Goal: Task Accomplishment & Management: Manage account settings

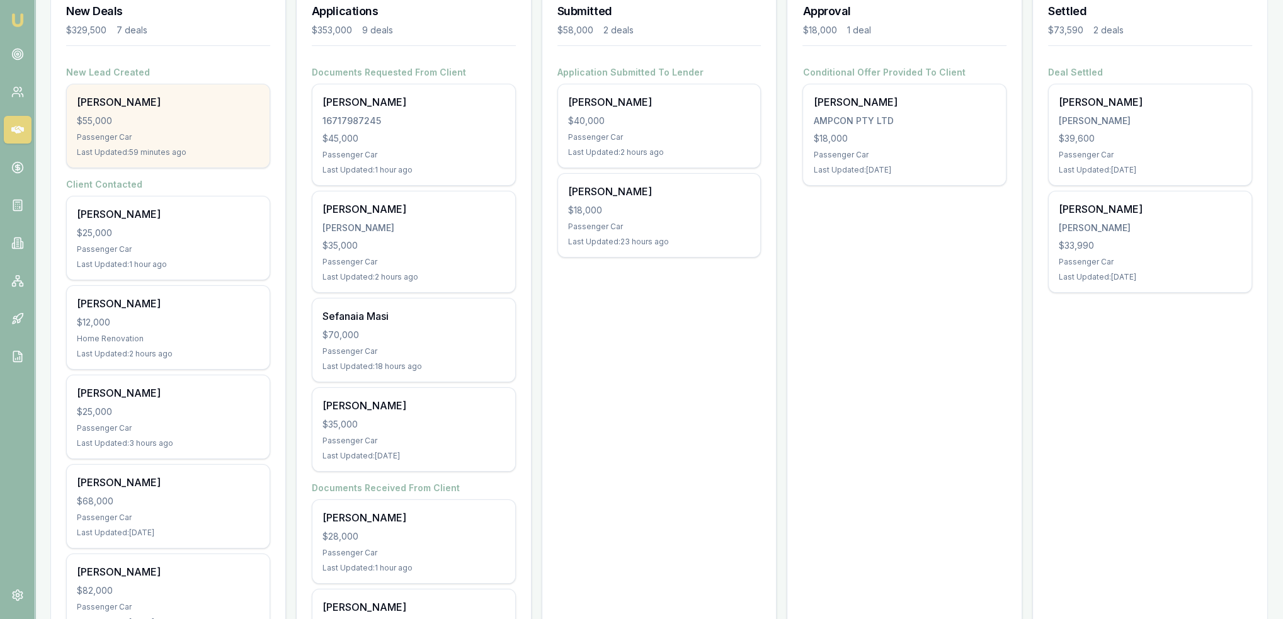
scroll to position [189, 0]
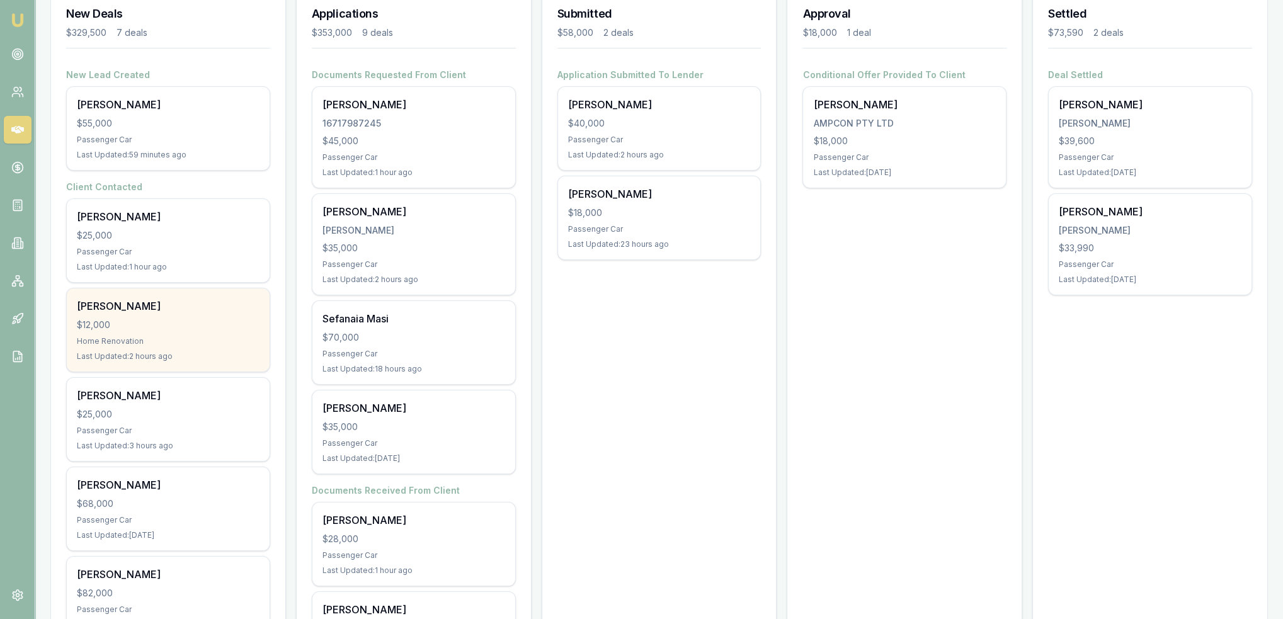
click at [147, 327] on div "$12,000" at bounding box center [168, 325] width 183 height 13
click at [161, 324] on div "$12,000" at bounding box center [168, 325] width 183 height 13
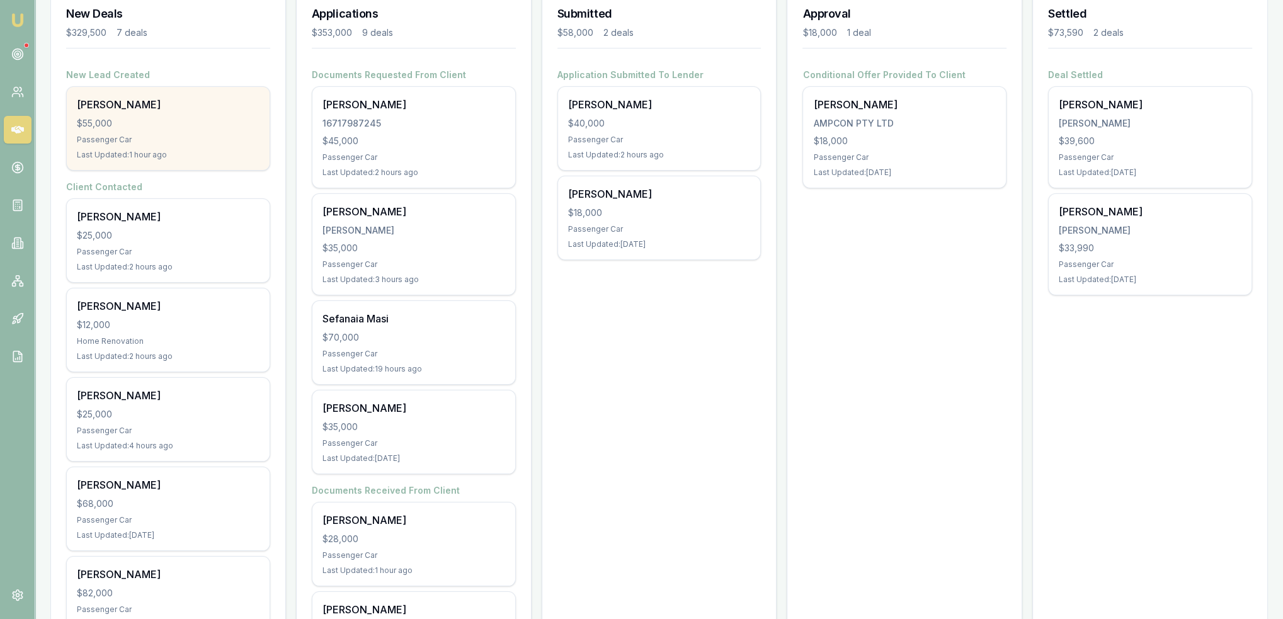
click at [183, 111] on div "[PERSON_NAME]" at bounding box center [168, 104] width 183 height 15
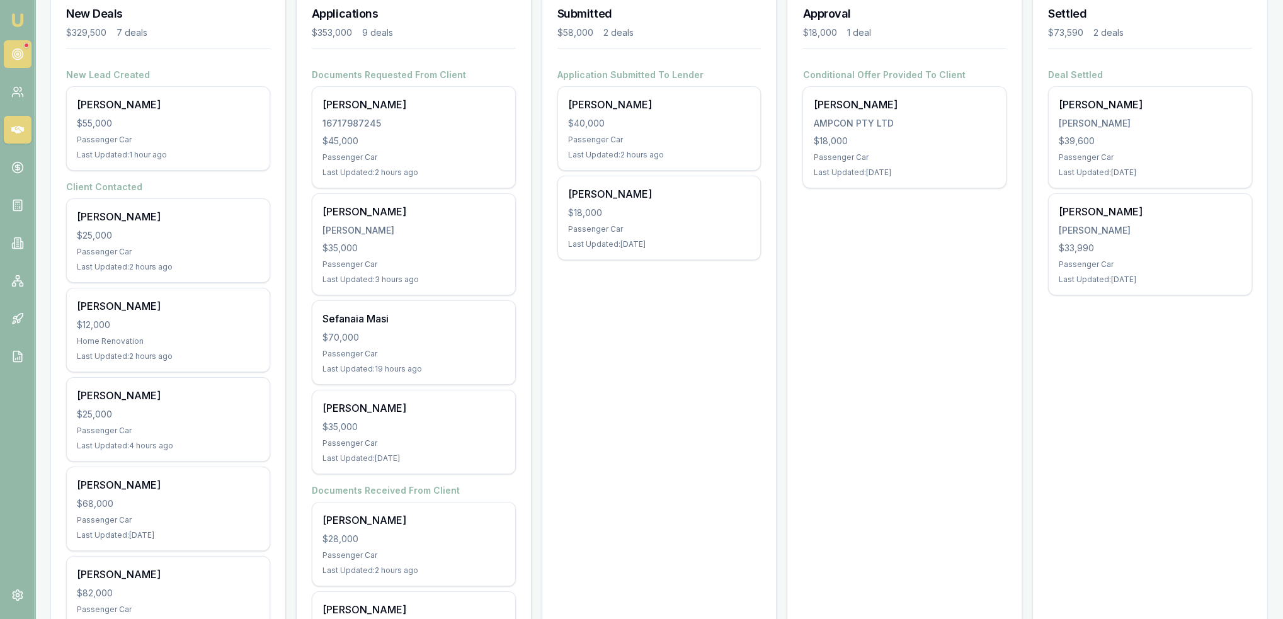
click at [15, 50] on icon at bounding box center [17, 54] width 13 height 13
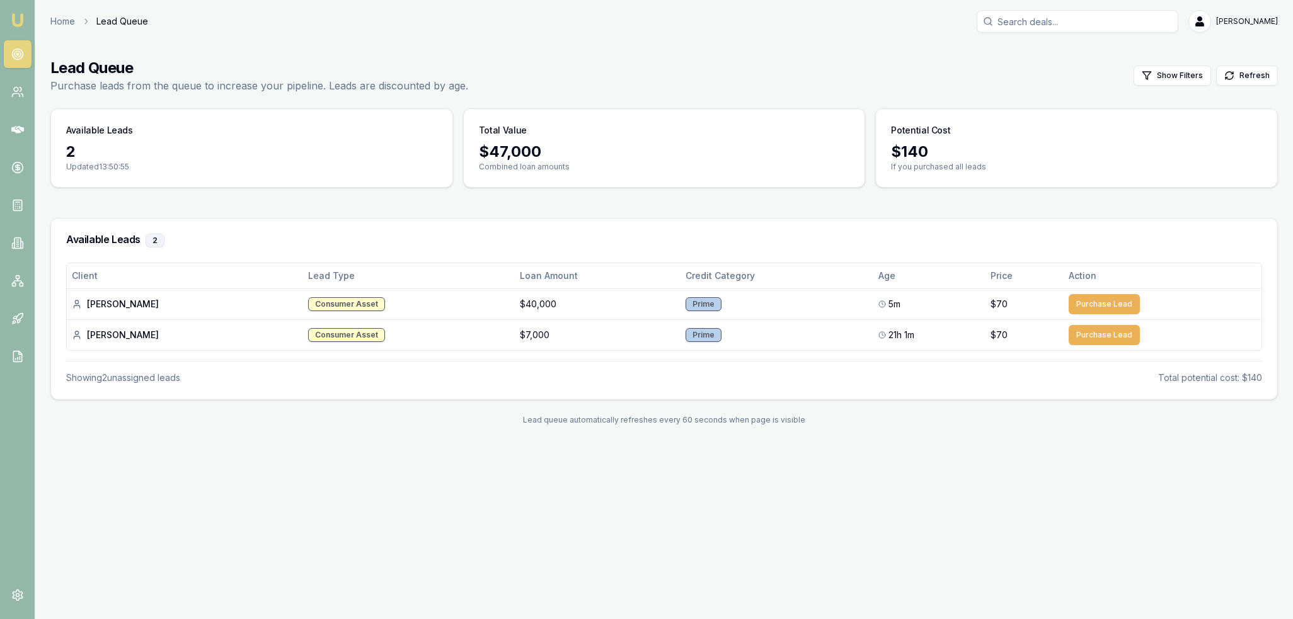
click at [10, 17] on img at bounding box center [17, 20] width 15 height 15
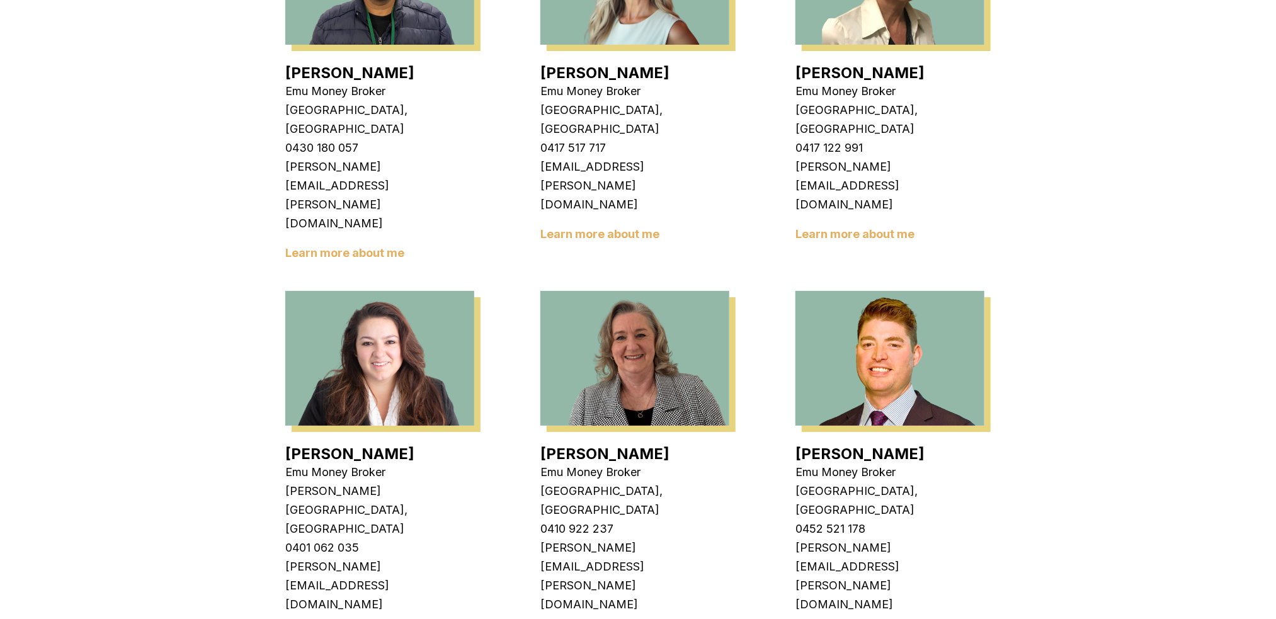
scroll to position [1703, 0]
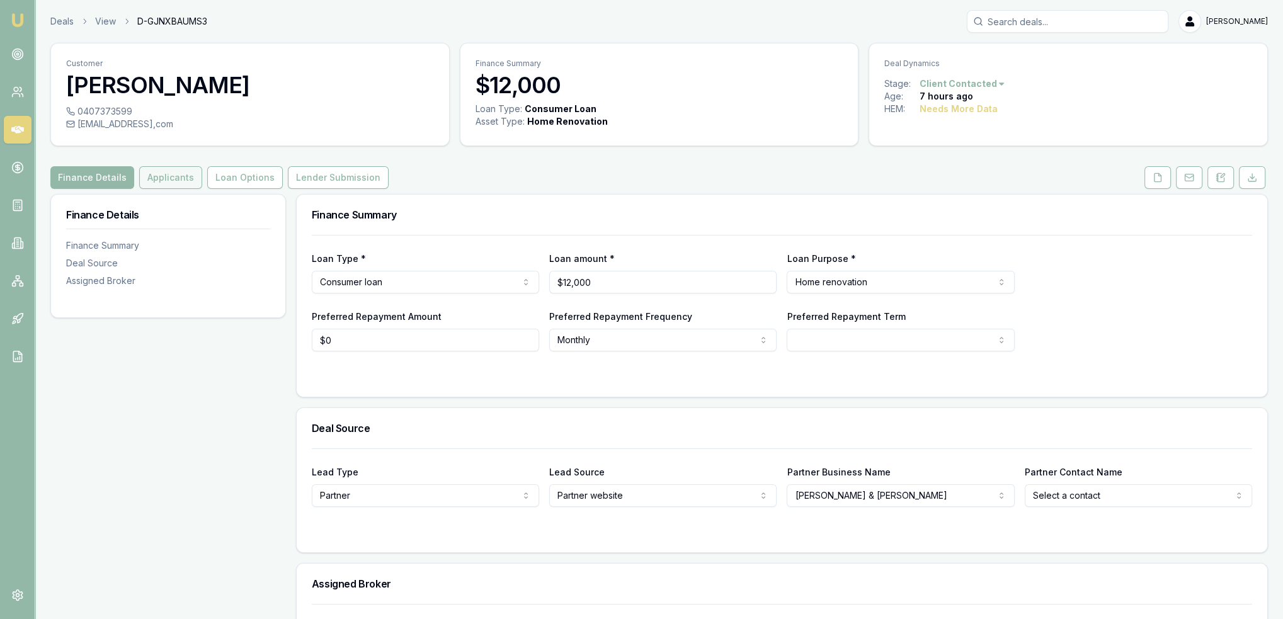
click at [173, 178] on button "Applicants" at bounding box center [170, 177] width 63 height 23
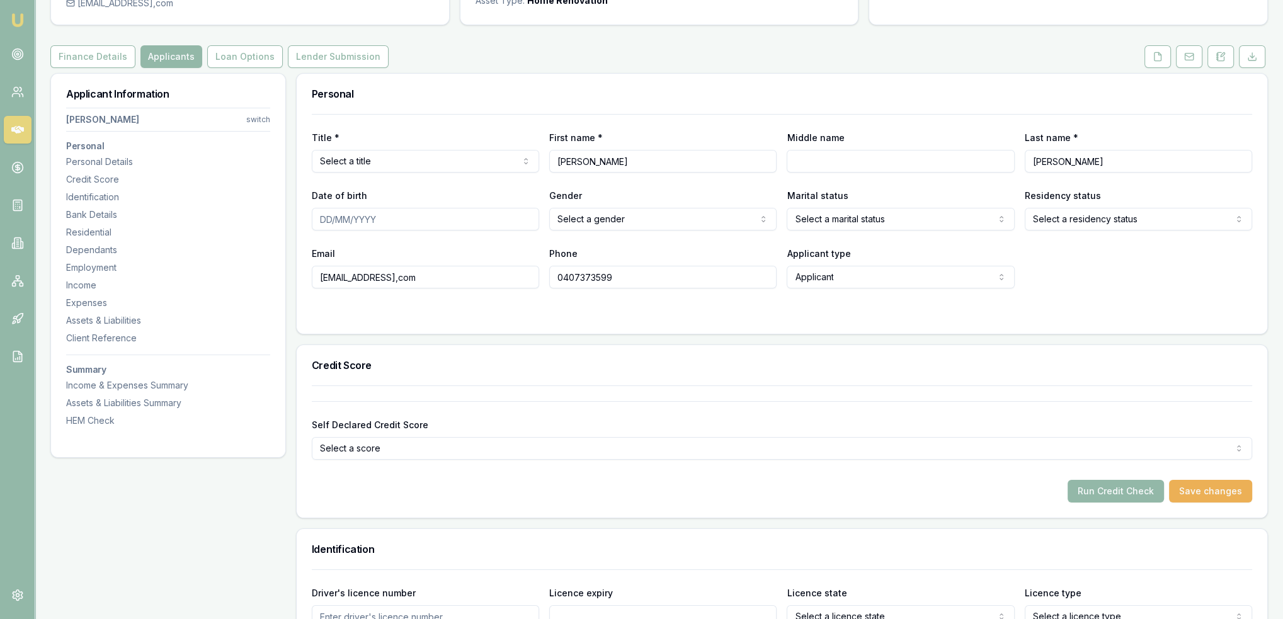
scroll to position [126, 0]
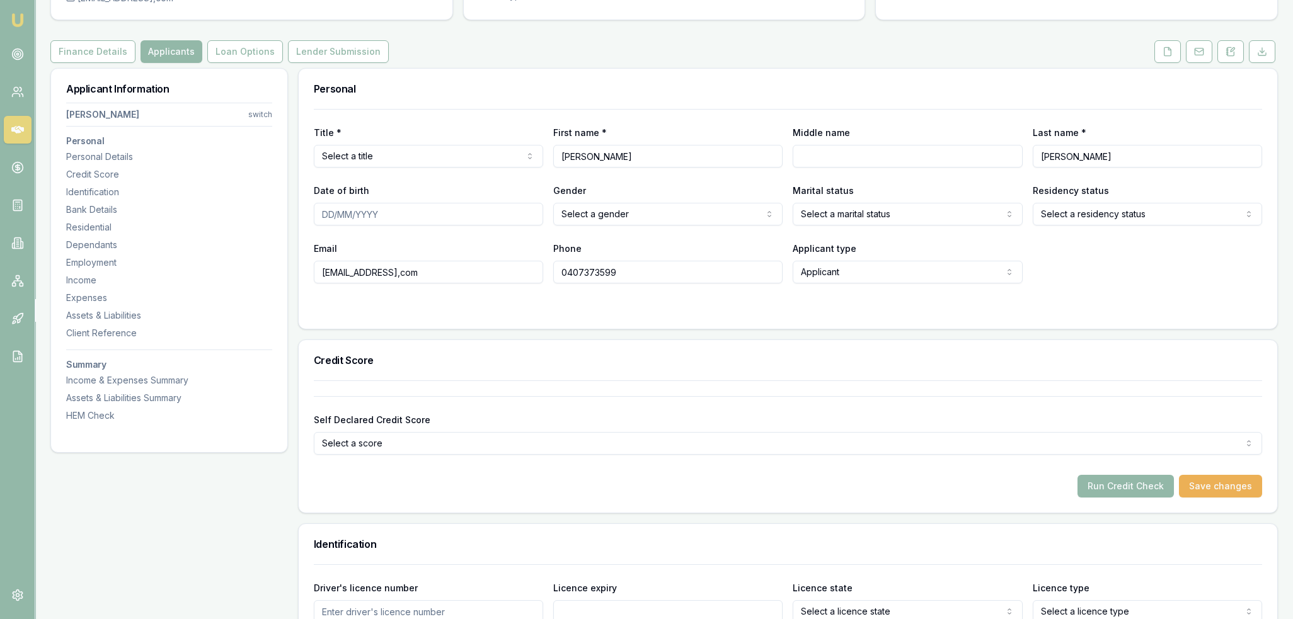
click at [417, 156] on html "Emu Broker Deals View D-GJNXBAUMS3 Robyn Adams Toggle Menu Customer Shane Hardy…" at bounding box center [646, 183] width 1293 height 619
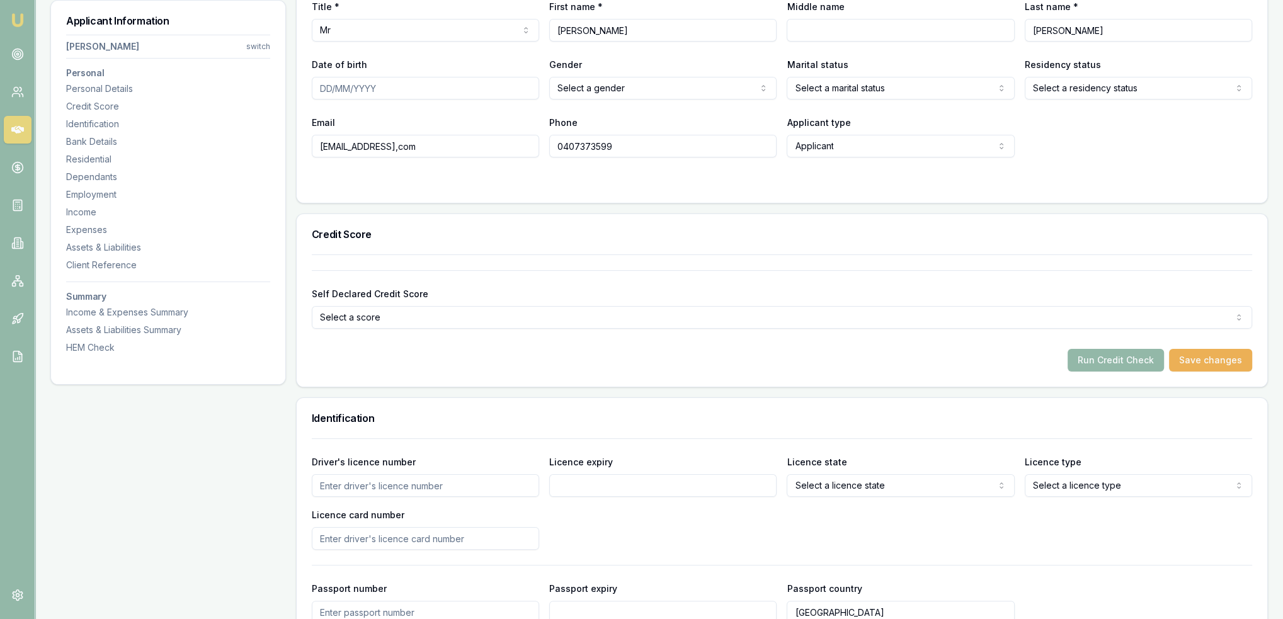
scroll to position [0, 0]
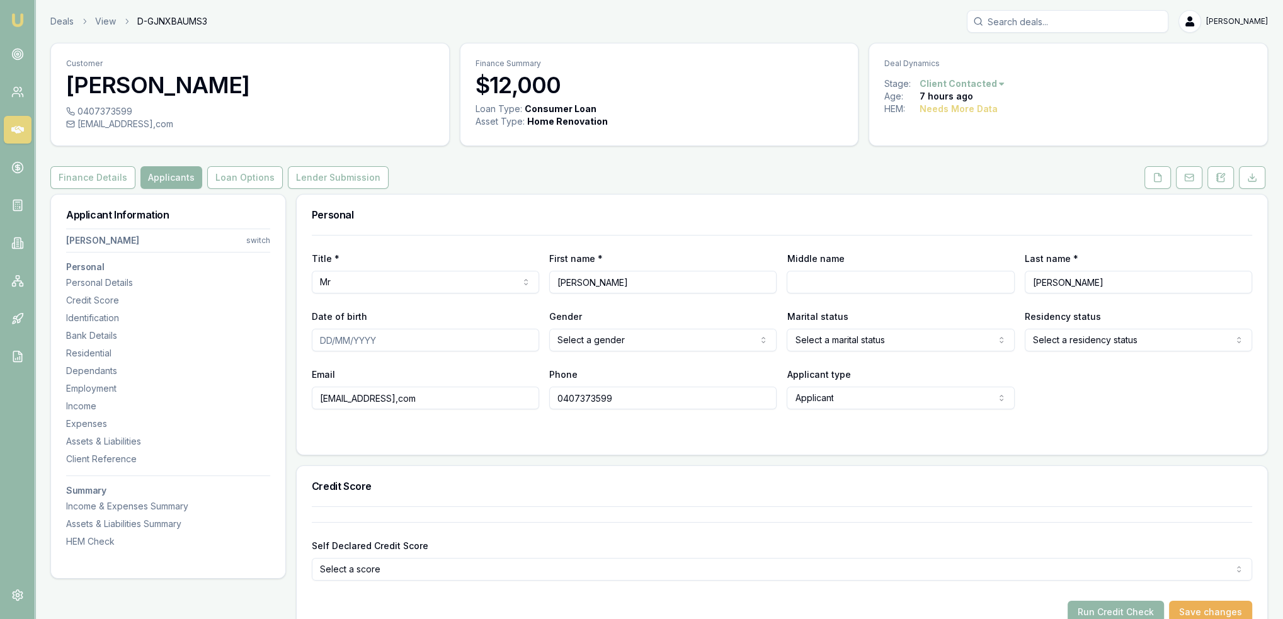
click at [843, 281] on input "Middle name" at bounding box center [900, 282] width 227 height 23
type input "Stephen"
type input "16/04/1973"
select select "MARRIED"
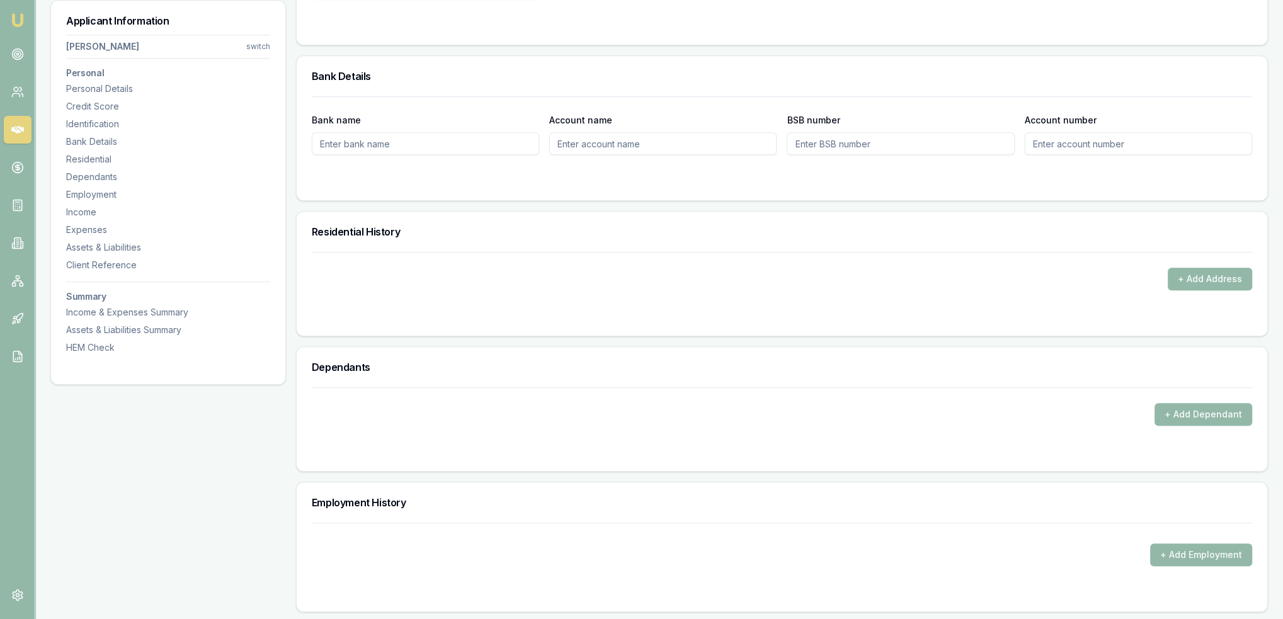
scroll to position [1008, 0]
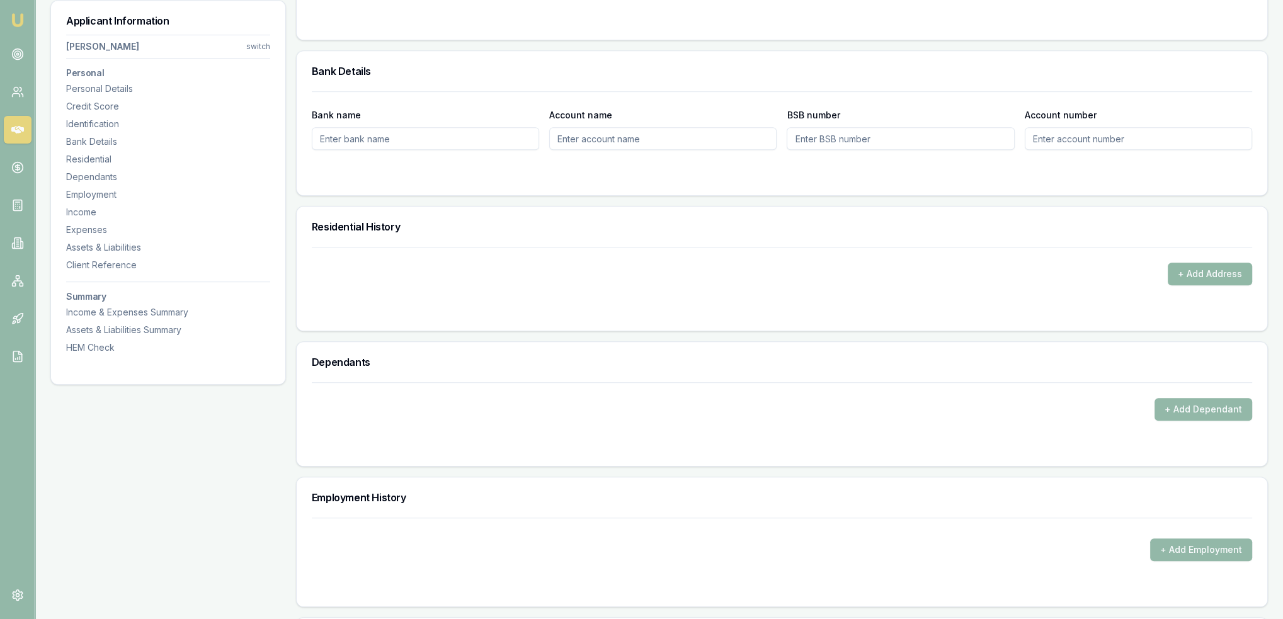
click at [1196, 269] on button "+ Add Address" at bounding box center [1210, 274] width 84 height 23
click at [1215, 271] on button "+ Add Address" at bounding box center [1210, 274] width 84 height 23
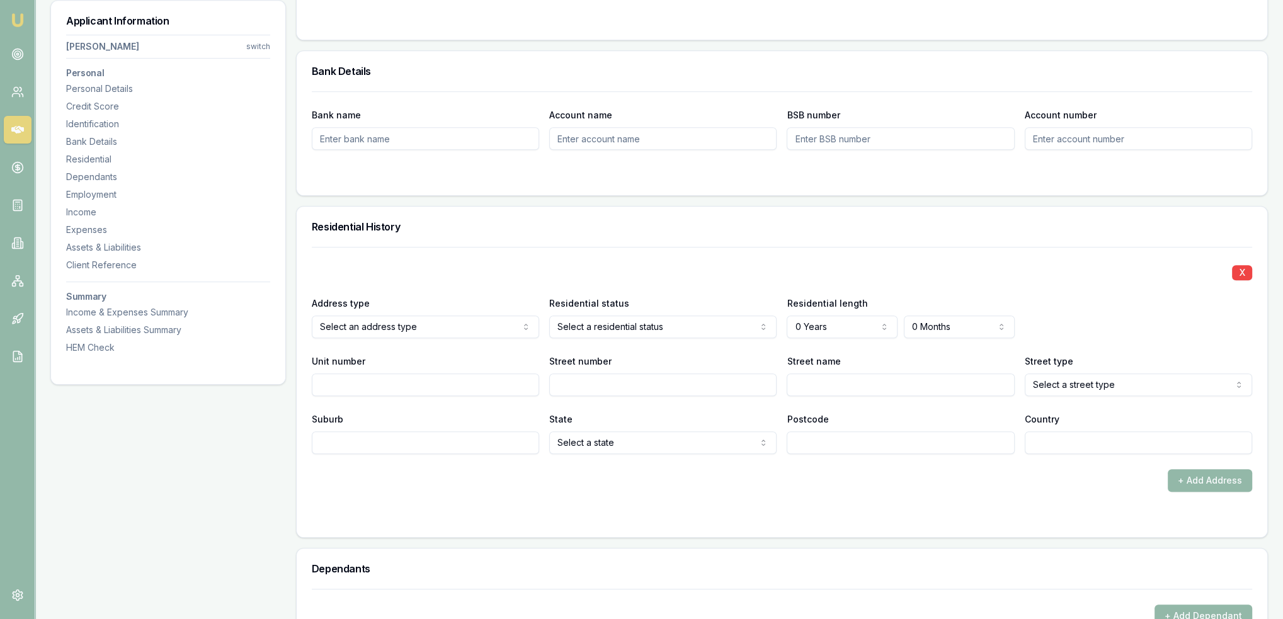
scroll to position [1071, 0]
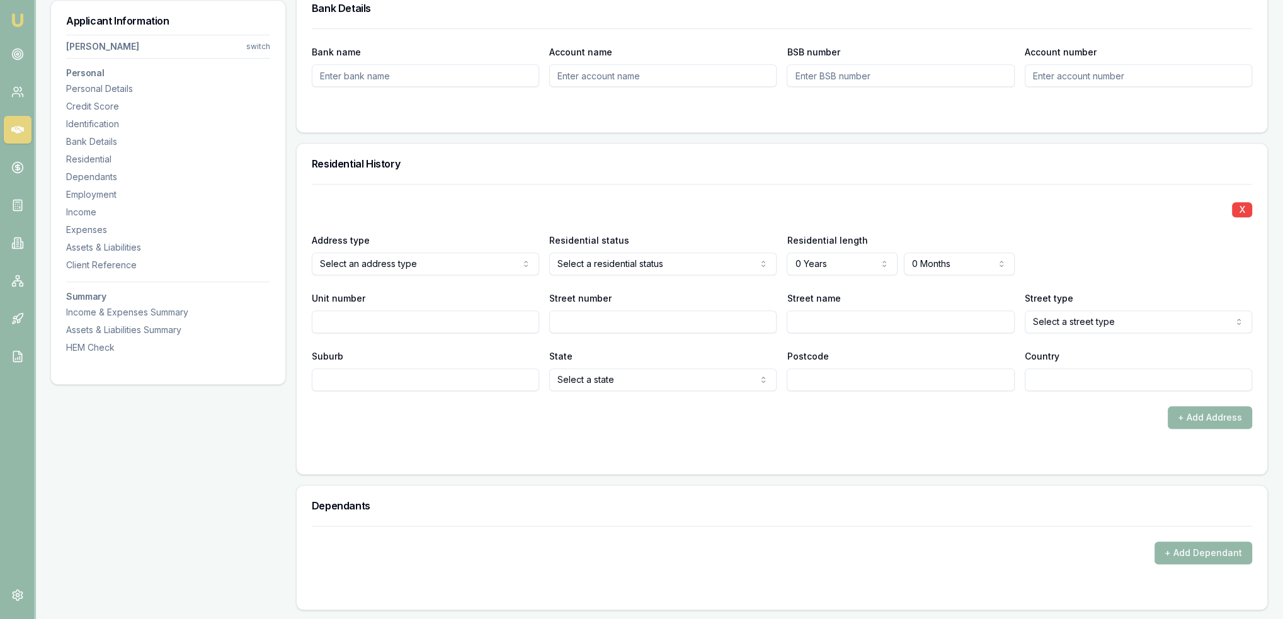
drag, startPoint x: 375, startPoint y: 285, endPoint x: 412, endPoint y: 288, distance: 36.7
click at [607, 322] on input "Street number" at bounding box center [662, 322] width 227 height 23
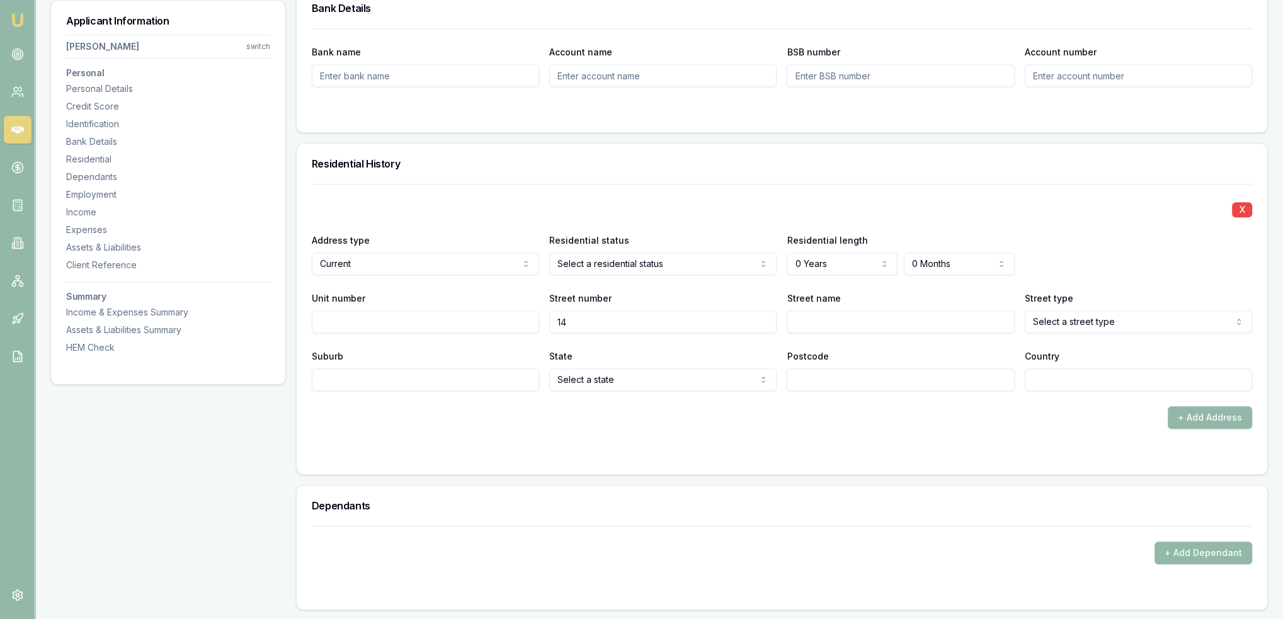
type input "14"
type input "Manning River"
select select "Drive"
type input "Taree"
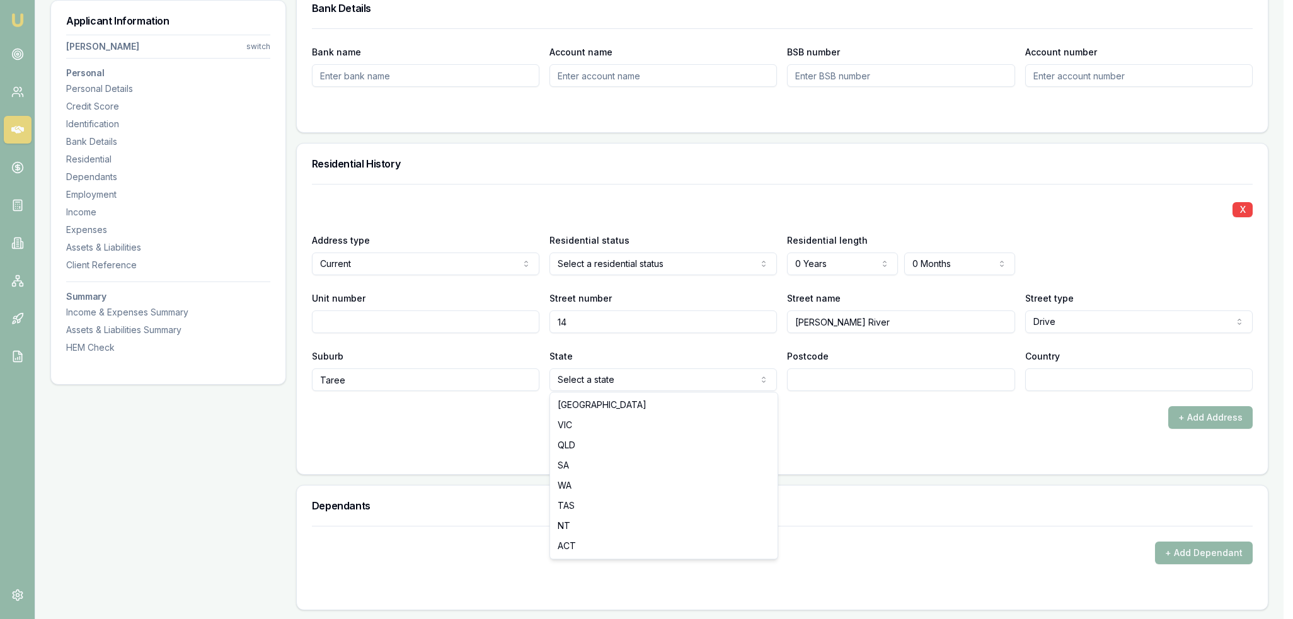
drag, startPoint x: 600, startPoint y: 402, endPoint x: 676, endPoint y: 409, distance: 76.5
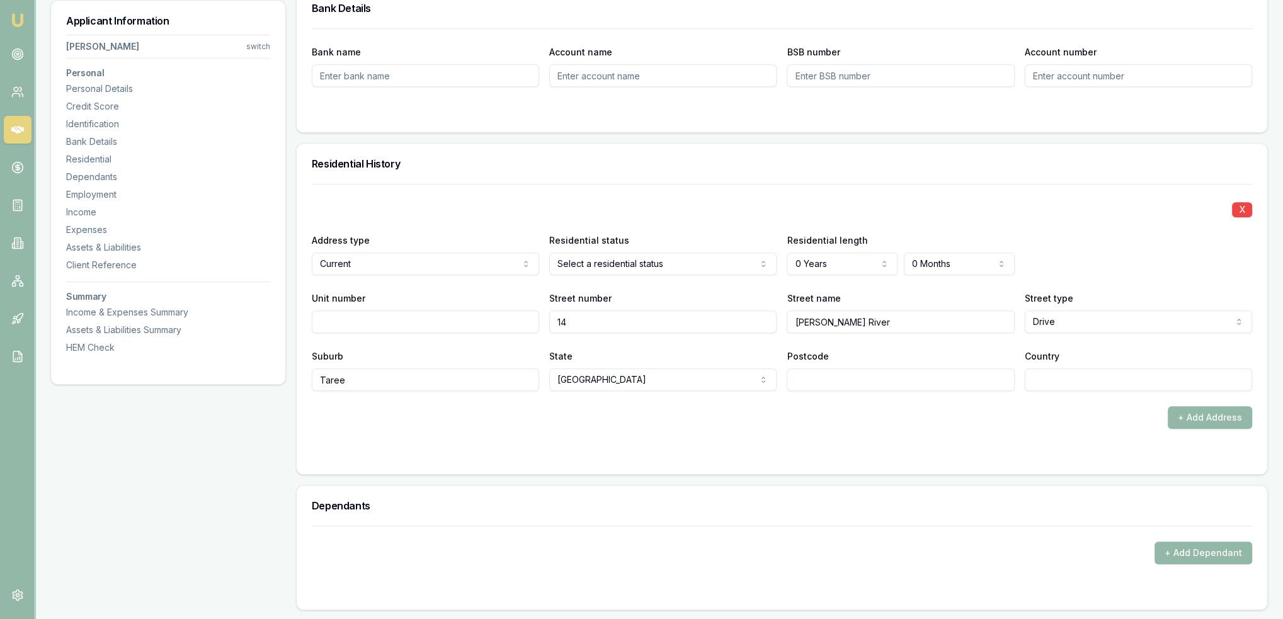
click at [820, 377] on input "Postcode" at bounding box center [900, 379] width 227 height 23
type input "2430"
type input "AU"
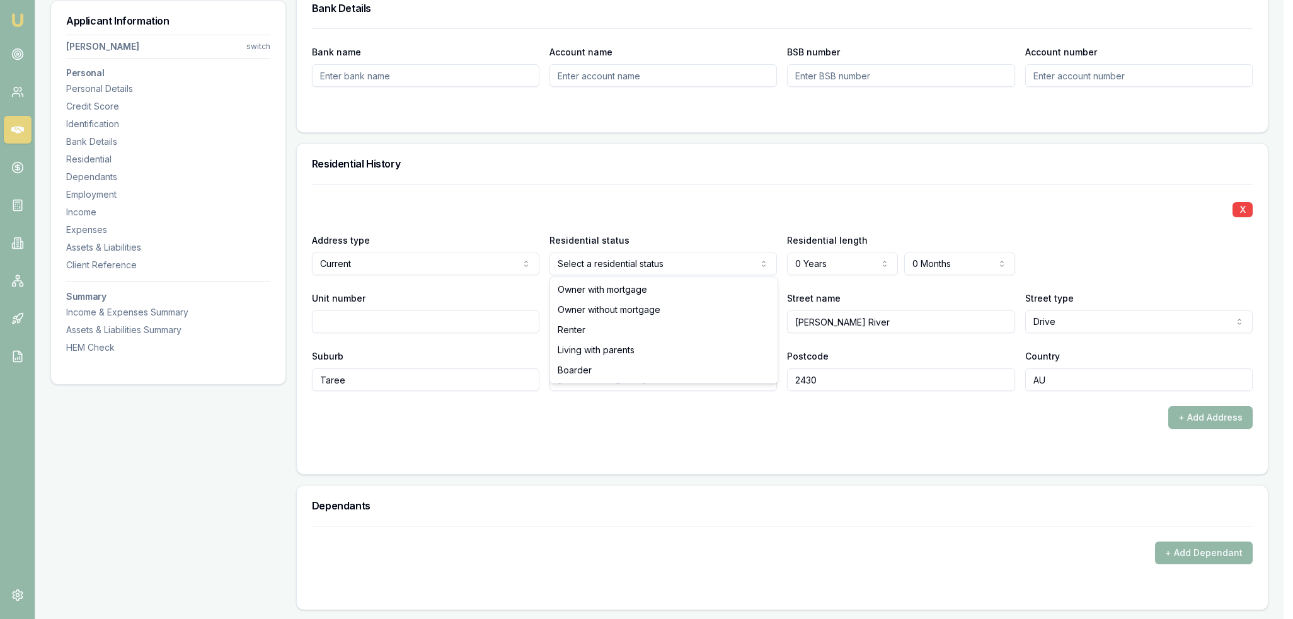
select select "OWNER_WITHOUT_MORTGAGE"
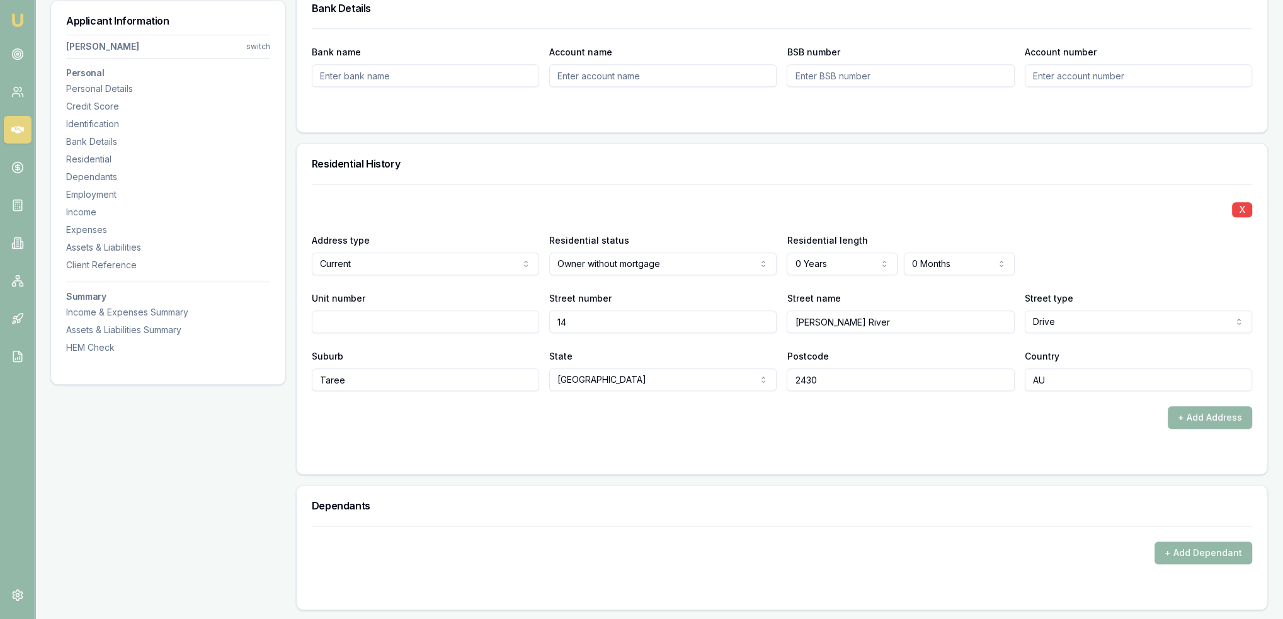
click at [681, 414] on div "+ Add Address" at bounding box center [782, 417] width 940 height 23
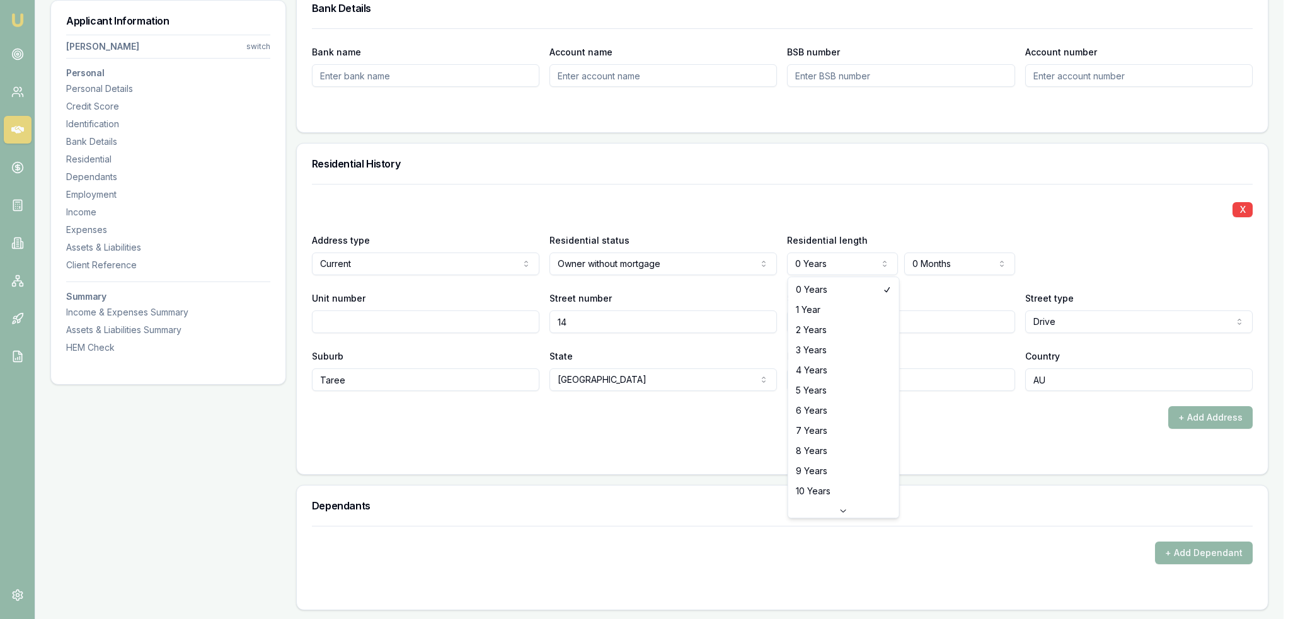
select select "4"
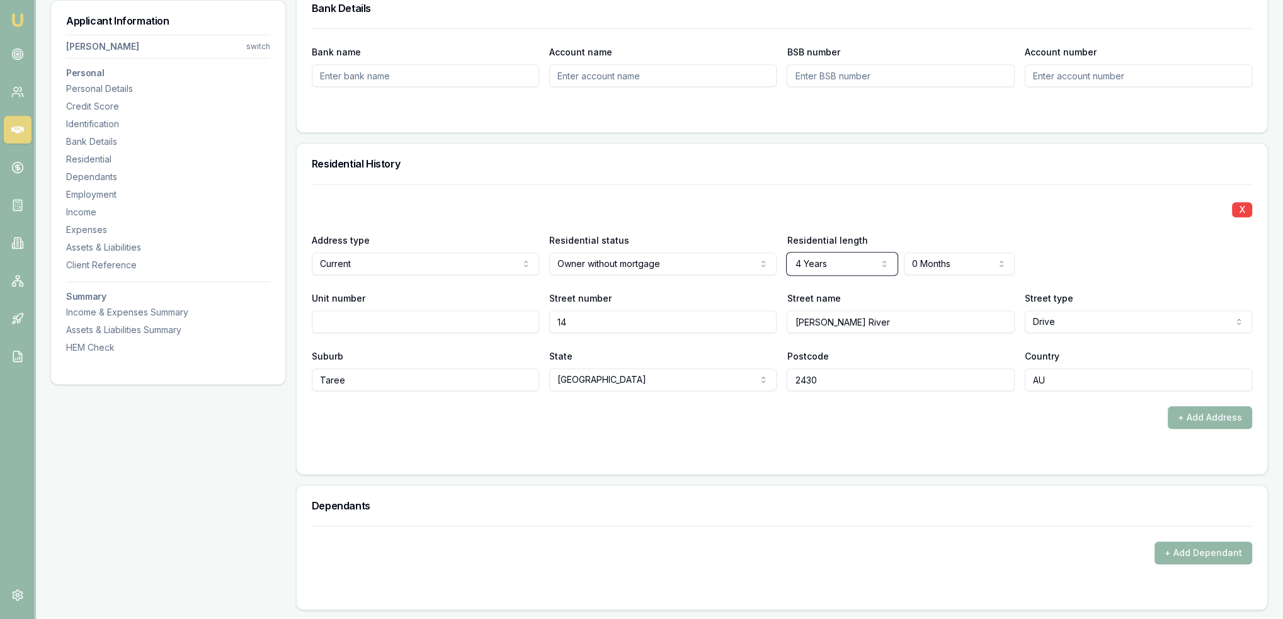
scroll to position [1260, 0]
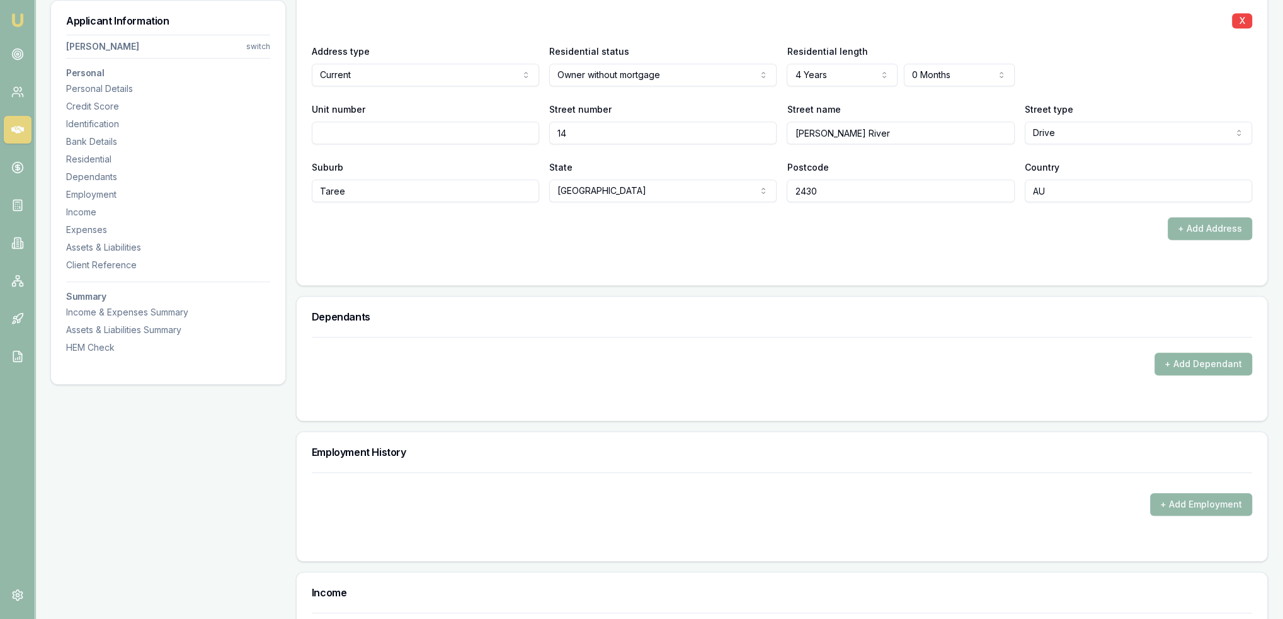
click at [1194, 360] on button "+ Add Dependant" at bounding box center [1204, 364] width 98 height 23
click at [1186, 361] on button "+ Add Dependant" at bounding box center [1204, 364] width 98 height 23
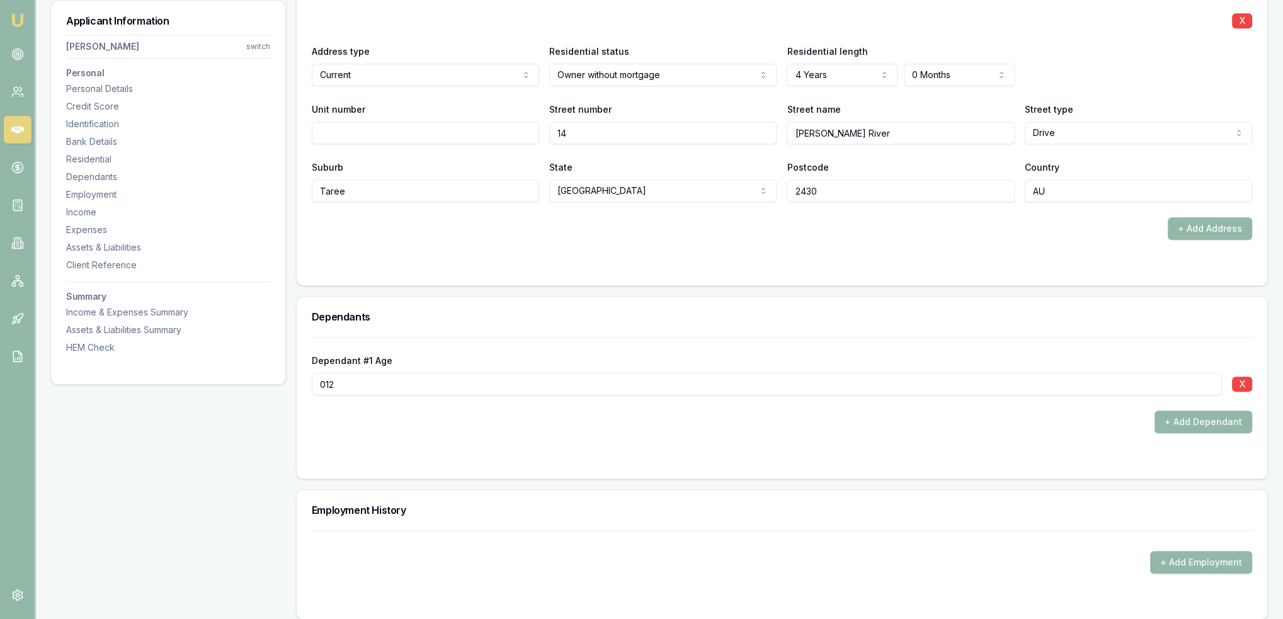
drag, startPoint x: 368, startPoint y: 386, endPoint x: 272, endPoint y: 382, distance: 96.4
click at [272, 382] on div "Applicant Information Shane Hardy switch Personal Personal Details Credit Score…" at bounding box center [659, 331] width 1218 height 2794
type input "12"
click at [477, 435] on form "Dependant #1 Age 12 X + Add Dependant" at bounding box center [782, 400] width 940 height 127
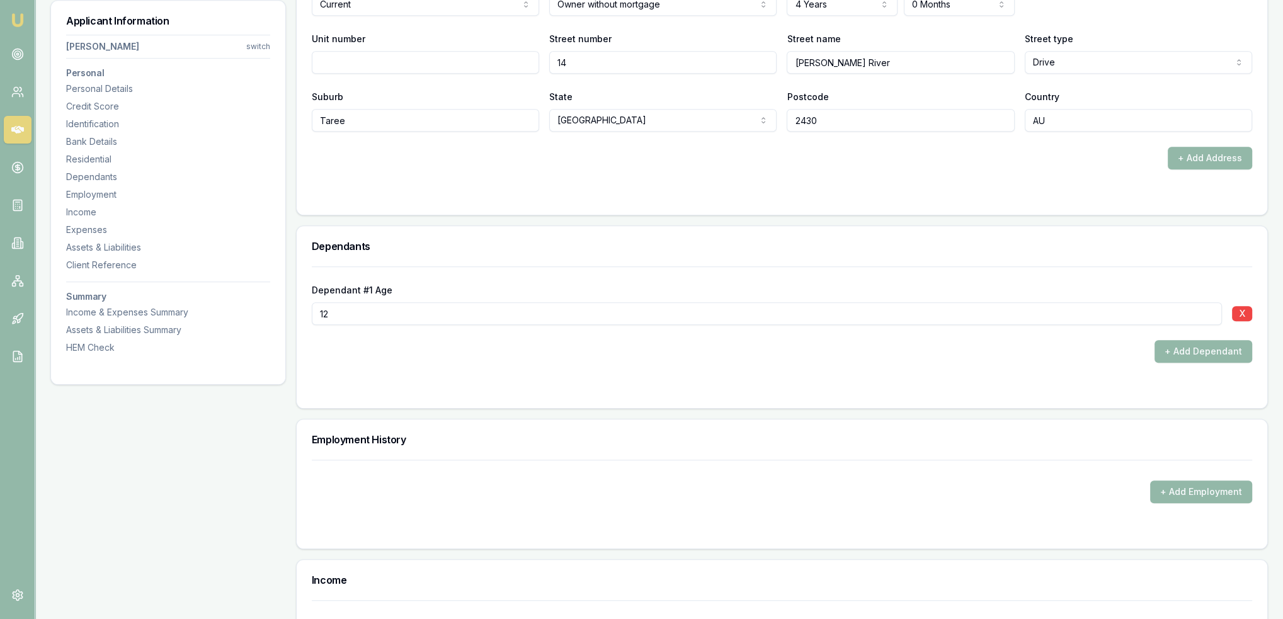
scroll to position [1512, 0]
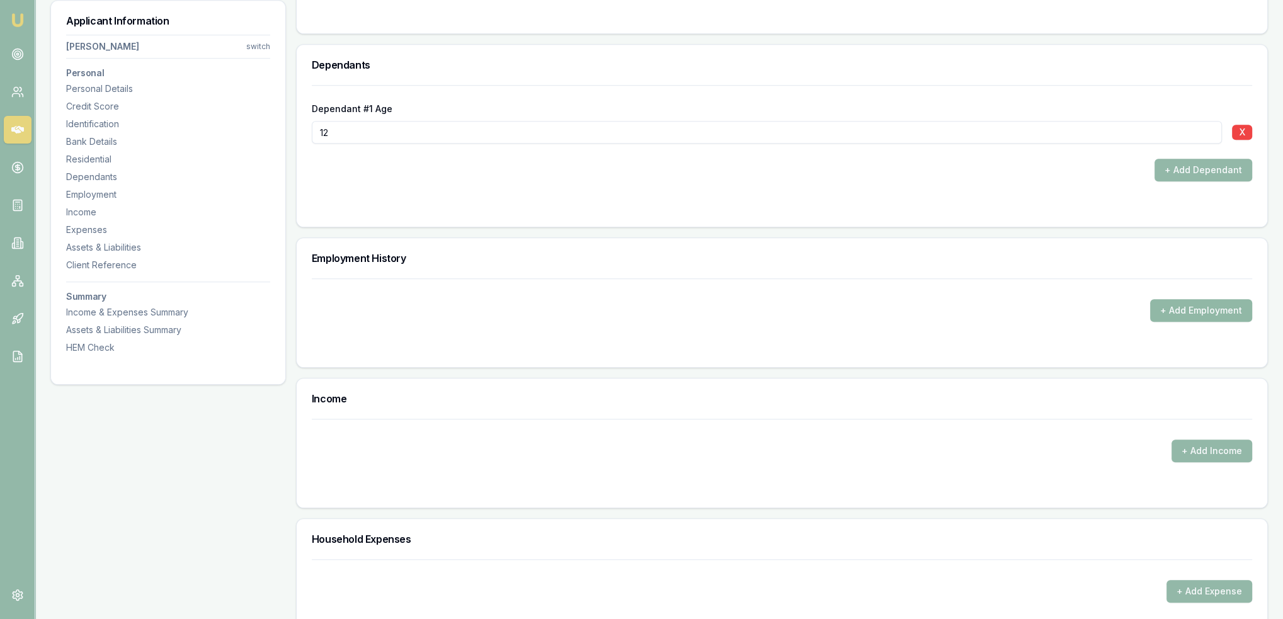
click at [1196, 314] on button "+ Add Employment" at bounding box center [1201, 310] width 102 height 23
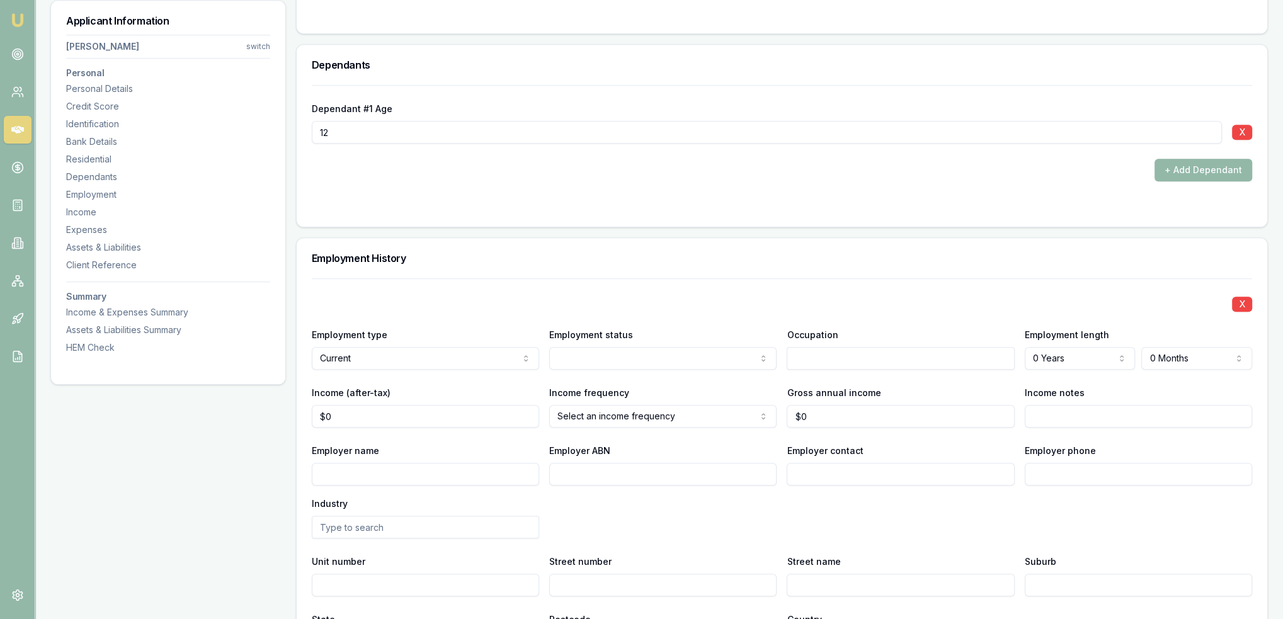
click at [859, 356] on input "text" at bounding box center [900, 358] width 227 height 23
type input "Disability pension"
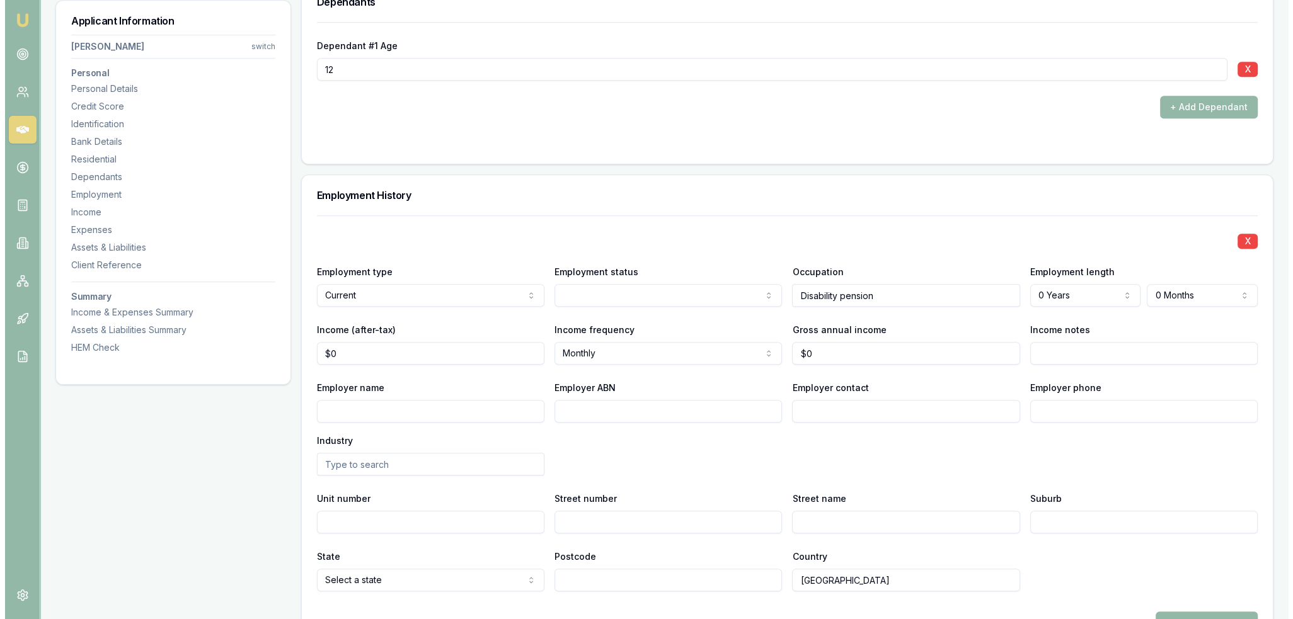
scroll to position [1701, 0]
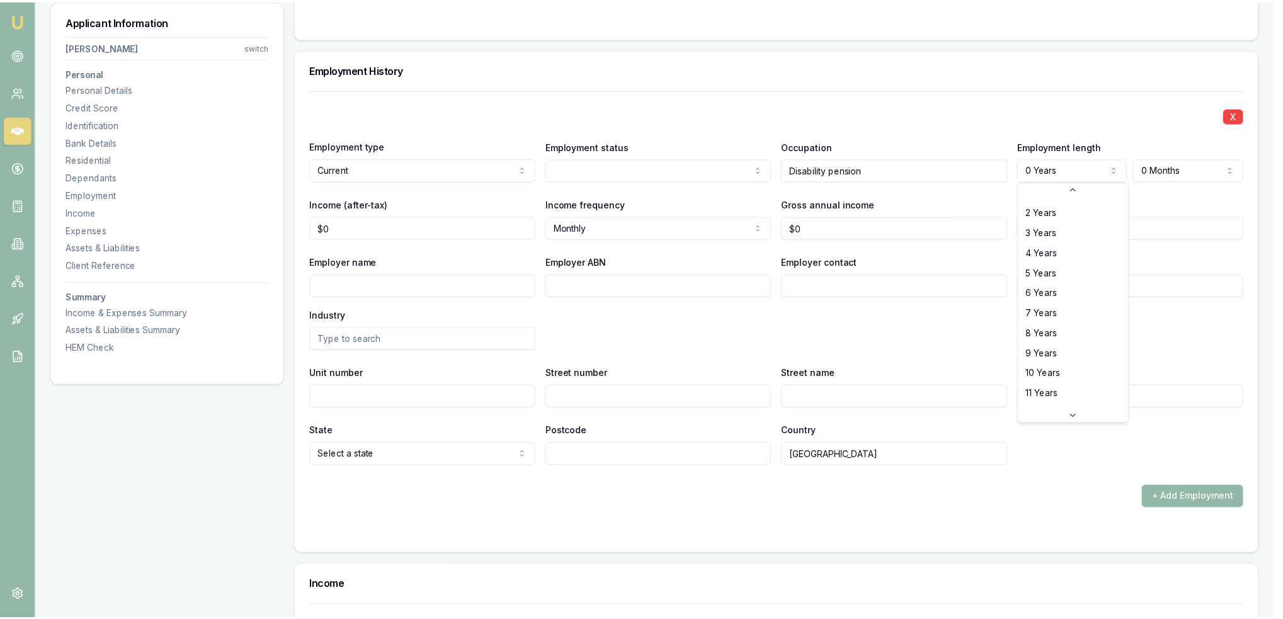
scroll to position [0, 0]
select select "10"
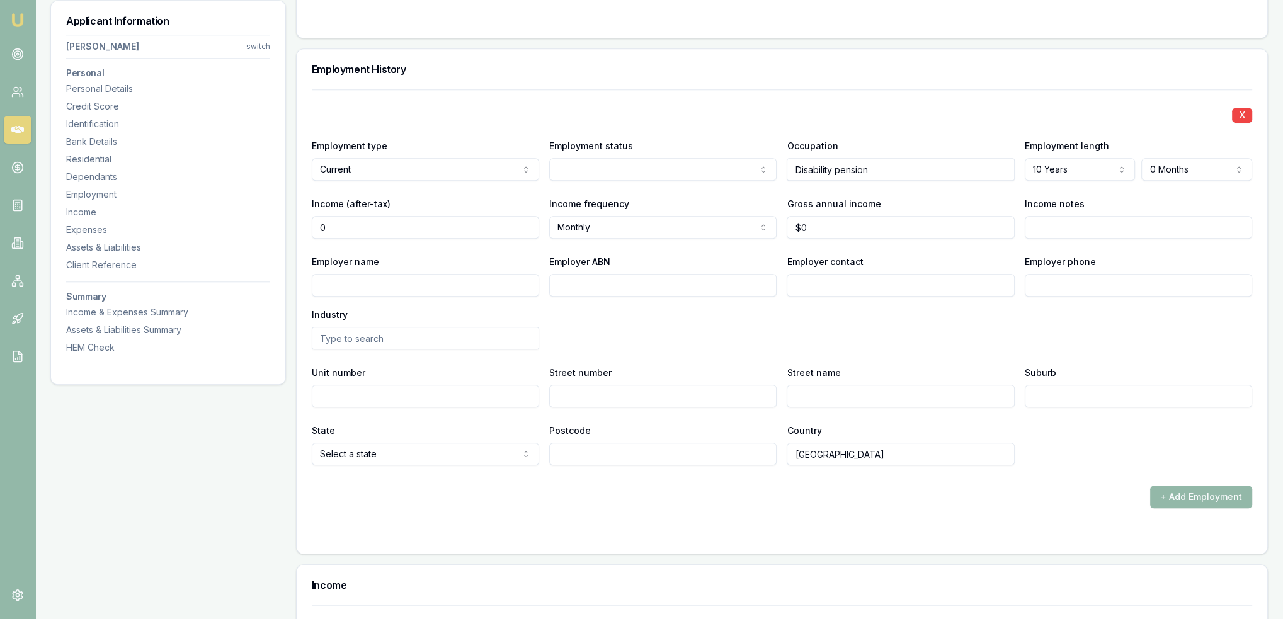
drag, startPoint x: 377, startPoint y: 226, endPoint x: 275, endPoint y: 224, distance: 102.7
click at [275, 224] on div "Applicant Information Shane Hardy switch Personal Personal Details Credit Score…" at bounding box center [659, 109] width 1218 height 3233
type input "$0"
select select "FORTNIGHTLY"
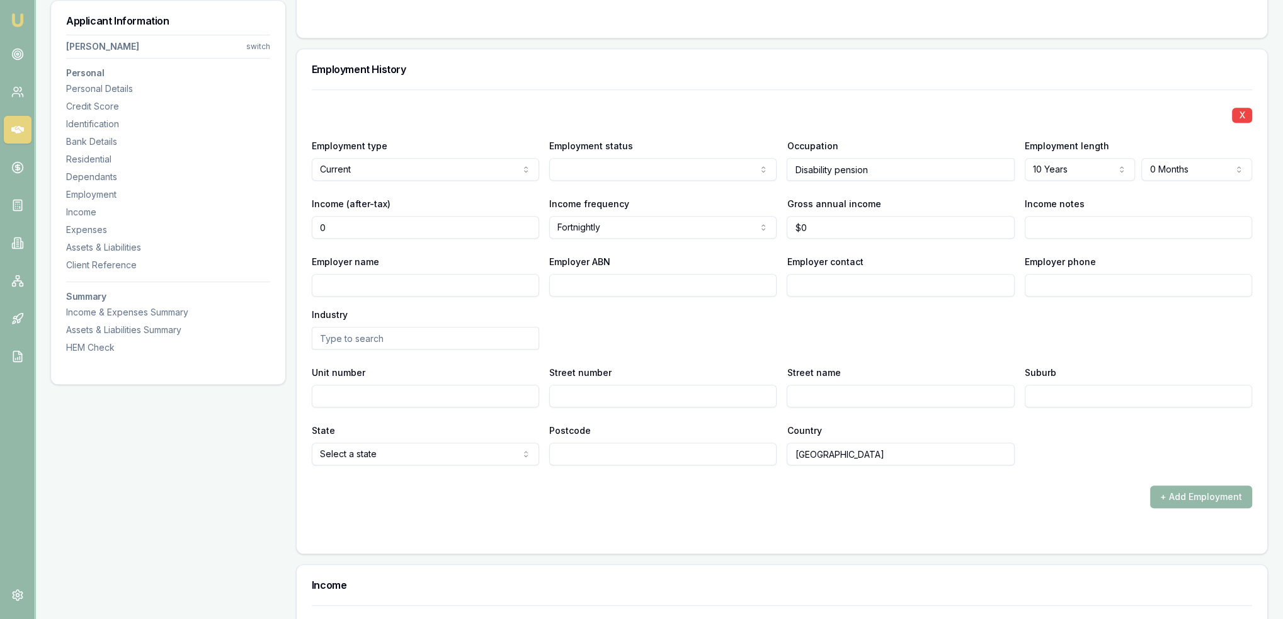
drag, startPoint x: 351, startPoint y: 224, endPoint x: 293, endPoint y: 224, distance: 58.0
click at [293, 224] on div "Applicant Information Shane Hardy switch Personal Personal Details Credit Score…" at bounding box center [659, 109] width 1218 height 3233
type input "$0"
drag, startPoint x: 359, startPoint y: 227, endPoint x: 299, endPoint y: 224, distance: 60.6
click at [299, 224] on div "X Employment type Current Current Previous Employment status Full time Part tim…" at bounding box center [782, 321] width 971 height 464
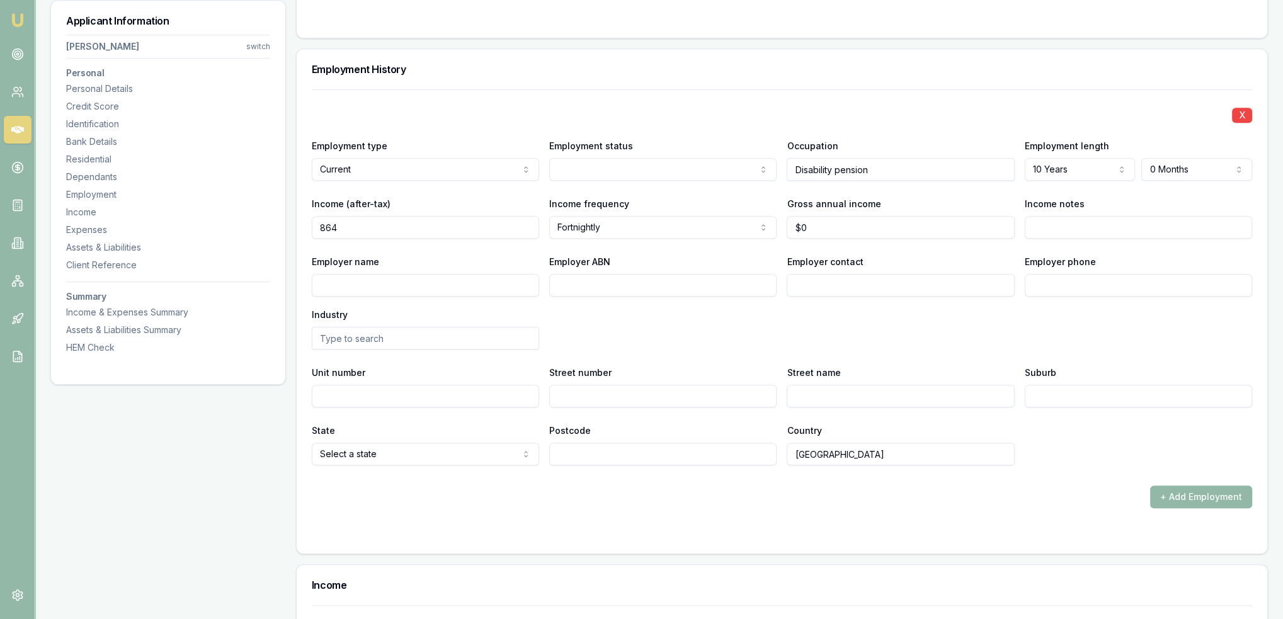
type input "$864"
click at [1051, 224] on input "Income notes" at bounding box center [1138, 227] width 227 height 23
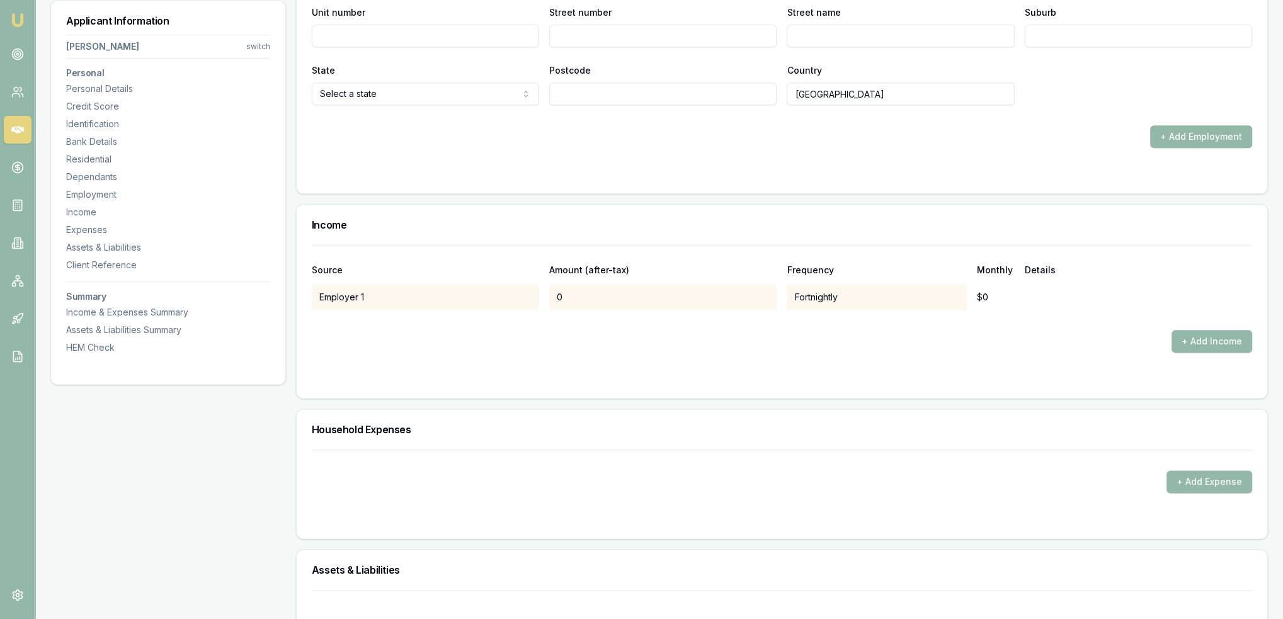
scroll to position [2079, 0]
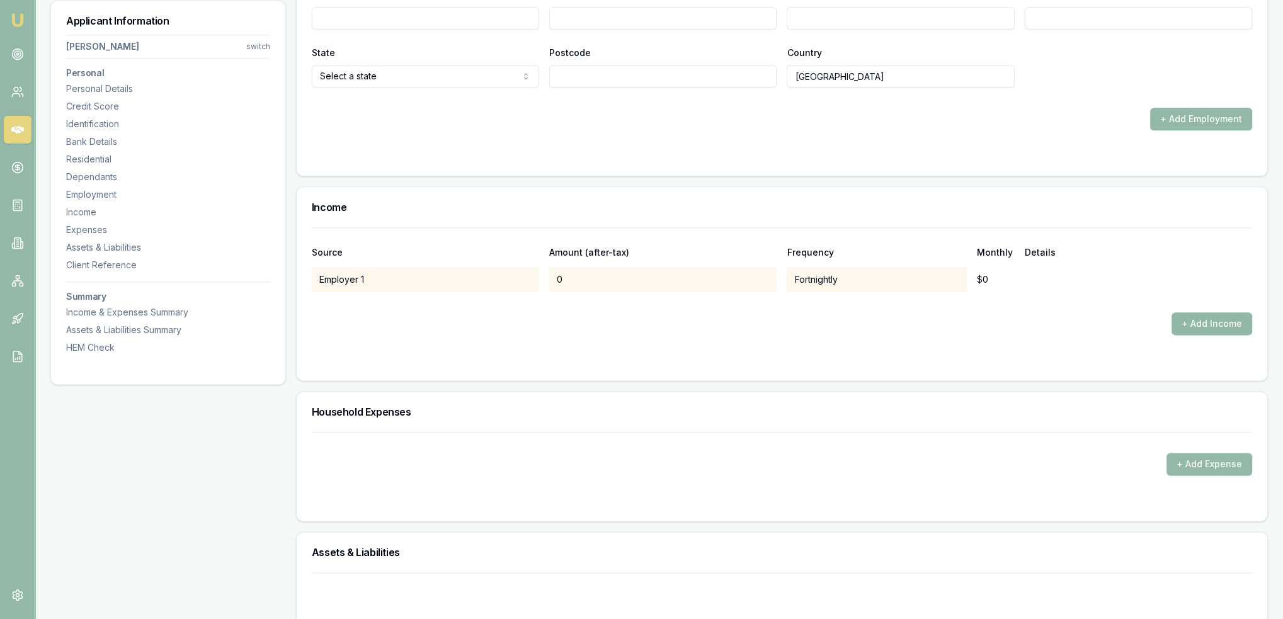
click at [1214, 322] on button "+ Add Income" at bounding box center [1212, 323] width 81 height 23
click at [365, 312] on div "+ Add Income" at bounding box center [782, 323] width 940 height 23
click at [1201, 319] on button "+ Add Income" at bounding box center [1212, 323] width 81 height 23
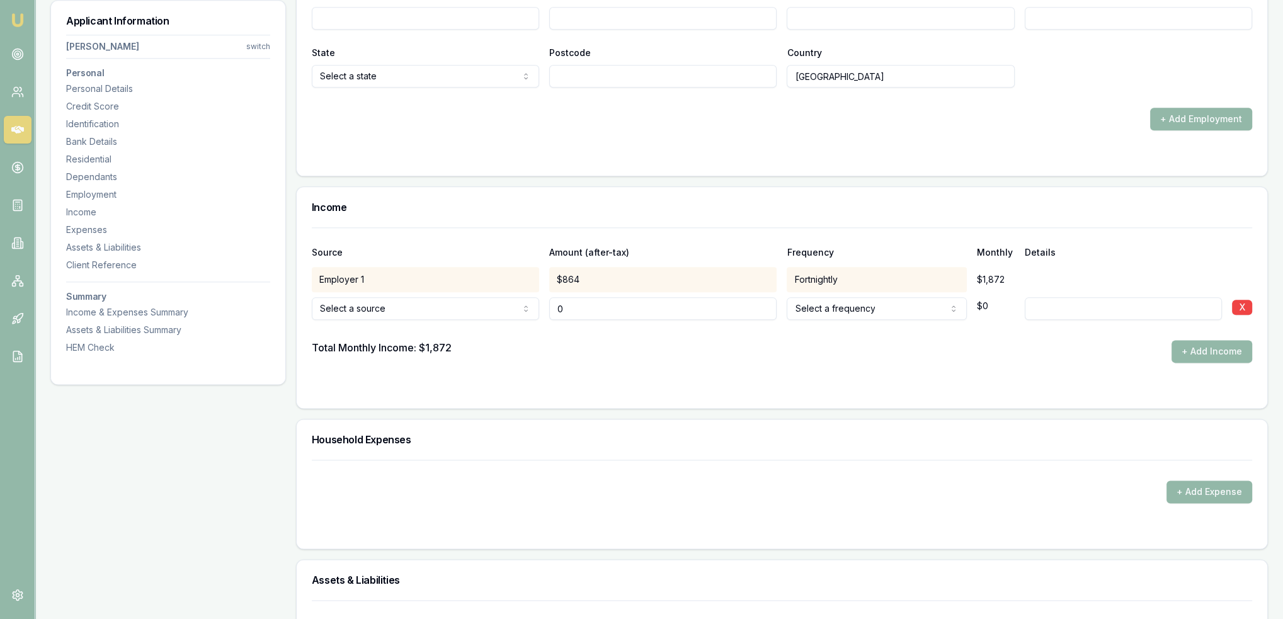
type input "$0"
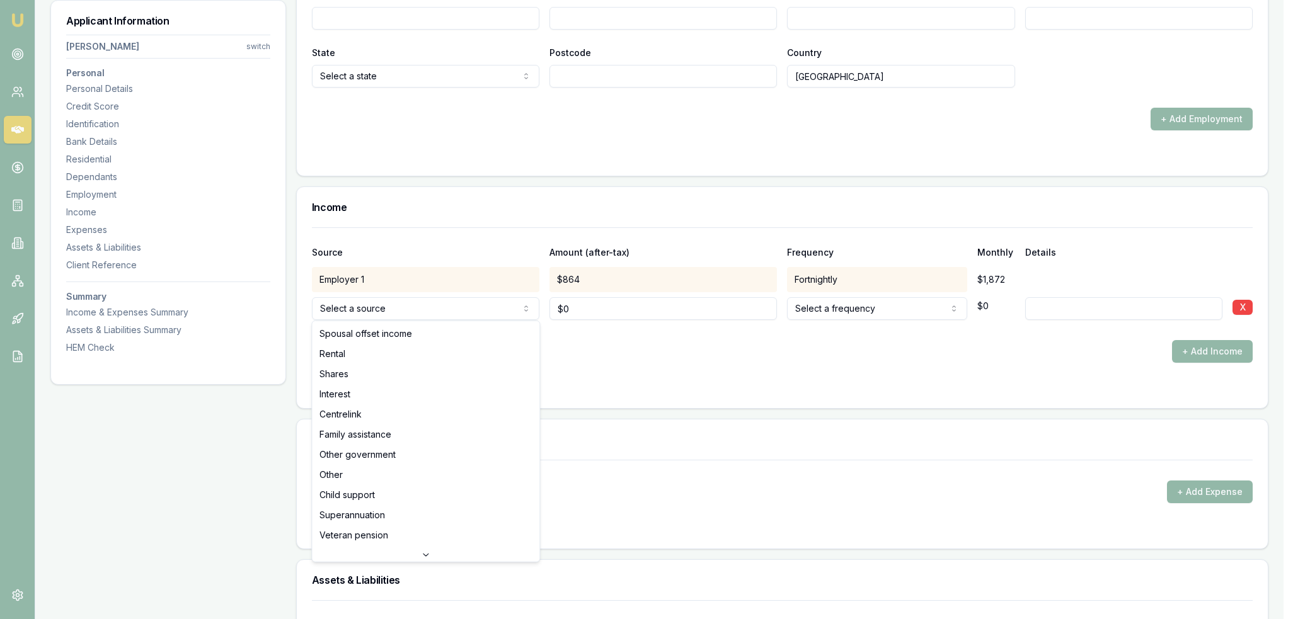
select select "CENTRELINK"
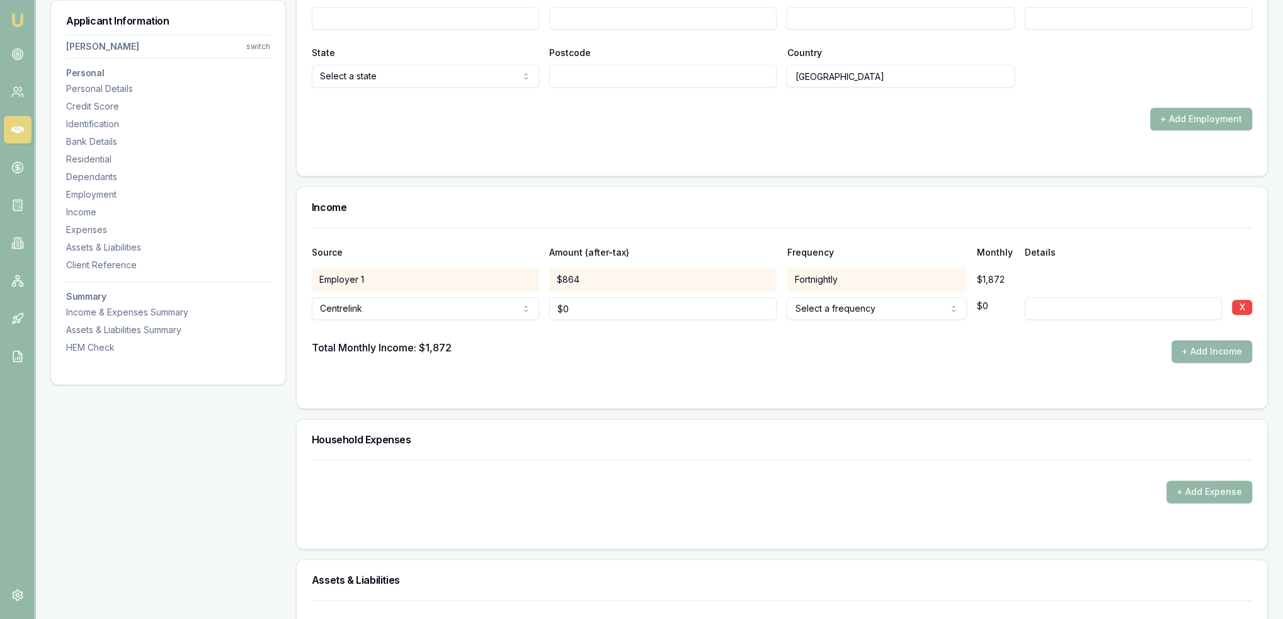
click at [1078, 299] on input at bounding box center [1123, 308] width 197 height 23
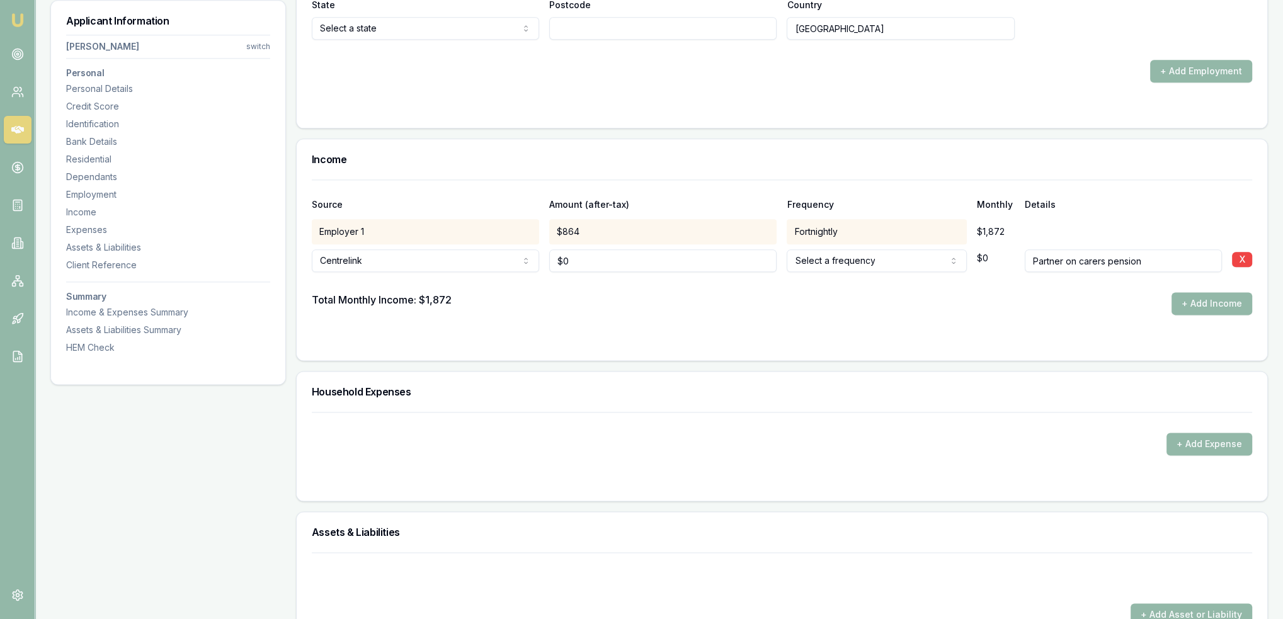
scroll to position [2205, 0]
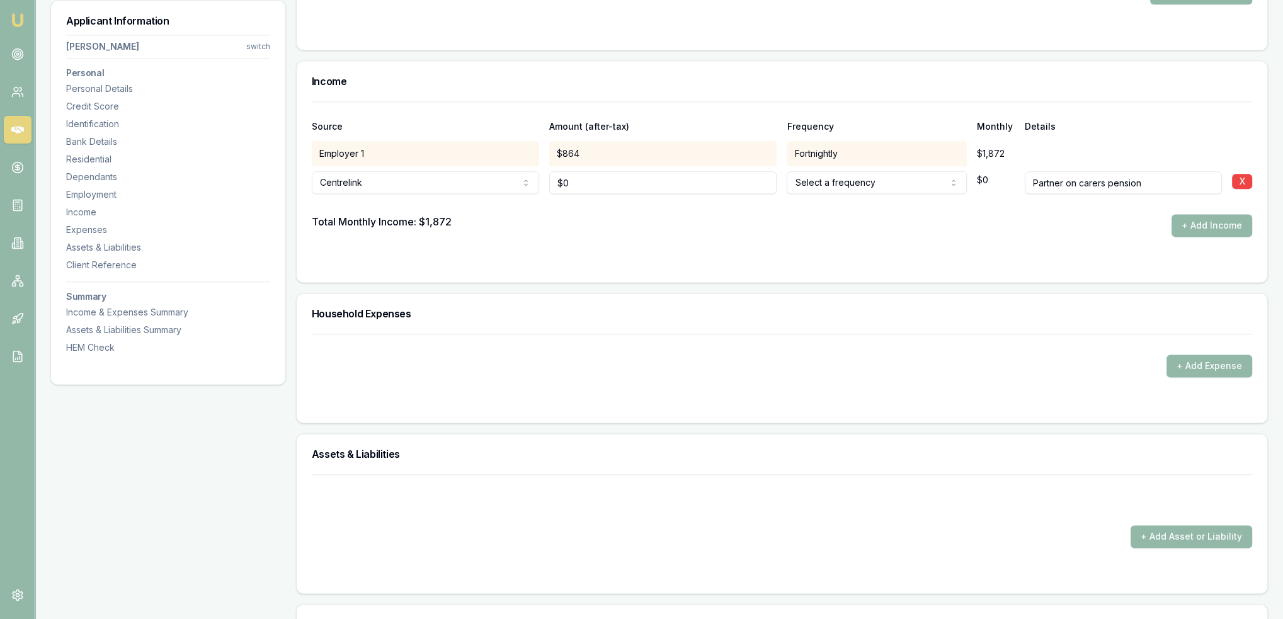
type input "Partner on carers pension"
click at [872, 358] on div "+ Add Expense" at bounding box center [782, 366] width 940 height 23
click at [1180, 360] on button "+ Add Expense" at bounding box center [1210, 366] width 86 height 23
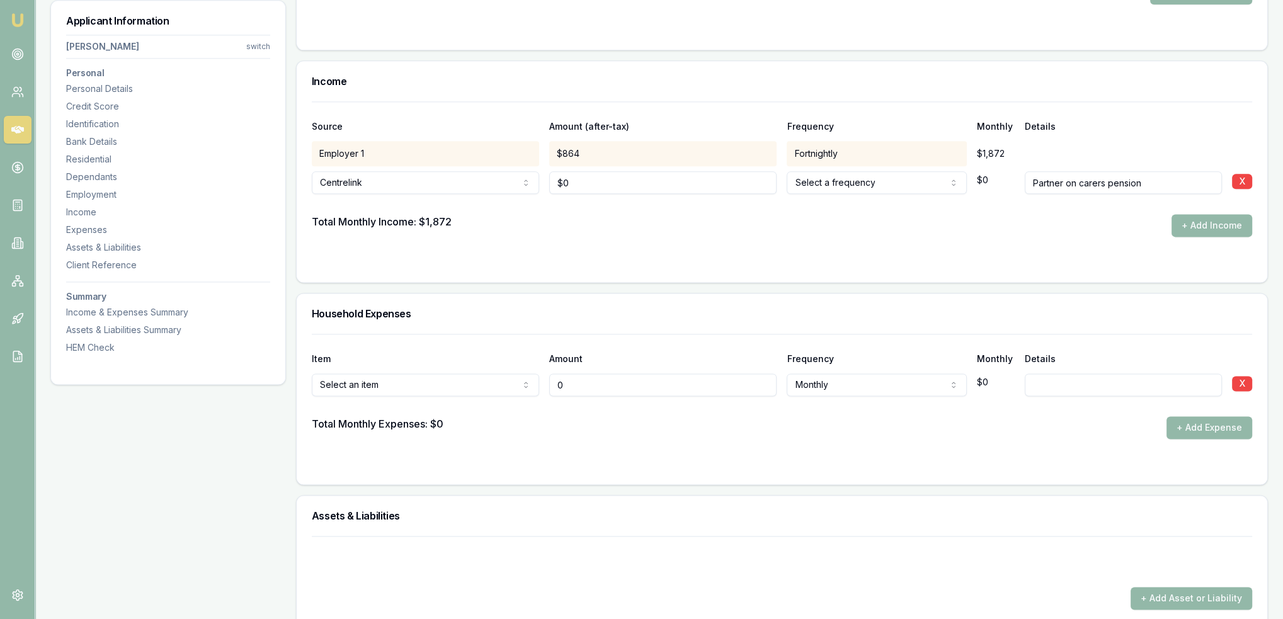
type input "$0"
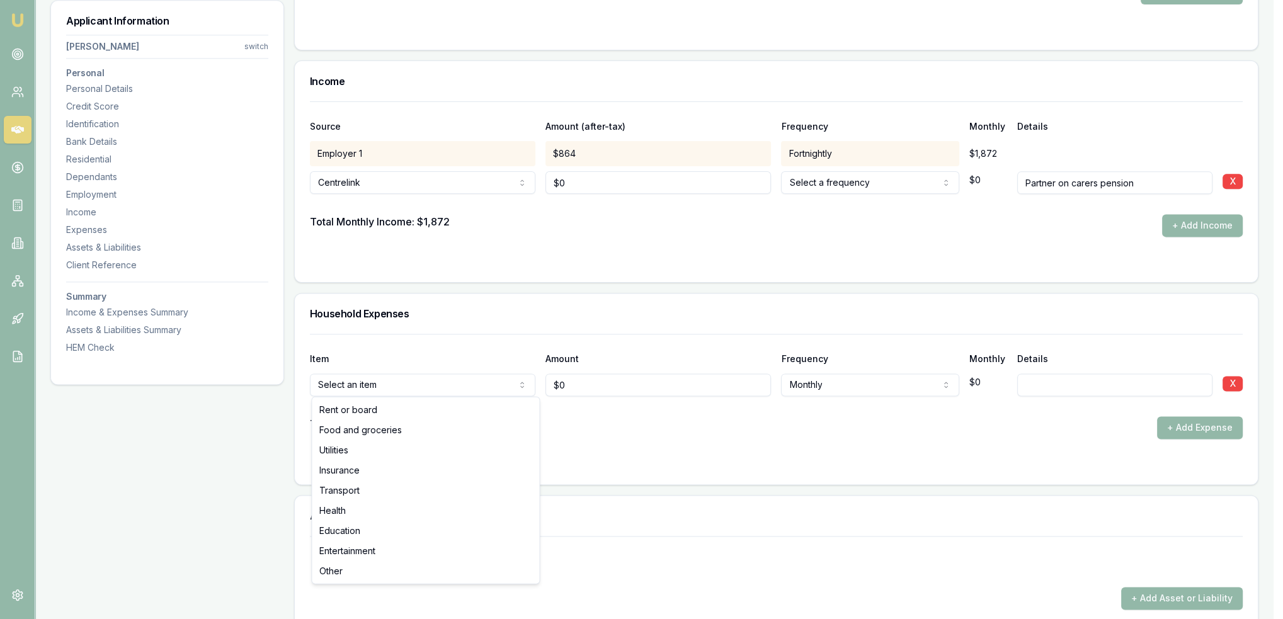
drag, startPoint x: 416, startPoint y: 412, endPoint x: 732, endPoint y: 384, distance: 317.5
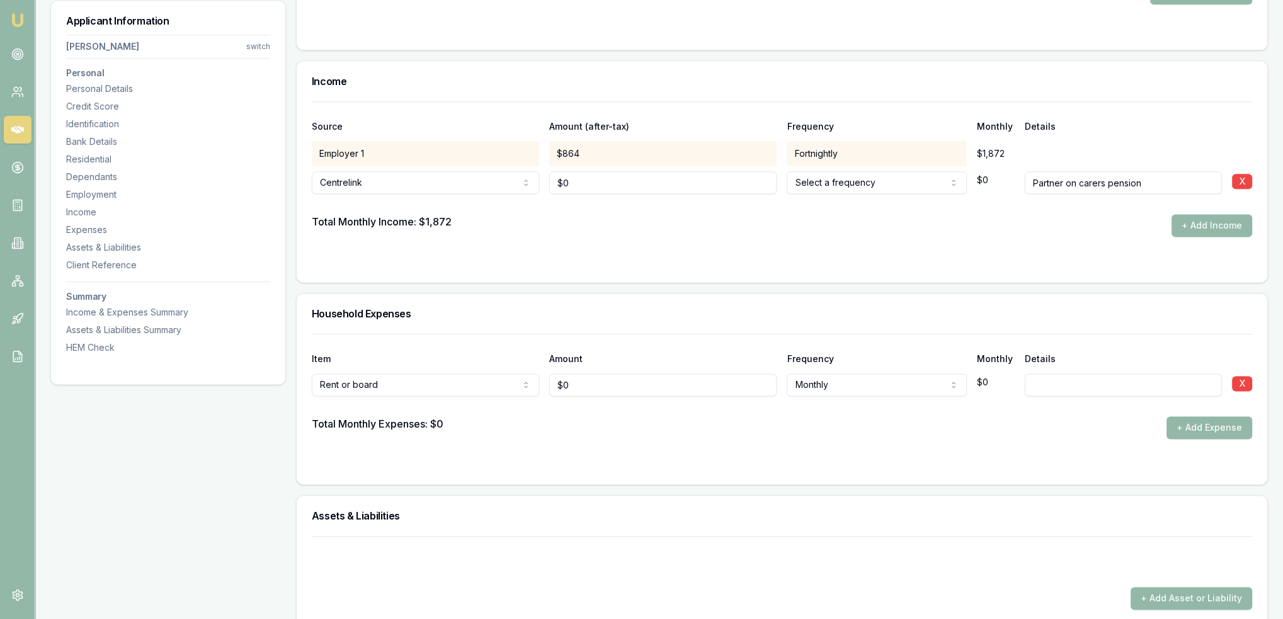
click at [1053, 379] on input at bounding box center [1123, 385] width 197 height 23
type input "LW MIL"
click at [1181, 416] on div "+ Add Expense" at bounding box center [1210, 427] width 86 height 23
click at [1180, 416] on button "+ Add Expense" at bounding box center [1210, 427] width 86 height 23
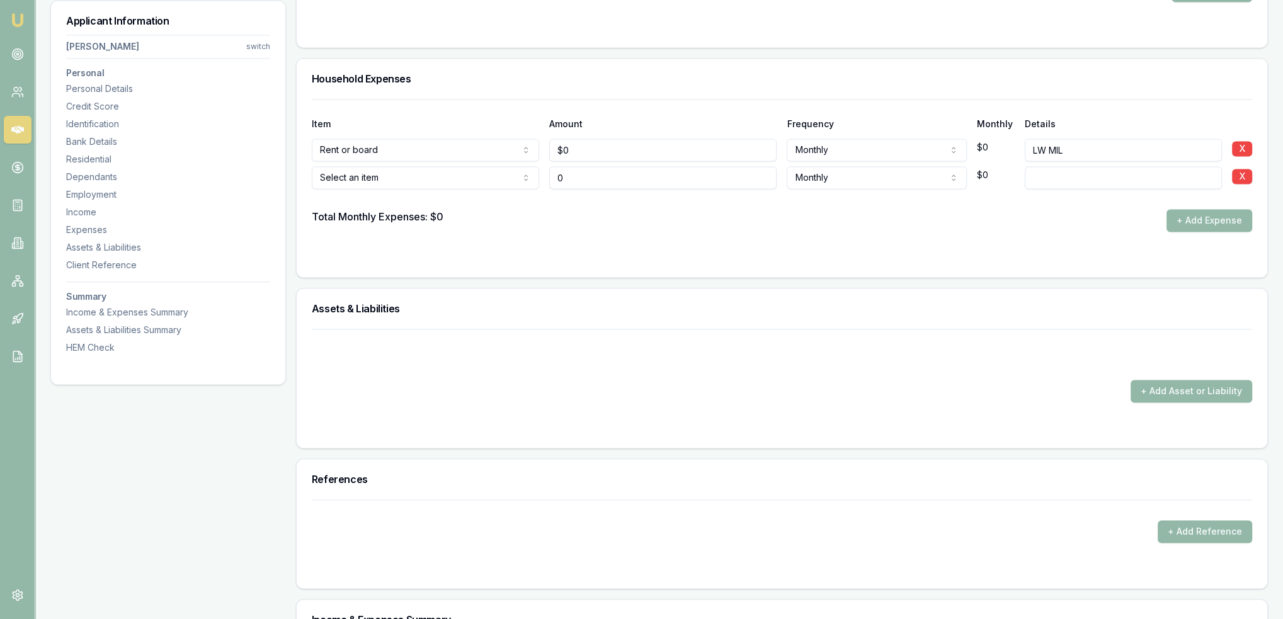
scroll to position [2457, 0]
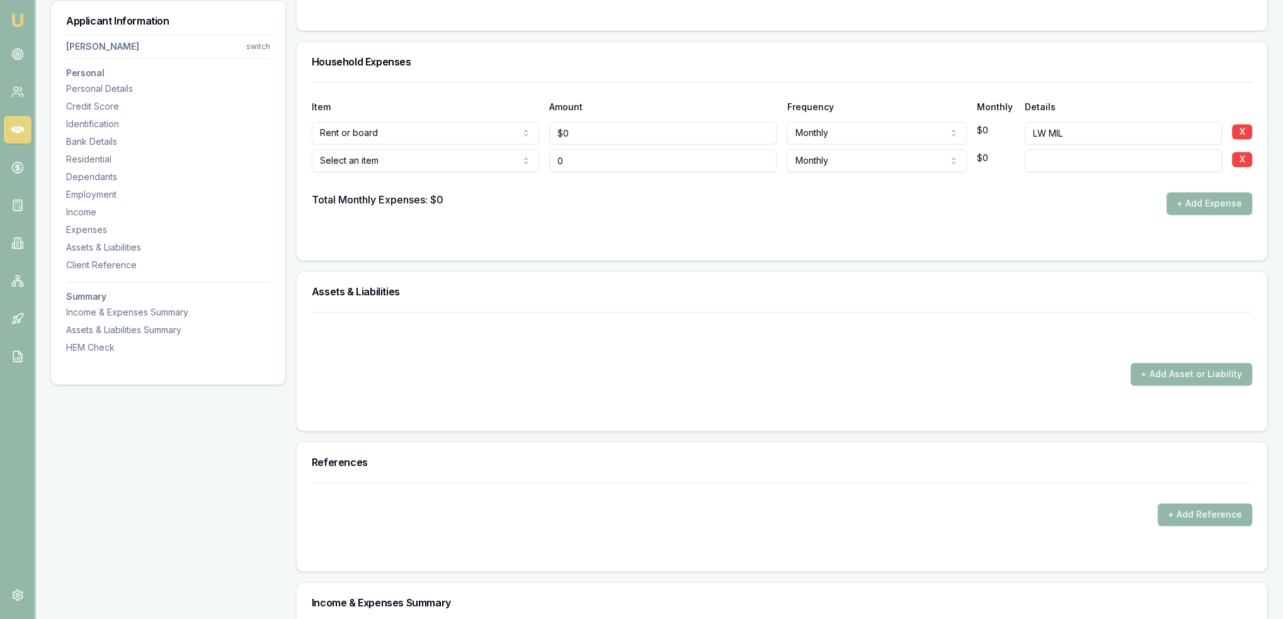
type input "$0"
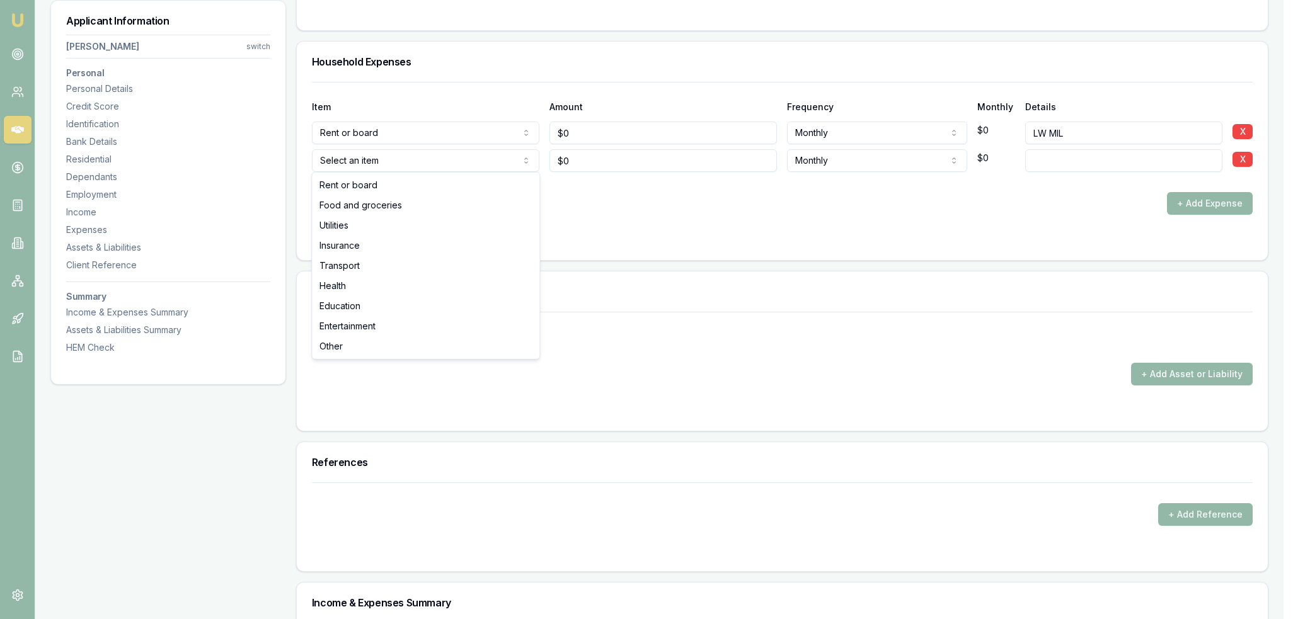
select select "FOOD_AND_GROCERIES"
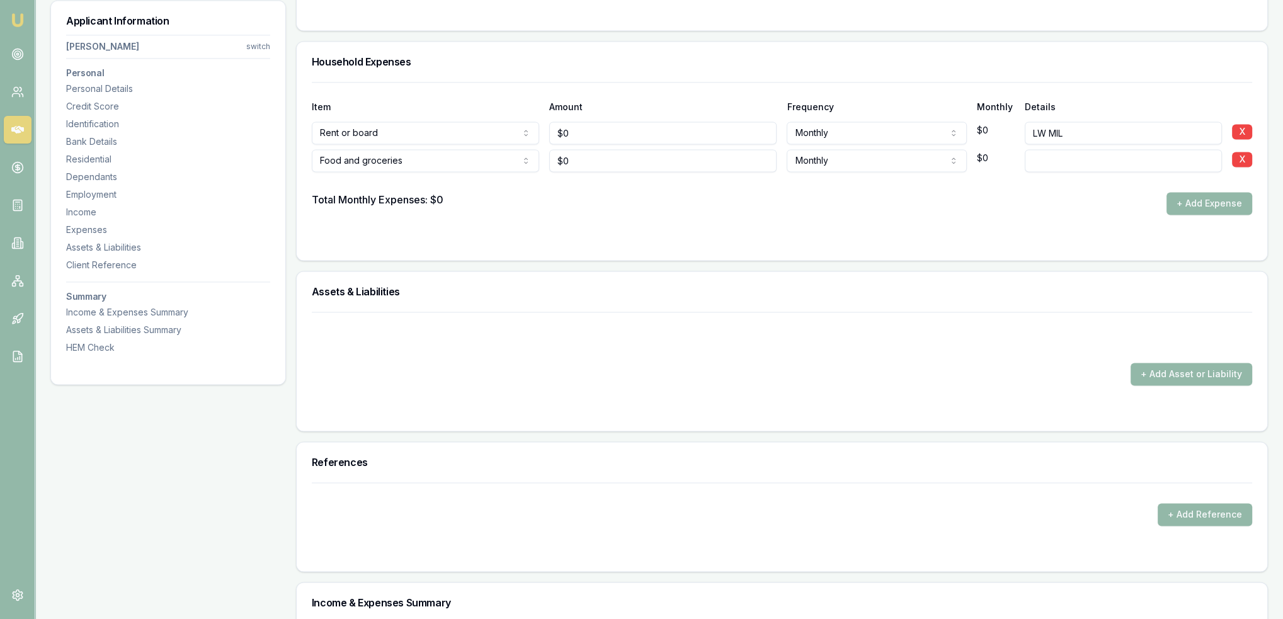
type input "0"
type input "$200"
drag, startPoint x: 593, startPoint y: 154, endPoint x: 561, endPoint y: 154, distance: 32.1
click at [561, 154] on input "200" at bounding box center [662, 160] width 227 height 23
type input "$250"
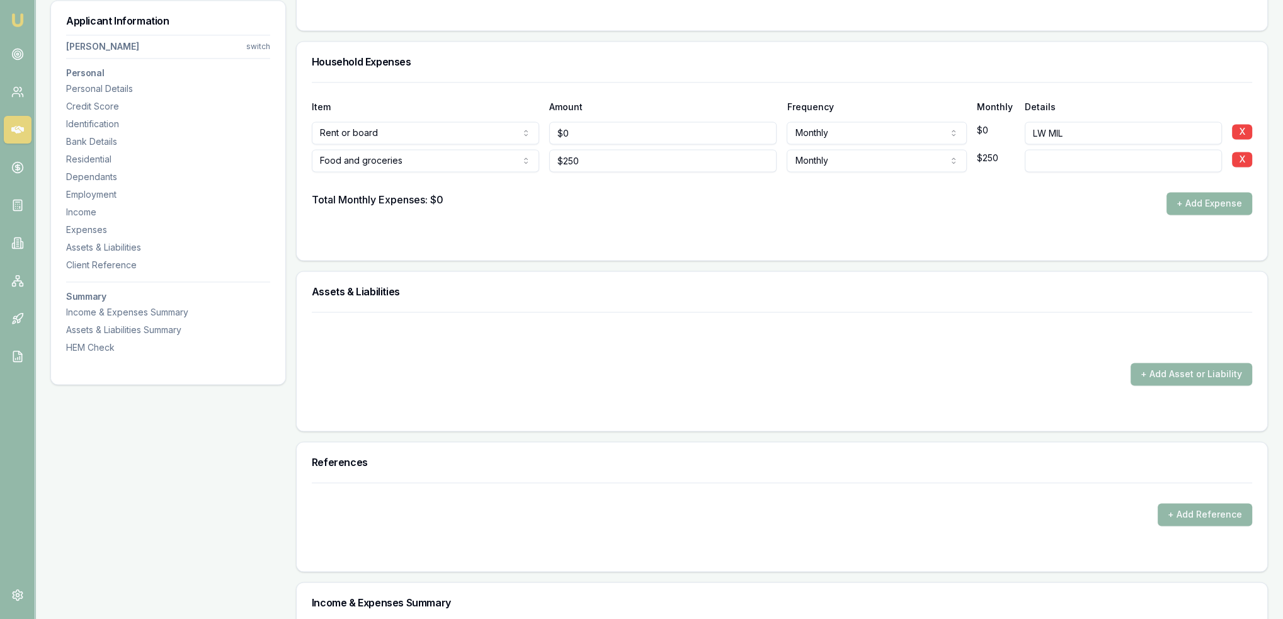
click at [1197, 200] on button "+ Add Expense" at bounding box center [1210, 203] width 86 height 23
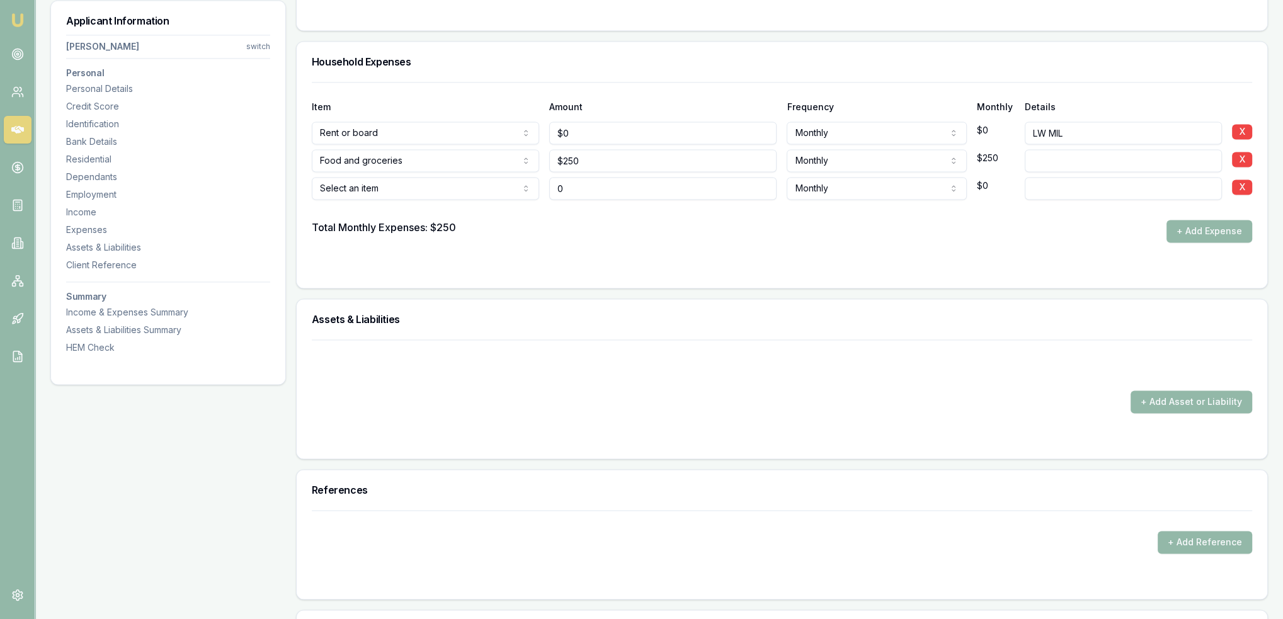
type input "$0"
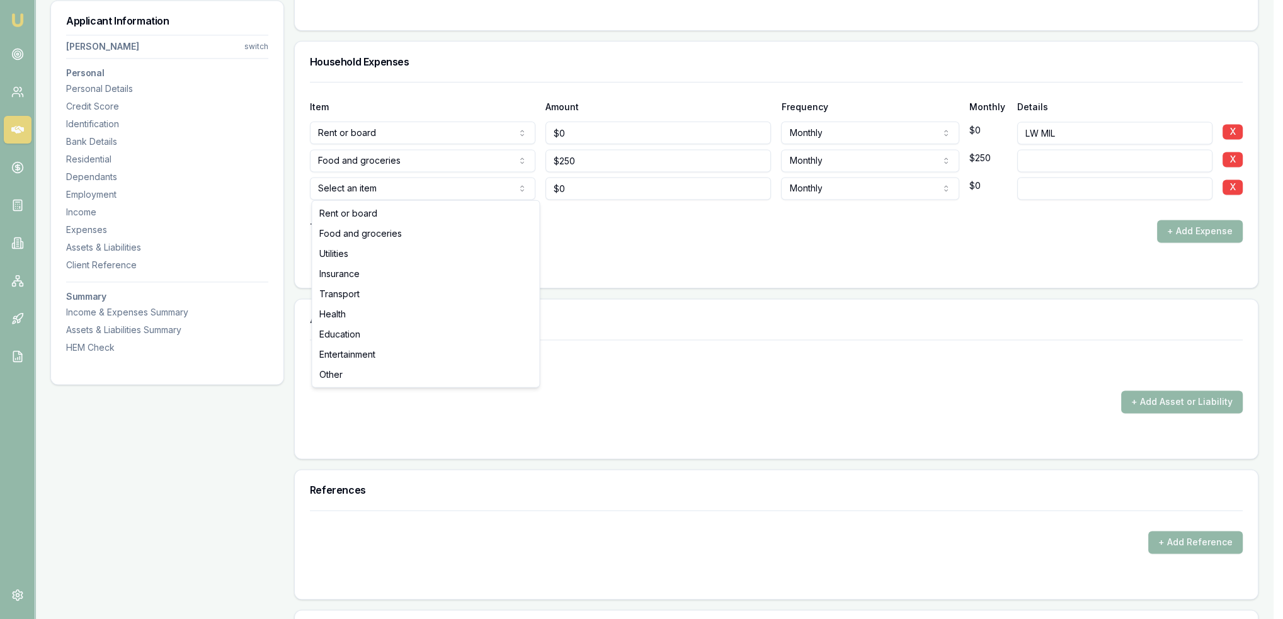
select select "UTILITIES"
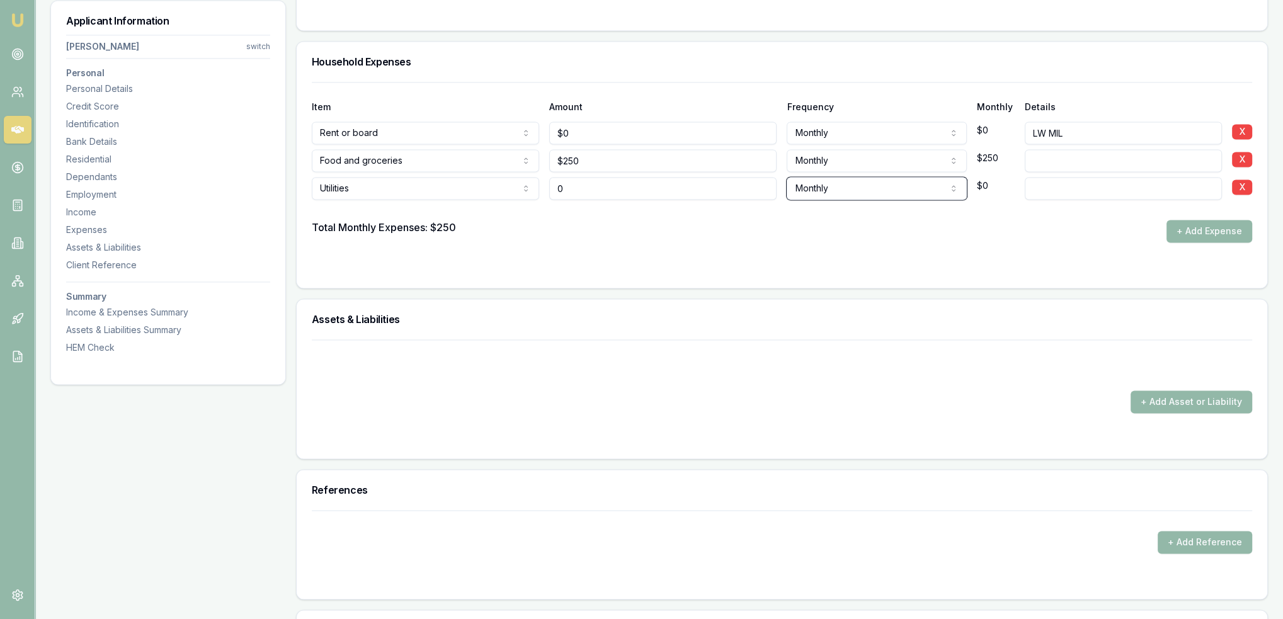
type input "$0"
type input "h"
type input "Have solare"
drag, startPoint x: 586, startPoint y: 185, endPoint x: 551, endPoint y: 183, distance: 35.3
click at [551, 183] on input "0" at bounding box center [662, 188] width 227 height 23
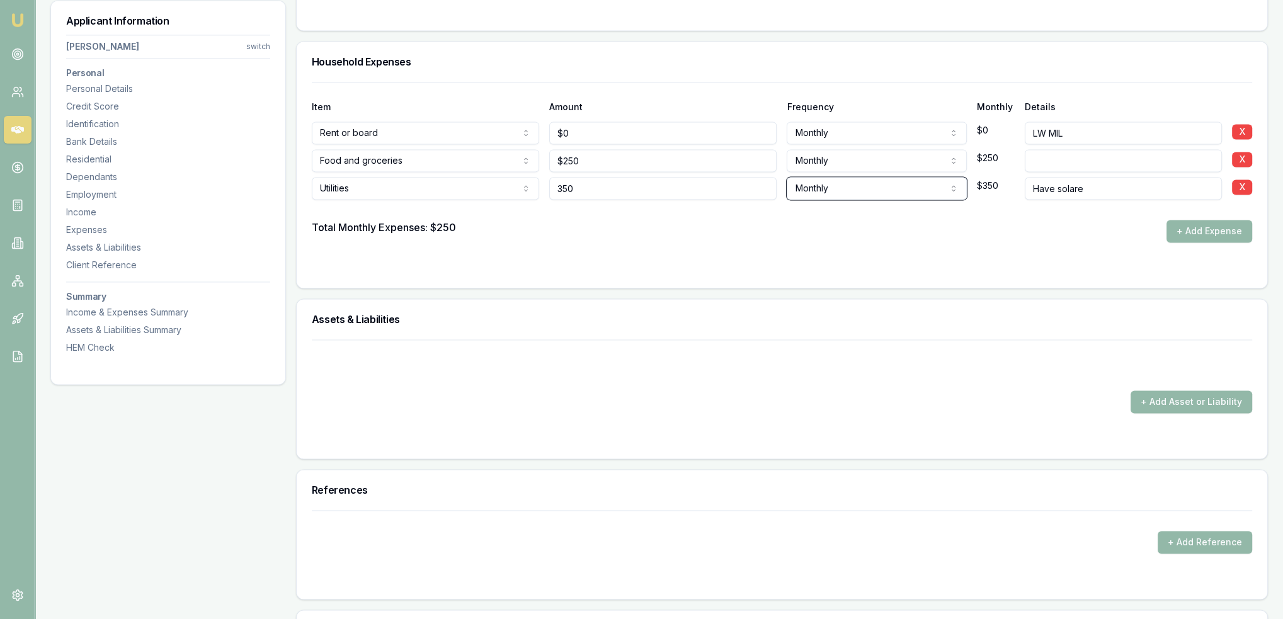
type input "$350"
select select "QUARTERLY"
click at [1082, 185] on input "Have solare" at bounding box center [1123, 188] width 197 height 23
type input "Have solar"
click at [1046, 220] on div "Total Monthly Expenses: $250 + Add Expense" at bounding box center [782, 231] width 940 height 23
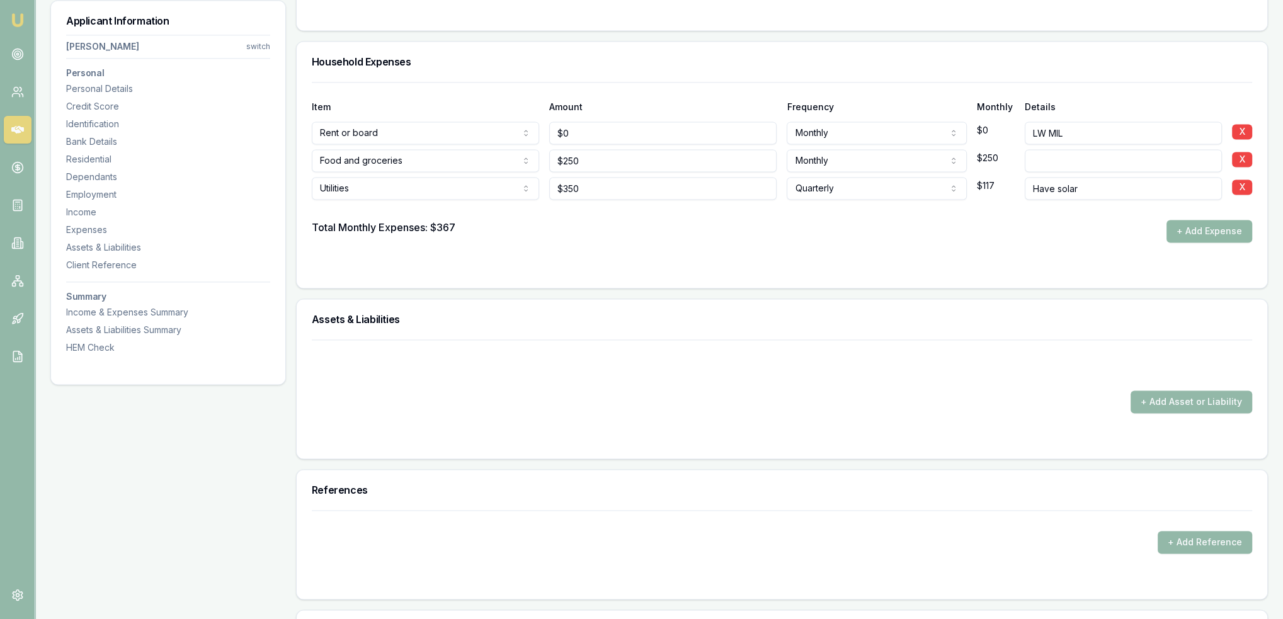
click at [1219, 226] on button "+ Add Expense" at bounding box center [1210, 231] width 86 height 23
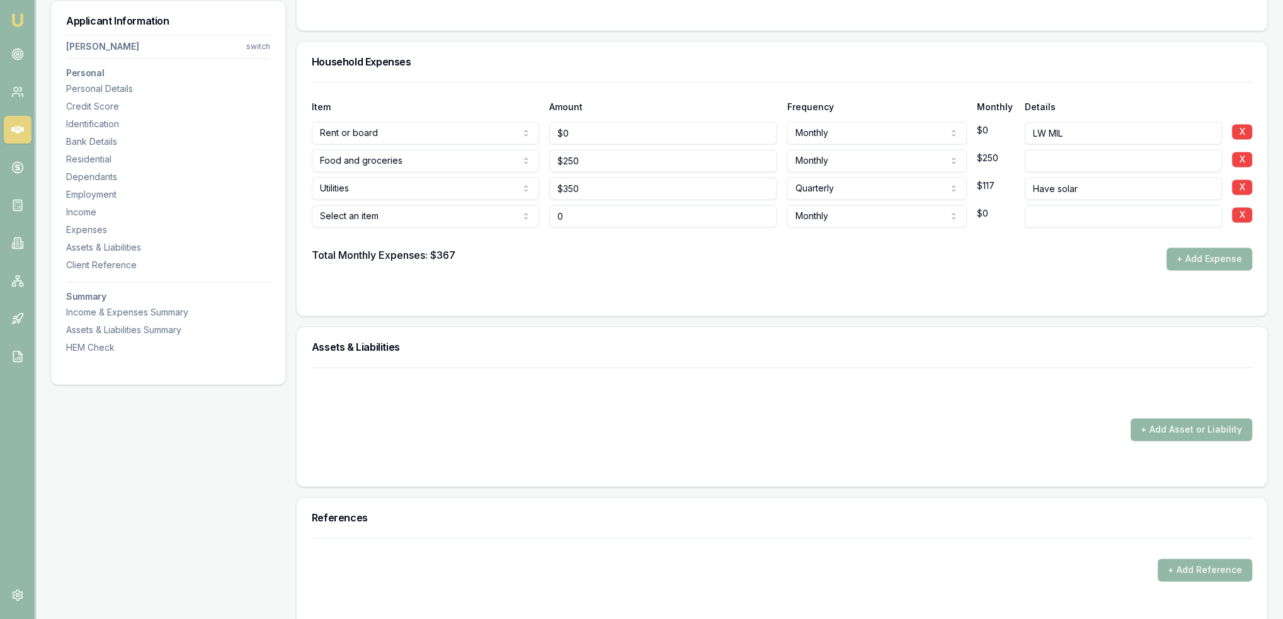
type input "$0"
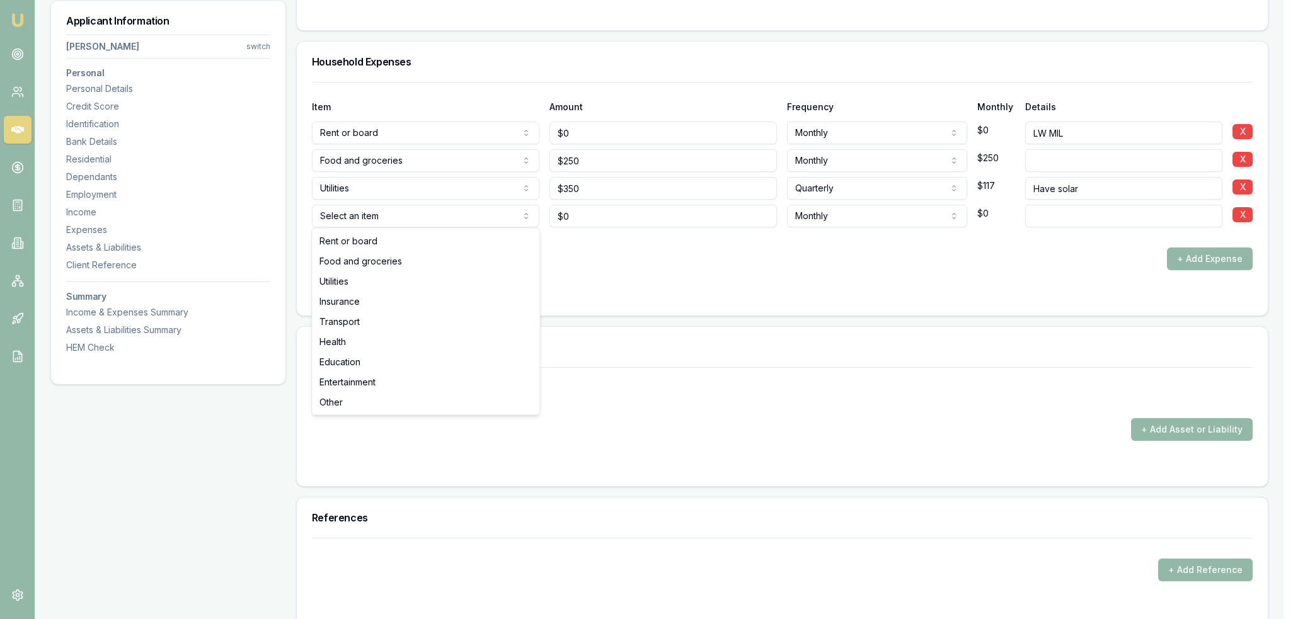
select select "UTILITIES"
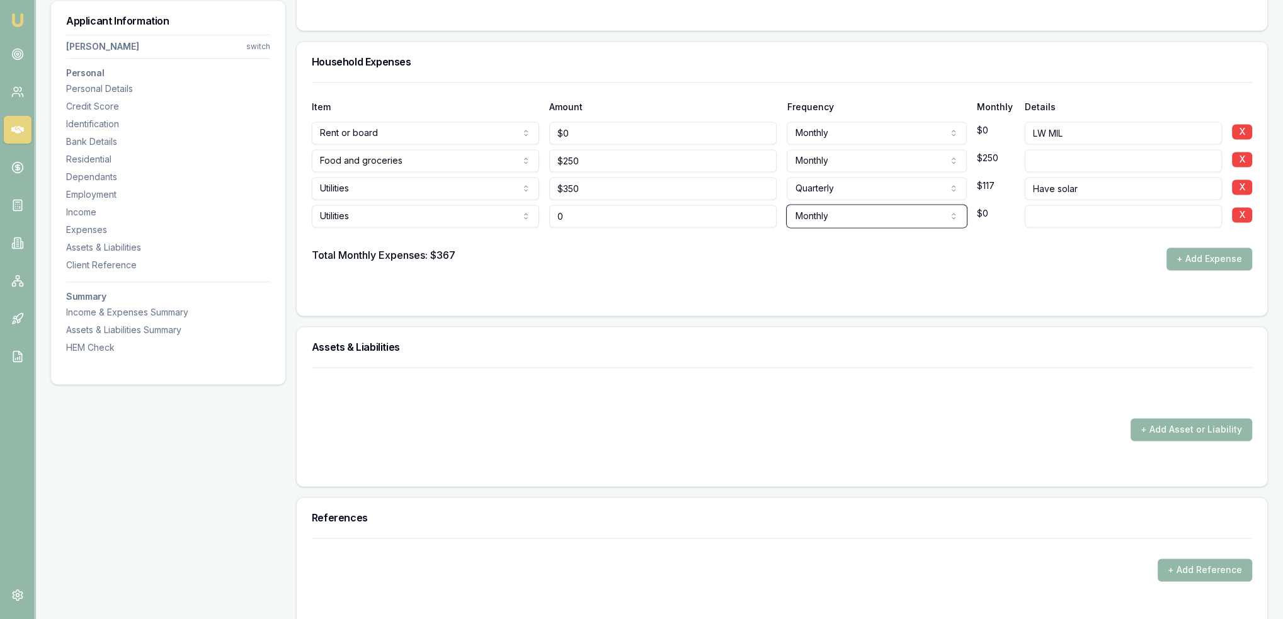
type input "$0"
type input "Mobile phone"
type input "0"
click at [588, 216] on input "0" at bounding box center [662, 216] width 227 height 23
type input "$75"
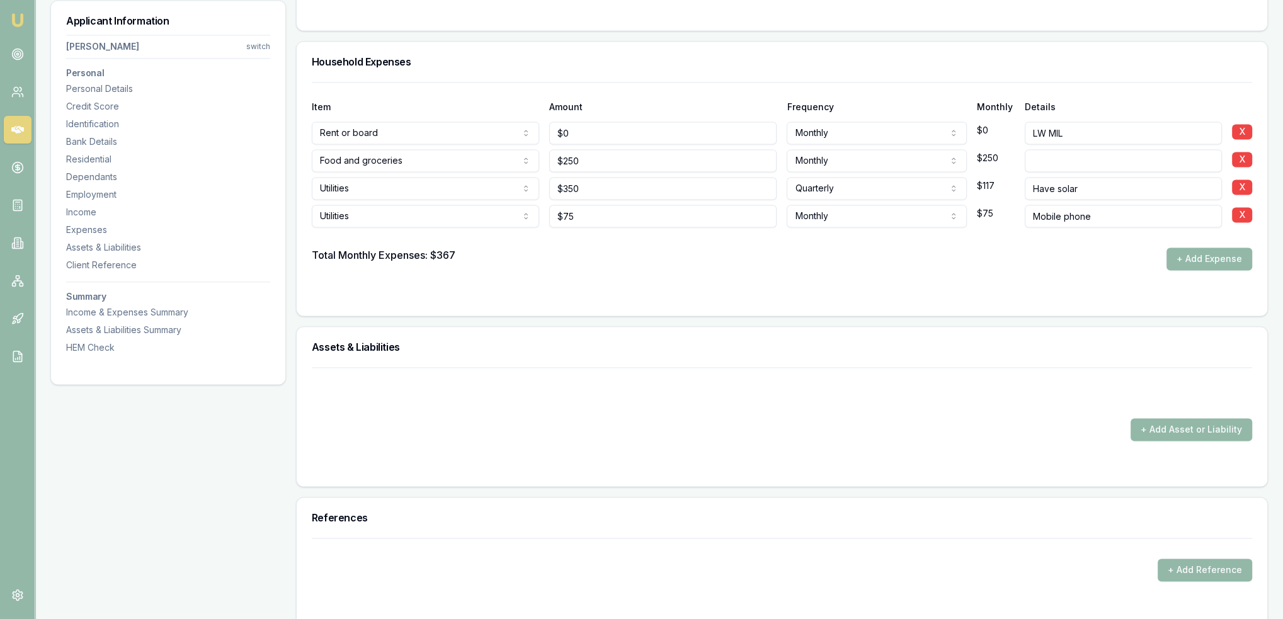
click at [1184, 214] on input "Mobile phone" at bounding box center [1123, 216] width 197 height 23
type input "Mobile phone - owned outright"
click at [970, 281] on form "Item Amount Frequency Monthly Details Rent or board Rent or board Food and groc…" at bounding box center [782, 191] width 940 height 219
click at [1207, 256] on button "+ Add Expense" at bounding box center [1210, 259] width 86 height 23
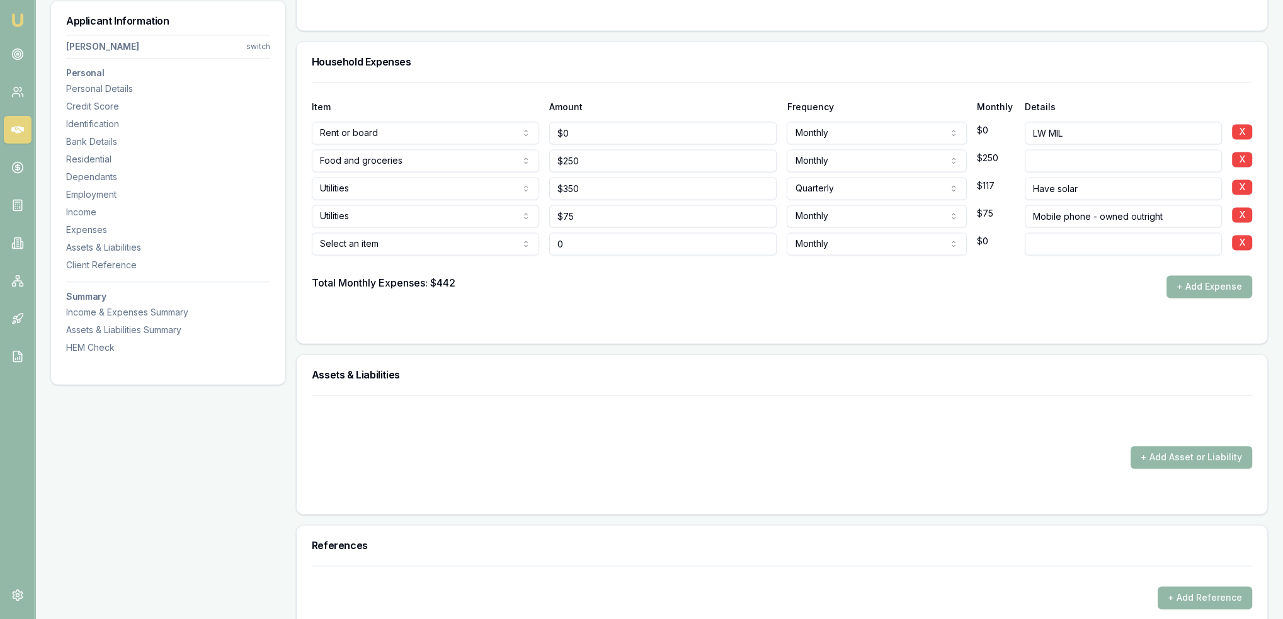
type input "$0"
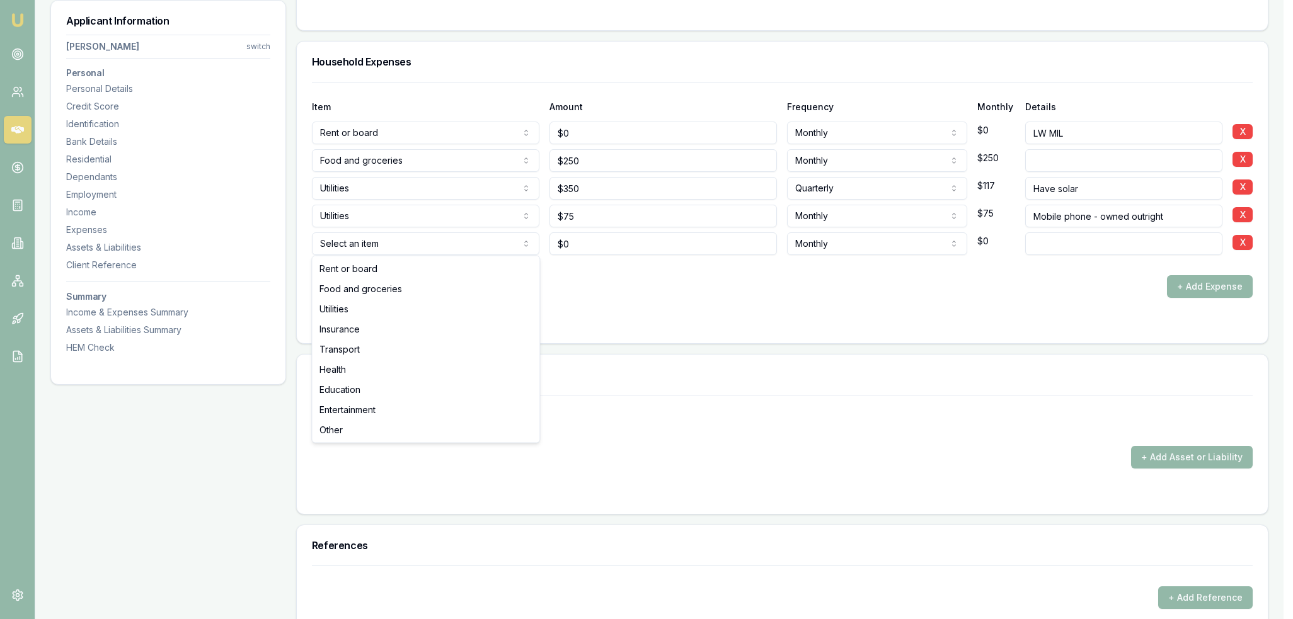
select select "UTILITIES"
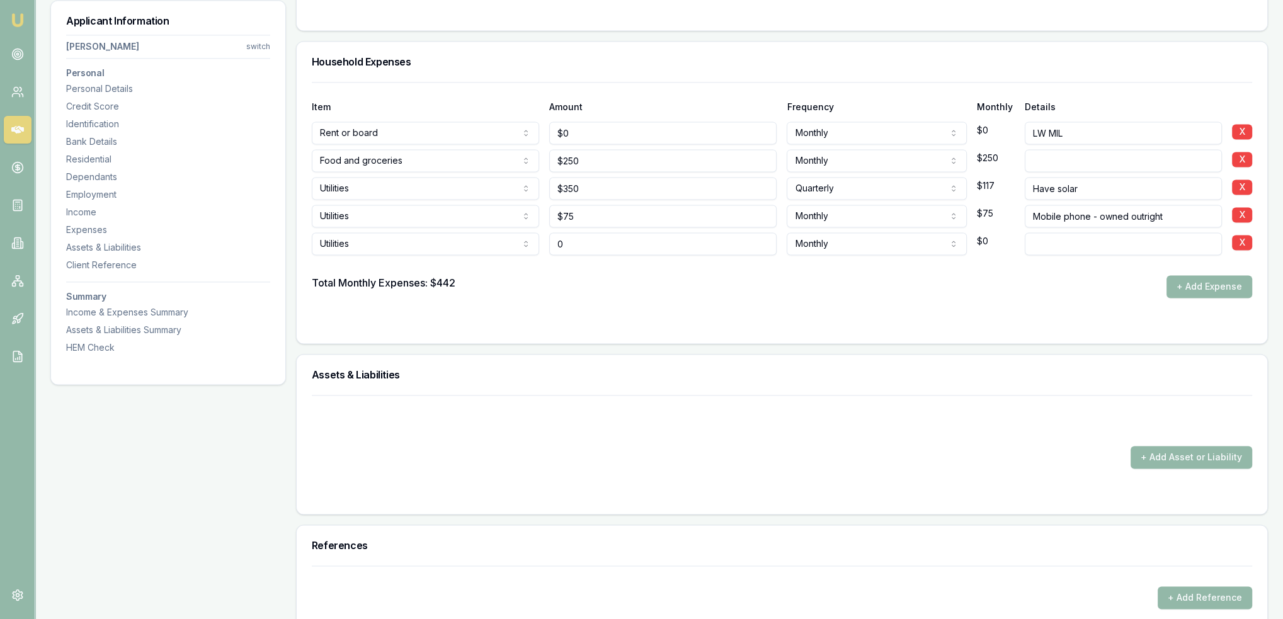
click at [576, 249] on input "0" at bounding box center [662, 243] width 227 height 23
type input "$0"
drag, startPoint x: 1041, startPoint y: 236, endPoint x: 992, endPoint y: 236, distance: 48.5
click at [992, 236] on div "Utilities Rent or board Food and groceries Utilities Insurance Transport Health…" at bounding box center [782, 241] width 940 height 28
type input "Uses phones"
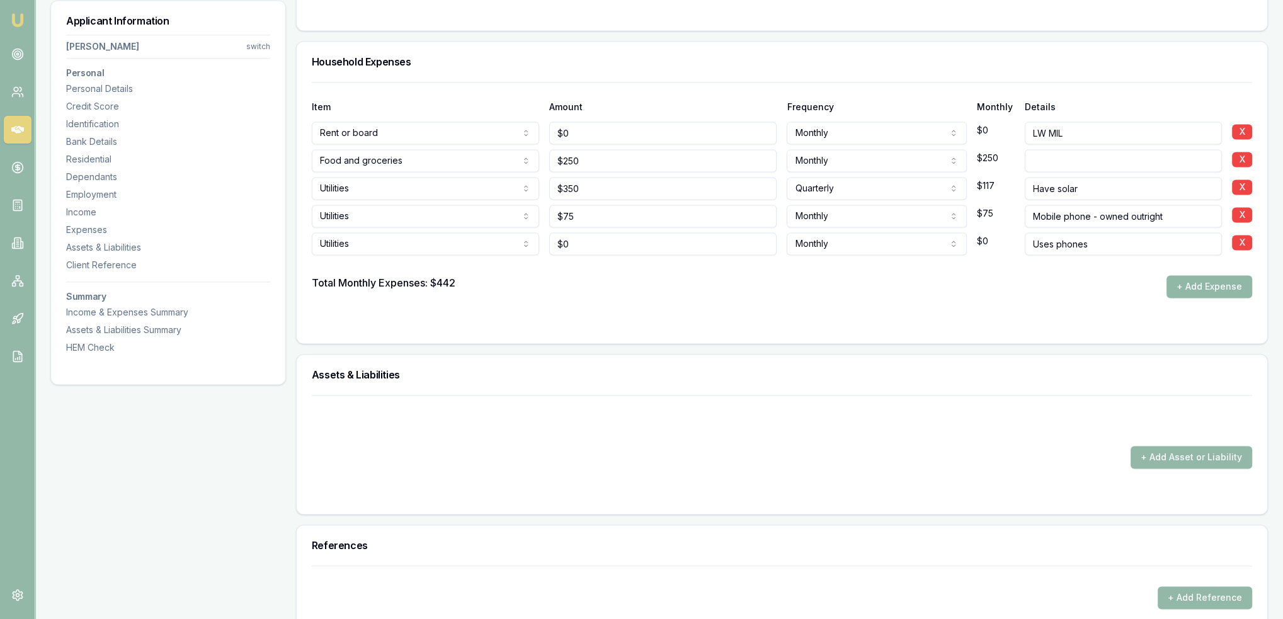
click at [1232, 287] on button "+ Add Expense" at bounding box center [1210, 286] width 86 height 23
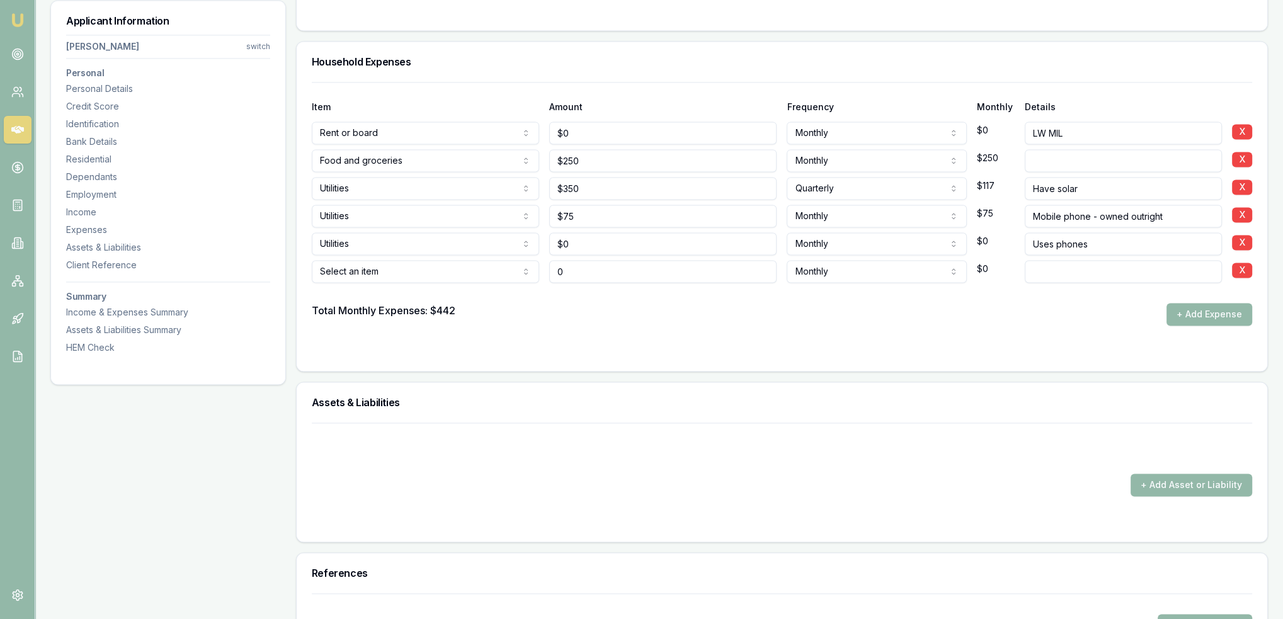
type input "$0"
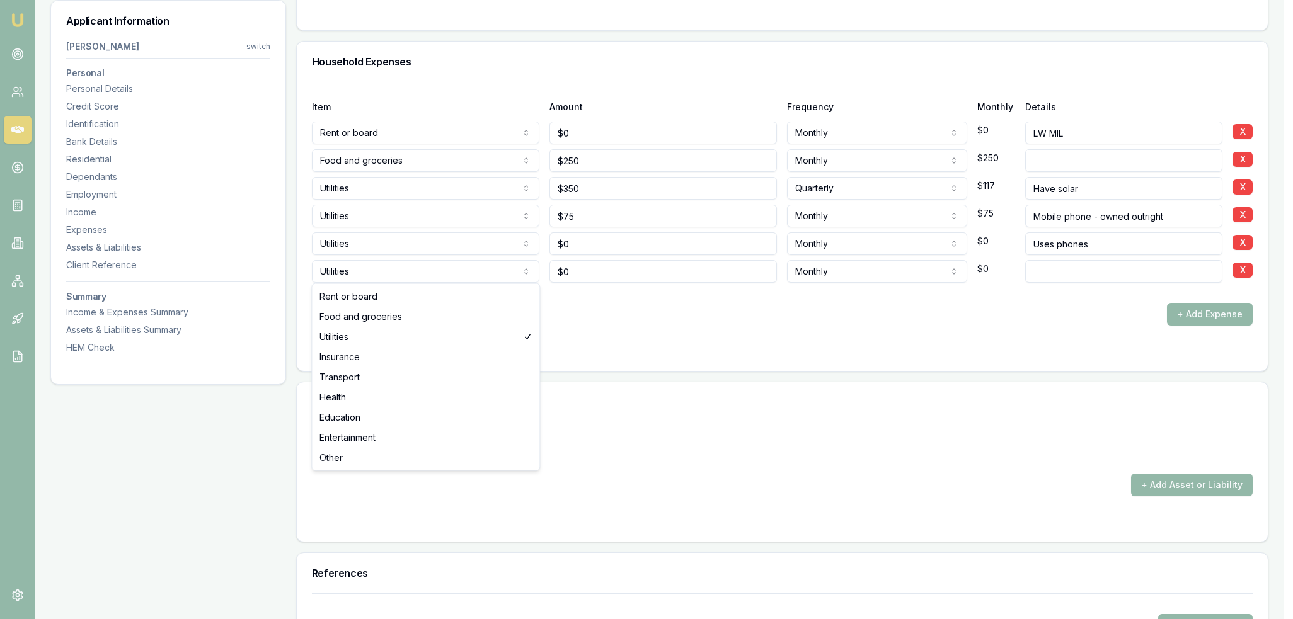
select select "INSURANCE"
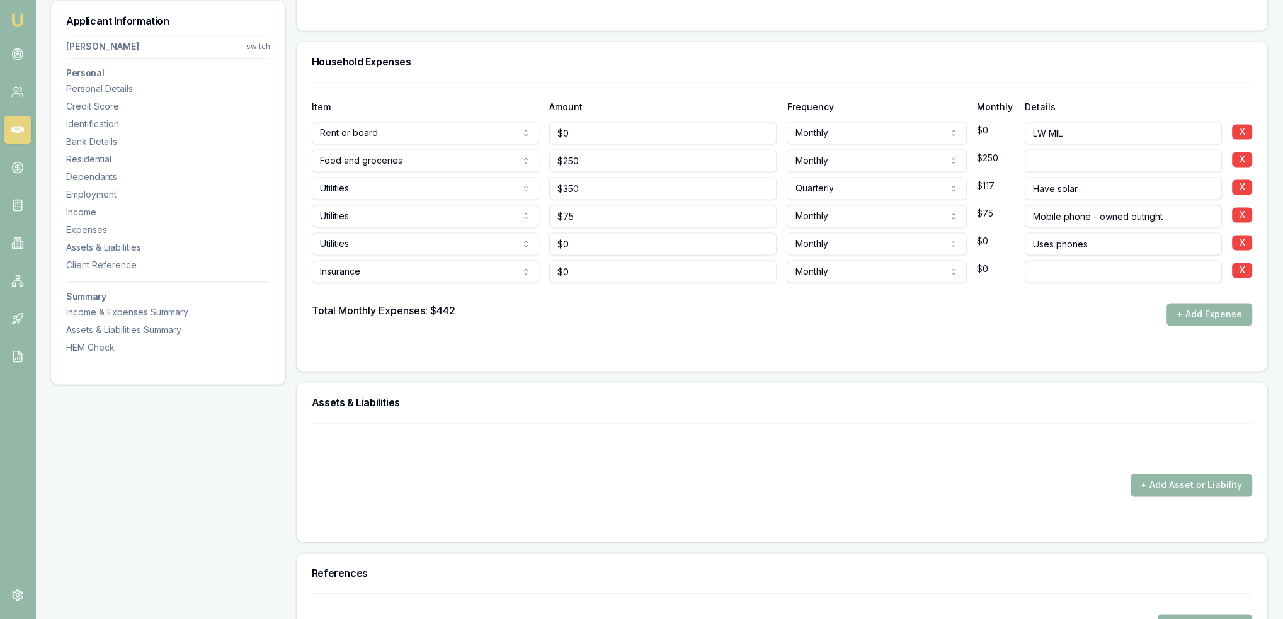
click at [1075, 270] on input at bounding box center [1123, 271] width 197 height 23
type input "Rego"
type input "0"
click at [601, 265] on input "0" at bounding box center [662, 271] width 227 height 23
type input "$300"
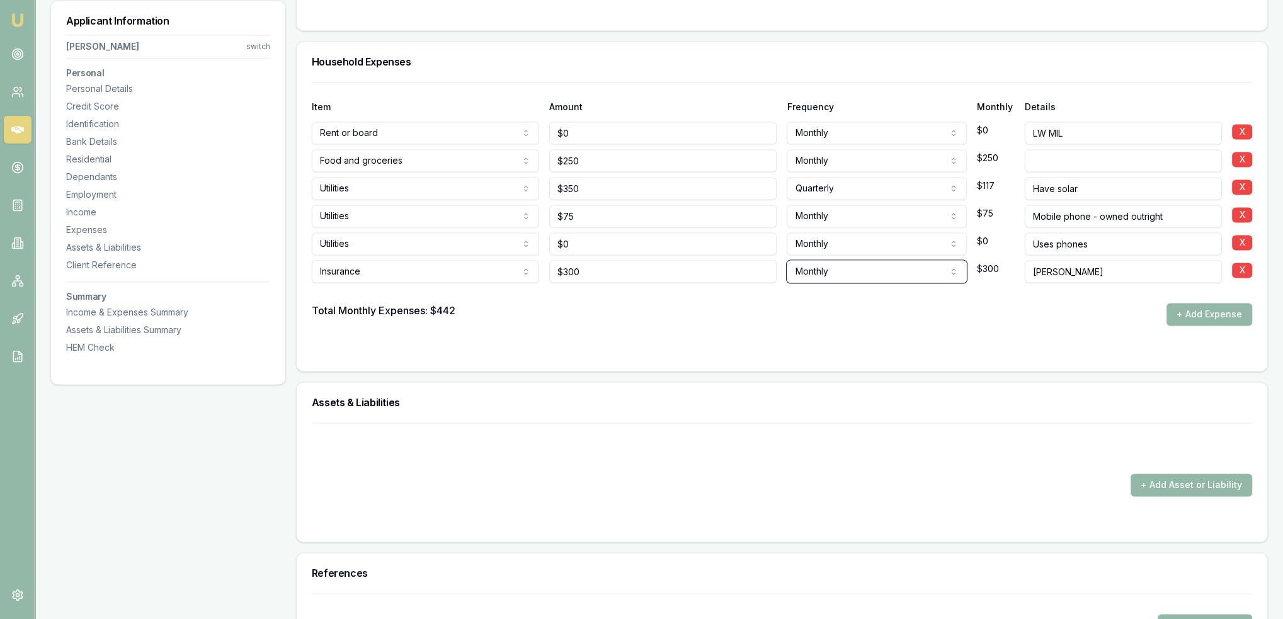
select select "ANNUALLY"
click at [1087, 266] on input "Rego" at bounding box center [1123, 271] width 197 height 23
type input "Rego - greenslip only - rego free"
click at [1034, 328] on form "Item Amount Frequency Monthly Details Rent or board Rent or board Food and groc…" at bounding box center [782, 219] width 940 height 274
click at [1187, 312] on button "+ Add Expense" at bounding box center [1210, 314] width 86 height 23
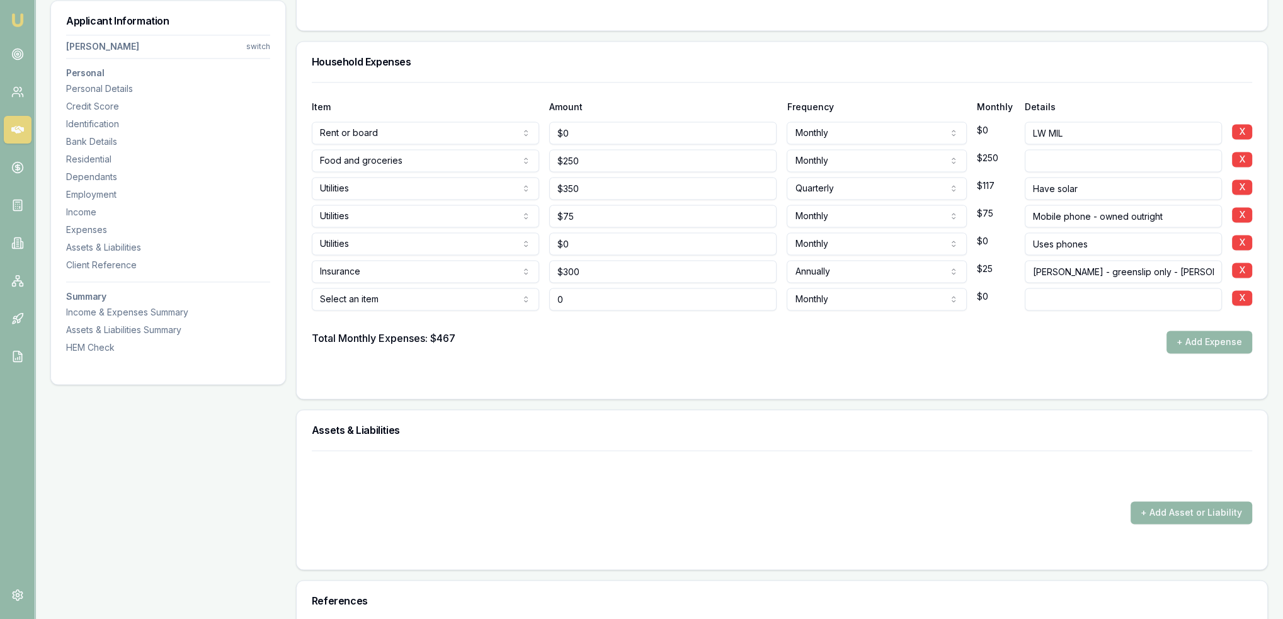
type input "$0"
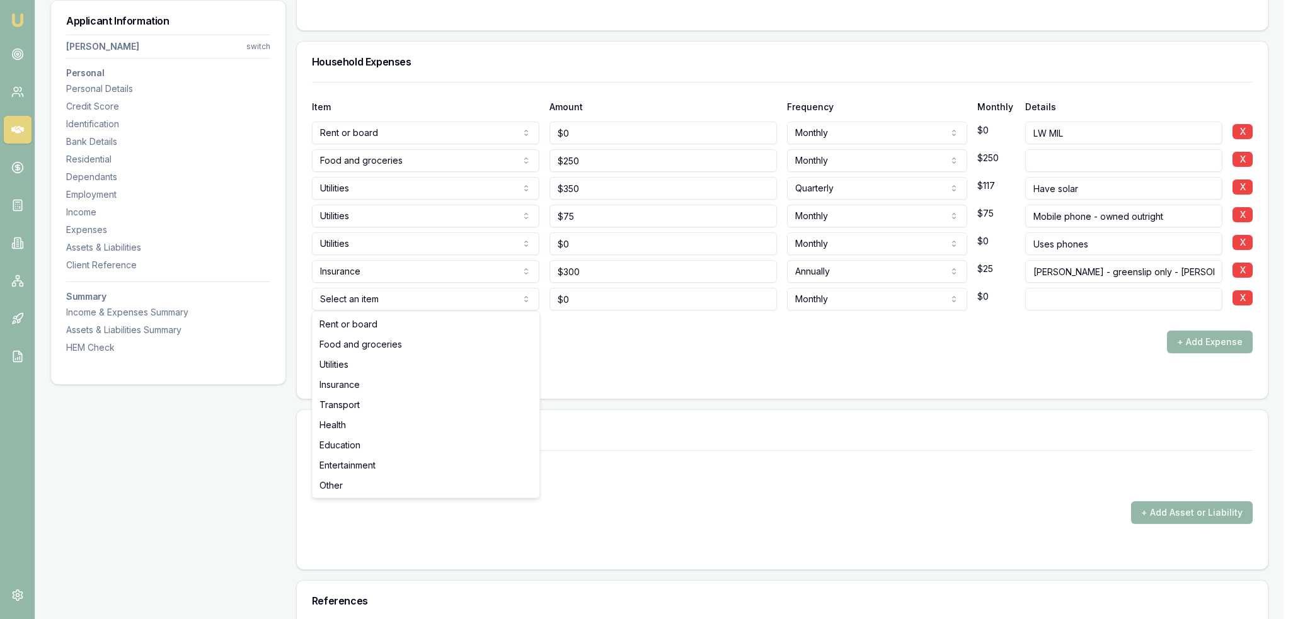
select select "INSURANCE"
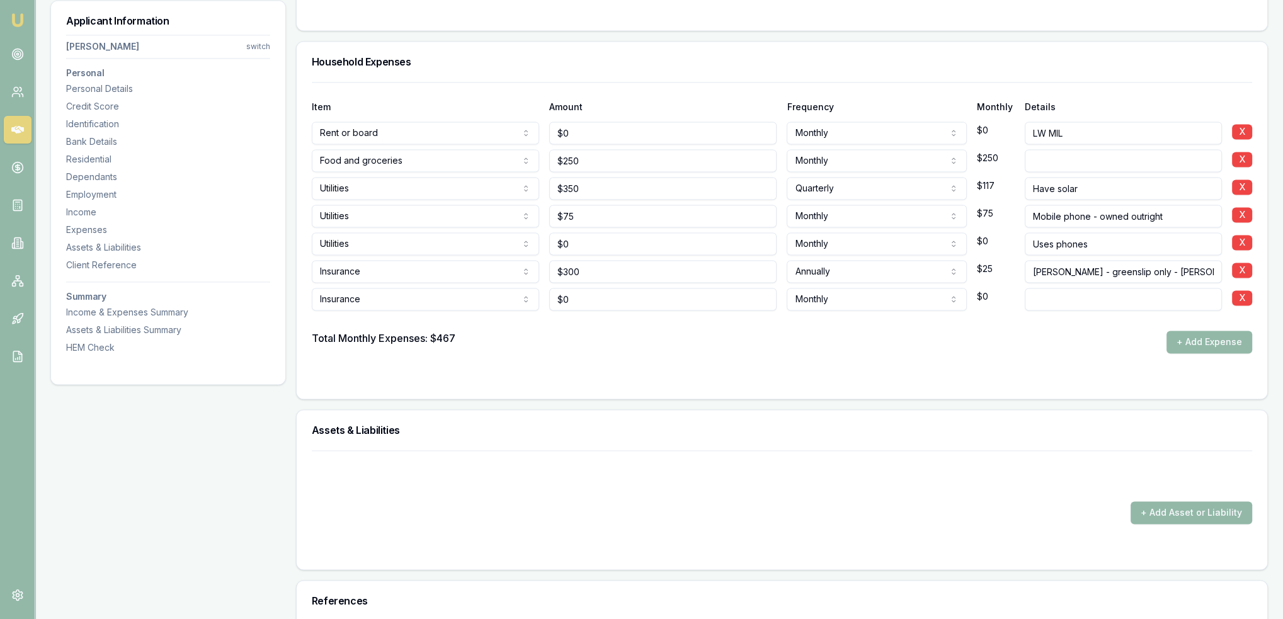
type input "0"
click at [595, 297] on input "0" at bounding box center [662, 299] width 227 height 23
type input "$60"
click at [542, 350] on div "Total Monthly Expenses: $467 + Add Expense" at bounding box center [782, 342] width 940 height 23
click at [1049, 298] on input at bounding box center [1123, 299] width 197 height 23
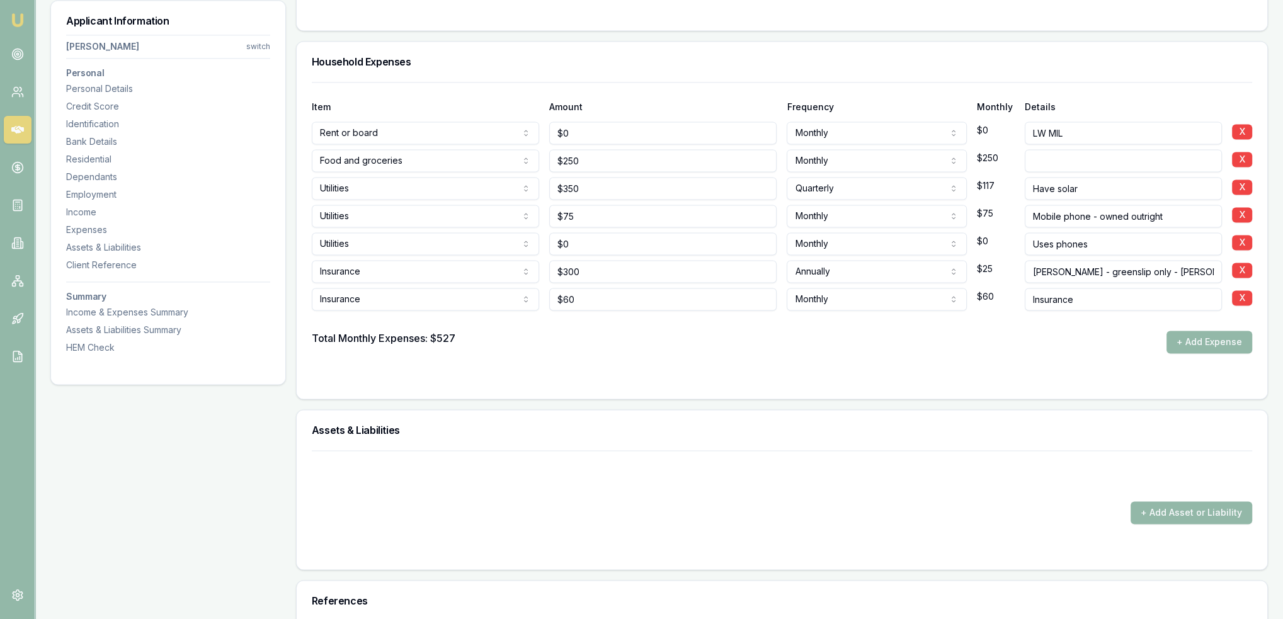
type input "Insurance"
click at [1012, 367] on form "Item Amount Frequency Monthly Details Rent or board Rent or board Food and groc…" at bounding box center [782, 233] width 940 height 302
click at [1202, 334] on button "+ Add Expense" at bounding box center [1210, 342] width 86 height 23
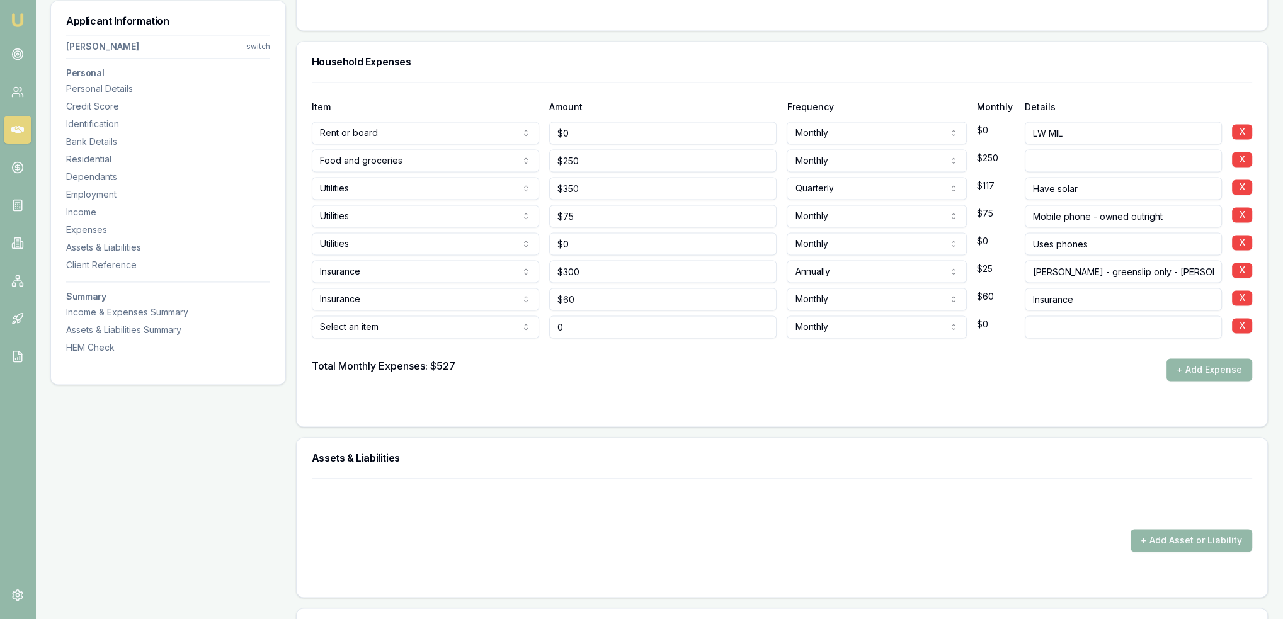
type input "$0"
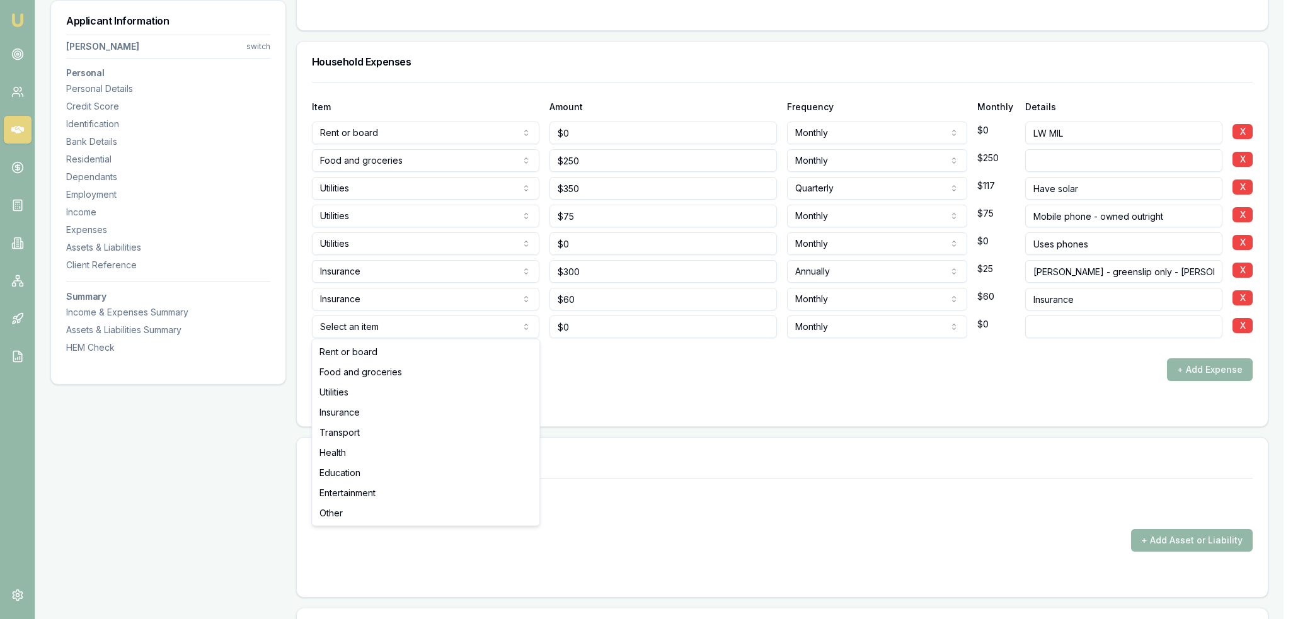
select select "TRANSPORT"
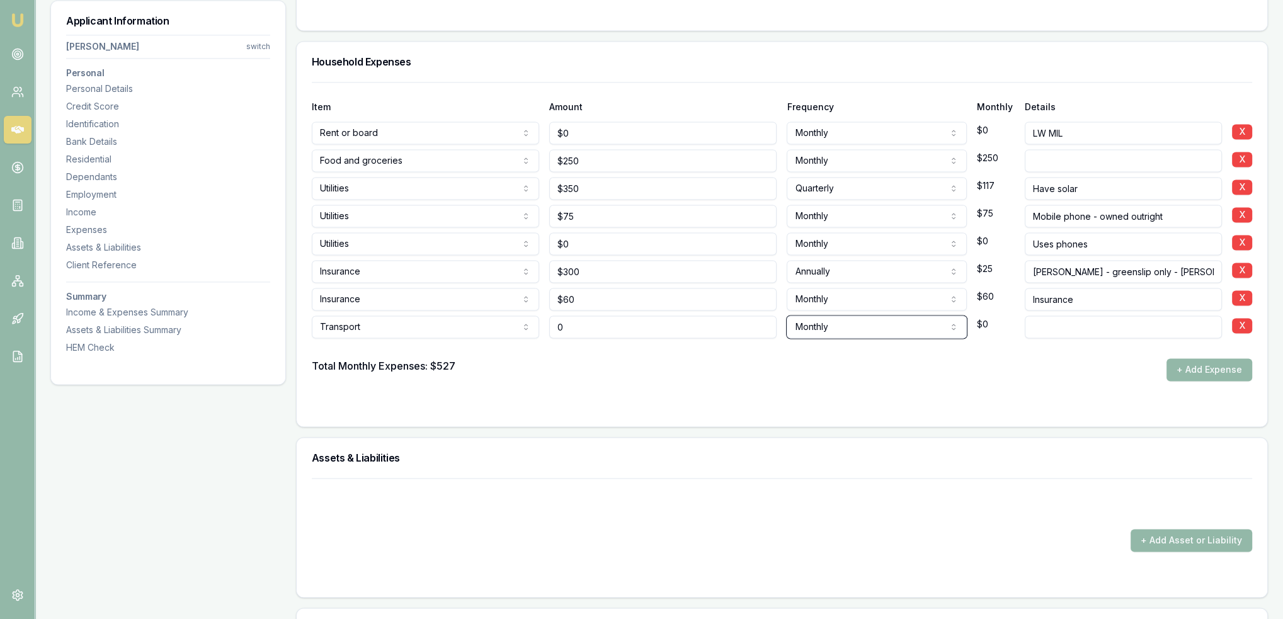
type input "$0"
type input "Fuel"
click at [634, 387] on form "Item Amount Frequency Monthly Details Rent or board Rent or board Food and groc…" at bounding box center [782, 246] width 940 height 329
type input "$50"
select select "WEEKLY"
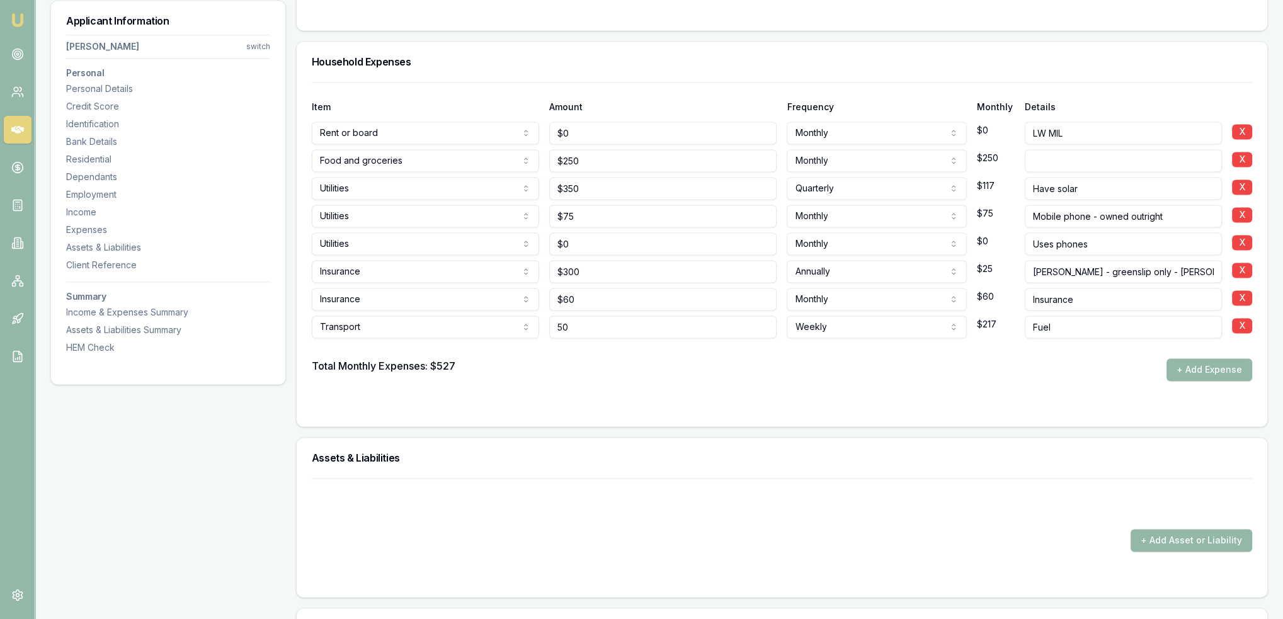
drag, startPoint x: 624, startPoint y: 329, endPoint x: 516, endPoint y: 327, distance: 107.7
click at [516, 327] on div "Transport Rent or board Food and groceries Utilities Insurance Transport Health…" at bounding box center [782, 325] width 940 height 28
type input "$30"
click at [755, 377] on div "Total Monthly Expenses: $527 + Add Expense" at bounding box center [782, 369] width 940 height 23
drag, startPoint x: 610, startPoint y: 323, endPoint x: 522, endPoint y: 316, distance: 87.8
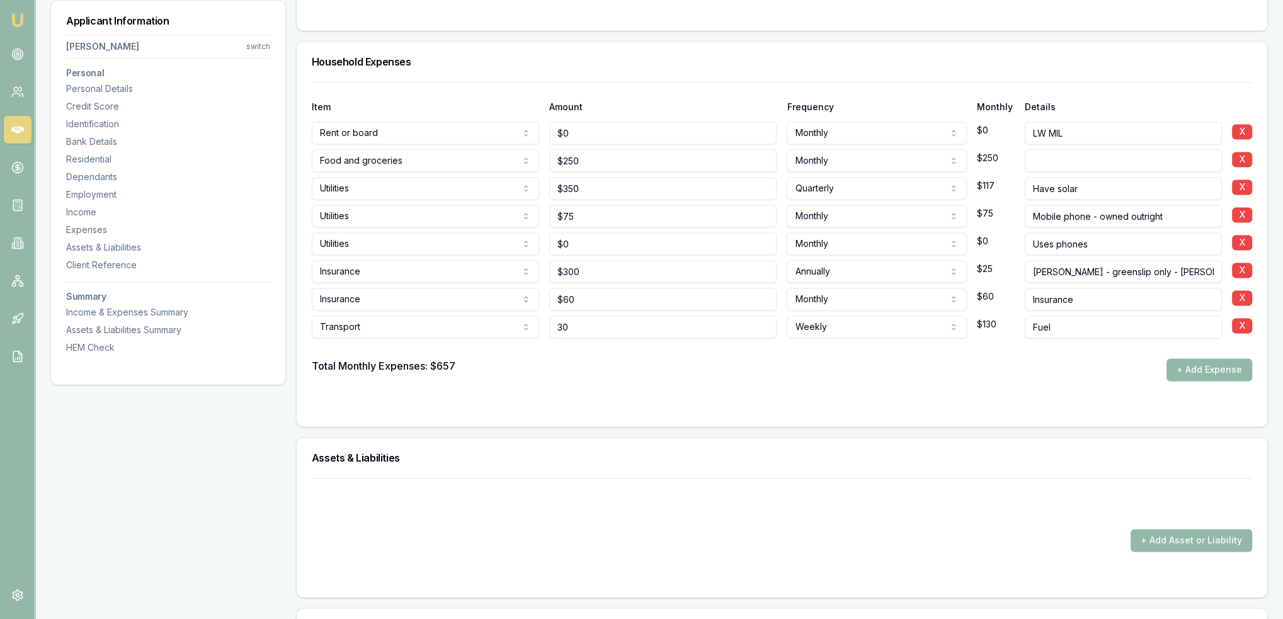
click at [522, 316] on div "Transport Rent or board Food and groceries Utilities Insurance Transport Health…" at bounding box center [782, 325] width 940 height 28
type input "$50"
select select "FORTNIGHTLY"
click at [554, 355] on div at bounding box center [782, 348] width 940 height 20
click at [1209, 368] on button "+ Add Expense" at bounding box center [1210, 369] width 86 height 23
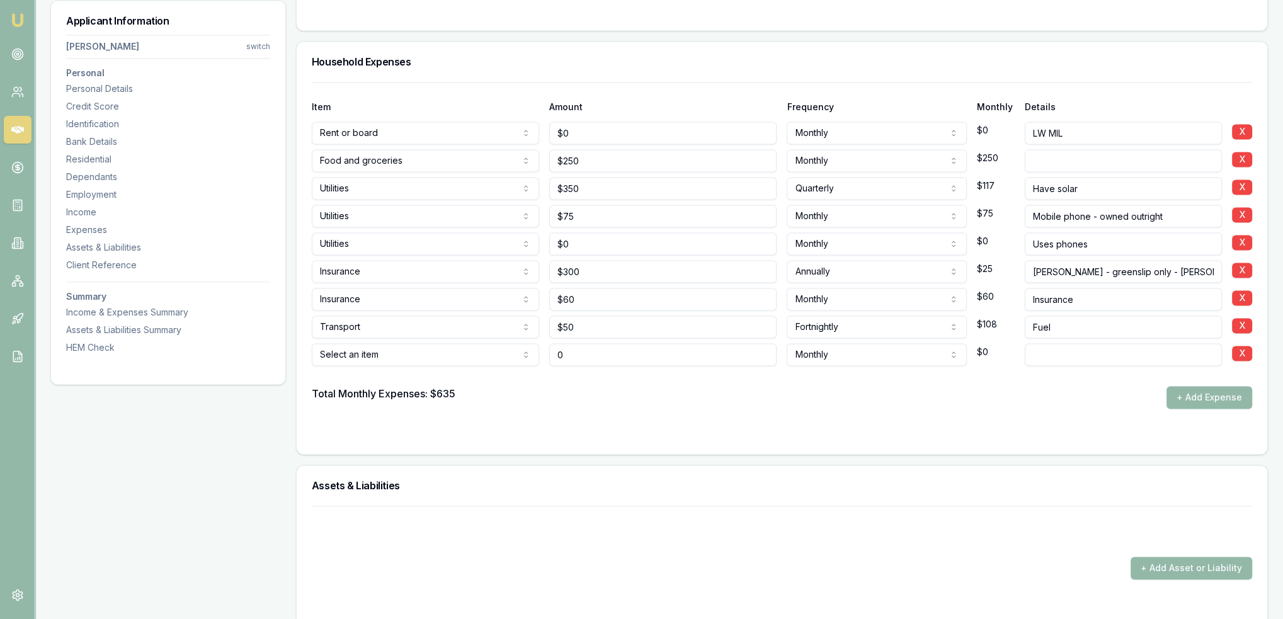
type input "$0"
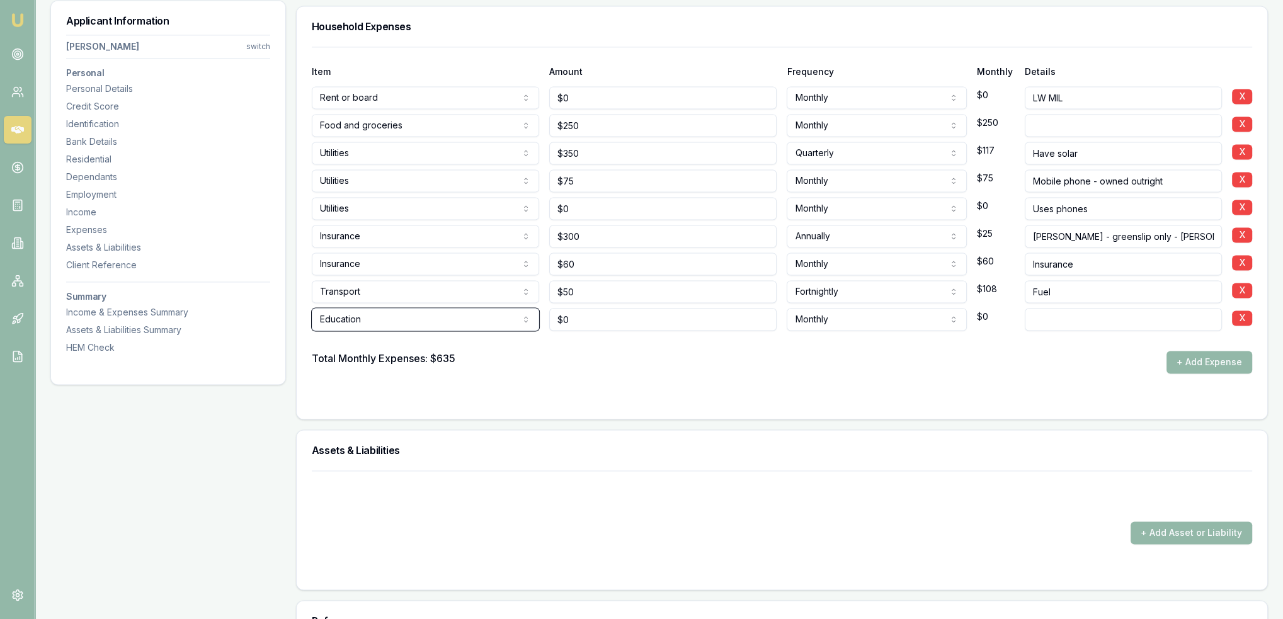
scroll to position [2498, 0]
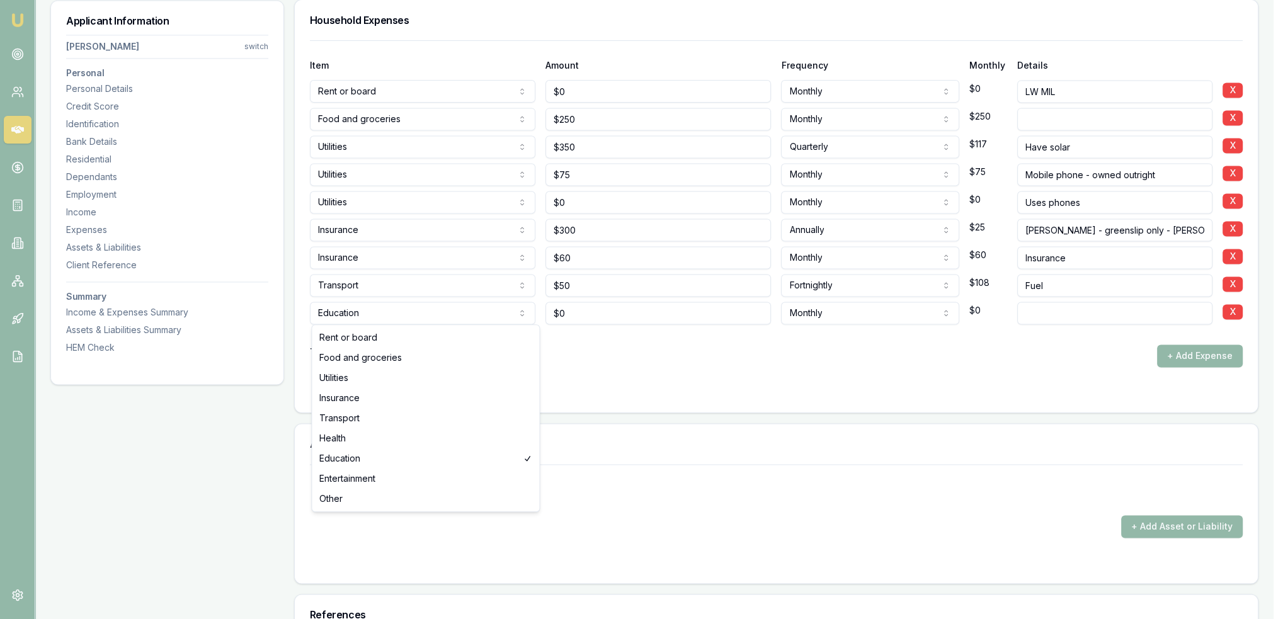
select select "ENTERTAINMENT"
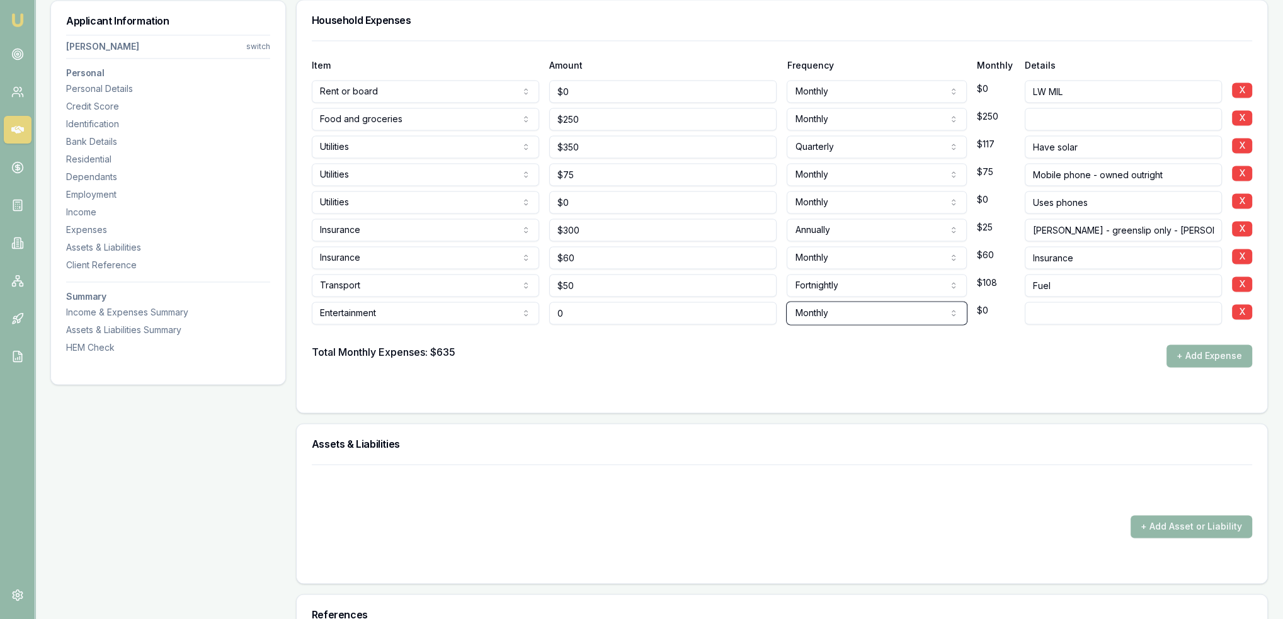
type input "$0"
type input "0"
click at [576, 304] on input "0" at bounding box center [662, 313] width 227 height 23
type input "$50"
type input "dinner once a month"
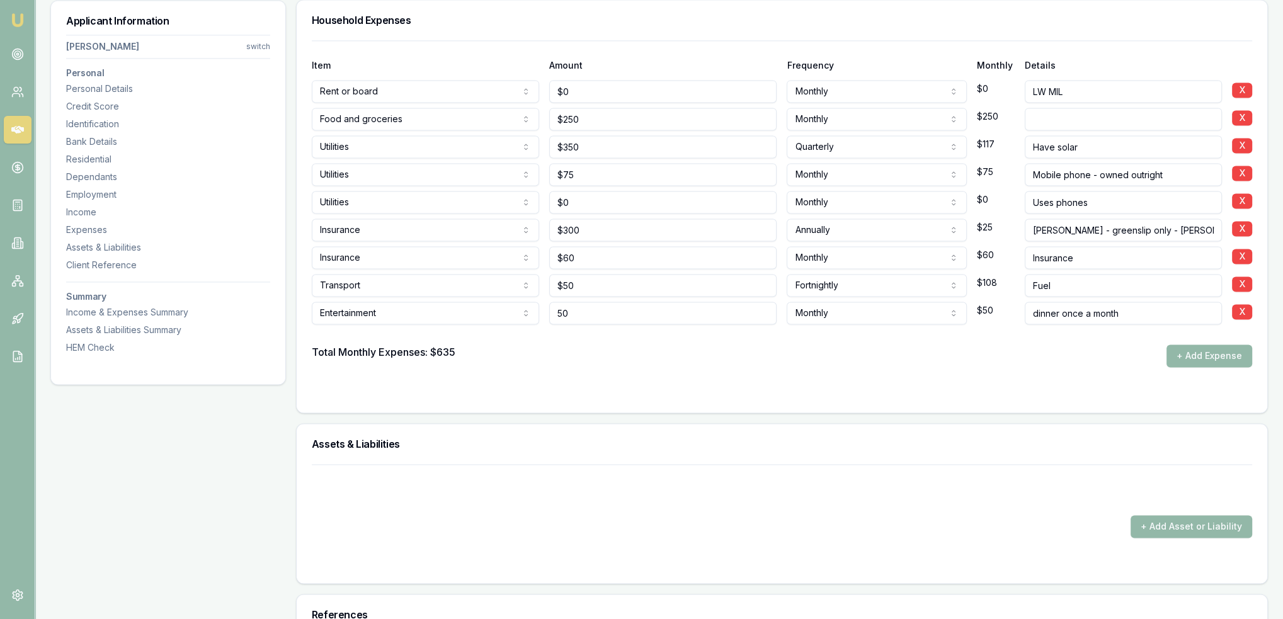
click at [576, 306] on input "50" at bounding box center [662, 313] width 227 height 23
drag, startPoint x: 561, startPoint y: 311, endPoint x: 551, endPoint y: 311, distance: 10.1
click at [551, 311] on input "50" at bounding box center [662, 313] width 227 height 23
type input "$100"
click at [1002, 358] on div "Total Monthly Expenses: $635 + Add Expense" at bounding box center [782, 356] width 940 height 23
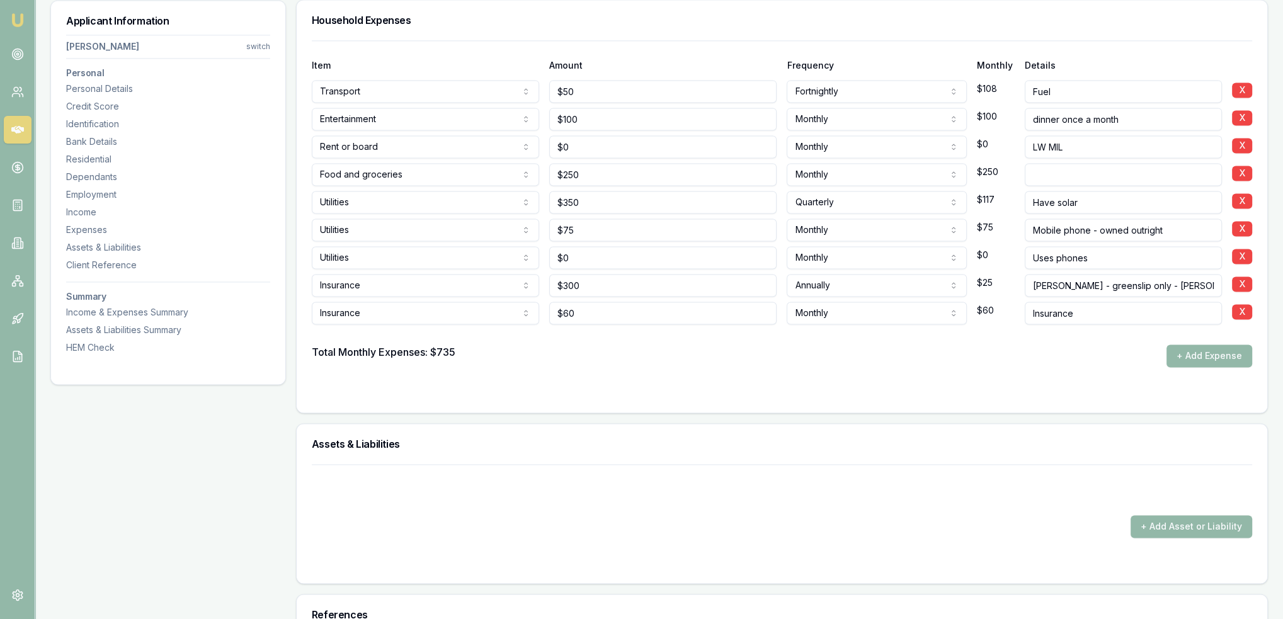
click at [897, 392] on div at bounding box center [782, 392] width 940 height 10
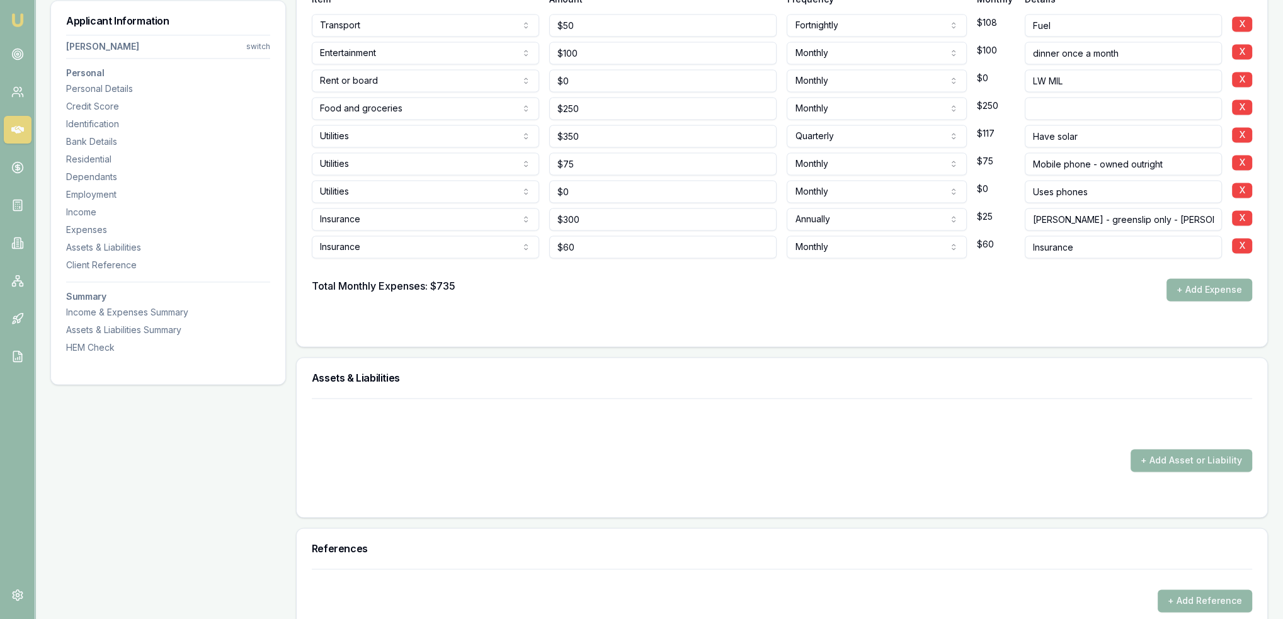
scroll to position [2624, 0]
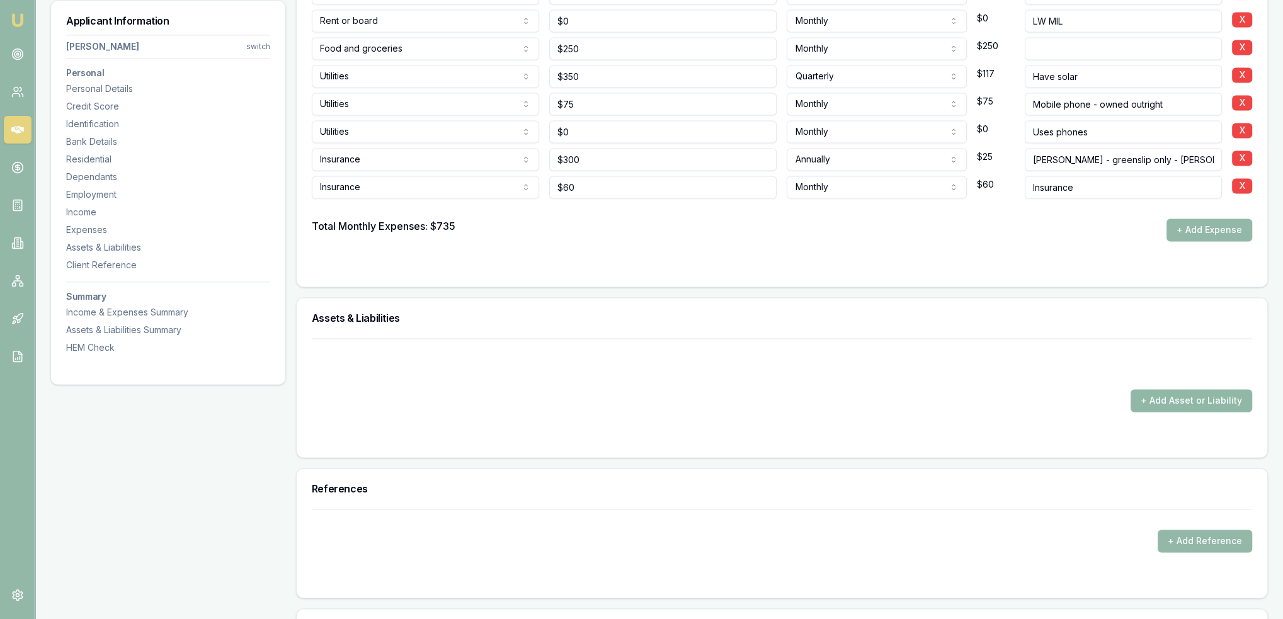
click at [1194, 394] on button "+ Add Asset or Liability" at bounding box center [1192, 400] width 122 height 23
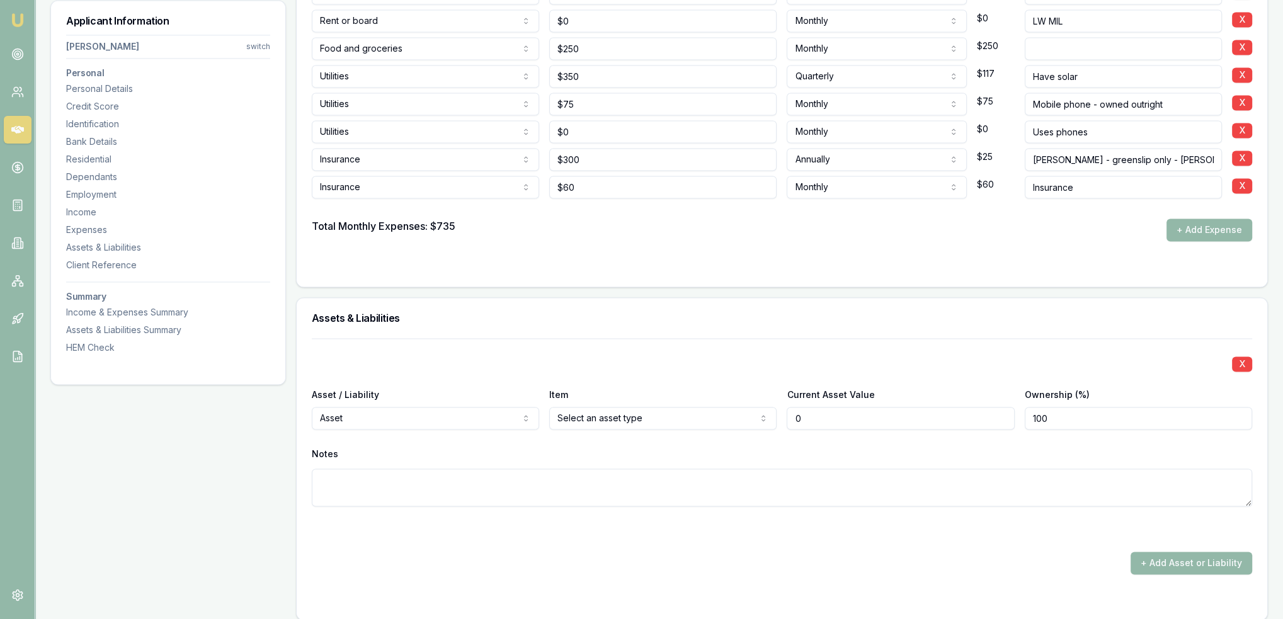
type input "$0"
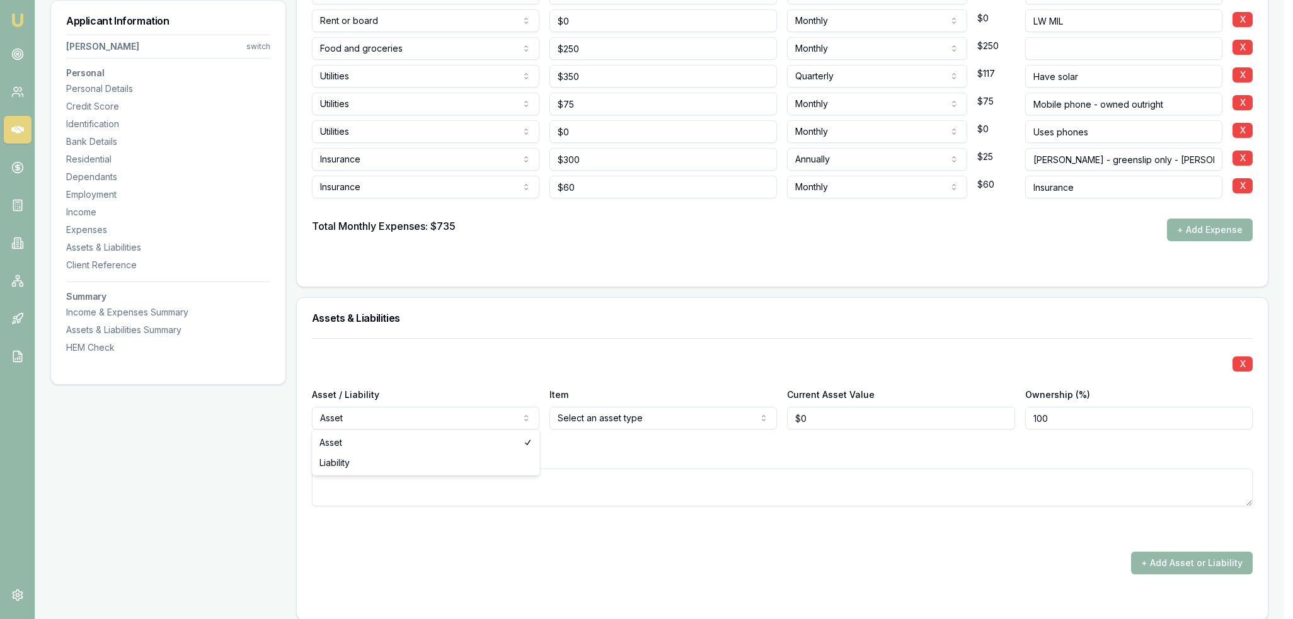
select select "LIABILITY"
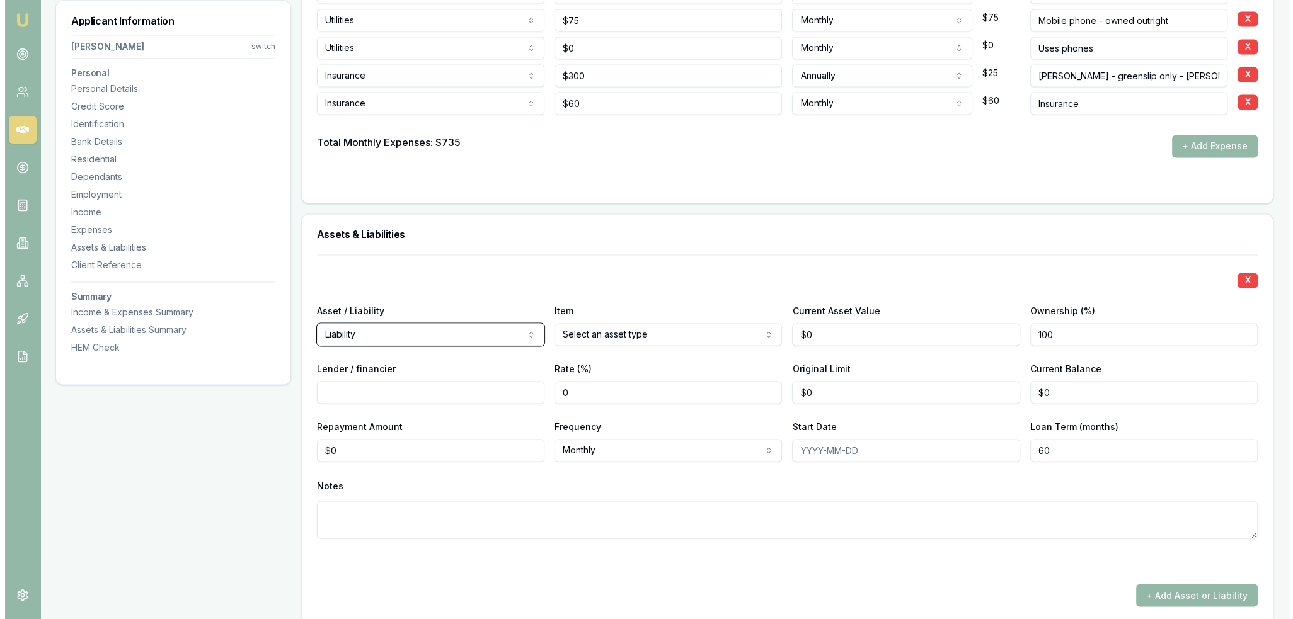
scroll to position [2750, 0]
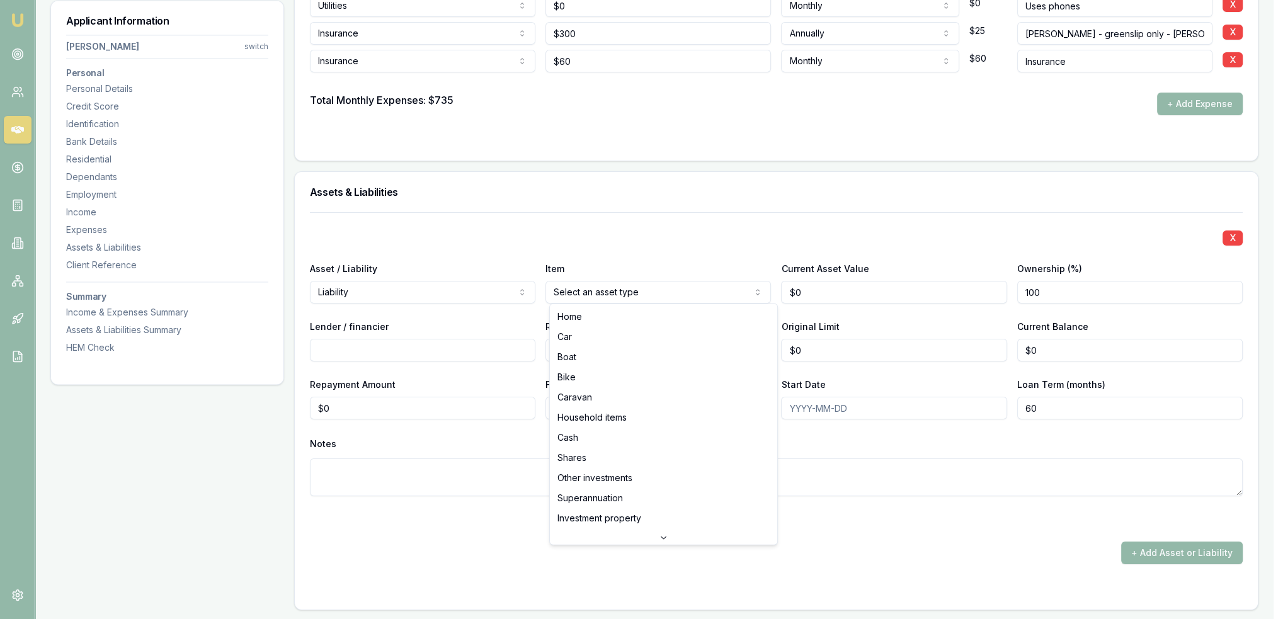
select select "CREDIT_CARD"
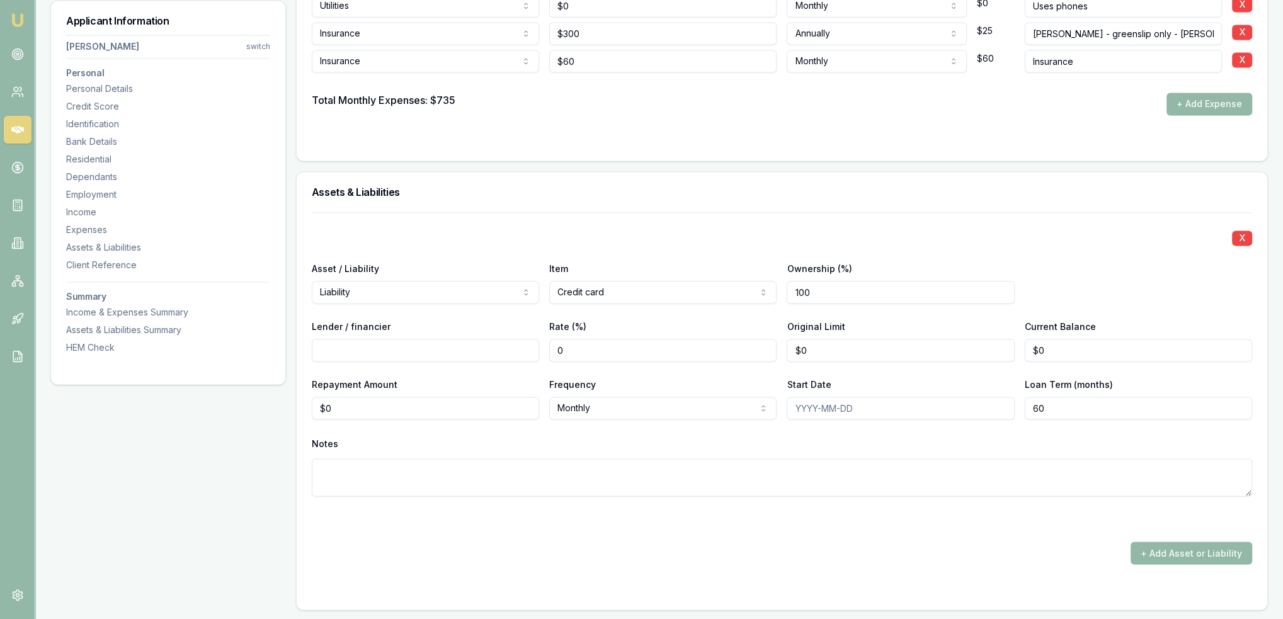
click at [427, 352] on input "Lender / financier" at bounding box center [425, 350] width 227 height 23
click at [501, 534] on div "X Asset / Liability Liability Asset Liability Item Credit card Home Car Boat Bi…" at bounding box center [782, 388] width 940 height 352
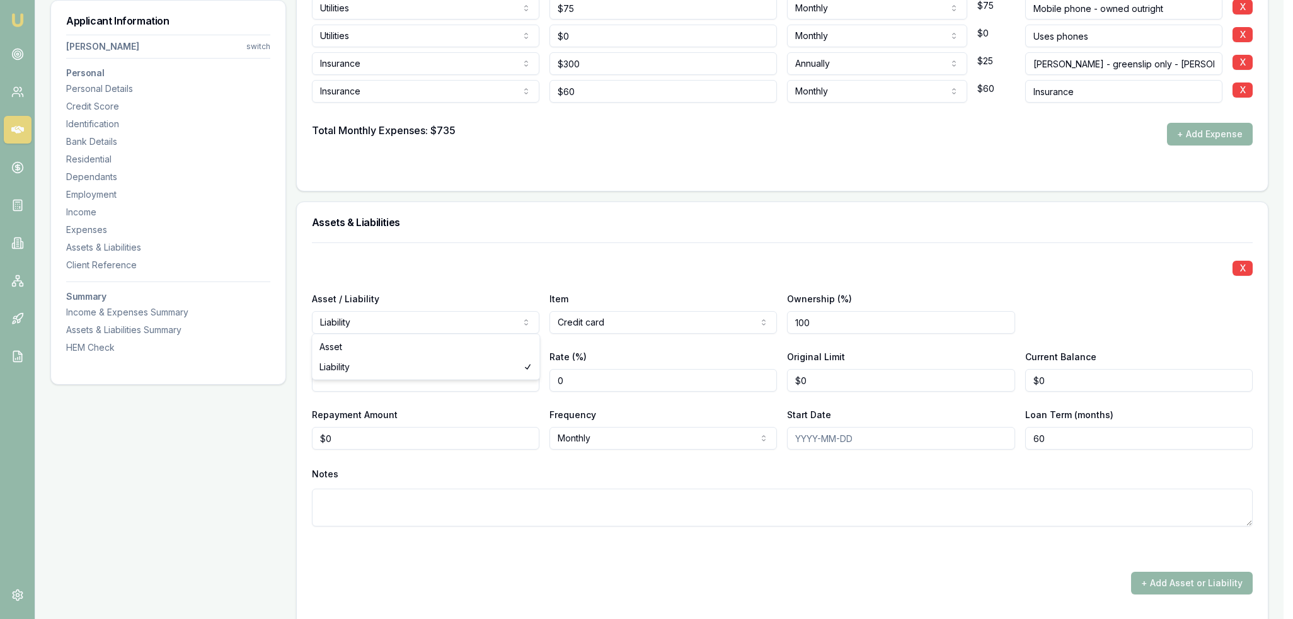
select select "ASSET"
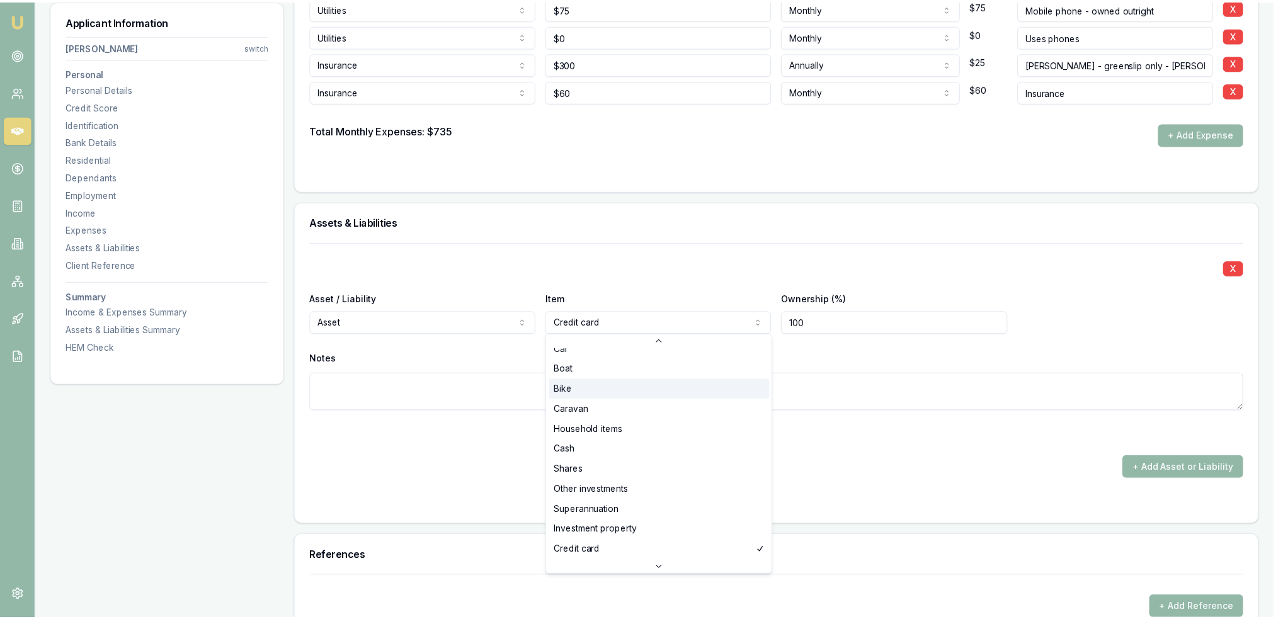
scroll to position [0, 0]
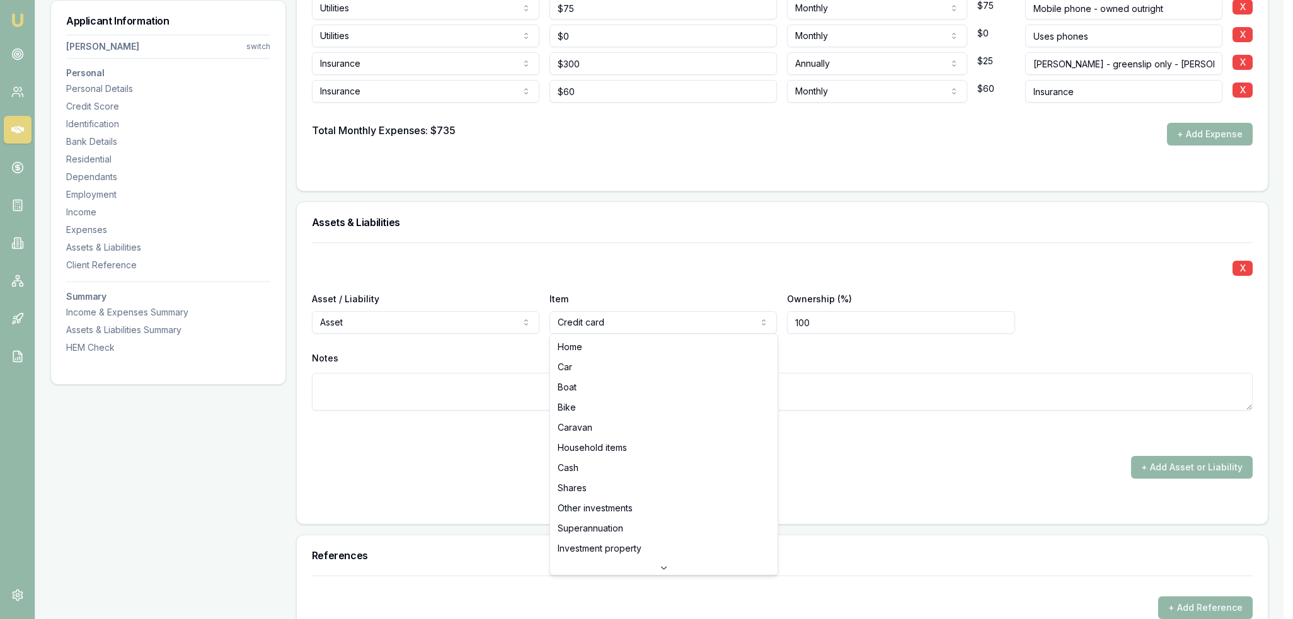
select select "CAR"
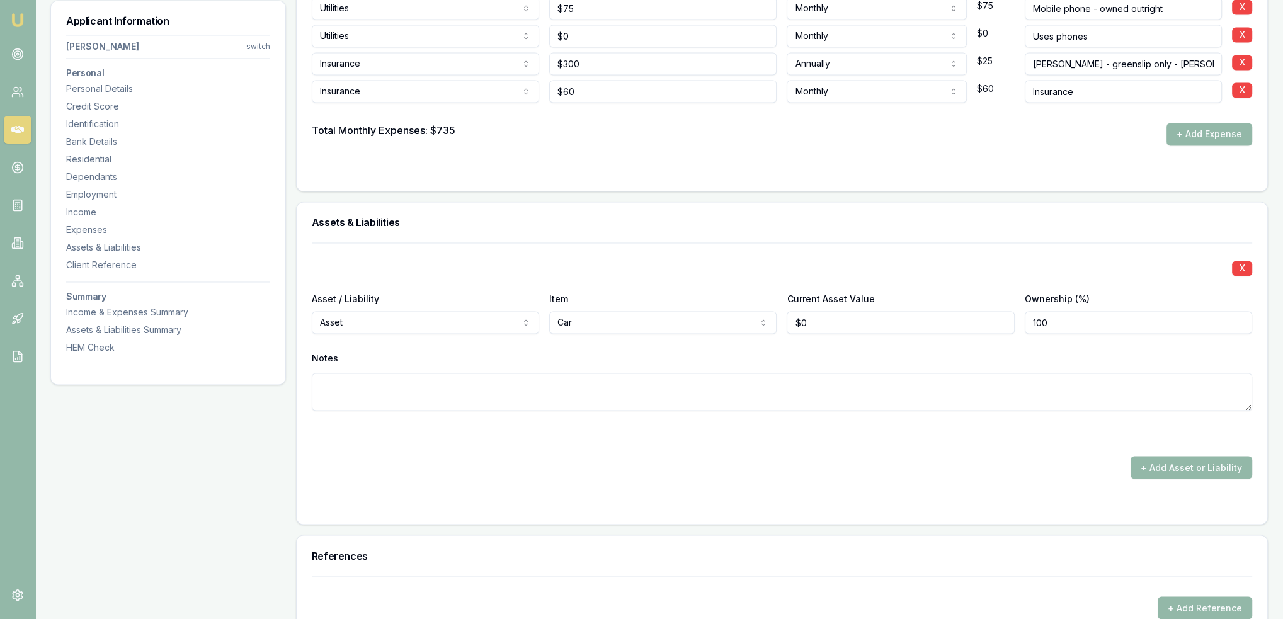
click at [750, 433] on div at bounding box center [782, 433] width 940 height 15
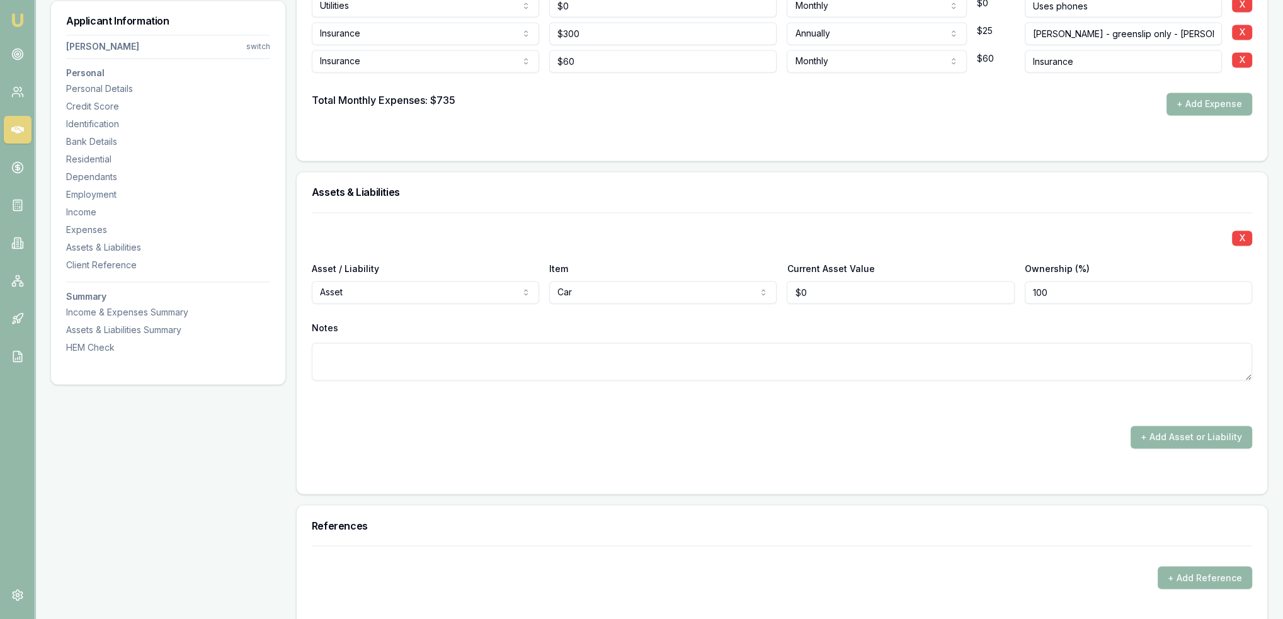
click at [808, 320] on div "Notes" at bounding box center [782, 328] width 940 height 19
type input "0"
click at [824, 285] on input "0" at bounding box center [900, 292] width 227 height 23
type input "$28,000"
type textarea "Subaru XV 2019"
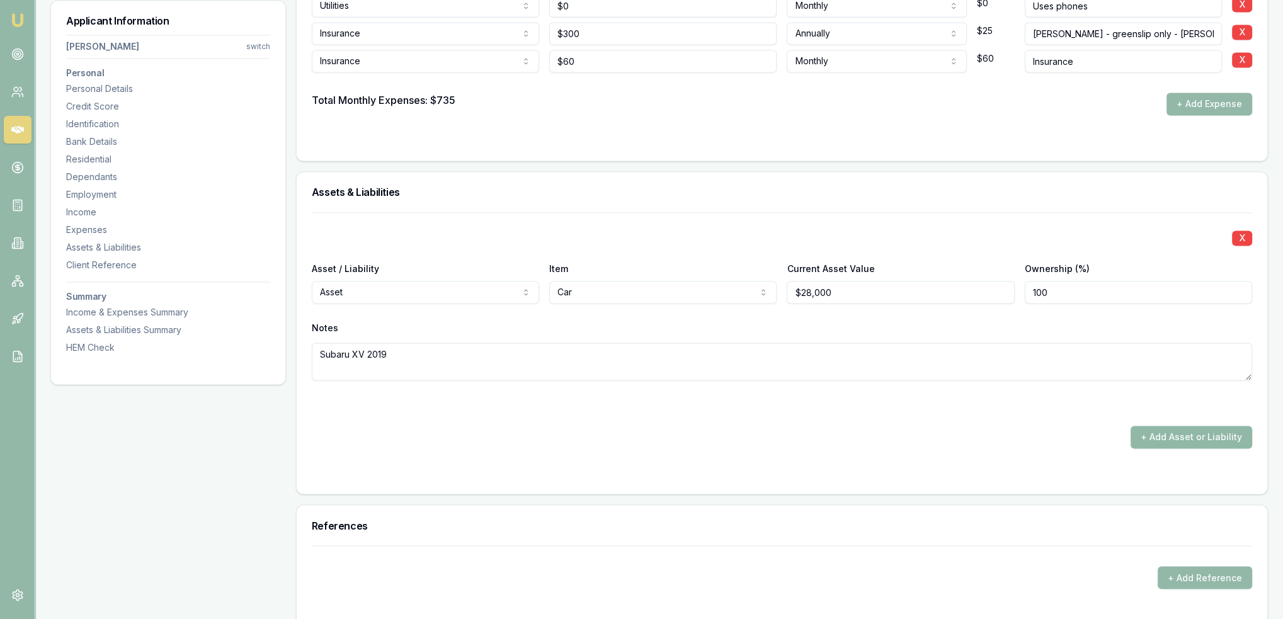
click at [1181, 438] on button "+ Add Asset or Liability" at bounding box center [1192, 437] width 122 height 23
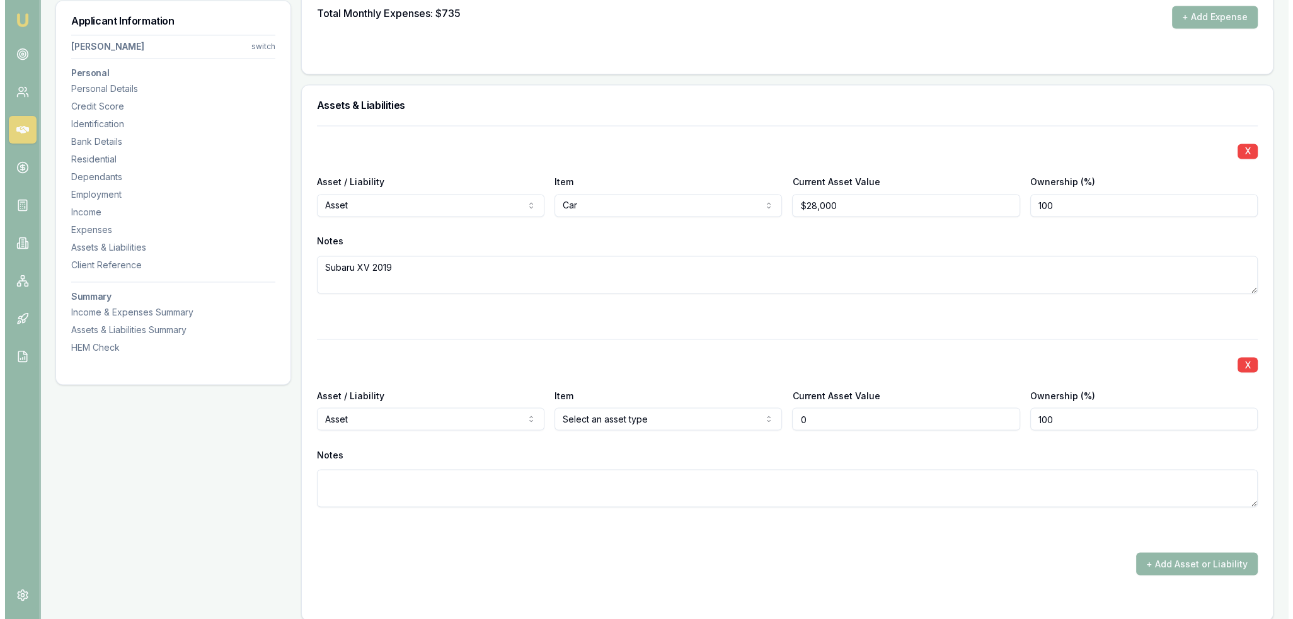
scroll to position [2876, 0]
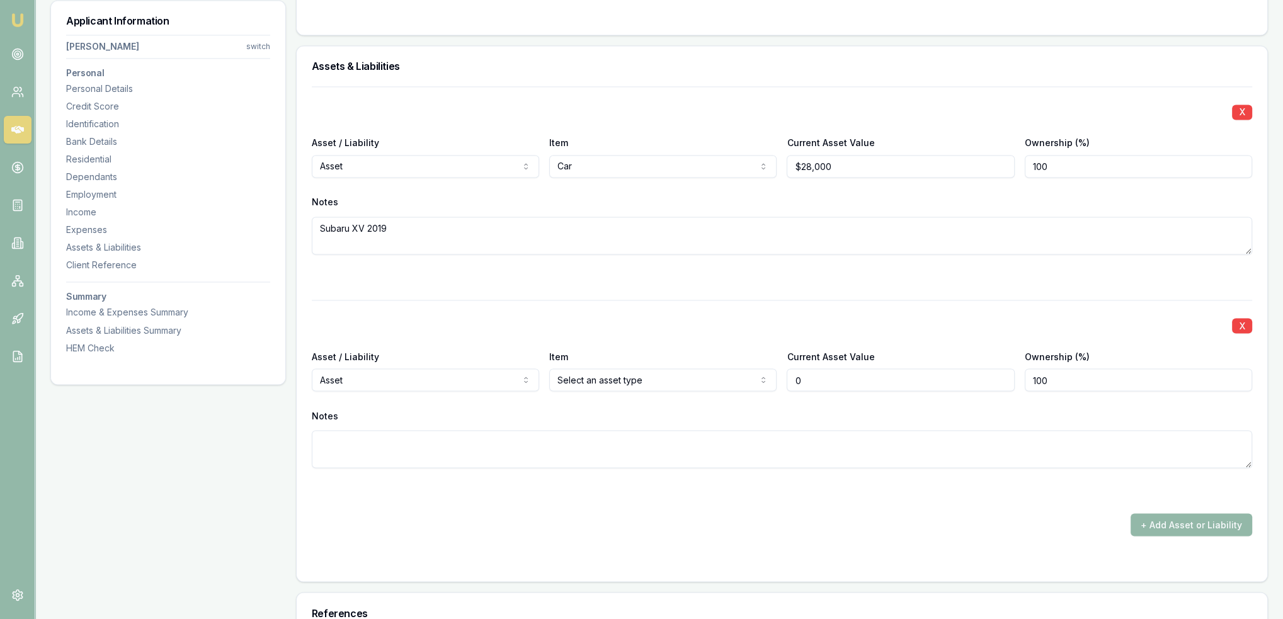
type input "$0"
click at [700, 265] on div "X Asset / Liability Asset Asset Liability Item Car Home Car Boat Bike Caravan H…" at bounding box center [782, 185] width 940 height 198
click at [706, 492] on div at bounding box center [782, 490] width 940 height 15
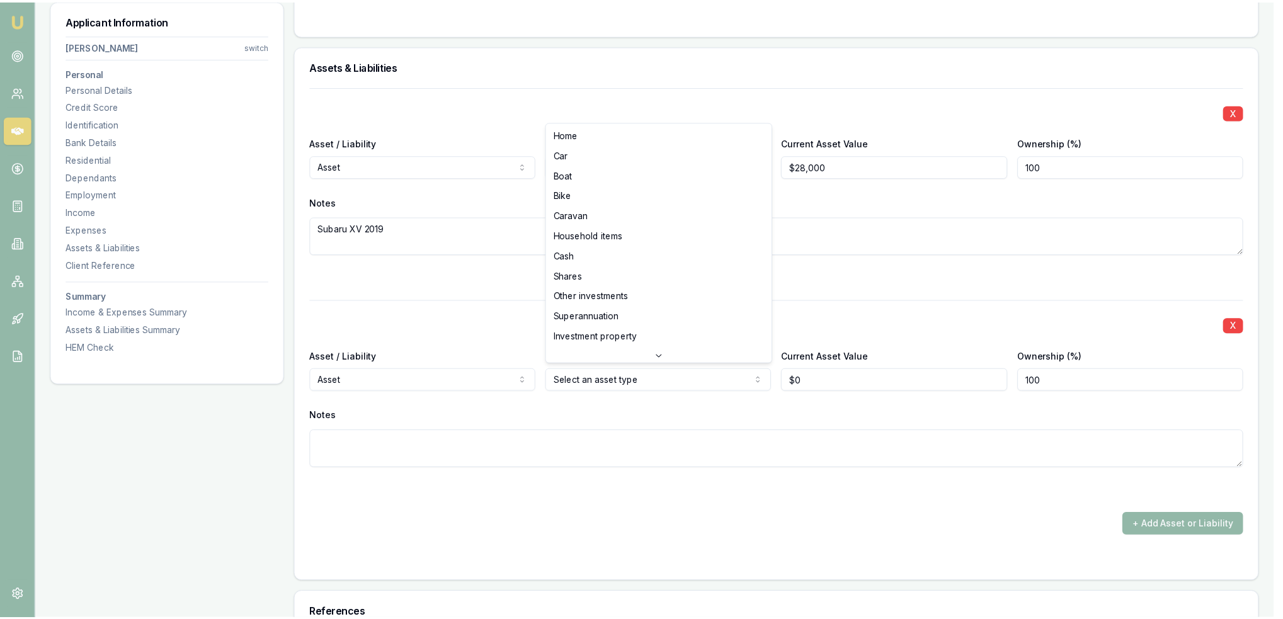
scroll to position [81, 0]
select select "OTHER"
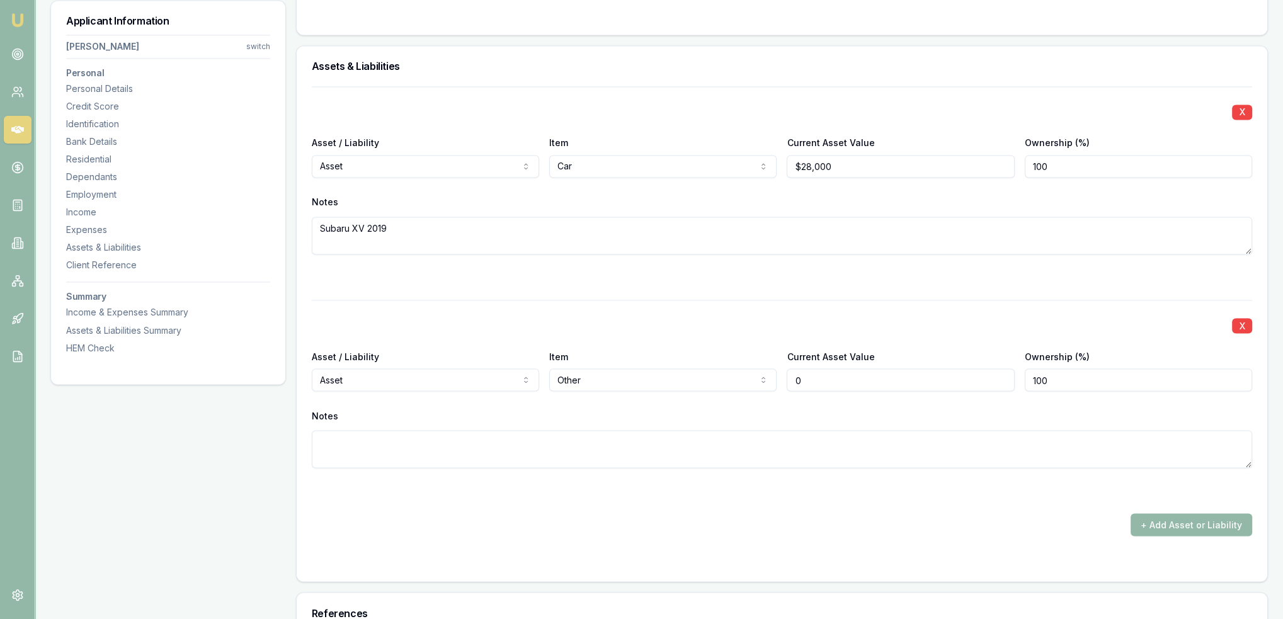
drag, startPoint x: 815, startPoint y: 374, endPoint x: 789, endPoint y: 372, distance: 25.9
click at [789, 372] on input "0" at bounding box center [900, 379] width 227 height 23
type input "$2,500"
type textarea "t"
type textarea "b"
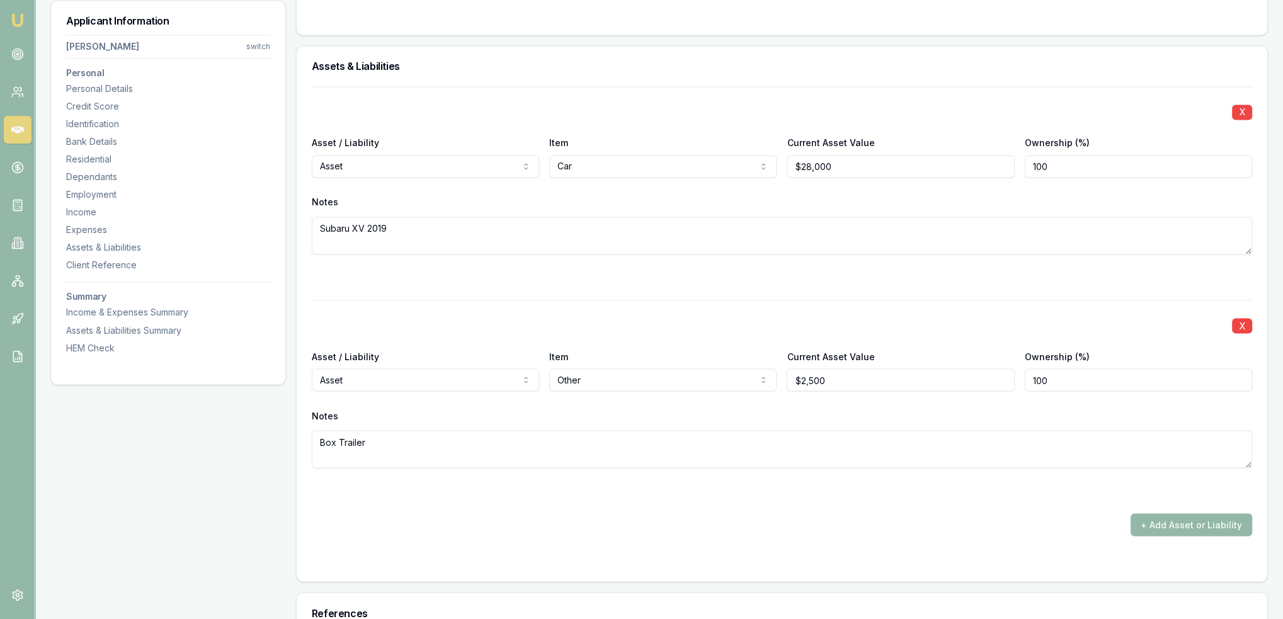
type textarea "Box Trailer"
click at [669, 506] on div "X Asset / Liability Asset Asset Liability Item Car Home Car Boat Bike Caravan H…" at bounding box center [782, 311] width 940 height 450
click at [1177, 526] on button "+ Add Asset or Liability" at bounding box center [1192, 524] width 122 height 23
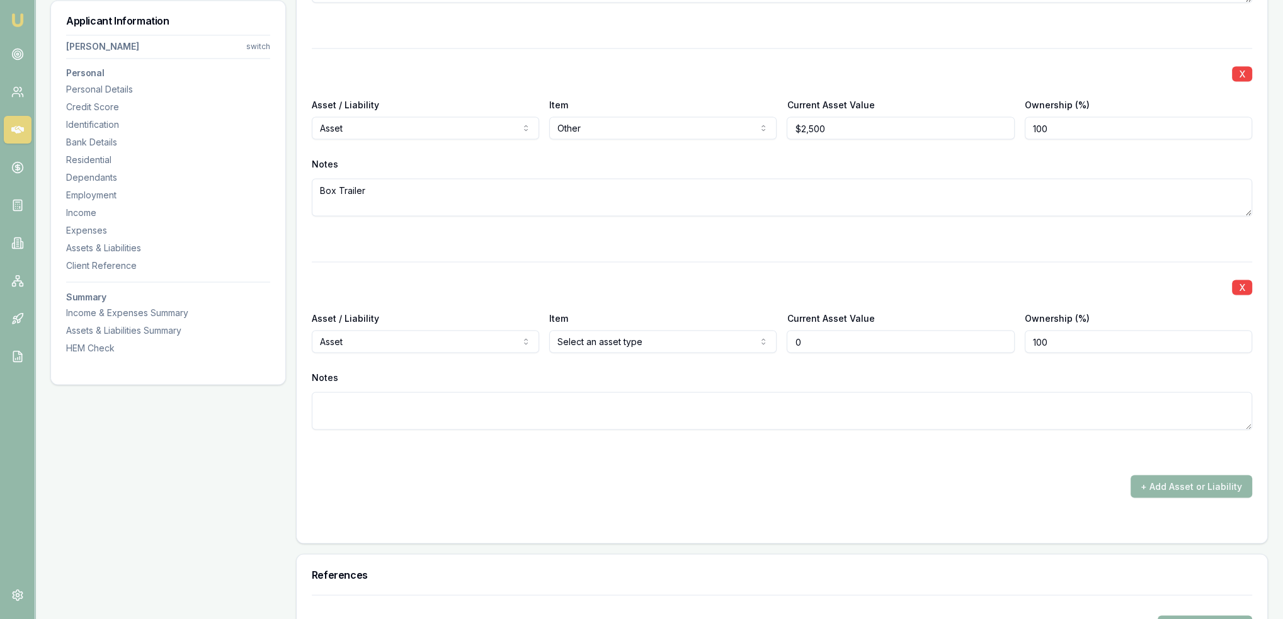
type input "$0"
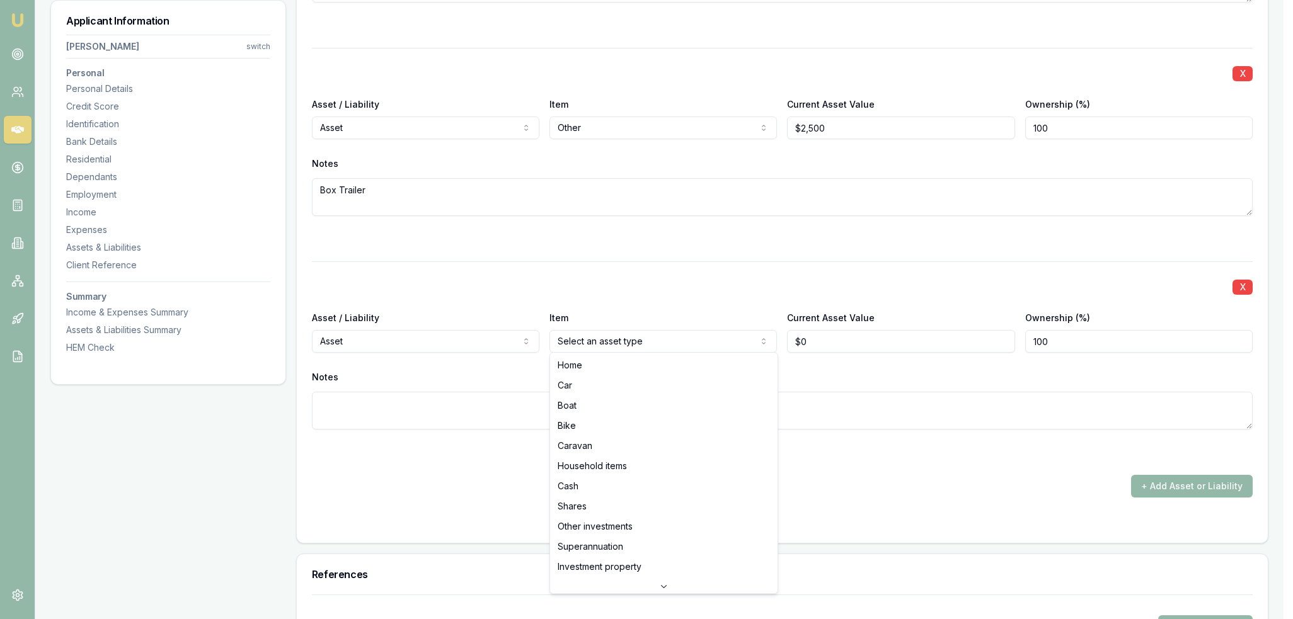
select select "HOUSEHOLD_ITEMS"
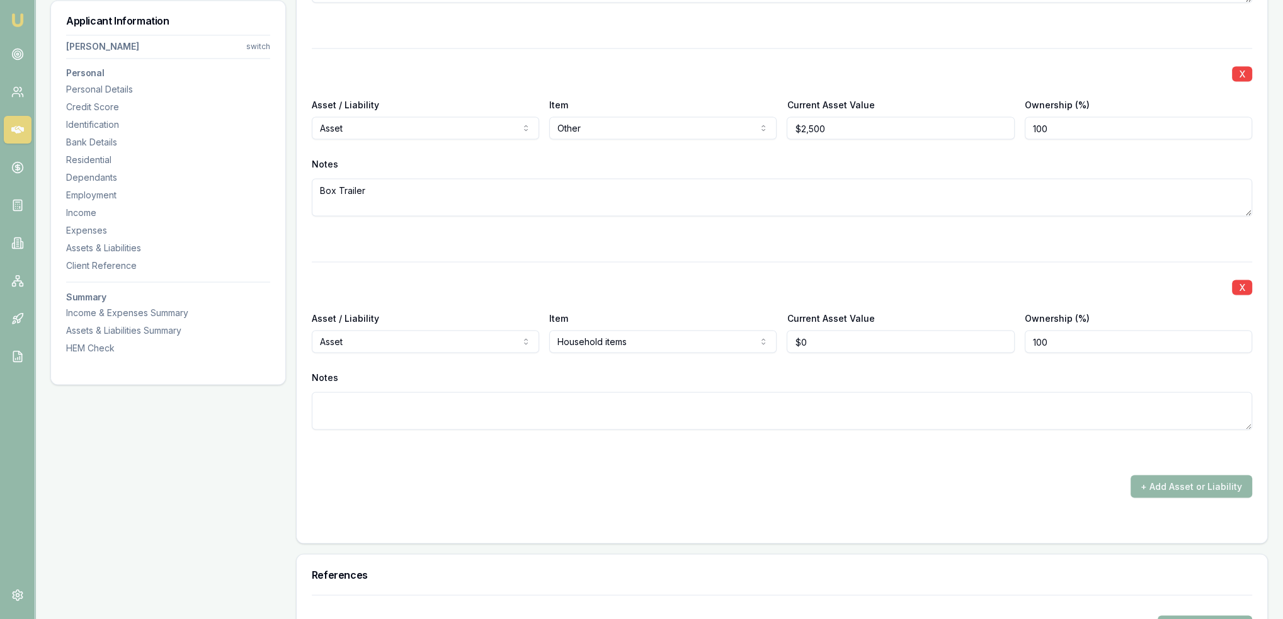
type input "0"
click at [598, 469] on div "X Asset / Liability Asset Asset Liability Item Car Home Car Boat Bike Caravan H…" at bounding box center [782, 165] width 940 height 663
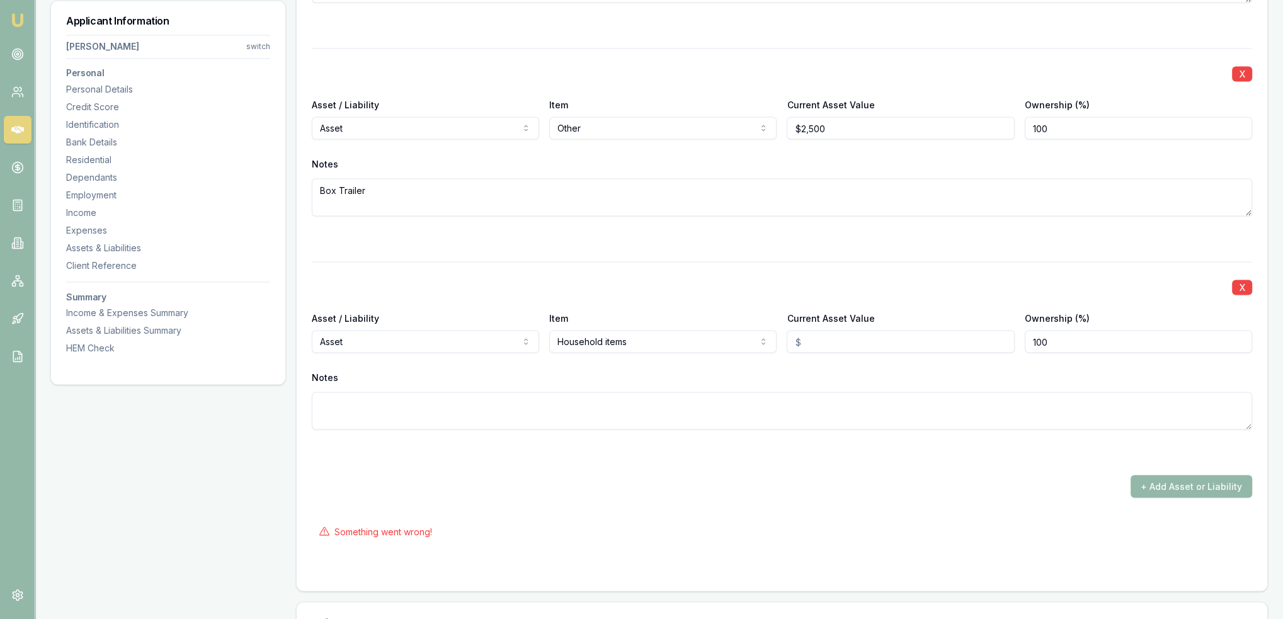
drag, startPoint x: 811, startPoint y: 337, endPoint x: 764, endPoint y: 340, distance: 47.3
click at [768, 340] on div "Asset / Liability Asset Asset Liability Item Household items Home Car Boat Bike…" at bounding box center [782, 331] width 940 height 43
click at [888, 338] on input "1000" at bounding box center [900, 341] width 227 height 23
type input "$10,000"
click at [797, 481] on div "+ Add Asset or Liability" at bounding box center [782, 486] width 940 height 23
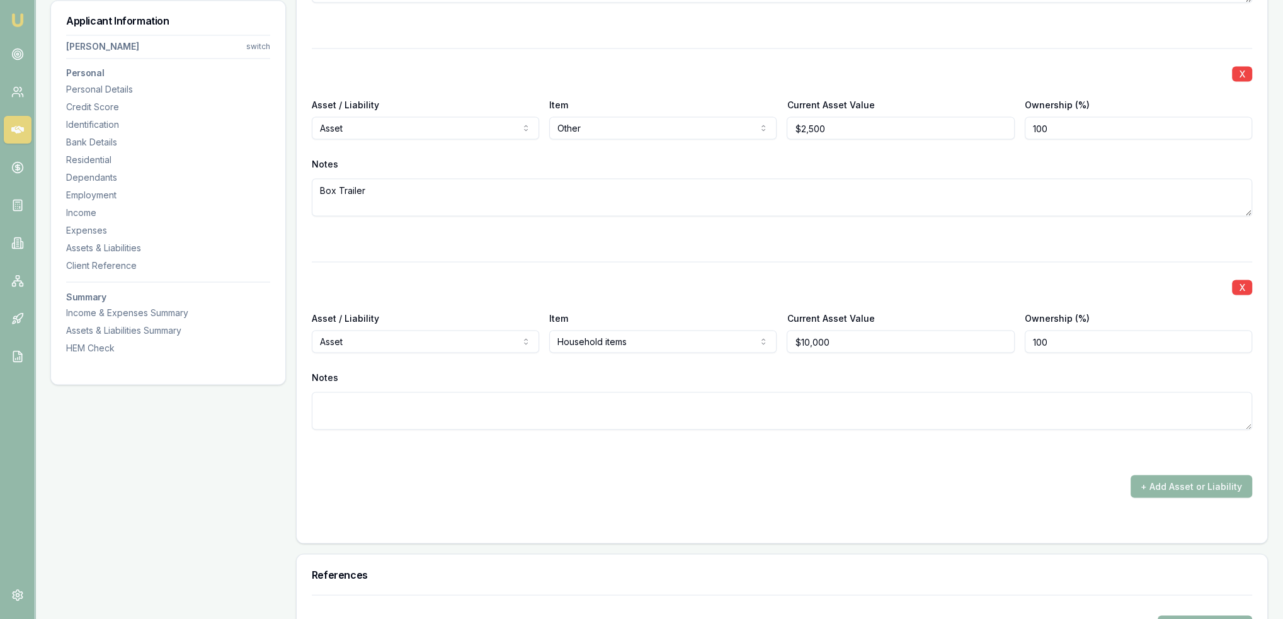
click at [1182, 479] on button "+ Add Asset or Liability" at bounding box center [1192, 486] width 122 height 23
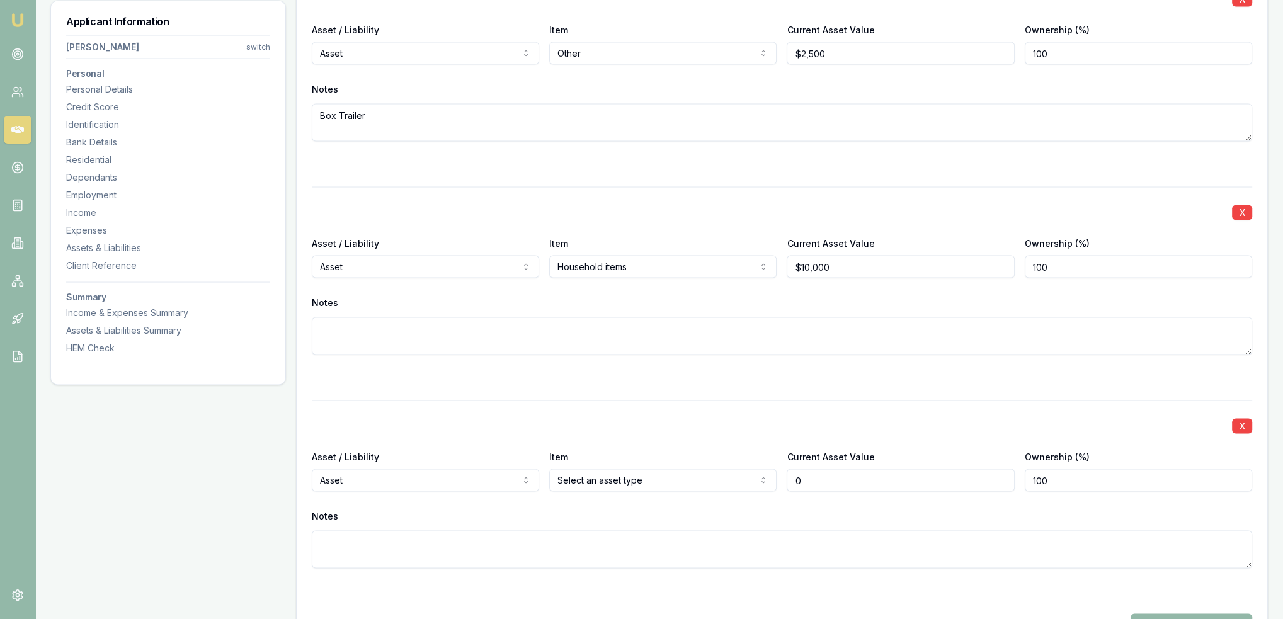
scroll to position [3254, 0]
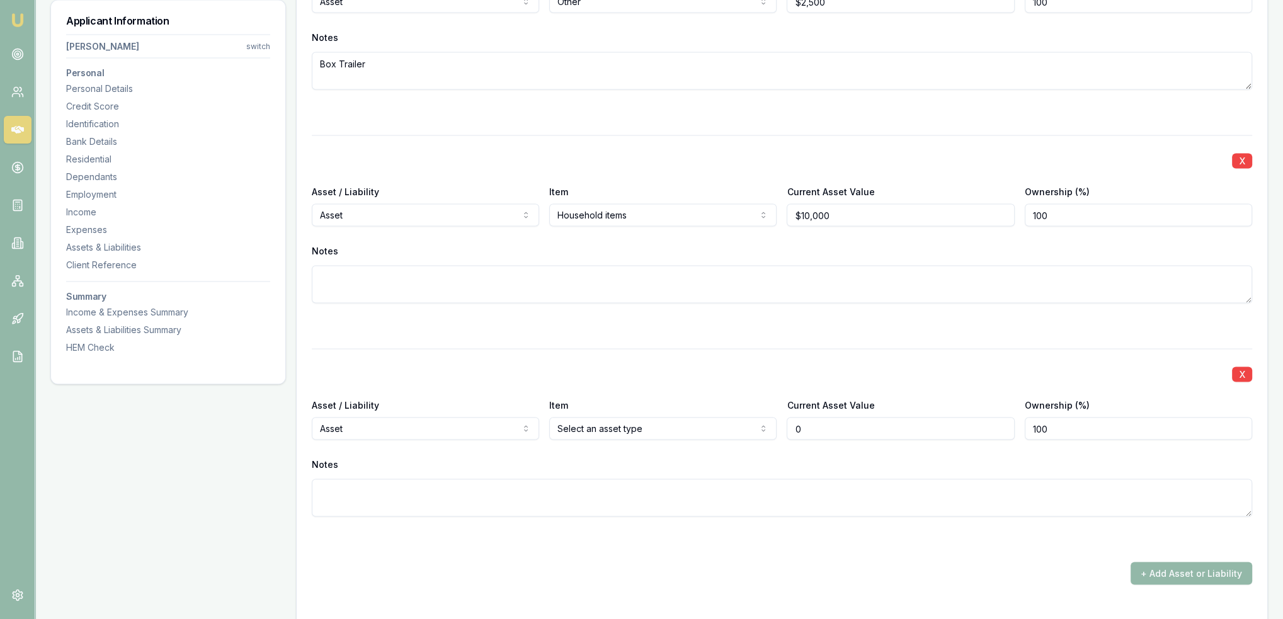
type input "10000"
type input "$0"
click at [840, 211] on input "10000" at bounding box center [900, 215] width 227 height 23
type input "$100,000"
click at [811, 253] on div "Notes" at bounding box center [782, 251] width 940 height 19
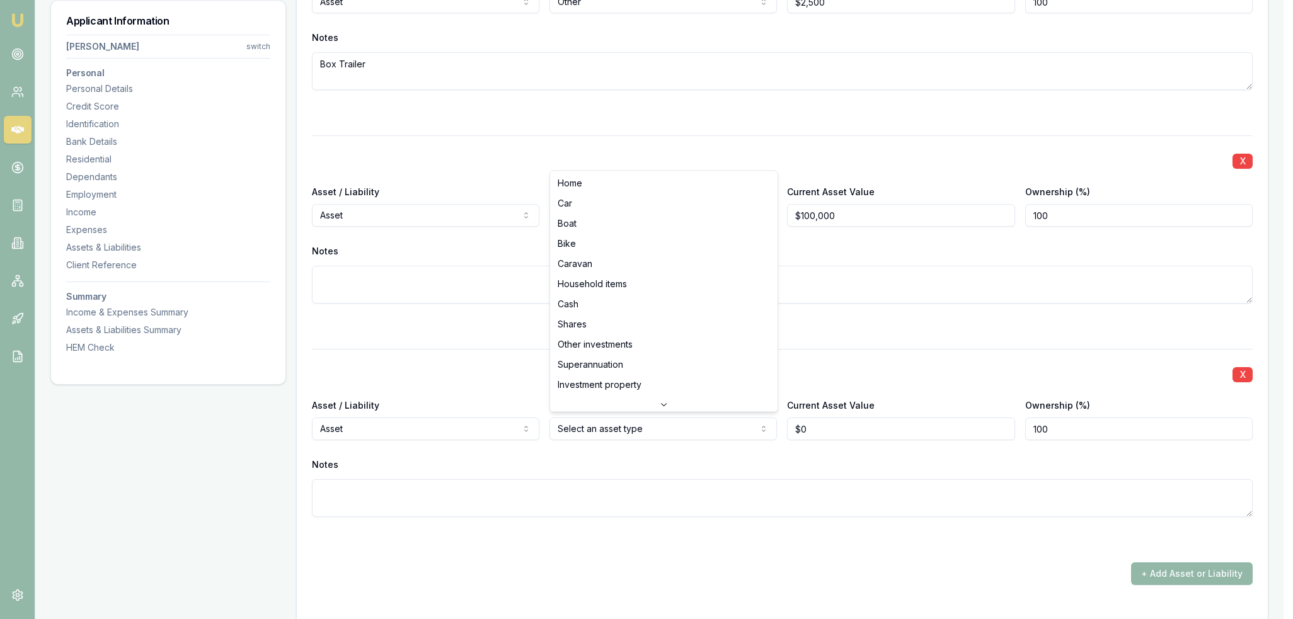
select select "CASH"
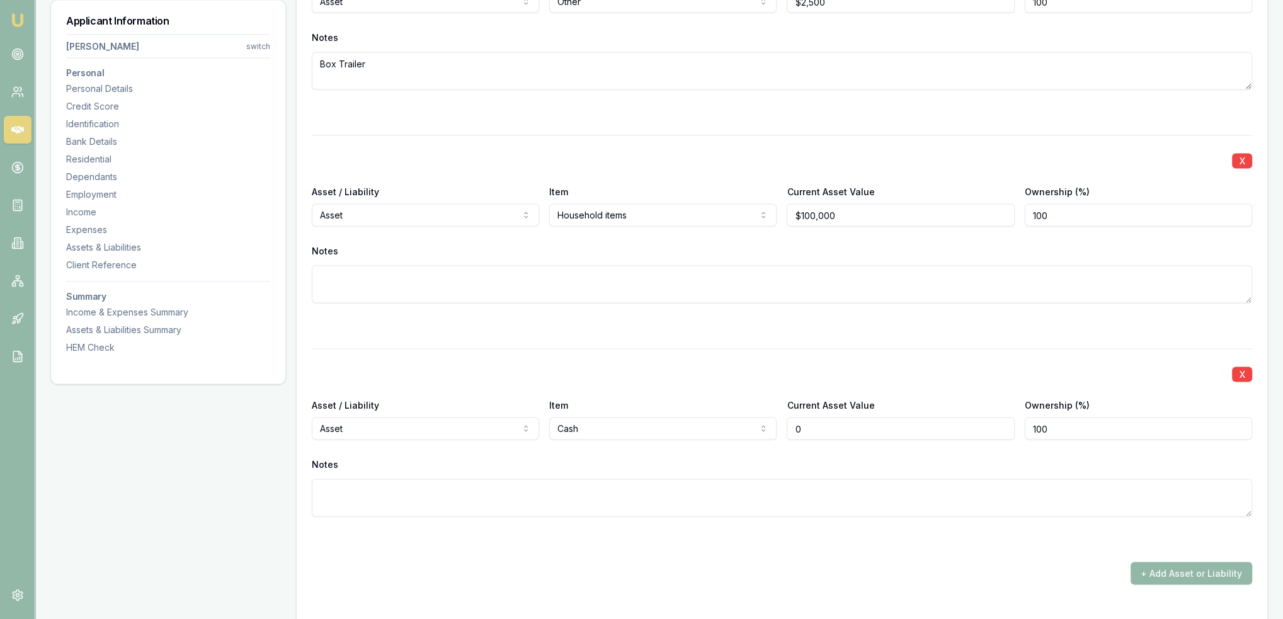
type input "$0"
click at [646, 563] on div "+ Add Asset or Liability" at bounding box center [782, 574] width 940 height 23
click at [561, 493] on textarea at bounding box center [782, 498] width 940 height 38
type textarea "W"
type textarea "I"
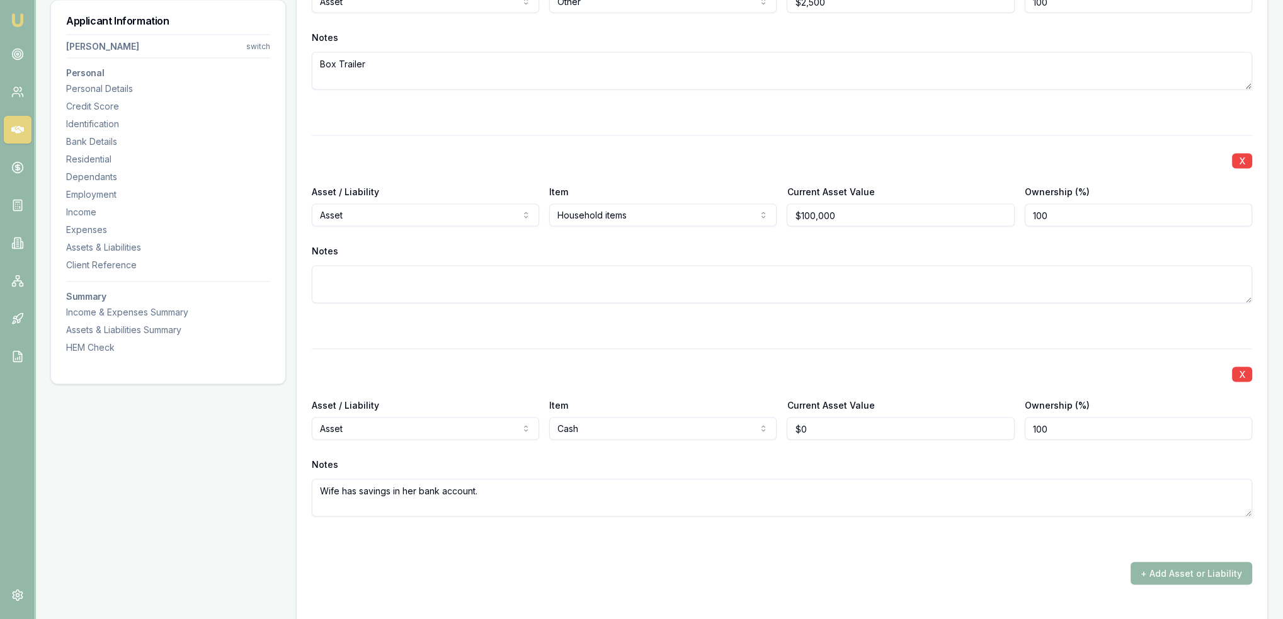
type textarea "Wife has savings in her bank account."
drag, startPoint x: 814, startPoint y: 429, endPoint x: 786, endPoint y: 422, distance: 29.2
click at [787, 422] on input "0" at bounding box center [900, 429] width 227 height 23
type input "$6,000"
click at [670, 486] on textarea "Wife has savings in her bank account." at bounding box center [782, 498] width 940 height 38
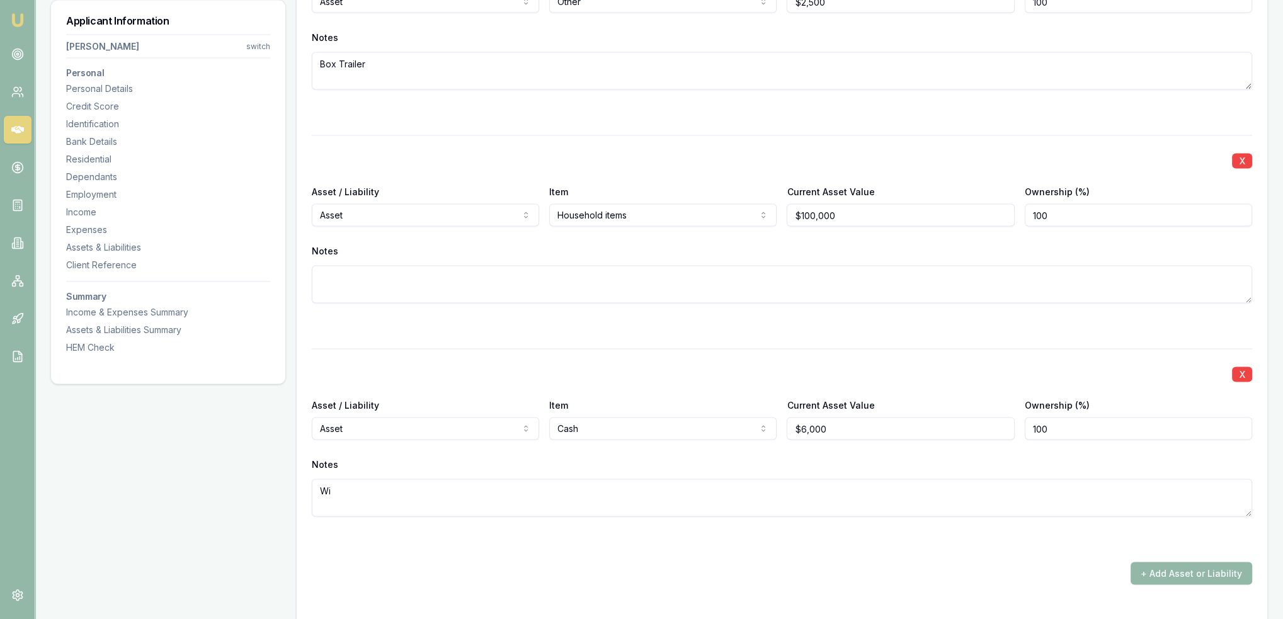
type textarea "W"
type textarea "Hold as cash not in bank"
click at [1184, 569] on button "+ Add Asset or Liability" at bounding box center [1192, 574] width 122 height 23
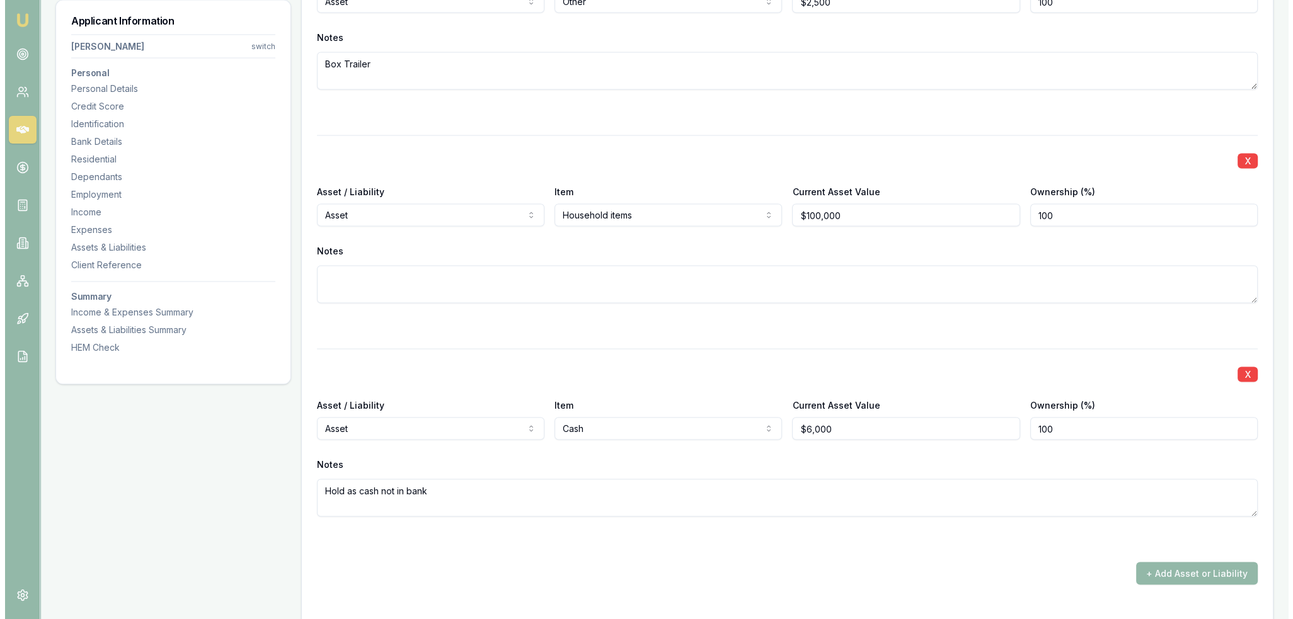
scroll to position [3584, 0]
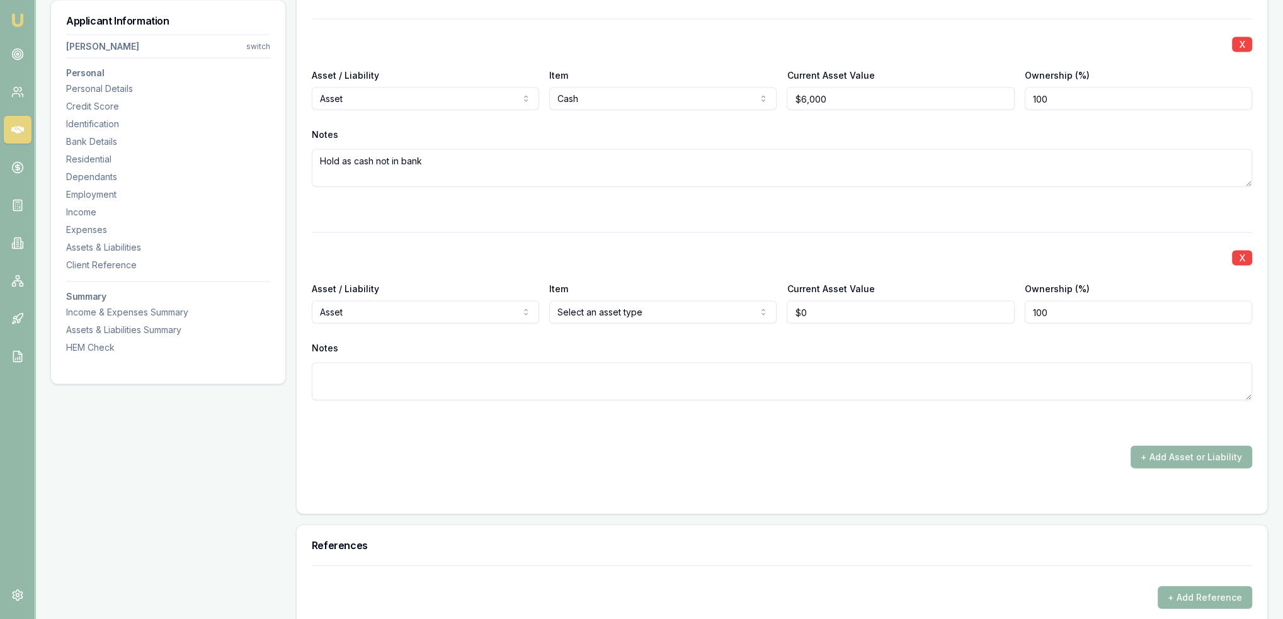
type input "$0"
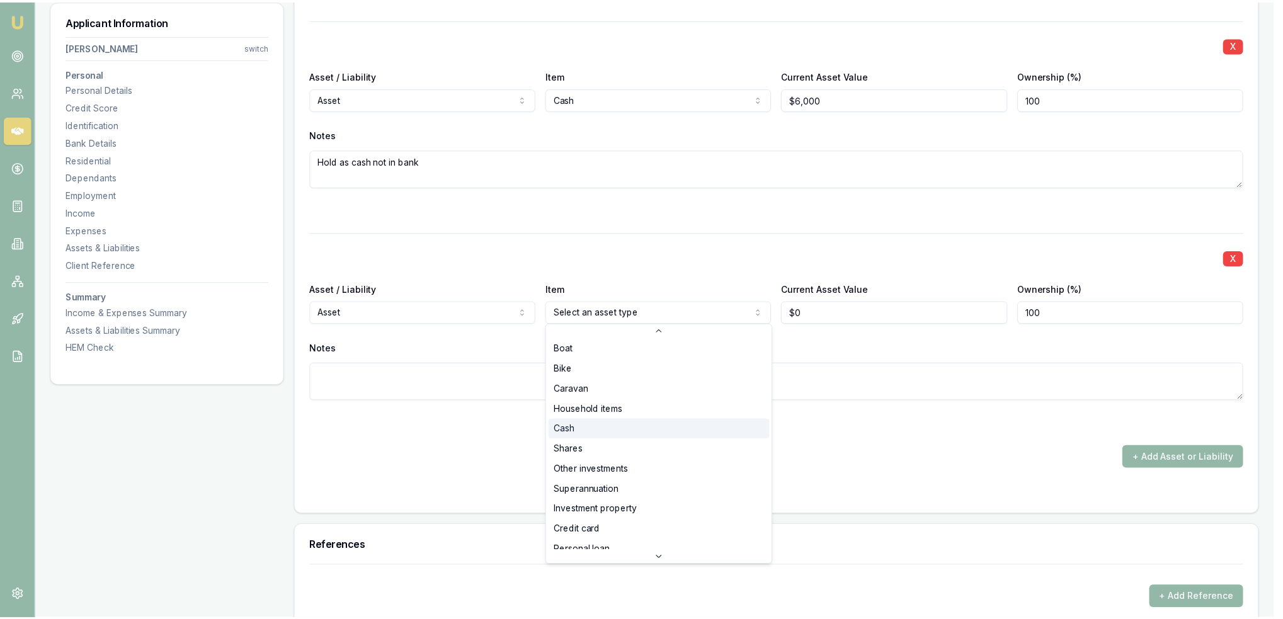
scroll to position [81, 0]
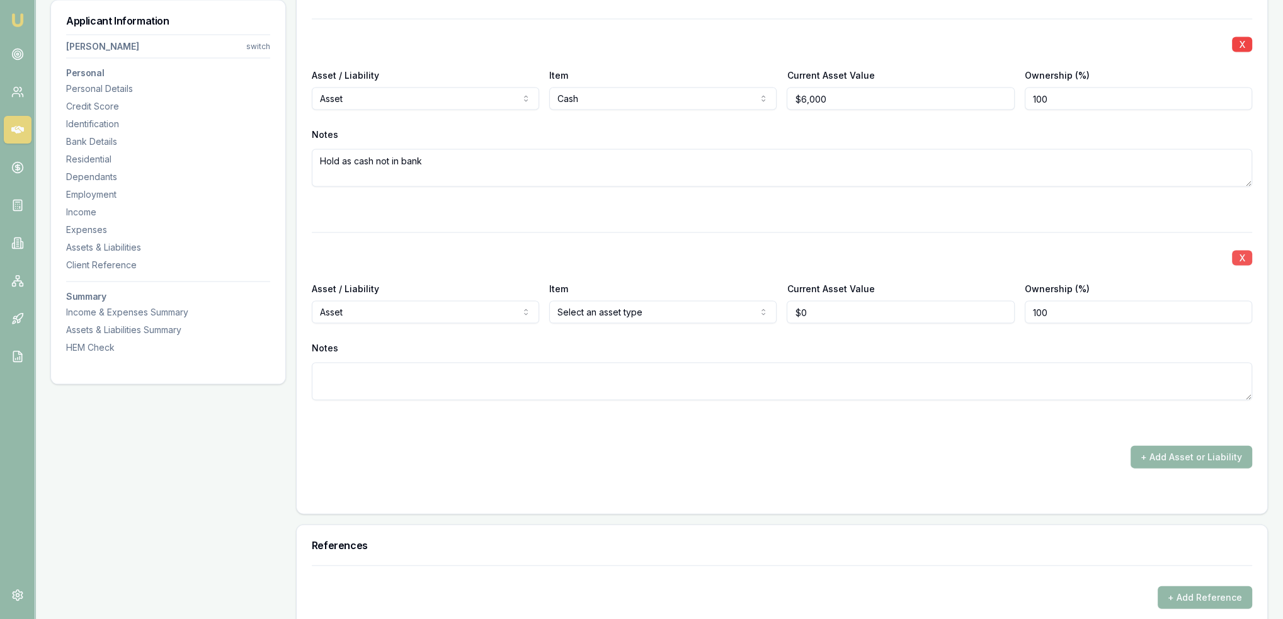
click at [1242, 253] on button "X" at bounding box center [1242, 258] width 20 height 15
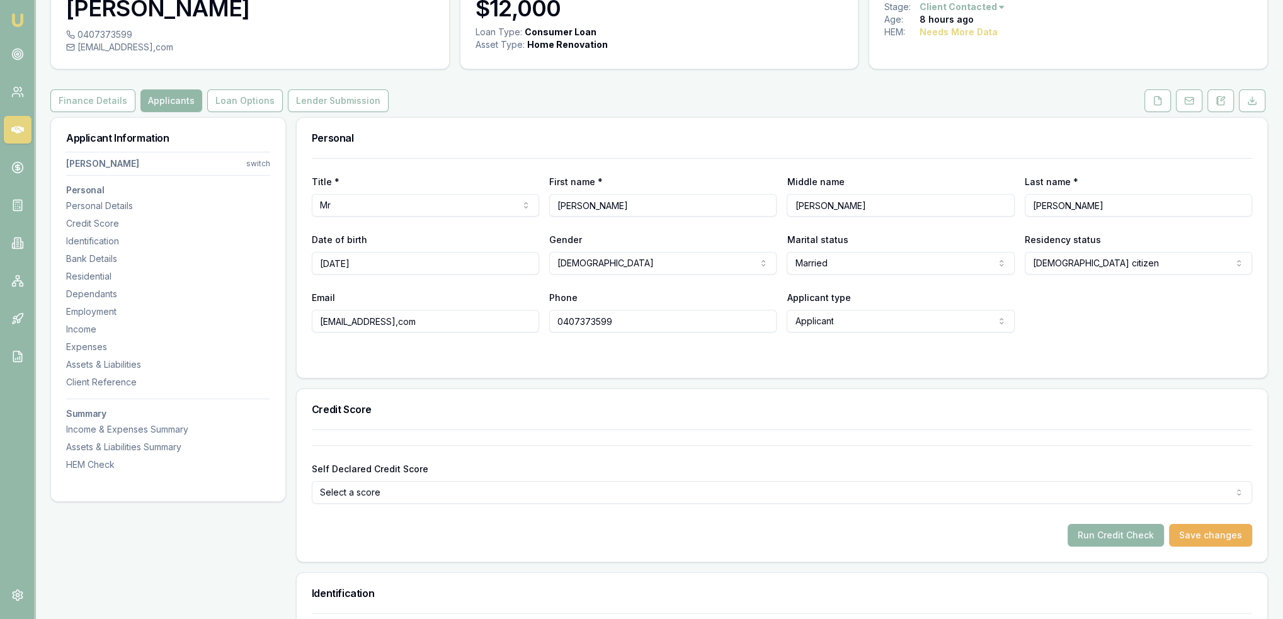
scroll to position [0, 0]
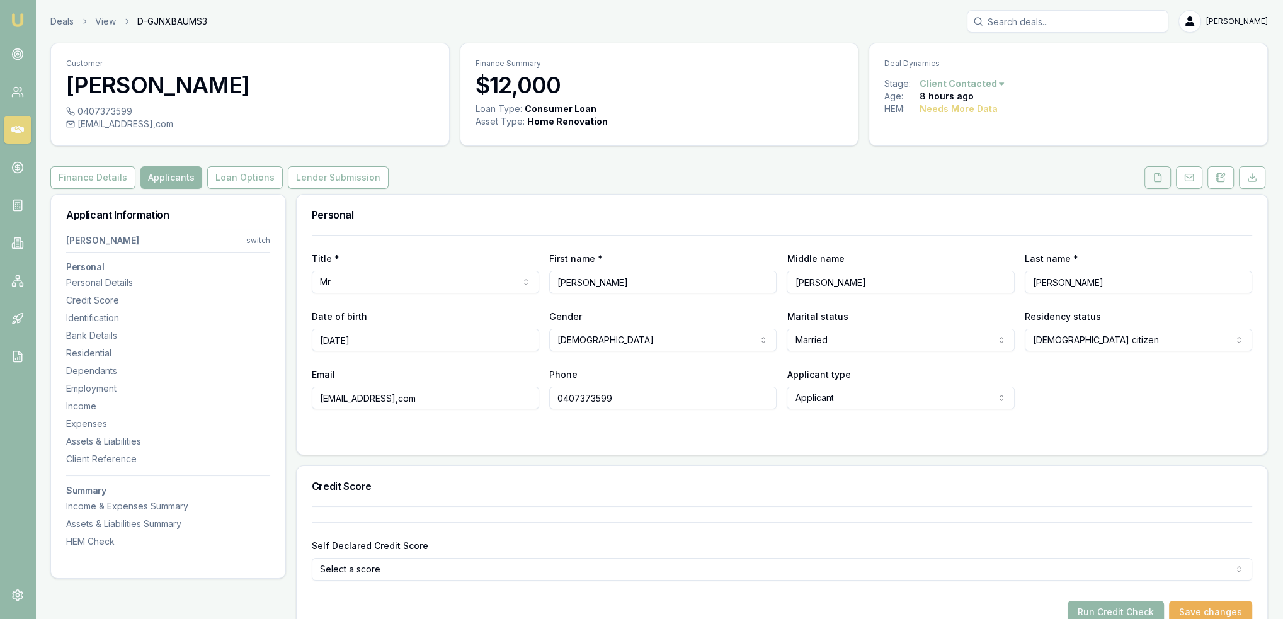
click at [1154, 176] on icon at bounding box center [1158, 178] width 10 height 10
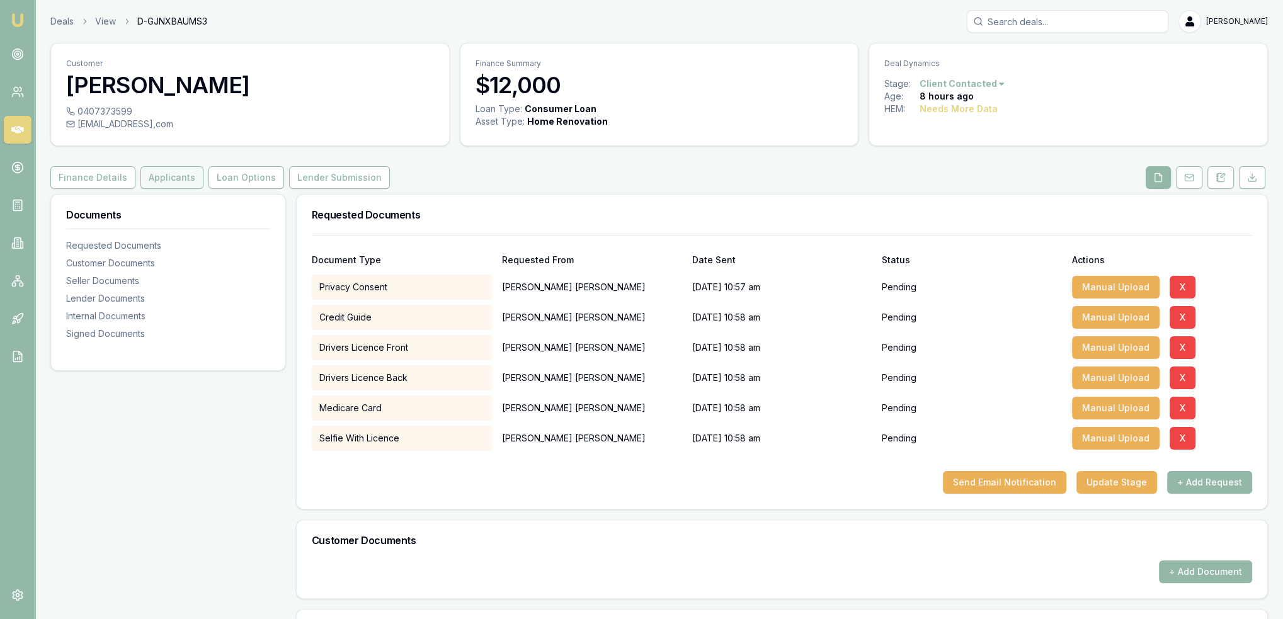
click at [183, 173] on button "Applicants" at bounding box center [171, 177] width 63 height 23
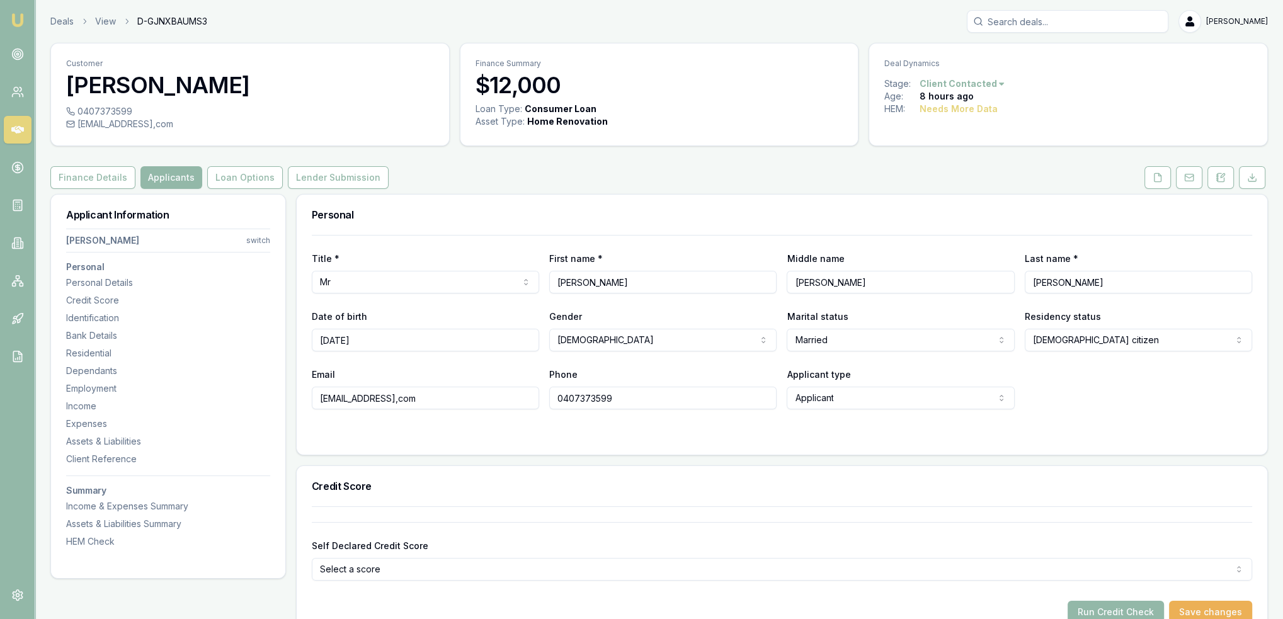
click at [403, 397] on input "alerahhardy@gmail,com" at bounding box center [425, 398] width 227 height 23
type input "alerahhardy@gmail.com"
click at [505, 438] on div at bounding box center [782, 435] width 940 height 10
click at [1146, 174] on button at bounding box center [1158, 177] width 26 height 23
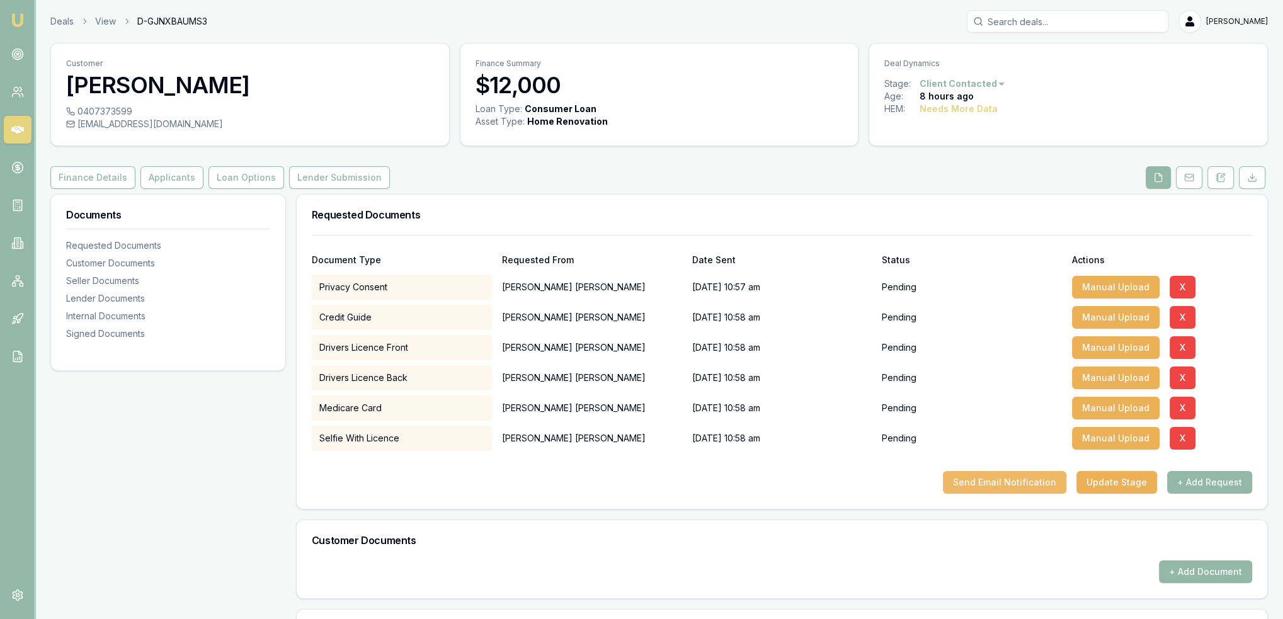
click at [1021, 481] on button "Send Email Notification" at bounding box center [1004, 482] width 123 height 23
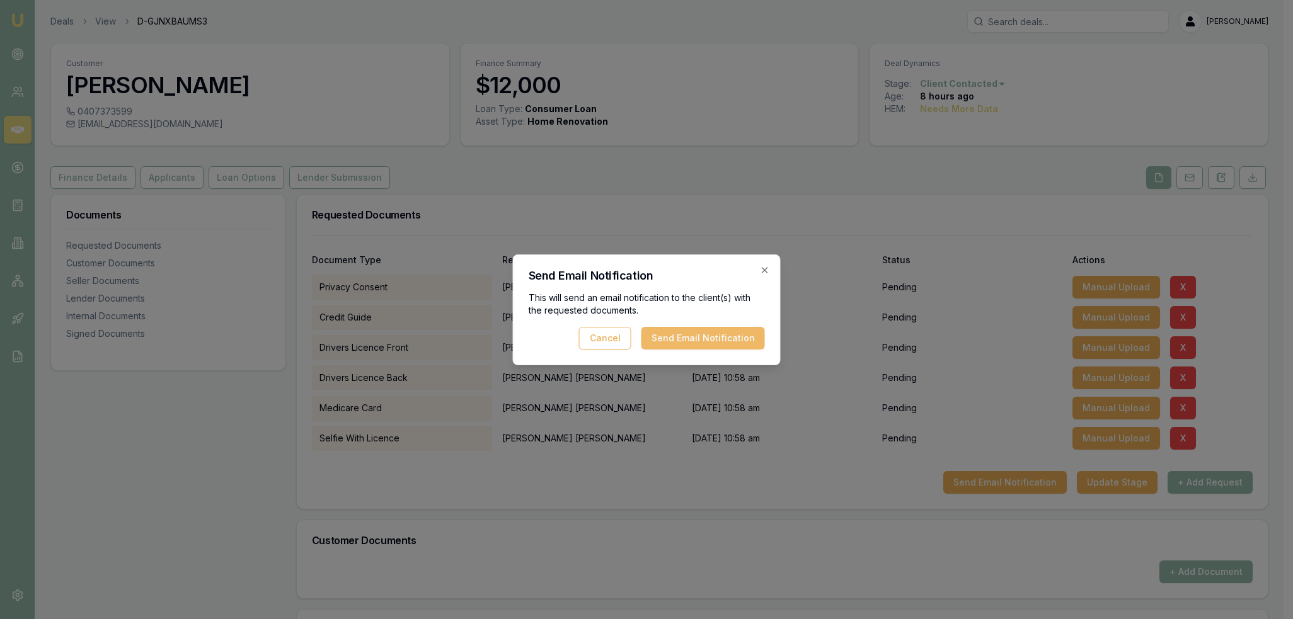
click at [674, 342] on button "Send Email Notification" at bounding box center [702, 338] width 123 height 23
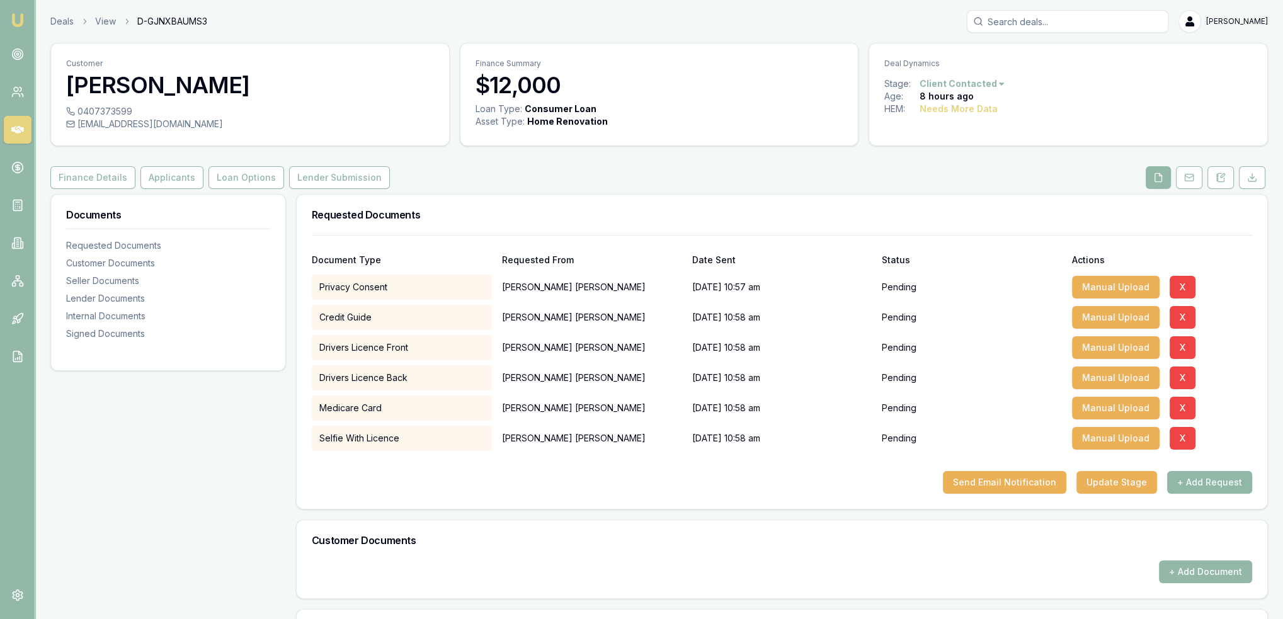
click at [1222, 484] on button "+ Add Request" at bounding box center [1209, 482] width 85 height 23
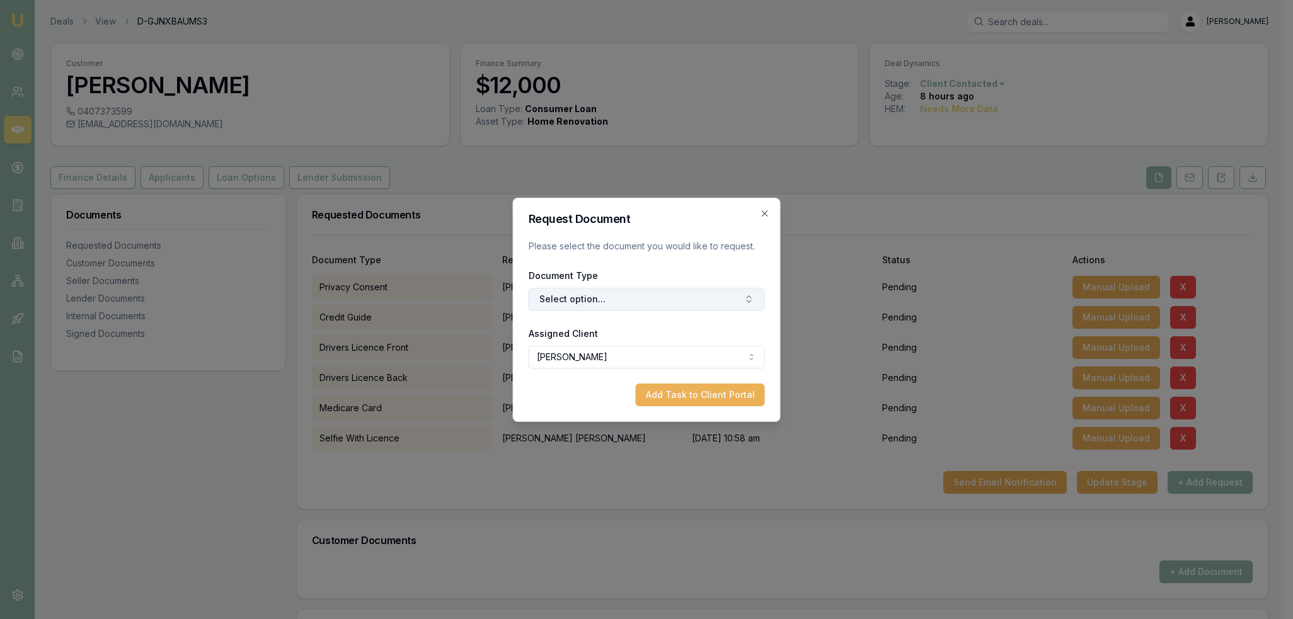
click at [639, 297] on button "Select option..." at bounding box center [646, 299] width 236 height 23
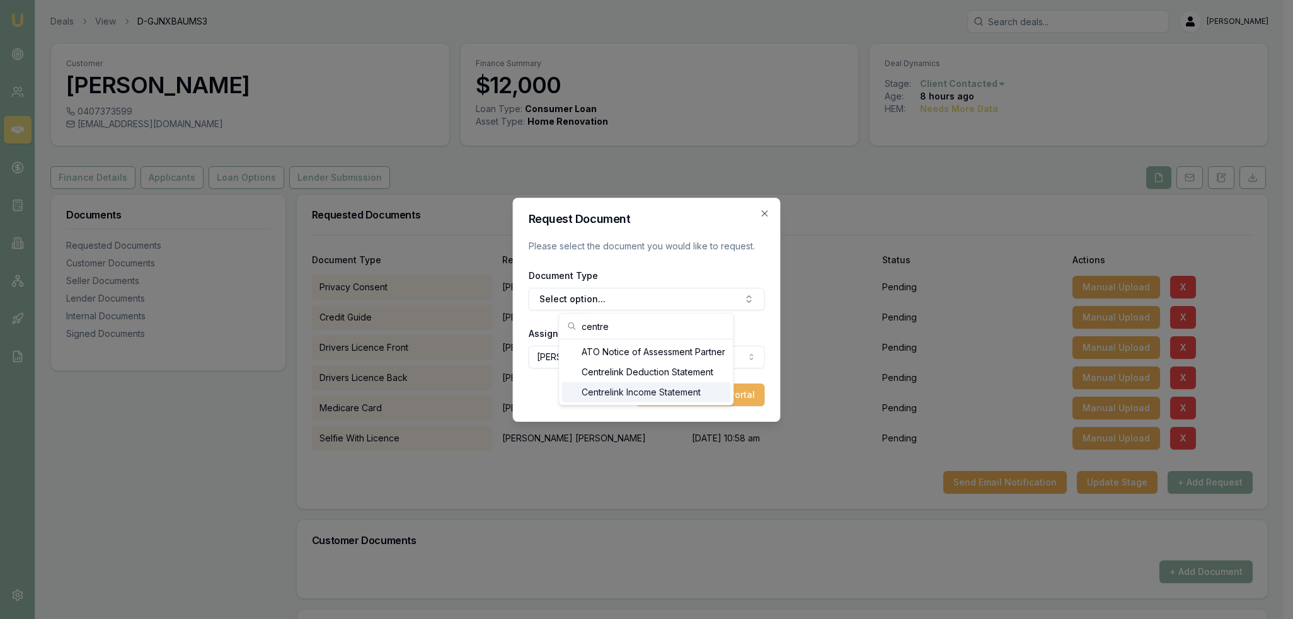
type input "centre"
click at [634, 391] on div "Centrelink Income Statement" at bounding box center [645, 392] width 169 height 20
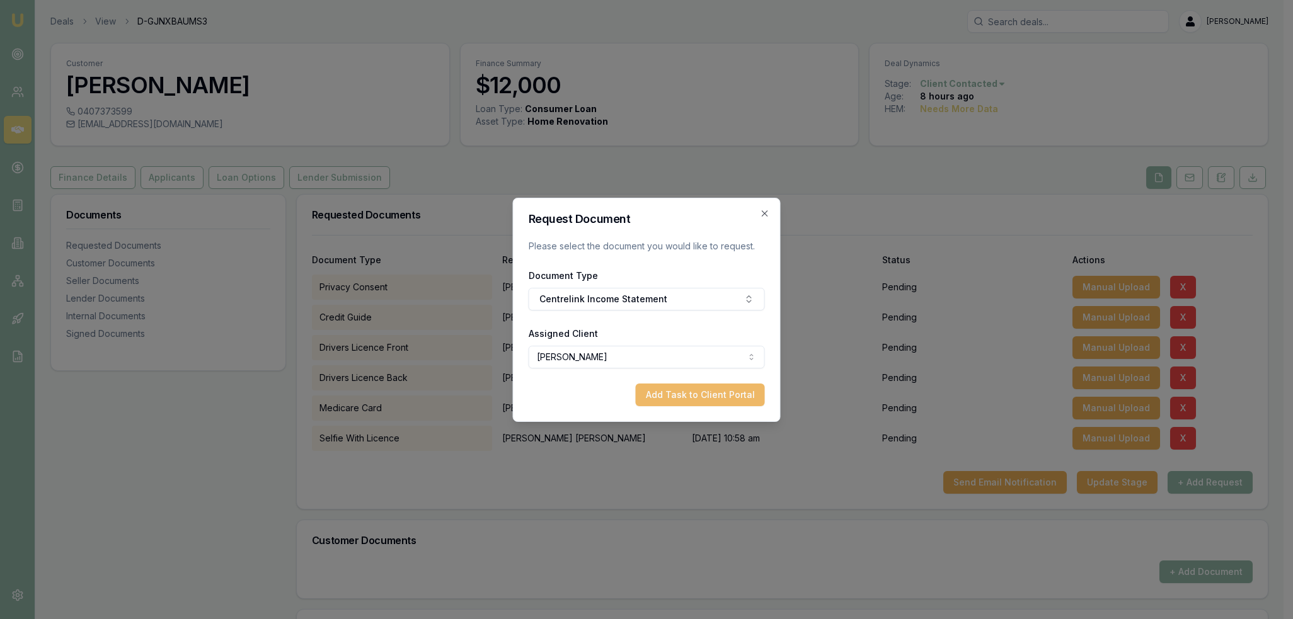
click at [693, 394] on button "Add Task to Client Portal" at bounding box center [700, 395] width 129 height 23
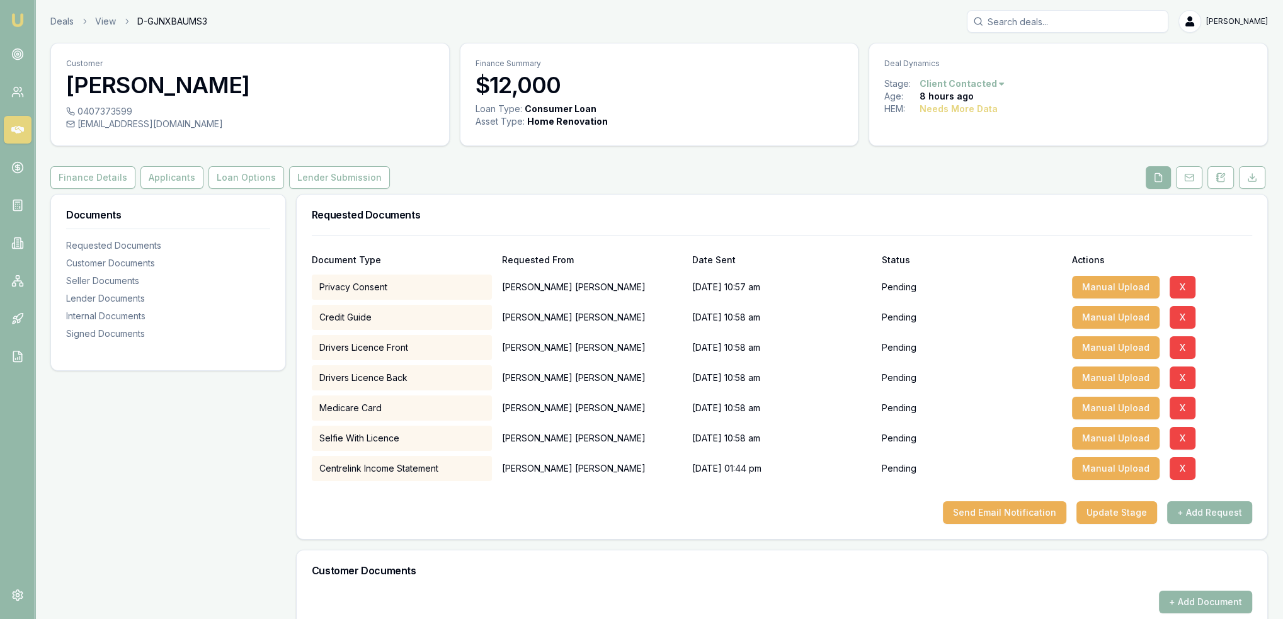
scroll to position [63, 0]
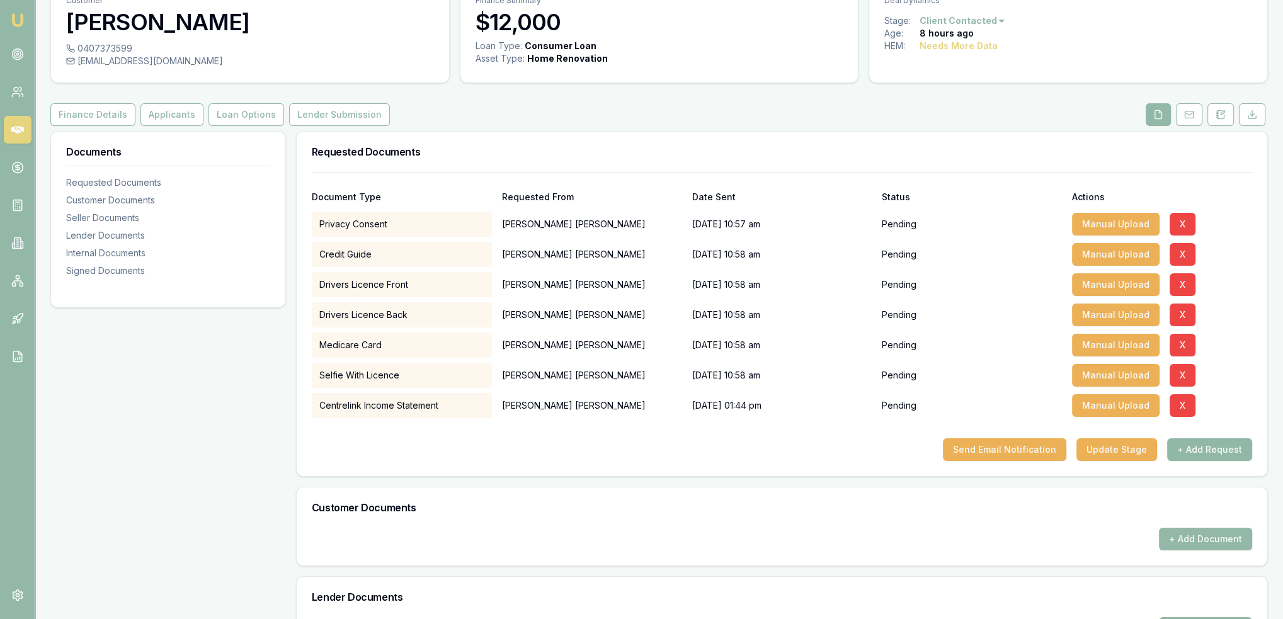
click at [1203, 450] on button "+ Add Request" at bounding box center [1209, 449] width 85 height 23
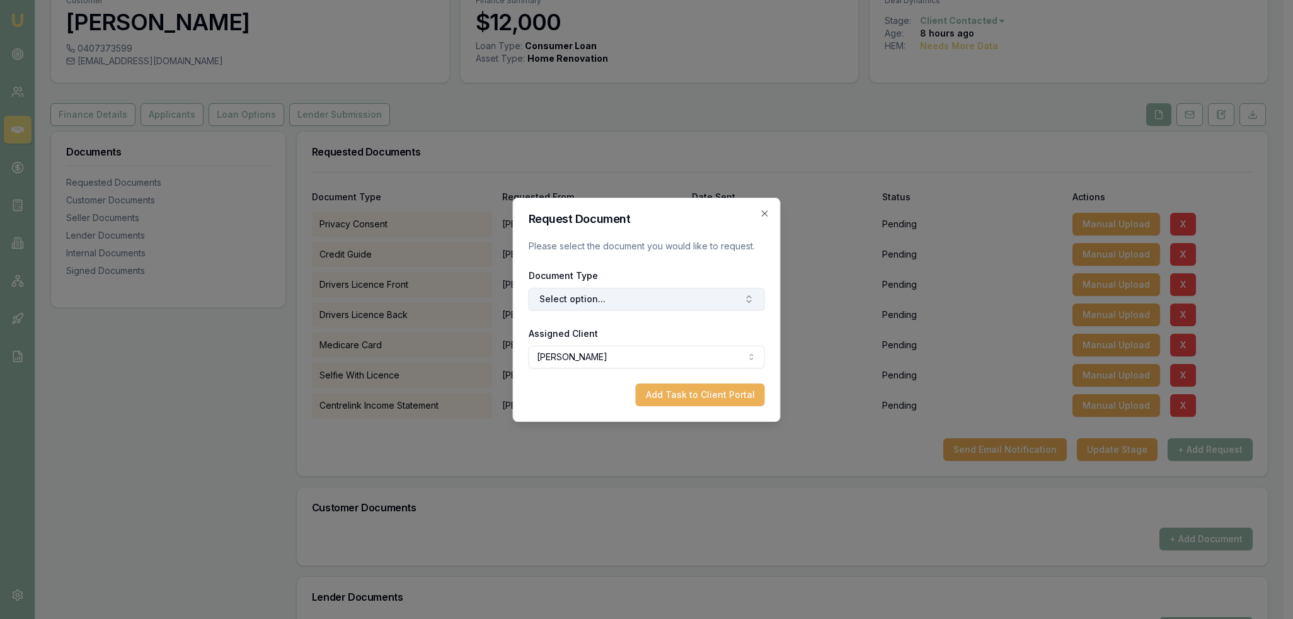
click at [610, 292] on button "Select option..." at bounding box center [646, 299] width 236 height 23
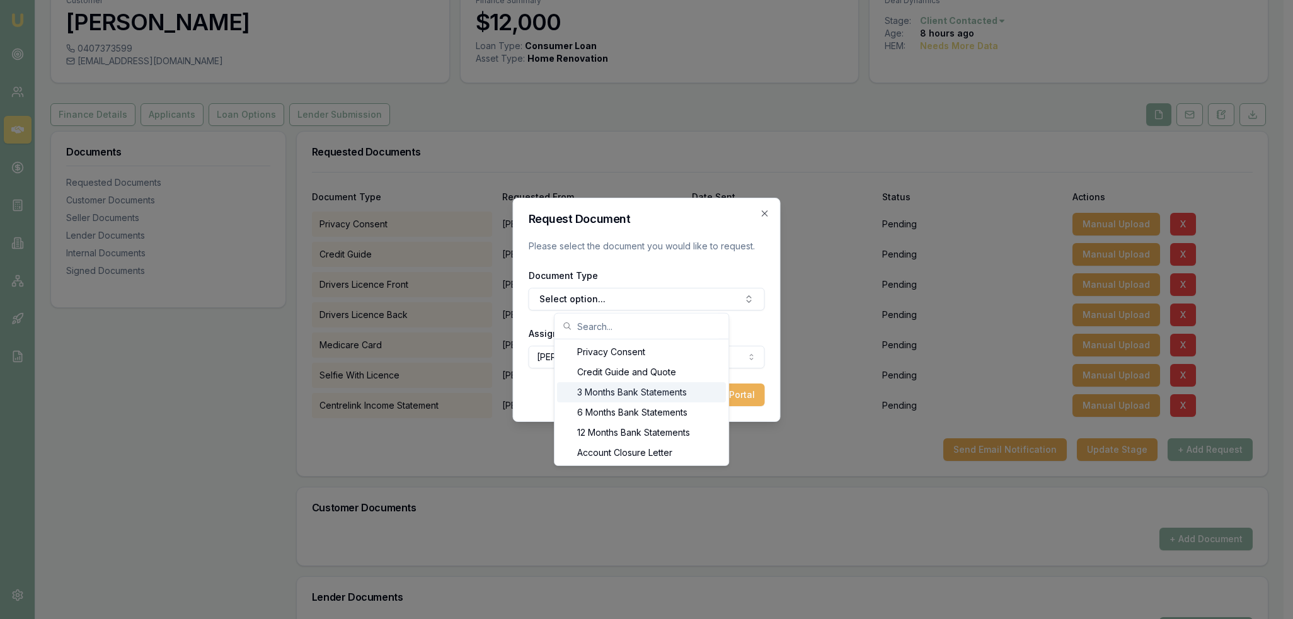
click at [607, 390] on div "3 Months Bank Statements" at bounding box center [641, 392] width 169 height 20
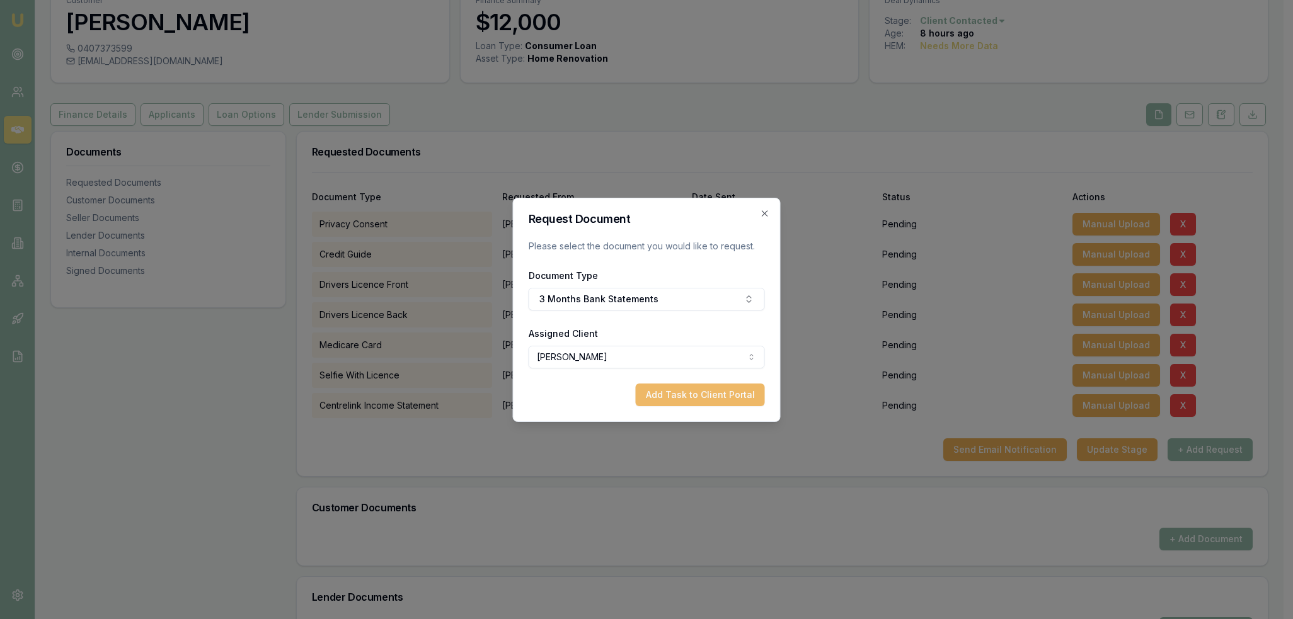
click at [686, 394] on button "Add Task to Client Portal" at bounding box center [700, 395] width 129 height 23
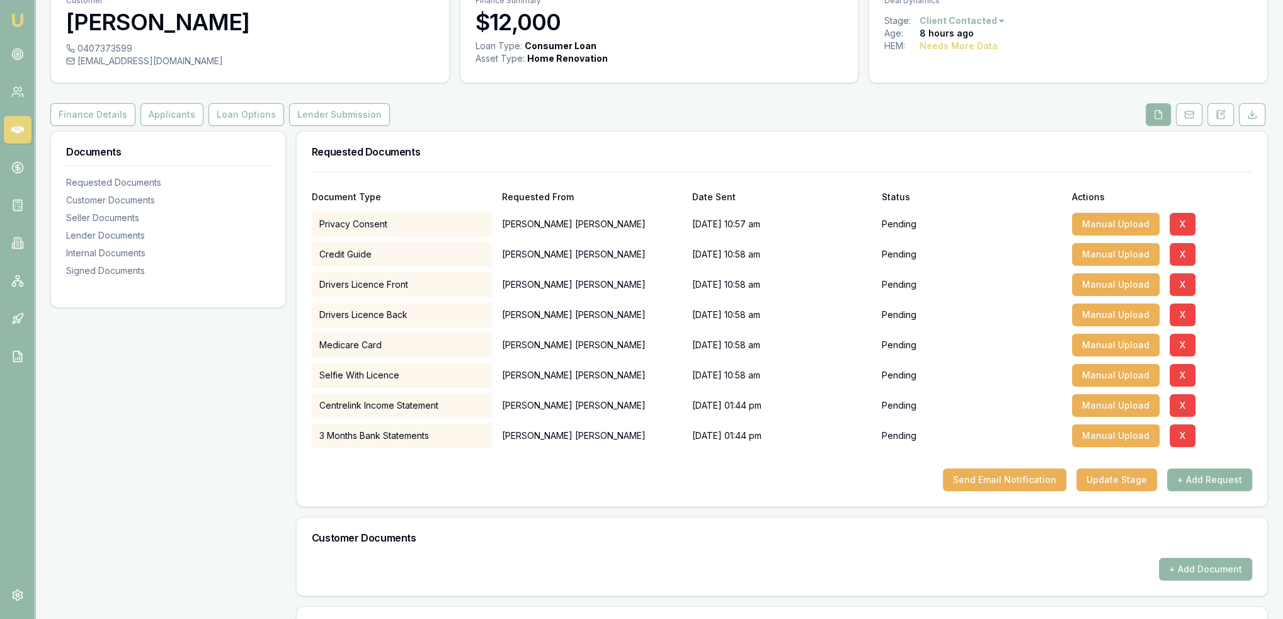
click at [1206, 481] on button "+ Add Request" at bounding box center [1209, 480] width 85 height 23
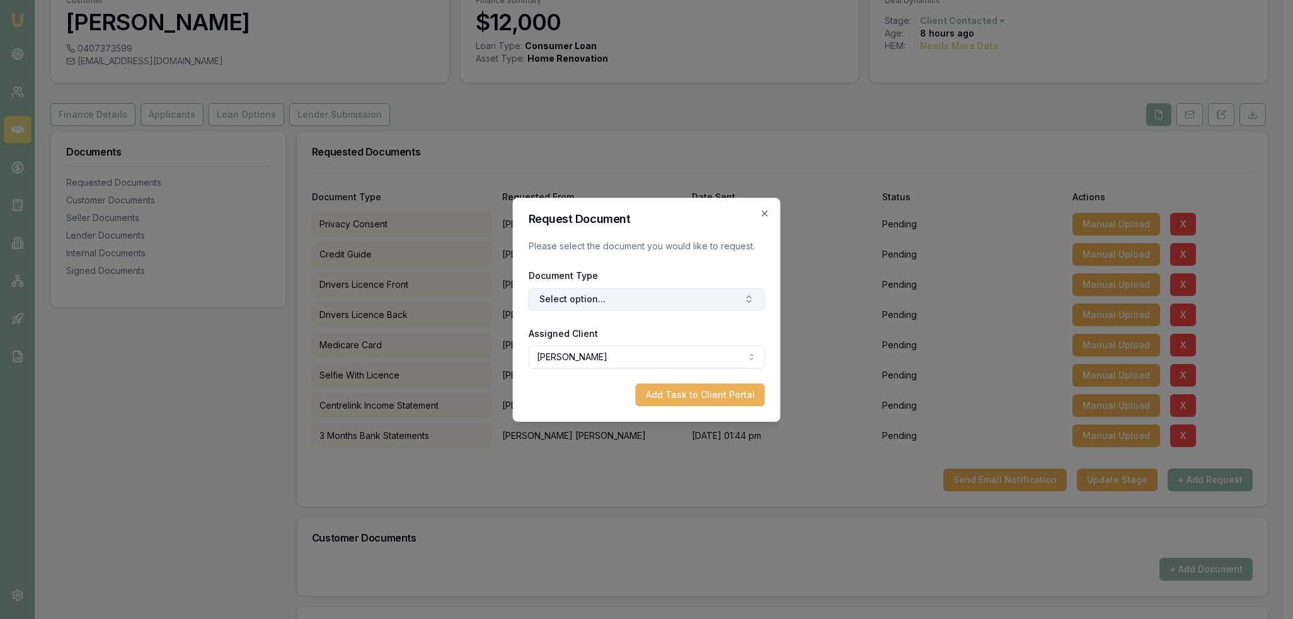
click at [602, 307] on button "Select option..." at bounding box center [646, 299] width 236 height 23
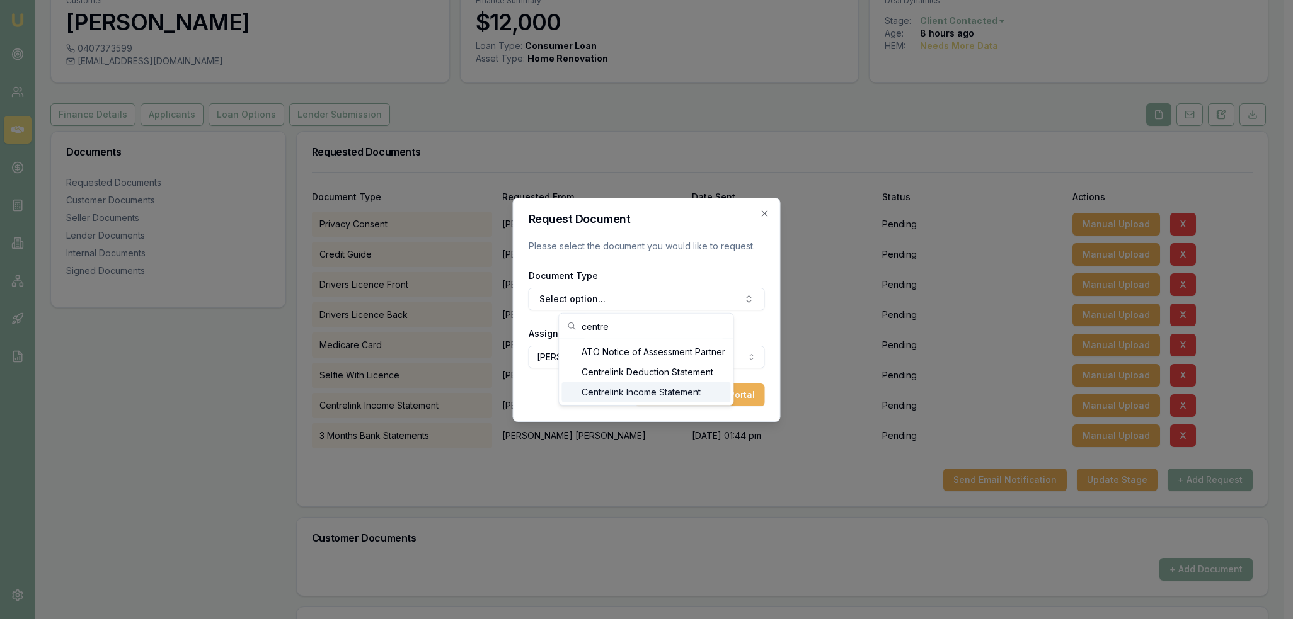
type input "centre"
click at [627, 382] on div "Centrelink Income Statement" at bounding box center [645, 392] width 169 height 20
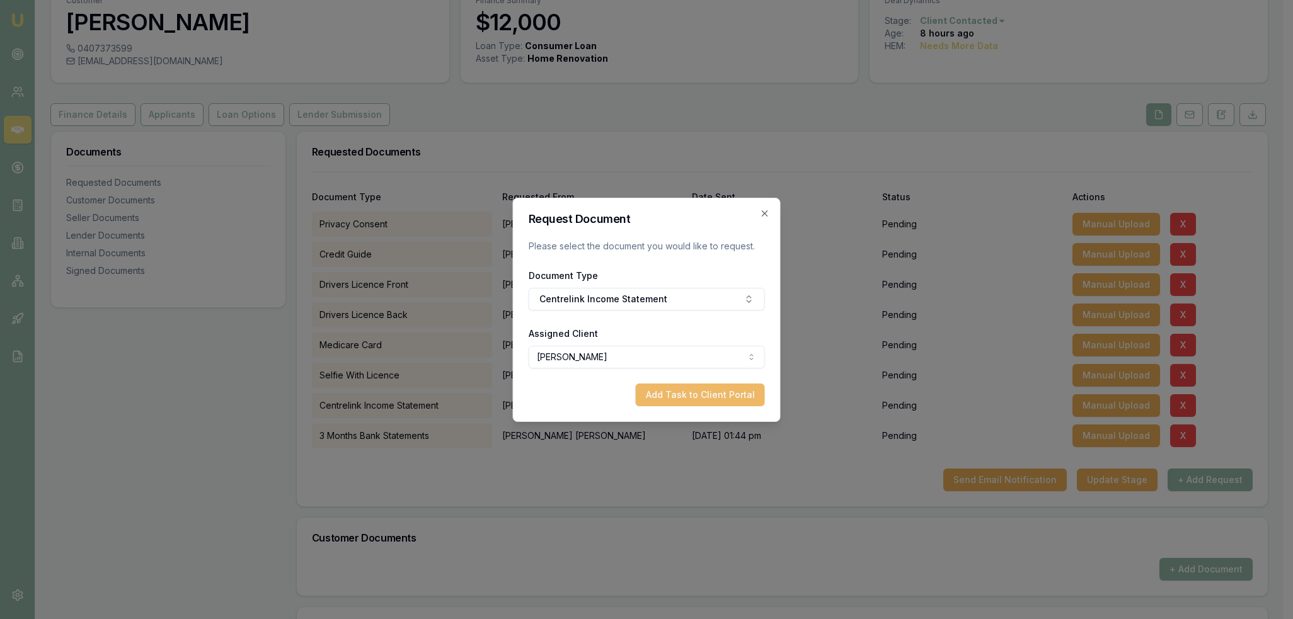
click at [738, 399] on button "Add Task to Client Portal" at bounding box center [700, 395] width 129 height 23
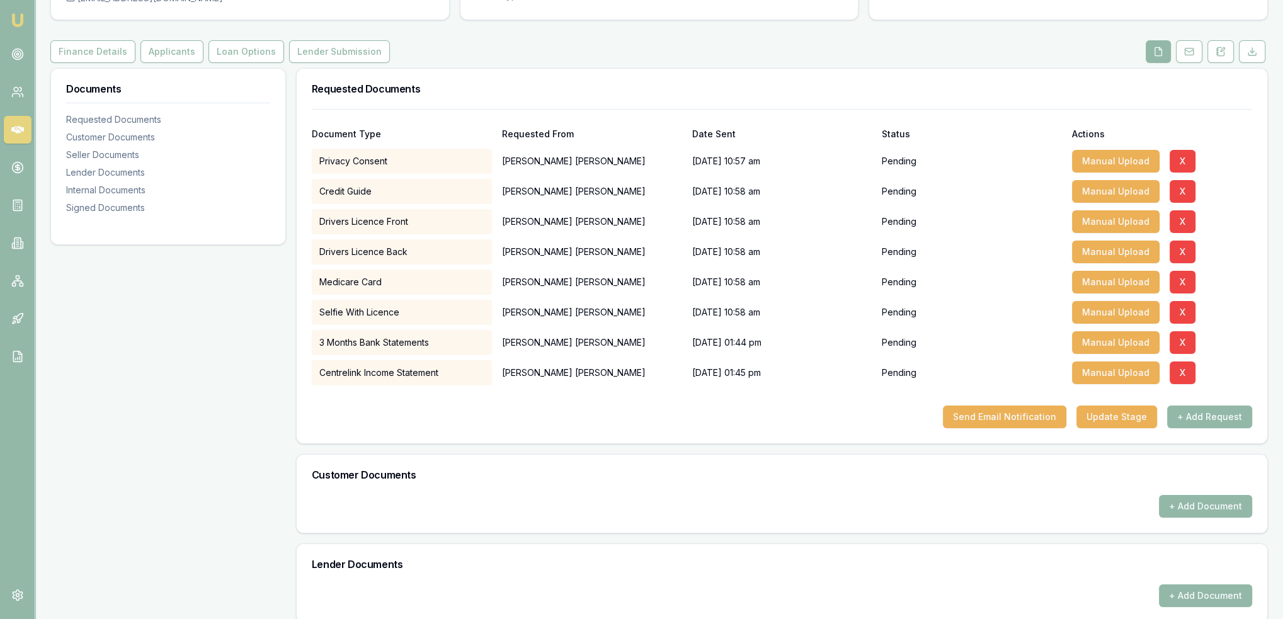
scroll to position [128, 0]
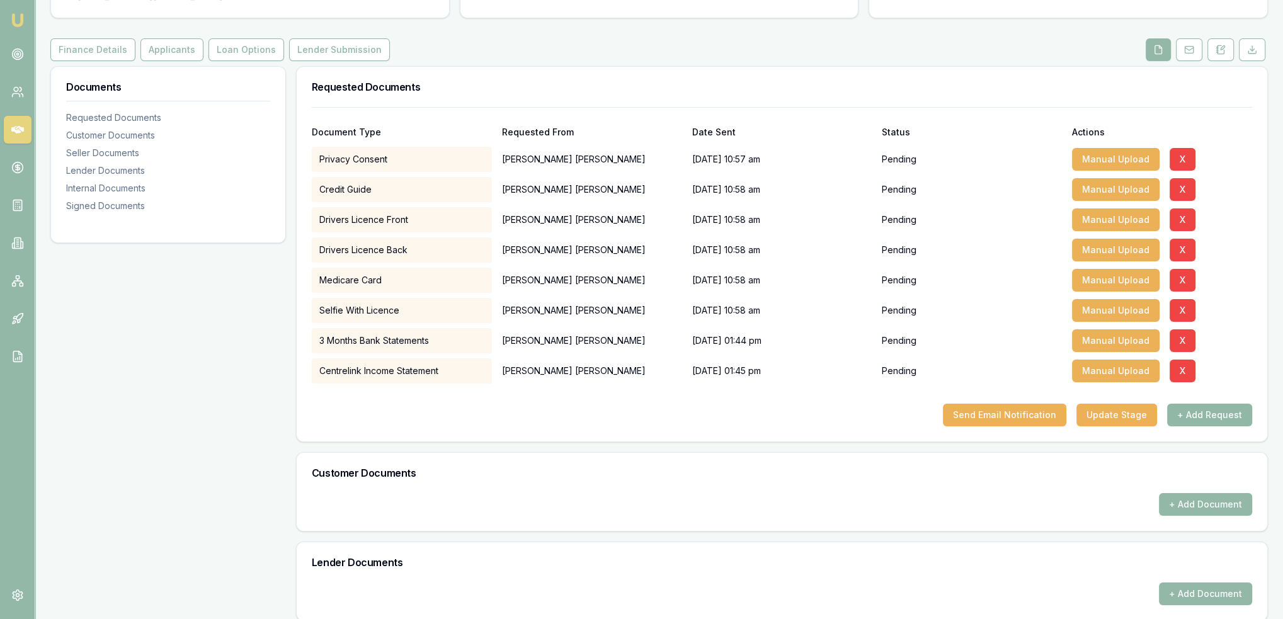
click at [1201, 410] on button "+ Add Request" at bounding box center [1209, 415] width 85 height 23
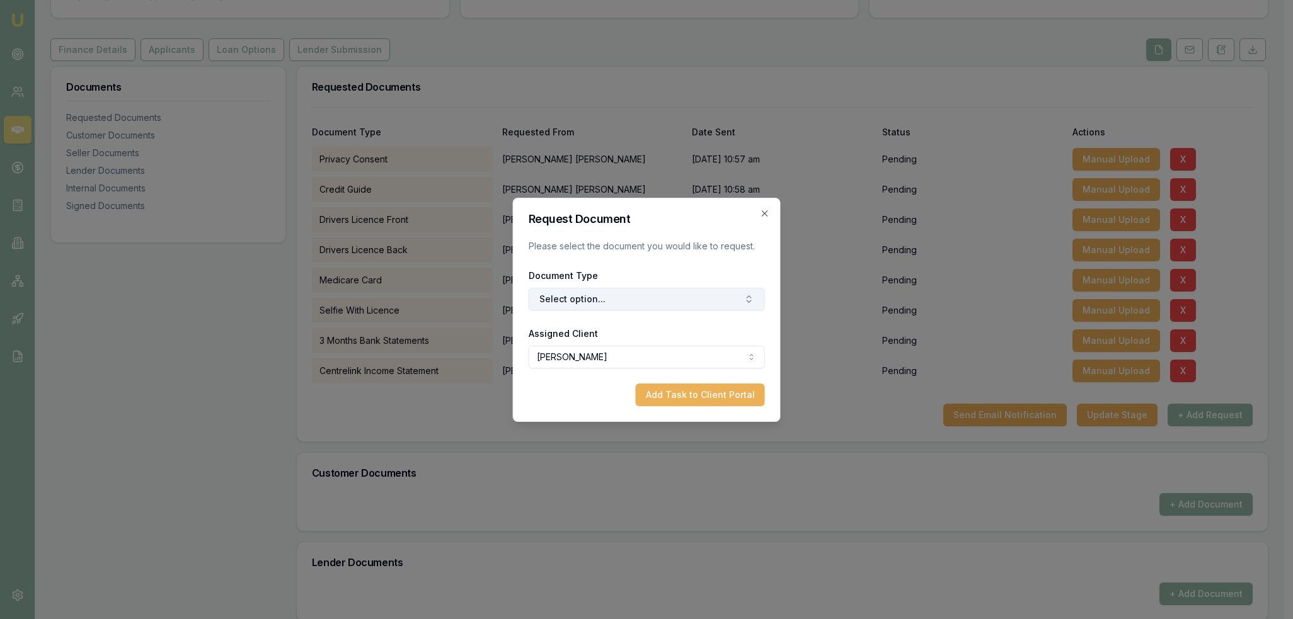
click at [578, 295] on button "Select option..." at bounding box center [646, 299] width 236 height 23
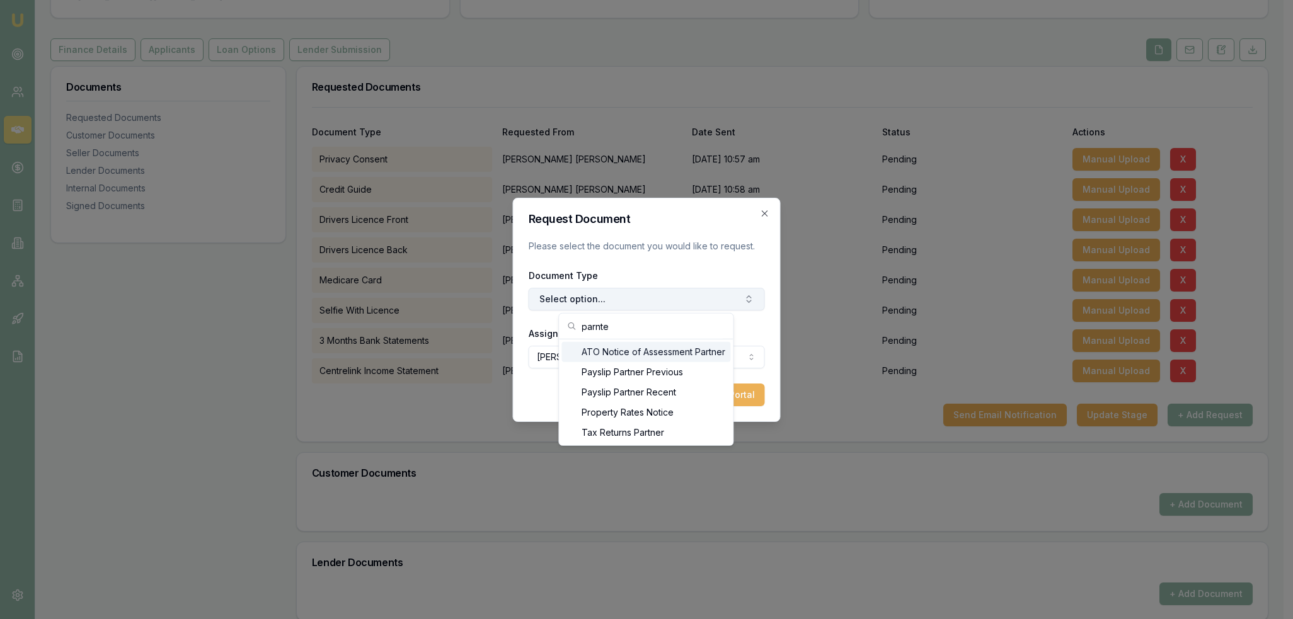
type input "parnter"
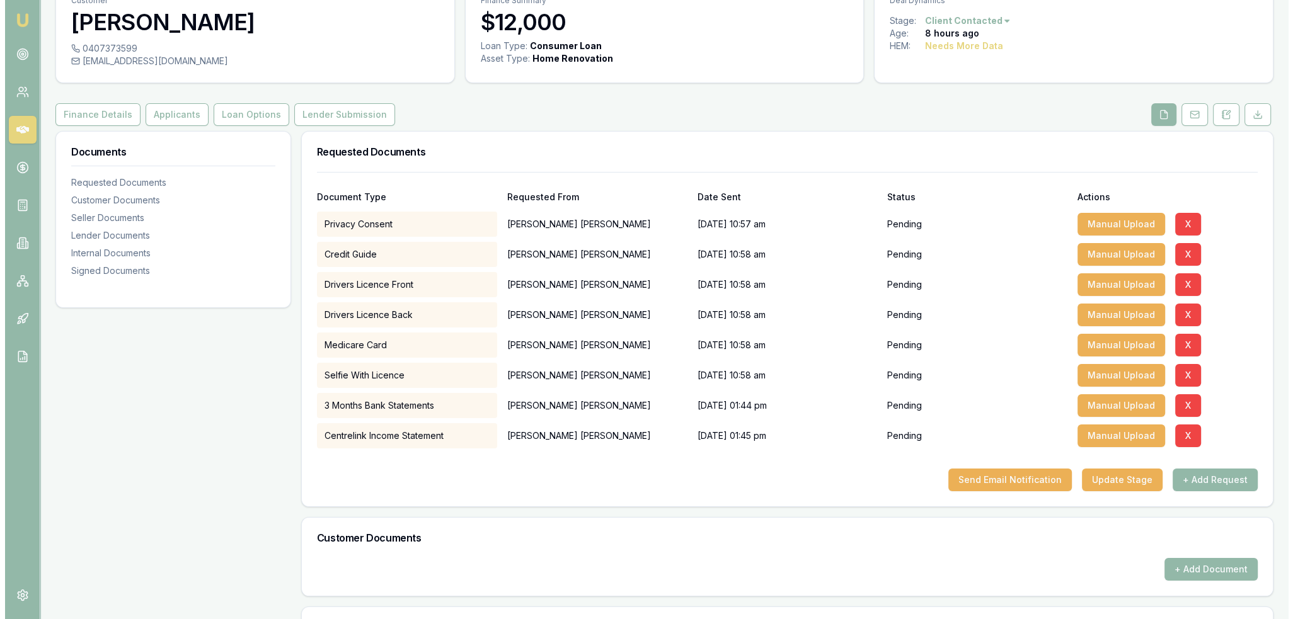
scroll to position [0, 0]
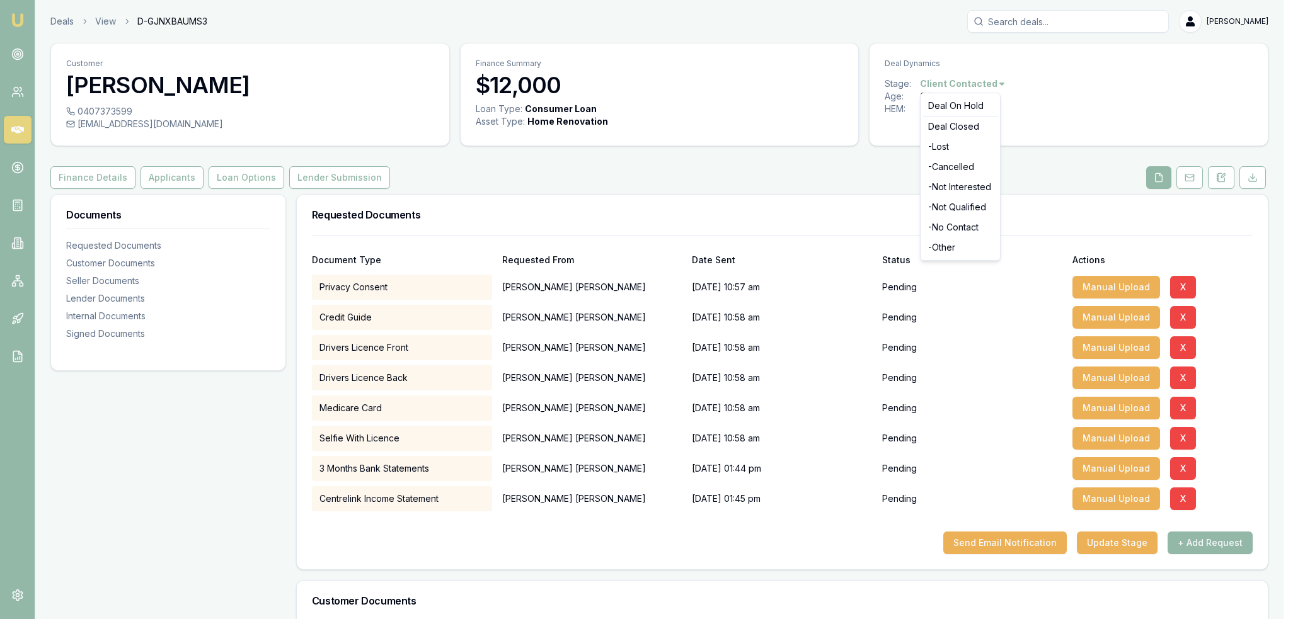
click at [964, 84] on html "Emu Broker Deals View D-GJNXBAUMS3 Robyn Adams Toggle Menu Customer Shane Hardy…" at bounding box center [646, 309] width 1293 height 619
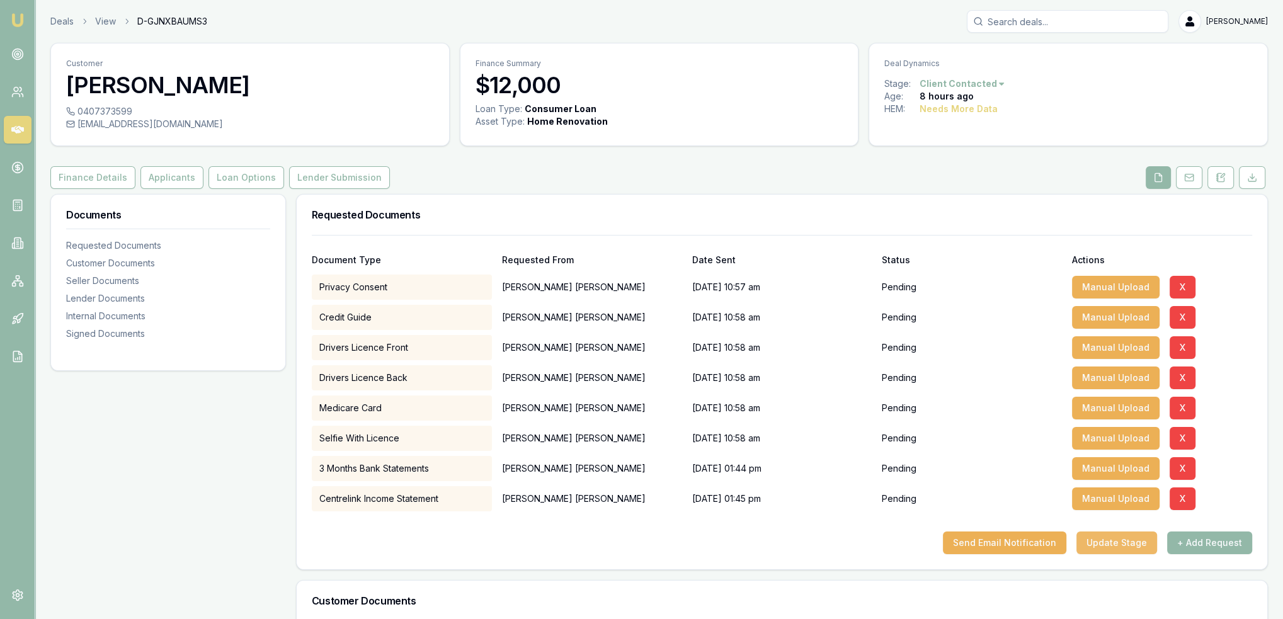
click at [1104, 542] on button "Update Stage" at bounding box center [1117, 543] width 81 height 23
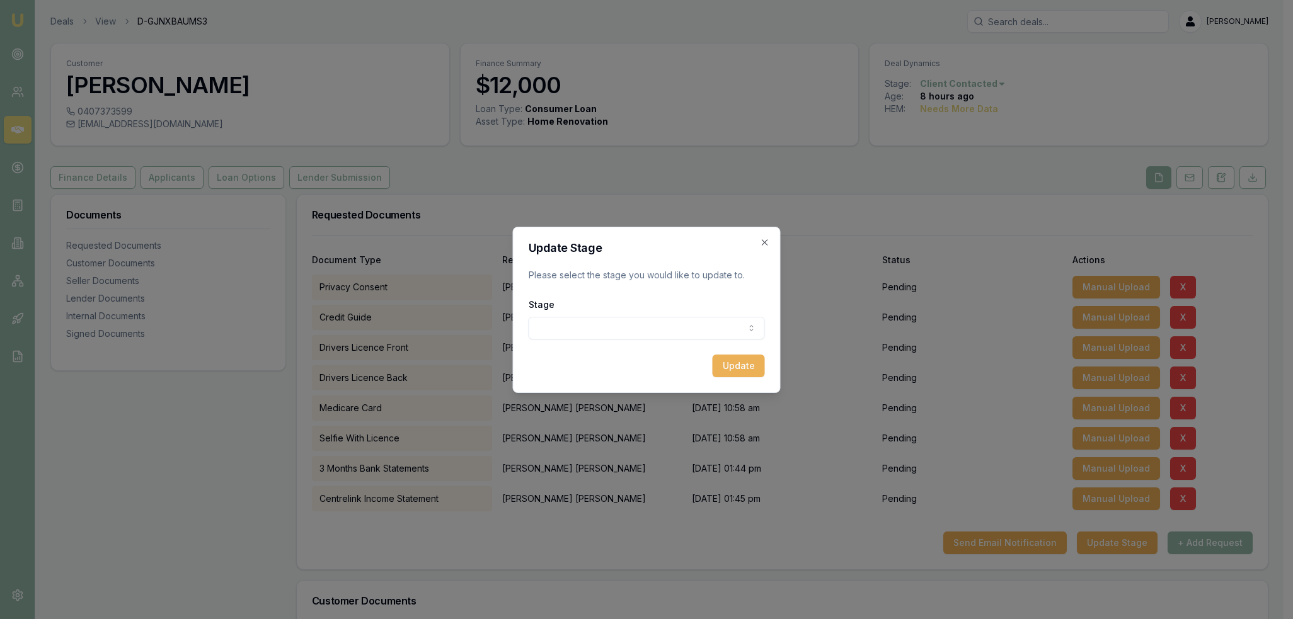
click at [608, 329] on body "Emu Broker Deals View D-GJNXBAUMS3 Robyn Adams Toggle Menu Customer Shane Hardy…" at bounding box center [641, 309] width 1283 height 619
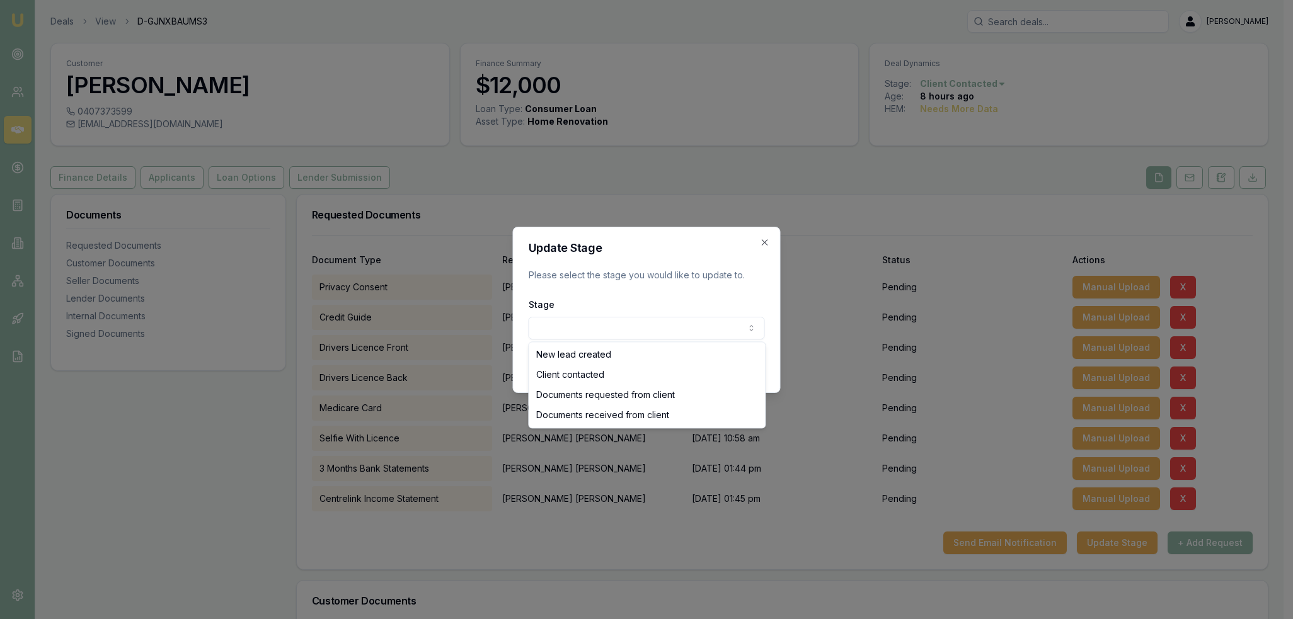
select select "DOCUMENTS_REQUESTED_FROM_CLIENT"
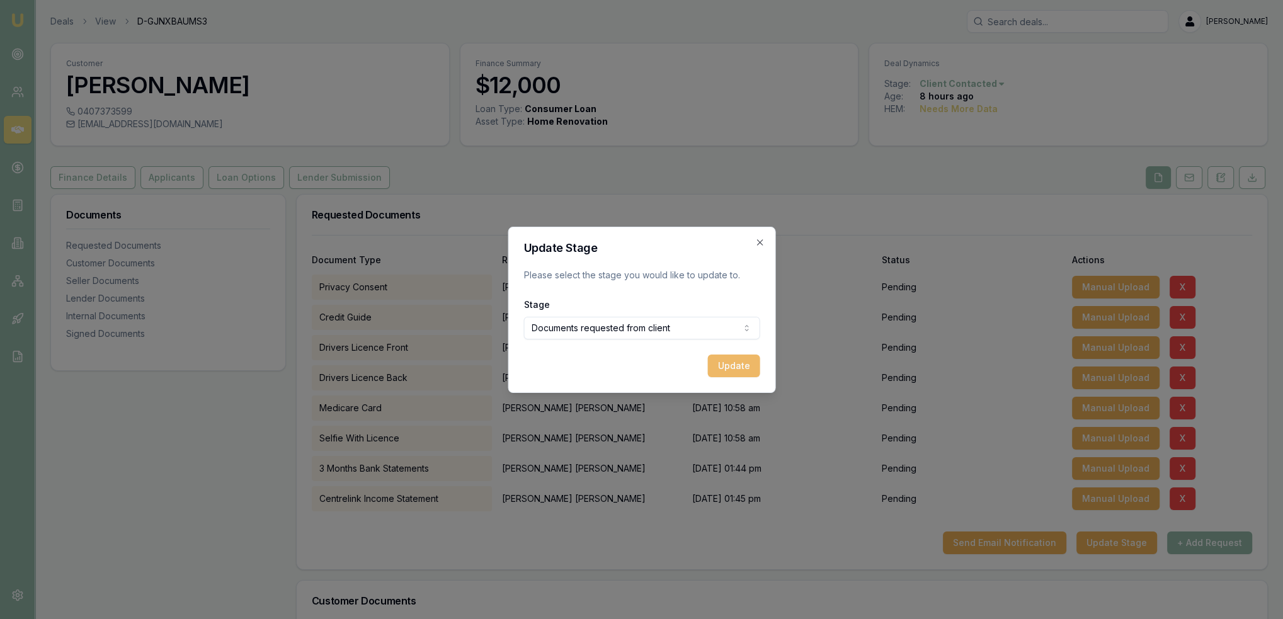
click at [741, 365] on button "Update" at bounding box center [733, 366] width 52 height 23
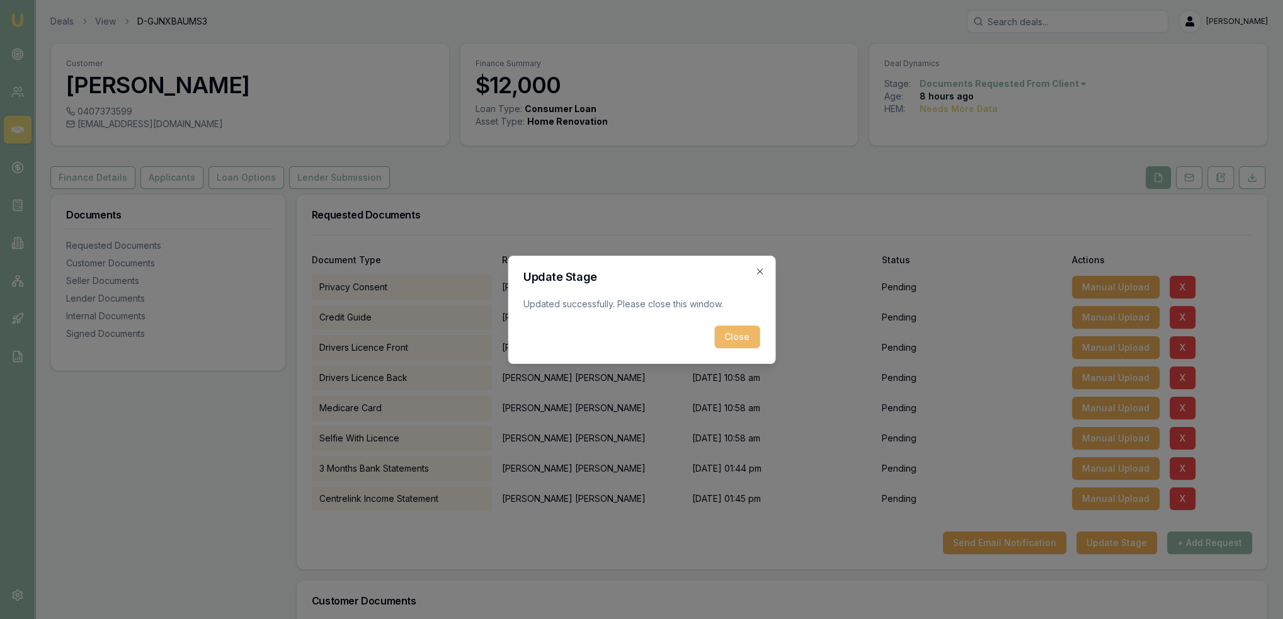
click at [745, 339] on button "Close" at bounding box center [736, 337] width 45 height 23
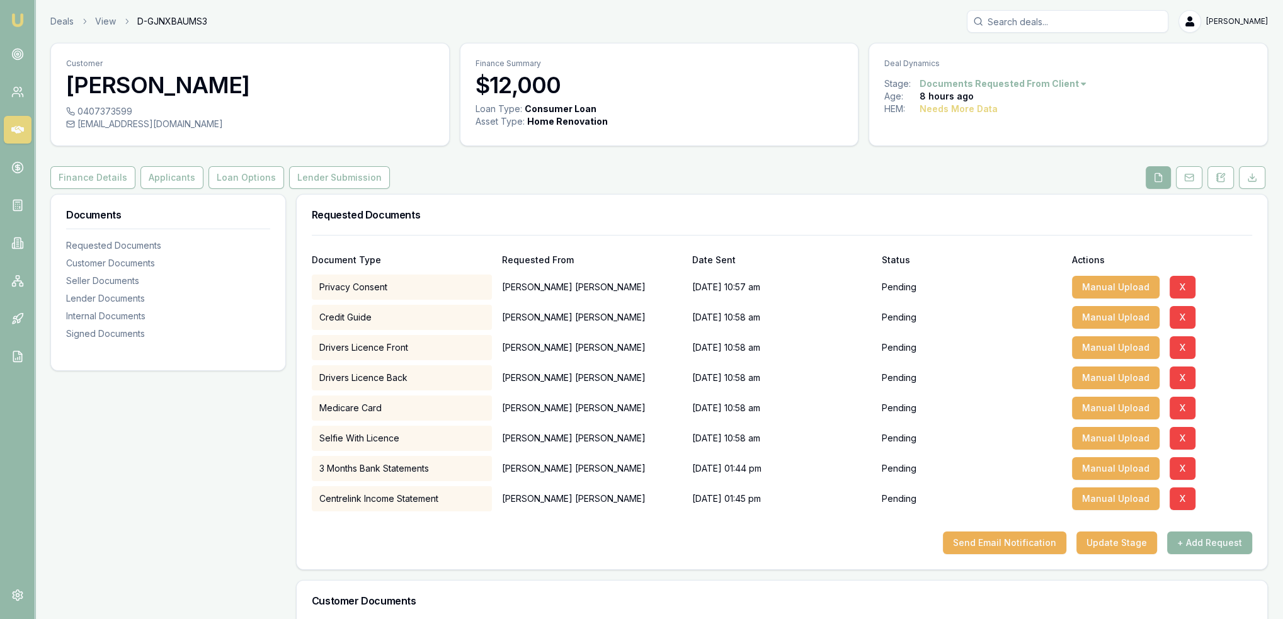
click at [1200, 541] on button "+ Add Request" at bounding box center [1209, 543] width 85 height 23
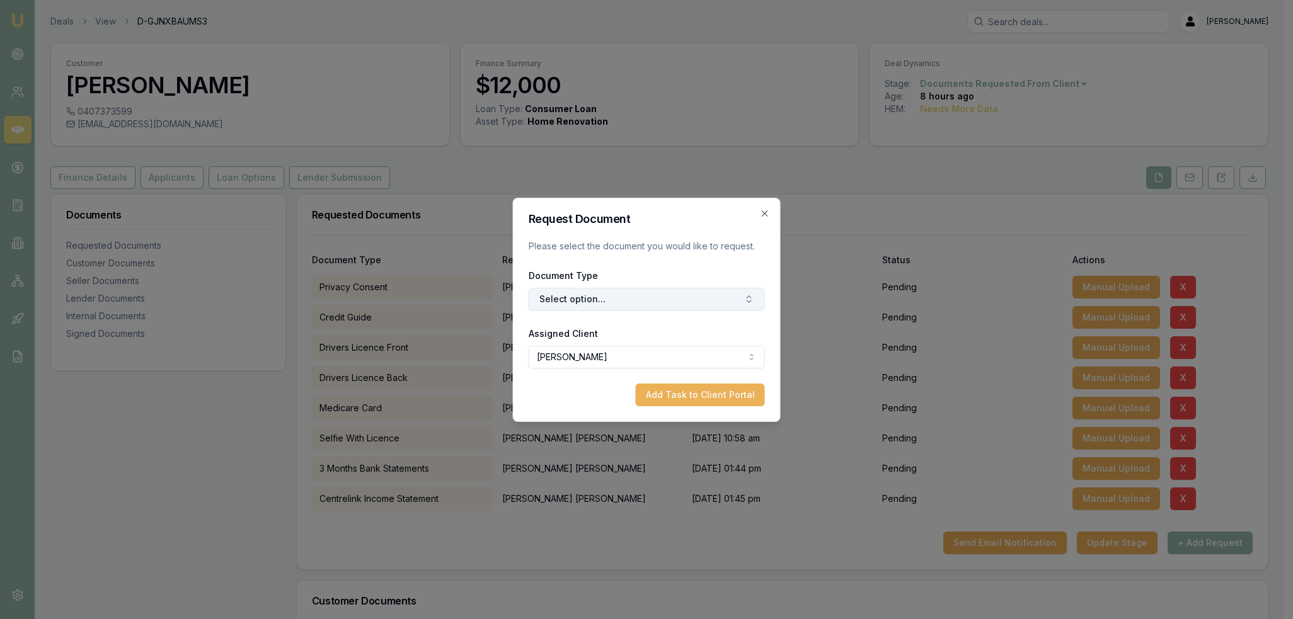
click at [588, 298] on button "Select option..." at bounding box center [646, 299] width 236 height 23
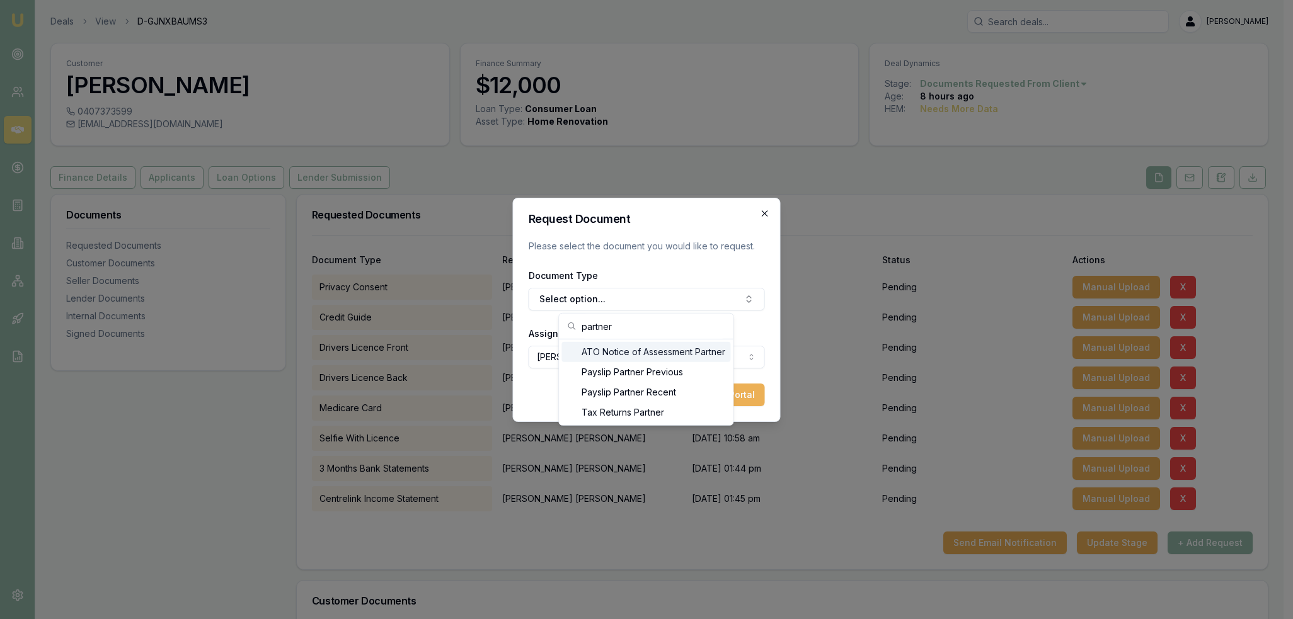
type input "partner"
click at [768, 213] on icon "button" at bounding box center [765, 213] width 10 height 10
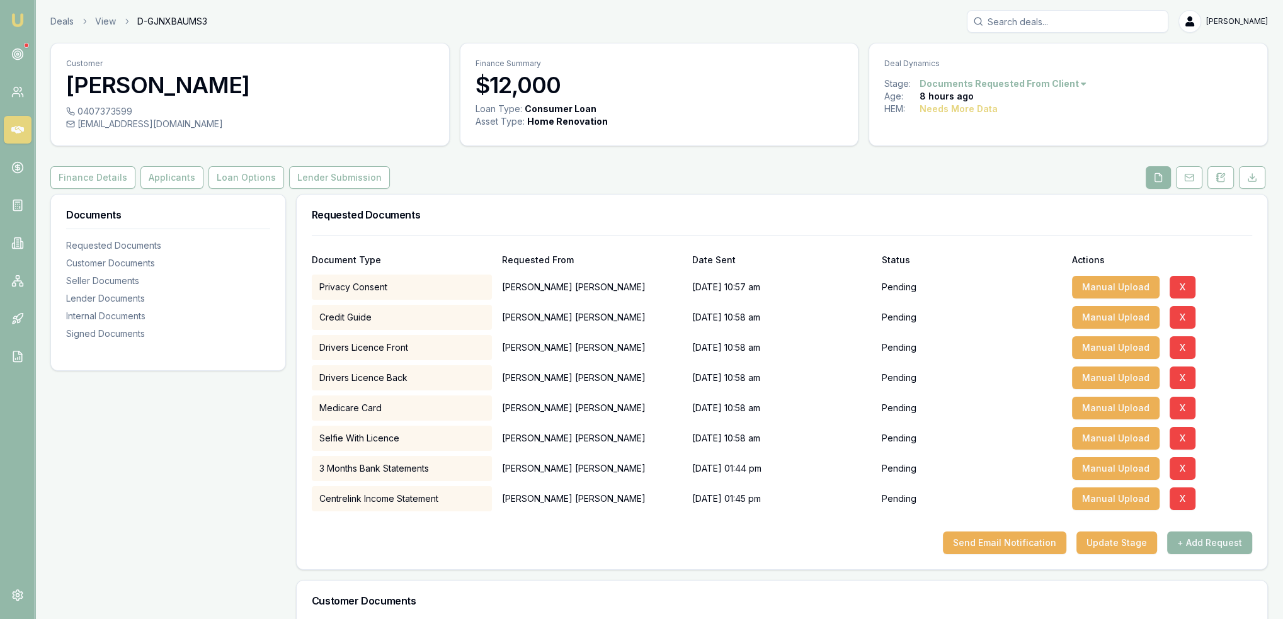
drag, startPoint x: 1212, startPoint y: 175, endPoint x: 1149, endPoint y: 232, distance: 84.7
click at [1212, 175] on button at bounding box center [1221, 177] width 26 height 23
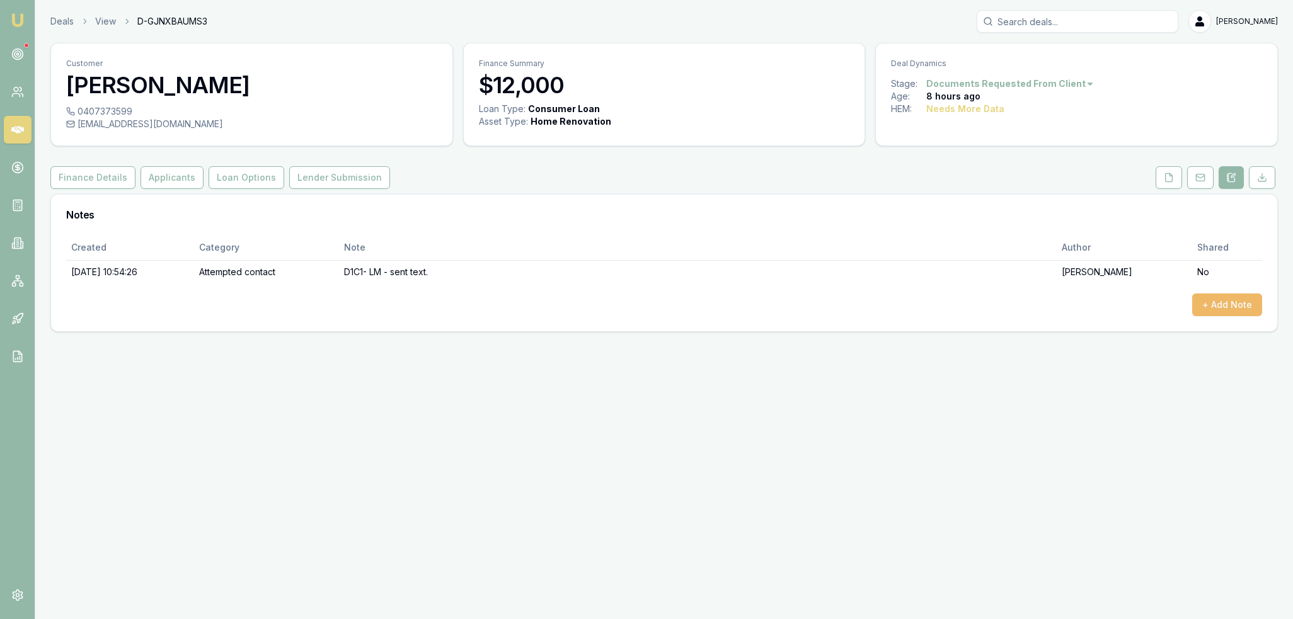
click at [1230, 304] on button "+ Add Note" at bounding box center [1227, 305] width 70 height 23
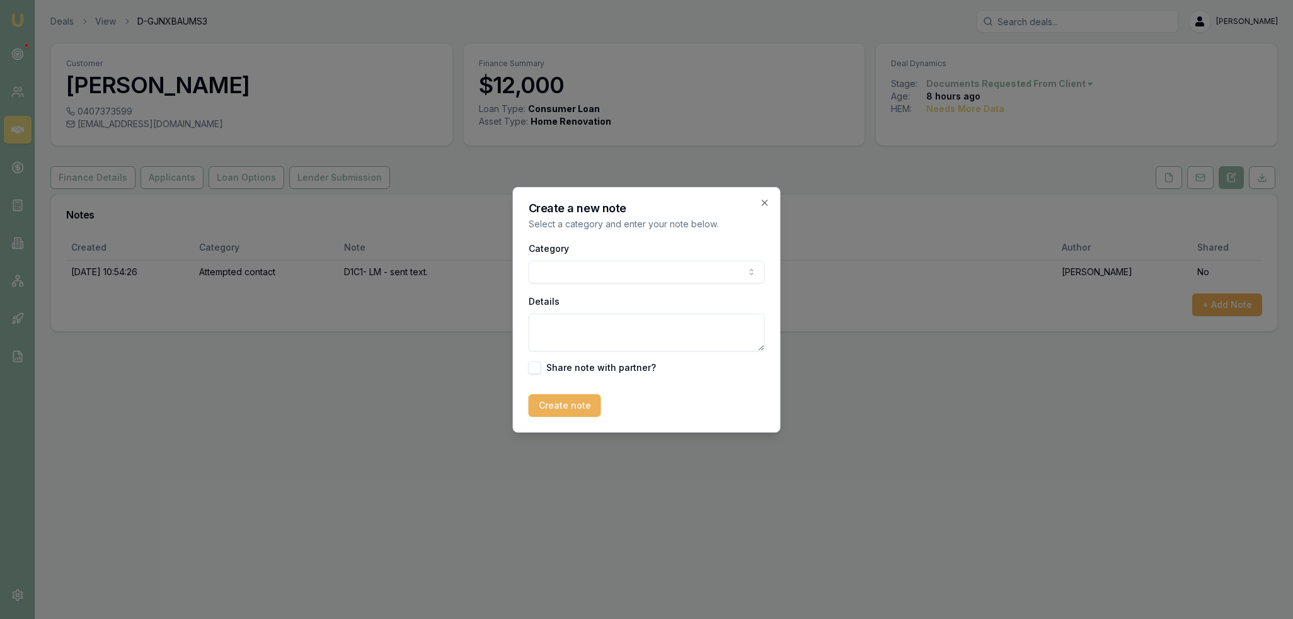
click at [665, 276] on body "Emu Broker Deals View D-GJNXBAUMS3 Robyn Adams Toggle Menu Customer Shane Hardy…" at bounding box center [646, 309] width 1293 height 619
click at [617, 336] on textarea "Details" at bounding box center [646, 333] width 236 height 38
type textarea "MIL owns the property and Shane and his wife live there and look after her. Sha…"
click at [572, 407] on button "Create note" at bounding box center [564, 405] width 72 height 23
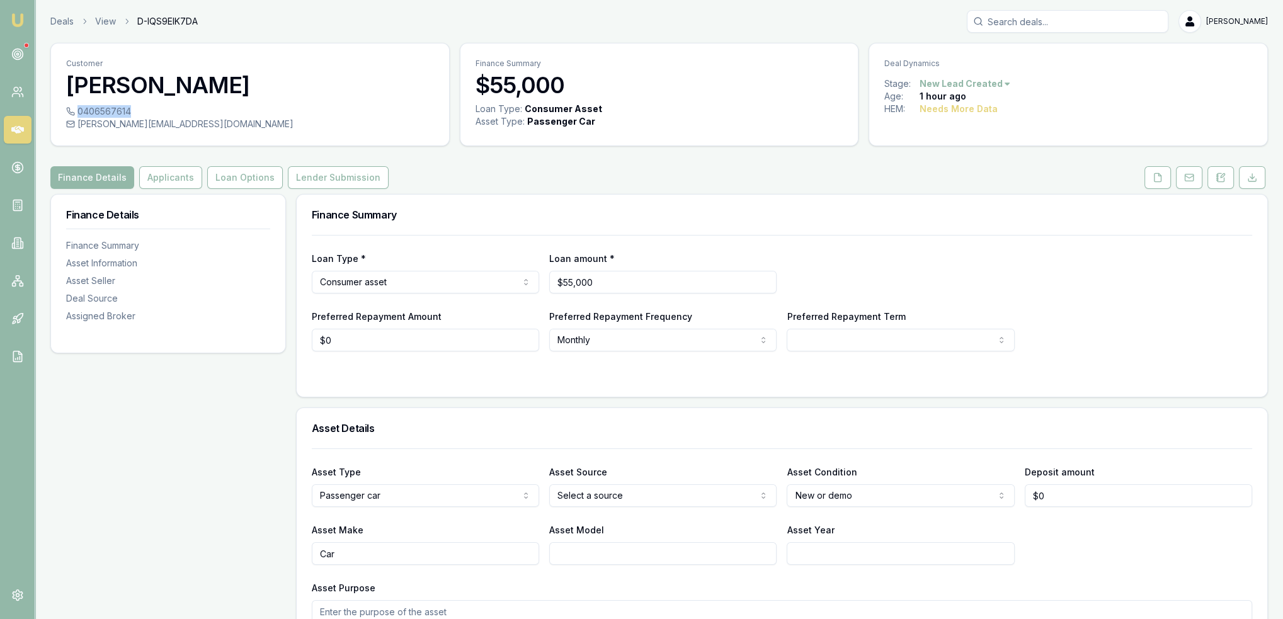
drag, startPoint x: 77, startPoint y: 109, endPoint x: 129, endPoint y: 109, distance: 51.7
click at [129, 109] on div "0406567614" at bounding box center [250, 111] width 368 height 13
copy div "0406567614"
click at [169, 173] on button "Applicants" at bounding box center [170, 177] width 63 height 23
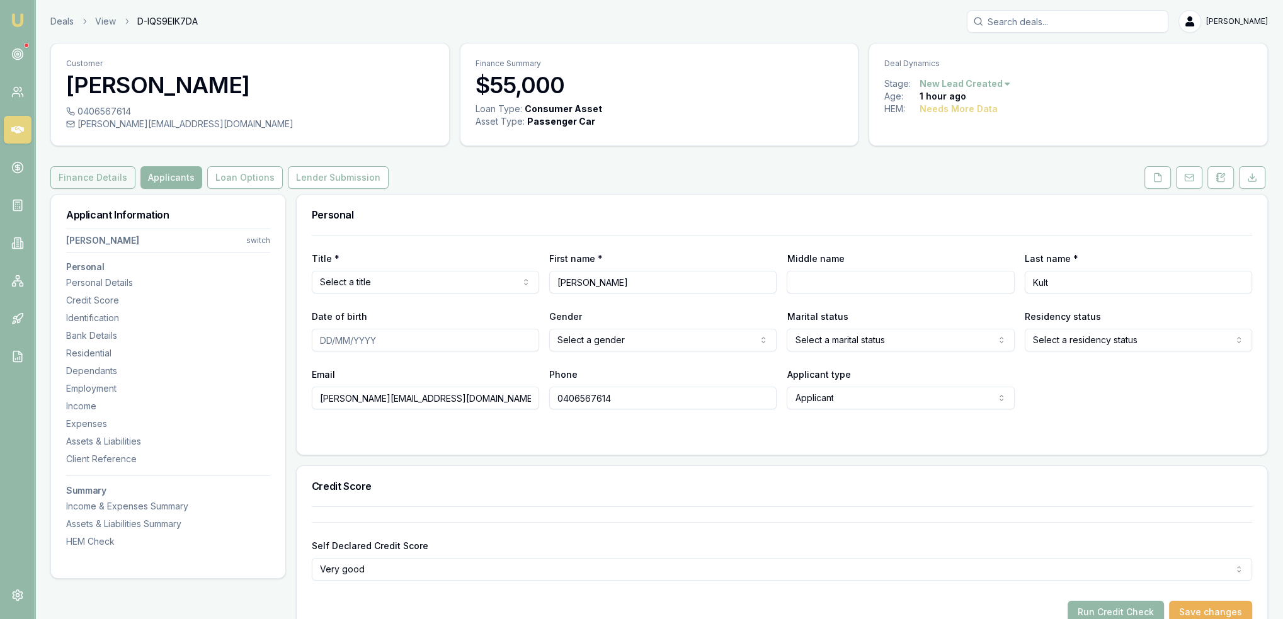
click at [81, 178] on button "Finance Details" at bounding box center [92, 177] width 85 height 23
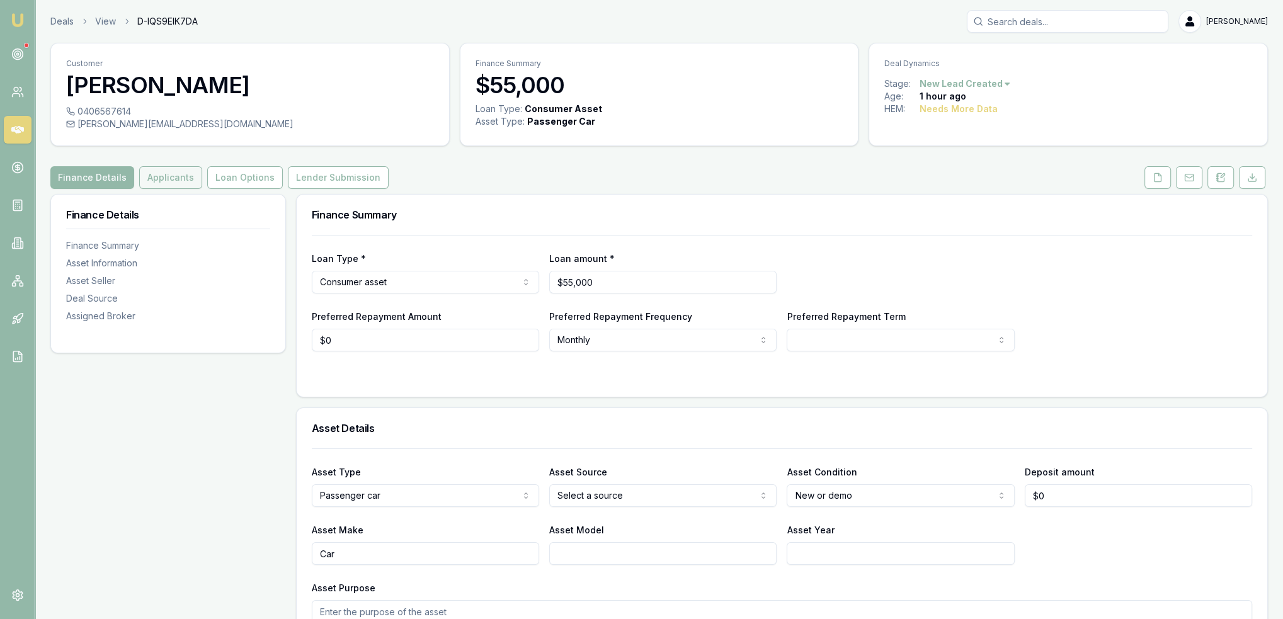
click at [171, 181] on button "Applicants" at bounding box center [170, 177] width 63 height 23
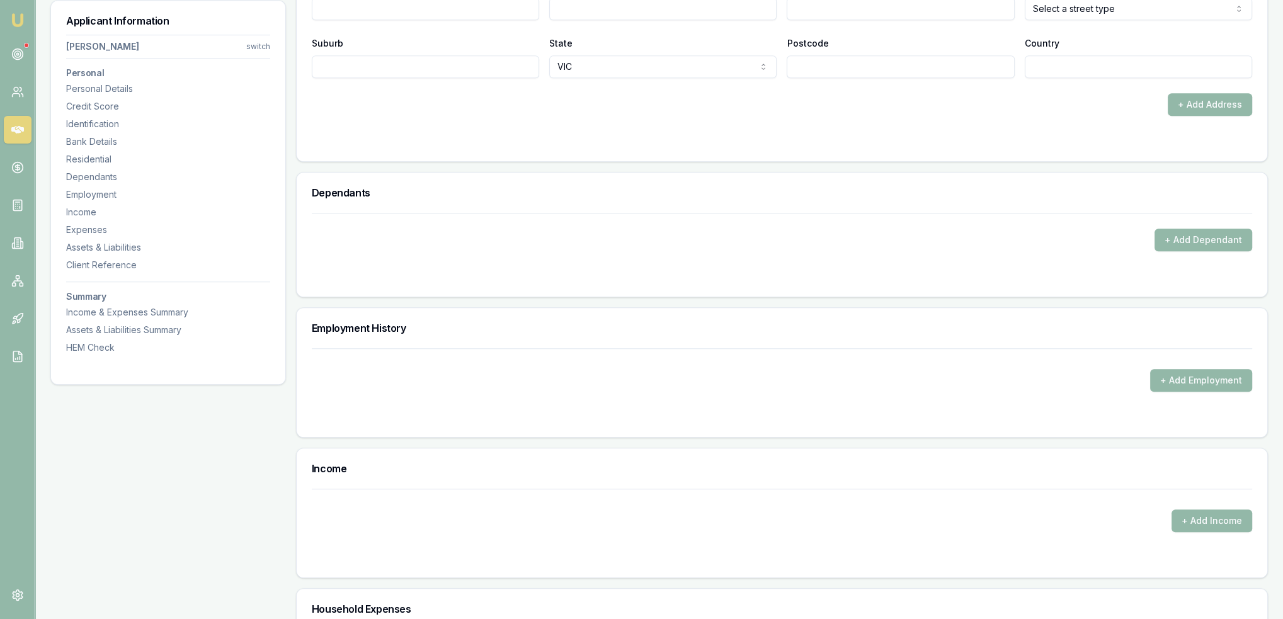
scroll to position [1386, 0]
click at [96, 191] on div "Employment" at bounding box center [168, 194] width 204 height 13
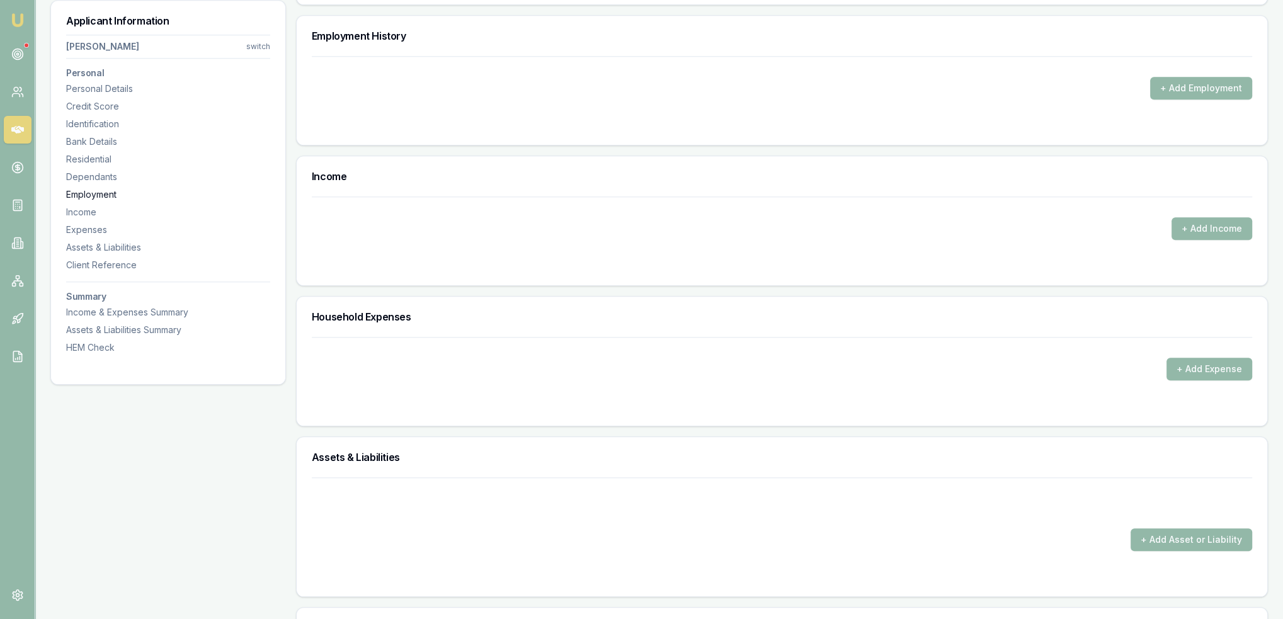
scroll to position [1689, 0]
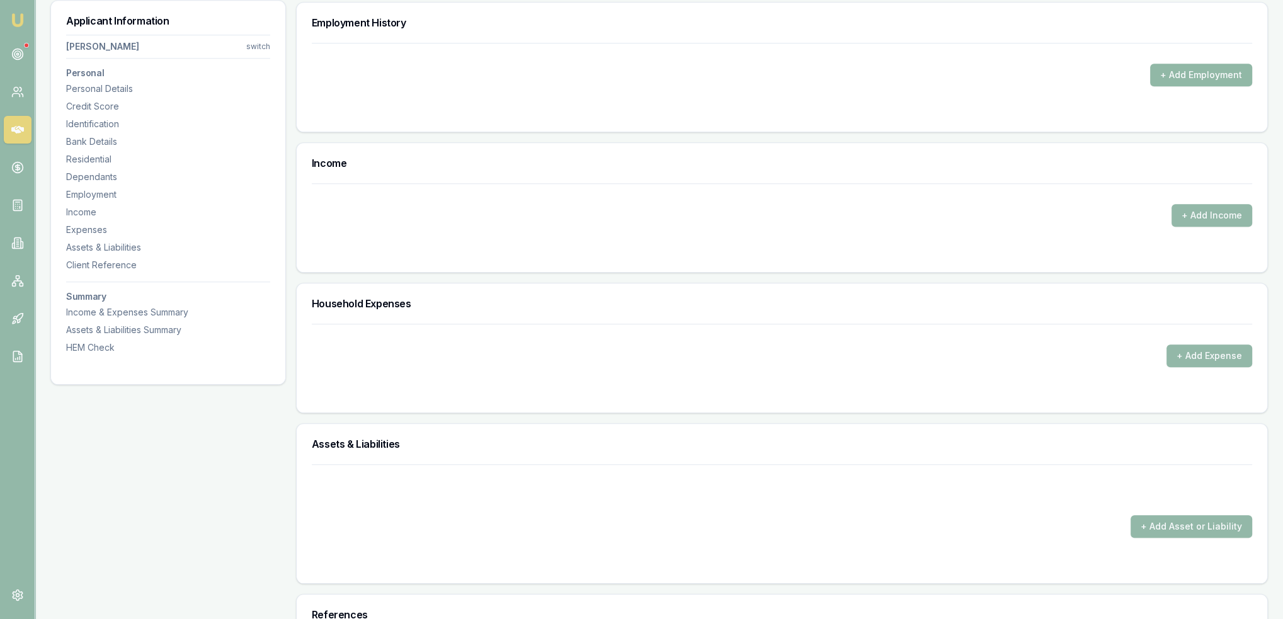
click at [1199, 72] on button "+ Add Employment" at bounding box center [1201, 75] width 102 height 23
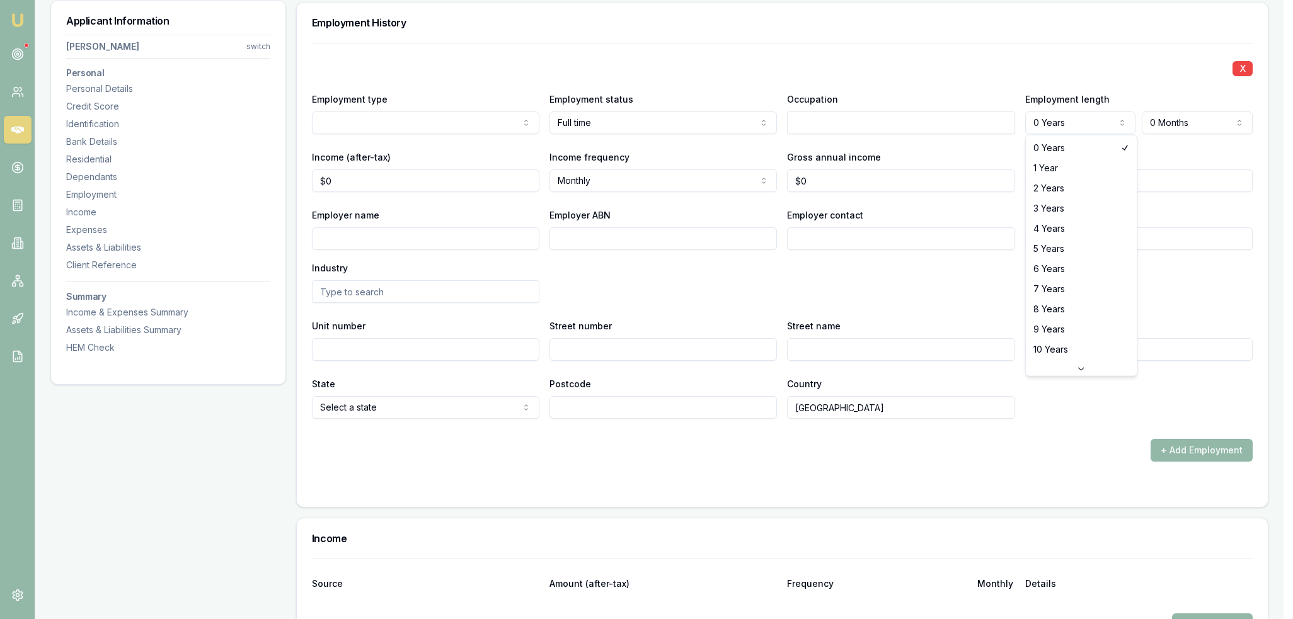
select select "4"
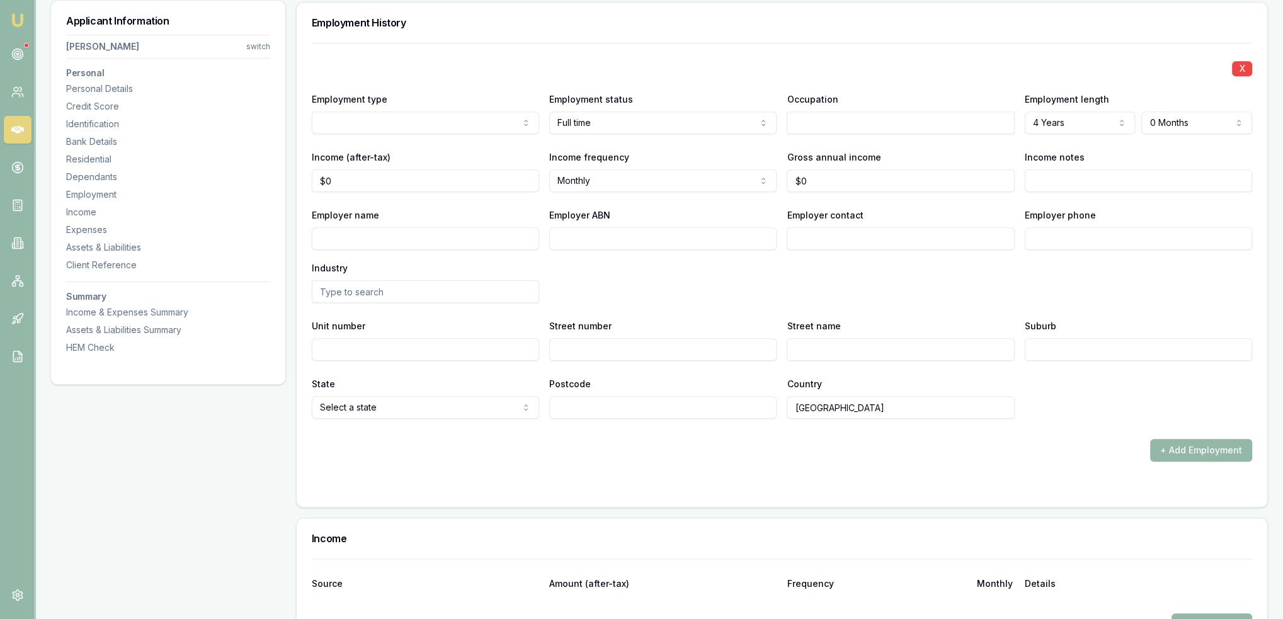
click at [937, 278] on div "Employer name Employer ABN Employer contact Employer phone Industry" at bounding box center [782, 255] width 940 height 96
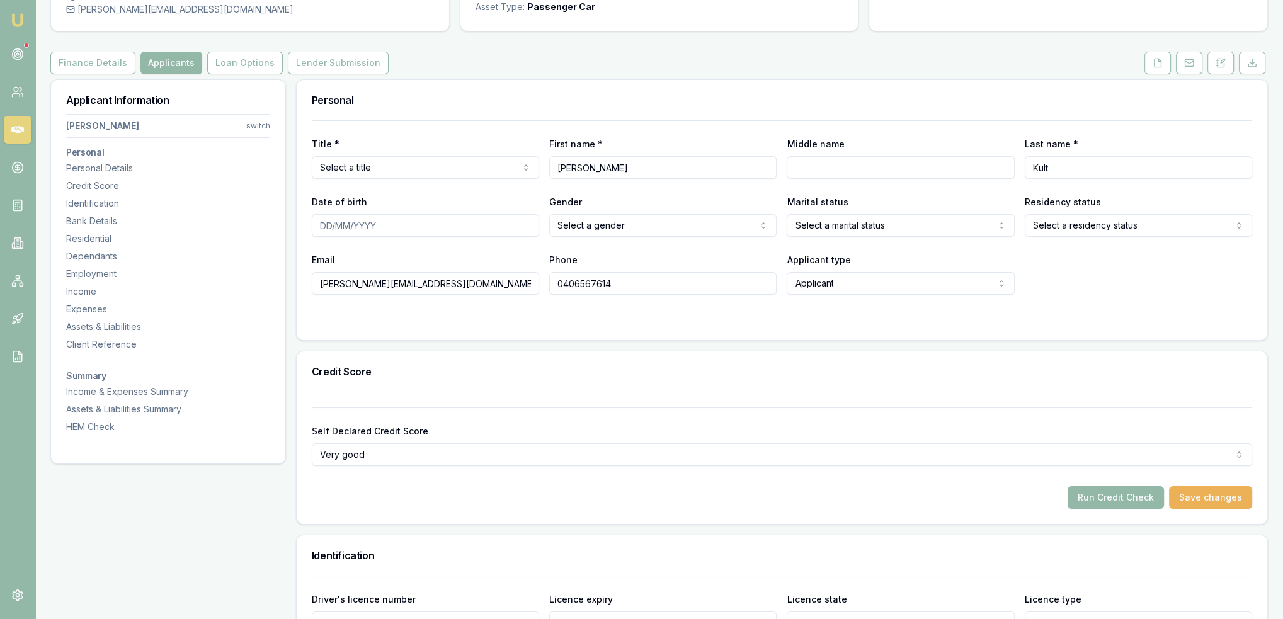
scroll to position [112, 0]
click at [1225, 64] on icon at bounding box center [1221, 65] width 10 height 10
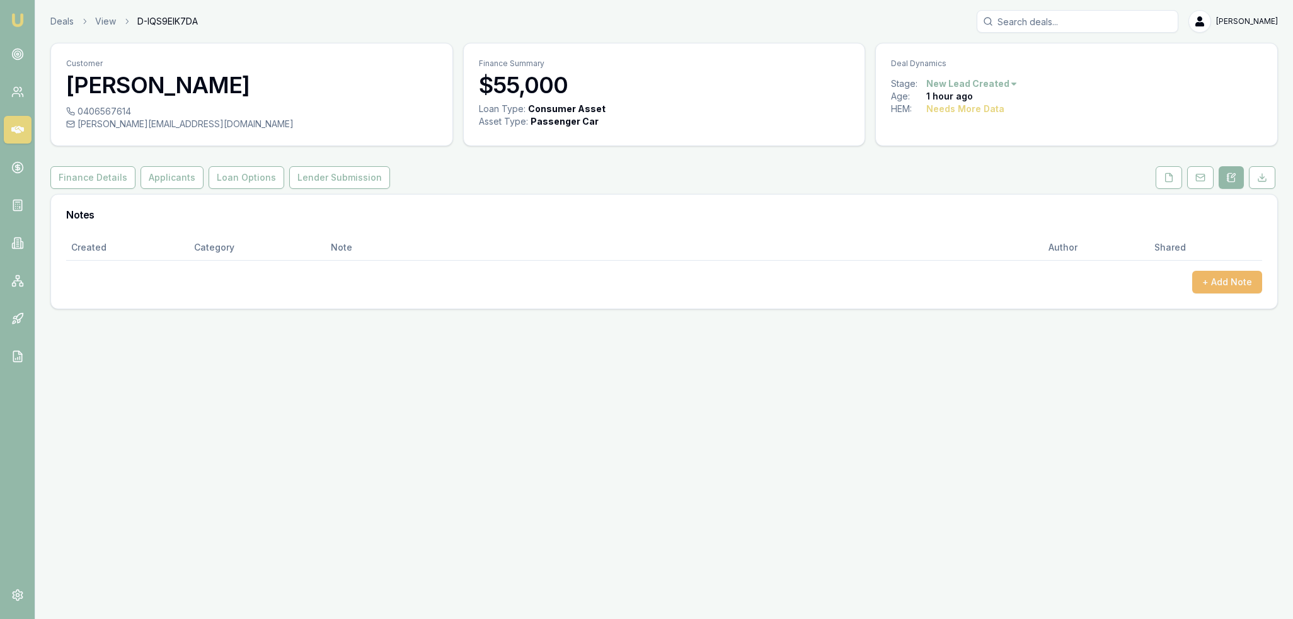
click at [1232, 282] on button "+ Add Note" at bounding box center [1227, 282] width 70 height 23
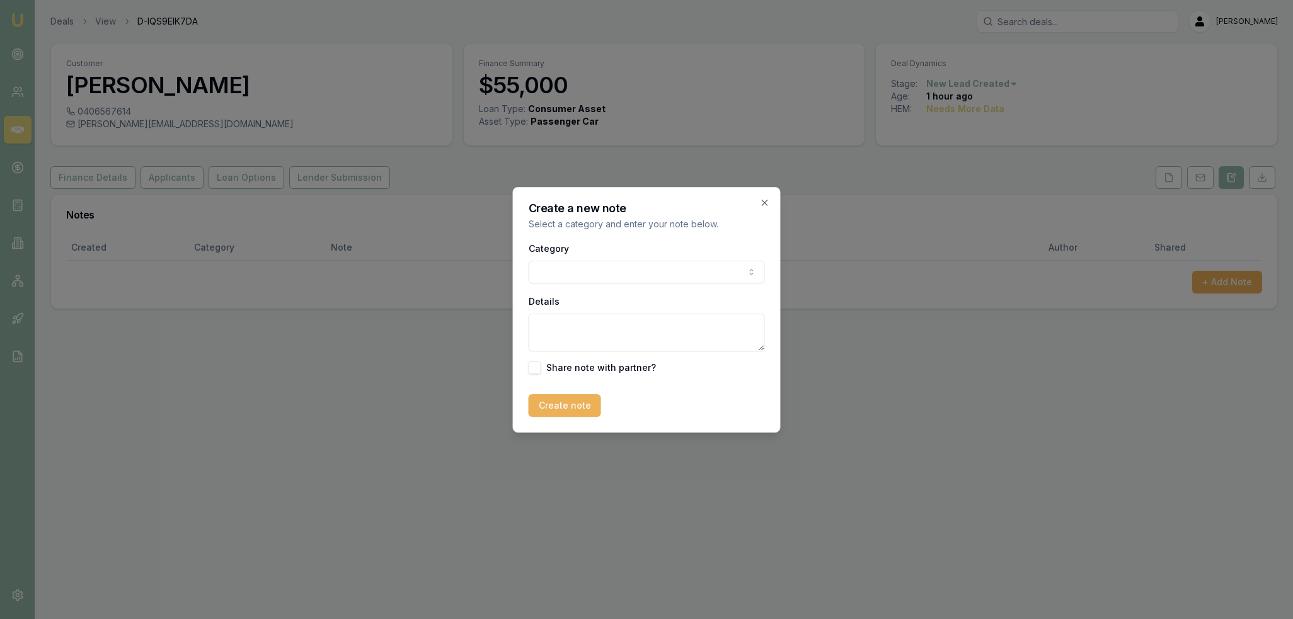
click at [681, 270] on body "Emu Broker Deals View D-IQS9EIK7DA Robyn Adams Toggle Menu Customer Anna Kult 0…" at bounding box center [646, 309] width 1293 height 619
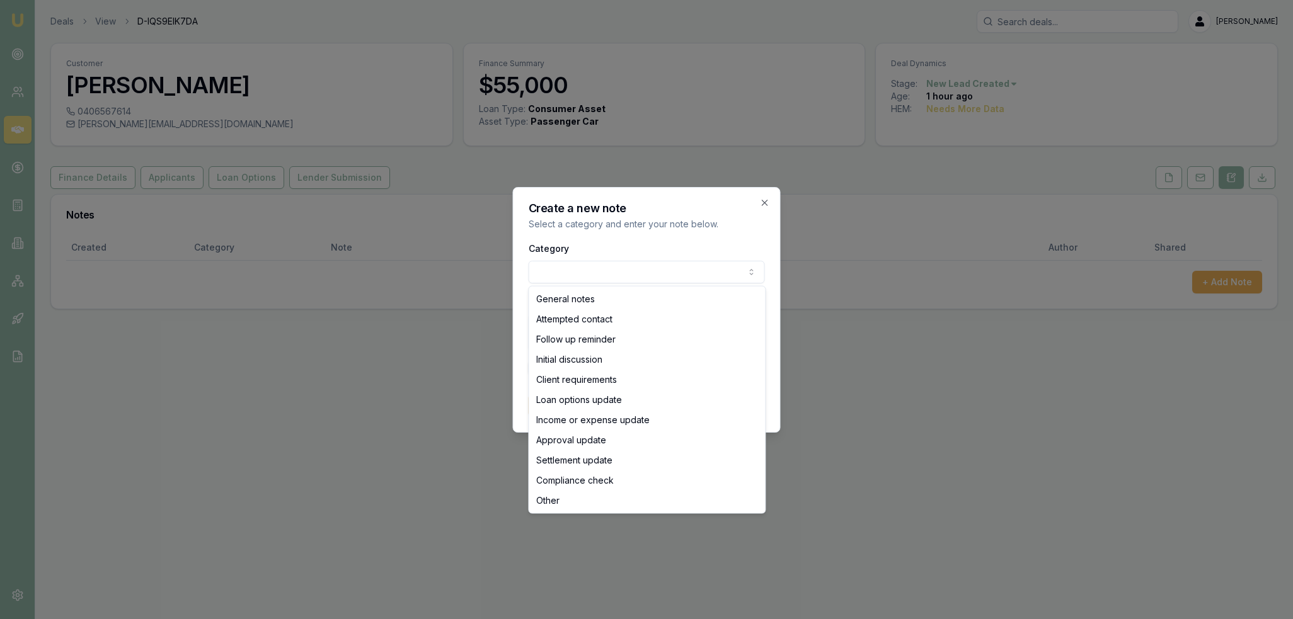
select select "INITIAL_DISCUSSION"
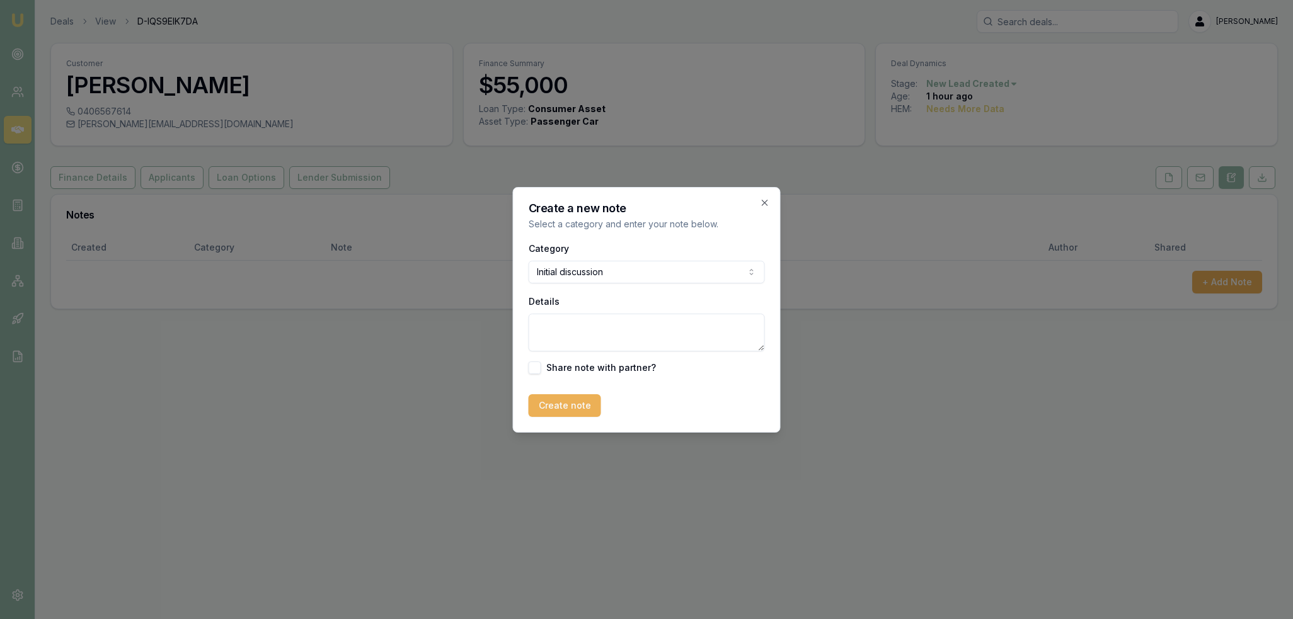
click at [581, 337] on textarea "Details" at bounding box center [646, 333] width 236 height 38
paste textarea "Doesn't know if qualifies. Has financial hardship for current loan with Wallet …"
type textarea "Doesn't know if qualifies. Has financial hardship for current loan with Wallet …"
click at [562, 403] on button "Create note" at bounding box center [564, 405] width 72 height 23
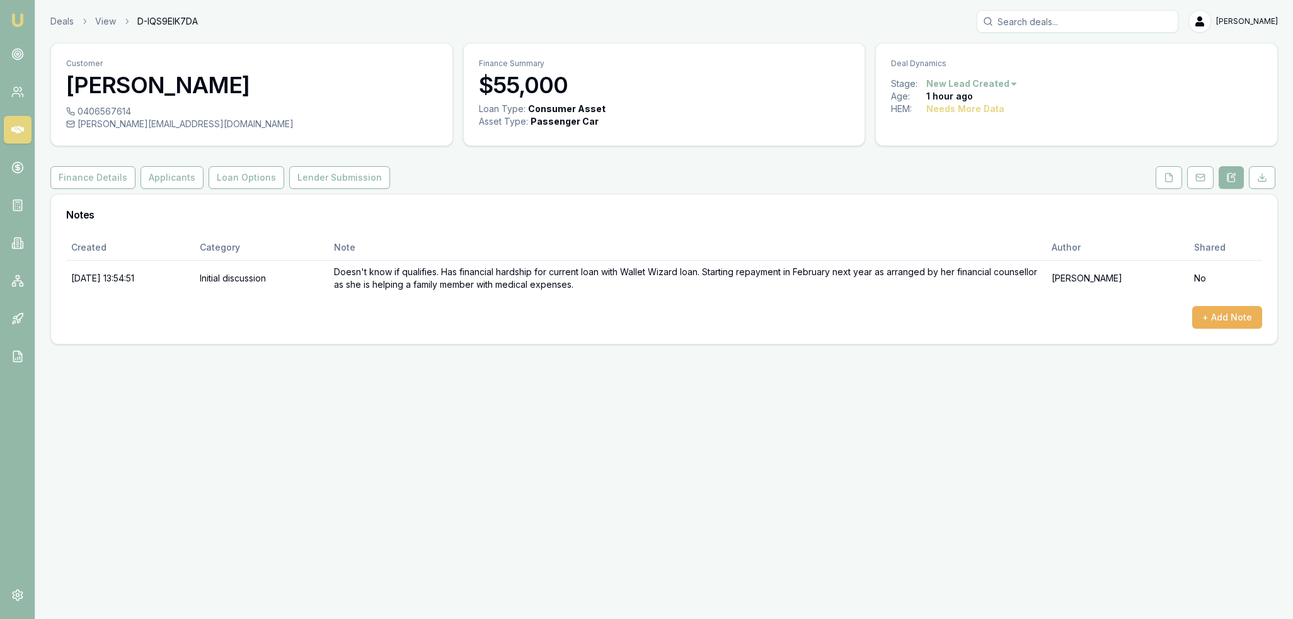
click at [996, 85] on html "Emu Broker Deals View D-IQS9EIK7DA Robyn Adams Toggle Menu Customer Anna Kult 0…" at bounding box center [646, 309] width 1293 height 619
click at [969, 212] on div "- Not Qualified" at bounding box center [969, 207] width 74 height 20
drag, startPoint x: 20, startPoint y: 21, endPoint x: 58, endPoint y: 2, distance: 42.3
click at [20, 21] on img at bounding box center [17, 20] width 15 height 15
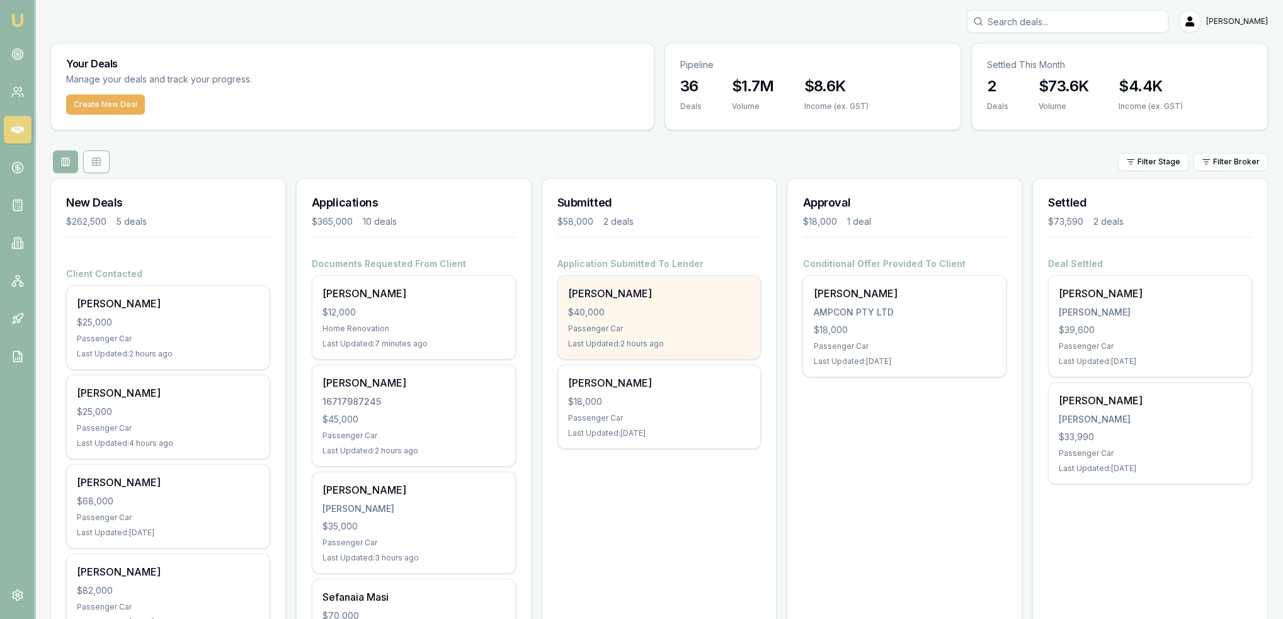
click at [605, 295] on div "Cornelius O'Donnell" at bounding box center [659, 293] width 183 height 15
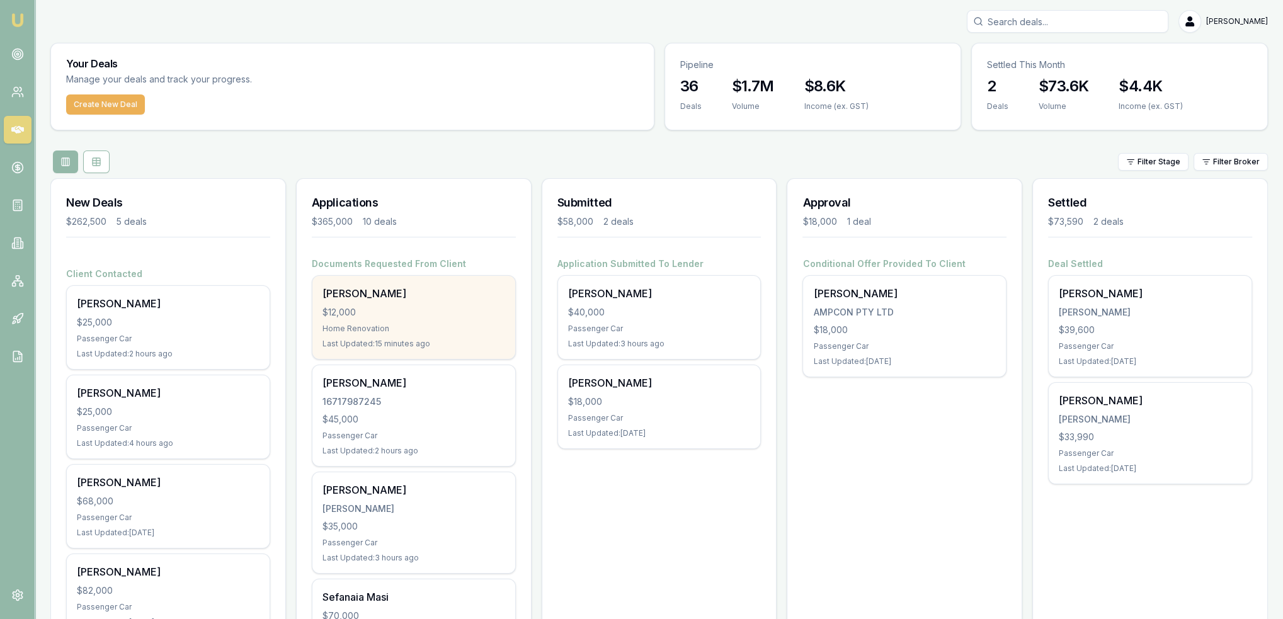
click at [403, 307] on div "$12,000" at bounding box center [414, 312] width 183 height 13
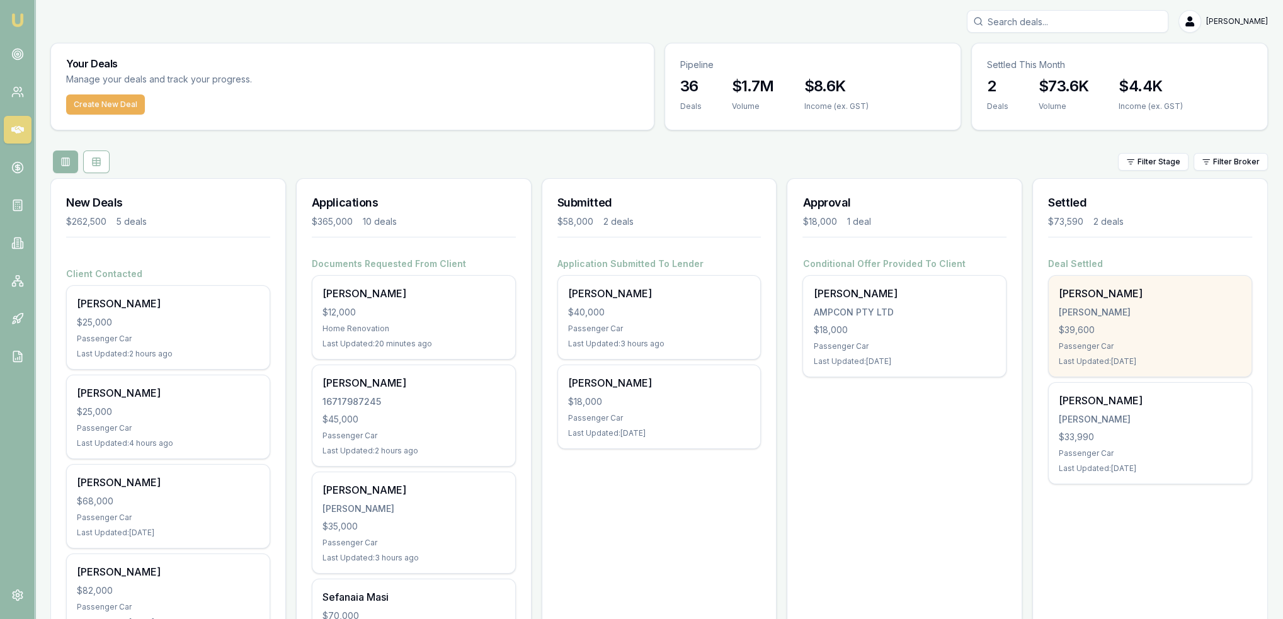
click at [1107, 316] on div "CONYARD, DANIEL" at bounding box center [1150, 312] width 183 height 13
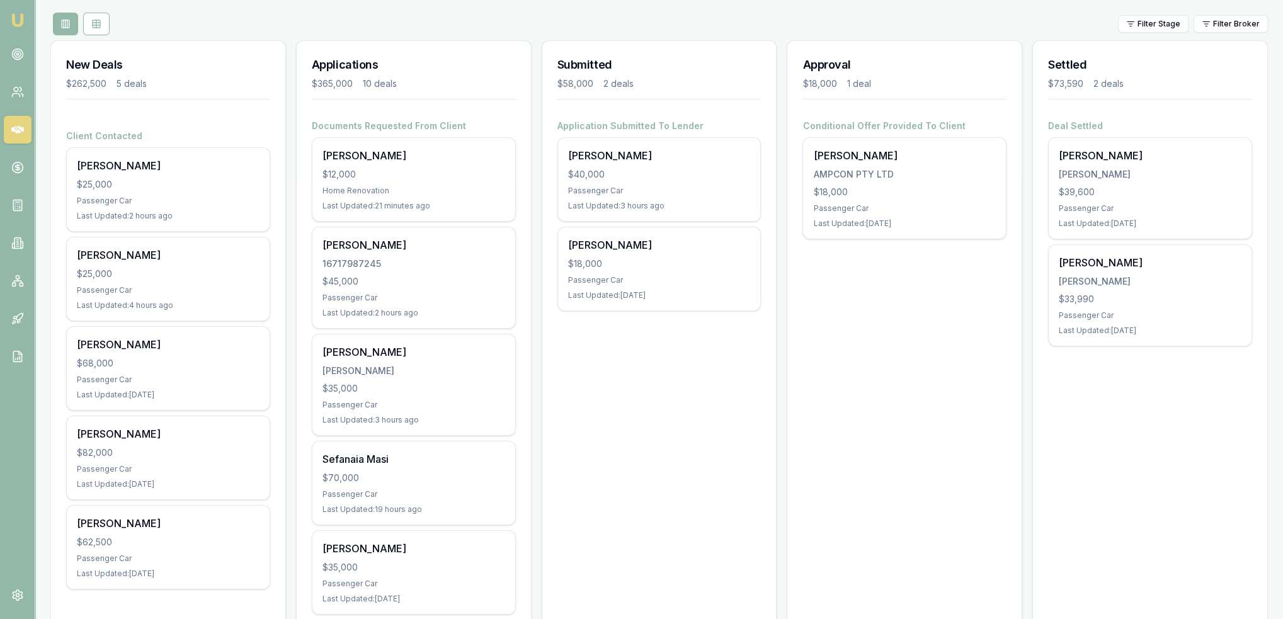
scroll to position [378, 0]
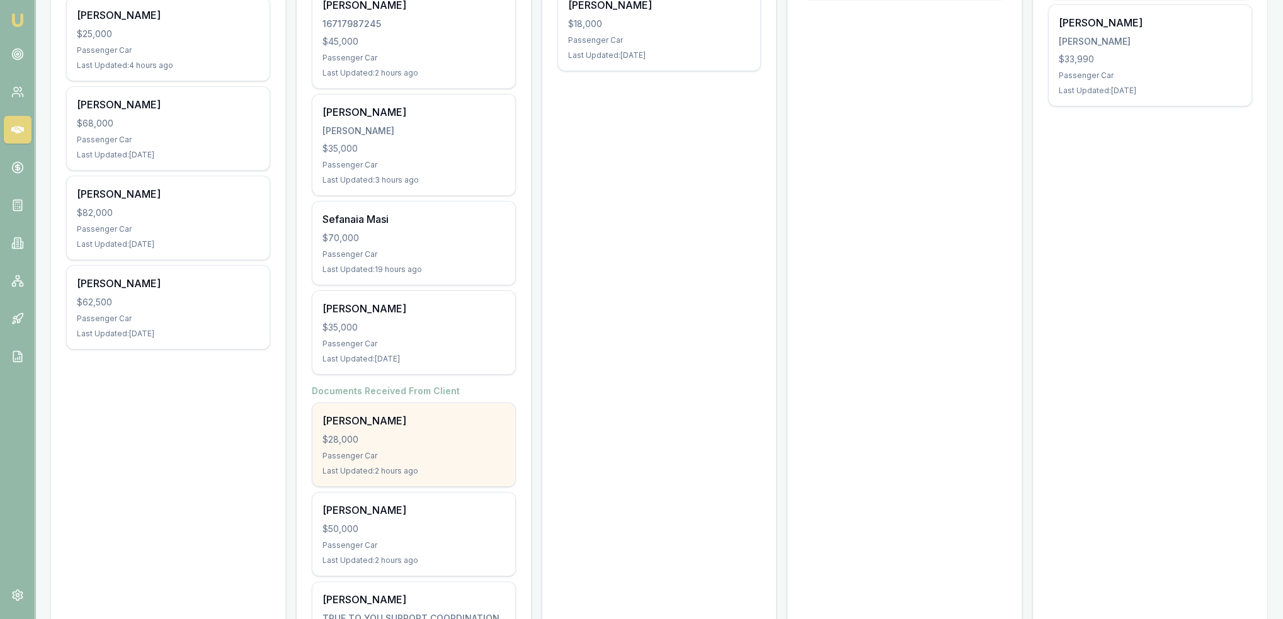
click at [446, 426] on div "Jessie Conyard" at bounding box center [414, 420] width 183 height 15
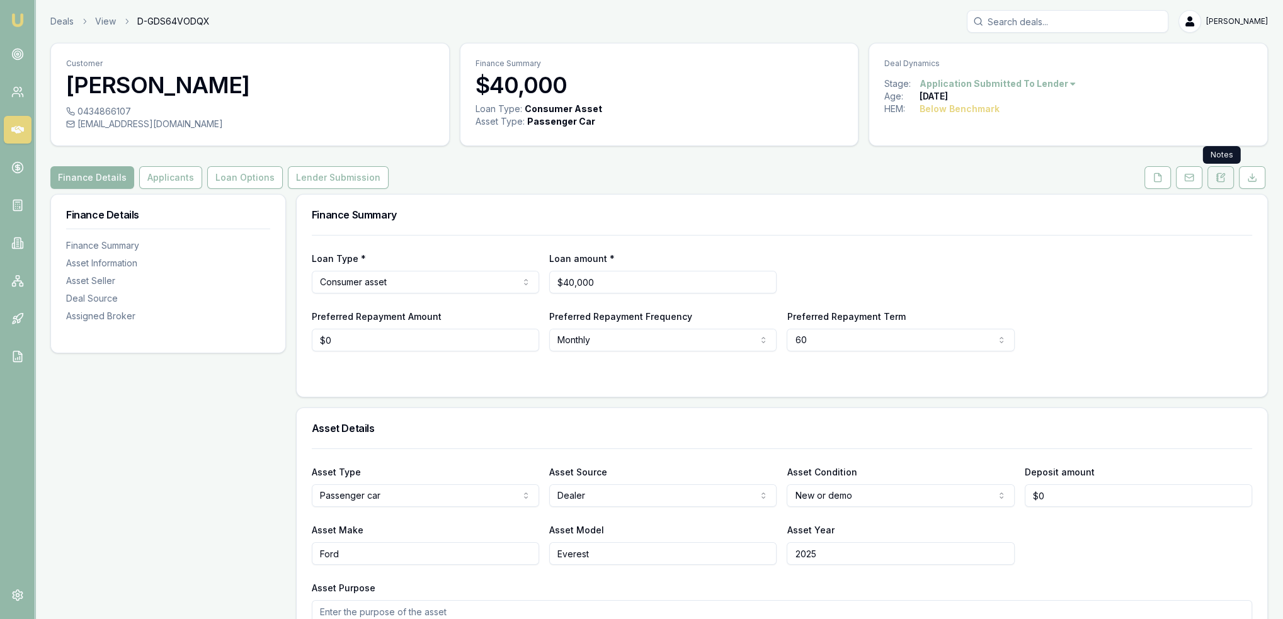
click at [1226, 180] on button at bounding box center [1221, 177] width 26 height 23
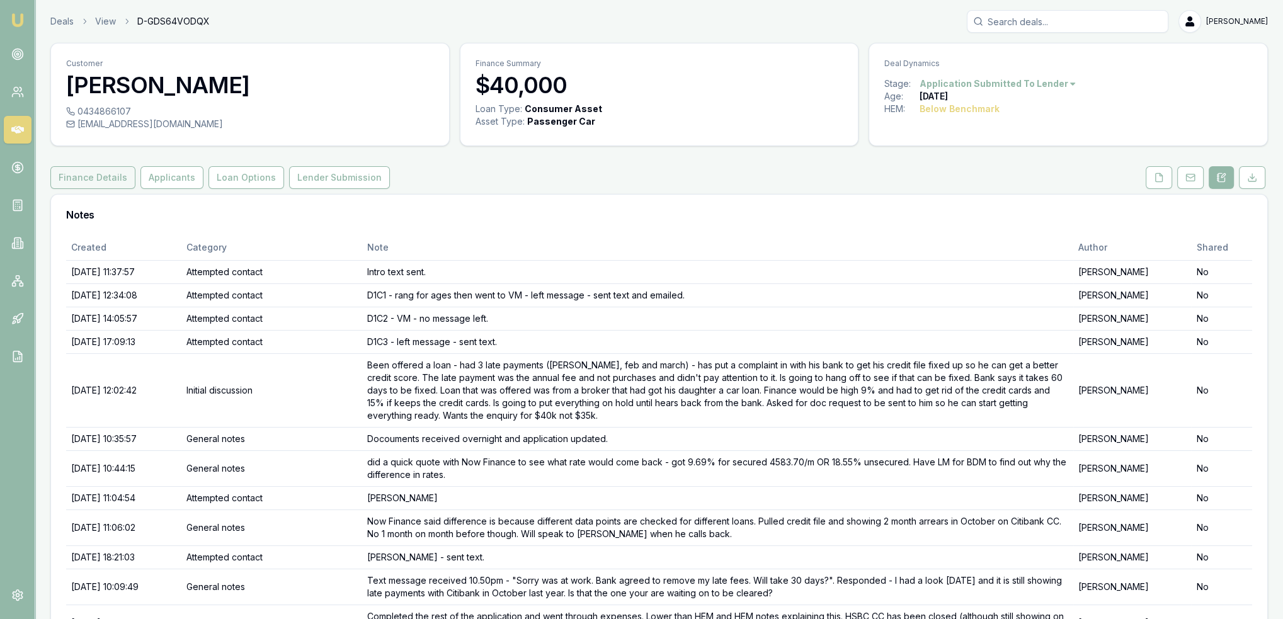
click at [107, 180] on button "Finance Details" at bounding box center [92, 177] width 85 height 23
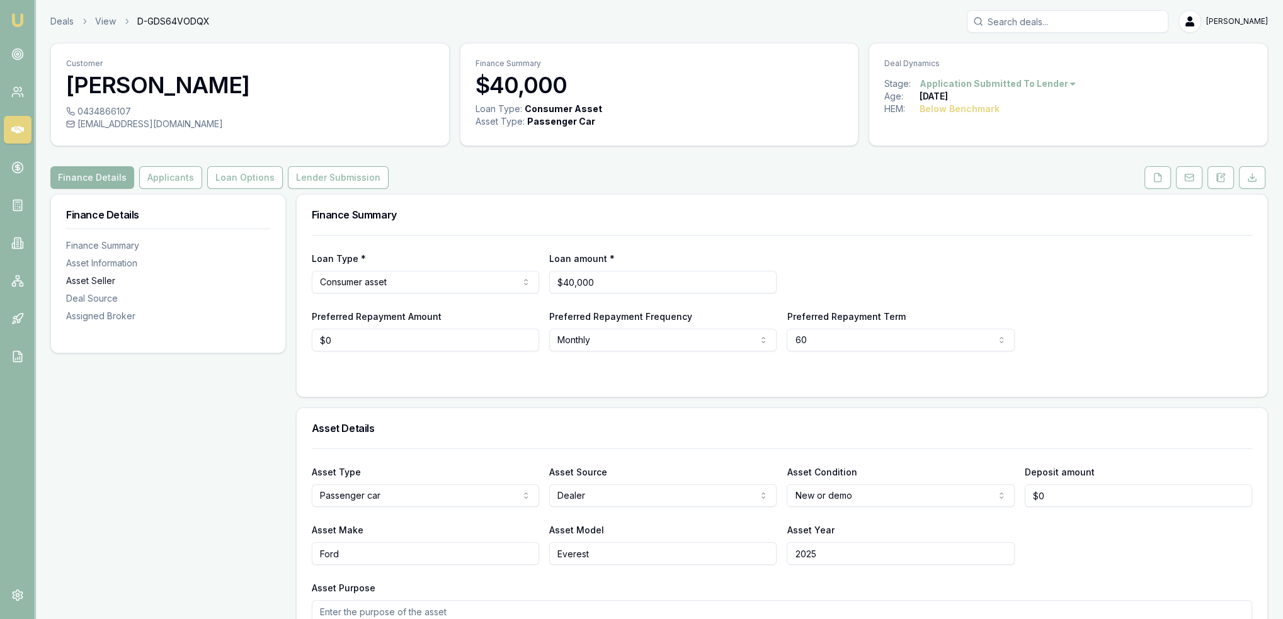
click at [96, 278] on div "Asset Seller" at bounding box center [168, 281] width 204 height 13
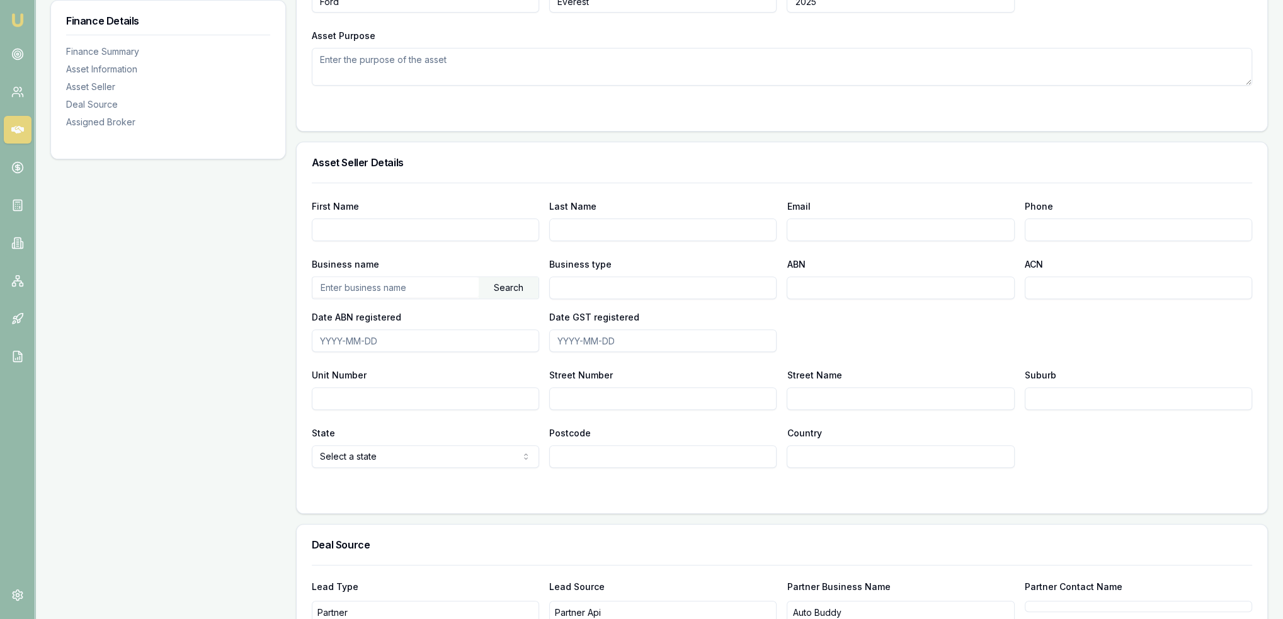
scroll to position [561, 0]
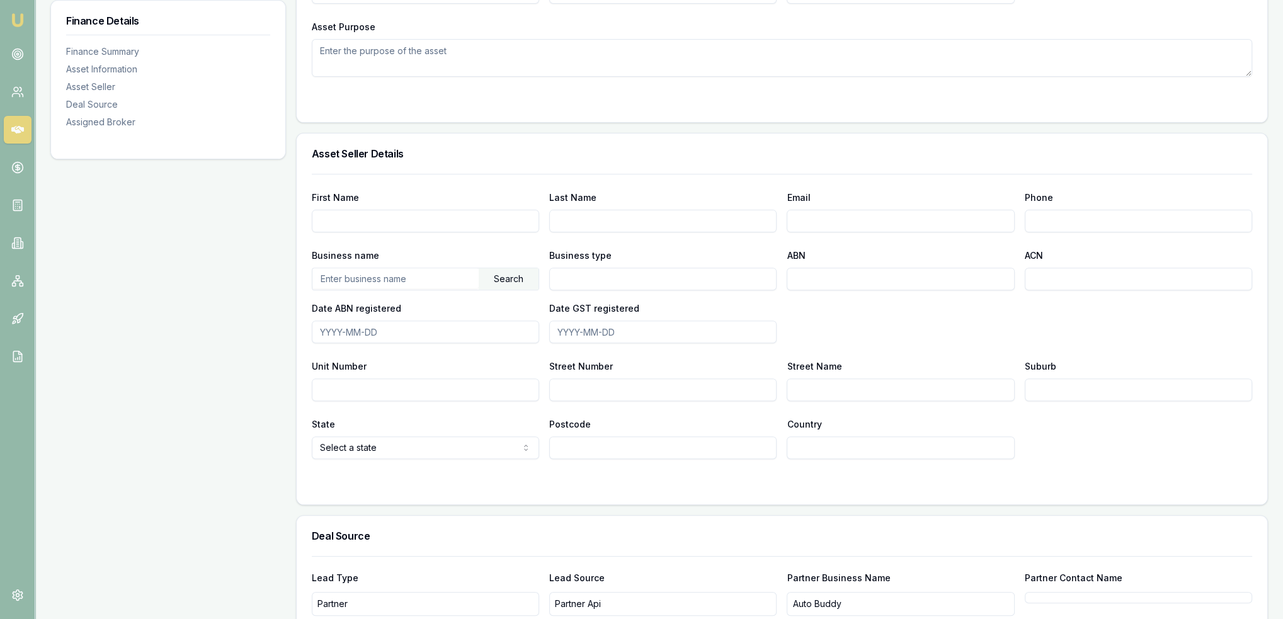
click at [360, 221] on input "First Name" at bounding box center [425, 221] width 227 height 23
click at [826, 218] on input "Email" at bounding box center [900, 221] width 227 height 23
type input "[EMAIL_ADDRESS][DOMAIN_NAME]"
click at [881, 323] on div "Business name Search Business type ABN ACN Date ABN registered Date GST registe…" at bounding box center [782, 296] width 940 height 96
click at [431, 223] on input "First Name" at bounding box center [425, 221] width 227 height 23
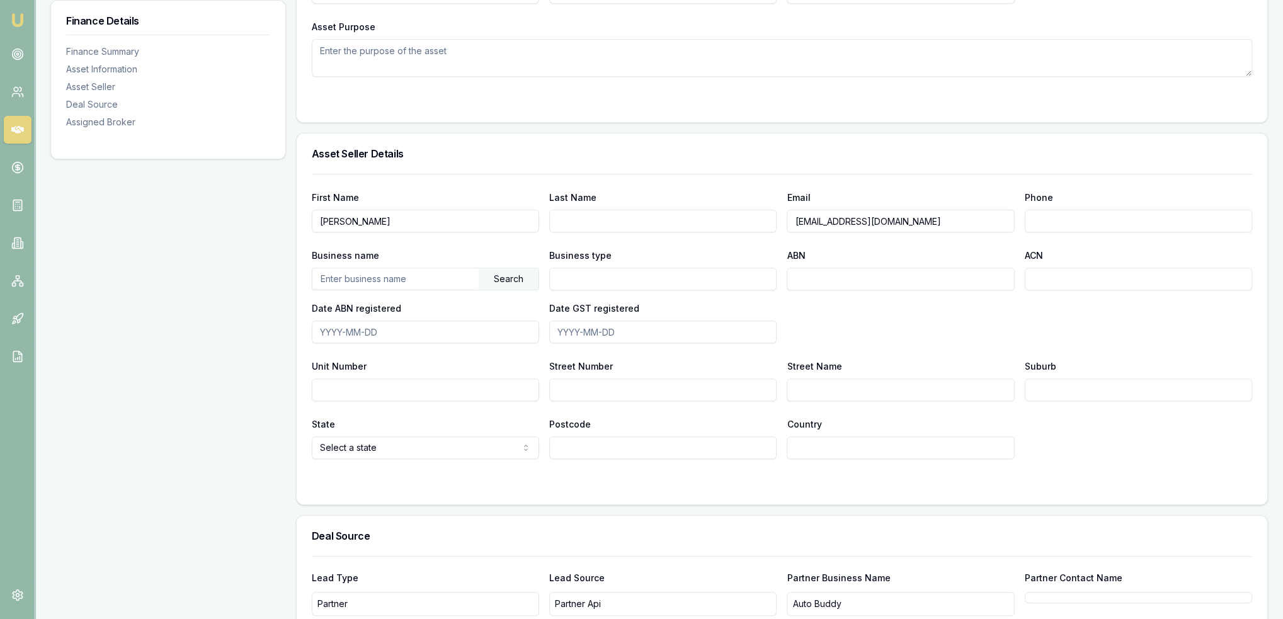
type input "[PERSON_NAME]"
type input "Jevons"
click at [590, 483] on div at bounding box center [782, 484] width 940 height 10
click at [436, 278] on input "text" at bounding box center [395, 278] width 166 height 20
click at [501, 274] on div "Search" at bounding box center [509, 278] width 60 height 21
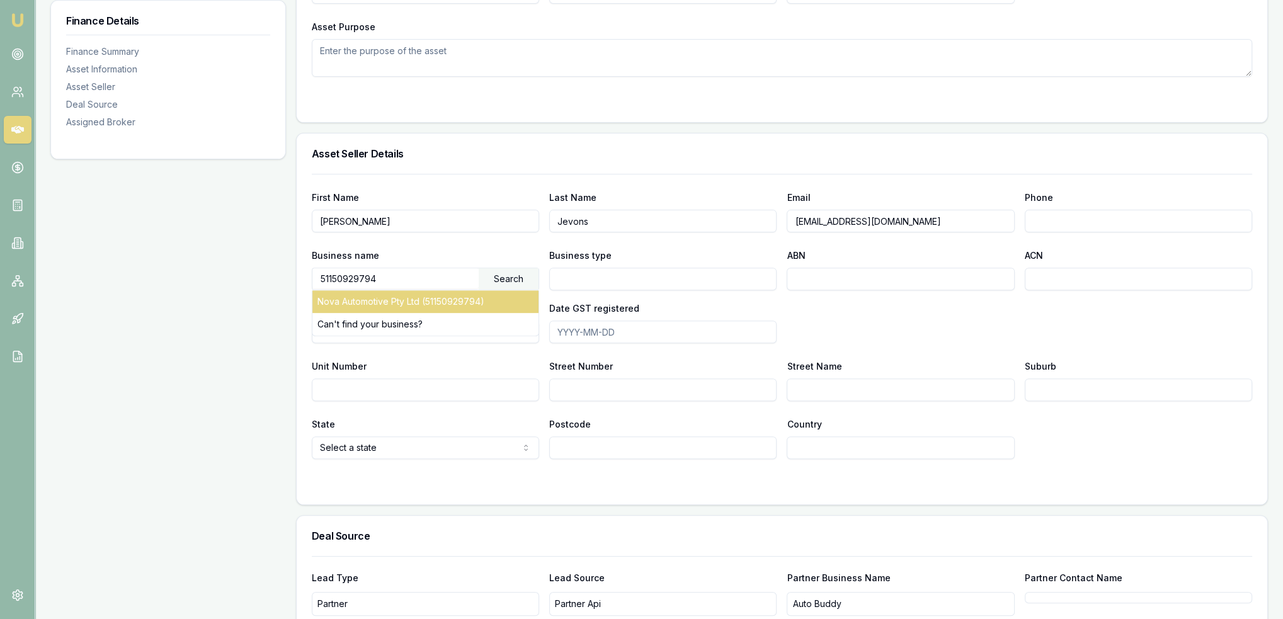
click at [401, 299] on div "Nova Automotive Pty Ltd (51150929794)" at bounding box center [425, 301] width 226 height 23
type input "Nova Automotive Pty Ltd"
type input "Australian Private Company"
type input "51150929794"
type input "150929794"
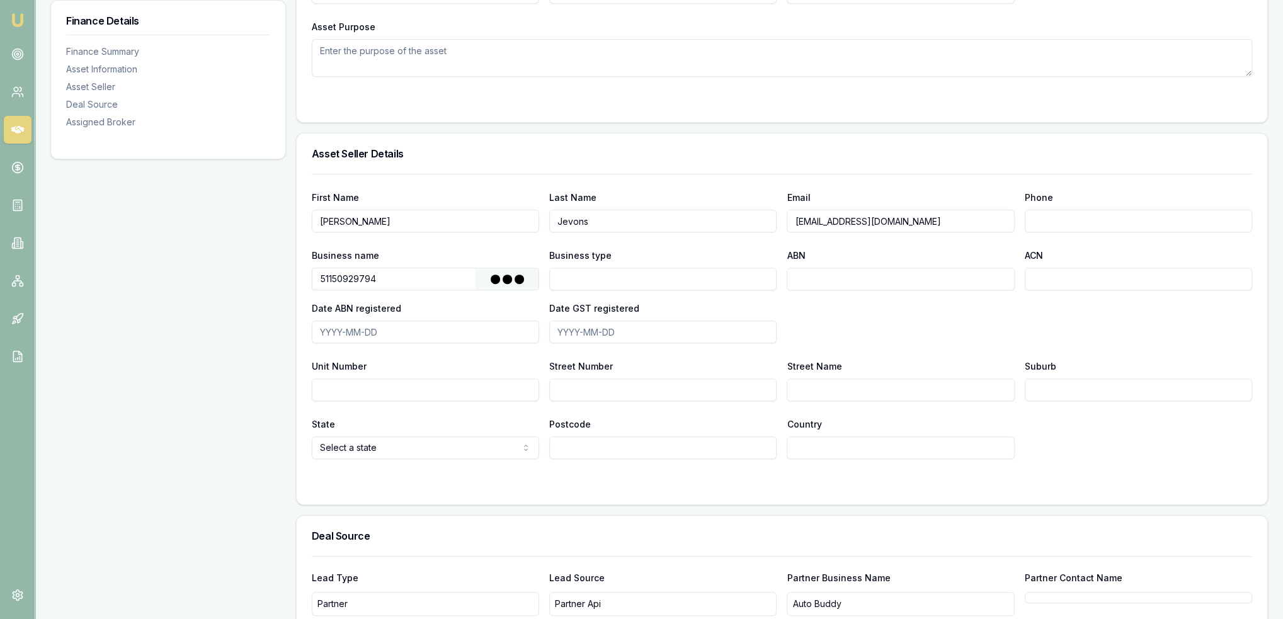
type input "[DATE]"
click at [588, 384] on input "Street Number" at bounding box center [662, 390] width 227 height 23
type input "1"
type input "Spitfire Court"
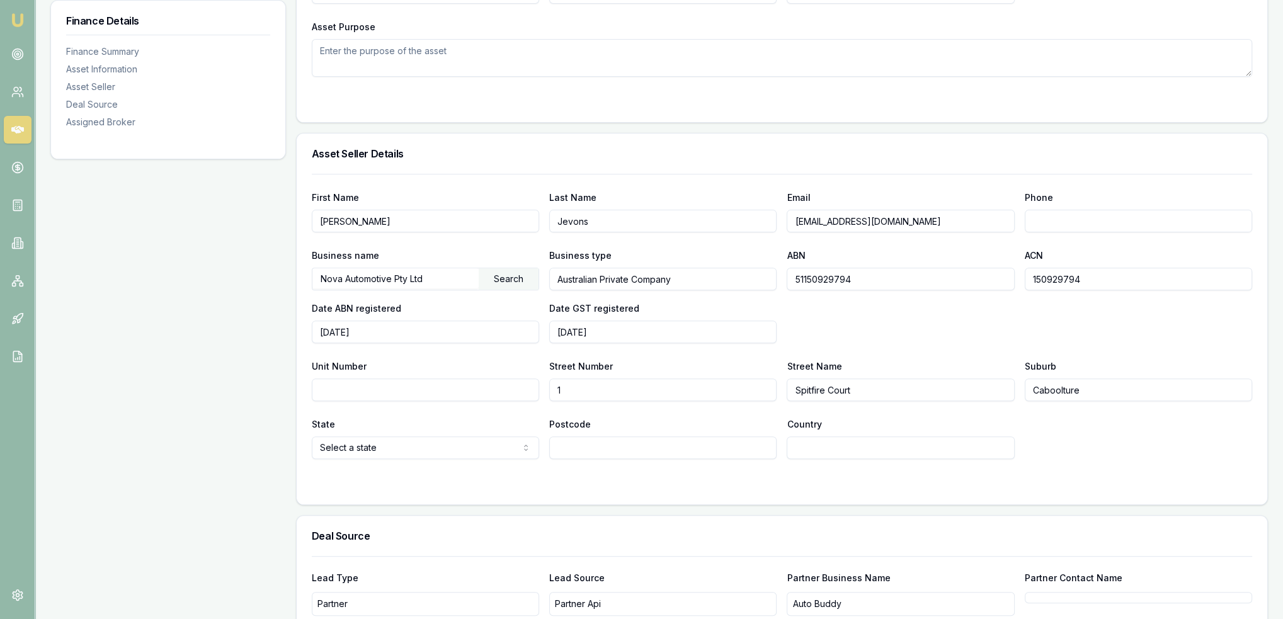
type input "Caboolture"
select select "QLD"
type input "4510"
type input "a"
type input "AU"
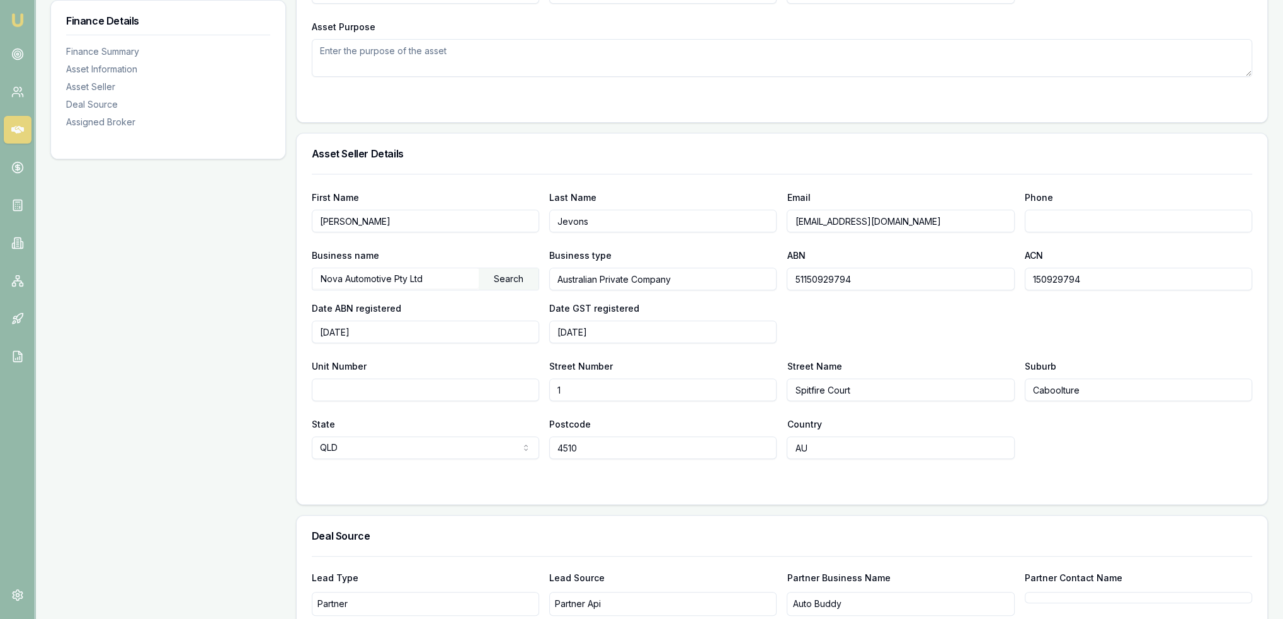
click at [510, 465] on form "First Name Jonathan Last Name Jevons Email finance@novaautomotive.com.au Phone …" at bounding box center [782, 332] width 940 height 316
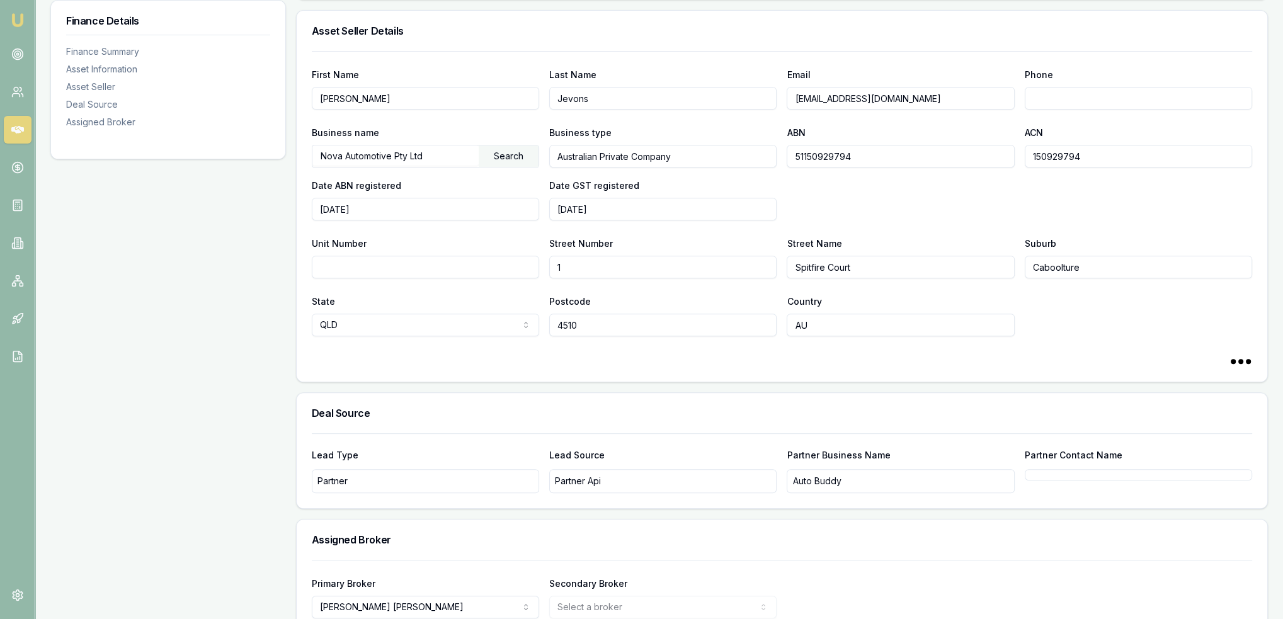
scroll to position [750, 0]
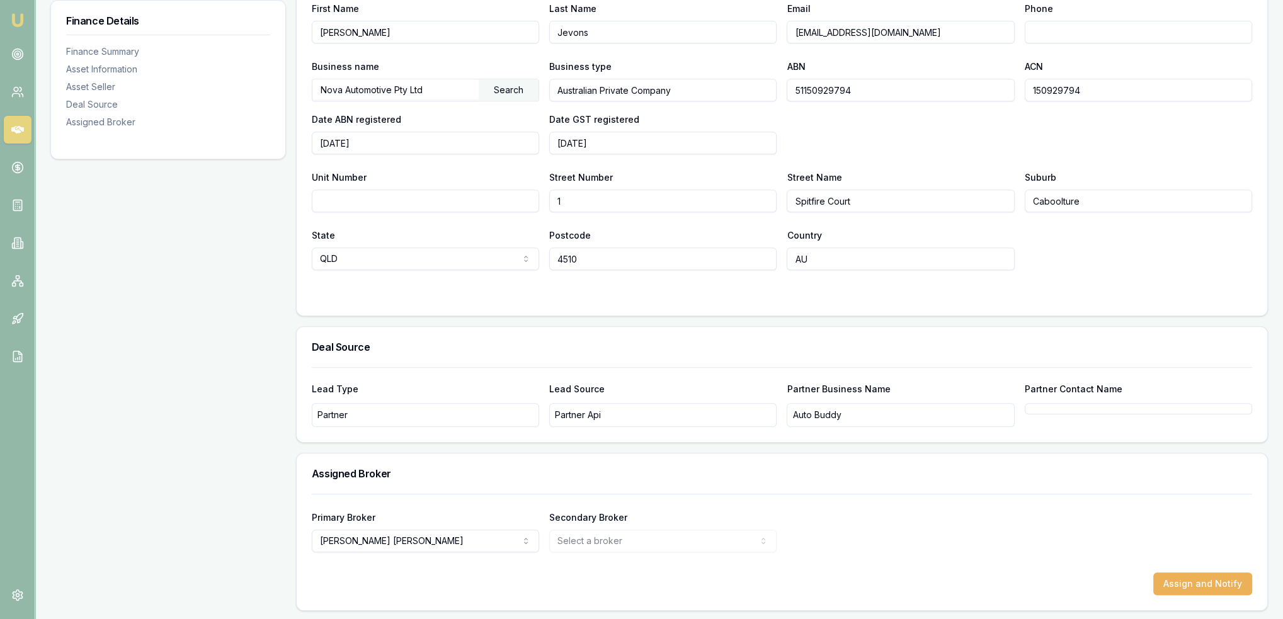
click at [1095, 266] on div "State QLD NSW VIC QLD SA WA TAS NT ACT Postcode 4510 Country AU" at bounding box center [782, 248] width 940 height 43
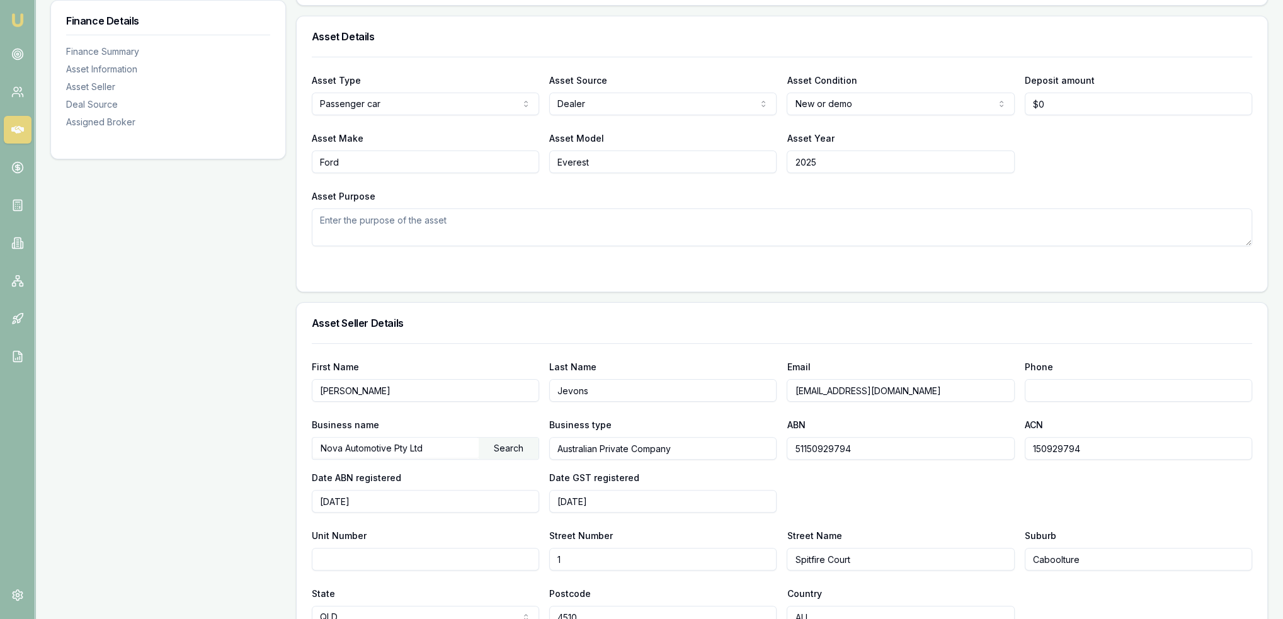
scroll to position [372, 0]
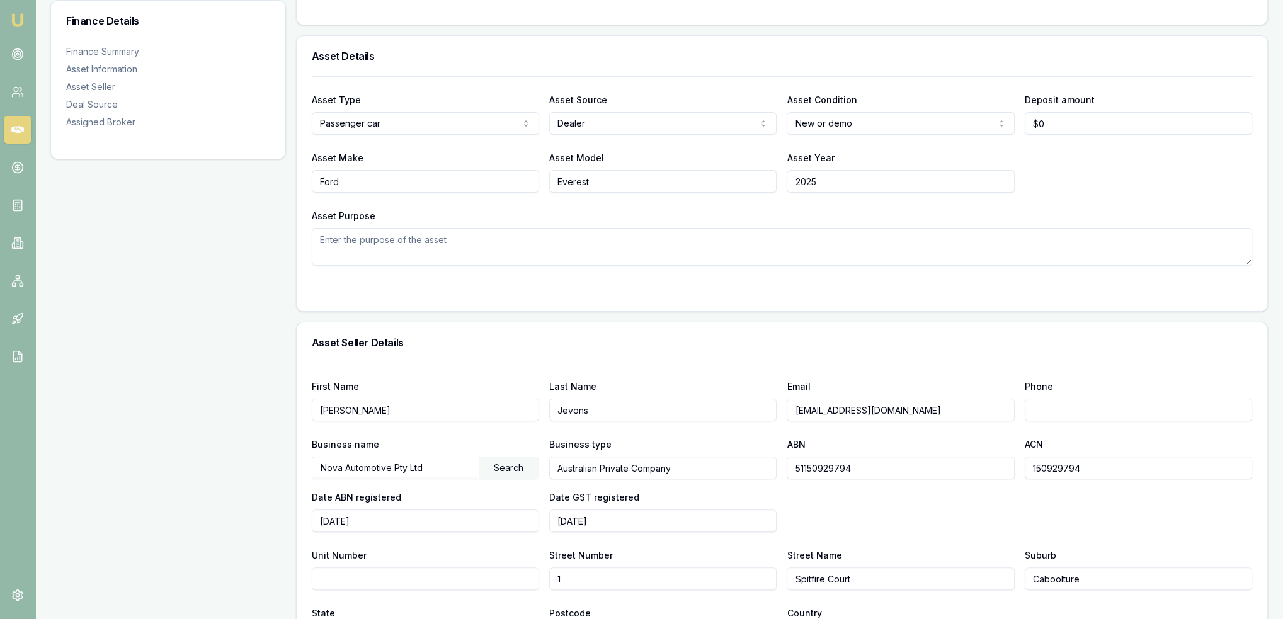
click at [455, 248] on textarea "Asset Purpose" at bounding box center [782, 247] width 940 height 38
type textarea "c"
type textarea "Car for personal transportation and towing his caravan."
click at [459, 287] on div at bounding box center [782, 291] width 940 height 10
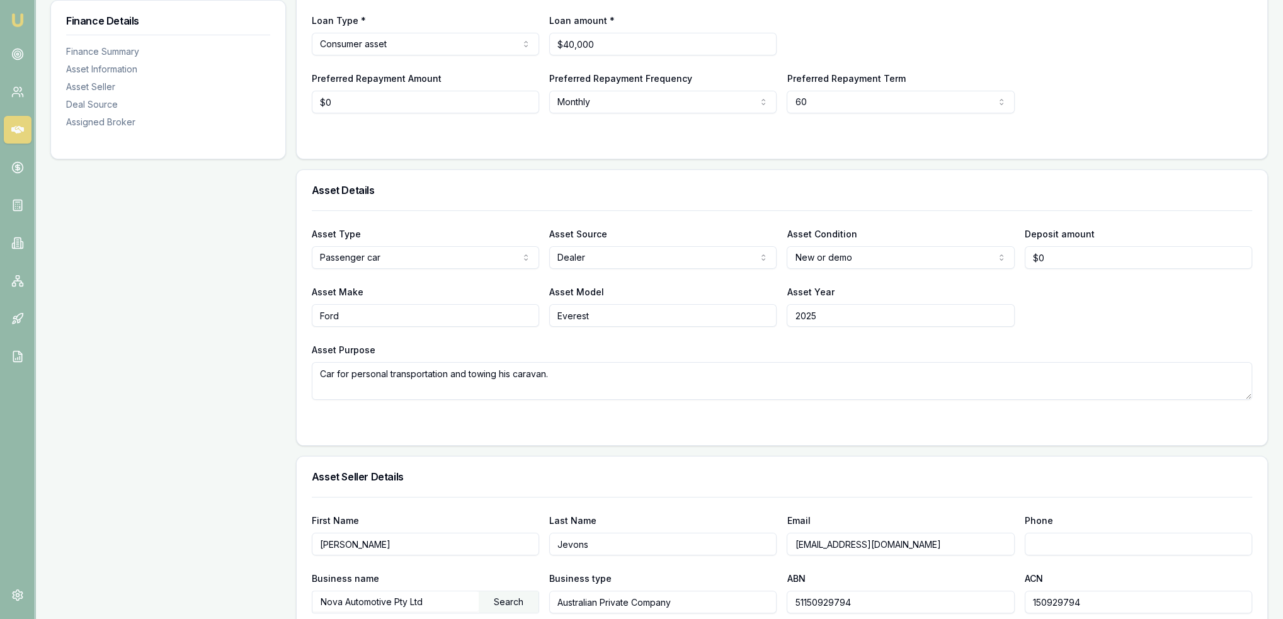
scroll to position [120, 0]
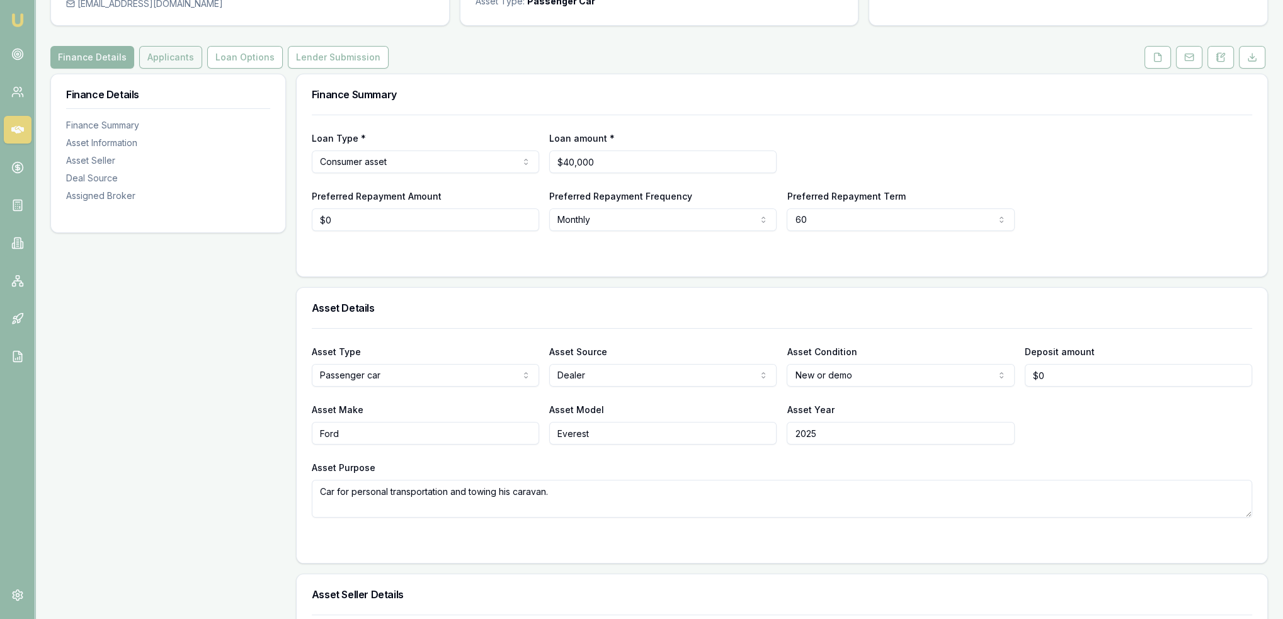
click at [178, 62] on button "Applicants" at bounding box center [170, 57] width 63 height 23
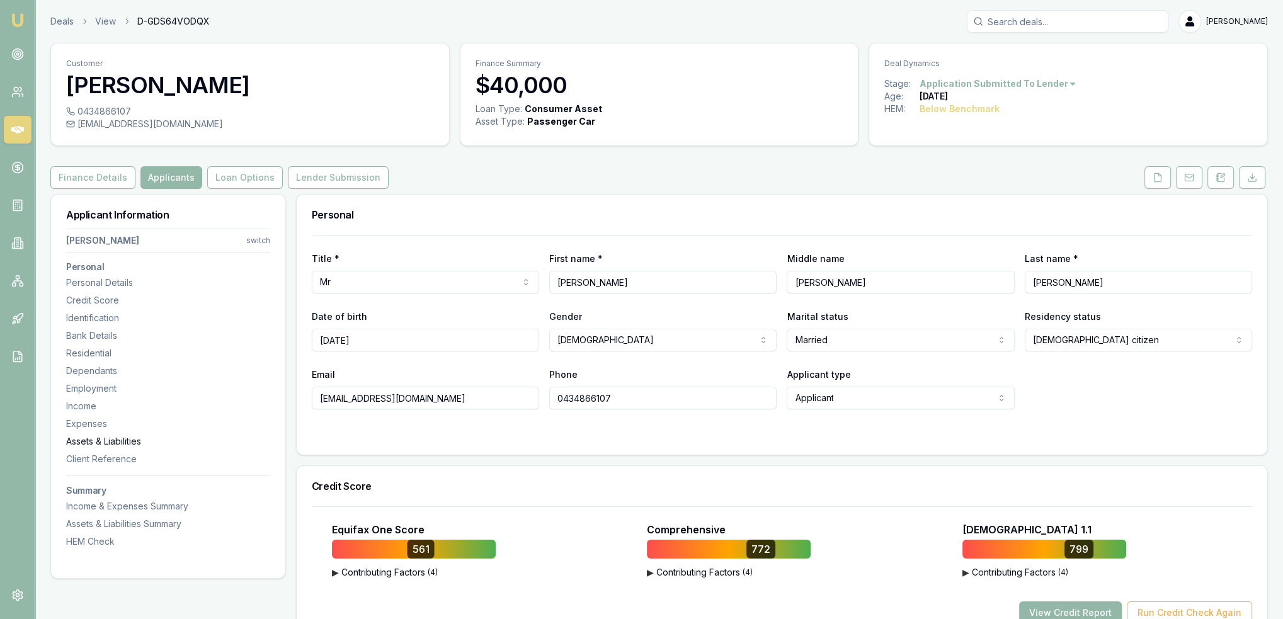
click at [111, 435] on div "Assets & Liabilities" at bounding box center [168, 441] width 204 height 13
click at [1194, 178] on button at bounding box center [1189, 177] width 26 height 23
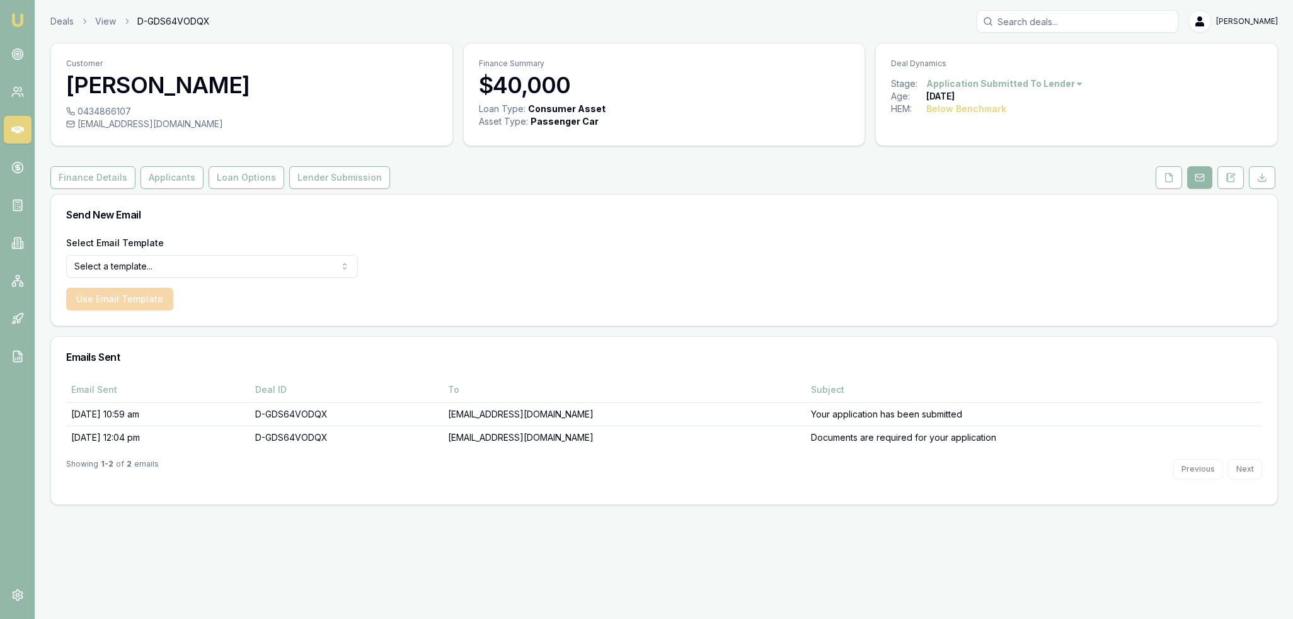
click at [243, 275] on html "Emu Broker Deals View D-GDS64VODQX Robyn Adams Toggle Menu Customer Cornelius O…" at bounding box center [646, 309] width 1293 height 619
click at [103, 176] on button "Finance Details" at bounding box center [92, 177] width 85 height 23
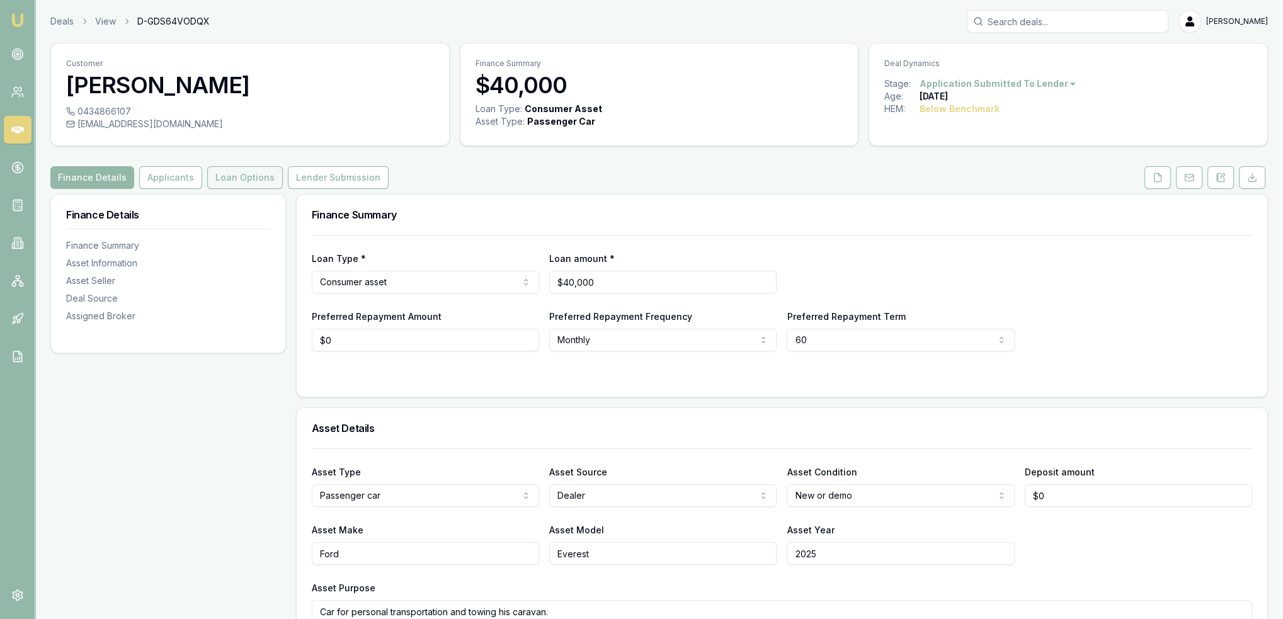
click at [220, 171] on button "Loan Options" at bounding box center [245, 177] width 76 height 23
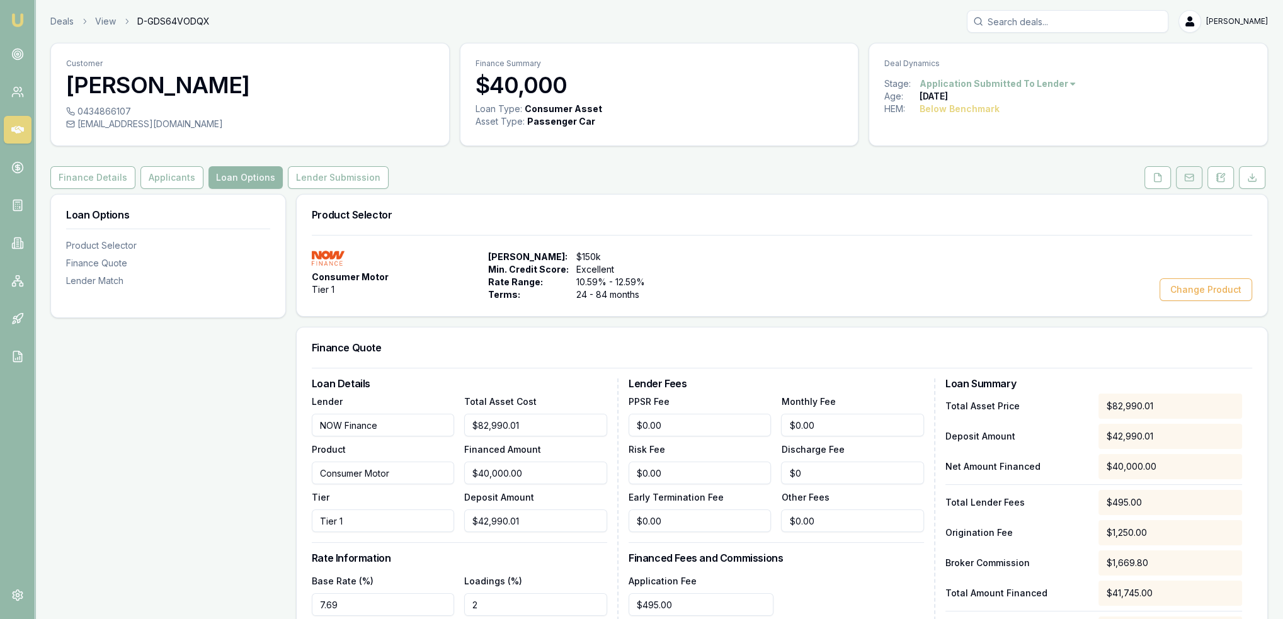
click at [1189, 180] on icon at bounding box center [1189, 178] width 10 height 10
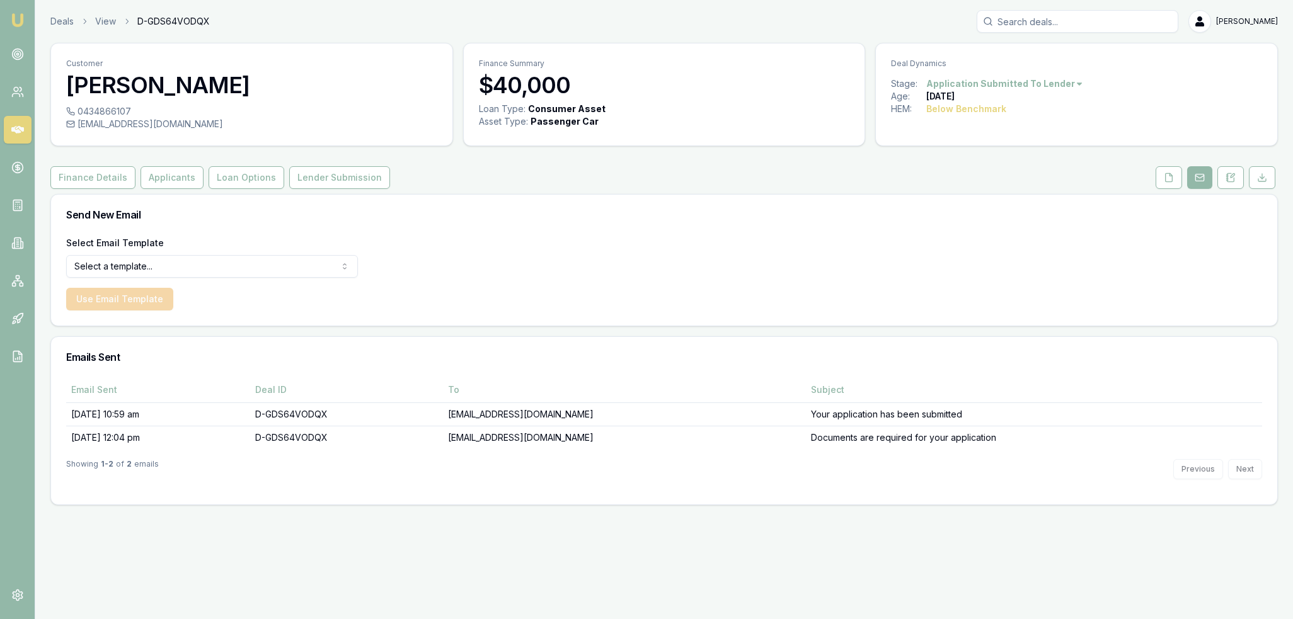
click at [181, 269] on html "Emu Broker Deals View D-GDS64VODQX Robyn Adams Toggle Menu Customer Cornelius O…" at bounding box center [646, 309] width 1293 height 619
click at [123, 297] on button "Use Email Template" at bounding box center [119, 299] width 107 height 23
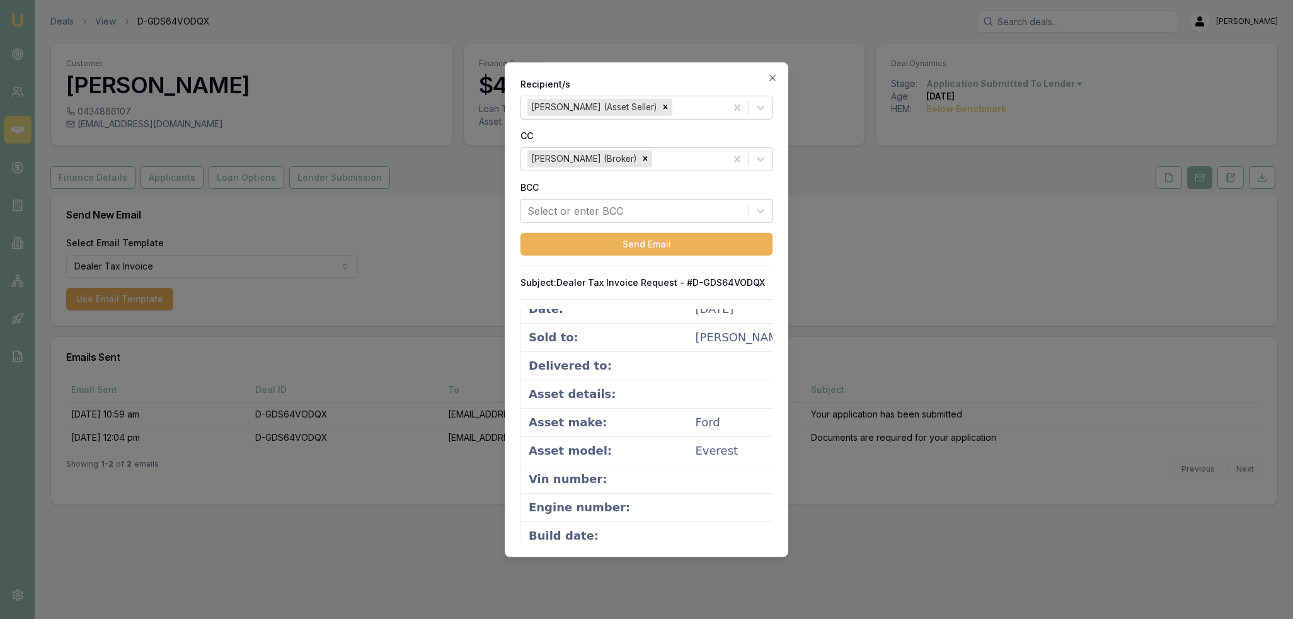
scroll to position [857, 0]
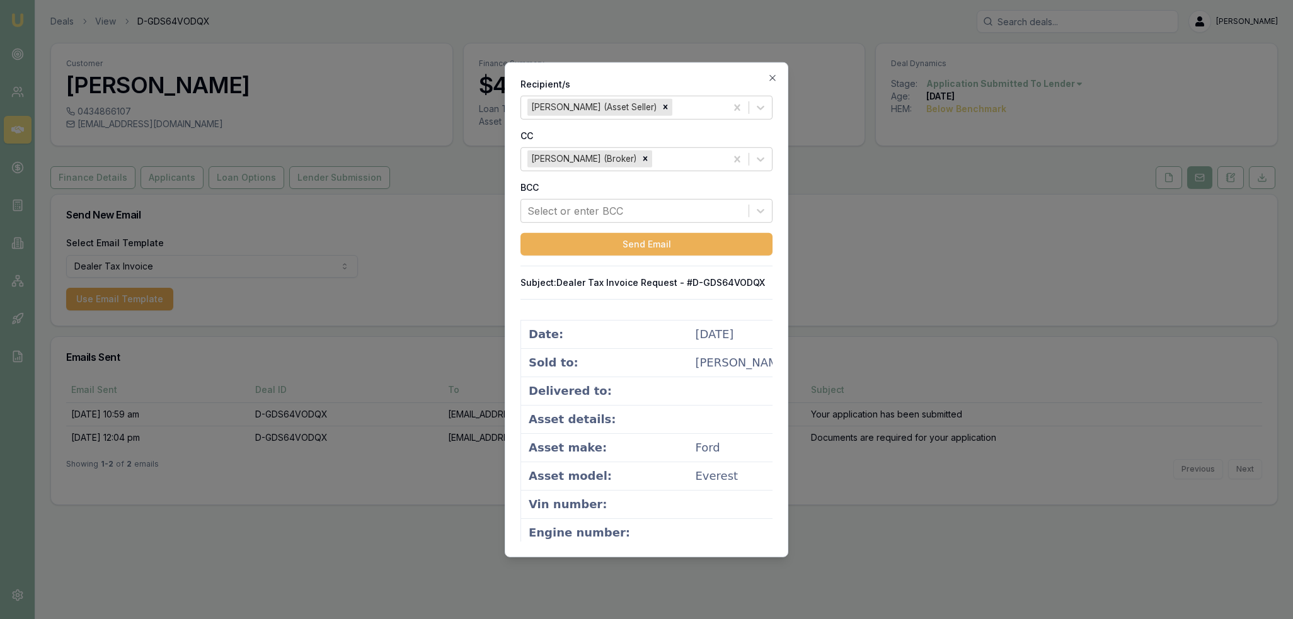
drag, startPoint x: 774, startPoint y: 79, endPoint x: 763, endPoint y: 83, distance: 10.8
click at [774, 79] on icon "button" at bounding box center [772, 78] width 6 height 6
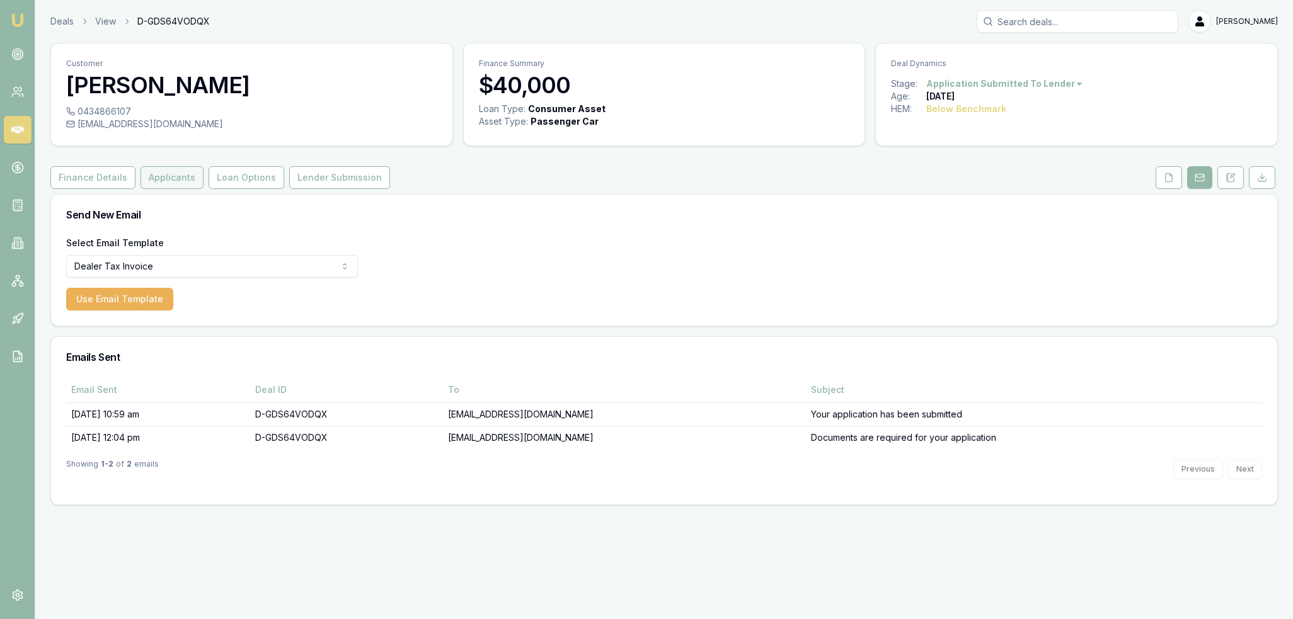
drag, startPoint x: 148, startPoint y: 178, endPoint x: 149, endPoint y: 187, distance: 8.8
click at [148, 178] on button "Applicants" at bounding box center [171, 177] width 63 height 23
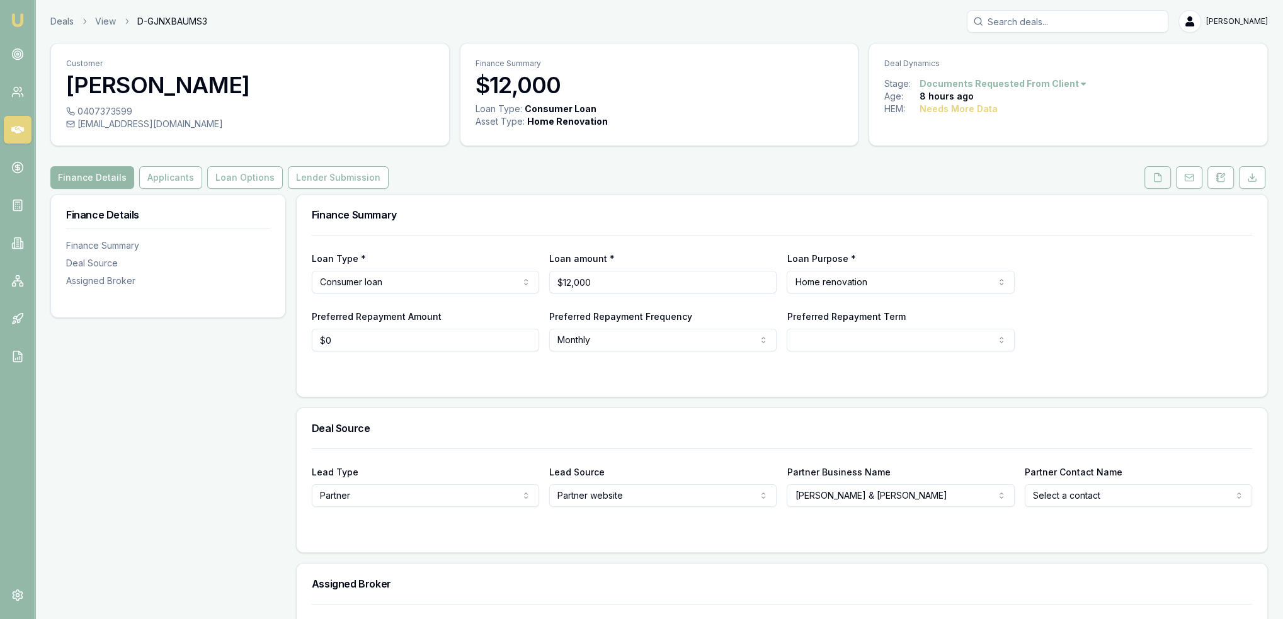
click at [1154, 174] on icon at bounding box center [1158, 178] width 10 height 10
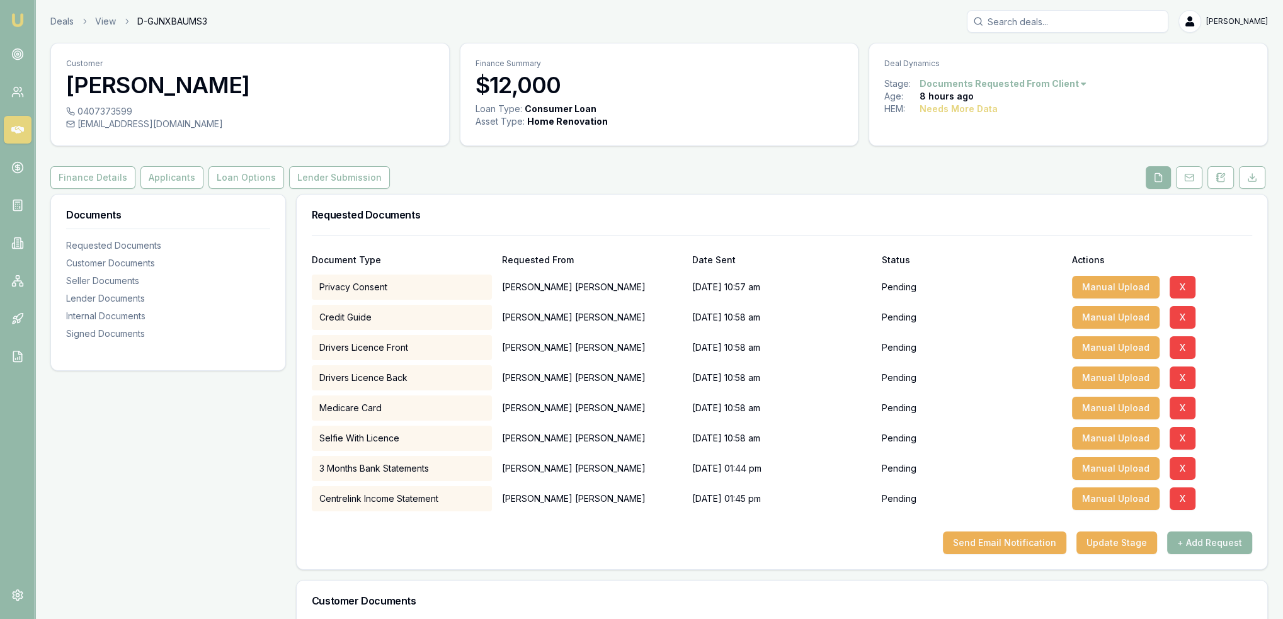
click at [1191, 544] on button "+ Add Request" at bounding box center [1209, 543] width 85 height 23
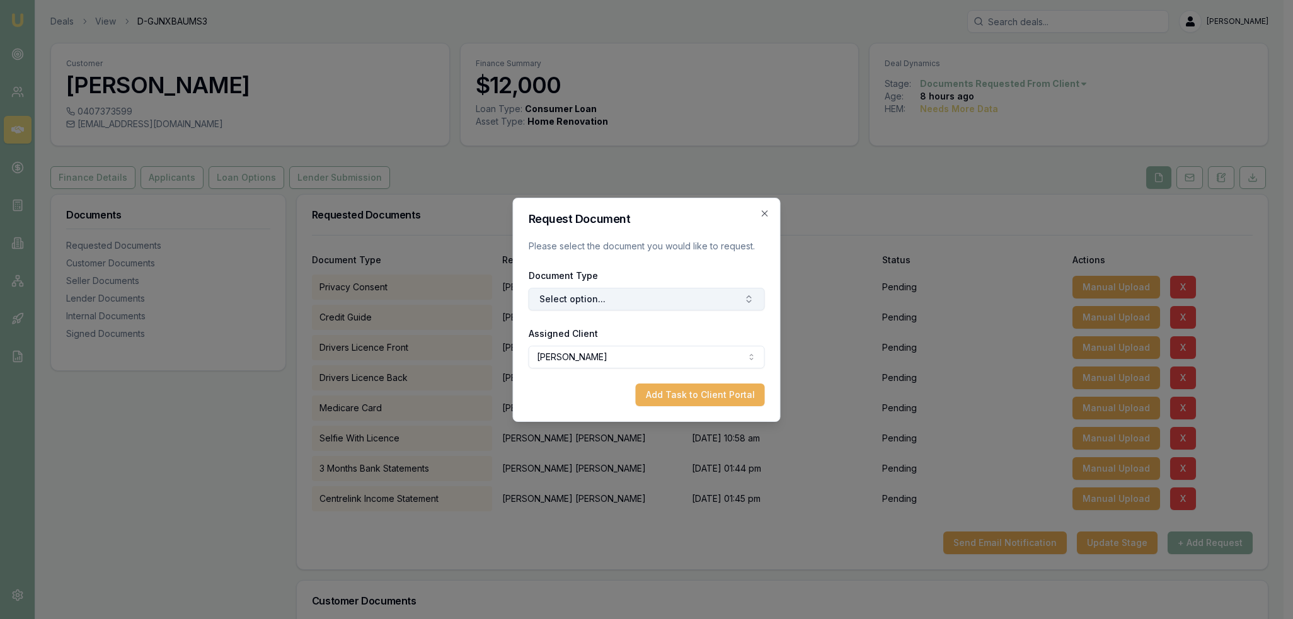
click at [619, 296] on button "Select option..." at bounding box center [646, 299] width 236 height 23
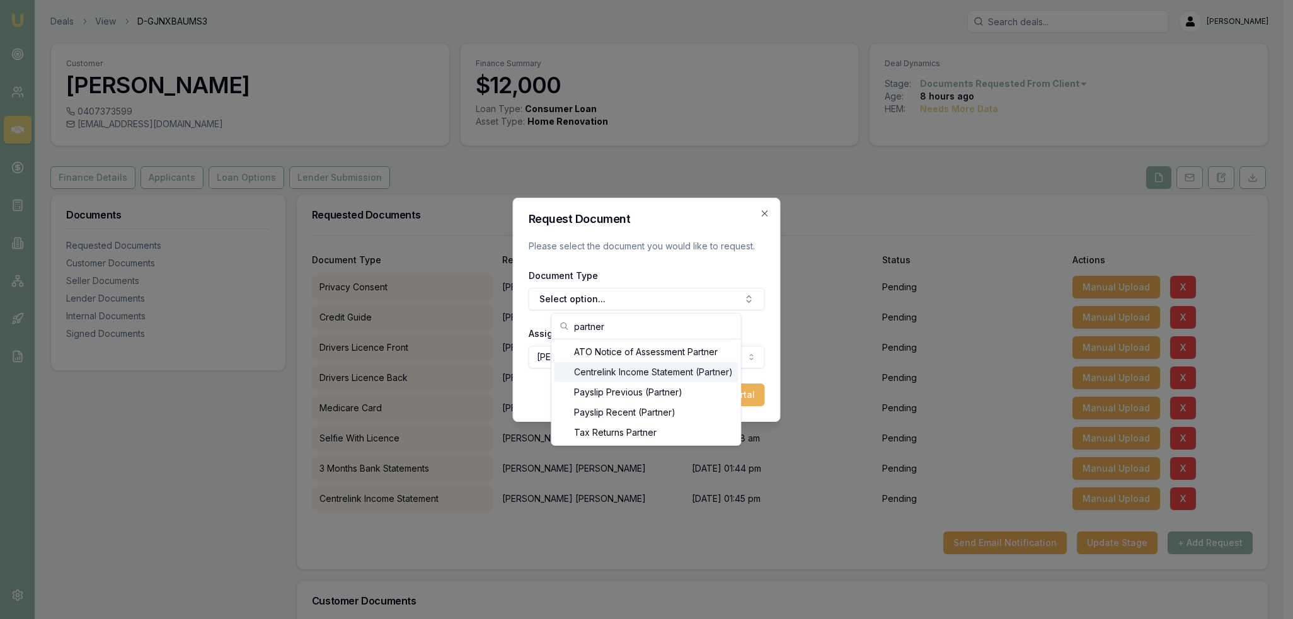
type input "partner"
click at [637, 372] on div "Centrelink Income Statement (Partner)" at bounding box center [646, 372] width 184 height 20
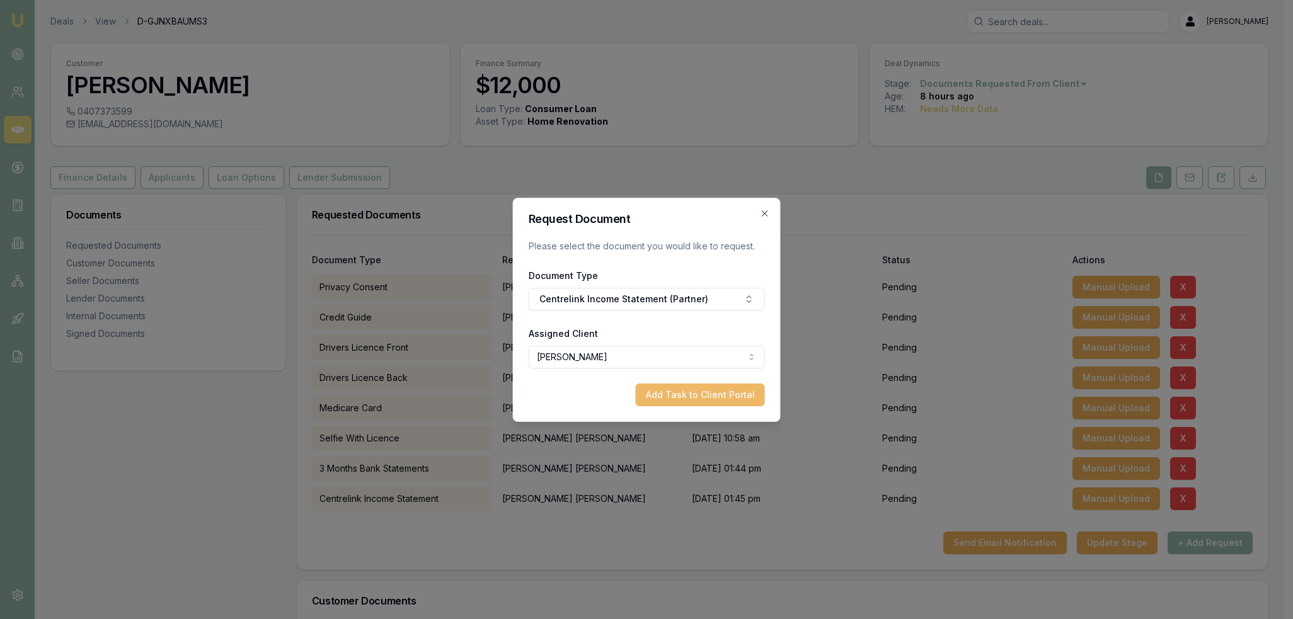
click at [682, 401] on button "Add Task to Client Portal" at bounding box center [700, 395] width 129 height 23
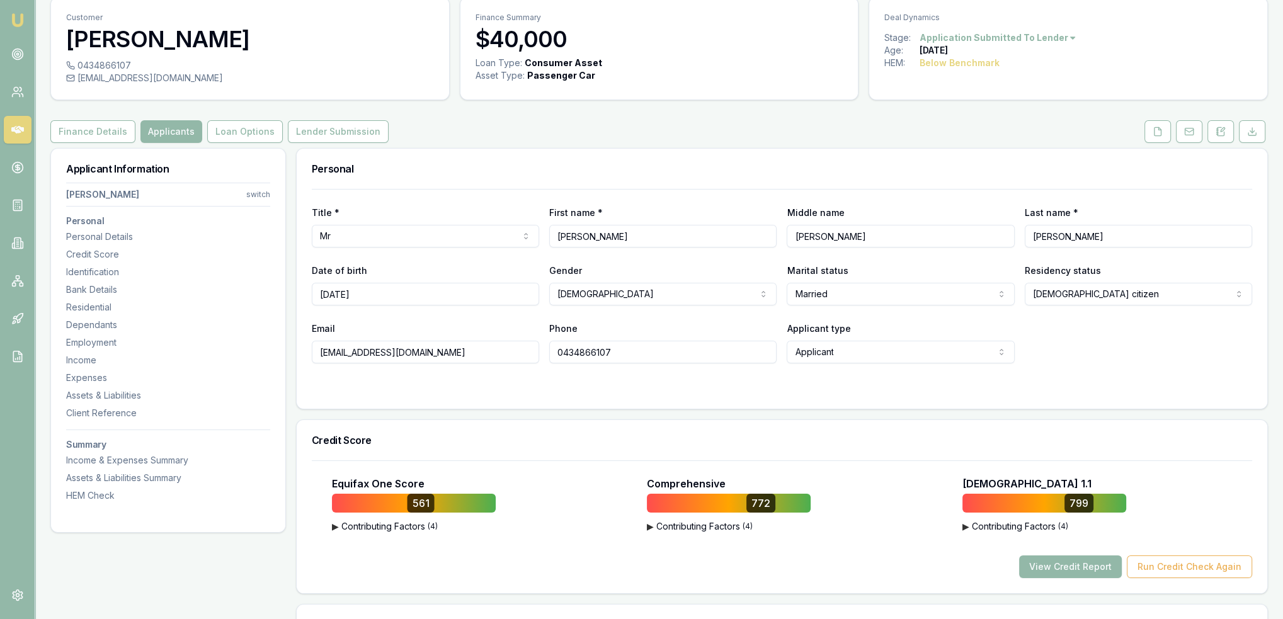
scroll to position [315, 0]
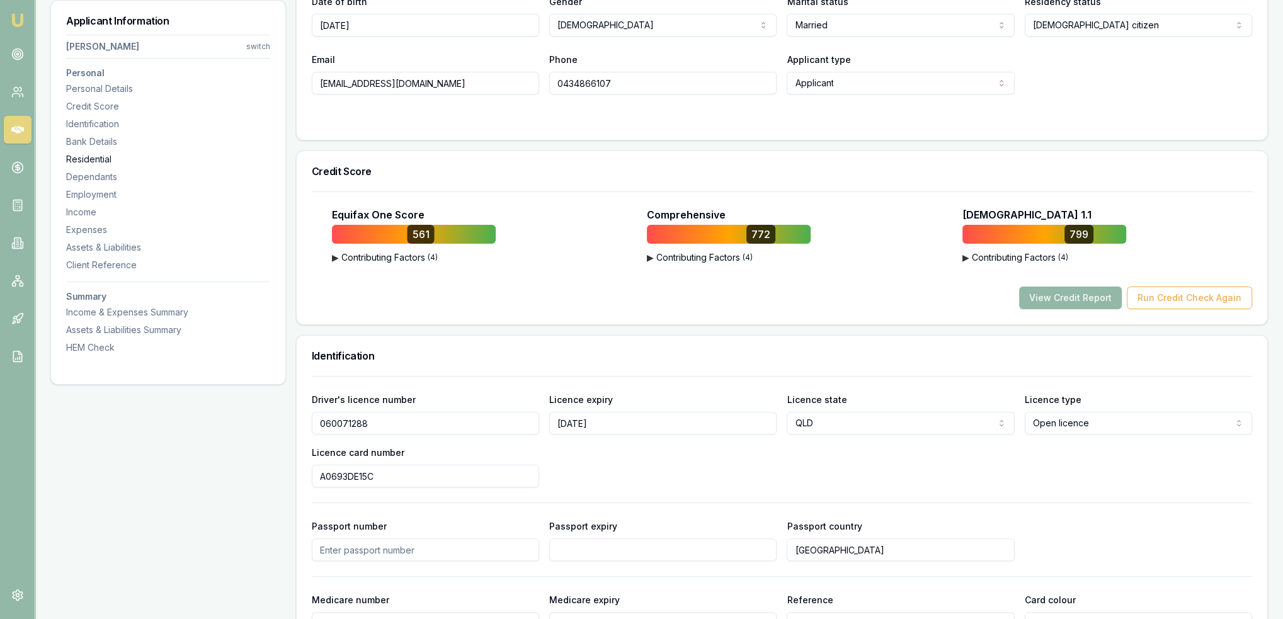
click at [98, 158] on div "Residential" at bounding box center [168, 159] width 204 height 13
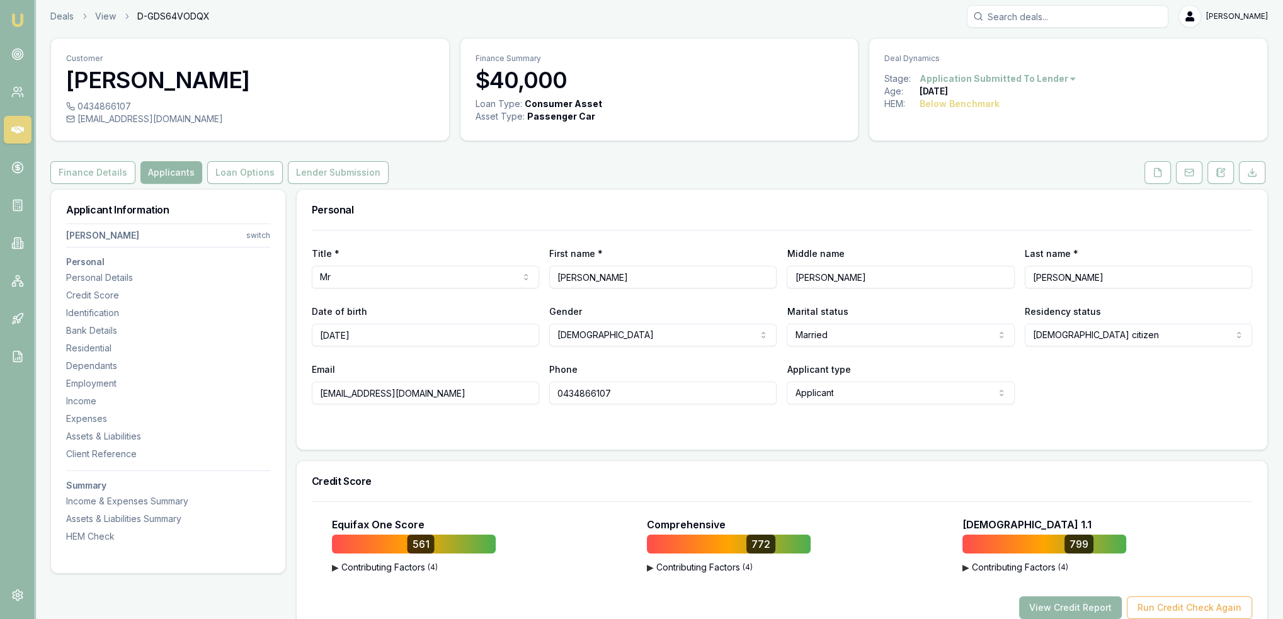
scroll to position [0, 0]
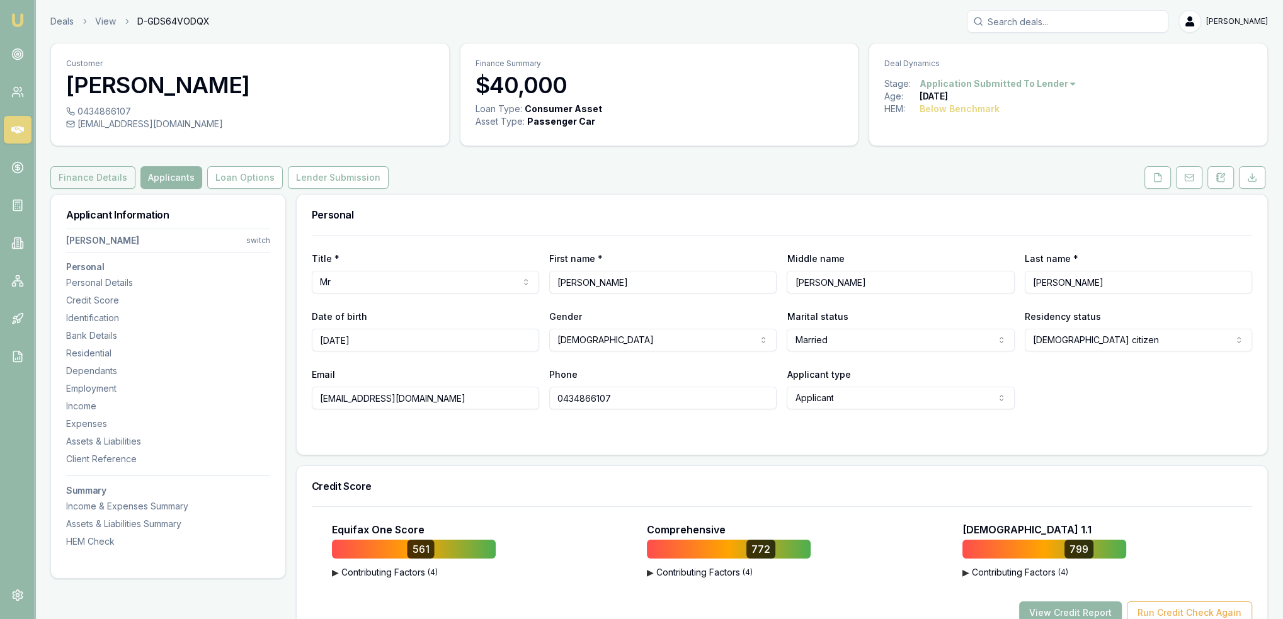
click at [61, 182] on button "Finance Details" at bounding box center [92, 177] width 85 height 23
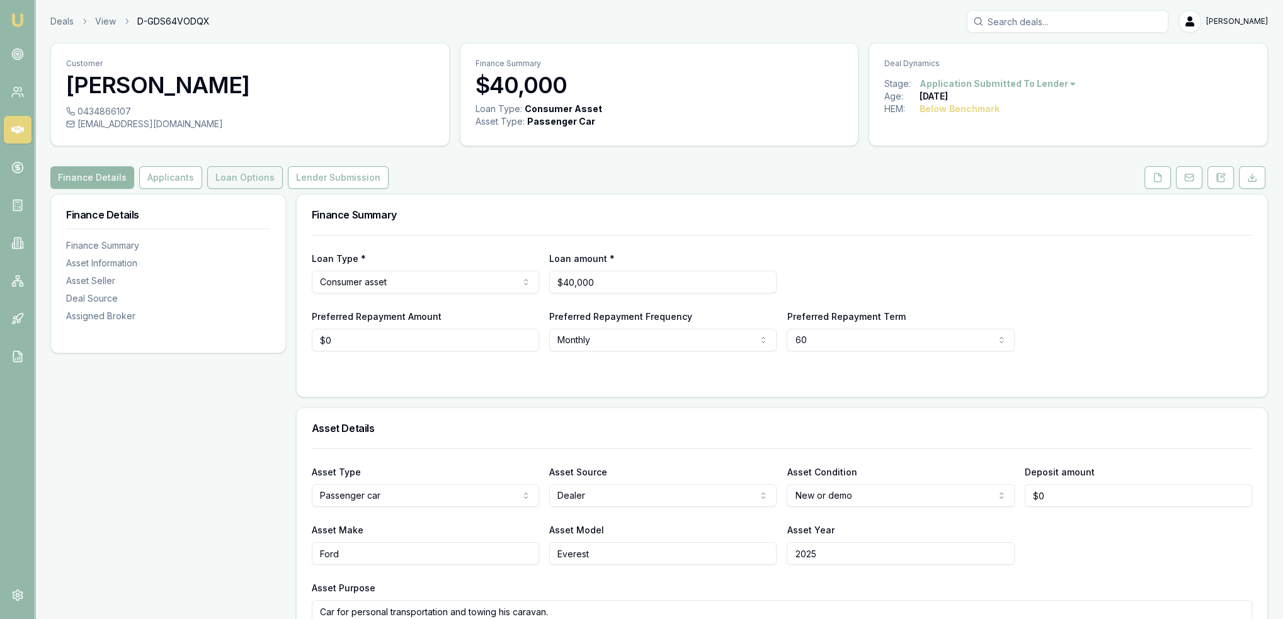
click at [242, 173] on button "Loan Options" at bounding box center [245, 177] width 76 height 23
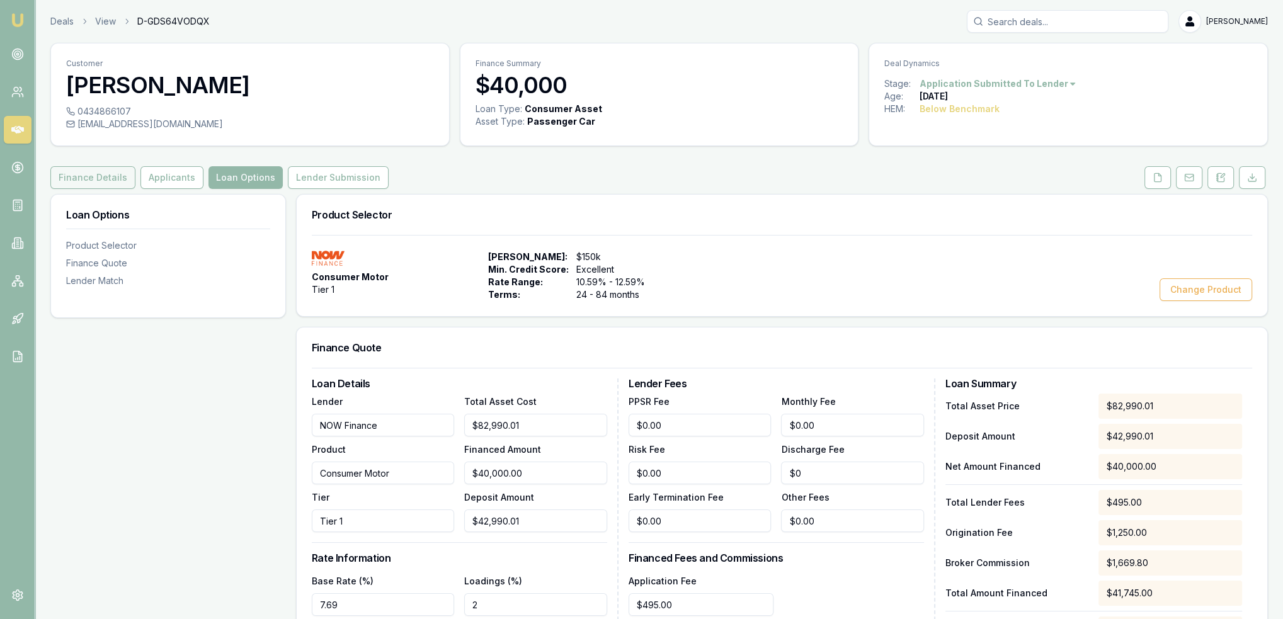
click at [96, 178] on button "Finance Details" at bounding box center [92, 177] width 85 height 23
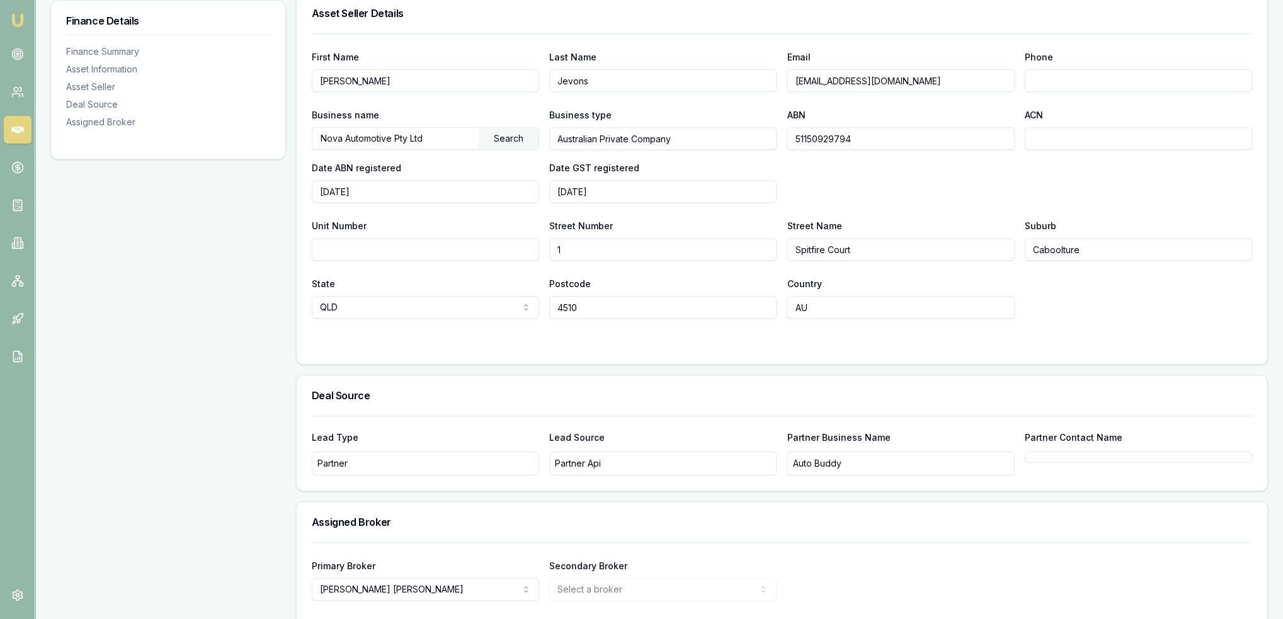
scroll to position [745, 0]
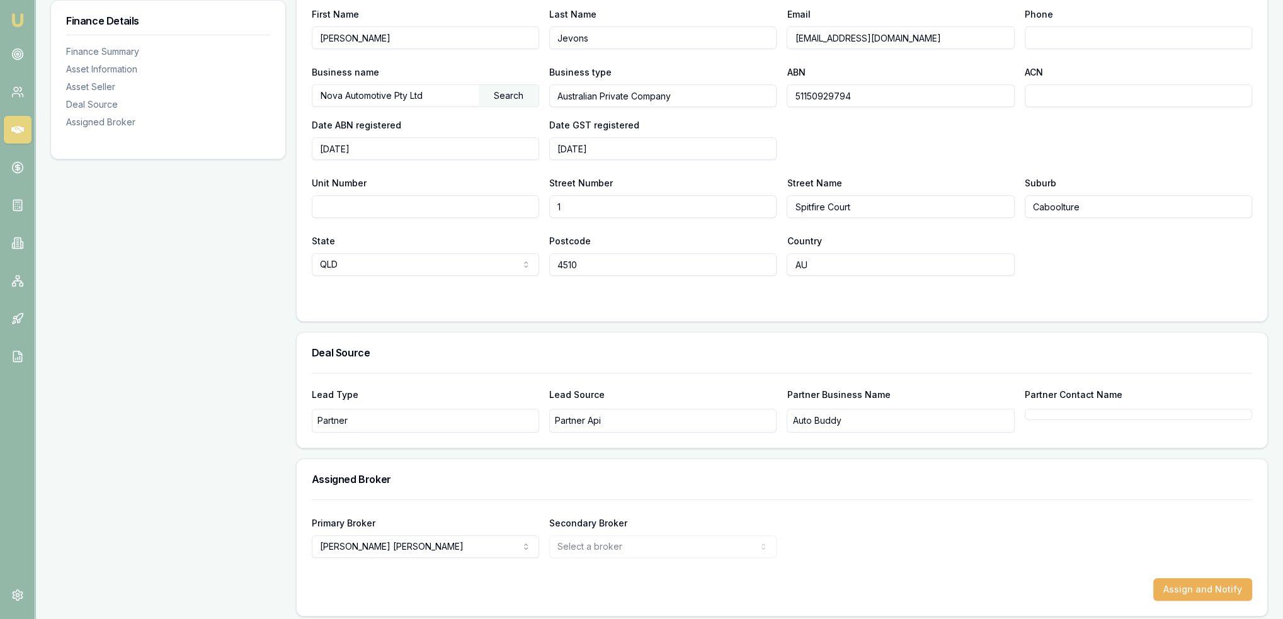
drag, startPoint x: 942, startPoint y: 35, endPoint x: 787, endPoint y: 39, distance: 155.0
click at [787, 39] on input "[EMAIL_ADDRESS][DOMAIN_NAME]" at bounding box center [900, 37] width 227 height 23
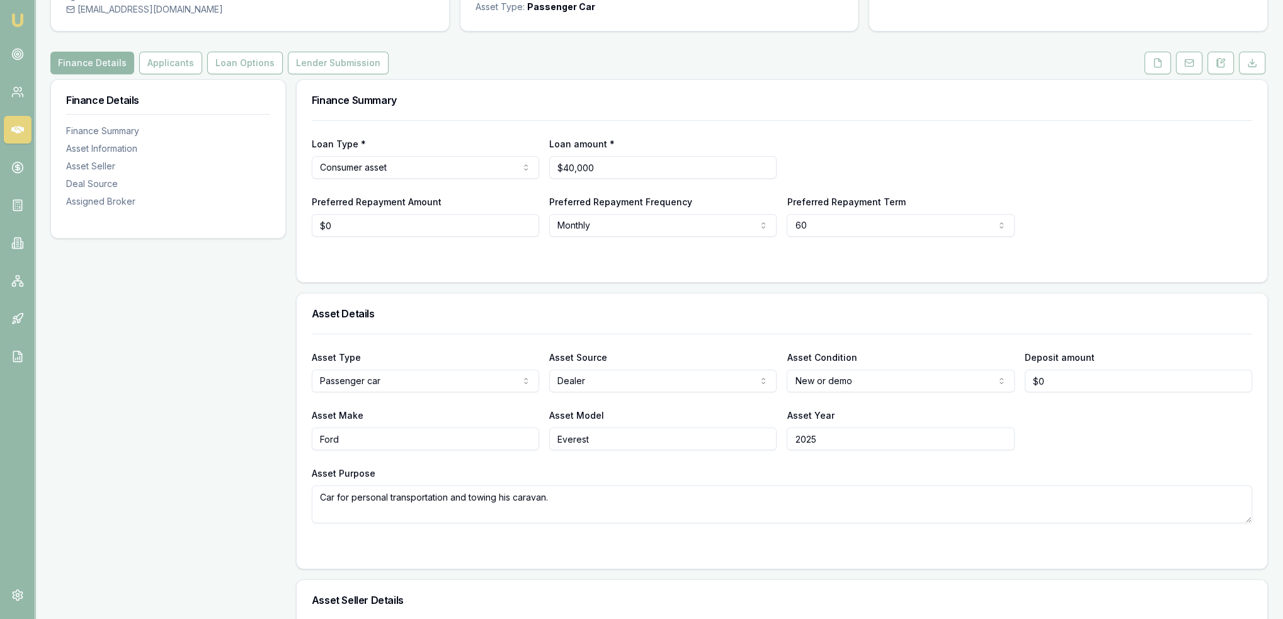
scroll to position [0, 0]
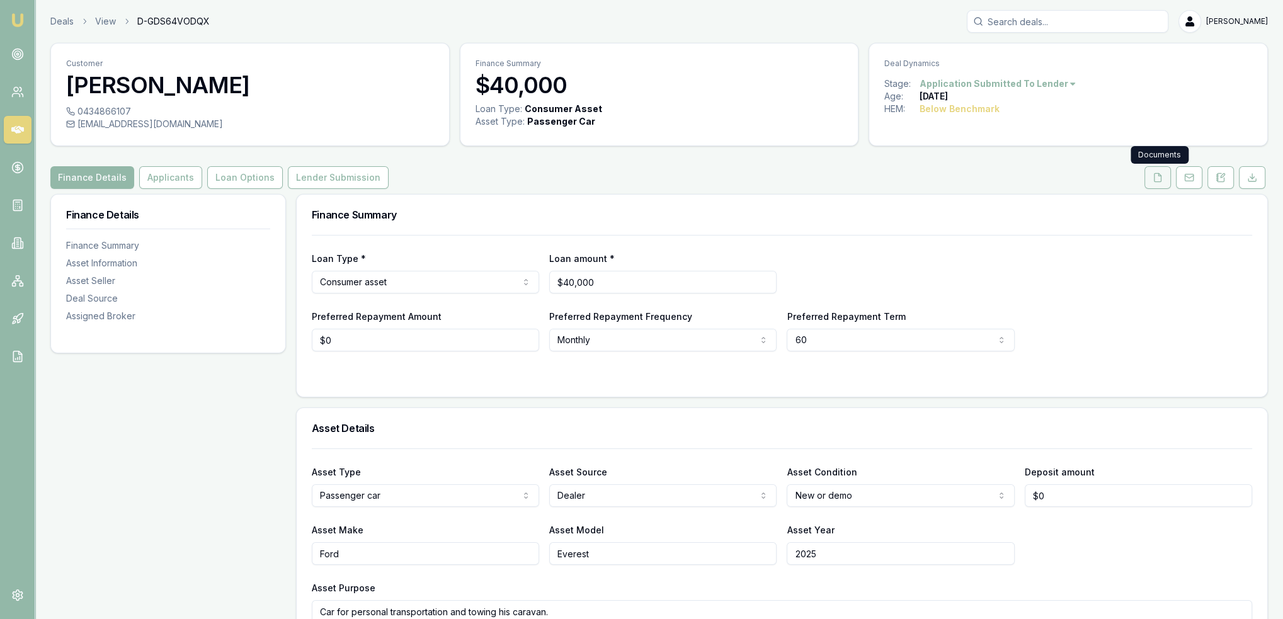
click at [1154, 177] on icon at bounding box center [1158, 178] width 10 height 10
click at [1157, 180] on icon at bounding box center [1158, 178] width 10 height 10
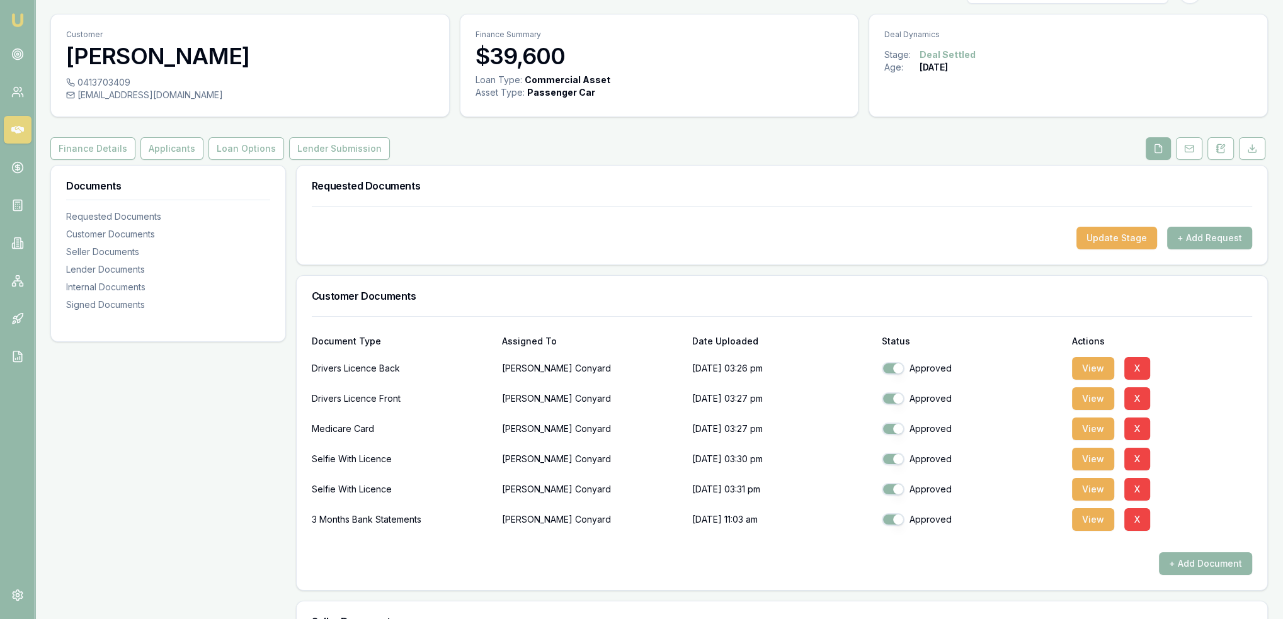
scroll to position [63, 0]
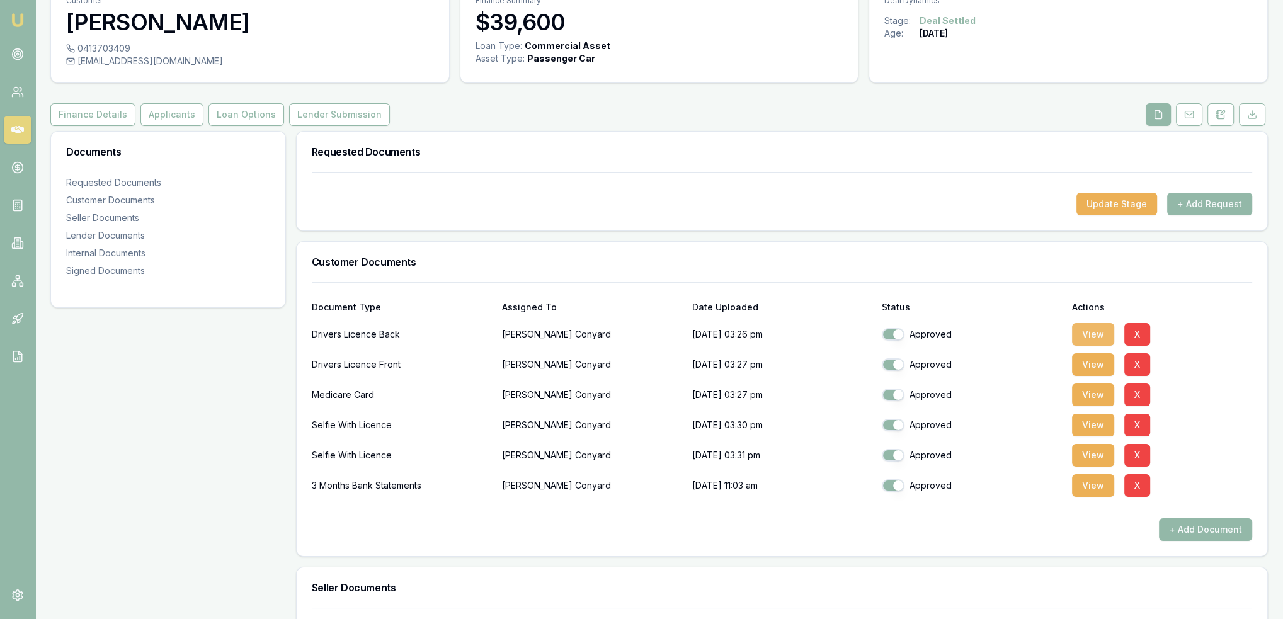
click at [1091, 330] on button "View" at bounding box center [1093, 334] width 42 height 23
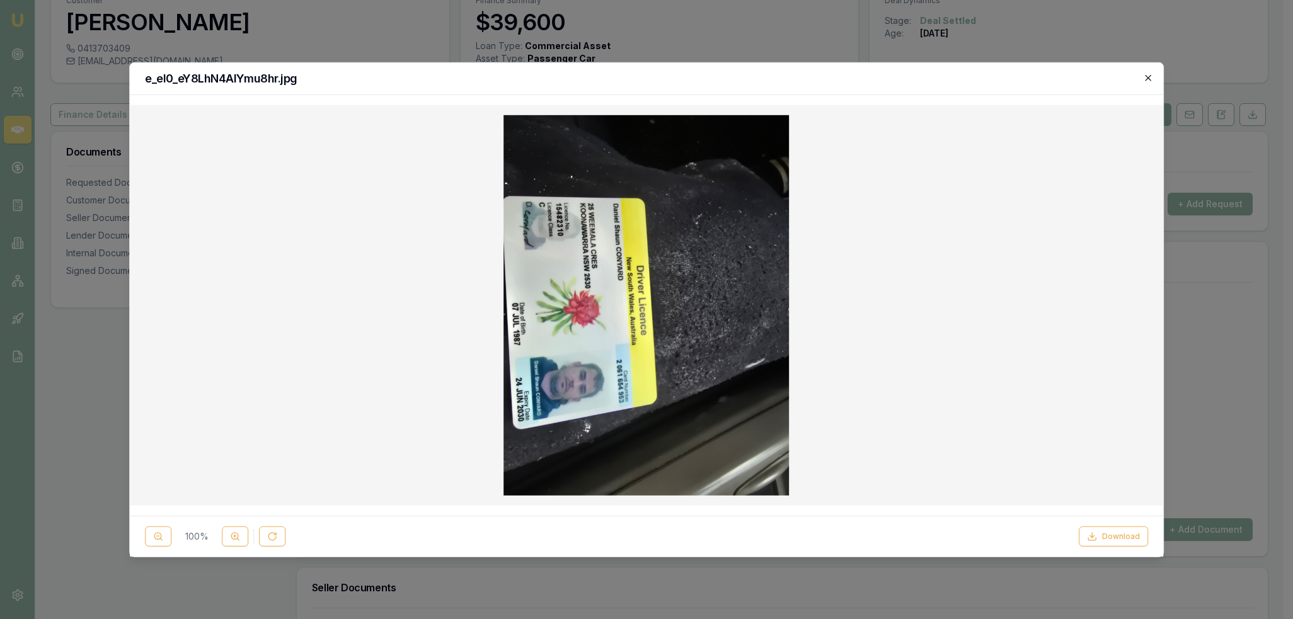
click at [1150, 76] on icon "button" at bounding box center [1148, 77] width 10 height 10
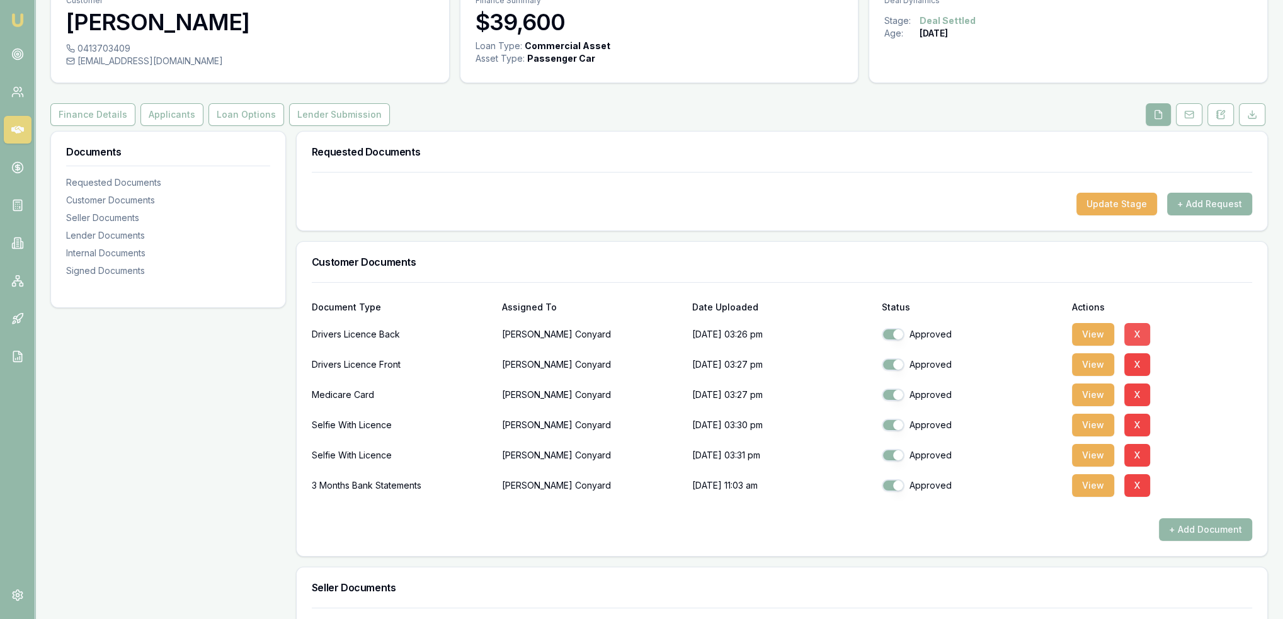
click at [1139, 324] on button "X" at bounding box center [1137, 334] width 26 height 23
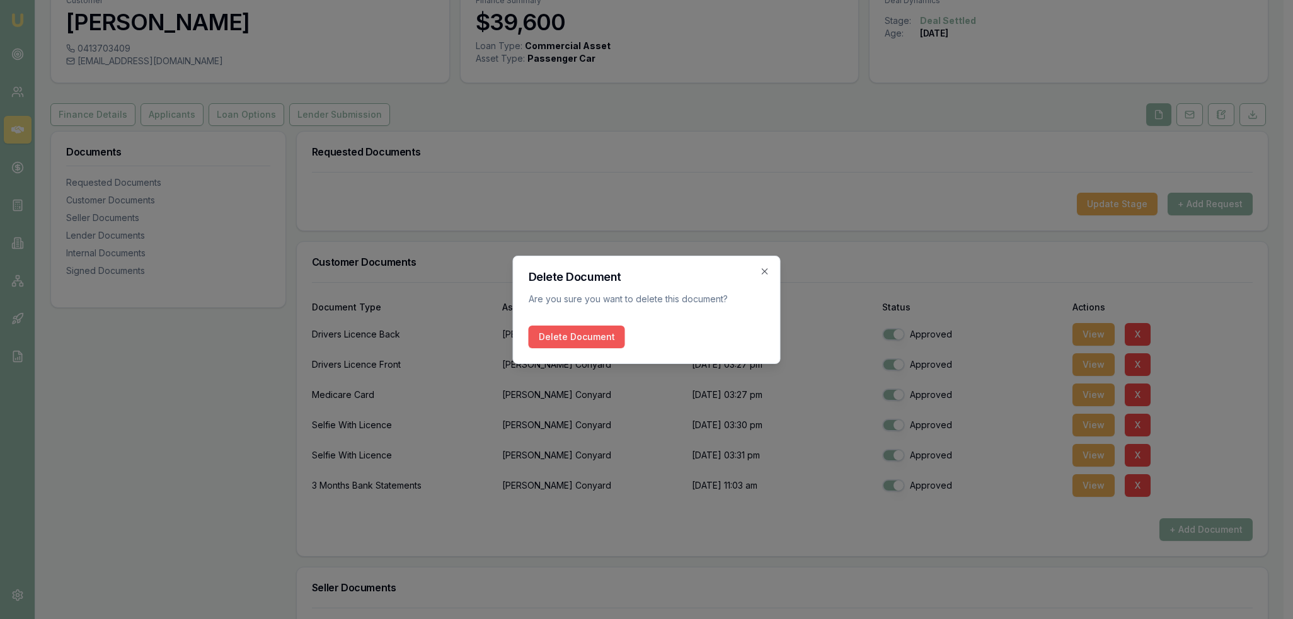
click at [604, 332] on button "Delete Document" at bounding box center [576, 337] width 96 height 23
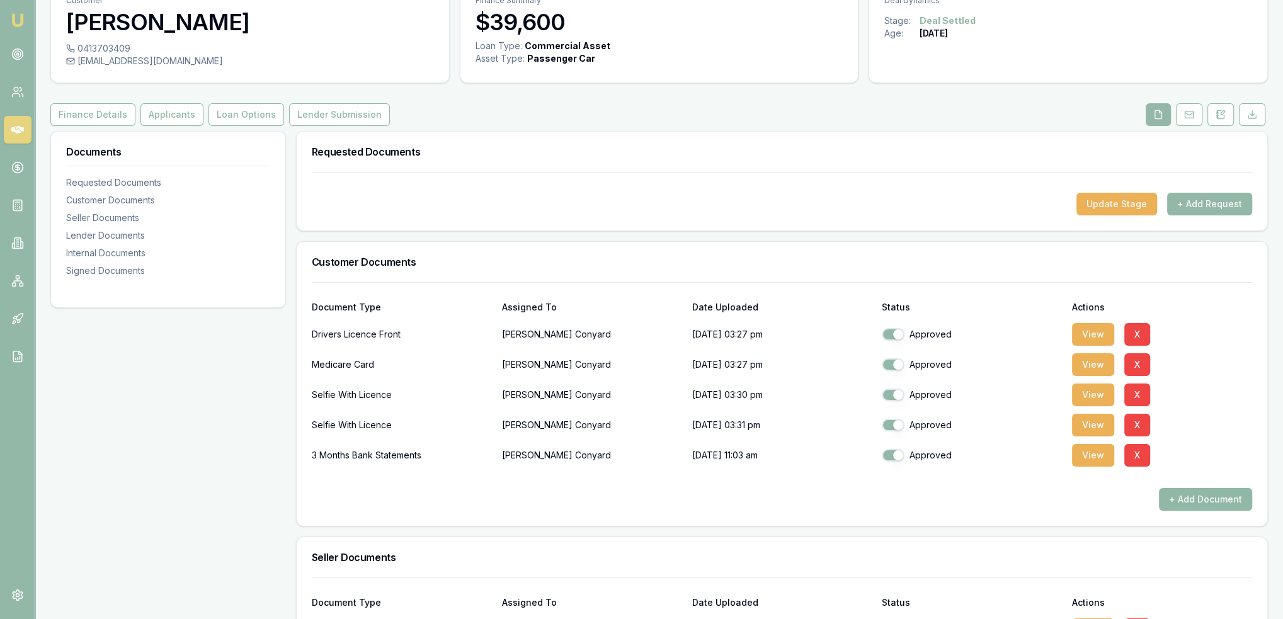
click at [1198, 498] on button "+ Add Document" at bounding box center [1205, 499] width 93 height 23
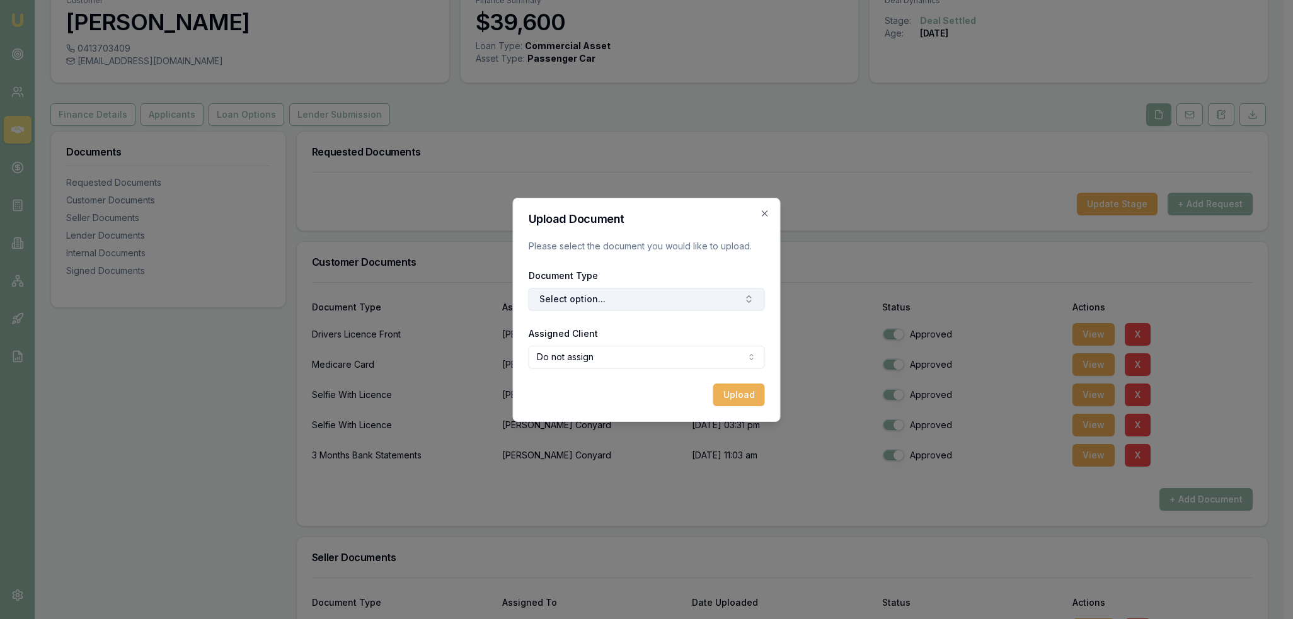
click at [624, 297] on button "Select option..." at bounding box center [646, 299] width 236 height 23
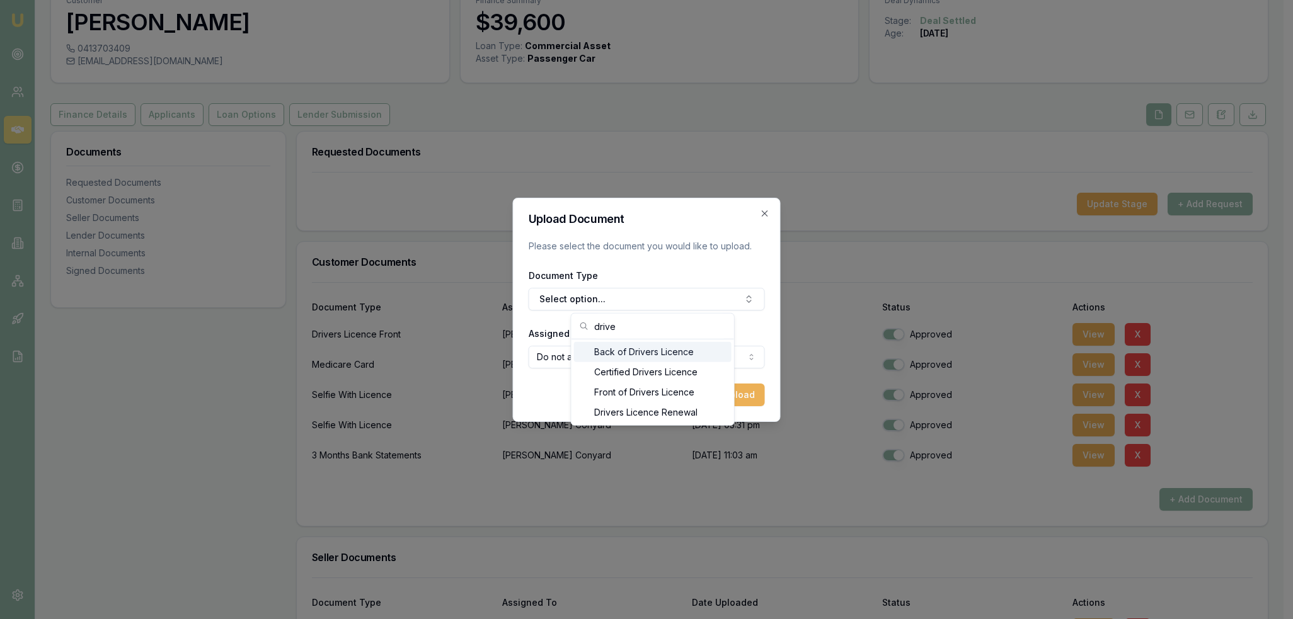
type input "drive"
click at [629, 348] on div "Back of Drivers Licence" at bounding box center [652, 352] width 157 height 20
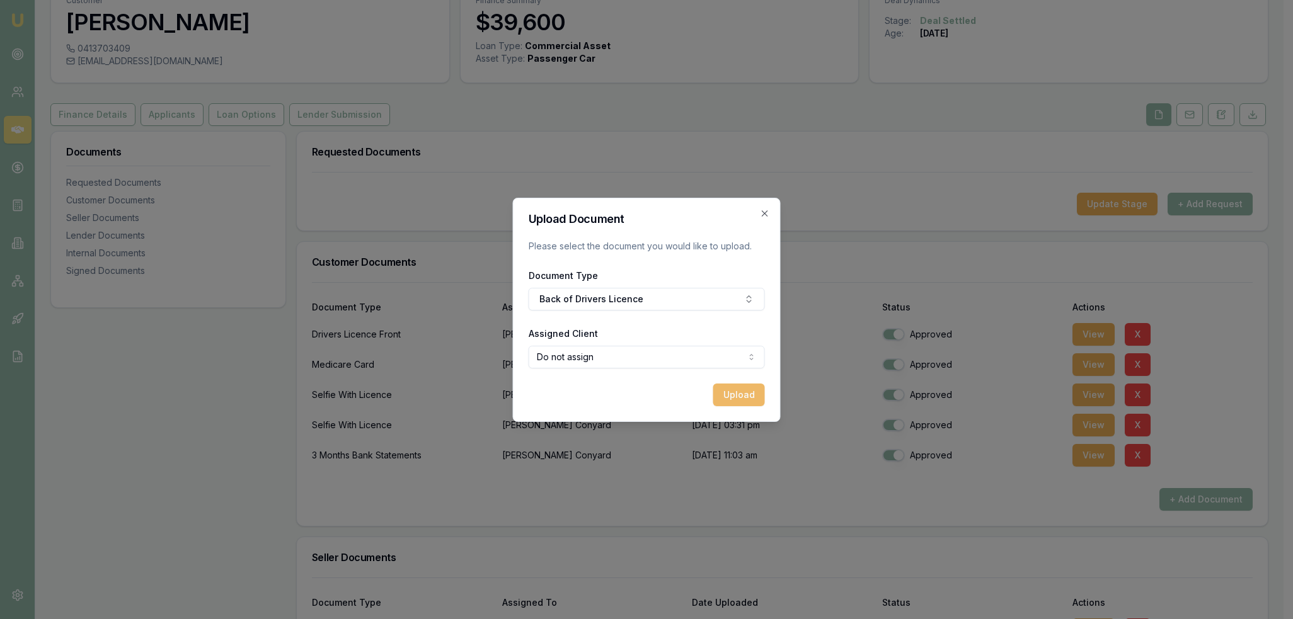
click at [743, 397] on button "Upload" at bounding box center [739, 395] width 52 height 23
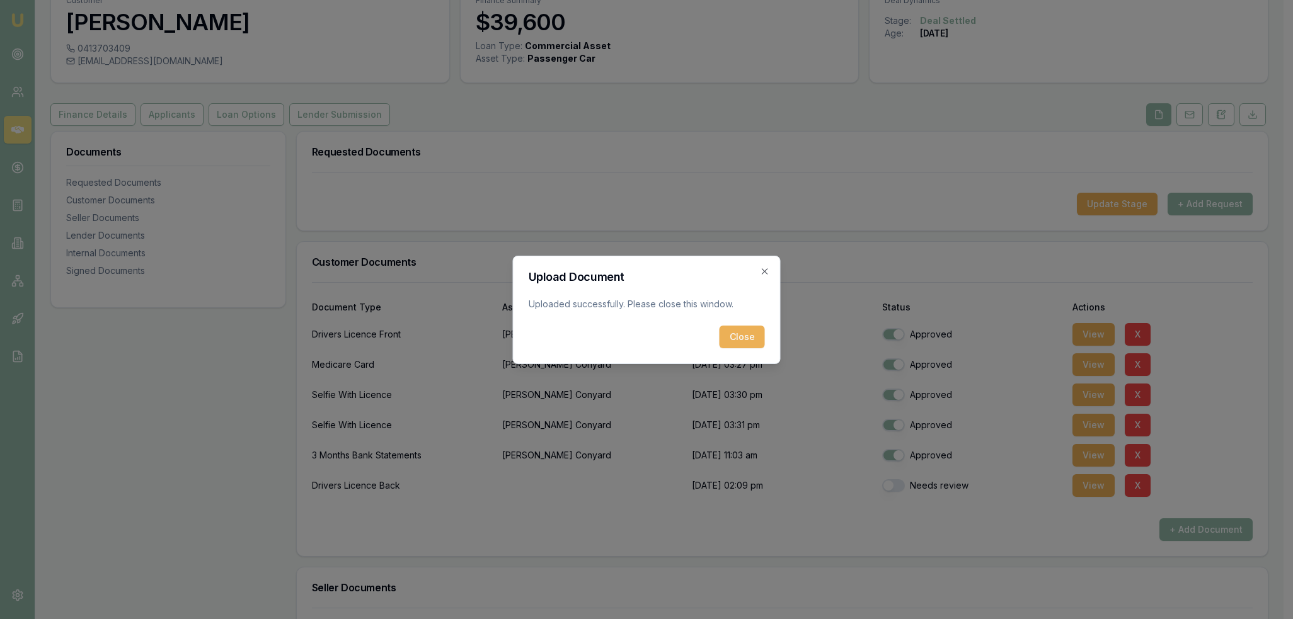
drag, startPoint x: 726, startPoint y: 333, endPoint x: 758, endPoint y: 389, distance: 64.9
click at [727, 334] on button "Close" at bounding box center [741, 337] width 45 height 23
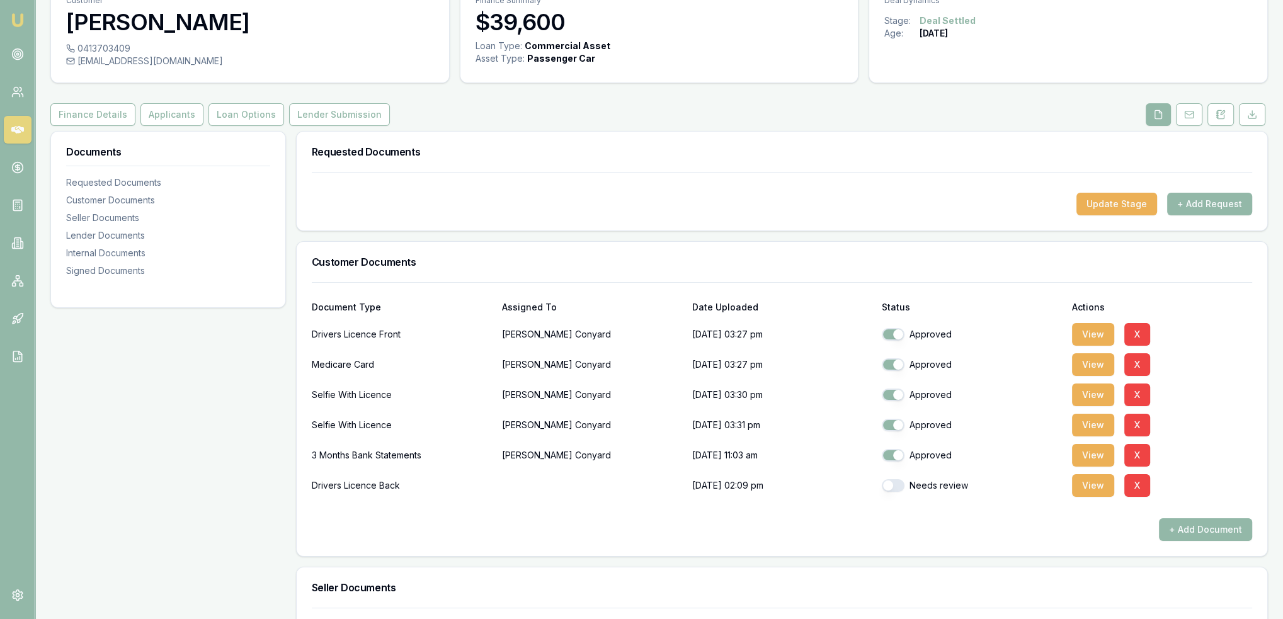
drag, startPoint x: 901, startPoint y: 491, endPoint x: 894, endPoint y: 486, distance: 9.1
click at [902, 491] on div "Needs review" at bounding box center [972, 485] width 180 height 13
click at [894, 486] on button "button" at bounding box center [893, 485] width 23 height 13
checkbox input "true"
click at [1092, 487] on button "View" at bounding box center [1093, 485] width 42 height 23
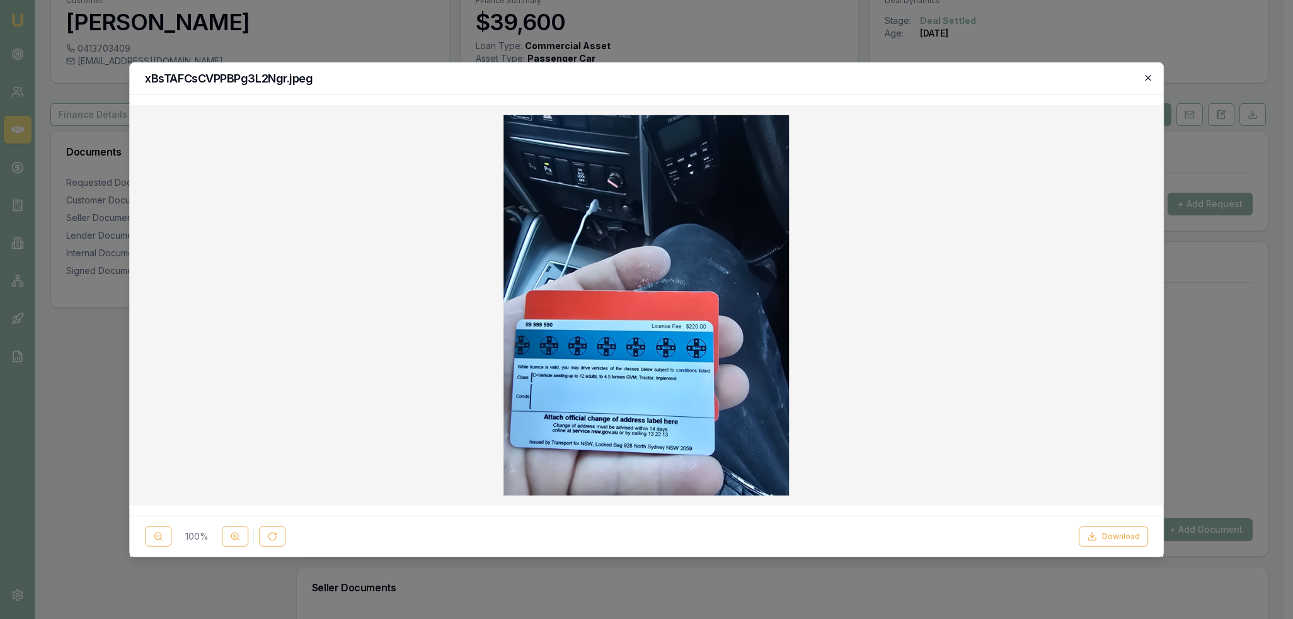
click at [1147, 78] on icon "button" at bounding box center [1148, 77] width 10 height 10
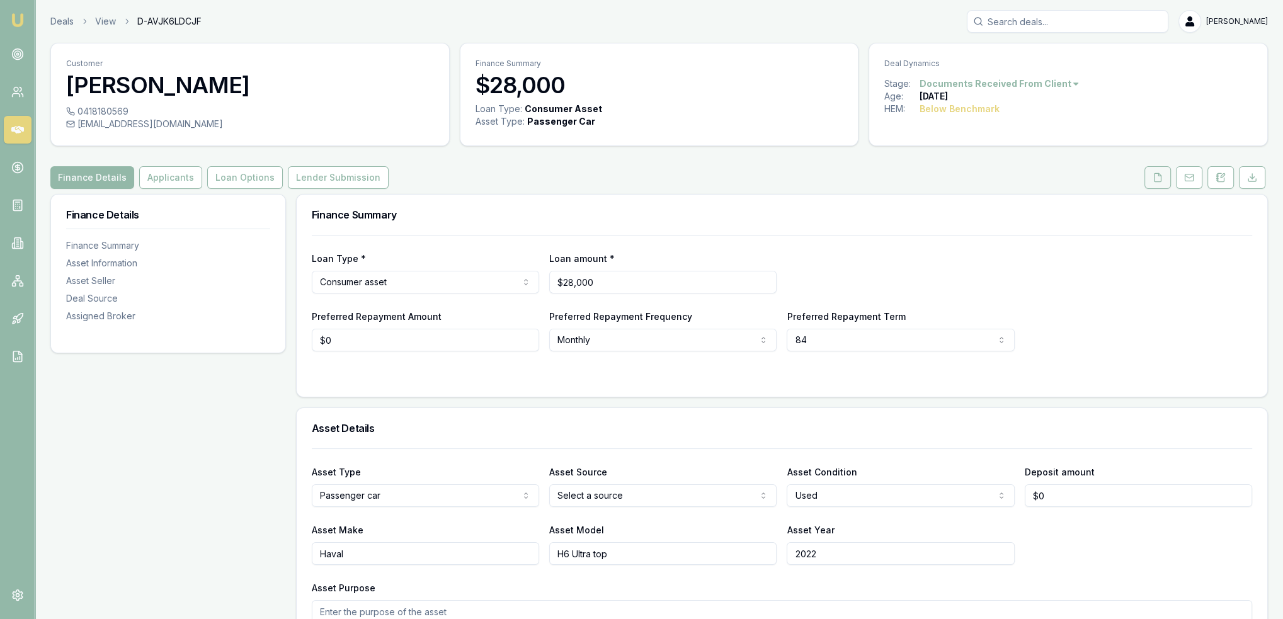
click at [1154, 174] on icon at bounding box center [1158, 178] width 10 height 10
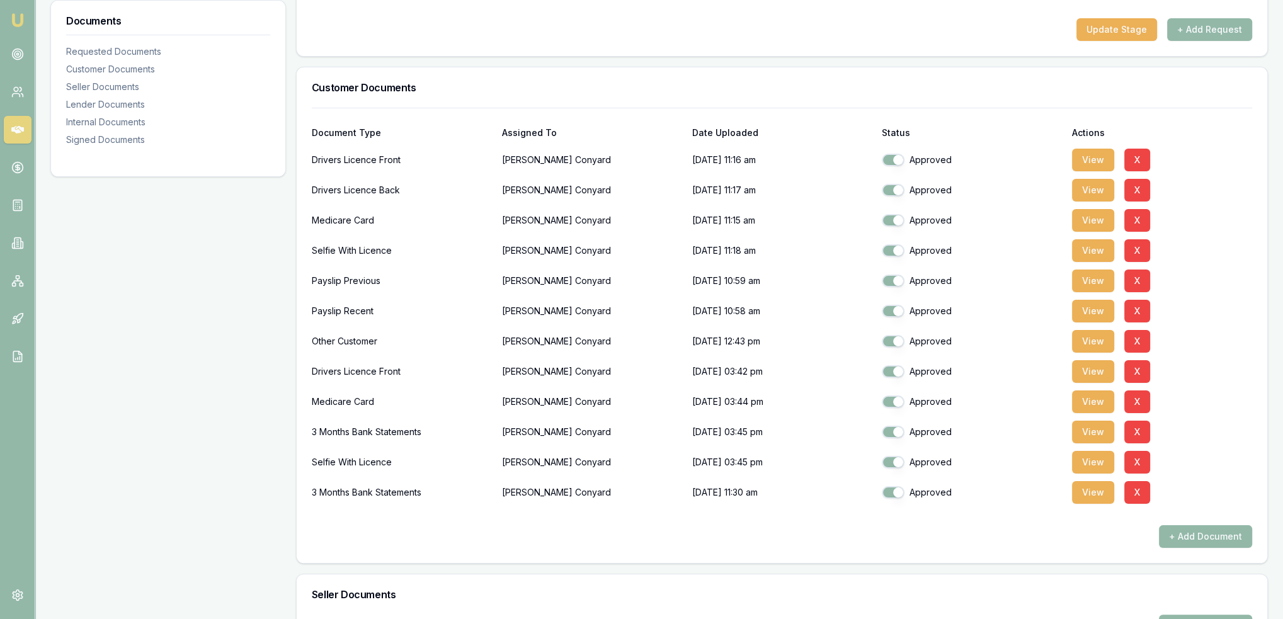
scroll to position [315, 0]
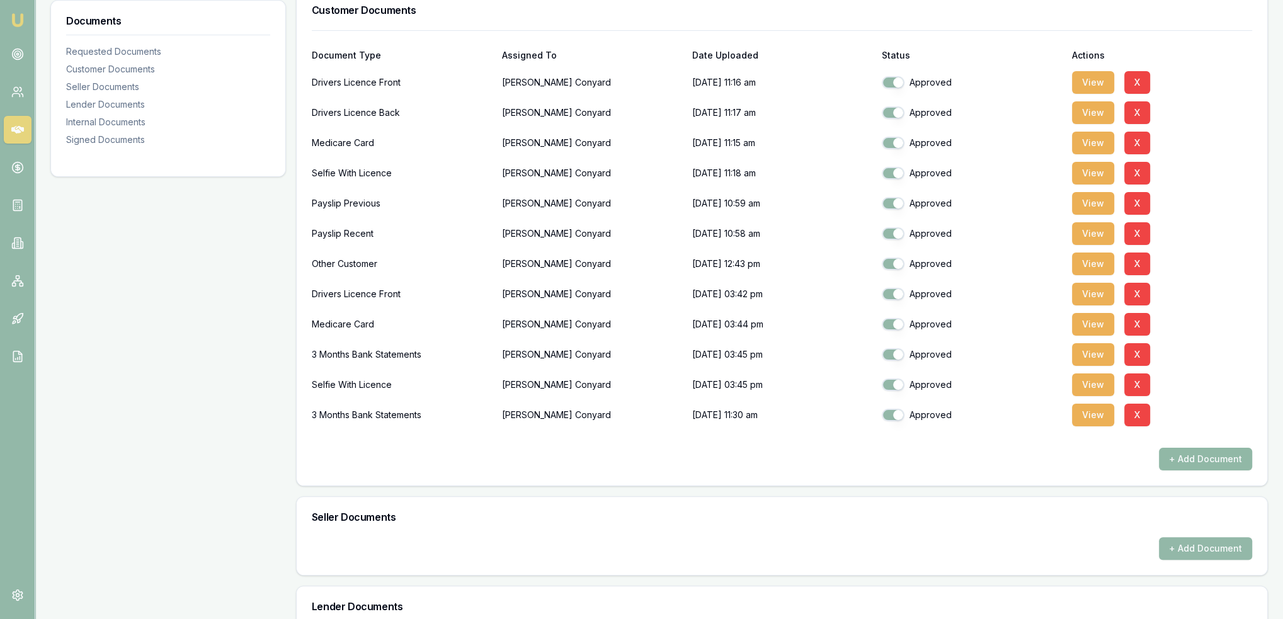
click at [1203, 464] on button "+ Add Document" at bounding box center [1205, 459] width 93 height 23
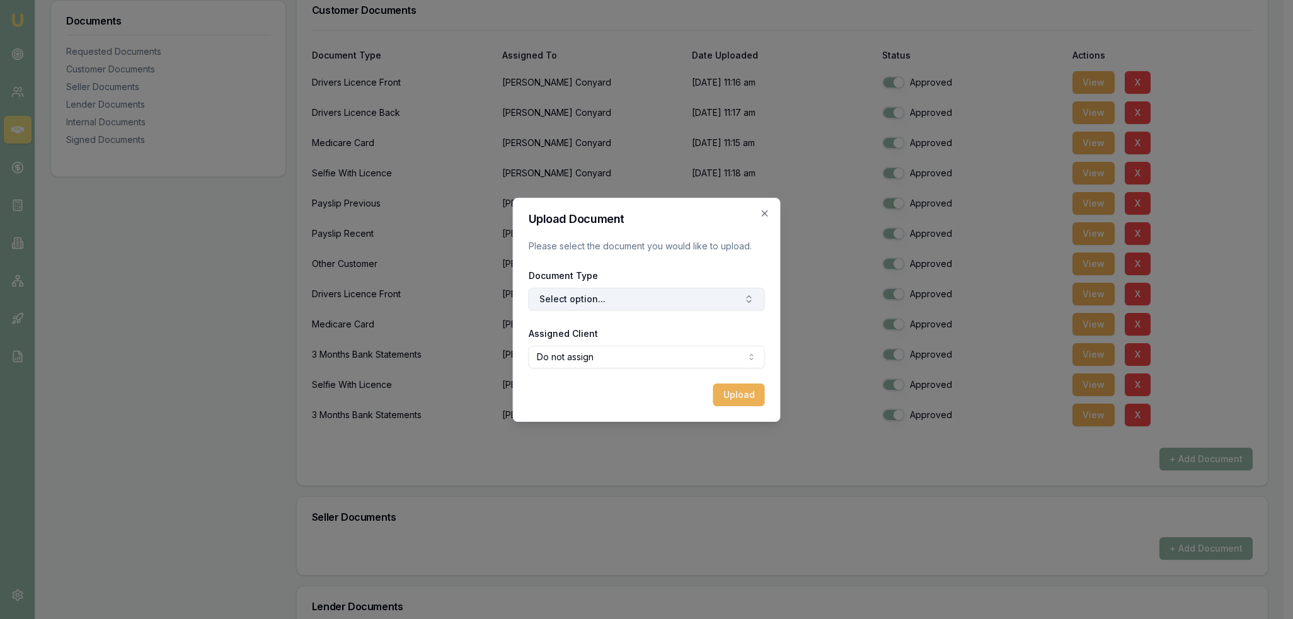
click at [607, 298] on button "Select option..." at bounding box center [646, 299] width 236 height 23
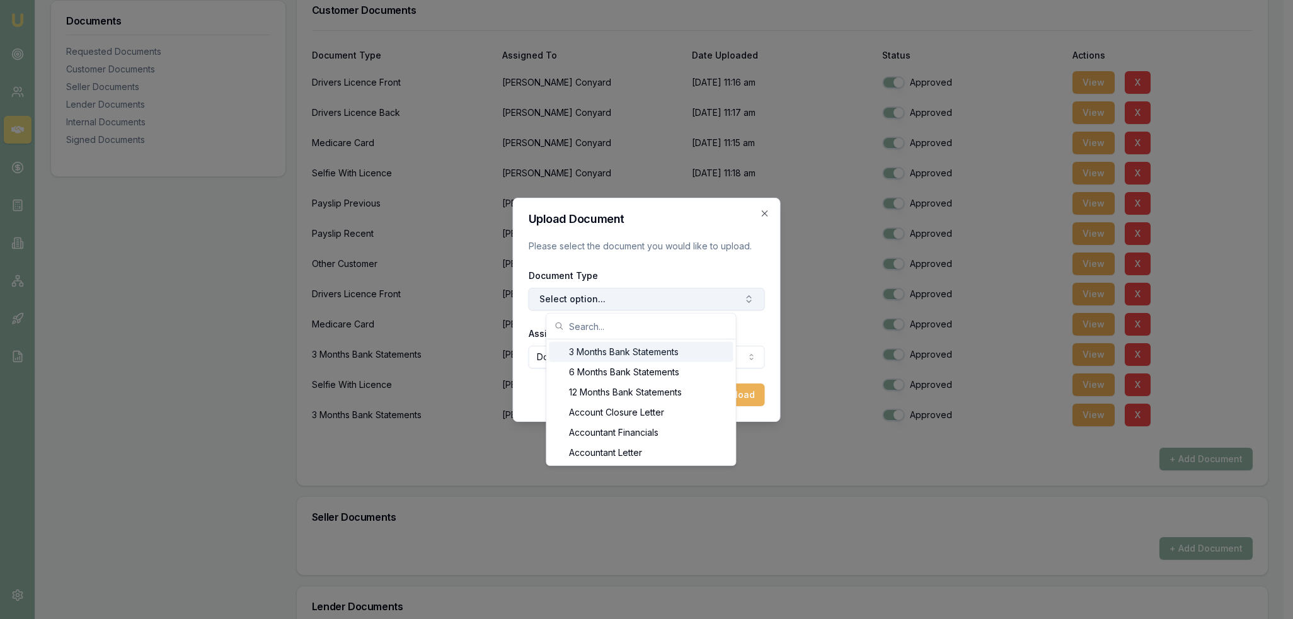
type input "r"
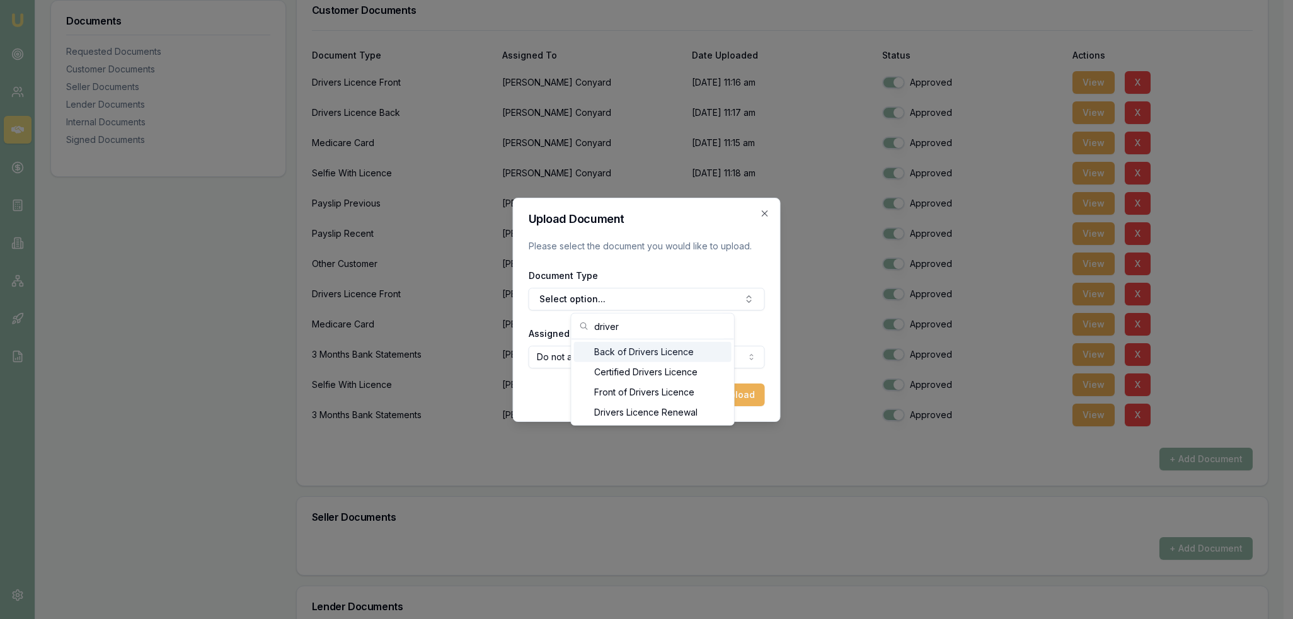
type input "driver"
click at [634, 350] on div "Back of Drivers Licence" at bounding box center [652, 352] width 157 height 20
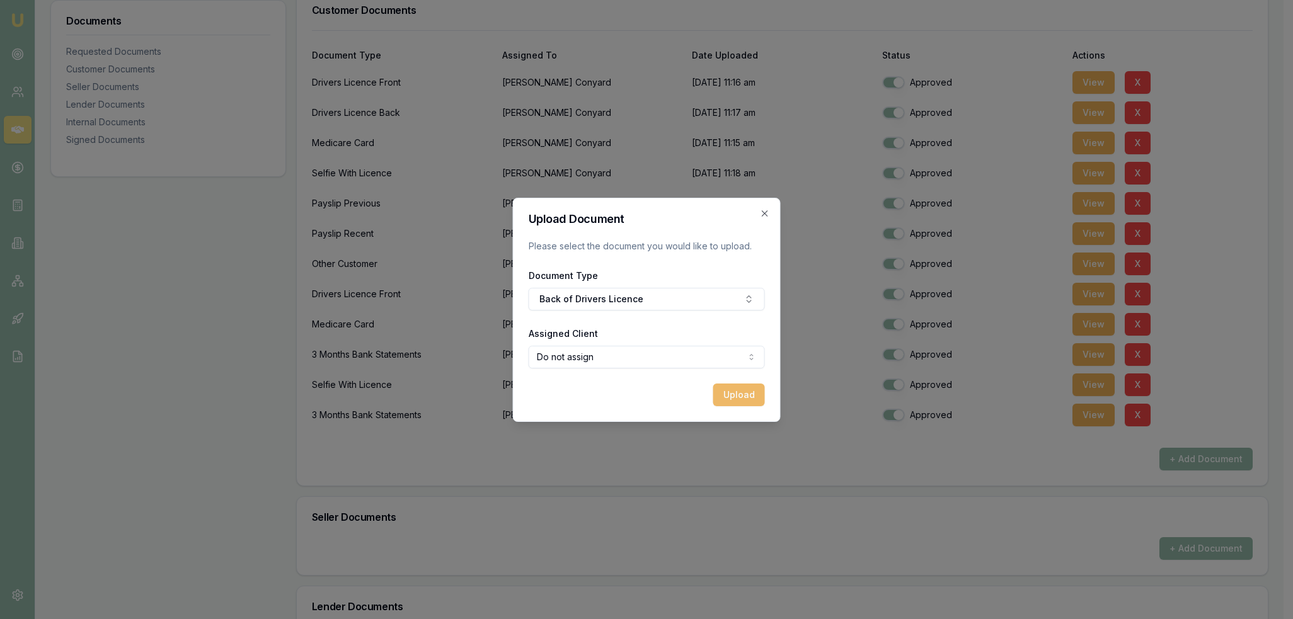
click at [736, 401] on button "Upload" at bounding box center [739, 395] width 52 height 23
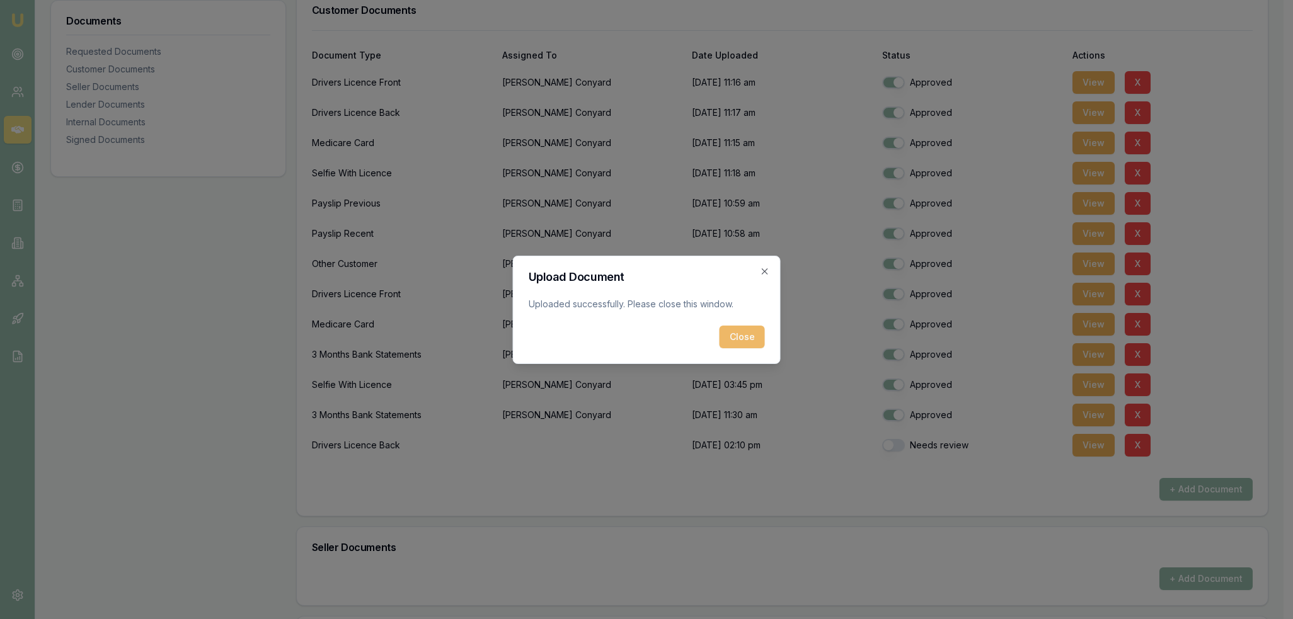
click at [748, 338] on button "Close" at bounding box center [741, 337] width 45 height 23
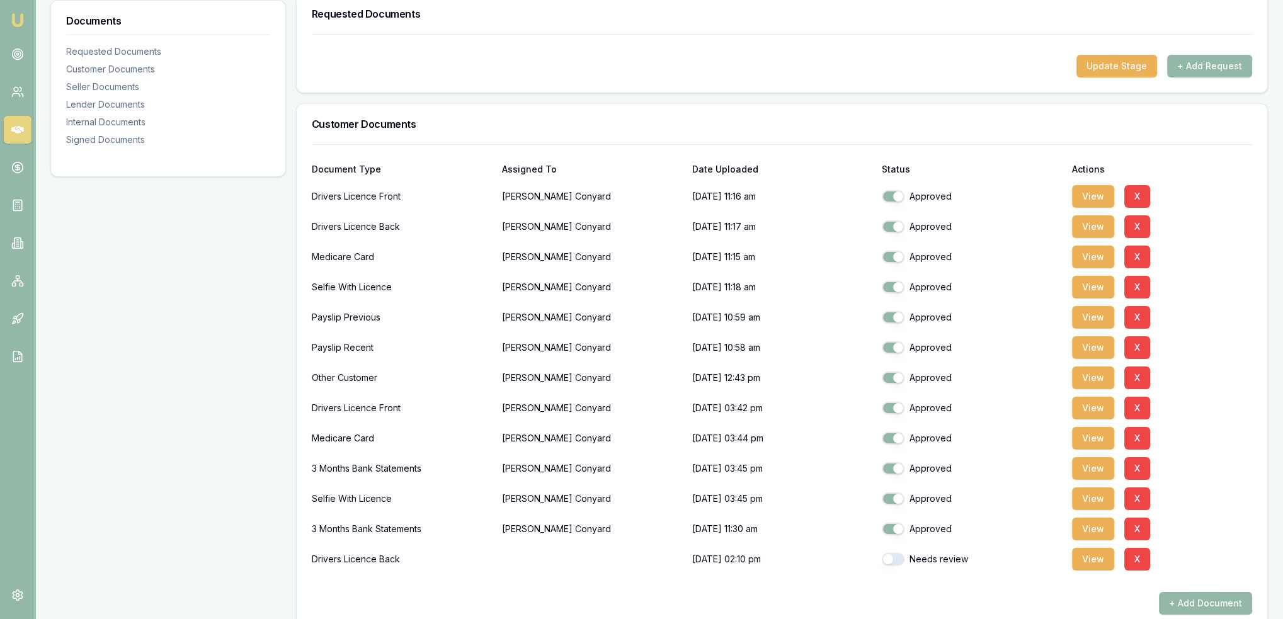
scroll to position [0, 0]
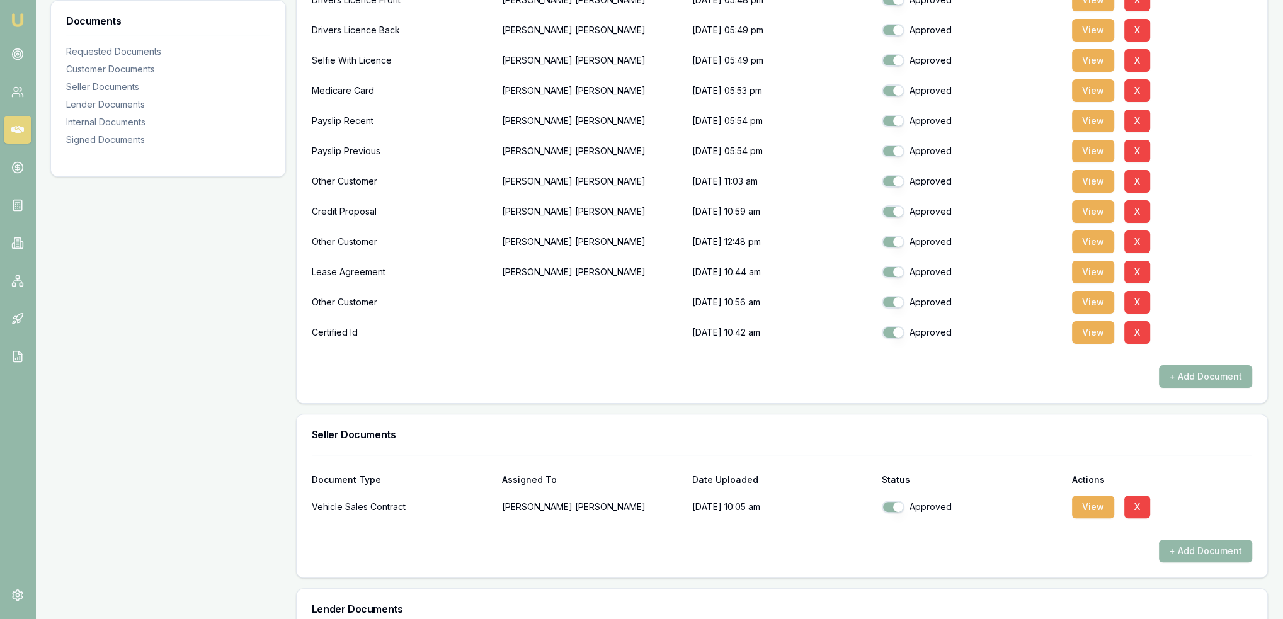
scroll to position [567, 0]
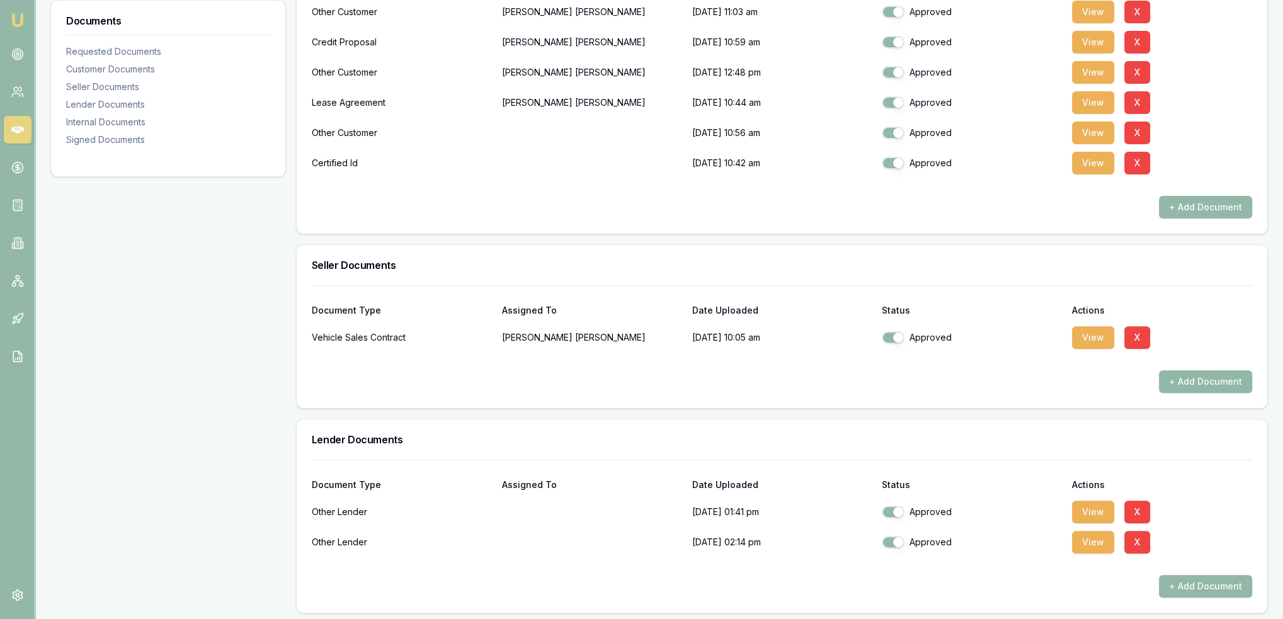
click at [1209, 380] on button "+ Add Document" at bounding box center [1205, 381] width 93 height 23
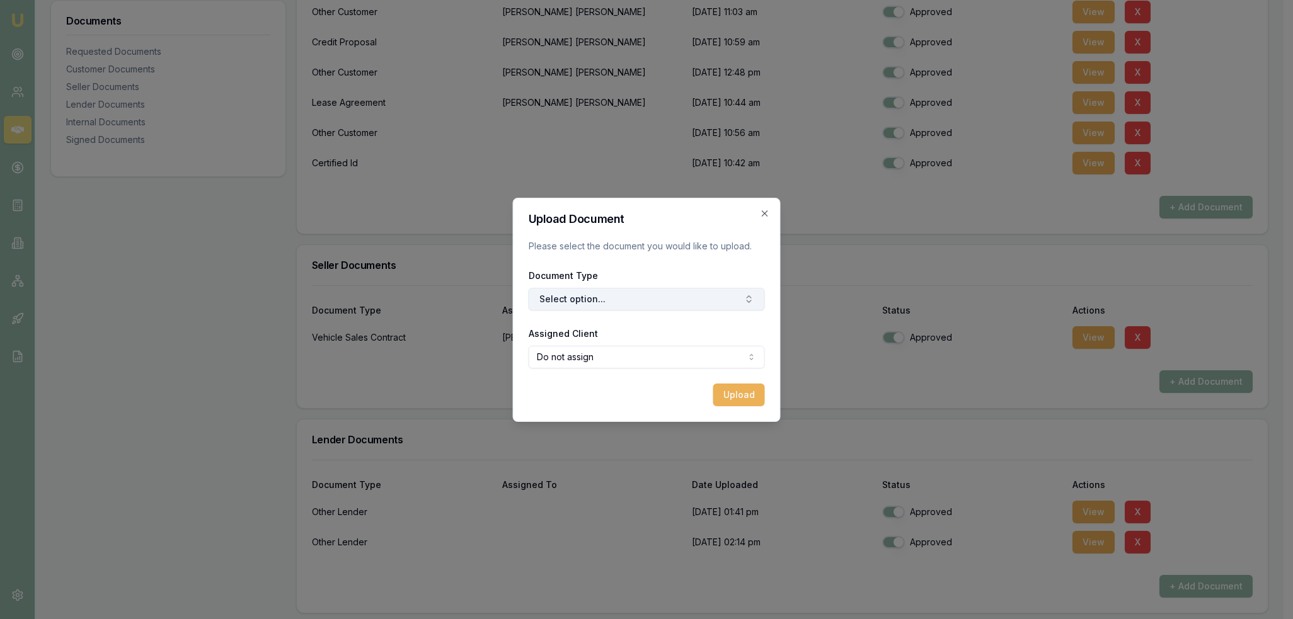
click at [593, 294] on button "Select option..." at bounding box center [646, 299] width 236 height 23
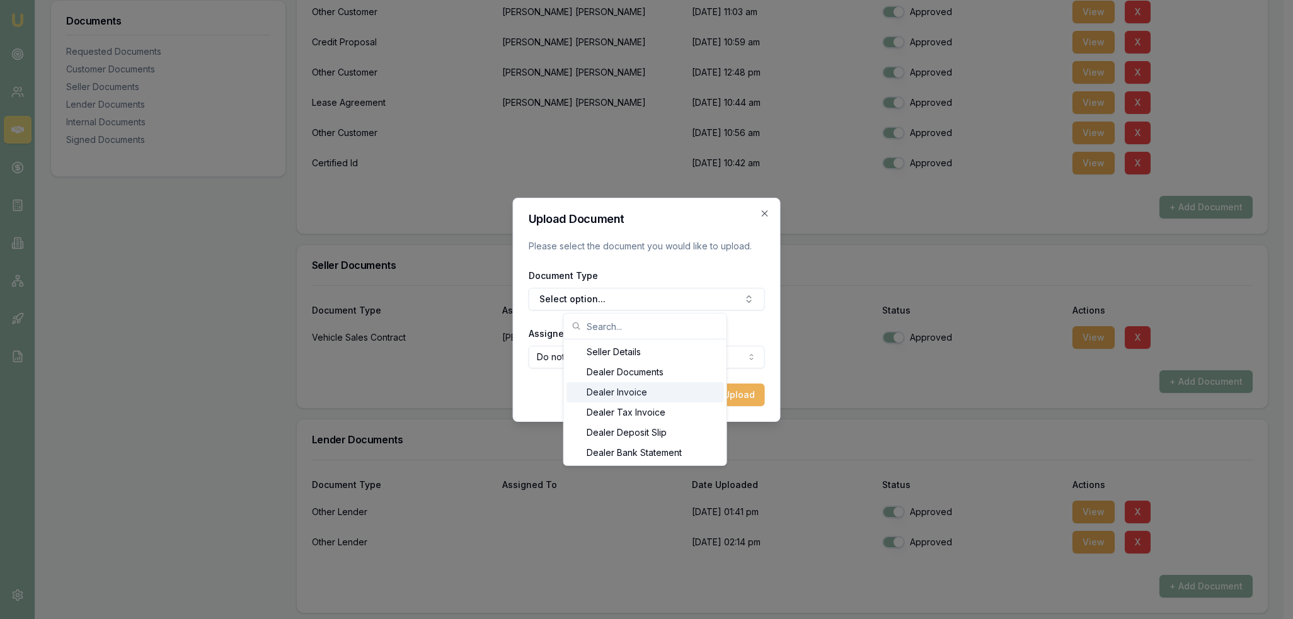
click at [602, 391] on div "Dealer Invoice" at bounding box center [644, 392] width 157 height 20
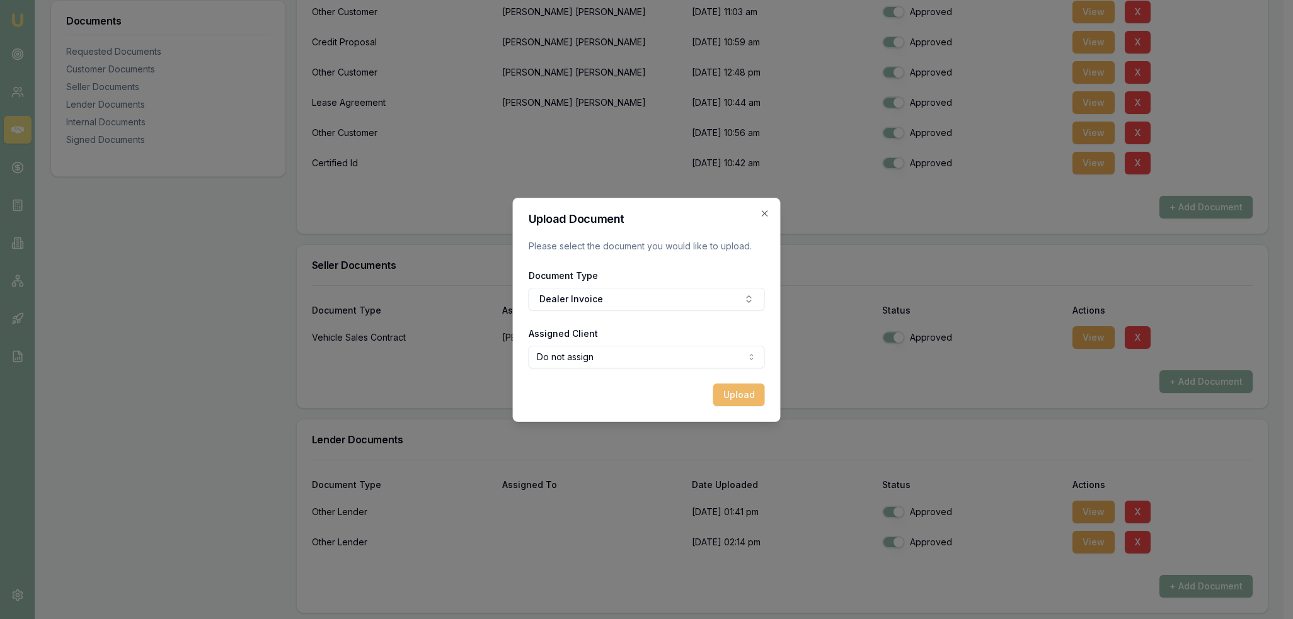
click at [730, 396] on button "Upload" at bounding box center [739, 395] width 52 height 23
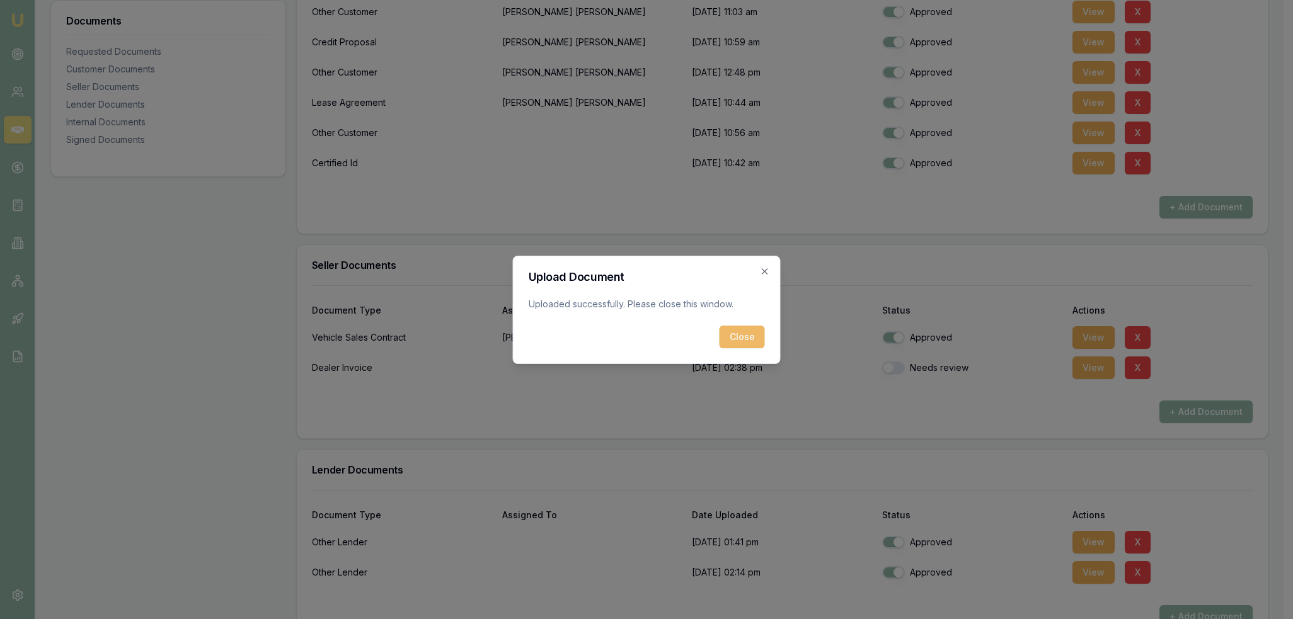
click at [741, 334] on button "Close" at bounding box center [741, 337] width 45 height 23
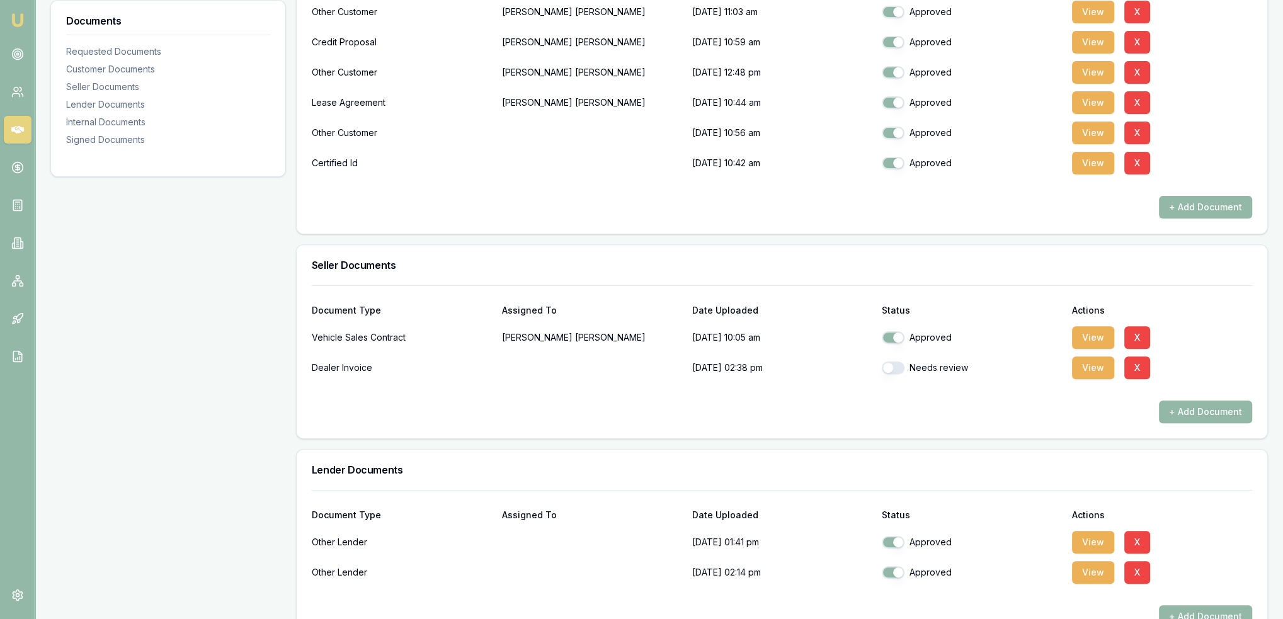
drag, startPoint x: 885, startPoint y: 365, endPoint x: 875, endPoint y: 368, distance: 10.6
click at [886, 365] on button "button" at bounding box center [893, 368] width 23 height 13
checkbox input "true"
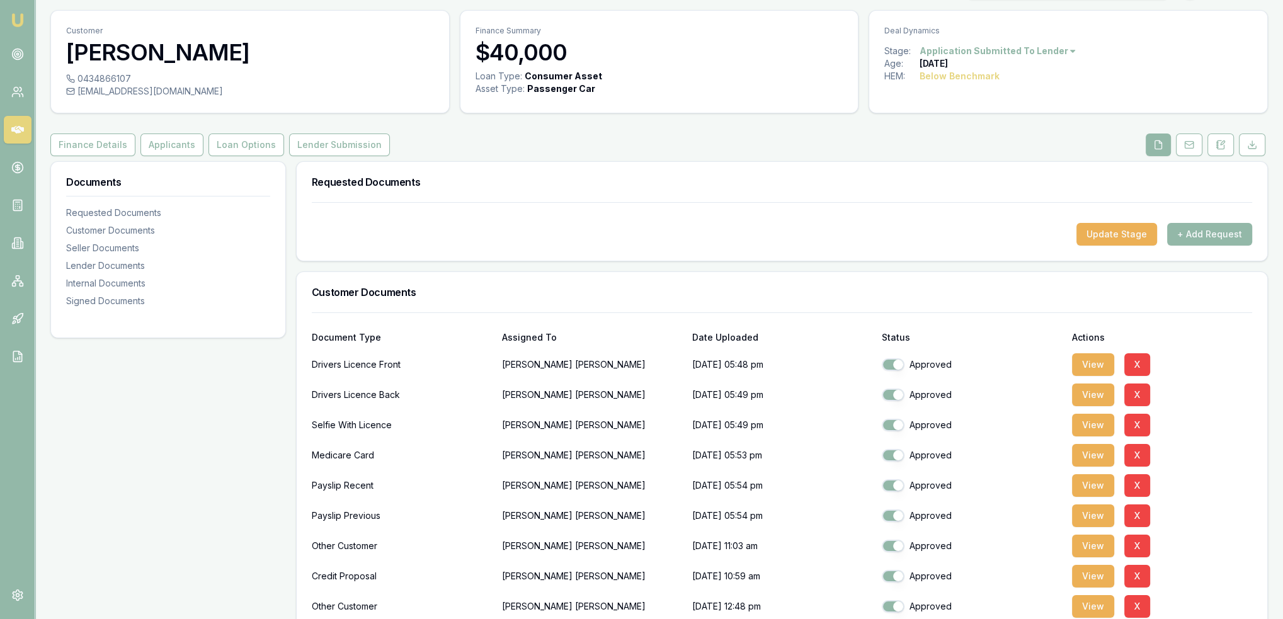
scroll to position [0, 0]
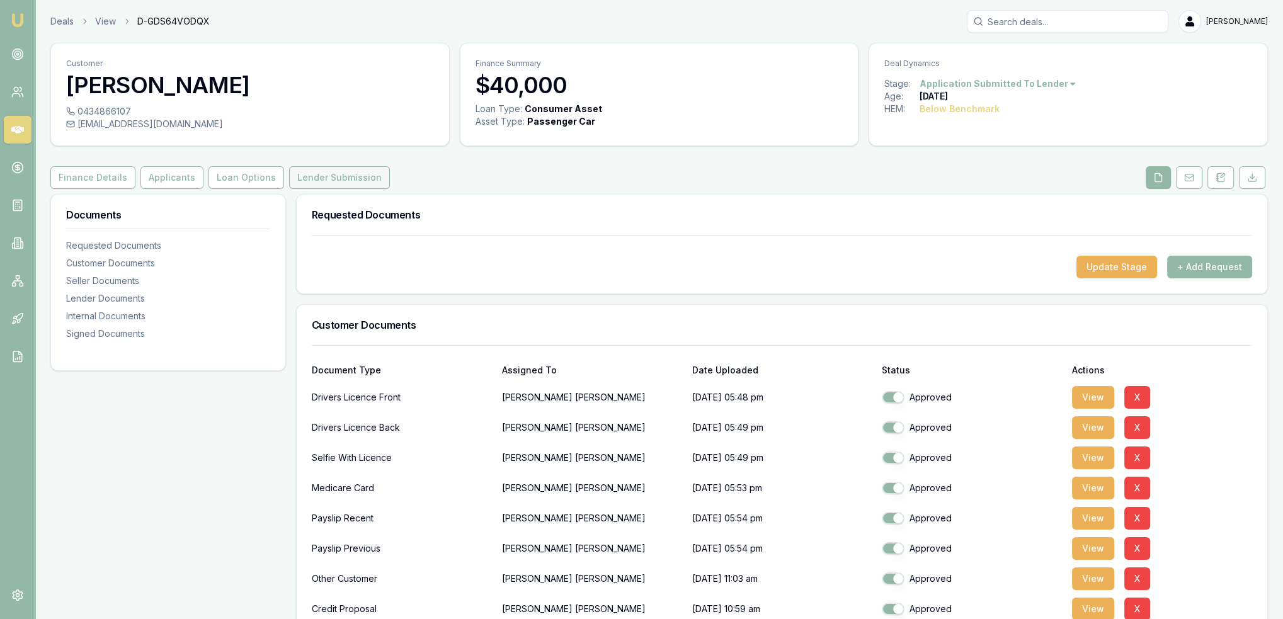
click at [317, 180] on button "Lender Submission" at bounding box center [339, 177] width 101 height 23
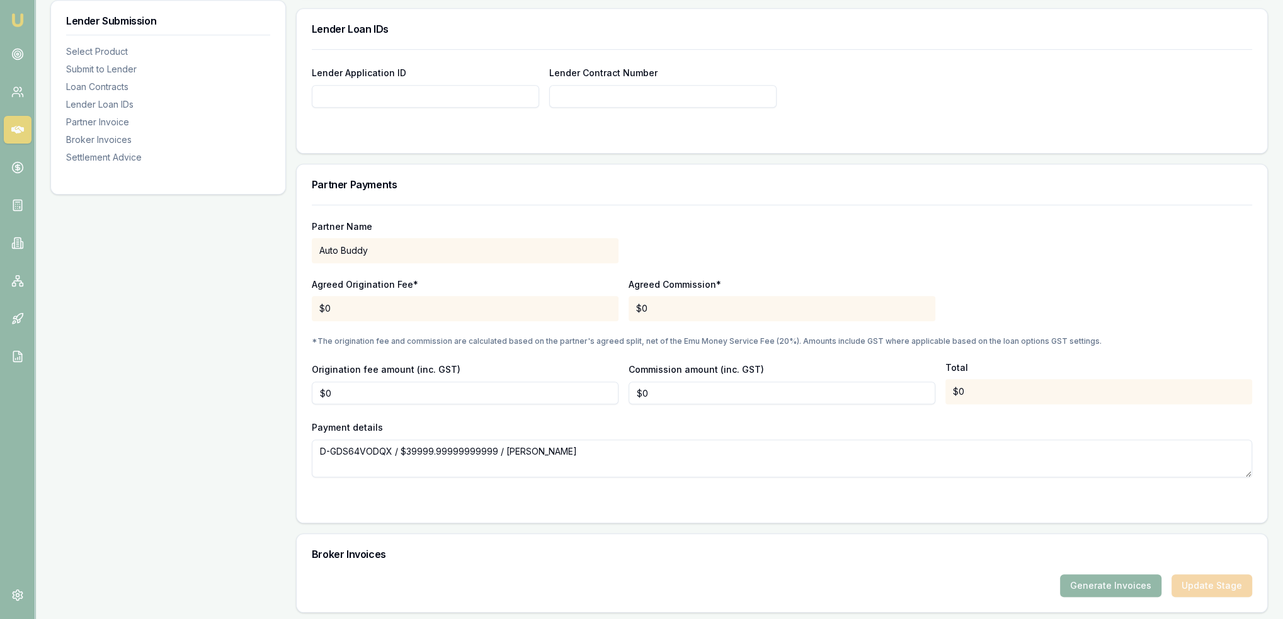
scroll to position [1005, 0]
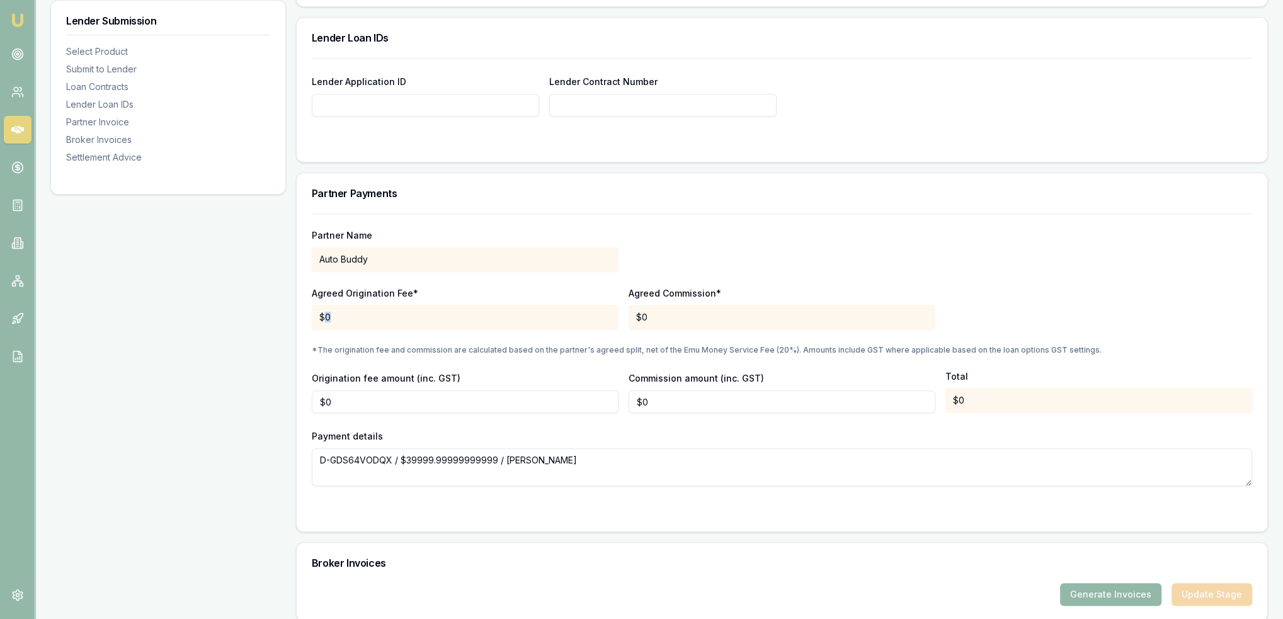
drag, startPoint x: 338, startPoint y: 316, endPoint x: 322, endPoint y: 316, distance: 15.7
click at [322, 316] on div "$0" at bounding box center [465, 317] width 307 height 25
drag, startPoint x: 328, startPoint y: 399, endPoint x: 297, endPoint y: 399, distance: 30.2
click at [297, 399] on div "Partner Name Auto Buddy Agreed Origination Fee* $0 Agreed Commission* $0 *The o…" at bounding box center [782, 373] width 971 height 318
type input "$1,250"
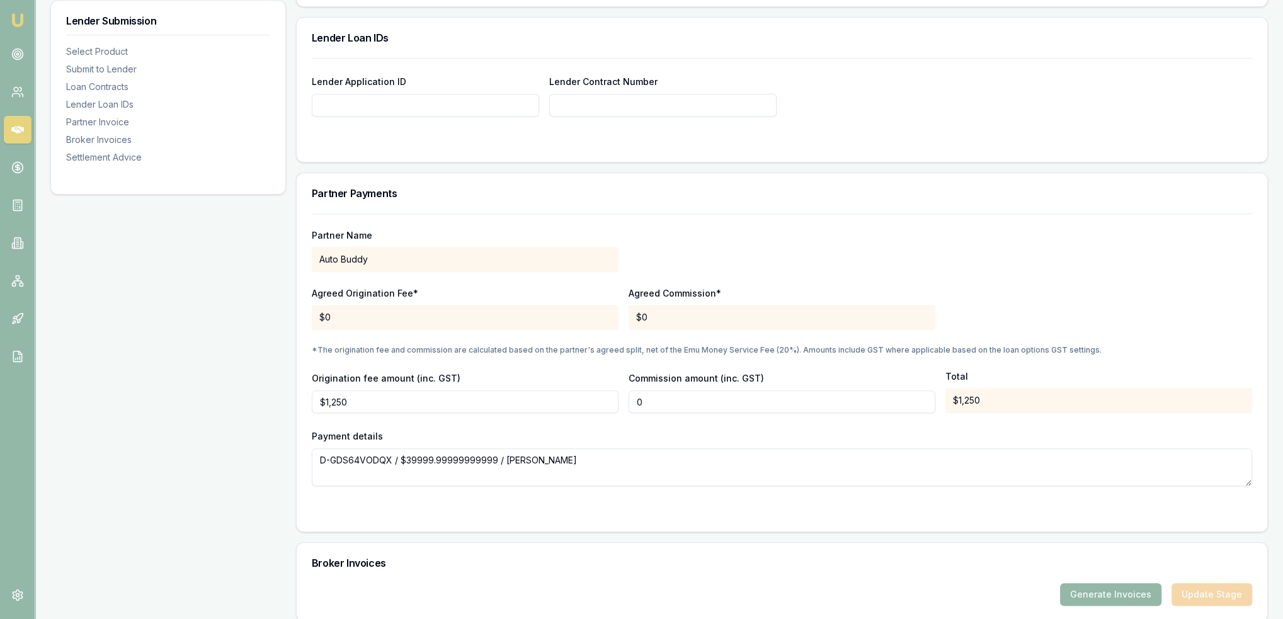
click at [806, 397] on input "0" at bounding box center [782, 402] width 307 height 23
click at [615, 399] on div "Origination fee amount (inc. GST) $1,250 Commission amount (inc. GST) 0 Total $…" at bounding box center [782, 391] width 940 height 43
type input "$1,837"
click at [412, 460] on textarea "D-GDS64VODQX / $39999.99999999999 / Cornelius O'Donnell" at bounding box center [782, 467] width 940 height 38
drag, startPoint x: 407, startPoint y: 457, endPoint x: 494, endPoint y: 457, distance: 87.6
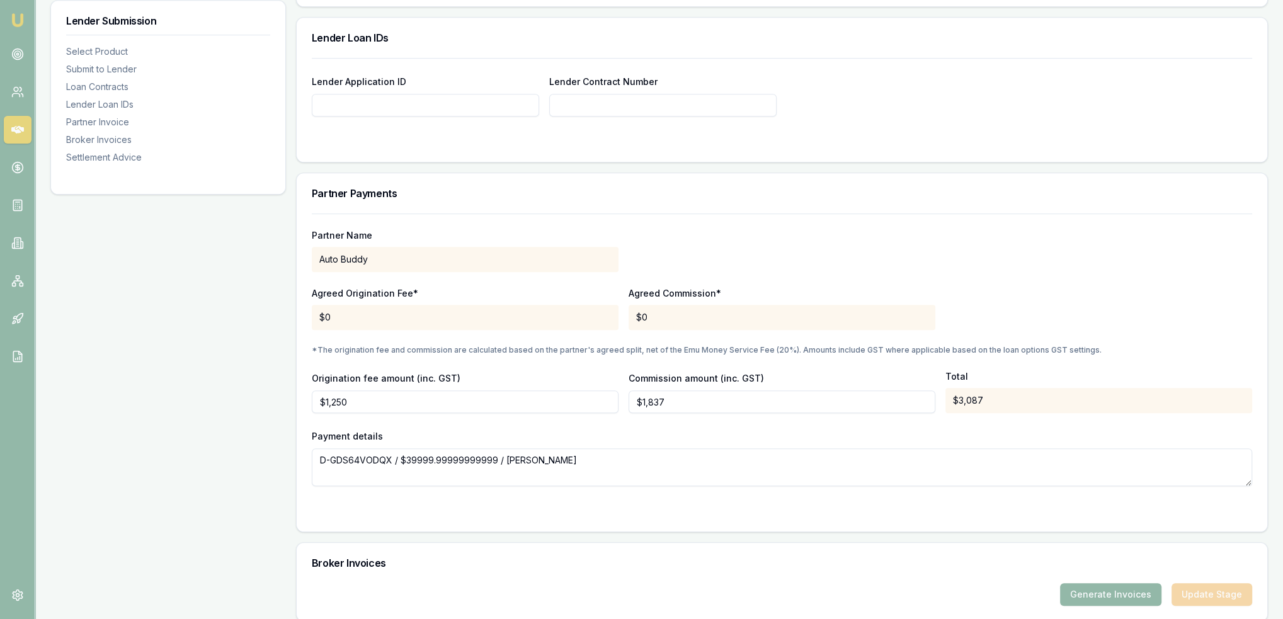
click at [494, 457] on textarea "D-GDS64VODQX / $39999.99999999999 / Cornelius O'Donnell" at bounding box center [782, 467] width 940 height 38
click at [784, 455] on textarea "D-GDS64VODQX / $40,000.00 / Cornelius O'Donnell" at bounding box center [782, 467] width 940 height 38
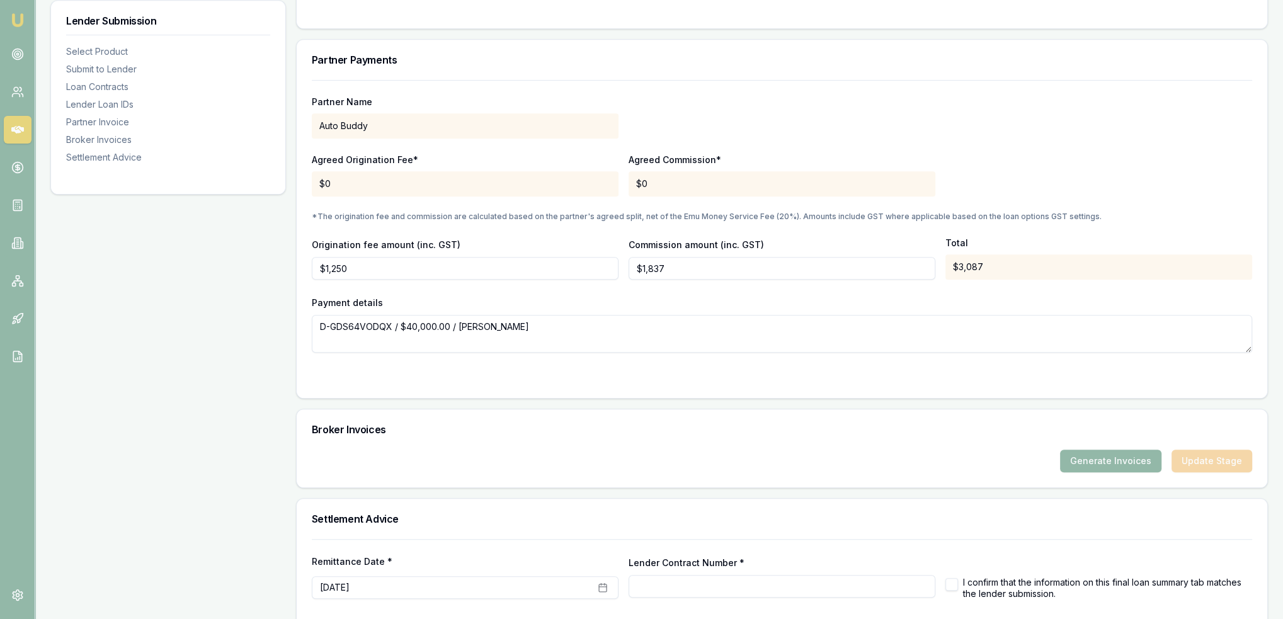
scroll to position [1194, 0]
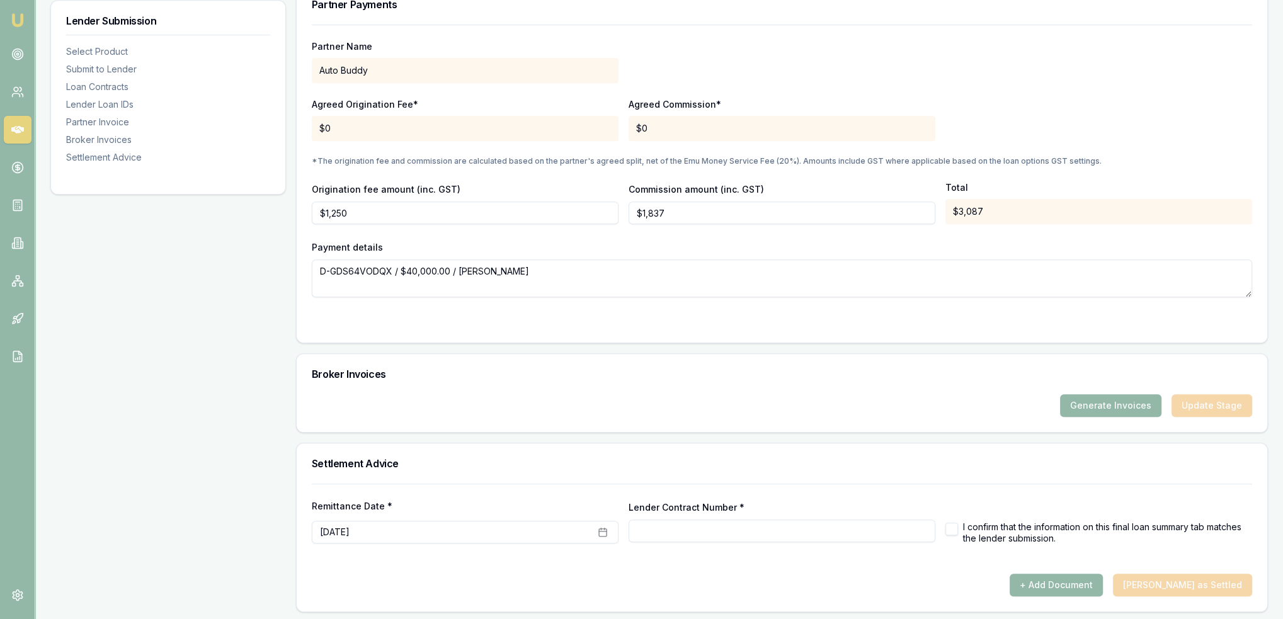
type textarea "D-GDS64VODQX / $40,000.00 / Cornelius O'Donnell"
click at [645, 390] on div "Broker Invoices" at bounding box center [782, 374] width 971 height 40
click at [1103, 409] on button "Generate Invoices" at bounding box center [1110, 405] width 101 height 23
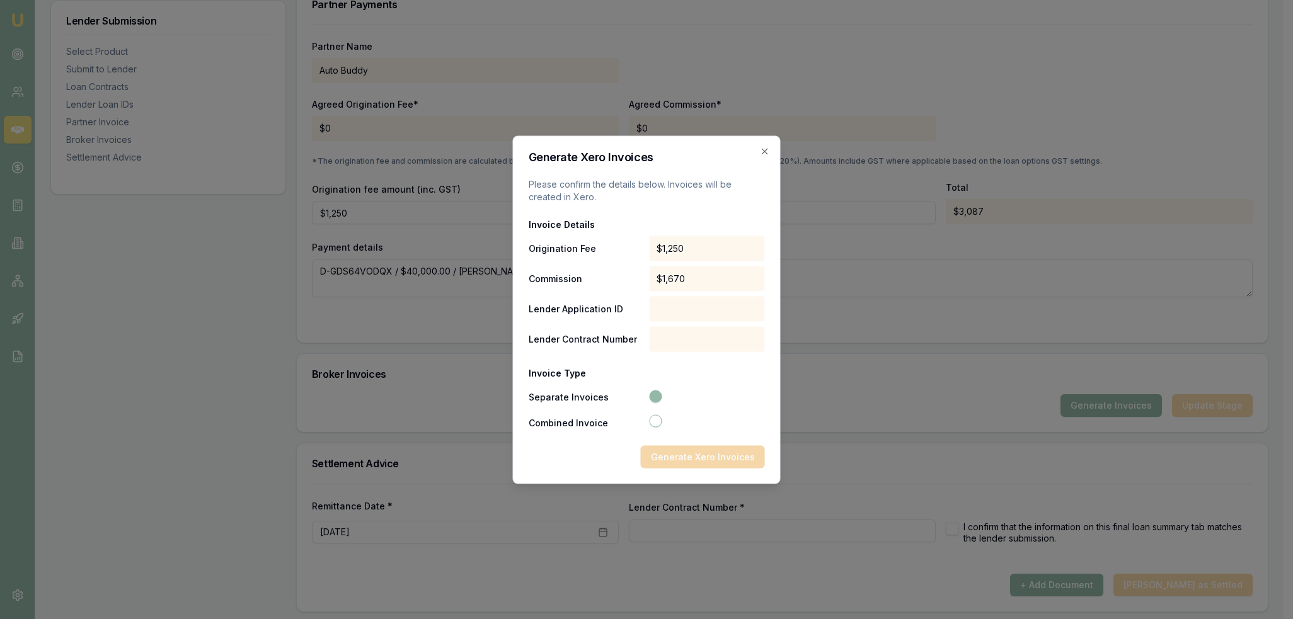
click at [693, 307] on div at bounding box center [707, 308] width 116 height 25
click at [765, 147] on icon "button" at bounding box center [765, 151] width 10 height 10
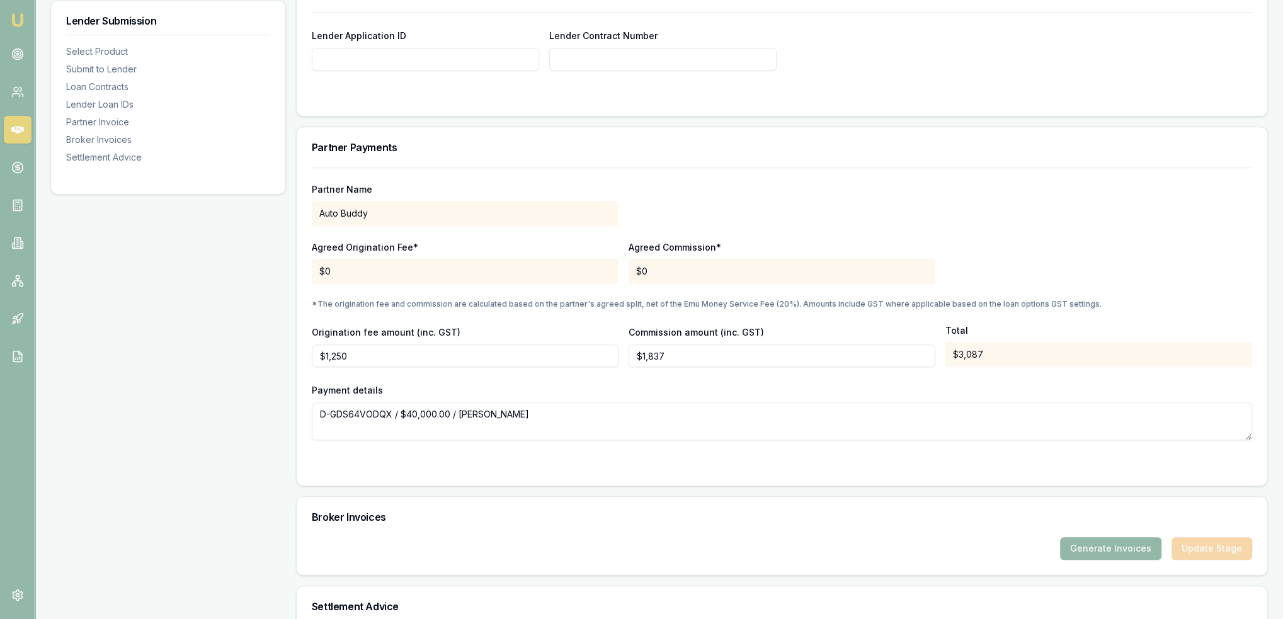
scroll to position [879, 0]
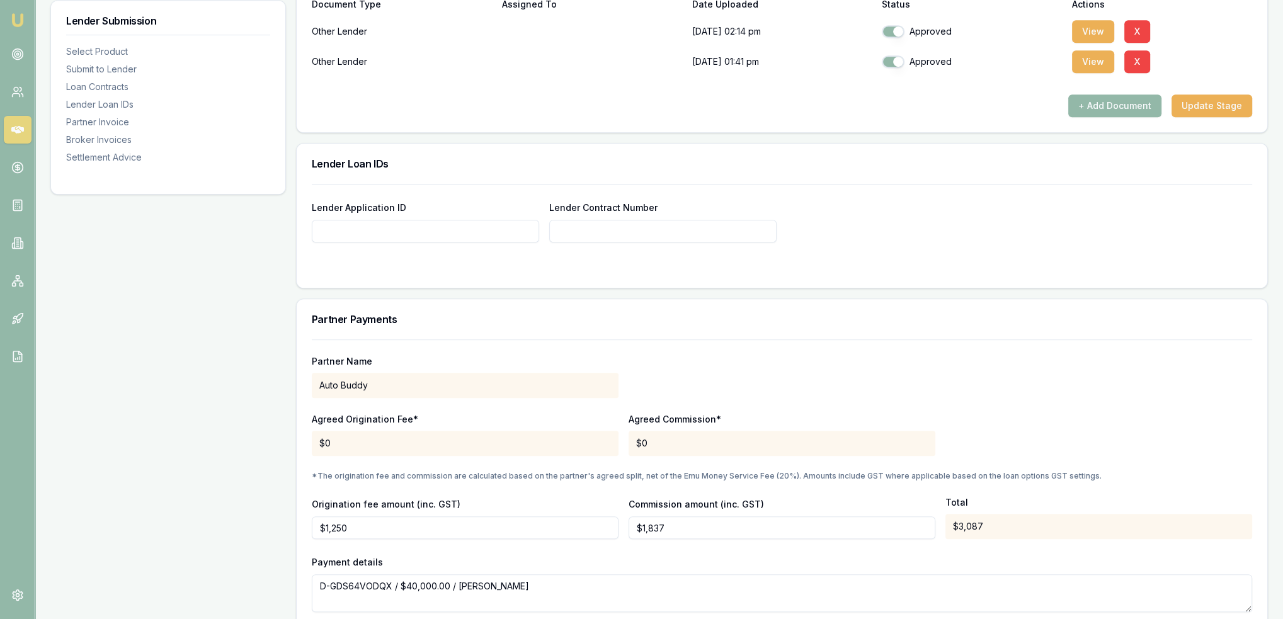
click at [443, 237] on input "Lender Application ID" at bounding box center [425, 231] width 227 height 23
type input "1311733"
click at [900, 241] on form "Lender Application ID 1311733 Lender Contract Number" at bounding box center [782, 228] width 940 height 89
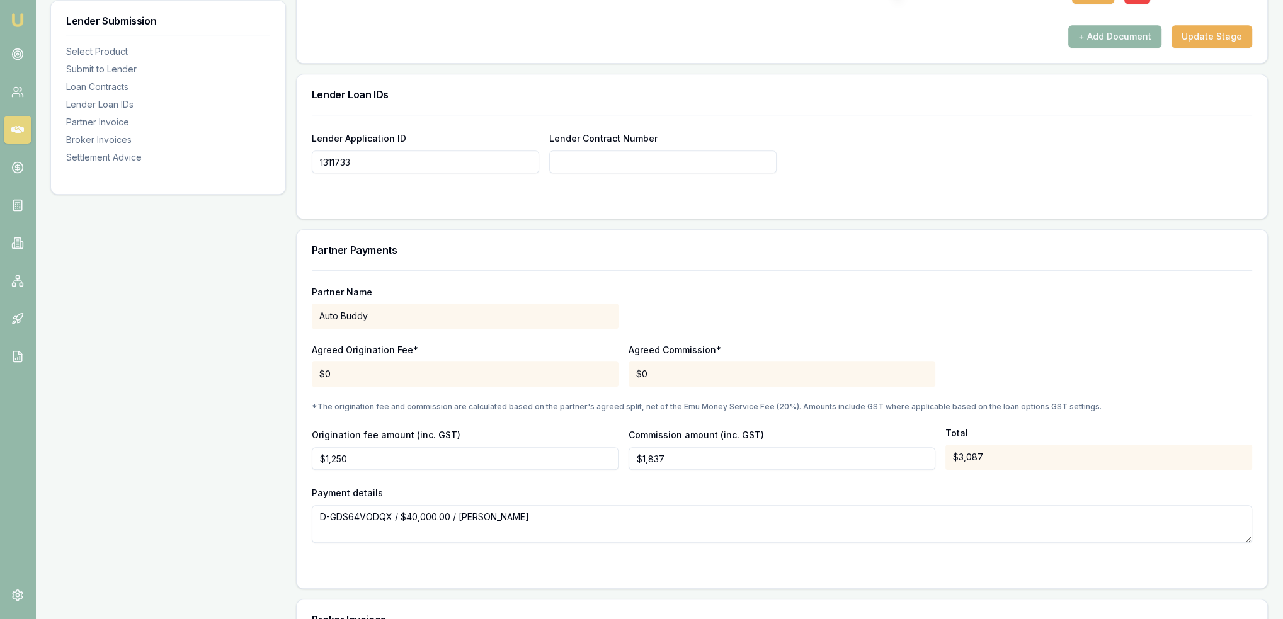
scroll to position [942, 0]
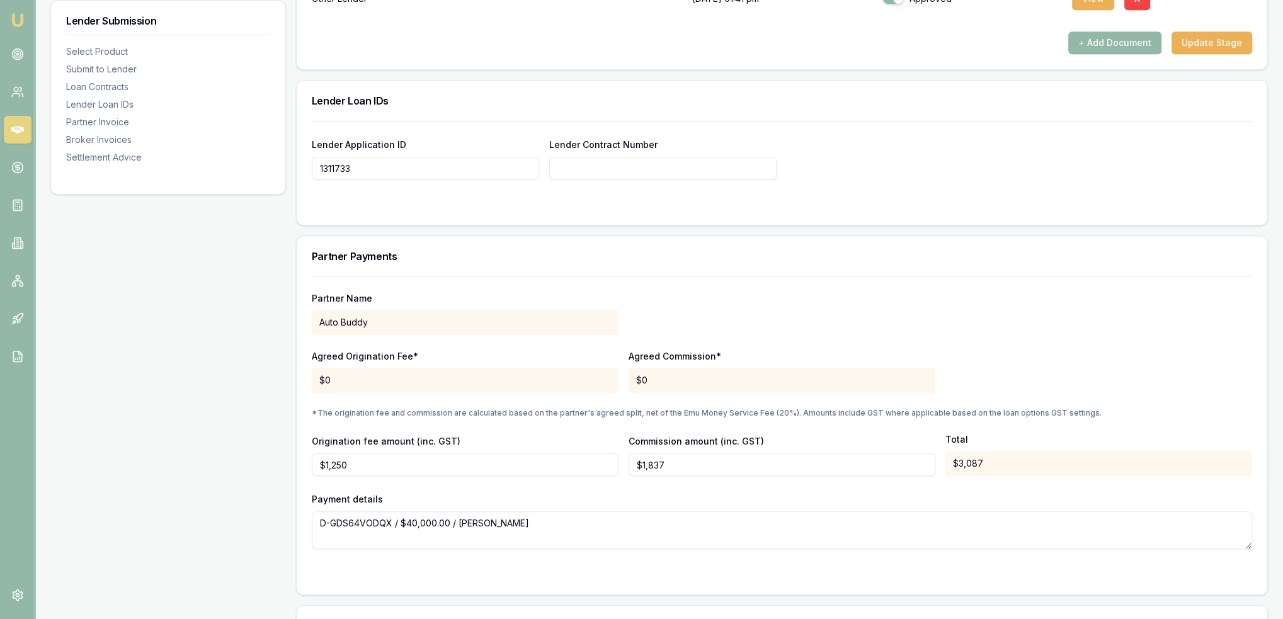
click at [828, 191] on form "Lender Application ID 1311733 Lender Contract Number" at bounding box center [782, 165] width 940 height 89
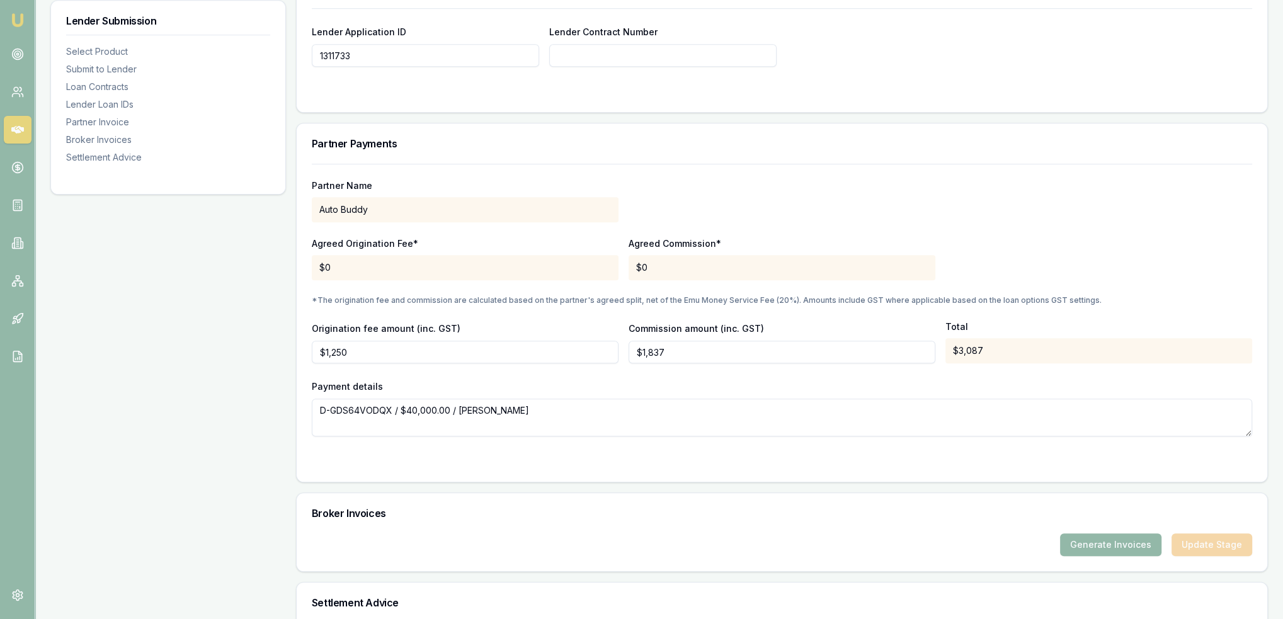
scroll to position [1194, 0]
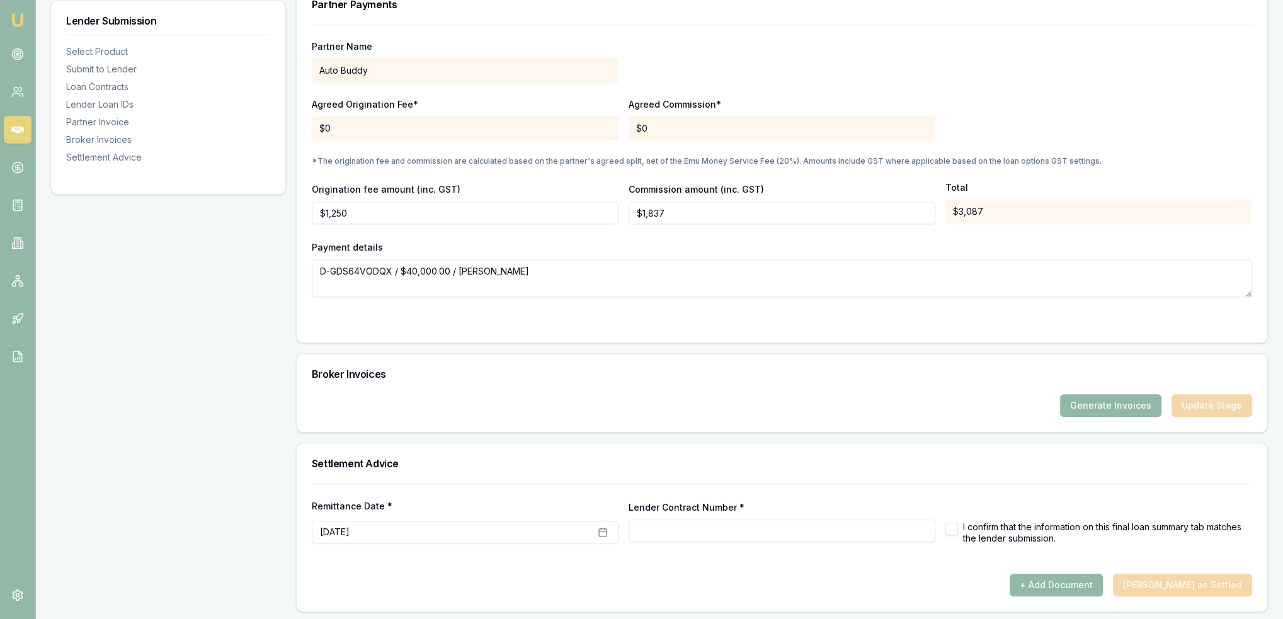
click at [1114, 403] on button "Generate Invoices" at bounding box center [1110, 405] width 101 height 23
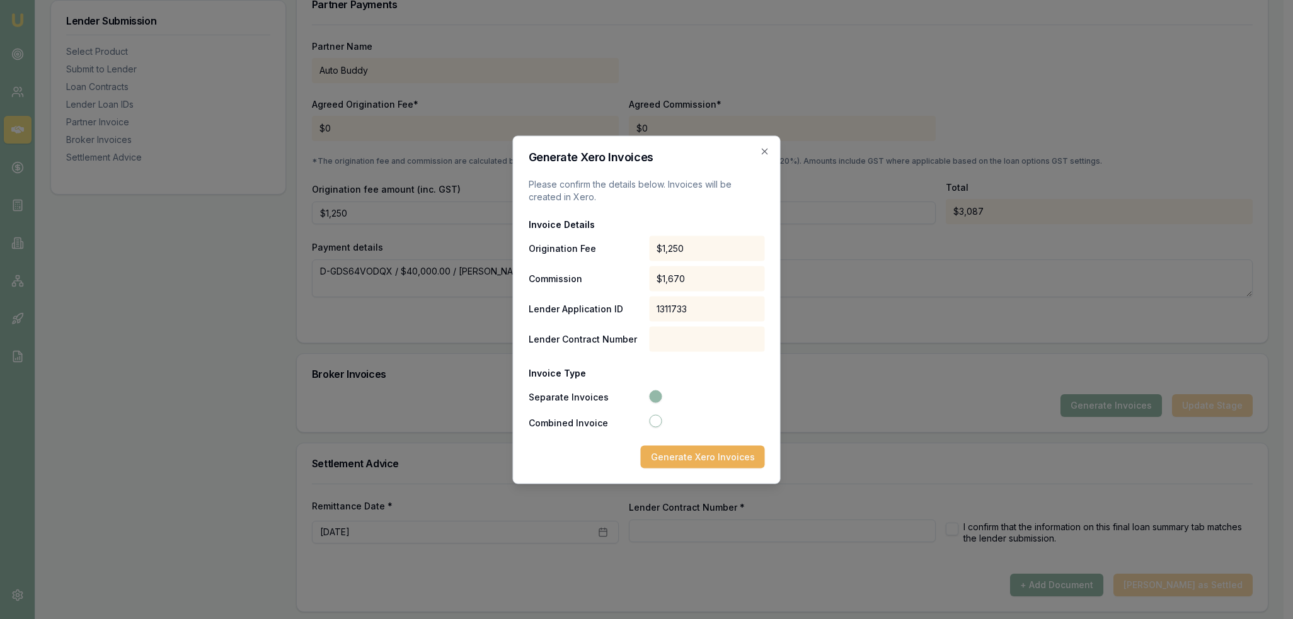
click at [653, 419] on button "Combined Invoice" at bounding box center [655, 420] width 13 height 13
radio input "false"
radio input "true"
click at [653, 395] on button "Separate Invoices" at bounding box center [655, 395] width 13 height 13
radio input "true"
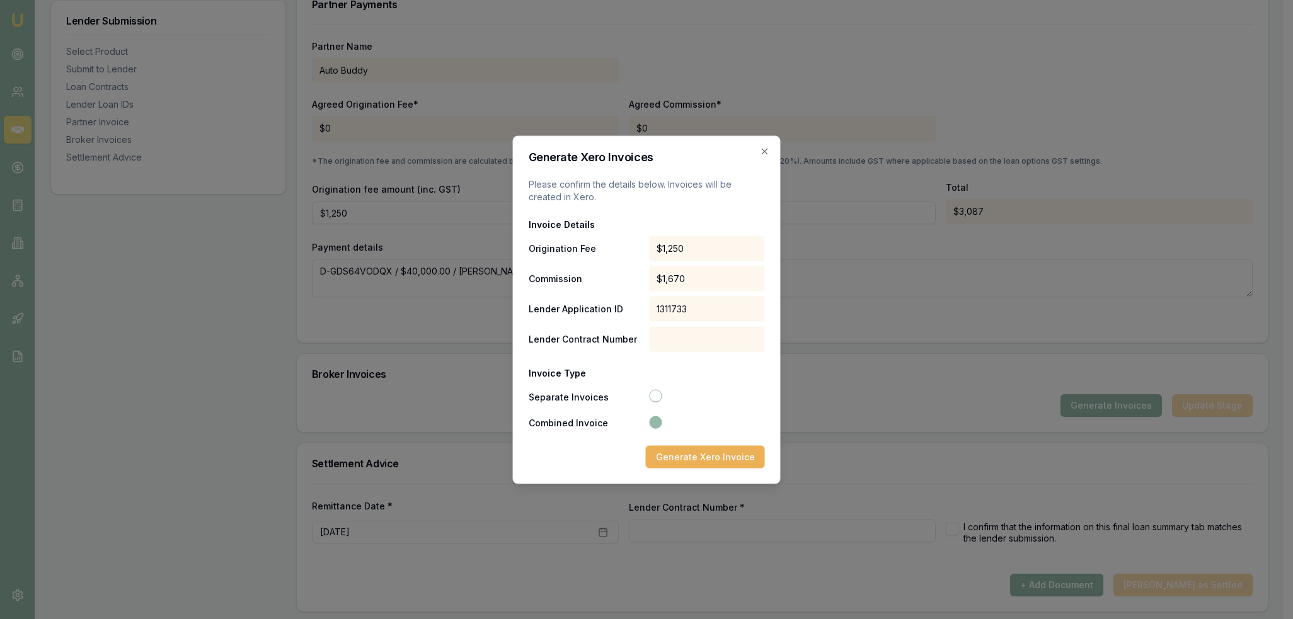
radio input "false"
click at [705, 454] on button "Generate Xero Invoices" at bounding box center [703, 456] width 124 height 23
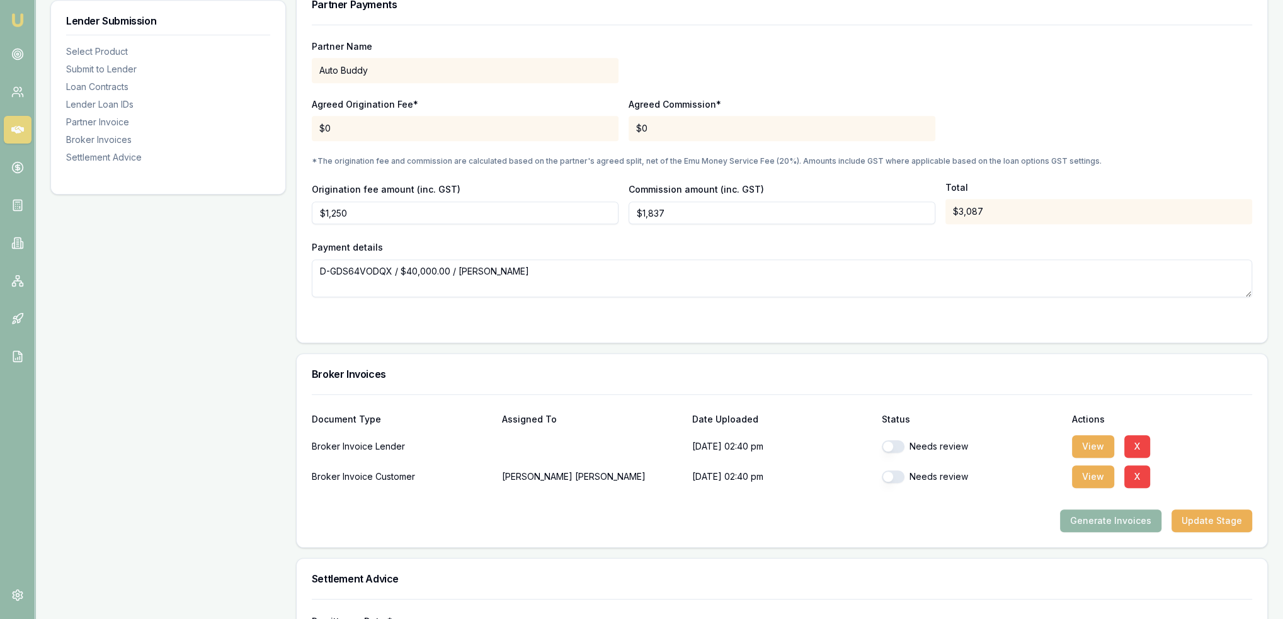
scroll to position [1310, 0]
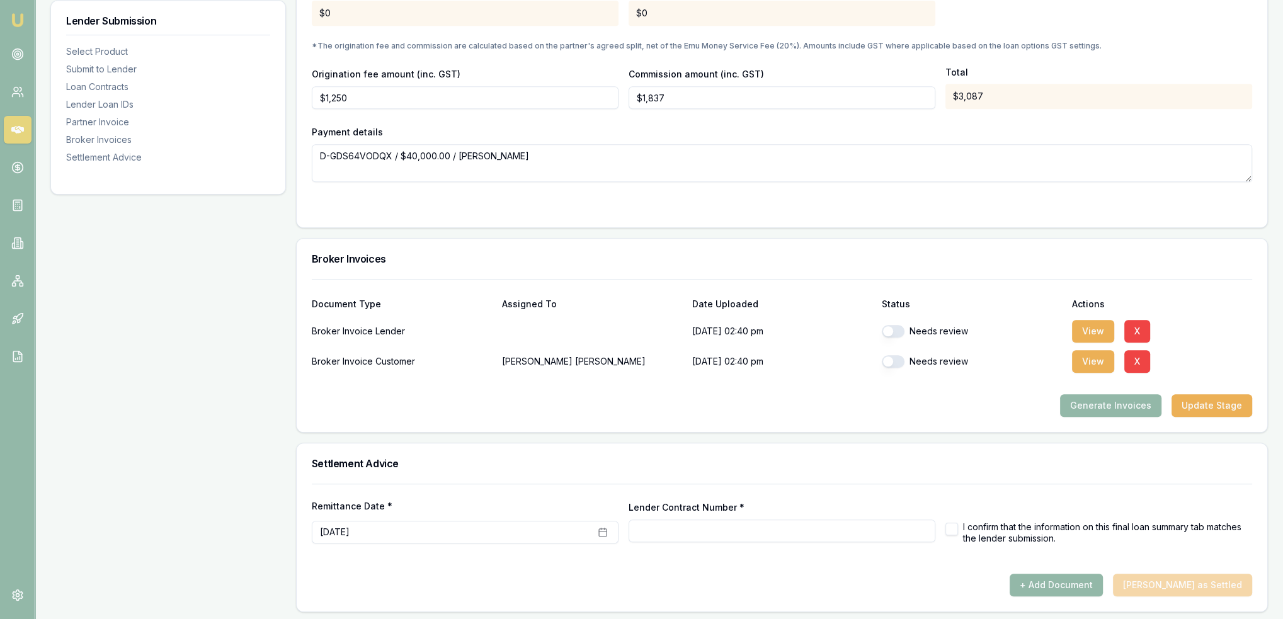
click at [892, 326] on button "button" at bounding box center [893, 331] width 23 height 13
checkbox input "true"
click at [892, 355] on button "button" at bounding box center [893, 361] width 23 height 13
checkbox input "true"
click at [1099, 323] on button "View" at bounding box center [1093, 331] width 42 height 23
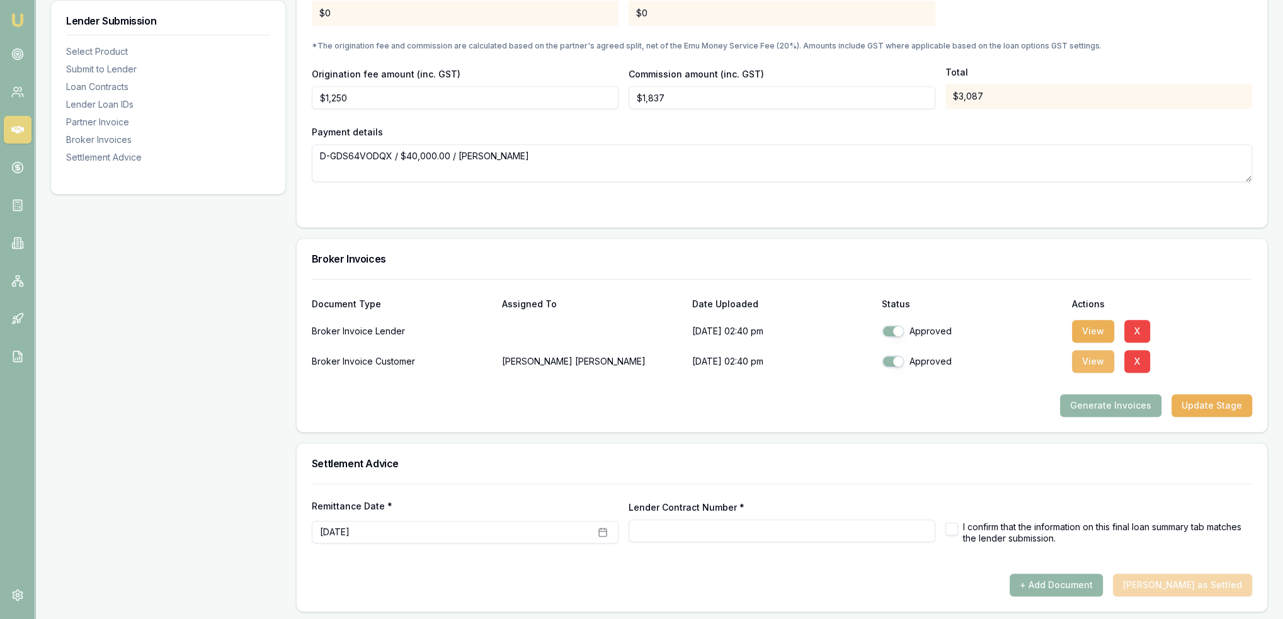
click at [1087, 361] on button "View" at bounding box center [1093, 361] width 42 height 23
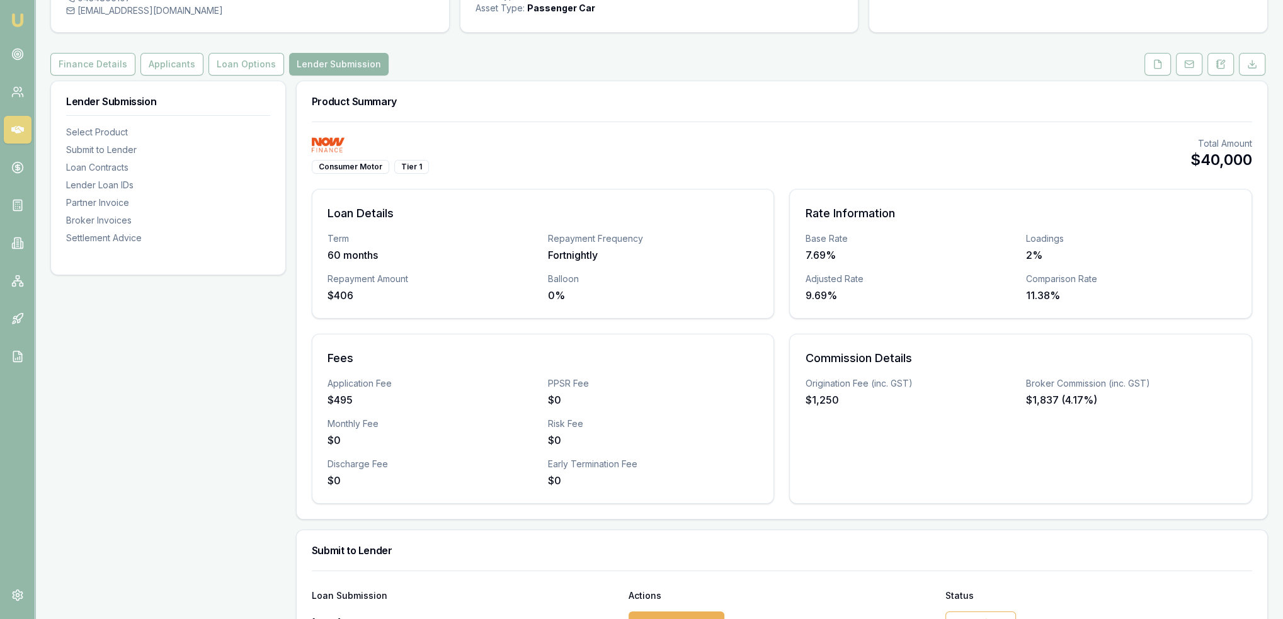
scroll to position [63, 0]
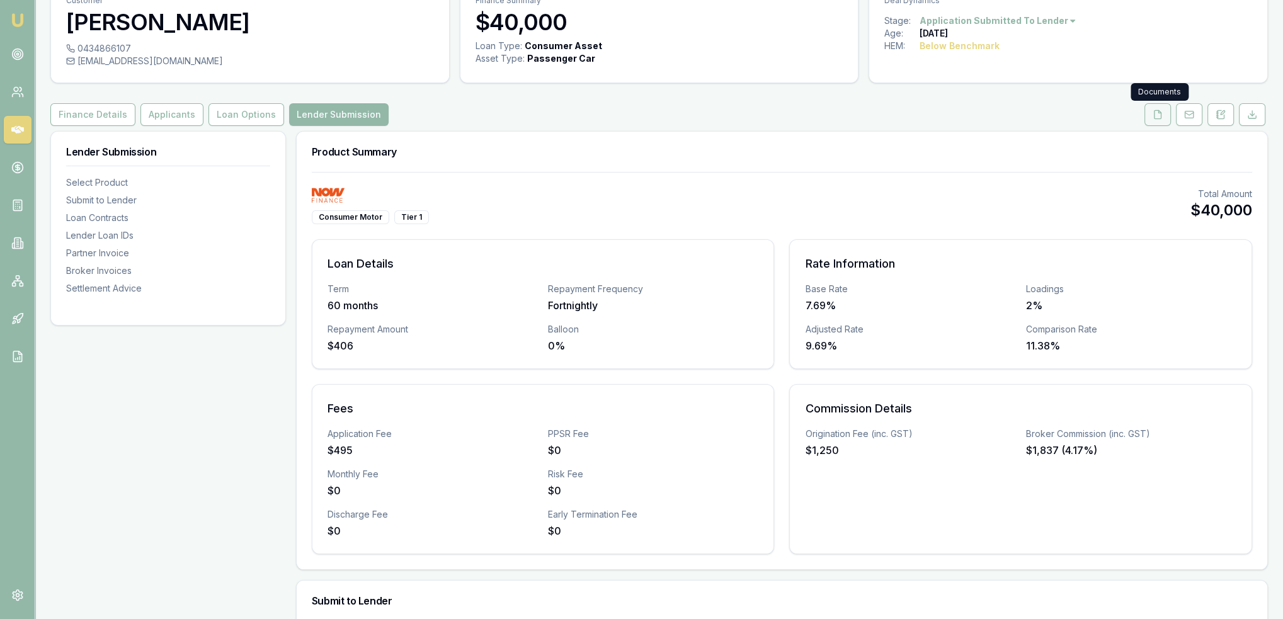
click at [1155, 113] on icon at bounding box center [1158, 114] width 7 height 8
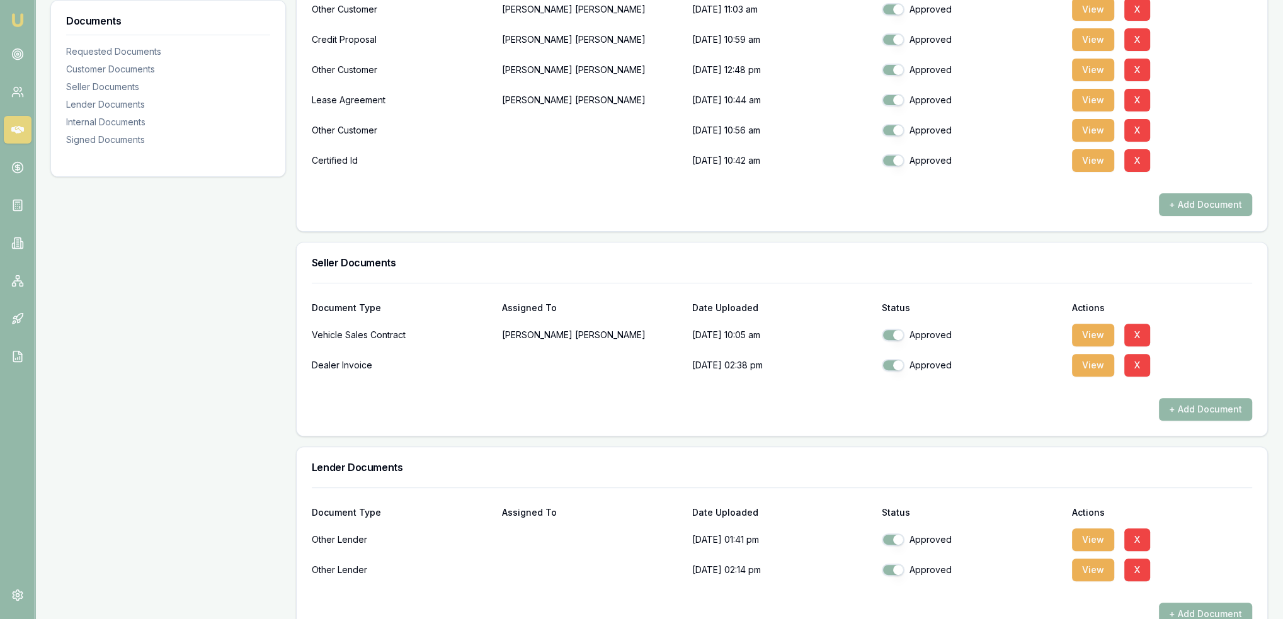
scroll to position [630, 0]
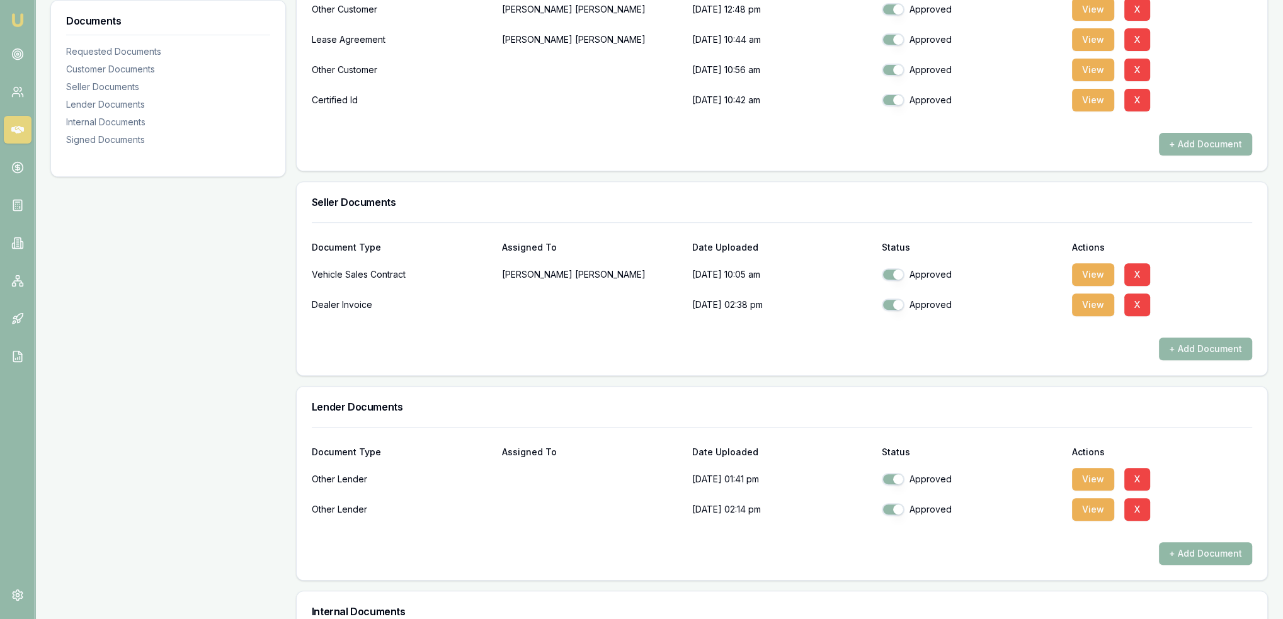
click at [1184, 554] on button "+ Add Document" at bounding box center [1205, 553] width 93 height 23
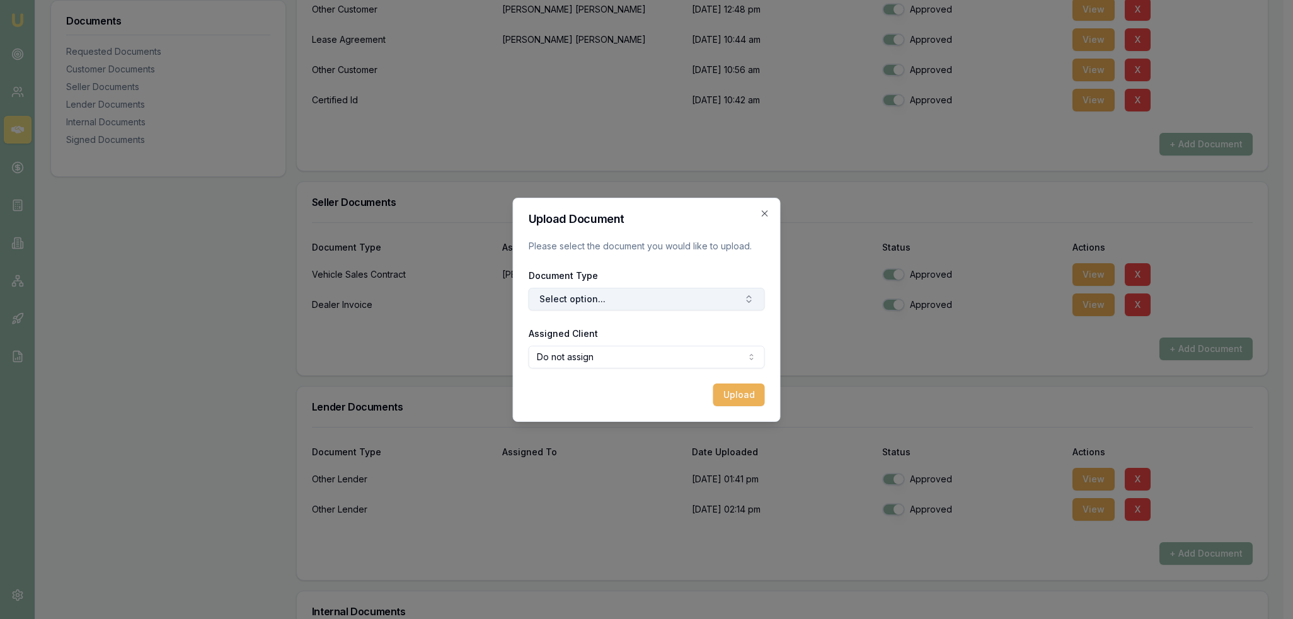
click at [585, 290] on button "Select option..." at bounding box center [646, 299] width 236 height 23
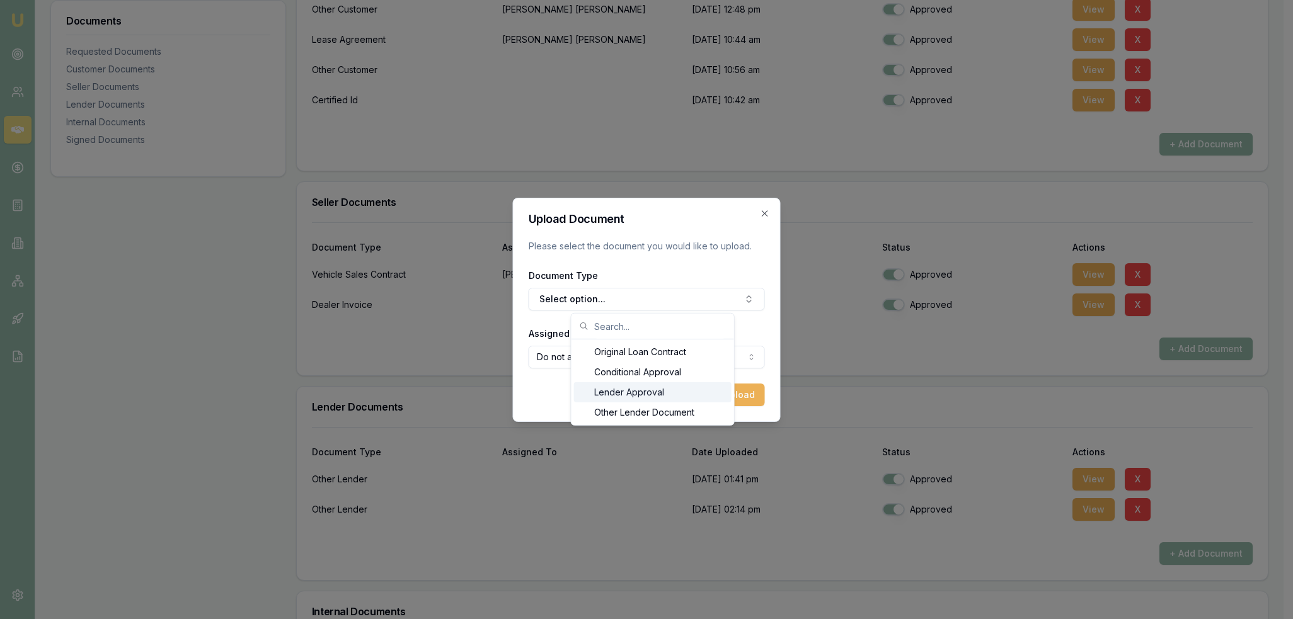
click at [623, 389] on div "Lender Approval" at bounding box center [652, 392] width 157 height 20
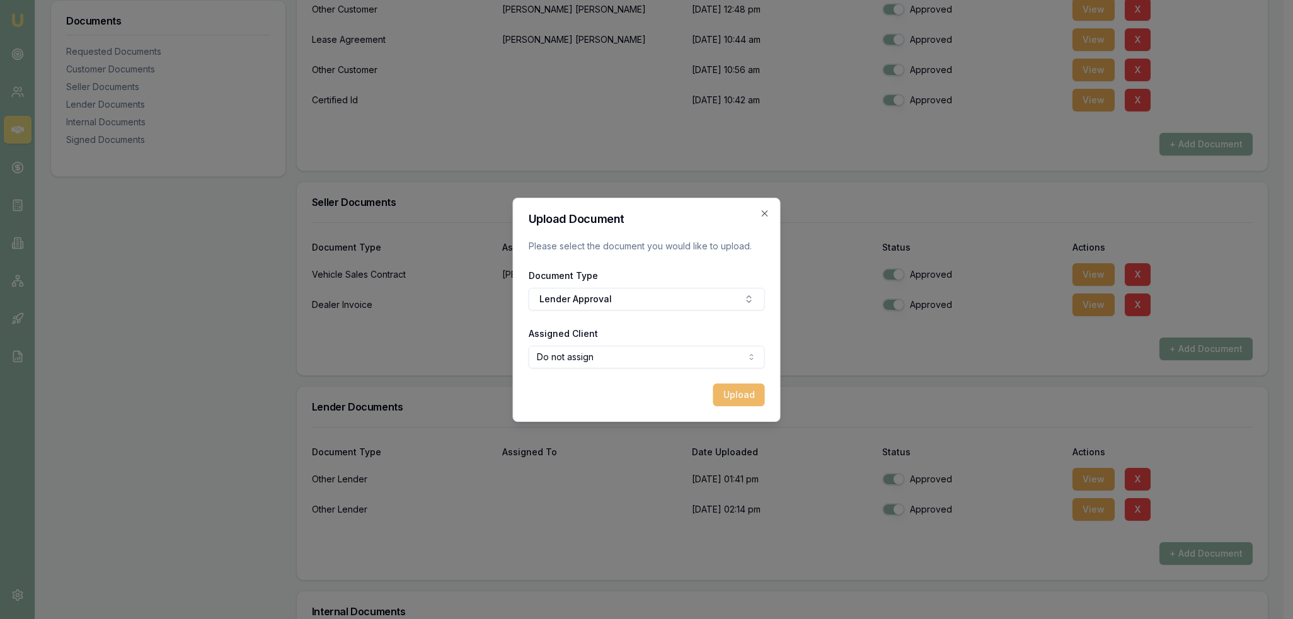
click at [736, 398] on button "Upload" at bounding box center [739, 395] width 52 height 23
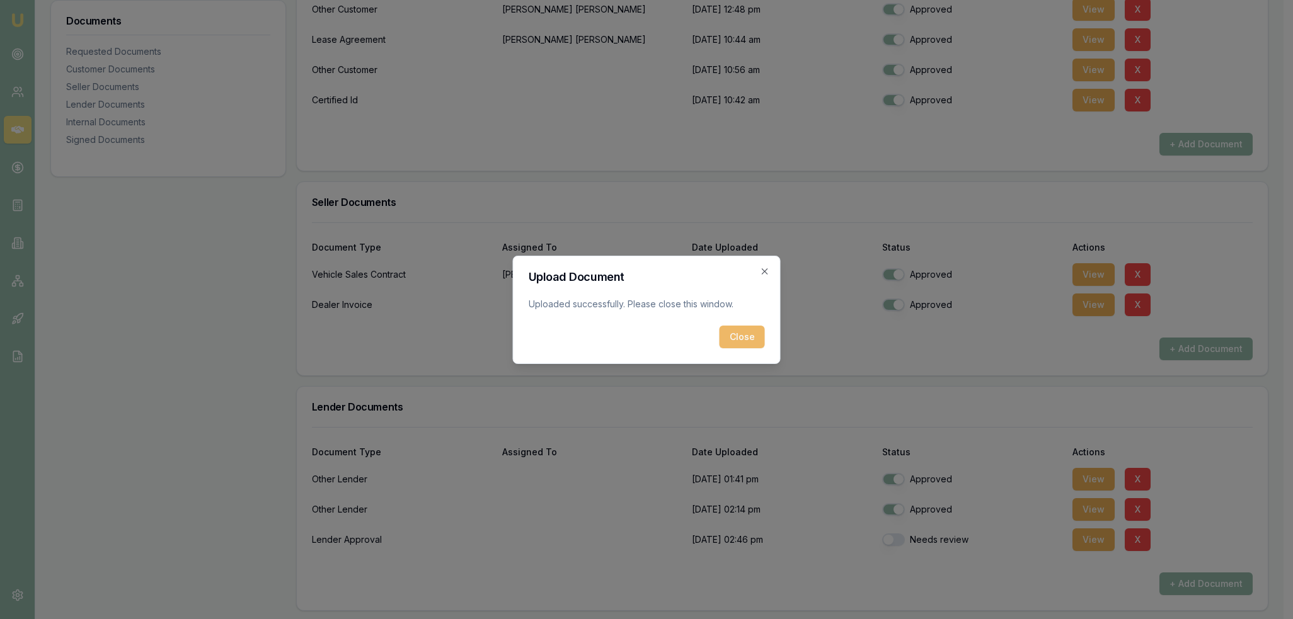
click at [746, 342] on button "Close" at bounding box center [741, 337] width 45 height 23
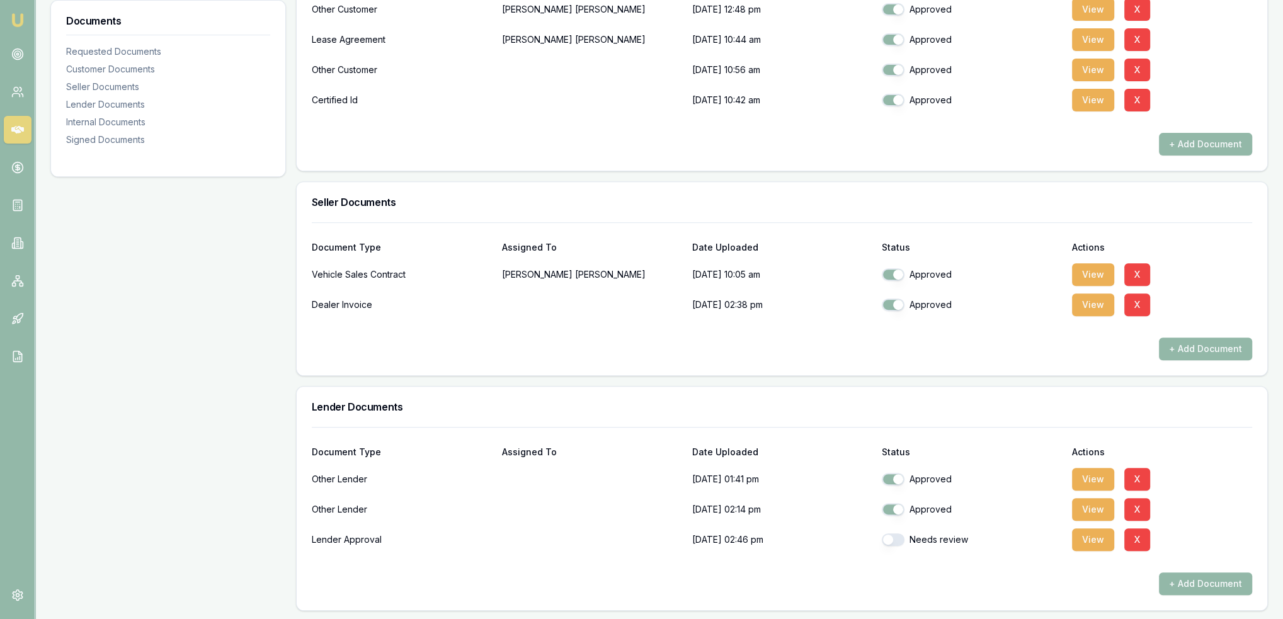
click at [894, 538] on button "button" at bounding box center [893, 540] width 23 height 13
checkbox input "true"
click at [1186, 586] on button "+ Add Document" at bounding box center [1205, 584] width 93 height 23
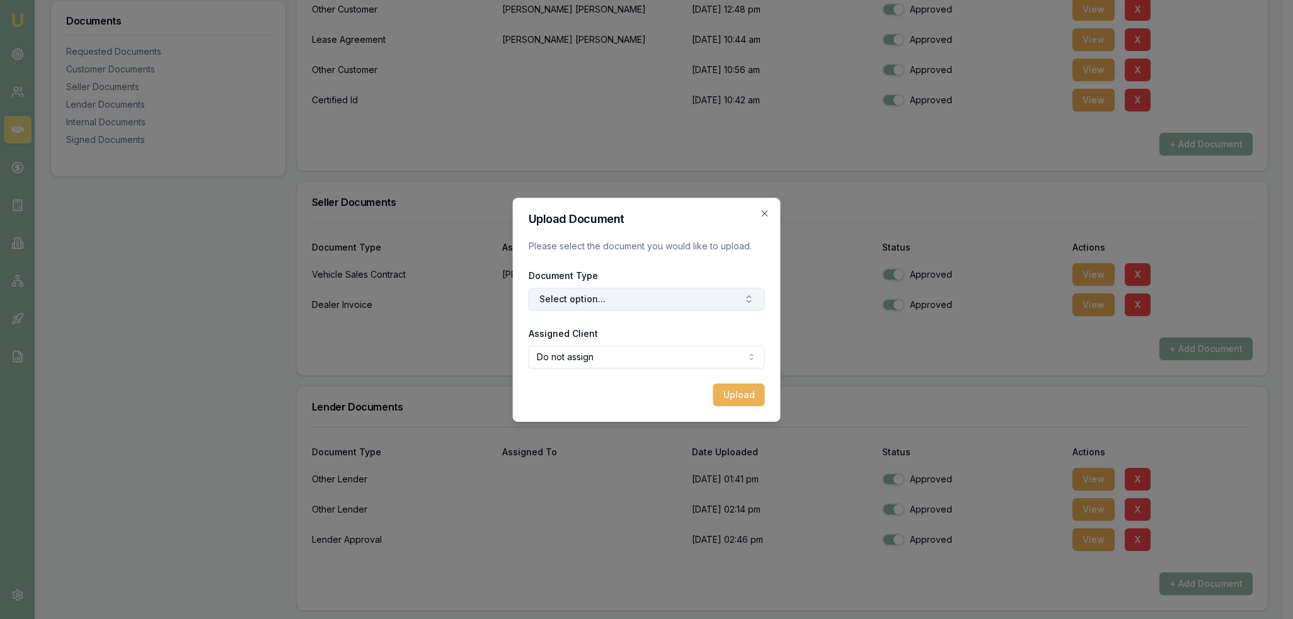
click at [588, 300] on button "Select option..." at bounding box center [646, 299] width 236 height 23
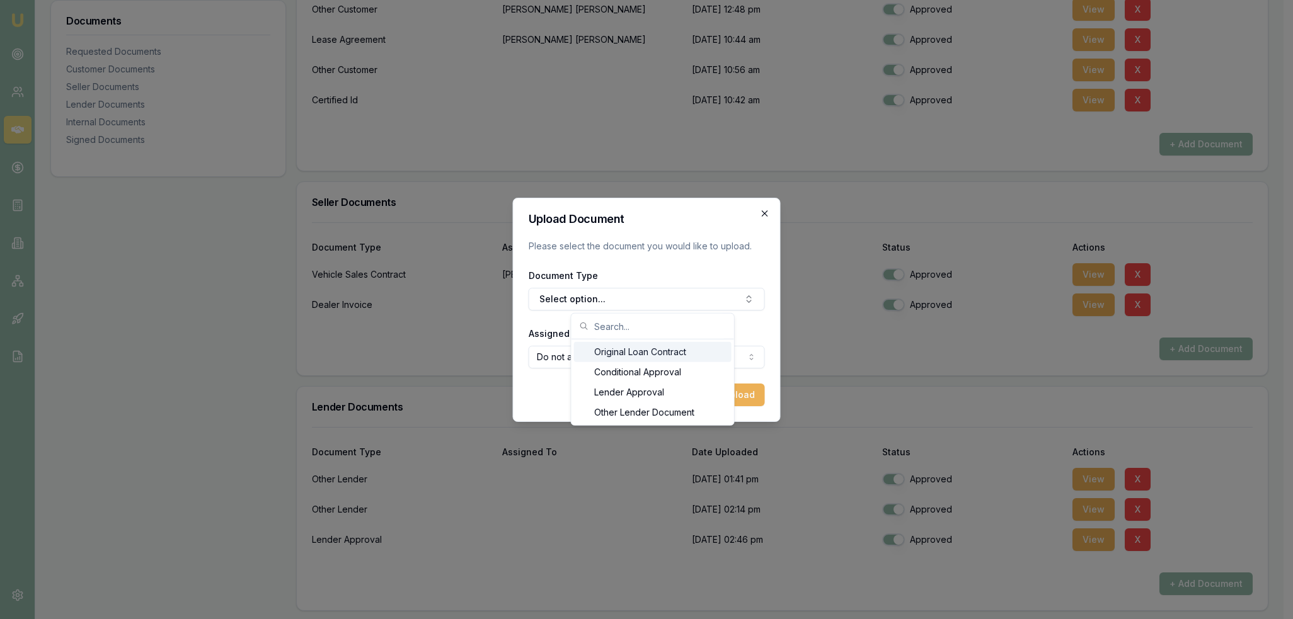
click at [767, 213] on icon "button" at bounding box center [765, 213] width 10 height 10
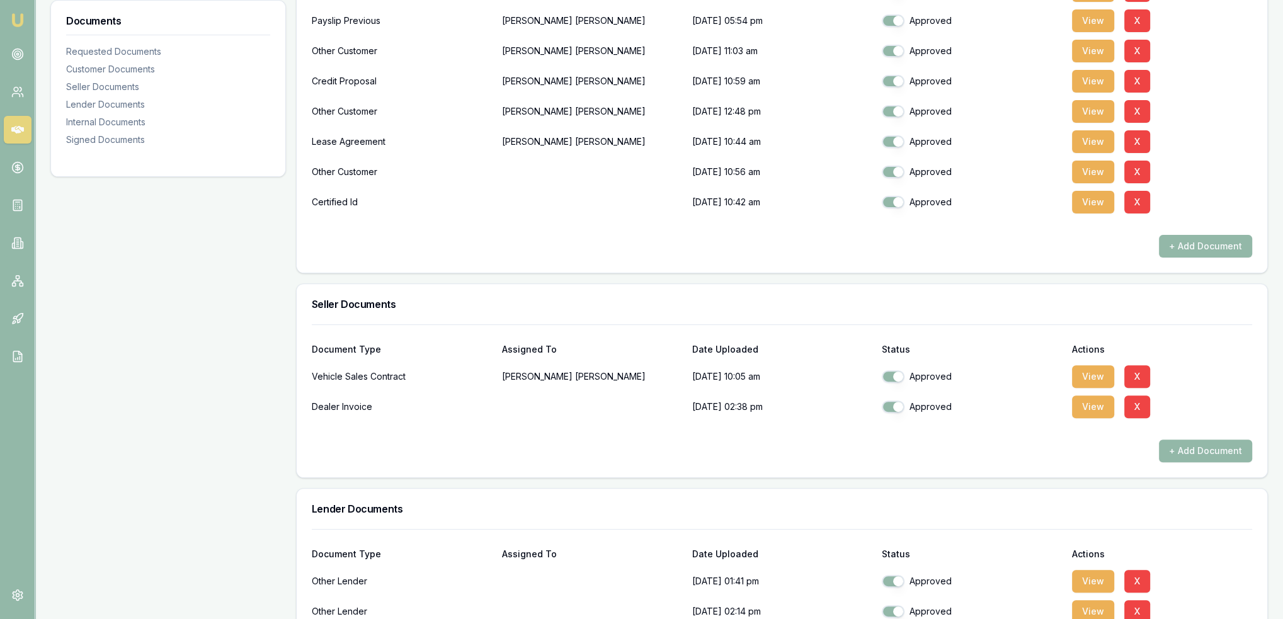
scroll to position [378, 0]
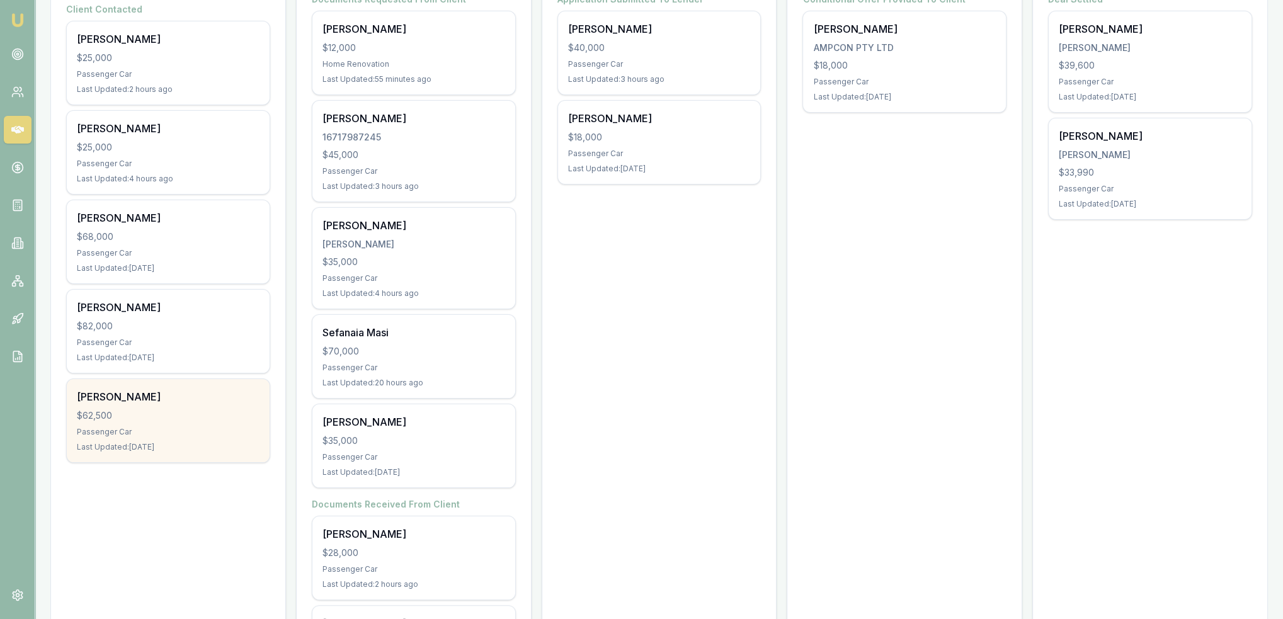
scroll to position [252, 0]
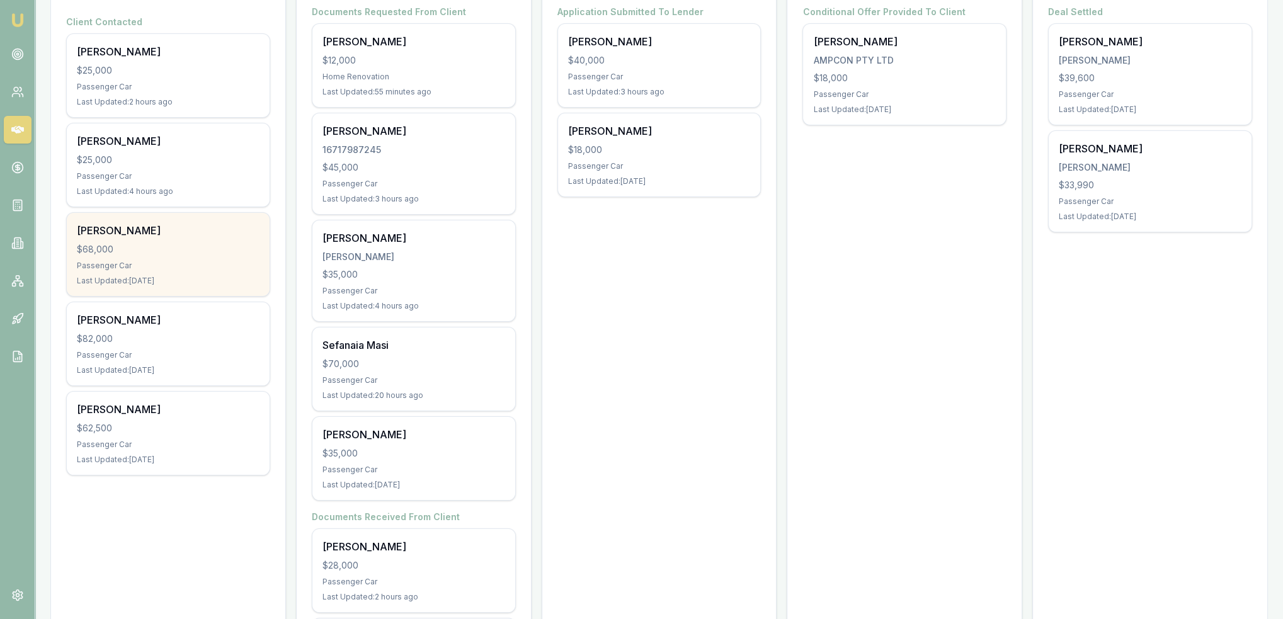
click at [142, 254] on div "[PERSON_NAME] $68,000 Passenger Car Last Updated: [DATE]" at bounding box center [168, 254] width 203 height 83
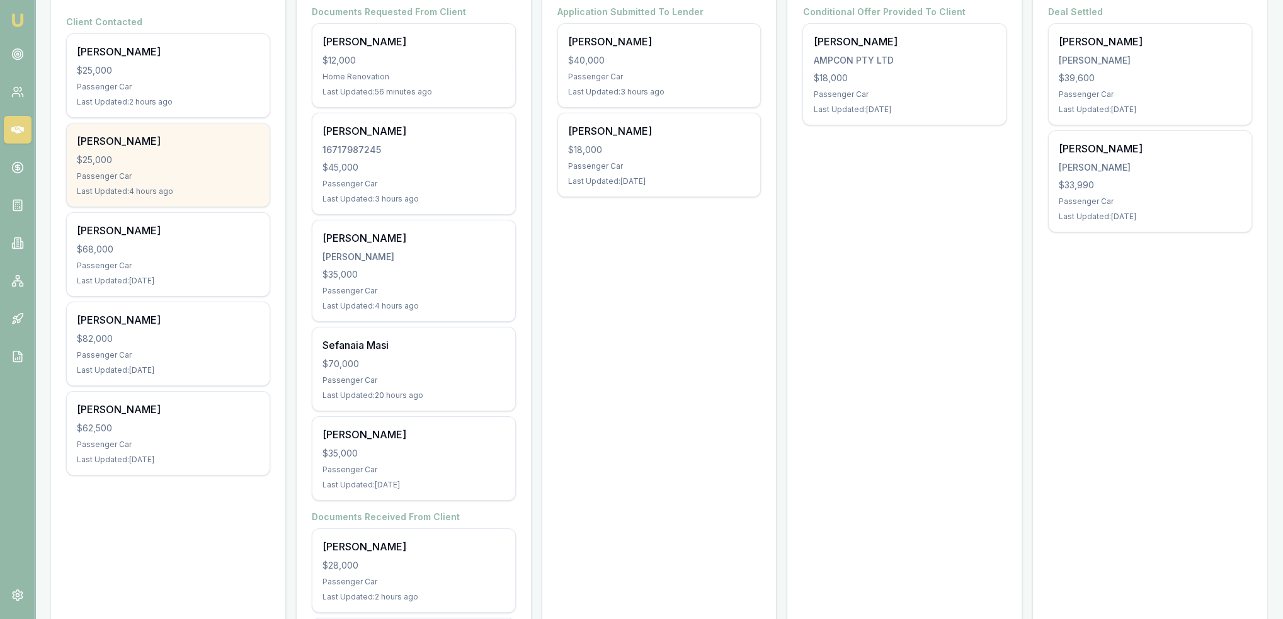
click at [112, 162] on div "$25,000" at bounding box center [168, 160] width 183 height 13
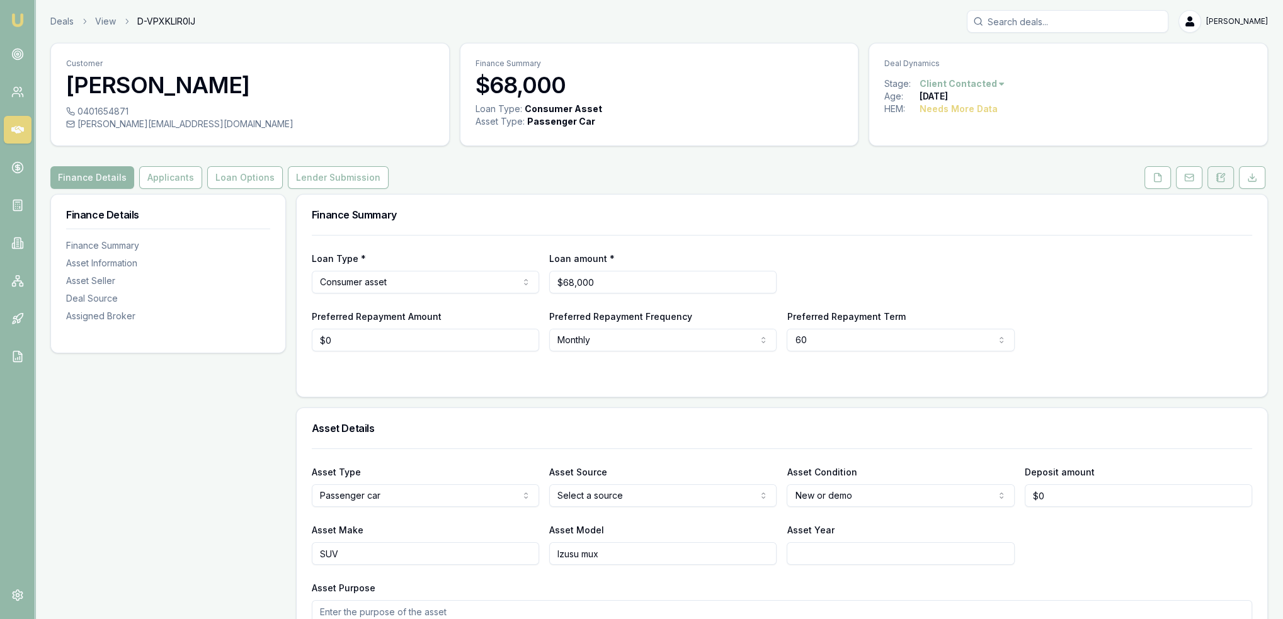
click at [1217, 173] on icon at bounding box center [1221, 178] width 10 height 10
drag, startPoint x: 1216, startPoint y: 174, endPoint x: 1207, endPoint y: 181, distance: 11.2
click at [1216, 174] on icon at bounding box center [1221, 178] width 10 height 10
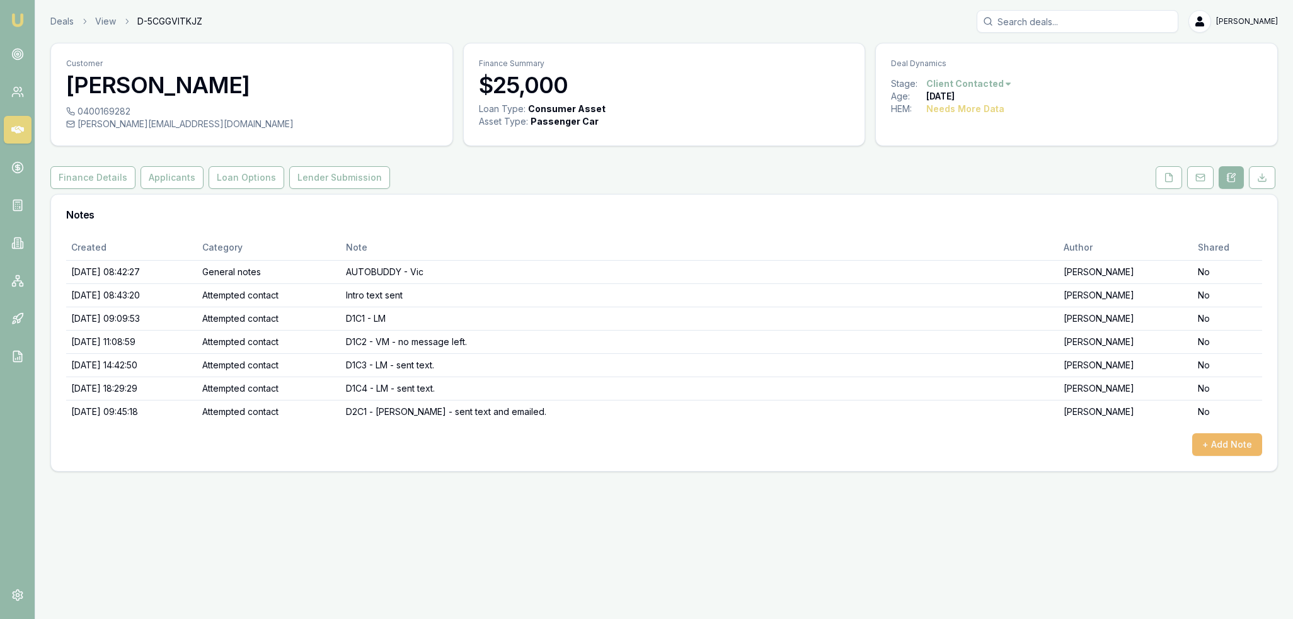
click at [1250, 437] on button "+ Add Note" at bounding box center [1227, 444] width 70 height 23
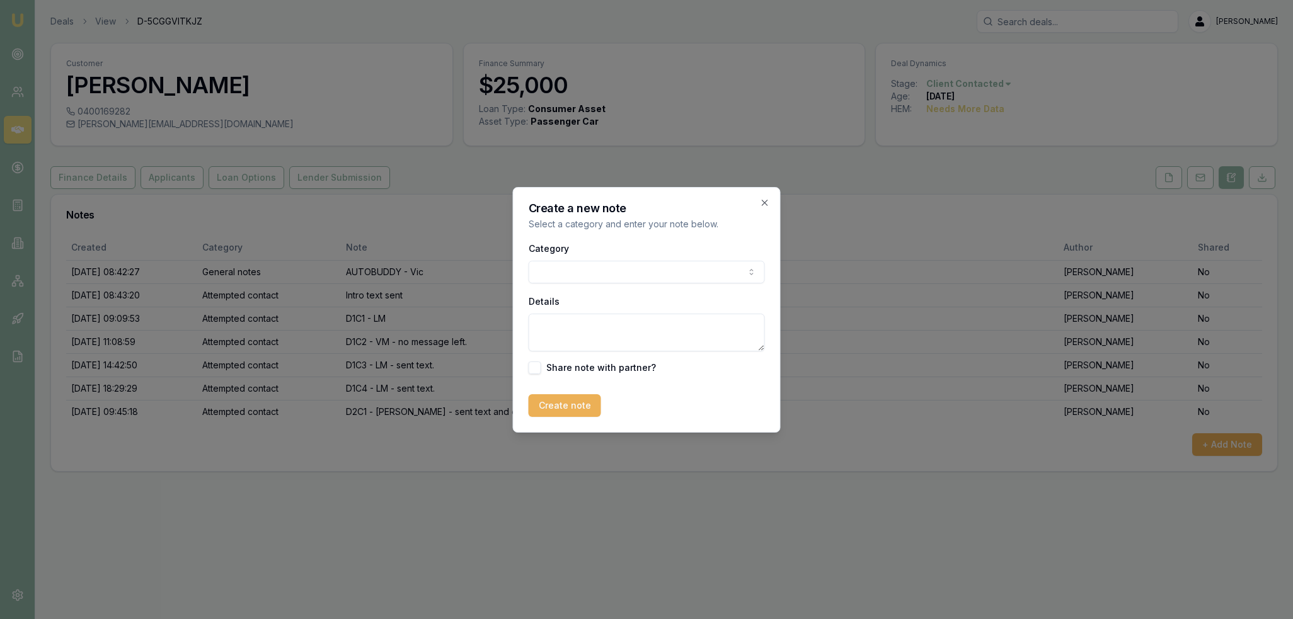
click at [691, 267] on body "Emu Broker Deals View D-5CGGVITKJZ [PERSON_NAME] Toggle Menu Customer [PERSON_N…" at bounding box center [646, 309] width 1293 height 619
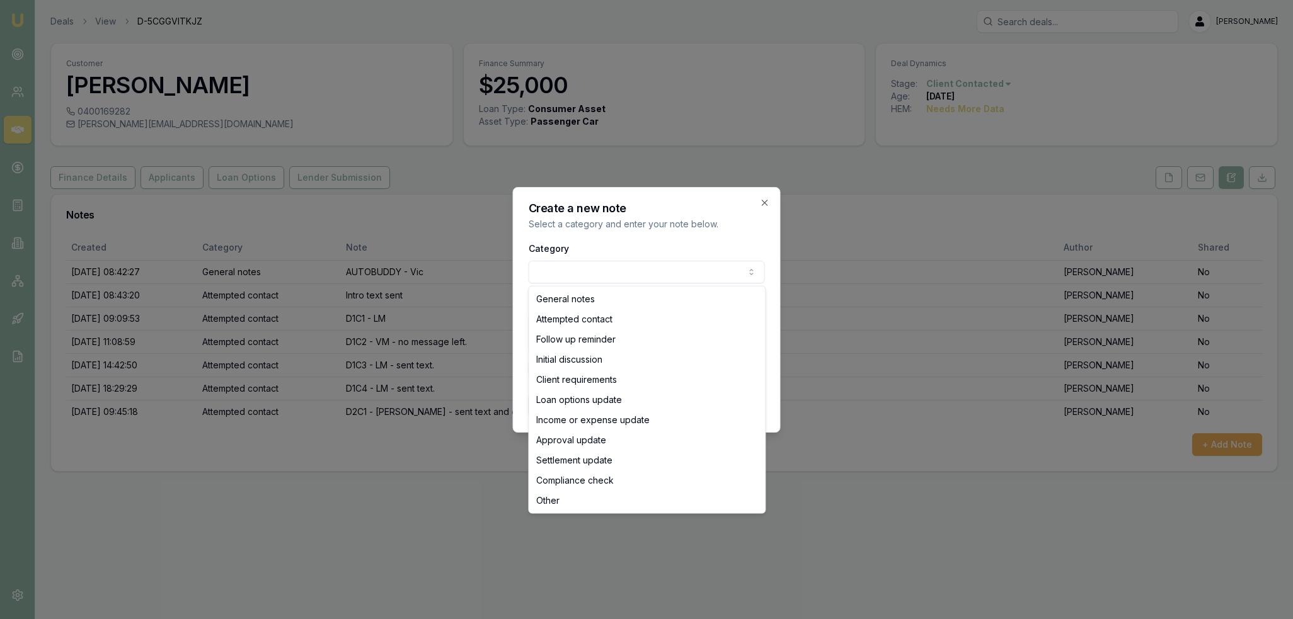
select select "ATTEMPTED_CONTACT"
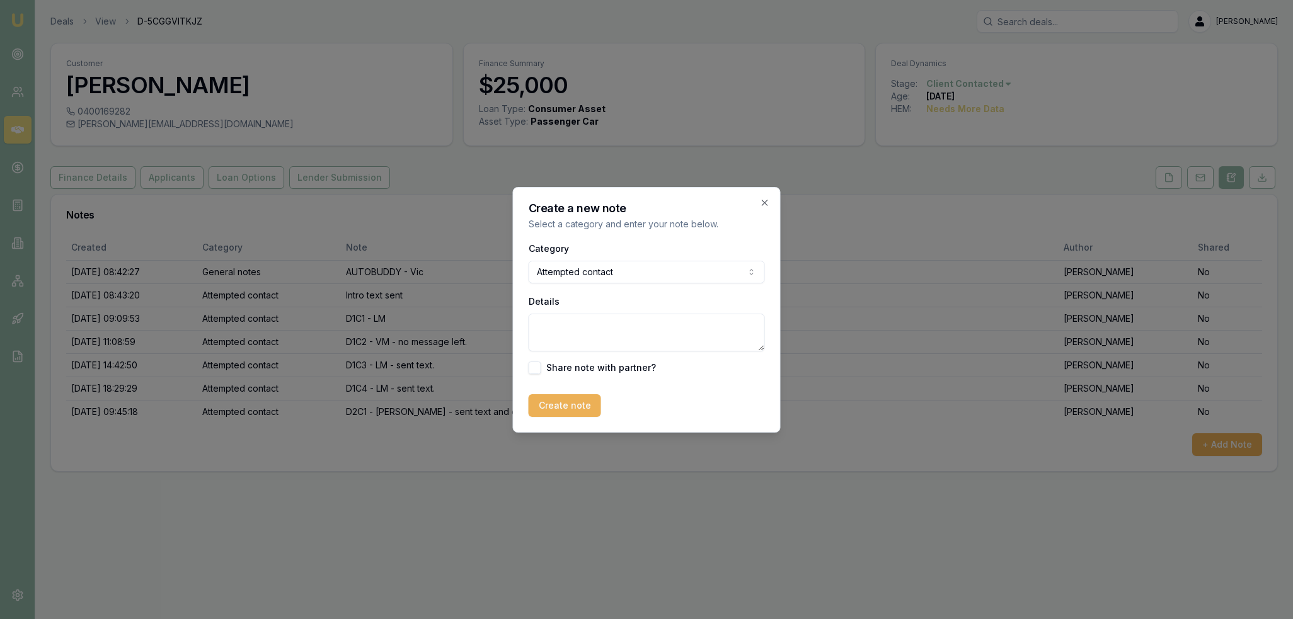
click at [597, 328] on textarea "Details" at bounding box center [646, 333] width 236 height 38
type textarea "D2C2 - VM - no message left"
click at [559, 403] on button "Create note" at bounding box center [564, 405] width 72 height 23
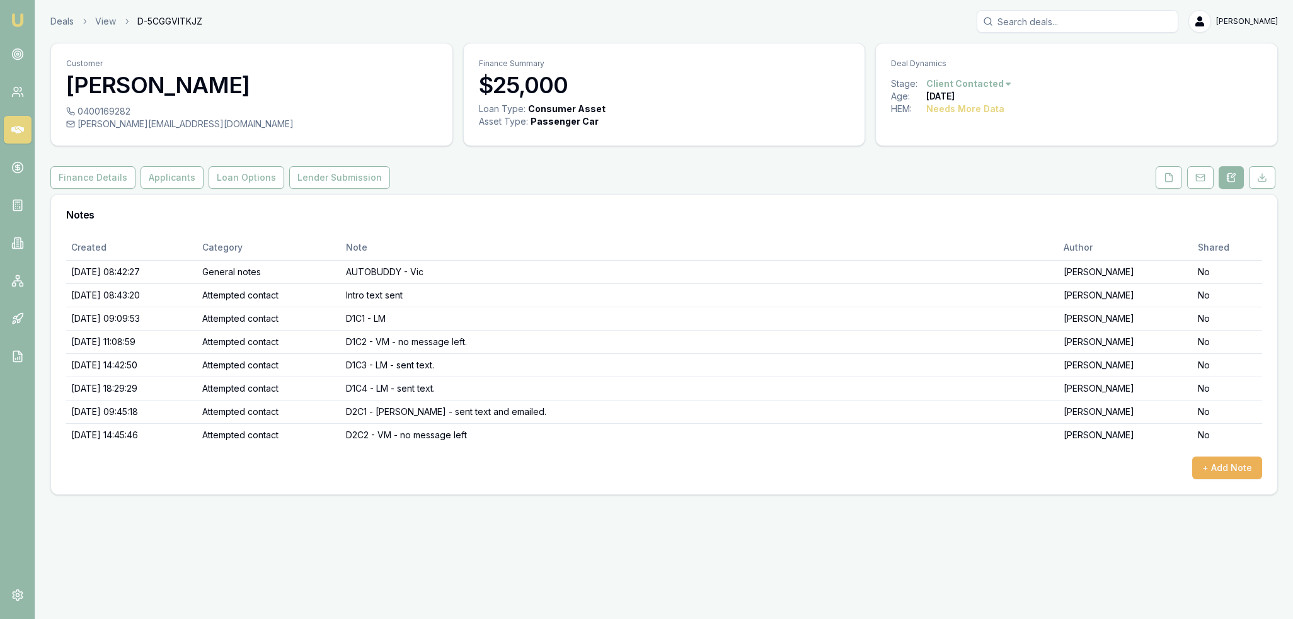
drag, startPoint x: 17, startPoint y: 25, endPoint x: 68, endPoint y: 3, distance: 55.6
click at [17, 25] on img at bounding box center [17, 20] width 15 height 15
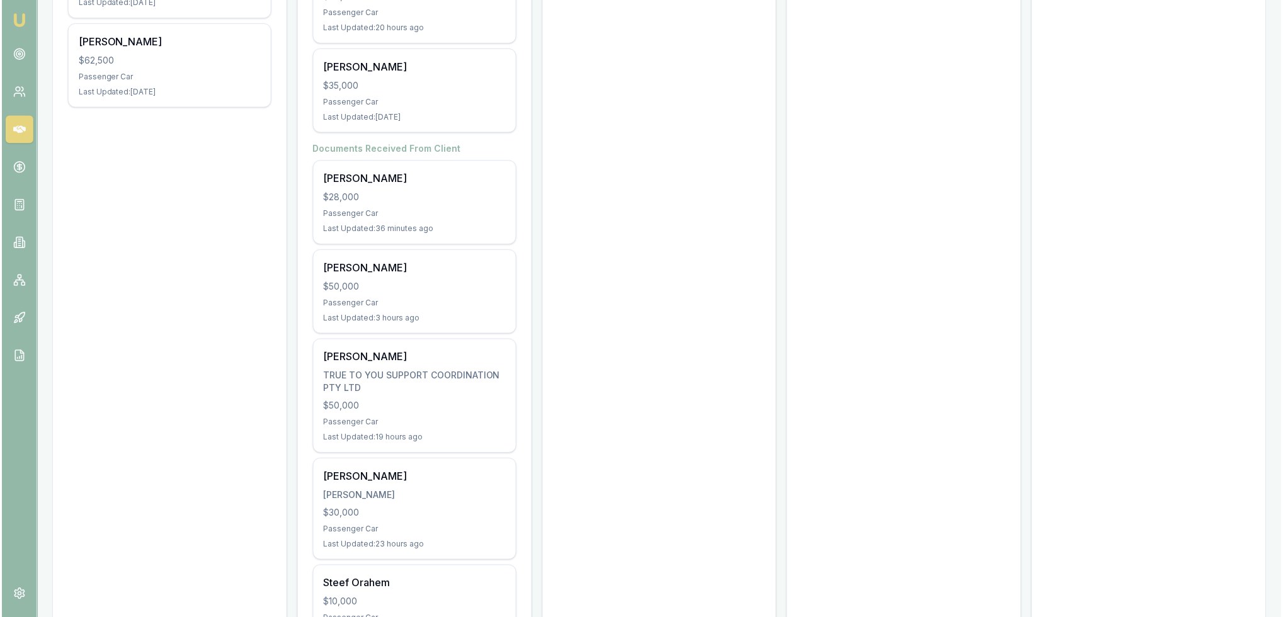
scroll to position [630, 0]
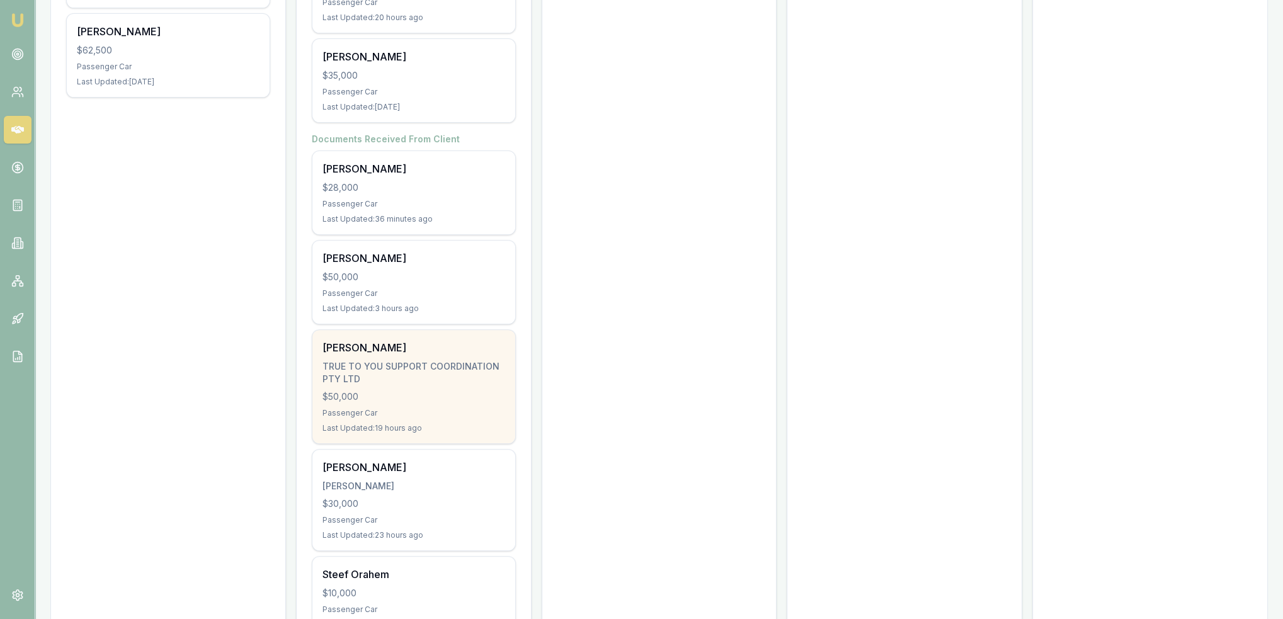
click at [375, 367] on div "TRUE TO YOU SUPPORT COORDINATION PTY LTD" at bounding box center [414, 372] width 183 height 25
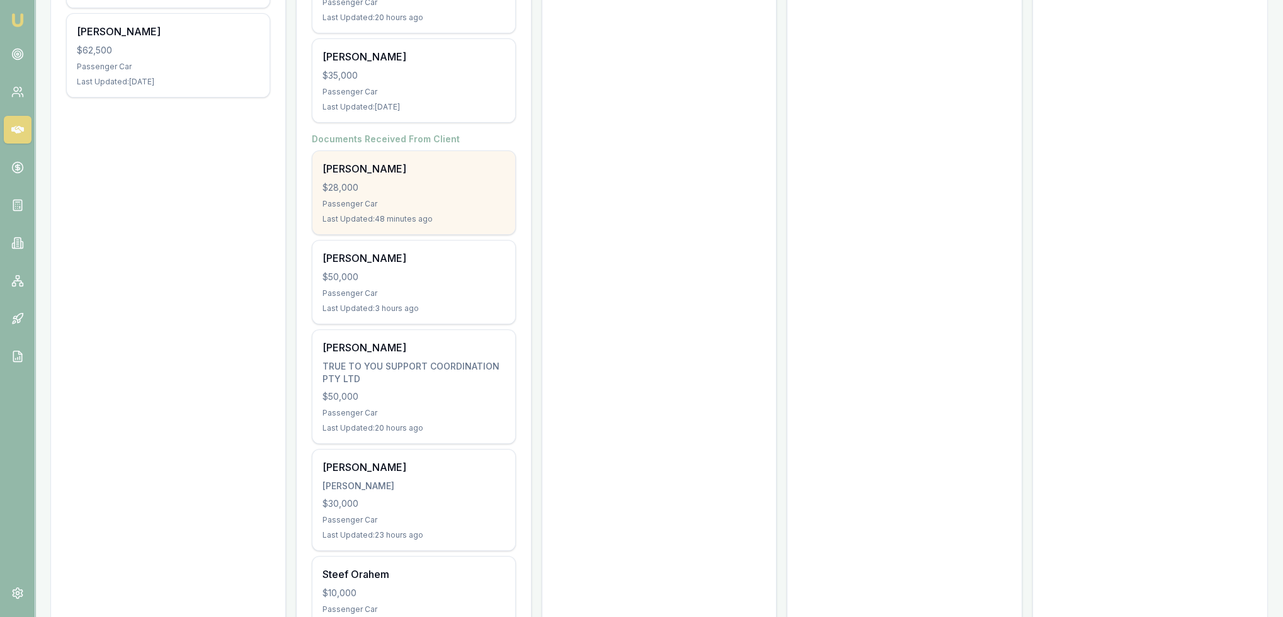
click at [399, 203] on div "Passenger Car" at bounding box center [414, 204] width 183 height 10
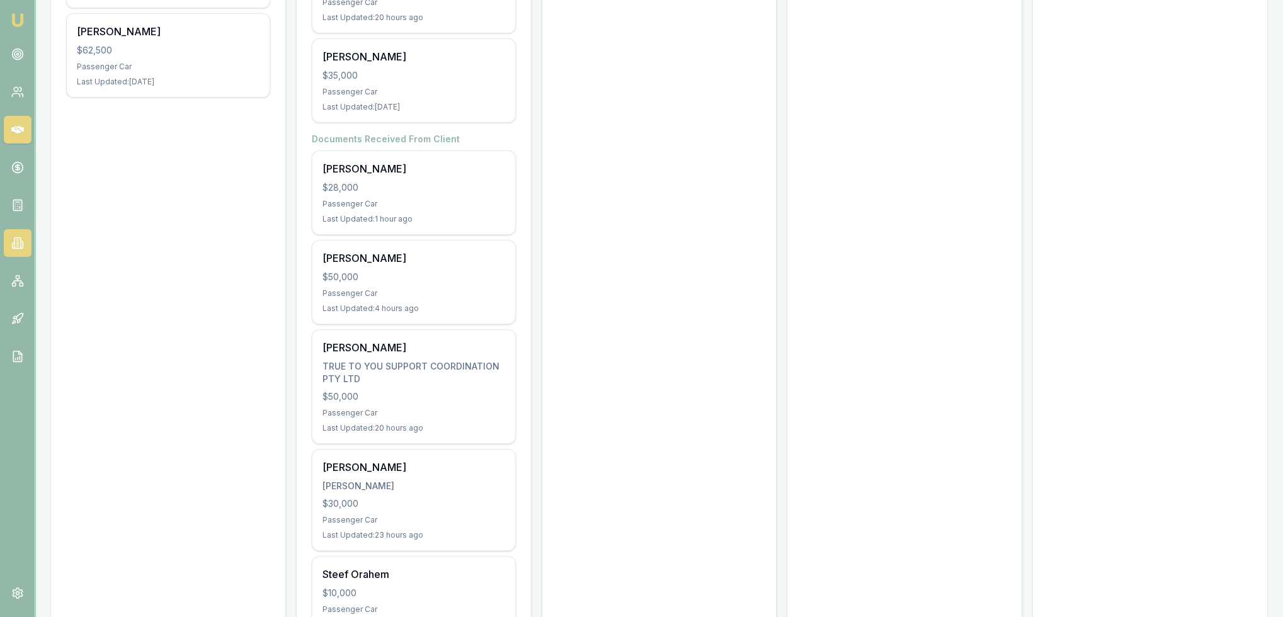
click at [9, 243] on link at bounding box center [18, 243] width 28 height 28
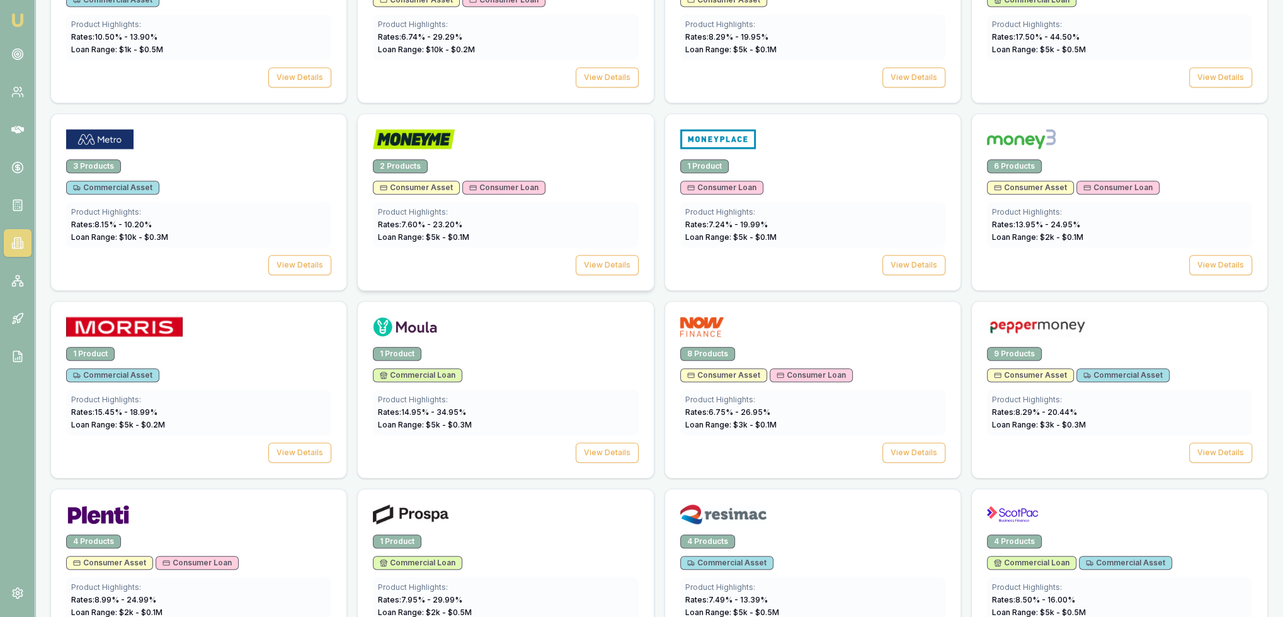
scroll to position [1323, 0]
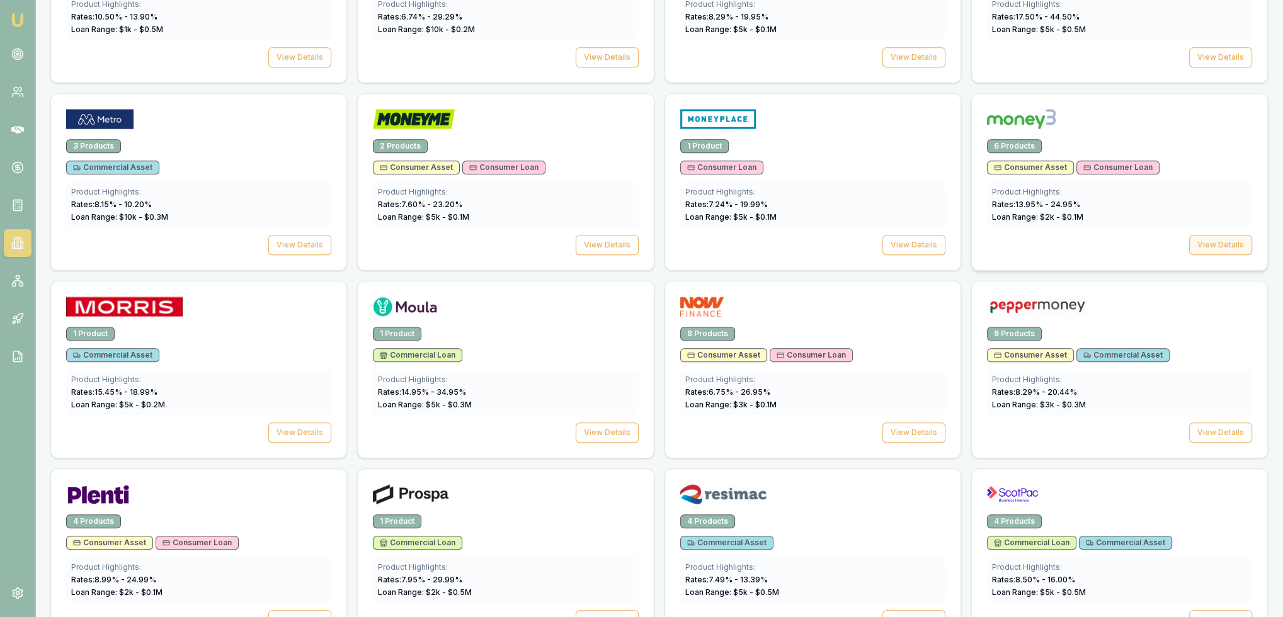
click at [1224, 241] on button "View Details" at bounding box center [1220, 245] width 63 height 20
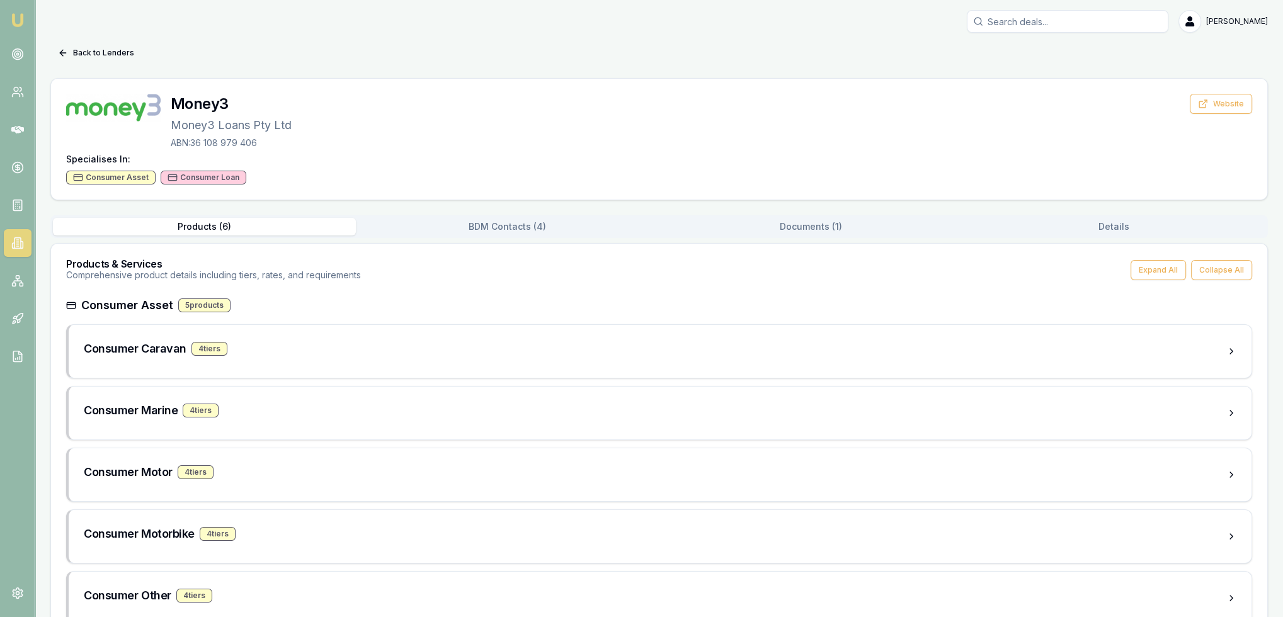
click at [525, 229] on button "BDM Contacts ( 4 )" at bounding box center [507, 227] width 303 height 18
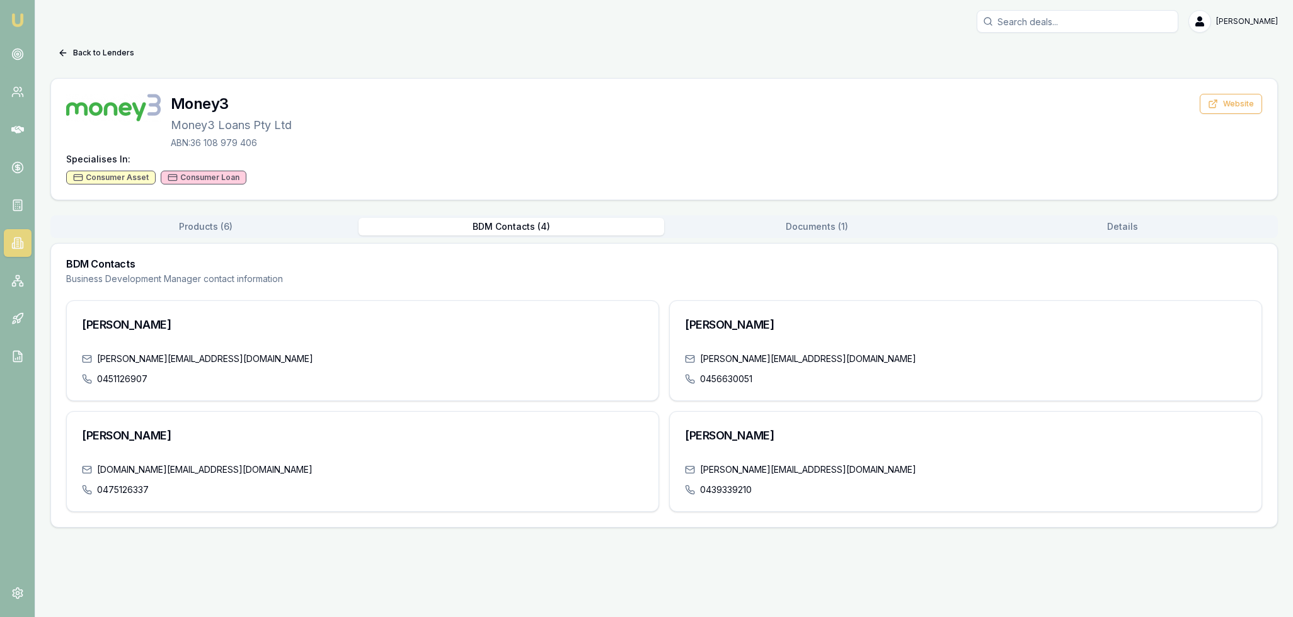
click at [791, 222] on button "Documents ( 1 )" at bounding box center [817, 227] width 306 height 18
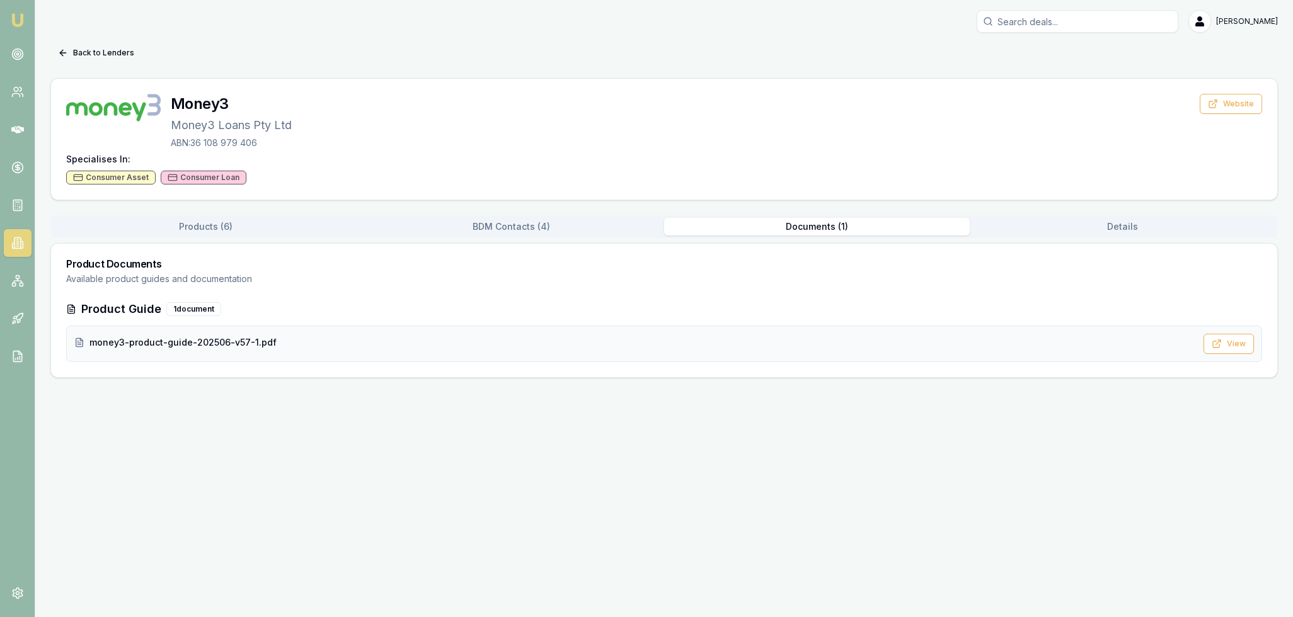
click at [196, 345] on span "money3-product-guide-202506-v57-1.pdf" at bounding box center [182, 342] width 187 height 13
click at [14, 25] on img at bounding box center [17, 20] width 15 height 15
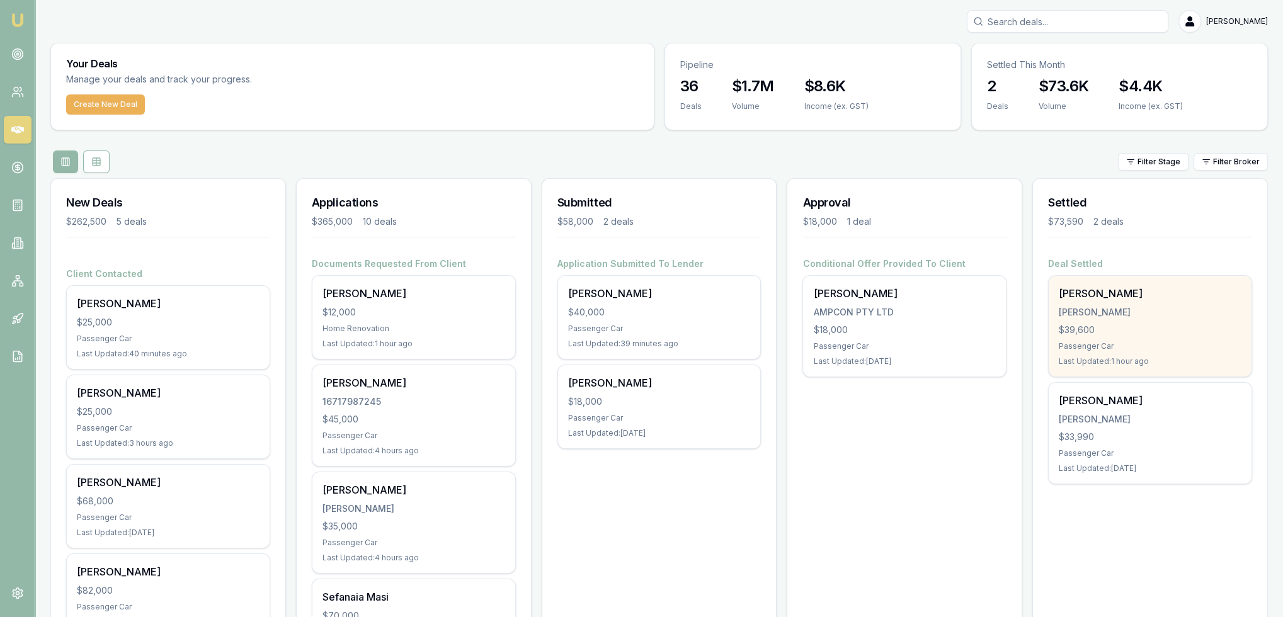
click at [1170, 340] on div "Daniel Conyard CONYARD, DANIEL $39,600 Passenger Car Last Updated: 1 hour ago" at bounding box center [1150, 326] width 203 height 101
click at [1119, 306] on div "CONYARD, DANIEL" at bounding box center [1150, 312] width 183 height 13
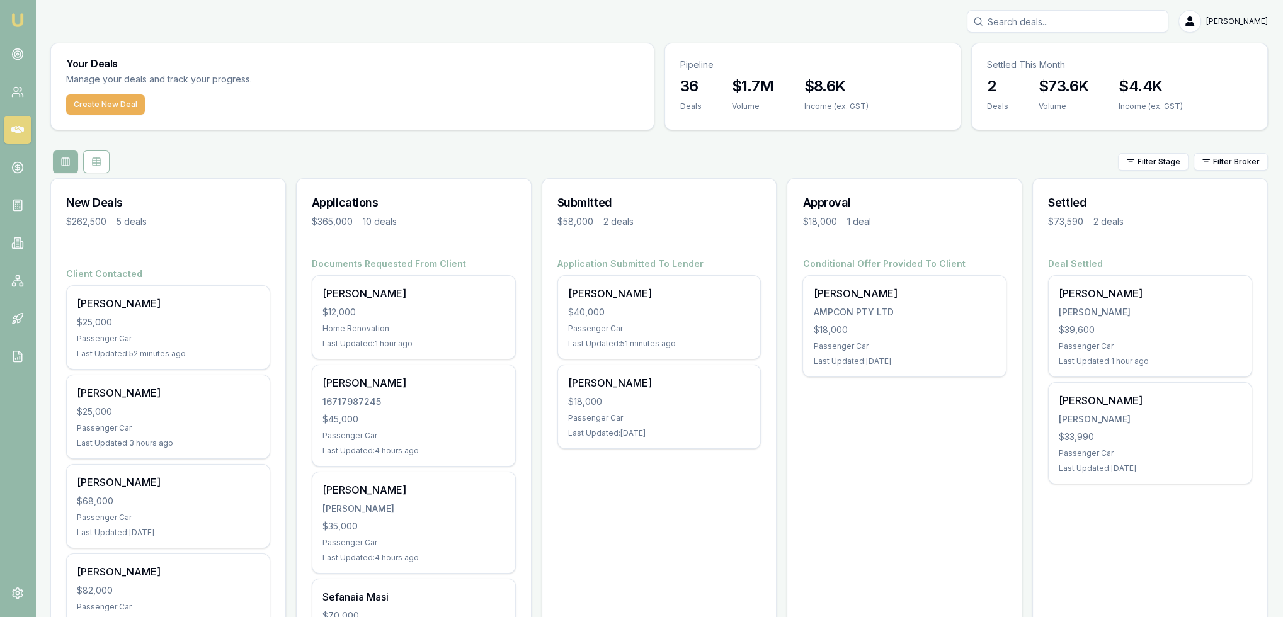
drag, startPoint x: 186, startPoint y: 13, endPoint x: 233, endPoint y: 3, distance: 47.6
click at [186, 13] on div "[PERSON_NAME]" at bounding box center [659, 21] width 1218 height 23
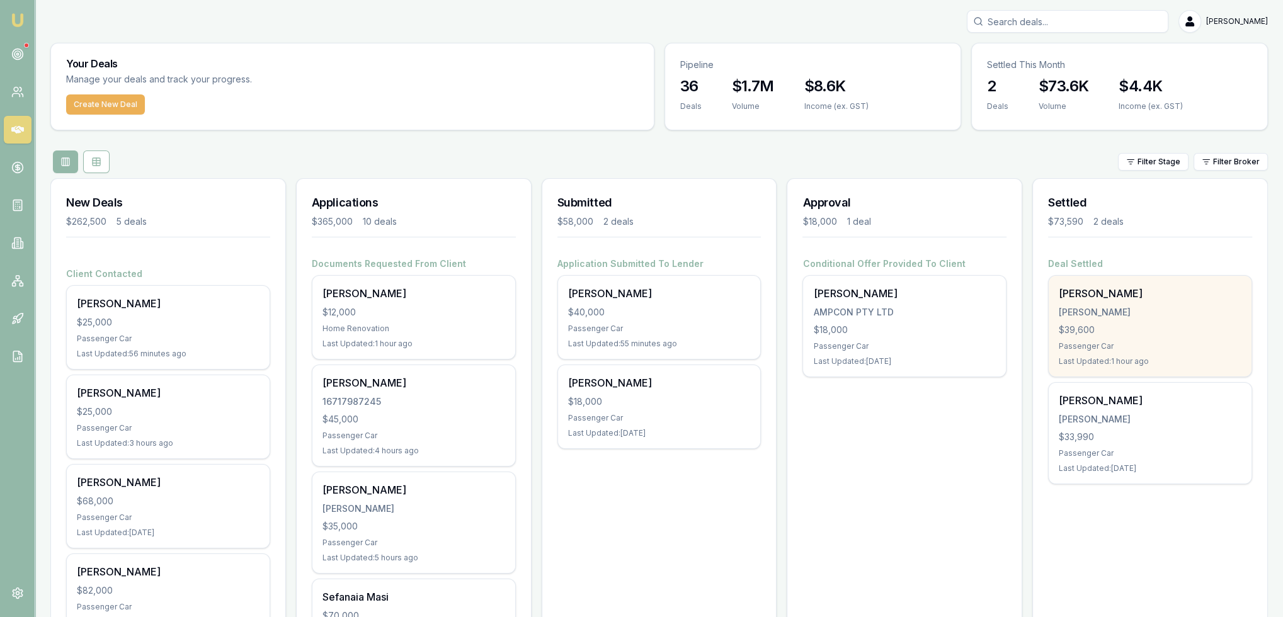
click at [1117, 310] on div "CONYARD, DANIEL" at bounding box center [1150, 312] width 183 height 13
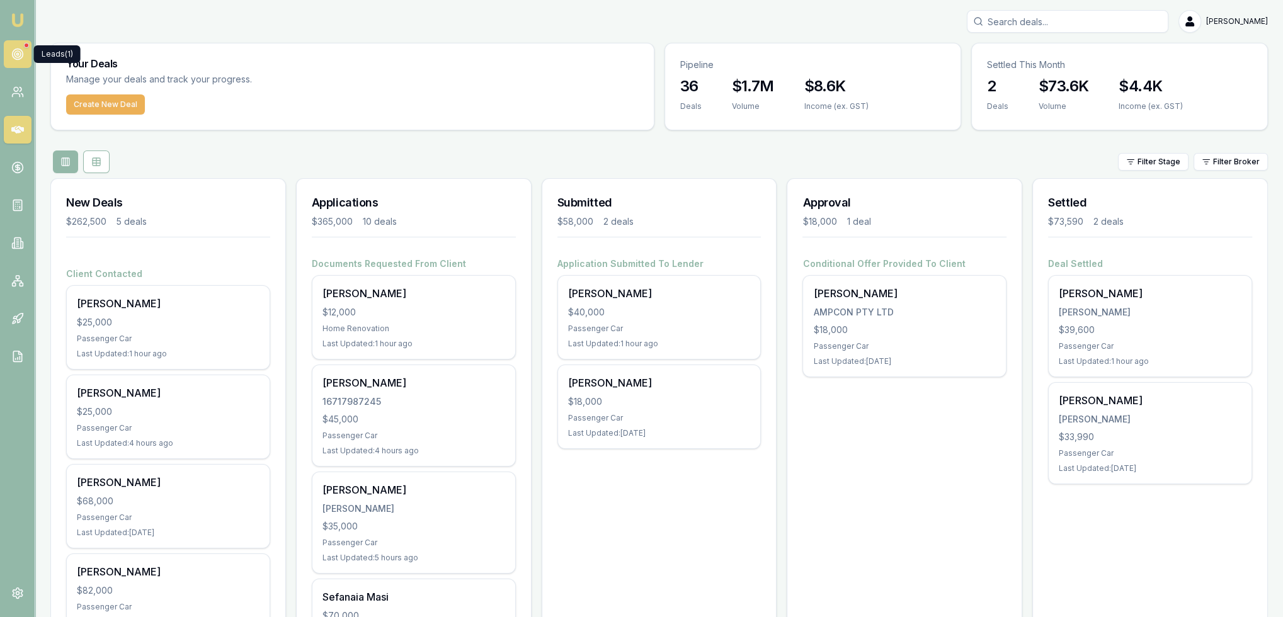
click at [28, 56] on link at bounding box center [18, 54] width 28 height 28
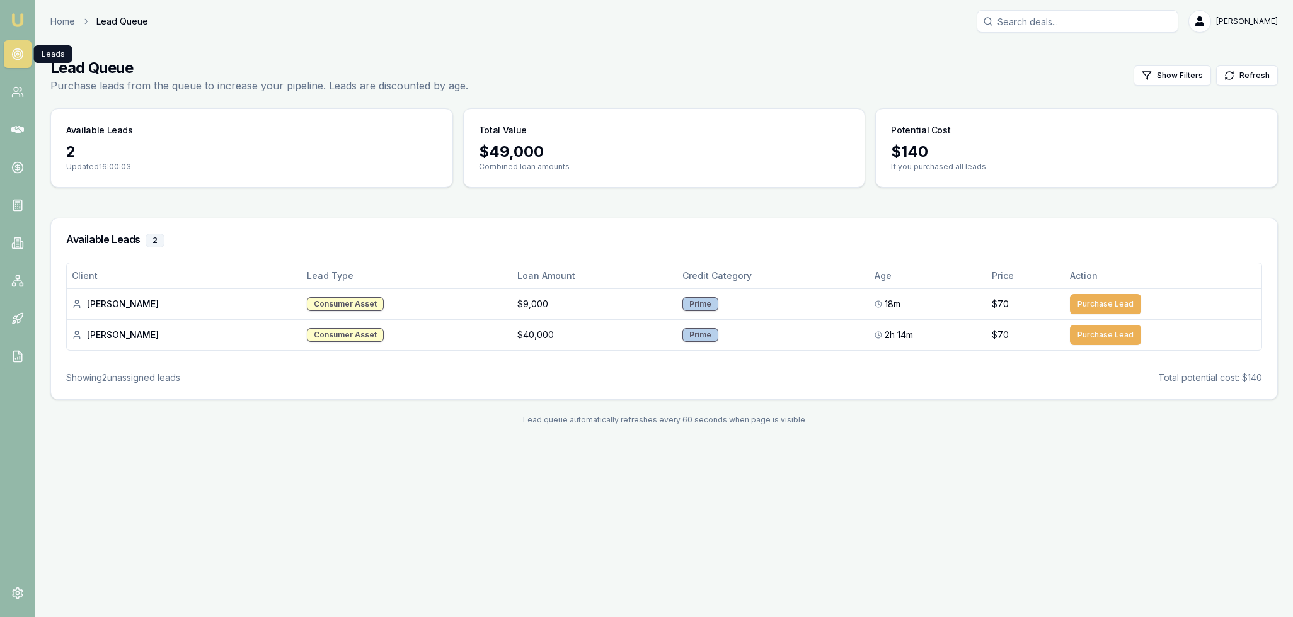
click at [18, 13] on img at bounding box center [17, 20] width 15 height 15
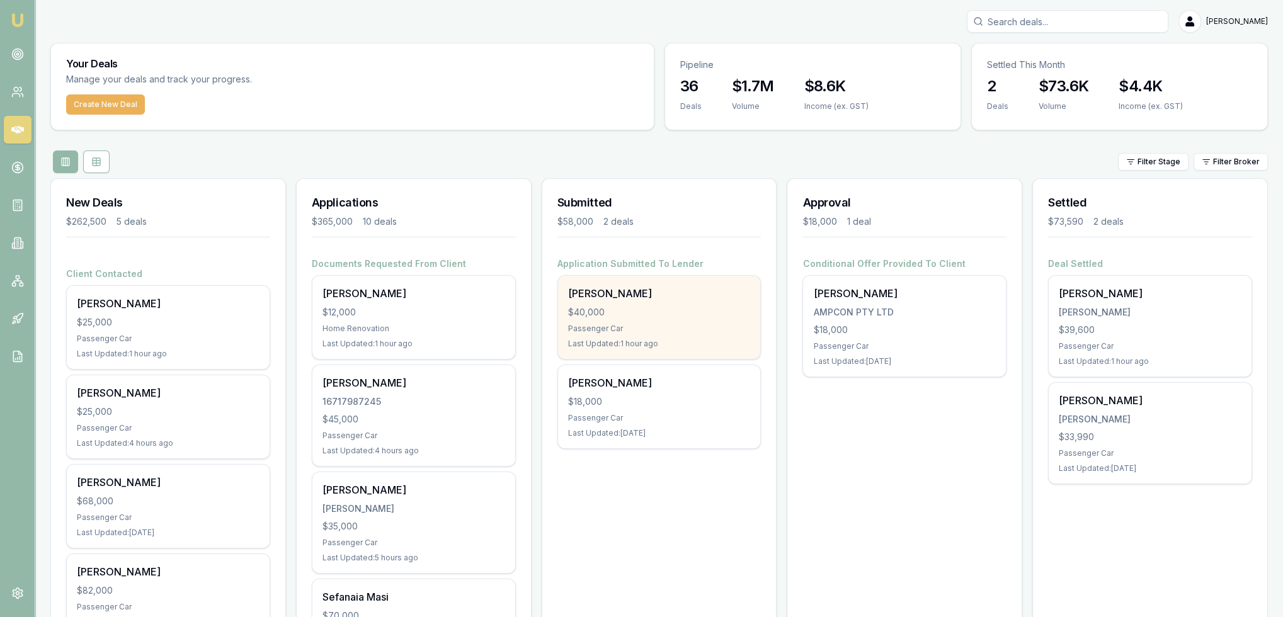
click at [674, 312] on div "$40,000" at bounding box center [659, 312] width 183 height 13
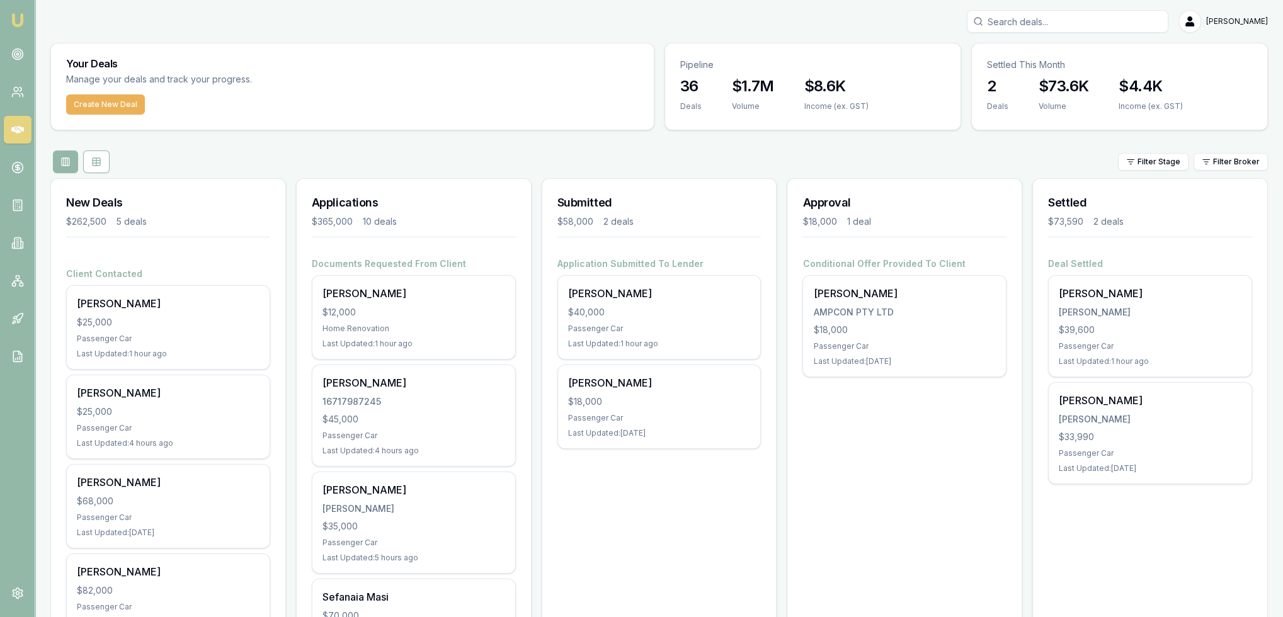
drag, startPoint x: 18, startPoint y: 23, endPoint x: 41, endPoint y: 64, distance: 46.6
click at [18, 23] on img at bounding box center [17, 20] width 15 height 15
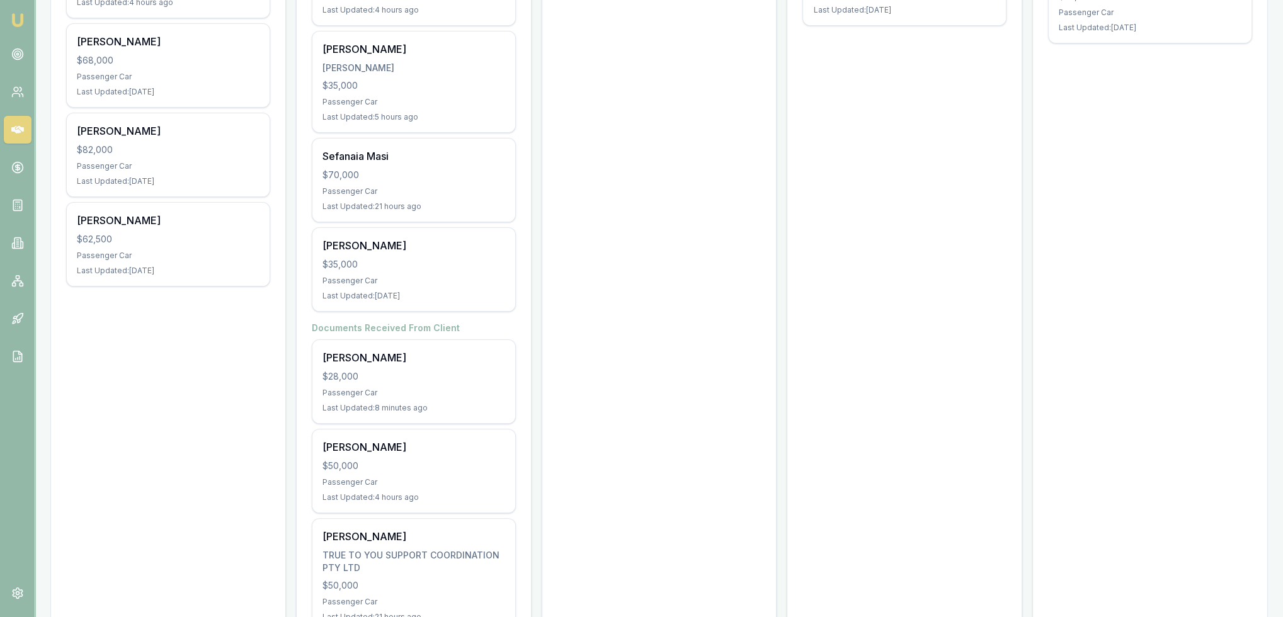
scroll to position [685, 0]
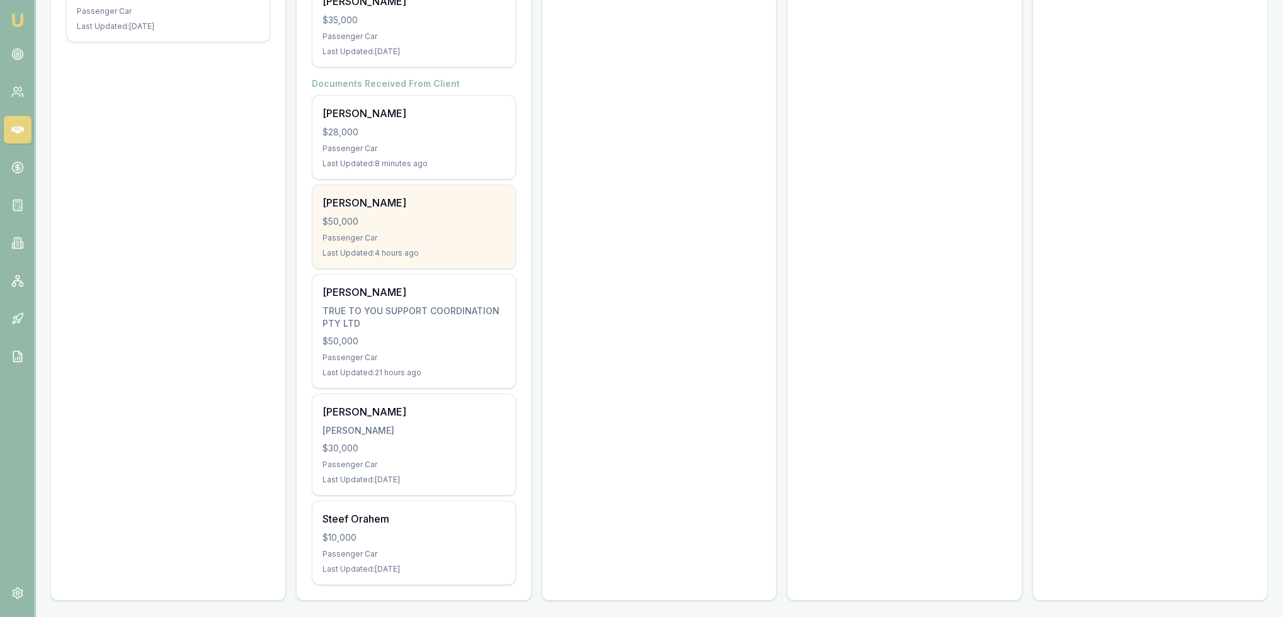
click at [459, 206] on div "Charlotte Mate" at bounding box center [414, 202] width 183 height 15
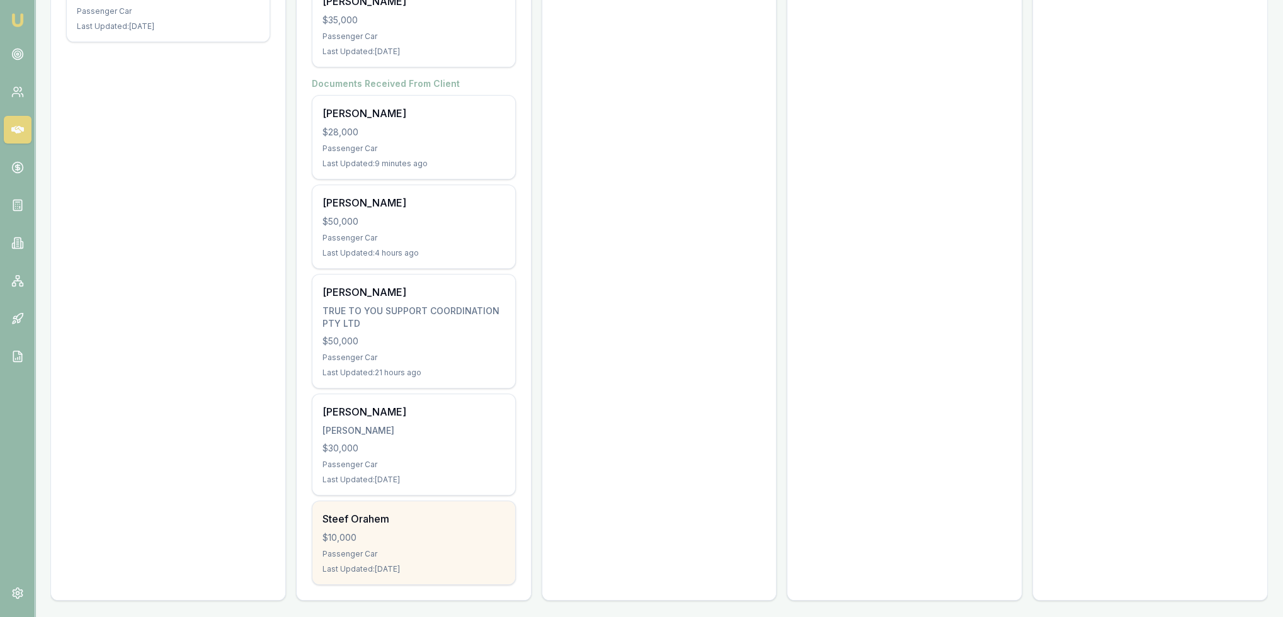
click at [425, 532] on div "$10,000" at bounding box center [414, 538] width 183 height 13
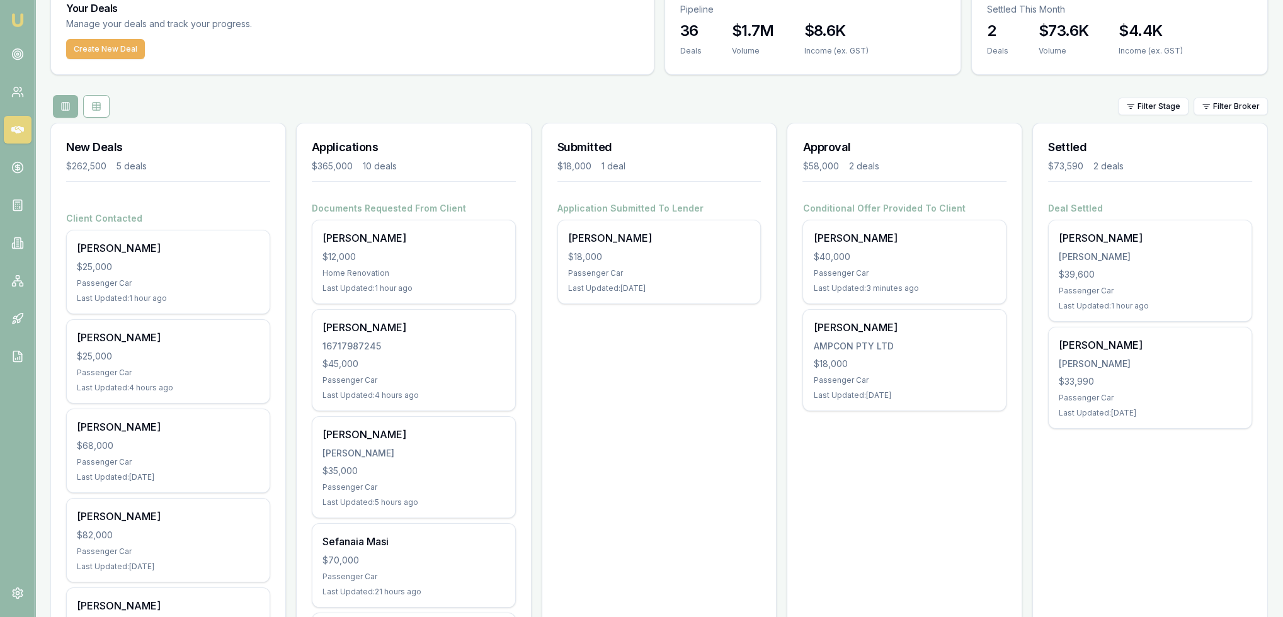
scroll to position [0, 0]
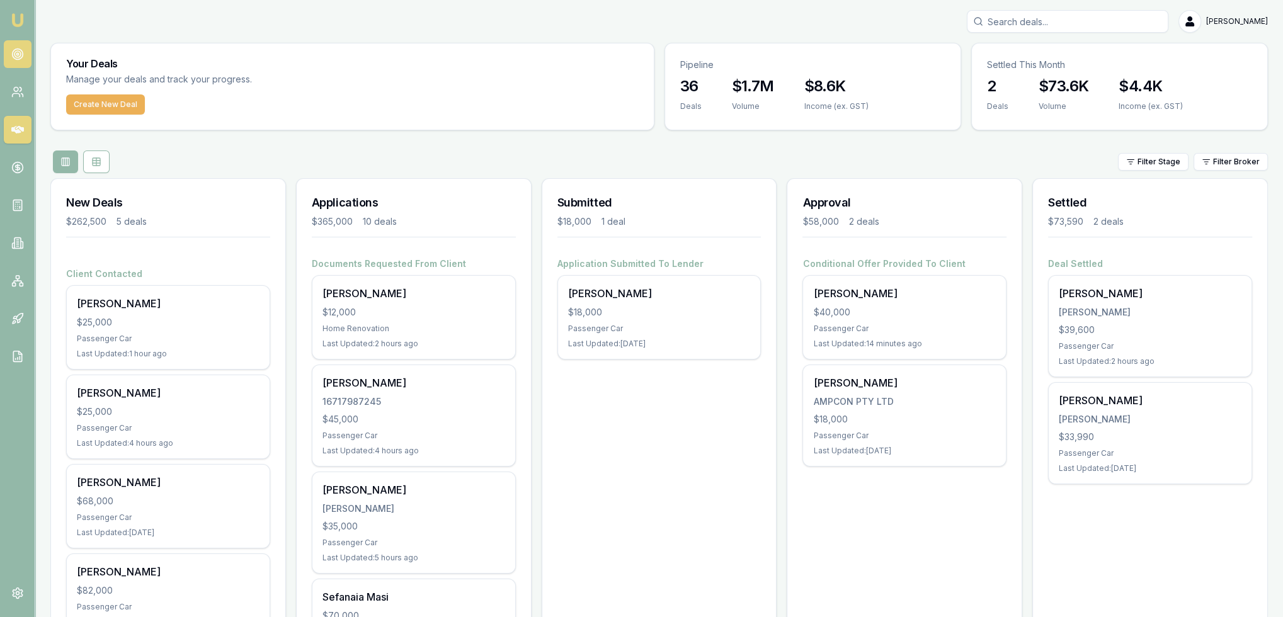
click at [14, 55] on circle at bounding box center [17, 54] width 6 height 6
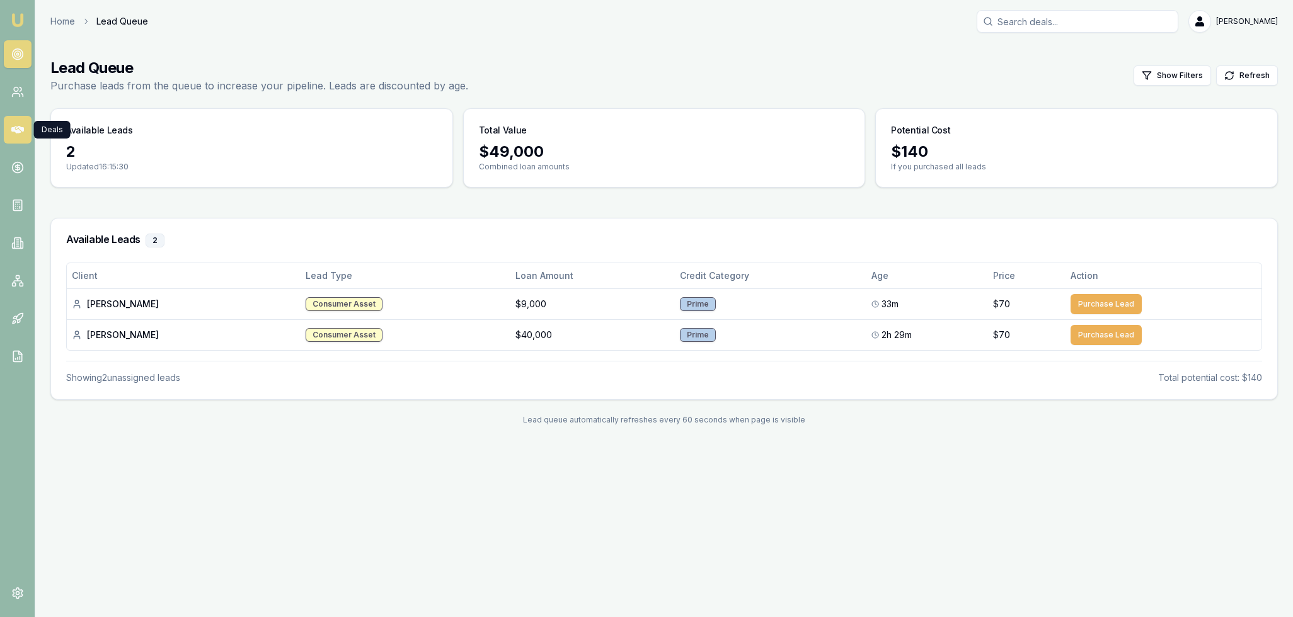
click at [16, 134] on icon at bounding box center [17, 129] width 13 height 13
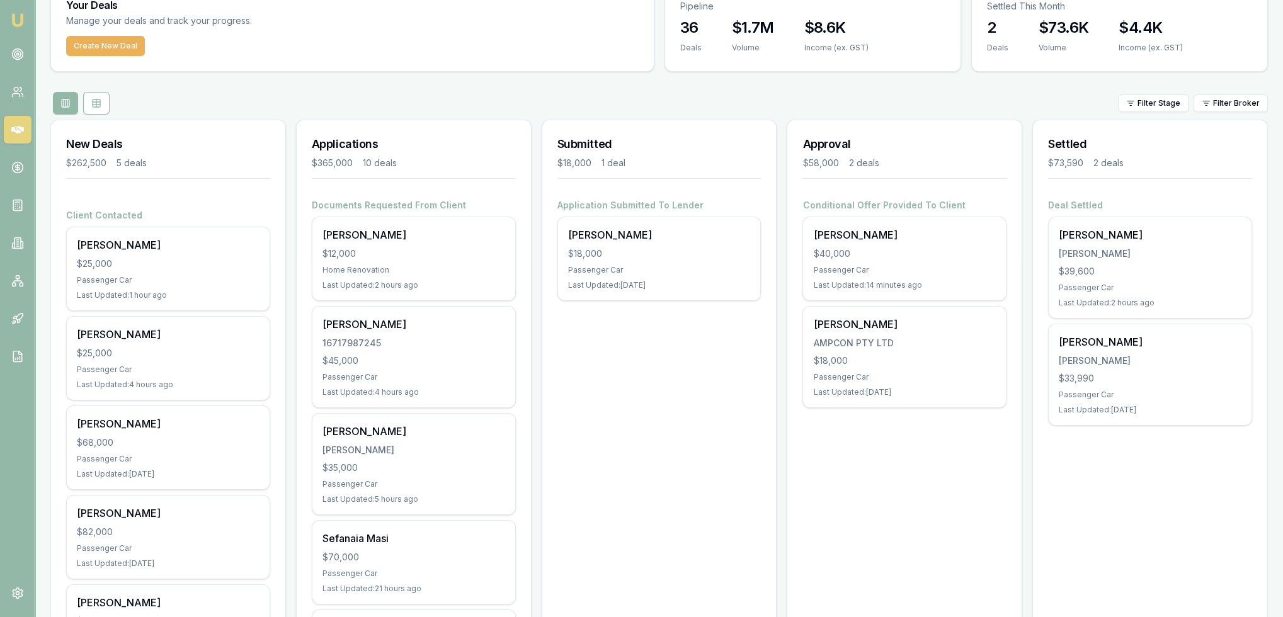
scroll to position [126, 0]
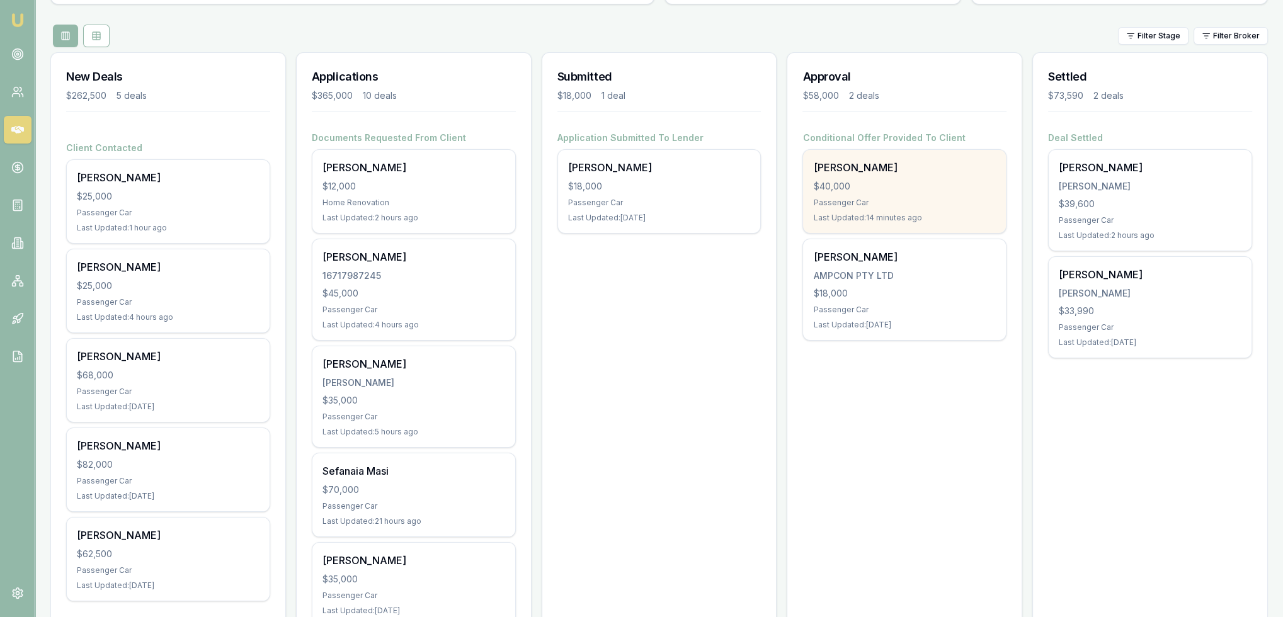
click at [849, 192] on div "Cornelius O'Donnell $40,000 Passenger Car Last Updated: 14 minutes ago" at bounding box center [904, 191] width 203 height 83
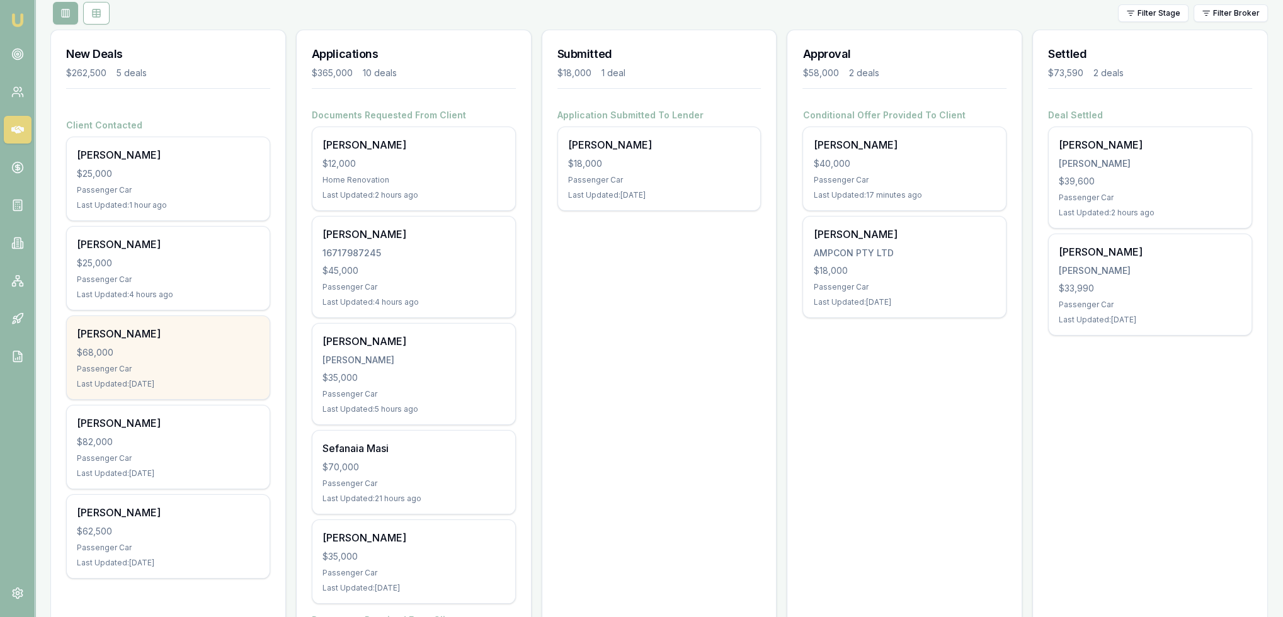
scroll to position [189, 0]
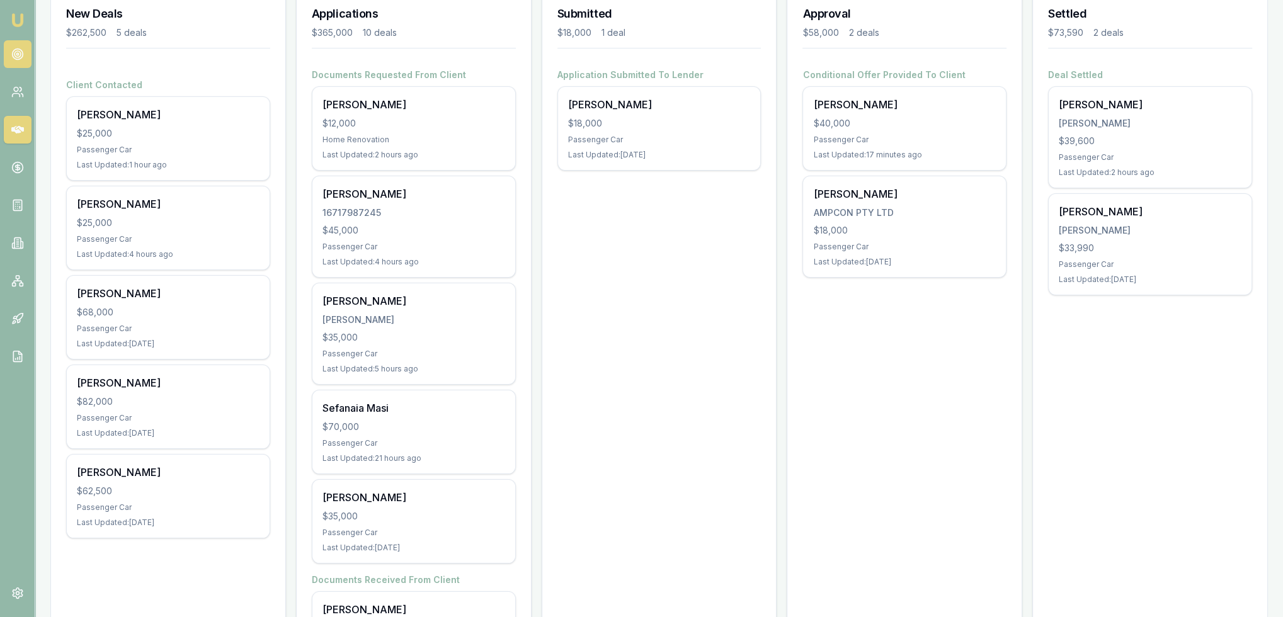
click at [11, 49] on icon at bounding box center [17, 54] width 13 height 13
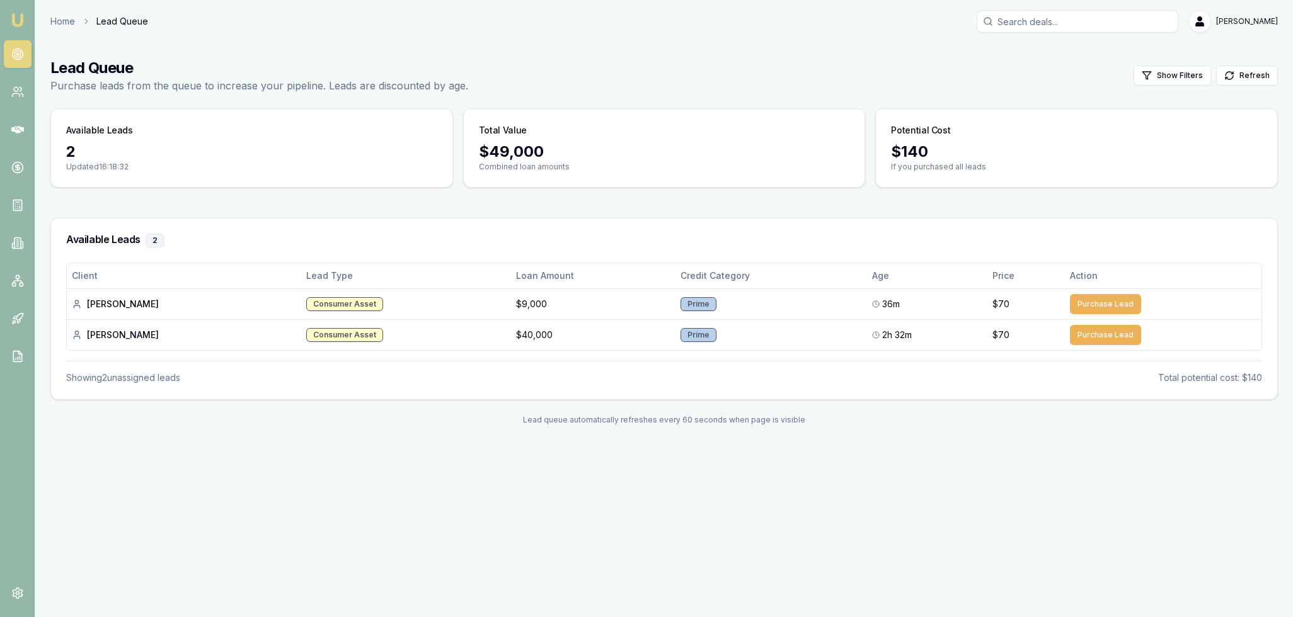
click at [19, 16] on img at bounding box center [17, 20] width 15 height 15
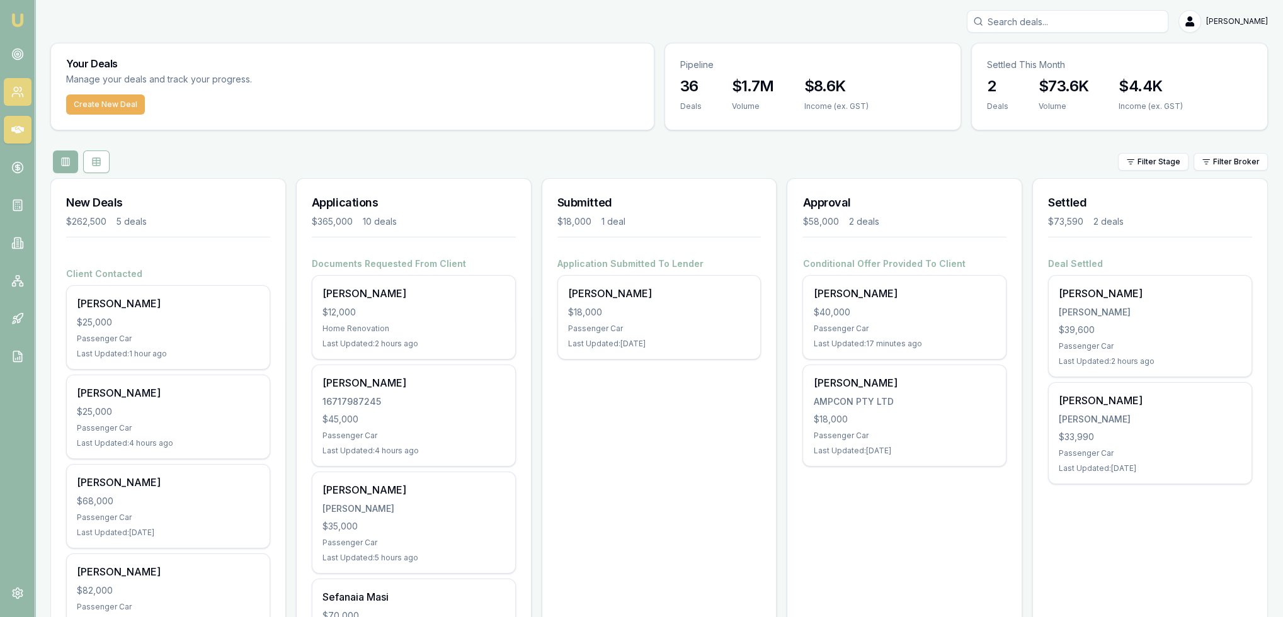
click at [14, 90] on circle at bounding box center [16, 90] width 4 height 4
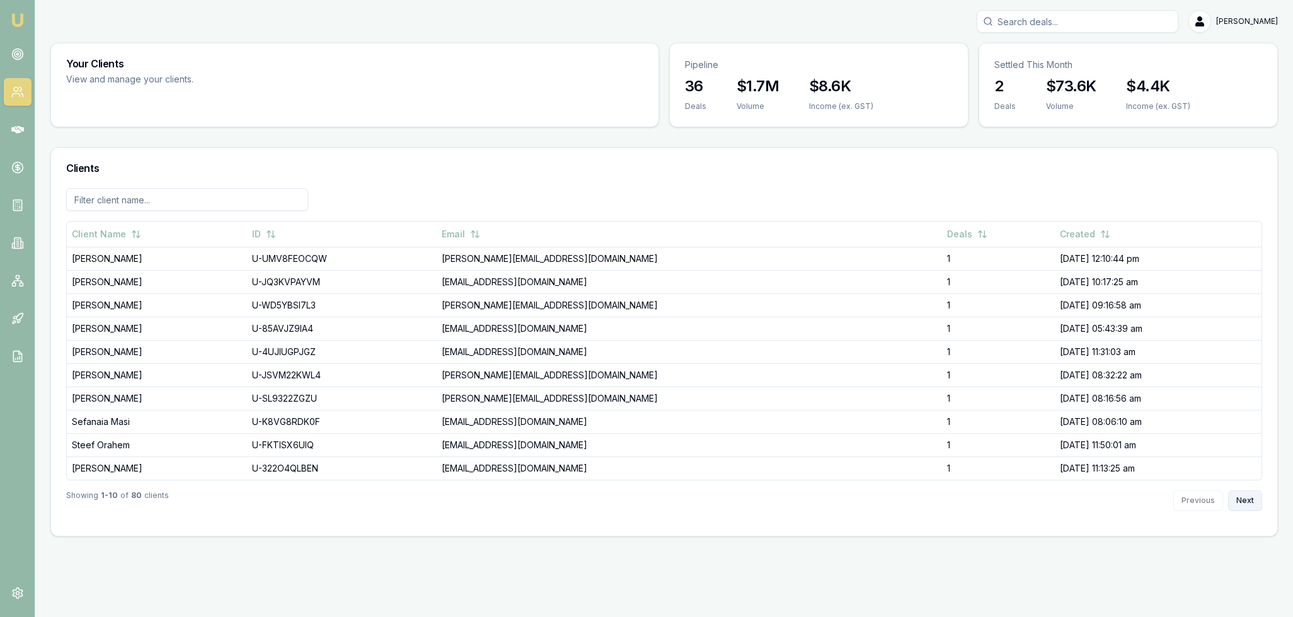
click at [1247, 502] on button "Next" at bounding box center [1245, 501] width 34 height 20
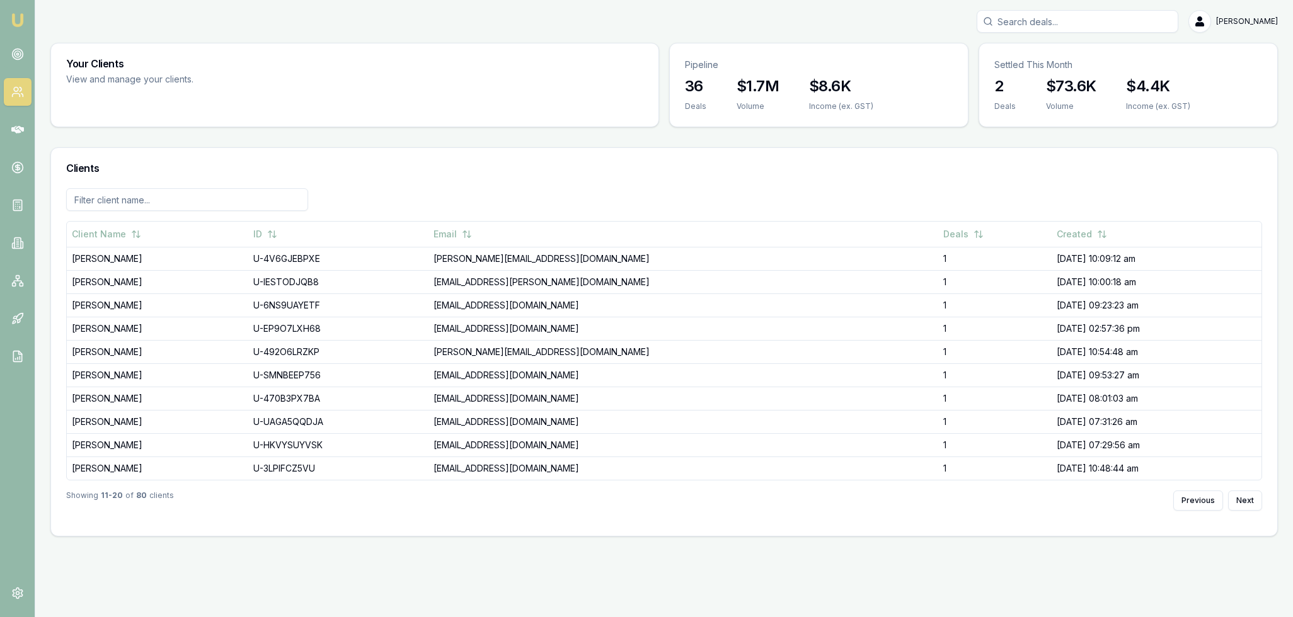
click at [209, 200] on input at bounding box center [187, 199] width 242 height 23
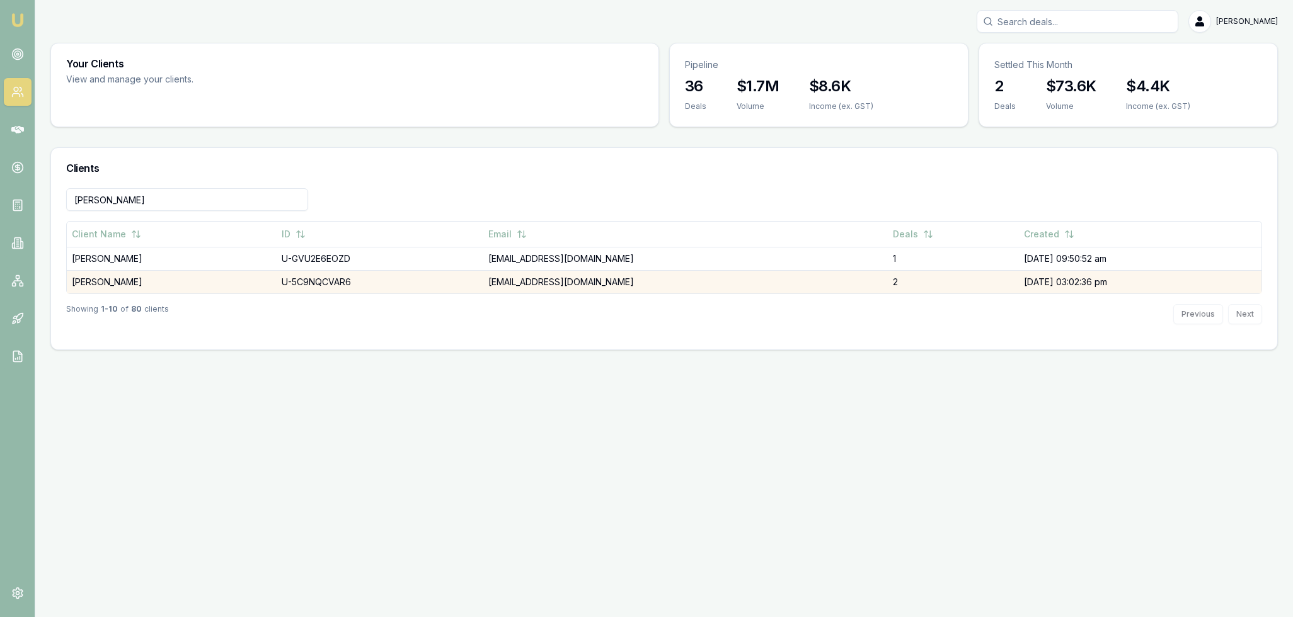
type input "dani"
click at [124, 282] on td "[PERSON_NAME]" at bounding box center [172, 281] width 210 height 23
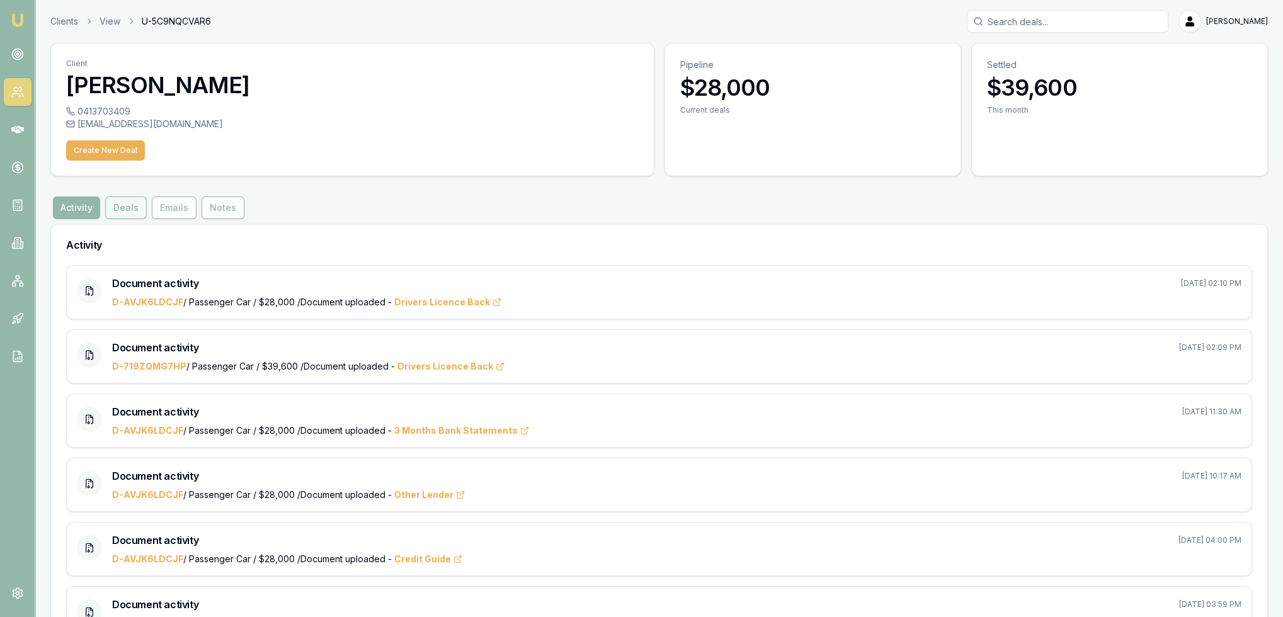
click at [130, 208] on button "Deals" at bounding box center [126, 208] width 42 height 23
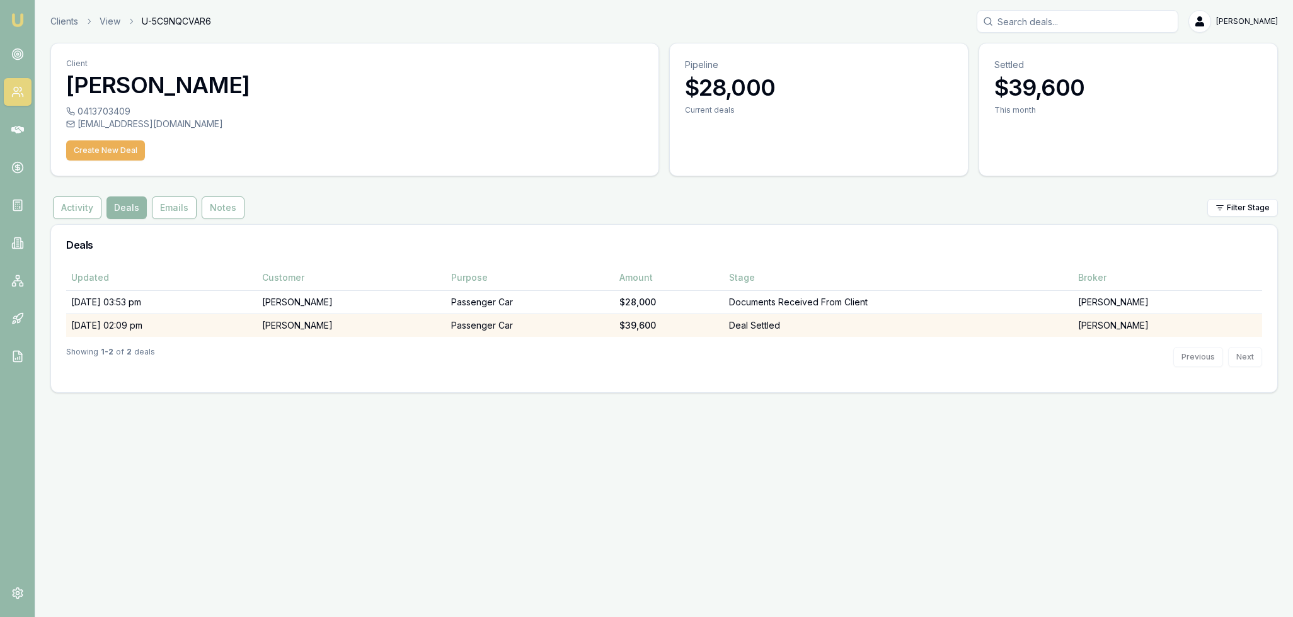
click at [118, 322] on td "28/08/25, 02:09 pm" at bounding box center [161, 325] width 191 height 23
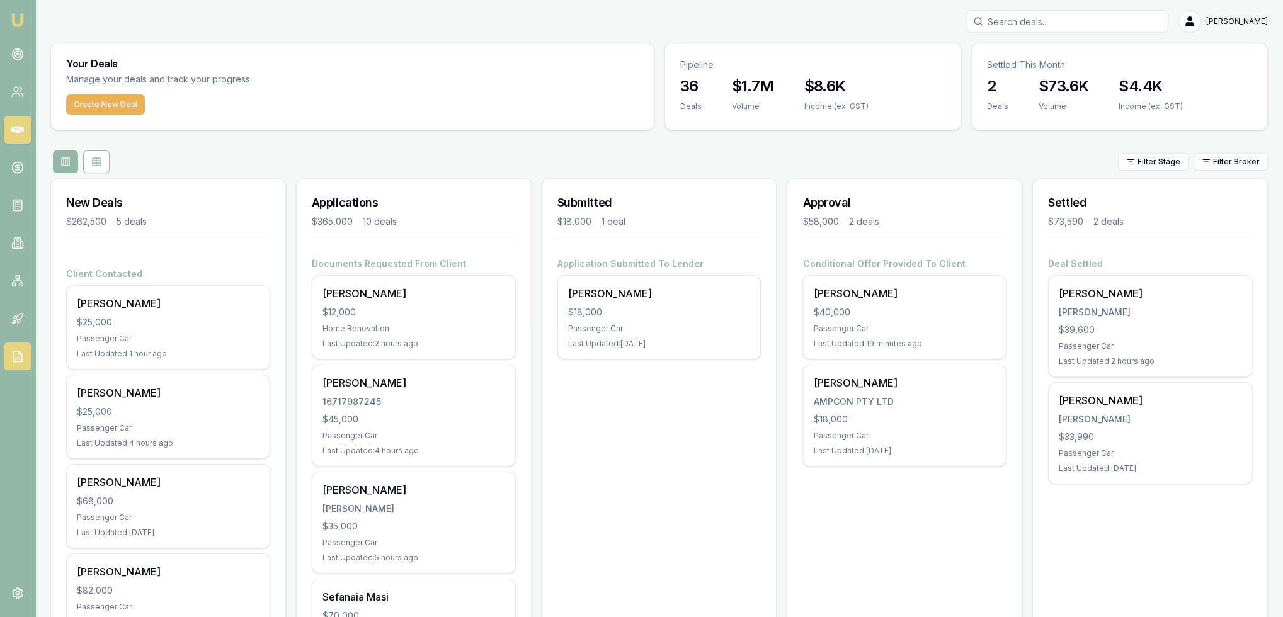
click at [18, 357] on icon at bounding box center [17, 356] width 13 height 13
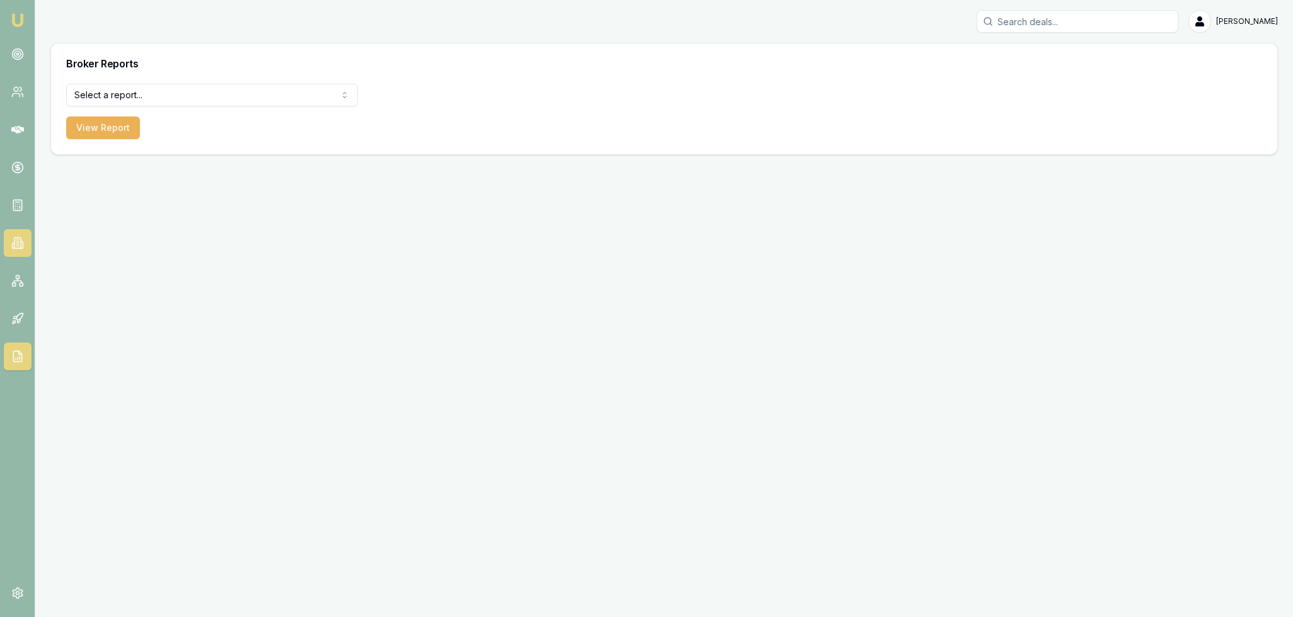
click at [23, 239] on icon at bounding box center [17, 243] width 13 height 13
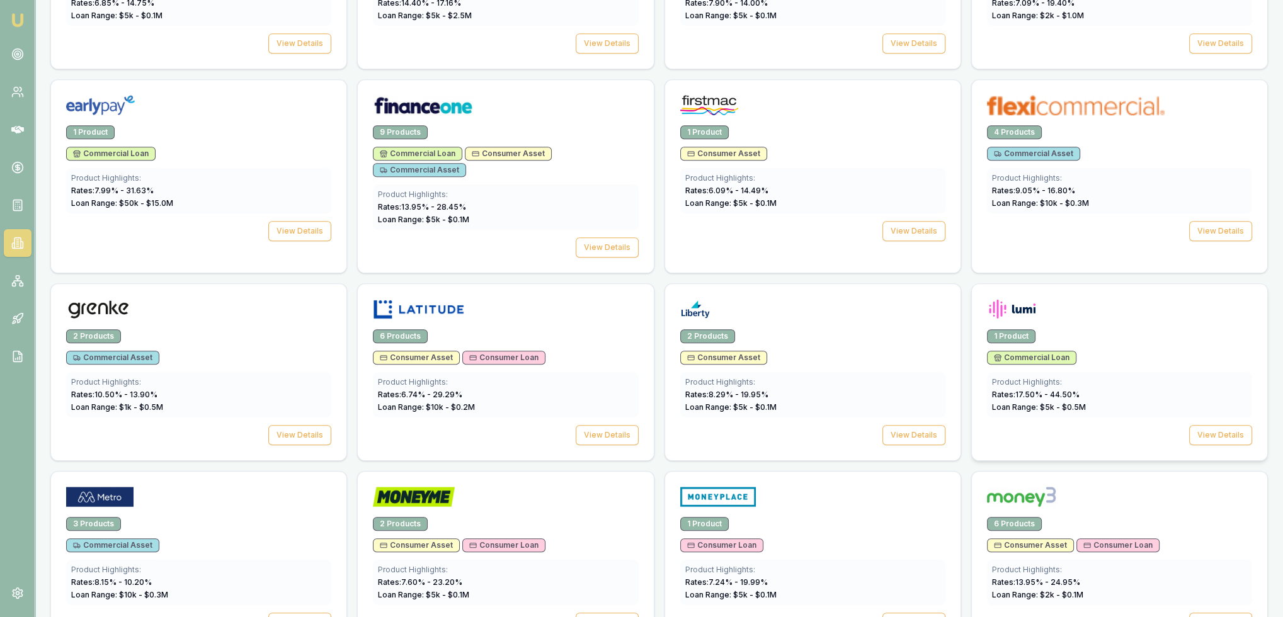
scroll to position [945, 0]
click at [20, 20] on img at bounding box center [17, 20] width 15 height 15
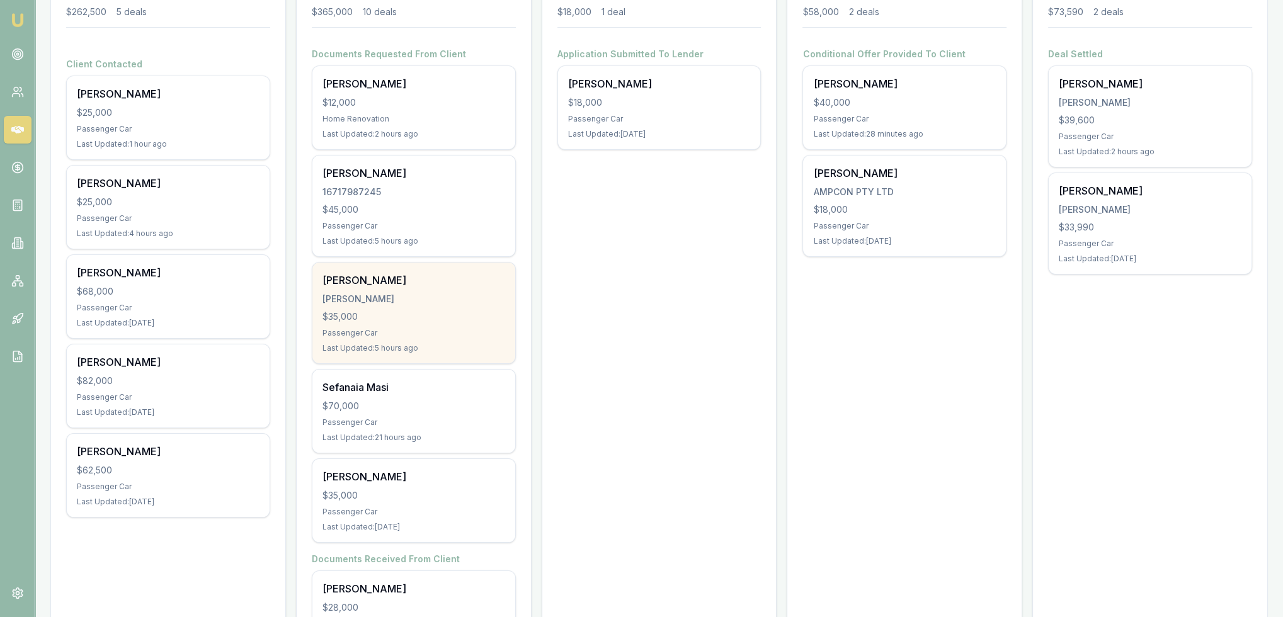
scroll to position [189, 0]
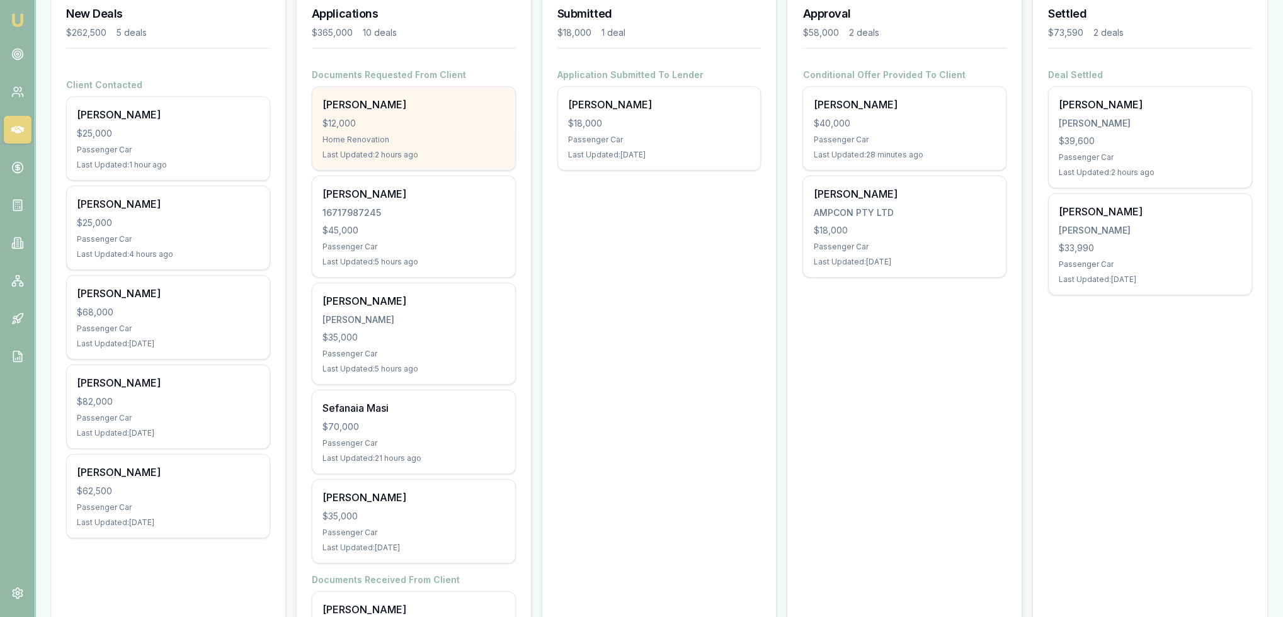
click at [454, 132] on div "Shane Hardy $12,000 Home Renovation Last Updated: 2 hours ago" at bounding box center [413, 128] width 203 height 83
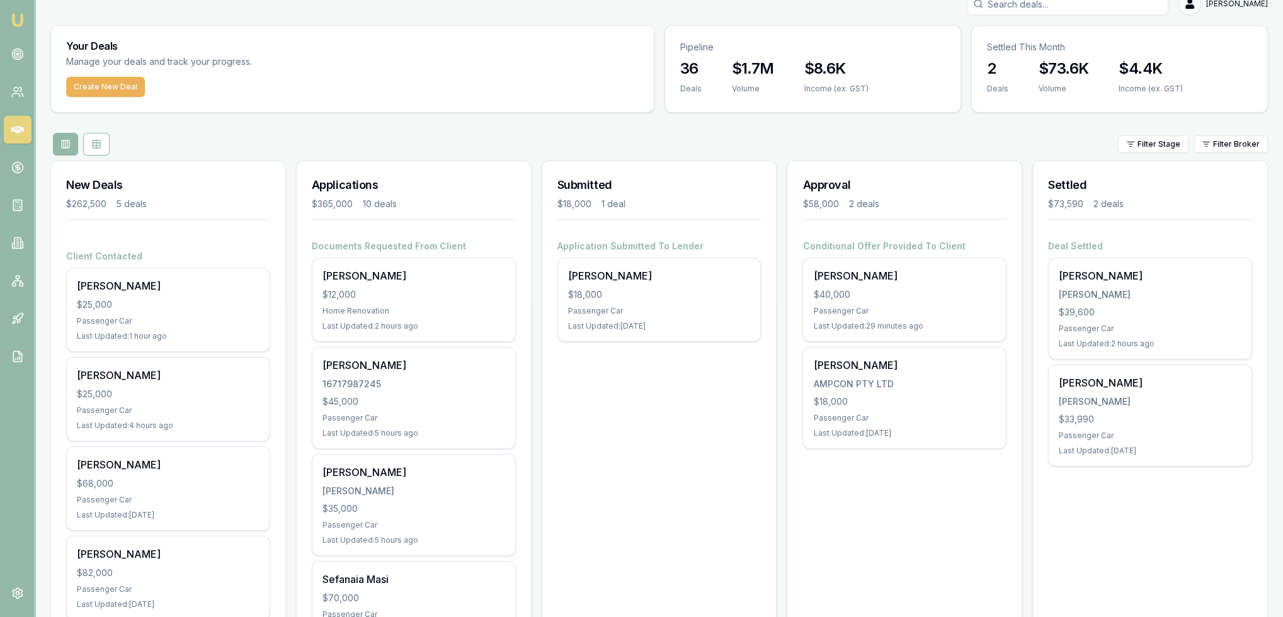
scroll to position [0, 0]
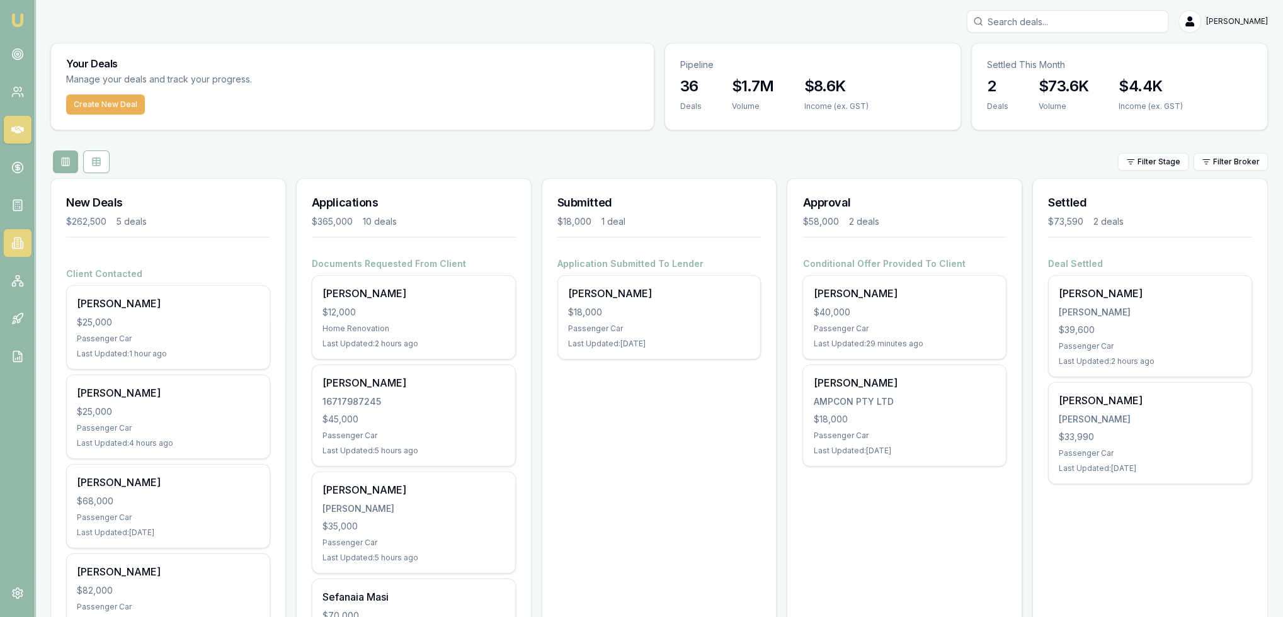
click at [13, 243] on icon at bounding box center [13, 245] width 2 height 5
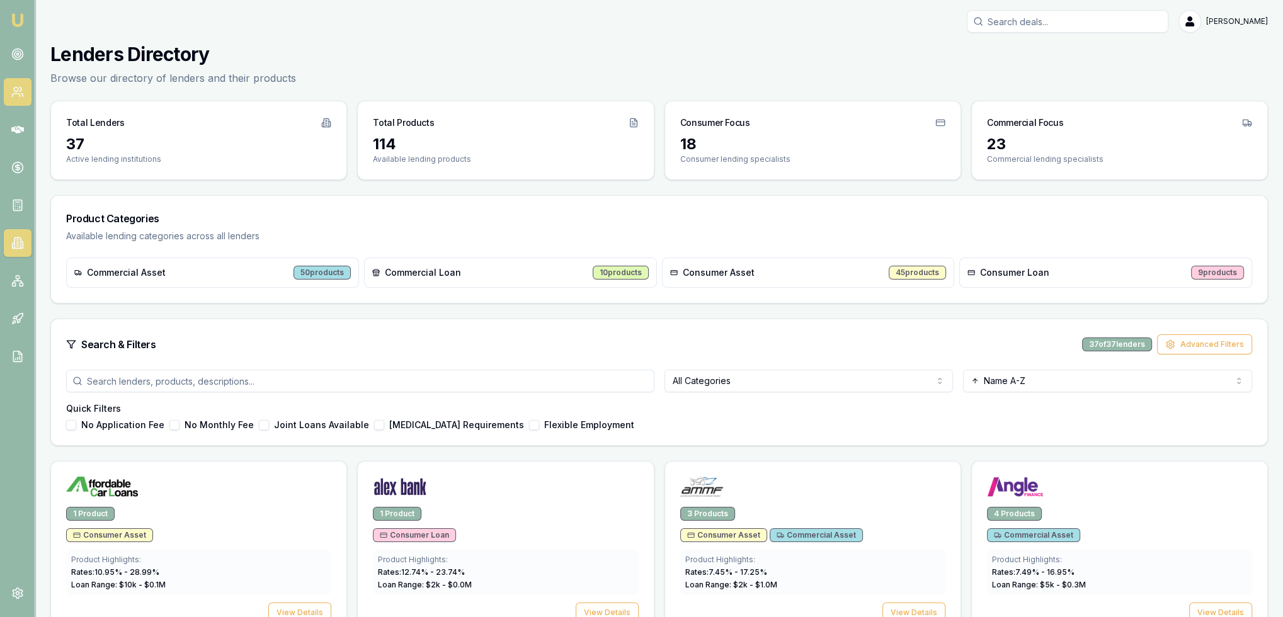
click at [16, 95] on icon at bounding box center [17, 92] width 13 height 13
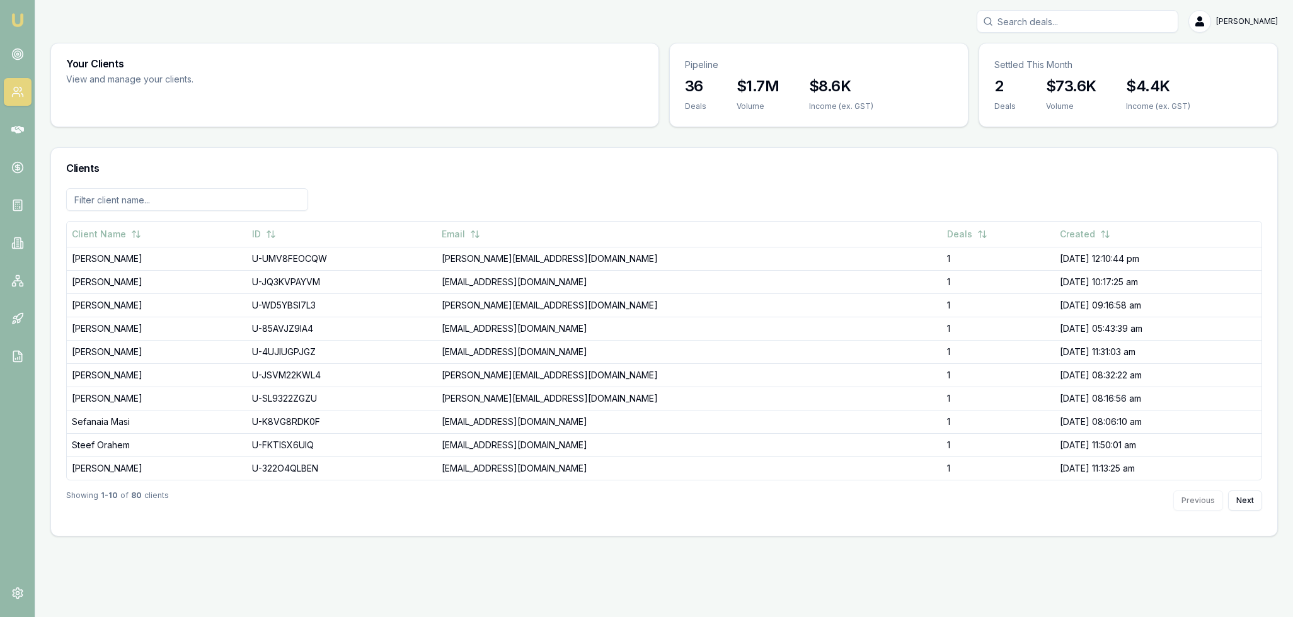
click at [129, 201] on input at bounding box center [187, 199] width 242 height 23
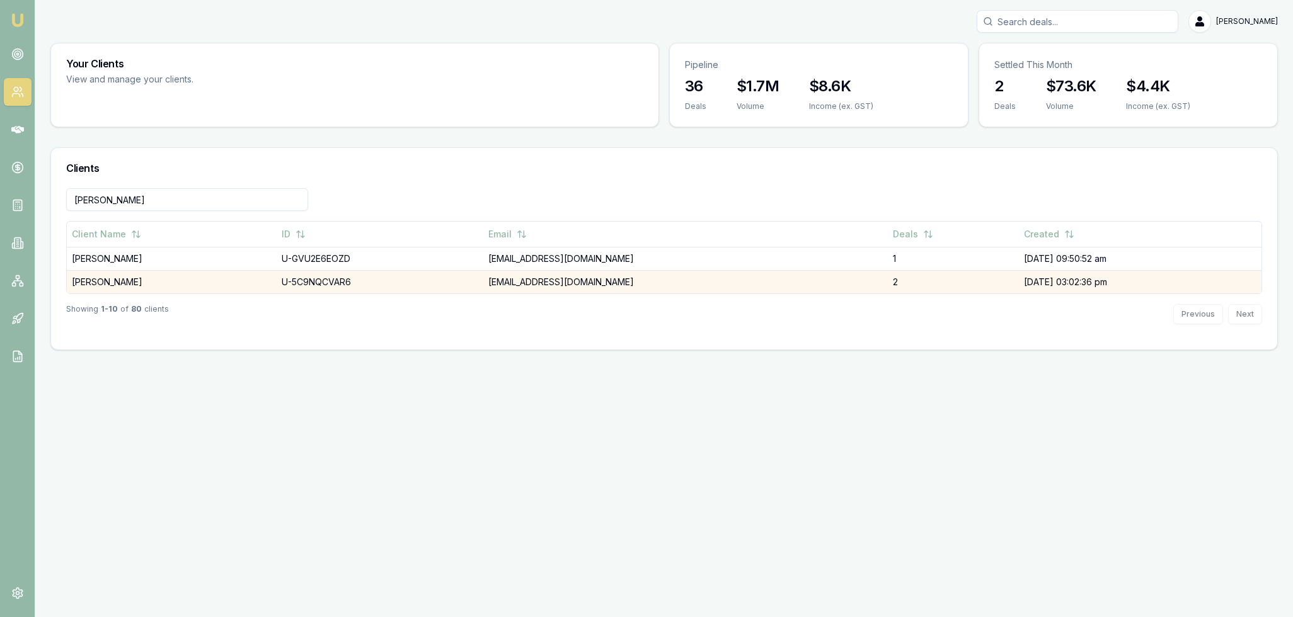
type input "daniel"
click at [109, 285] on td "[PERSON_NAME]" at bounding box center [172, 281] width 210 height 23
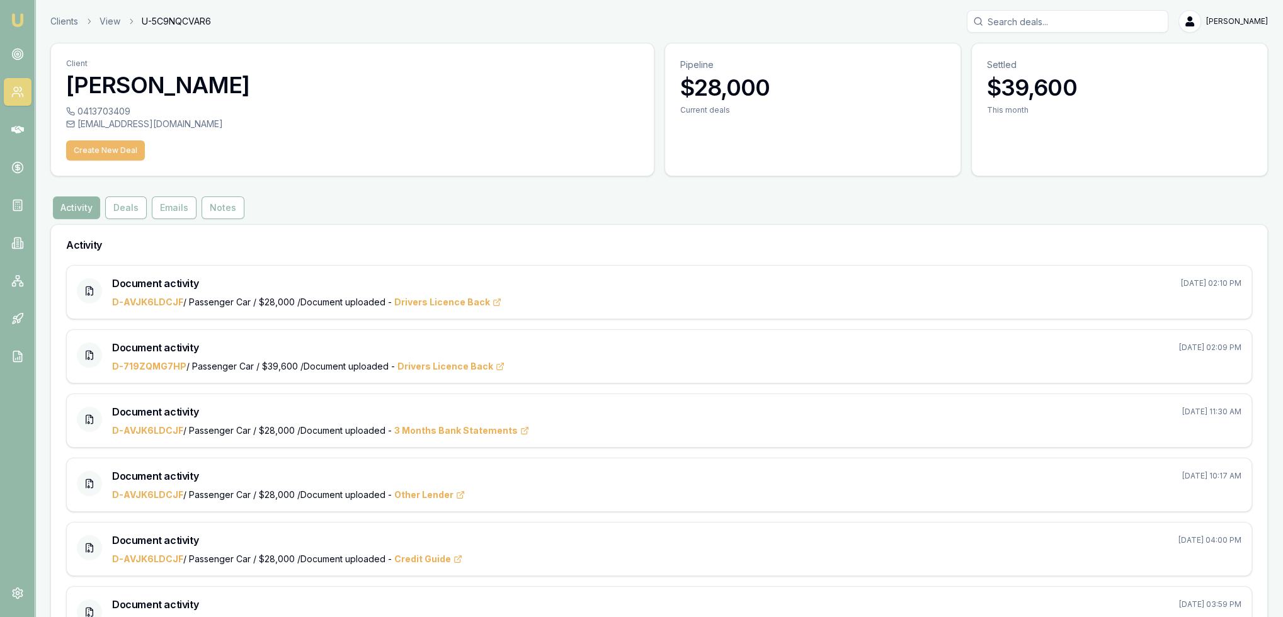
click at [102, 148] on button "Create New Deal" at bounding box center [105, 150] width 79 height 20
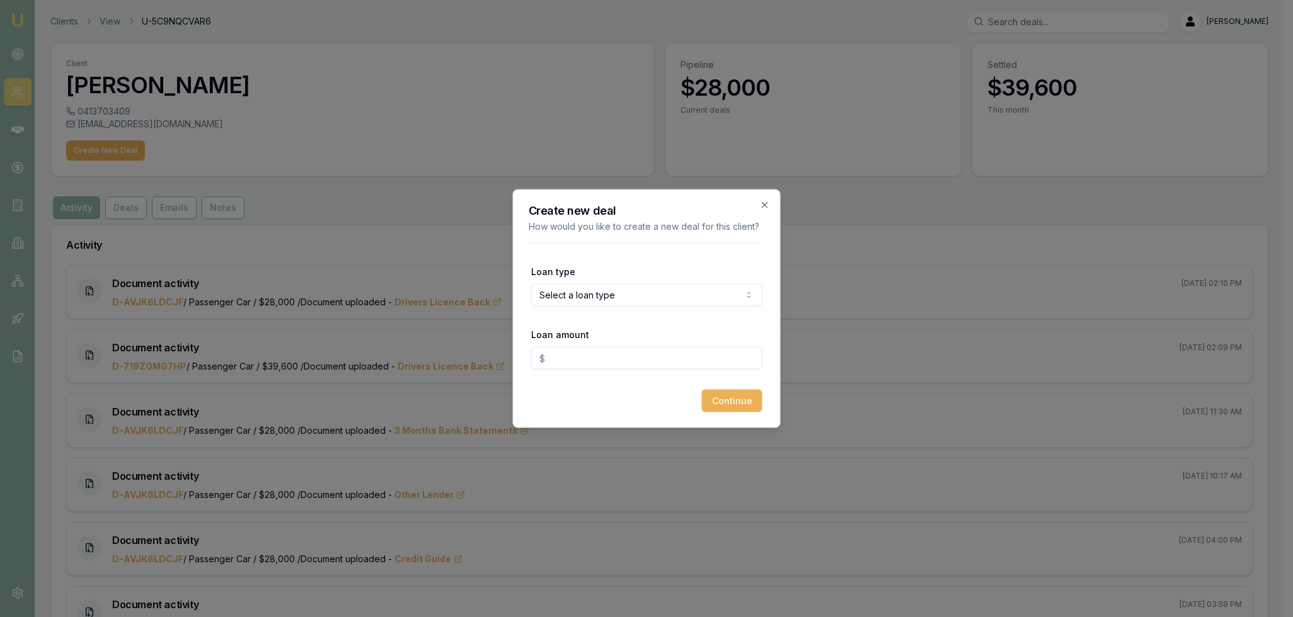
click at [673, 294] on body "Emu Broker Clients View U-5C9NQCVAR6 Robyn Adams Toggle Menu Client Daniel Cony…" at bounding box center [641, 308] width 1283 height 617
select select "COMMERCIAL_ASSET"
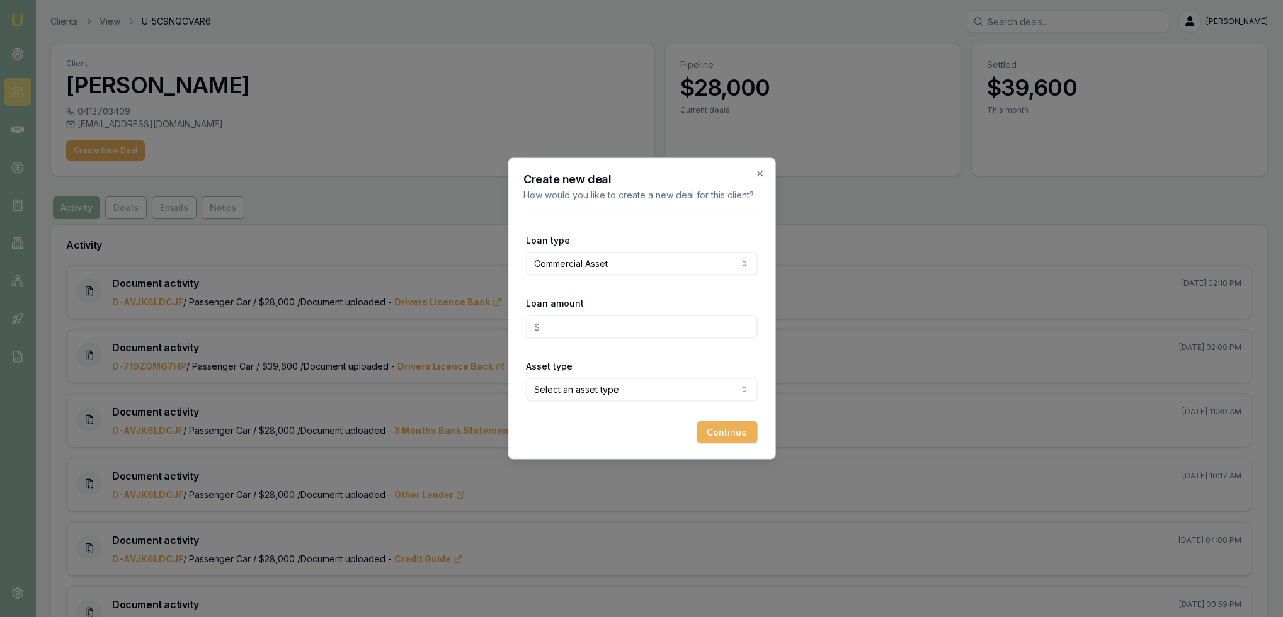
click at [591, 329] on input "Loan amount" at bounding box center [641, 327] width 231 height 23
type input "$35,000.00"
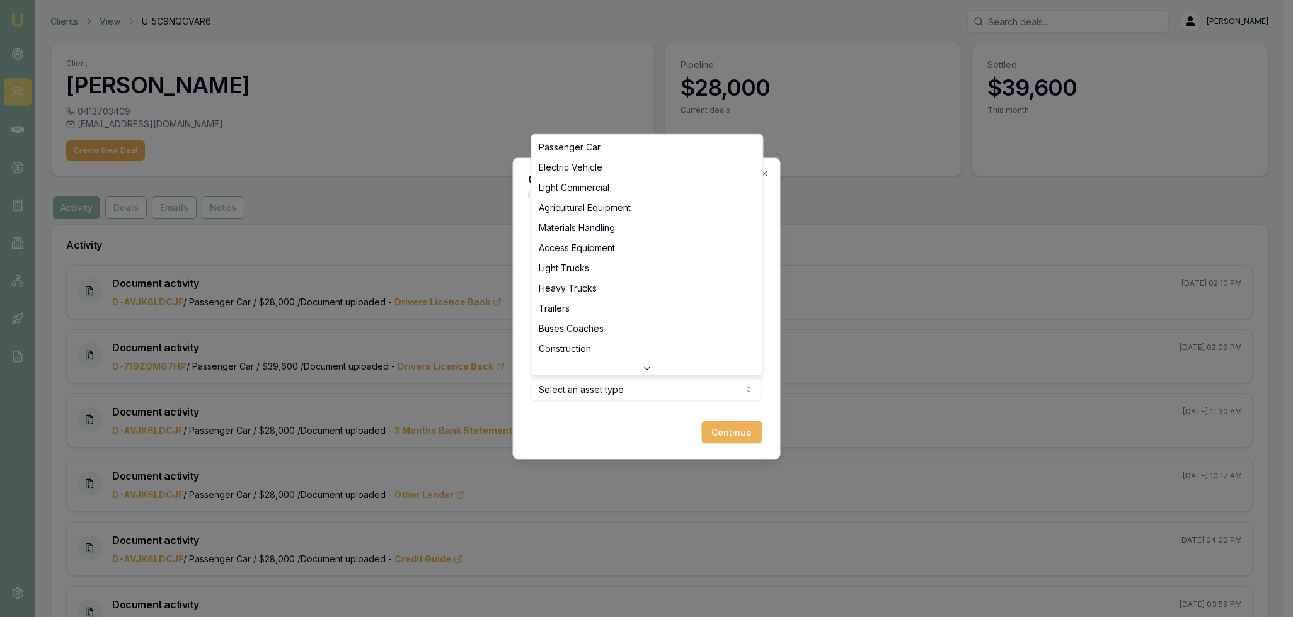
click at [593, 391] on body "Emu Broker Clients View U-5C9NQCVAR6 Robyn Adams Toggle Menu Client Daniel Cony…" at bounding box center [641, 308] width 1283 height 617
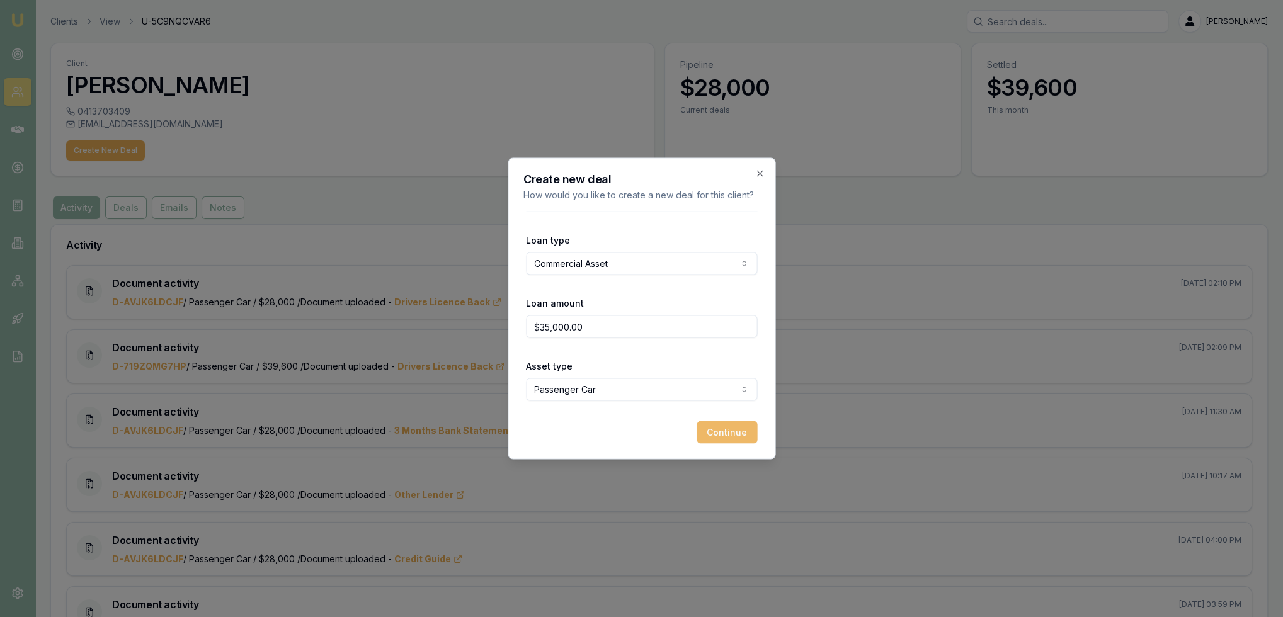
click at [734, 436] on button "Continue" at bounding box center [727, 432] width 60 height 23
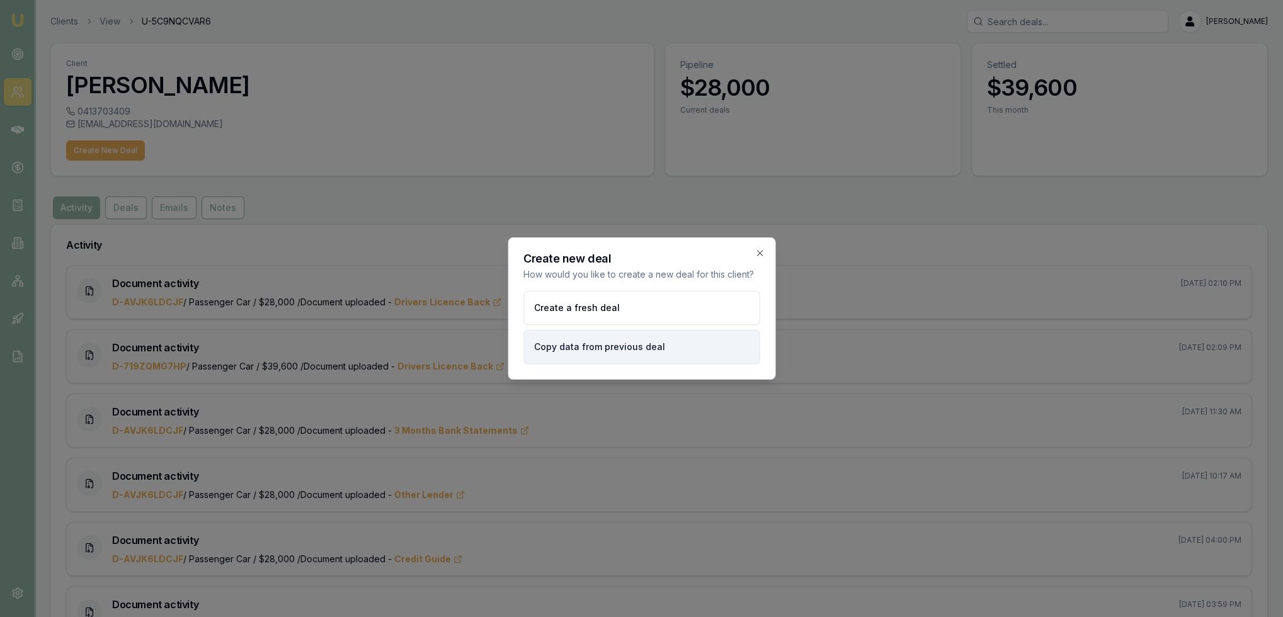
click at [602, 340] on button "Copy data from previous deal" at bounding box center [641, 347] width 236 height 34
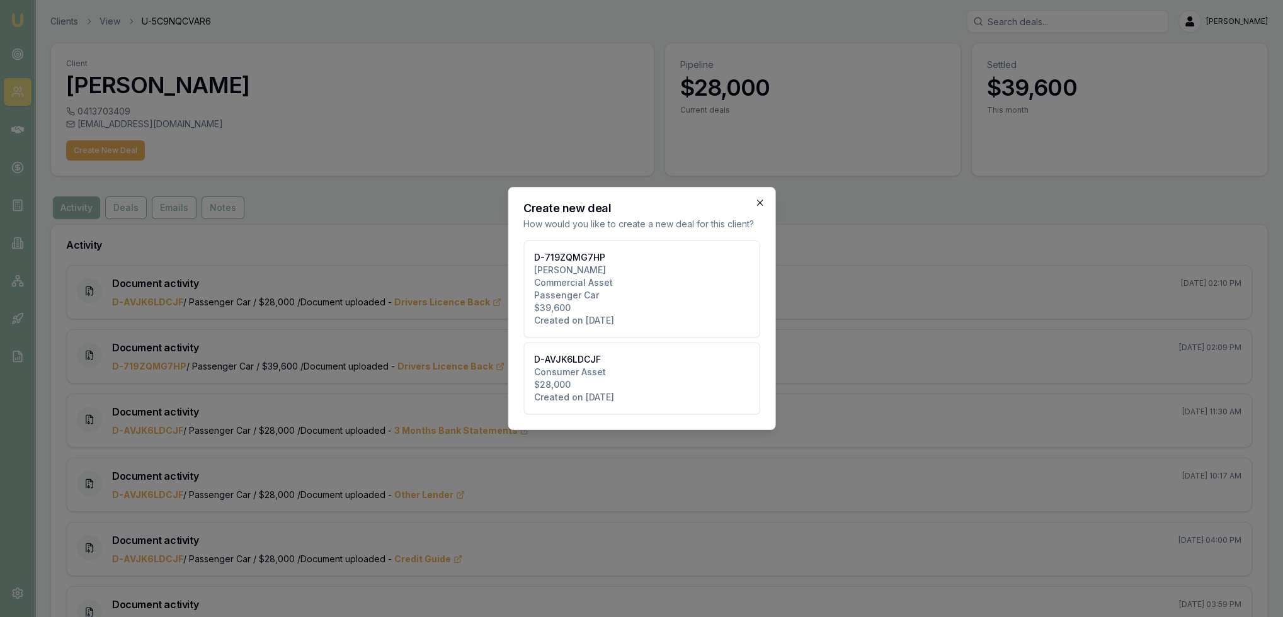
click at [758, 206] on icon "button" at bounding box center [760, 203] width 10 height 10
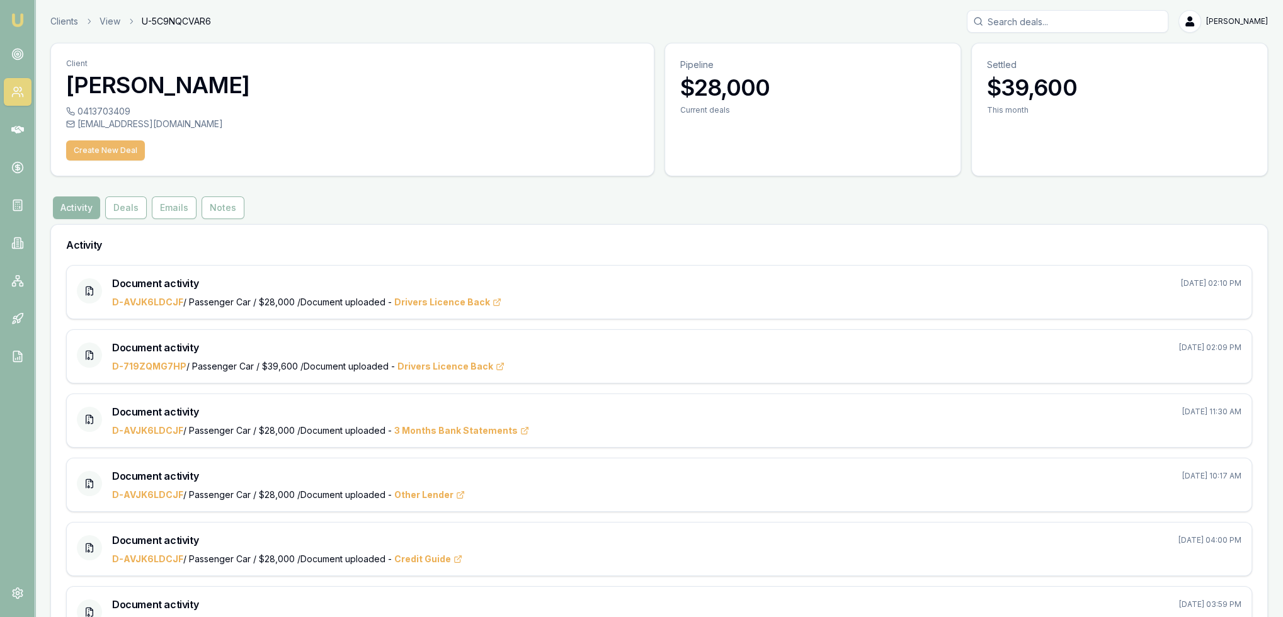
click at [91, 147] on button "Create New Deal" at bounding box center [105, 150] width 79 height 20
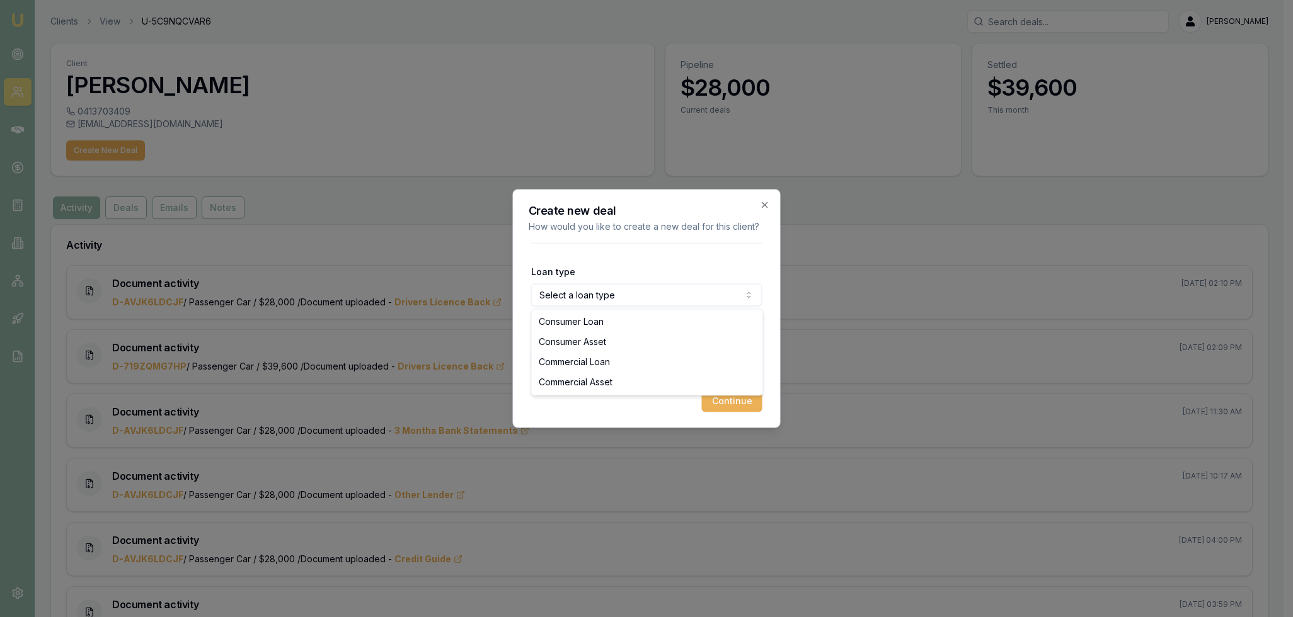
click at [603, 293] on body "Emu Broker Clients View U-5C9NQCVAR6 Robyn Adams Toggle Menu Client Daniel Cony…" at bounding box center [641, 308] width 1283 height 617
select select "COMMERCIAL_ASSET"
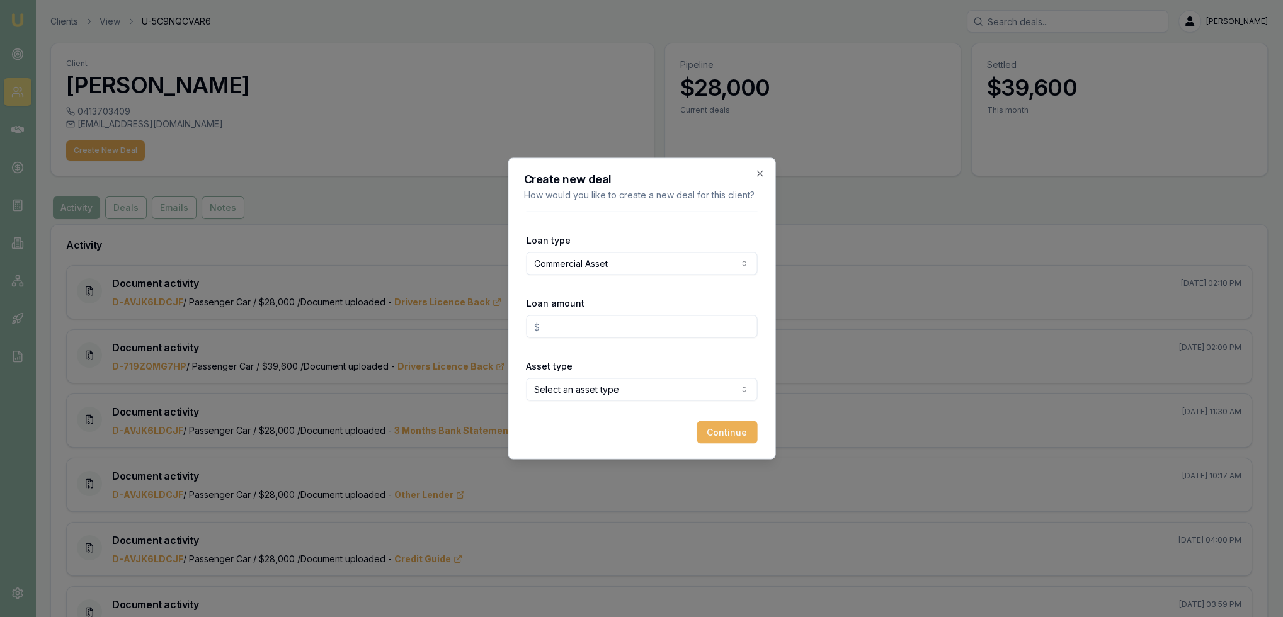
click at [605, 324] on input "Loan amount" at bounding box center [641, 327] width 231 height 23
type input "$35,000.00"
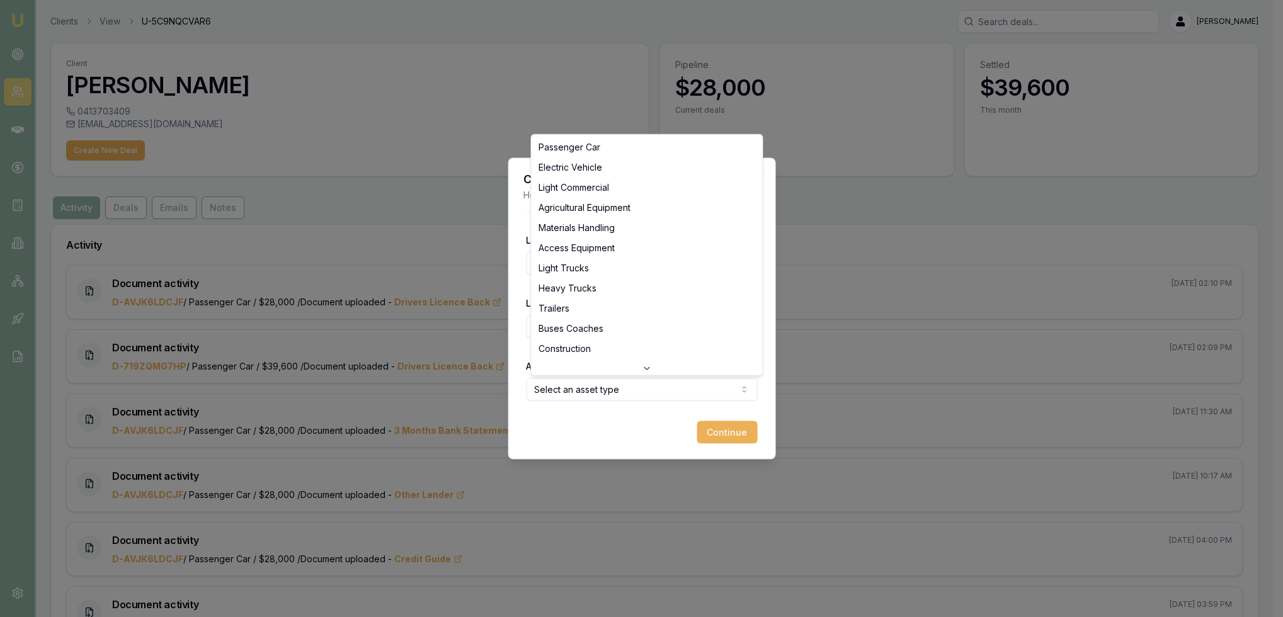
click at [617, 392] on body "Emu Broker Clients View U-5C9NQCVAR6 Robyn Adams Toggle Menu Client Daniel Cony…" at bounding box center [637, 308] width 1274 height 617
click at [708, 389] on body "Emu Broker Clients View U-5C9NQCVAR6 Robyn Adams Toggle Menu Client Daniel Cony…" at bounding box center [641, 308] width 1283 height 617
select select "PASSENGER_CAR"
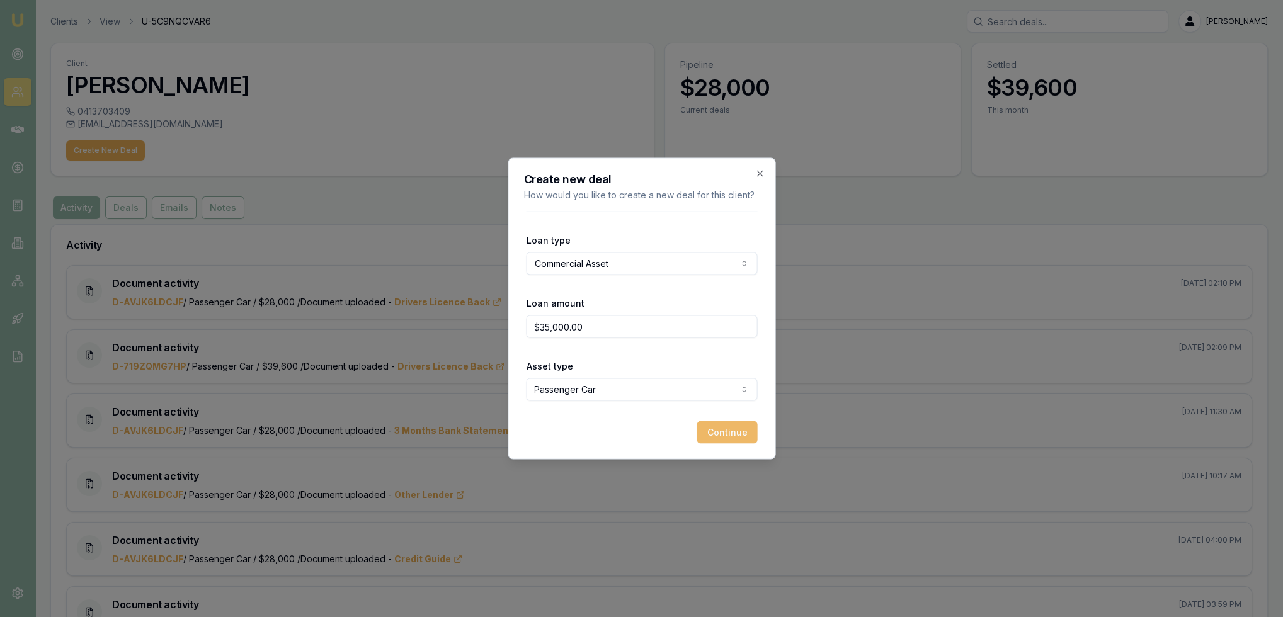
click at [735, 437] on button "Continue" at bounding box center [727, 432] width 60 height 23
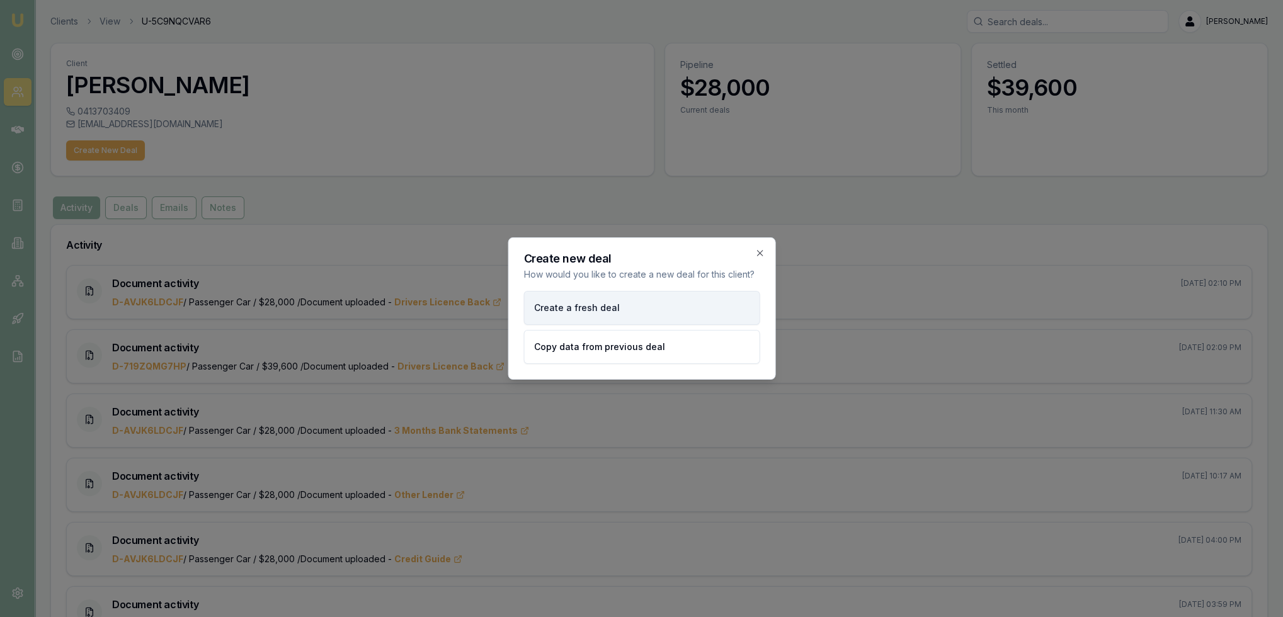
click at [614, 302] on button "Create a fresh deal" at bounding box center [641, 308] width 236 height 34
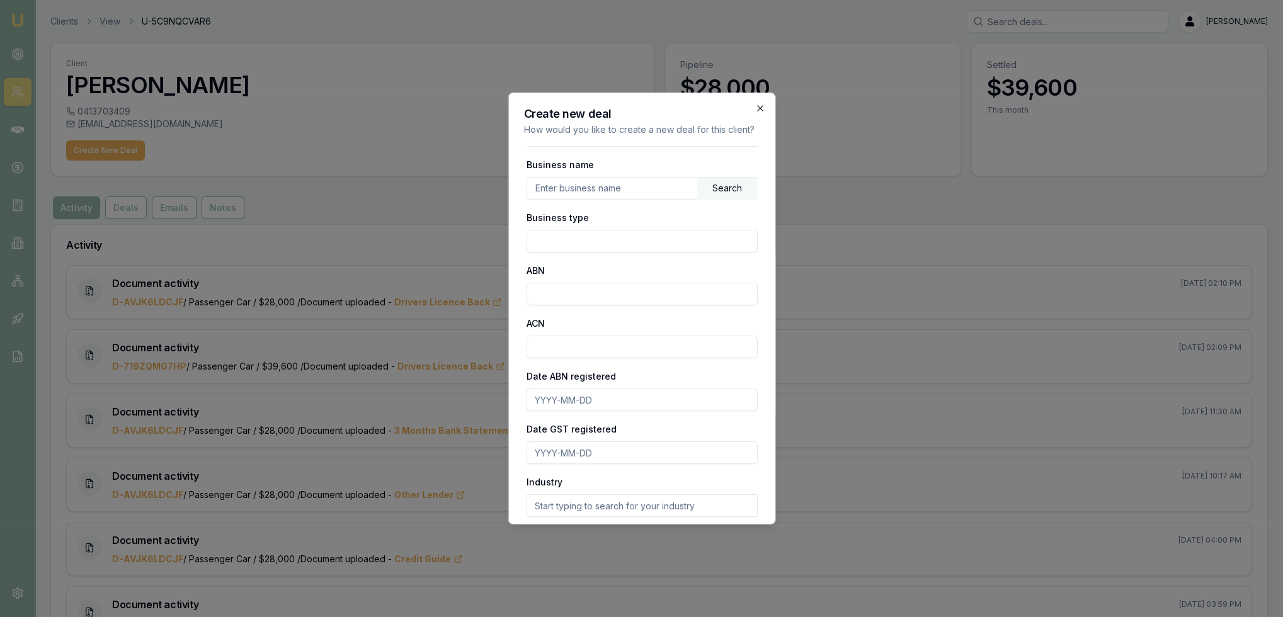
click at [755, 108] on icon "button" at bounding box center [760, 108] width 10 height 10
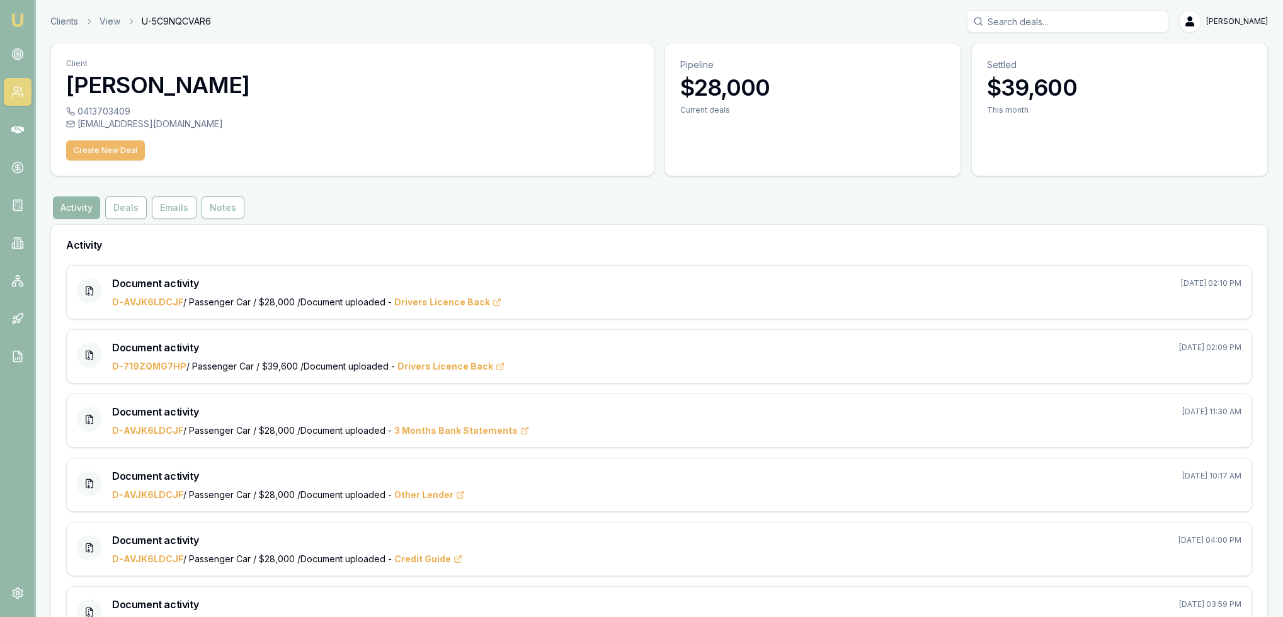
click at [105, 142] on button "Create New Deal" at bounding box center [105, 150] width 79 height 20
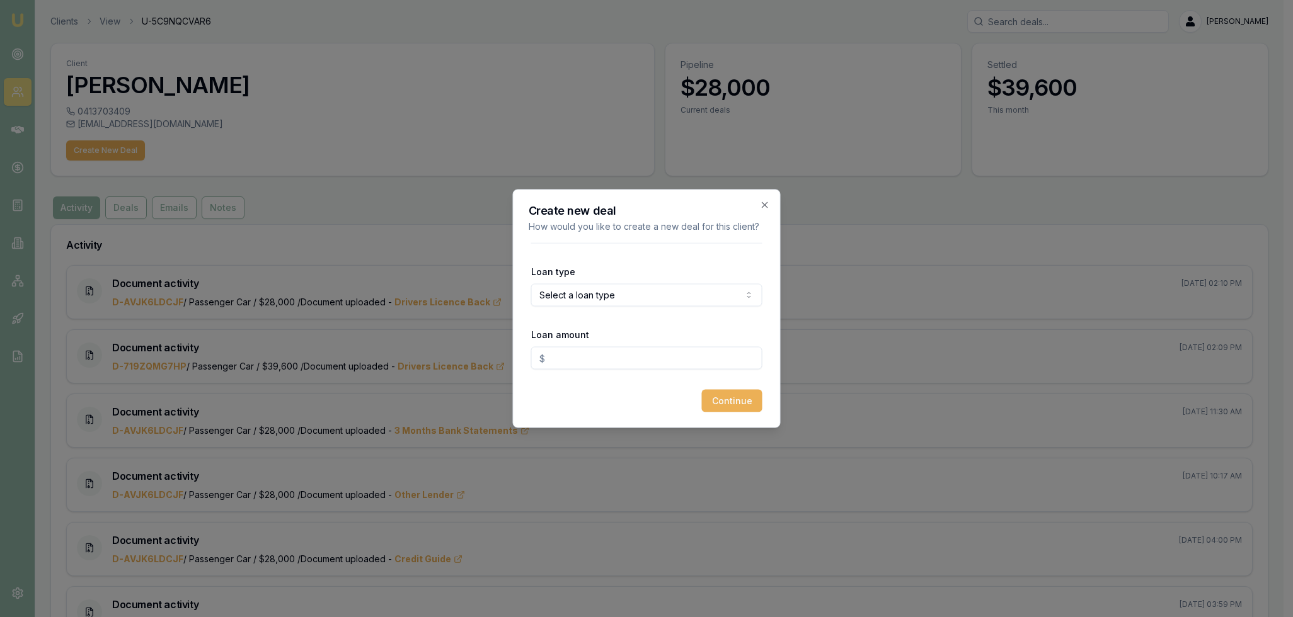
click at [615, 292] on body "Emu Broker Clients View U-5C9NQCVAR6 Robyn Adams Toggle Menu Client Daniel Cony…" at bounding box center [641, 308] width 1283 height 617
select select "COMMERCIAL_ASSET"
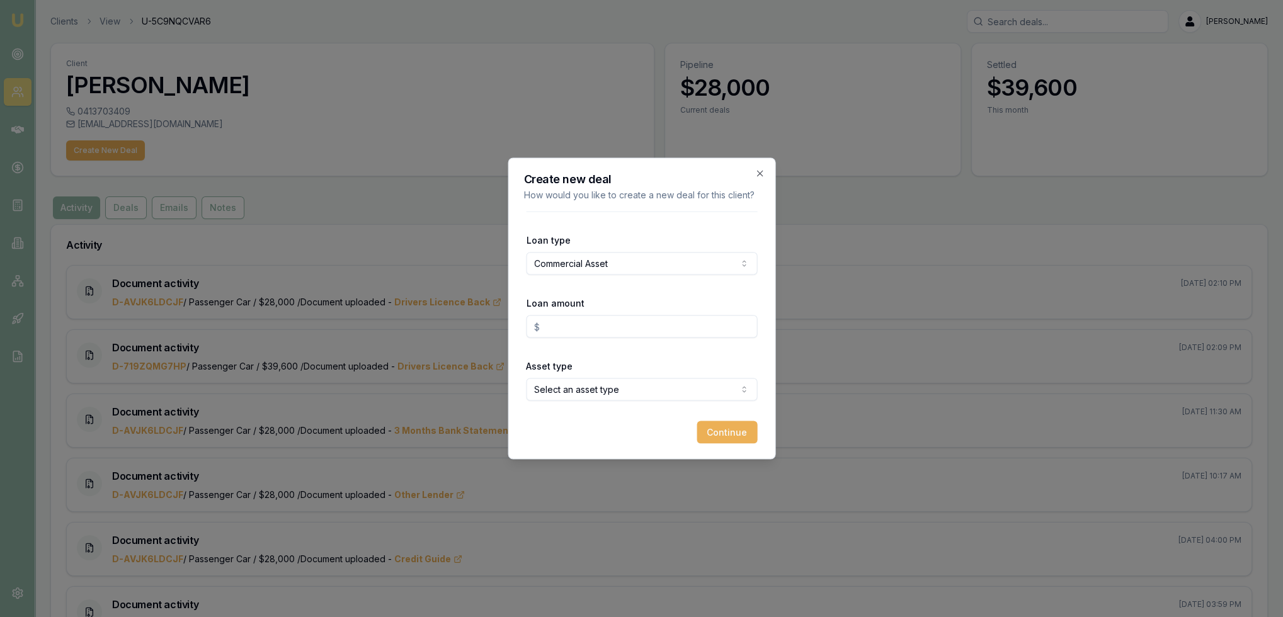
click at [608, 319] on input "Loan amount" at bounding box center [641, 327] width 231 height 23
type input "$35,000.00"
click at [627, 395] on body "Emu Broker Clients View U-5C9NQCVAR6 Robyn Adams Toggle Menu Client Daniel Cony…" at bounding box center [641, 308] width 1283 height 617
click at [721, 431] on button "Continue" at bounding box center [727, 432] width 60 height 23
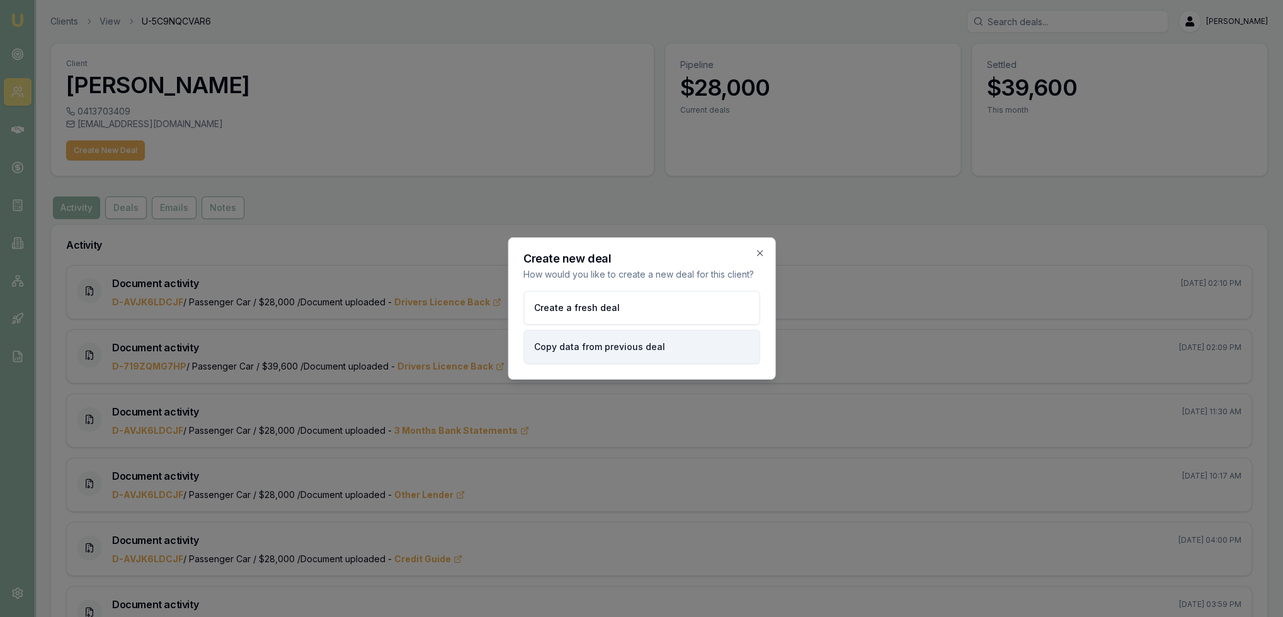
click at [605, 350] on button "Copy data from previous deal" at bounding box center [641, 347] width 236 height 34
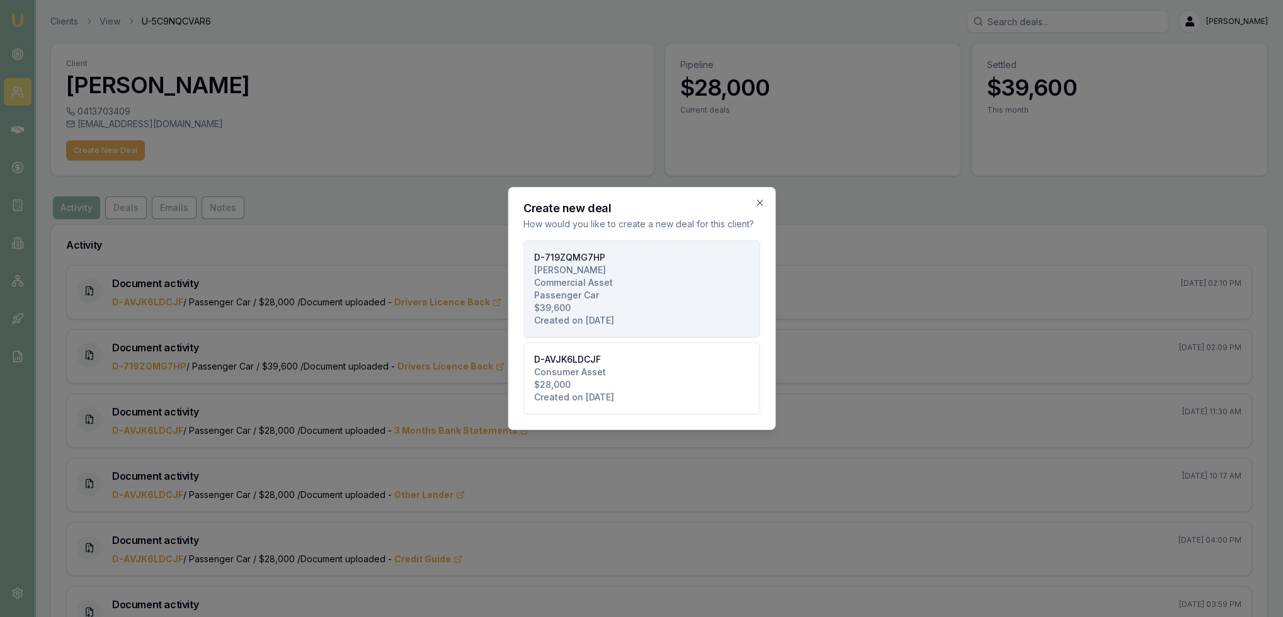
click at [611, 295] on button "D-719ZQMG7HP CONYARD, DANIEL Commercial Asset Passenger Car $39,600 Created on …" at bounding box center [641, 289] width 236 height 97
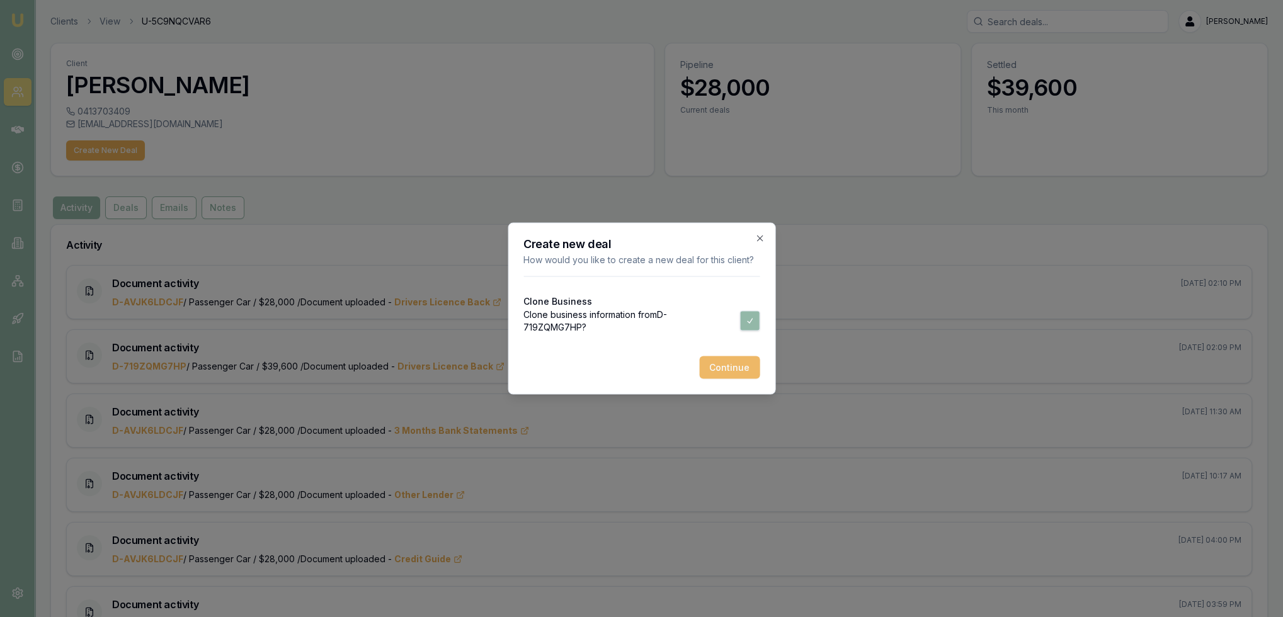
click at [737, 367] on button "Continue" at bounding box center [729, 368] width 60 height 23
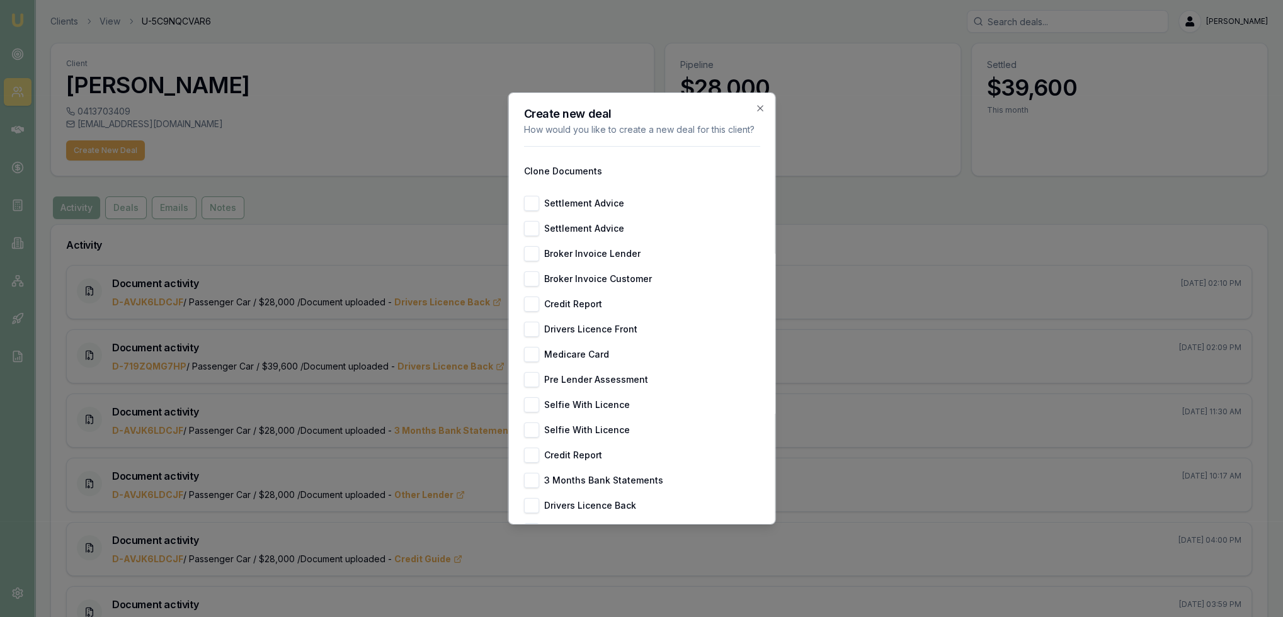
click at [527, 311] on button "Credit Report" at bounding box center [530, 304] width 15 height 15
checkbox input "true"
drag, startPoint x: 525, startPoint y: 338, endPoint x: 527, endPoint y: 353, distance: 15.3
click at [525, 337] on button "Drivers Licence Front" at bounding box center [530, 329] width 15 height 15
checkbox input "true"
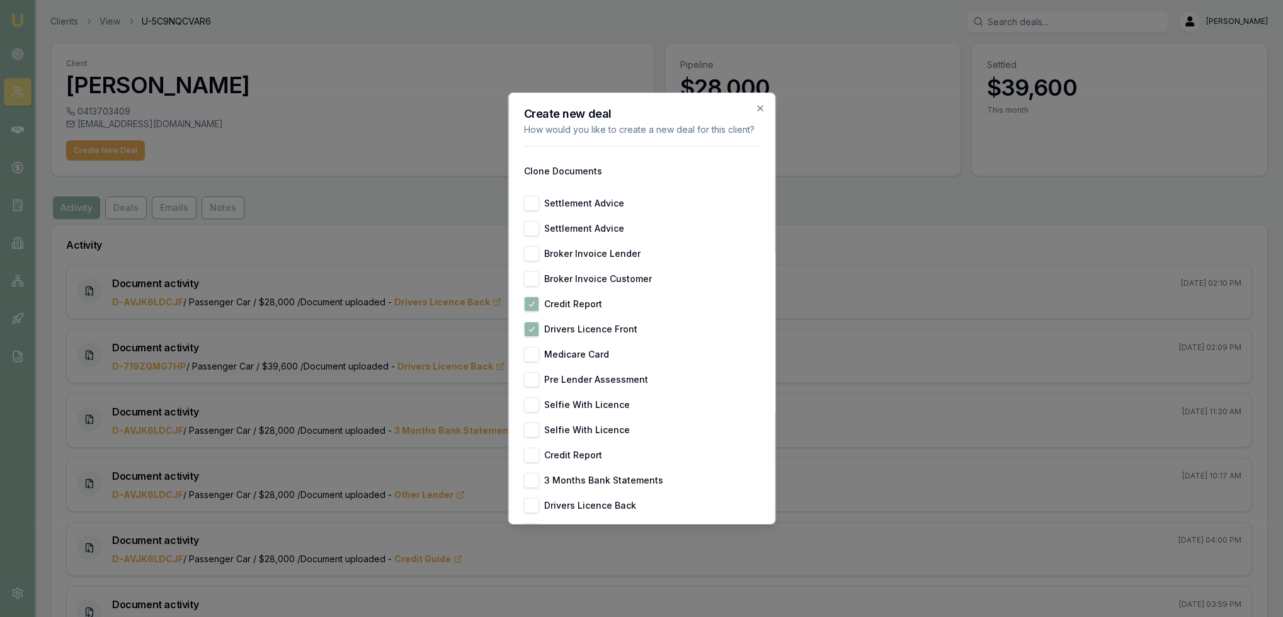
click at [532, 362] on button "Medicare Card" at bounding box center [530, 354] width 15 height 15
checkbox input "true"
click at [529, 413] on button "Selfie With Licence" at bounding box center [530, 404] width 15 height 15
checkbox input "true"
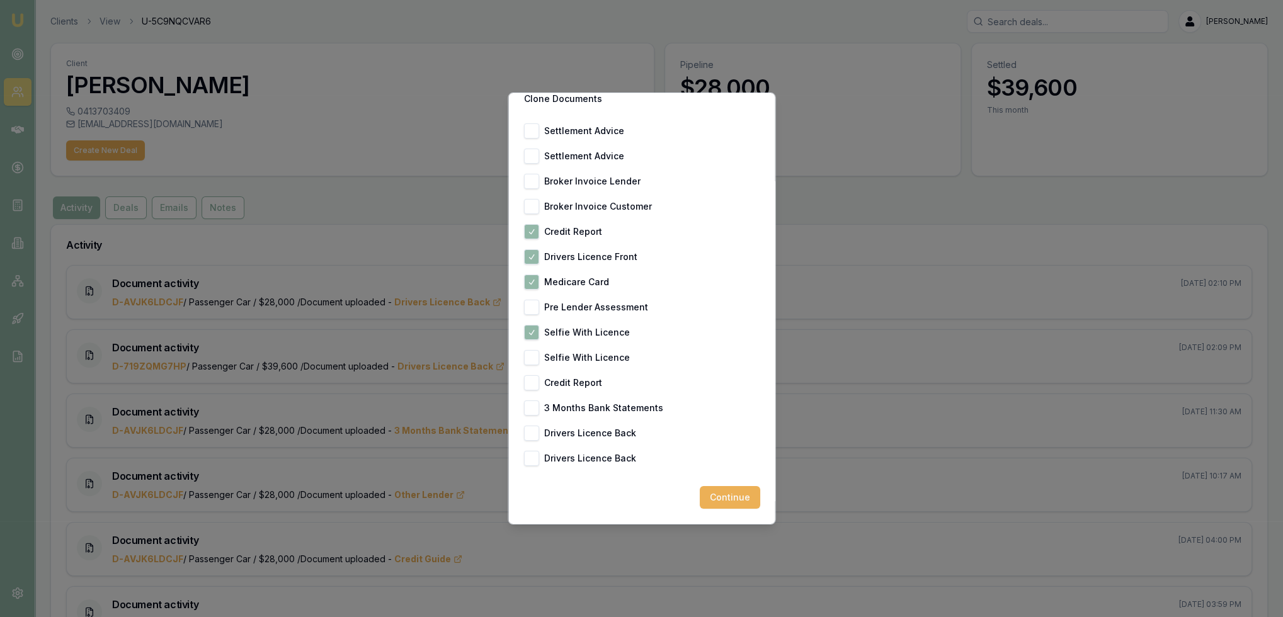
click at [530, 357] on button "Selfie With Licence" at bounding box center [530, 357] width 15 height 15
checkbox input "true"
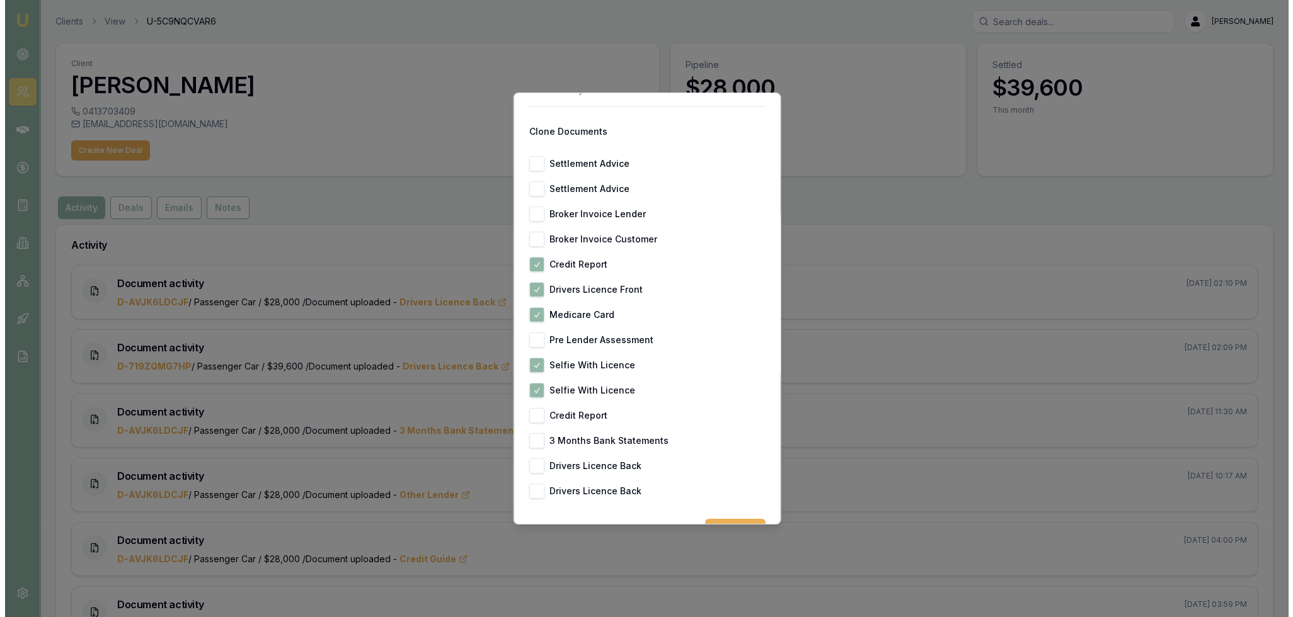
scroll to position [0, 0]
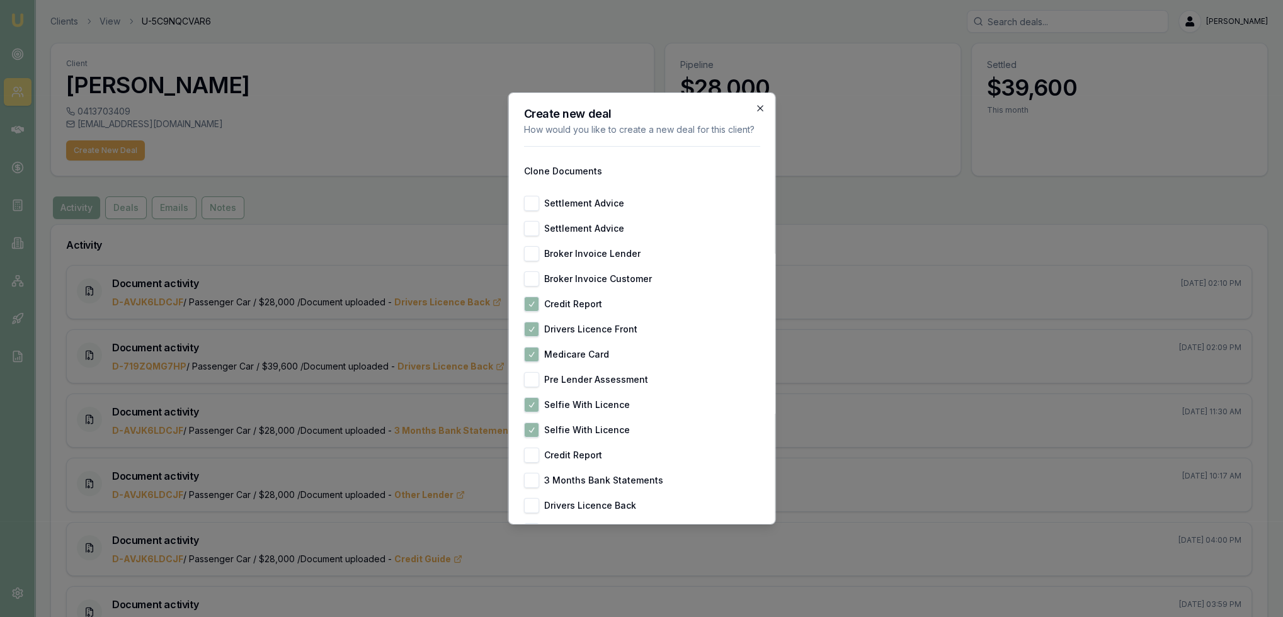
click at [755, 109] on icon "button" at bounding box center [760, 108] width 10 height 10
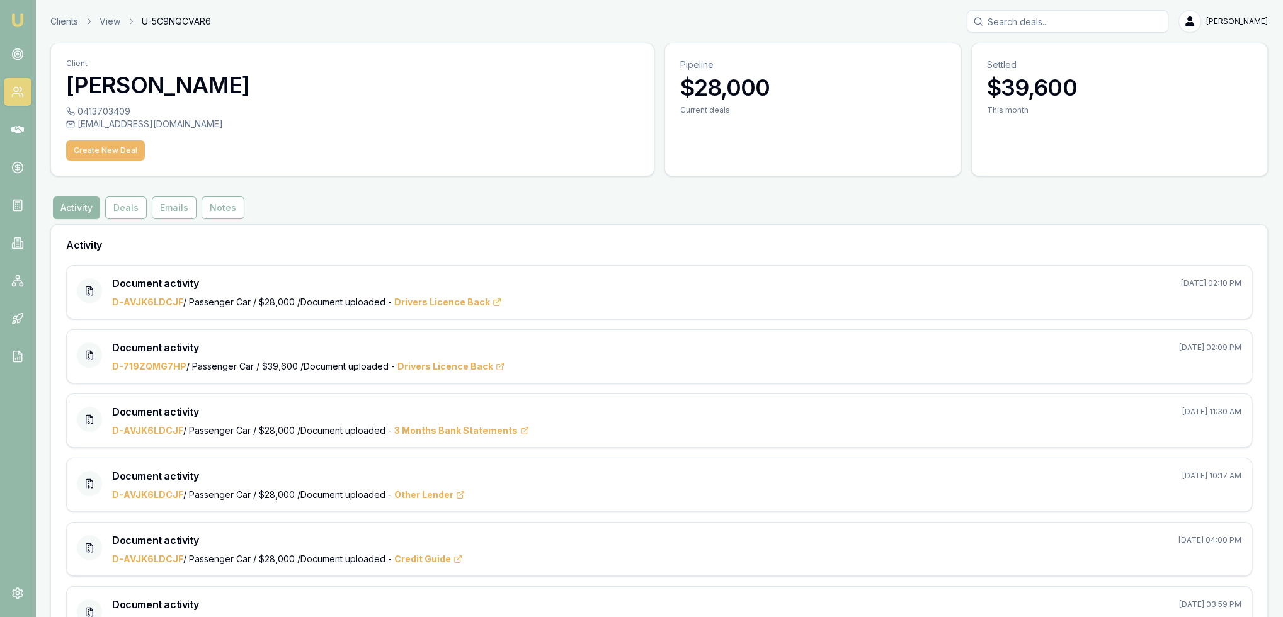
click at [111, 144] on button "Create New Deal" at bounding box center [105, 150] width 79 height 20
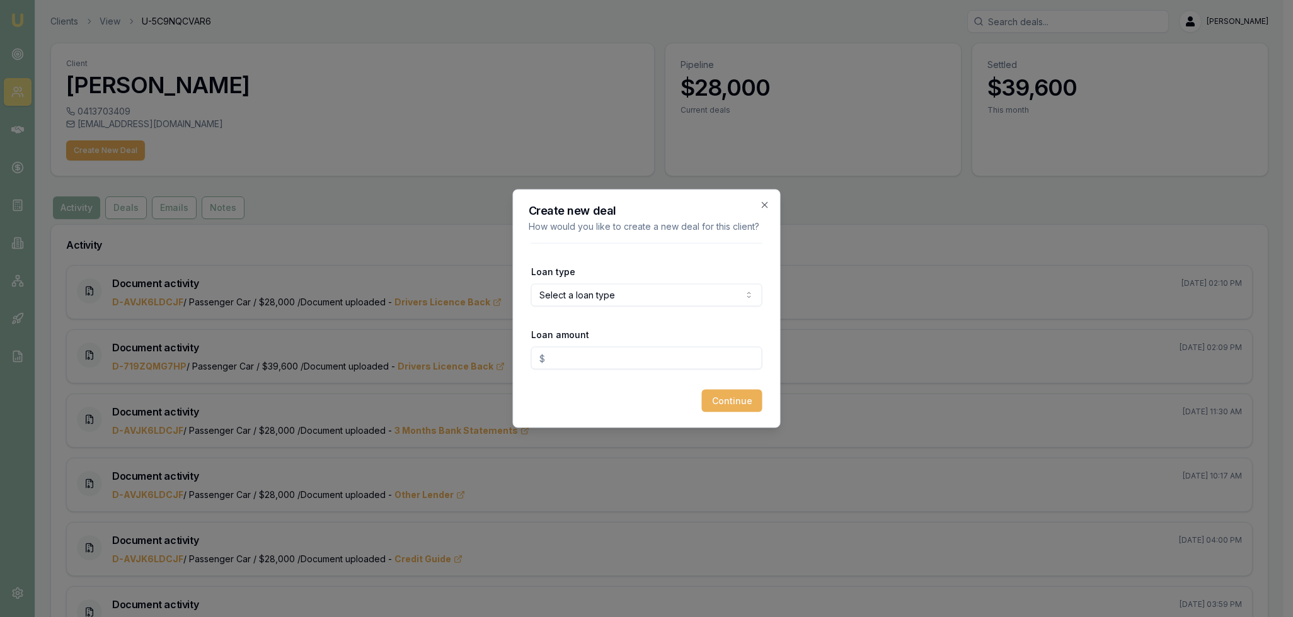
click at [611, 286] on body "Emu Broker Clients View U-5C9NQCVAR6 Robyn Adams Toggle Menu Client Daniel Cony…" at bounding box center [641, 308] width 1283 height 617
select select "COMMERCIAL_ASSET"
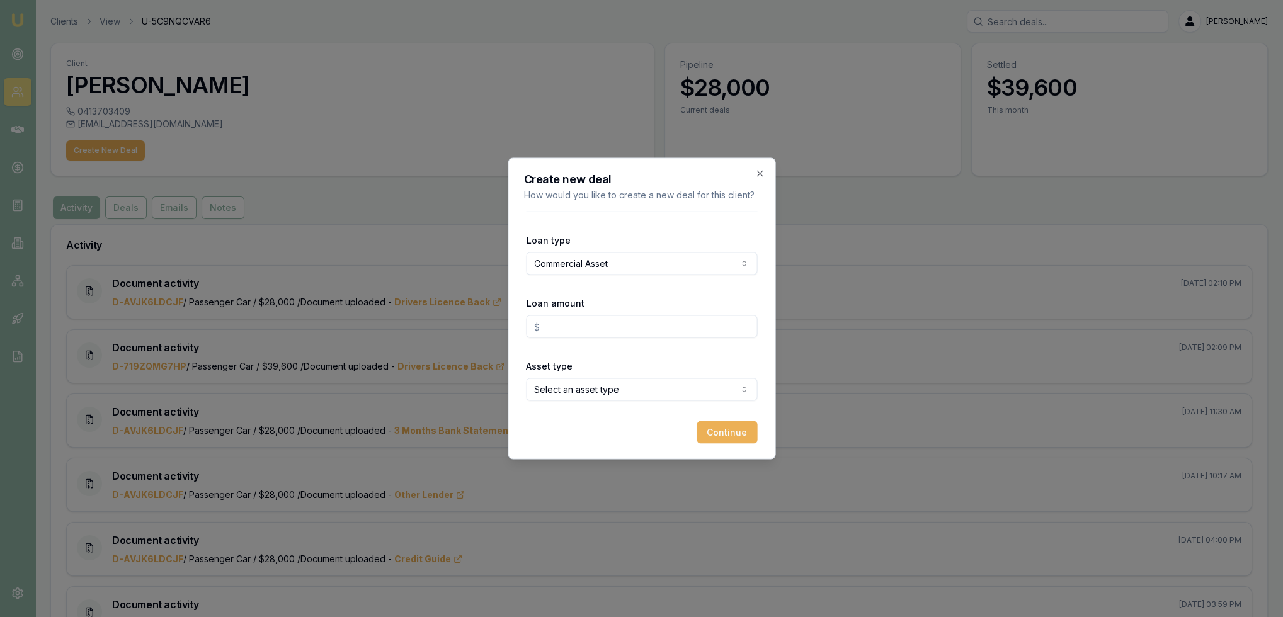
click at [588, 328] on input "Loan amount" at bounding box center [641, 327] width 231 height 23
click at [595, 392] on body "Emu Broker Clients View U-5C9NQCVAR6 Robyn Adams Toggle Menu Client Daniel Cony…" at bounding box center [641, 308] width 1283 height 617
type input "$35,000.00"
click at [728, 436] on button "Continue" at bounding box center [727, 432] width 60 height 23
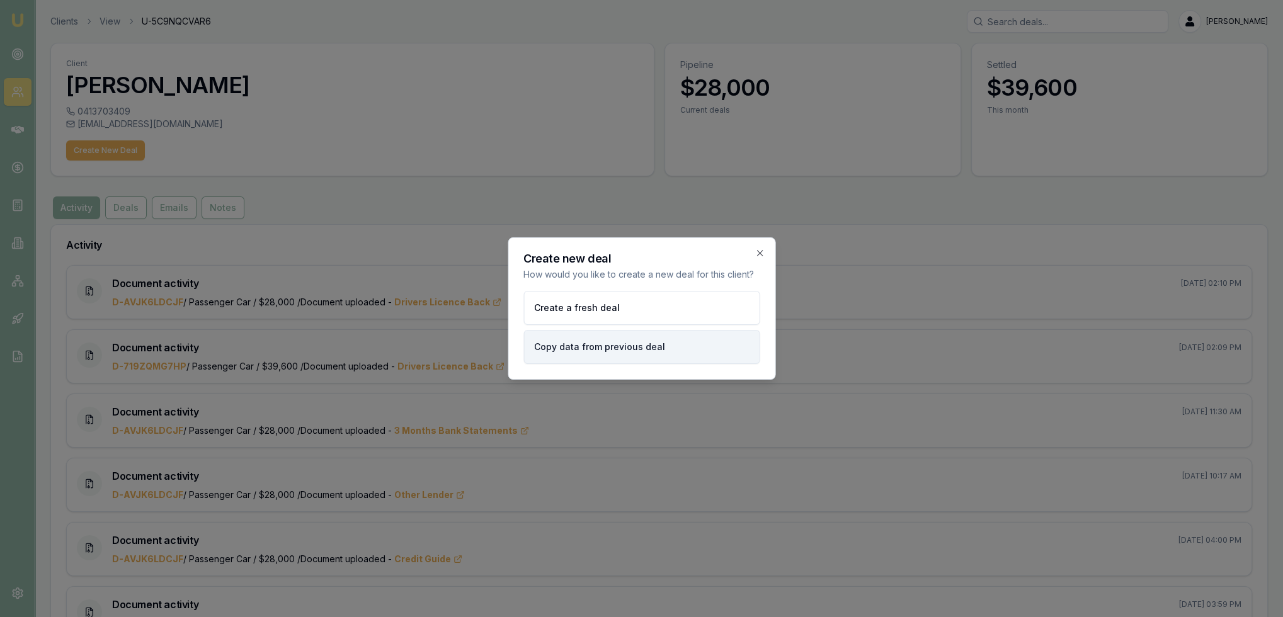
click at [607, 344] on button "Copy data from previous deal" at bounding box center [641, 347] width 236 height 34
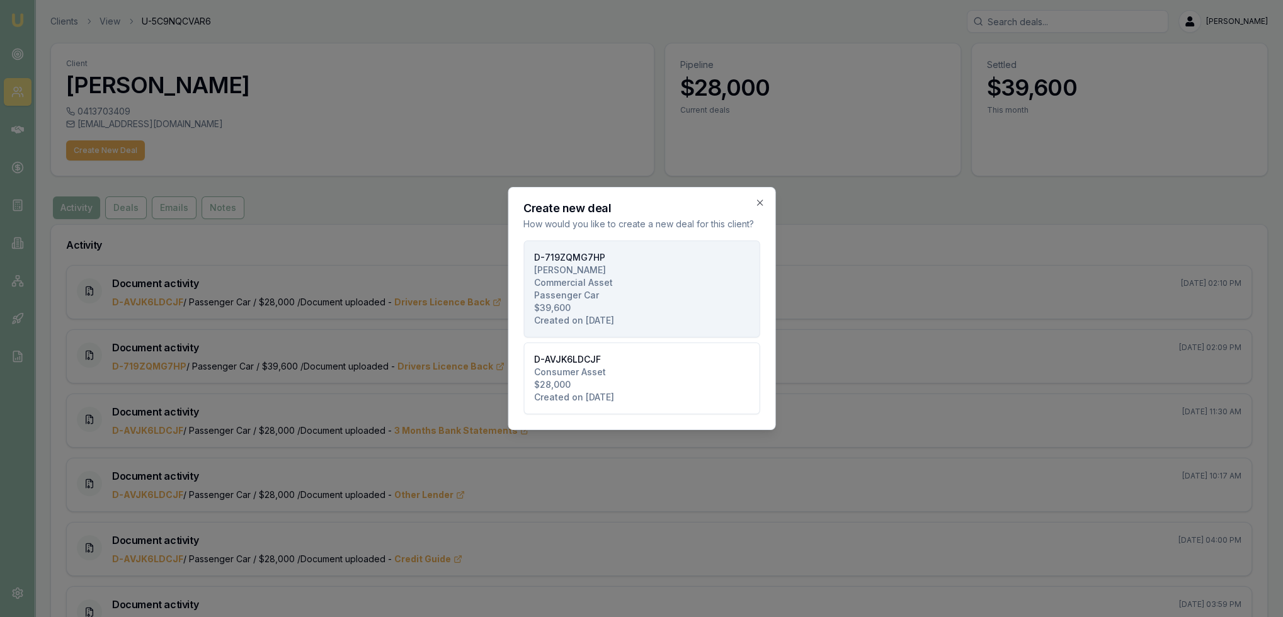
click at [650, 290] on button "D-719ZQMG7HP CONYARD, DANIEL Commercial Asset Passenger Car $39,600 Created on …" at bounding box center [641, 289] width 236 height 97
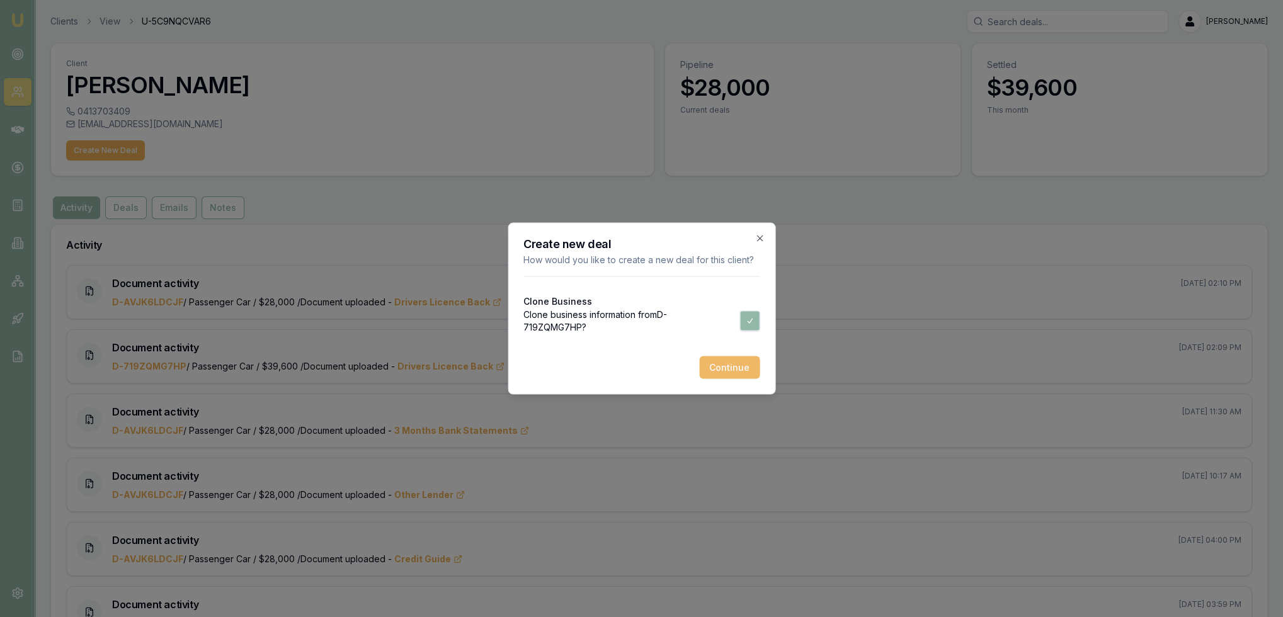
click at [735, 368] on button "Continue" at bounding box center [729, 368] width 60 height 23
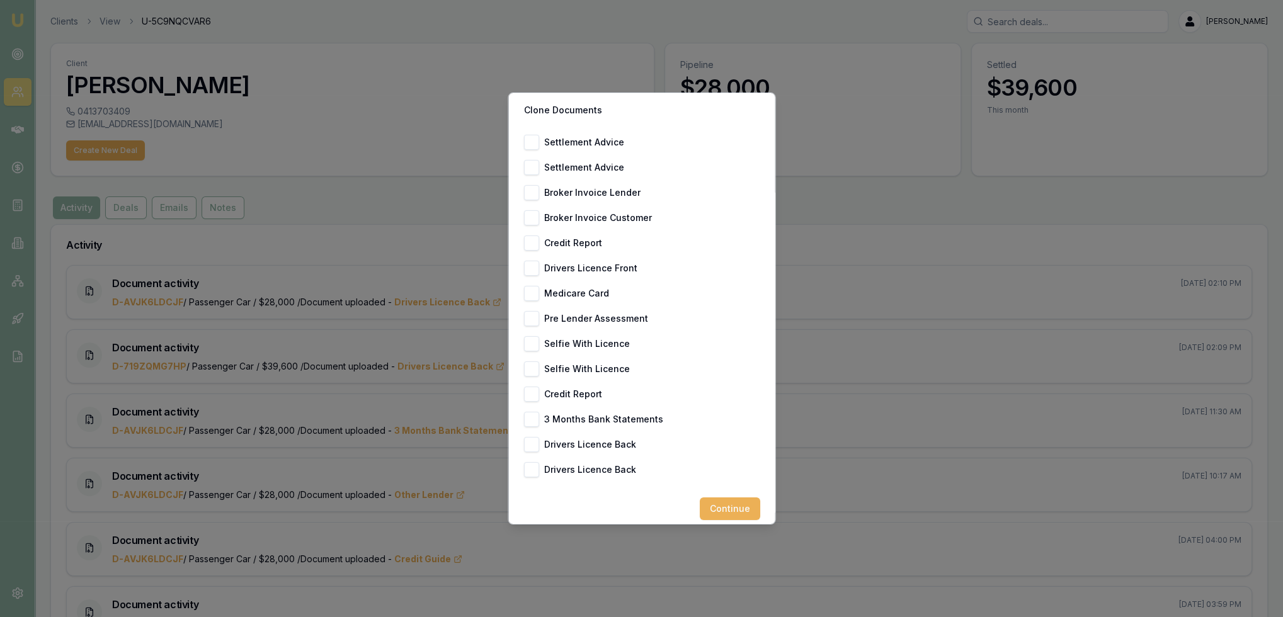
scroll to position [84, 0]
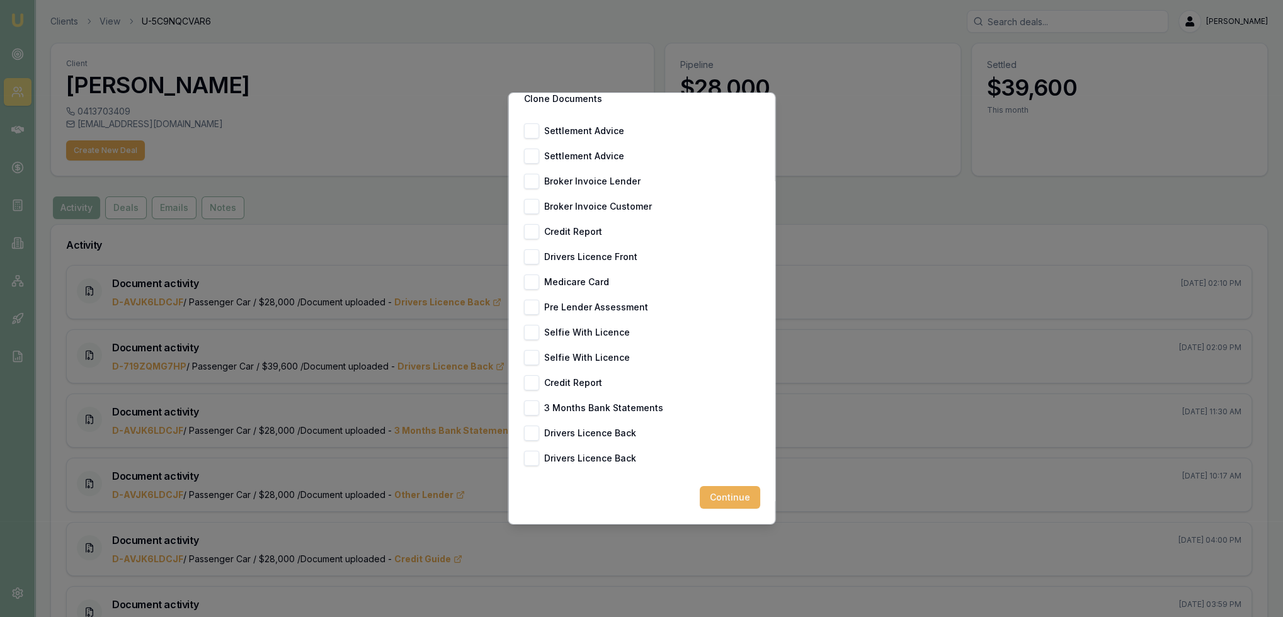
click at [527, 455] on button "Drivers Licence Back" at bounding box center [530, 458] width 15 height 15
checkbox input "true"
click at [524, 430] on button "Drivers Licence Back" at bounding box center [530, 433] width 15 height 15
checkbox input "true"
click at [530, 408] on button "3 Months Bank Statements" at bounding box center [530, 408] width 15 height 15
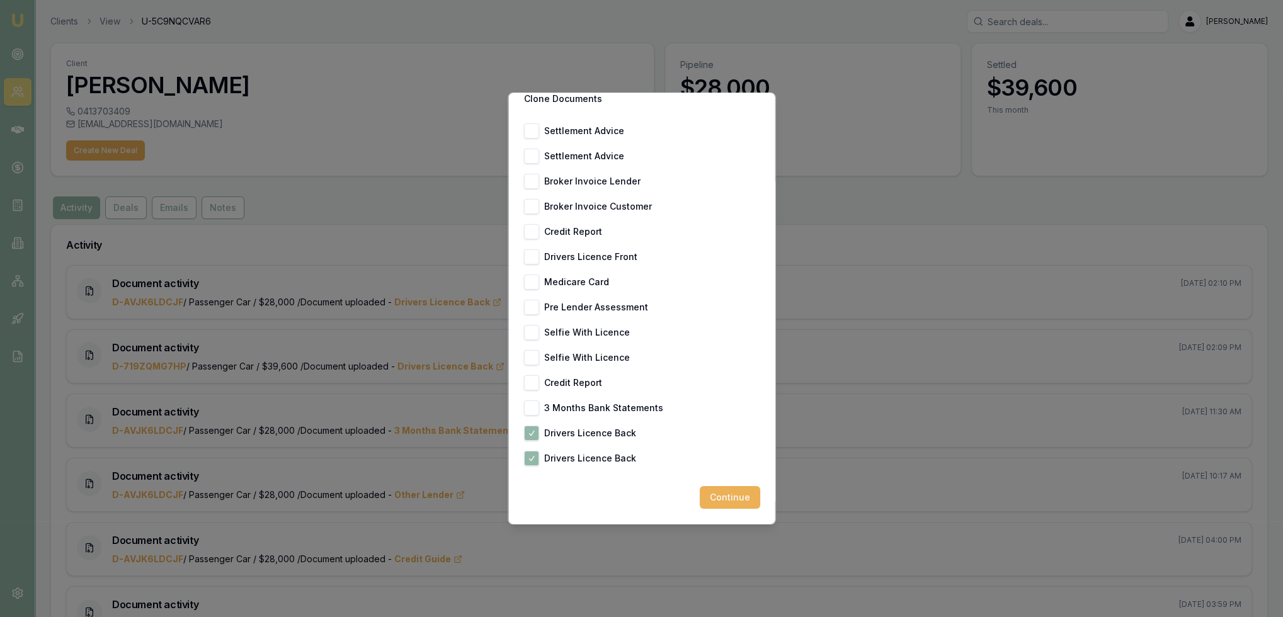
checkbox input "true"
click at [535, 362] on button "Selfie With Licence" at bounding box center [530, 357] width 15 height 15
checkbox input "true"
click at [530, 383] on button "Credit Report" at bounding box center [530, 382] width 15 height 15
checkbox input "true"
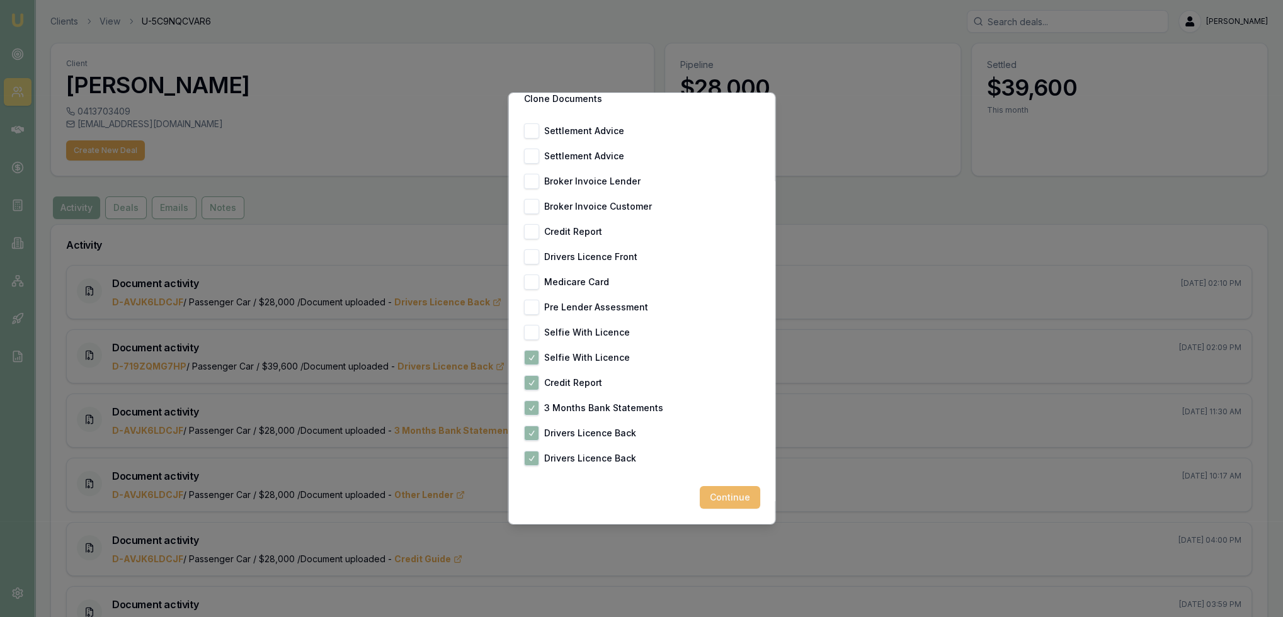
click at [724, 496] on button "Continue" at bounding box center [729, 497] width 60 height 23
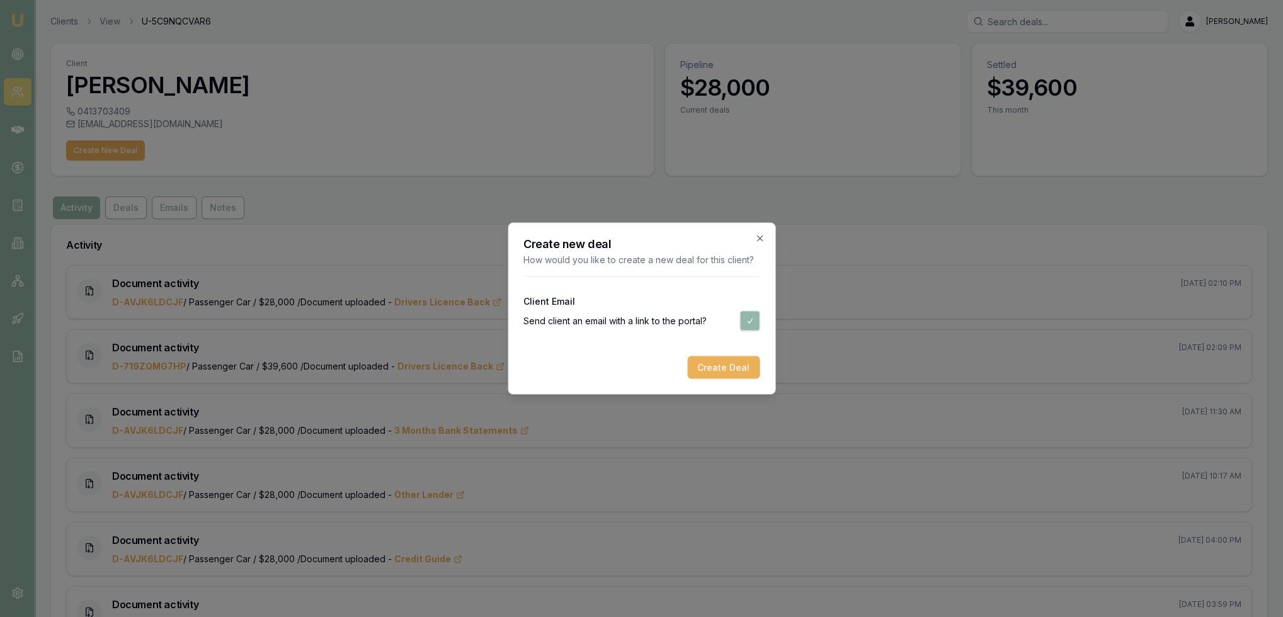
scroll to position [0, 0]
click at [717, 372] on button "Create Deal" at bounding box center [723, 368] width 72 height 23
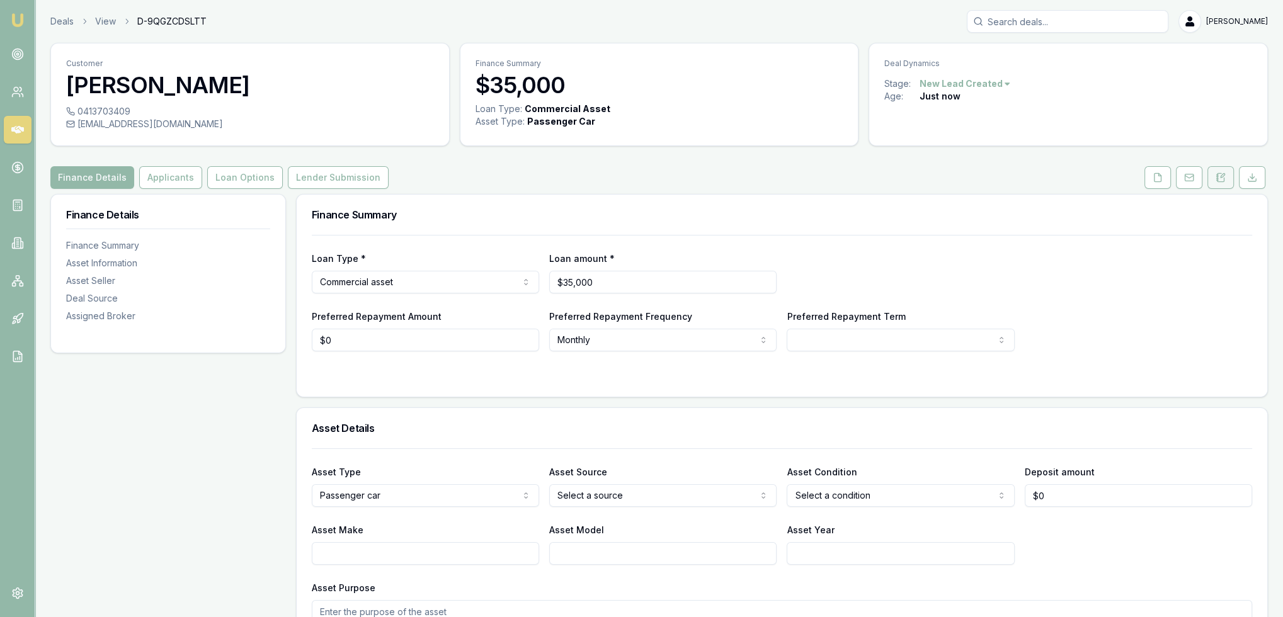
click at [1217, 181] on icon at bounding box center [1221, 178] width 10 height 10
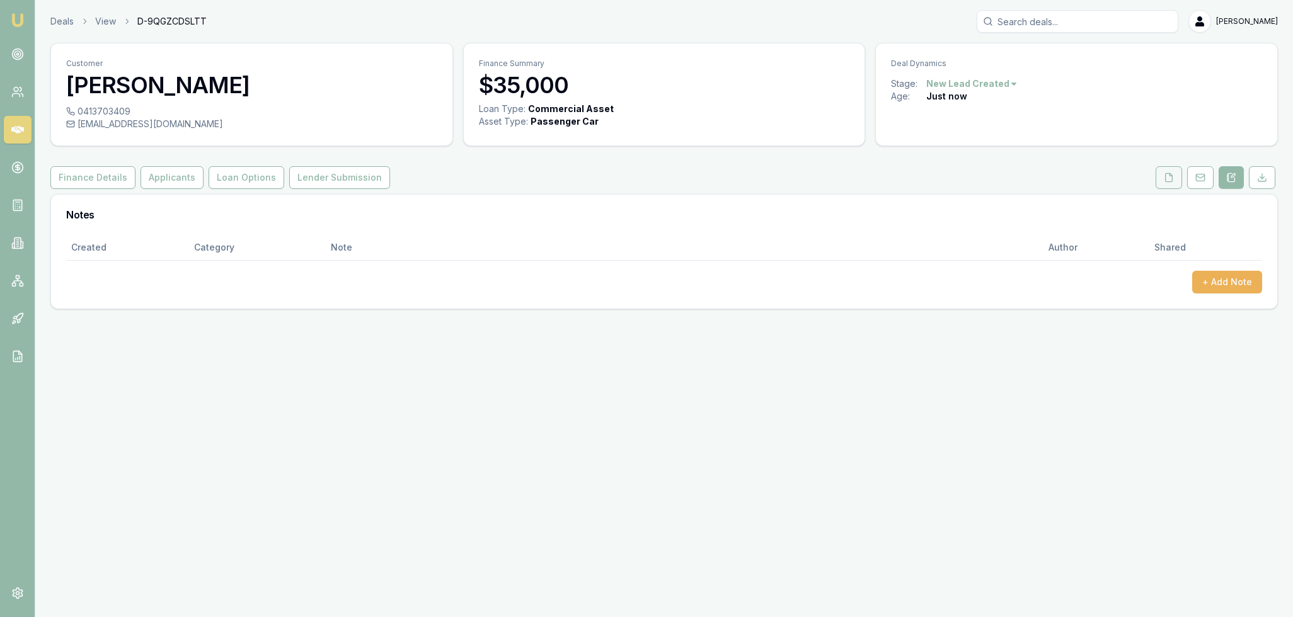
click at [1167, 180] on icon at bounding box center [1168, 178] width 10 height 10
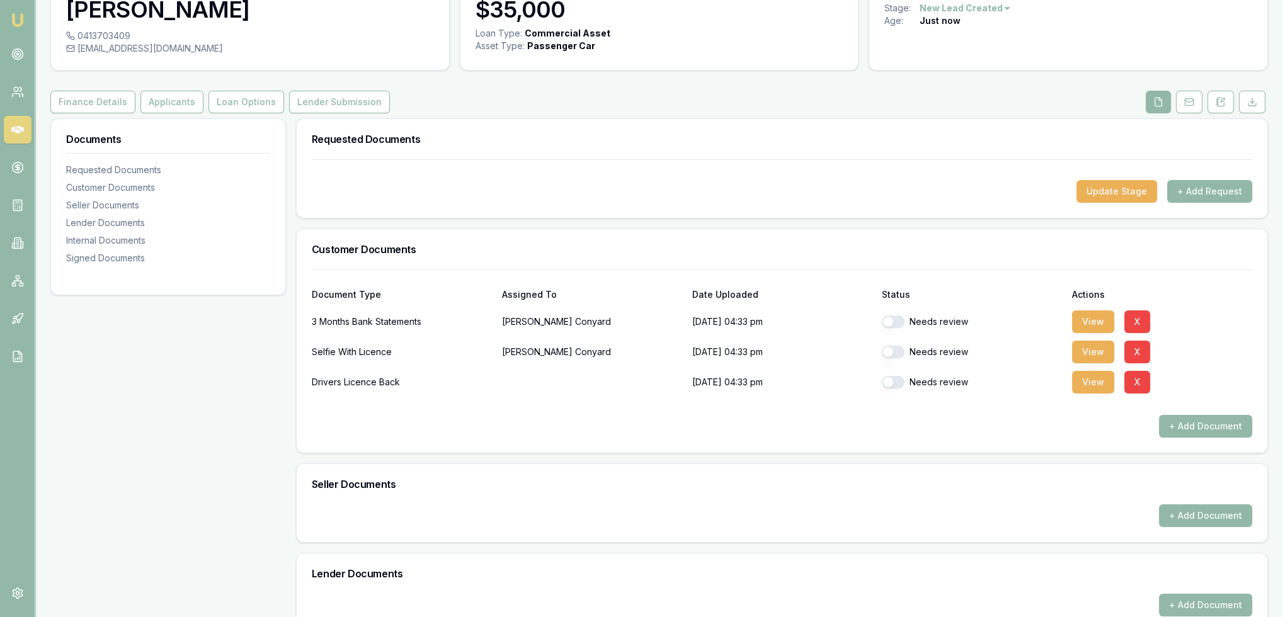
scroll to position [126, 0]
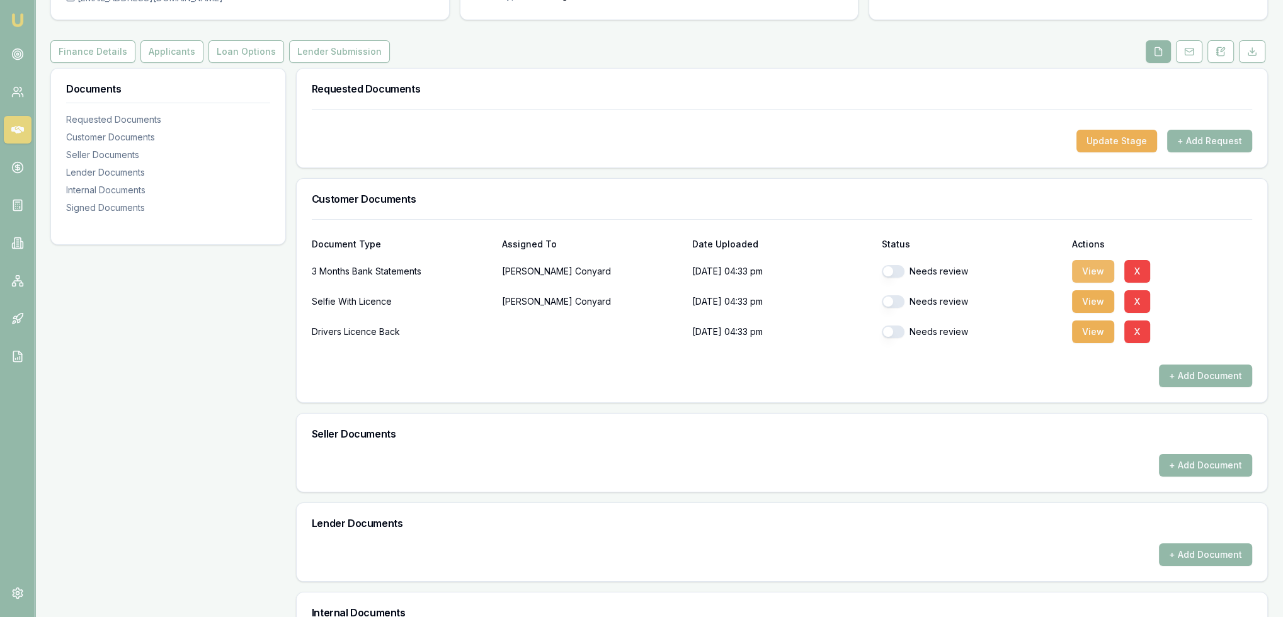
click at [1101, 269] on button "View" at bounding box center [1093, 271] width 42 height 23
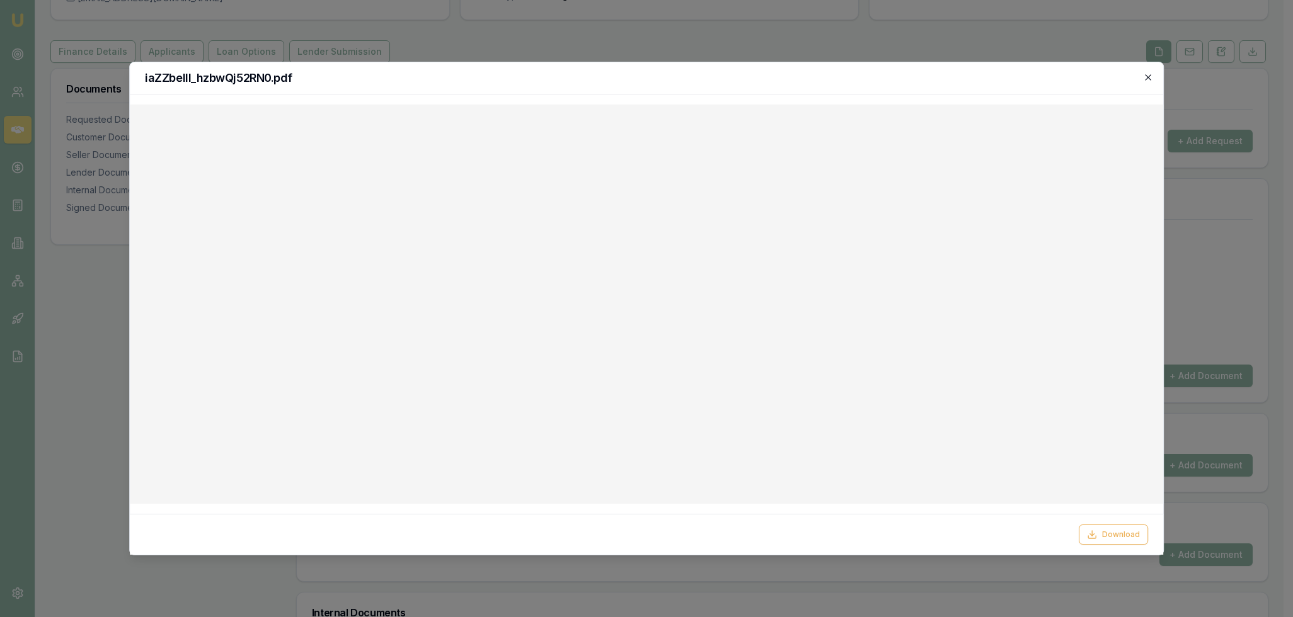
click at [1149, 74] on icon "button" at bounding box center [1148, 77] width 10 height 10
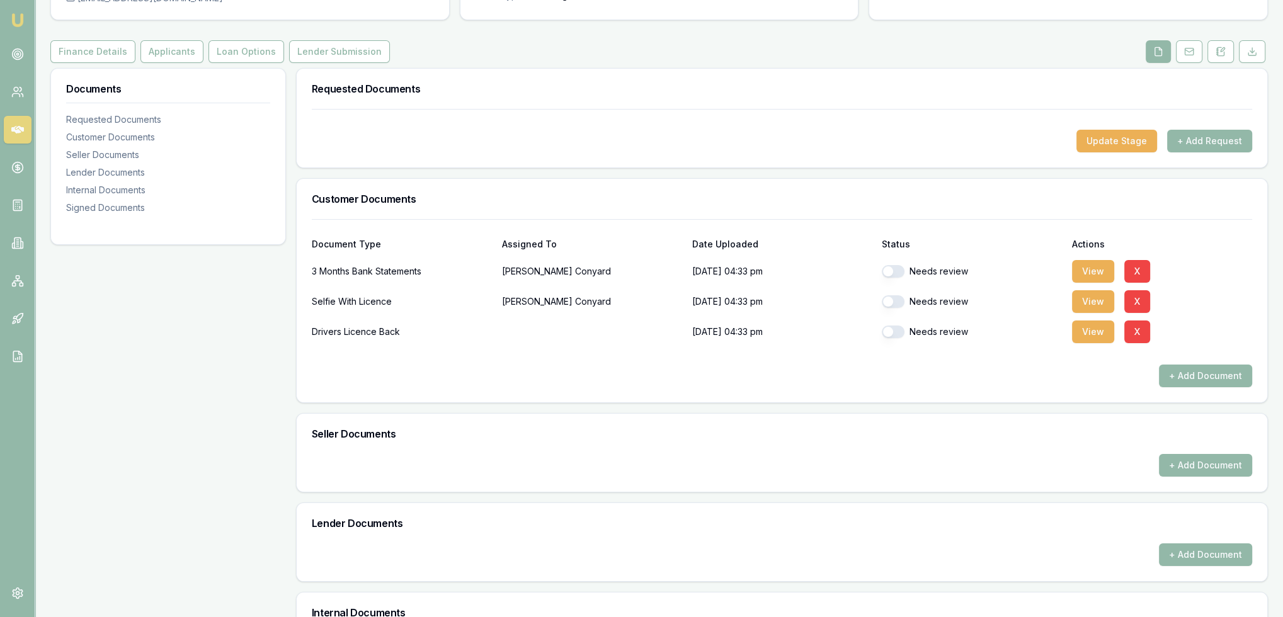
click at [900, 270] on button "button" at bounding box center [893, 271] width 23 height 13
click at [1098, 306] on button "View" at bounding box center [1093, 301] width 42 height 23
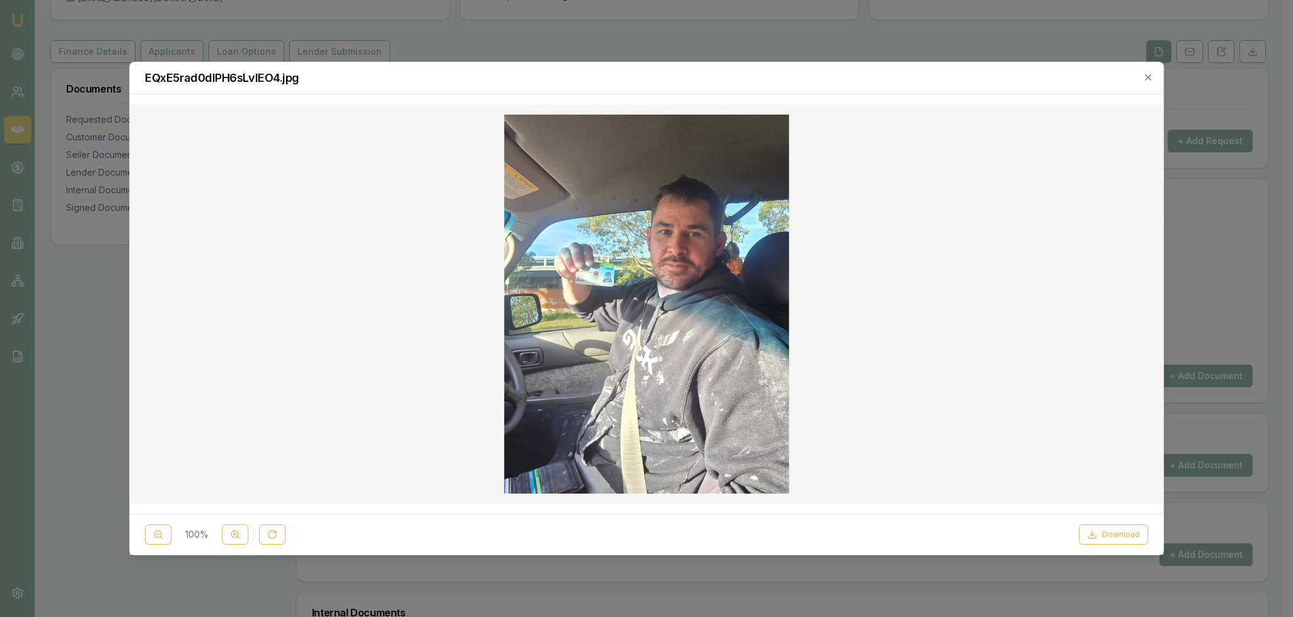
checkbox input "false"
checkbox input "true"
click at [1146, 79] on icon "button" at bounding box center [1148, 77] width 6 height 6
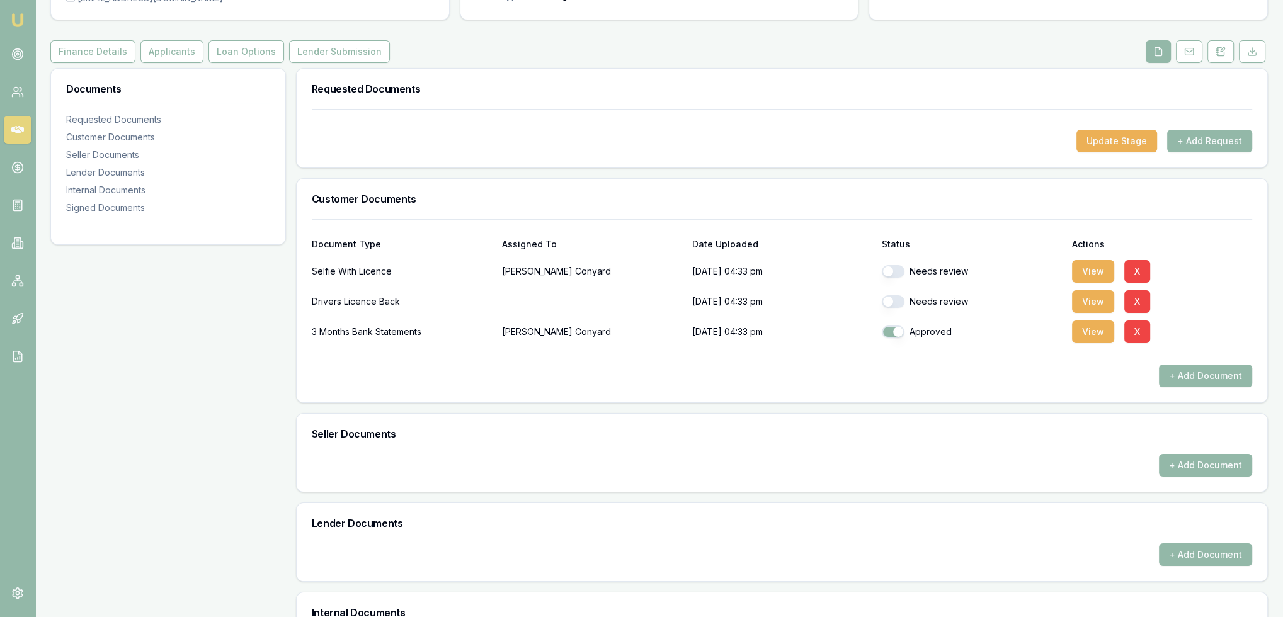
click at [887, 259] on div "Needs review" at bounding box center [972, 271] width 180 height 25
click at [888, 271] on button "button" at bounding box center [893, 271] width 23 height 13
checkbox input "false"
checkbox input "true"
click at [1080, 304] on button "View" at bounding box center [1093, 301] width 42 height 23
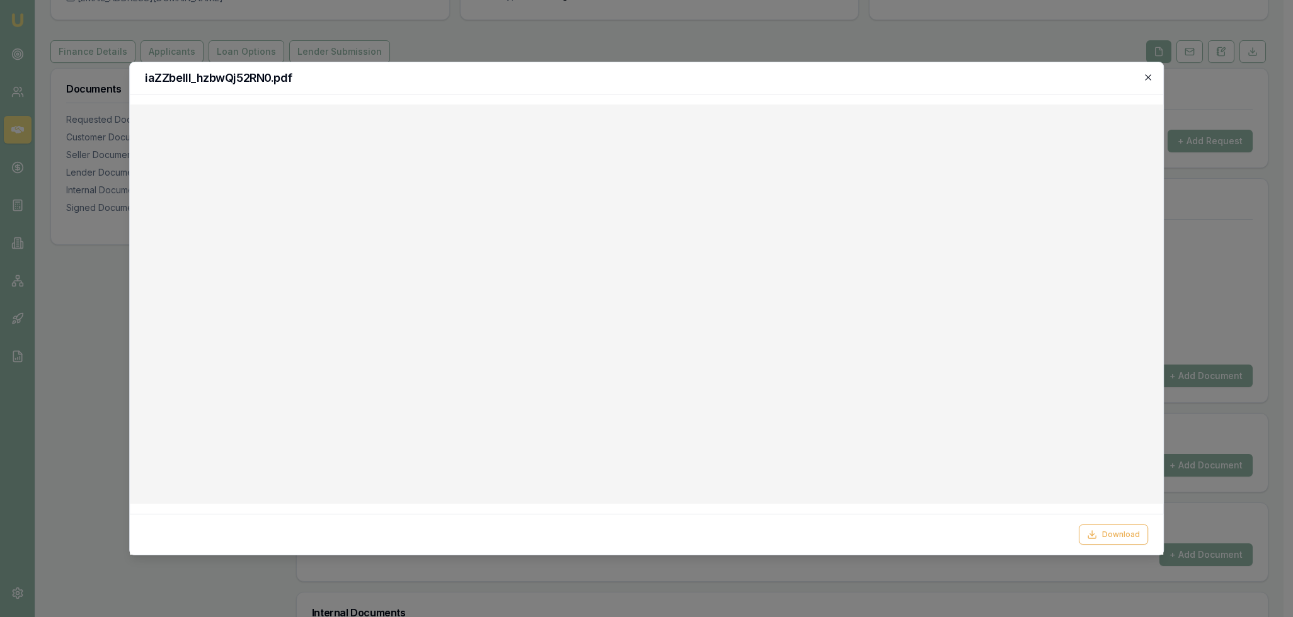
click at [1148, 77] on icon "button" at bounding box center [1148, 77] width 6 height 6
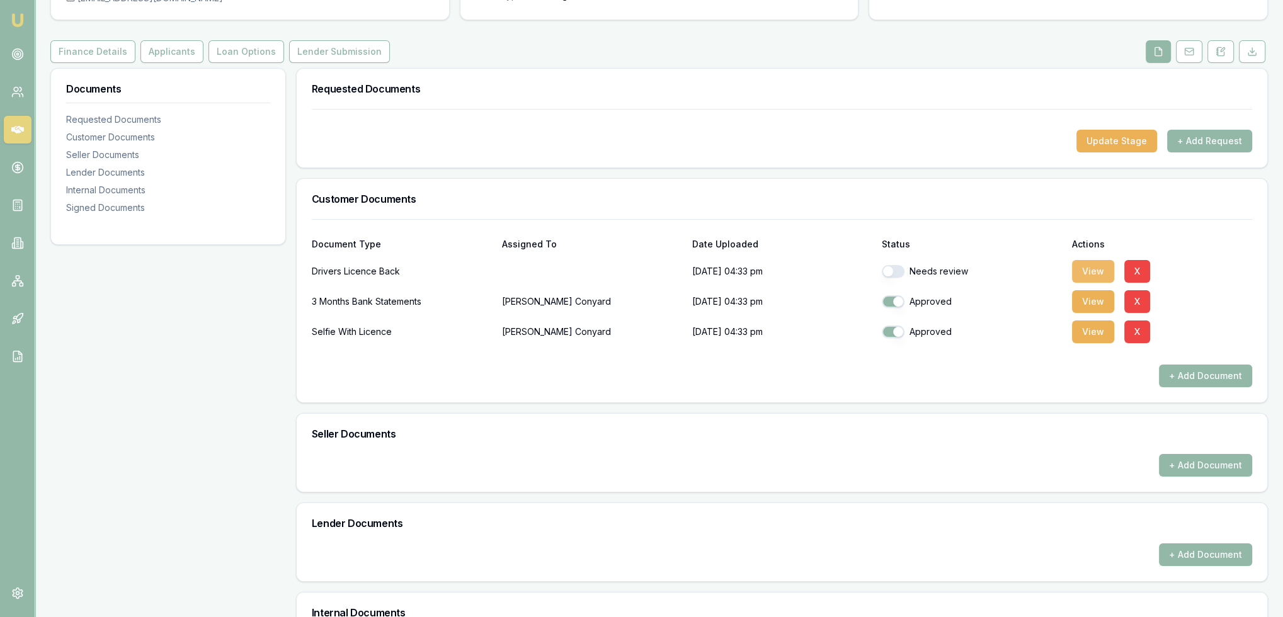
click at [1083, 268] on button "View" at bounding box center [1093, 271] width 42 height 23
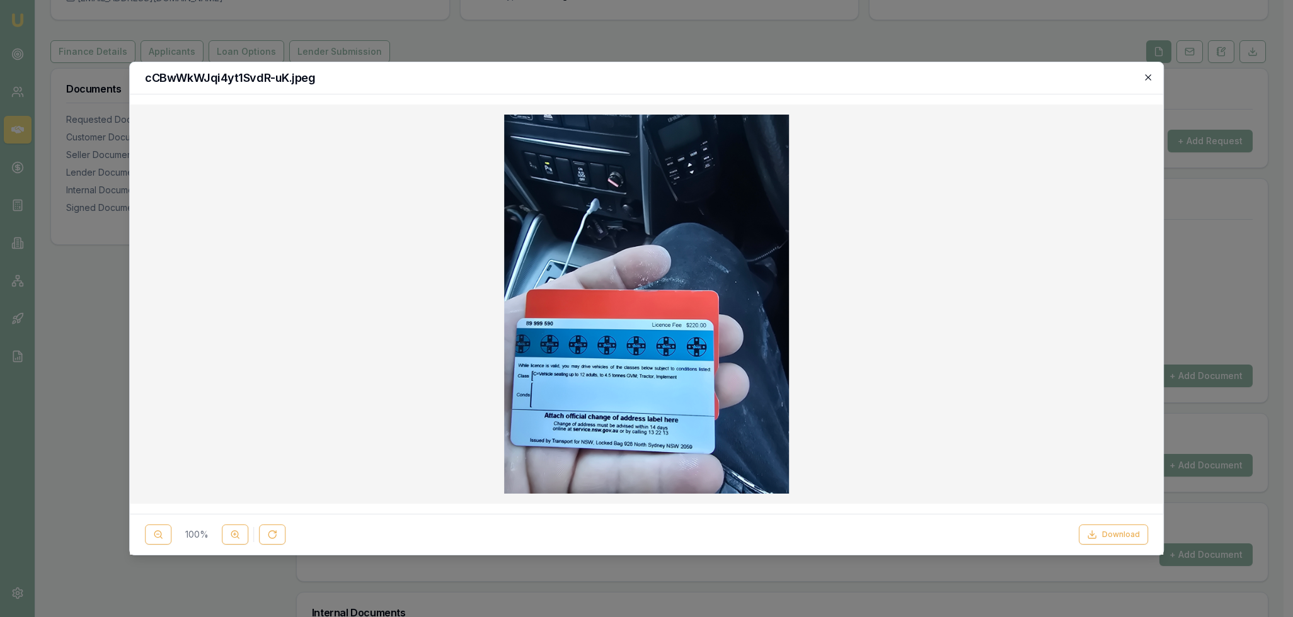
click at [1148, 74] on icon "button" at bounding box center [1148, 77] width 10 height 10
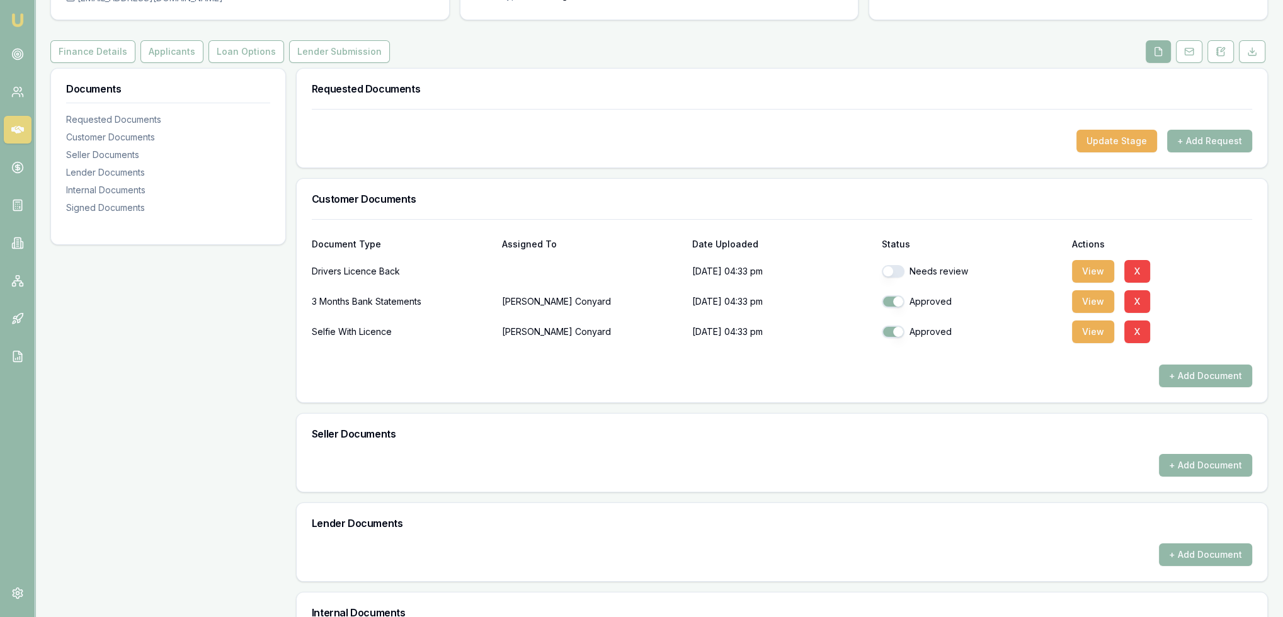
click at [896, 272] on button "button" at bounding box center [893, 271] width 23 height 13
checkbox input "true"
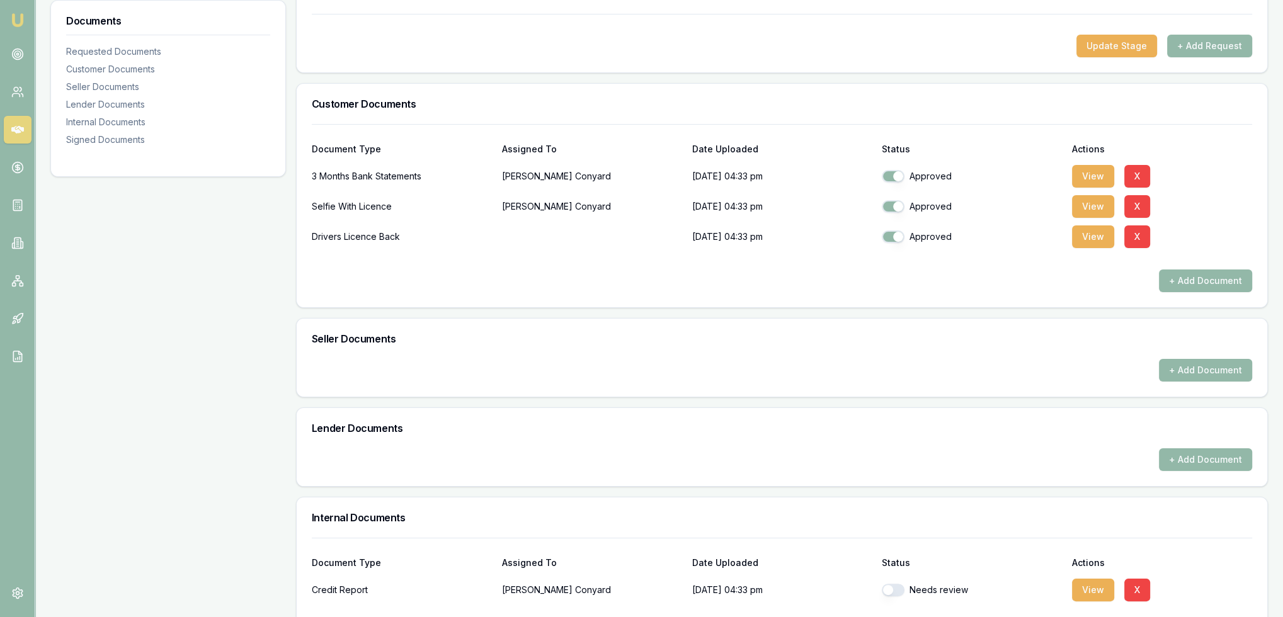
scroll to position [363, 0]
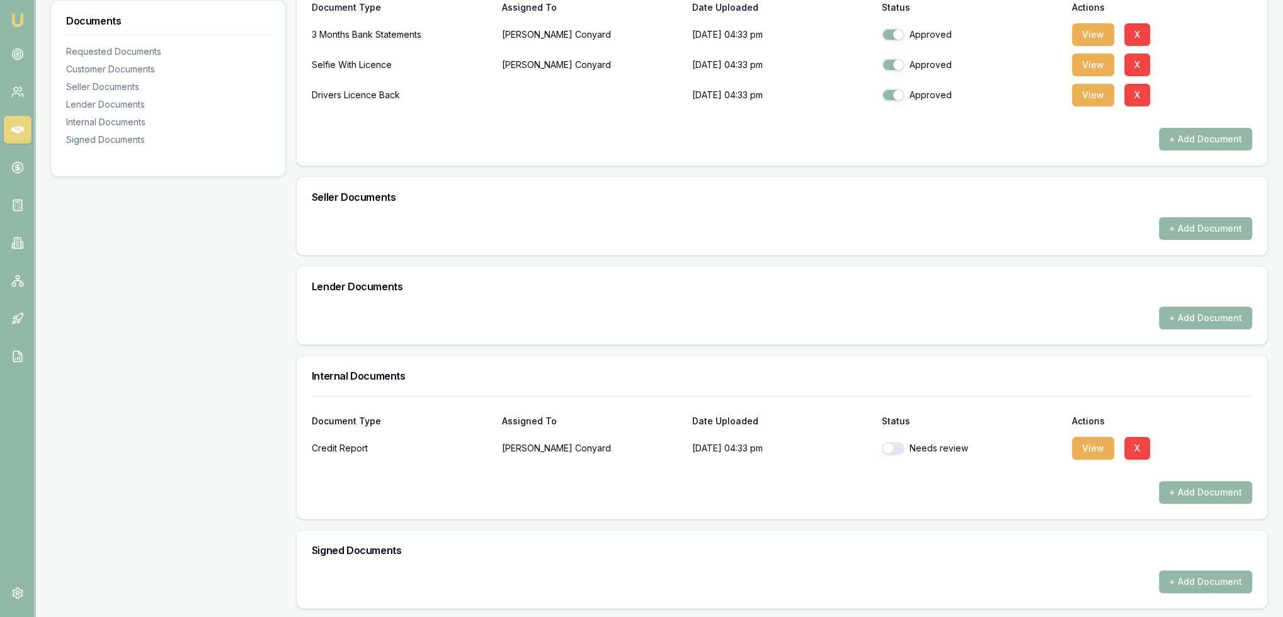
click at [898, 445] on button "button" at bounding box center [893, 448] width 23 height 13
checkbox input "true"
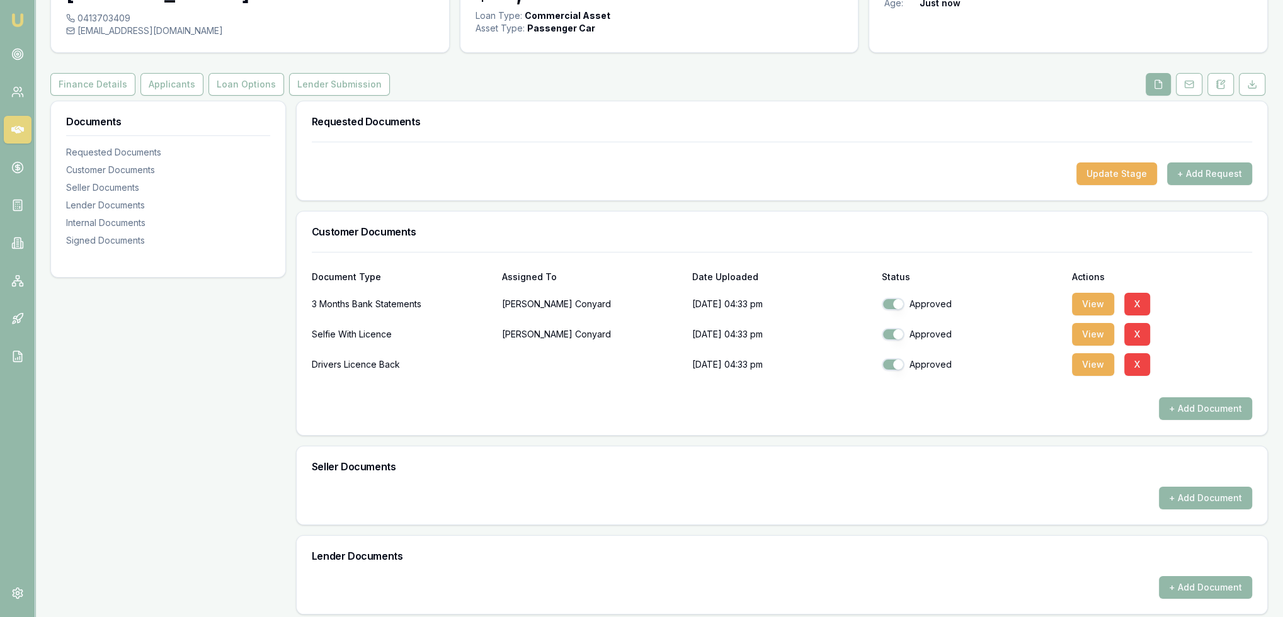
scroll to position [48, 0]
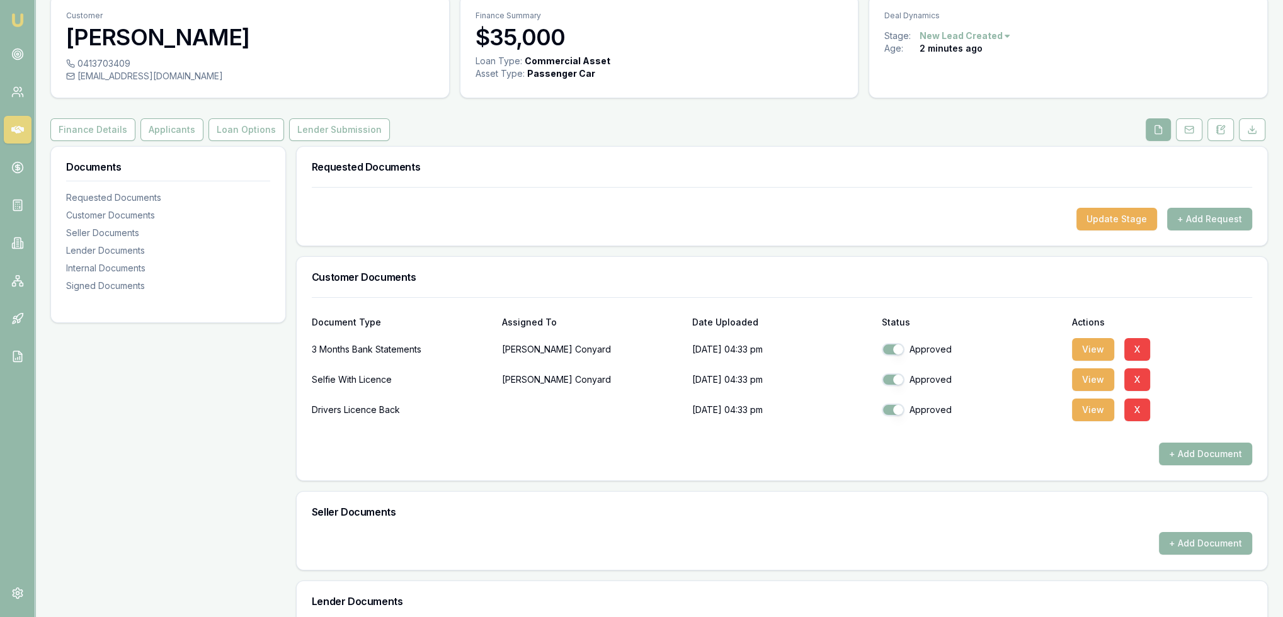
click at [1202, 455] on button "+ Add Document" at bounding box center [1205, 454] width 93 height 23
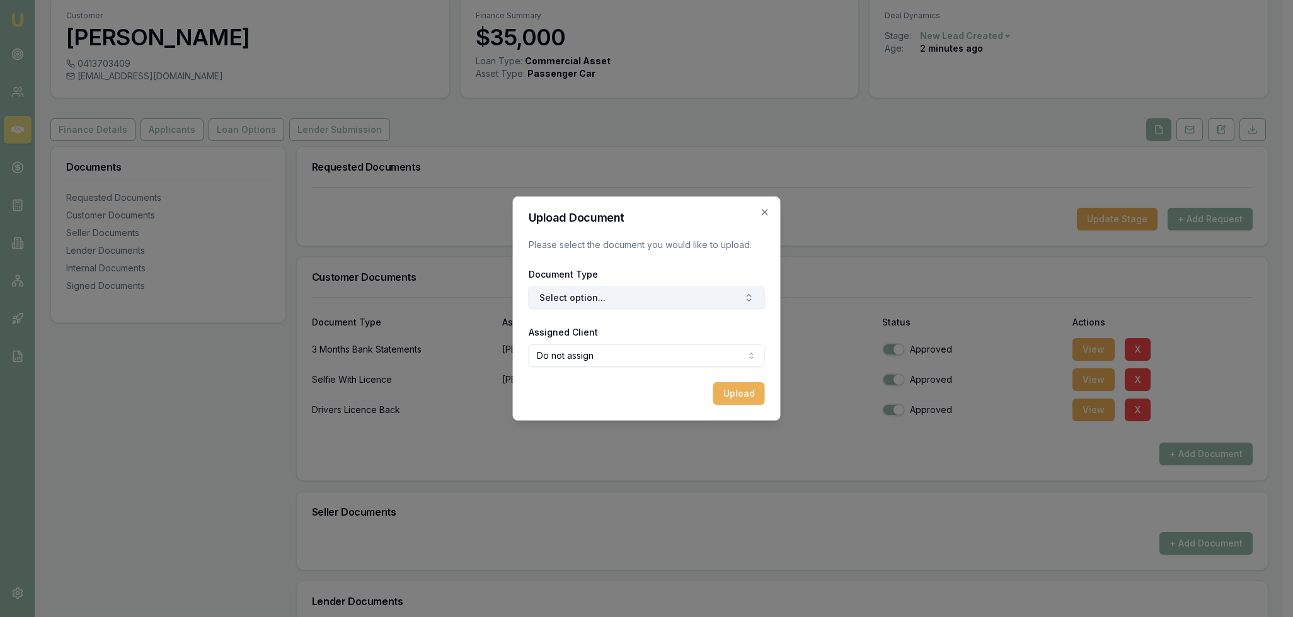
click at [695, 295] on button "Select option..." at bounding box center [646, 298] width 236 height 23
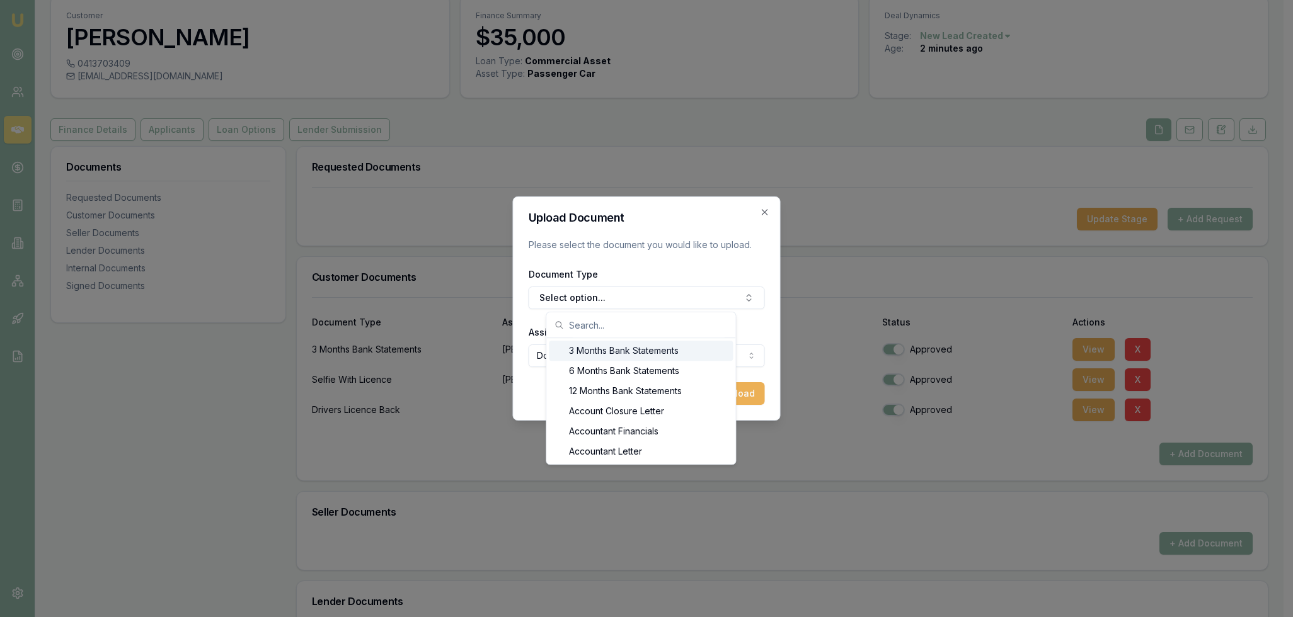
click at [767, 220] on div "Upload Document Please select the document you would like to upload. Document T…" at bounding box center [647, 309] width 268 height 224
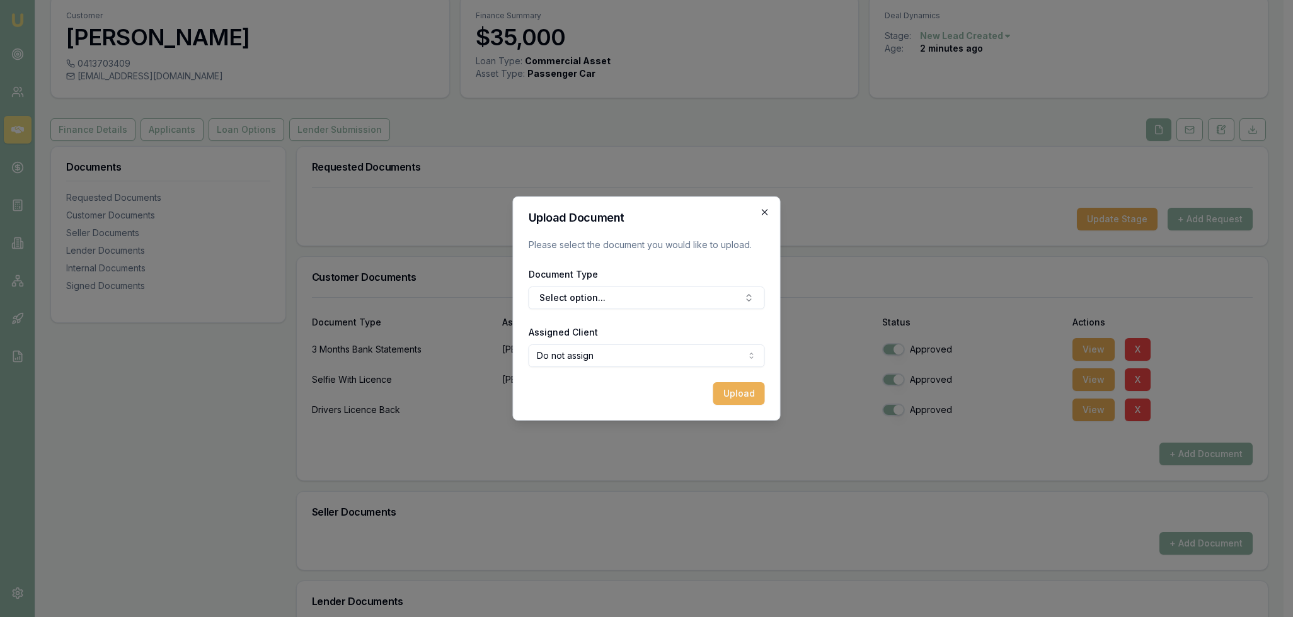
click at [767, 210] on icon "button" at bounding box center [765, 212] width 10 height 10
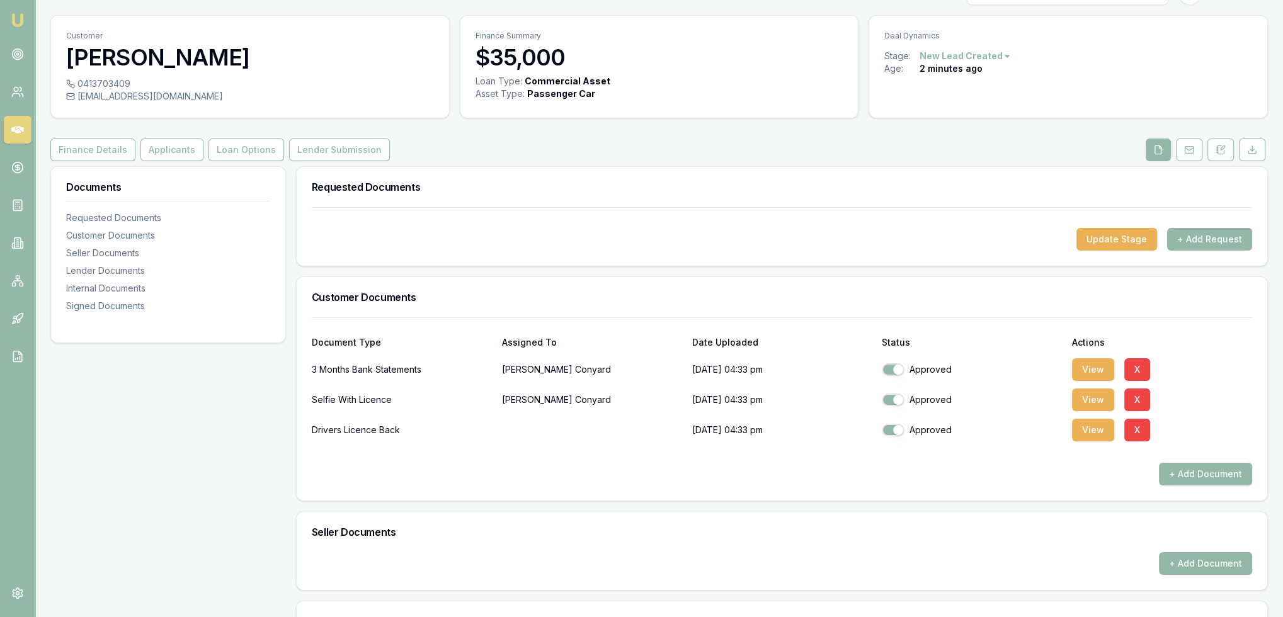
scroll to position [0, 0]
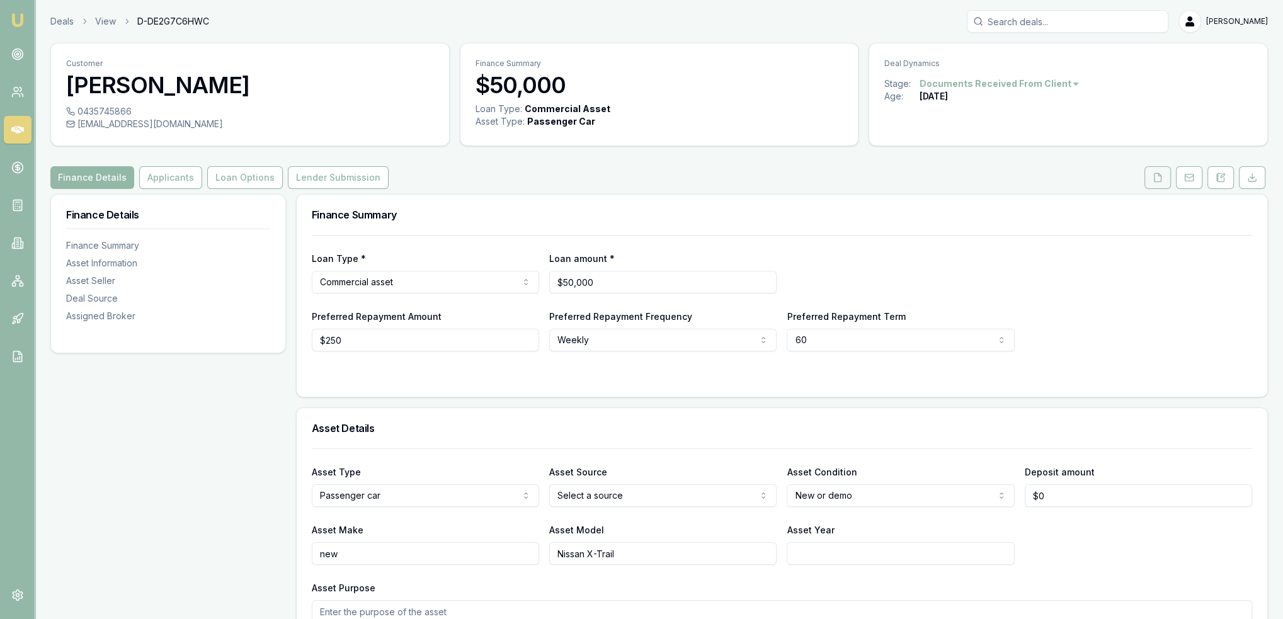
click at [1156, 176] on icon at bounding box center [1158, 178] width 10 height 10
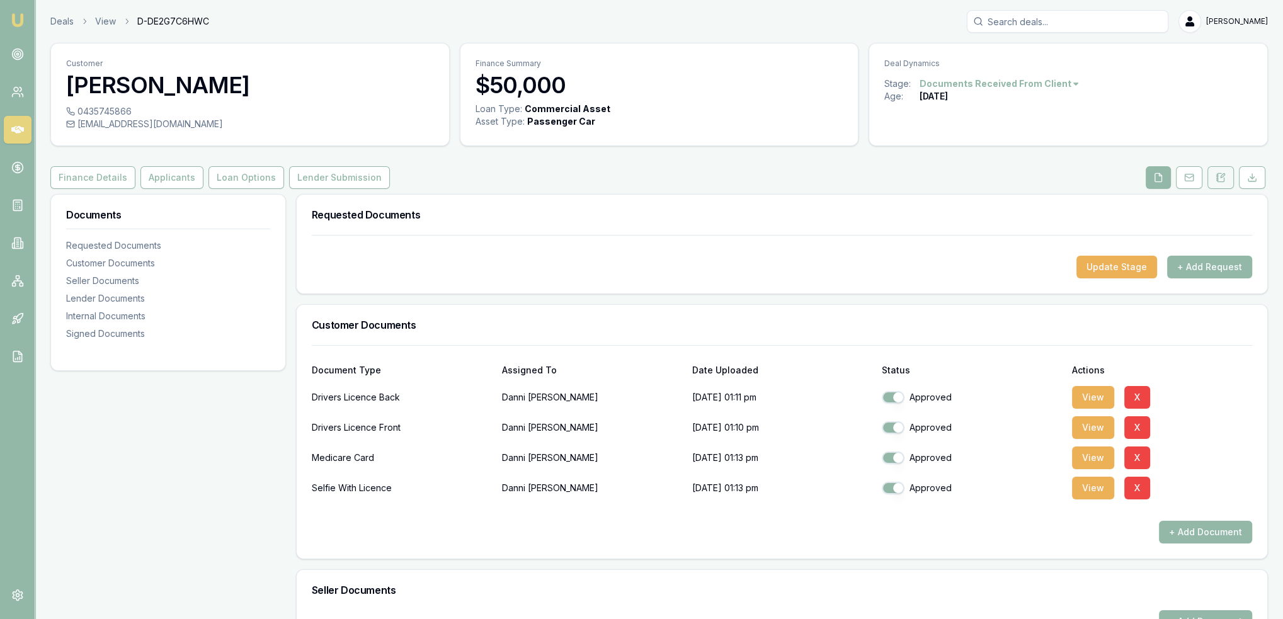
click at [1222, 179] on icon at bounding box center [1221, 178] width 10 height 10
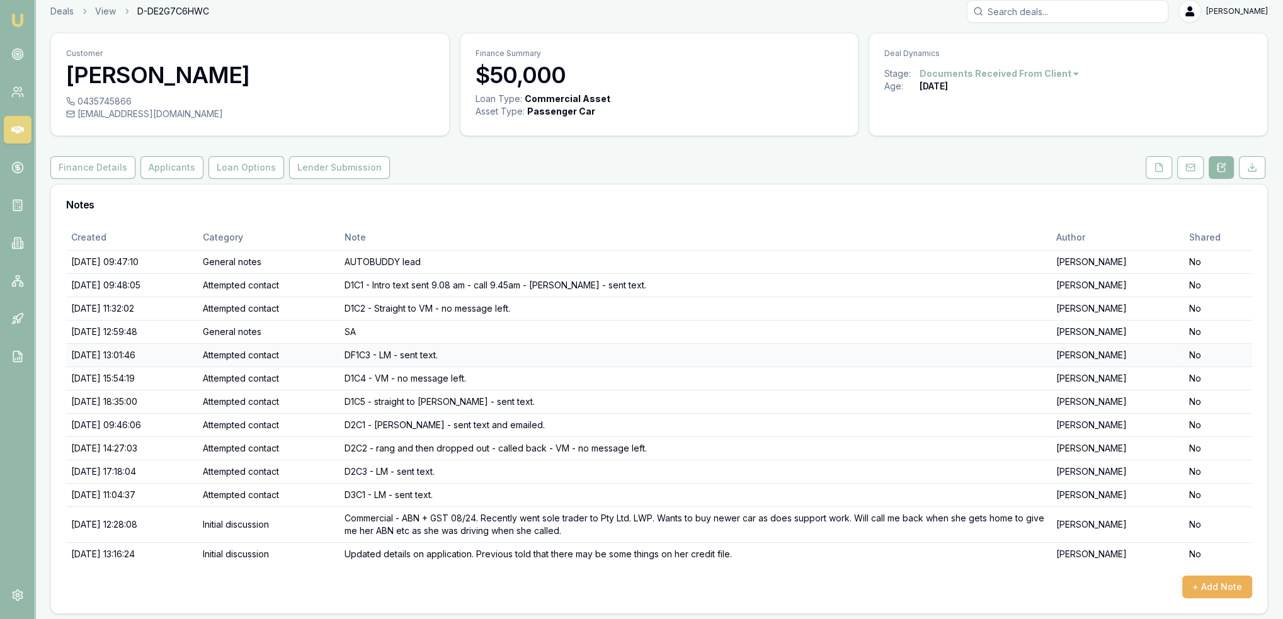
scroll to position [13, 0]
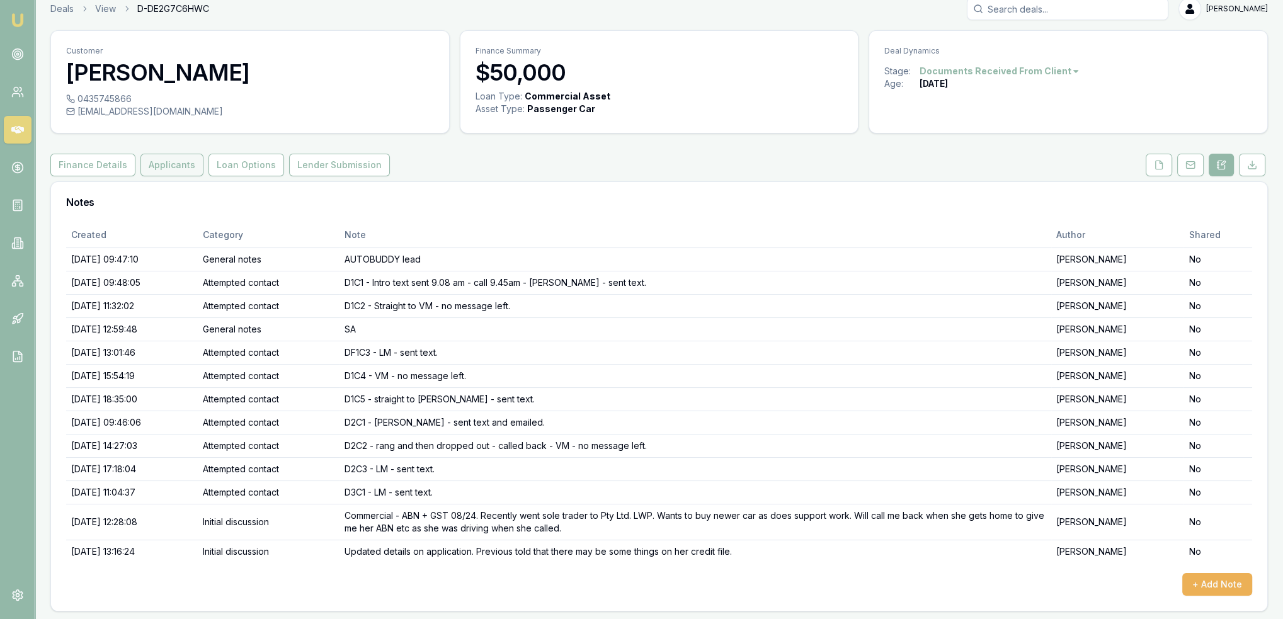
click at [171, 168] on button "Applicants" at bounding box center [171, 165] width 63 height 23
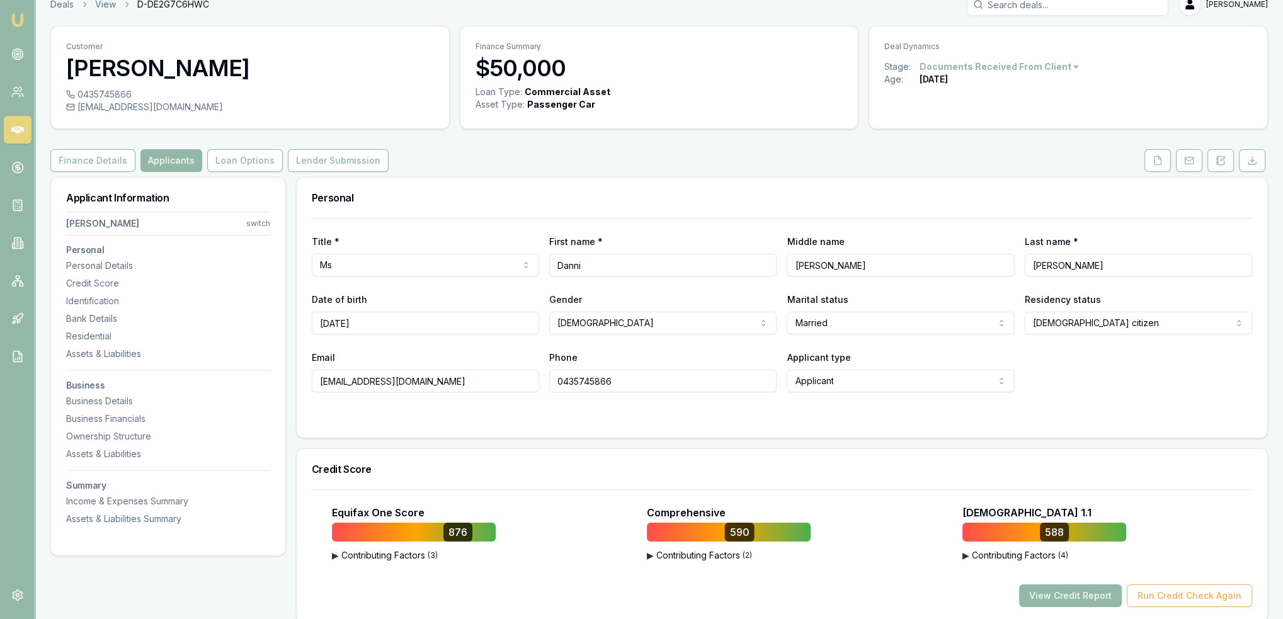
scroll to position [13, 0]
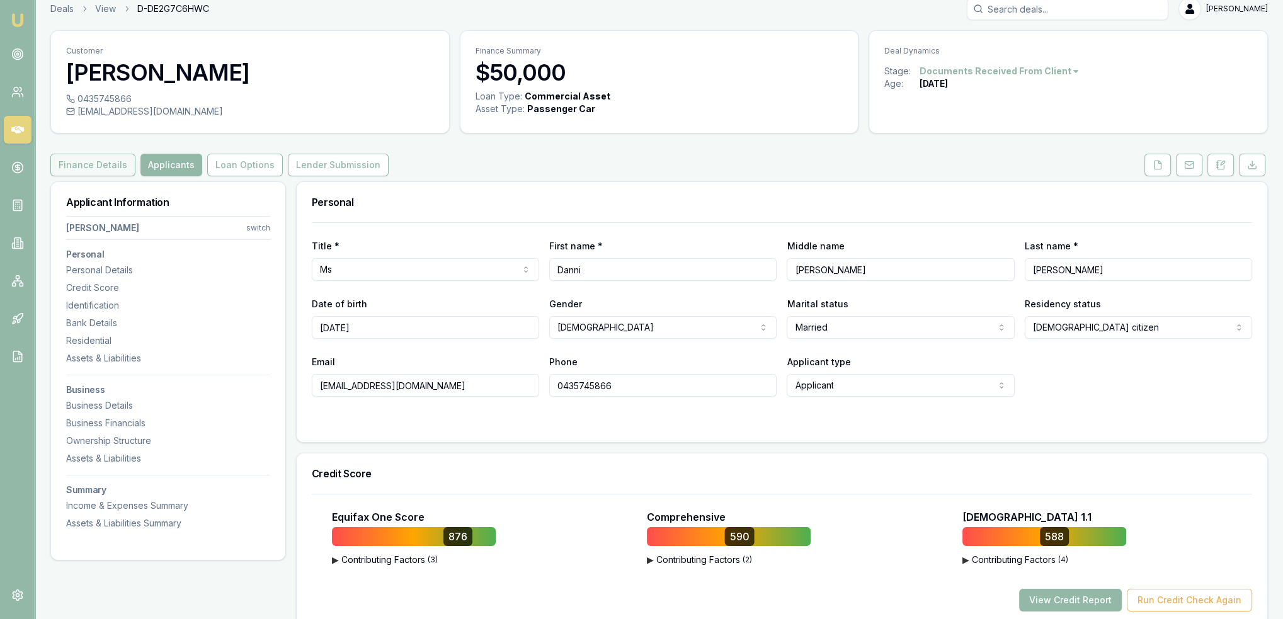
drag, startPoint x: 107, startPoint y: 161, endPoint x: 113, endPoint y: 167, distance: 8.9
click at [107, 161] on button "Finance Details" at bounding box center [92, 165] width 85 height 23
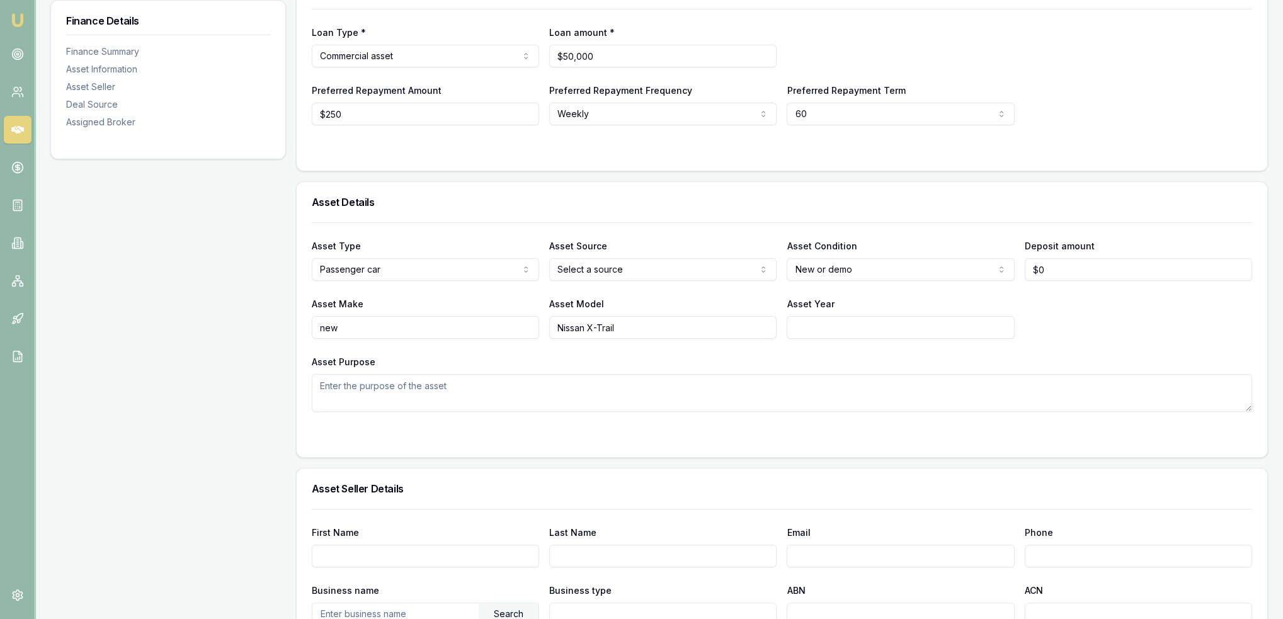
scroll to position [76, 0]
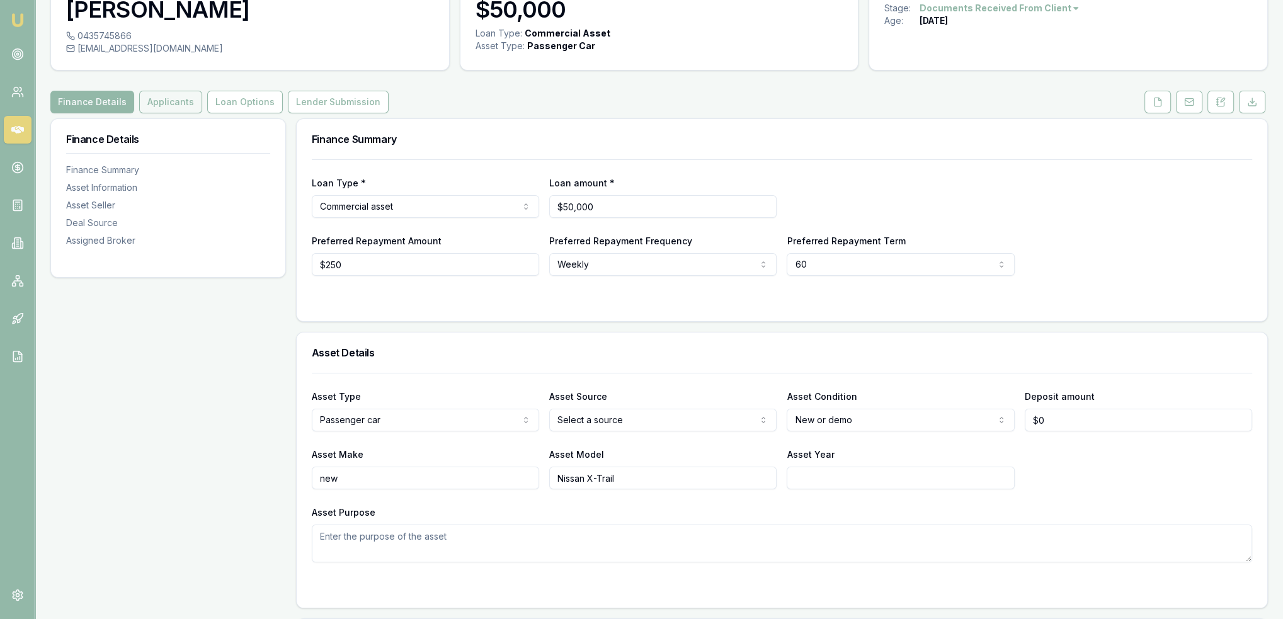
click at [161, 99] on button "Applicants" at bounding box center [170, 102] width 63 height 23
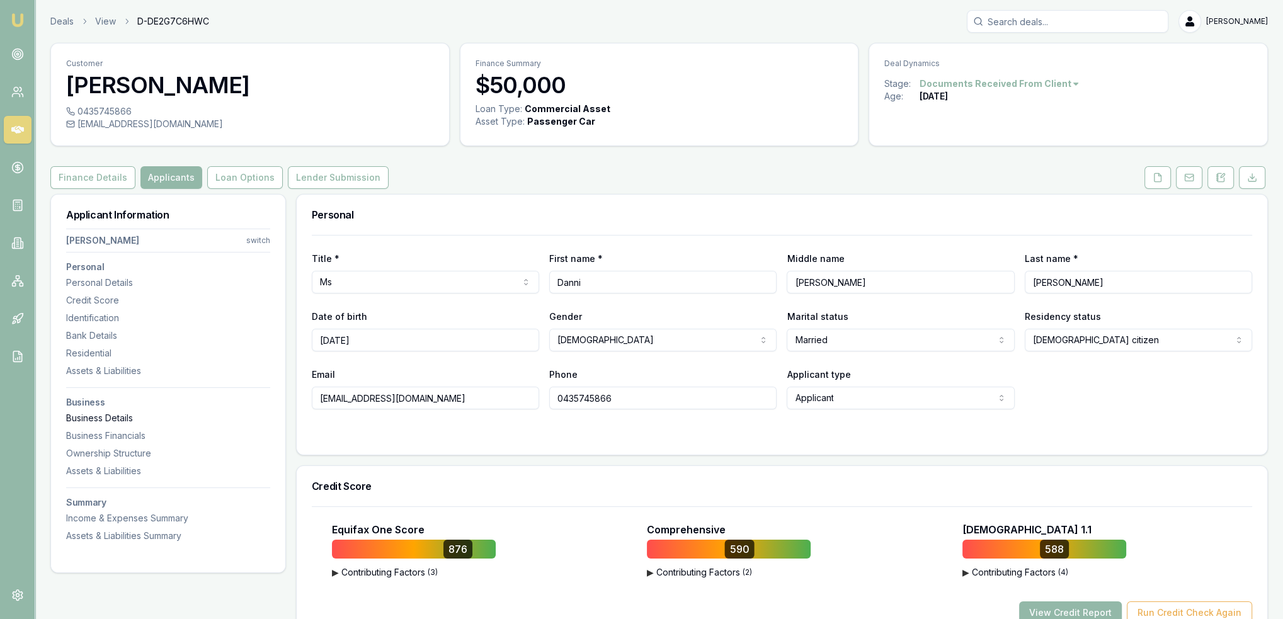
click at [105, 420] on div "Business Details" at bounding box center [168, 418] width 204 height 13
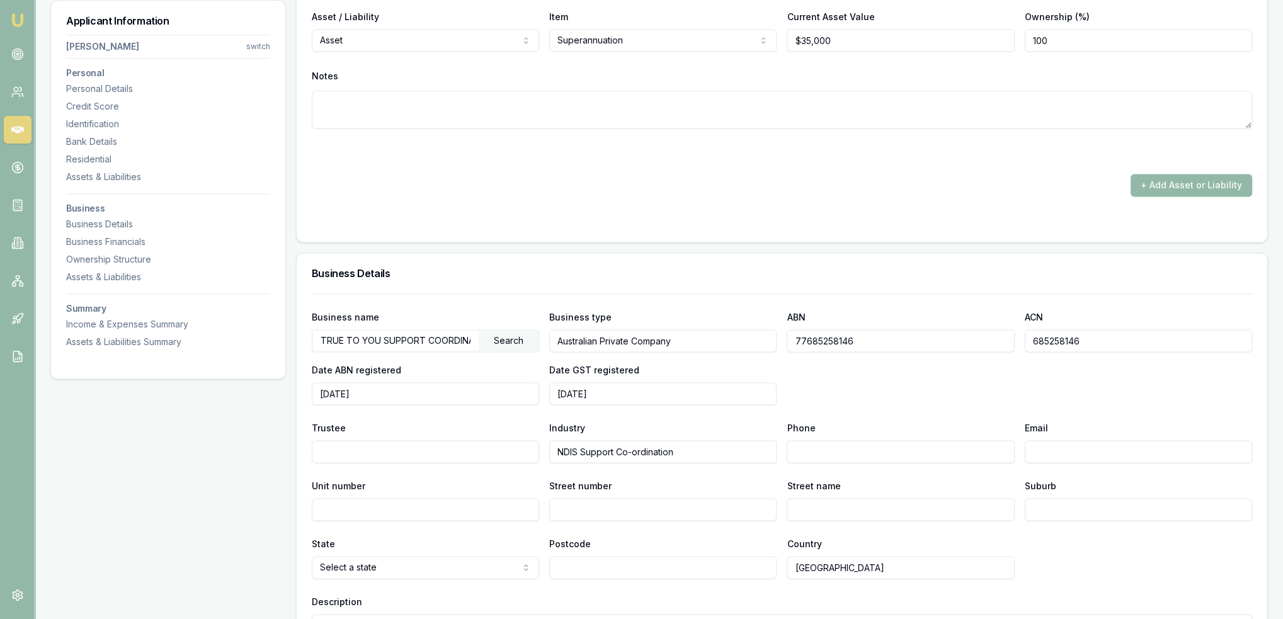
scroll to position [2276, 0]
click at [100, 159] on div "Residential" at bounding box center [168, 159] width 204 height 13
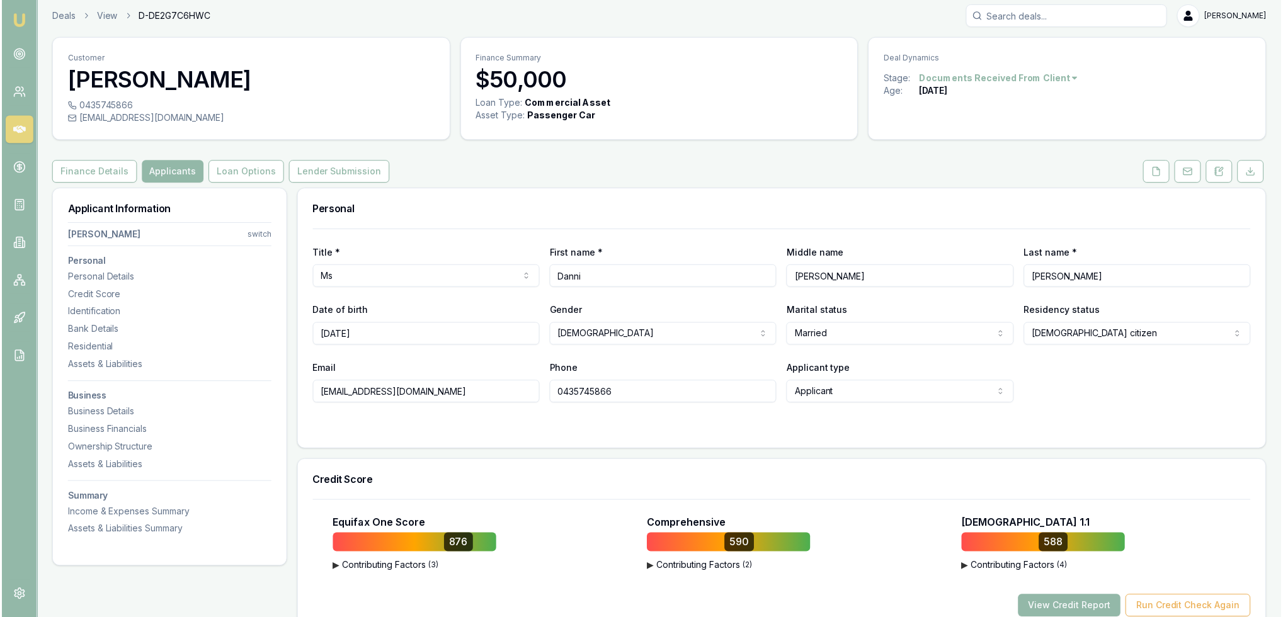
scroll to position [0, 0]
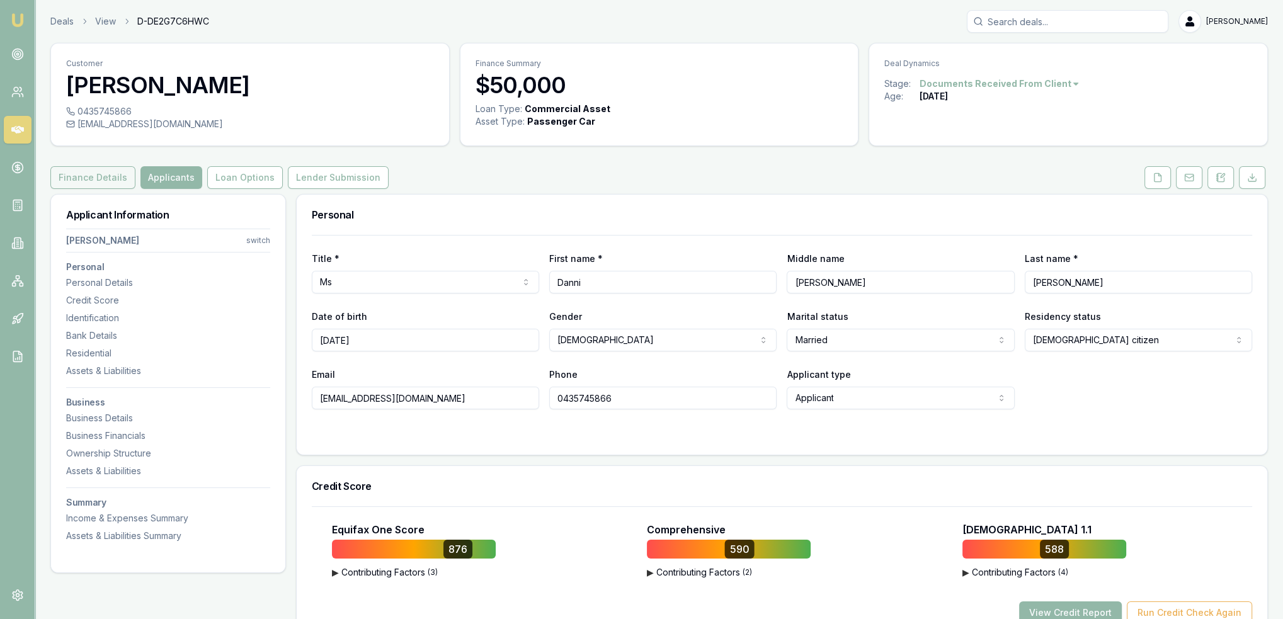
click at [89, 181] on button "Finance Details" at bounding box center [92, 177] width 85 height 23
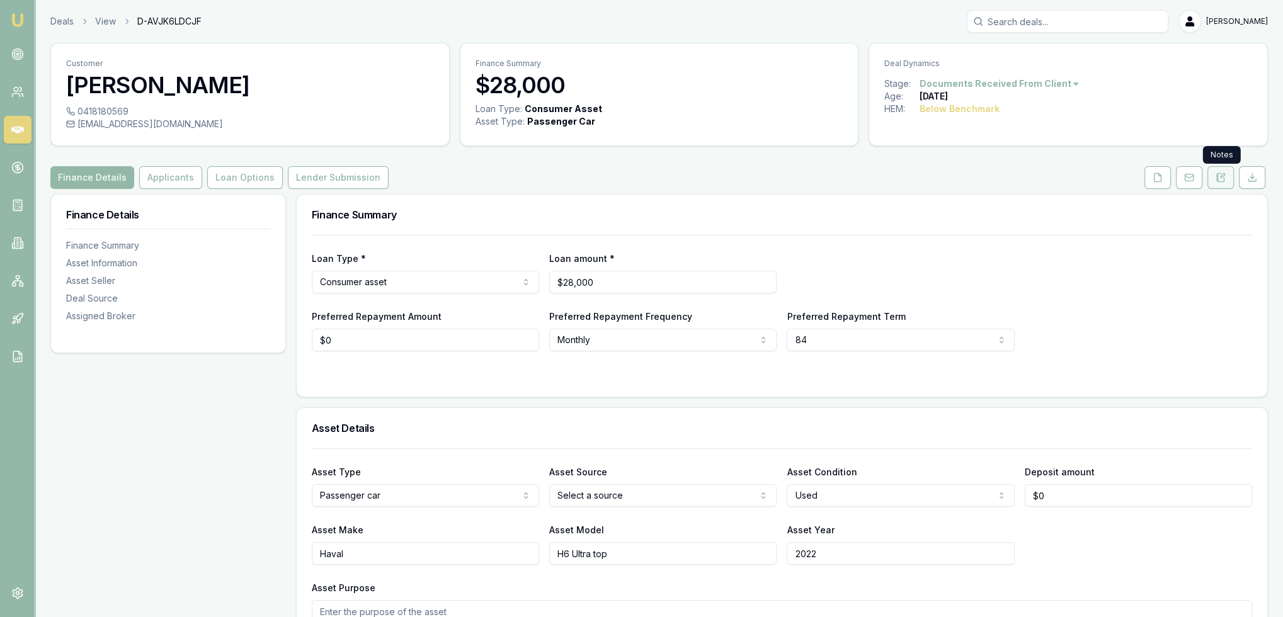
click at [1216, 174] on icon at bounding box center [1221, 178] width 10 height 10
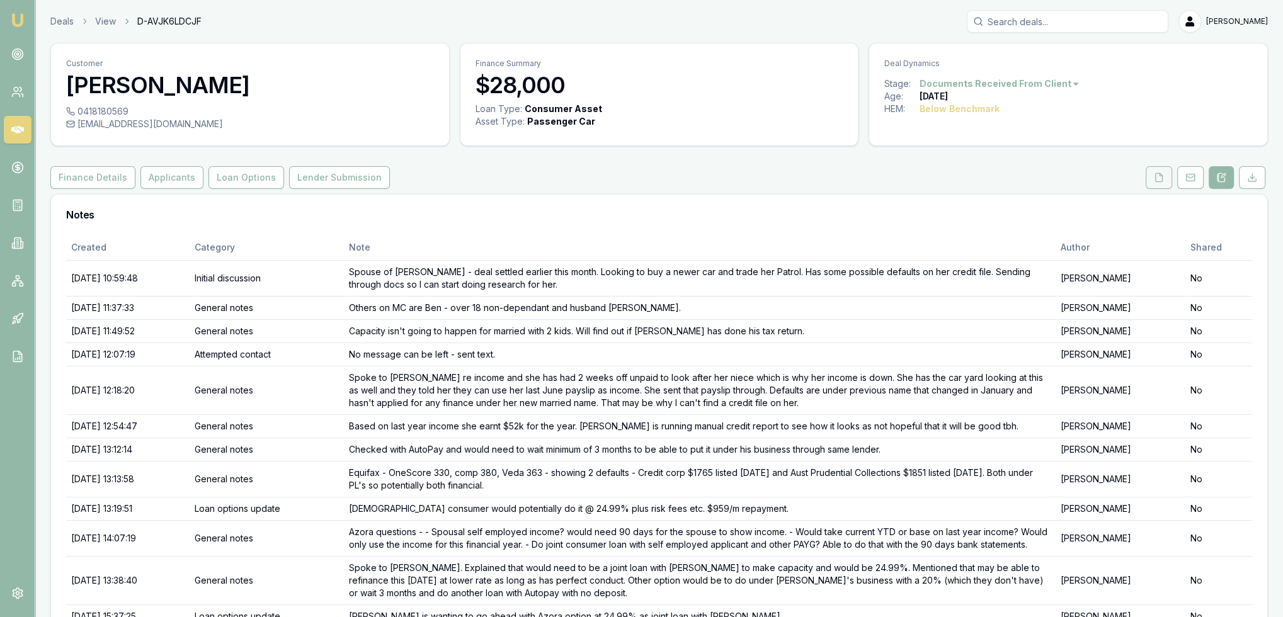
click at [1165, 176] on button at bounding box center [1159, 177] width 26 height 23
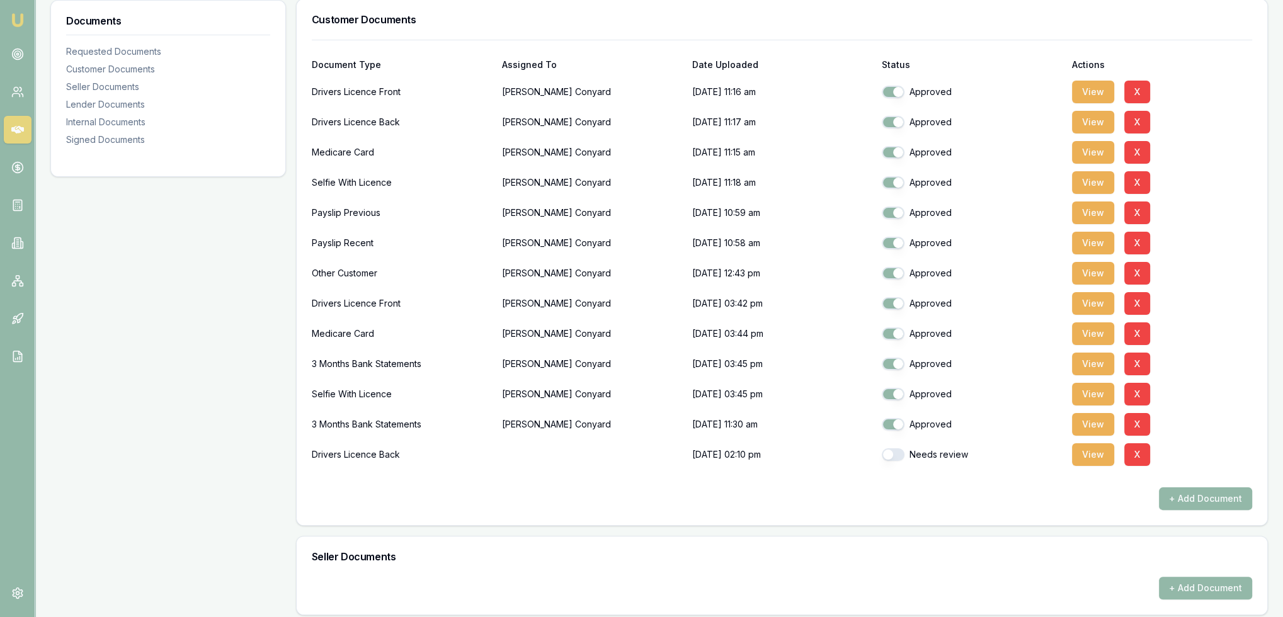
scroll to position [315, 0]
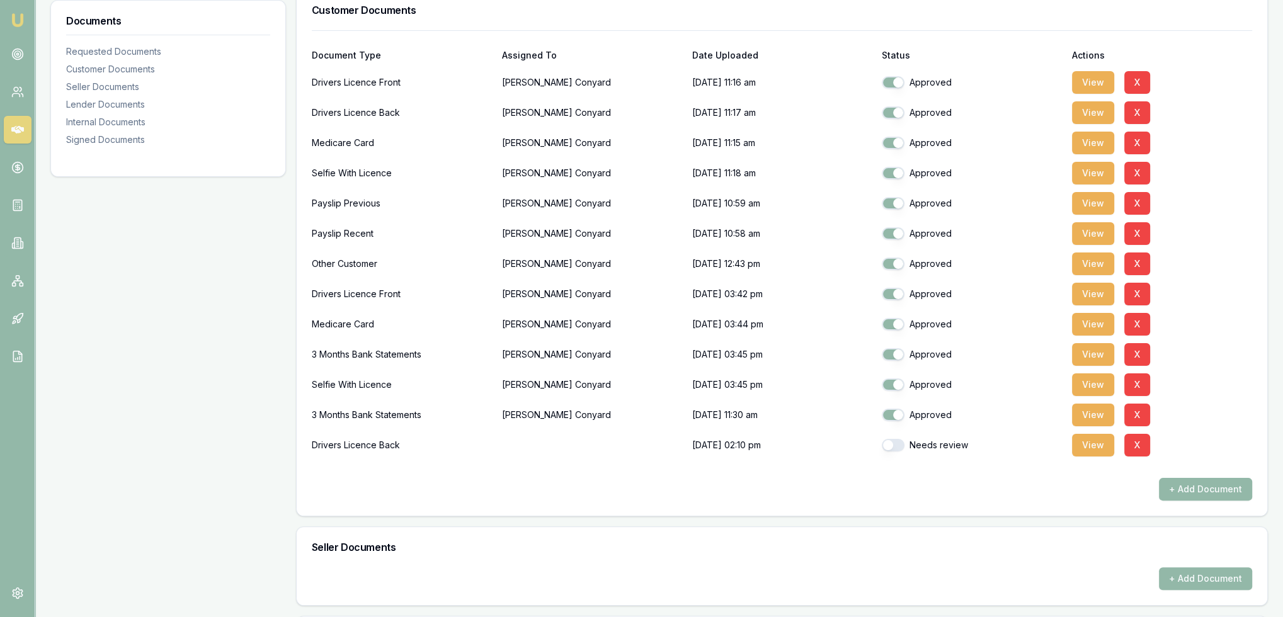
drag, startPoint x: 886, startPoint y: 445, endPoint x: 901, endPoint y: 447, distance: 14.6
click at [886, 445] on button "button" at bounding box center [893, 445] width 23 height 13
checkbox input "true"
click at [1099, 413] on button "View" at bounding box center [1093, 415] width 42 height 23
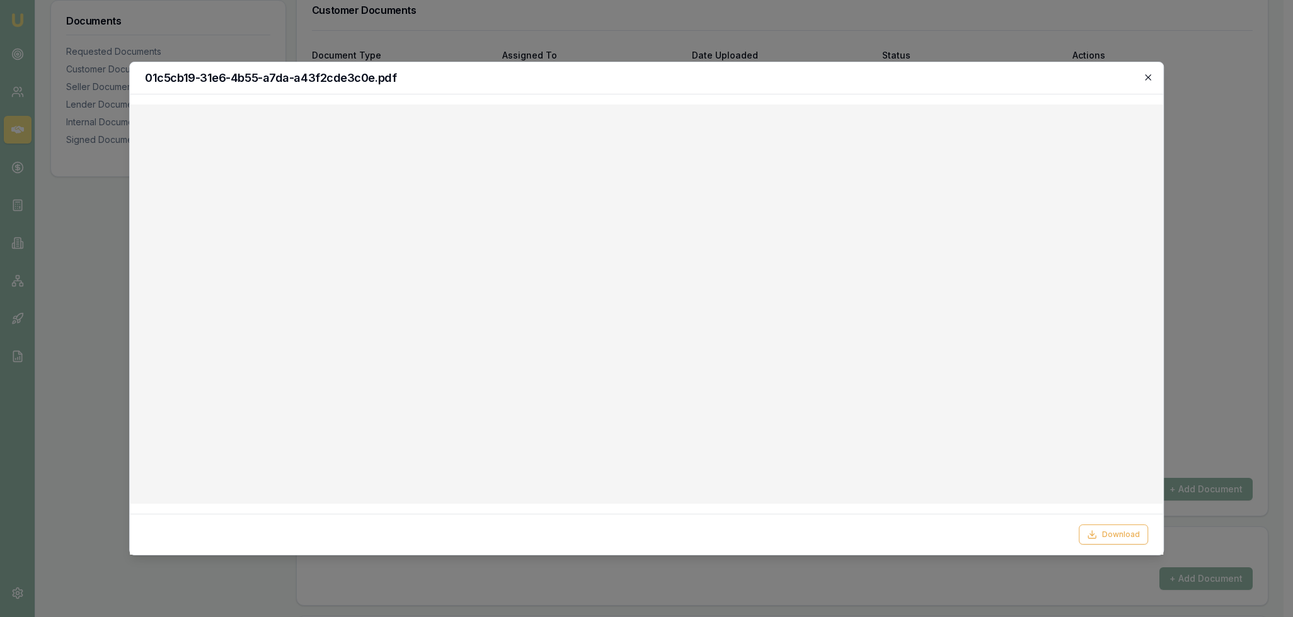
click at [1147, 77] on icon "button" at bounding box center [1148, 77] width 6 height 6
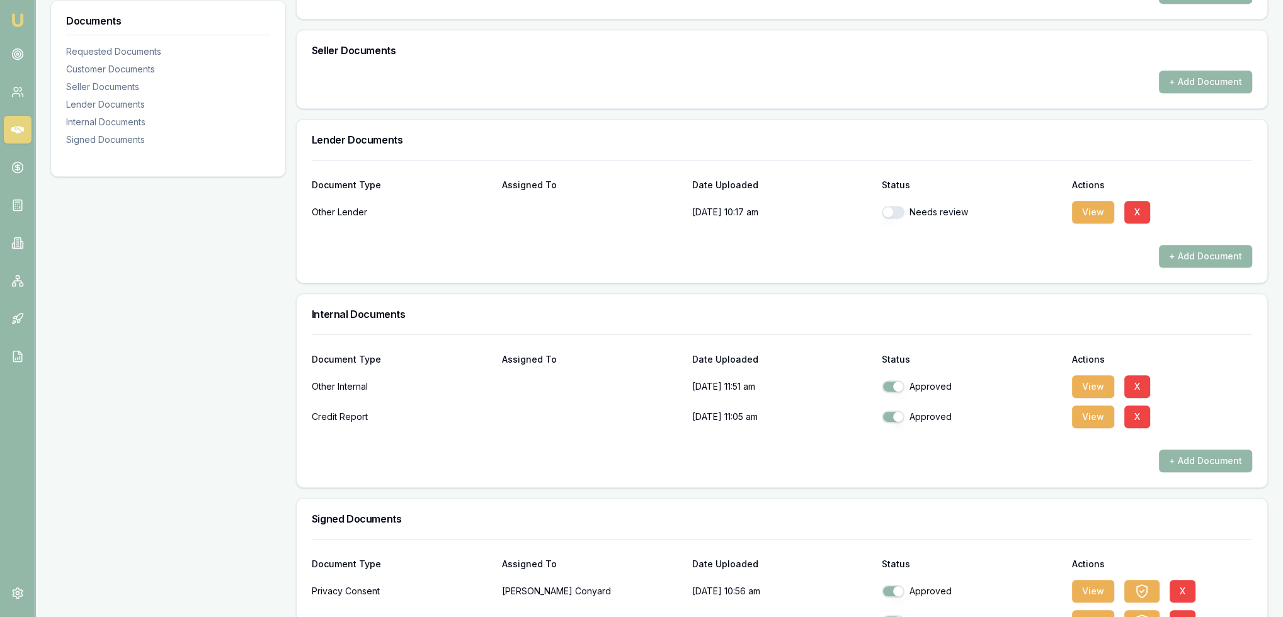
scroll to position [945, 0]
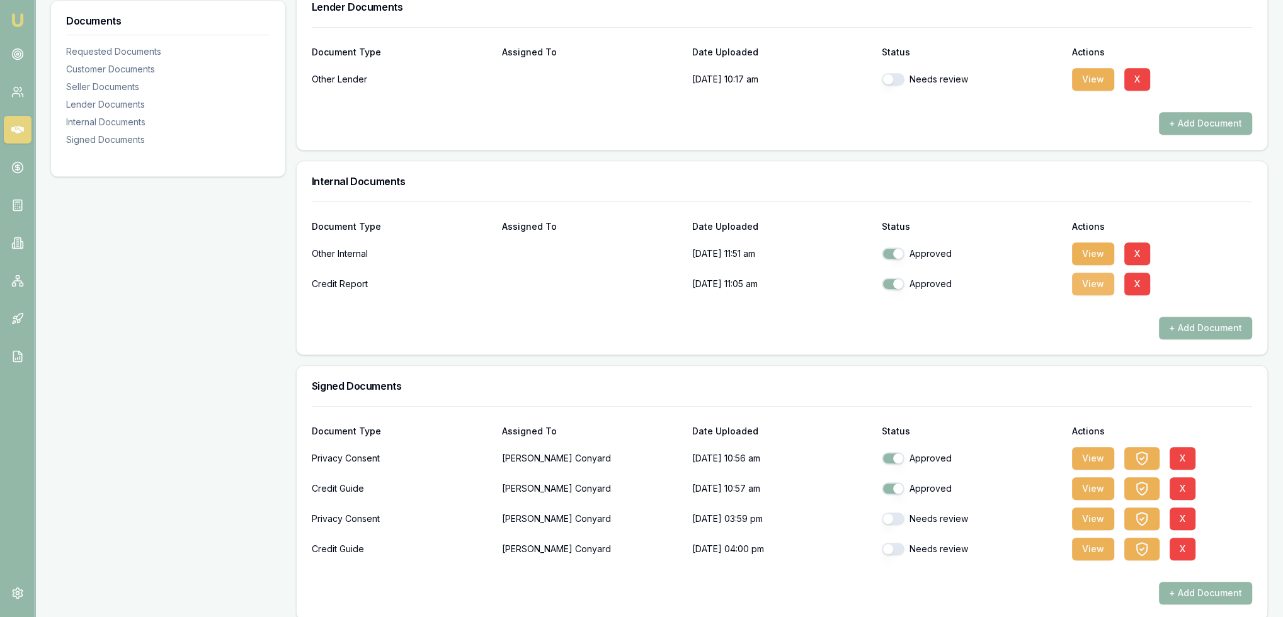
click at [1086, 282] on button "View" at bounding box center [1093, 284] width 42 height 23
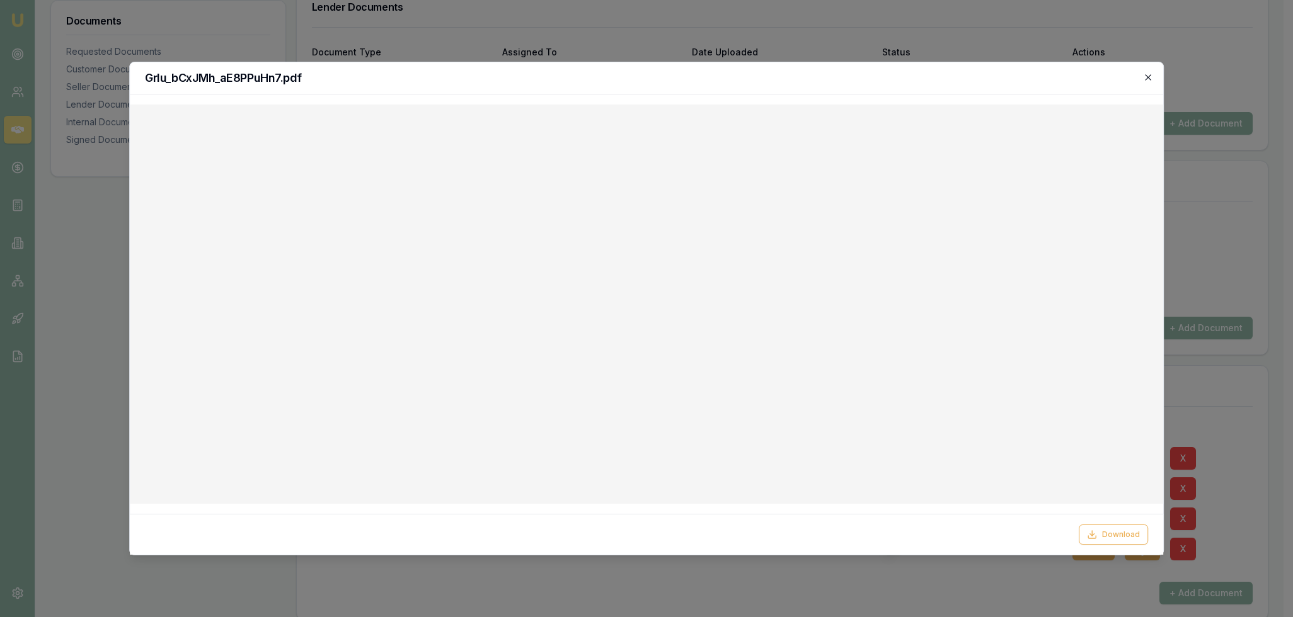
click at [1145, 74] on icon "button" at bounding box center [1148, 77] width 6 height 6
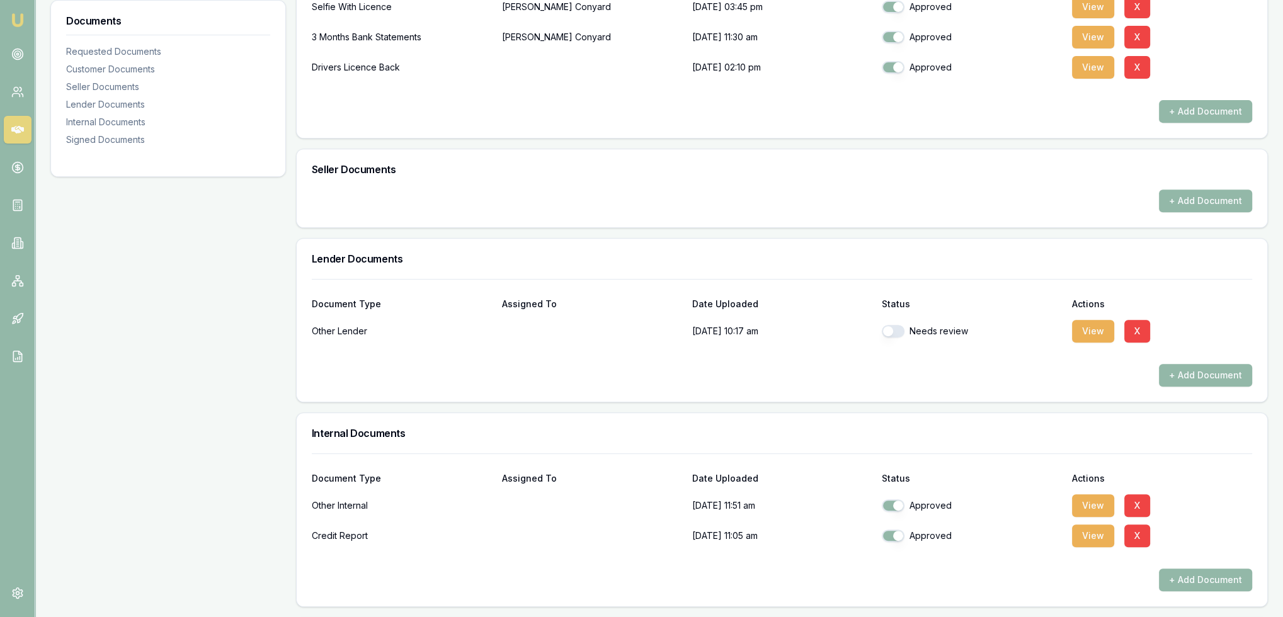
scroll to position [315, 0]
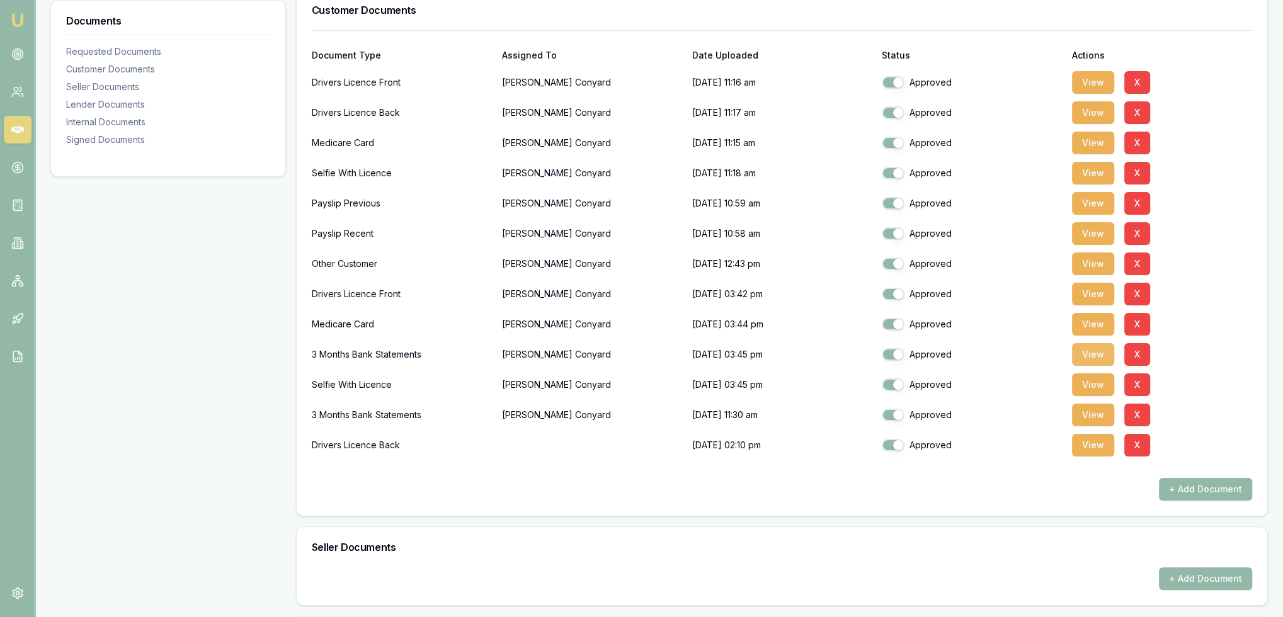
click at [1104, 355] on button "View" at bounding box center [1093, 354] width 42 height 23
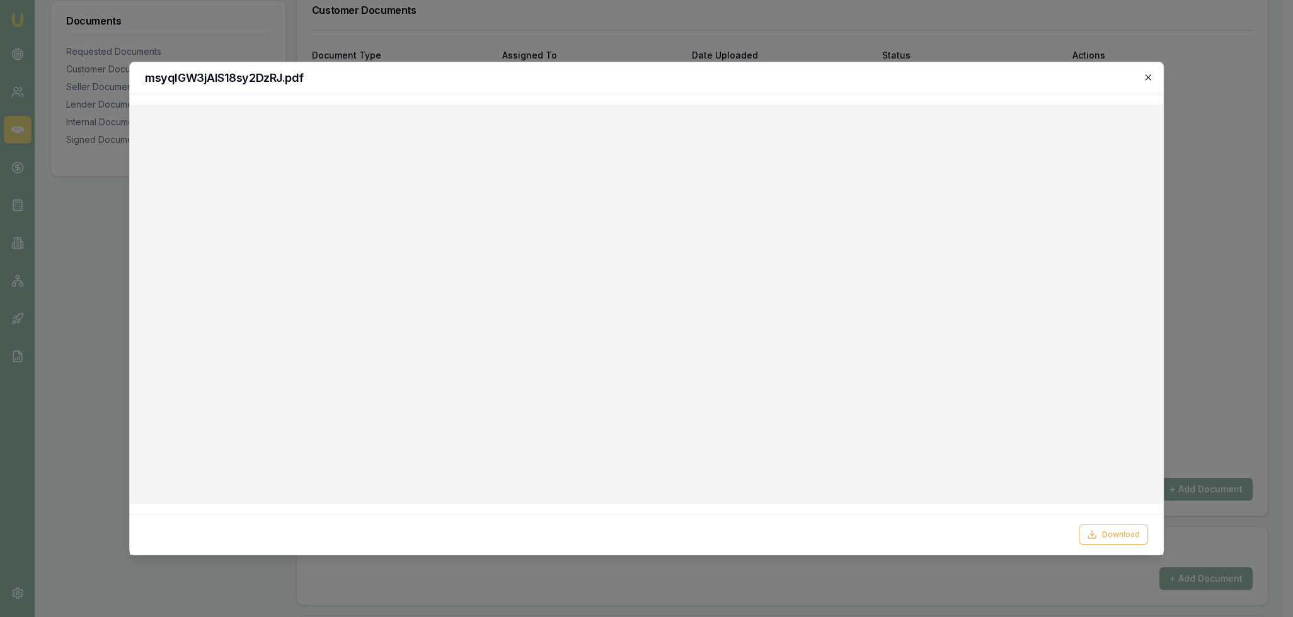
click at [1146, 80] on icon "button" at bounding box center [1148, 77] width 10 height 10
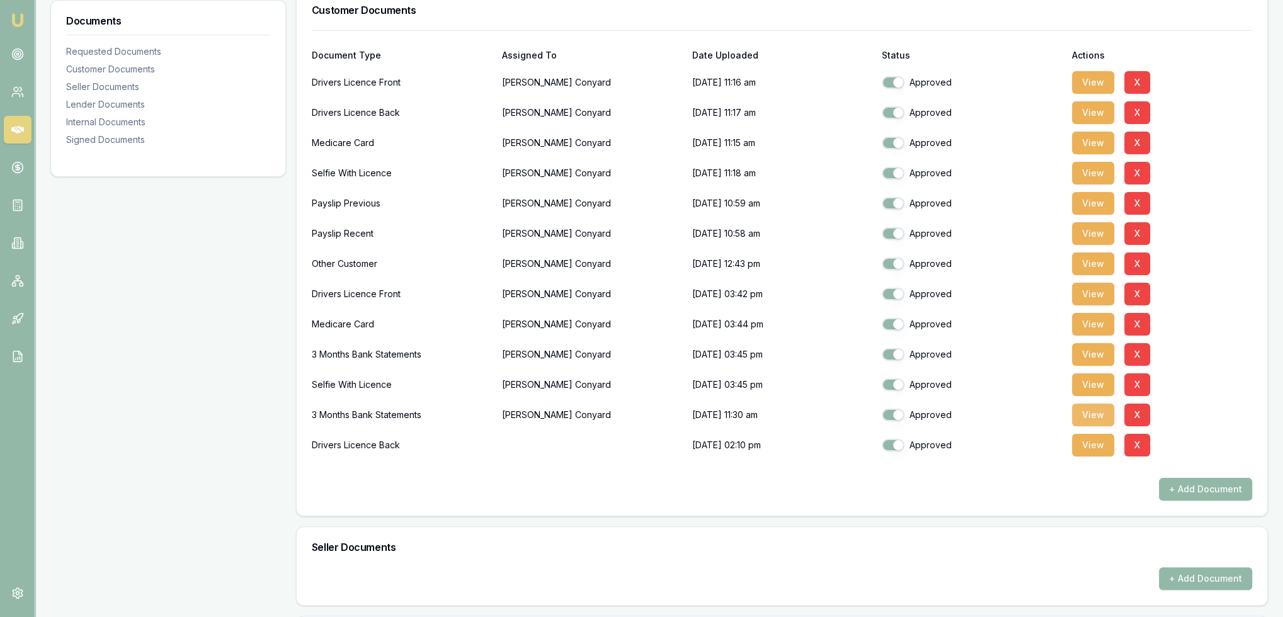
click at [1096, 407] on button "View" at bounding box center [1093, 415] width 42 height 23
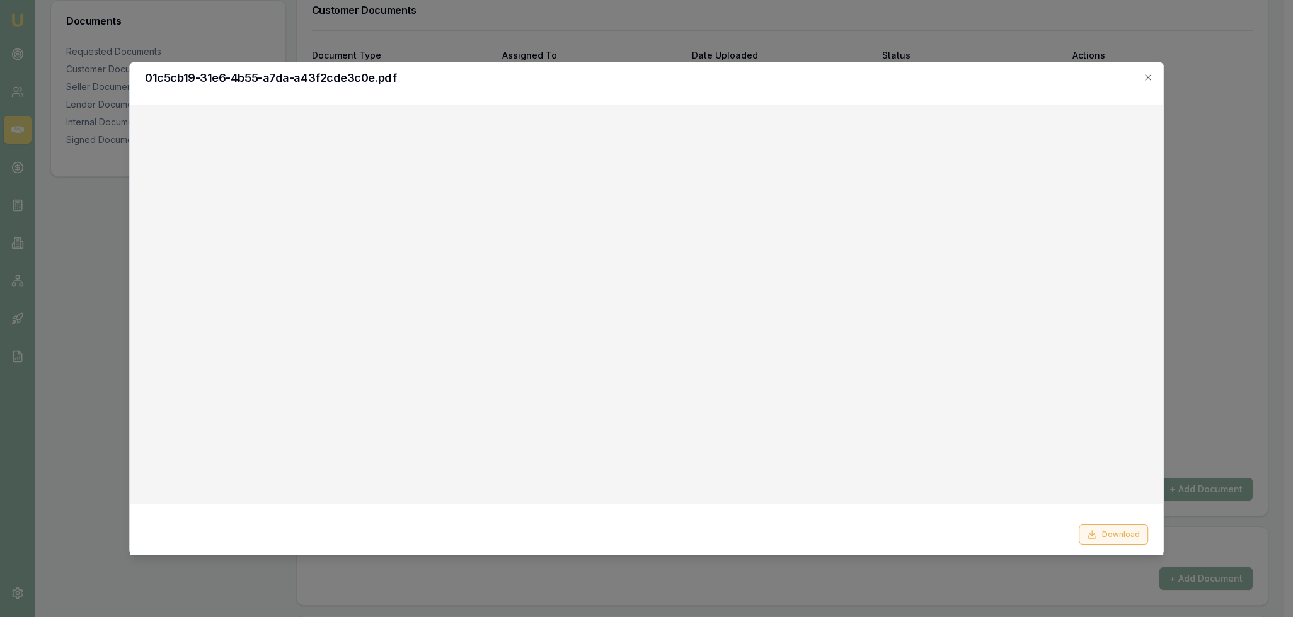
drag, startPoint x: 1106, startPoint y: 536, endPoint x: 1111, endPoint y: 530, distance: 7.6
click at [1107, 535] on button "Download" at bounding box center [1112, 535] width 69 height 20
click at [1149, 77] on icon "button" at bounding box center [1148, 77] width 10 height 10
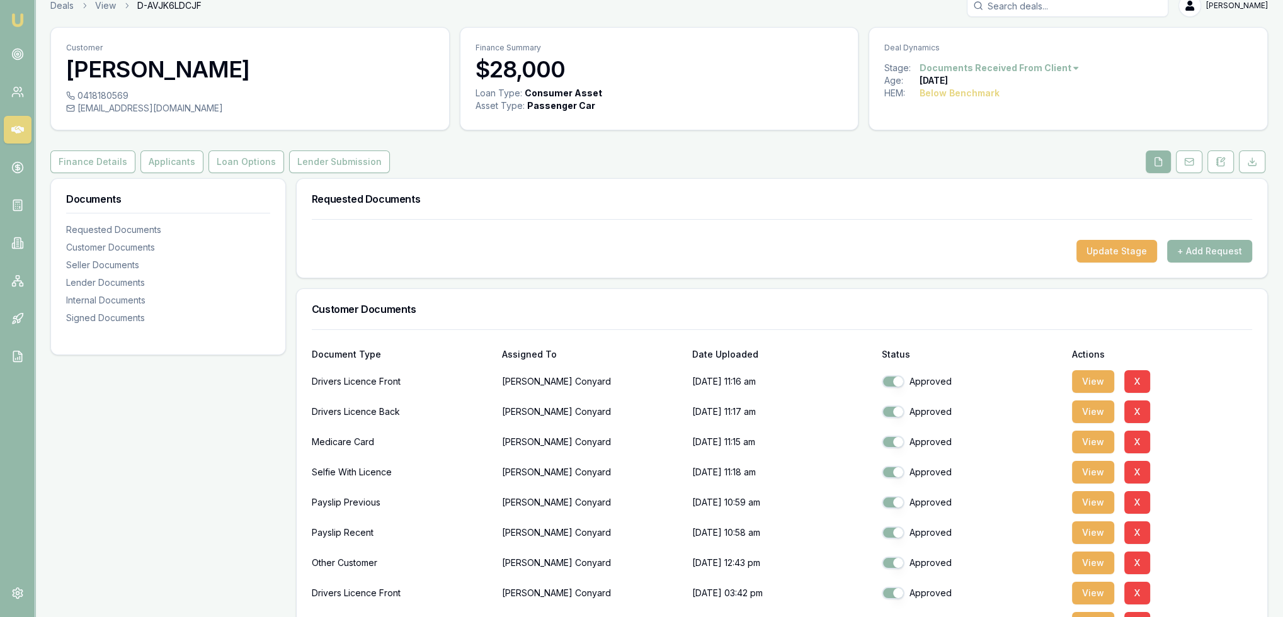
scroll to position [0, 0]
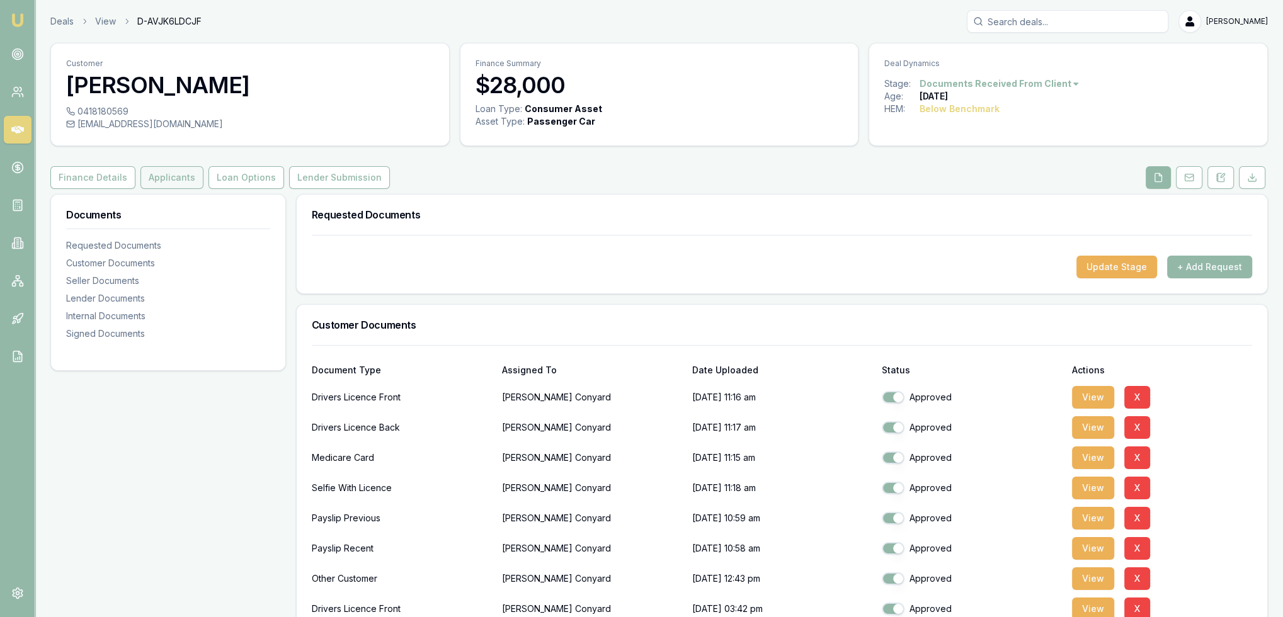
drag, startPoint x: 176, startPoint y: 175, endPoint x: 180, endPoint y: 186, distance: 11.6
click at [176, 175] on button "Applicants" at bounding box center [171, 177] width 63 height 23
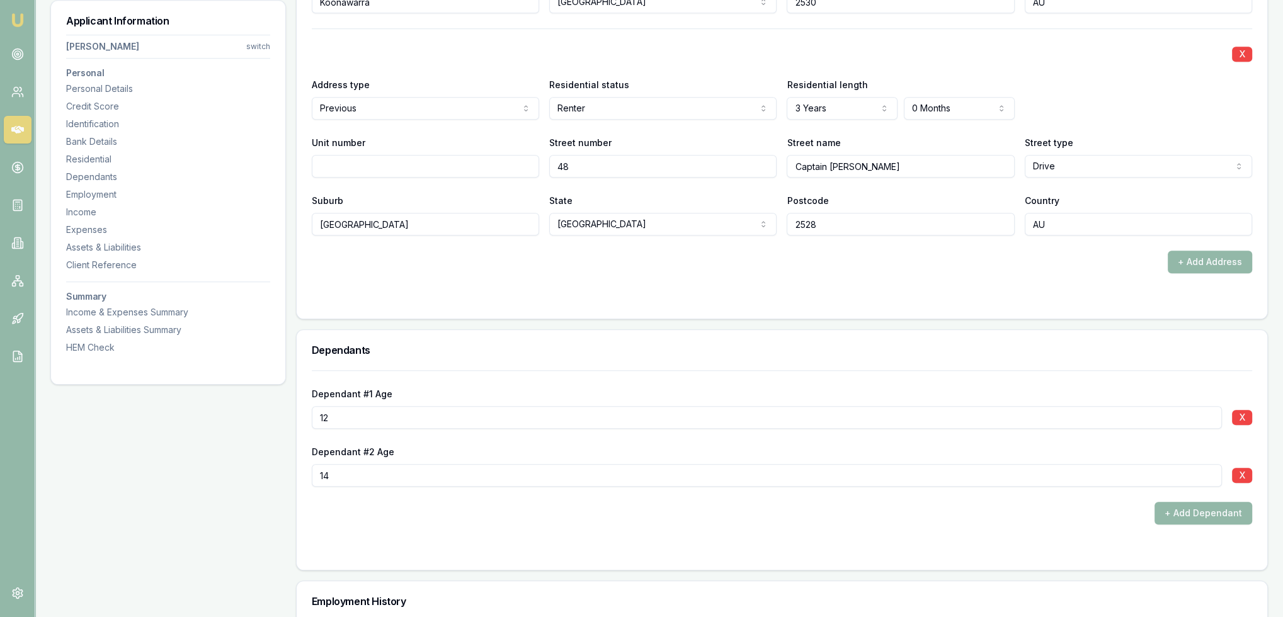
scroll to position [1575, 0]
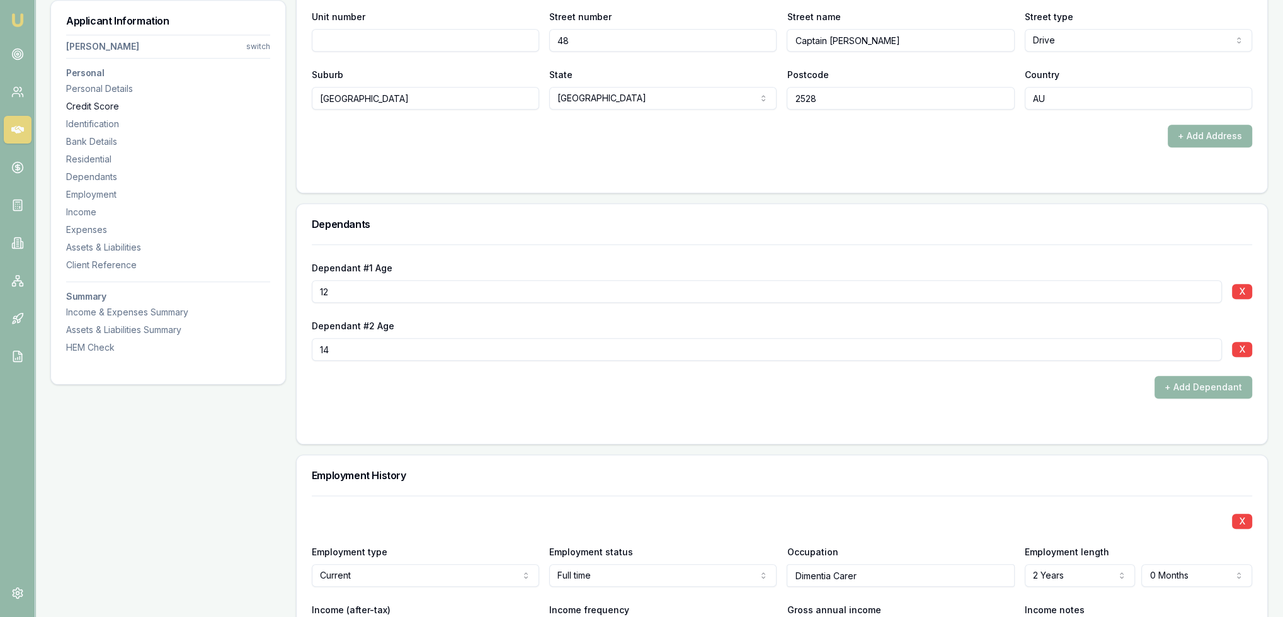
click at [94, 108] on div "Credit Score" at bounding box center [168, 106] width 204 height 13
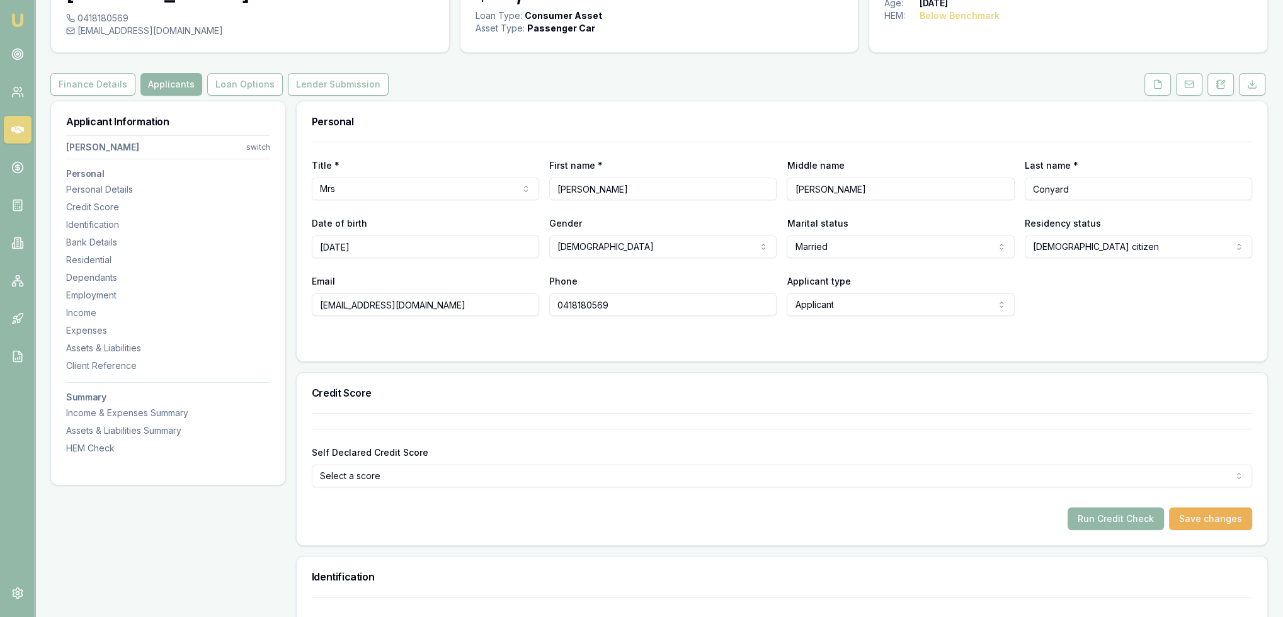
scroll to position [126, 0]
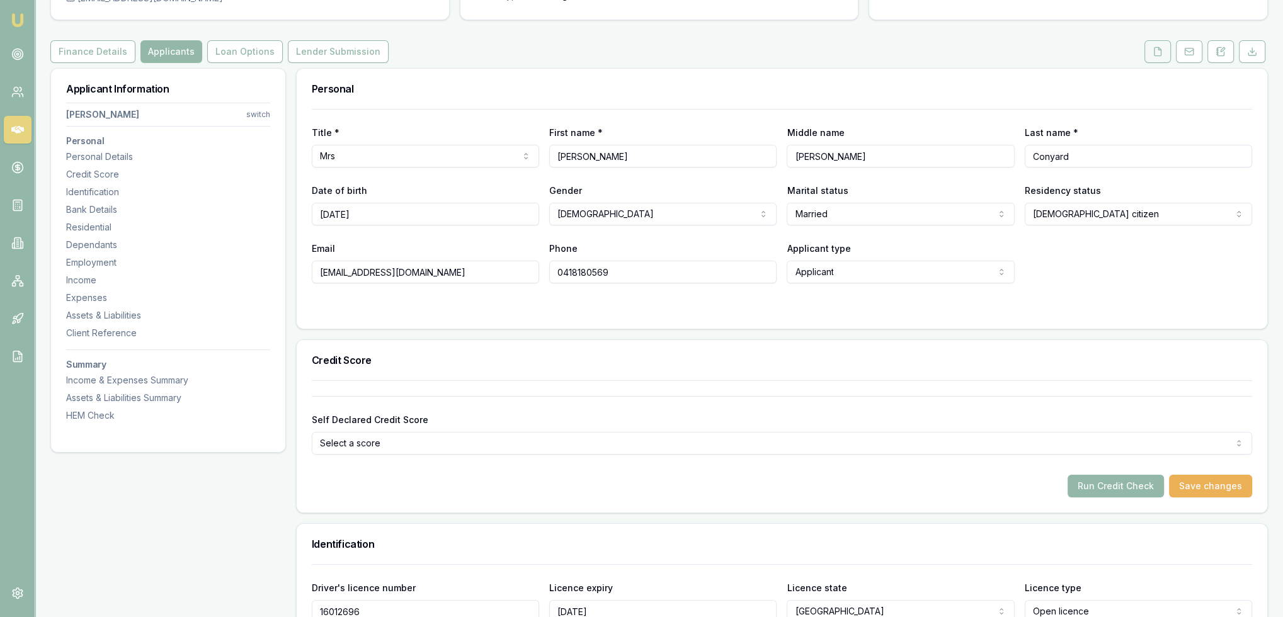
click at [1162, 56] on icon at bounding box center [1158, 52] width 10 height 10
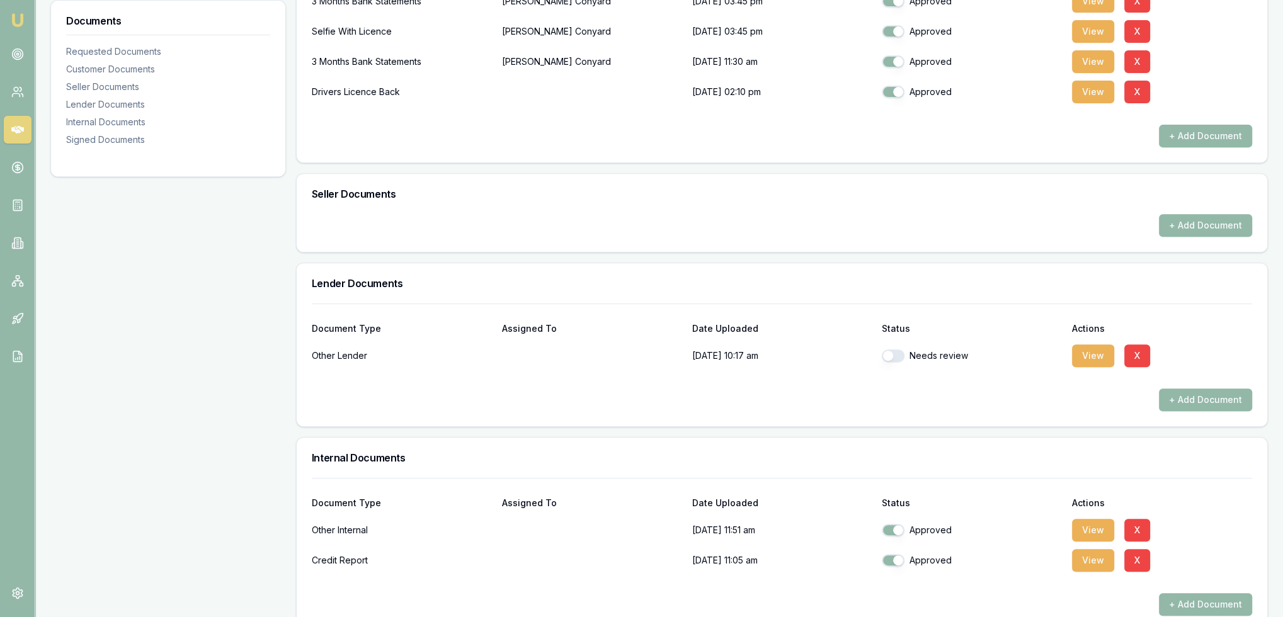
scroll to position [882, 0]
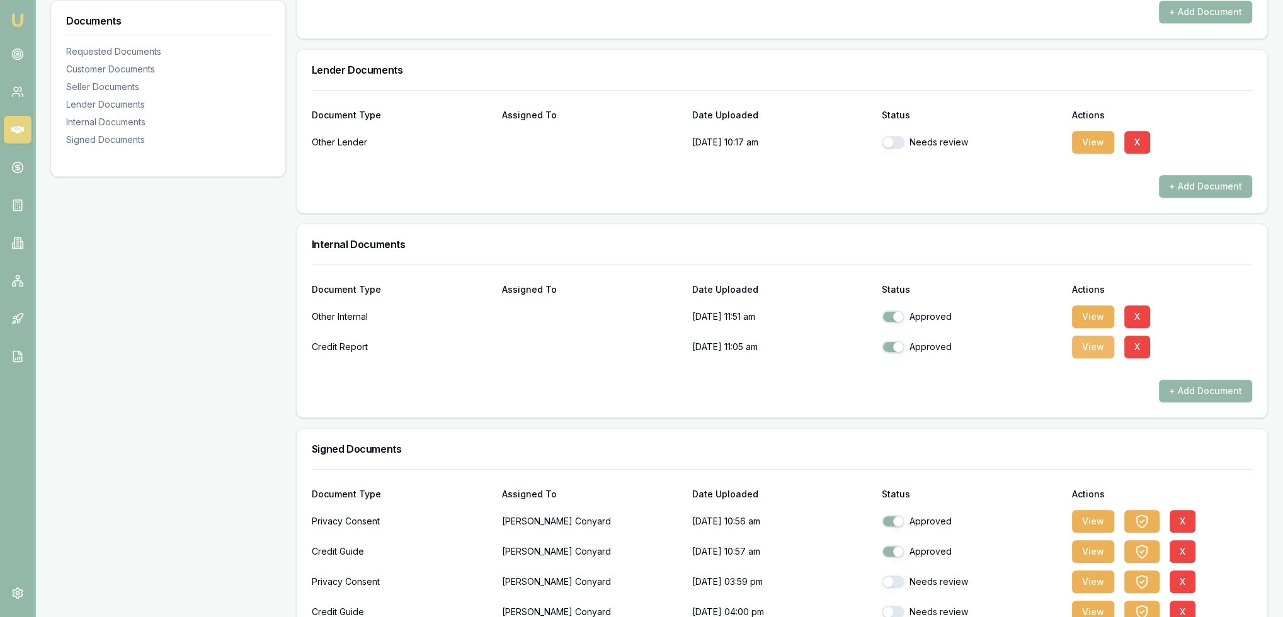
click at [1087, 343] on button "View" at bounding box center [1093, 347] width 42 height 23
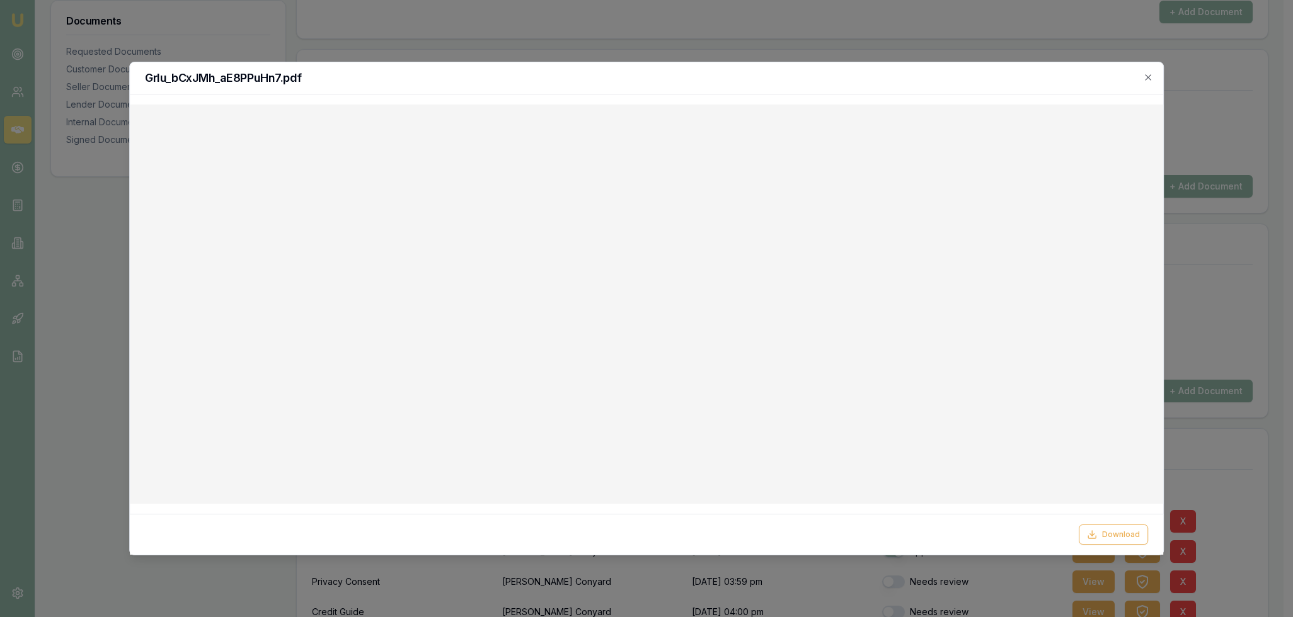
click at [1150, 74] on icon "button" at bounding box center [1148, 77] width 10 height 10
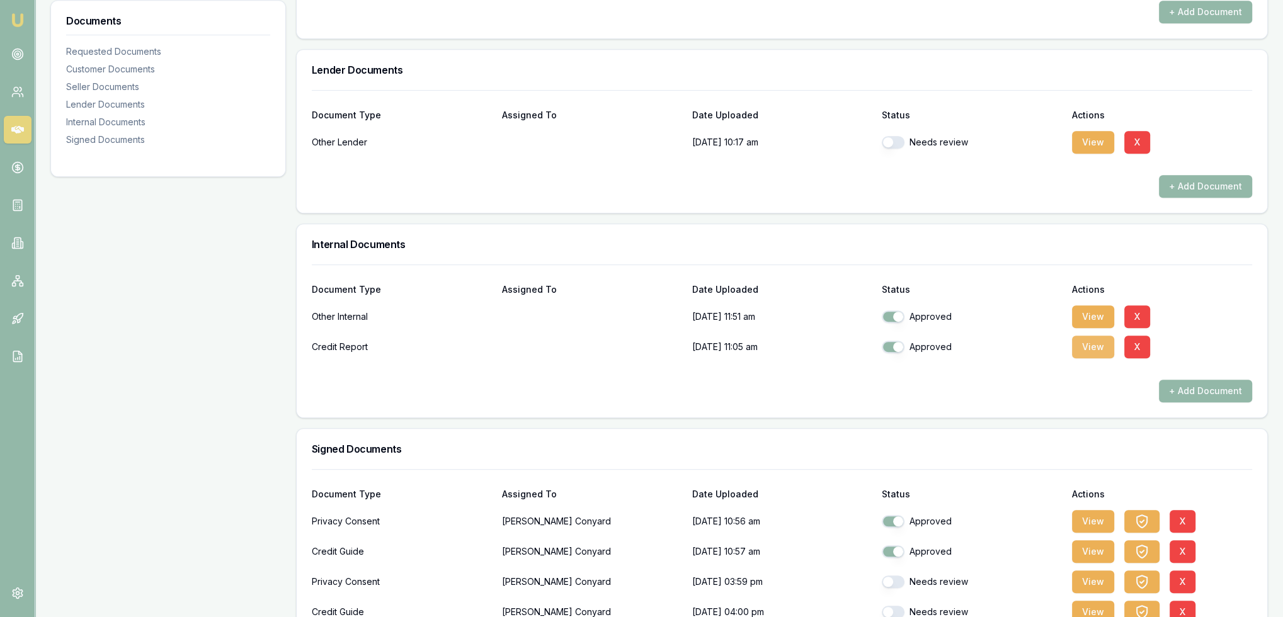
click at [1084, 342] on button "View" at bounding box center [1093, 347] width 42 height 23
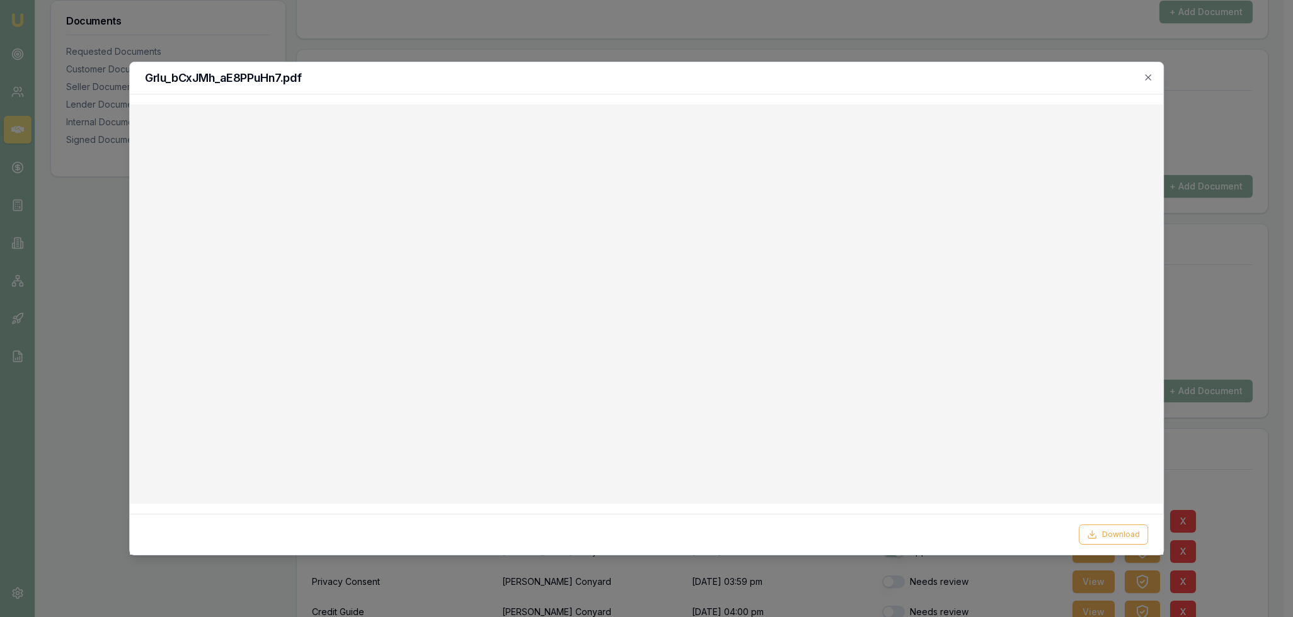
drag, startPoint x: 1146, startPoint y: 75, endPoint x: 1086, endPoint y: 113, distance: 71.3
click at [1146, 75] on icon "button" at bounding box center [1148, 77] width 10 height 10
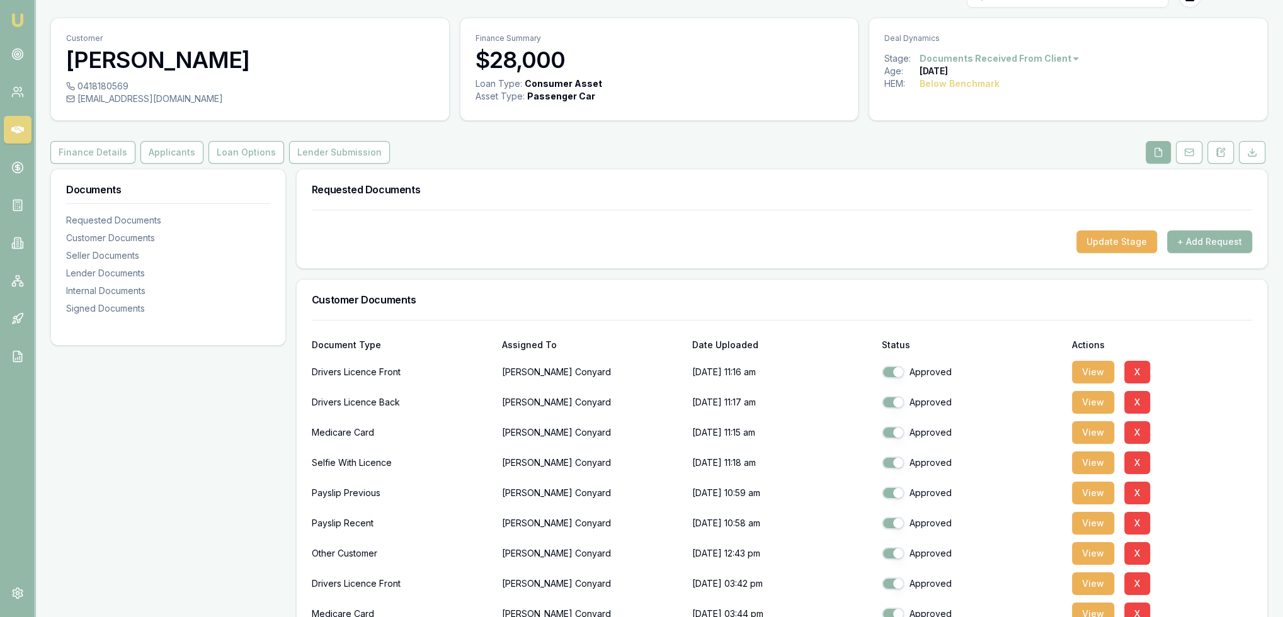
scroll to position [0, 0]
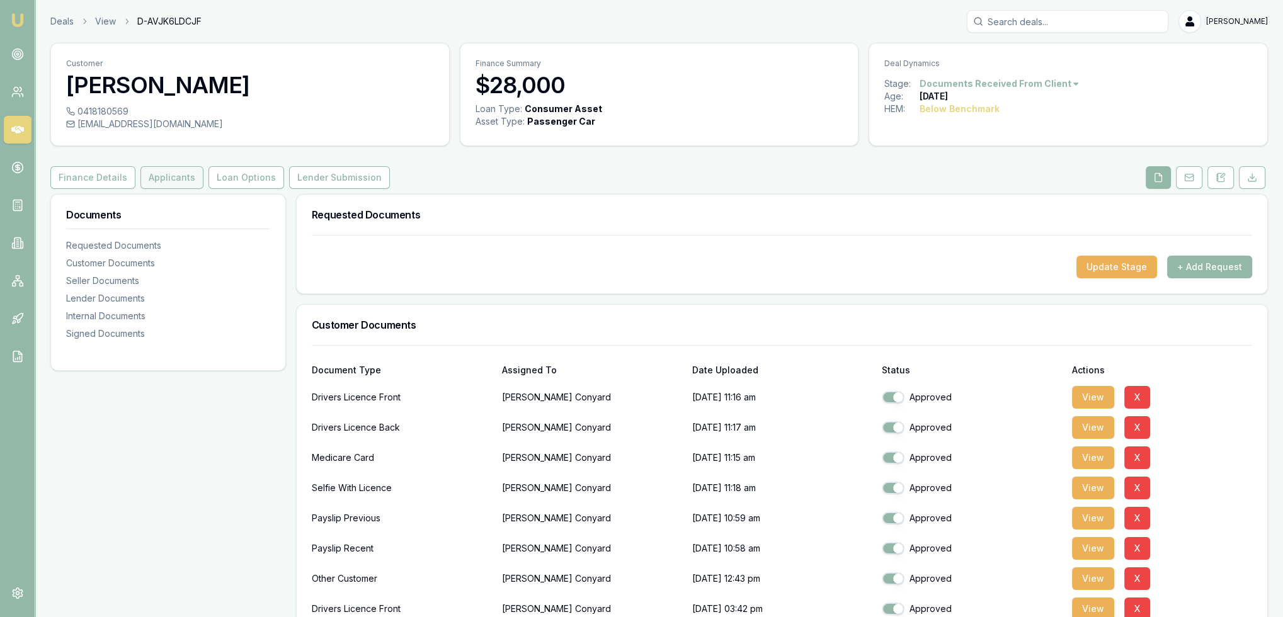
click at [168, 178] on button "Applicants" at bounding box center [171, 177] width 63 height 23
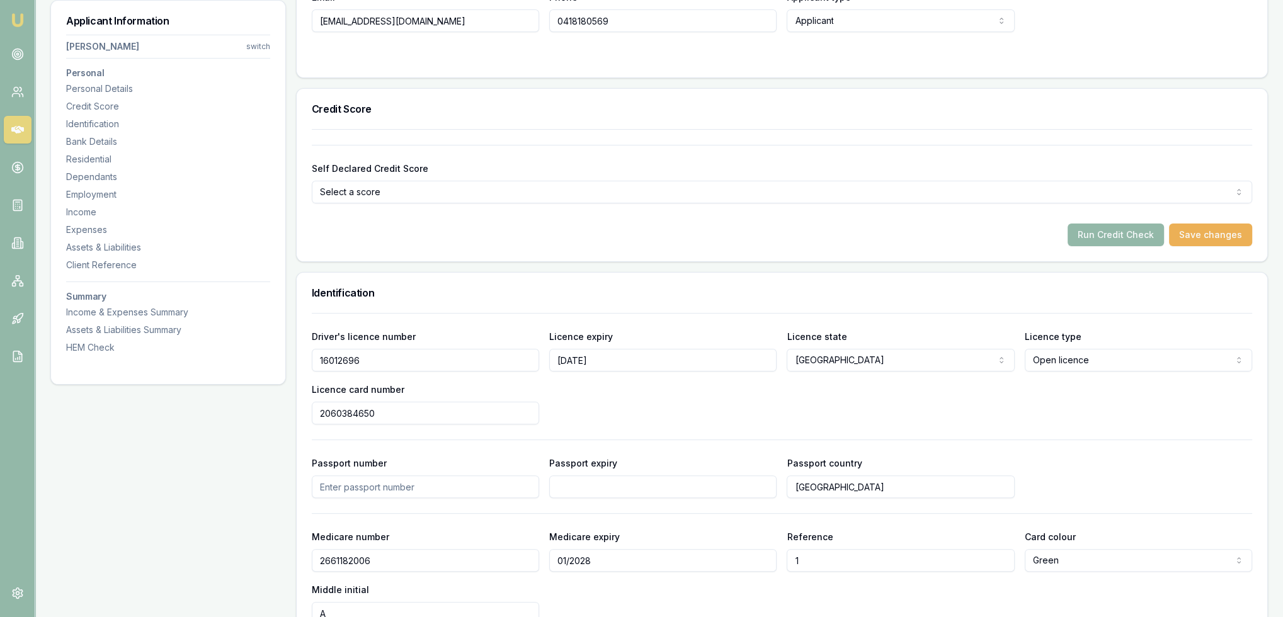
scroll to position [378, 0]
click at [88, 212] on div "Income" at bounding box center [168, 212] width 204 height 13
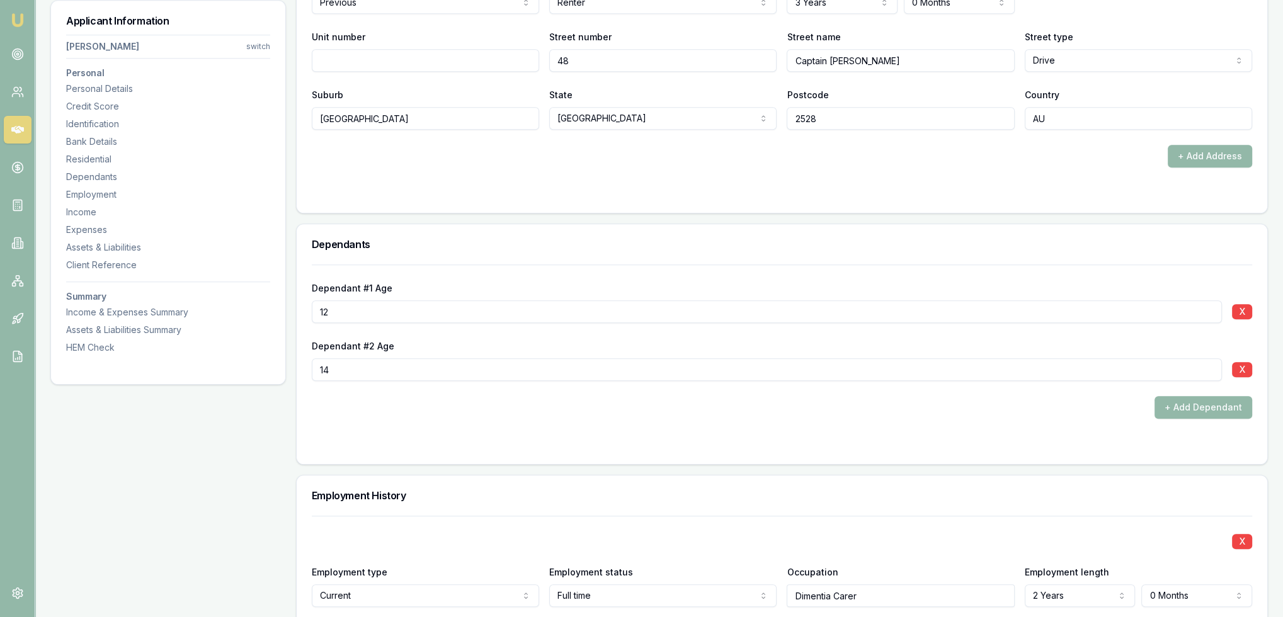
scroll to position [1554, 0]
click at [80, 229] on div "Expenses" at bounding box center [168, 230] width 204 height 13
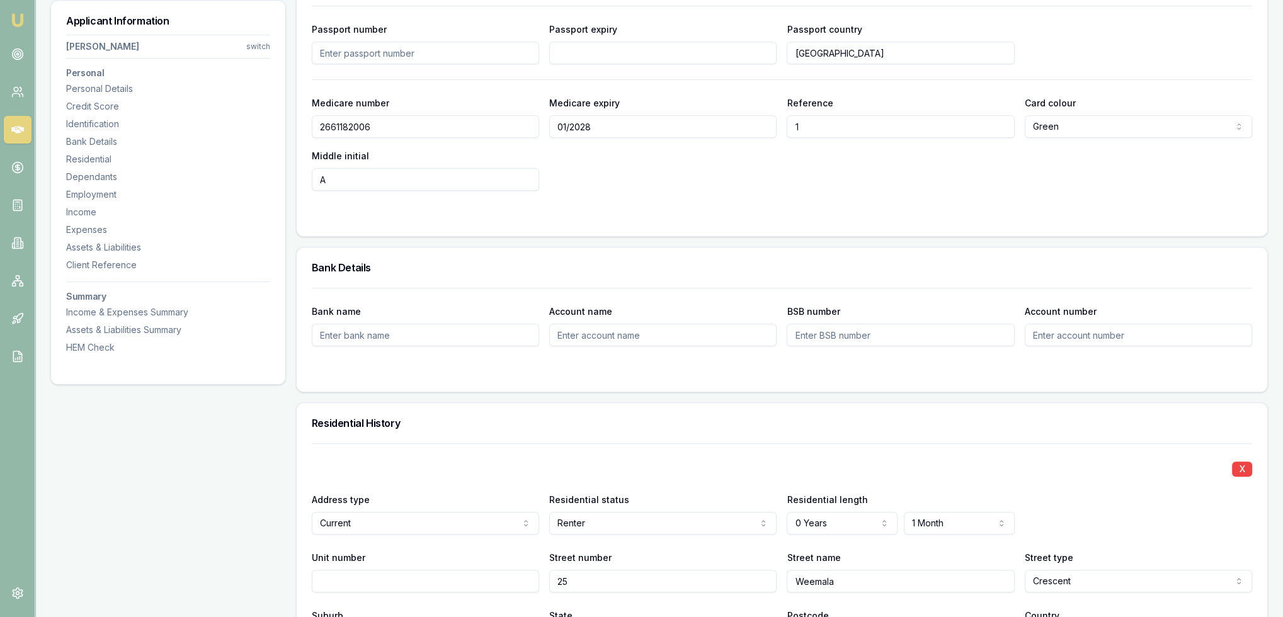
scroll to position [0, 0]
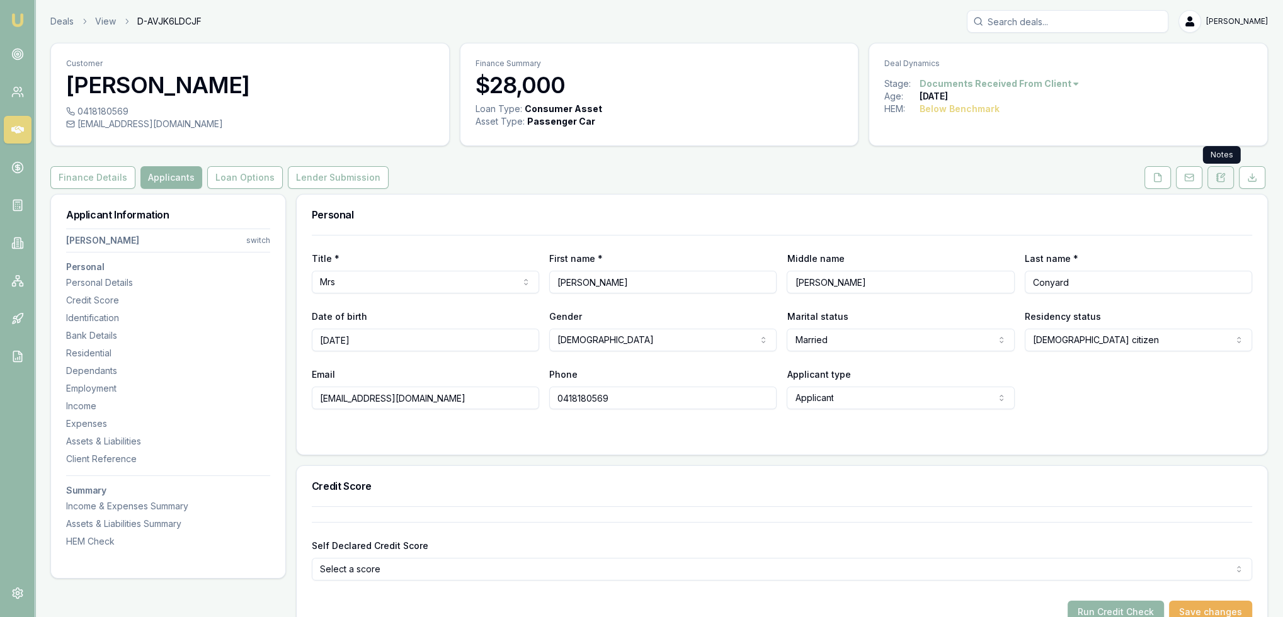
click at [1214, 176] on button at bounding box center [1221, 177] width 26 height 23
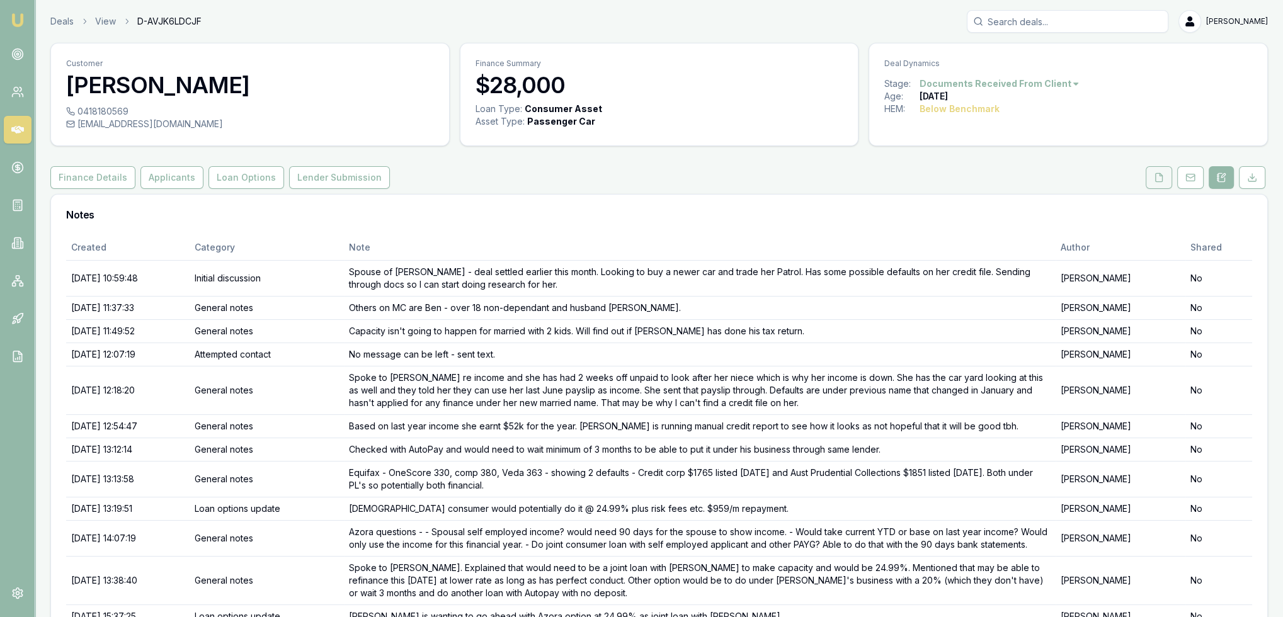
click at [1162, 174] on icon at bounding box center [1159, 177] width 7 height 8
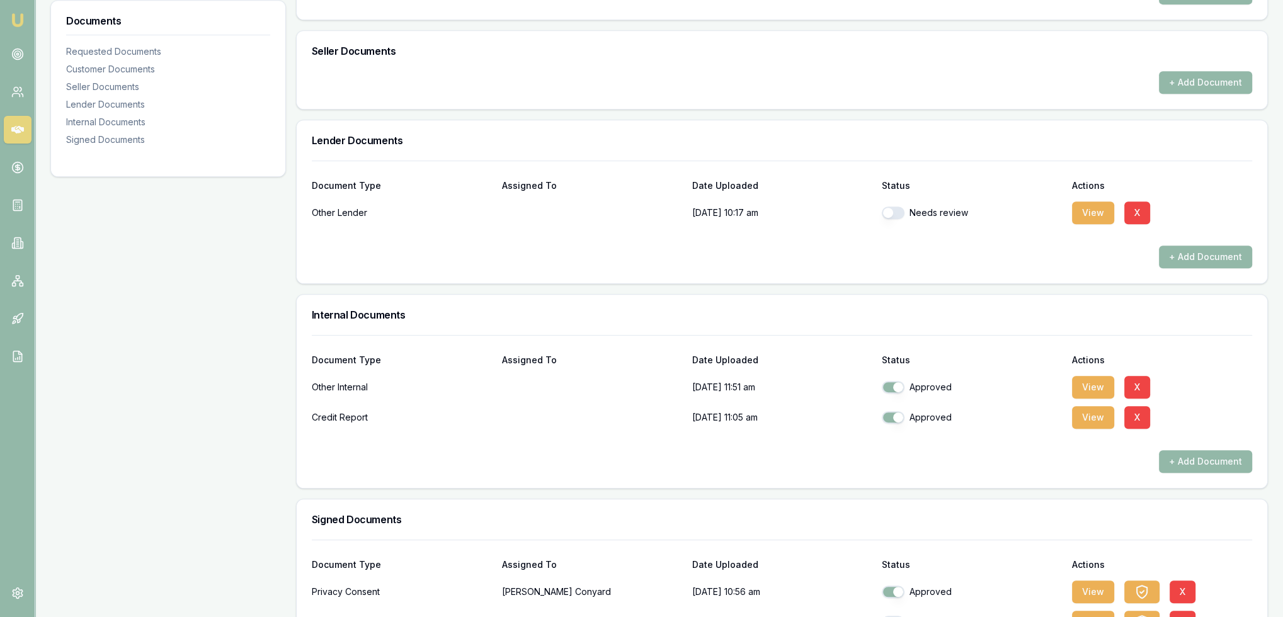
scroll to position [819, 0]
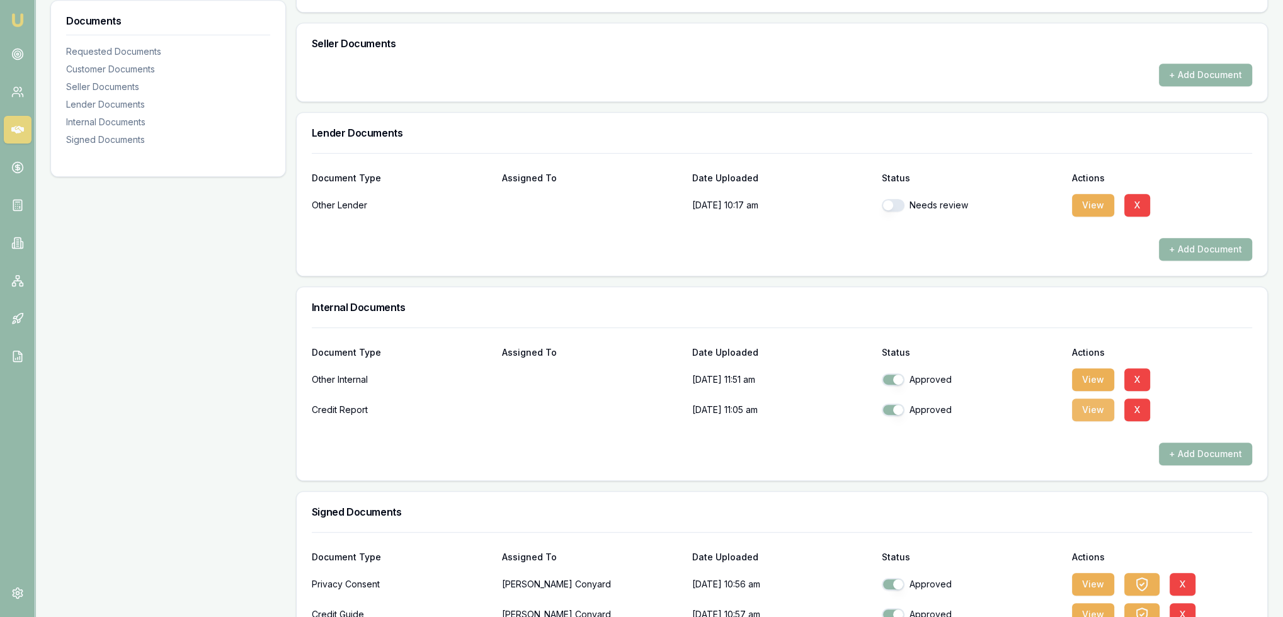
click at [1106, 408] on button "View" at bounding box center [1093, 410] width 42 height 23
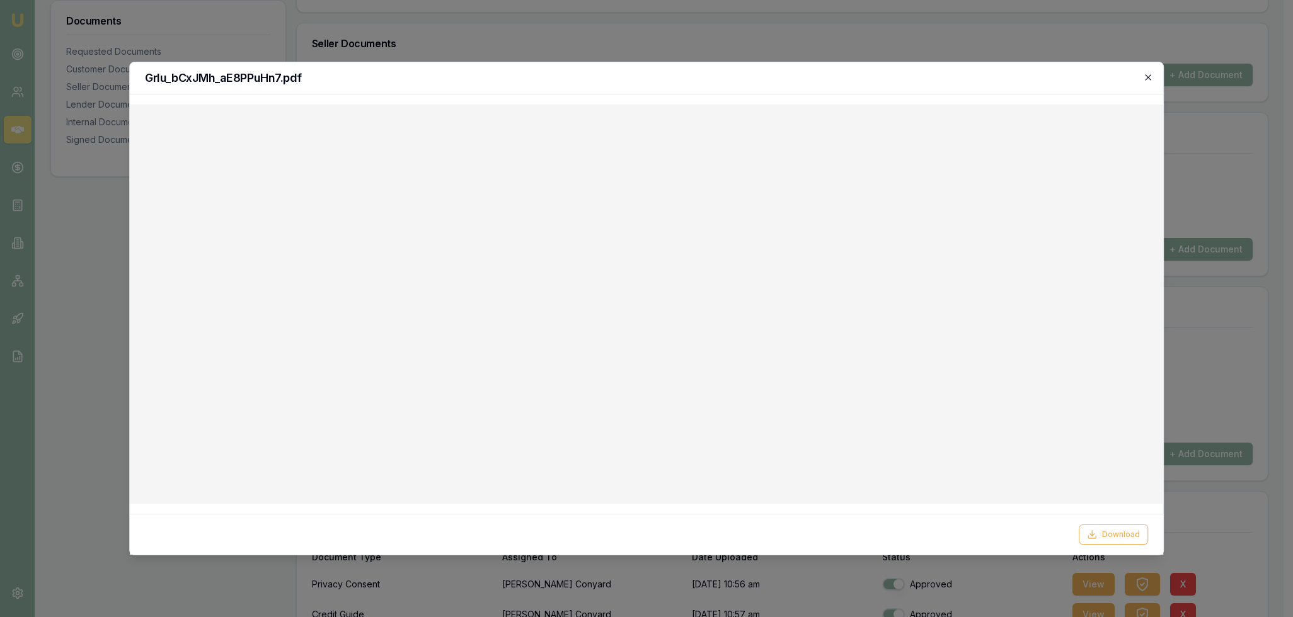
click at [1147, 75] on icon "button" at bounding box center [1148, 77] width 10 height 10
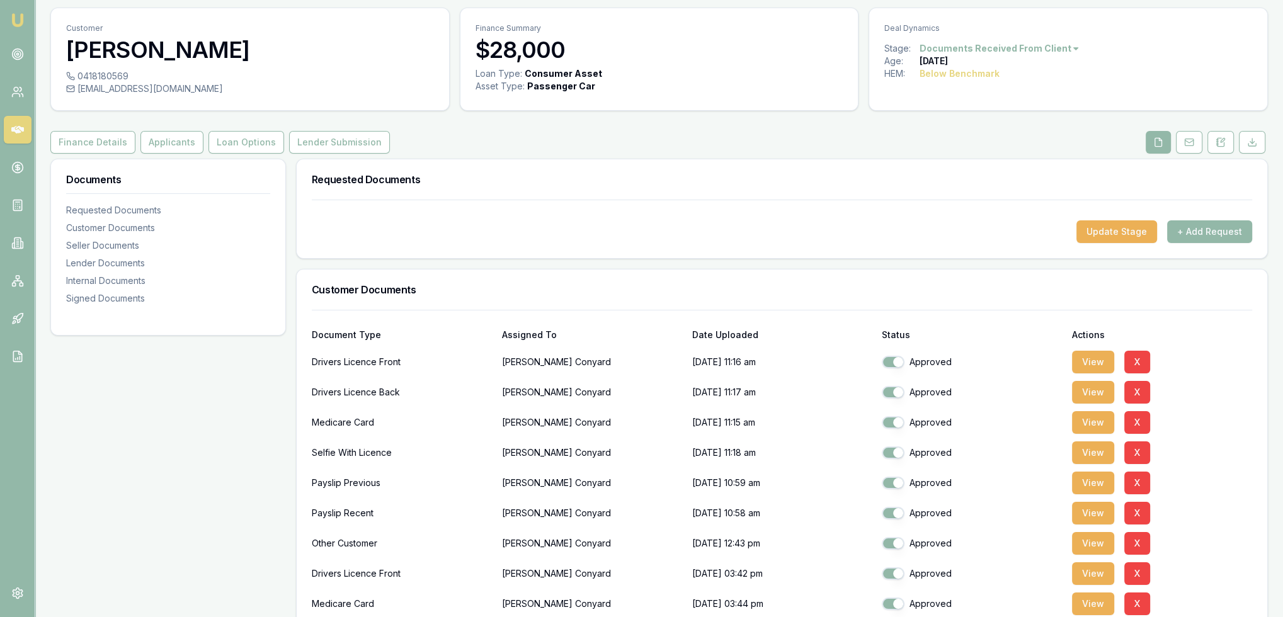
scroll to position [0, 0]
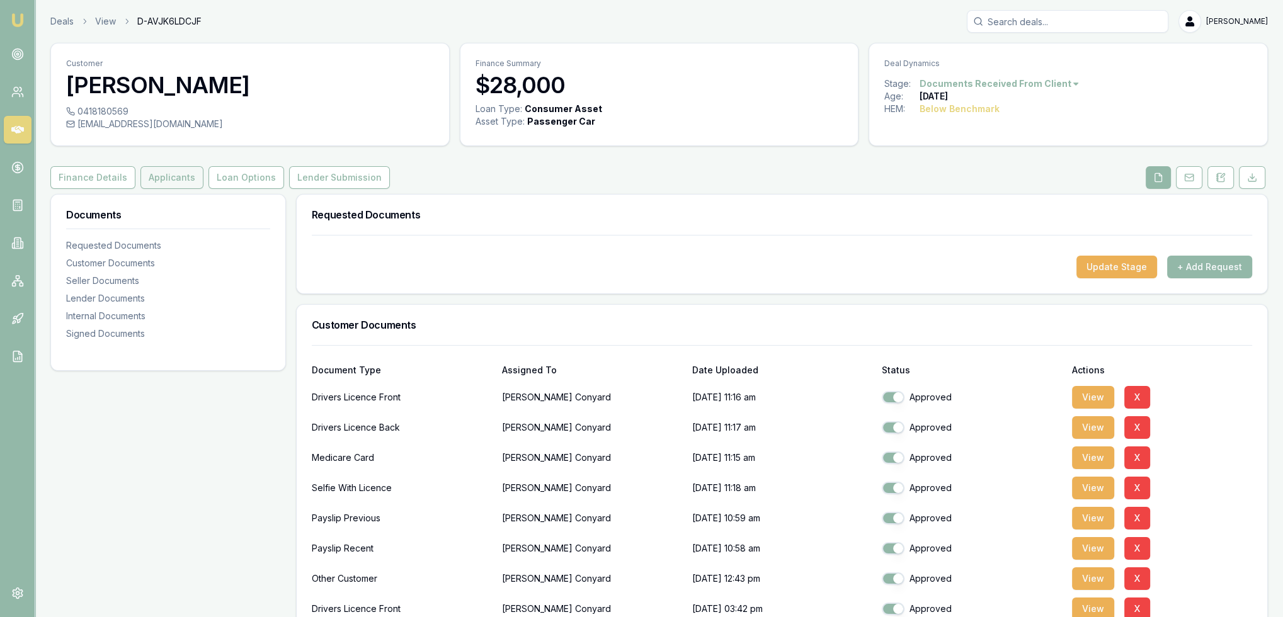
click at [158, 181] on button "Applicants" at bounding box center [171, 177] width 63 height 23
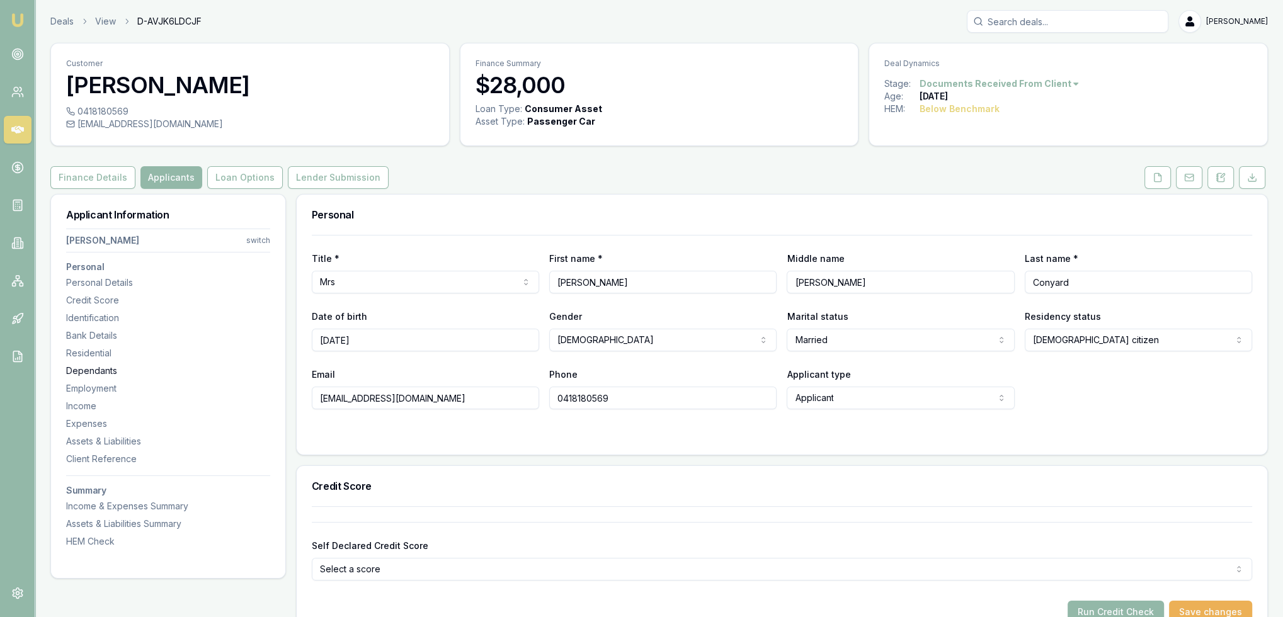
click at [94, 372] on div "Dependants" at bounding box center [168, 371] width 204 height 13
click at [113, 173] on button "Finance Details" at bounding box center [92, 177] width 85 height 23
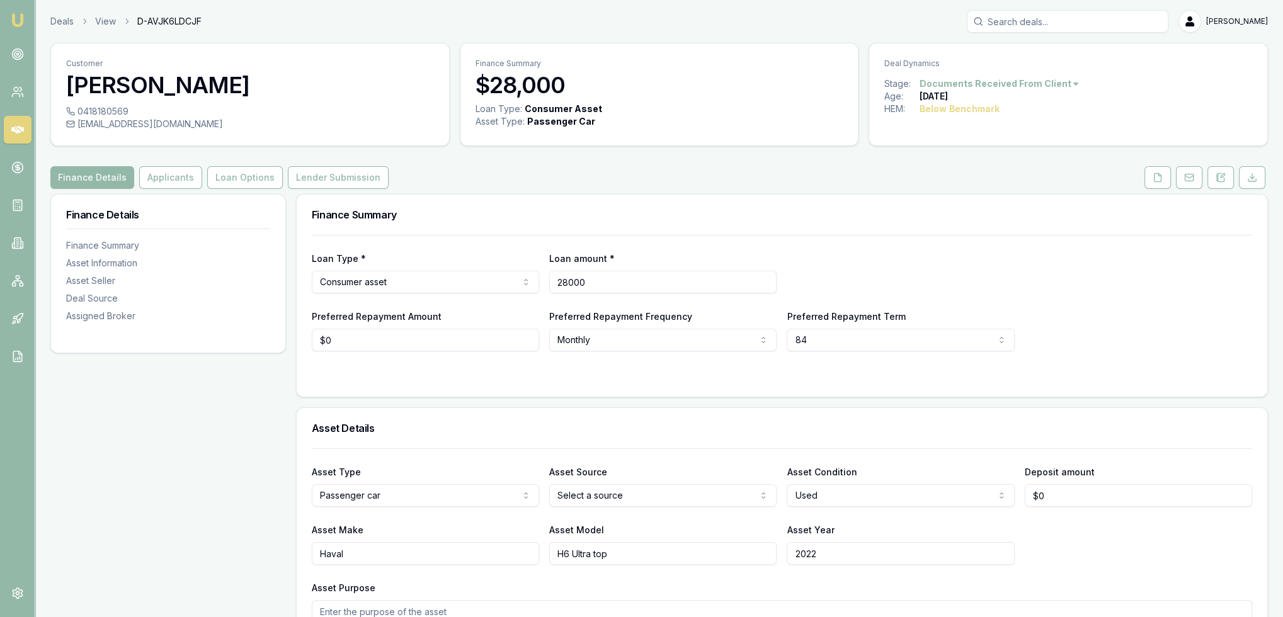
click at [607, 280] on input "28000" at bounding box center [662, 282] width 227 height 23
type input "28000"
click at [1218, 174] on icon at bounding box center [1221, 177] width 7 height 8
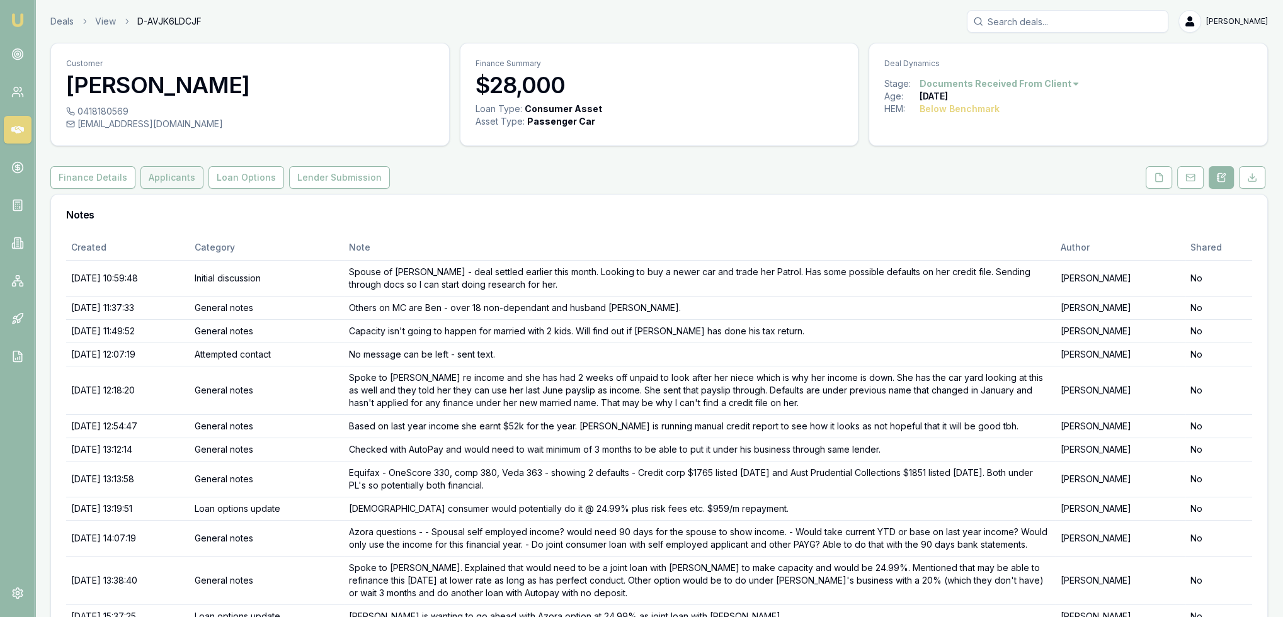
click at [174, 177] on button "Applicants" at bounding box center [171, 177] width 63 height 23
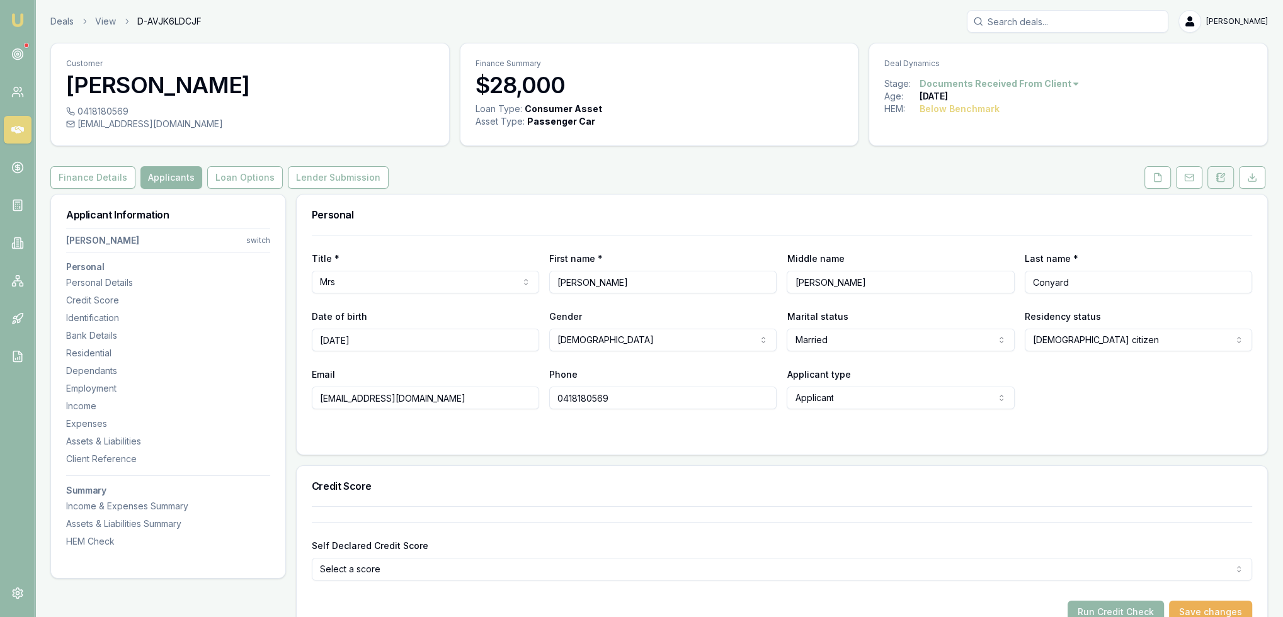
click at [1225, 176] on icon at bounding box center [1221, 178] width 10 height 10
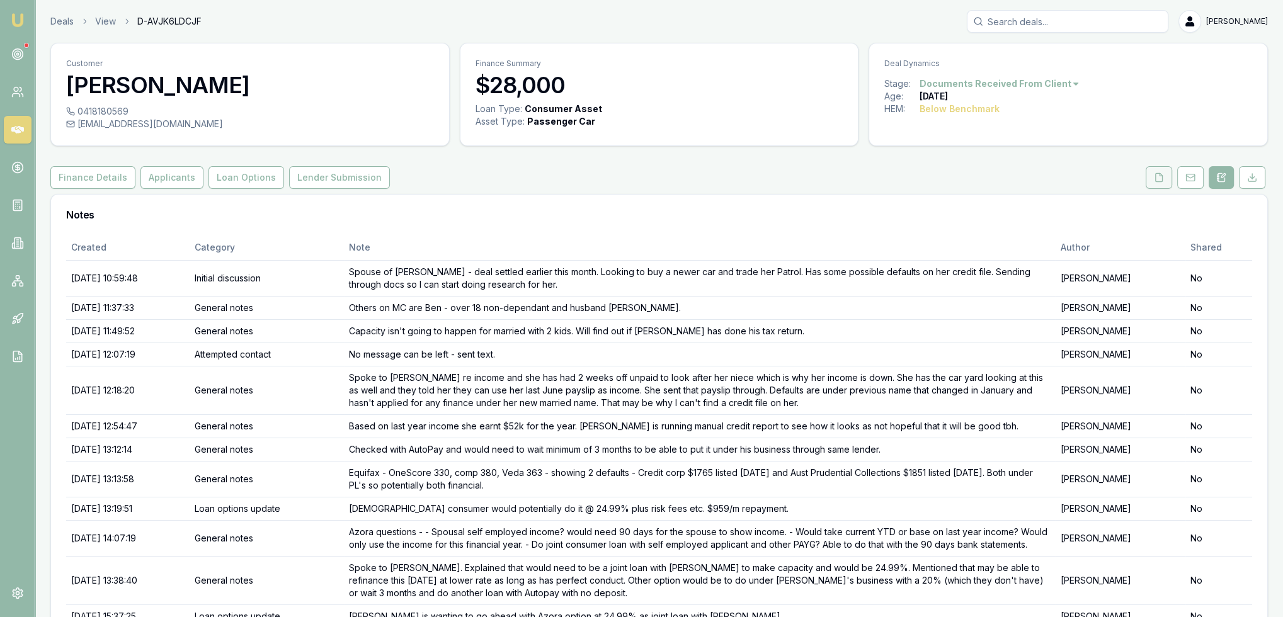
click at [1154, 181] on button at bounding box center [1159, 177] width 26 height 23
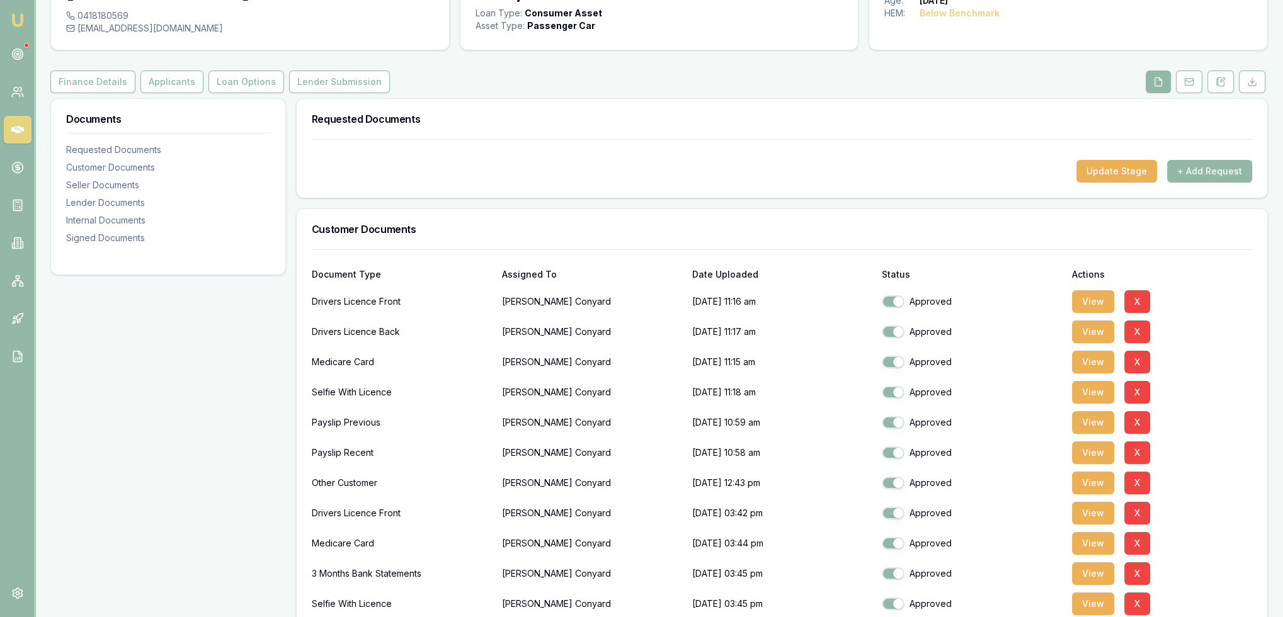
scroll to position [378, 0]
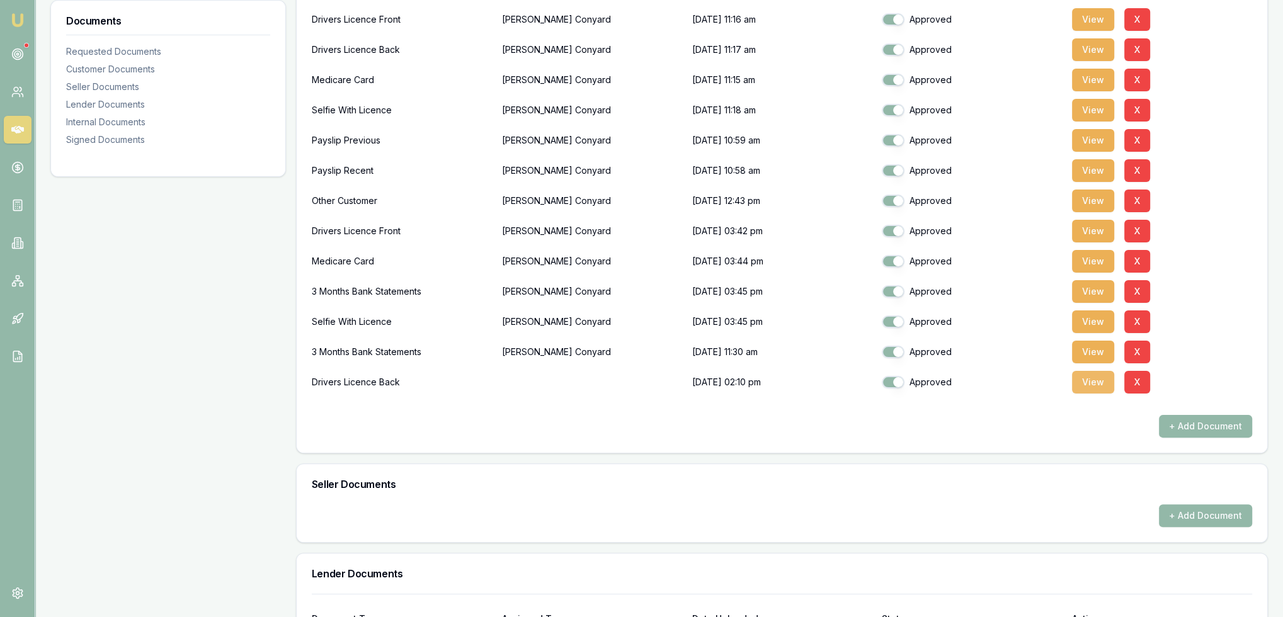
click at [1088, 382] on button "View" at bounding box center [1093, 382] width 42 height 23
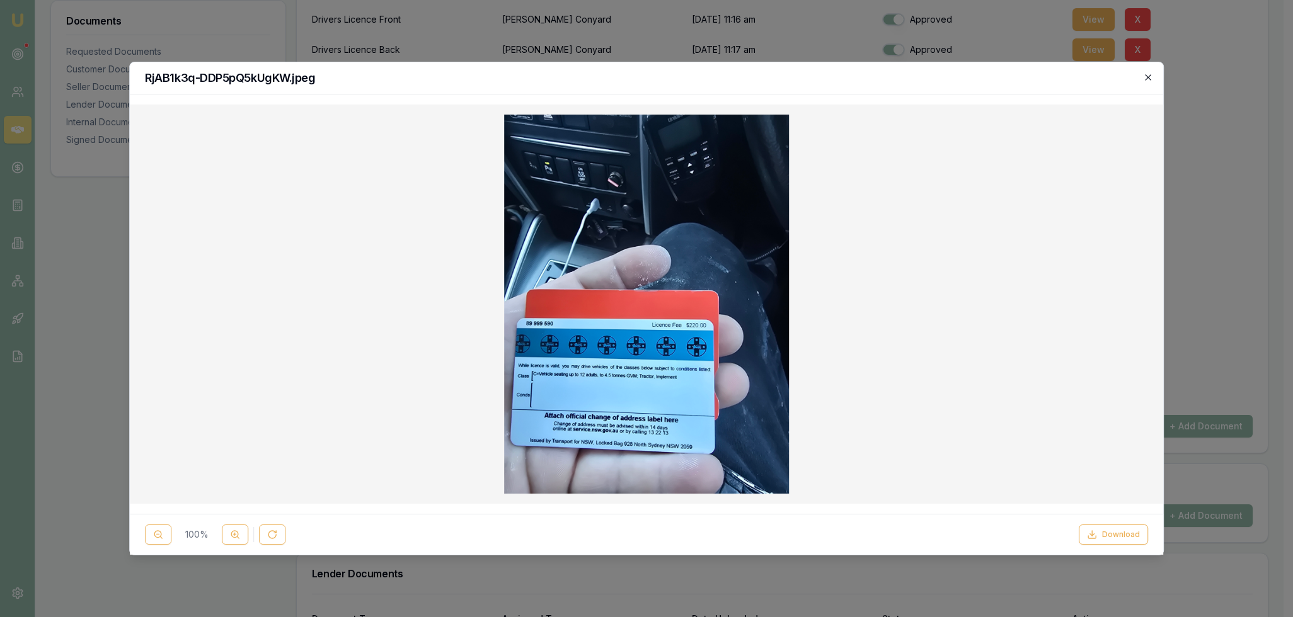
click at [1151, 79] on icon "button" at bounding box center [1148, 77] width 10 height 10
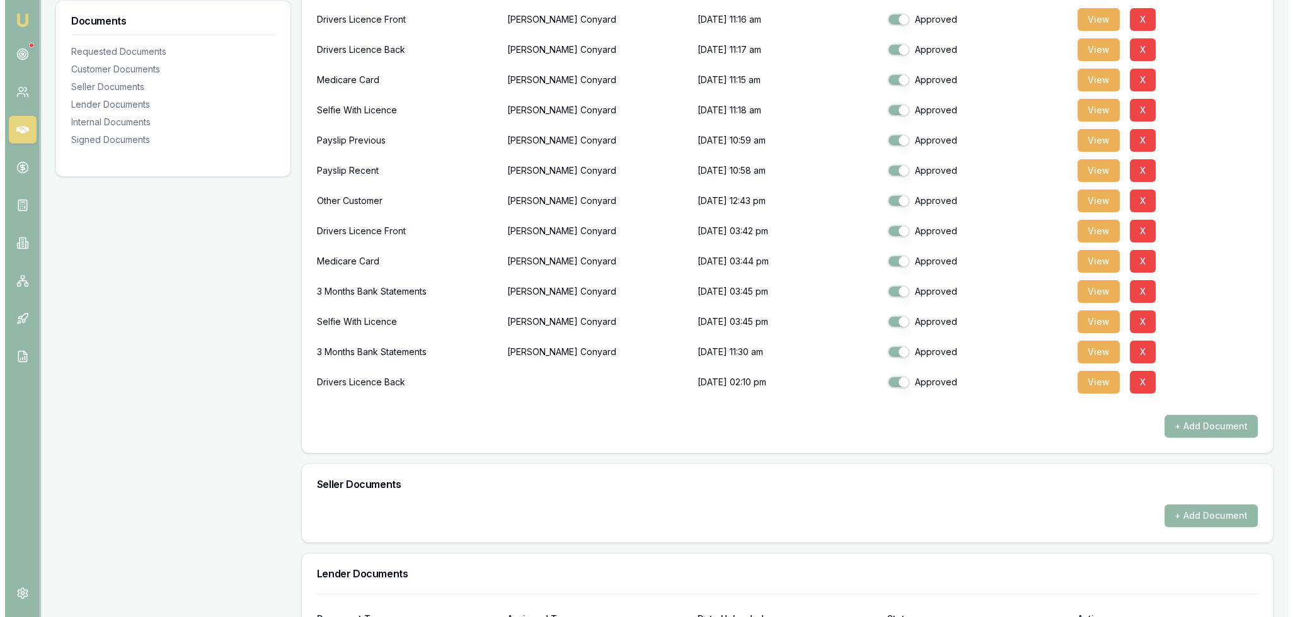
scroll to position [252, 0]
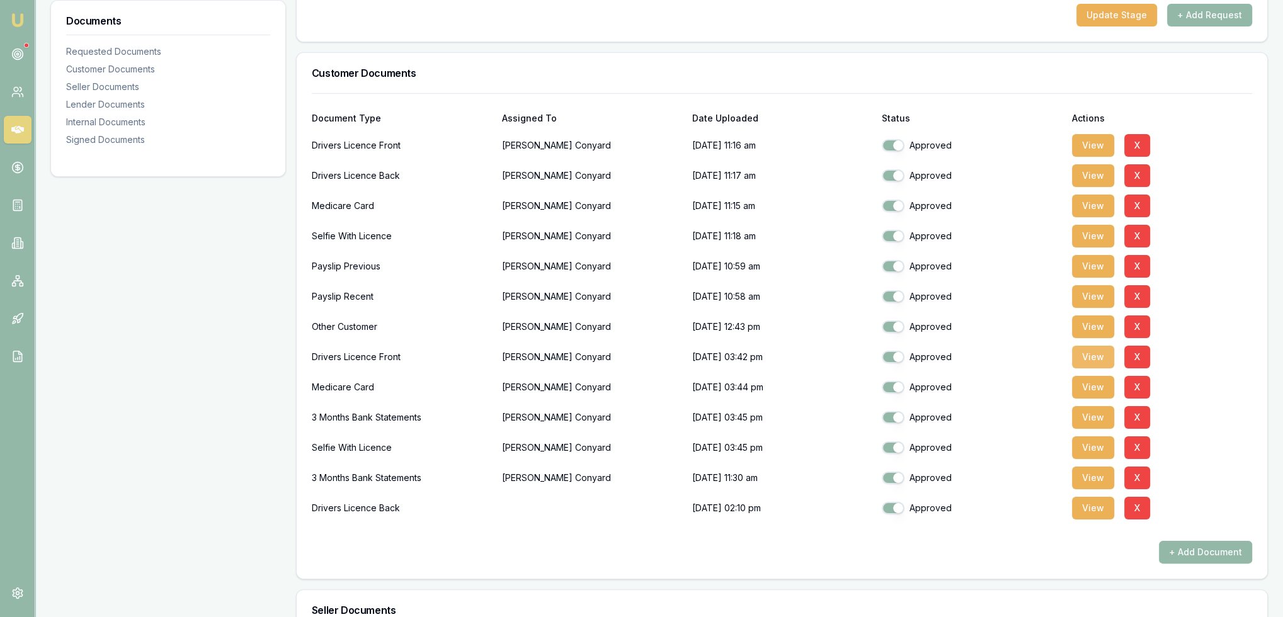
click at [1095, 348] on button "View" at bounding box center [1093, 357] width 42 height 23
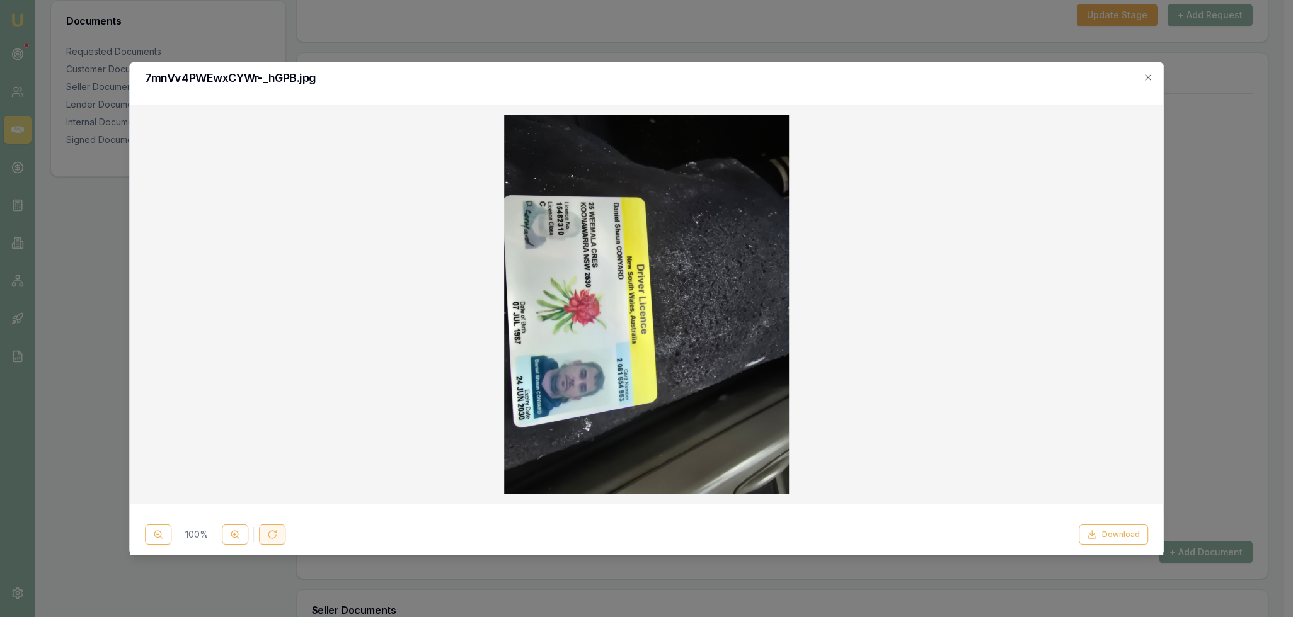
click at [267, 537] on icon at bounding box center [272, 535] width 10 height 10
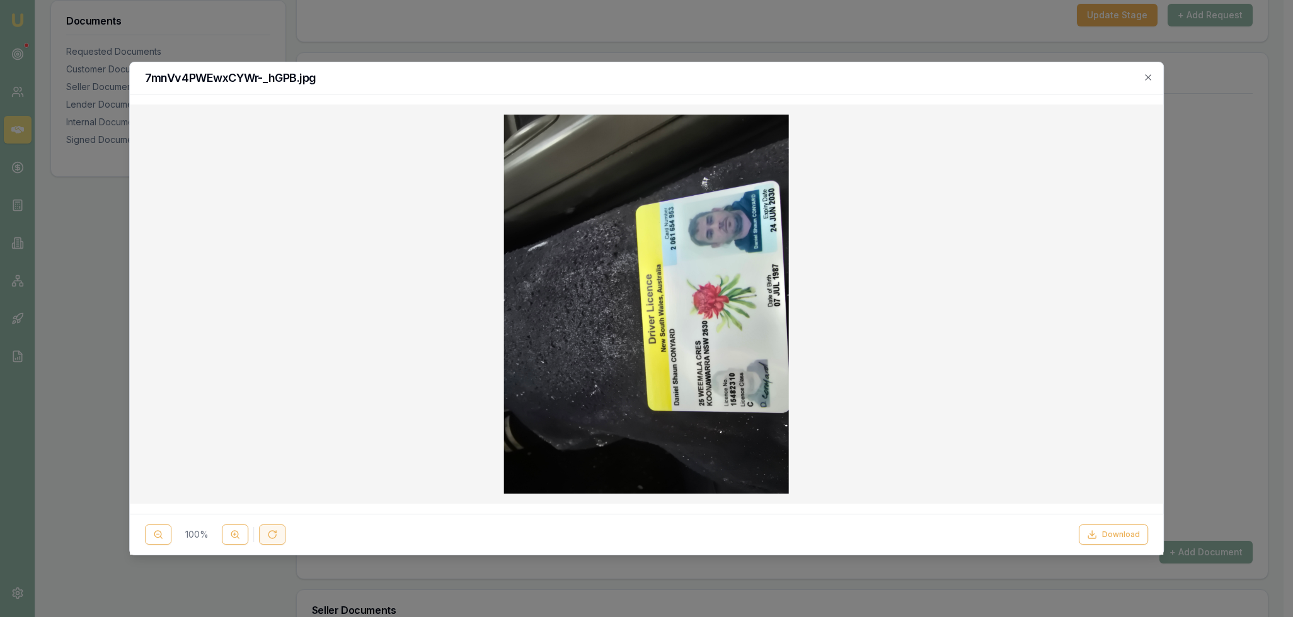
click at [267, 537] on icon at bounding box center [272, 535] width 10 height 10
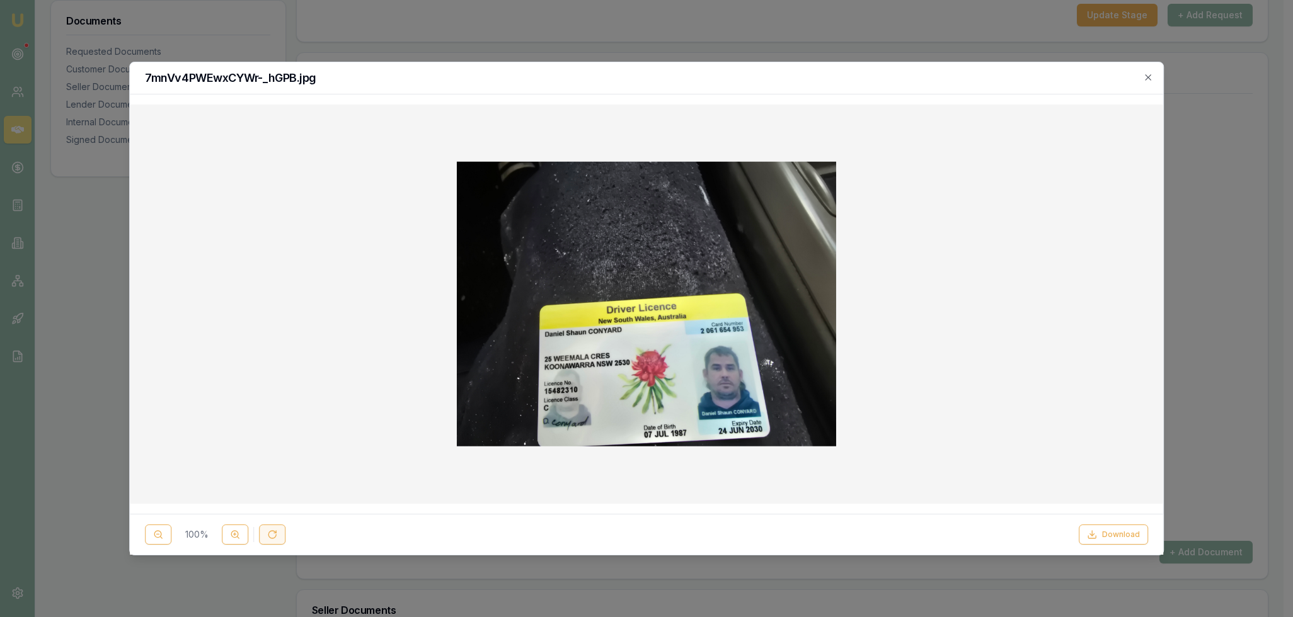
click at [267, 537] on icon at bounding box center [272, 535] width 10 height 10
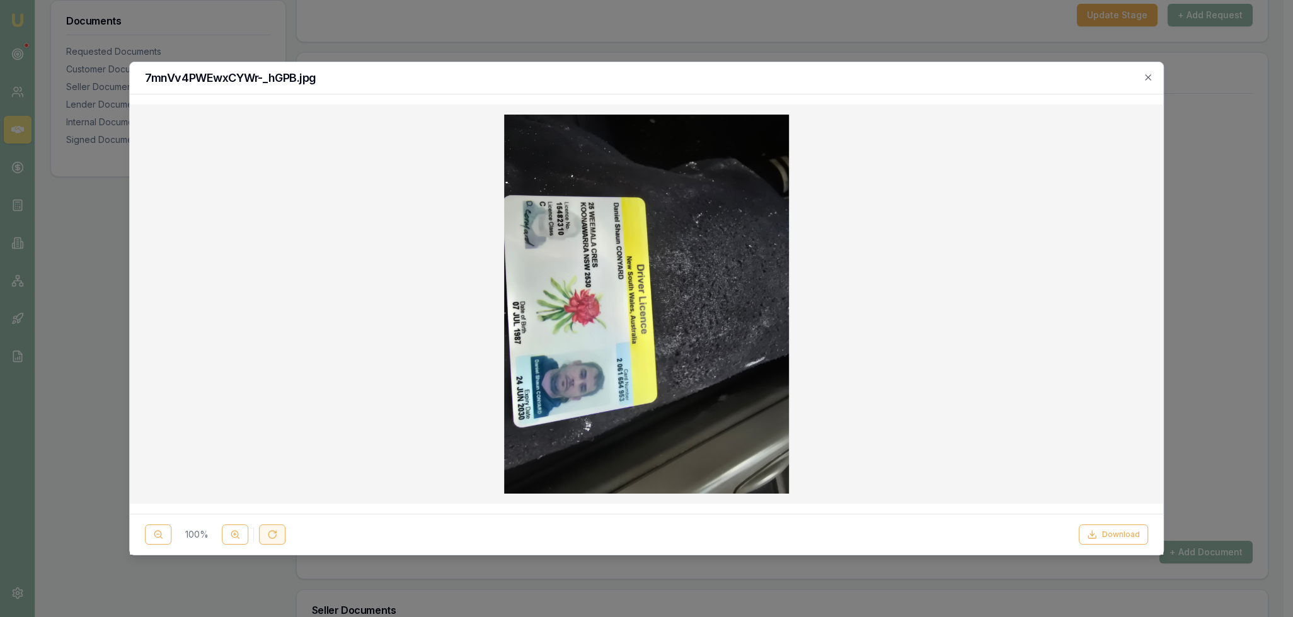
click at [265, 536] on button at bounding box center [272, 535] width 26 height 20
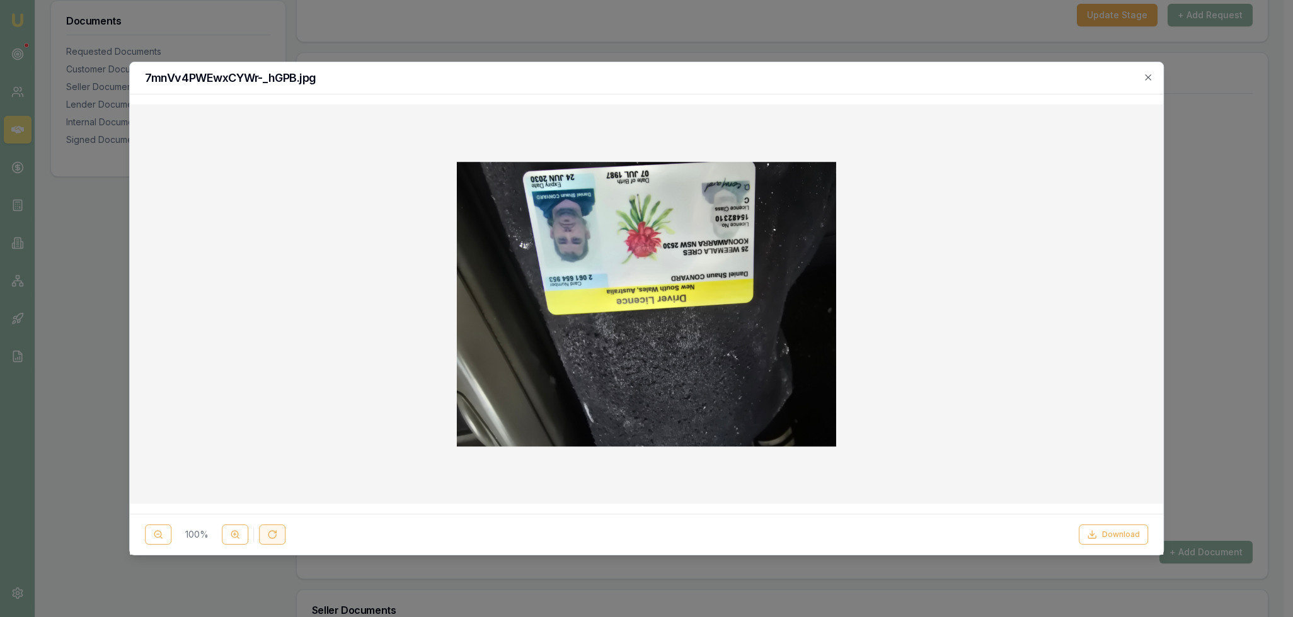
click at [265, 536] on button at bounding box center [272, 535] width 26 height 20
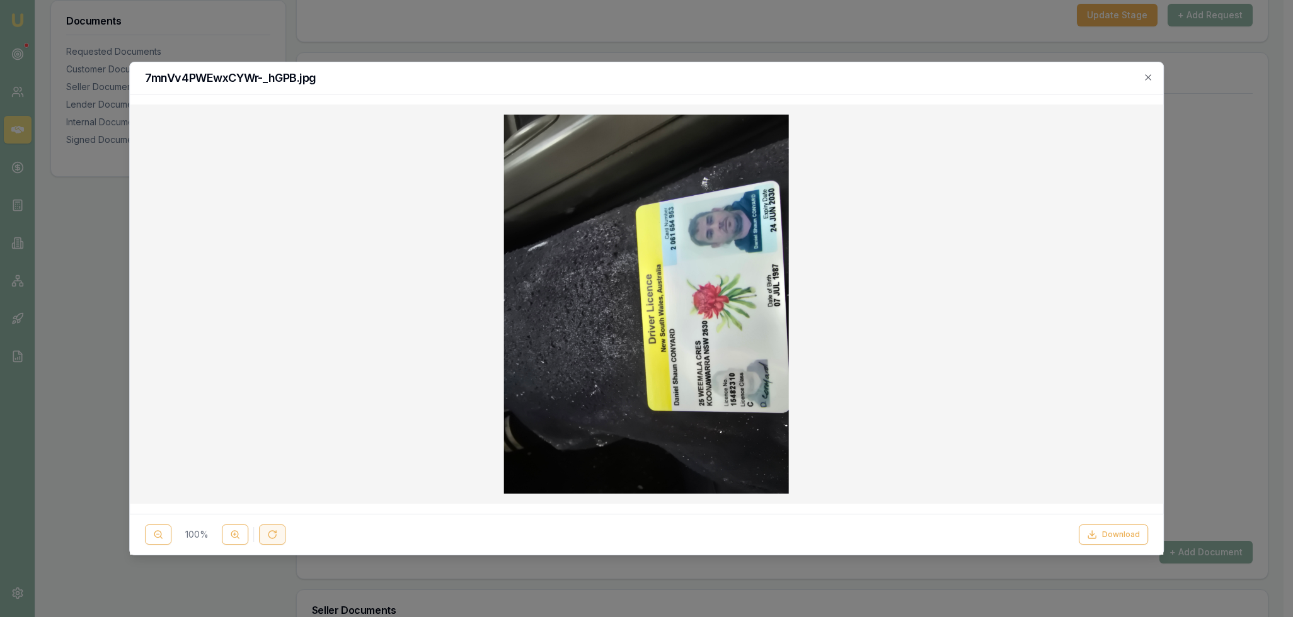
click at [265, 535] on button at bounding box center [272, 535] width 26 height 20
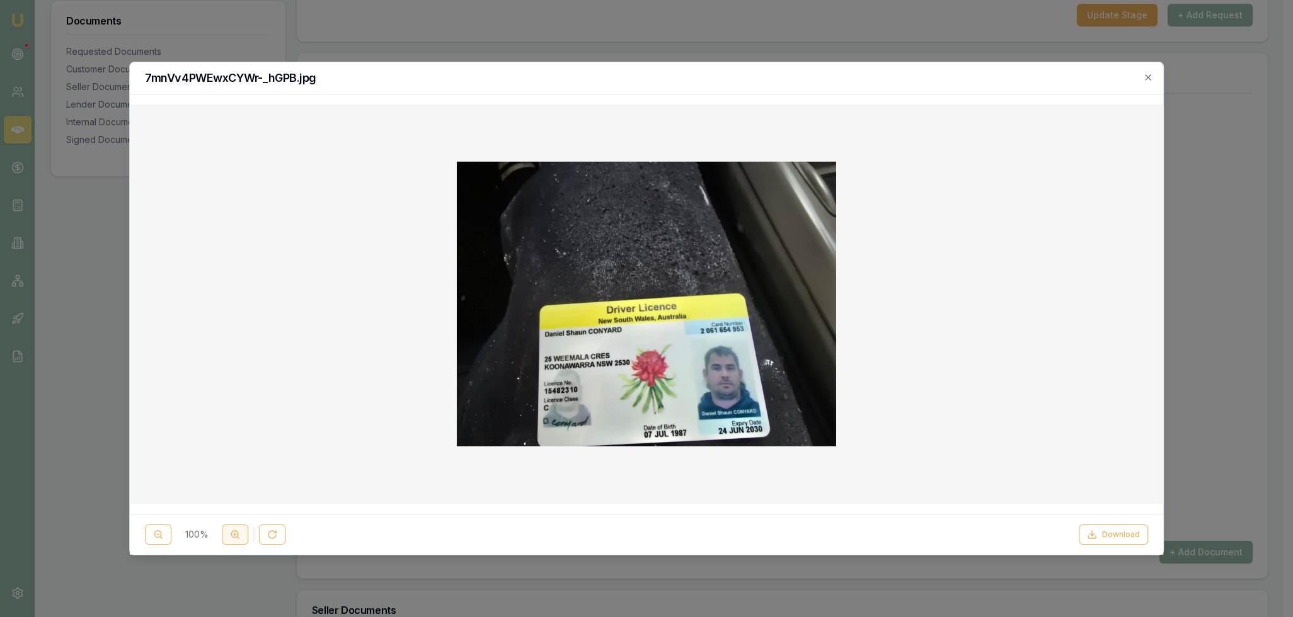
click at [231, 534] on icon at bounding box center [235, 535] width 10 height 10
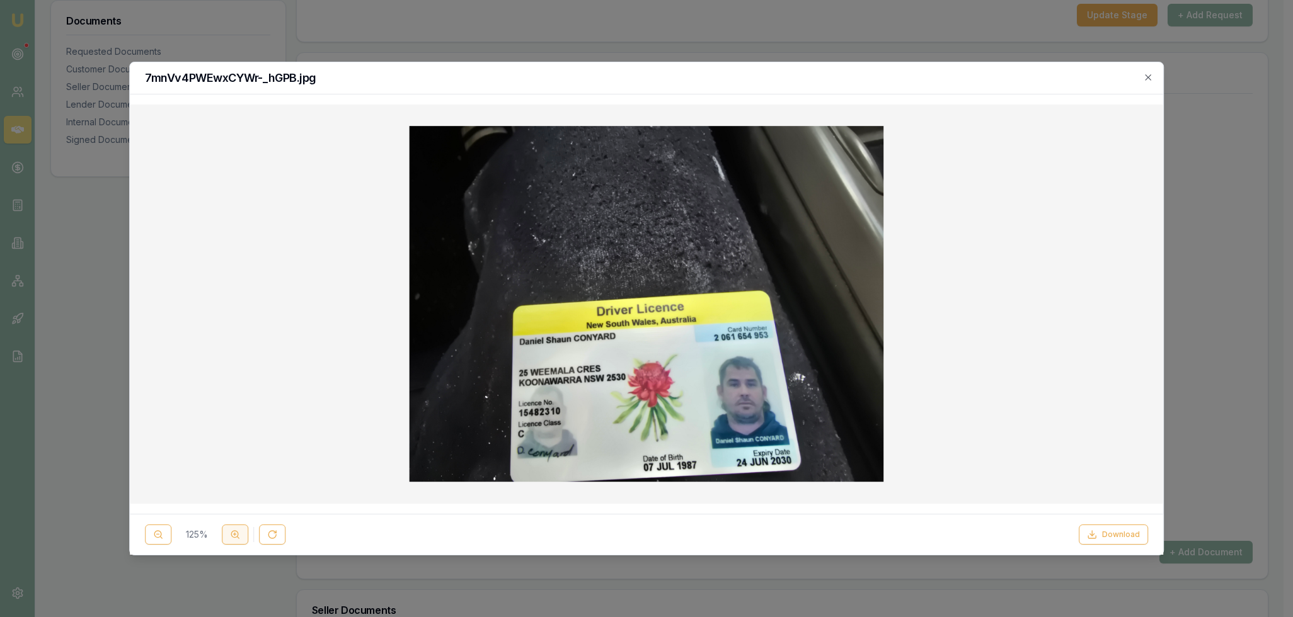
click at [231, 534] on icon at bounding box center [235, 535] width 10 height 10
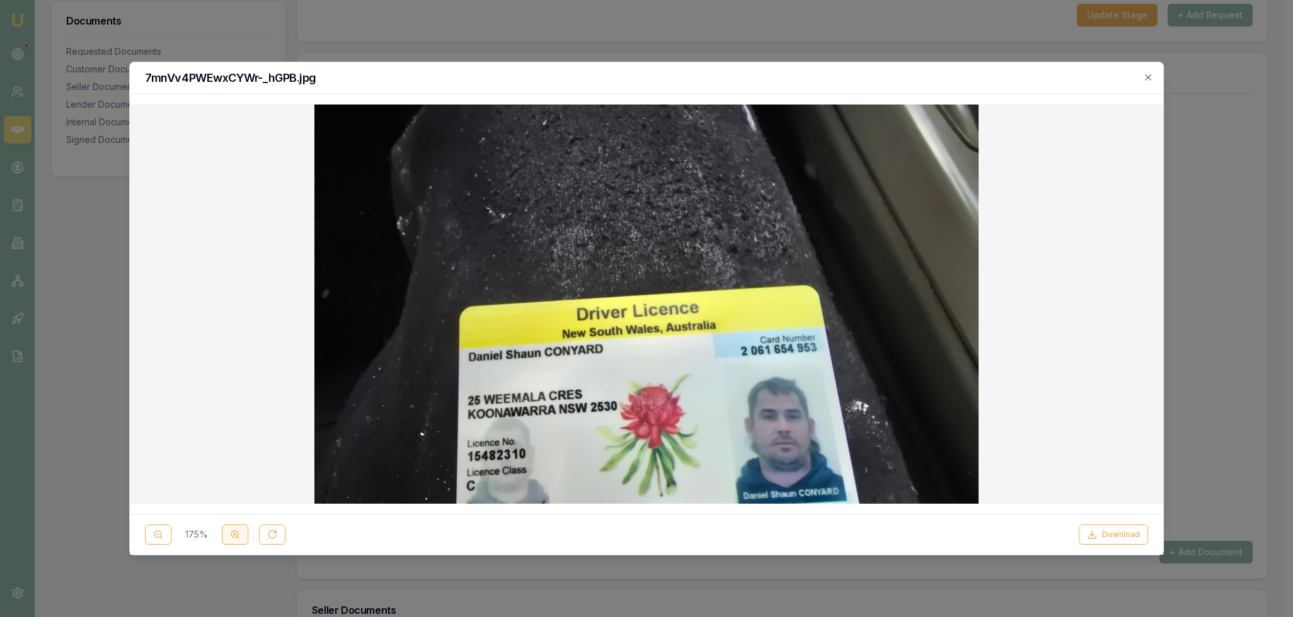
click at [231, 534] on icon at bounding box center [235, 535] width 10 height 10
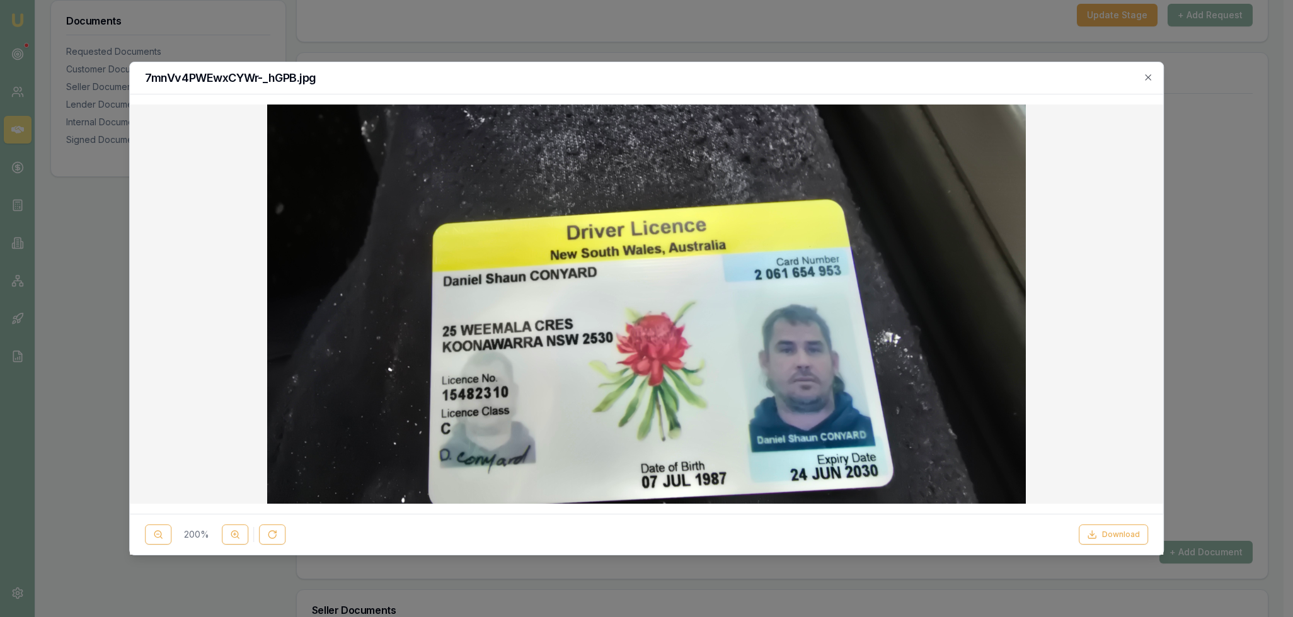
scroll to position [84, 0]
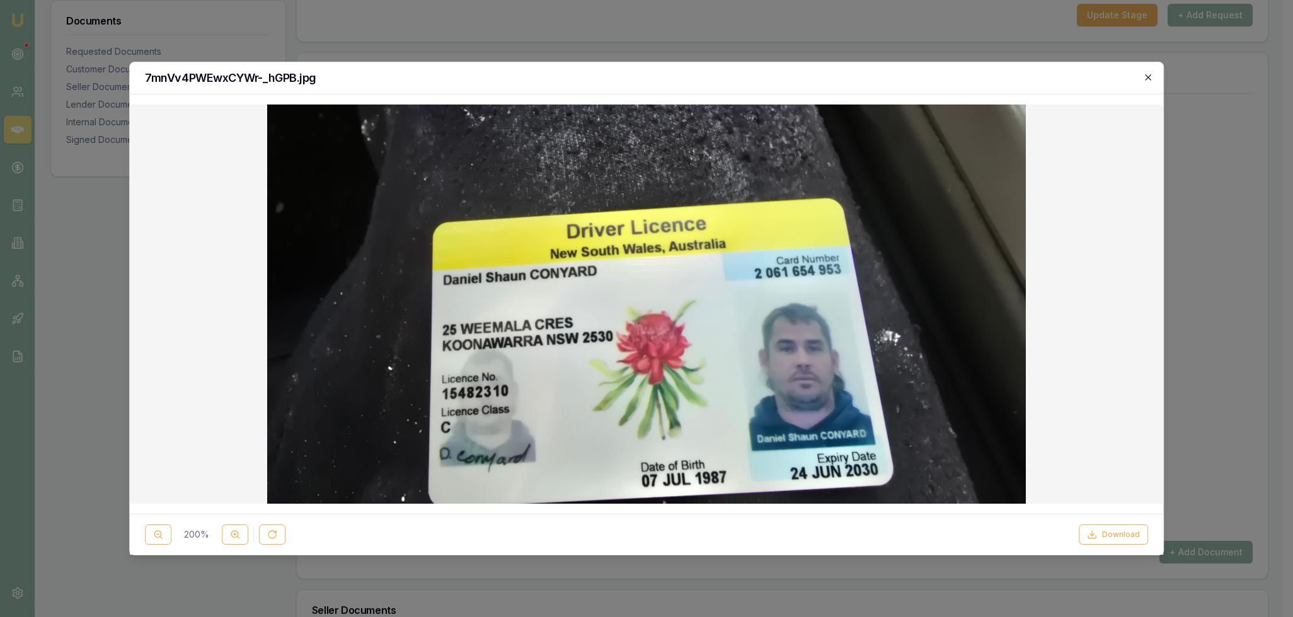
click at [1151, 77] on icon "button" at bounding box center [1148, 77] width 10 height 10
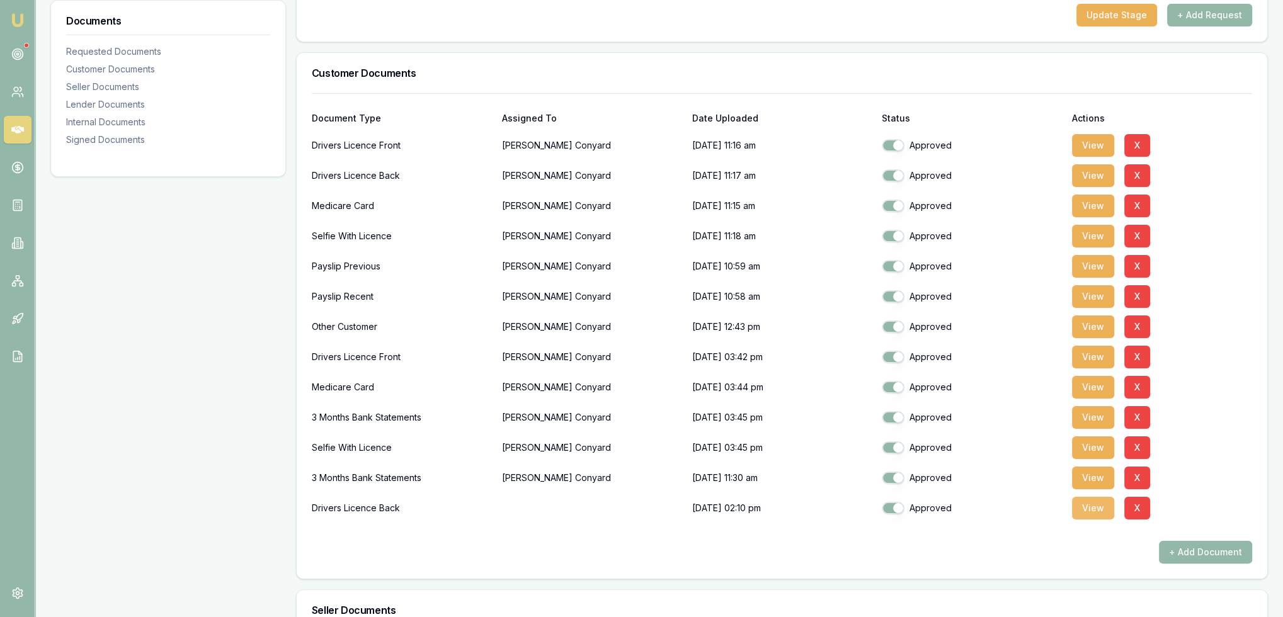
click at [1094, 503] on button "View" at bounding box center [1093, 508] width 42 height 23
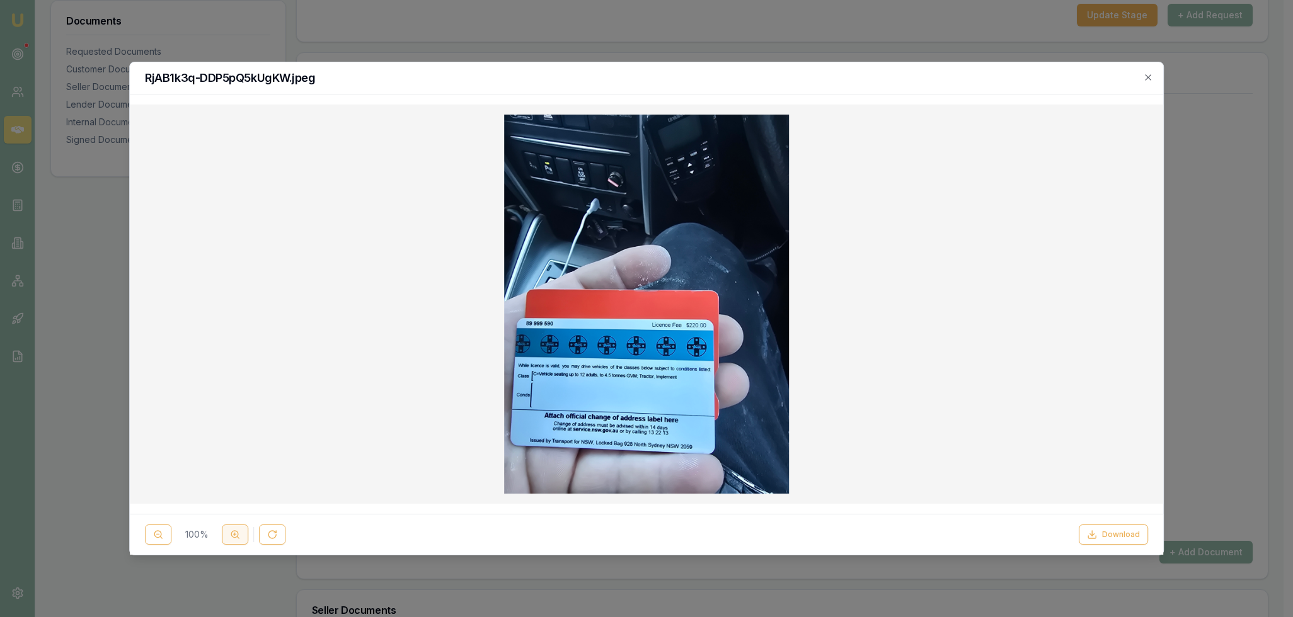
click at [224, 535] on button at bounding box center [235, 535] width 26 height 20
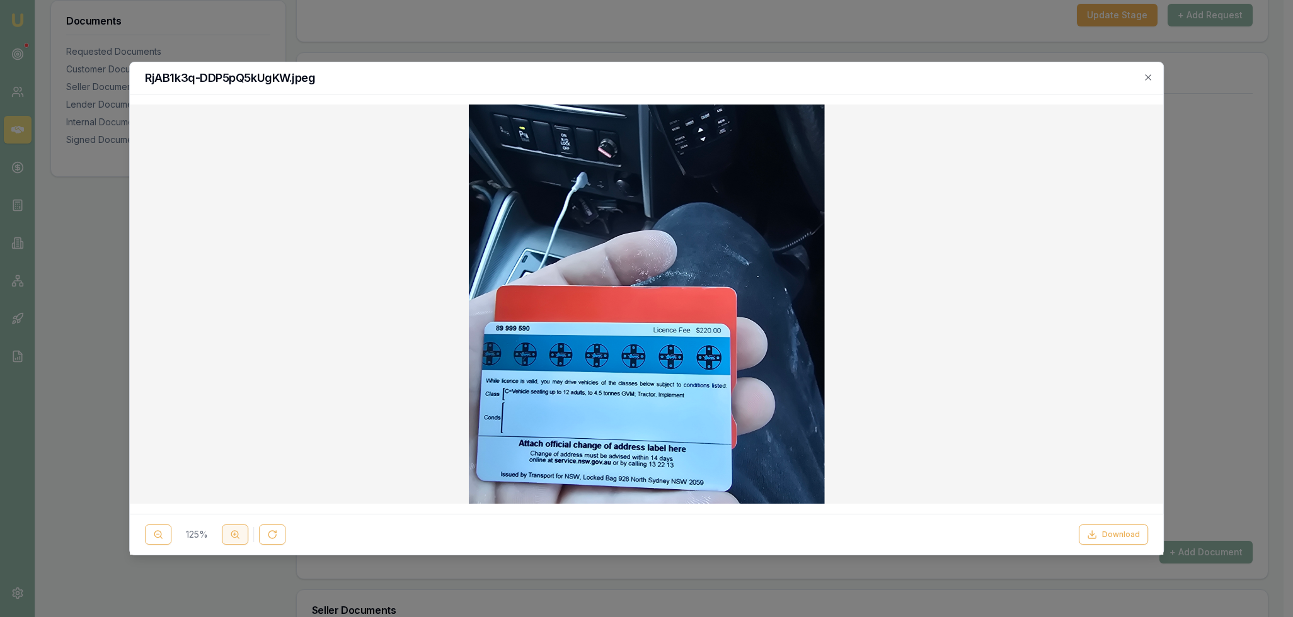
click at [224, 535] on button at bounding box center [235, 535] width 26 height 20
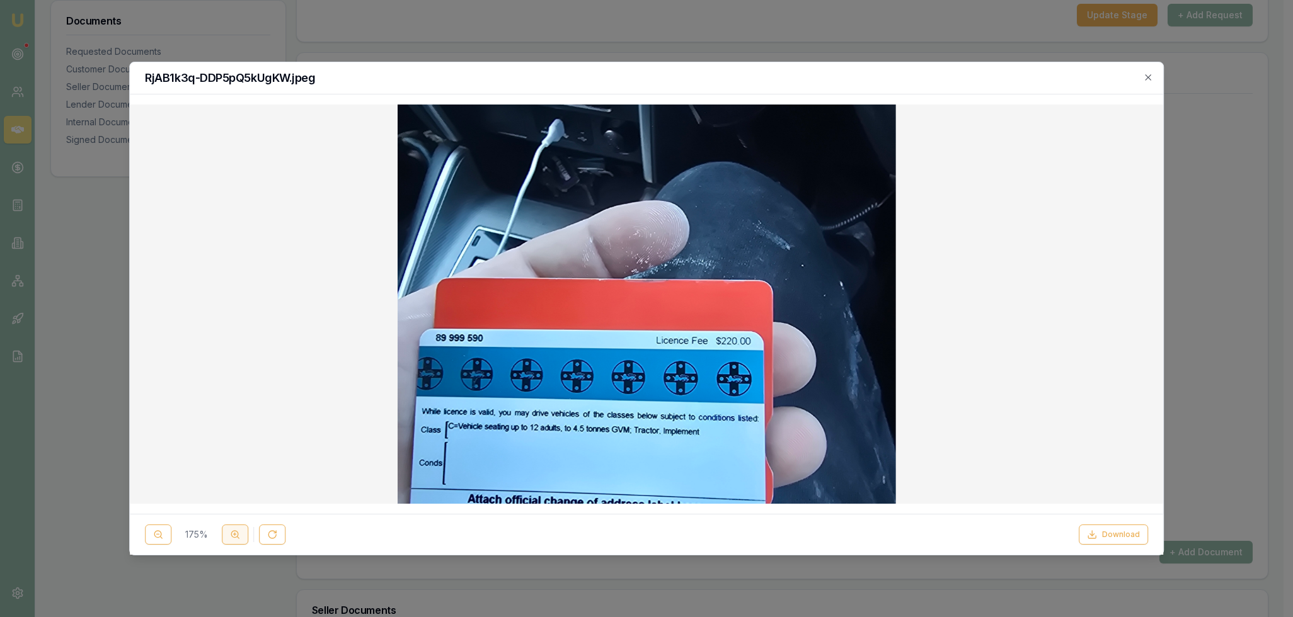
click at [224, 535] on button at bounding box center [235, 535] width 26 height 20
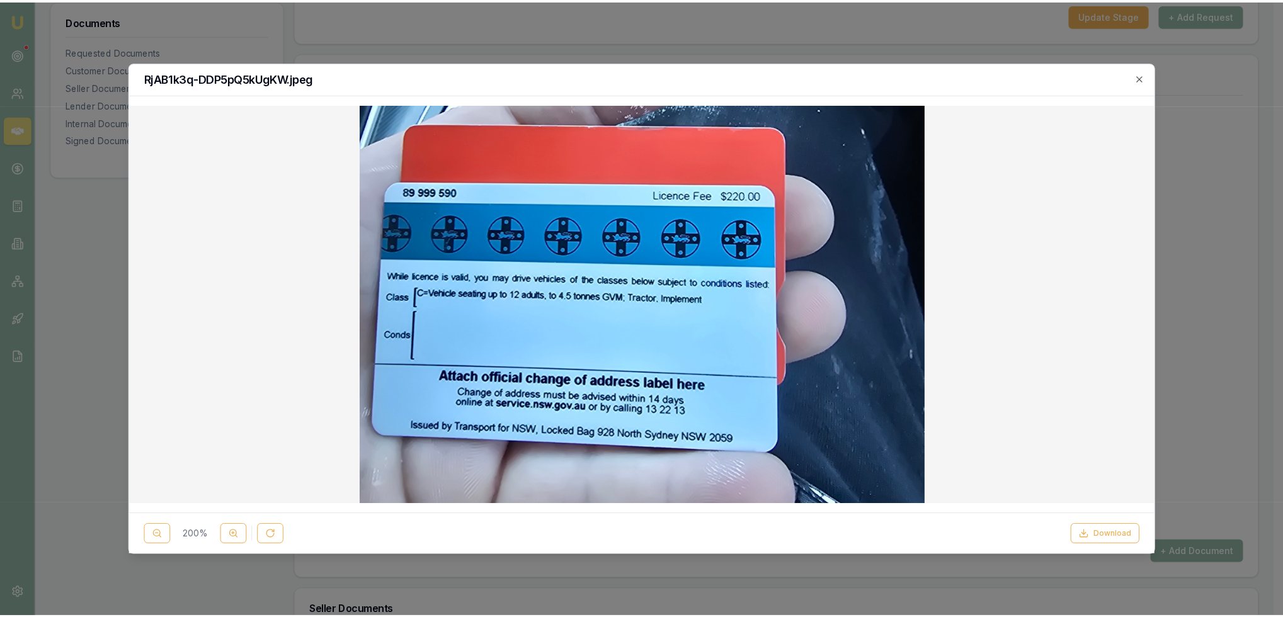
scroll to position [168, 0]
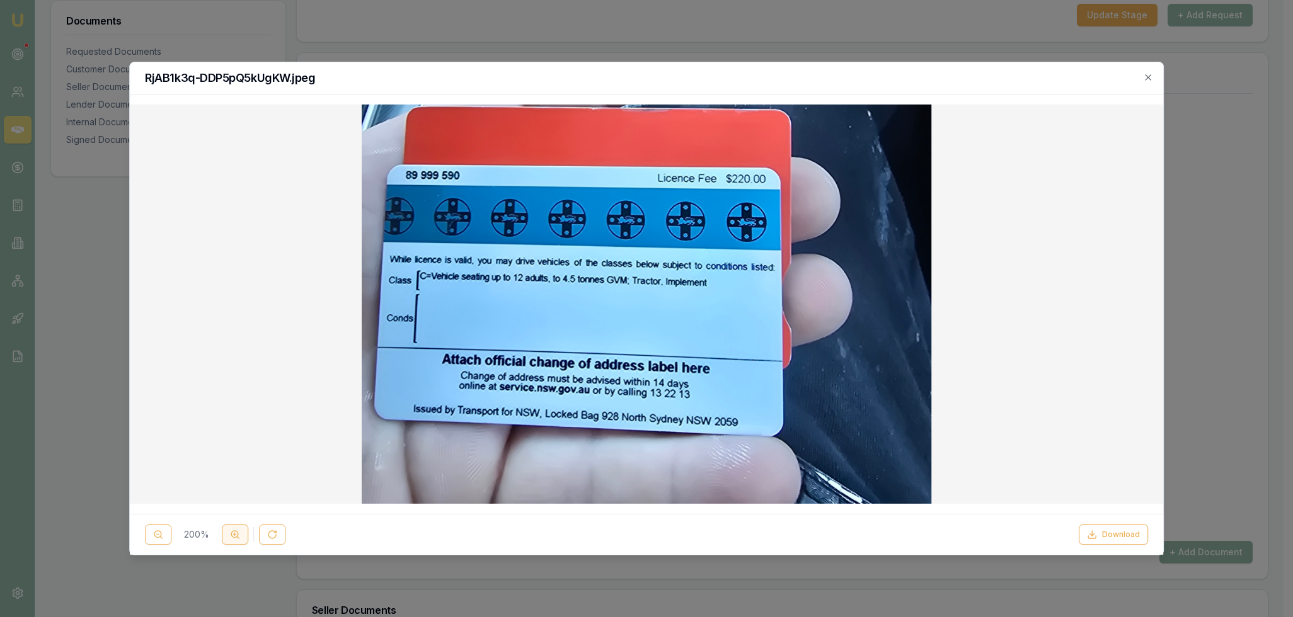
click at [231, 540] on button at bounding box center [235, 535] width 26 height 20
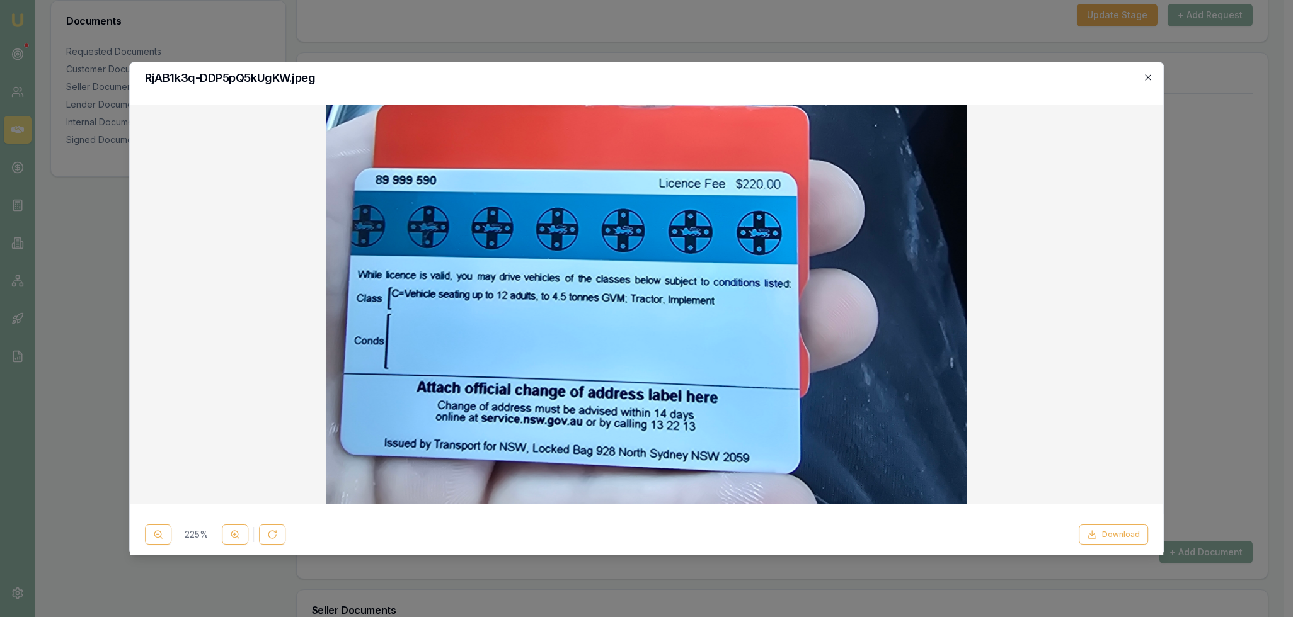
click at [1146, 72] on icon "button" at bounding box center [1148, 77] width 10 height 10
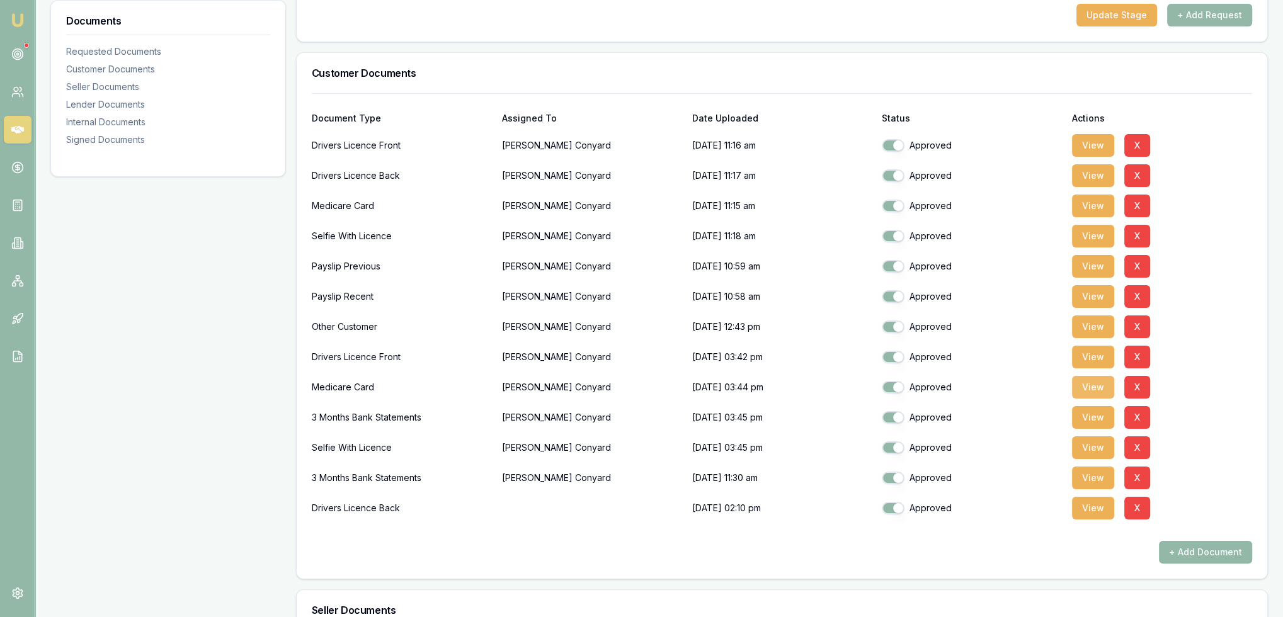
click at [1085, 387] on button "View" at bounding box center [1093, 387] width 42 height 23
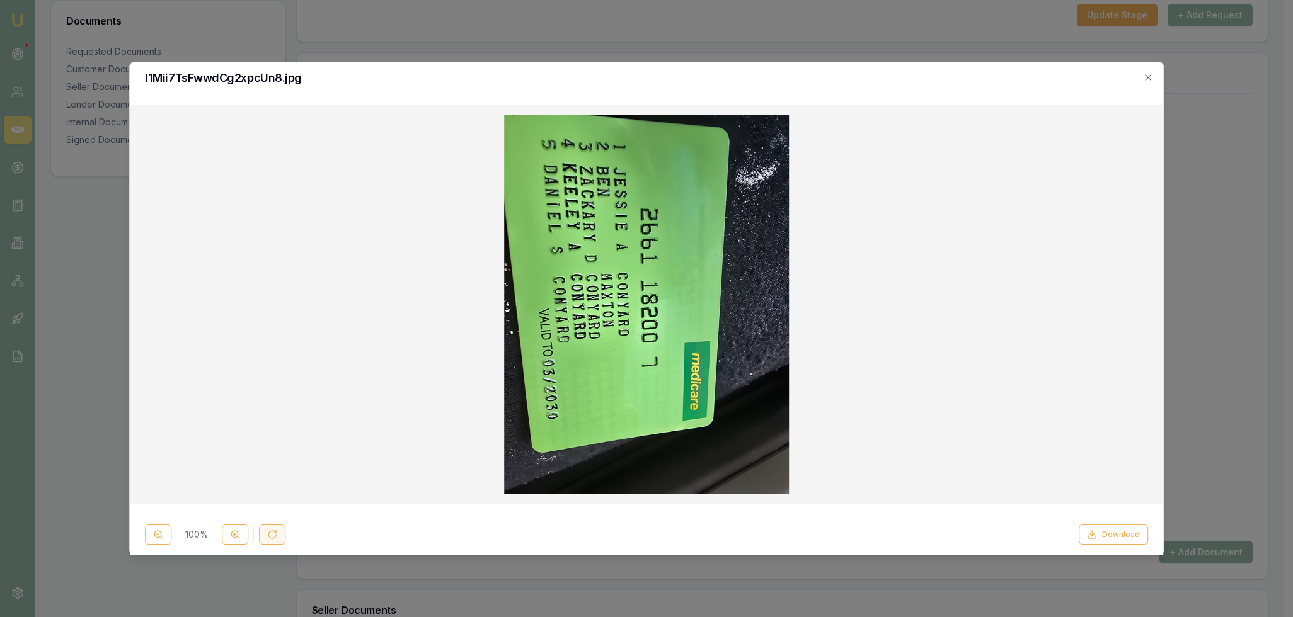
click at [265, 534] on button at bounding box center [272, 535] width 26 height 20
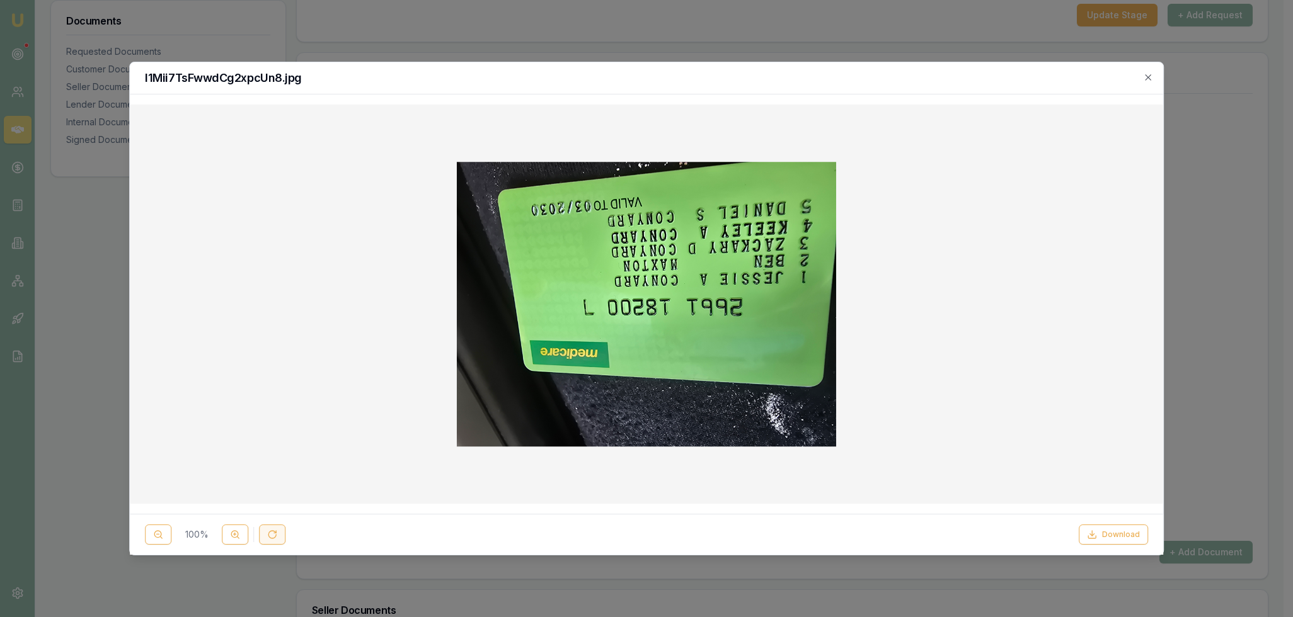
click at [265, 534] on button at bounding box center [272, 535] width 26 height 20
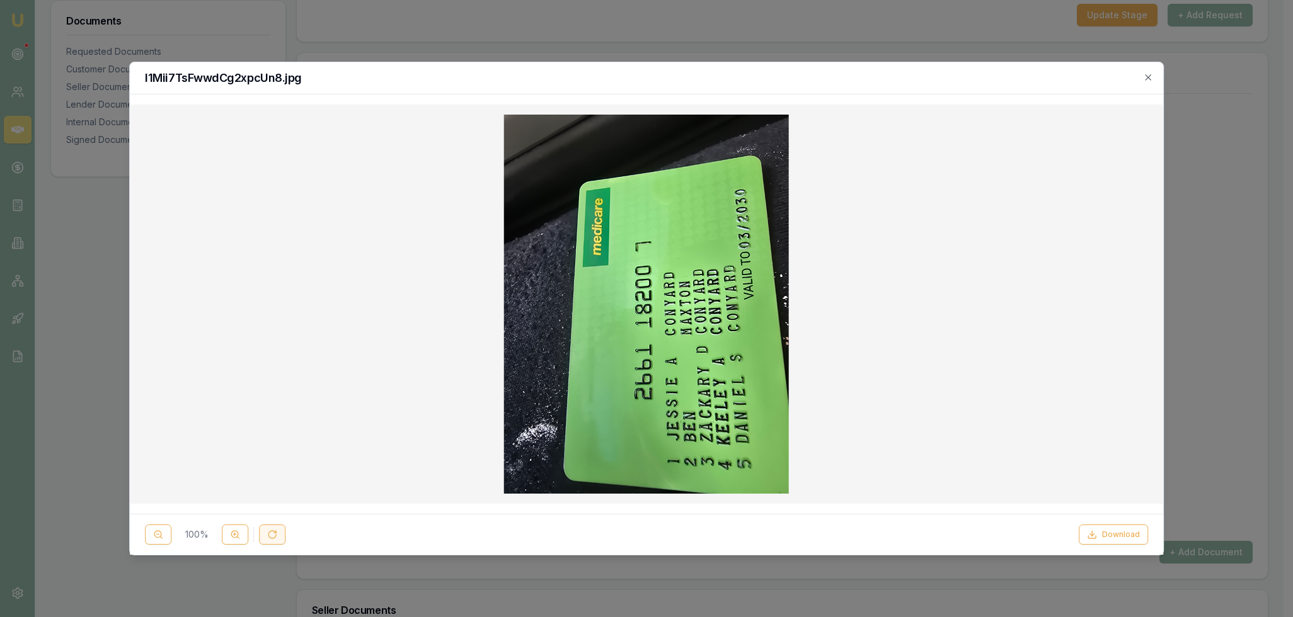
click at [265, 534] on button at bounding box center [272, 535] width 26 height 20
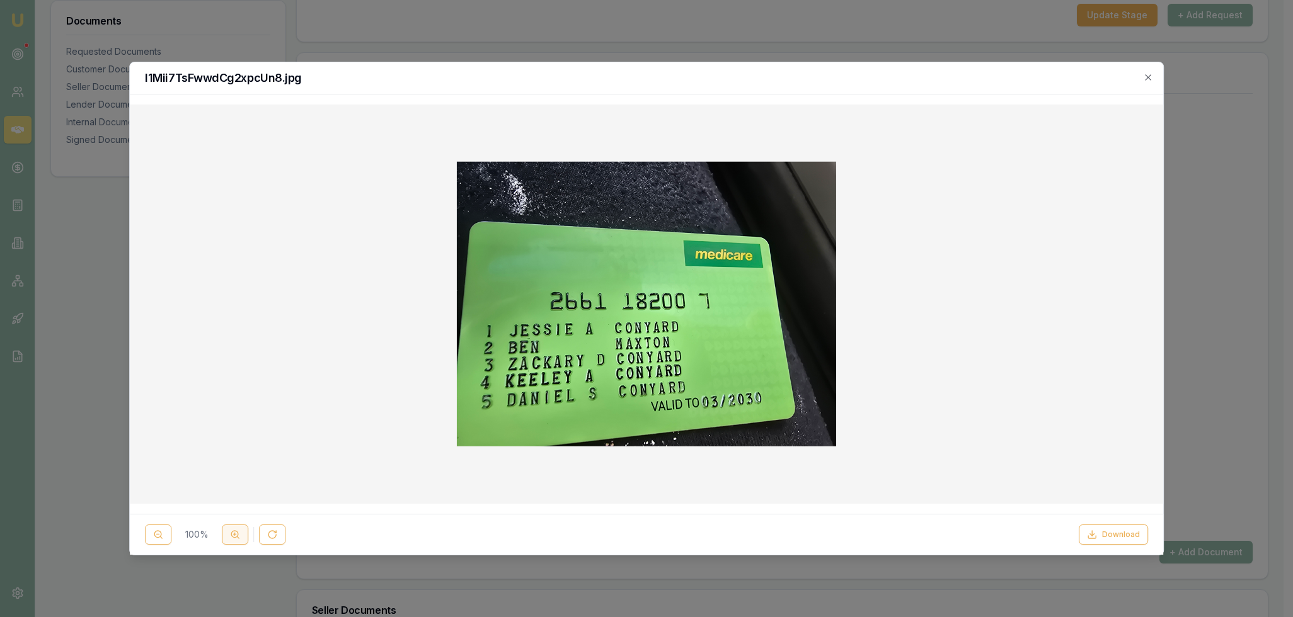
click at [245, 537] on button at bounding box center [235, 535] width 26 height 20
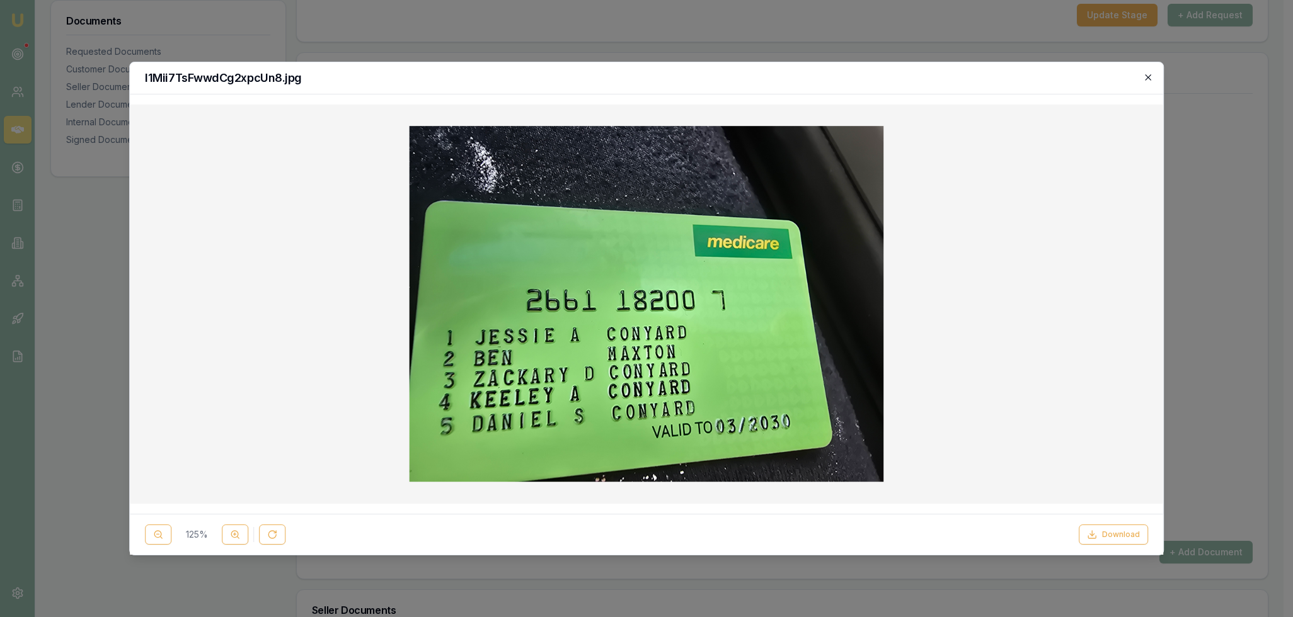
click at [1147, 77] on icon "button" at bounding box center [1148, 77] width 6 height 6
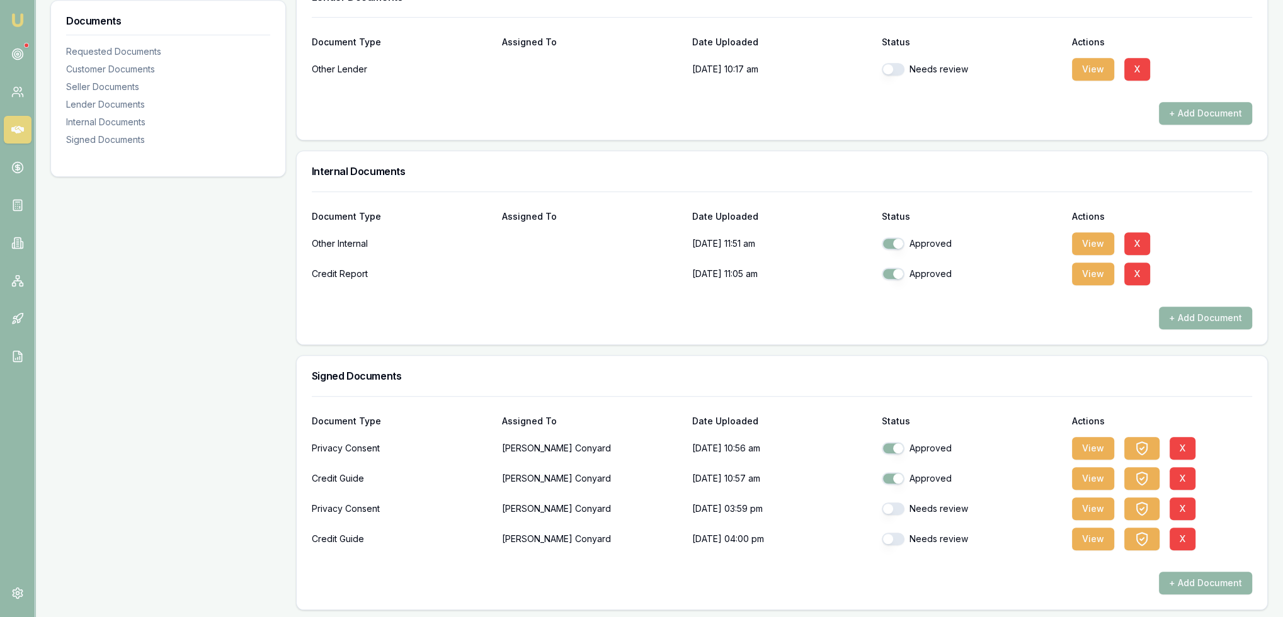
scroll to position [956, 0]
click at [896, 505] on button "button" at bounding box center [893, 507] width 23 height 13
checkbox input "true"
drag, startPoint x: 896, startPoint y: 535, endPoint x: 1023, endPoint y: 541, distance: 127.4
click at [898, 538] on button "button" at bounding box center [893, 538] width 23 height 13
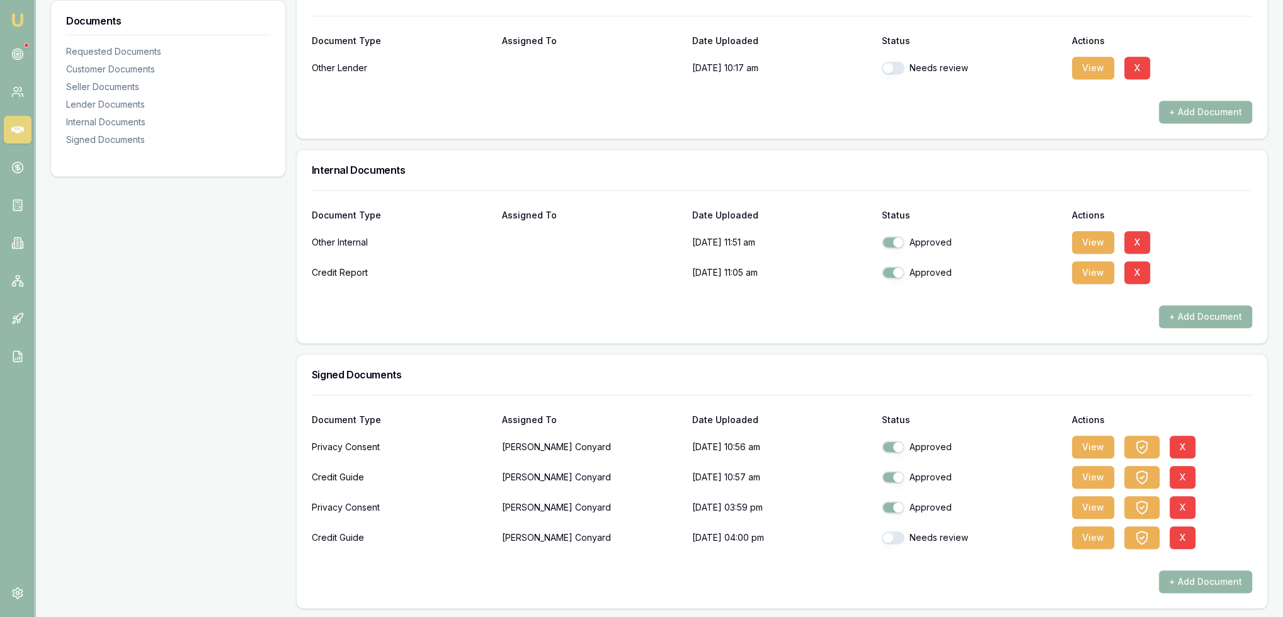
checkbox input "true"
click at [1080, 501] on button "View" at bounding box center [1093, 507] width 42 height 23
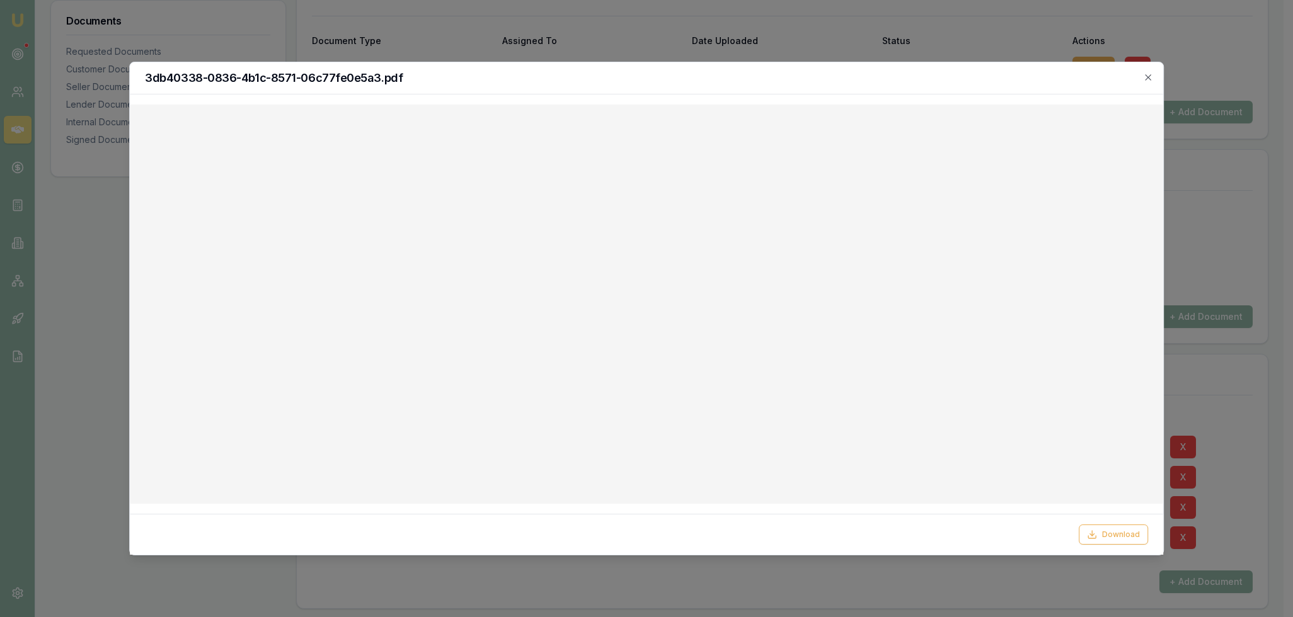
click at [650, 76] on h2 "3db40338-0836-4b1c-8571-06c77fe0e5a3.pdf" at bounding box center [646, 77] width 1003 height 11
click at [1146, 74] on icon "button" at bounding box center [1148, 77] width 10 height 10
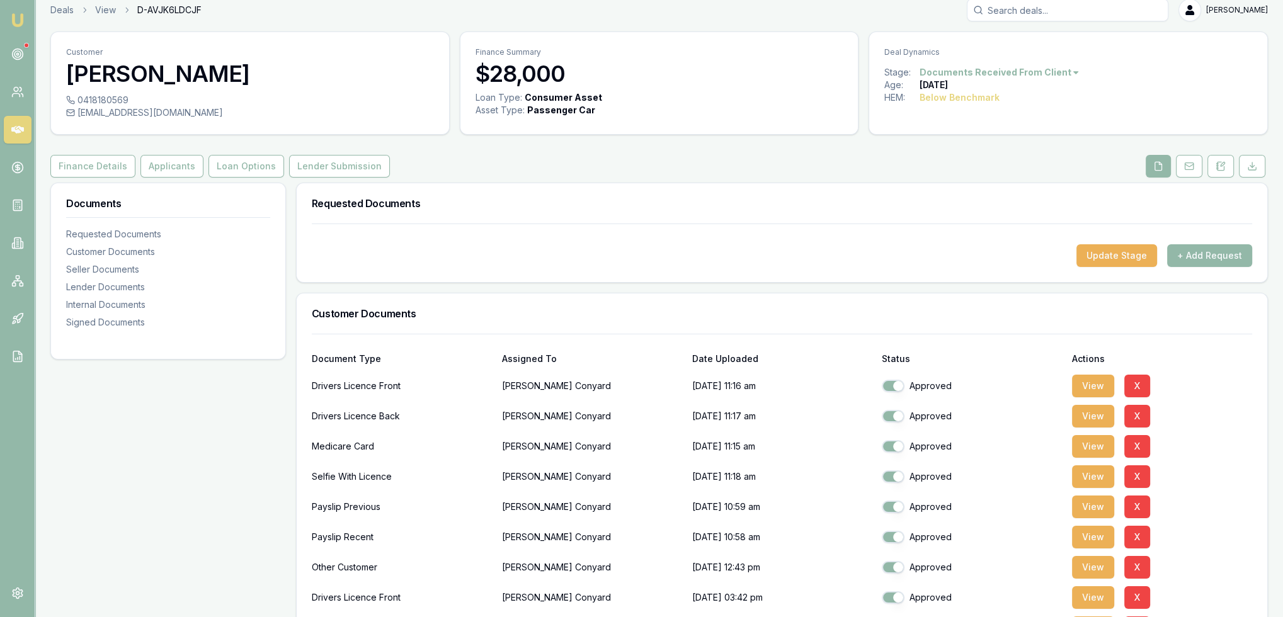
scroll to position [0, 0]
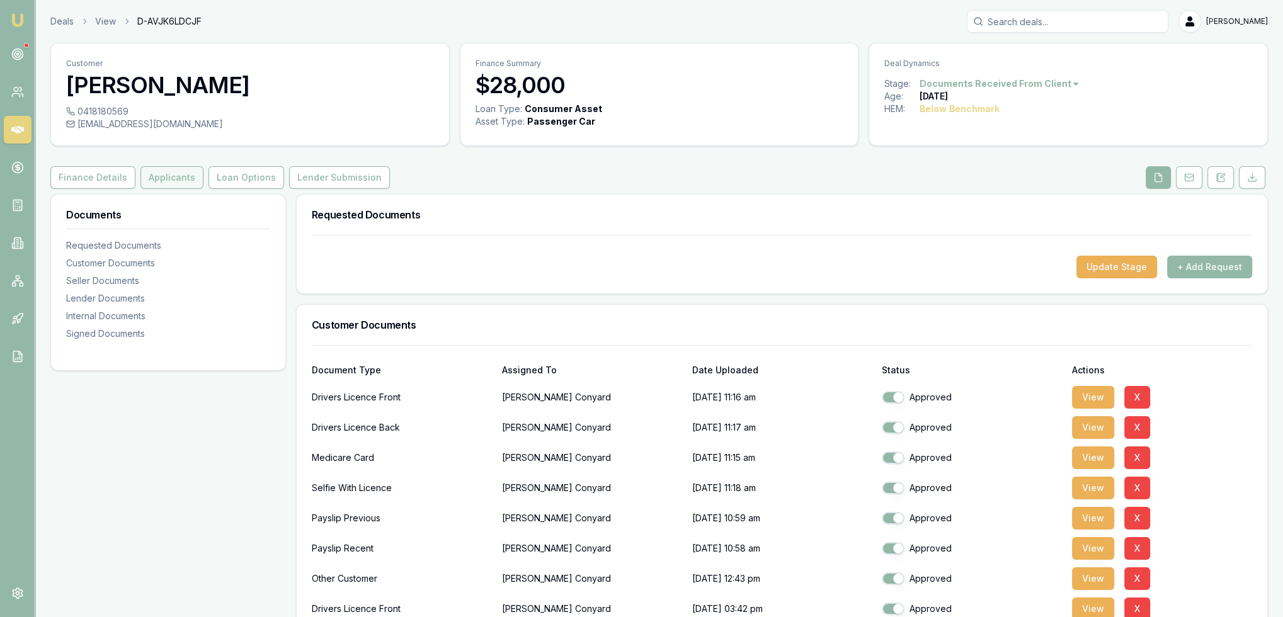
click at [151, 173] on button "Applicants" at bounding box center [171, 177] width 63 height 23
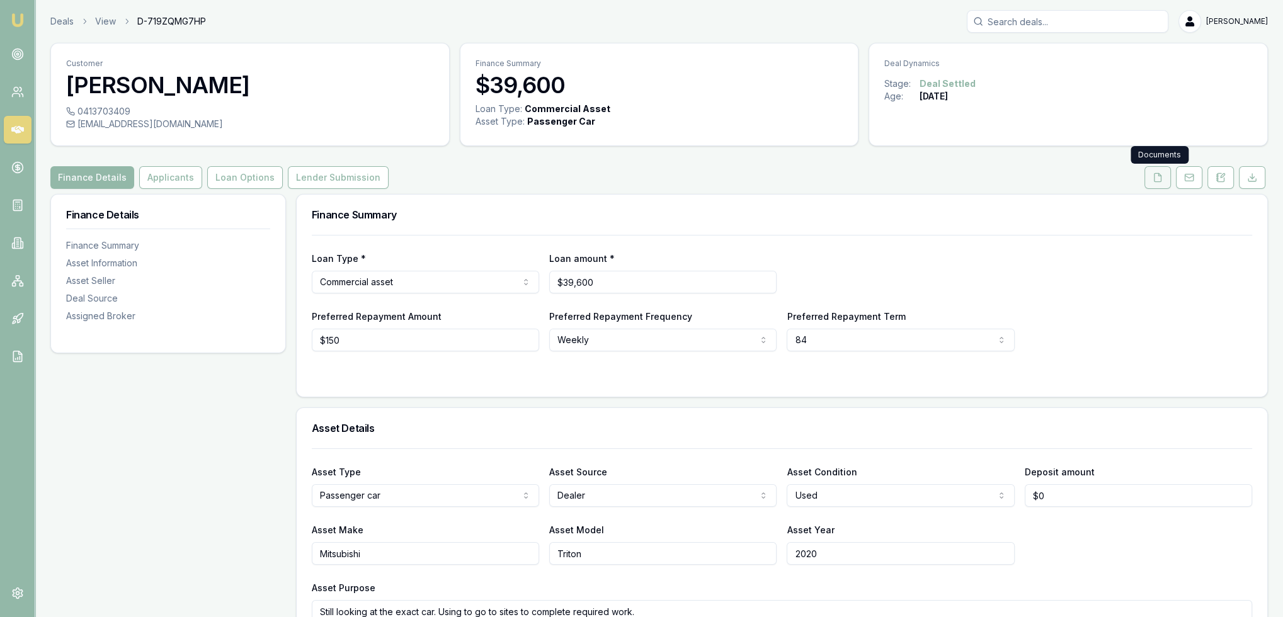
click at [1162, 176] on icon at bounding box center [1158, 177] width 7 height 8
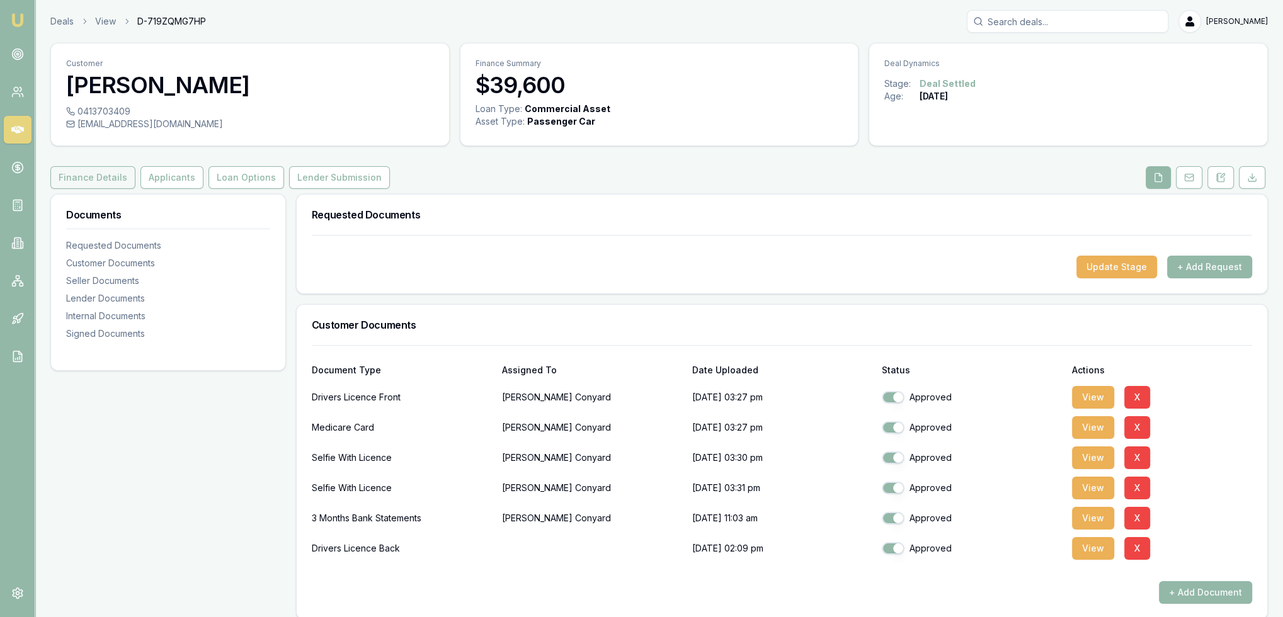
click at [100, 180] on button "Finance Details" at bounding box center [92, 177] width 85 height 23
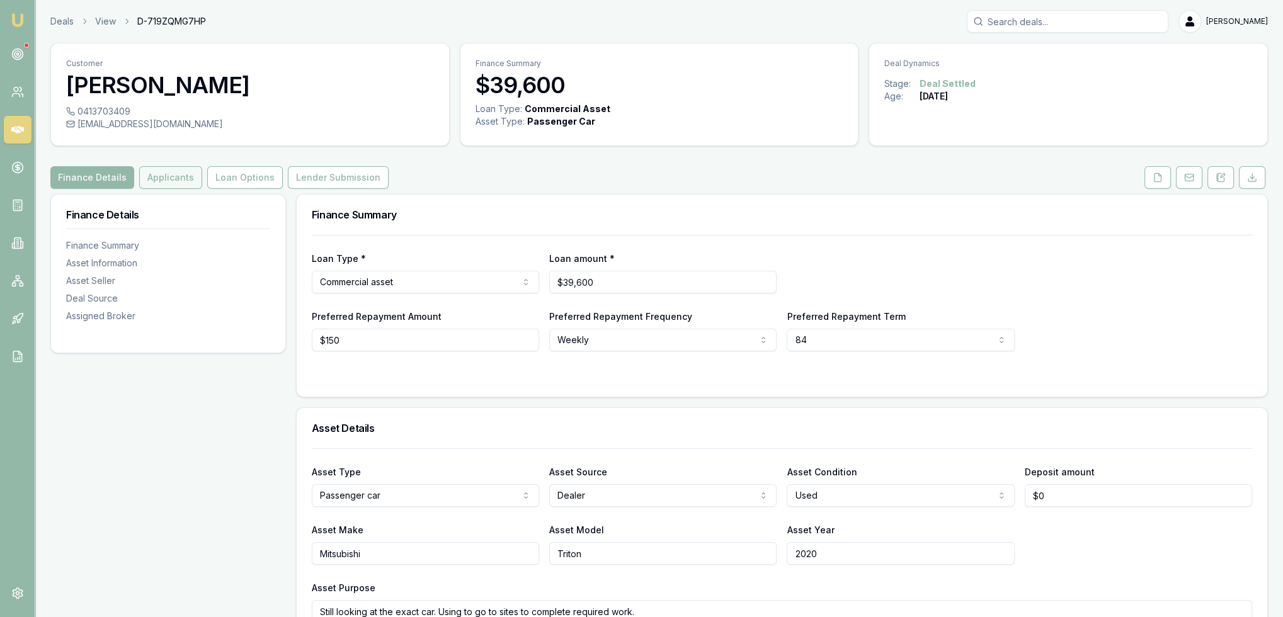
click at [161, 178] on button "Applicants" at bounding box center [170, 177] width 63 height 23
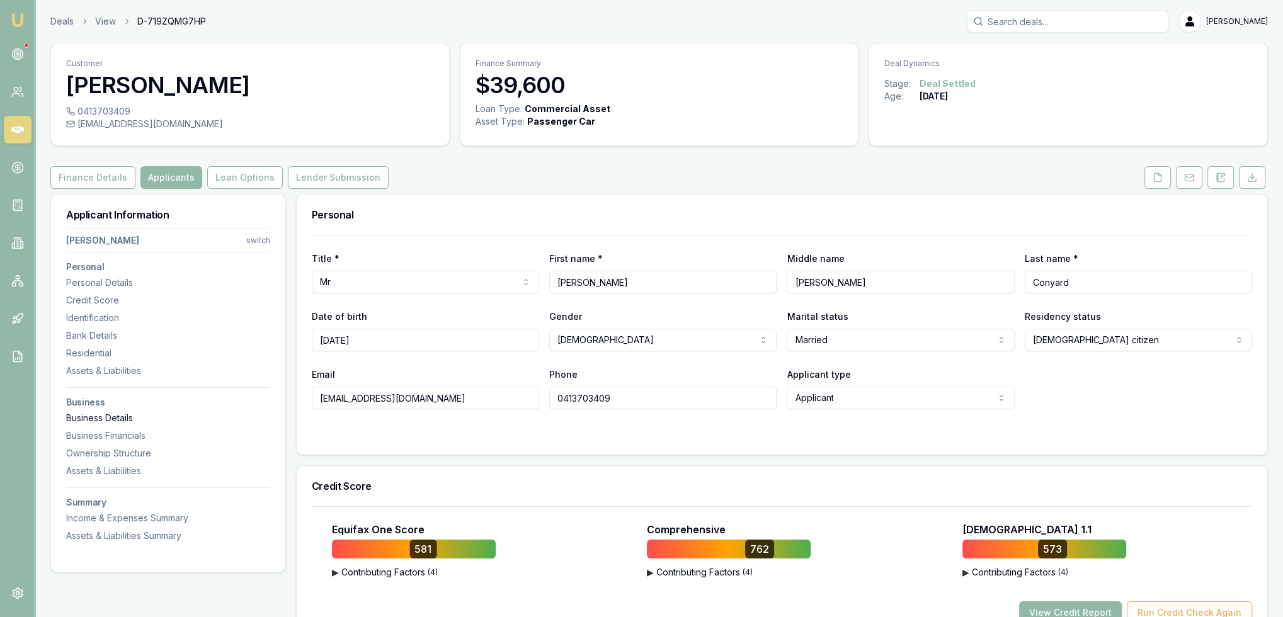
click at [131, 414] on div "Business Details" at bounding box center [168, 418] width 204 height 13
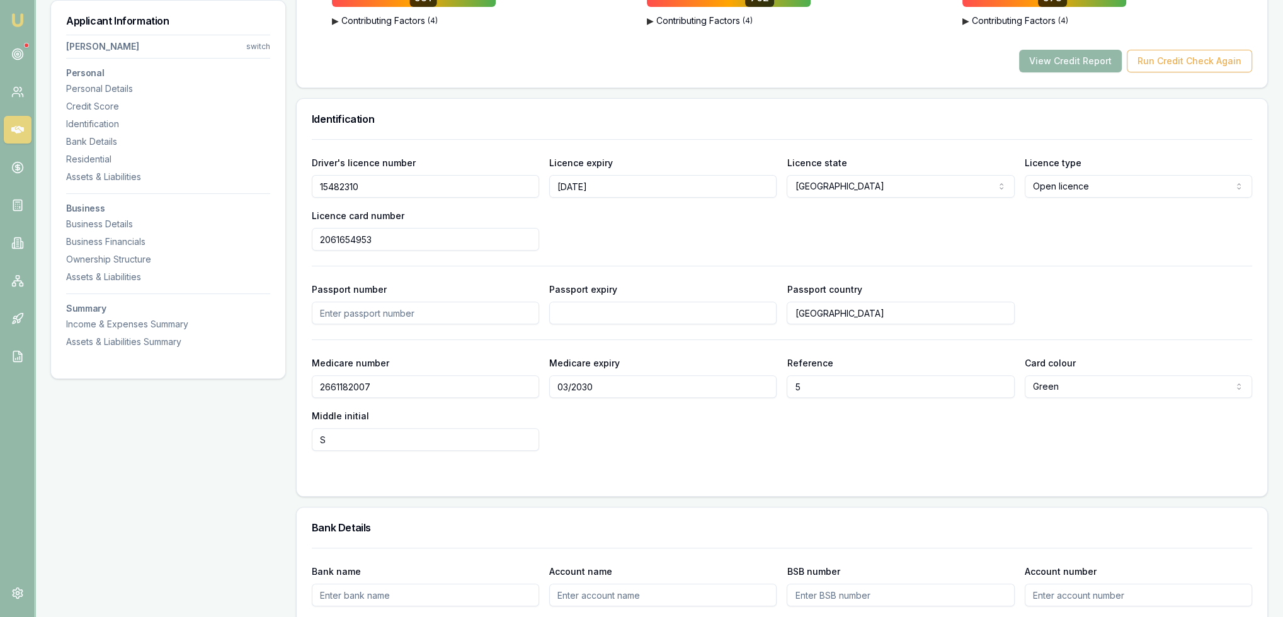
scroll to position [567, 0]
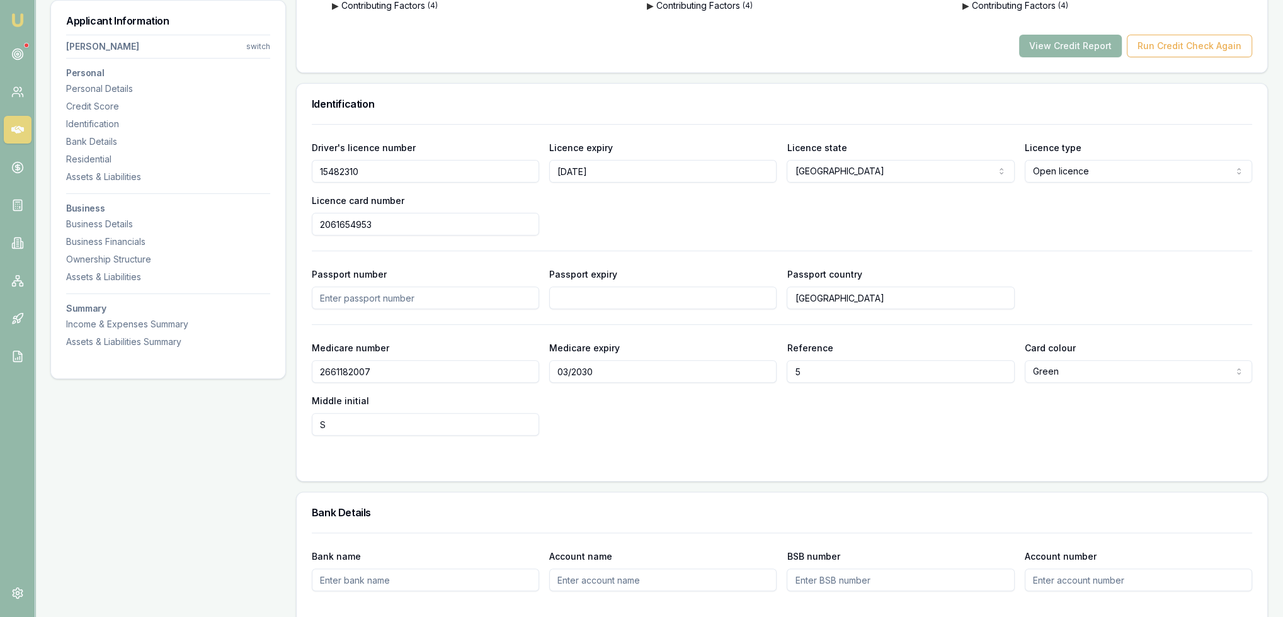
drag, startPoint x: 370, startPoint y: 168, endPoint x: 275, endPoint y: 170, distance: 95.1
click at [100, 229] on div "Business Details" at bounding box center [168, 224] width 204 height 13
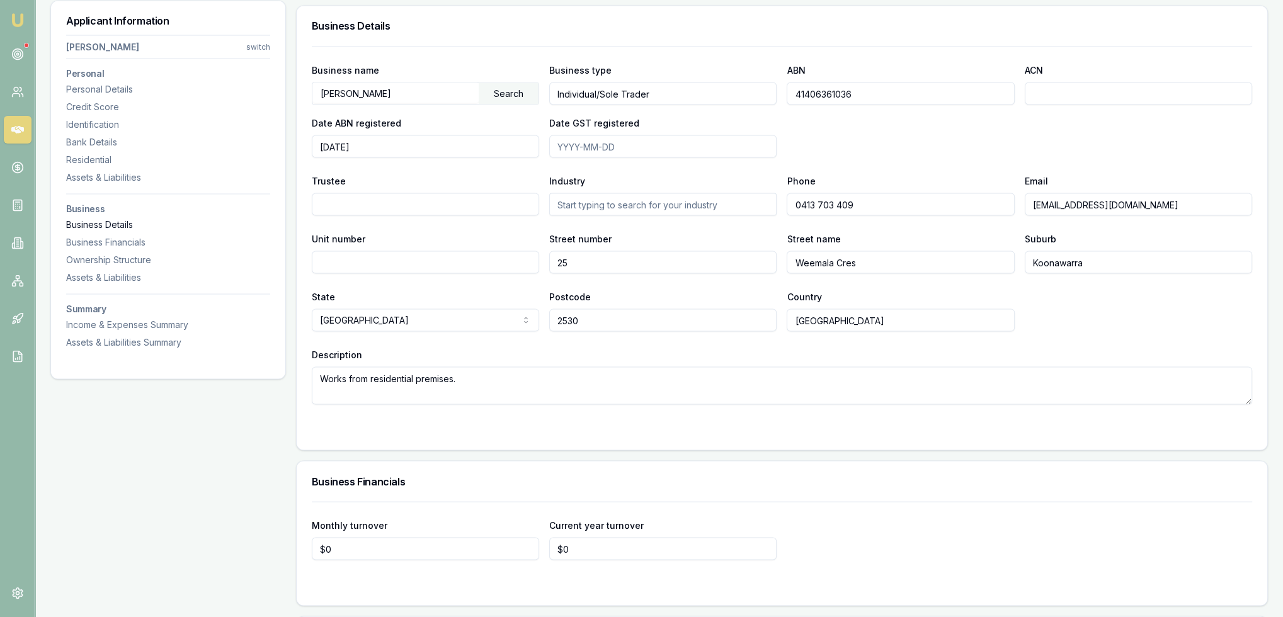
scroll to position [3178, 0]
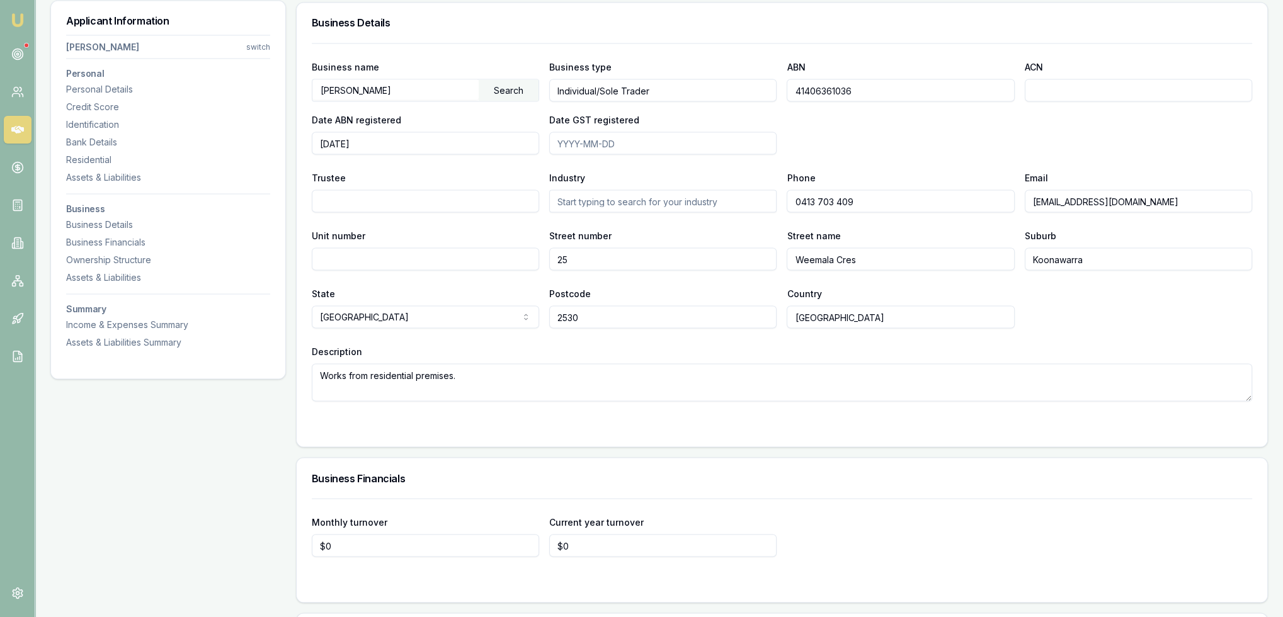
drag, startPoint x: 882, startPoint y: 88, endPoint x: 755, endPoint y: 89, distance: 127.3
click at [755, 89] on div "Business name [PERSON_NAME] Search Business type Individual/Sole Trader ABN 414…" at bounding box center [782, 107] width 940 height 96
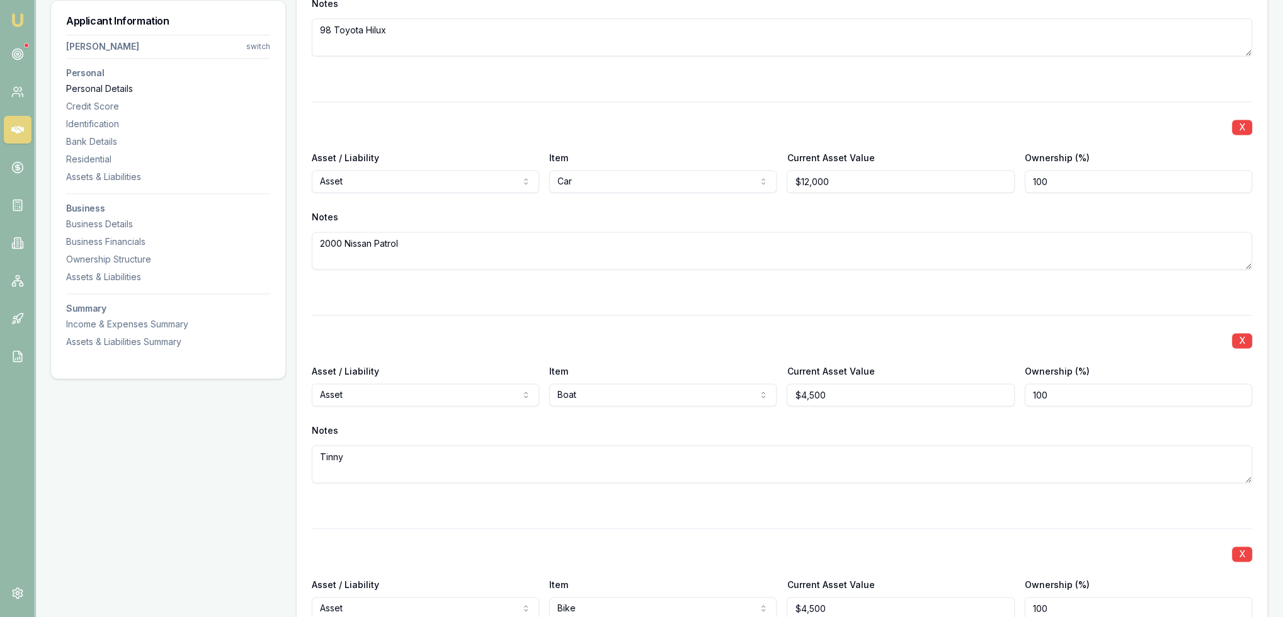
click at [96, 91] on div "Personal Details" at bounding box center [168, 89] width 204 height 13
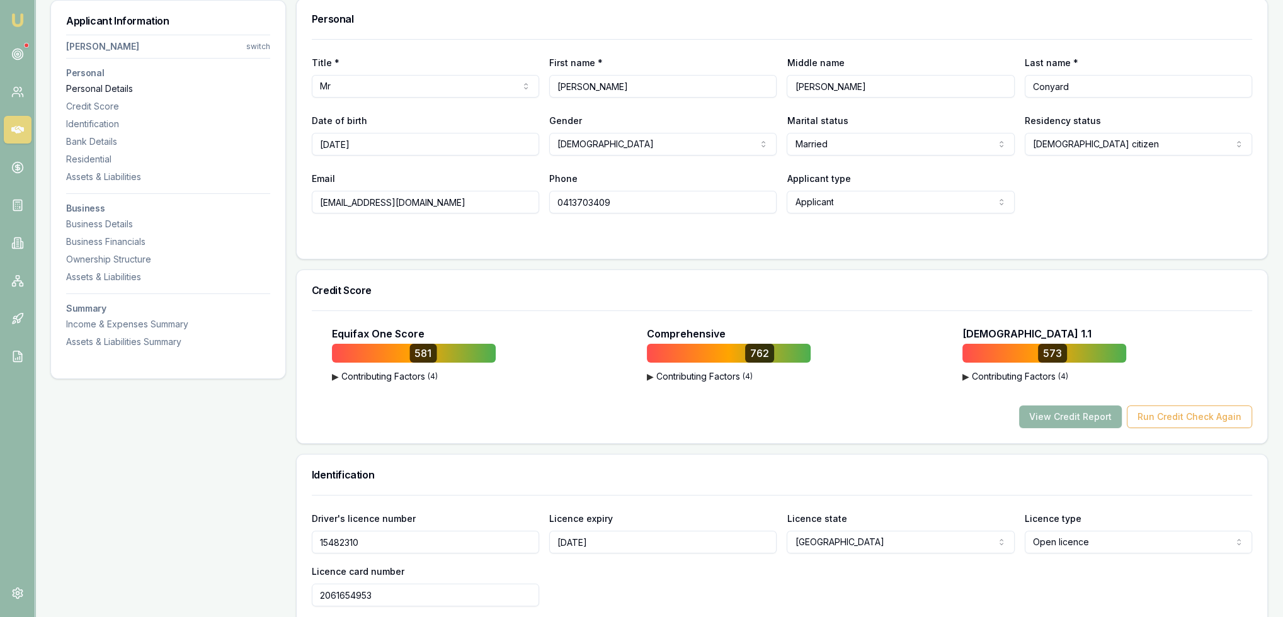
scroll to position [194, 0]
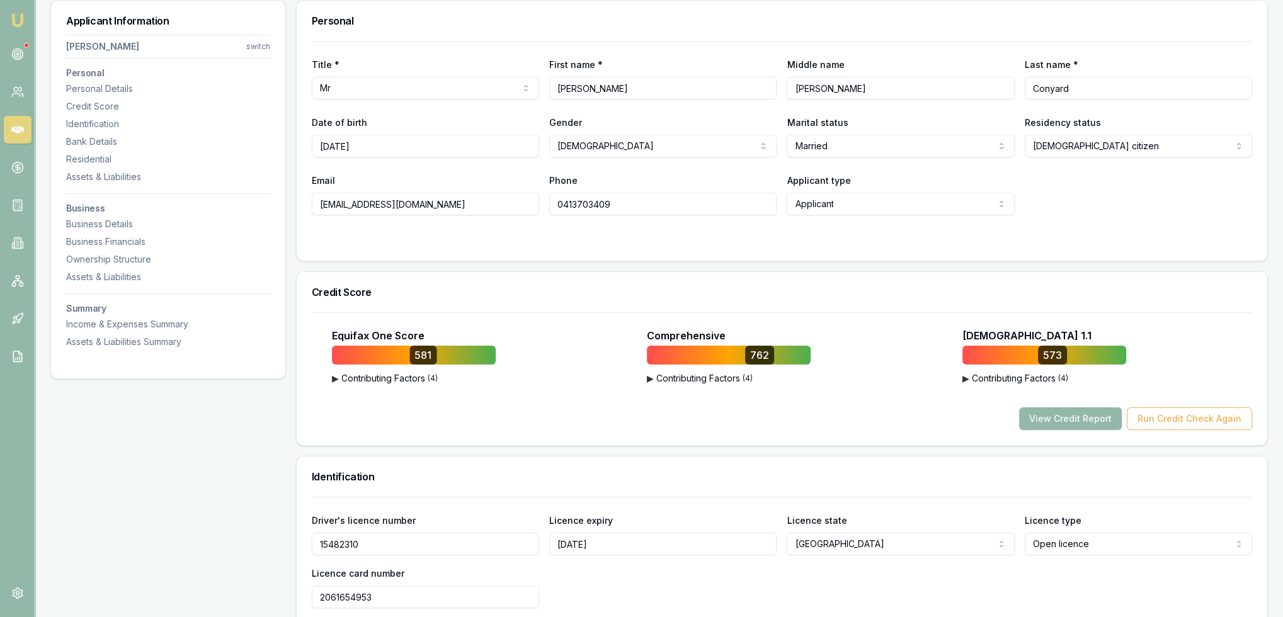
drag, startPoint x: 476, startPoint y: 206, endPoint x: 307, endPoint y: 206, distance: 168.8
click at [307, 206] on div "Title * Mr Mr Mrs Miss Ms Dr Prof First name * [PERSON_NAME] Middle name [PERSO…" at bounding box center [782, 151] width 971 height 220
drag, startPoint x: 617, startPoint y: 206, endPoint x: 500, endPoint y: 206, distance: 117.2
click at [500, 206] on div "Email [EMAIL_ADDRESS][DOMAIN_NAME] Phone [PHONE_NUMBER] Applicant type Applican…" at bounding box center [782, 194] width 940 height 43
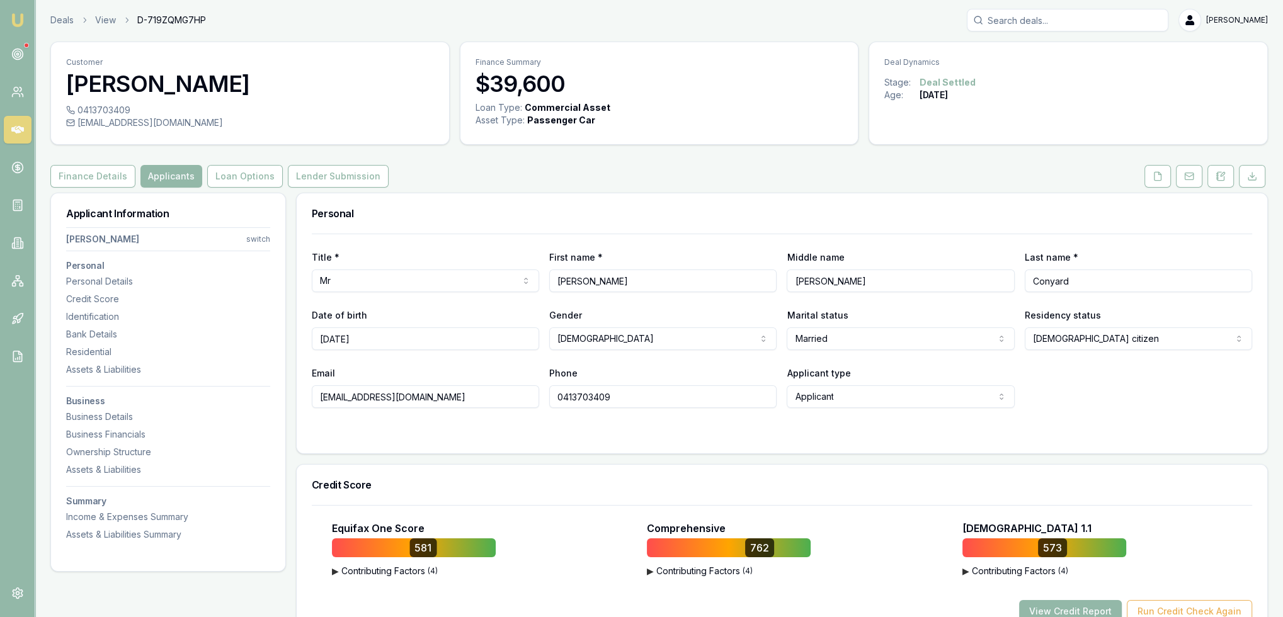
scroll to position [0, 0]
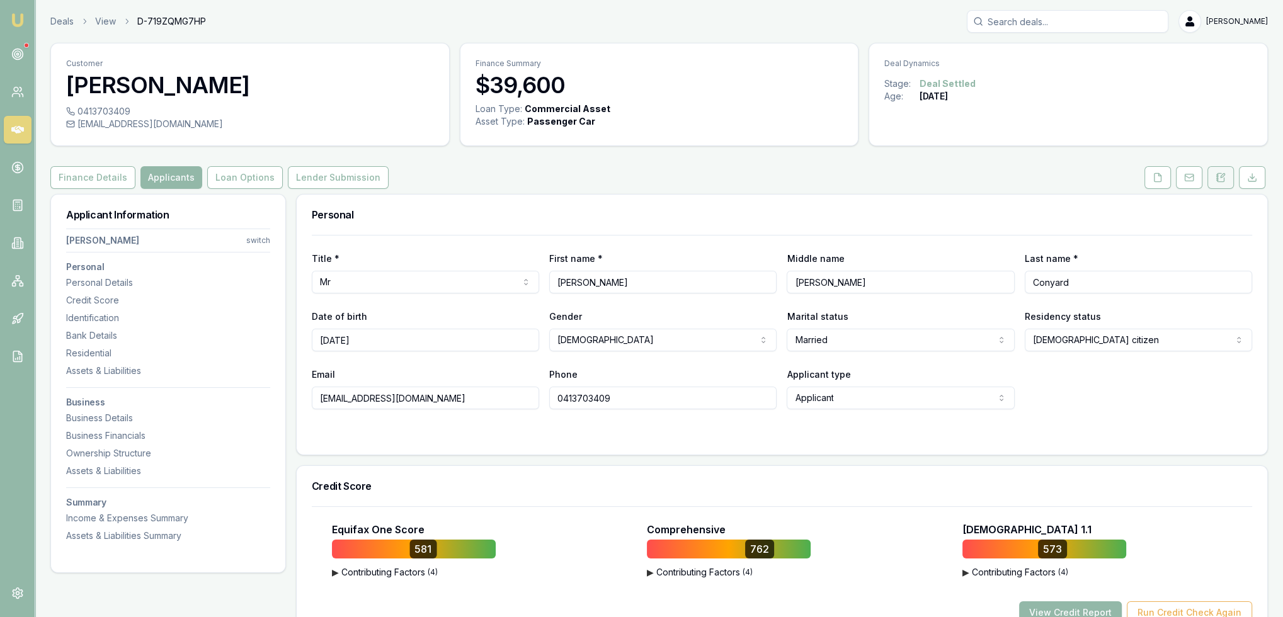
click at [1218, 183] on button at bounding box center [1221, 177] width 26 height 23
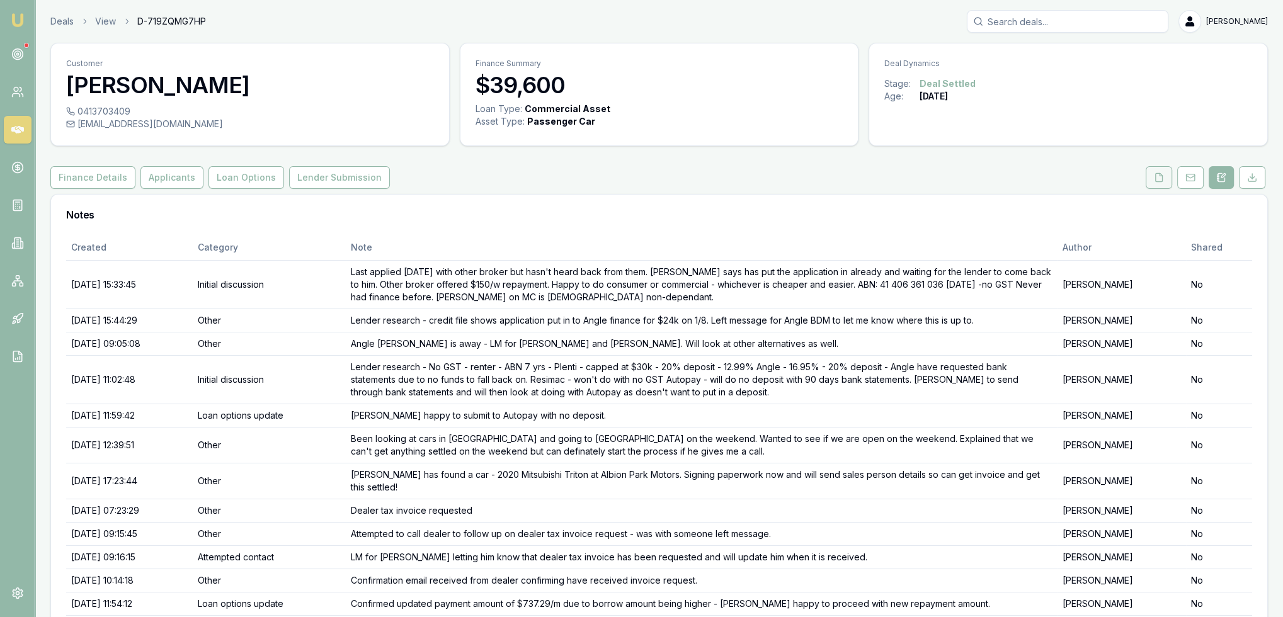
click at [1163, 177] on icon at bounding box center [1159, 177] width 7 height 8
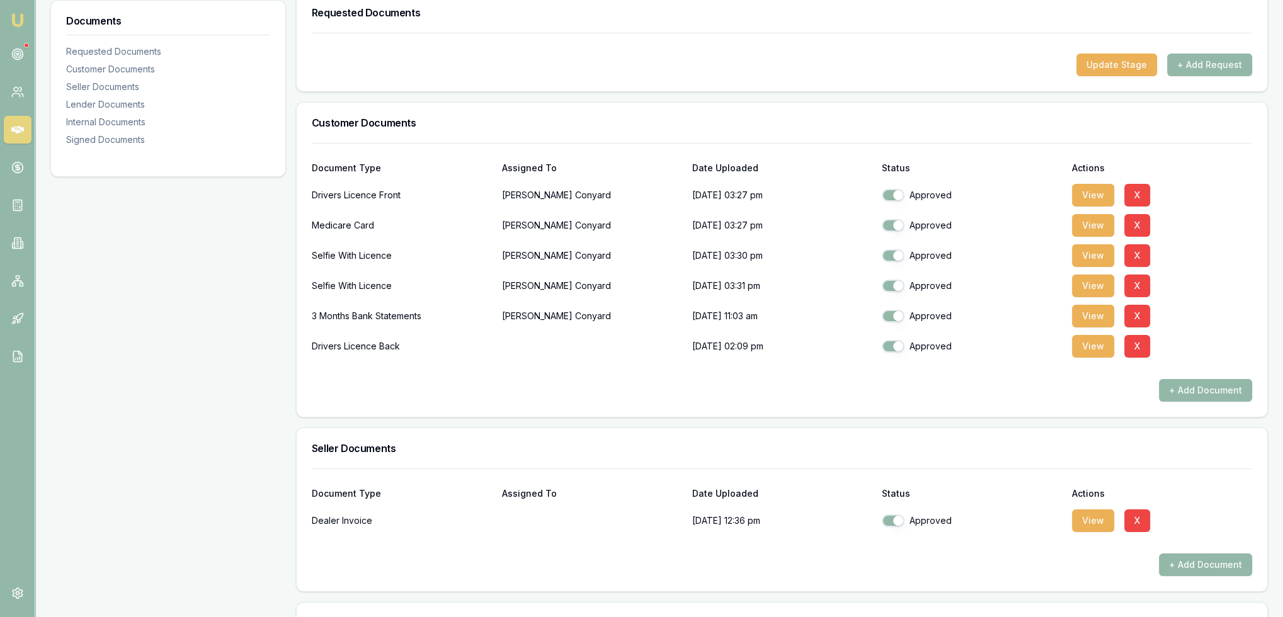
scroll to position [126, 0]
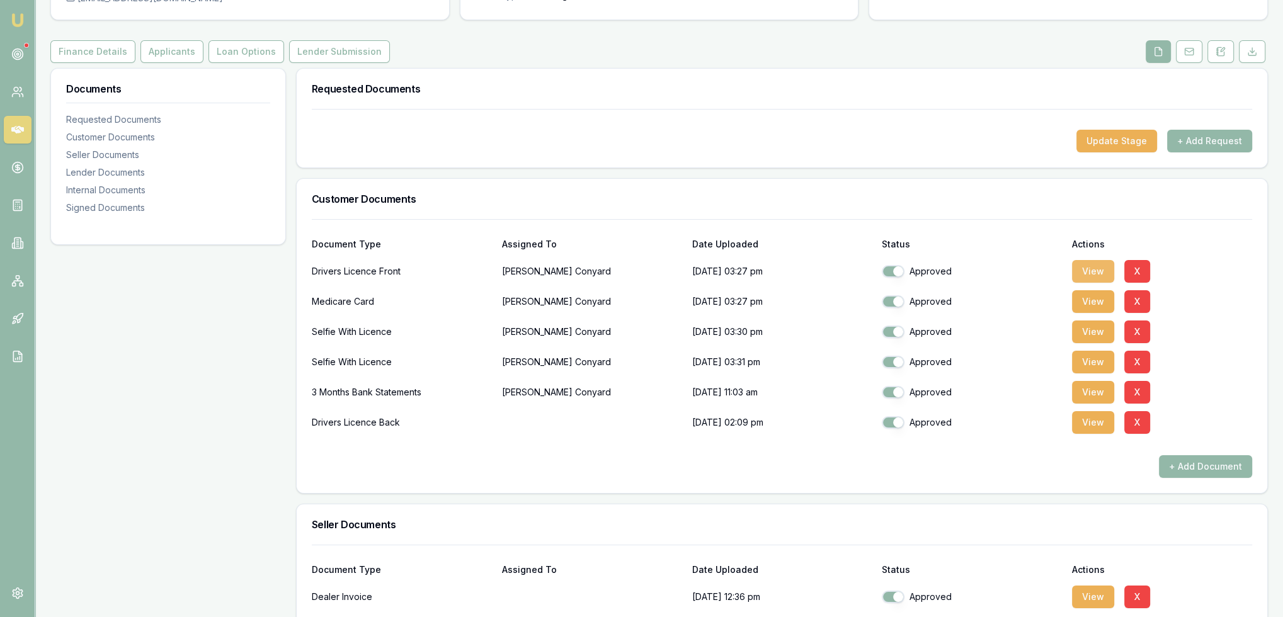
click at [1086, 264] on button "View" at bounding box center [1093, 271] width 42 height 23
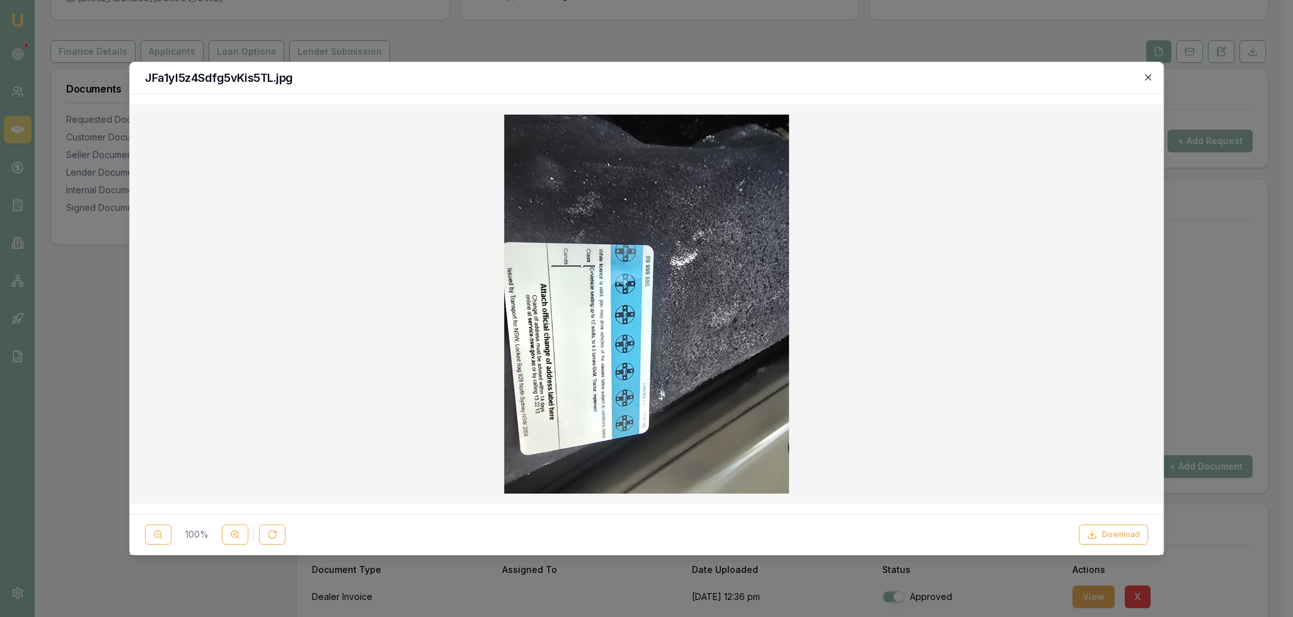
click at [1146, 74] on icon "button" at bounding box center [1148, 77] width 10 height 10
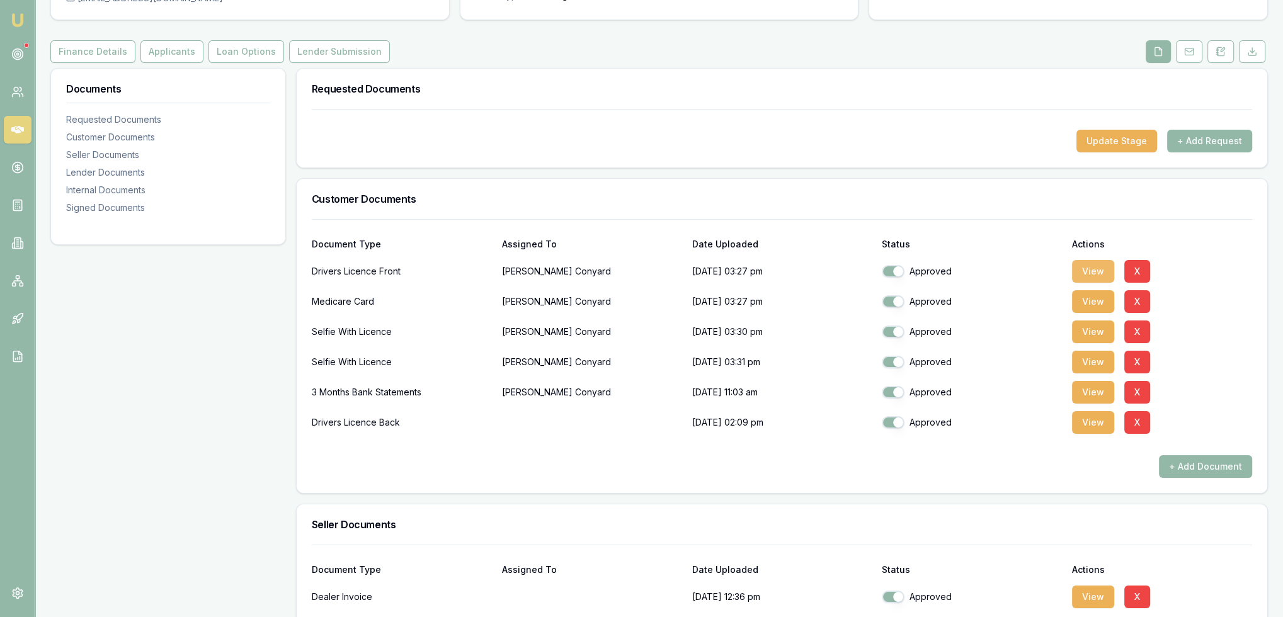
click at [1090, 269] on button "View" at bounding box center [1093, 271] width 42 height 23
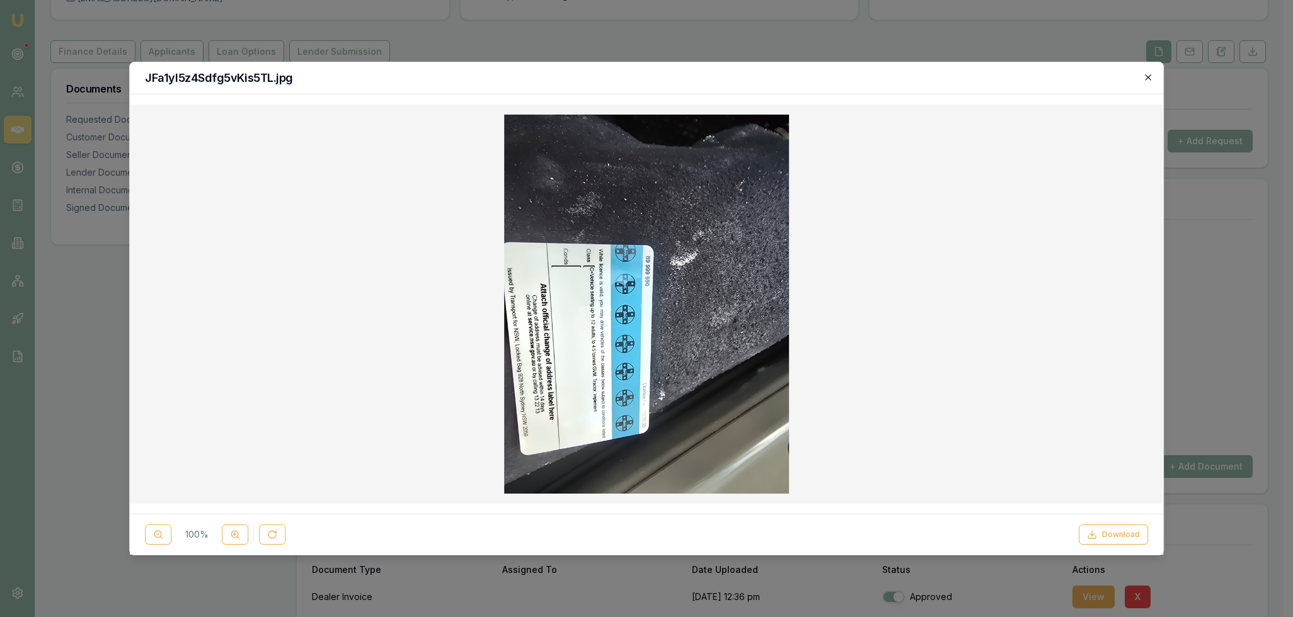
click at [1145, 79] on icon "button" at bounding box center [1148, 77] width 10 height 10
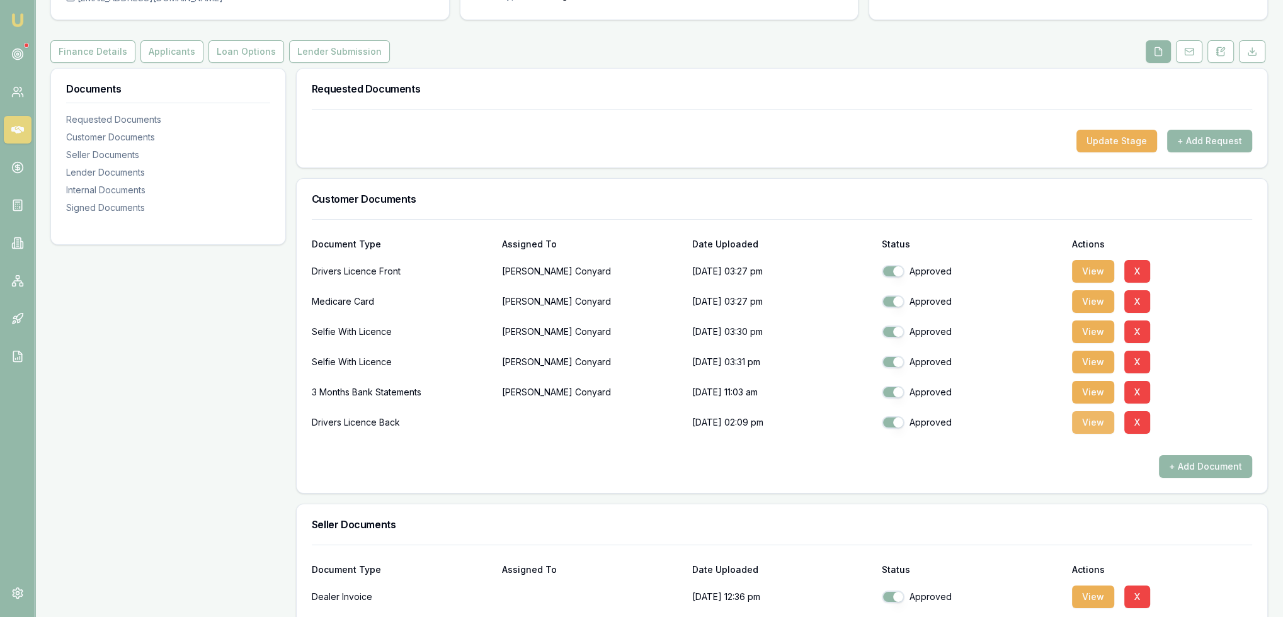
click at [1095, 418] on button "View" at bounding box center [1093, 422] width 42 height 23
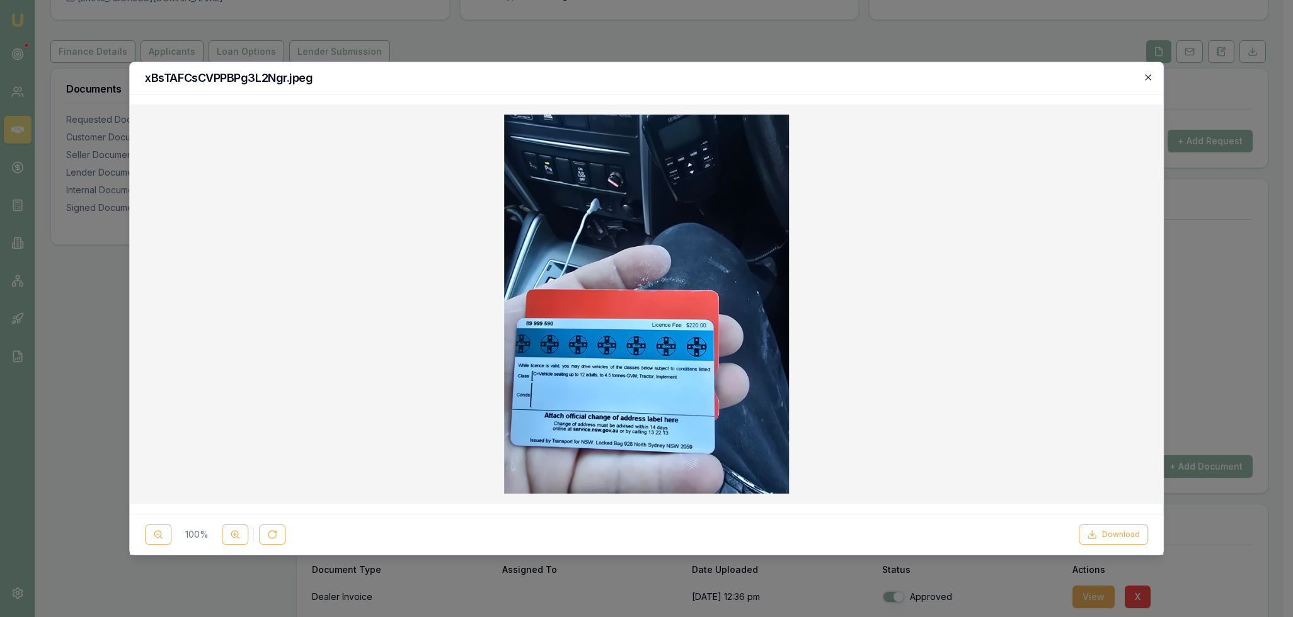
click at [1151, 76] on icon "button" at bounding box center [1148, 77] width 10 height 10
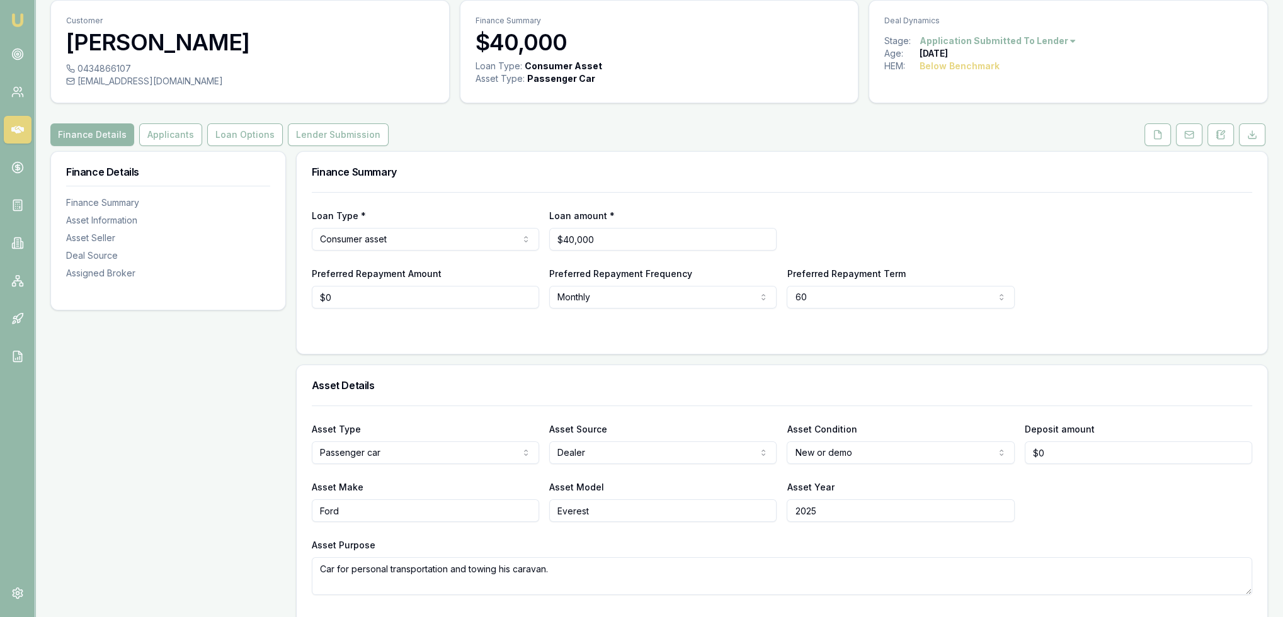
scroll to position [63, 0]
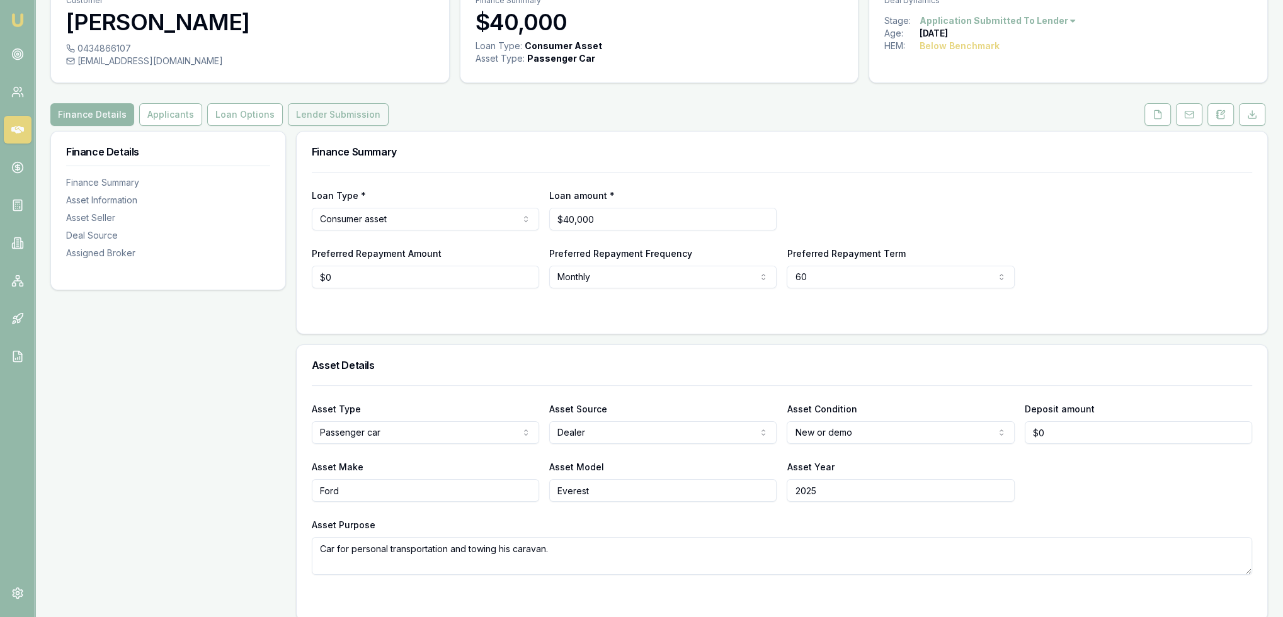
click at [349, 120] on button "Lender Submission" at bounding box center [338, 114] width 101 height 23
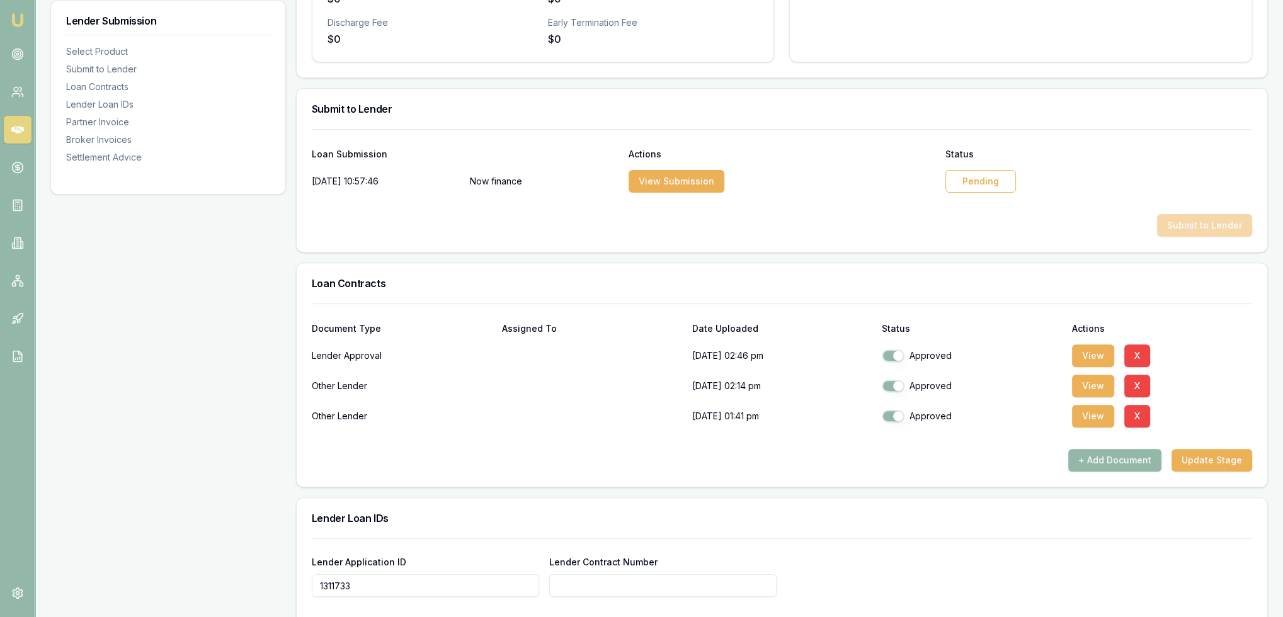
scroll to position [523, 0]
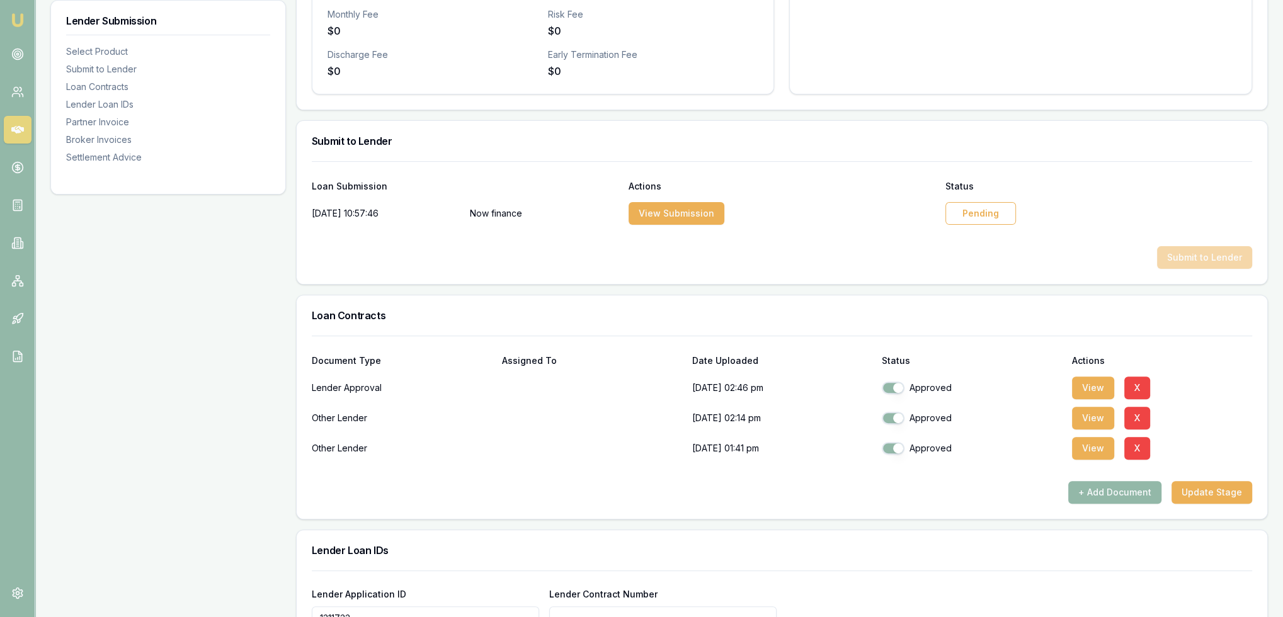
click at [986, 208] on div "Pending" at bounding box center [980, 213] width 71 height 23
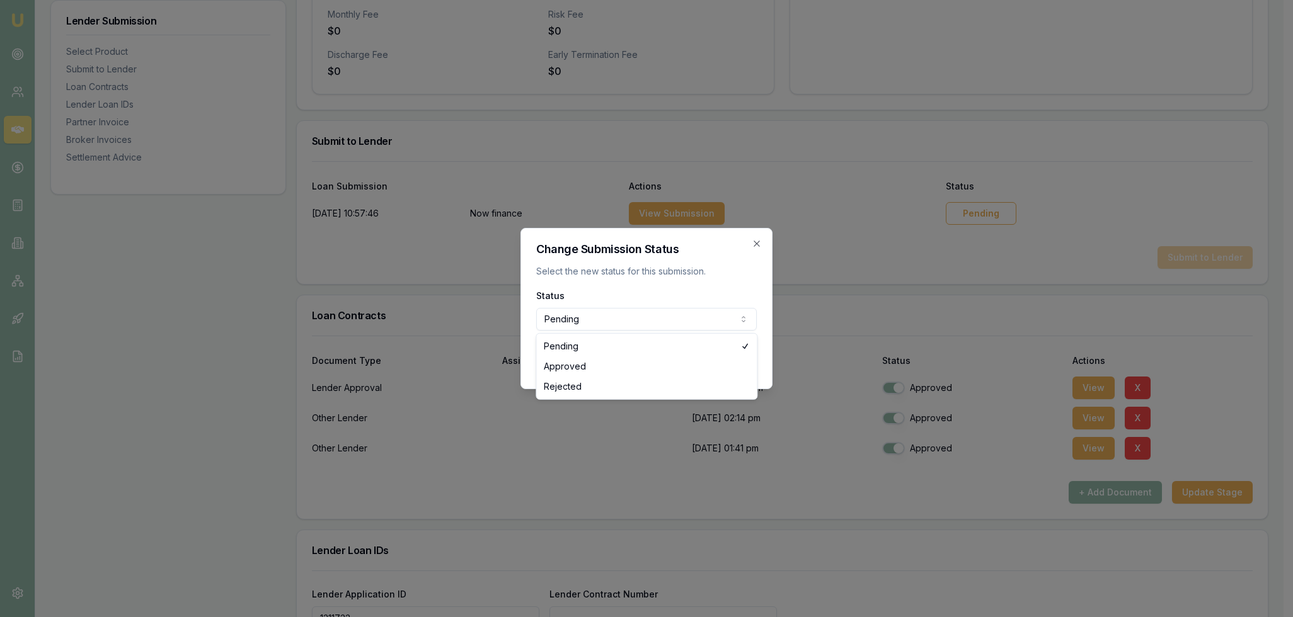
select select "APPROVED"
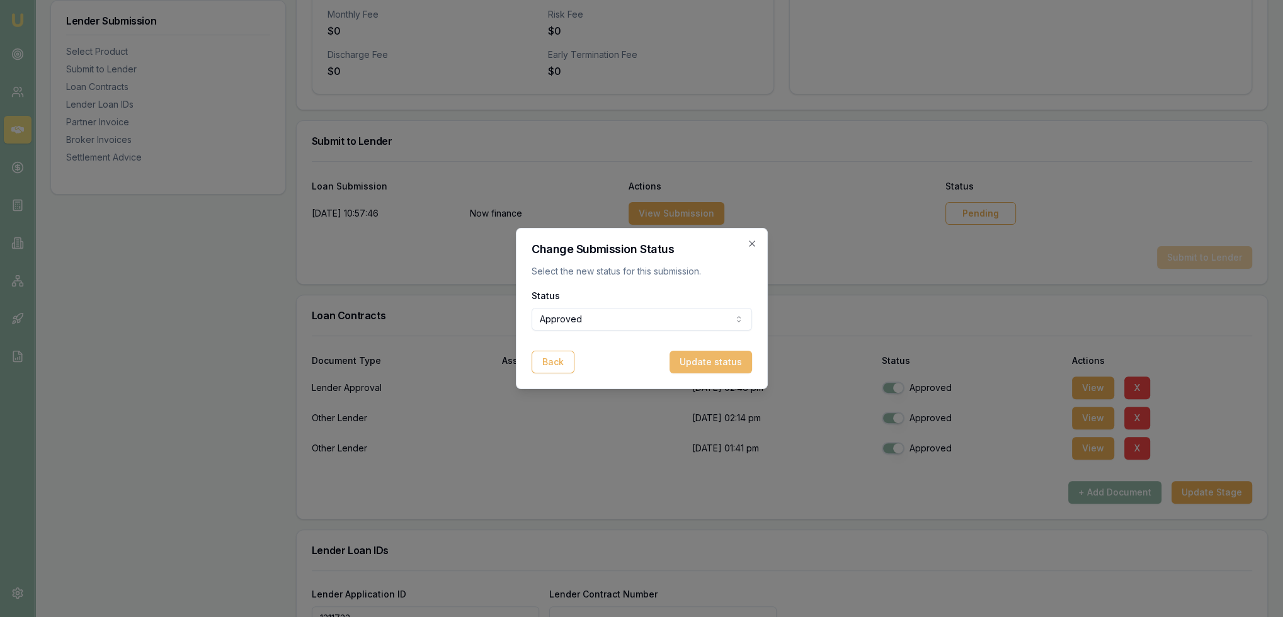
click at [714, 355] on button "Update status" at bounding box center [711, 362] width 83 height 23
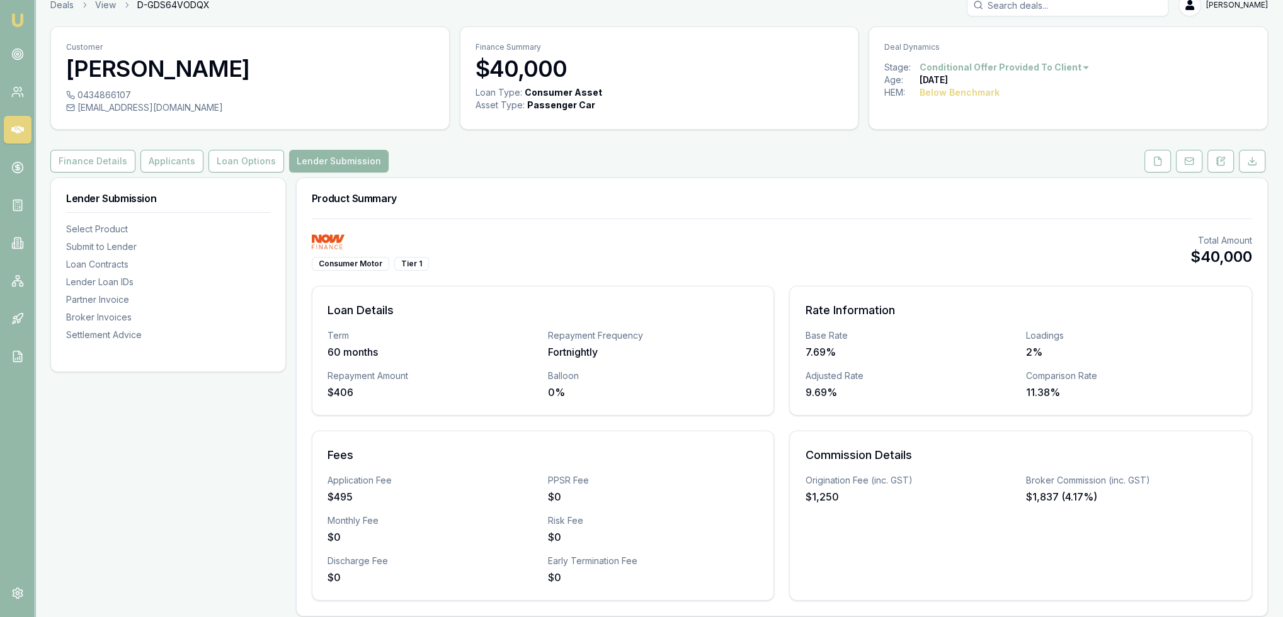
scroll to position [0, 0]
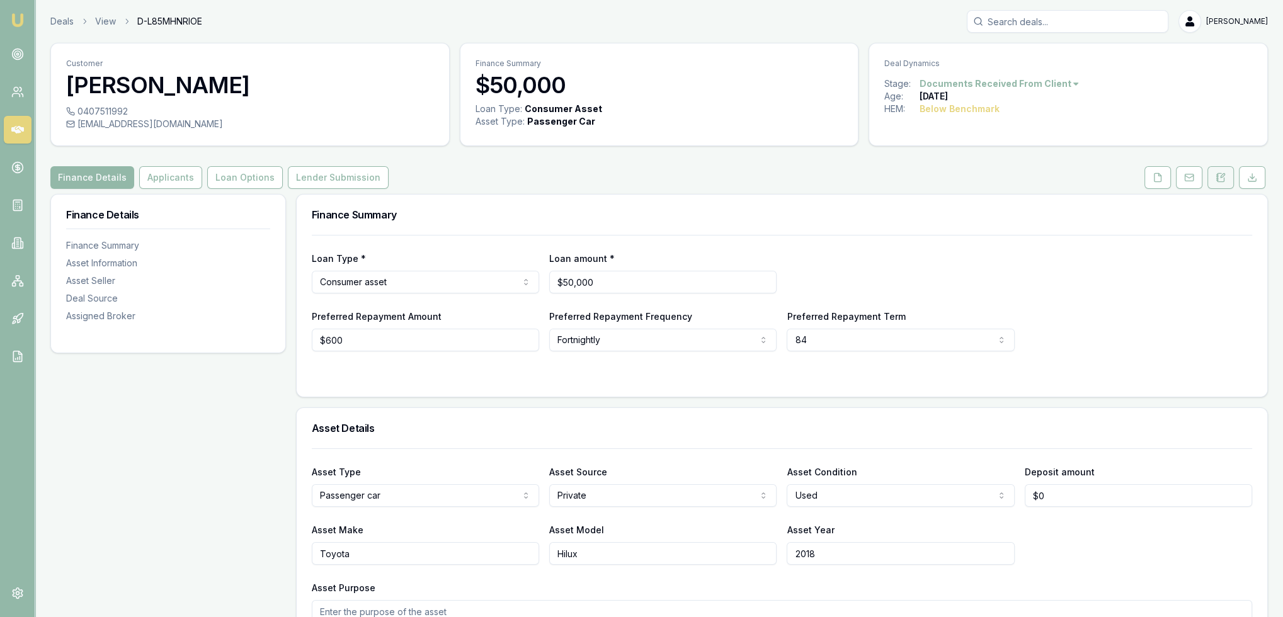
click at [1218, 182] on icon at bounding box center [1221, 178] width 10 height 10
click at [1216, 171] on button at bounding box center [1221, 177] width 26 height 23
click at [1185, 174] on rect at bounding box center [1189, 177] width 8 height 7
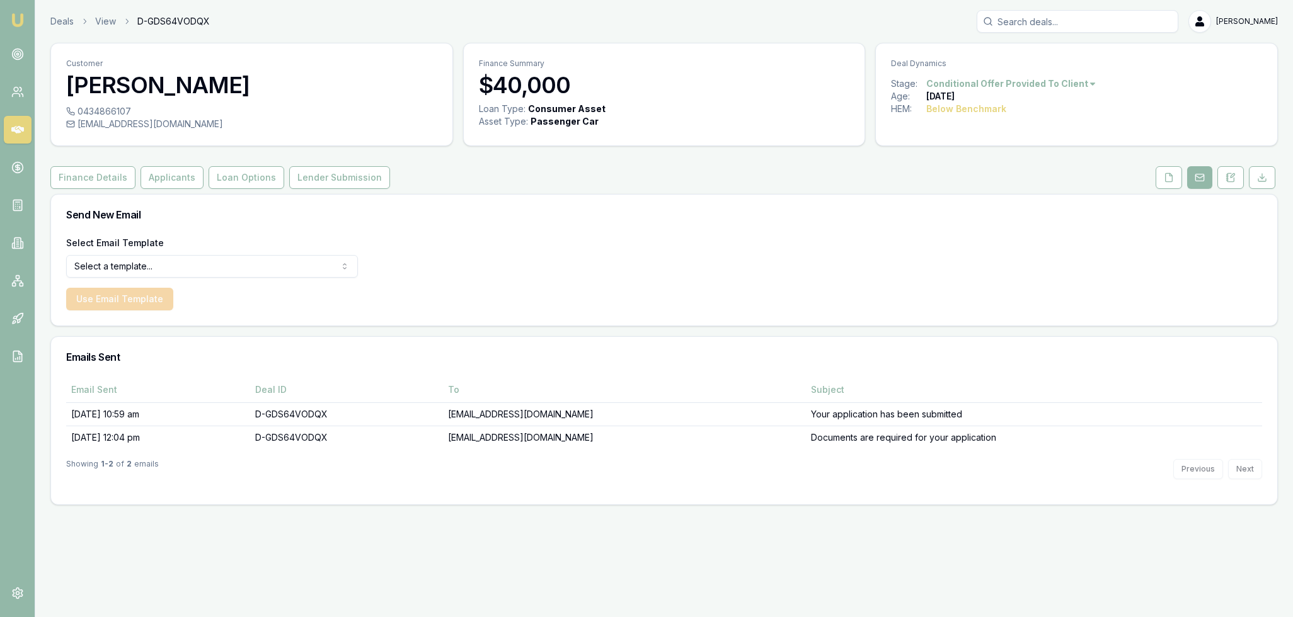
click at [224, 259] on html "Emu Broker Deals View D-GDS64VODQX [PERSON_NAME] Toggle Menu Customer [PERSON_N…" at bounding box center [646, 308] width 1293 height 617
click at [128, 294] on button "Use Email Template" at bounding box center [119, 299] width 107 height 23
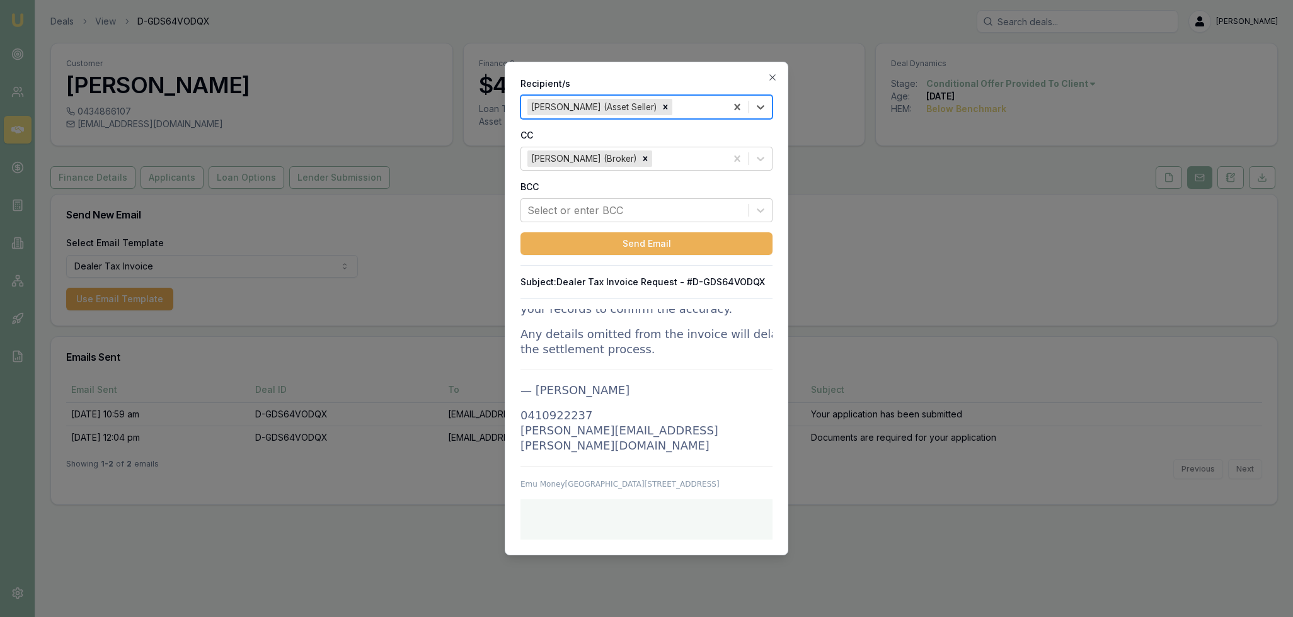
scroll to position [1759, 0]
click at [772, 79] on icon "button" at bounding box center [772, 77] width 10 height 10
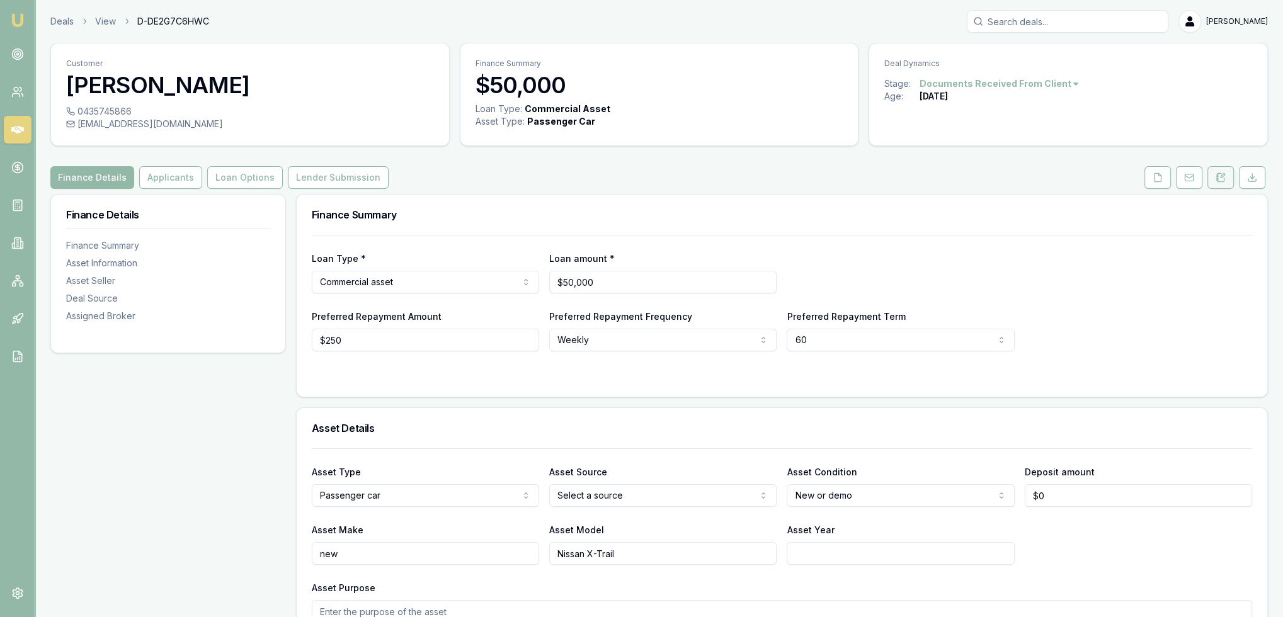
click at [1214, 176] on button at bounding box center [1221, 177] width 26 height 23
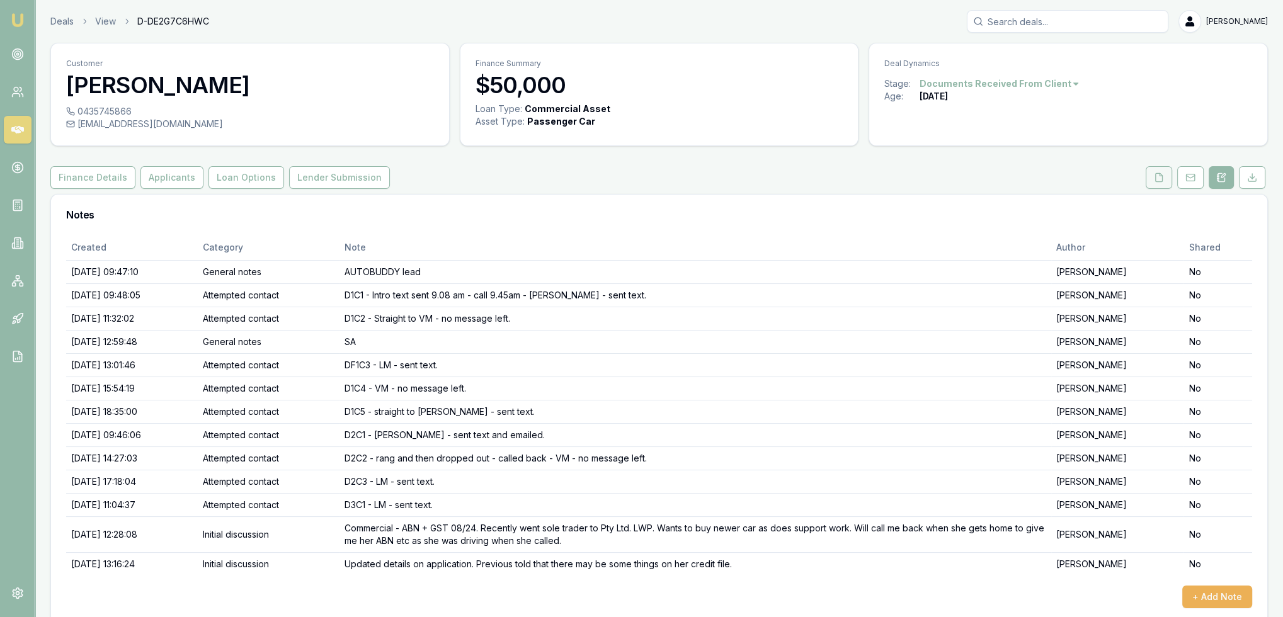
click at [1164, 173] on button at bounding box center [1159, 177] width 26 height 23
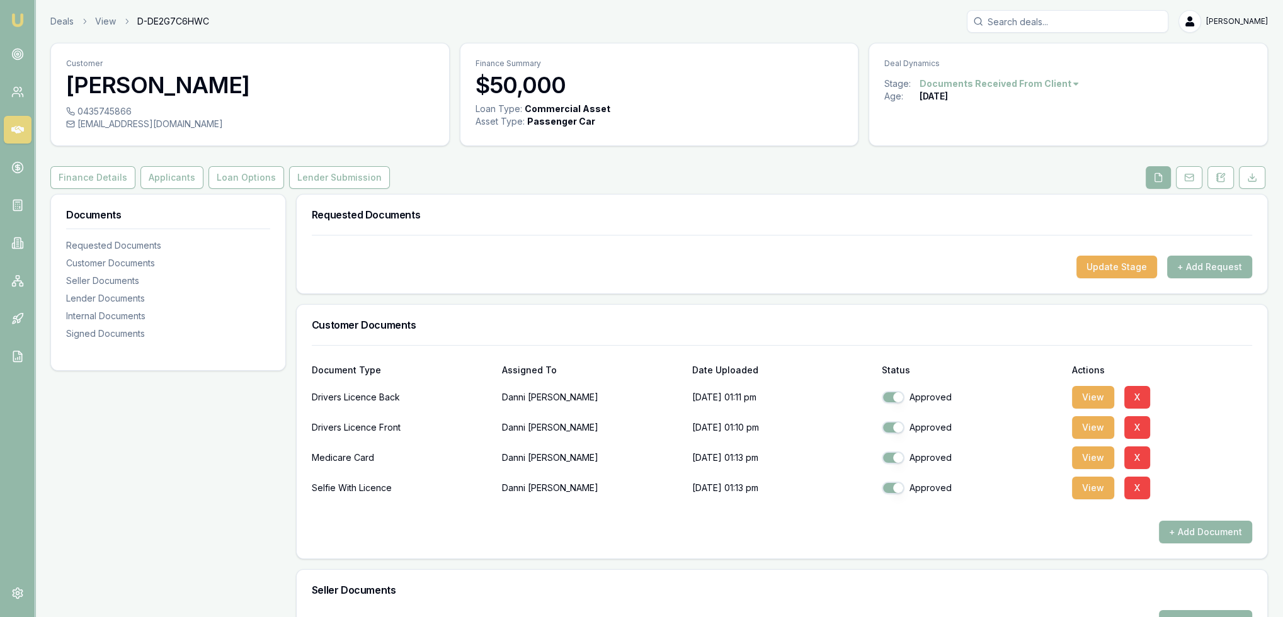
click at [18, 20] on img at bounding box center [17, 20] width 15 height 15
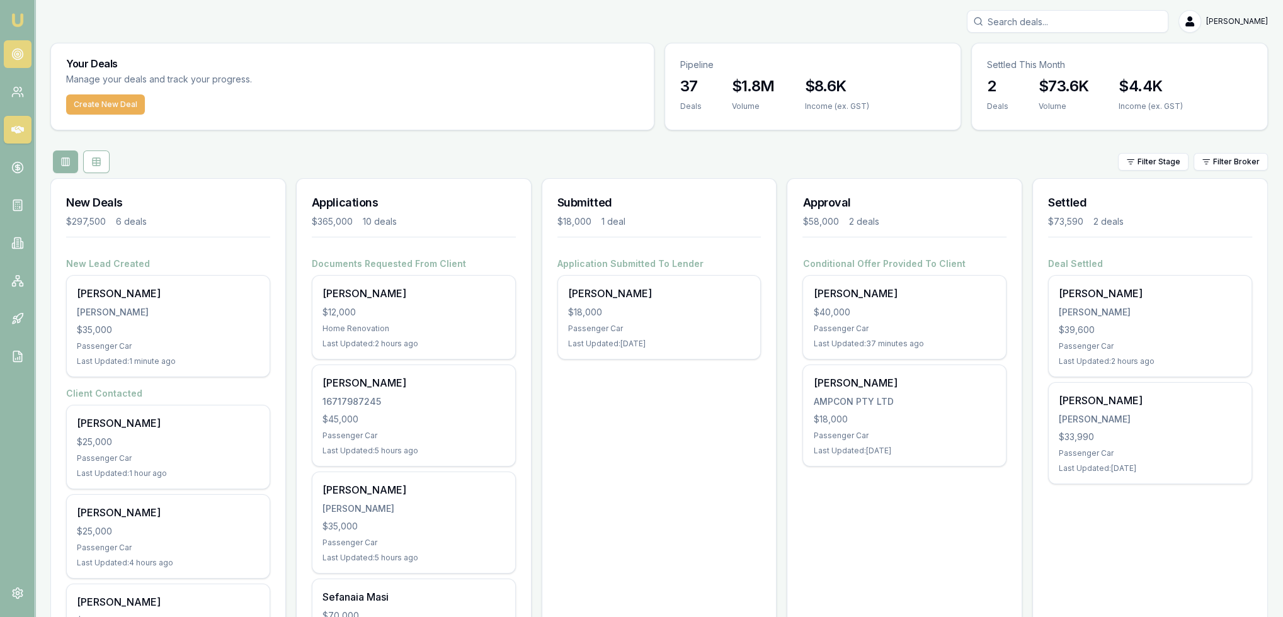
click at [14, 54] on circle at bounding box center [17, 54] width 6 height 6
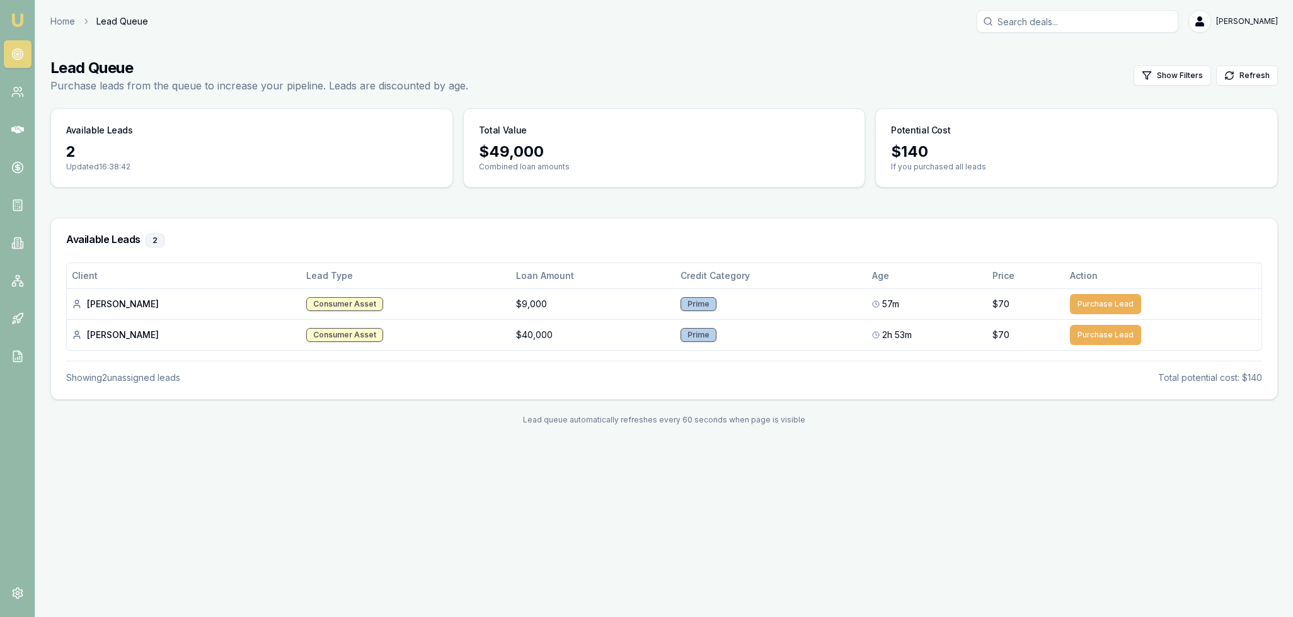
click at [22, 20] on img at bounding box center [17, 20] width 15 height 15
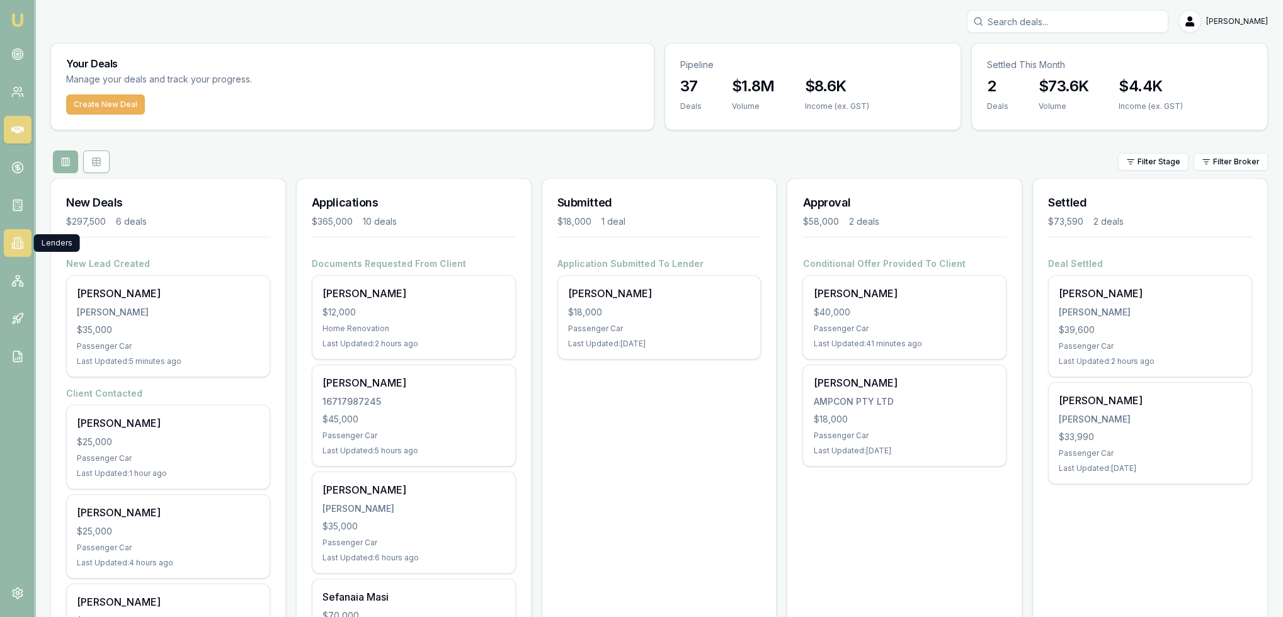
click at [23, 243] on icon at bounding box center [22, 245] width 2 height 7
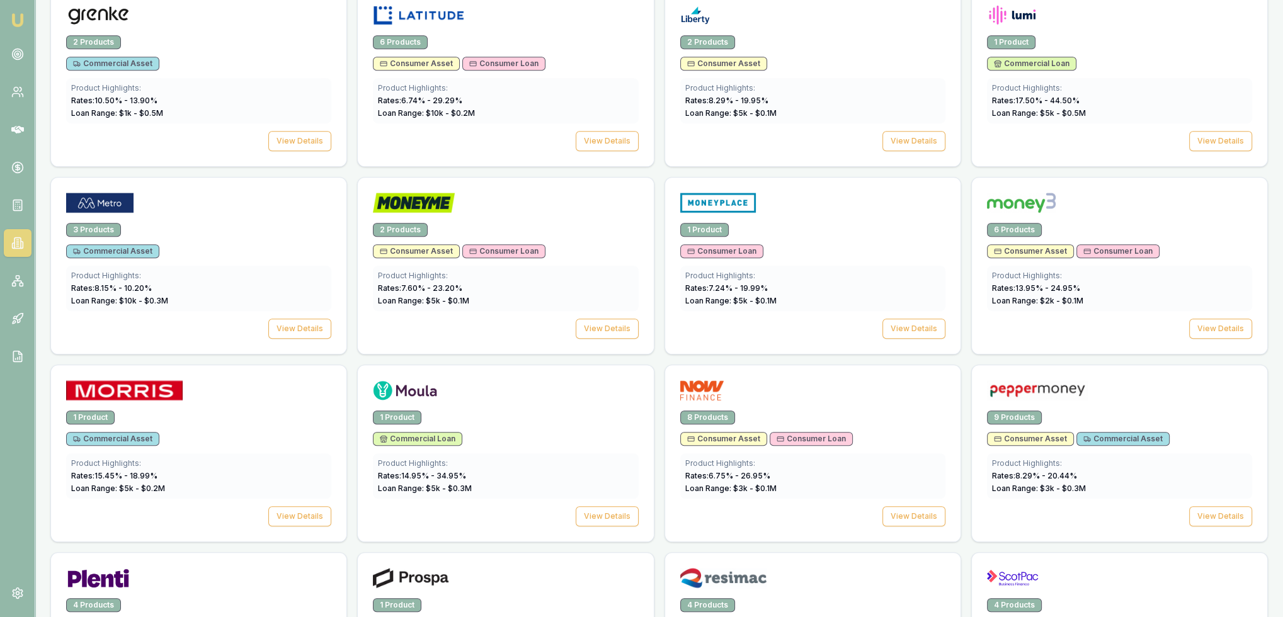
scroll to position [1260, 0]
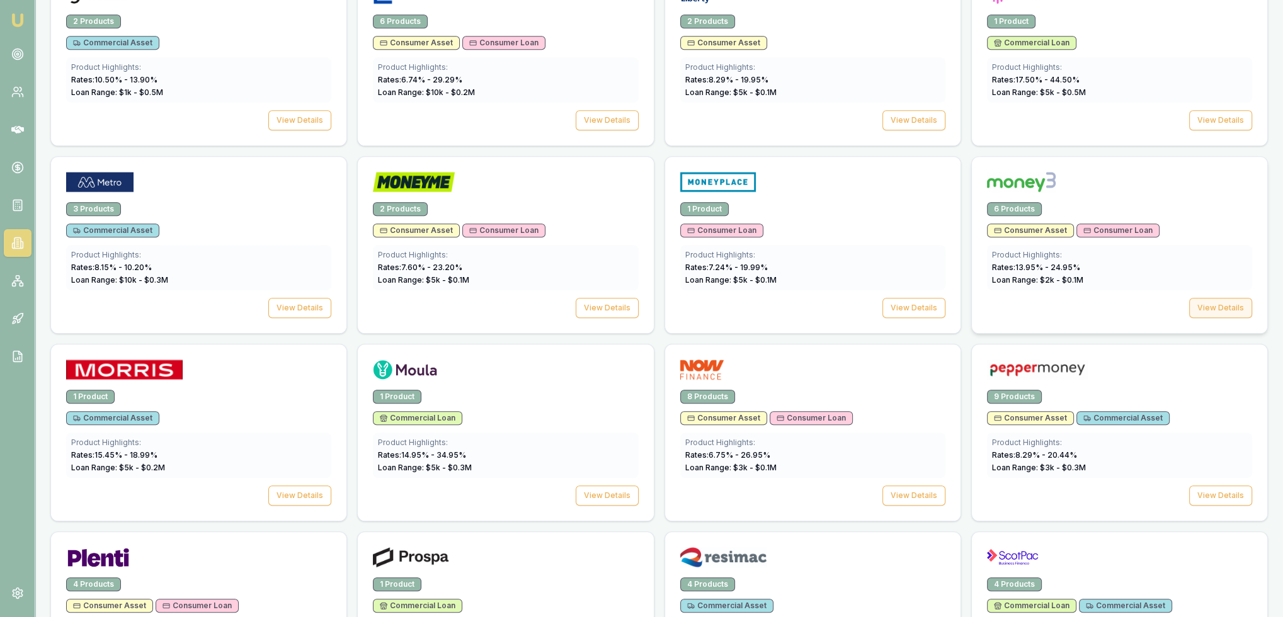
click at [1214, 299] on button "View Details" at bounding box center [1220, 308] width 63 height 20
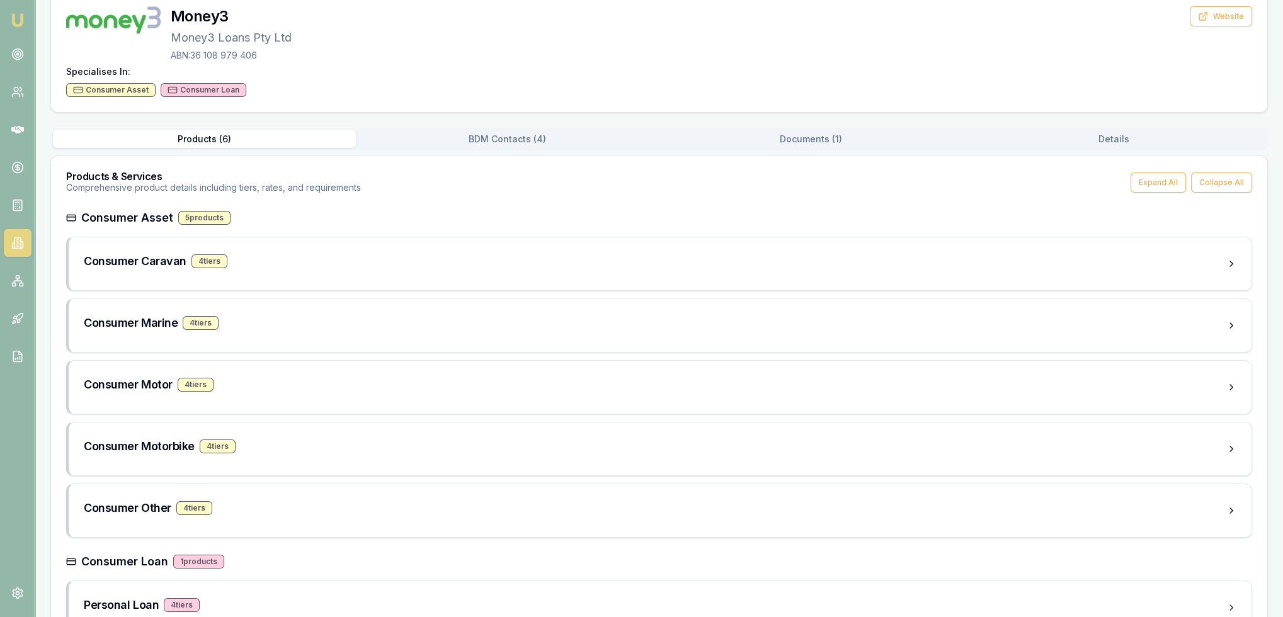
scroll to position [66, 0]
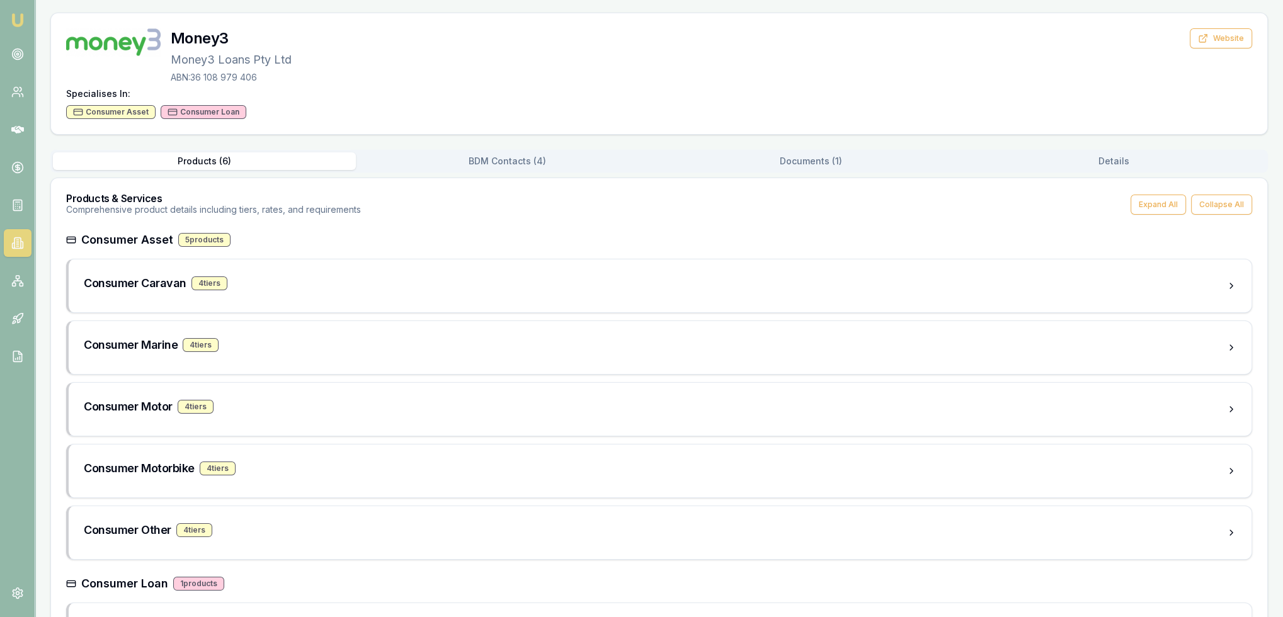
drag, startPoint x: 515, startPoint y: 155, endPoint x: 511, endPoint y: 161, distance: 7.3
click at [515, 155] on div "Back to Lenders Money3 Money3 Loans Pty Ltd ABN: 36 108 979 406 Website Special…" at bounding box center [659, 324] width 1218 height 695
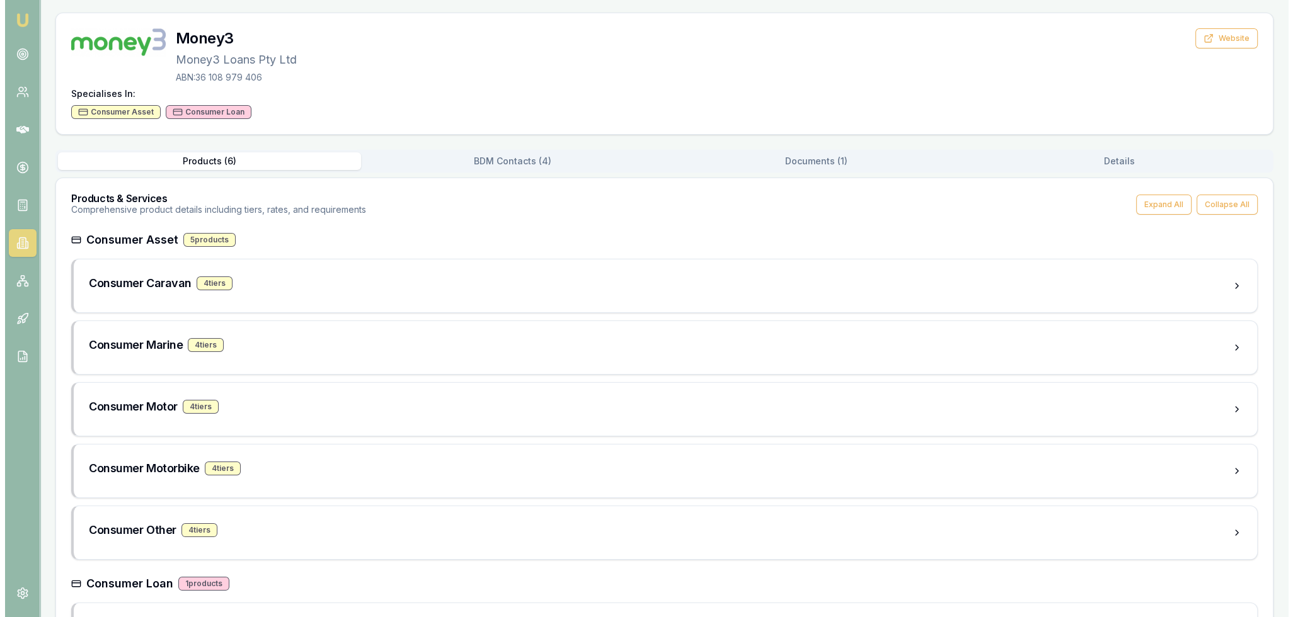
scroll to position [0, 0]
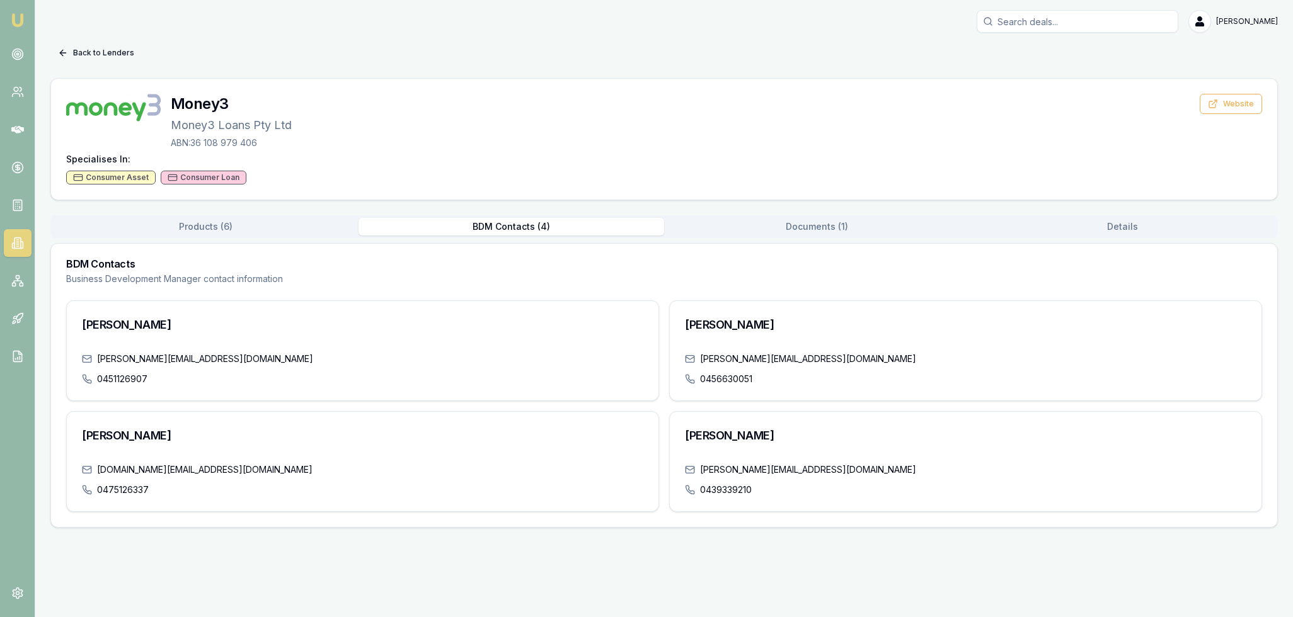
click at [115, 55] on button "Back to Lenders" at bounding box center [95, 53] width 91 height 20
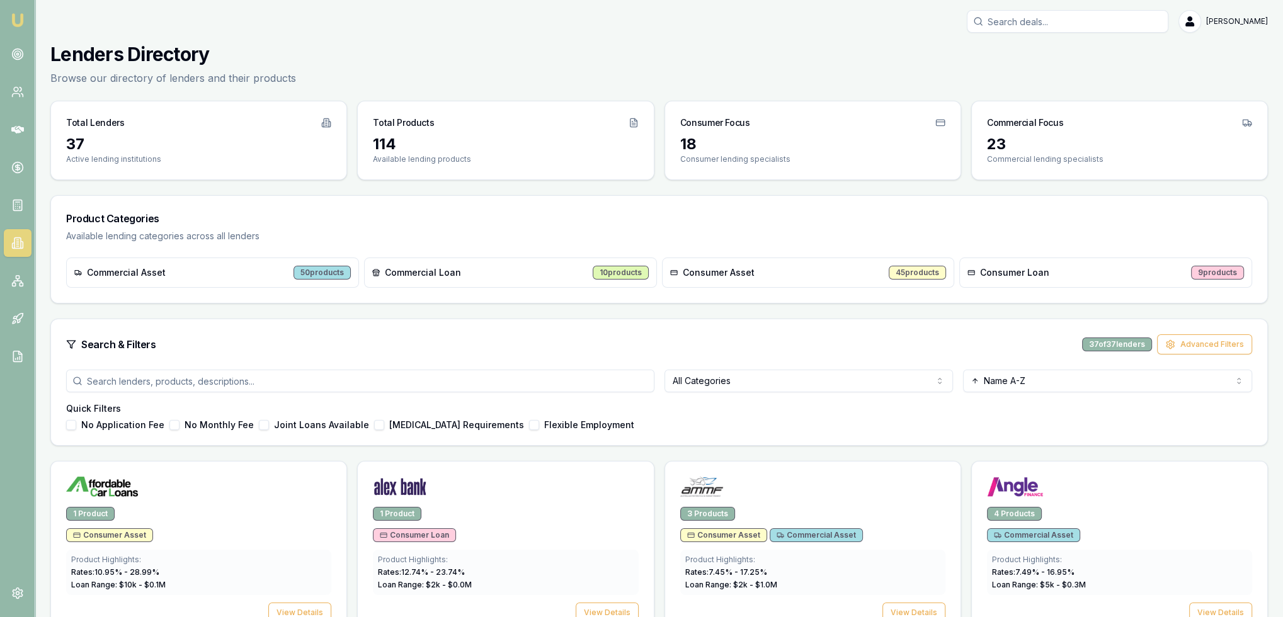
click at [20, 17] on img at bounding box center [17, 20] width 15 height 15
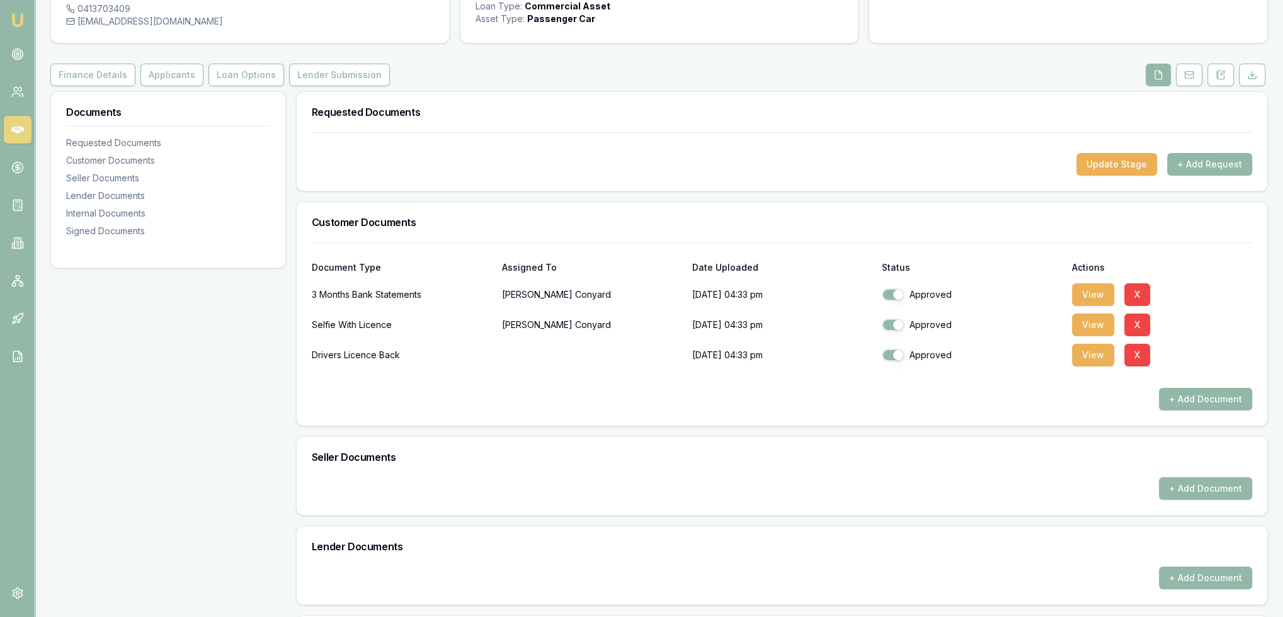
scroll to position [63, 0]
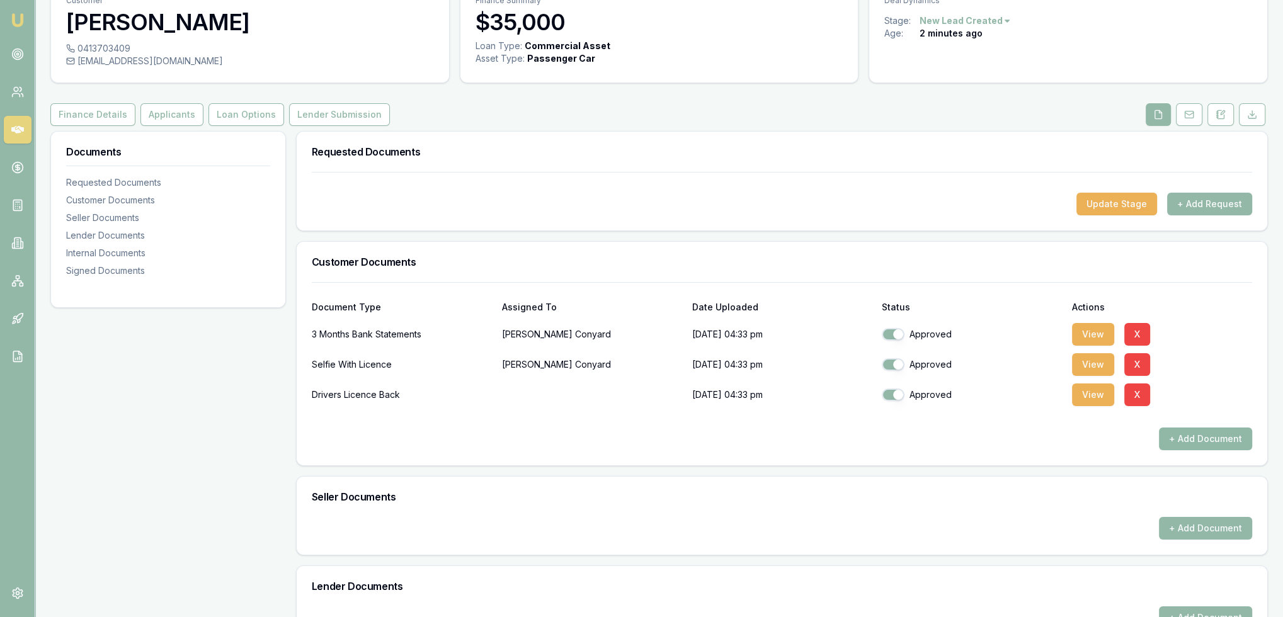
click at [1204, 440] on button "+ Add Document" at bounding box center [1205, 439] width 93 height 23
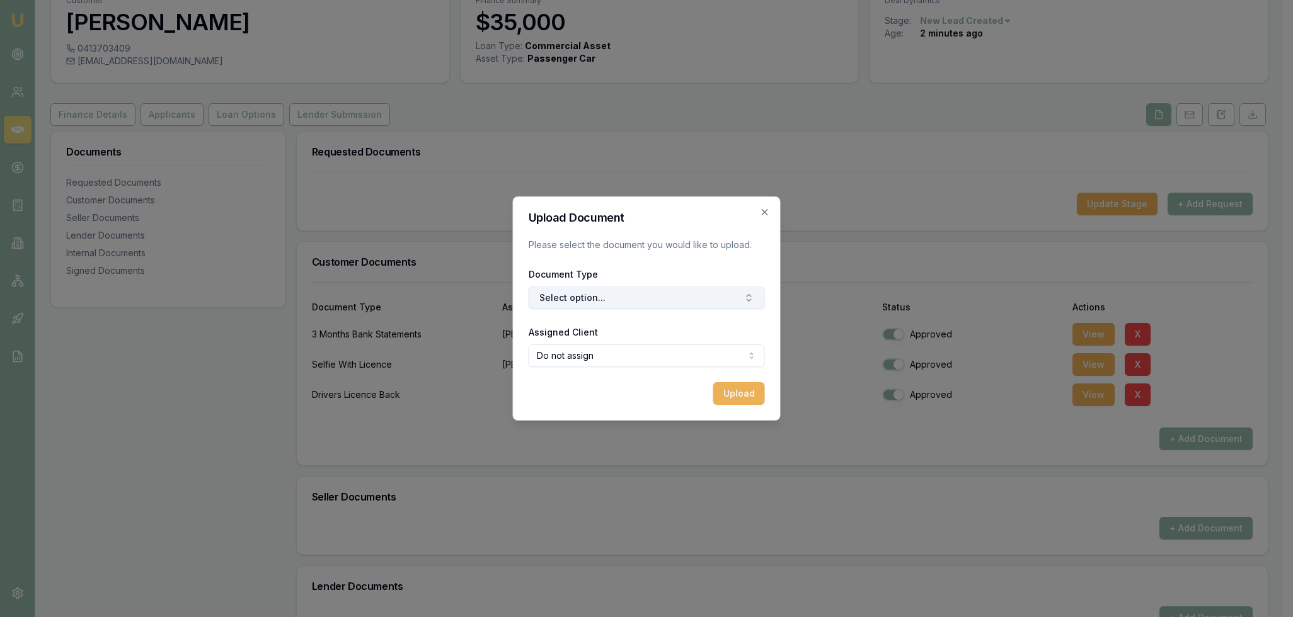
click at [622, 300] on button "Select option..." at bounding box center [646, 298] width 236 height 23
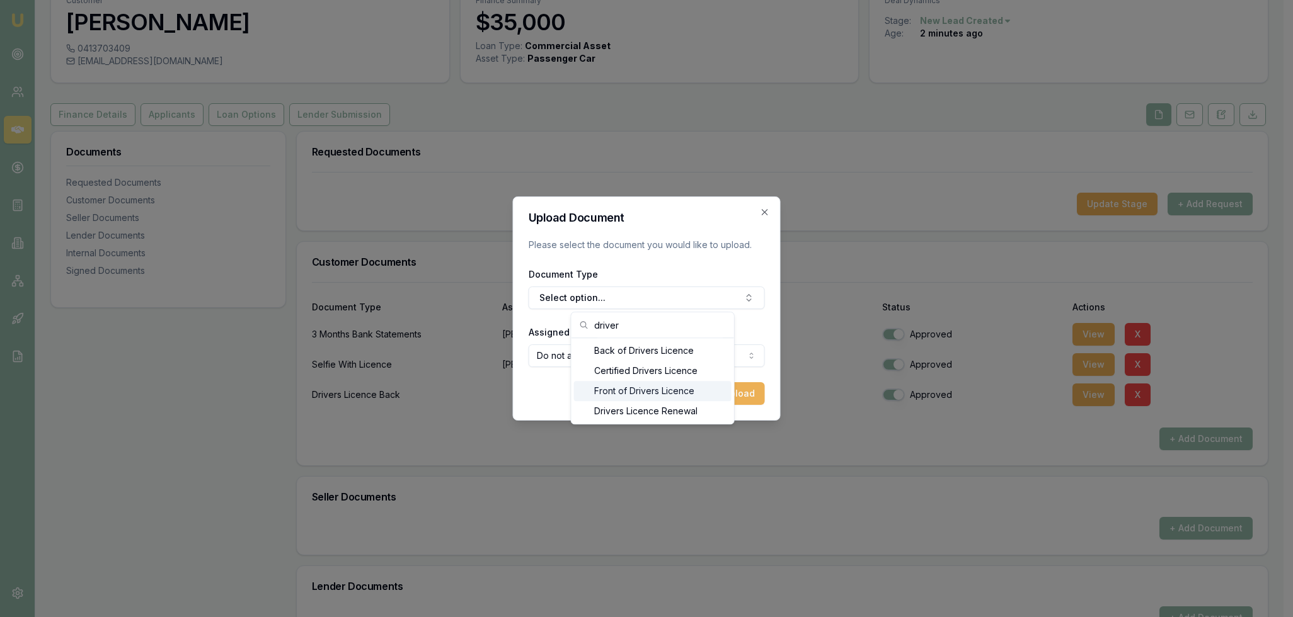
type input "driver"
click at [647, 389] on div "Front of Drivers Licence" at bounding box center [652, 391] width 157 height 20
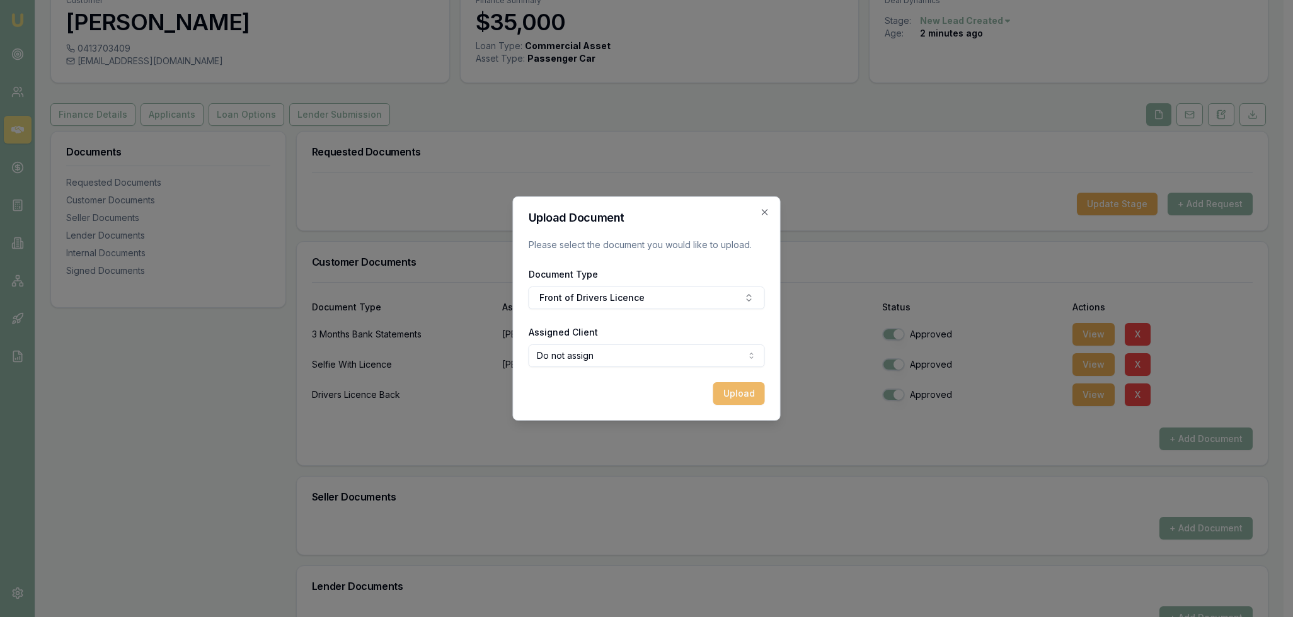
click at [742, 395] on button "Upload" at bounding box center [739, 393] width 52 height 23
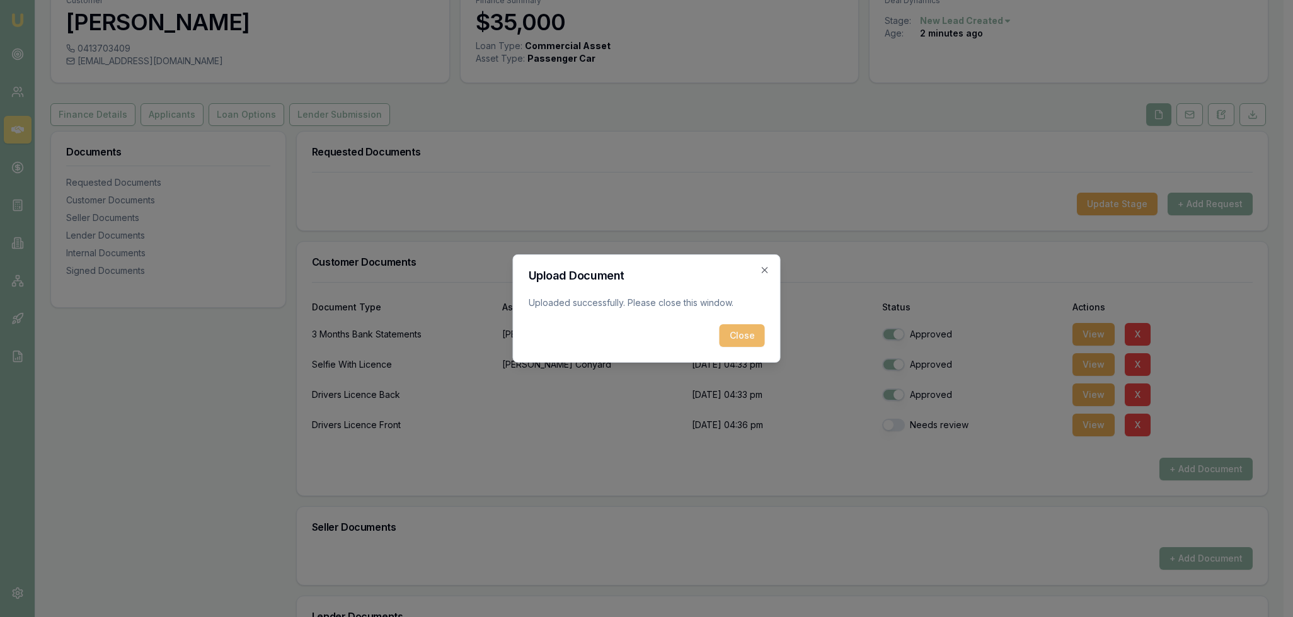
click at [738, 328] on button "Close" at bounding box center [741, 335] width 45 height 23
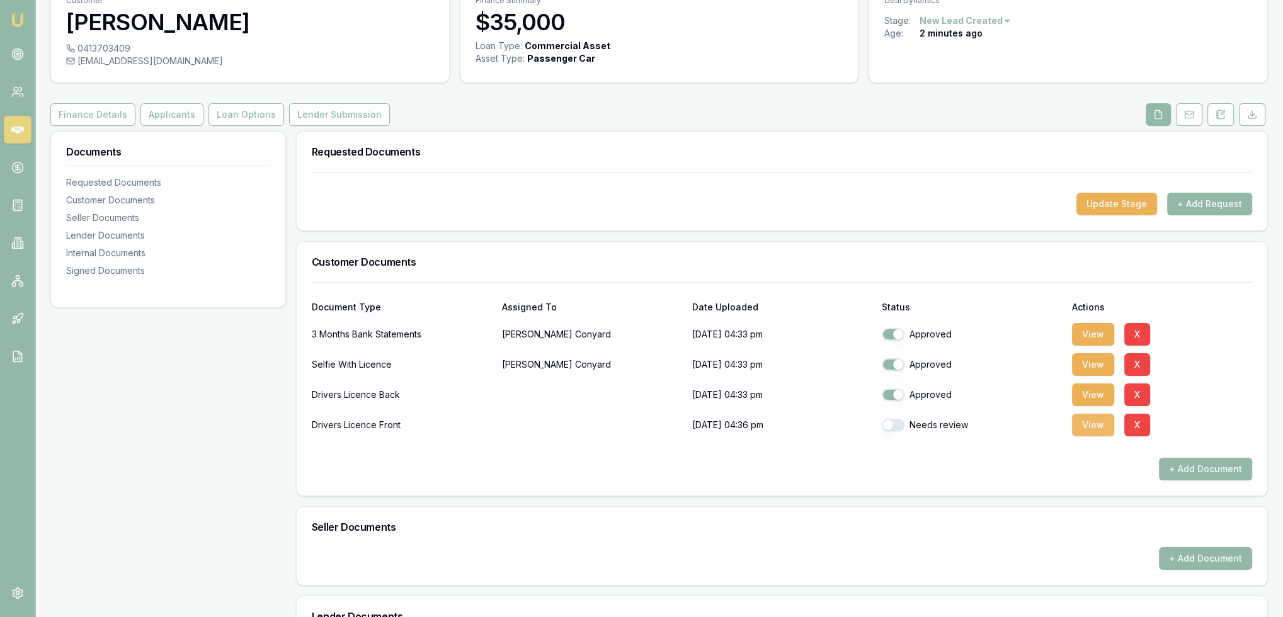
click at [1093, 425] on button "View" at bounding box center [1093, 425] width 42 height 23
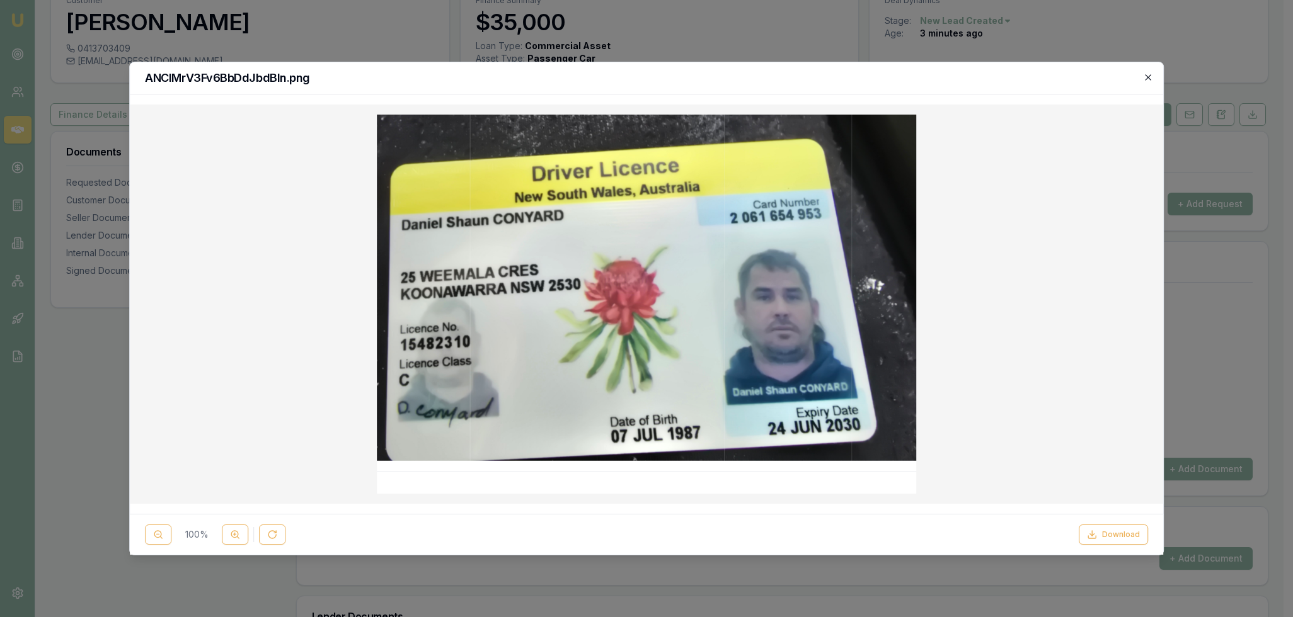
click at [1146, 73] on icon "button" at bounding box center [1148, 77] width 10 height 10
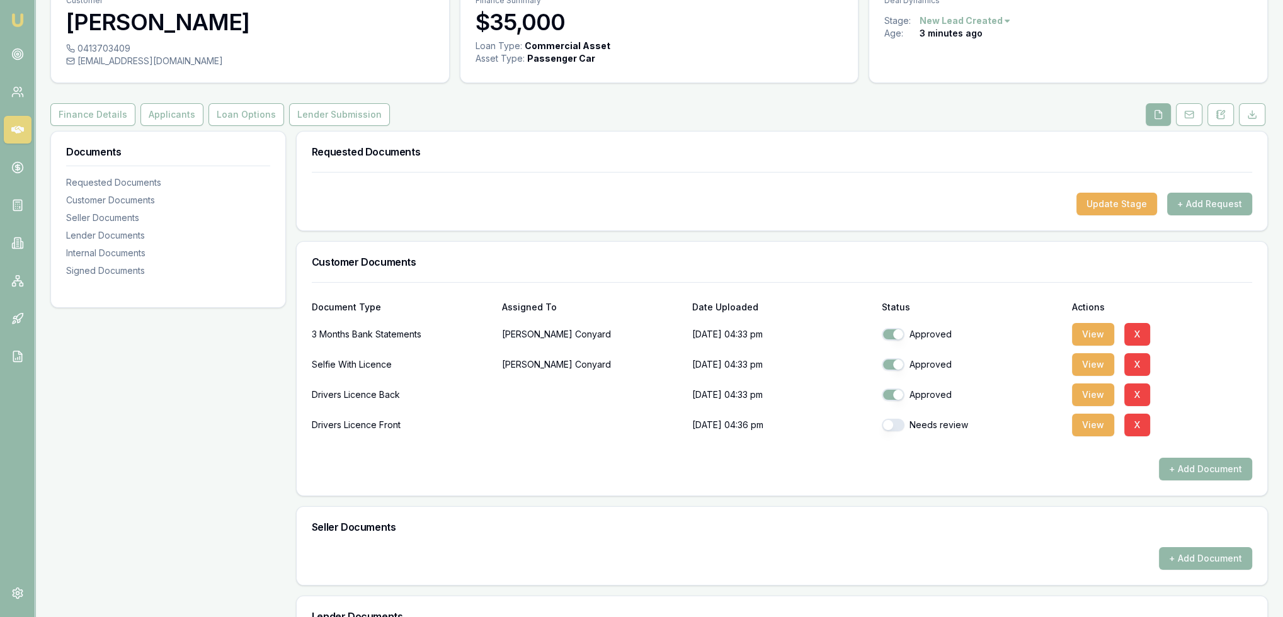
click at [884, 423] on button "button" at bounding box center [893, 425] width 23 height 13
checkbox input "true"
click at [1196, 459] on button "+ Add Document" at bounding box center [1205, 469] width 93 height 23
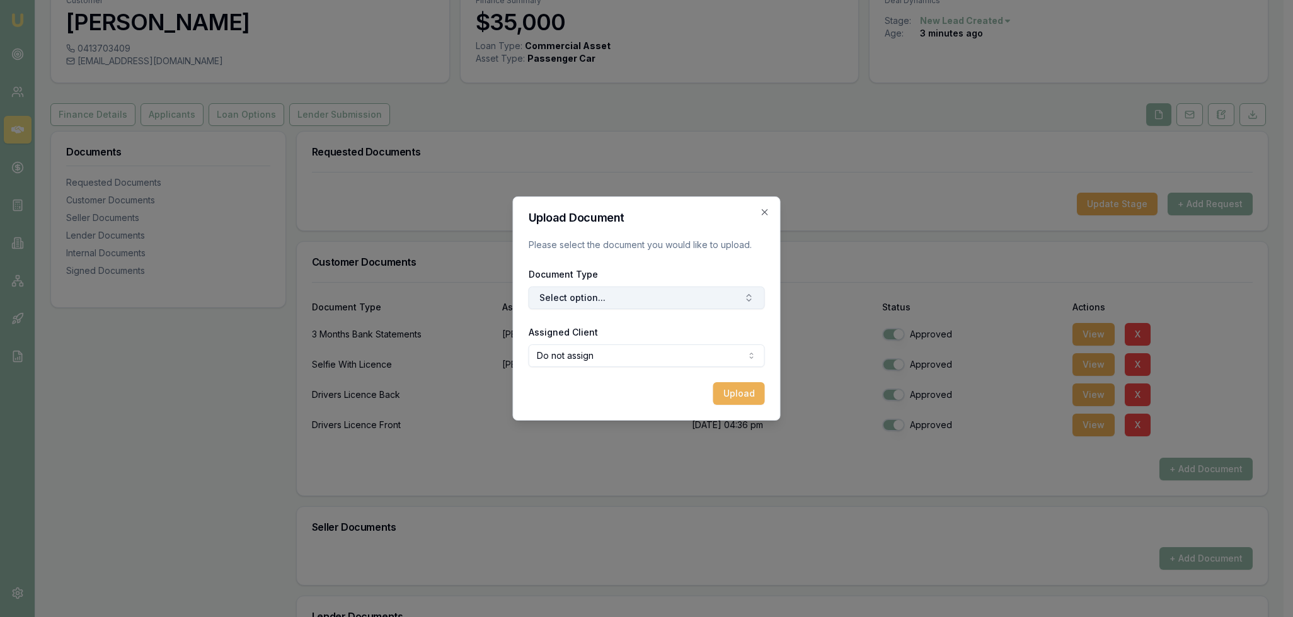
click at [614, 290] on button "Select option..." at bounding box center [646, 298] width 236 height 23
type input "medic"
click at [649, 347] on div "Medicare Card" at bounding box center [652, 351] width 157 height 20
click at [750, 395] on button "Upload" at bounding box center [739, 393] width 52 height 23
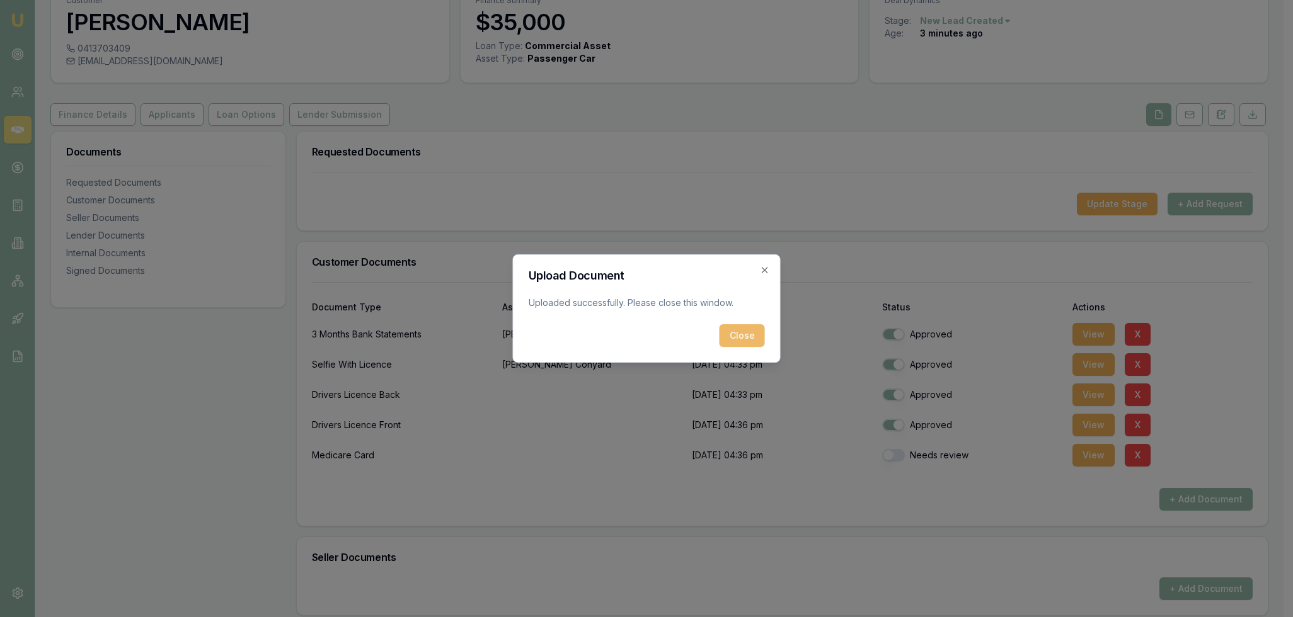
click at [750, 332] on button "Close" at bounding box center [741, 335] width 45 height 23
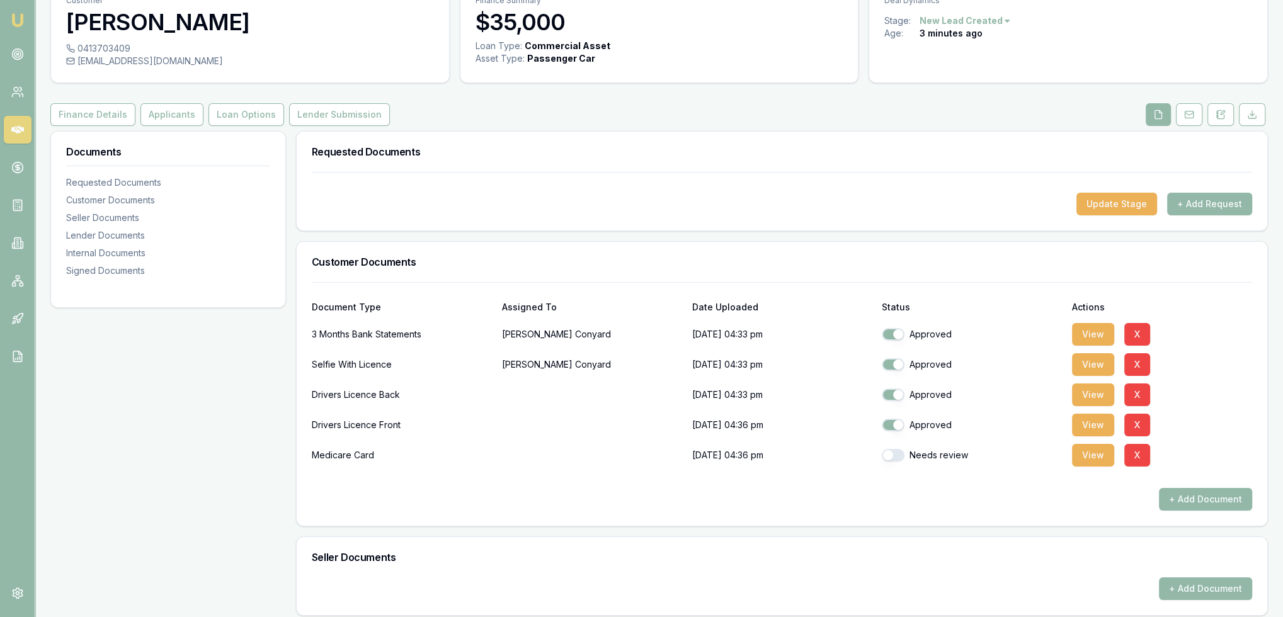
click at [892, 456] on button "button" at bounding box center [893, 455] width 23 height 13
checkbox input "true"
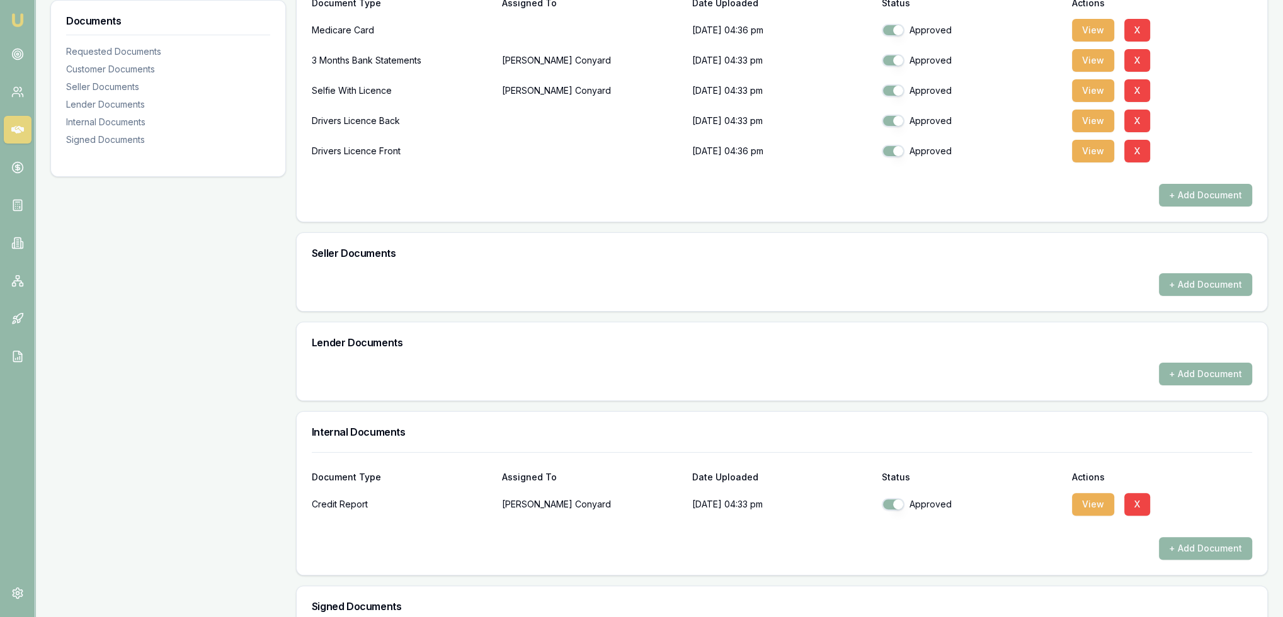
scroll to position [423, 0]
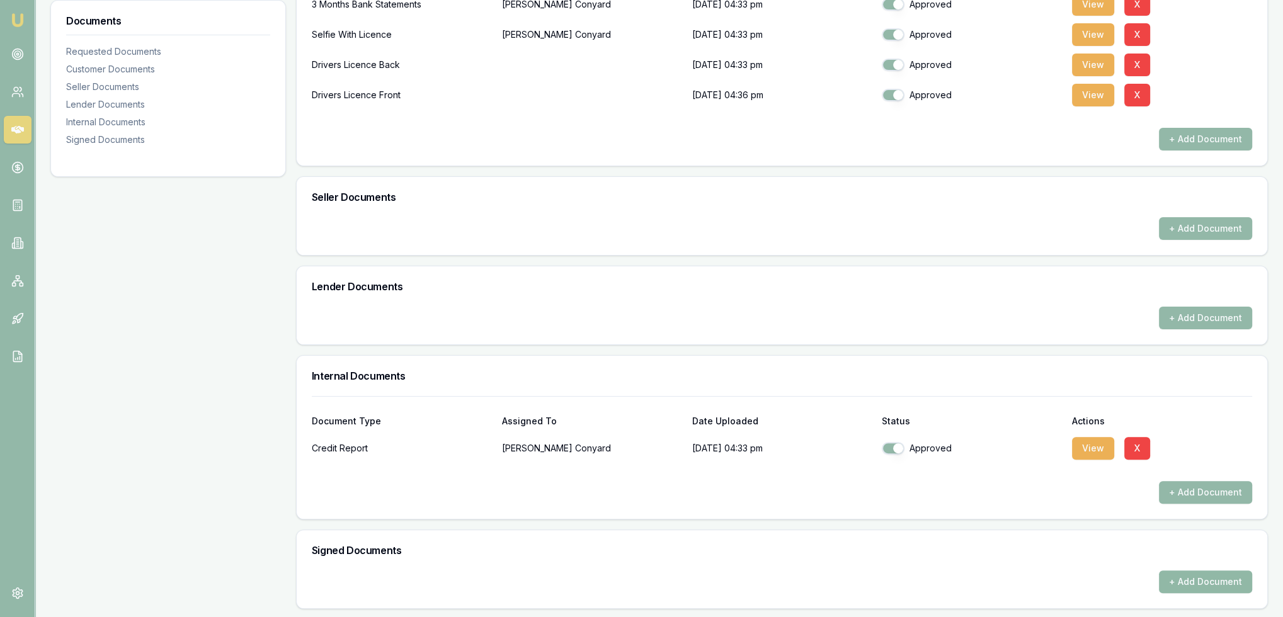
click at [1208, 578] on button "+ Add Document" at bounding box center [1205, 582] width 93 height 23
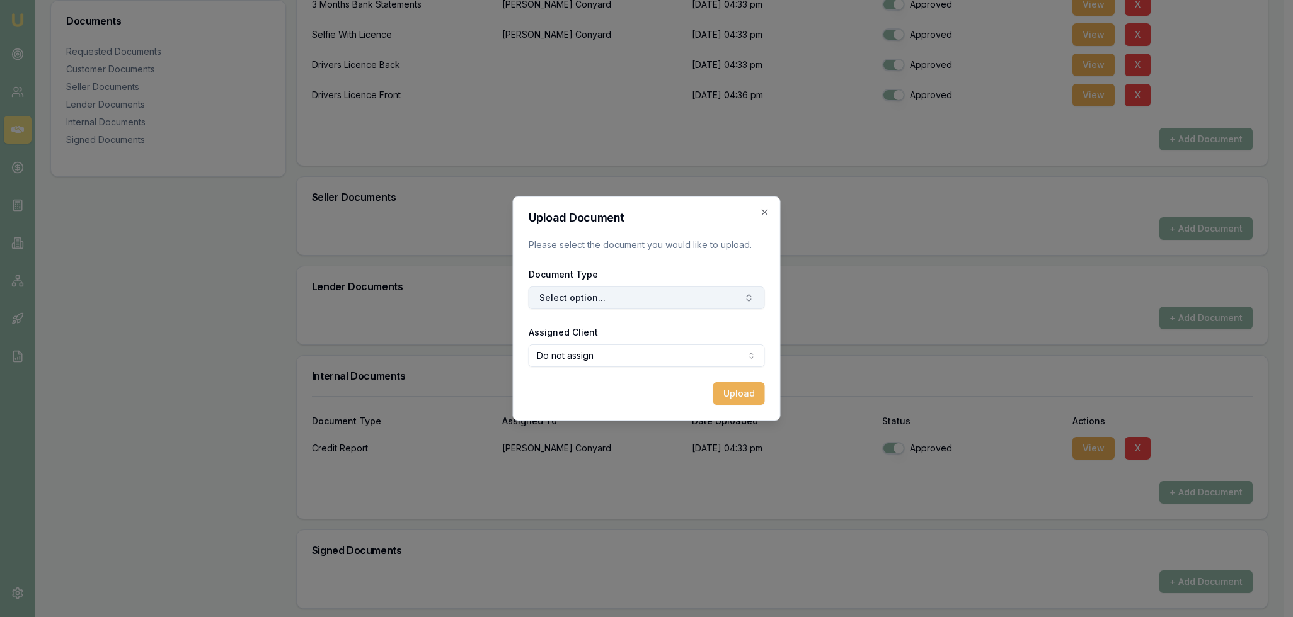
click at [675, 297] on button "Select option..." at bounding box center [646, 298] width 236 height 23
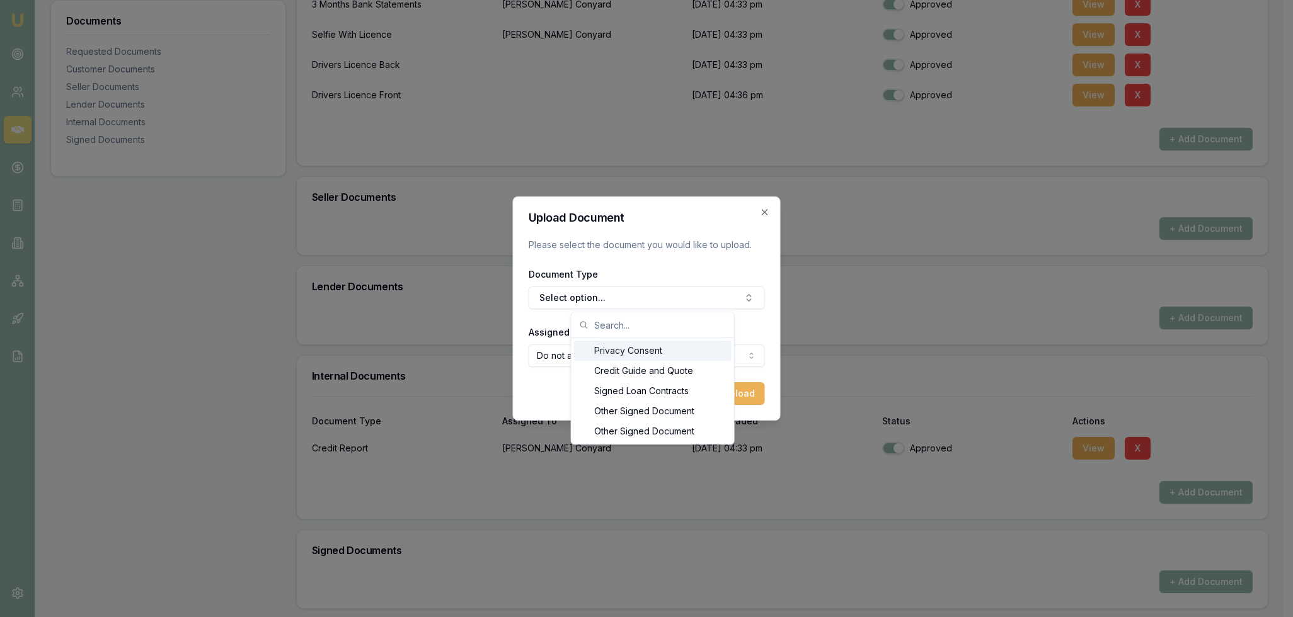
click at [650, 351] on div "Privacy Consent" at bounding box center [652, 351] width 157 height 20
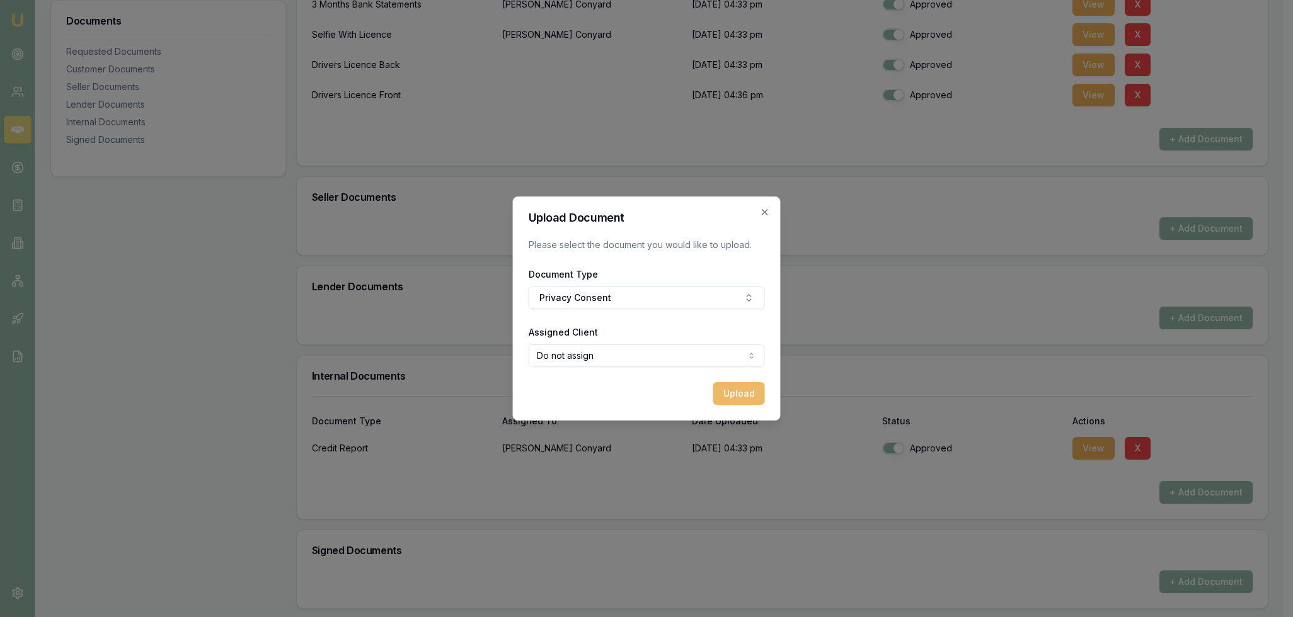
click at [740, 396] on button "Upload" at bounding box center [739, 393] width 52 height 23
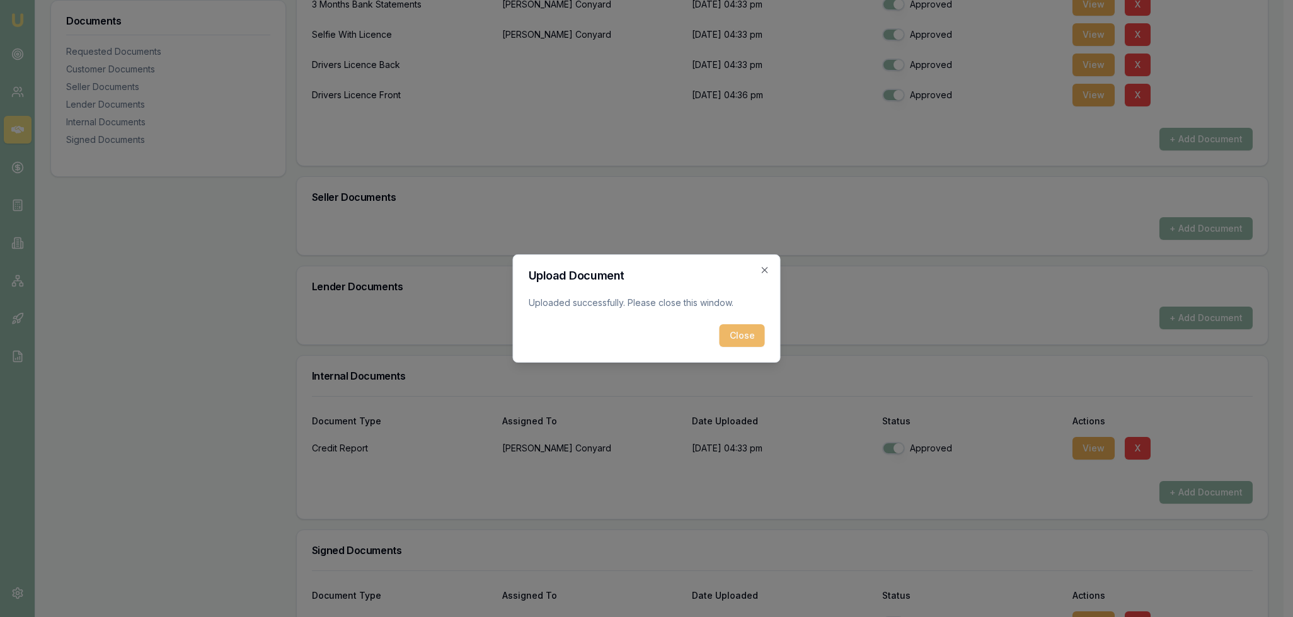
drag, startPoint x: 753, startPoint y: 328, endPoint x: 758, endPoint y: 332, distance: 6.7
click at [753, 327] on button "Close" at bounding box center [741, 335] width 45 height 23
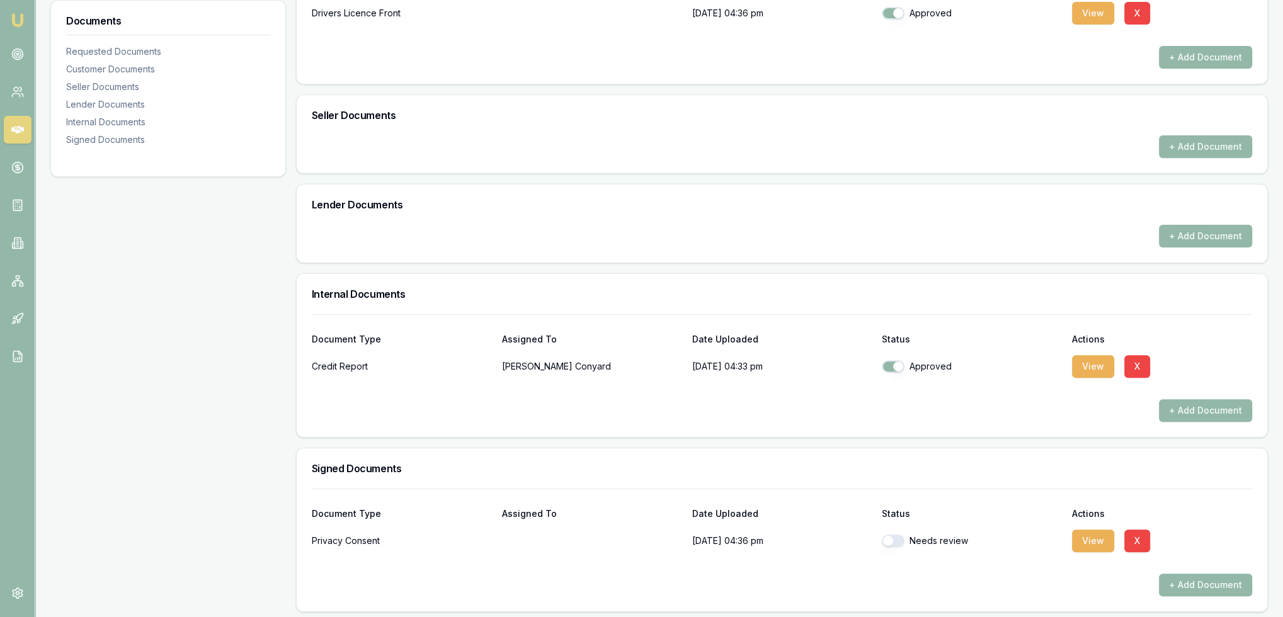
scroll to position [508, 0]
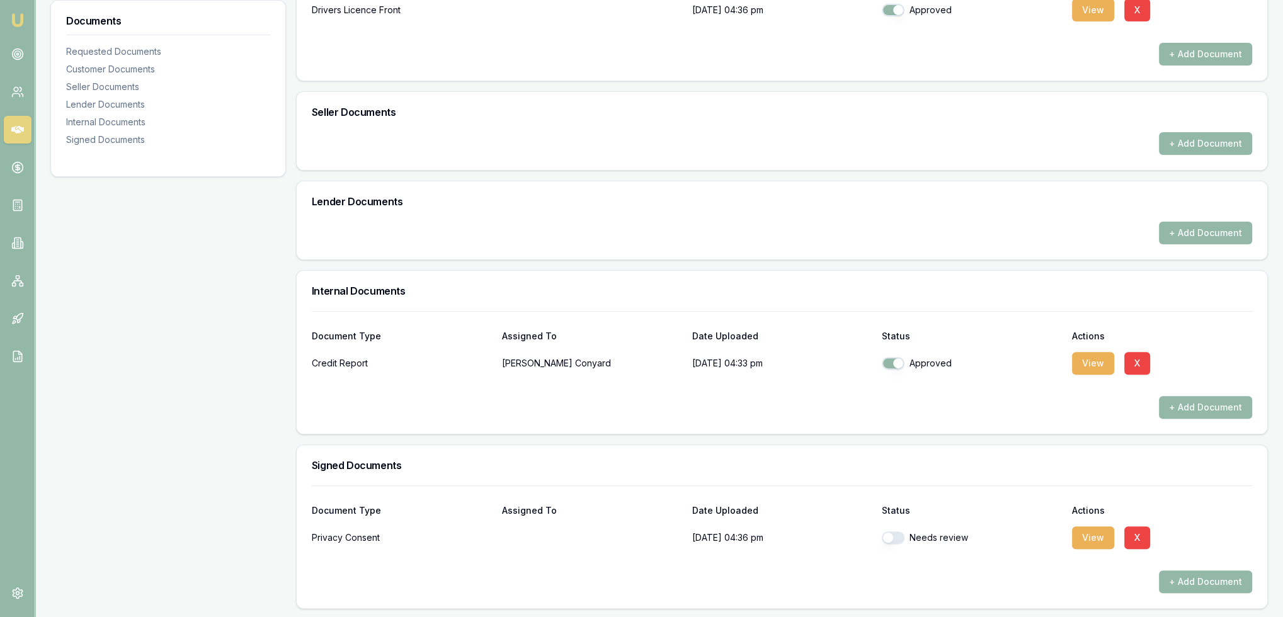
click at [894, 537] on button "button" at bounding box center [893, 538] width 23 height 13
checkbox input "true"
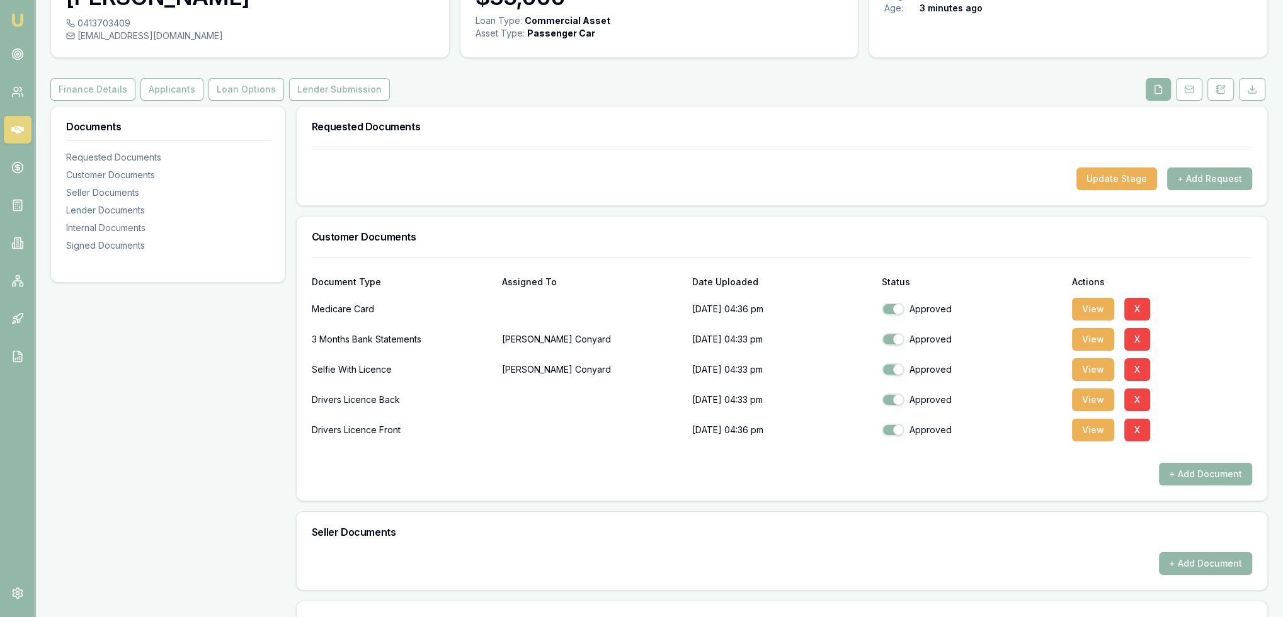
scroll to position [0, 0]
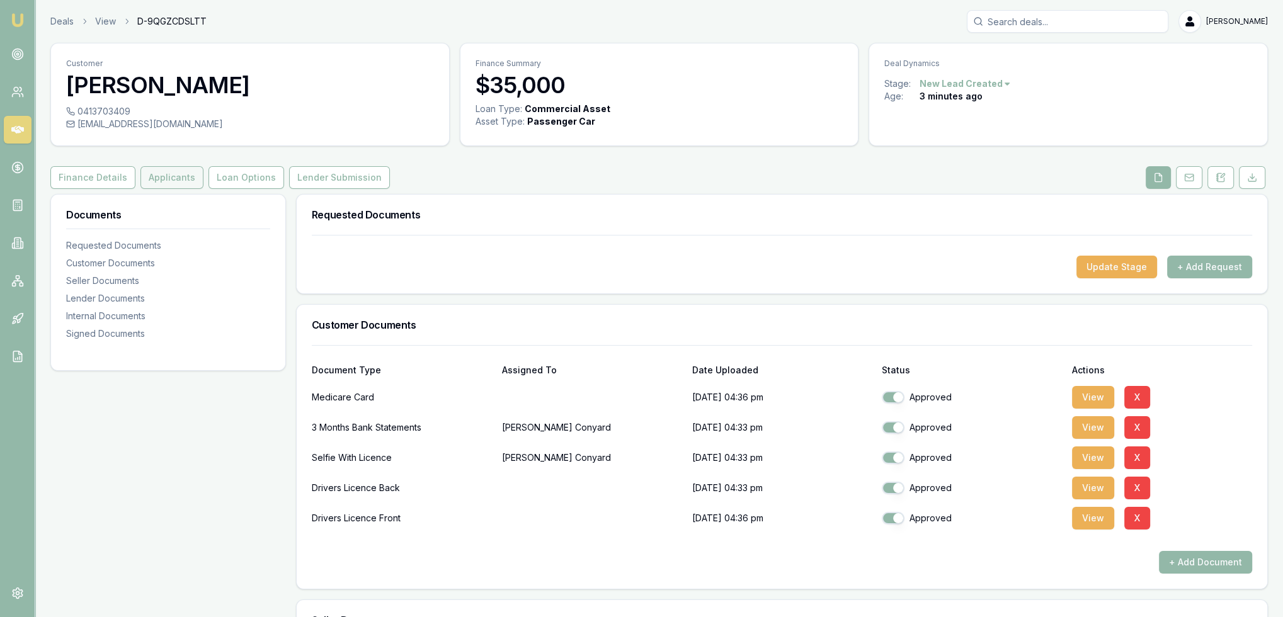
click at [185, 181] on button "Applicants" at bounding box center [171, 177] width 63 height 23
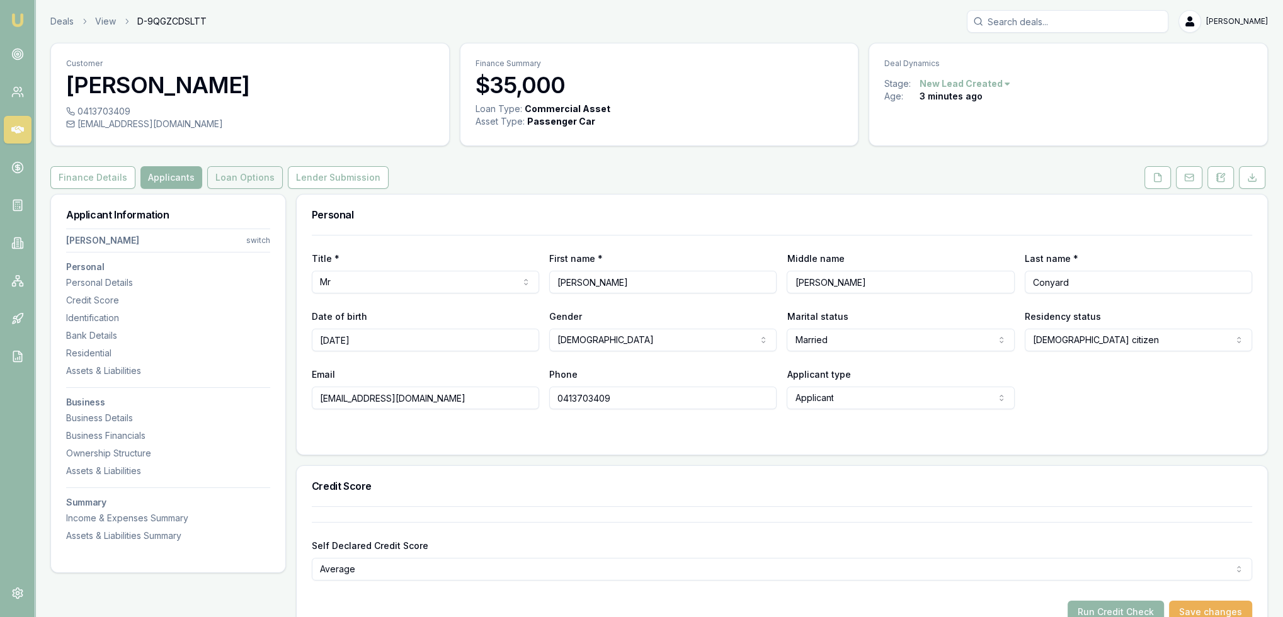
click at [252, 179] on button "Loan Options" at bounding box center [245, 177] width 76 height 23
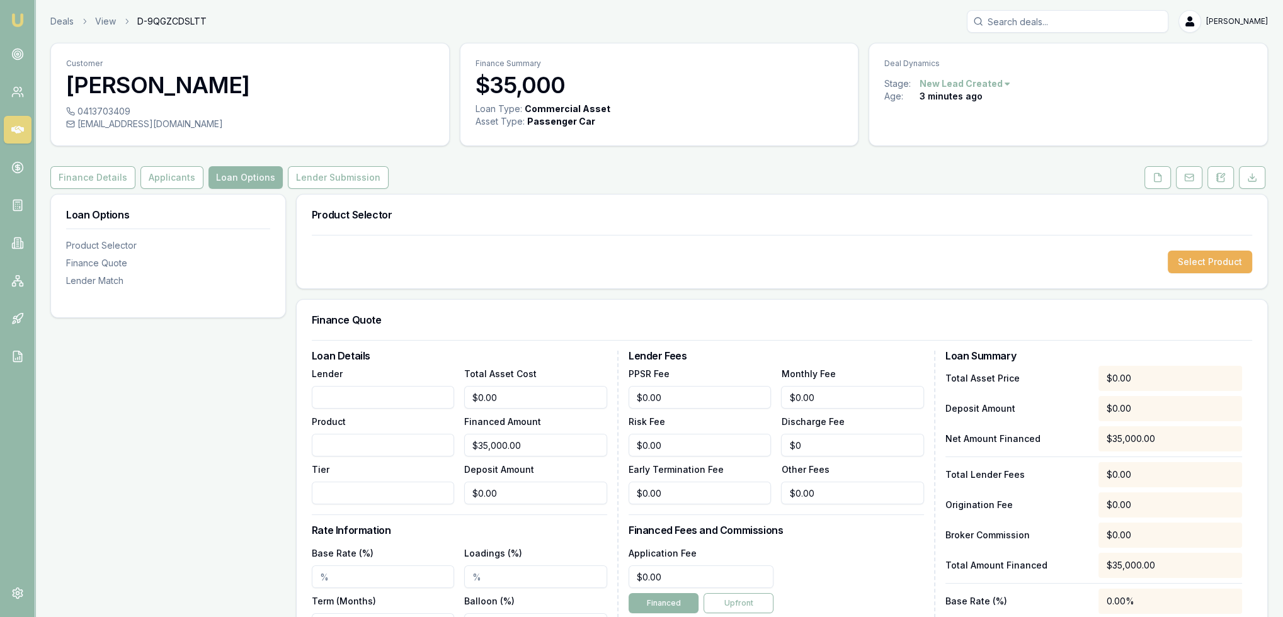
scroll to position [189, 0]
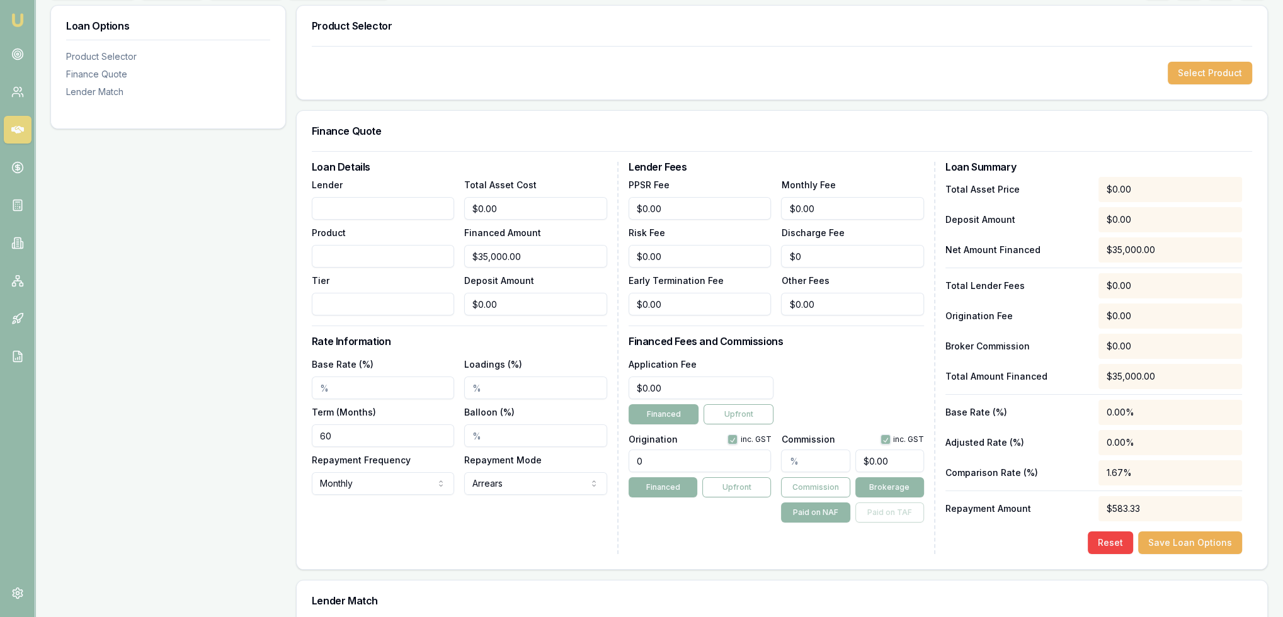
click at [401, 202] on input "Lender" at bounding box center [383, 208] width 143 height 23
type input "Angle"
drag, startPoint x: 500, startPoint y: 203, endPoint x: 450, endPoint y: 203, distance: 49.8
click at [450, 203] on div "Lender Angle Product Tier Total Asset Cost 0 Financed Amount $35,000.00 Deposit…" at bounding box center [459, 246] width 295 height 139
type input "3"
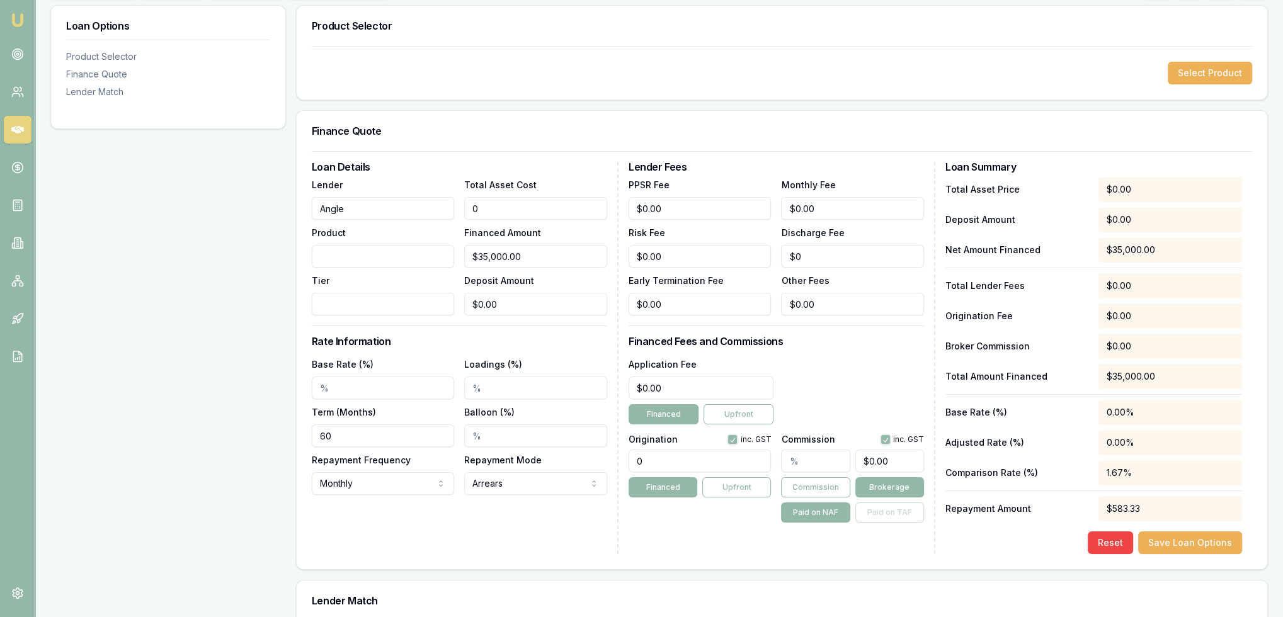
type input "$3.00"
type input "35"
type input "$35.00"
type input "350"
type input "$350.00"
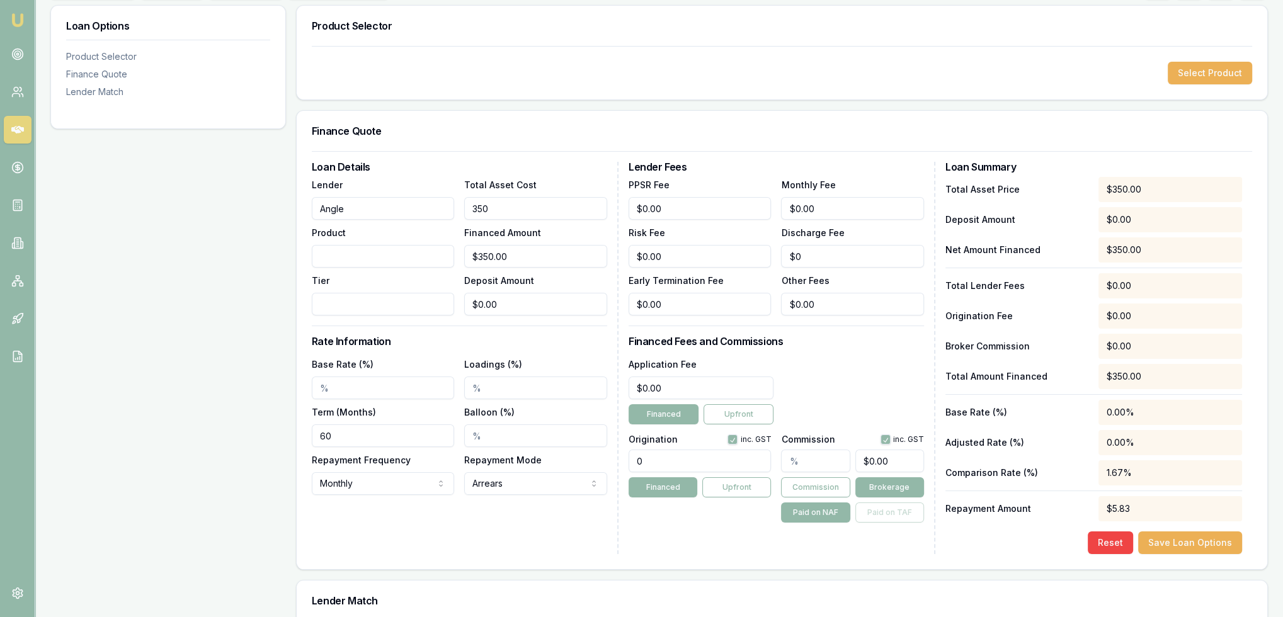
type input "3500"
type input "$3,500.00"
type input "35000"
type input "$35,000.00"
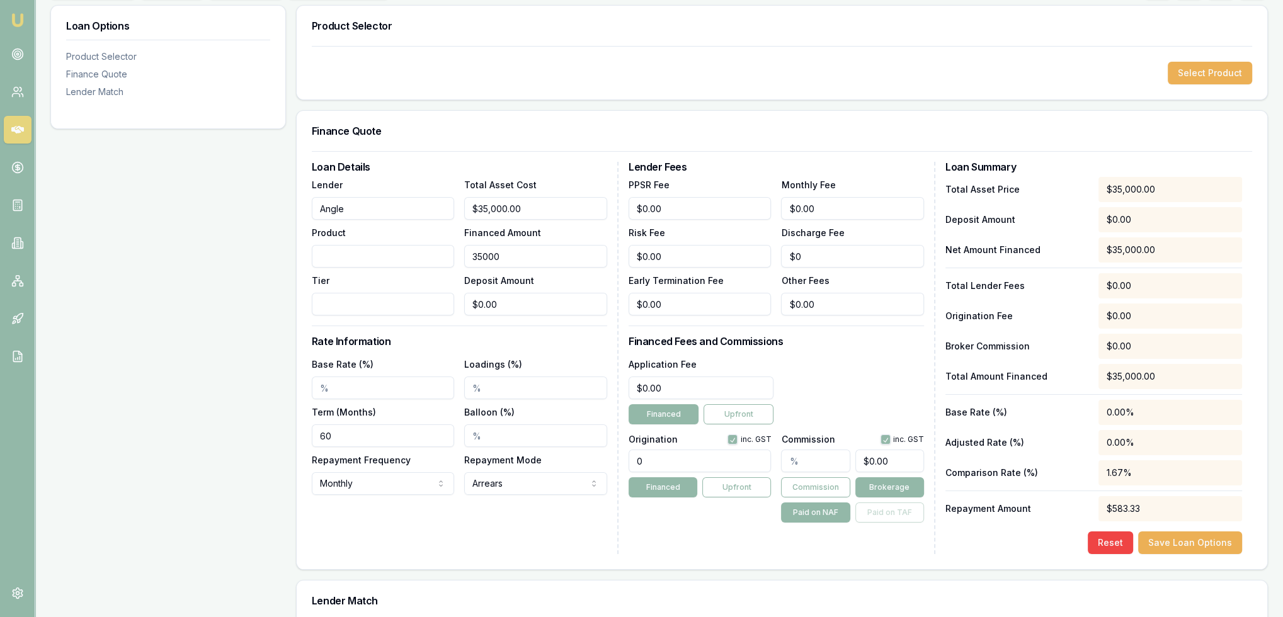
type input "$35,000.00"
type input "0"
drag, startPoint x: 410, startPoint y: 312, endPoint x: 373, endPoint y: 316, distance: 37.4
click at [373, 316] on div "Loan Details Lender Angle Product Tier Total Asset Cost $35,000.00 Financed Amo…" at bounding box center [465, 358] width 307 height 392
type input "$34,993.00"
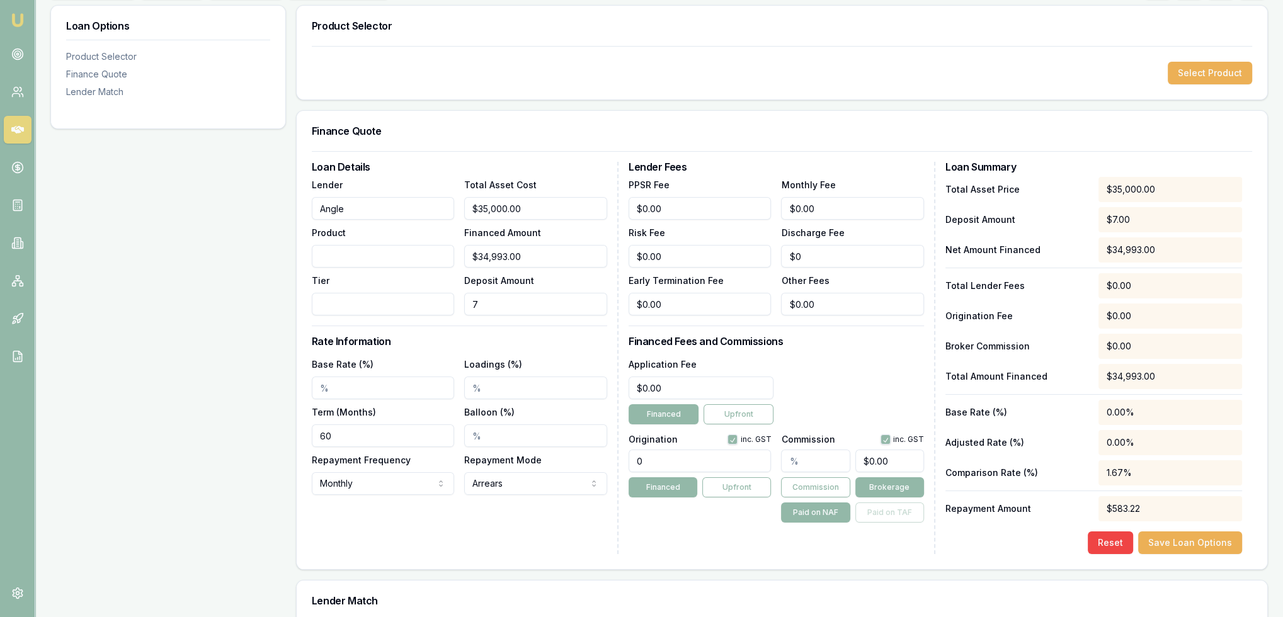
type input "70"
type input "$34,300.00"
type input "700"
type input "$28,000.00"
type input "$7,000.00"
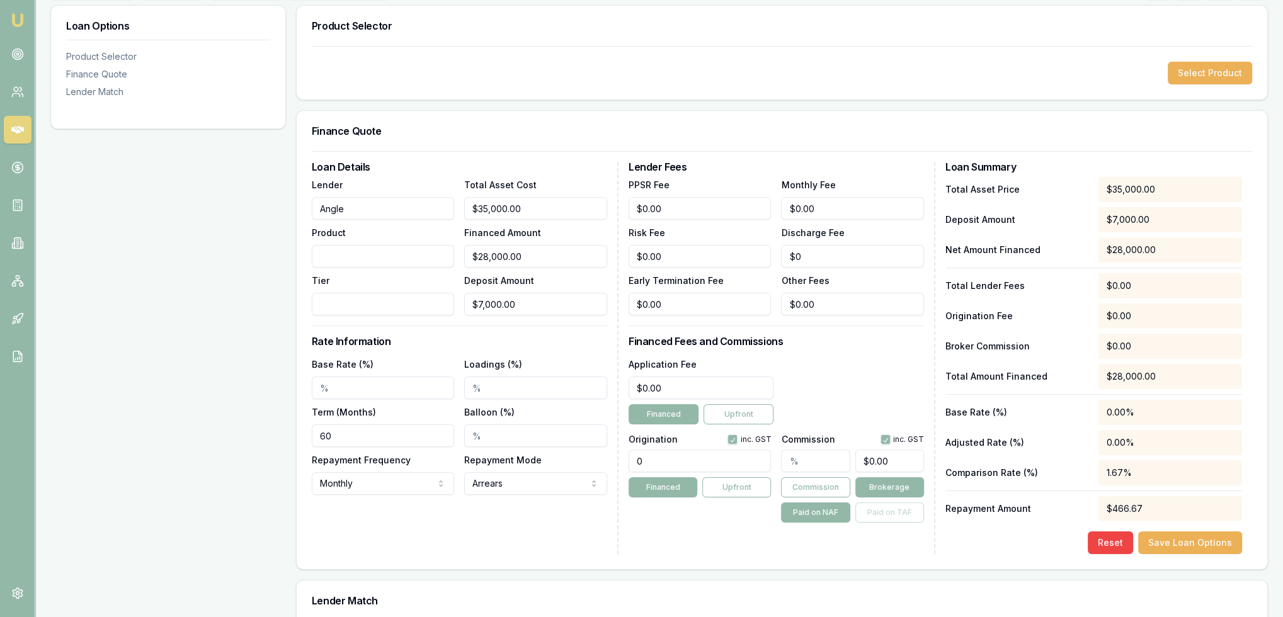
click at [368, 299] on input "Tier" at bounding box center [383, 304] width 143 height 23
click at [360, 259] on input "Product" at bounding box center [383, 256] width 143 height 23
type input "Low Doc Commercial Loan"
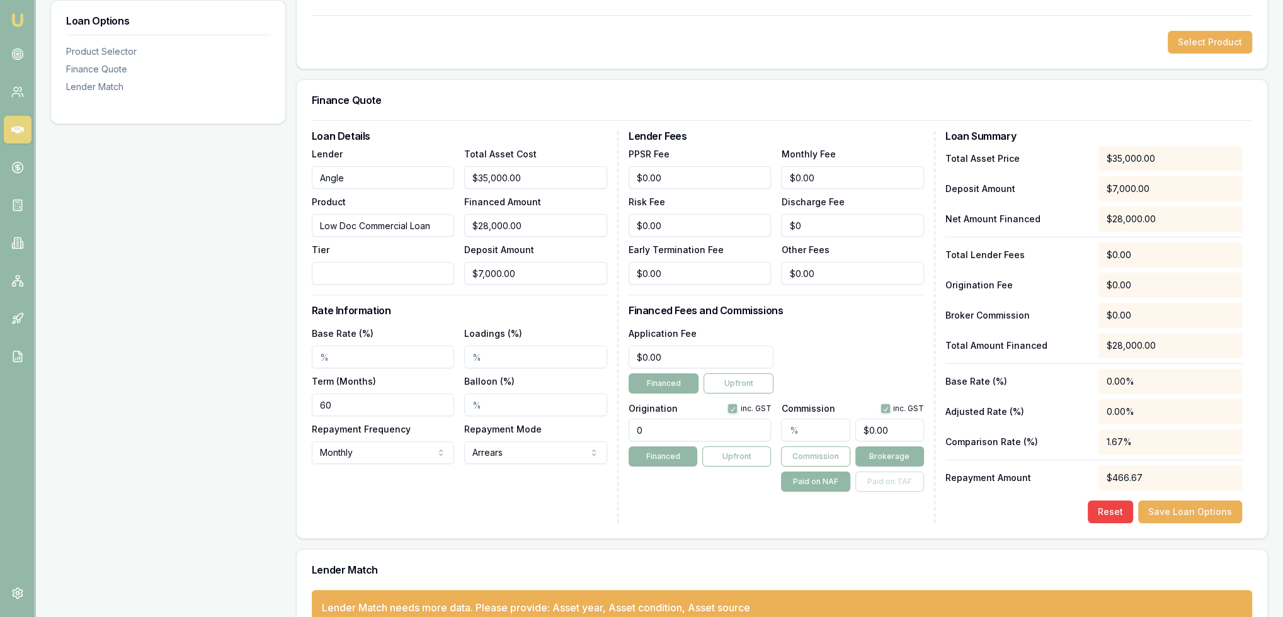
scroll to position [253, 0]
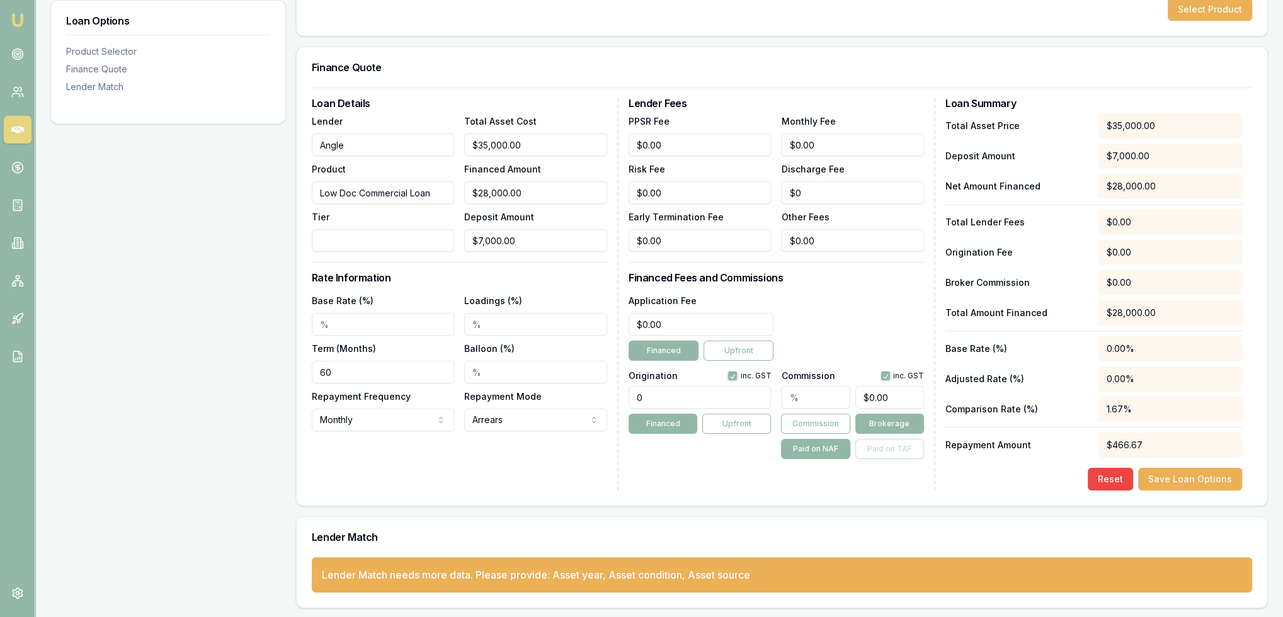
click at [354, 323] on input "Base Rate (%)" at bounding box center [383, 324] width 143 height 23
click at [346, 321] on input "Base Rate (%)" at bounding box center [383, 324] width 143 height 23
click at [515, 476] on div "Loan Details Lender Angle Product Low Doc Commercial Loan Tier Total Asset Cost…" at bounding box center [465, 294] width 307 height 392
drag, startPoint x: 248, startPoint y: 332, endPoint x: 222, endPoint y: 332, distance: 25.8
click at [222, 332] on div "Loan Options Product Selector Finance Quote Lender Match Product Selector Selec…" at bounding box center [659, 274] width 1218 height 667
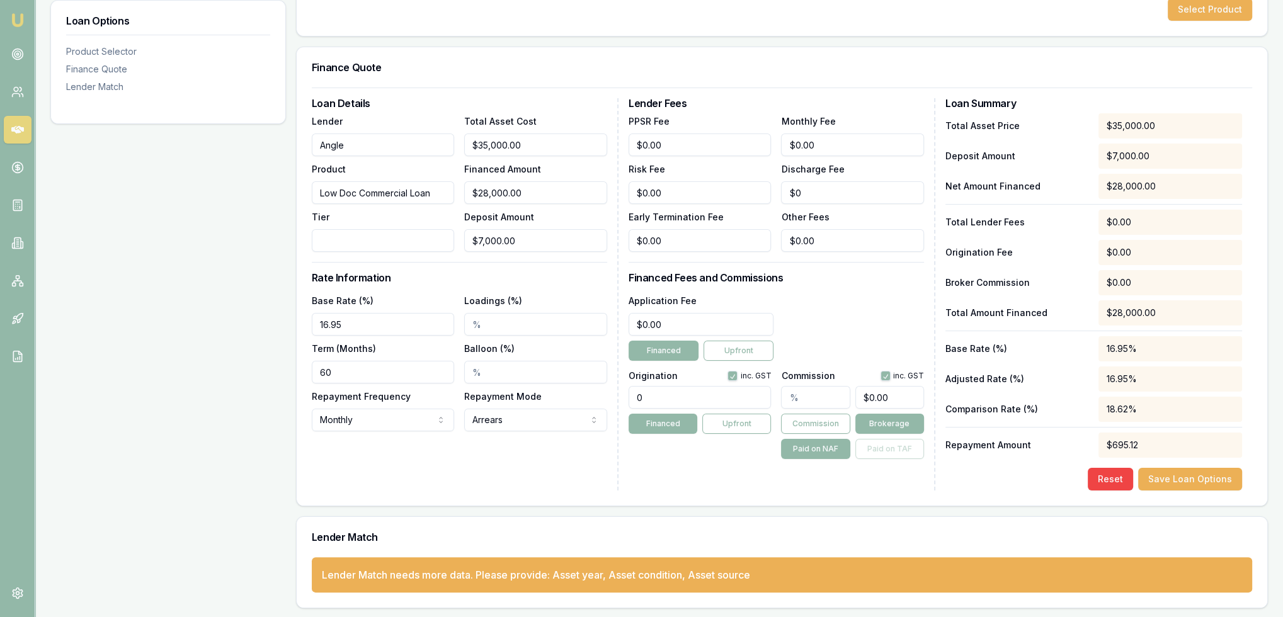
type input "16.95%"
drag, startPoint x: 677, startPoint y: 397, endPoint x: 591, endPoint y: 400, distance: 85.1
click at [591, 400] on div "Loan Details Lender Angle Product Low Doc Commercial Loan Tier Total Asset Cost…" at bounding box center [782, 294] width 940 height 392
type input "1400.00"
click at [791, 398] on input "text" at bounding box center [815, 397] width 69 height 23
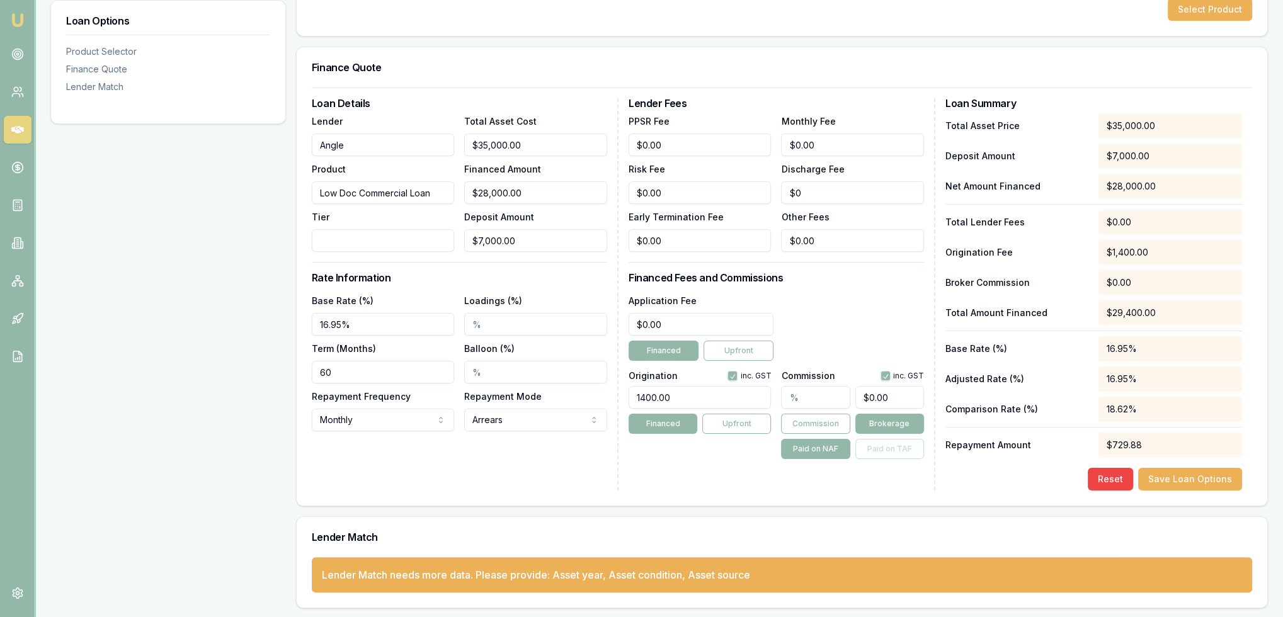
type input "4"
type input "$1,120.00"
type input "4.00%"
click at [709, 458] on div "Origination inc. GST 1400.00 Financed Upfront" at bounding box center [700, 412] width 143 height 93
drag, startPoint x: 691, startPoint y: 318, endPoint x: 583, endPoint y: 331, distance: 108.5
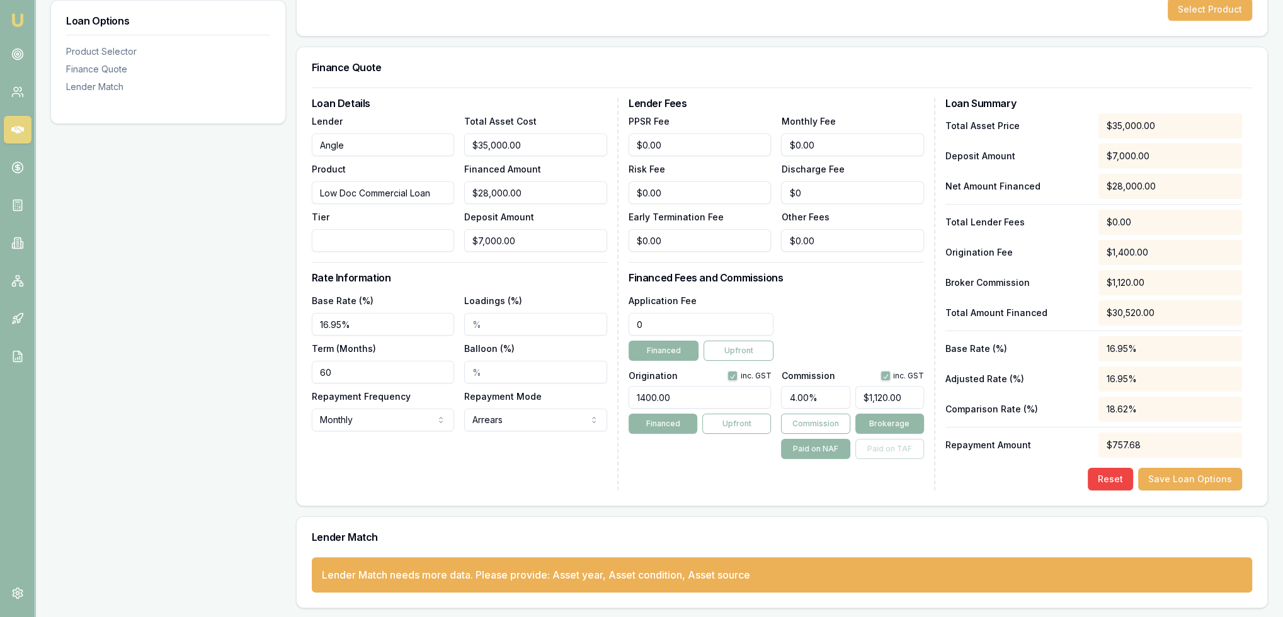
click at [583, 331] on div "Loan Details Lender Angle Product Low Doc Commercial Loan Tier Total Asset Cost…" at bounding box center [782, 294] width 940 height 392
type input "$495.00"
click at [695, 466] on div "Lender Fees PPSR Fee $0.00 Monthly Fee $0.00 Risk Fee $0.00 Discharge Fee $0 Ea…" at bounding box center [782, 294] width 307 height 392
drag, startPoint x: 774, startPoint y: 146, endPoint x: 754, endPoint y: 146, distance: 20.2
click at [754, 146] on div "PPSR Fee $0.00 Monthly Fee 0 Risk Fee $0.00 Discharge Fee $0 Early Termination …" at bounding box center [776, 182] width 295 height 139
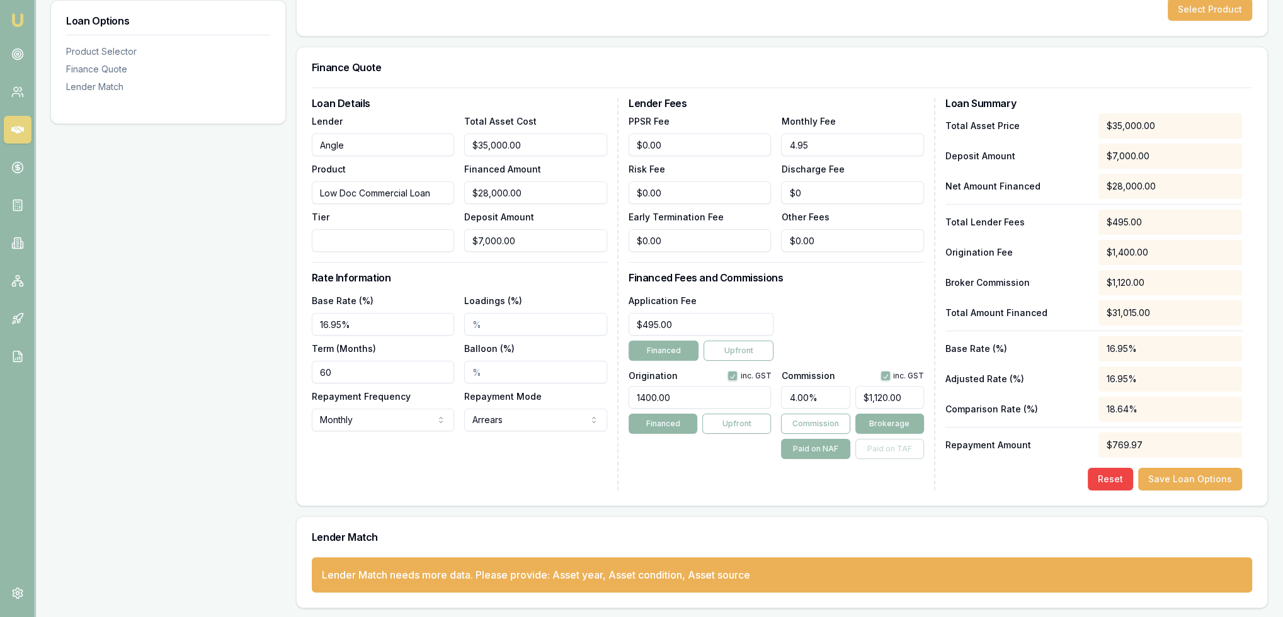
type input "$4.95"
click at [695, 463] on div "Lender Fees PPSR Fee $0.00 Monthly Fee $4.95 Risk Fee $0.00 Discharge Fee $0 Ea…" at bounding box center [782, 294] width 307 height 392
click at [1198, 478] on button "Save Loan Options" at bounding box center [1190, 479] width 104 height 23
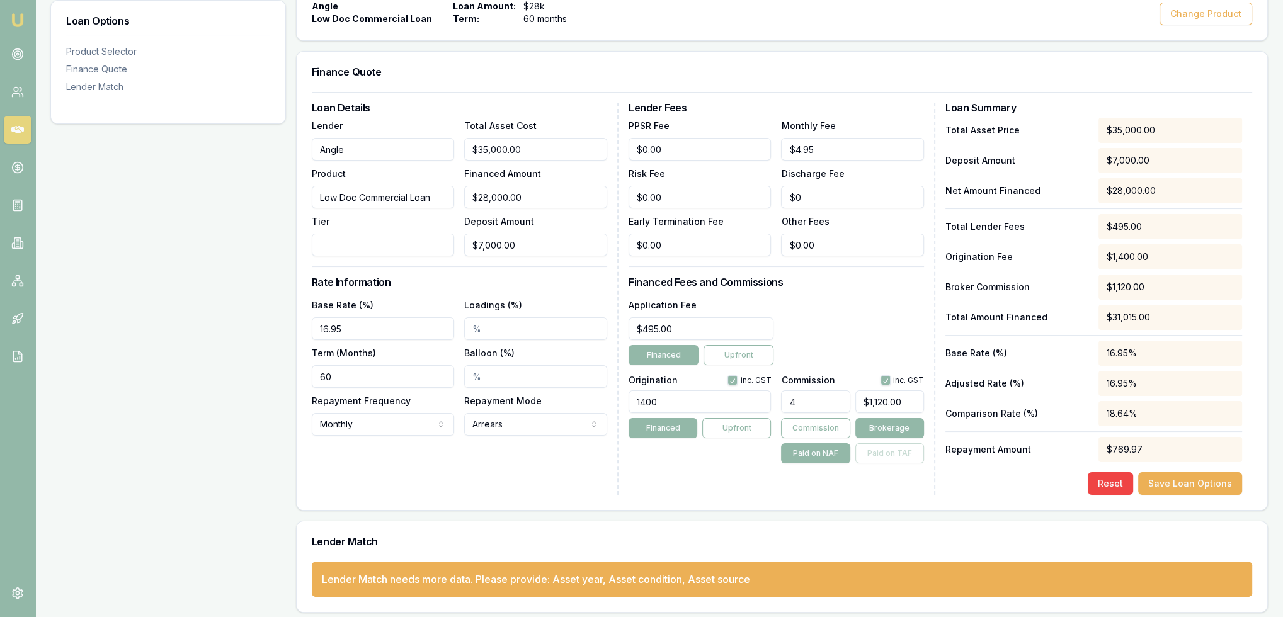
scroll to position [255, 0]
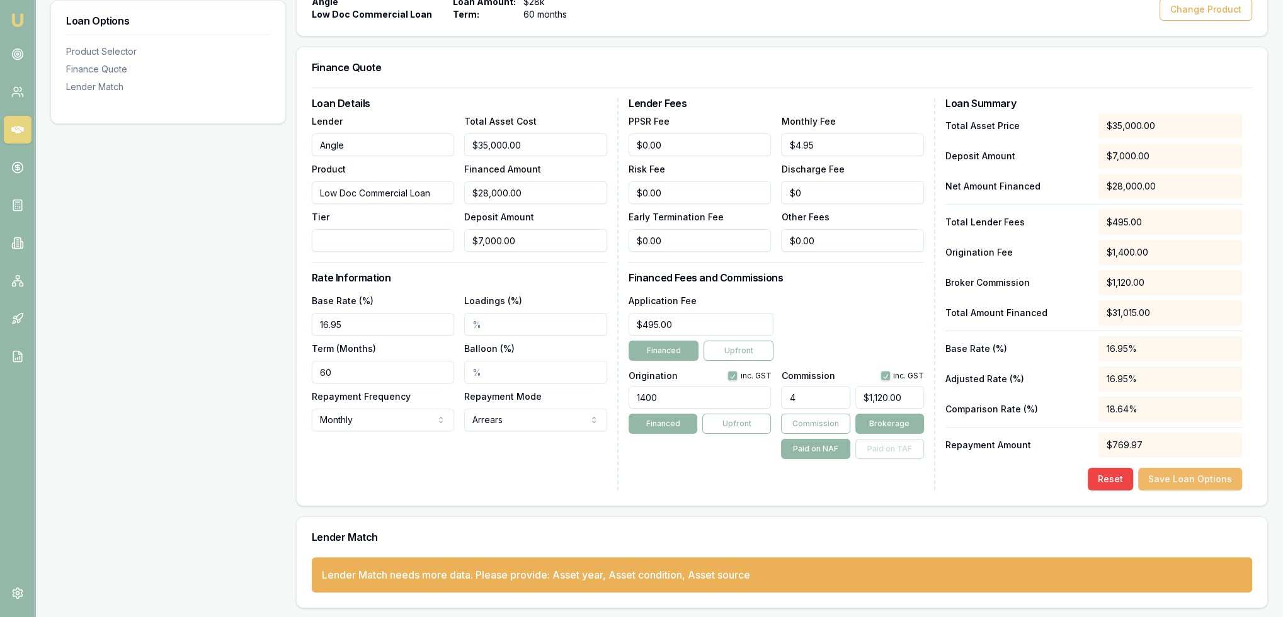
click at [1165, 475] on button "Save Loan Options" at bounding box center [1190, 479] width 104 height 23
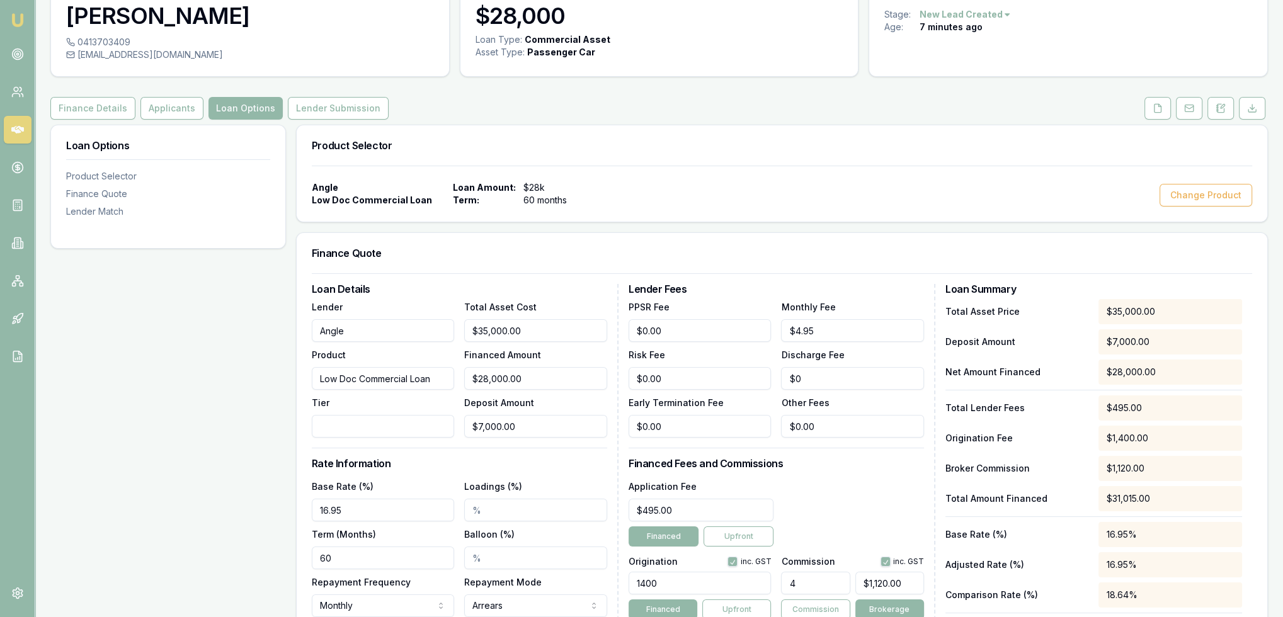
scroll to position [66, 0]
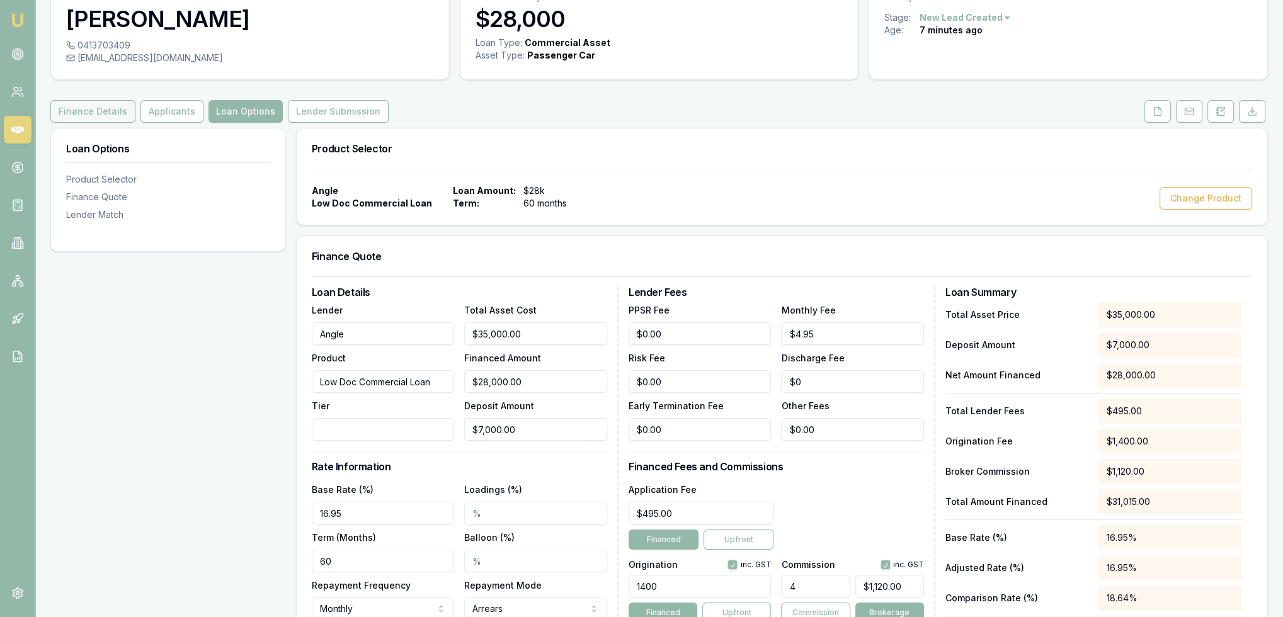
click at [101, 117] on button "Finance Details" at bounding box center [92, 111] width 85 height 23
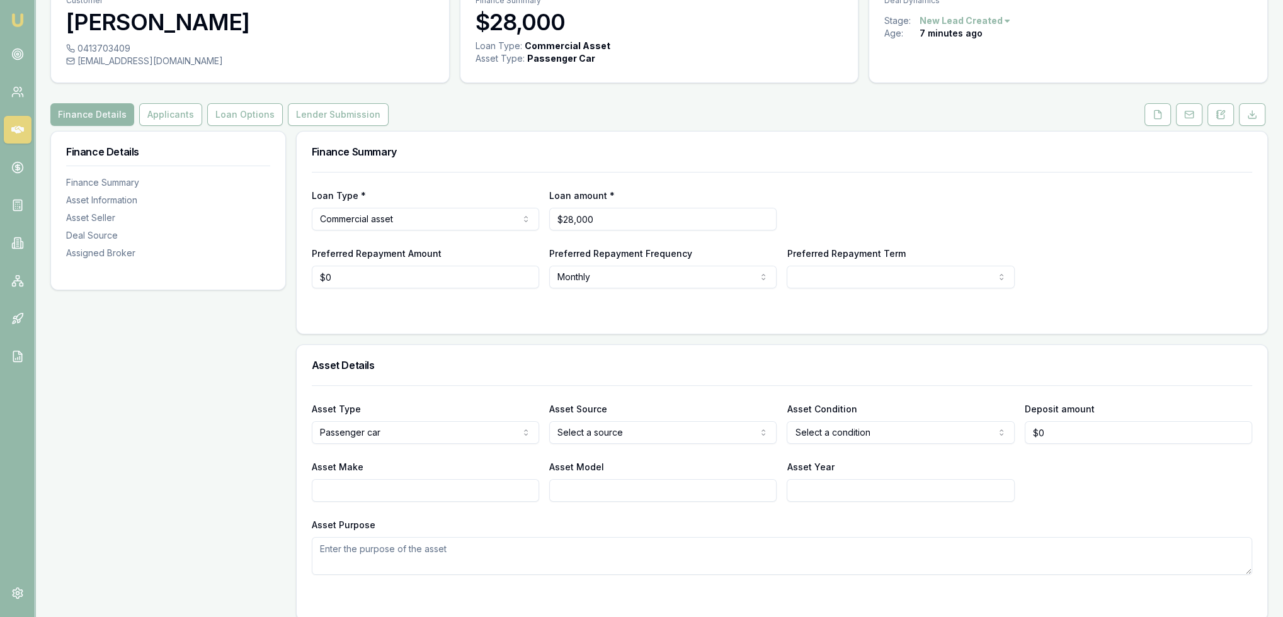
scroll to position [189, 0]
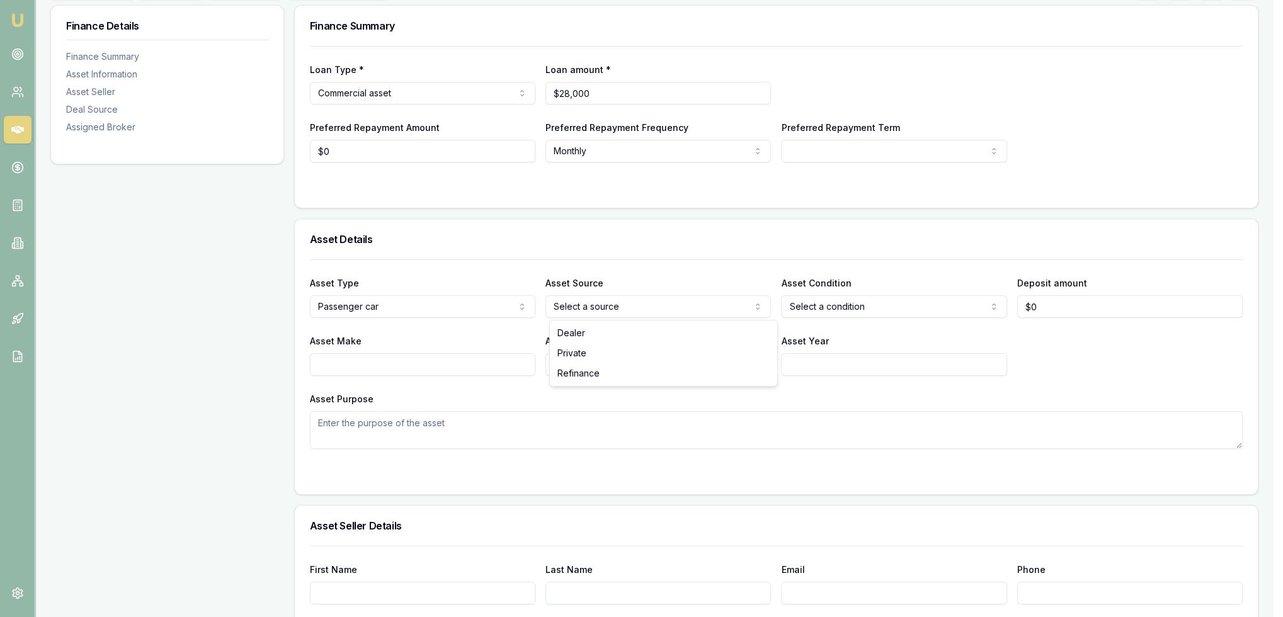
click at [581, 304] on html "Emu Broker Deals View D-9QGZCDSLTT Robyn Adams Toggle Menu Customer Daniel Cony…" at bounding box center [641, 119] width 1283 height 617
click at [874, 300] on html "Emu Broker Deals View D-9QGZCDSLTT Robyn Adams Toggle Menu Customer Daniel Cony…" at bounding box center [646, 119] width 1293 height 617
drag, startPoint x: 1062, startPoint y: 307, endPoint x: 969, endPoint y: 309, distance: 92.6
click at [1001, 309] on div "Asset Type Passenger car Passenger car Electric vehicle Light commercial Other …" at bounding box center [782, 296] width 940 height 43
type input "$7,000"
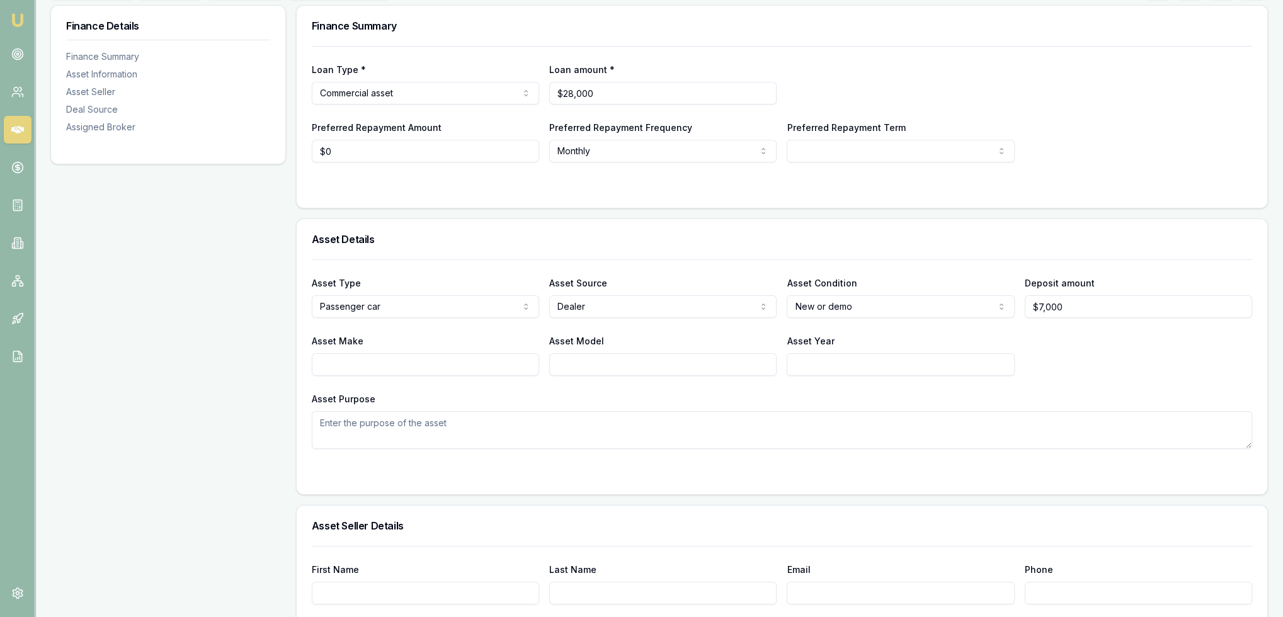
click at [1165, 385] on div "Asset Type Passenger car Passenger car Electric vehicle Light commercial Other …" at bounding box center [782, 355] width 940 height 190
drag, startPoint x: 637, startPoint y: 96, endPoint x: 557, endPoint y: 95, distance: 80.6
click at [557, 95] on input "28000" at bounding box center [662, 93] width 227 height 23
type input "$28,000"
click at [397, 151] on input "0" at bounding box center [425, 151] width 227 height 23
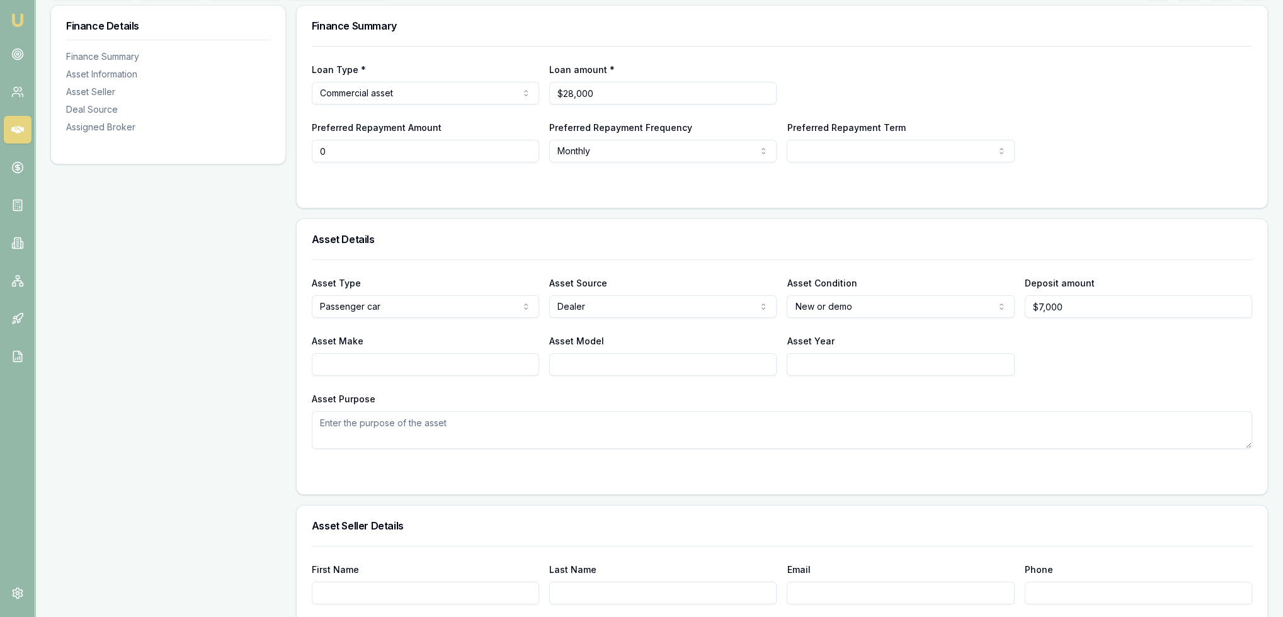
drag, startPoint x: 323, startPoint y: 152, endPoint x: 285, endPoint y: 152, distance: 37.8
click at [285, 152] on div "Finance Details Finance Summary Asset Information Asset Seller Deal Source Assi…" at bounding box center [659, 603] width 1218 height 1196
type input "$1,000"
click at [867, 137] on div "Preferred Repayment Term 12 24 36 48 60 72 84" at bounding box center [900, 141] width 227 height 43
click at [867, 143] on html "Emu Broker Deals View D-9QGZCDSLTT Robyn Adams Toggle Menu Customer Daniel Cony…" at bounding box center [641, 119] width 1283 height 617
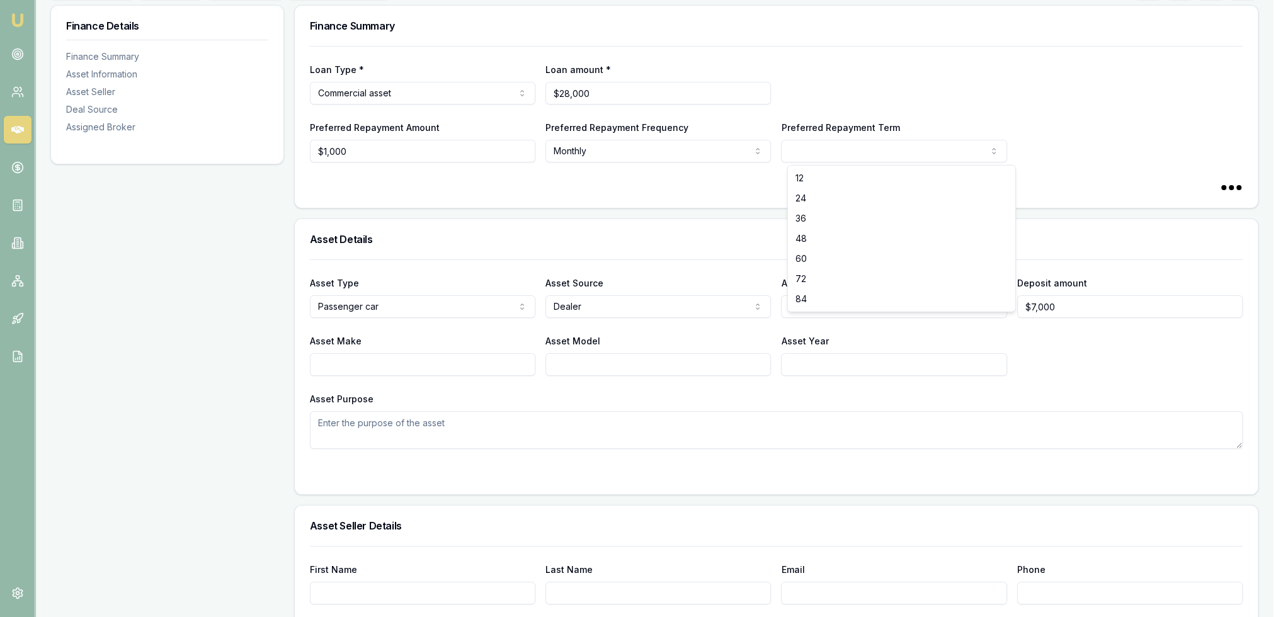
select select "60"
click at [399, 372] on input "Asset Make" at bounding box center [425, 364] width 227 height 23
type input "Haval"
type input "H6"
type input "2025"
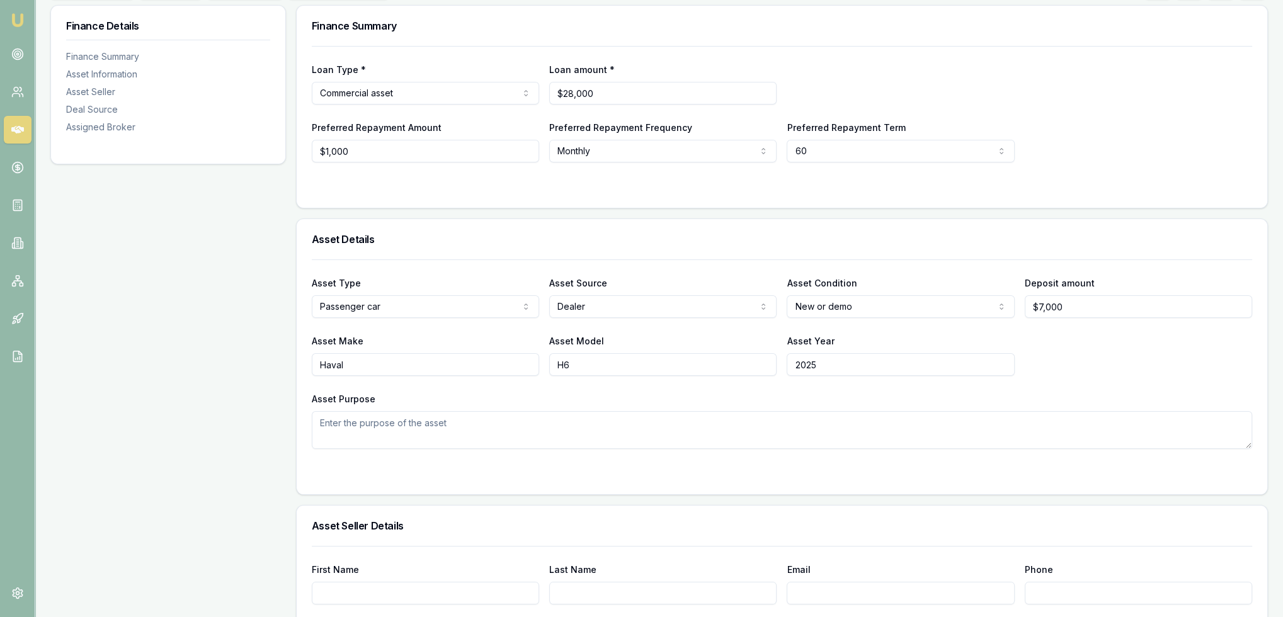
click at [620, 422] on textarea "Asset Purpose" at bounding box center [782, 430] width 940 height 38
type textarea "t"
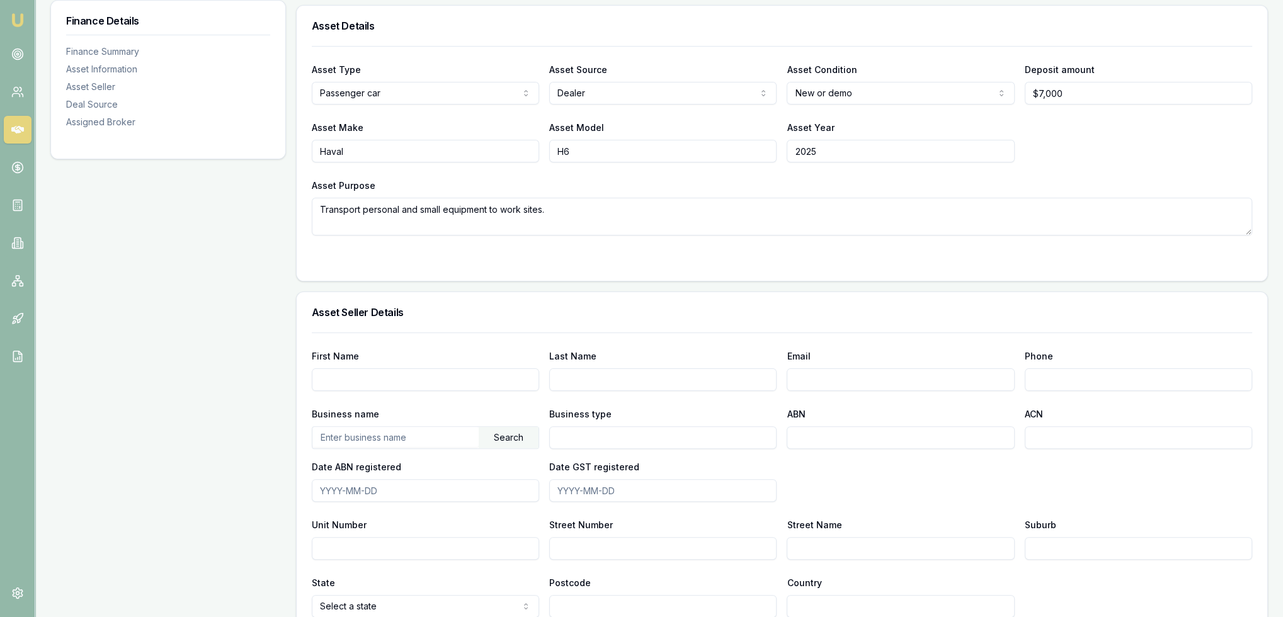
scroll to position [630, 0]
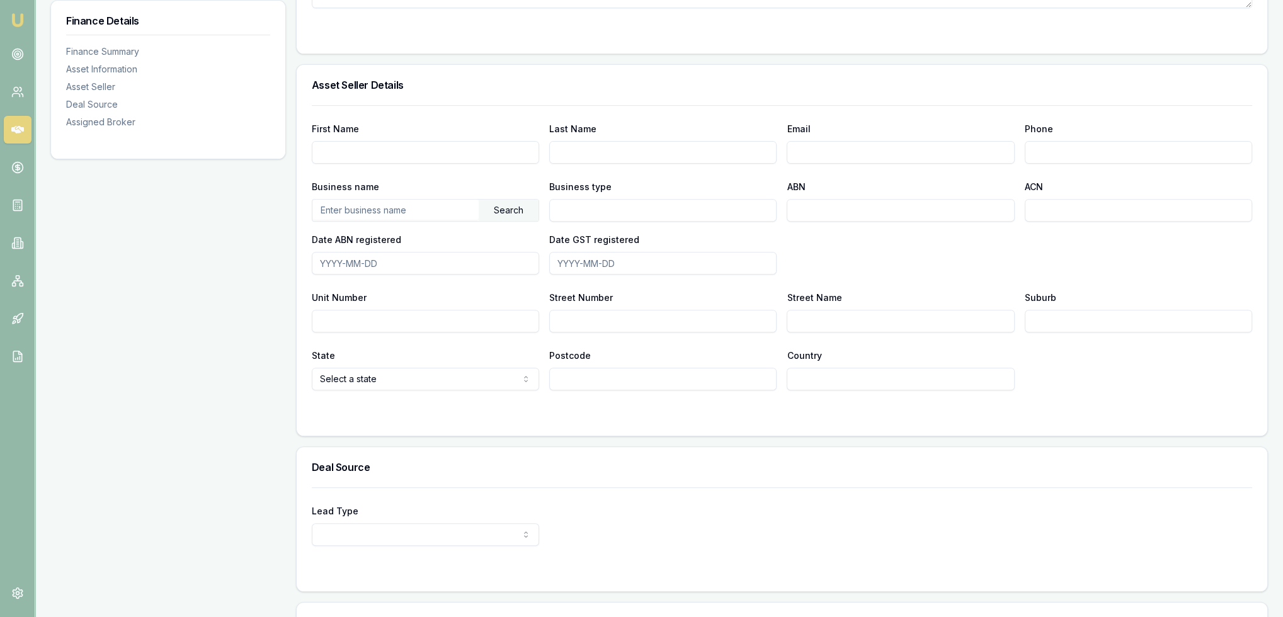
type textarea "Transport personal and small equipment to work sites."
drag, startPoint x: 726, startPoint y: 426, endPoint x: 713, endPoint y: 445, distance: 23.2
click at [727, 425] on div "First Name Last Name Email Phone Business name Search Business type ABN ACN Dat…" at bounding box center [782, 270] width 971 height 331
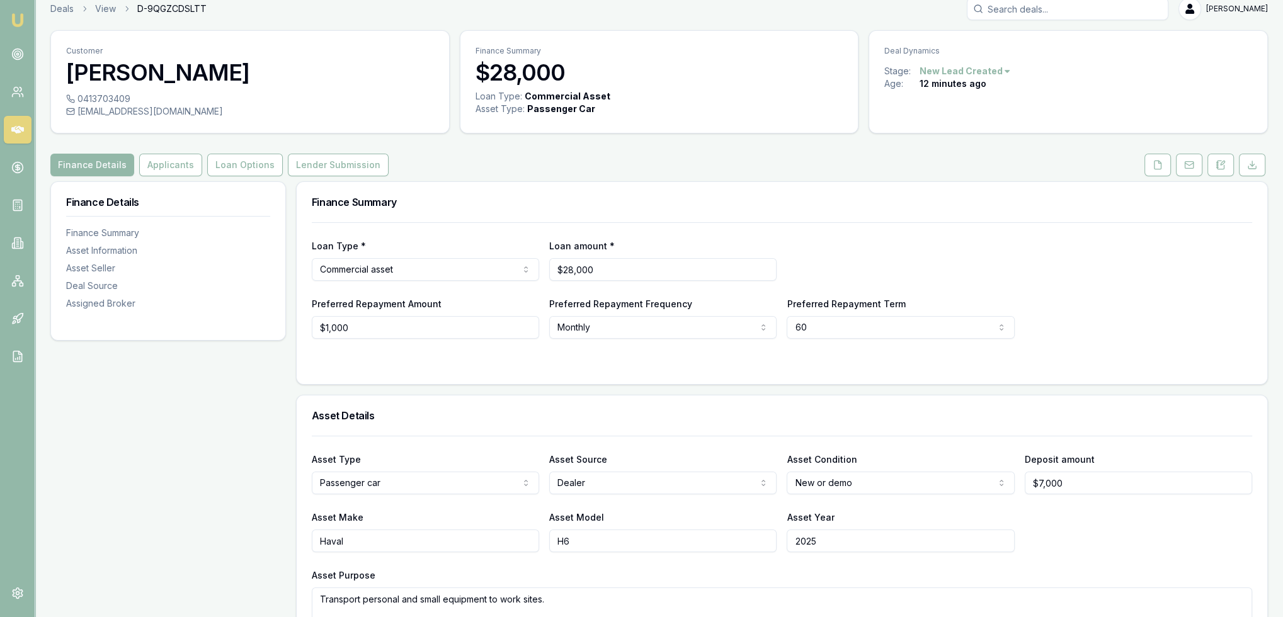
scroll to position [0, 0]
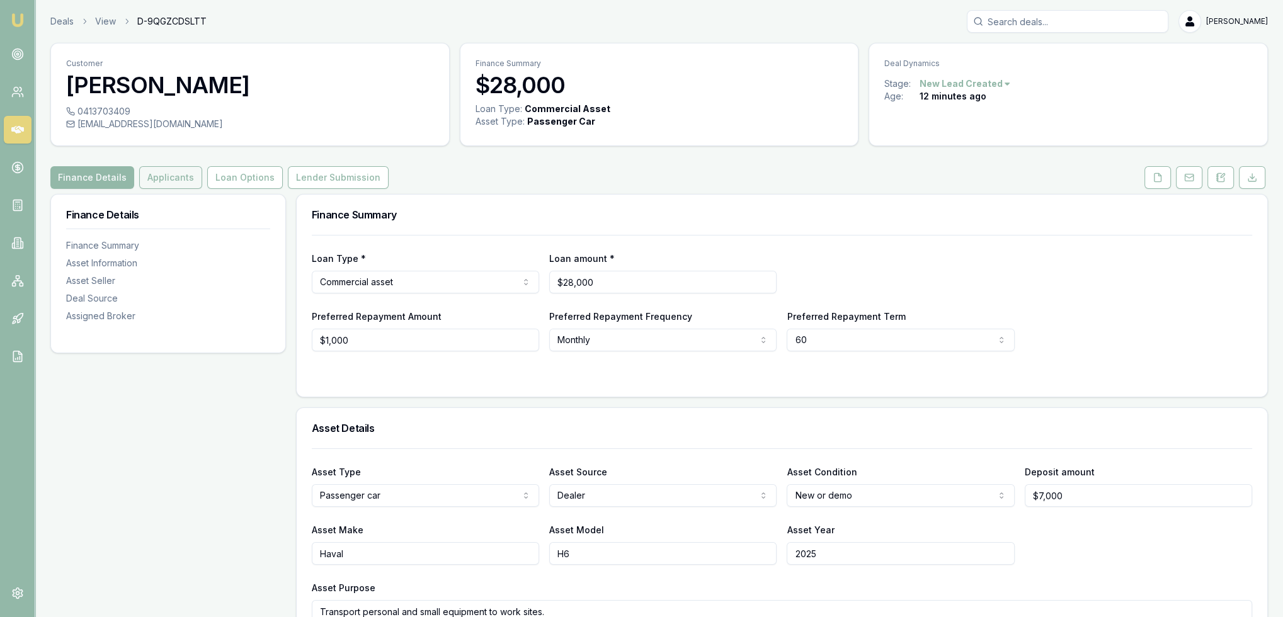
click at [171, 178] on button "Applicants" at bounding box center [170, 177] width 63 height 23
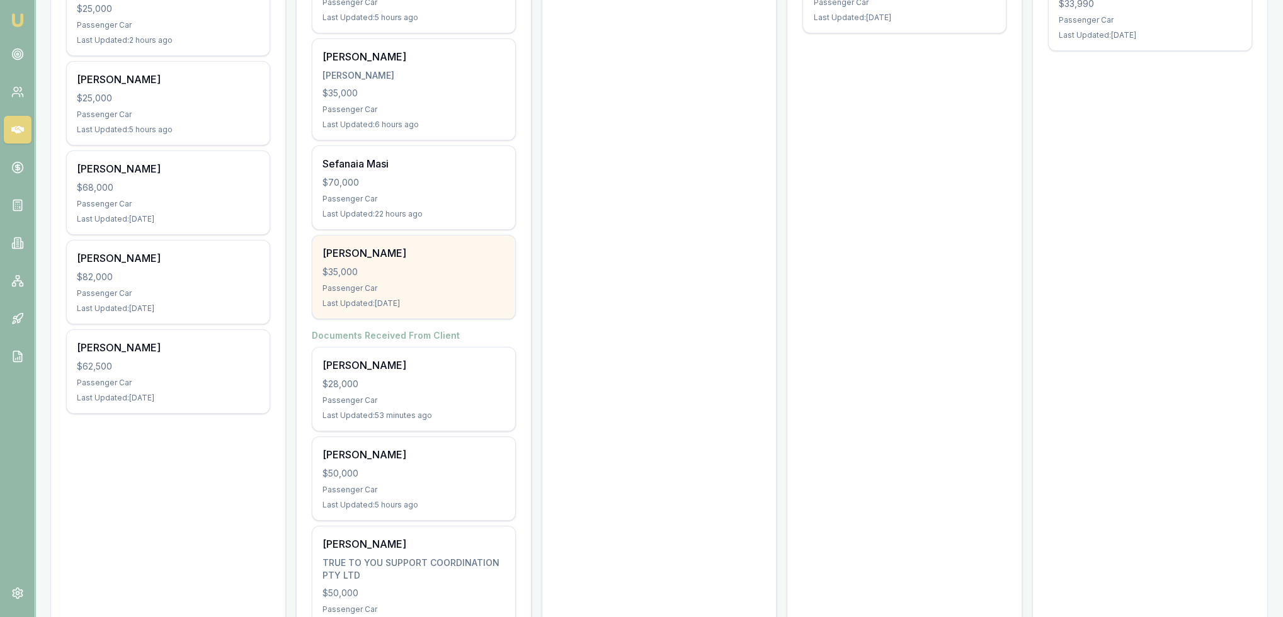
scroll to position [504, 0]
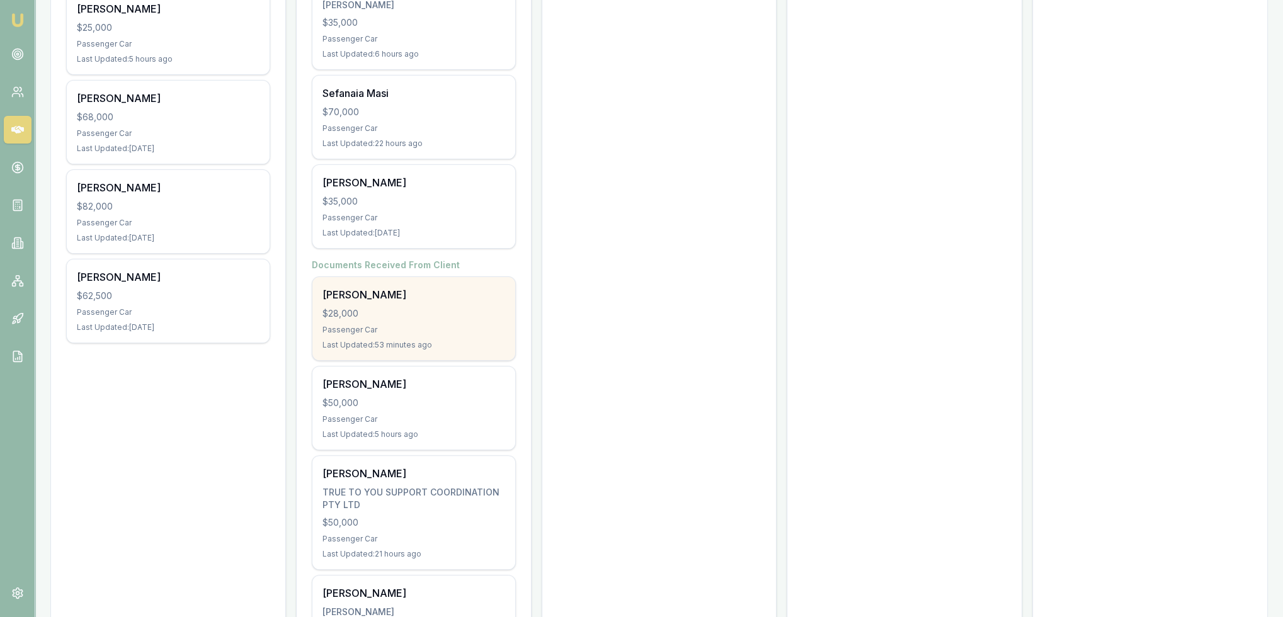
click at [413, 315] on div "$28,000" at bounding box center [414, 313] width 183 height 13
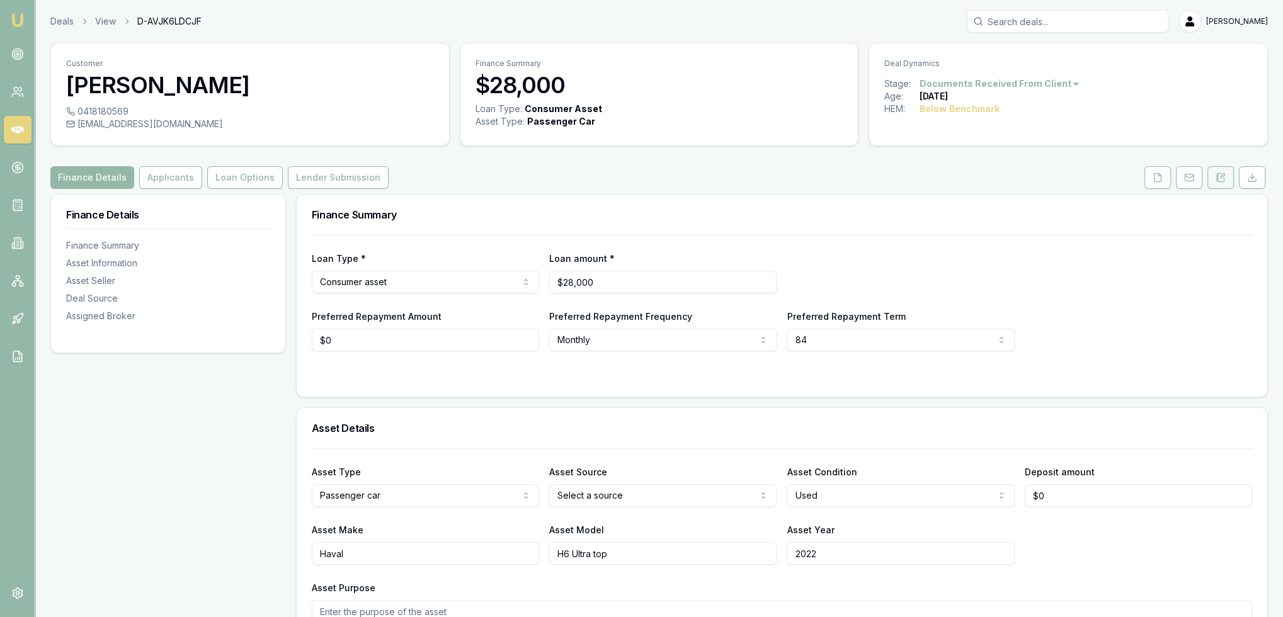
drag, startPoint x: 0, startPoint y: 0, endPoint x: 1219, endPoint y: 178, distance: 1231.7
click at [1220, 178] on icon at bounding box center [1221, 178] width 10 height 10
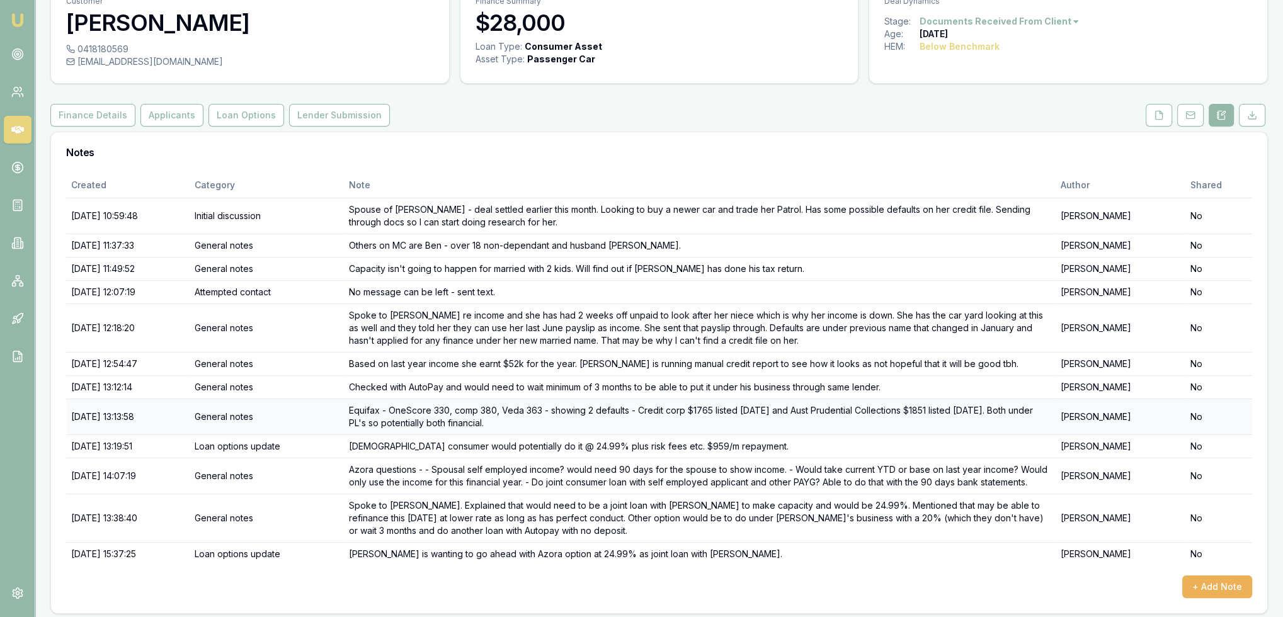
scroll to position [67, 0]
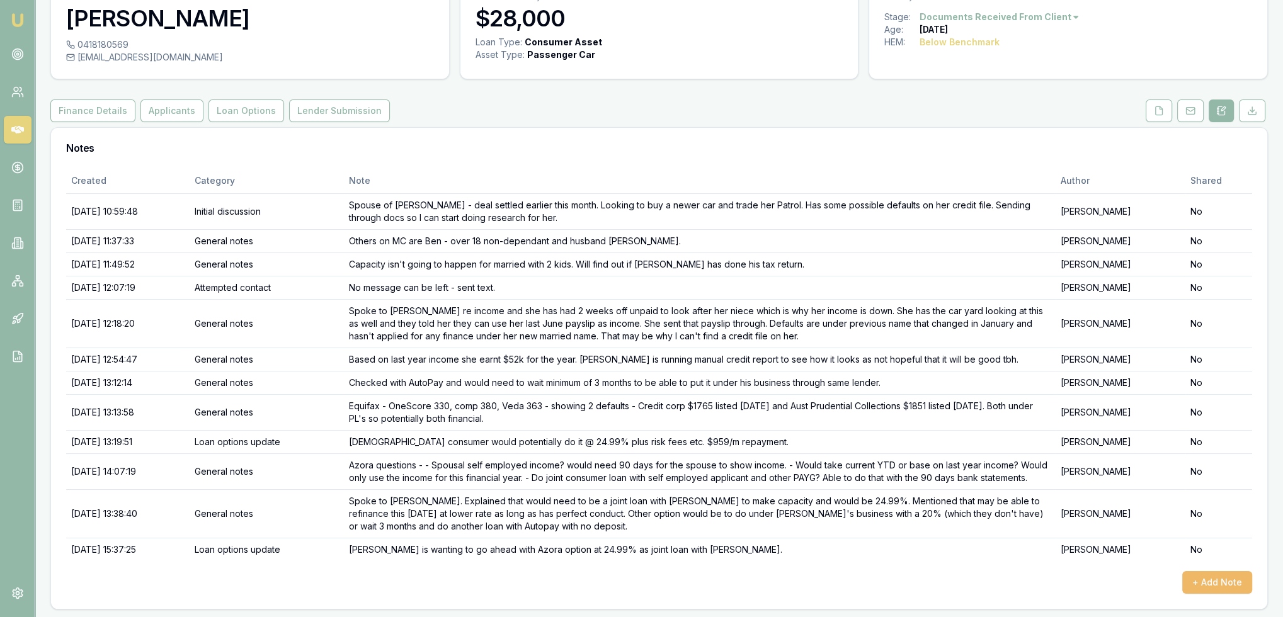
click at [1214, 578] on button "+ Add Note" at bounding box center [1217, 582] width 70 height 23
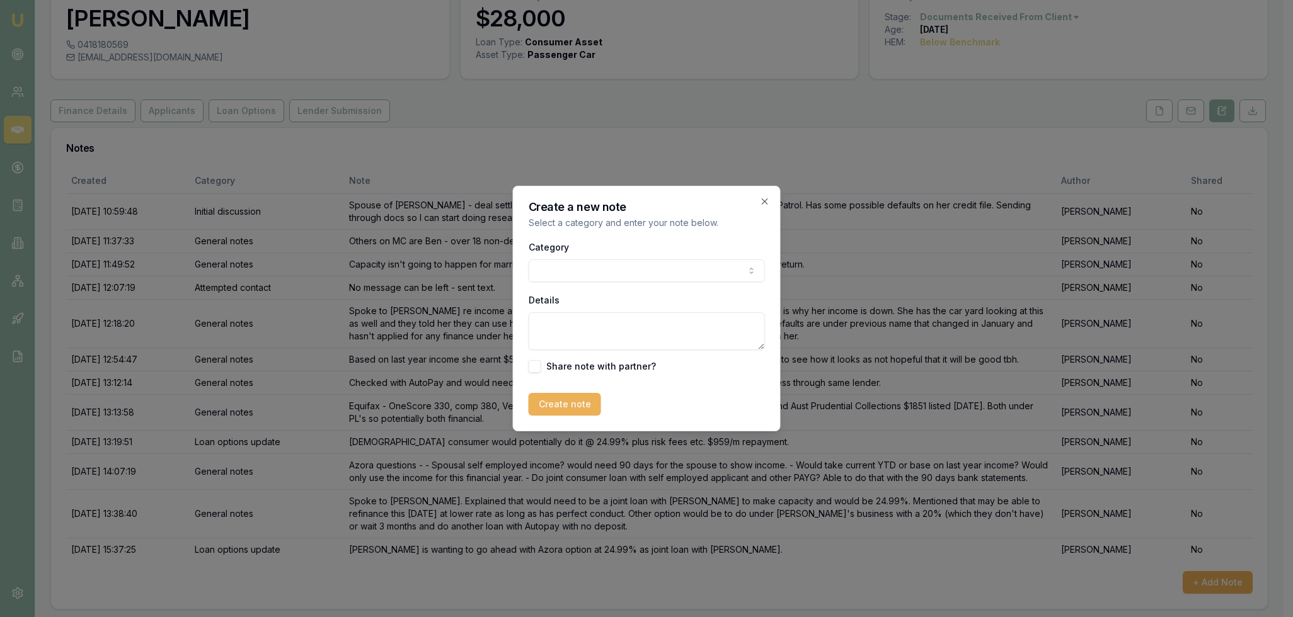
click at [650, 258] on div "Category General notes Attempted contact Follow up reminder Initial discussion …" at bounding box center [646, 260] width 236 height 43
click at [644, 268] on body "Emu Broker Deals View D-AVJK6LDCJF [PERSON_NAME] Toggle Menu Customer [PERSON_N…" at bounding box center [641, 241] width 1283 height 617
click at [603, 326] on textarea "Details" at bounding box center [641, 331] width 236 height 38
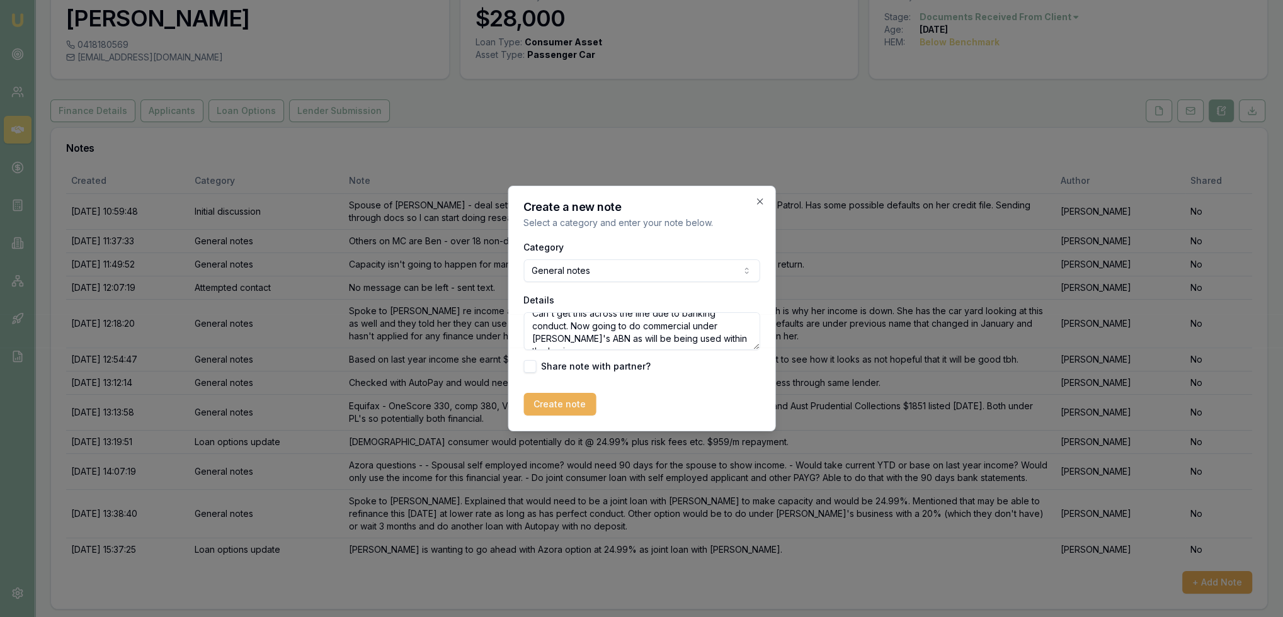
scroll to position [18, 0]
type textarea "Can't get this across the line due to banking conduct. Now going to do commerci…"
click at [557, 411] on button "Create note" at bounding box center [559, 404] width 72 height 23
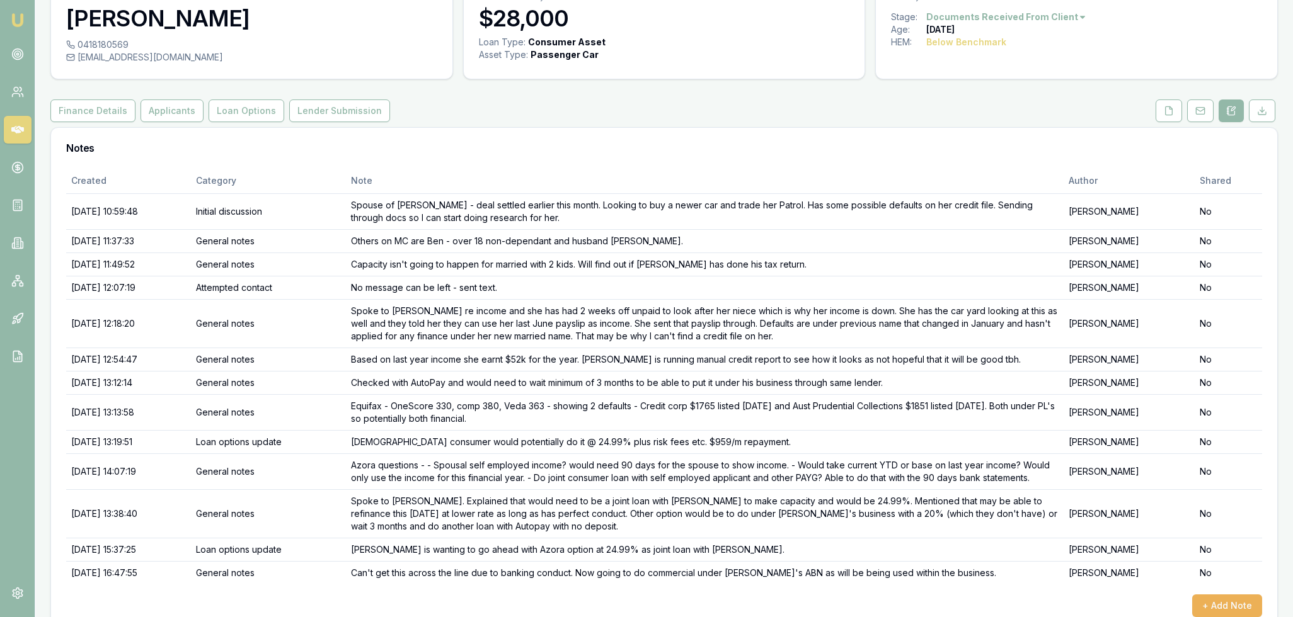
click at [1054, 19] on html "Emu Broker Deals View D-AVJK6LDCJF Robyn Adams Toggle Menu Customer Jessie Cony…" at bounding box center [646, 241] width 1293 height 617
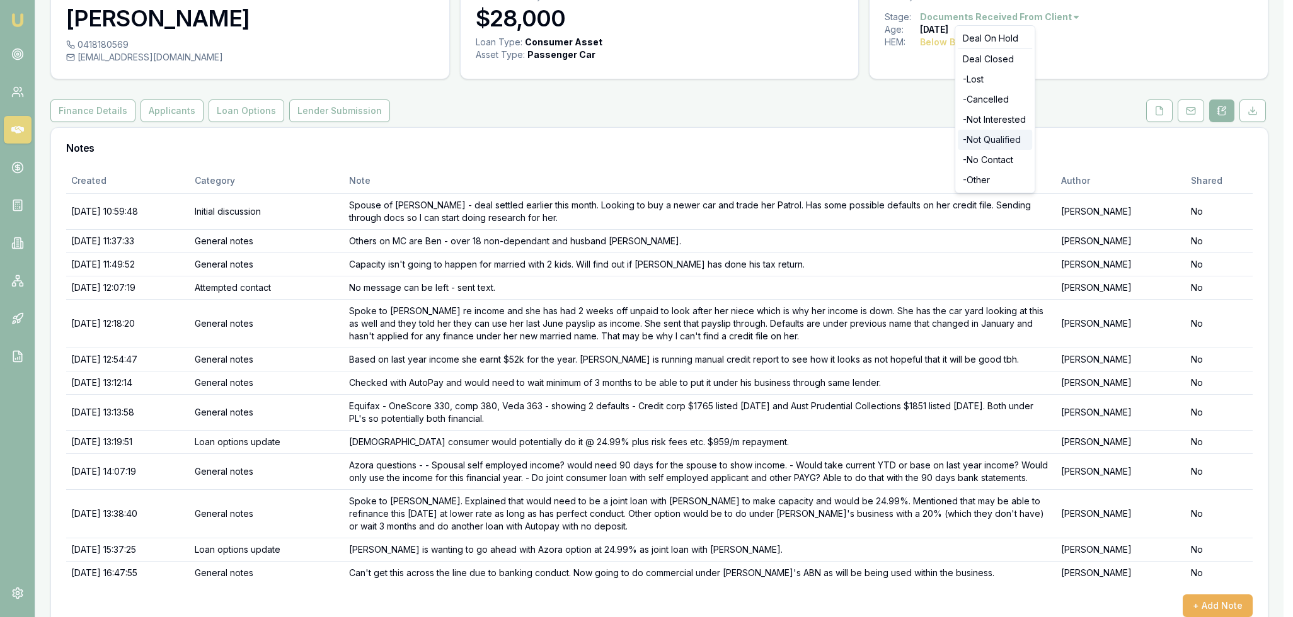
click at [990, 144] on div "- Not Qualified" at bounding box center [994, 140] width 74 height 20
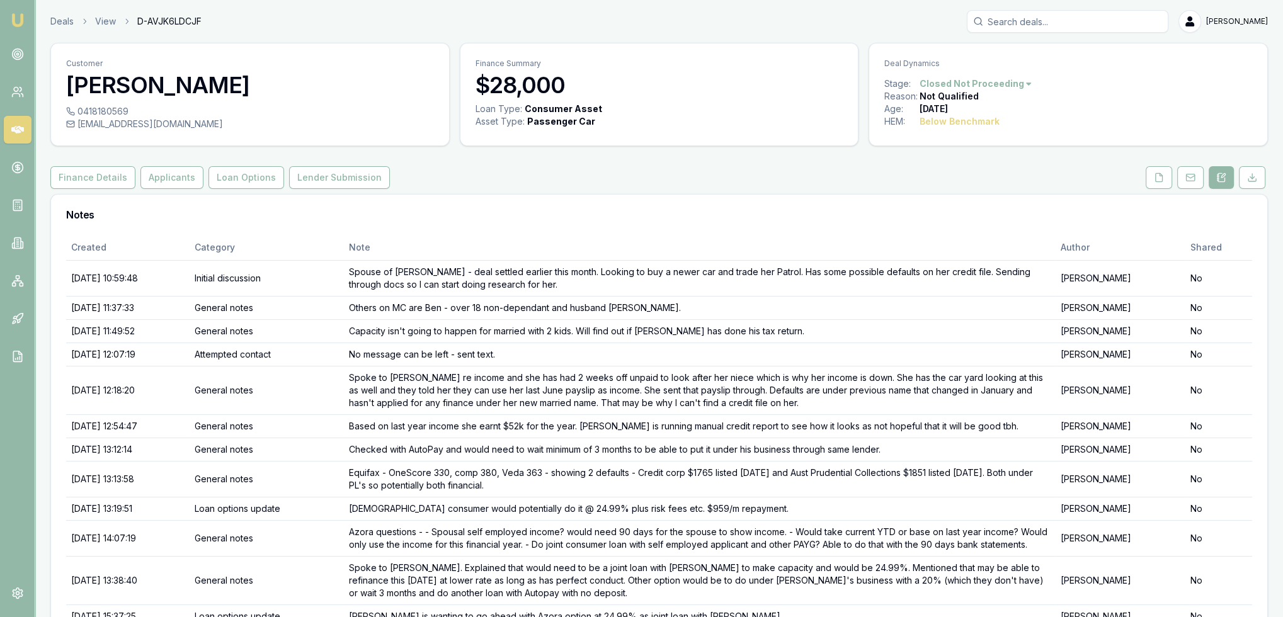
click at [13, 26] on img at bounding box center [17, 20] width 15 height 15
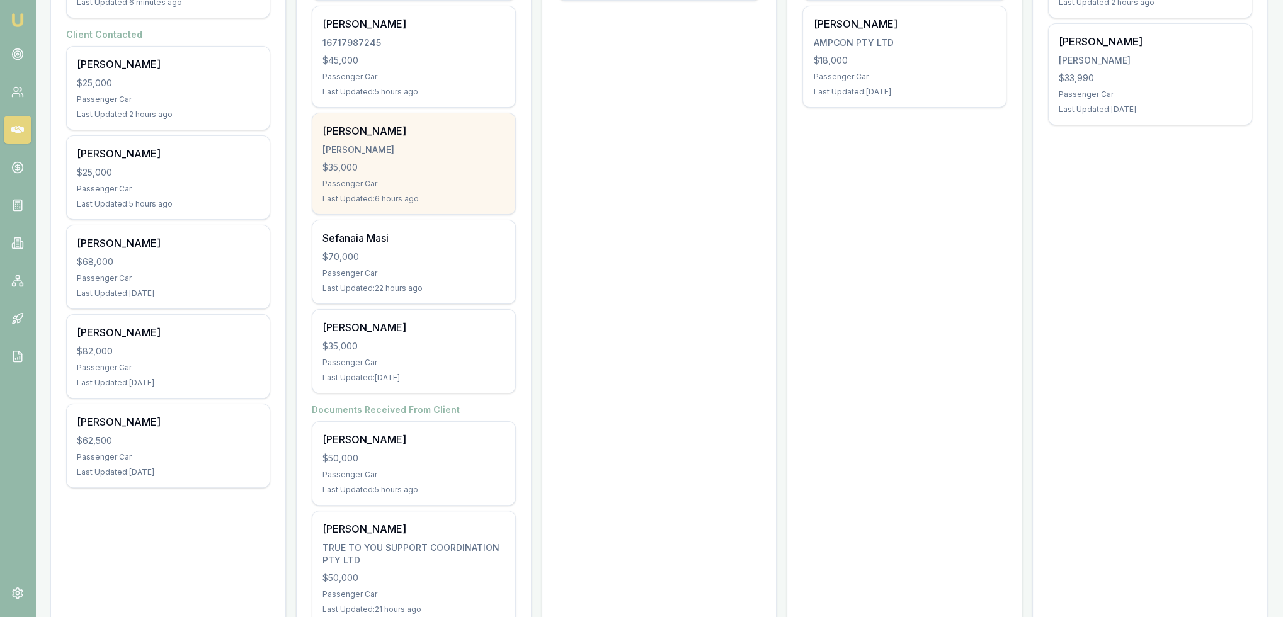
scroll to position [156, 0]
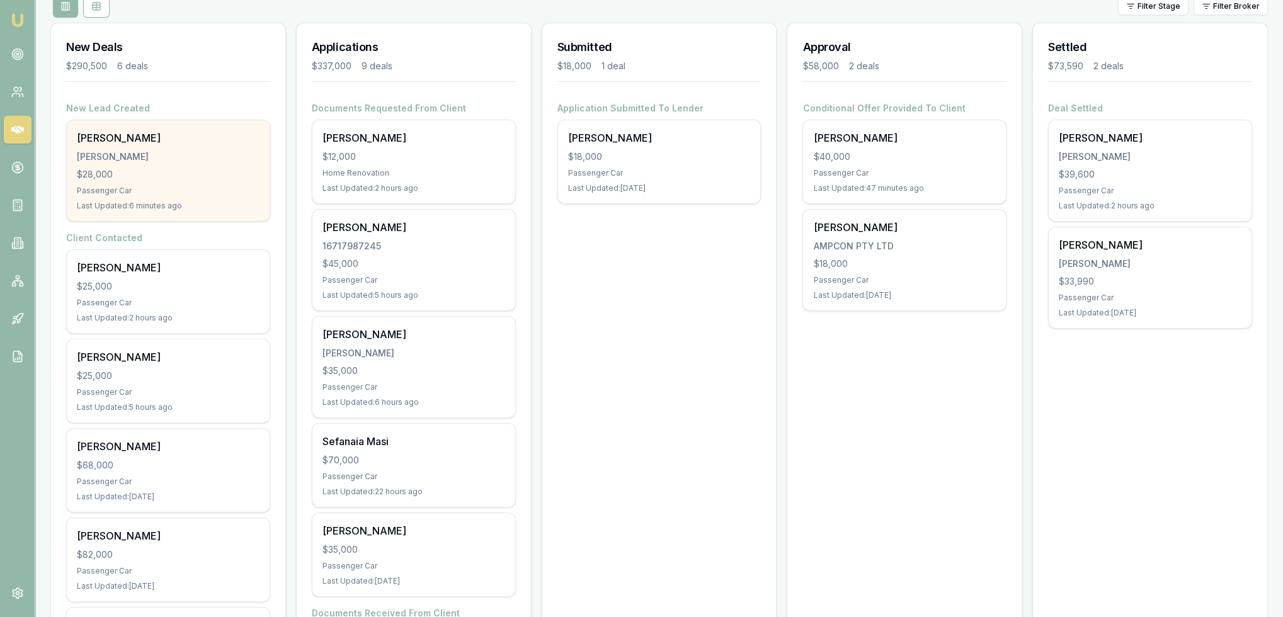
click at [154, 174] on div "$28,000" at bounding box center [168, 174] width 183 height 13
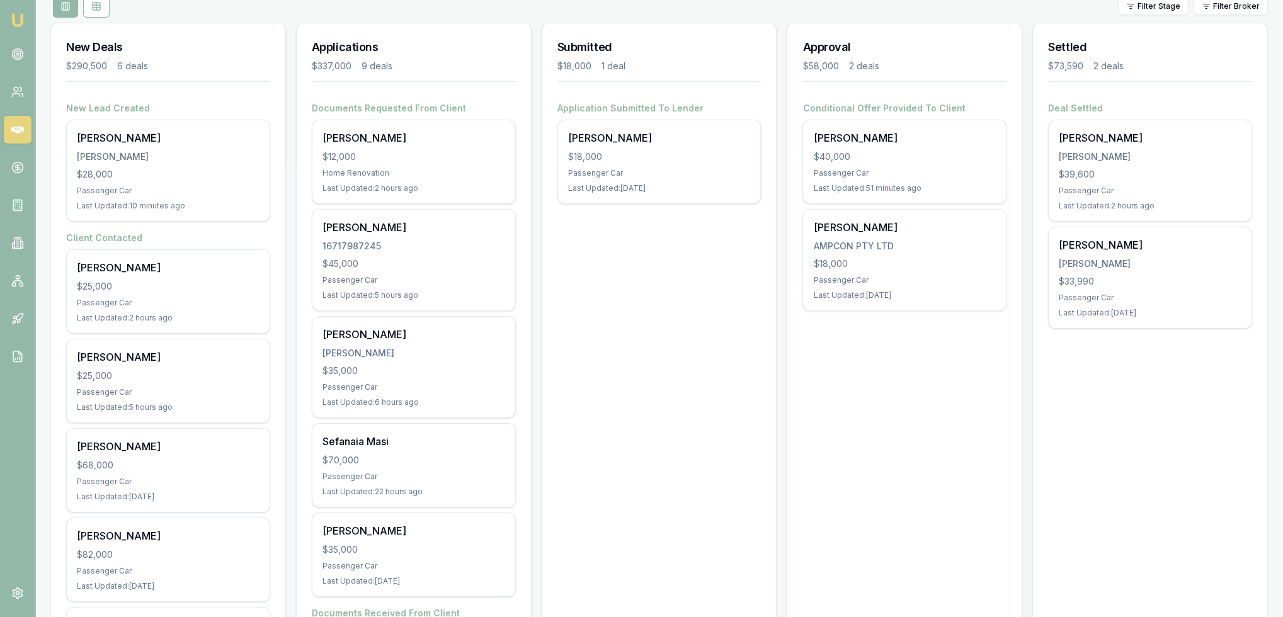
click at [16, 14] on img at bounding box center [17, 20] width 15 height 15
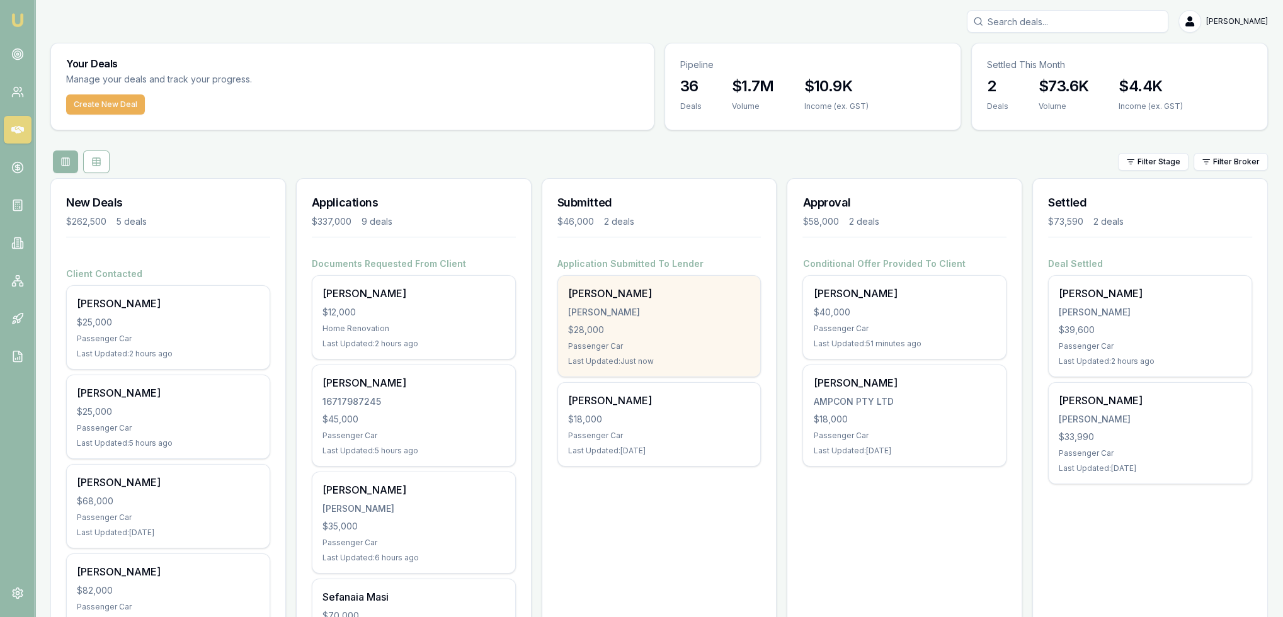
click at [649, 342] on div "Passenger Car" at bounding box center [659, 346] width 183 height 10
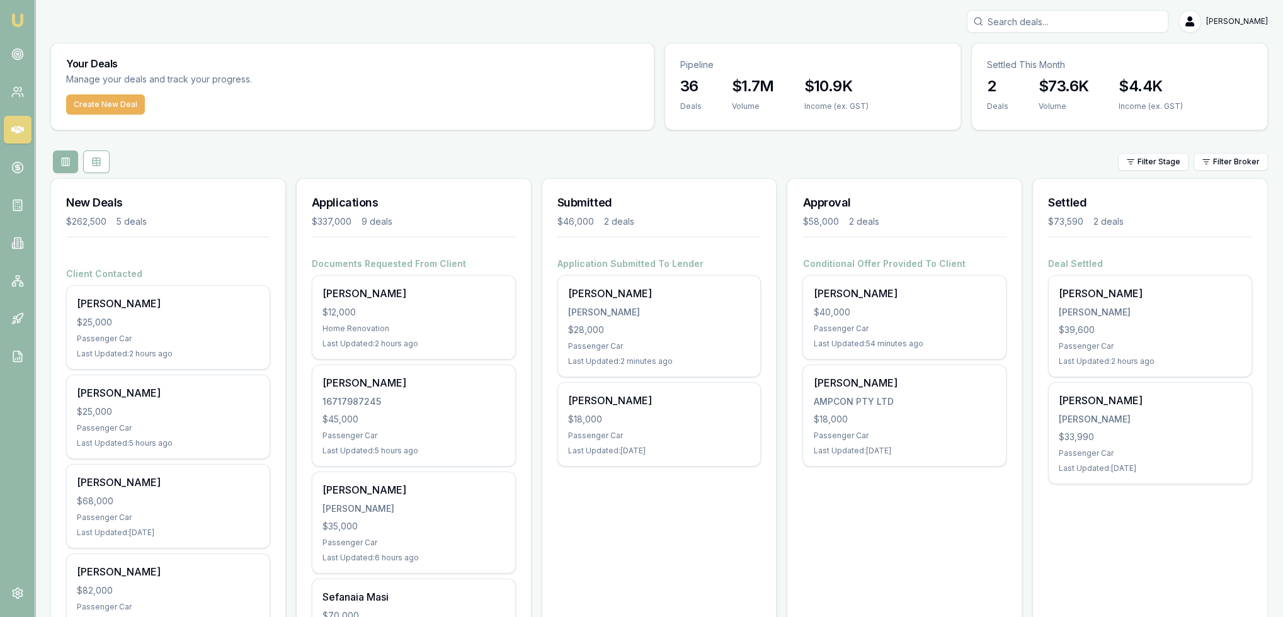
drag, startPoint x: 16, startPoint y: 20, endPoint x: 29, endPoint y: 25, distance: 13.6
click at [16, 20] on img at bounding box center [17, 20] width 15 height 15
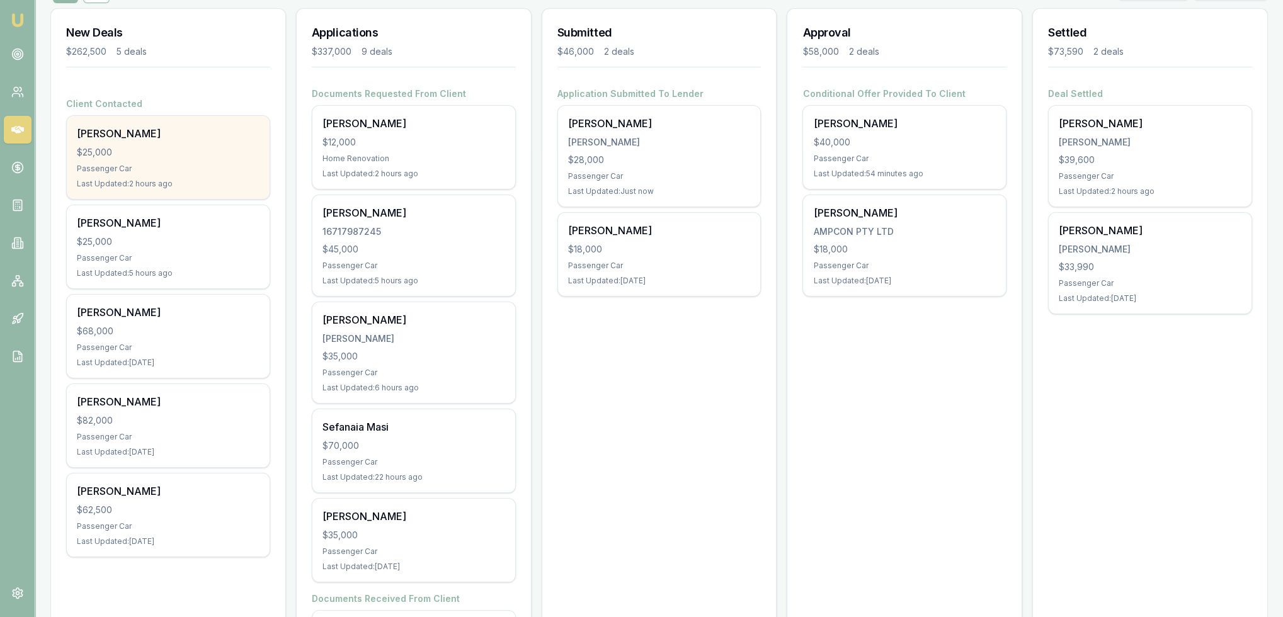
scroll to position [189, 0]
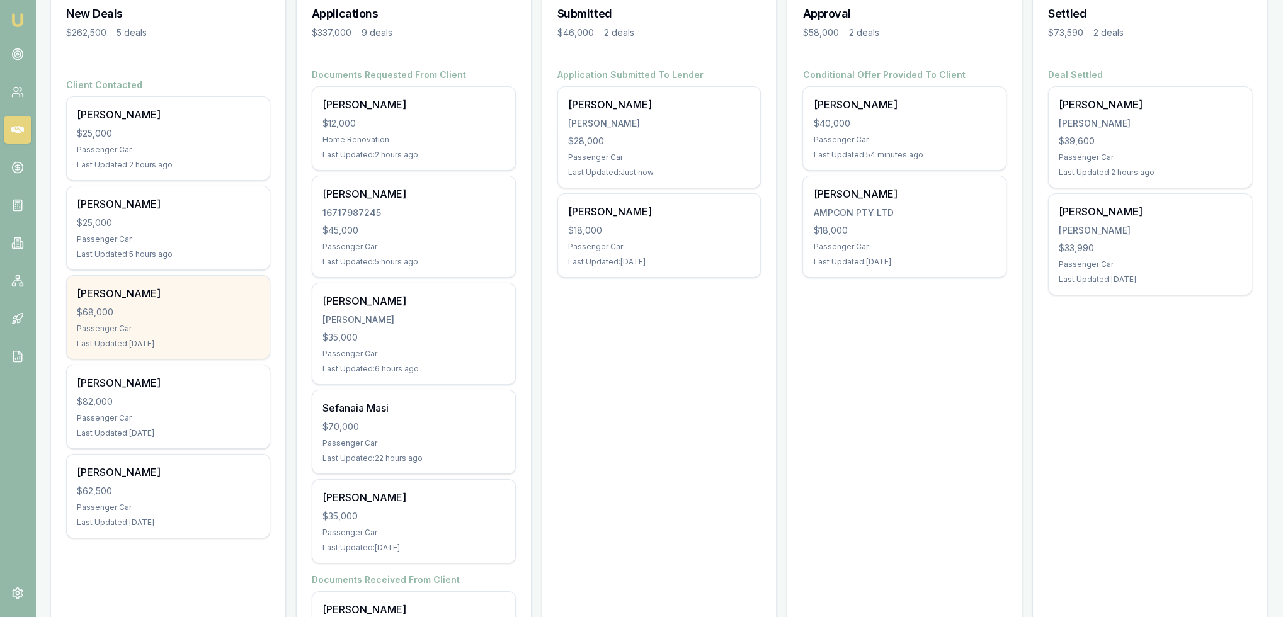
click at [180, 324] on div "Passenger Car" at bounding box center [168, 329] width 183 height 10
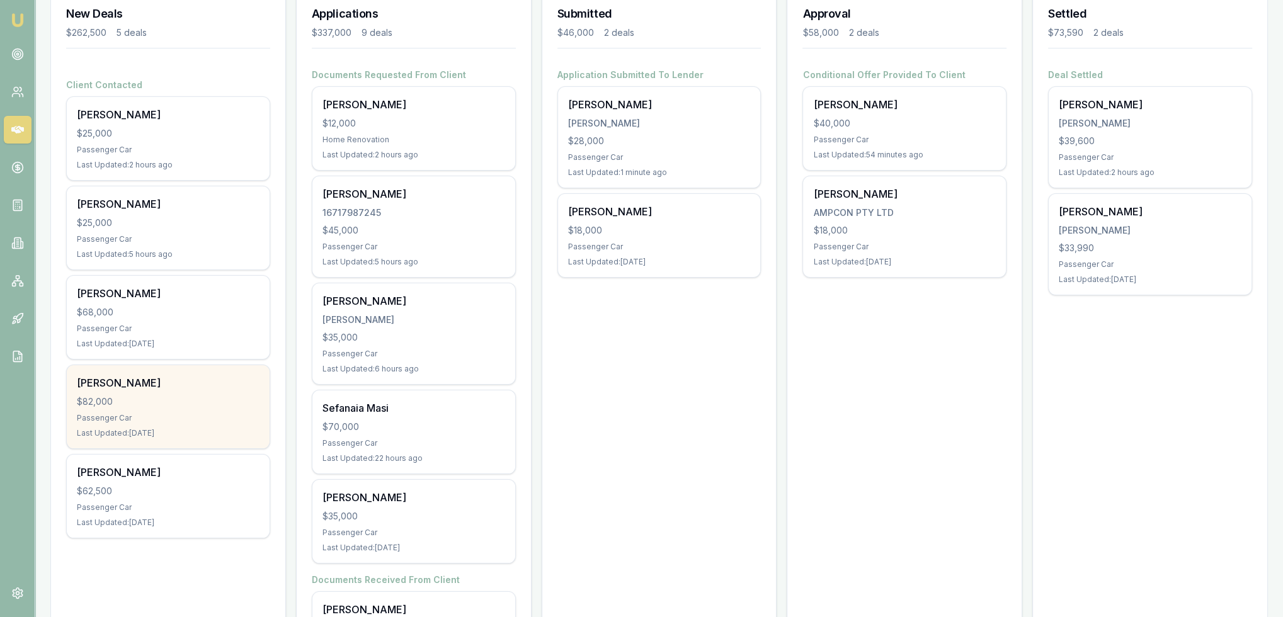
click at [135, 408] on div "Vincent Khuu $82,000 Passenger Car Last Updated: 2 days ago" at bounding box center [168, 406] width 203 height 83
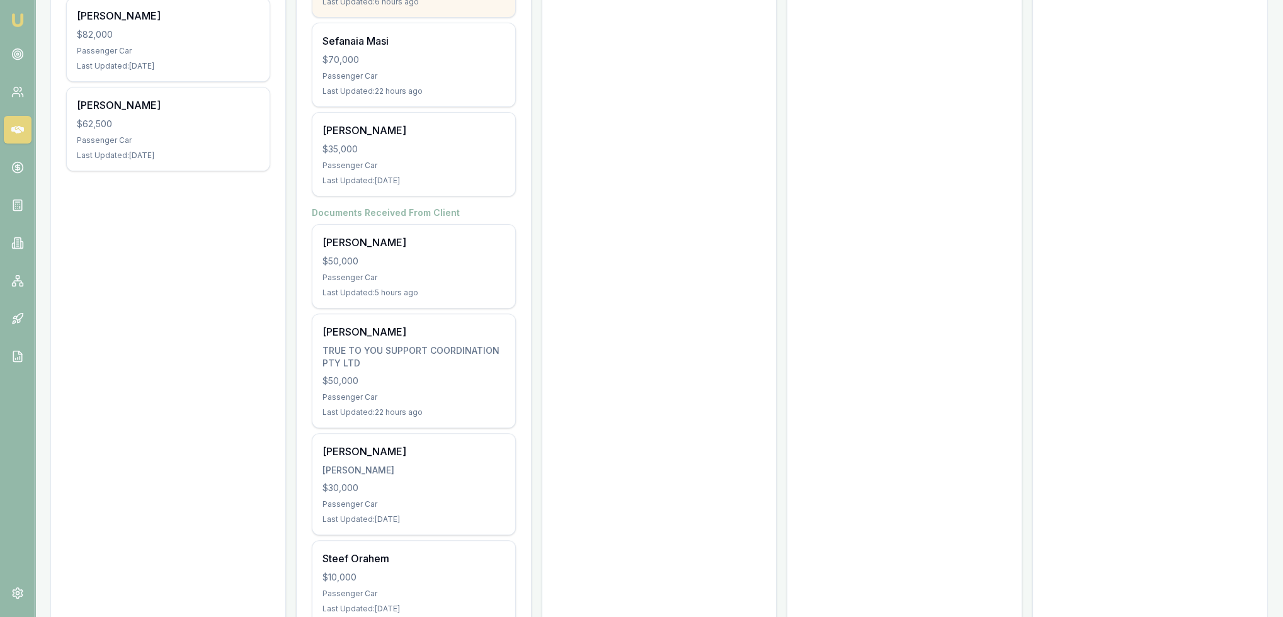
scroll to position [567, 0]
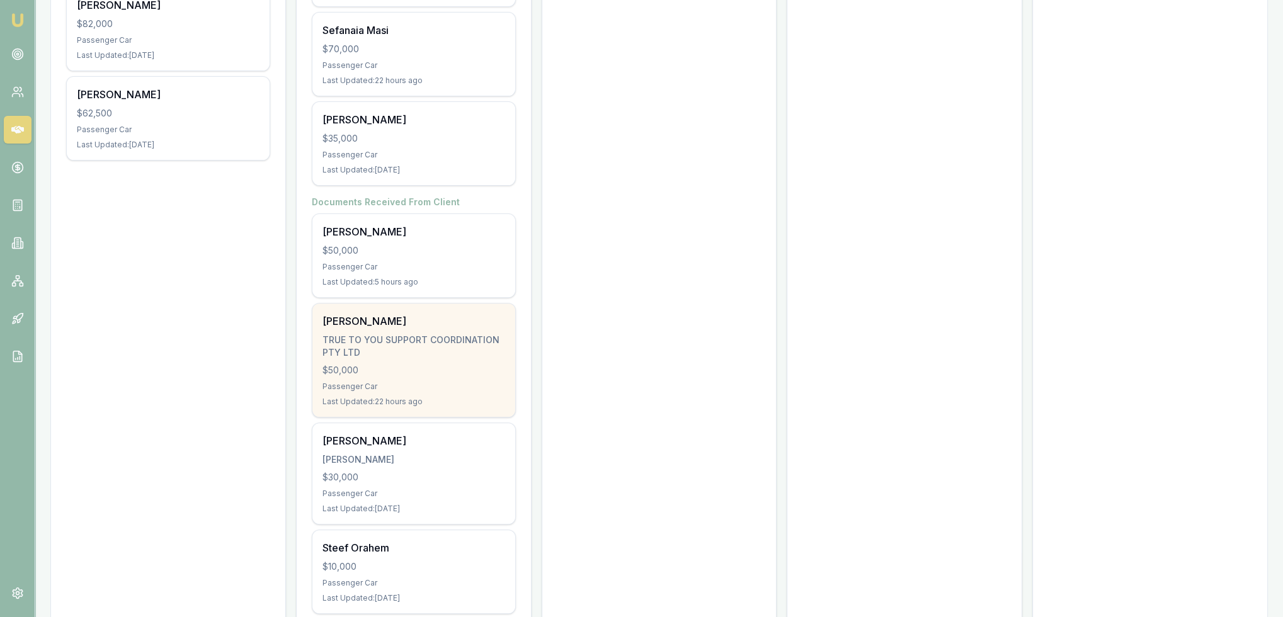
click at [471, 378] on div "Danni Bellamy TRUE TO YOU SUPPORT COORDINATION PTY LTD $50,000 Passenger Car La…" at bounding box center [413, 360] width 203 height 113
click at [387, 338] on div "TRUE TO YOU SUPPORT COORDINATION PTY LTD" at bounding box center [414, 346] width 183 height 25
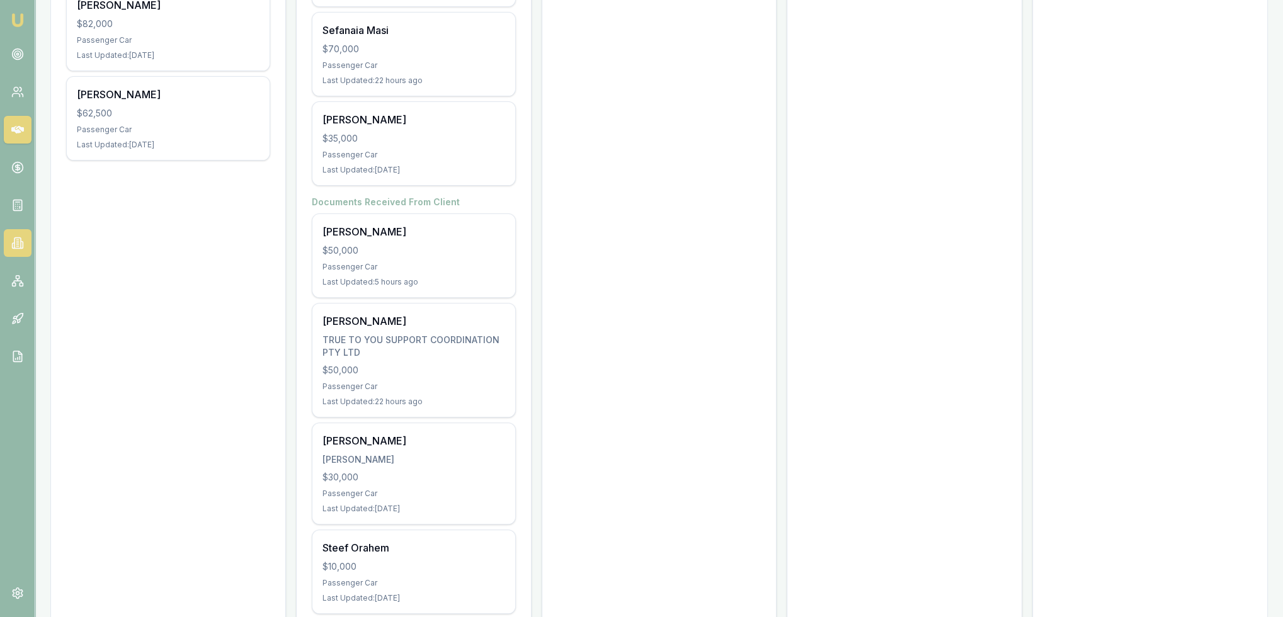
click at [16, 240] on icon at bounding box center [17, 240] width 2 height 0
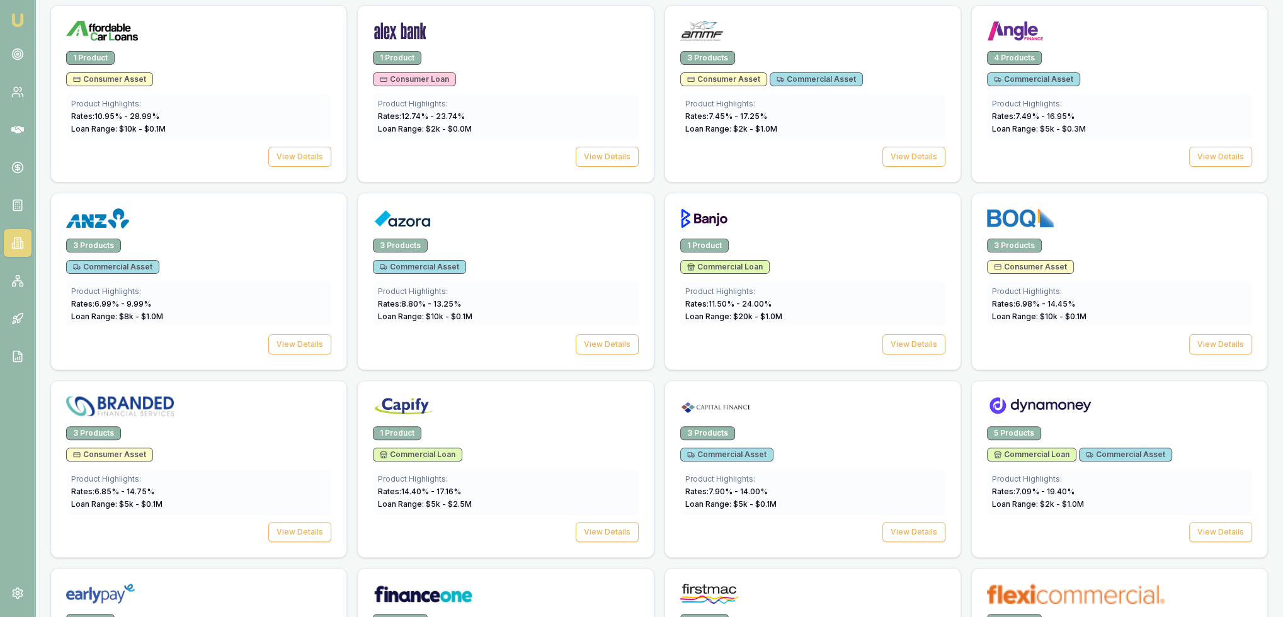
scroll to position [567, 0]
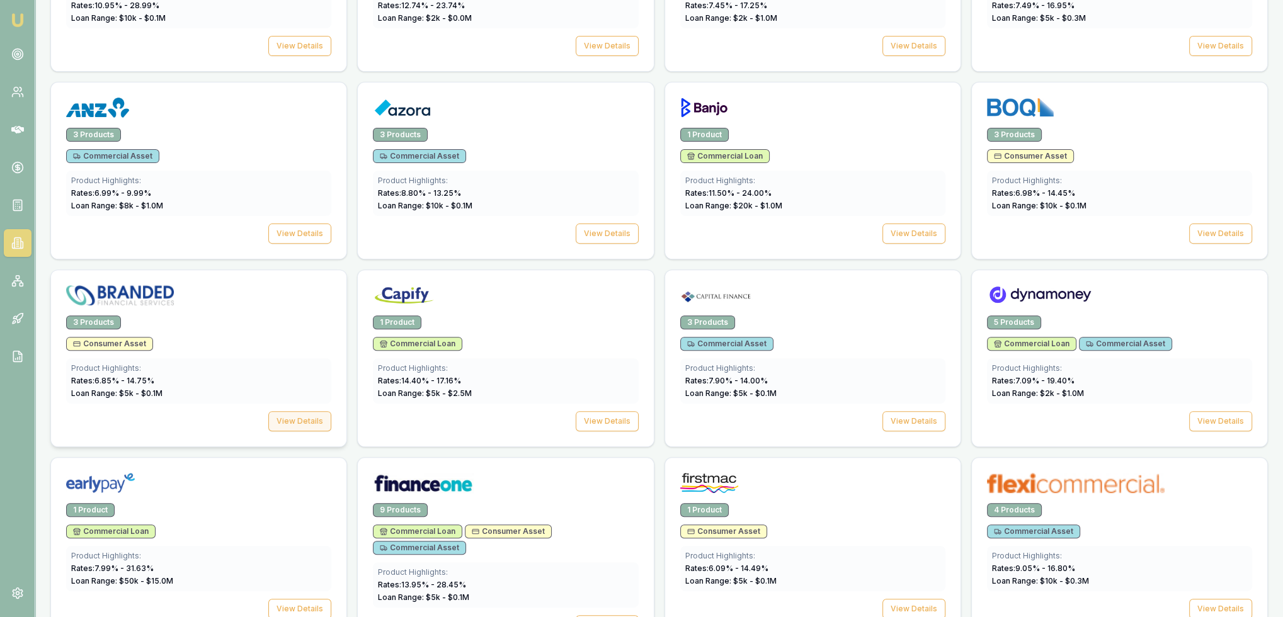
click at [292, 416] on button "View Details" at bounding box center [299, 421] width 63 height 20
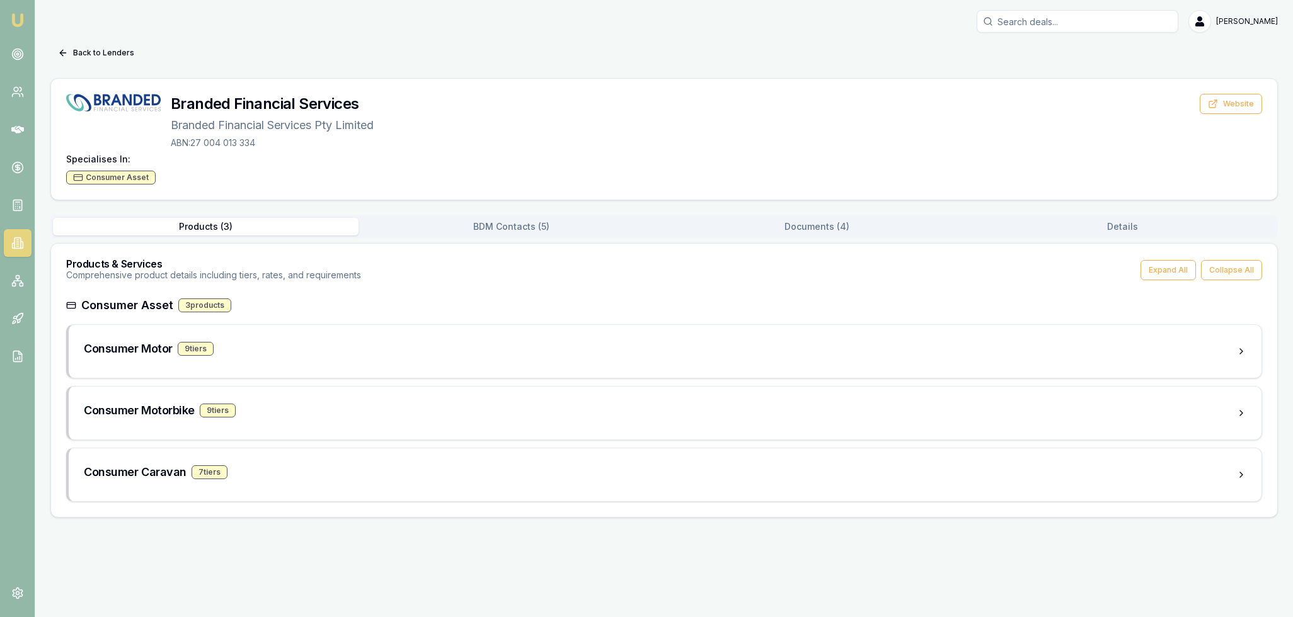
click at [827, 224] on button "Documents ( 4 )" at bounding box center [817, 227] width 306 height 18
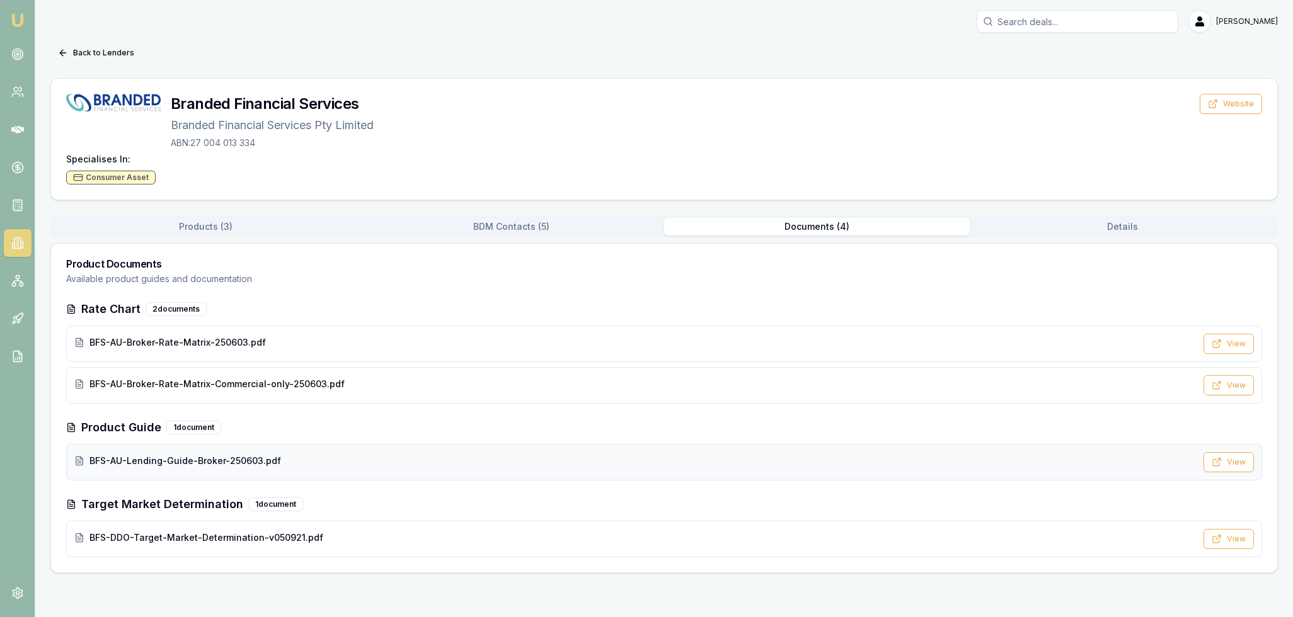
click at [181, 462] on span "BFS-AU-Lending-Guide-Broker-250603.pdf" at bounding box center [184, 461] width 191 height 13
click at [134, 378] on span "BFS-AU-Broker-Rate-Matrix-Commercial-only-250603.pdf" at bounding box center [216, 384] width 255 height 13
click at [100, 50] on button "Back to Lenders" at bounding box center [95, 53] width 91 height 20
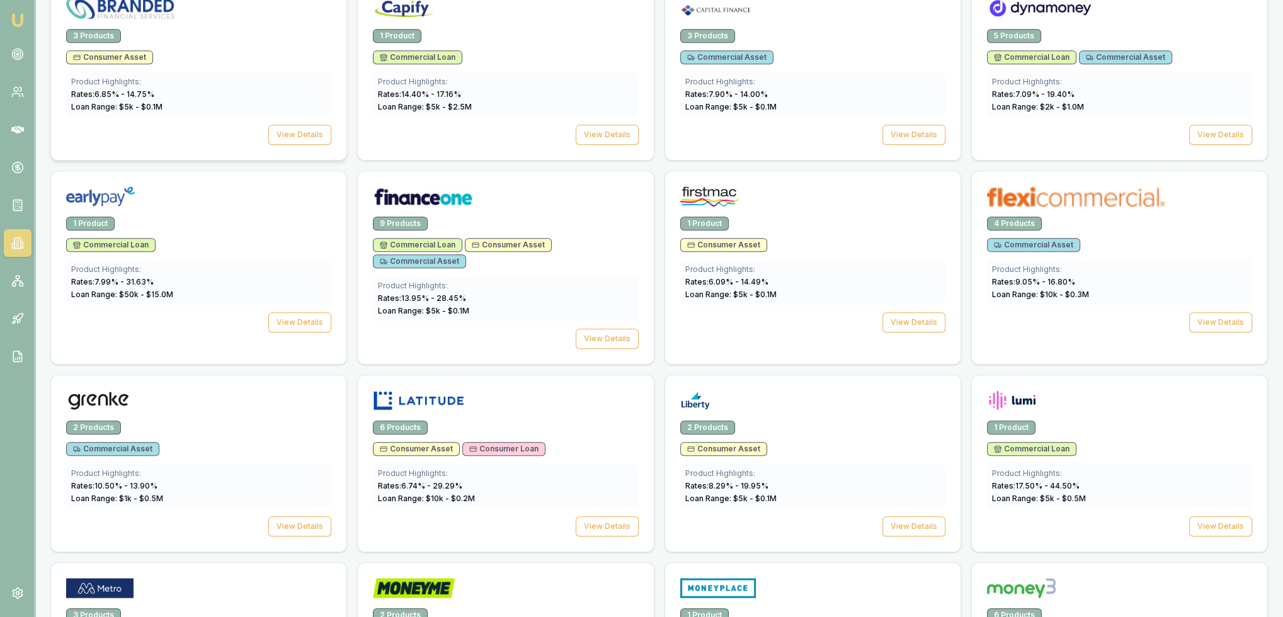
scroll to position [1008, 0]
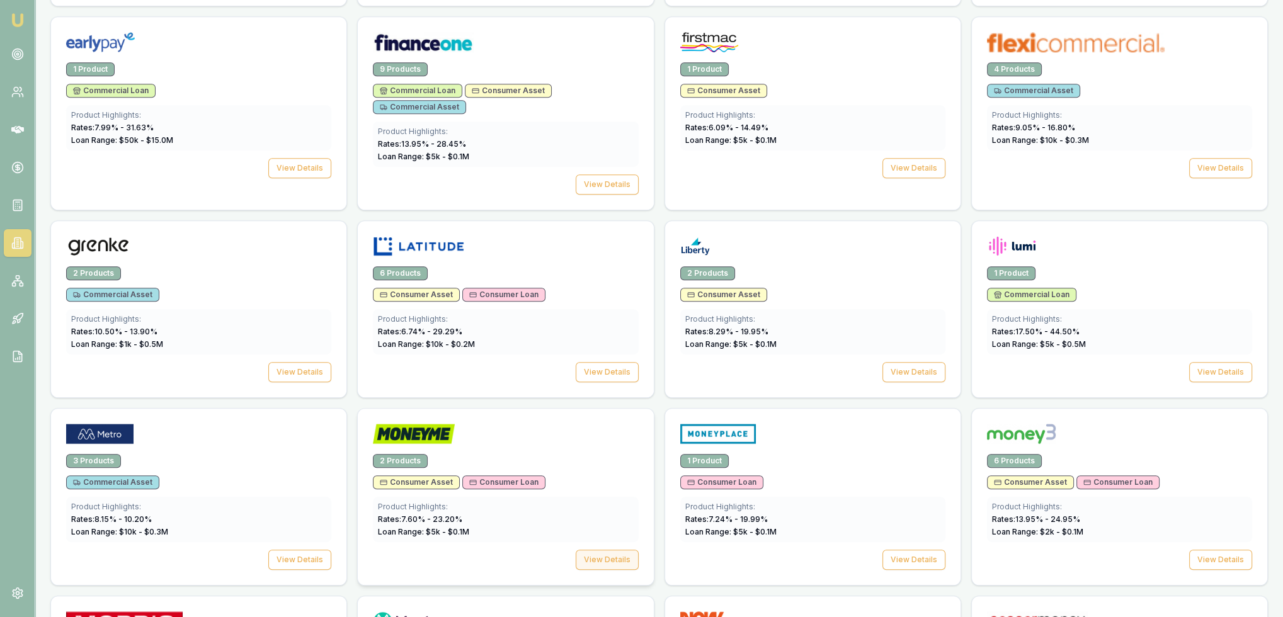
click at [607, 550] on button "View Details" at bounding box center [607, 560] width 63 height 20
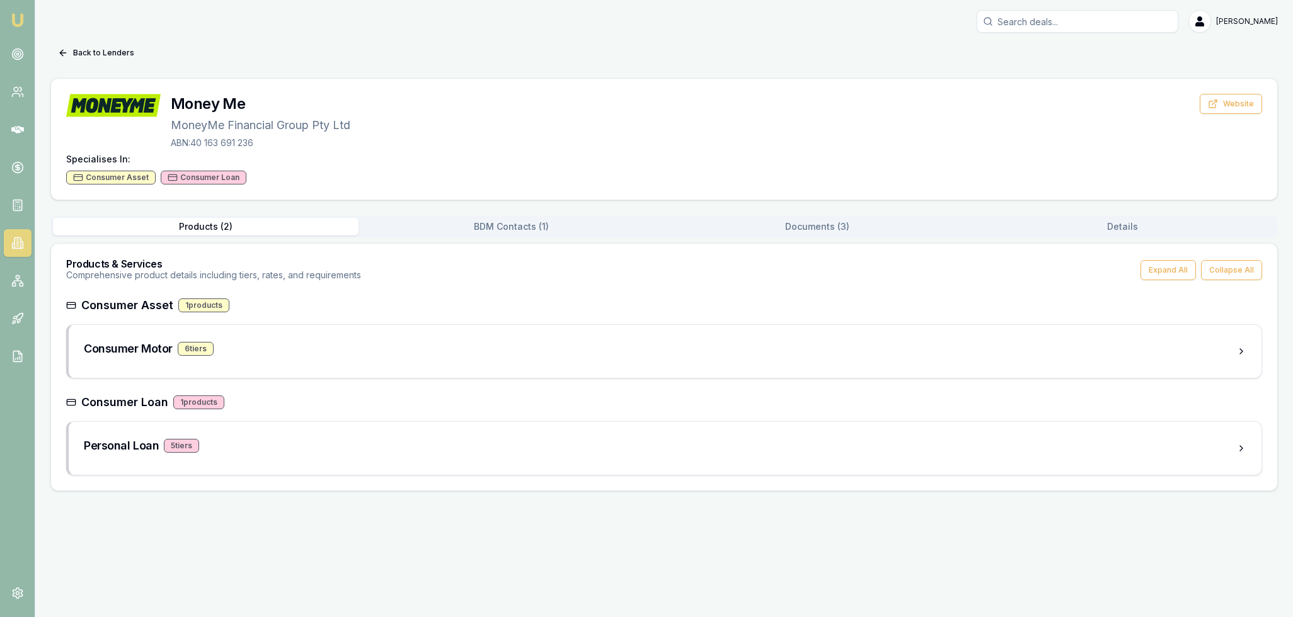
click at [802, 230] on button "Documents ( 3 )" at bounding box center [817, 227] width 306 height 18
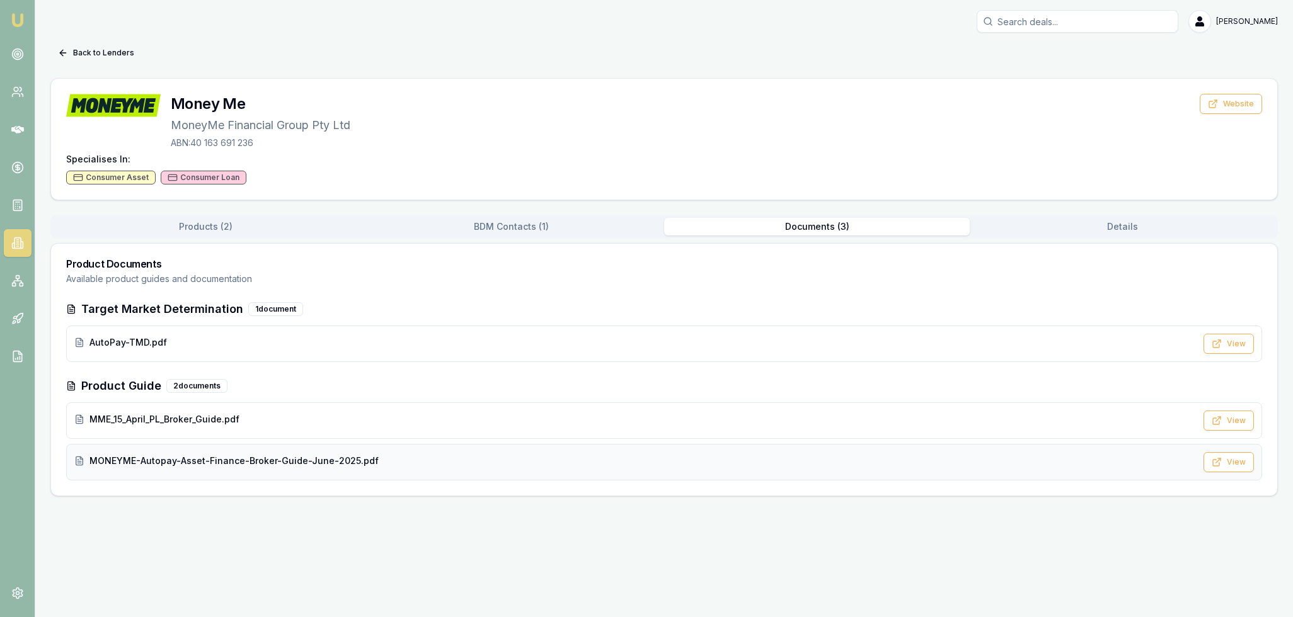
click at [223, 462] on span "MONEYME-Autopay-Asset-Finance-Broker-Guide-June-2025.pdf" at bounding box center [233, 461] width 289 height 13
click at [17, 16] on img at bounding box center [17, 20] width 15 height 15
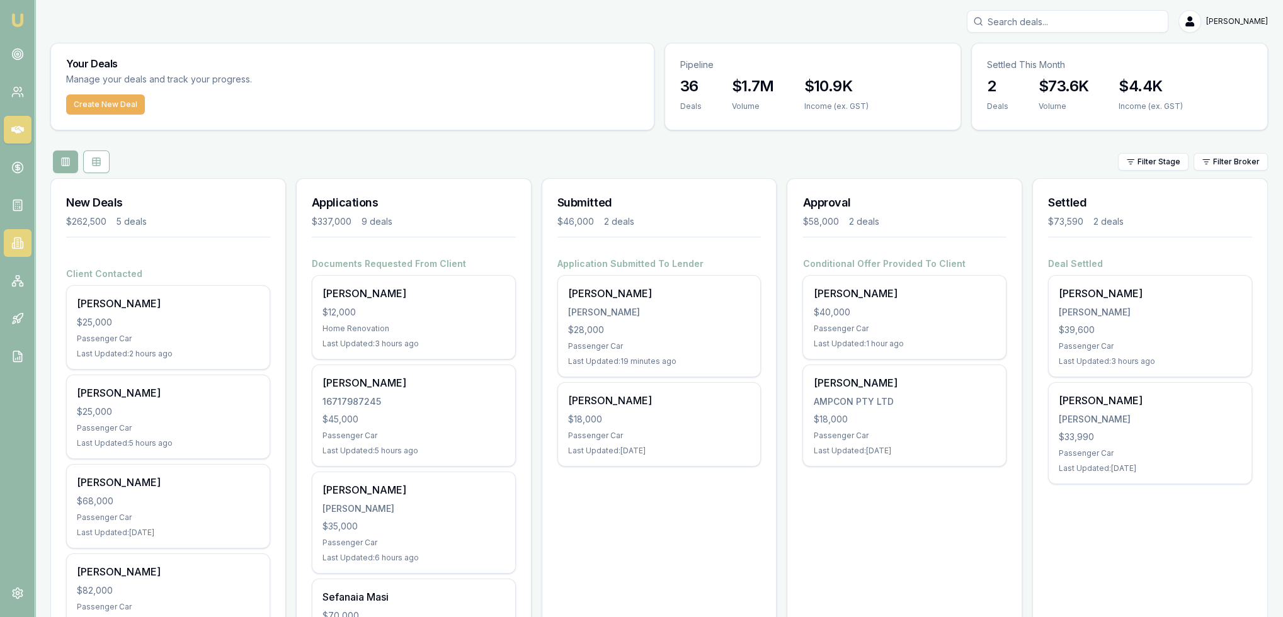
click at [15, 242] on icon at bounding box center [17, 243] width 13 height 13
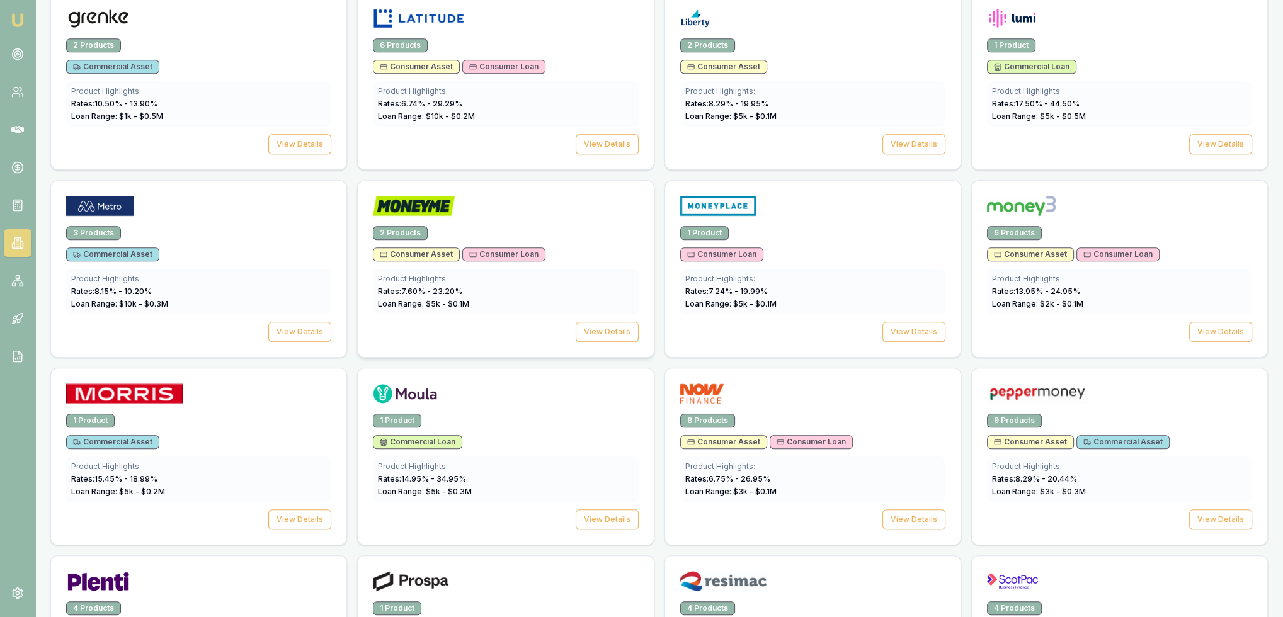
scroll to position [1260, 0]
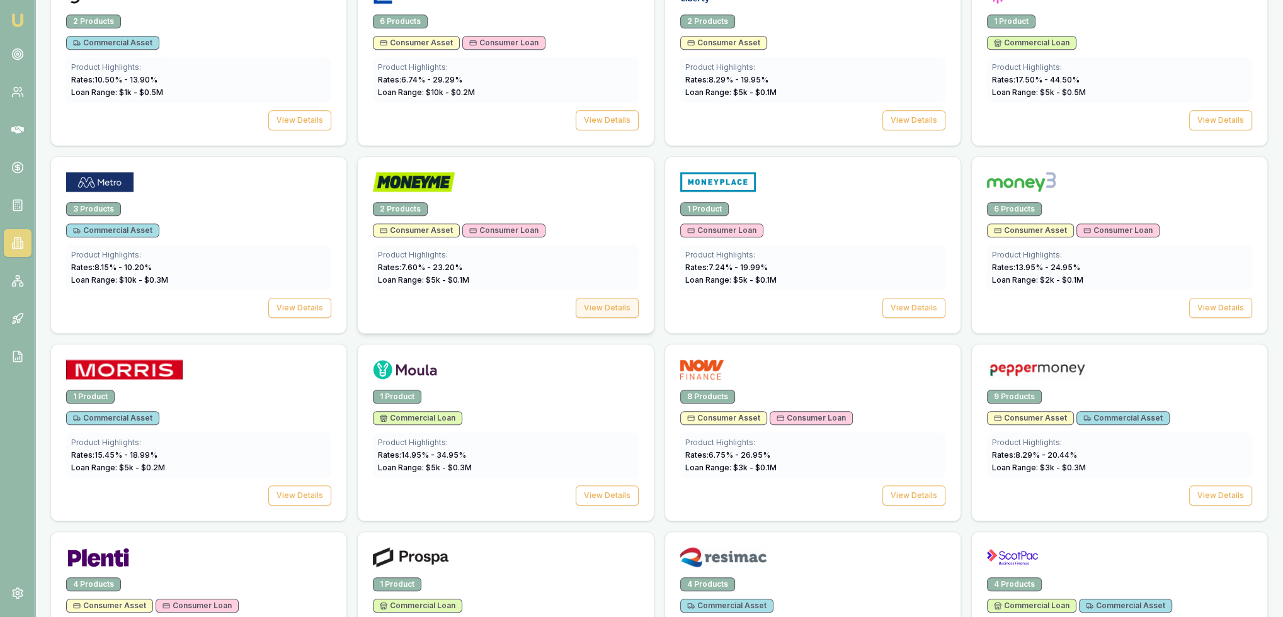
click at [625, 301] on button "View Details" at bounding box center [607, 308] width 63 height 20
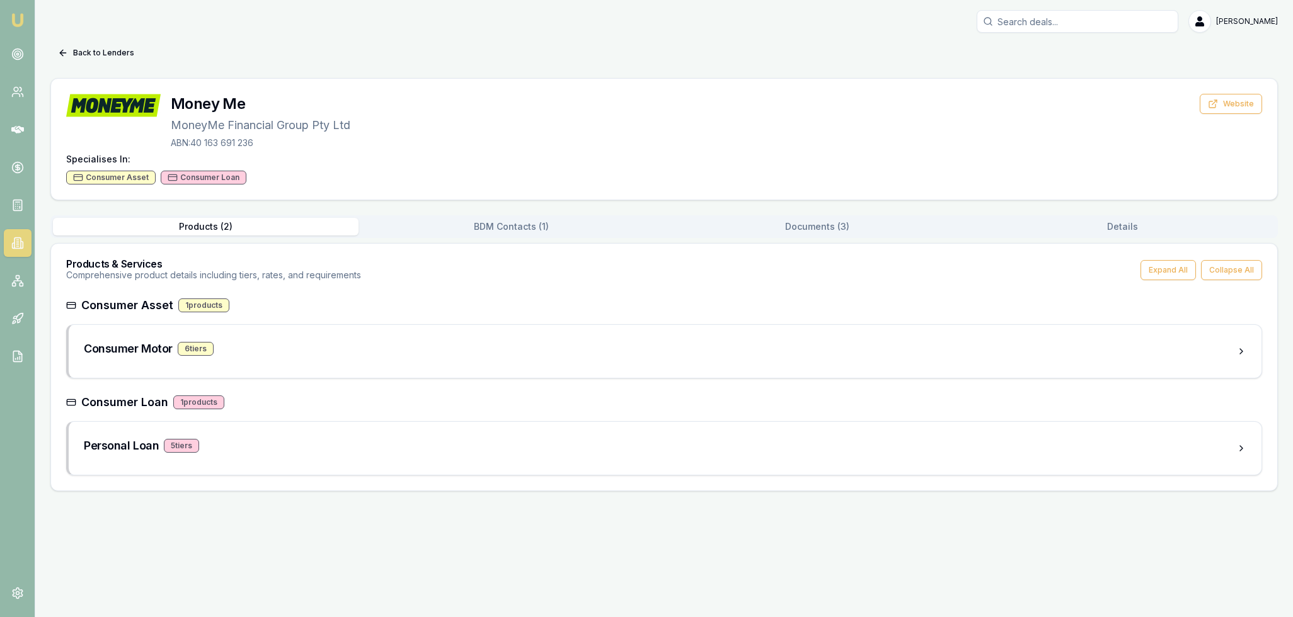
click at [796, 224] on button "Documents ( 3 )" at bounding box center [817, 227] width 306 height 18
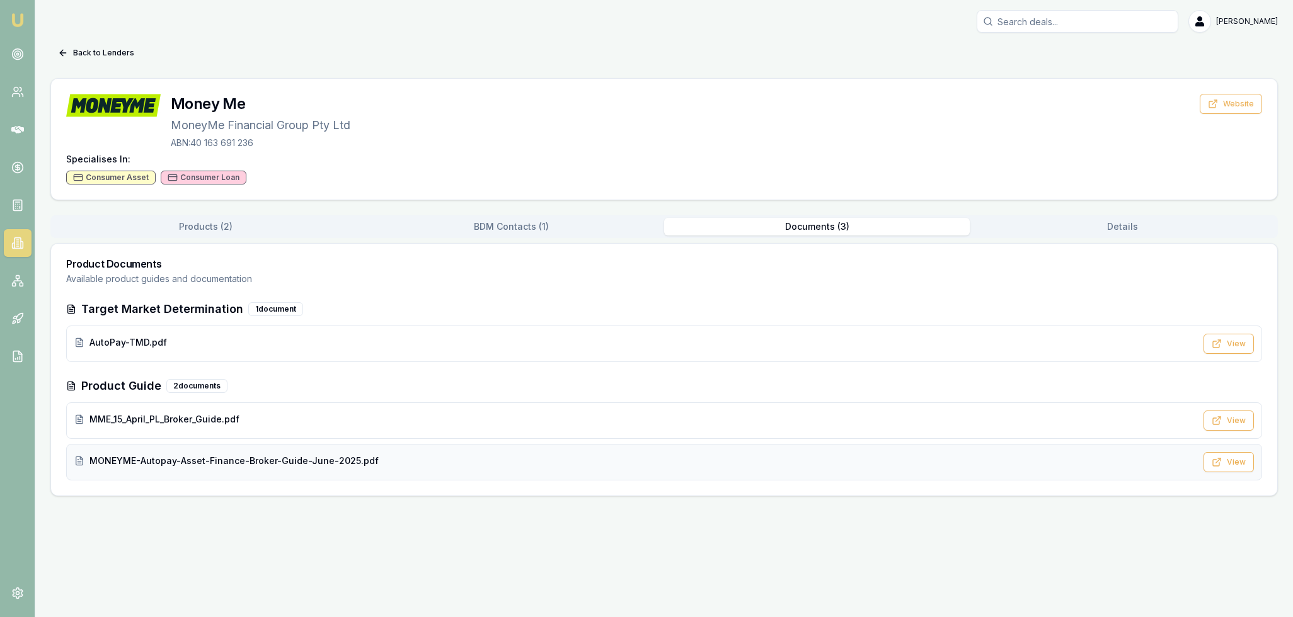
click at [133, 465] on span "MONEYME-Autopay-Asset-Finance-Broker-Guide-June-2025.pdf" at bounding box center [233, 461] width 289 height 13
click at [9, 52] on link at bounding box center [18, 54] width 28 height 28
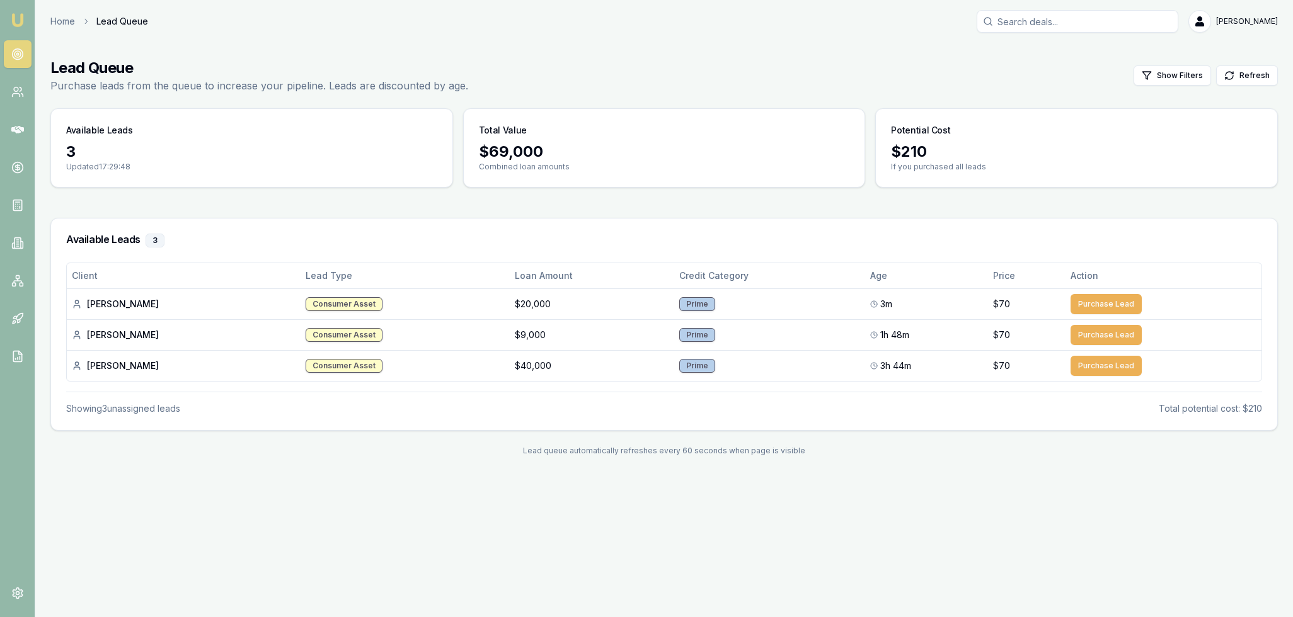
click at [13, 25] on img at bounding box center [17, 20] width 15 height 15
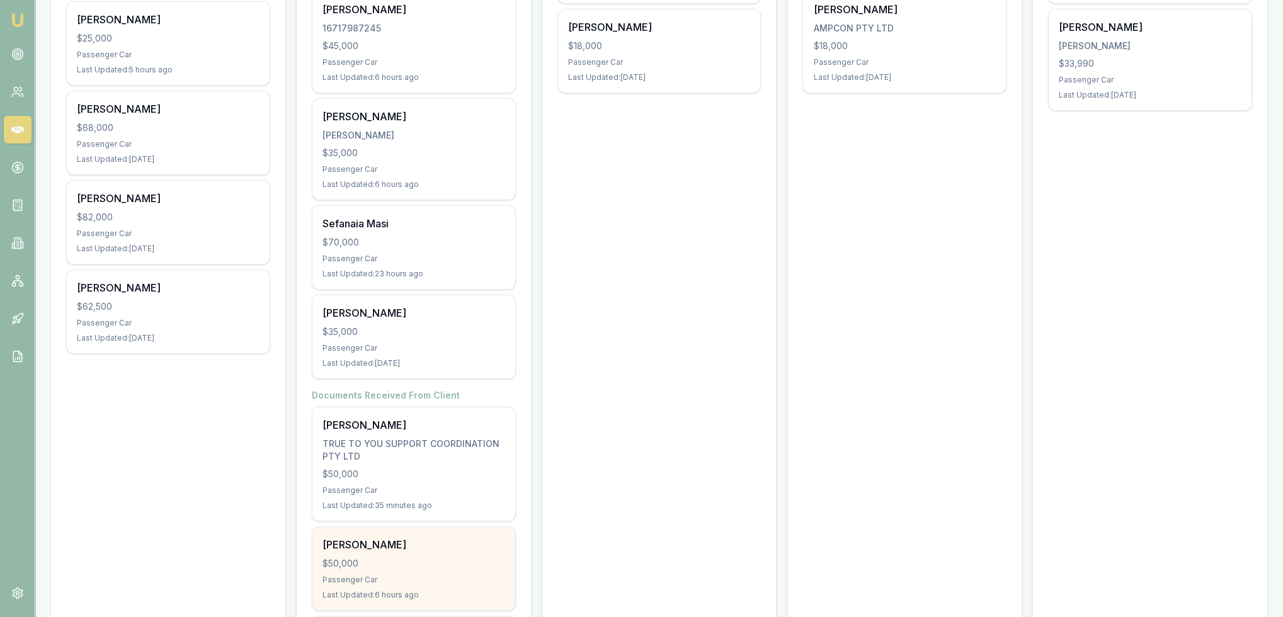
scroll to position [219, 0]
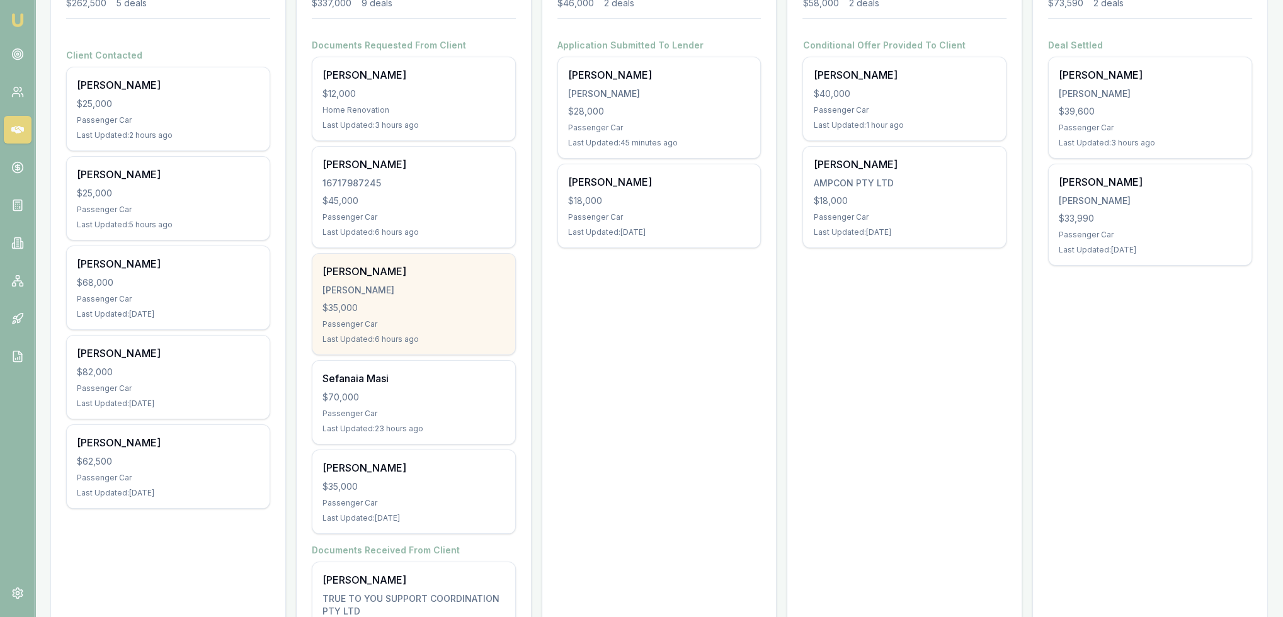
click at [421, 284] on div "RABUKA, TEVITA VUNISA" at bounding box center [414, 290] width 183 height 13
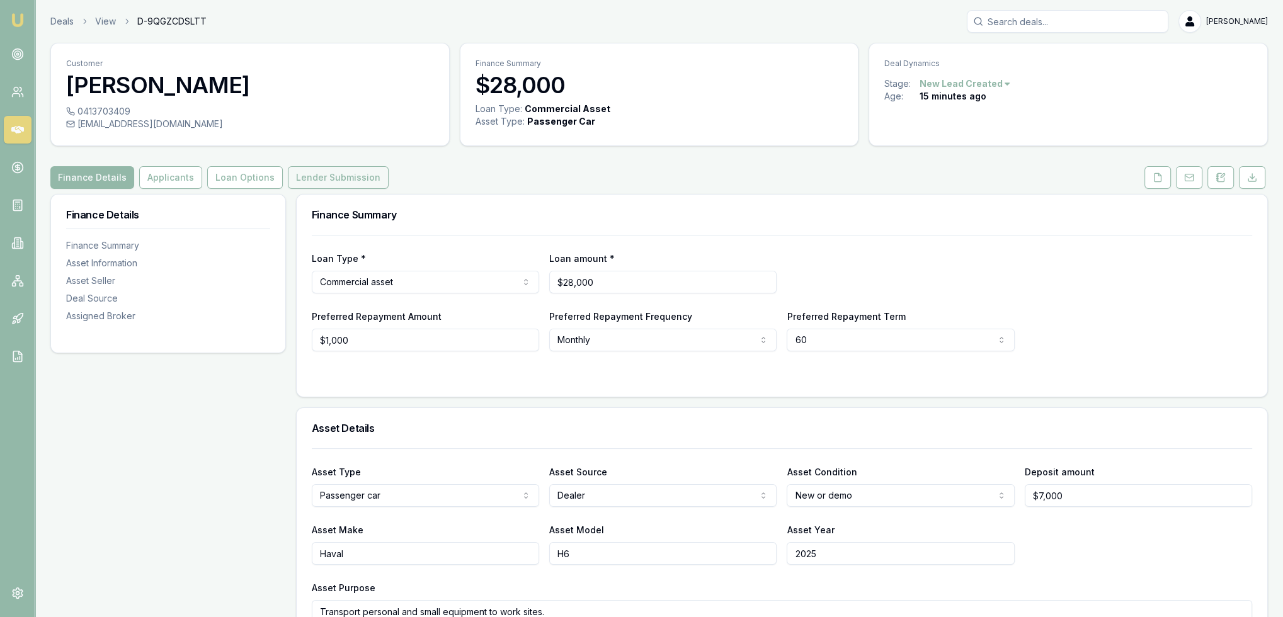
click at [311, 181] on button "Lender Submission" at bounding box center [338, 177] width 101 height 23
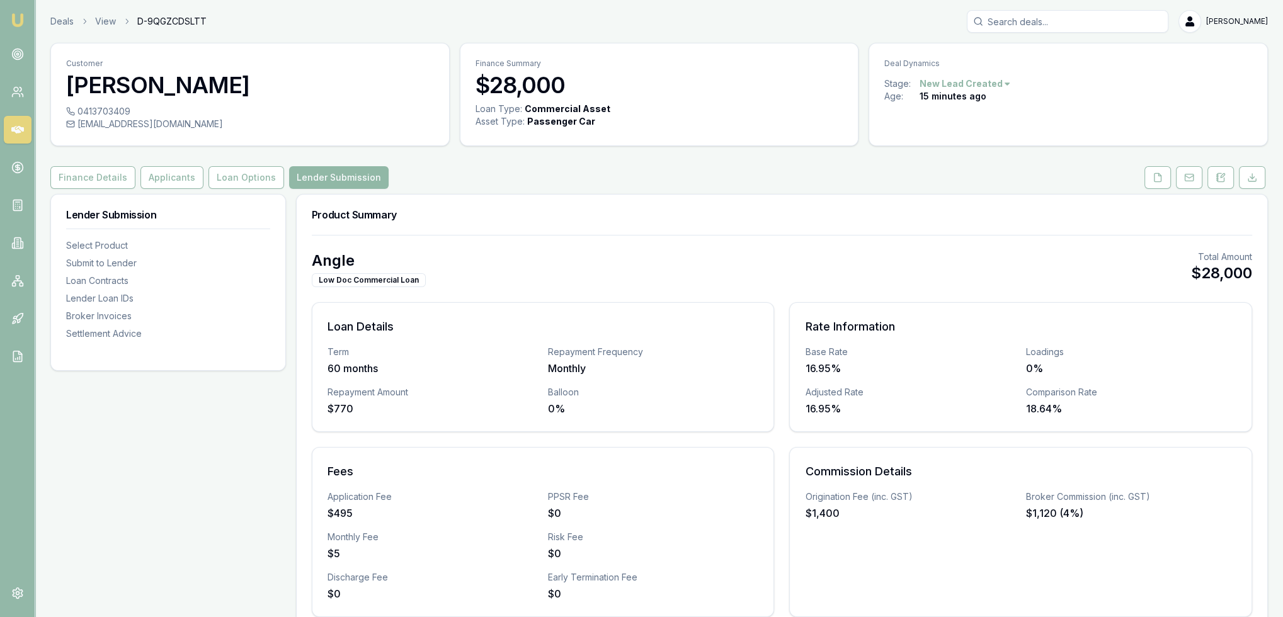
click at [335, 186] on button "Lender Submission" at bounding box center [339, 177] width 100 height 23
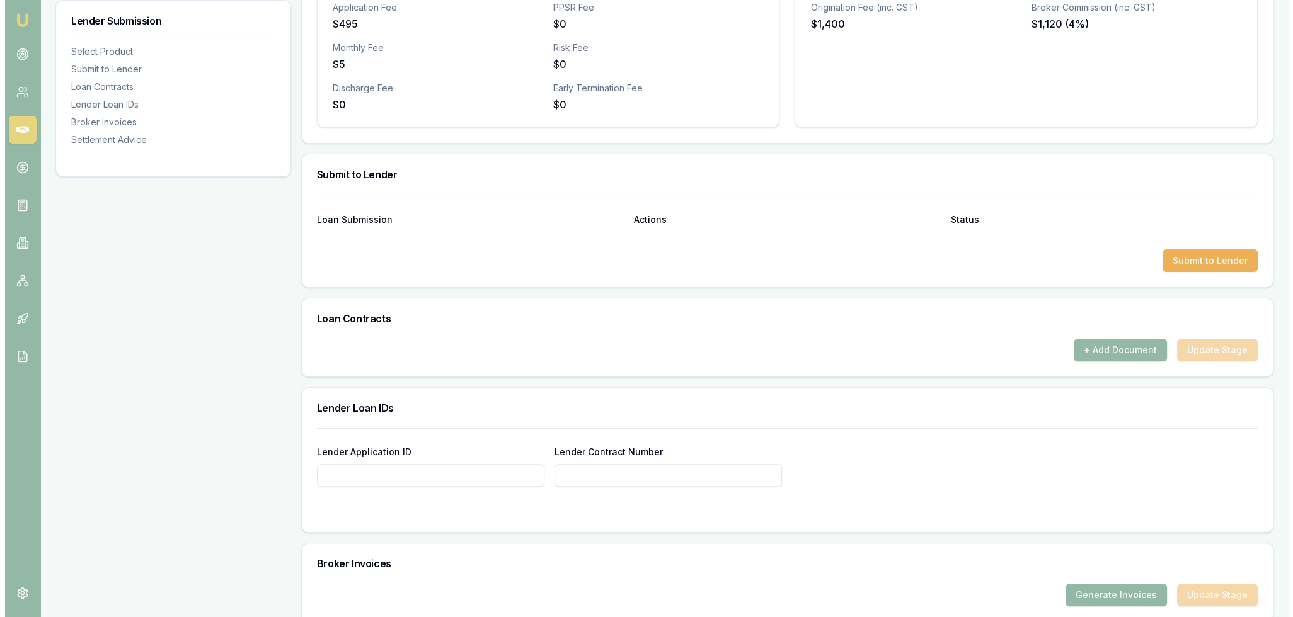
scroll to position [504, 0]
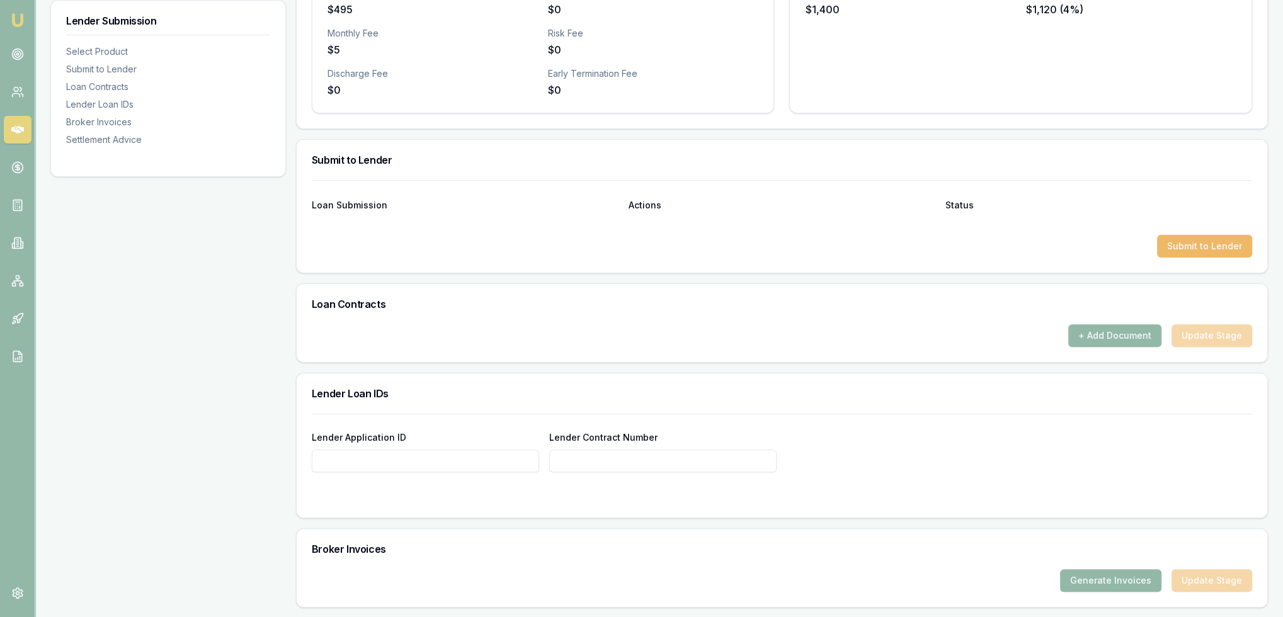
click at [1187, 249] on button "Submit to Lender" at bounding box center [1204, 246] width 95 height 23
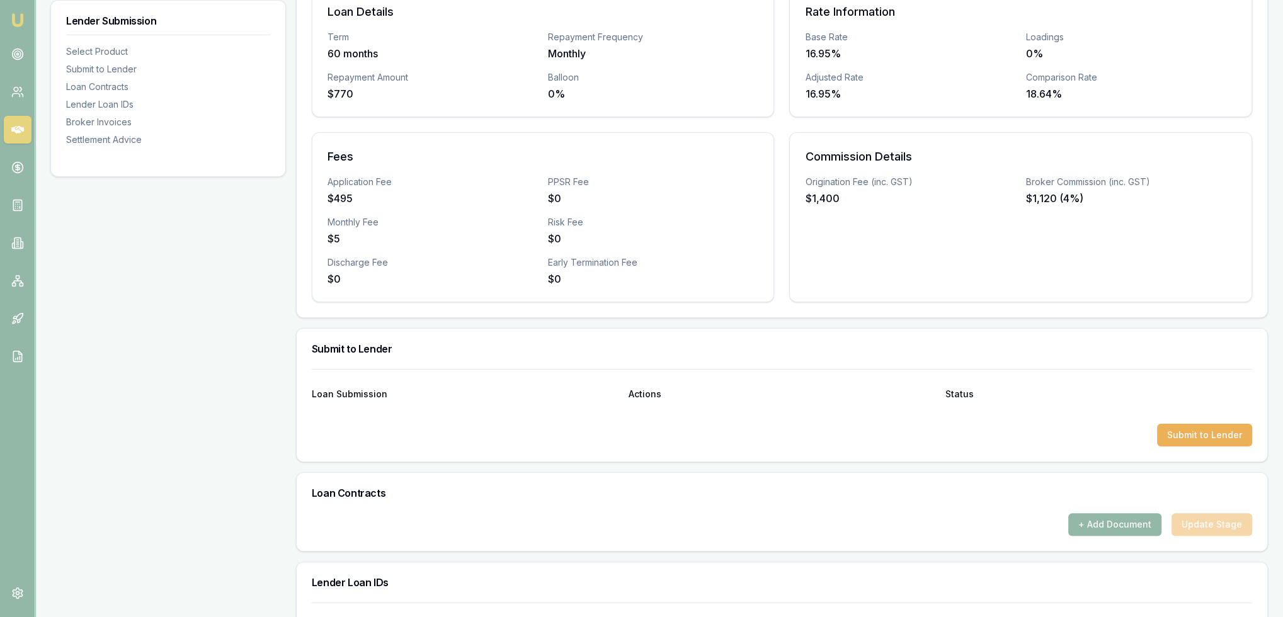
scroll to position [0, 0]
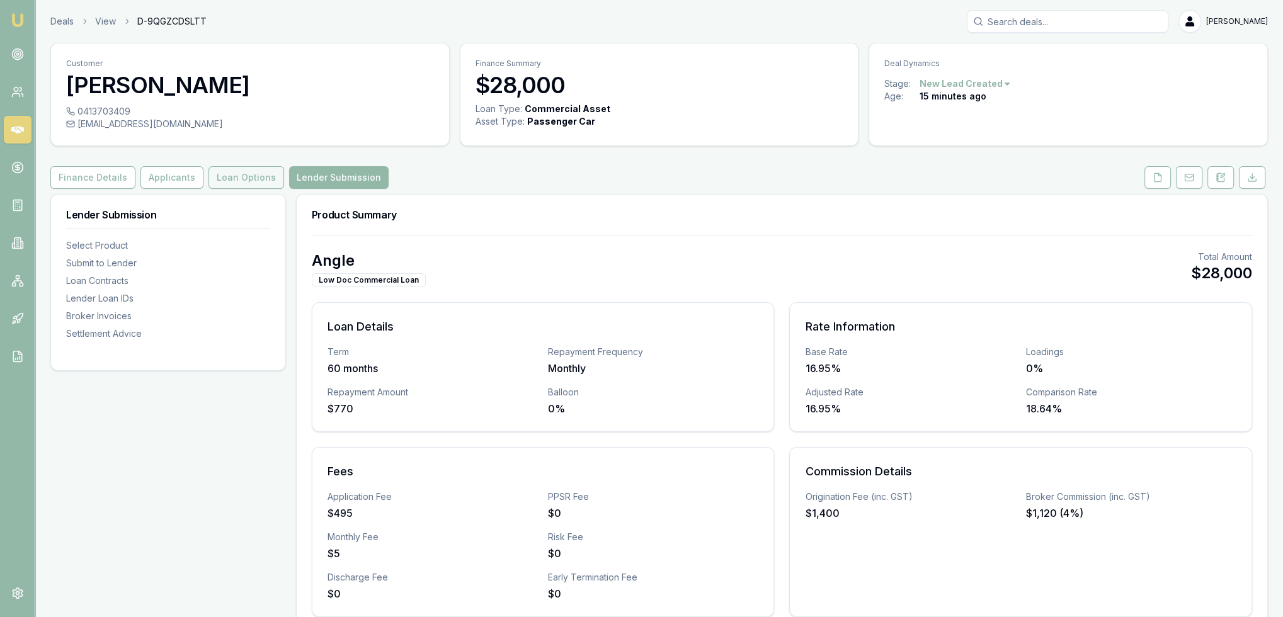
click at [244, 176] on button "Loan Options" at bounding box center [246, 177] width 76 height 23
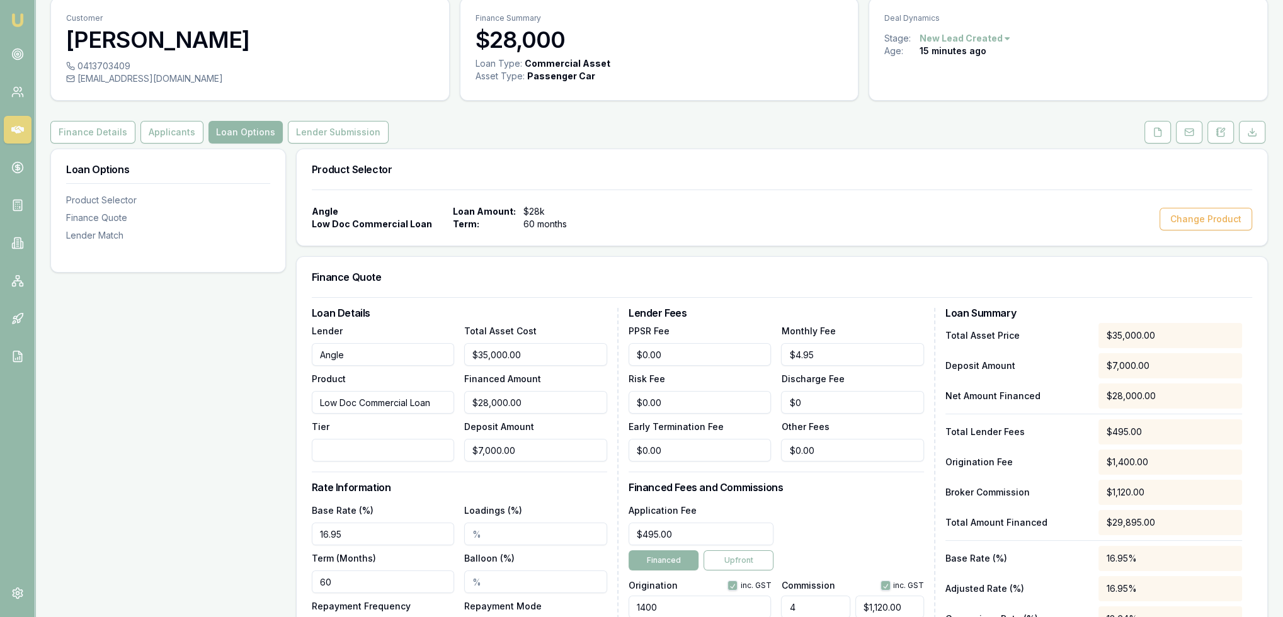
scroll to position [189, 0]
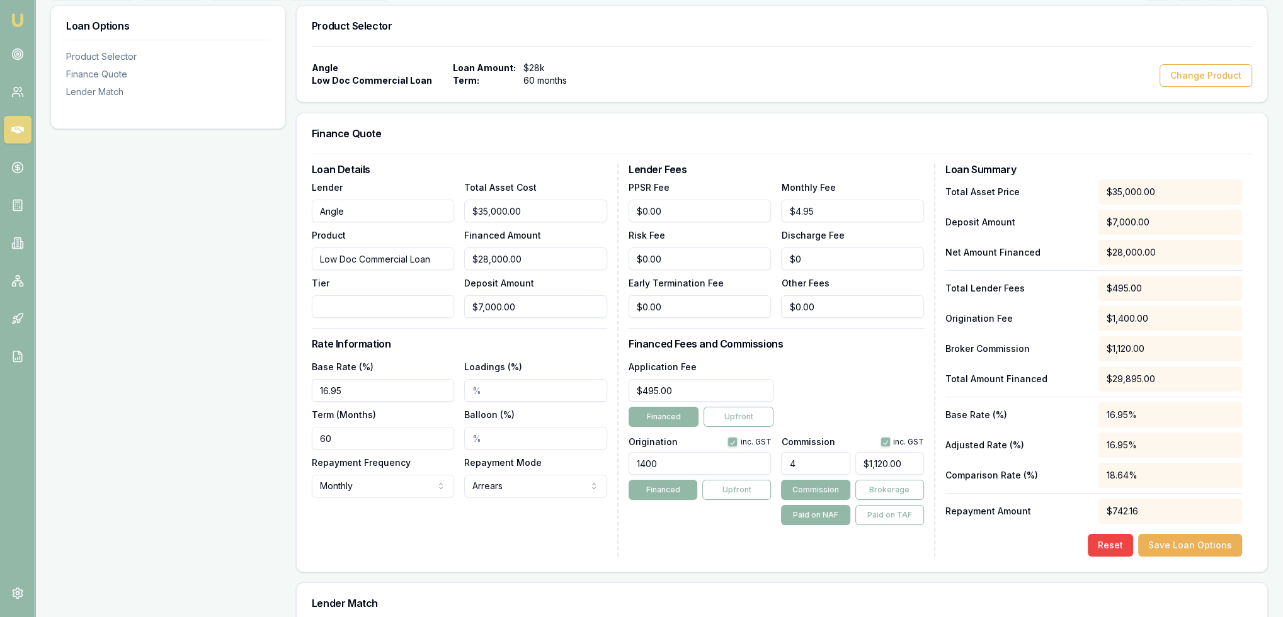
click at [408, 307] on input "Tier" at bounding box center [383, 306] width 143 height 23
type input "No GST / not property backed"
click at [1211, 541] on button "Save Loan Options" at bounding box center [1190, 545] width 104 height 23
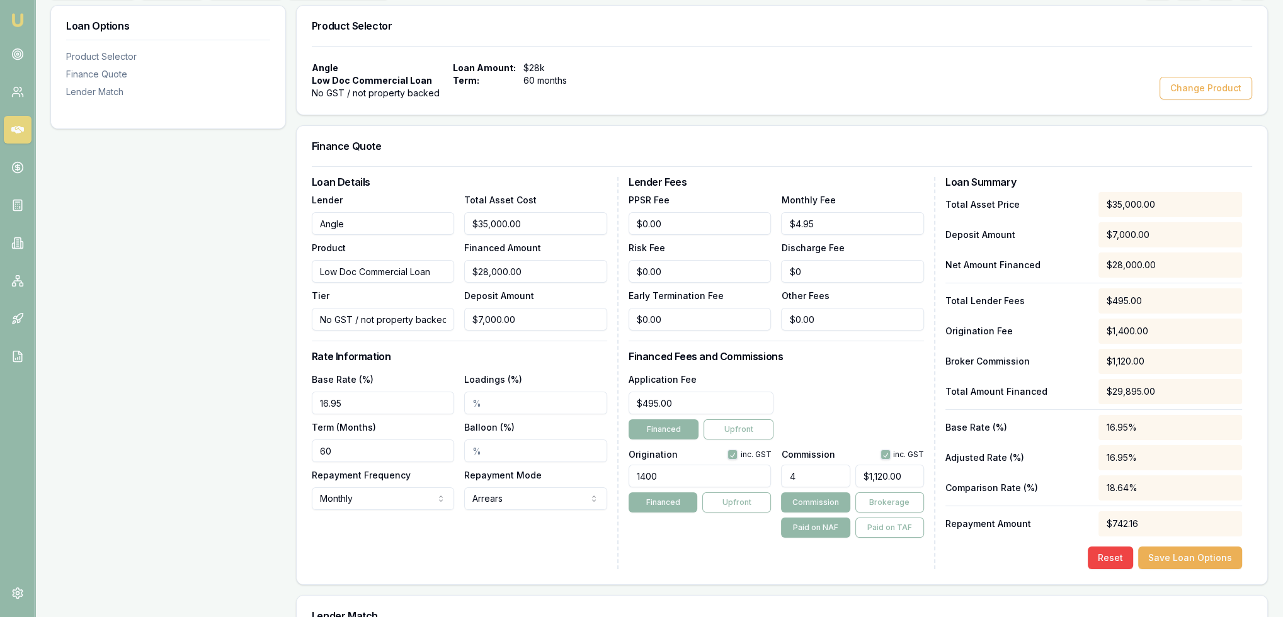
scroll to position [0, 0]
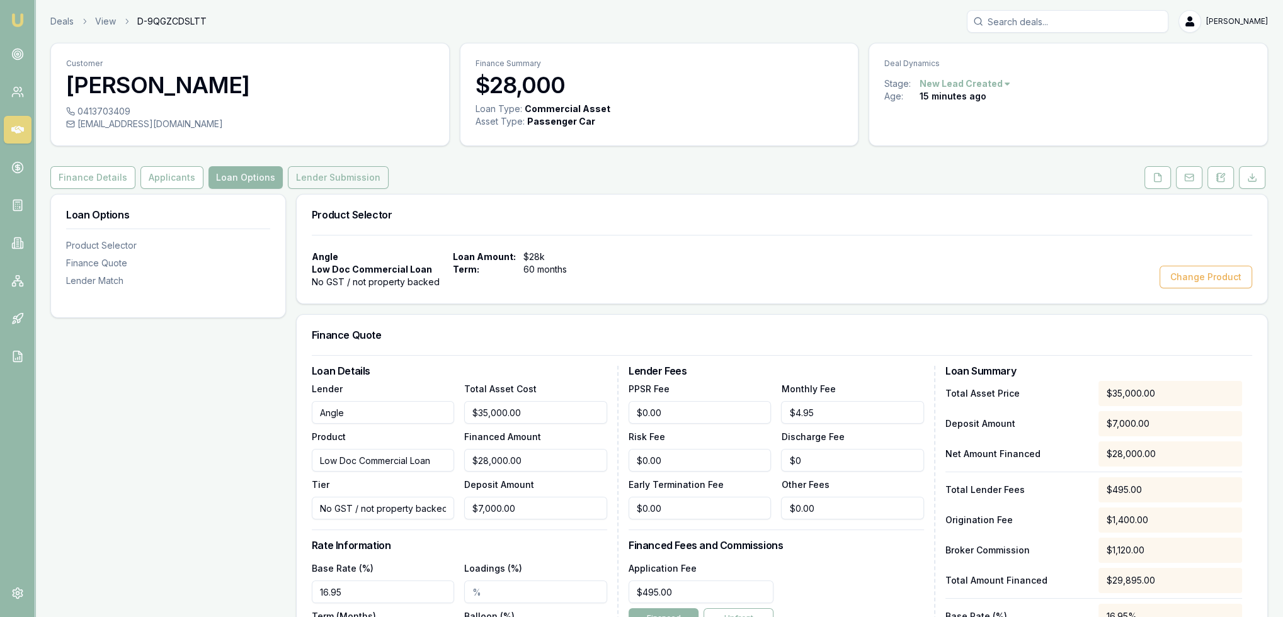
click at [337, 178] on button "Lender Submission" at bounding box center [338, 177] width 101 height 23
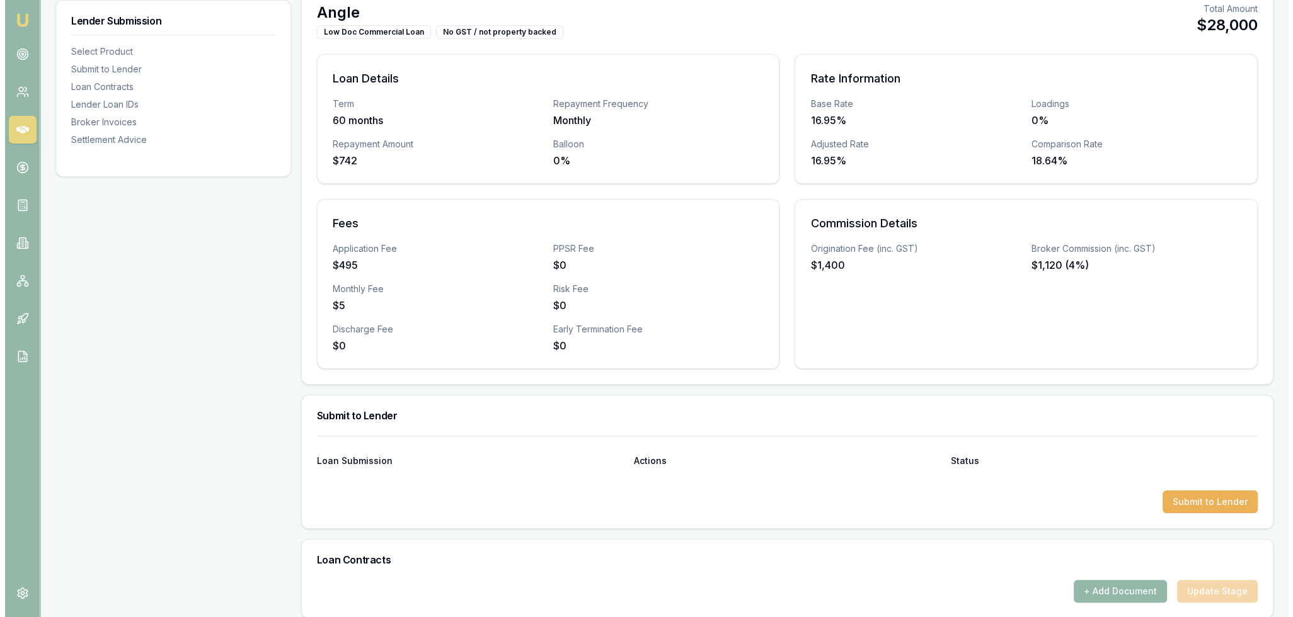
scroll to position [252, 0]
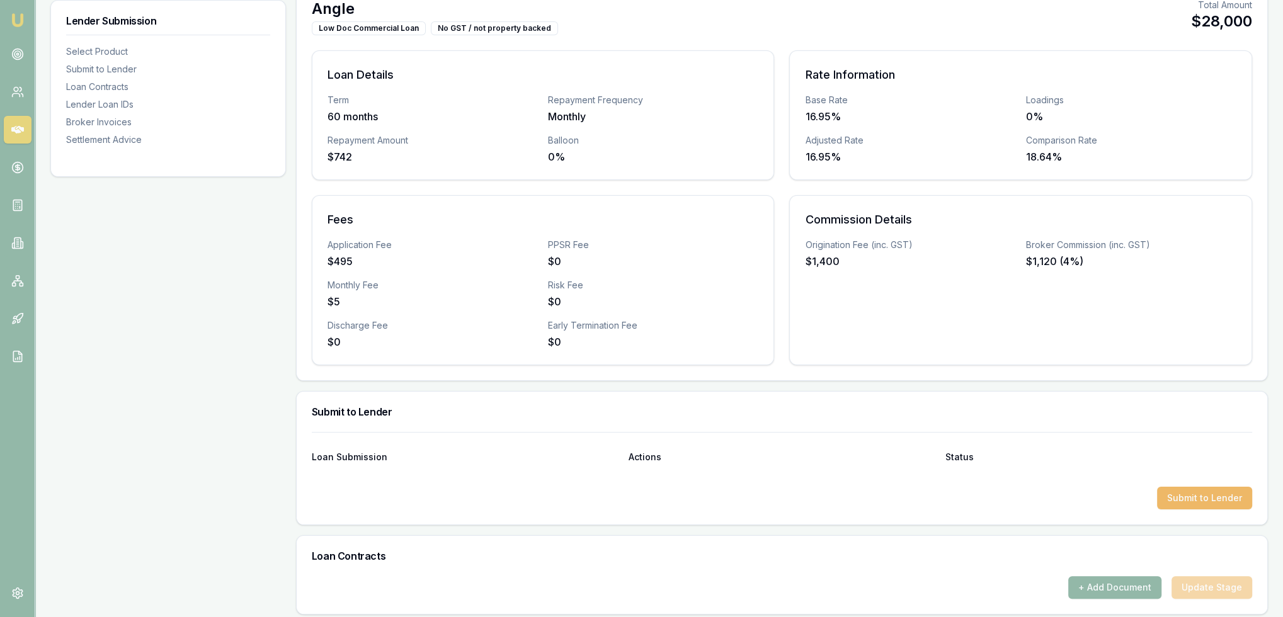
click at [1217, 496] on button "Submit to Lender" at bounding box center [1204, 498] width 95 height 23
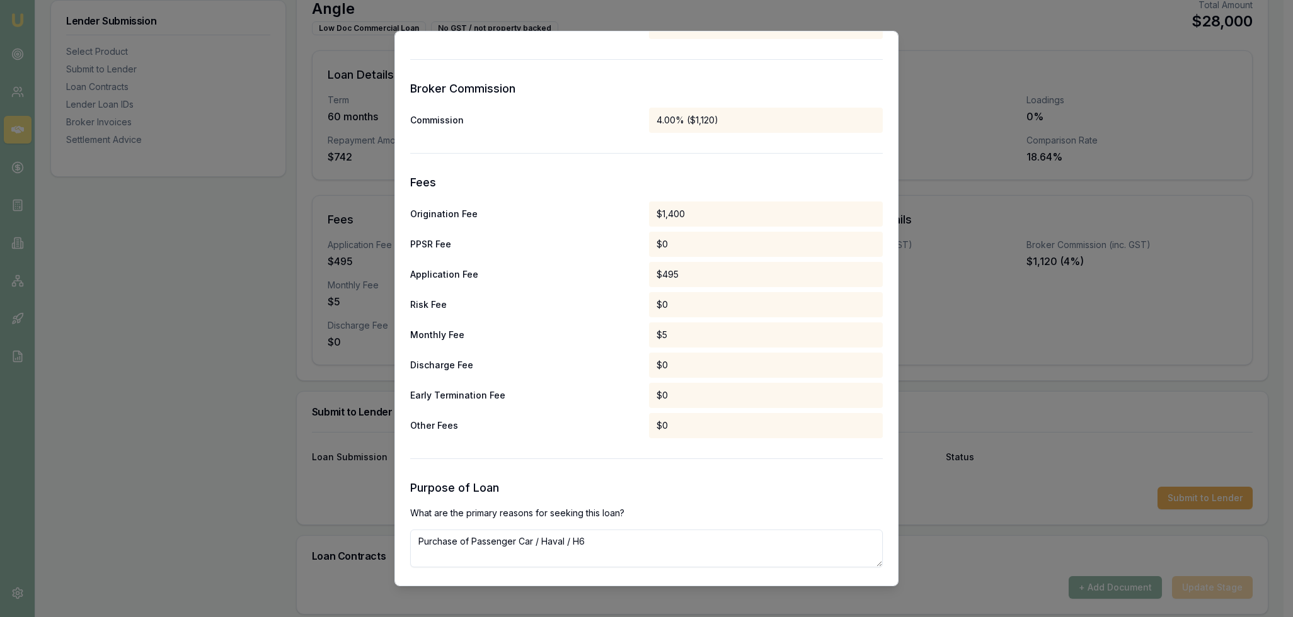
scroll to position [549, 0]
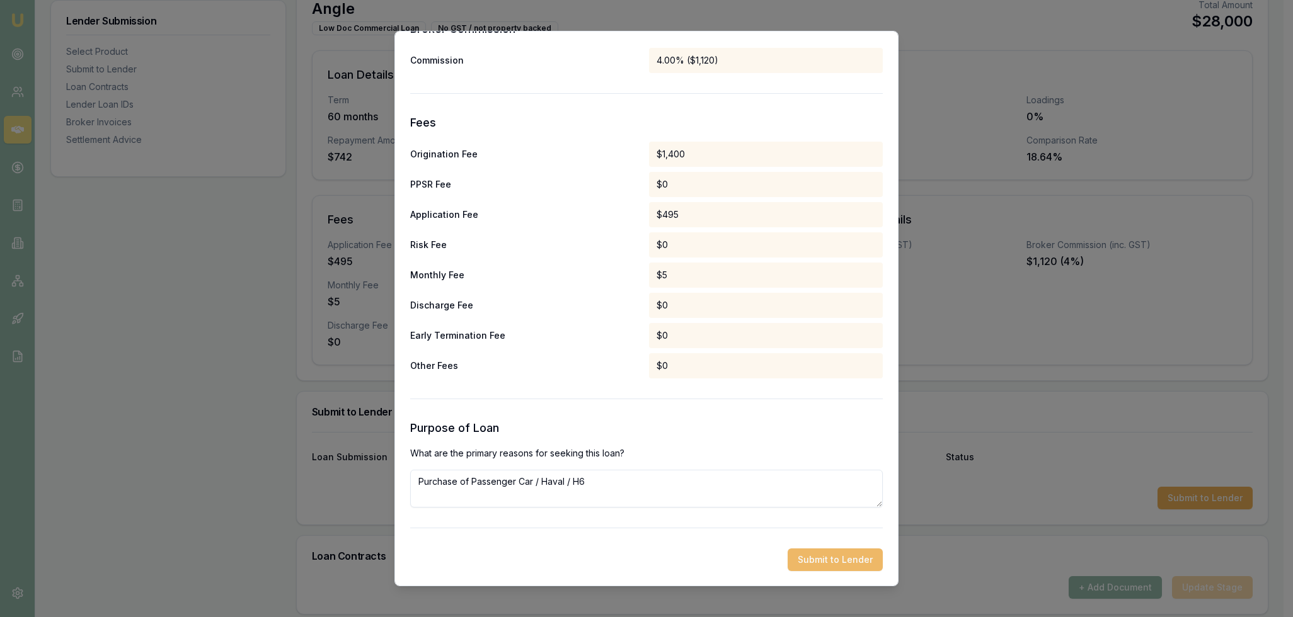
click at [849, 560] on button "Submit to Lender" at bounding box center [834, 560] width 95 height 23
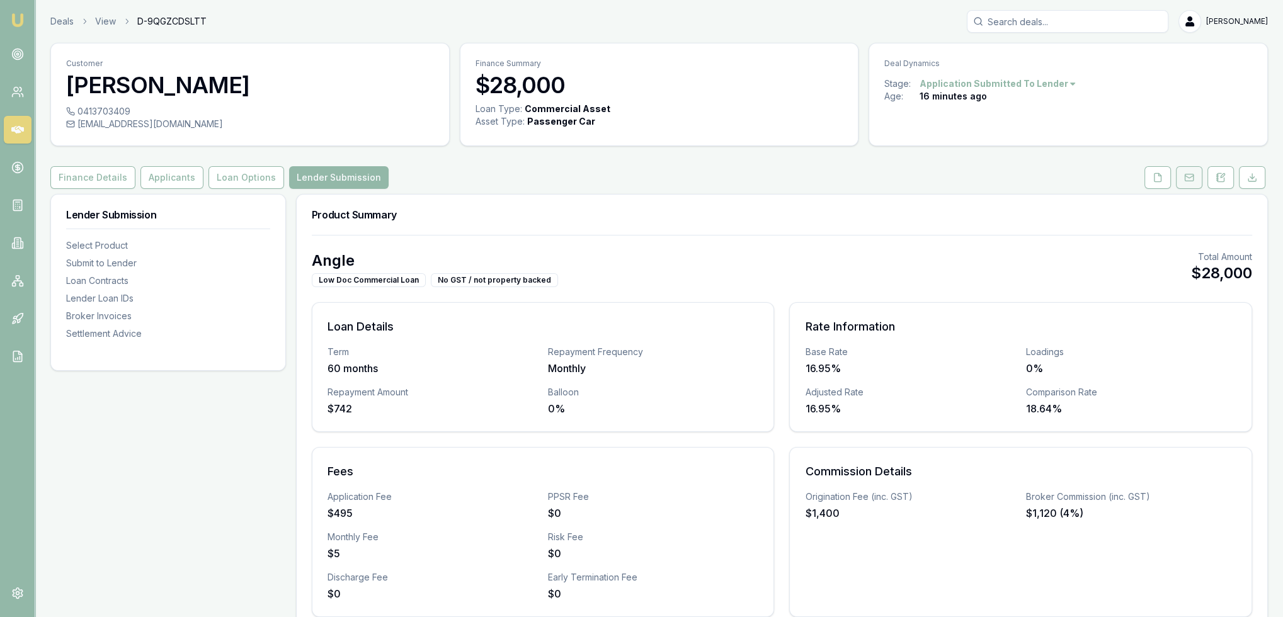
click at [1188, 180] on icon at bounding box center [1189, 178] width 10 height 10
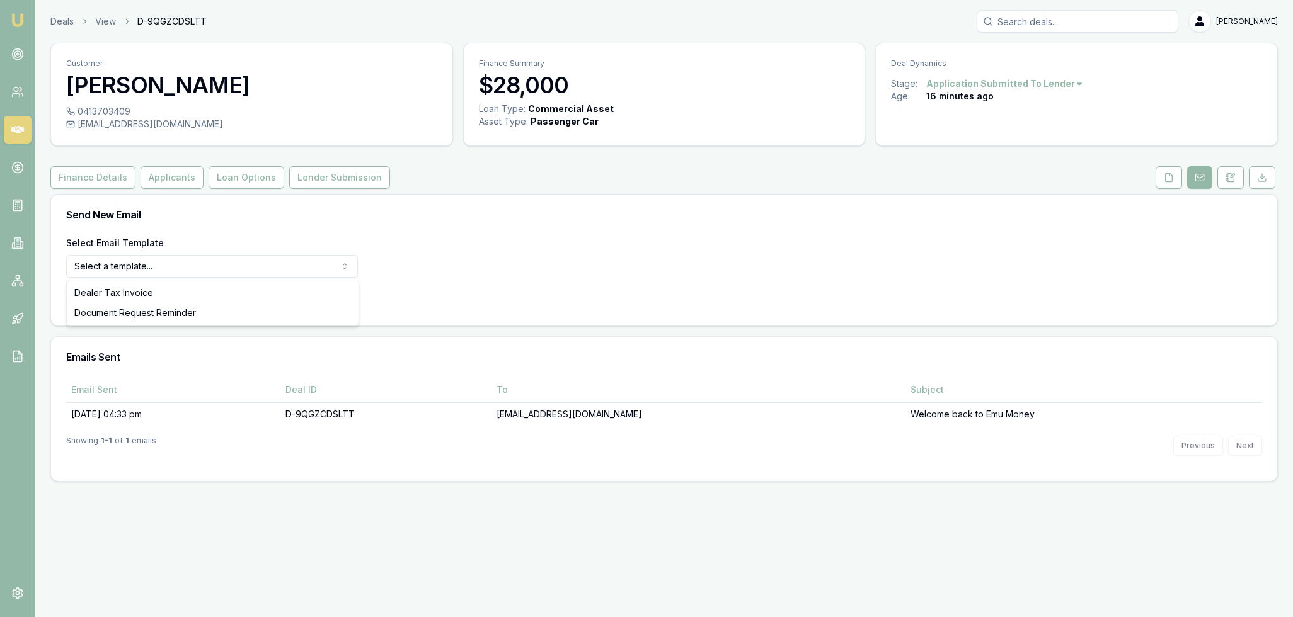
click at [294, 269] on html "Emu Broker Deals View D-9QGZCDSLTT [PERSON_NAME] Toggle Menu Customer [PERSON_N…" at bounding box center [646, 308] width 1293 height 617
click at [139, 301] on button "Use Email Template" at bounding box center [119, 299] width 107 height 23
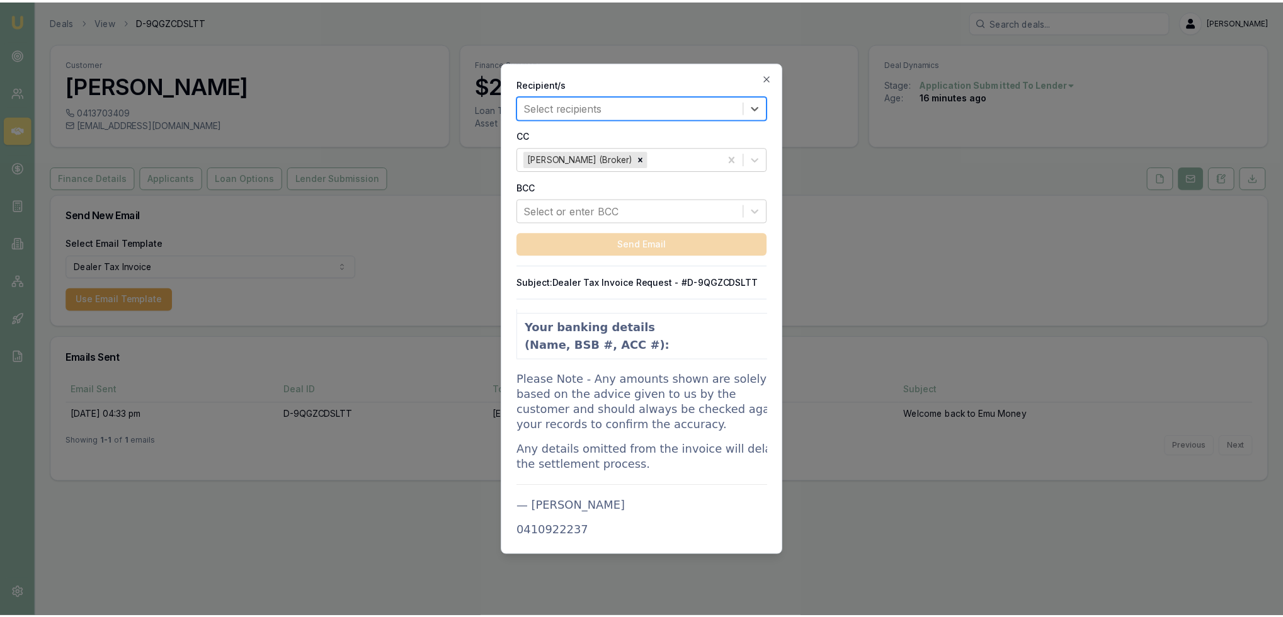
scroll to position [1638, 0]
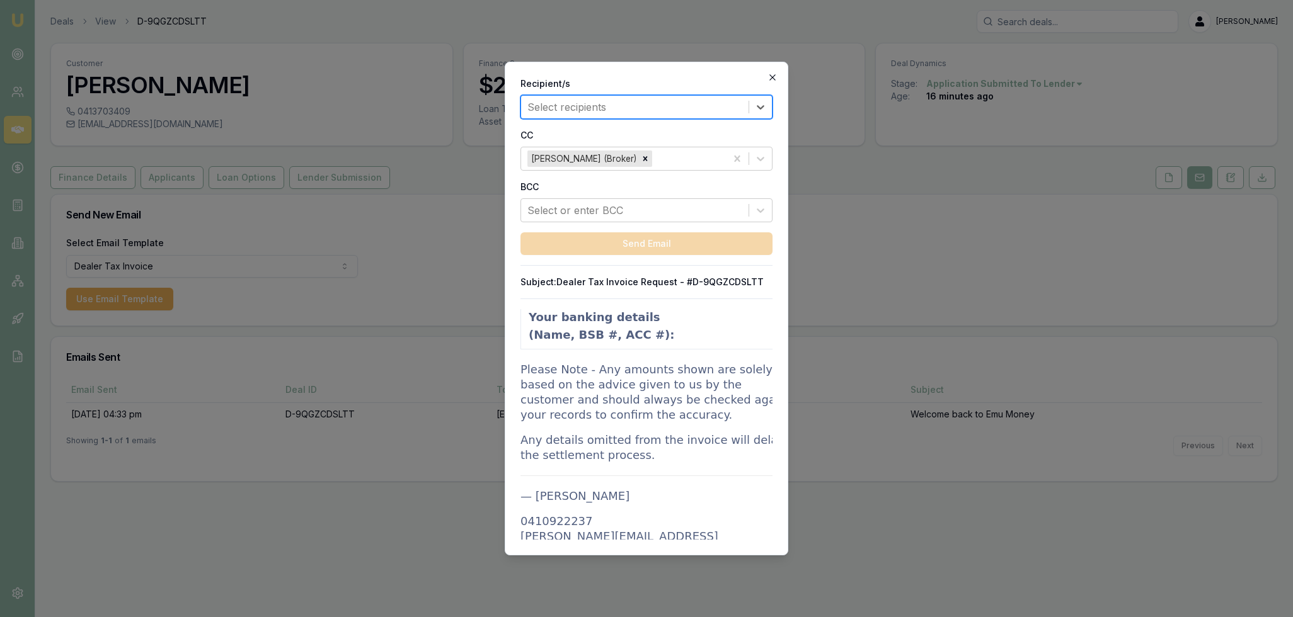
click at [771, 79] on icon "button" at bounding box center [772, 77] width 10 height 10
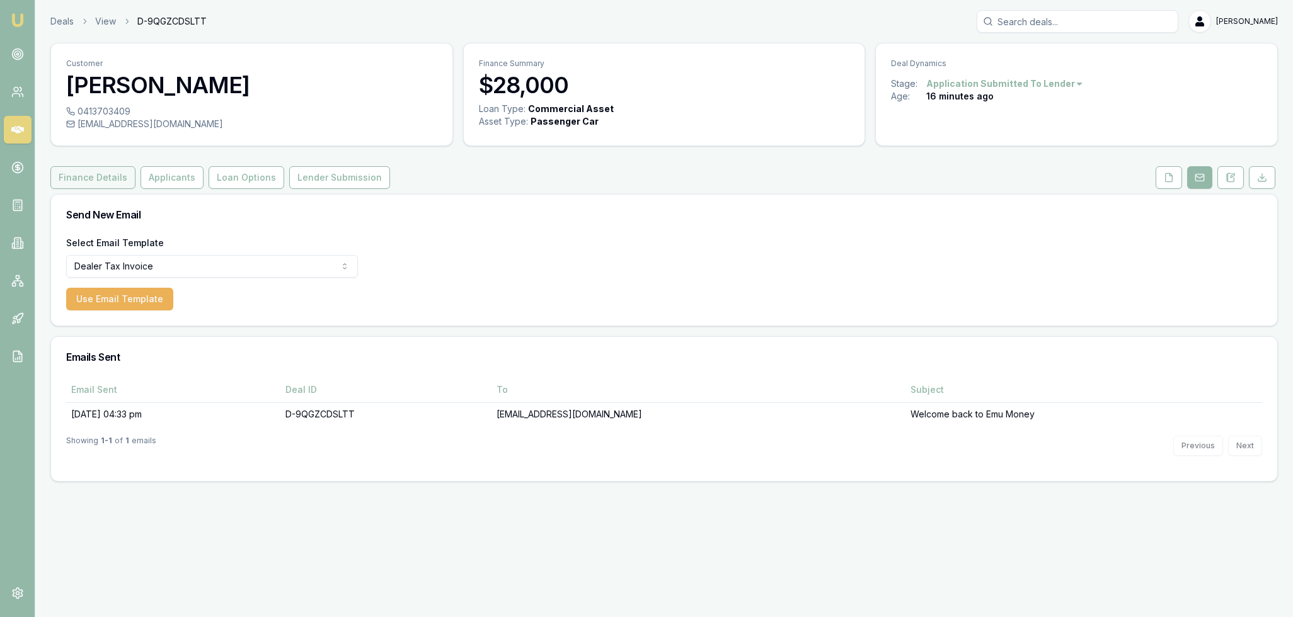
click at [100, 170] on button "Finance Details" at bounding box center [92, 177] width 85 height 23
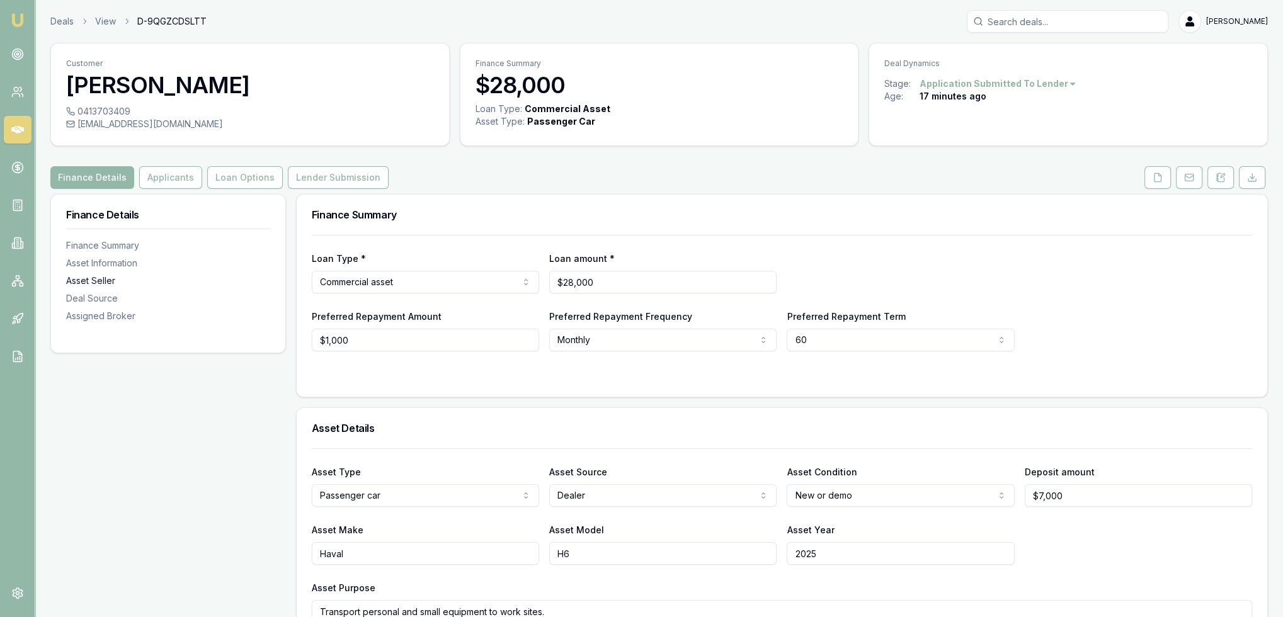
click at [108, 283] on div "Asset Seller" at bounding box center [168, 281] width 204 height 13
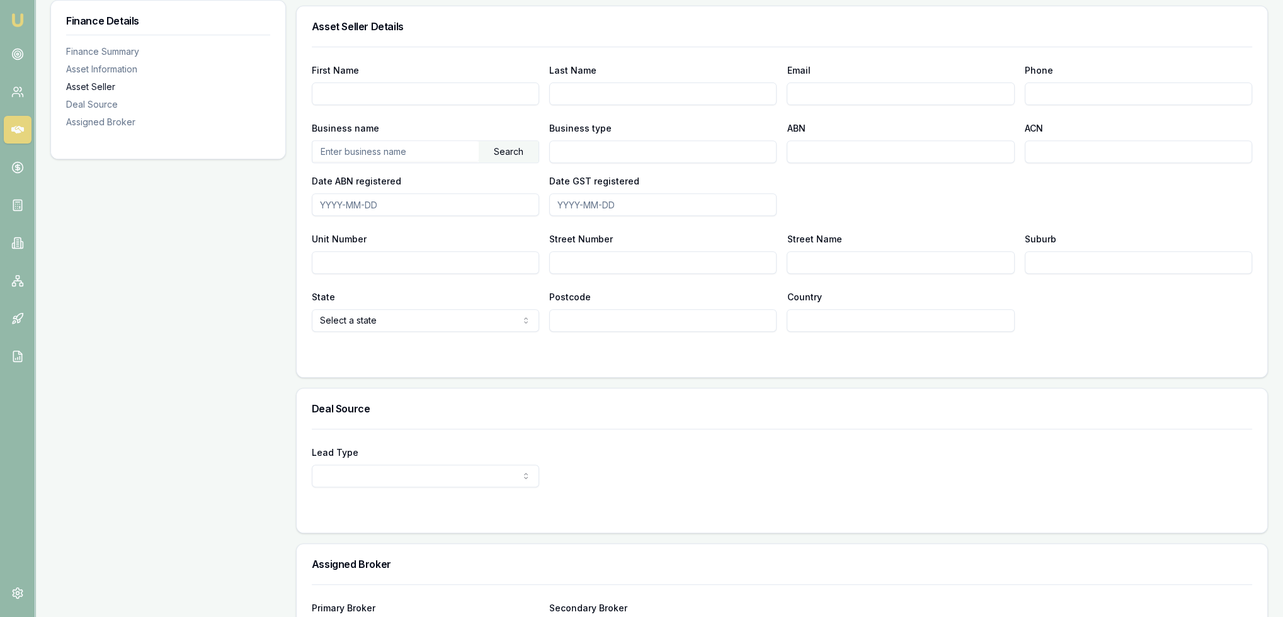
scroll to position [693, 0]
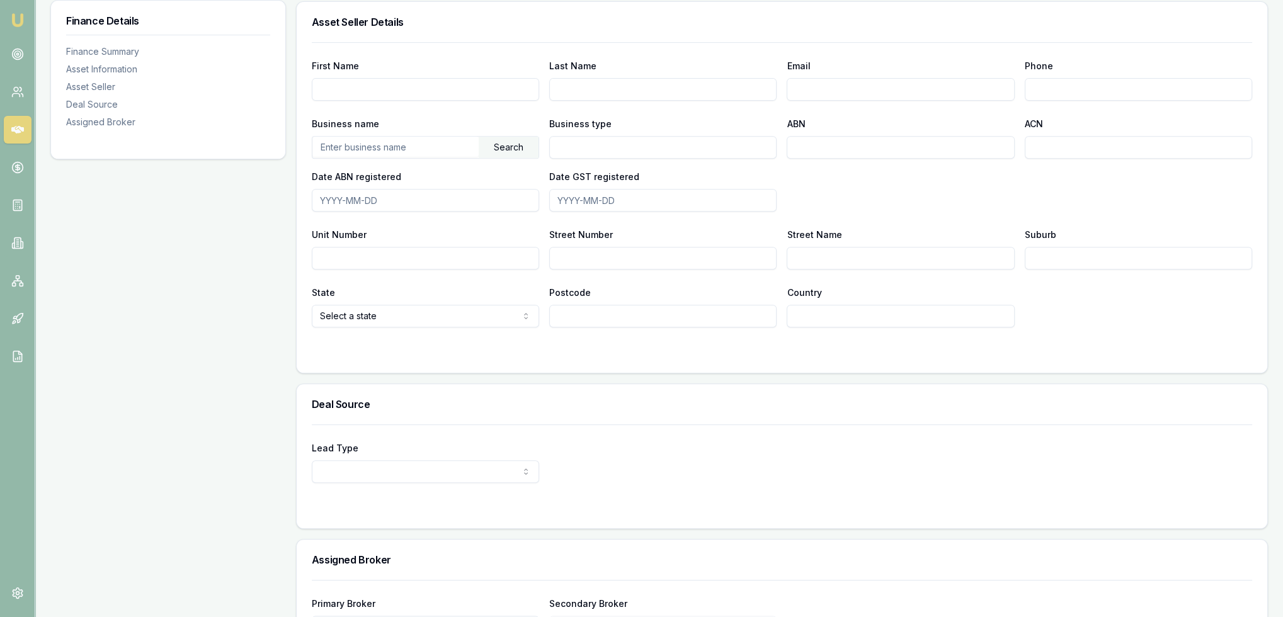
click at [396, 93] on input "First Name" at bounding box center [425, 89] width 227 height 23
type input "[PERSON_NAME]"
type input "[PERSON_NAME][EMAIL_ADDRESS][PERSON_NAME][DOMAIN_NAME]"
type input "0242 574 433"
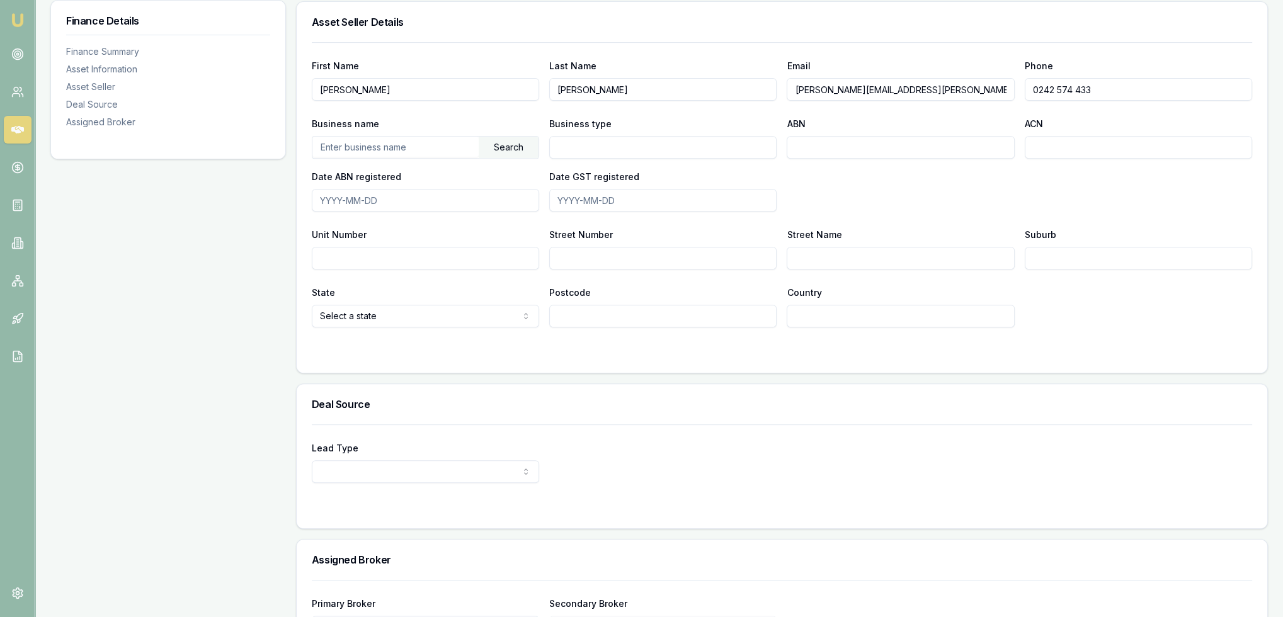
click at [396, 149] on input "text" at bounding box center [395, 147] width 166 height 20
click at [517, 148] on div "Search" at bounding box center [509, 147] width 60 height 21
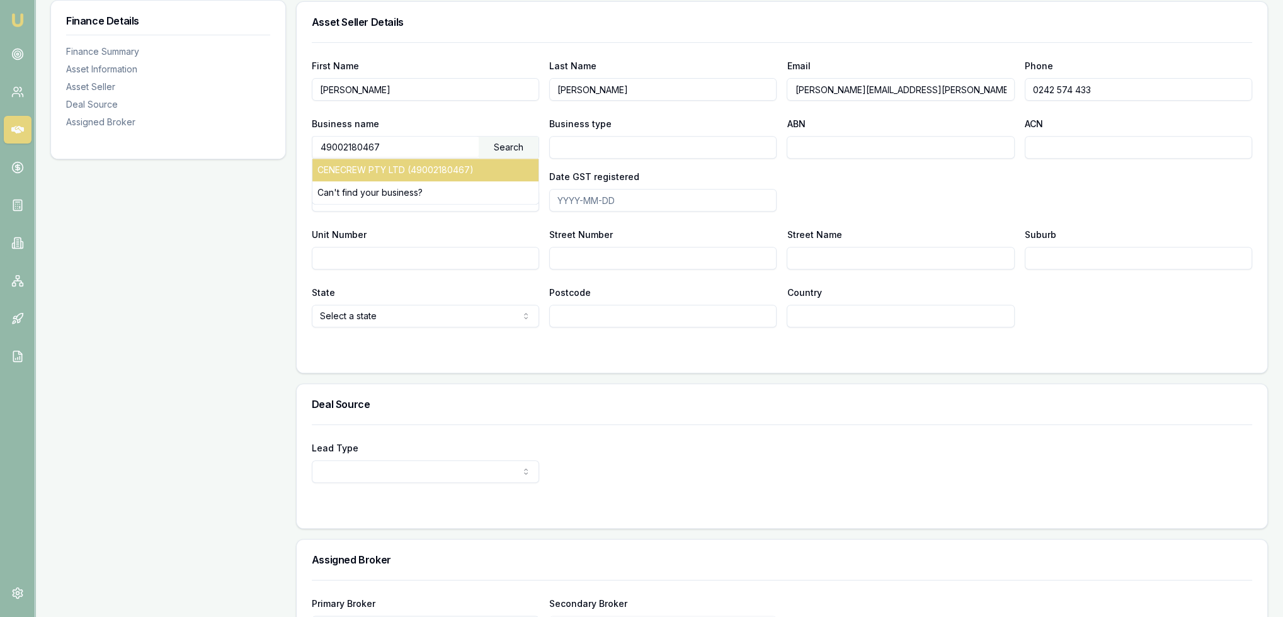
click at [418, 168] on div "CENECREW PTY LTD (49002180467)" at bounding box center [425, 170] width 226 height 23
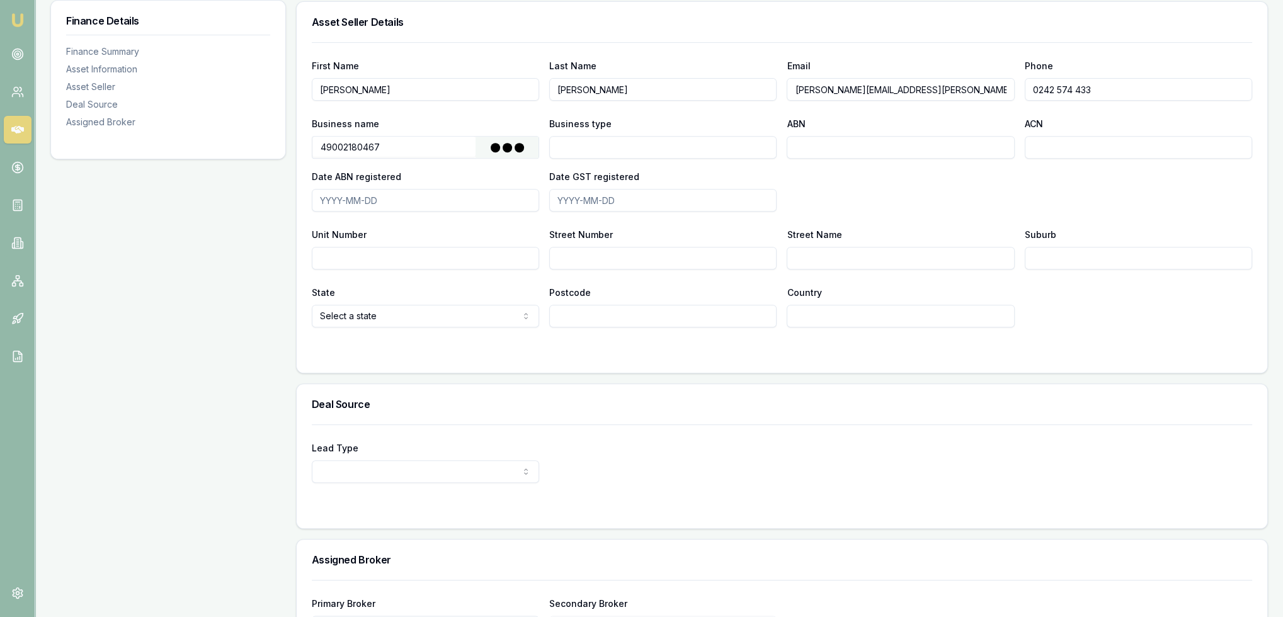
type input "CENECREW PTY LTD"
type input "Australian Private Company"
type input "49002180467"
type input "002180467"
type input "[DATE]"
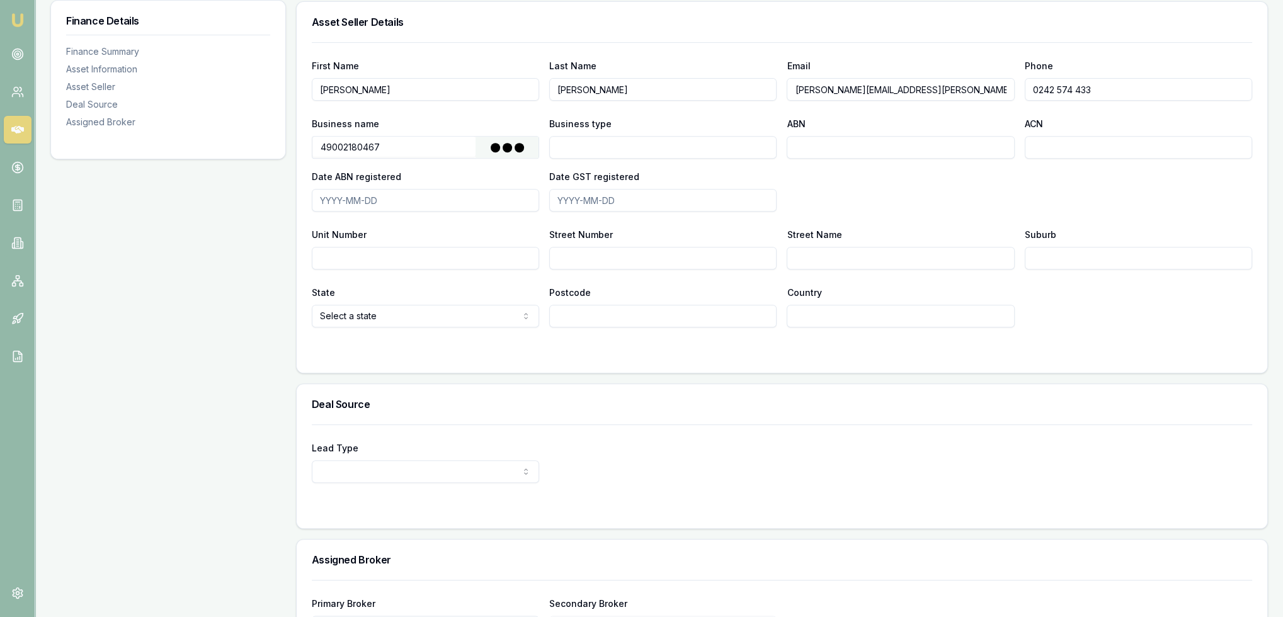
type input "[DATE]"
click at [569, 261] on input "Street Number" at bounding box center [662, 258] width 227 height 23
type input "4-6 Miall"
type input "Way"
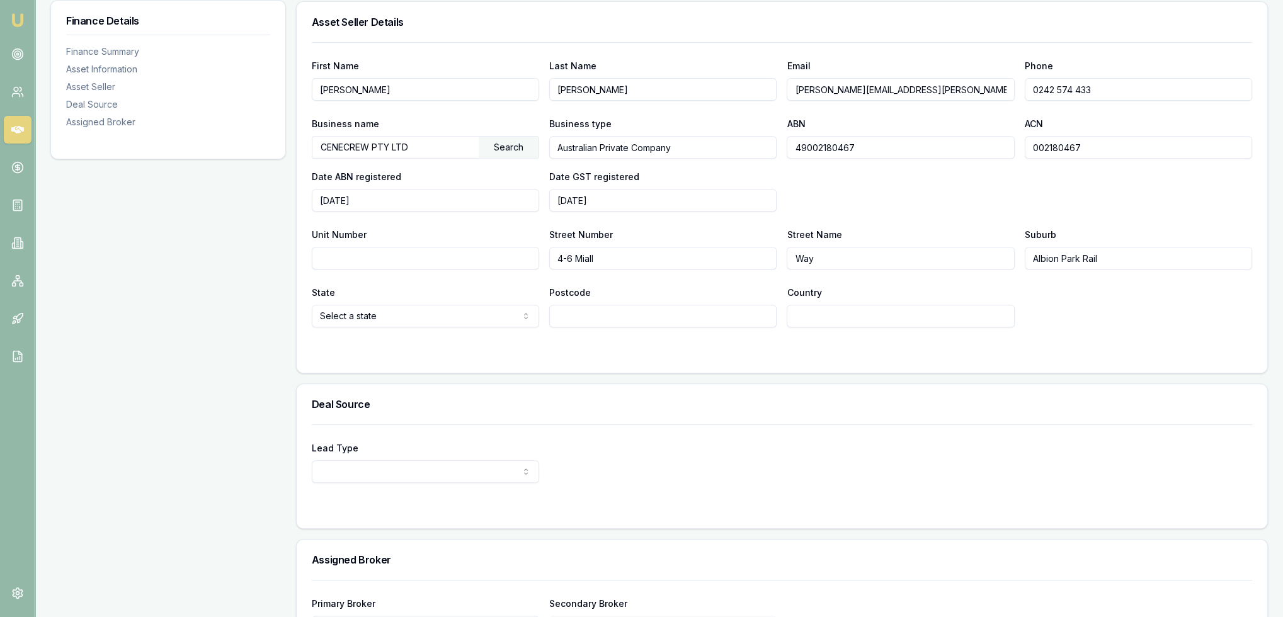
type input "Albion Park Rail"
type input "2527"
click at [864, 312] on input "Country" at bounding box center [900, 316] width 227 height 23
type input "U"
type input "AU"
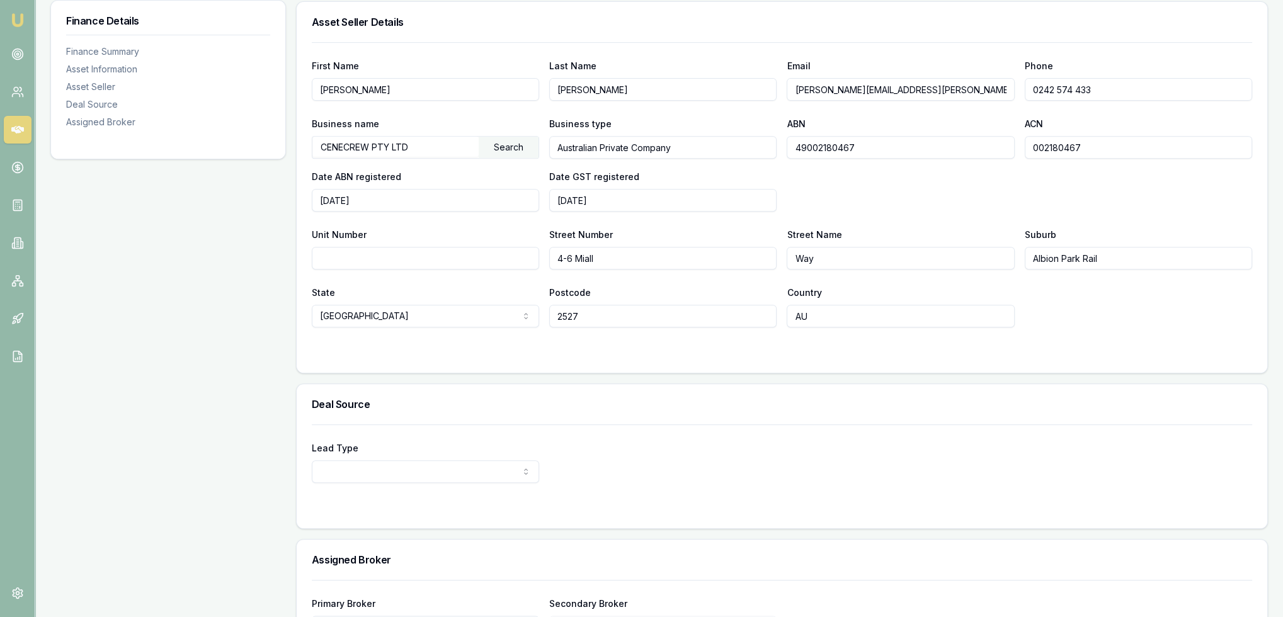
click at [1122, 324] on div "State NSW NSW VIC QLD SA WA TAS NT ACT Postcode 2527 Country AU" at bounding box center [782, 306] width 940 height 43
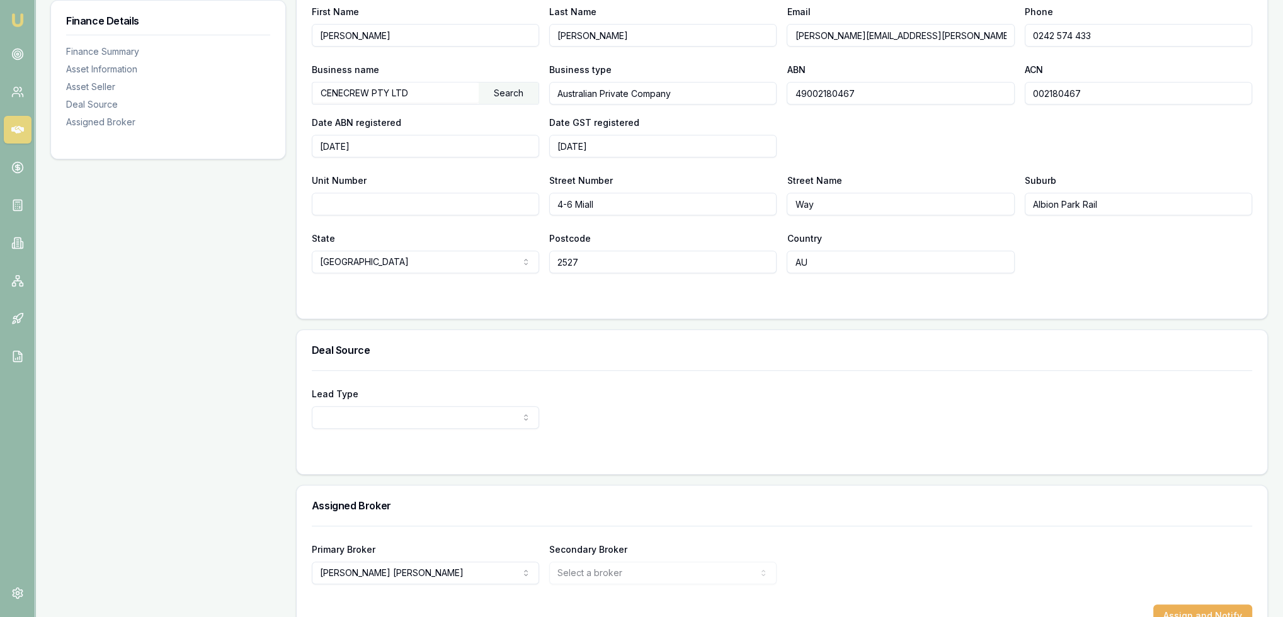
scroll to position [781, 0]
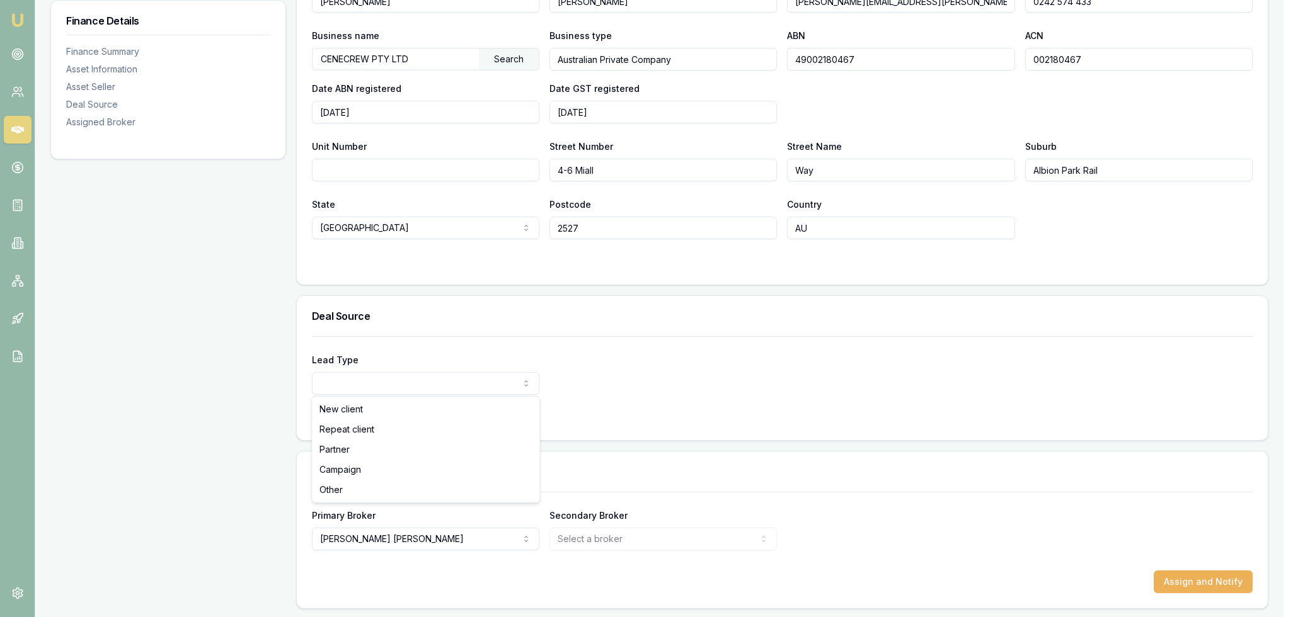
select select "REPEAT_CLIENT"
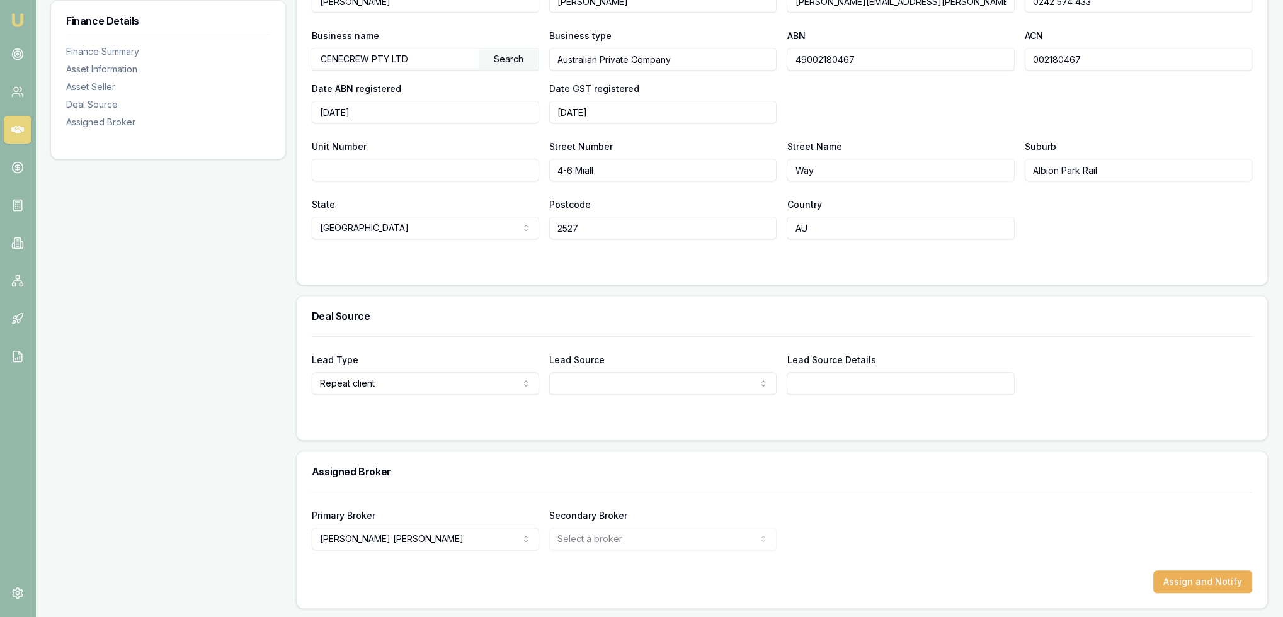
click at [877, 387] on input "Lead Source Details" at bounding box center [900, 383] width 227 height 23
click at [1115, 252] on form "First Name Barbara Last Name Smith Email barbara.smith@apmg.com.au Phone 0242 5…" at bounding box center [782, 112] width 940 height 316
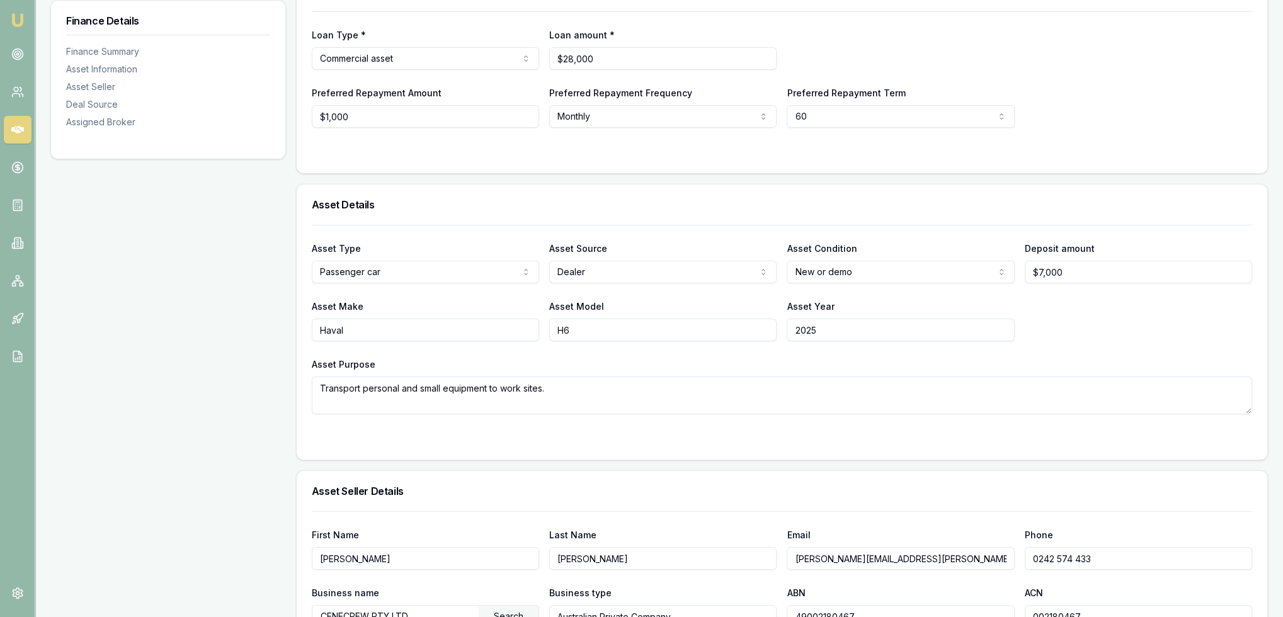
scroll to position [0, 0]
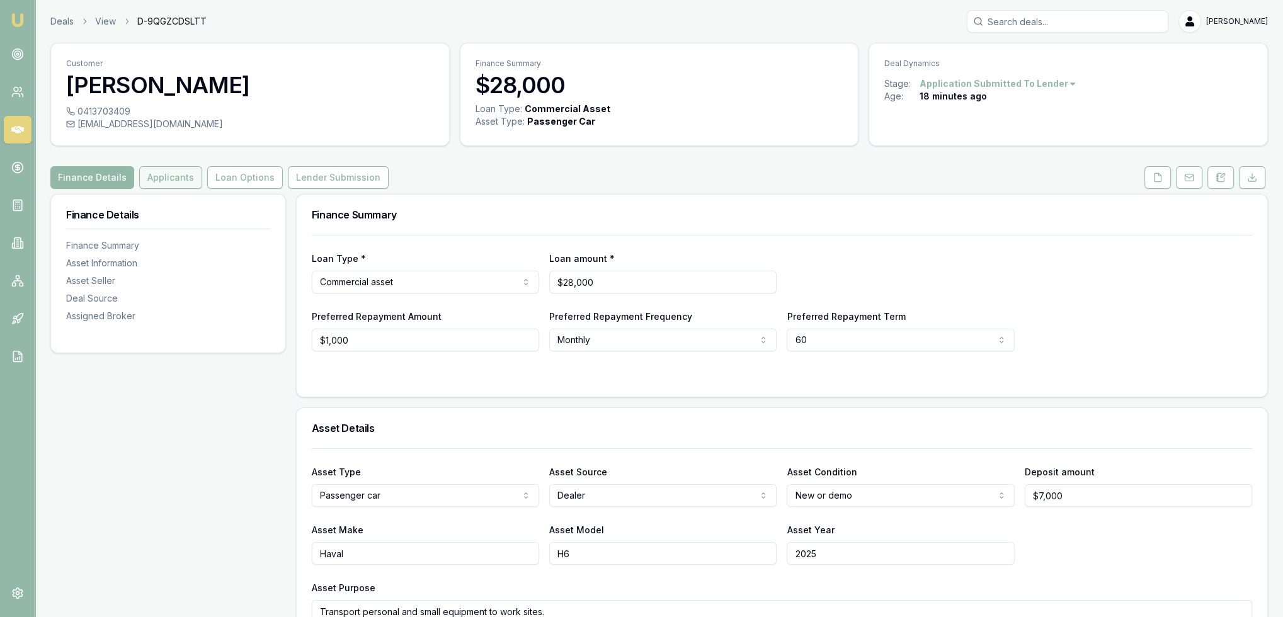
click at [179, 179] on button "Applicants" at bounding box center [170, 177] width 63 height 23
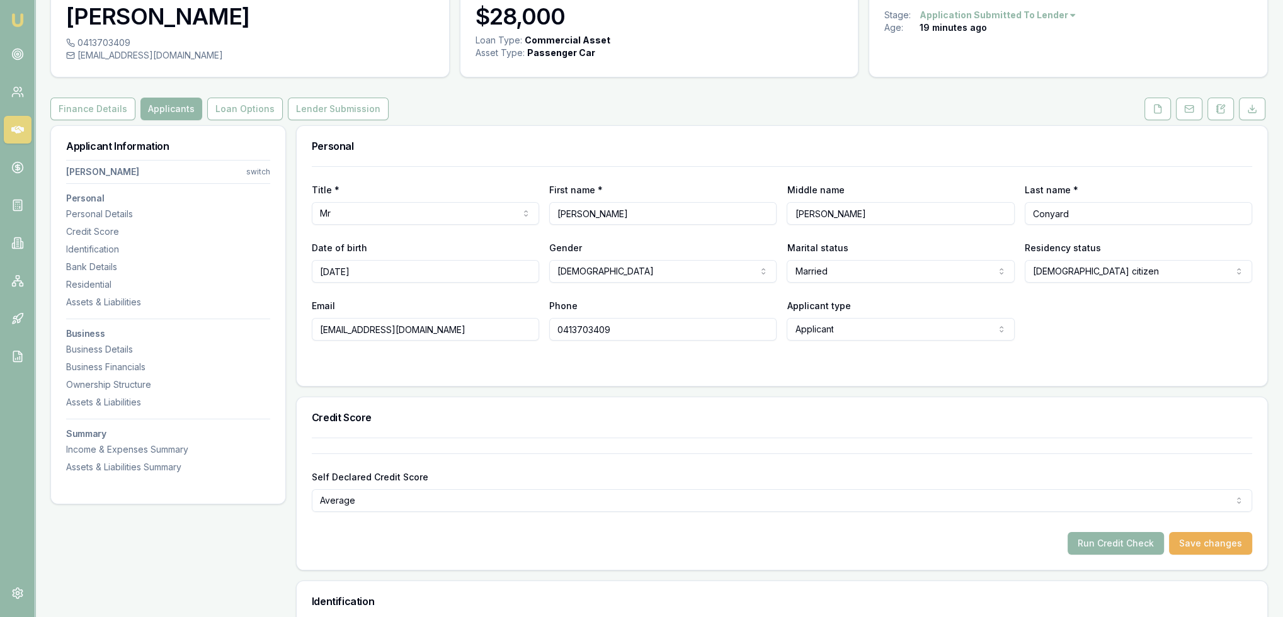
scroll to position [63, 0]
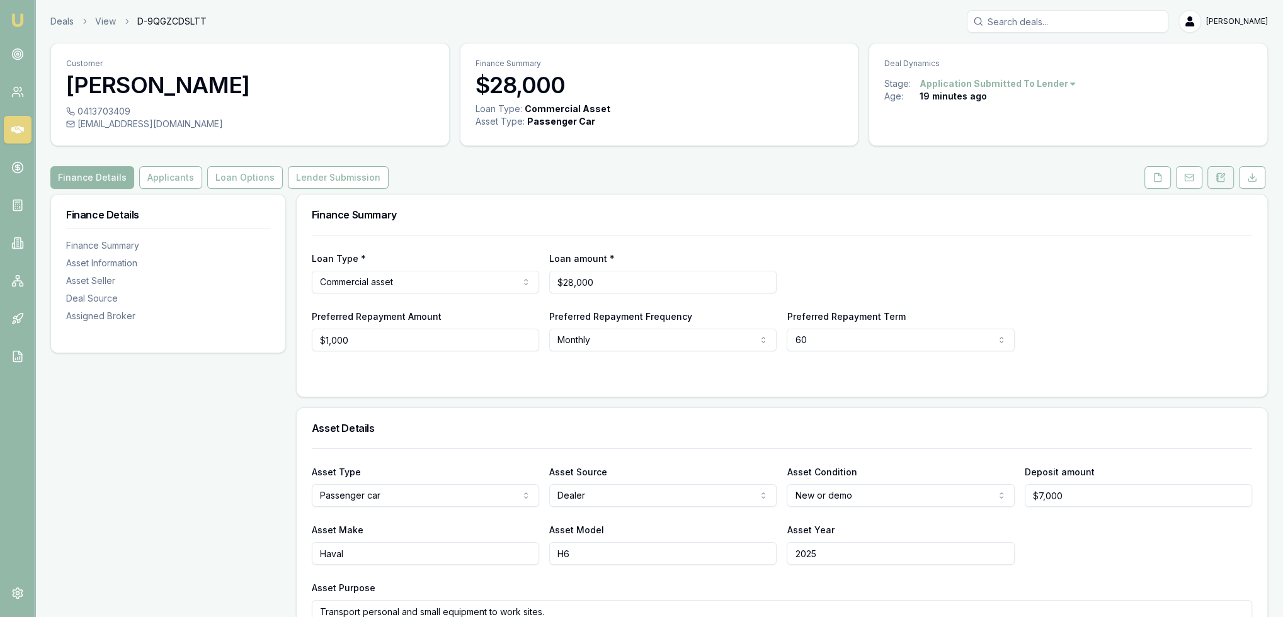
drag, startPoint x: 1227, startPoint y: 176, endPoint x: 1216, endPoint y: 186, distance: 15.1
click at [1227, 176] on button at bounding box center [1221, 177] width 26 height 23
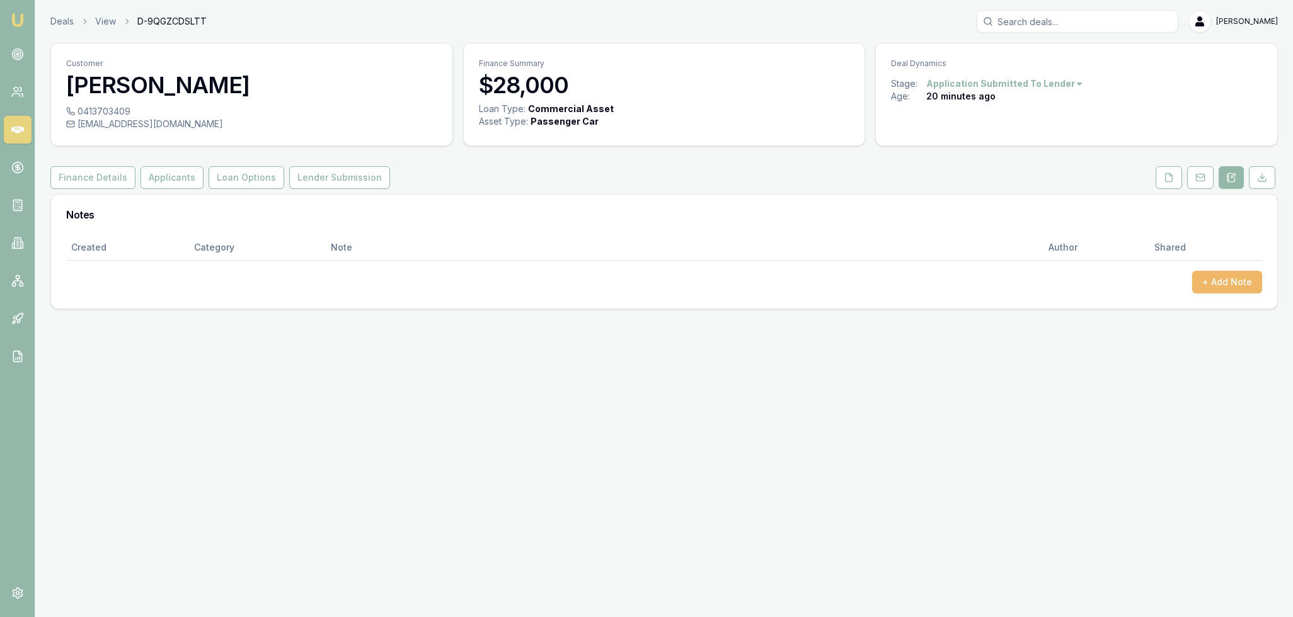
click at [1216, 282] on button "+ Add Note" at bounding box center [1227, 282] width 70 height 23
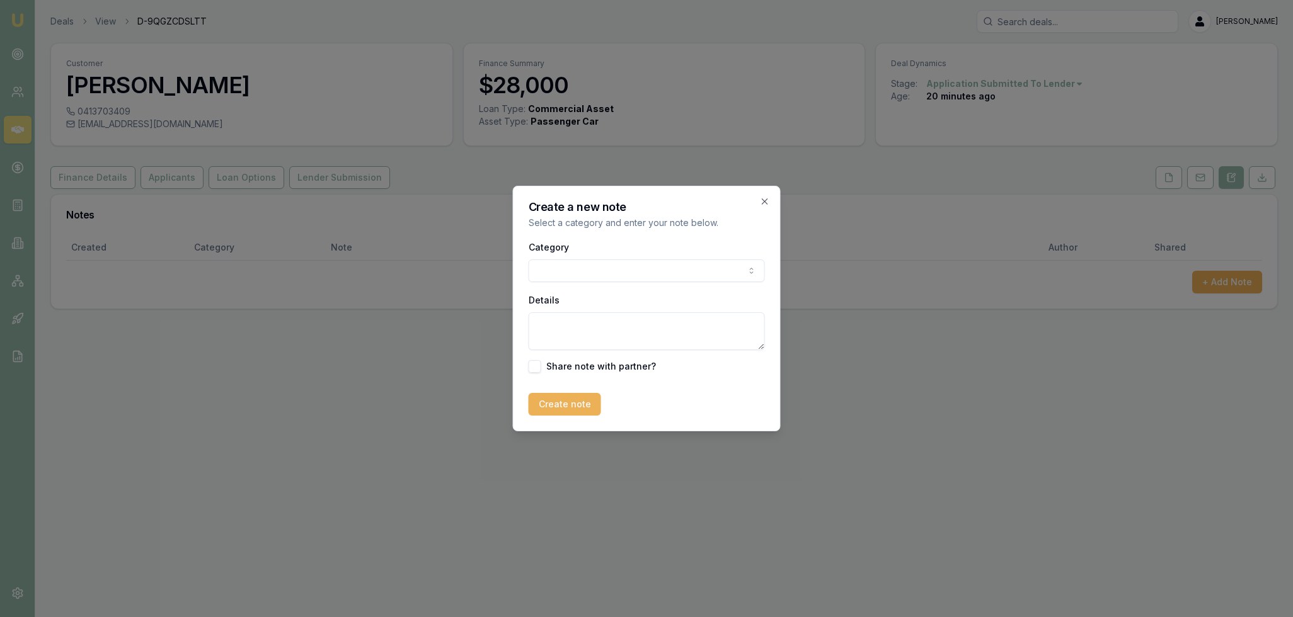
click at [661, 278] on body "Emu Broker Deals View D-9QGZCDSLTT [PERSON_NAME] Toggle Menu Customer [PERSON_N…" at bounding box center [646, 308] width 1293 height 617
click at [624, 271] on body "Emu Broker Deals View D-9QGZCDSLTT [PERSON_NAME] Toggle Menu Customer [PERSON_N…" at bounding box center [646, 308] width 1293 height 617
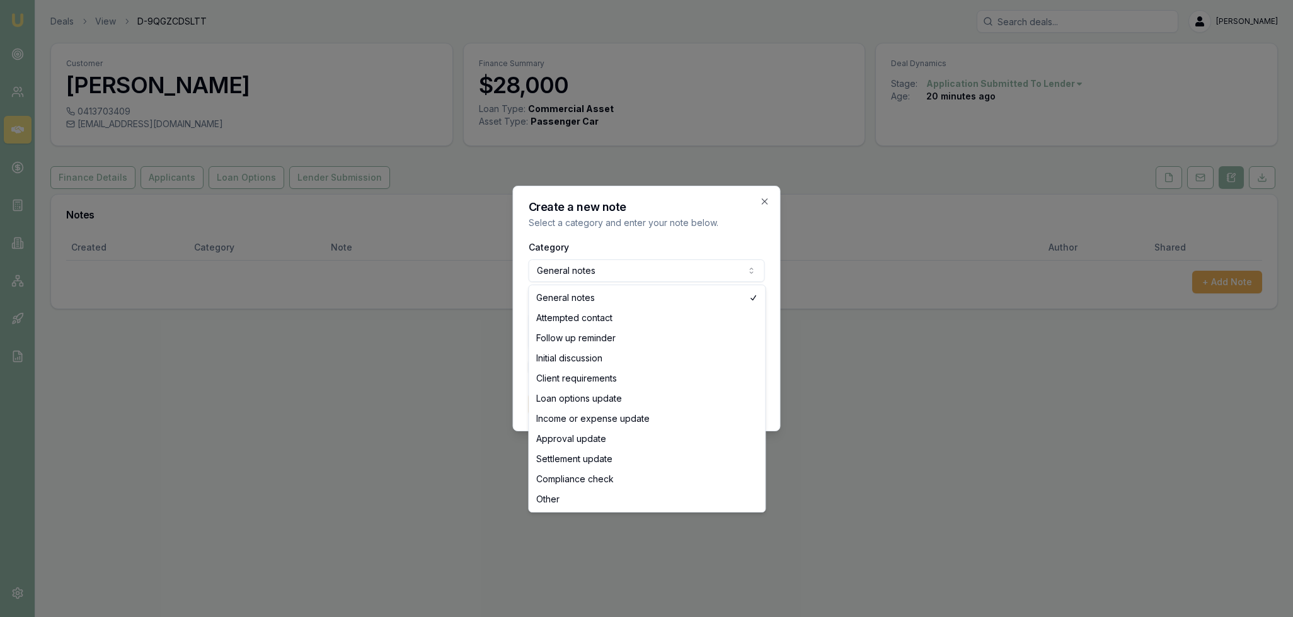
select select "INITIAL_DISCUSSION"
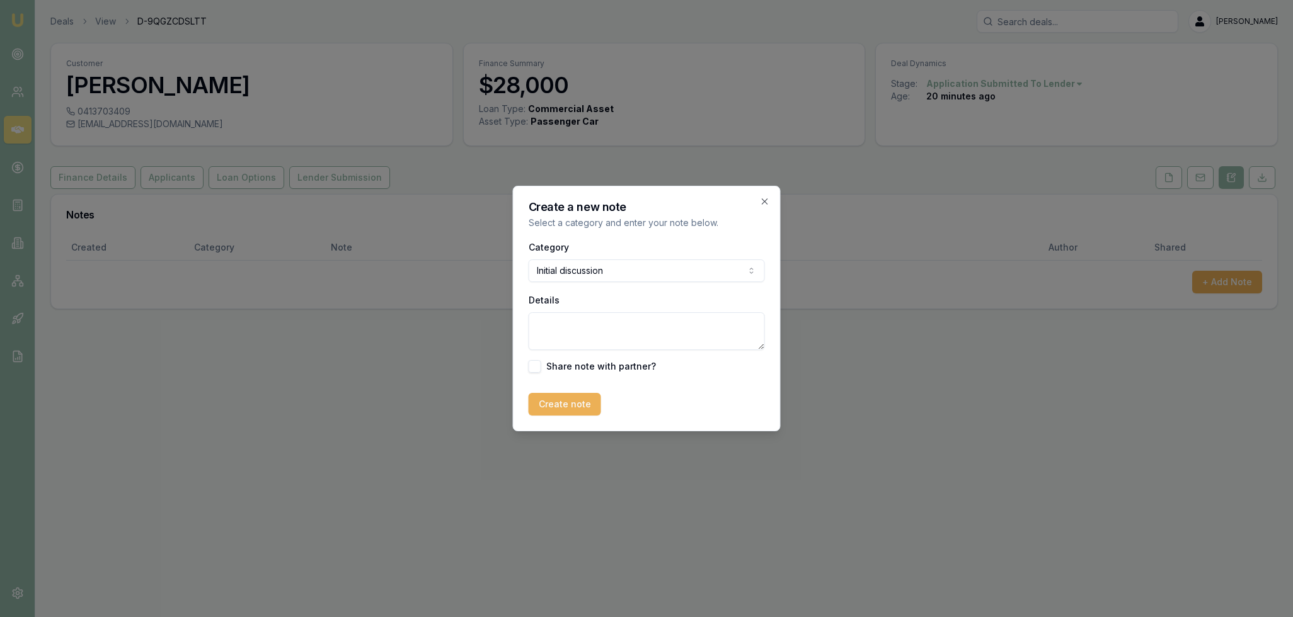
click at [617, 333] on textarea "Details" at bounding box center [646, 331] width 236 height 38
type textarea "Wanting to buy a second car after settling loan earlier this month. This car al…"
click at [581, 403] on button "Create note" at bounding box center [564, 404] width 72 height 23
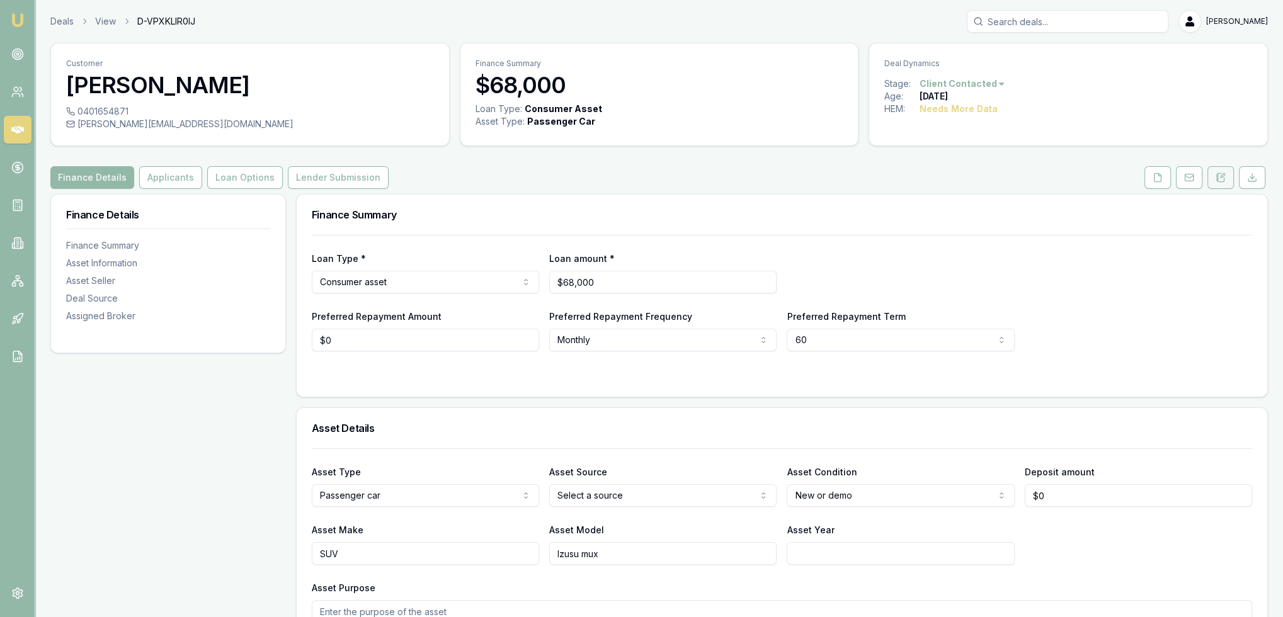
click at [1223, 175] on icon at bounding box center [1221, 178] width 10 height 10
click at [1219, 180] on icon at bounding box center [1221, 178] width 10 height 10
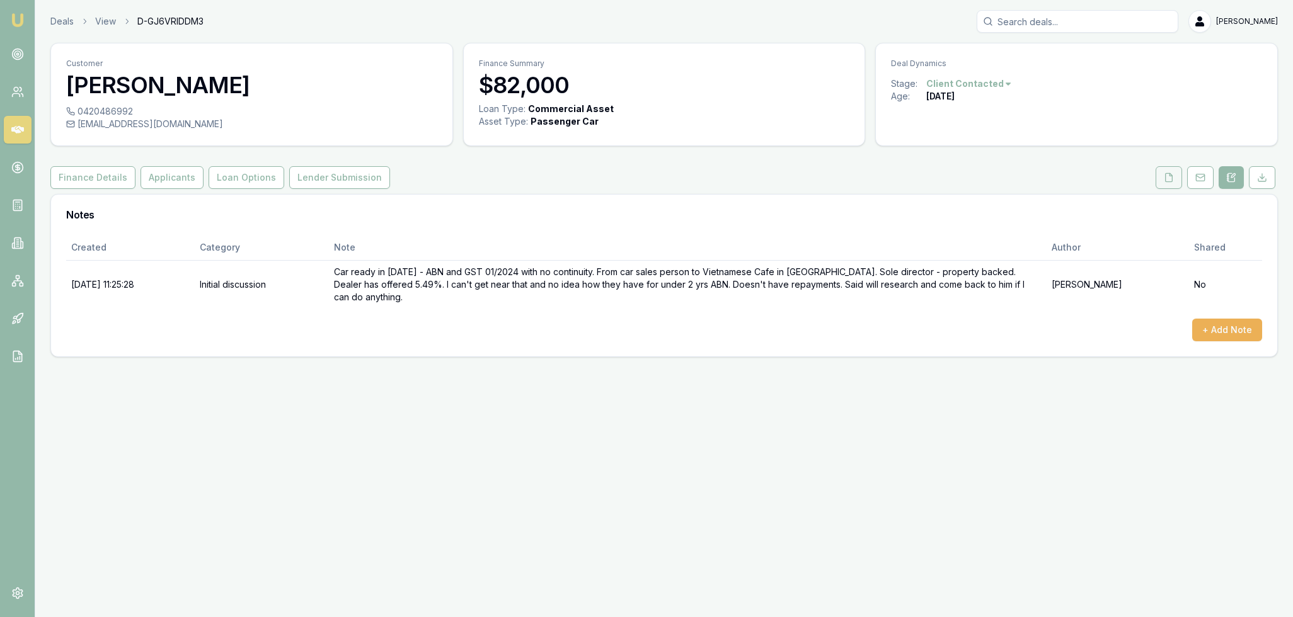
click at [1172, 176] on polyline at bounding box center [1170, 174] width 3 height 3
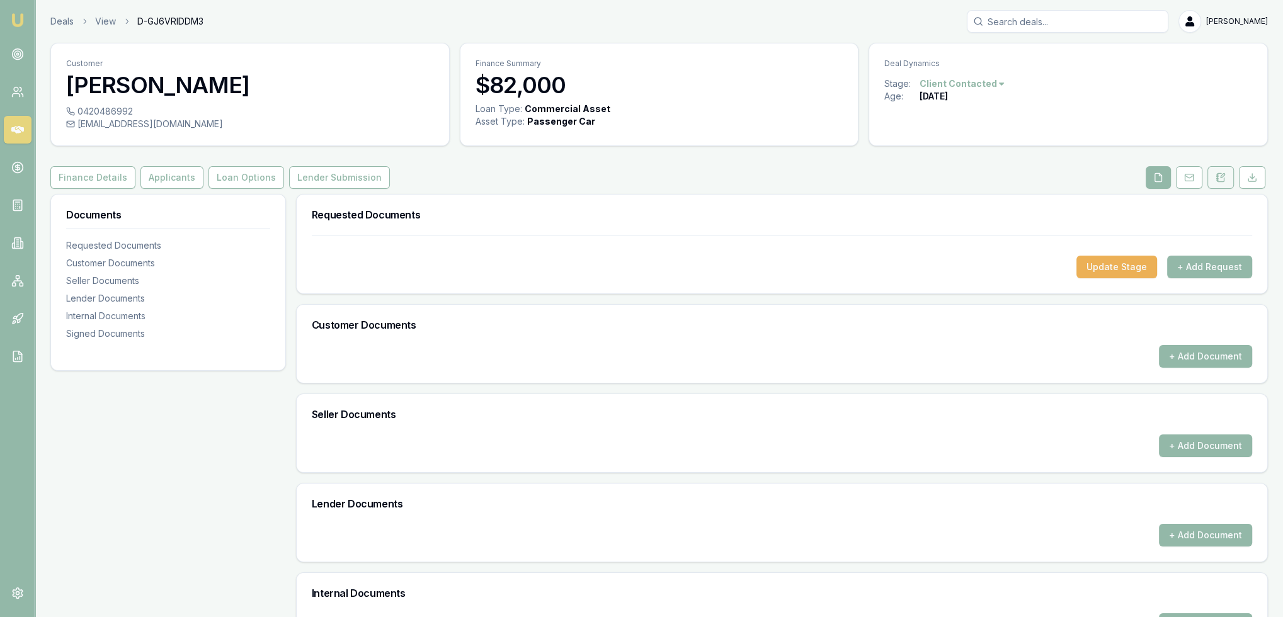
click at [1221, 185] on button at bounding box center [1221, 177] width 26 height 23
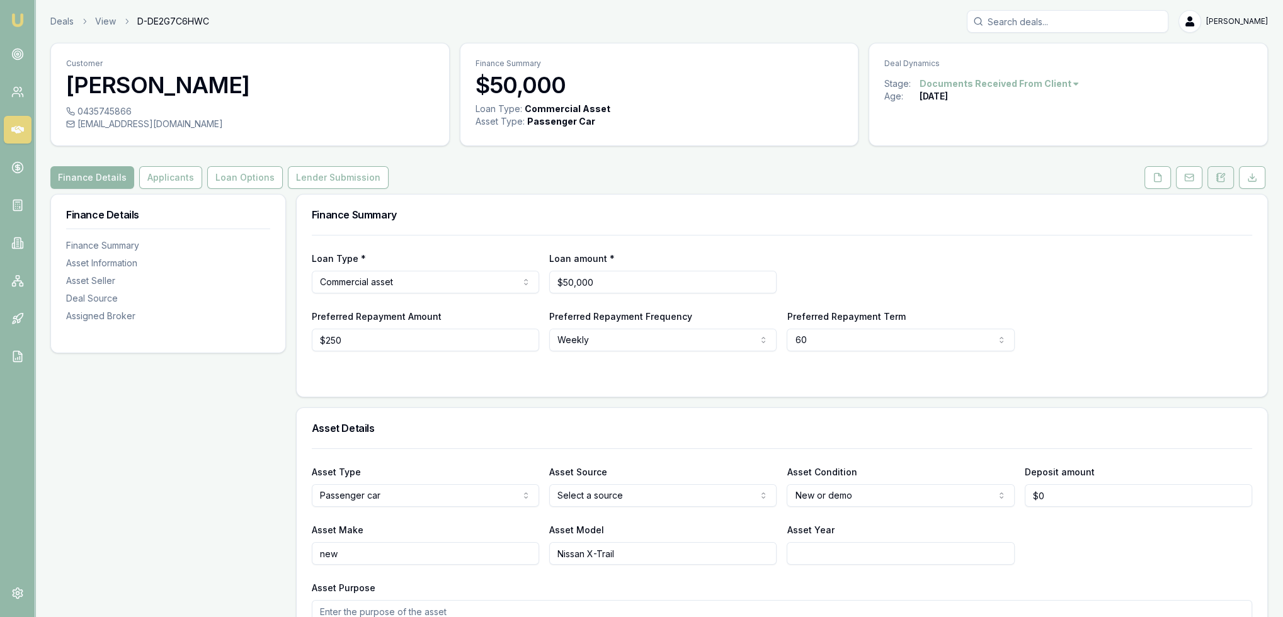
click at [1227, 178] on button at bounding box center [1221, 177] width 26 height 23
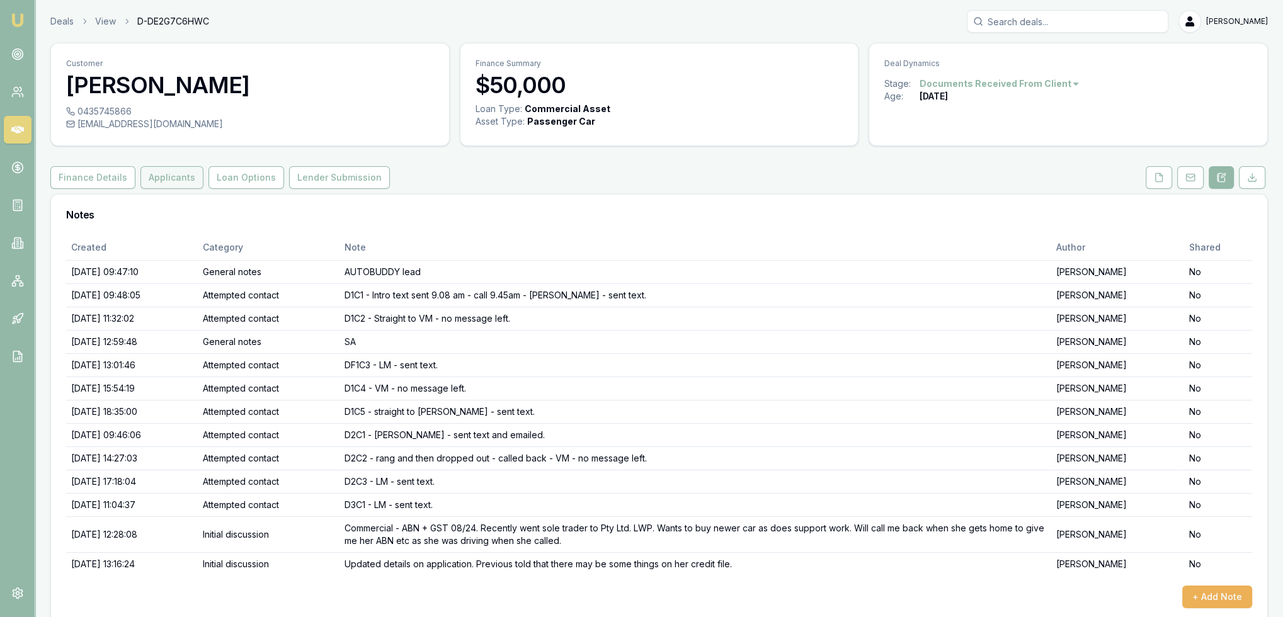
click at [164, 177] on button "Applicants" at bounding box center [171, 177] width 63 height 23
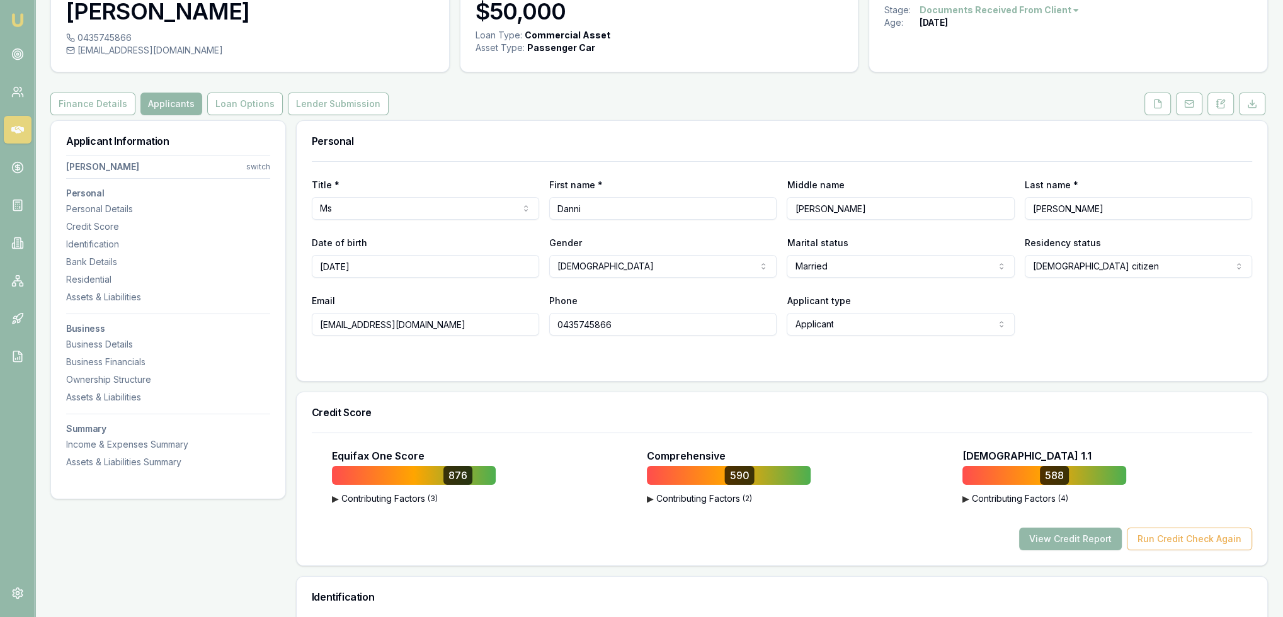
scroll to position [63, 0]
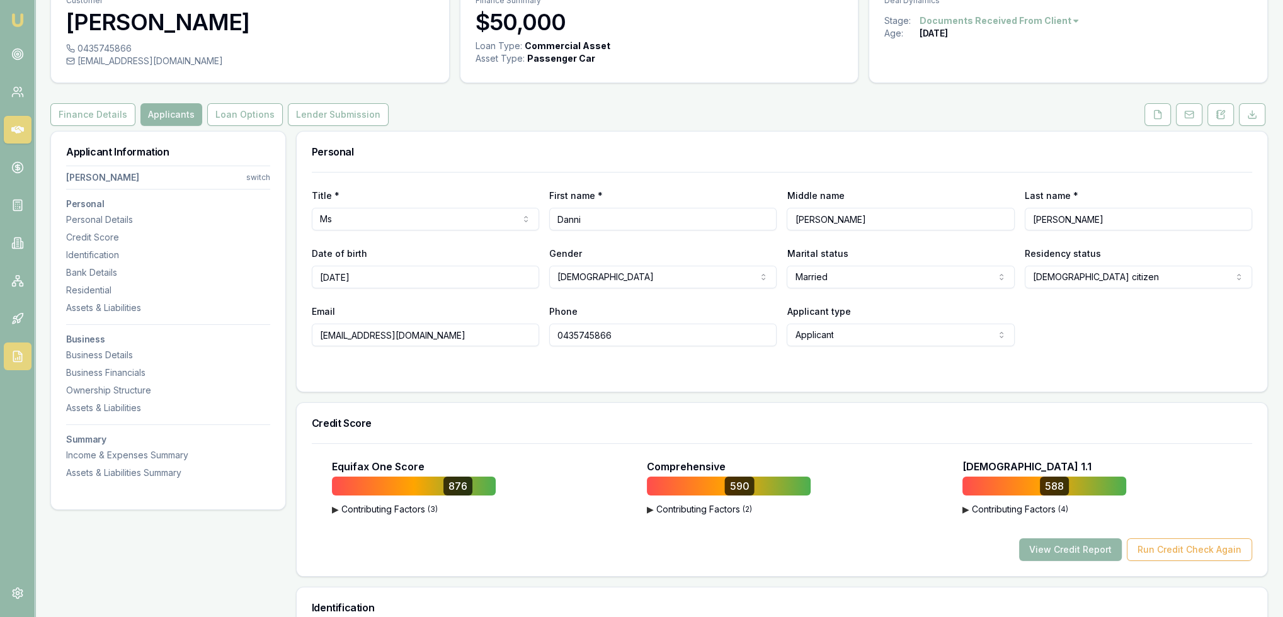
click at [6, 360] on link at bounding box center [18, 357] width 28 height 28
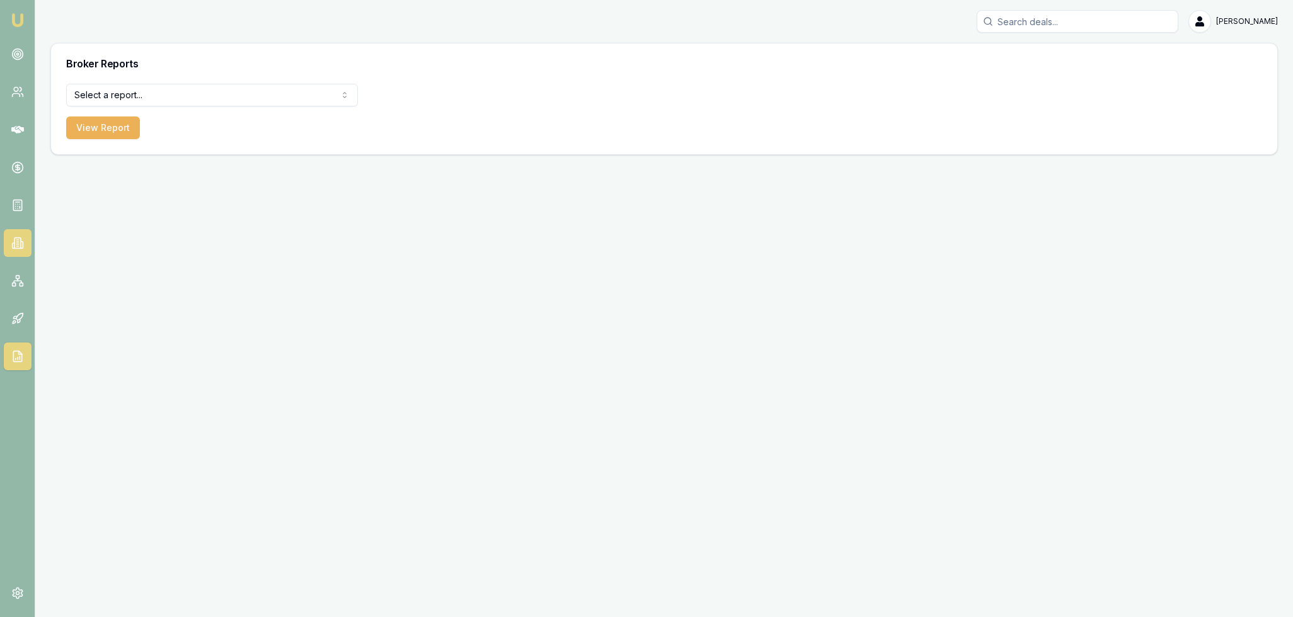
click at [8, 241] on link at bounding box center [18, 243] width 28 height 28
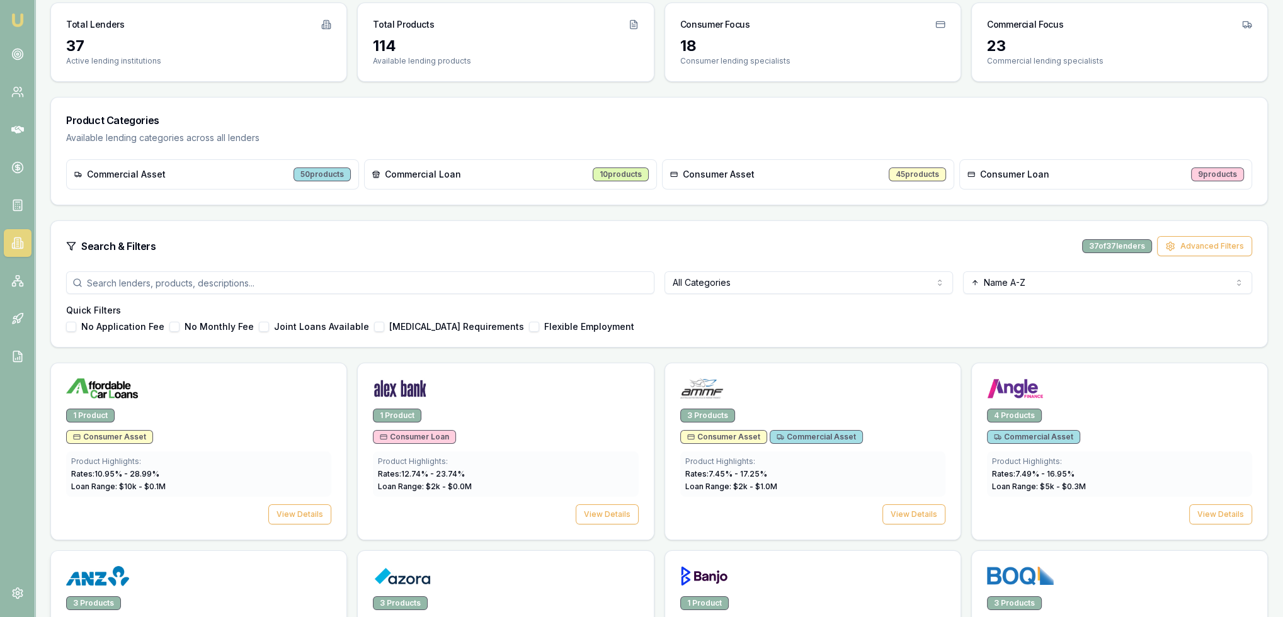
scroll to position [252, 0]
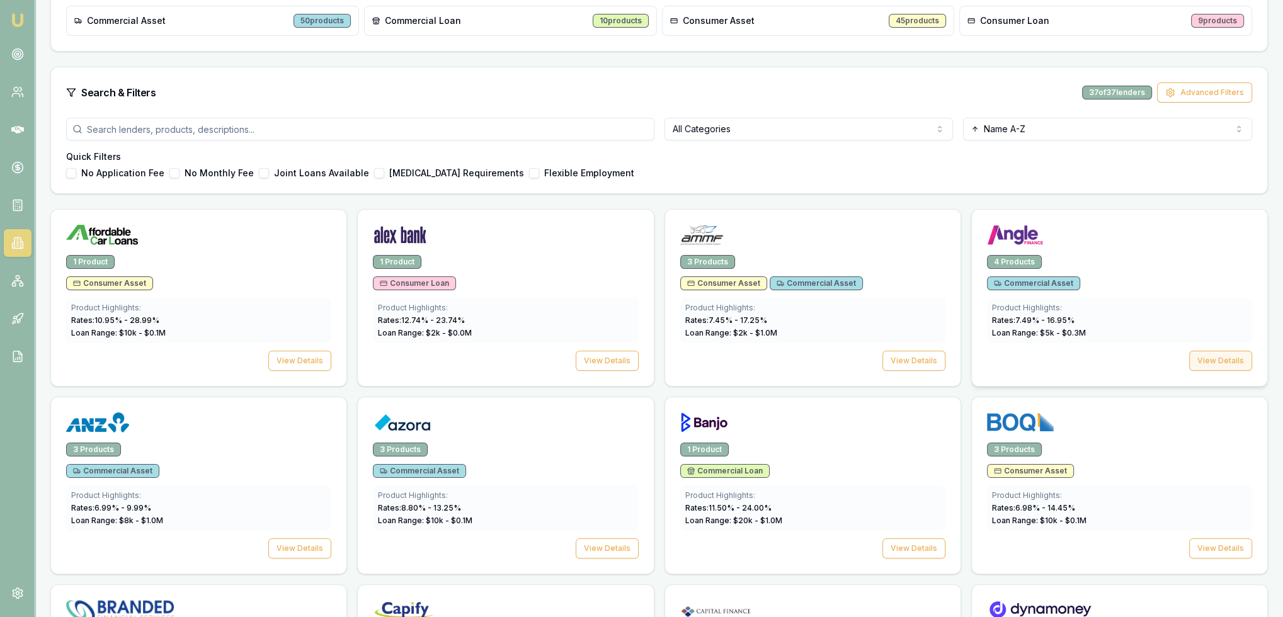
click at [1226, 364] on button "View Details" at bounding box center [1220, 361] width 63 height 20
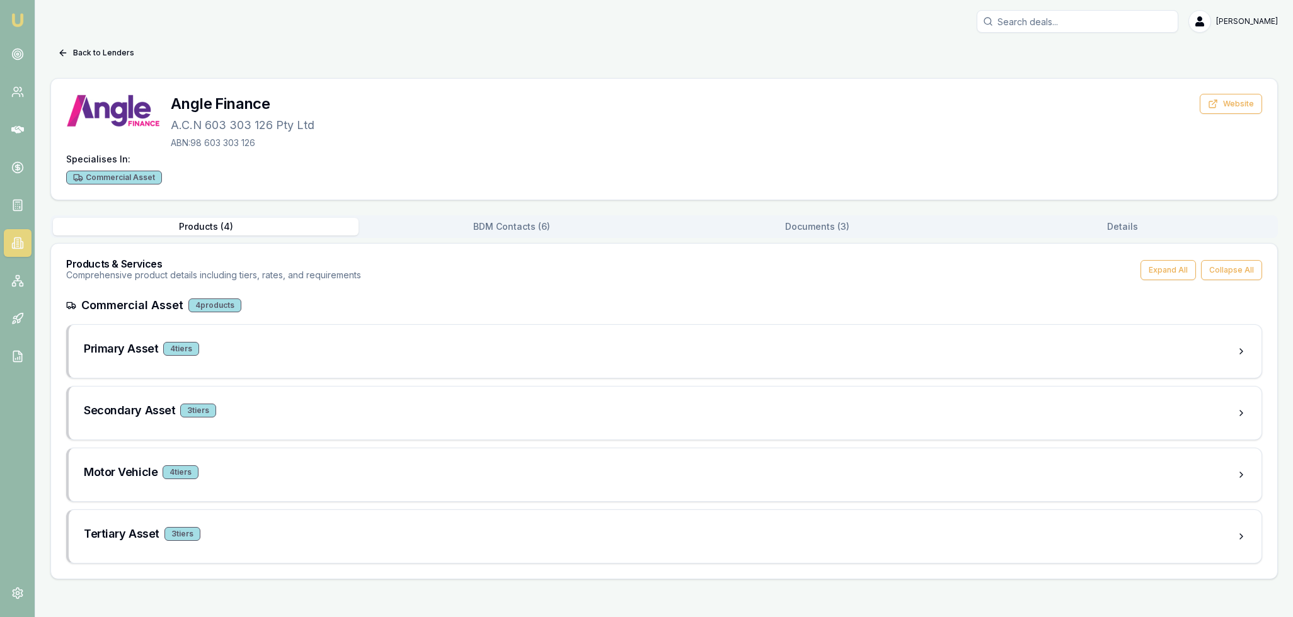
click at [819, 231] on button "Documents ( 3 )" at bounding box center [817, 227] width 306 height 18
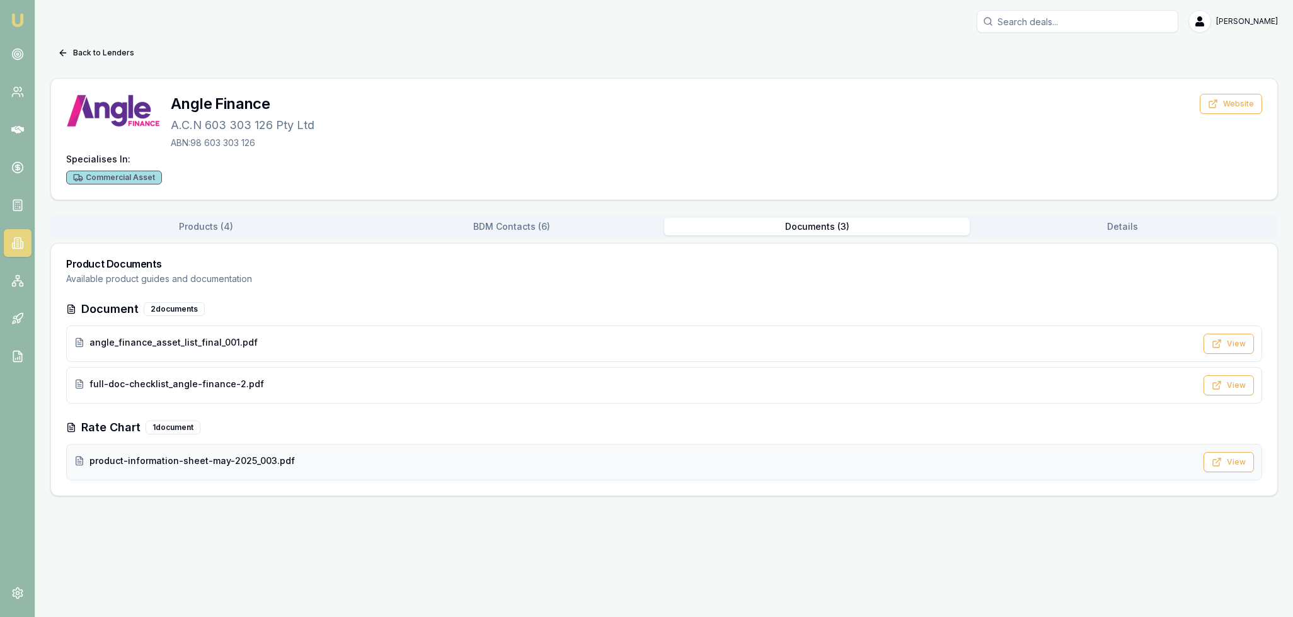
click at [164, 468] on div "product-information-sheet-may-2025_003.pdf" at bounding box center [634, 462] width 1121 height 15
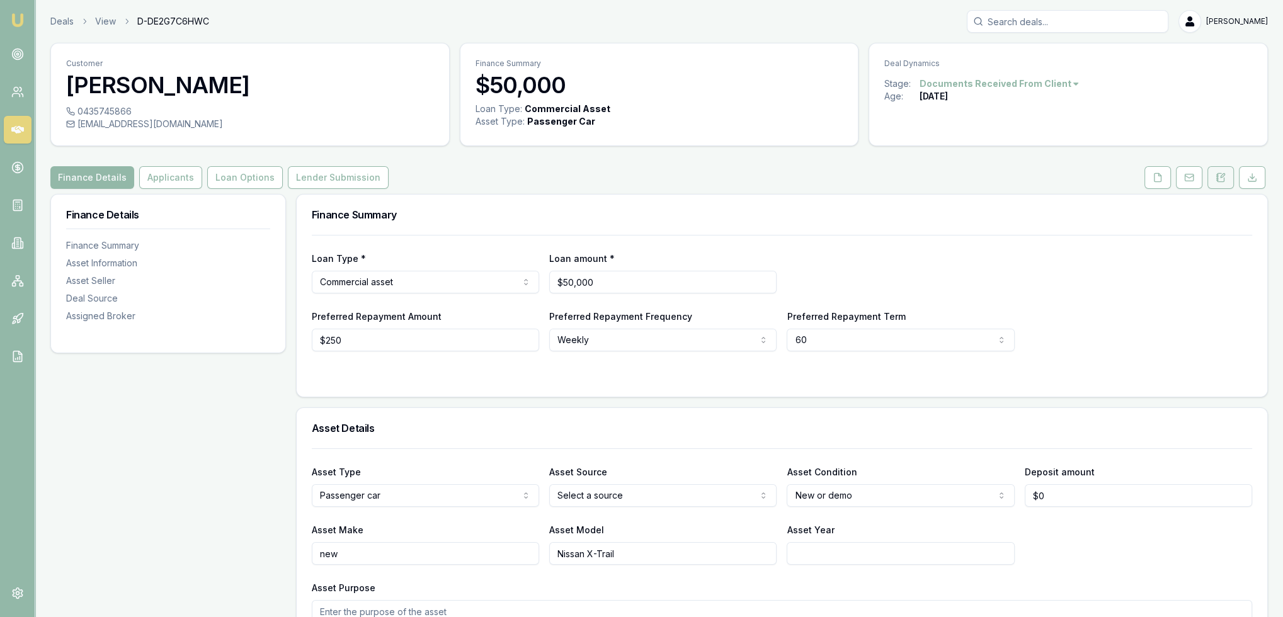
click at [1216, 171] on button at bounding box center [1221, 177] width 26 height 23
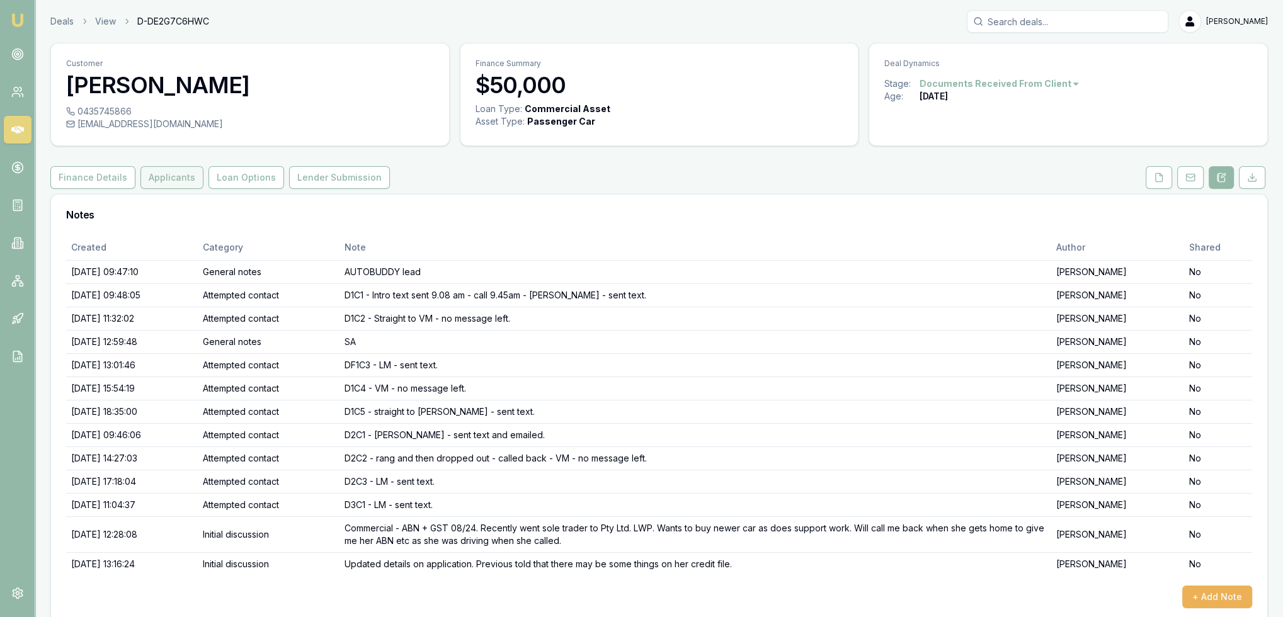
click at [159, 178] on button "Applicants" at bounding box center [171, 177] width 63 height 23
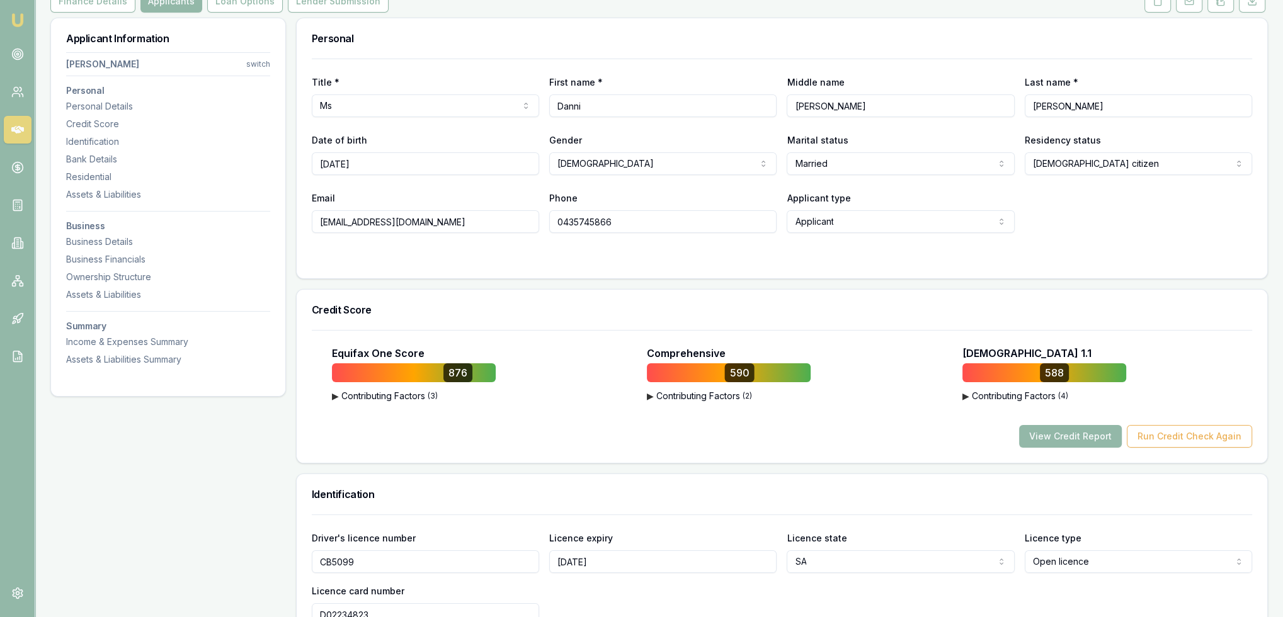
scroll to position [252, 0]
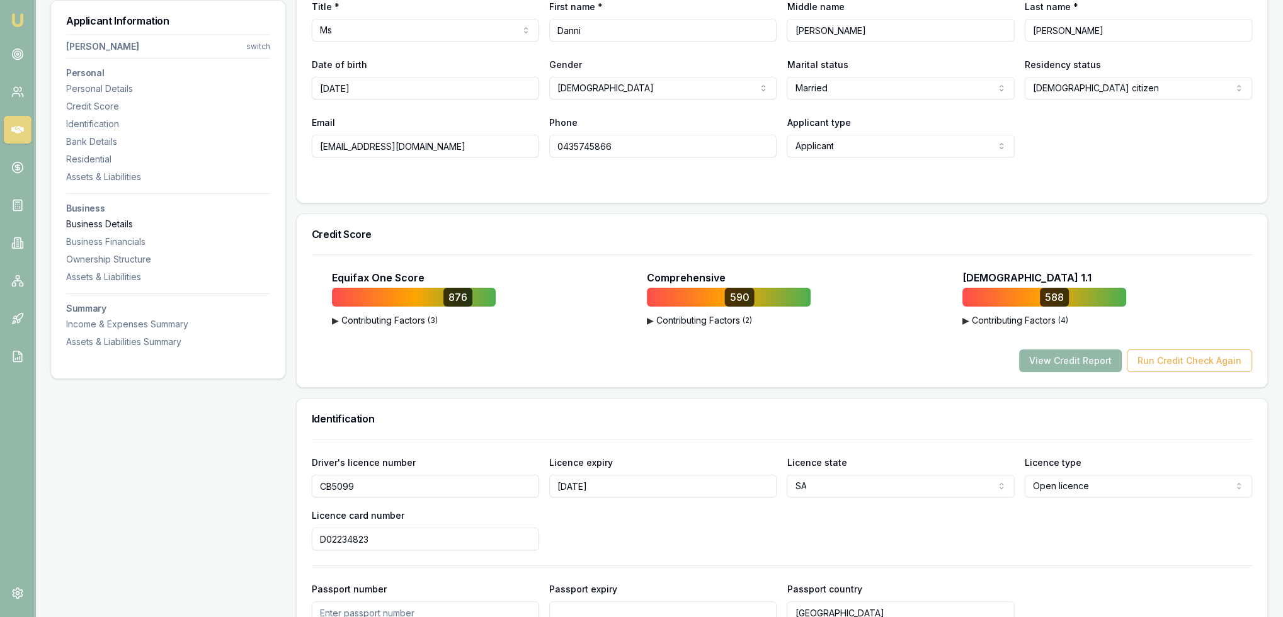
click at [98, 221] on div "Business Details" at bounding box center [168, 224] width 204 height 13
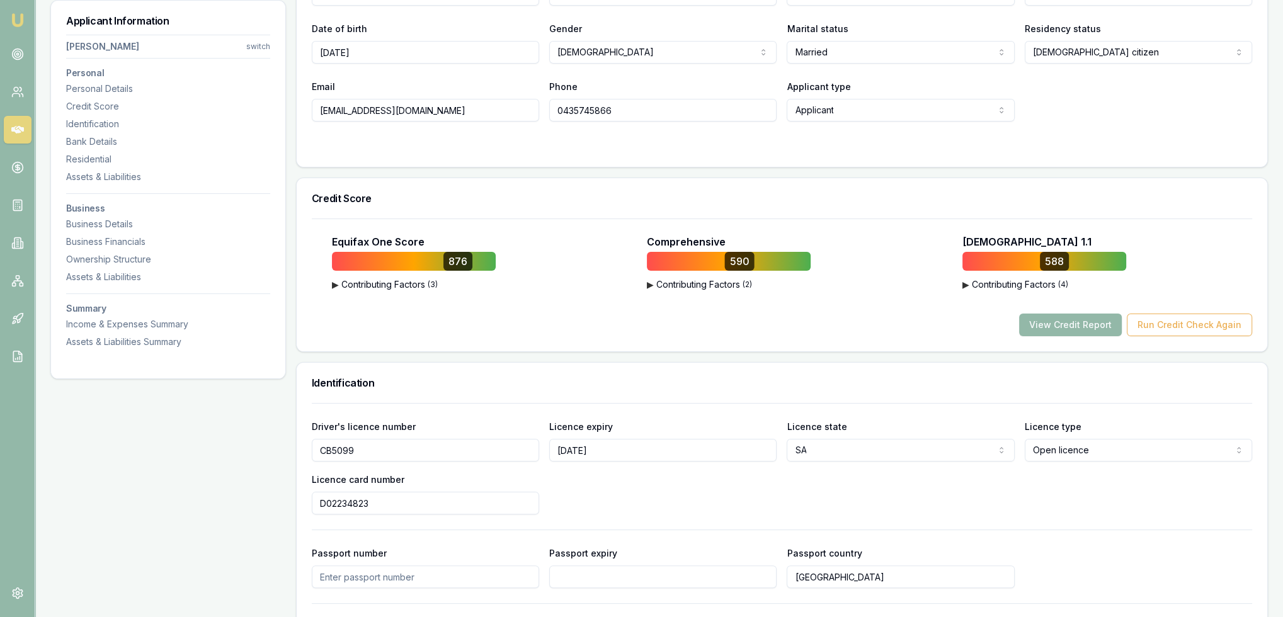
scroll to position [0, 0]
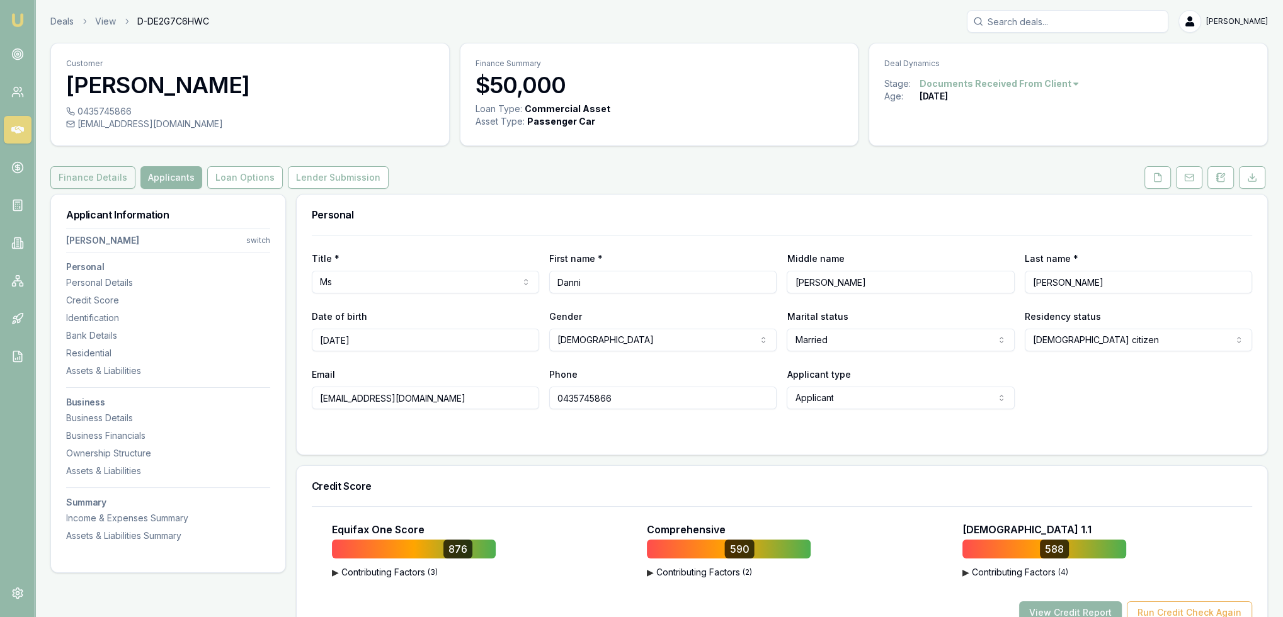
click at [105, 176] on button "Finance Details" at bounding box center [92, 177] width 85 height 23
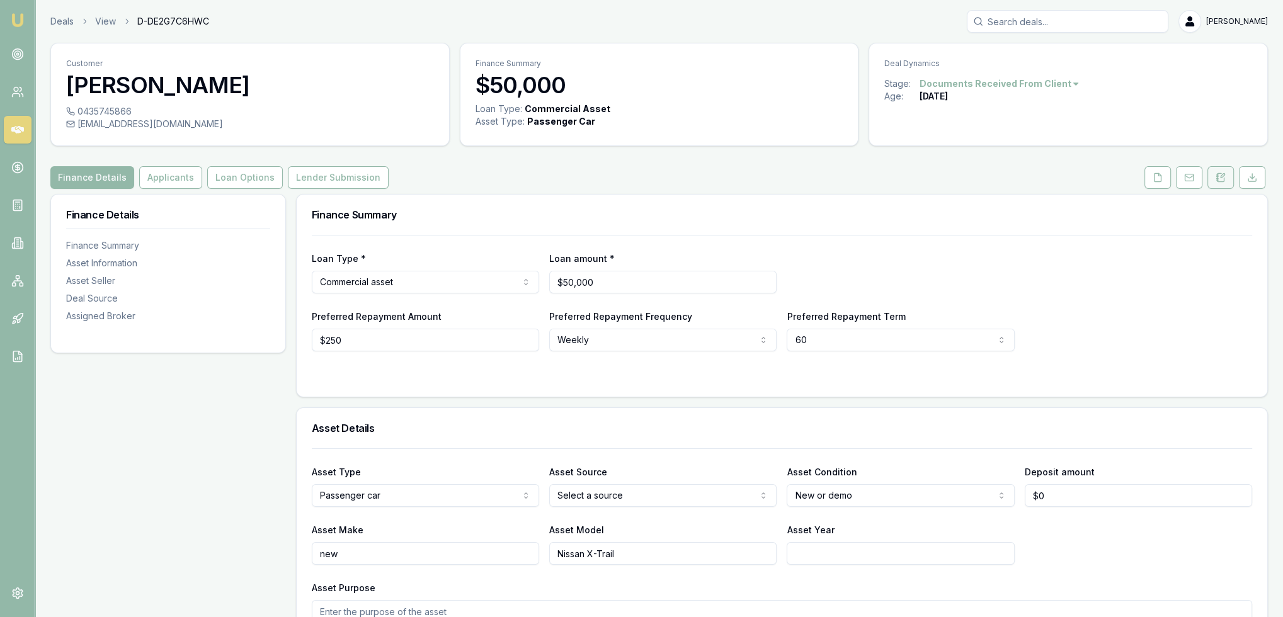
drag, startPoint x: 1217, startPoint y: 176, endPoint x: 1211, endPoint y: 183, distance: 8.5
click at [1217, 177] on icon at bounding box center [1217, 177] width 2 height 0
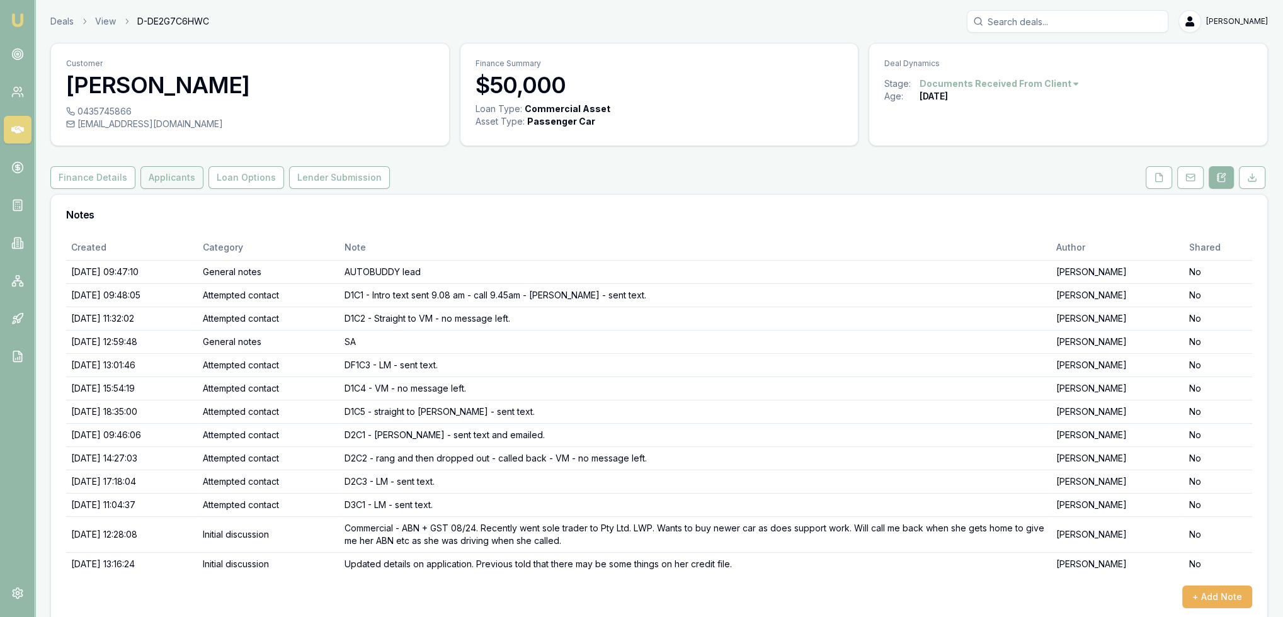
click at [161, 188] on button "Applicants" at bounding box center [171, 177] width 63 height 23
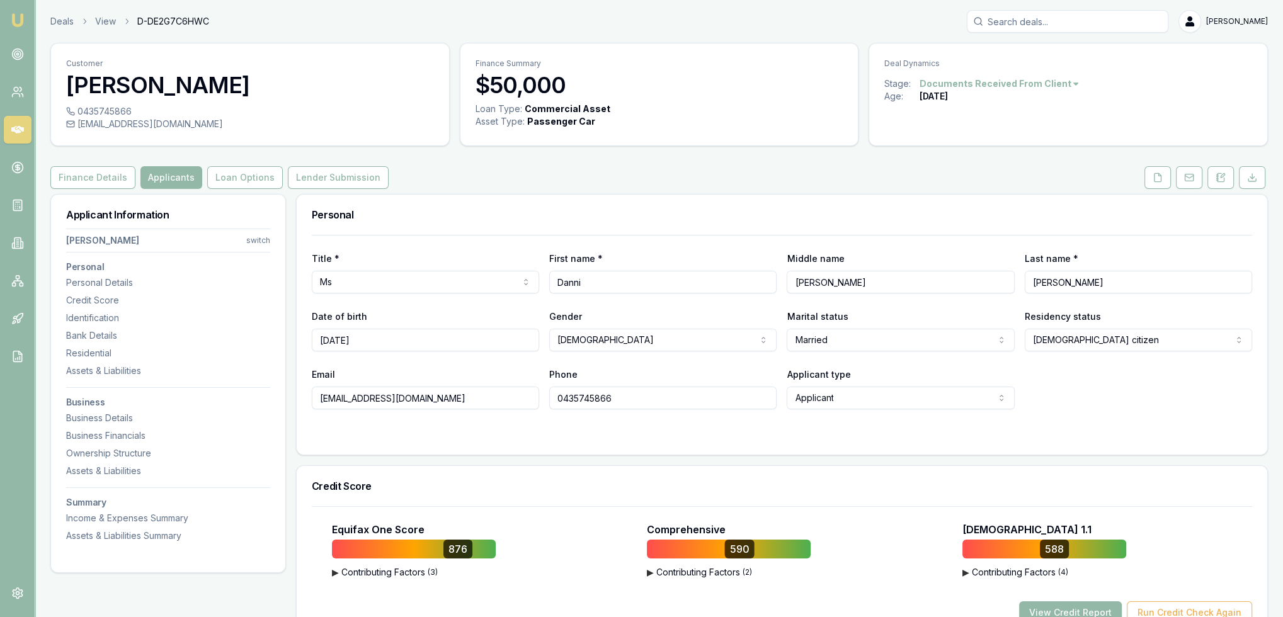
click at [166, 181] on button "Applicants" at bounding box center [171, 177] width 62 height 23
click at [1152, 179] on button at bounding box center [1158, 177] width 26 height 23
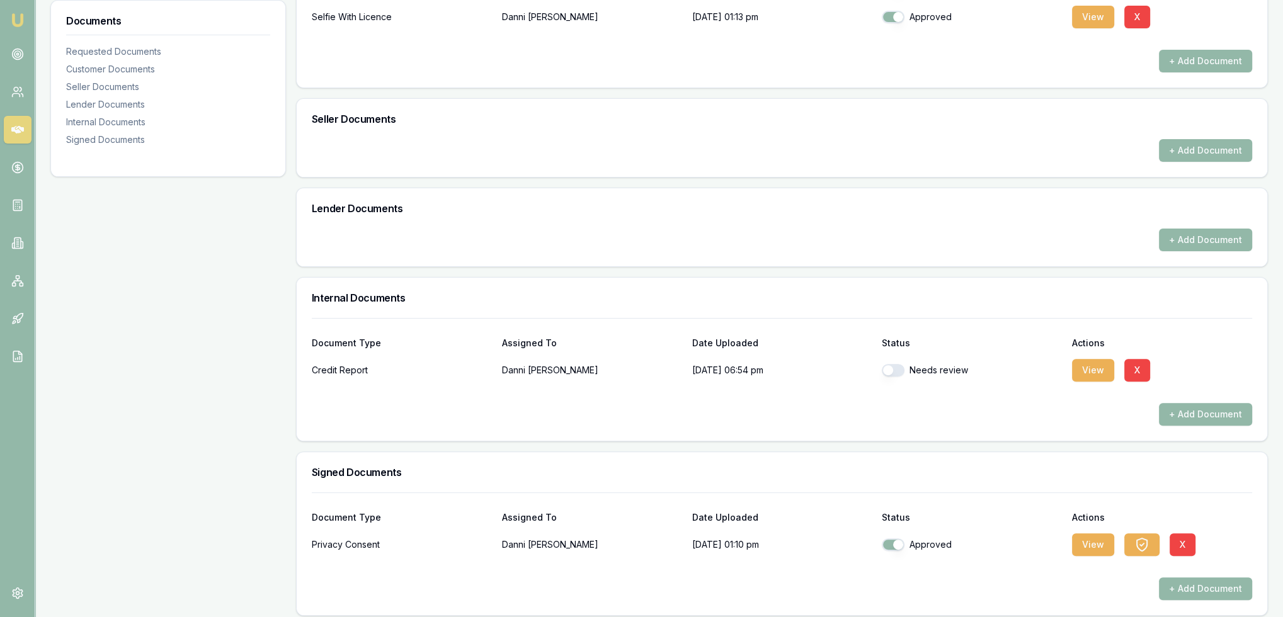
scroll to position [478, 0]
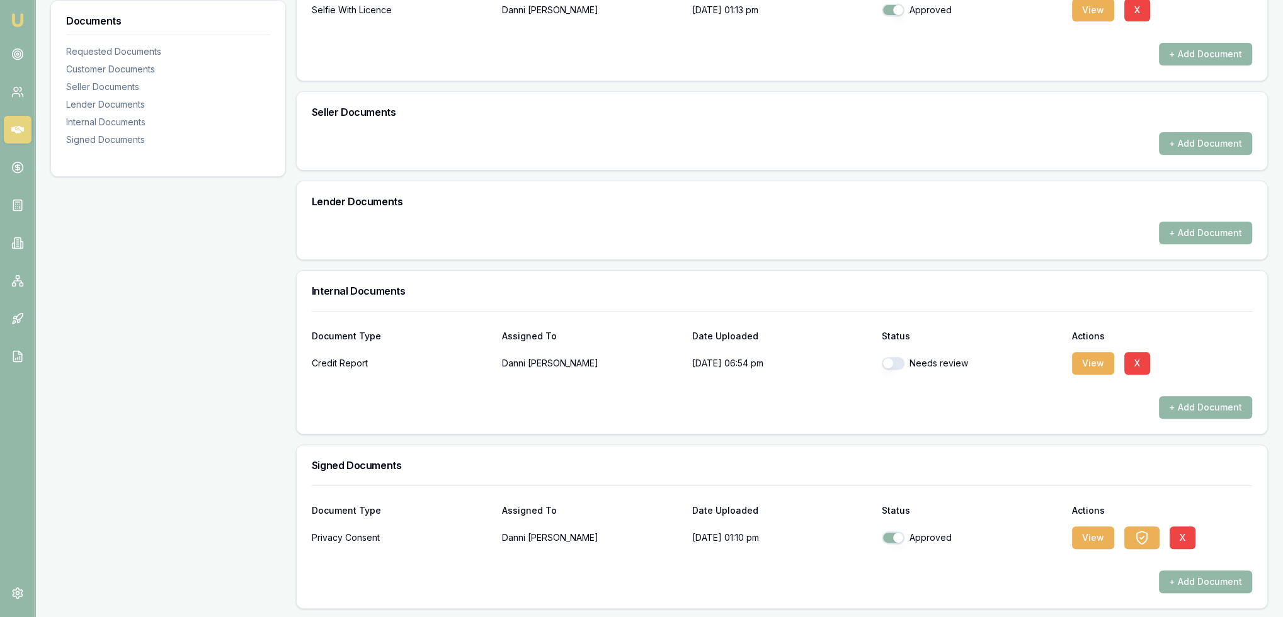
click at [890, 365] on button "button" at bounding box center [893, 363] width 23 height 13
checkbox input "true"
click at [1085, 362] on button "View" at bounding box center [1093, 363] width 42 height 23
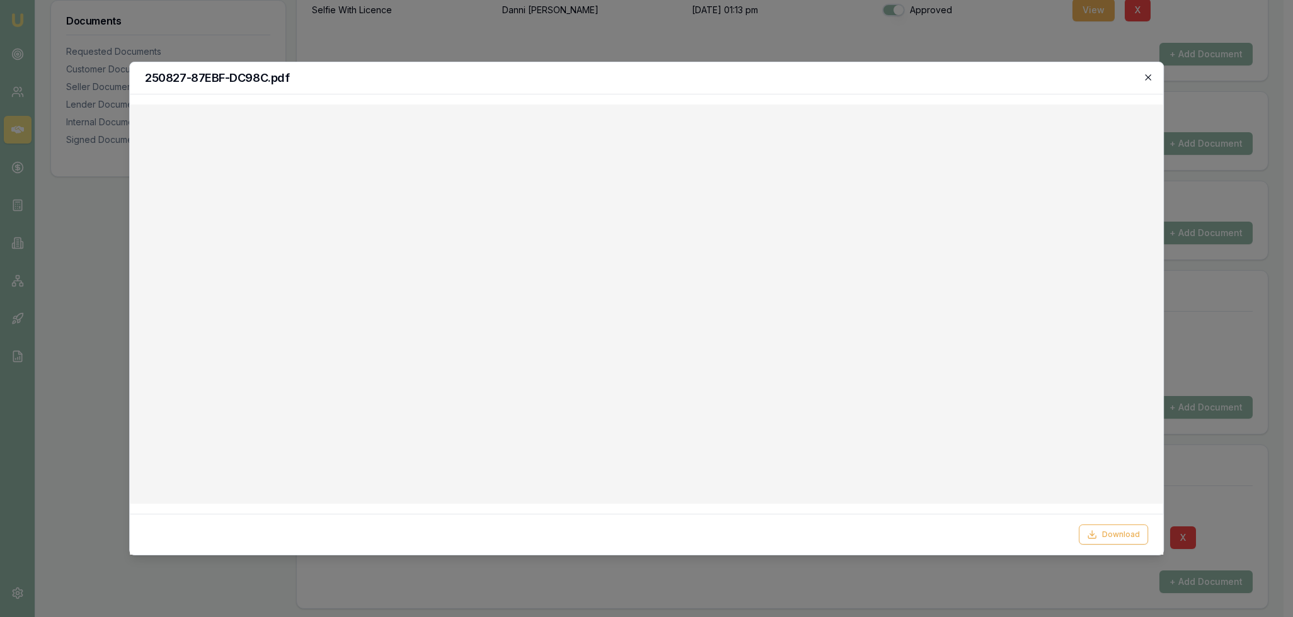
click at [1150, 73] on icon "button" at bounding box center [1148, 77] width 10 height 10
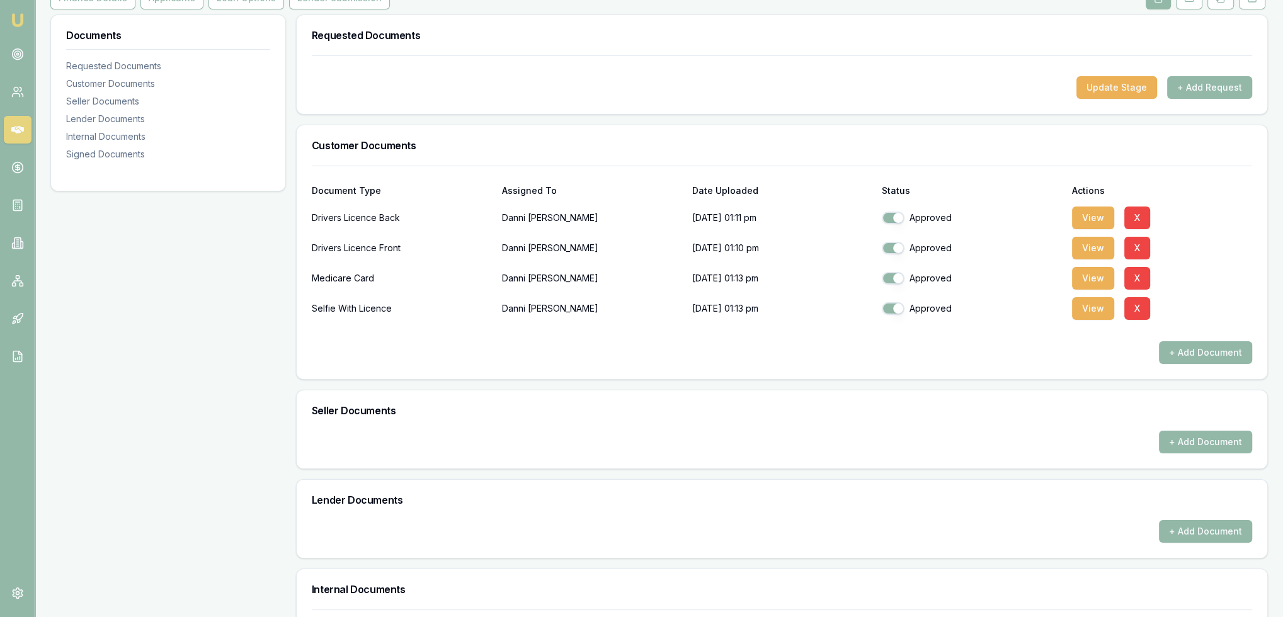
scroll to position [37, 0]
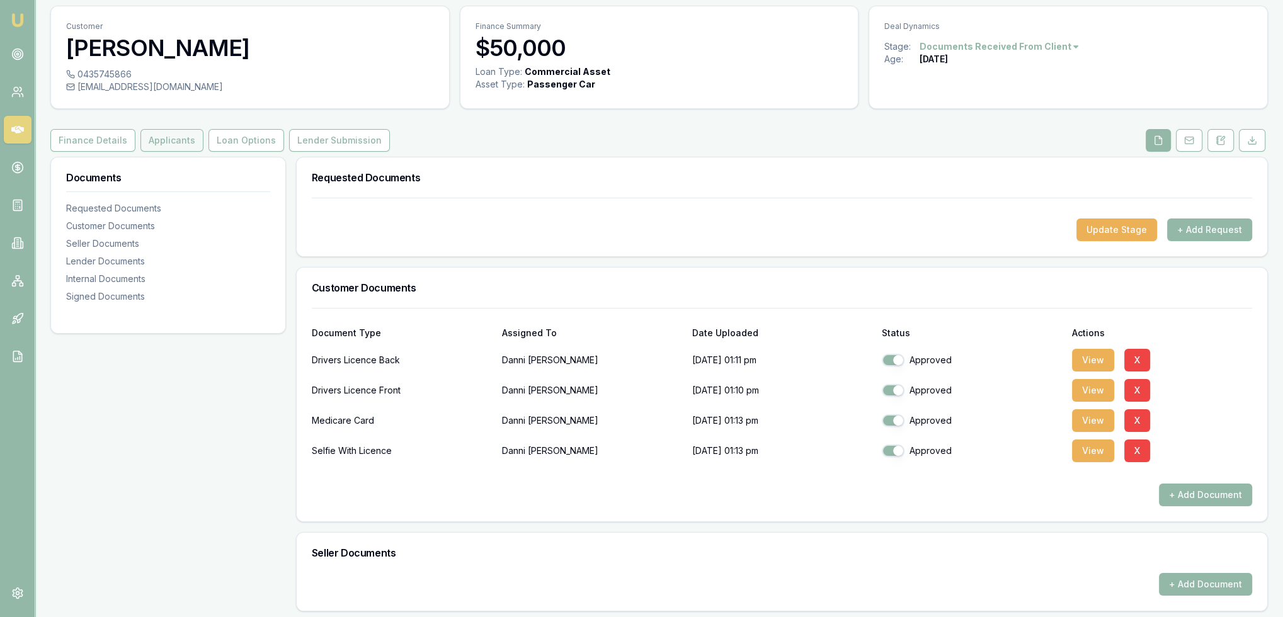
click at [180, 136] on button "Applicants" at bounding box center [171, 140] width 63 height 23
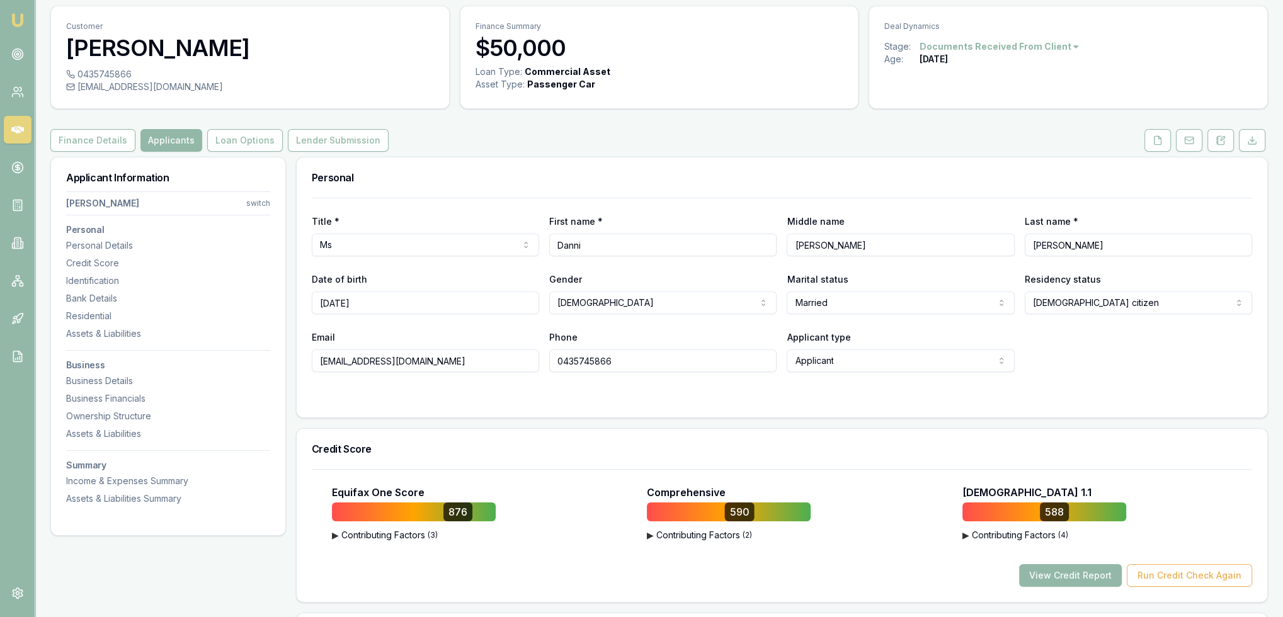
click at [106, 374] on nav "Danni Bellamy switch Personal Personal Details Credit Score Identification Bank…" at bounding box center [168, 345] width 204 height 319
click at [111, 377] on div "Business Details" at bounding box center [168, 381] width 204 height 13
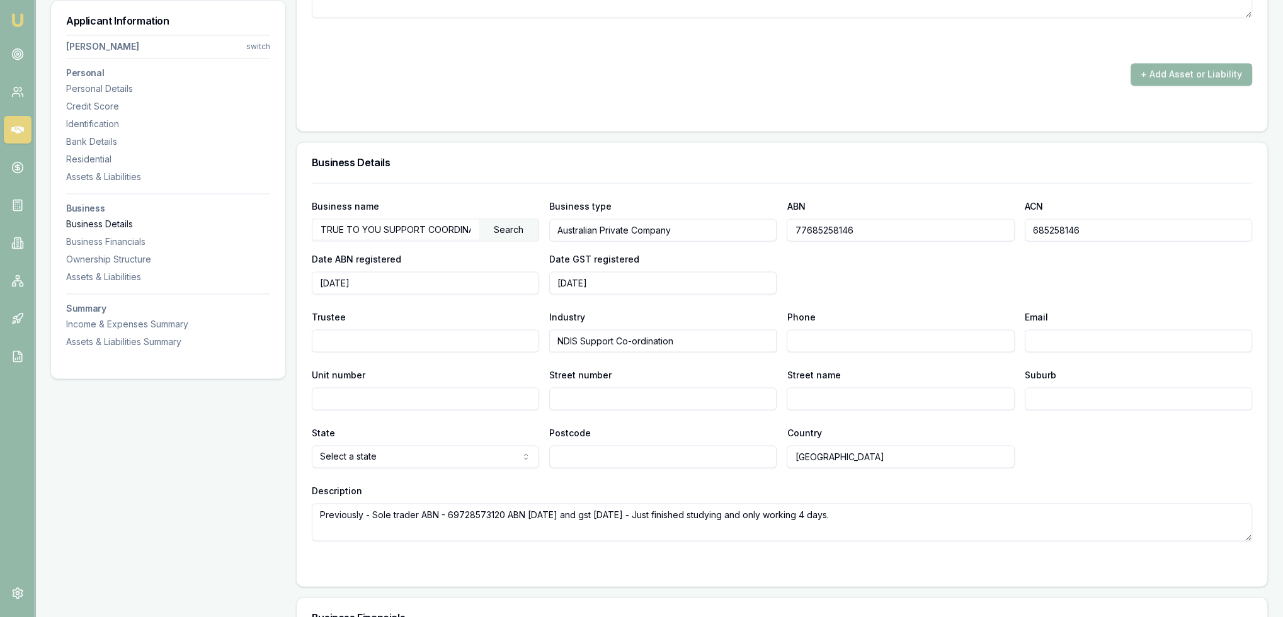
scroll to position [2528, 0]
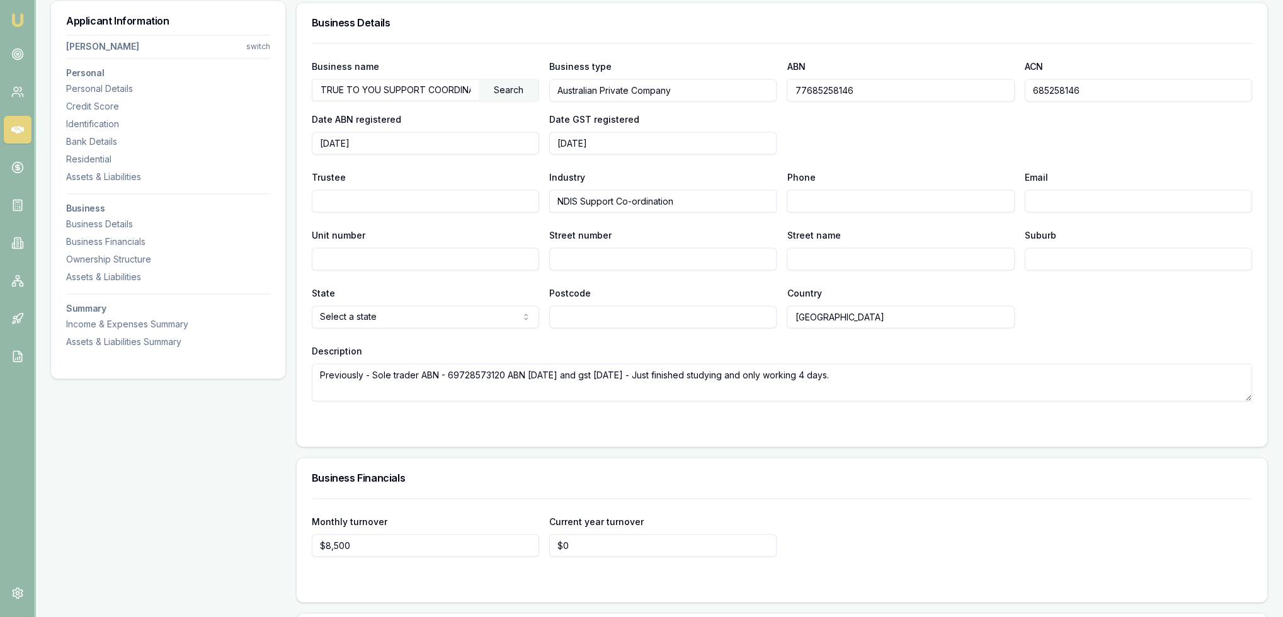
drag, startPoint x: 819, startPoint y: 88, endPoint x: 780, endPoint y: 89, distance: 39.1
click at [780, 89] on div "Business name TRUE TO YOU SUPPORT COORDINATION PTY LTD Search Business type Aus…" at bounding box center [782, 107] width 940 height 96
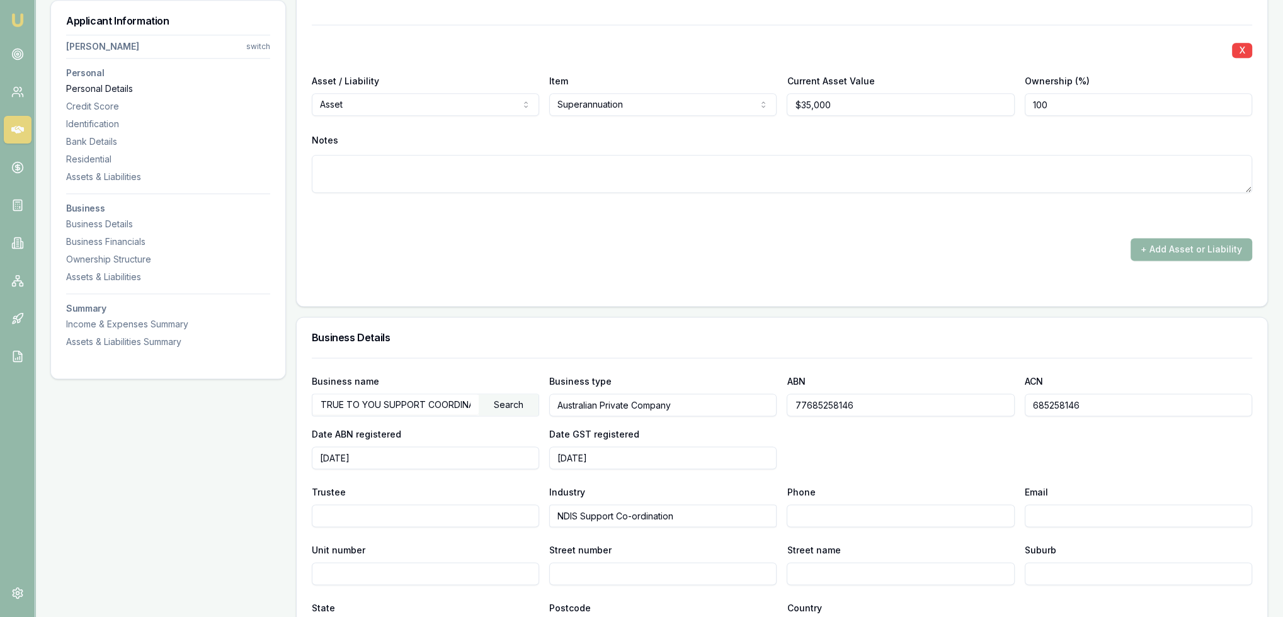
click at [99, 90] on div "Personal Details" at bounding box center [168, 89] width 204 height 13
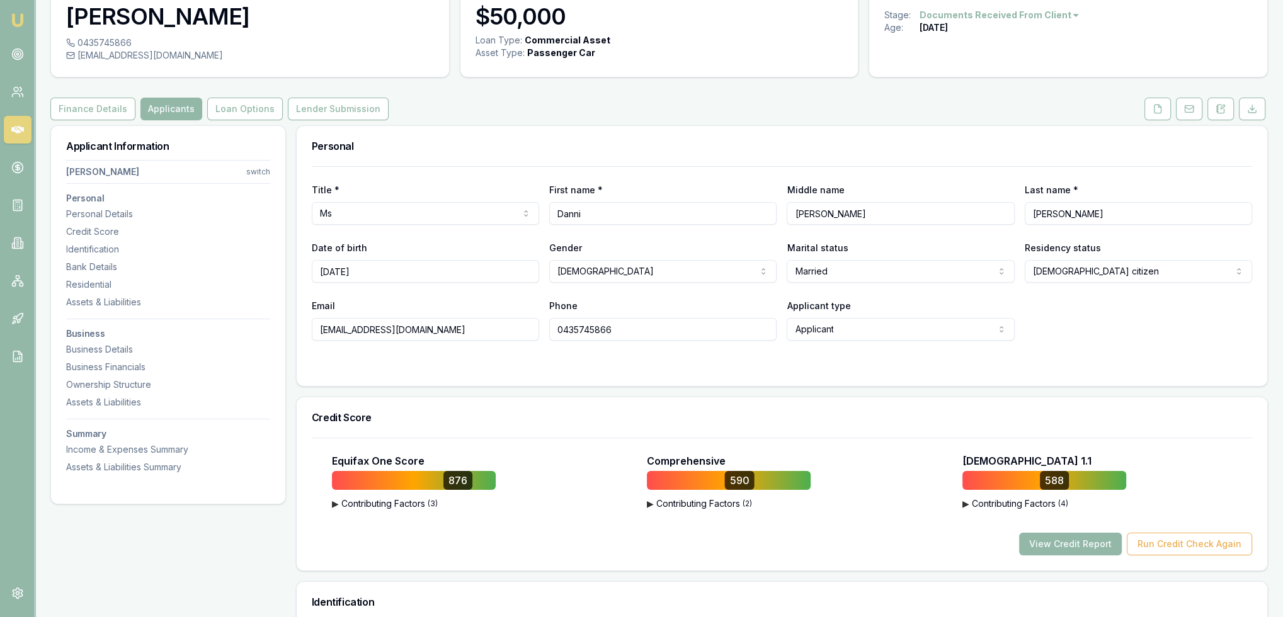
scroll to position [68, 0]
drag, startPoint x: 458, startPoint y: 329, endPoint x: 291, endPoint y: 345, distance: 167.6
drag, startPoint x: 634, startPoint y: 332, endPoint x: 500, endPoint y: 331, distance: 134.2
click at [500, 331] on div "Email business@truetoyou.au Phone 0435745866 Applicant type Applicant Applicant…" at bounding box center [782, 320] width 940 height 43
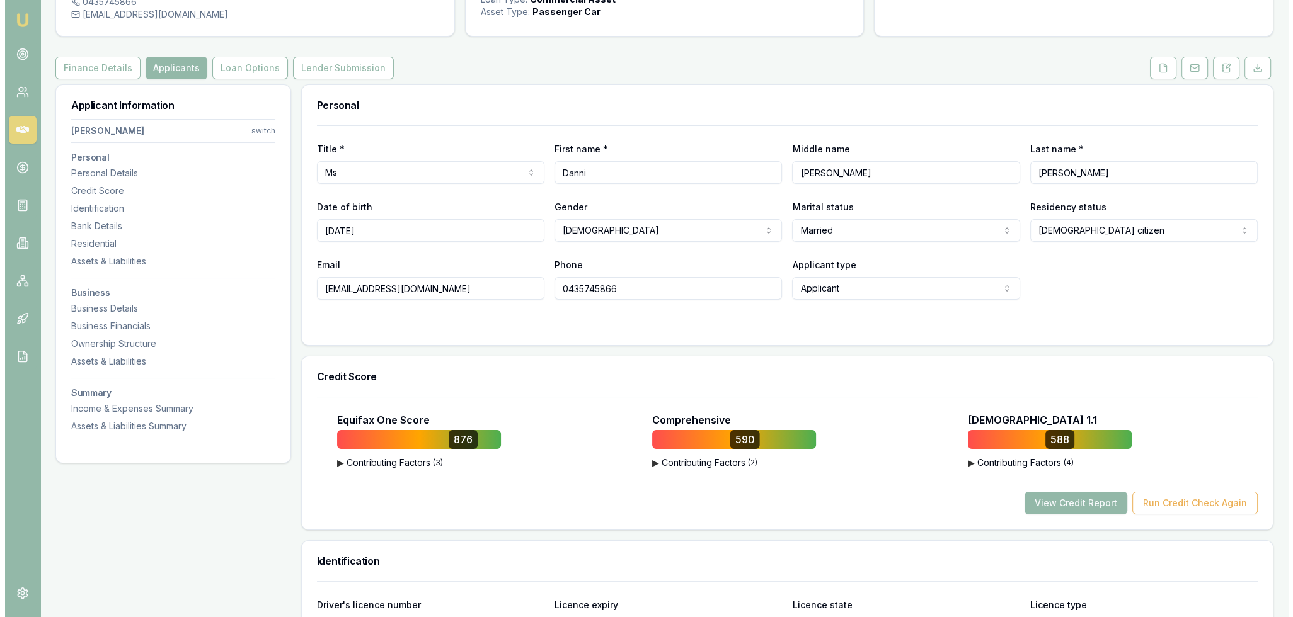
scroll to position [0, 0]
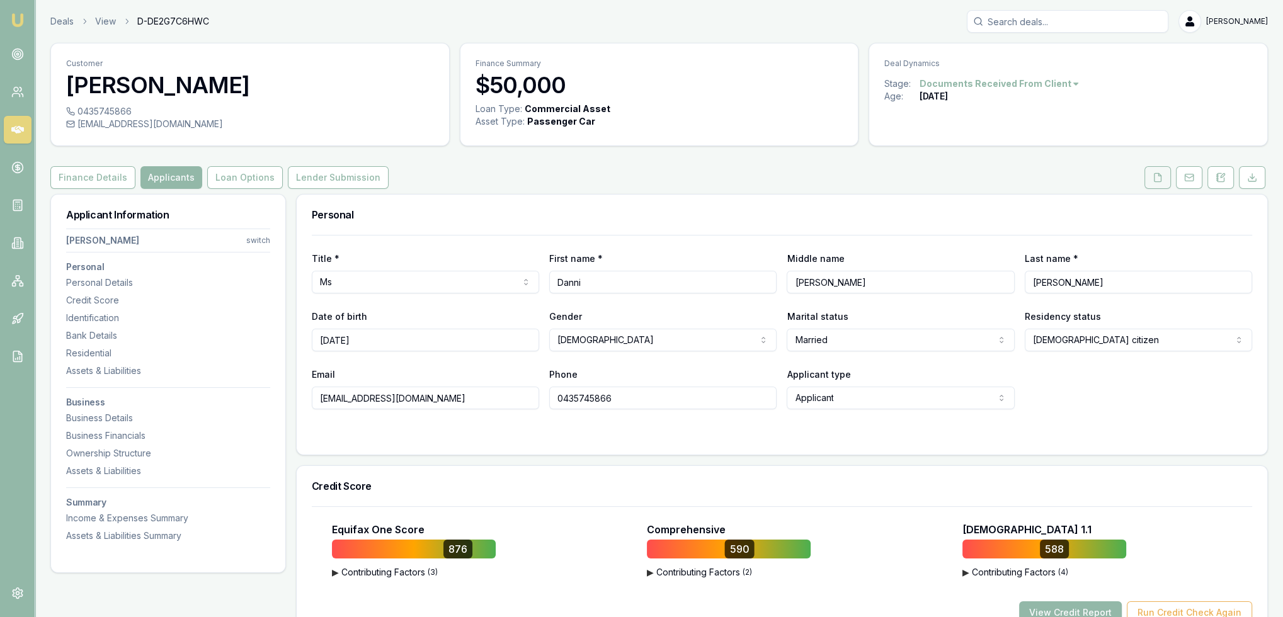
click at [1162, 176] on icon at bounding box center [1158, 177] width 7 height 8
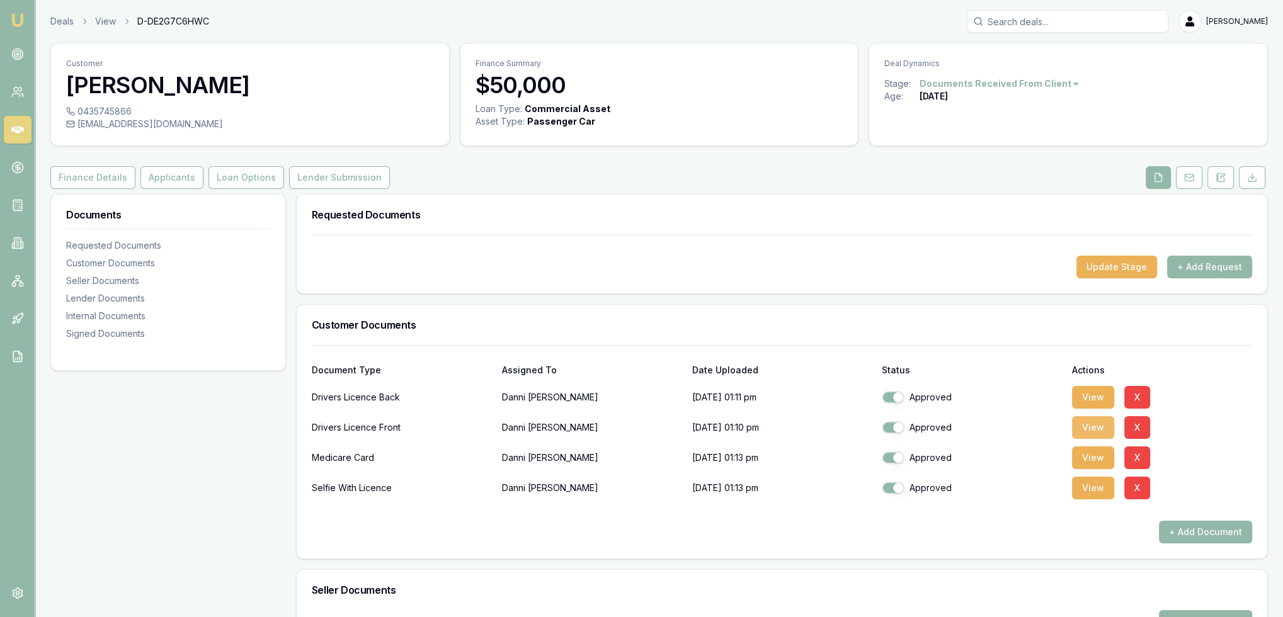
click at [1099, 423] on button "View" at bounding box center [1093, 427] width 42 height 23
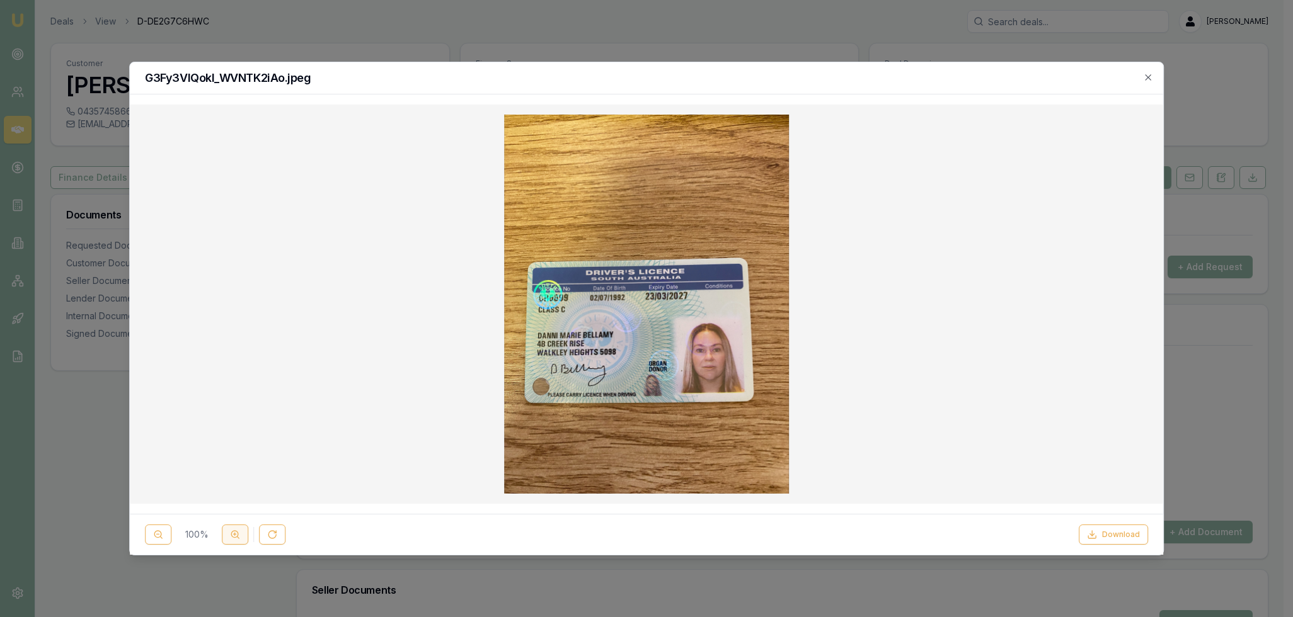
click at [241, 526] on button at bounding box center [235, 535] width 26 height 20
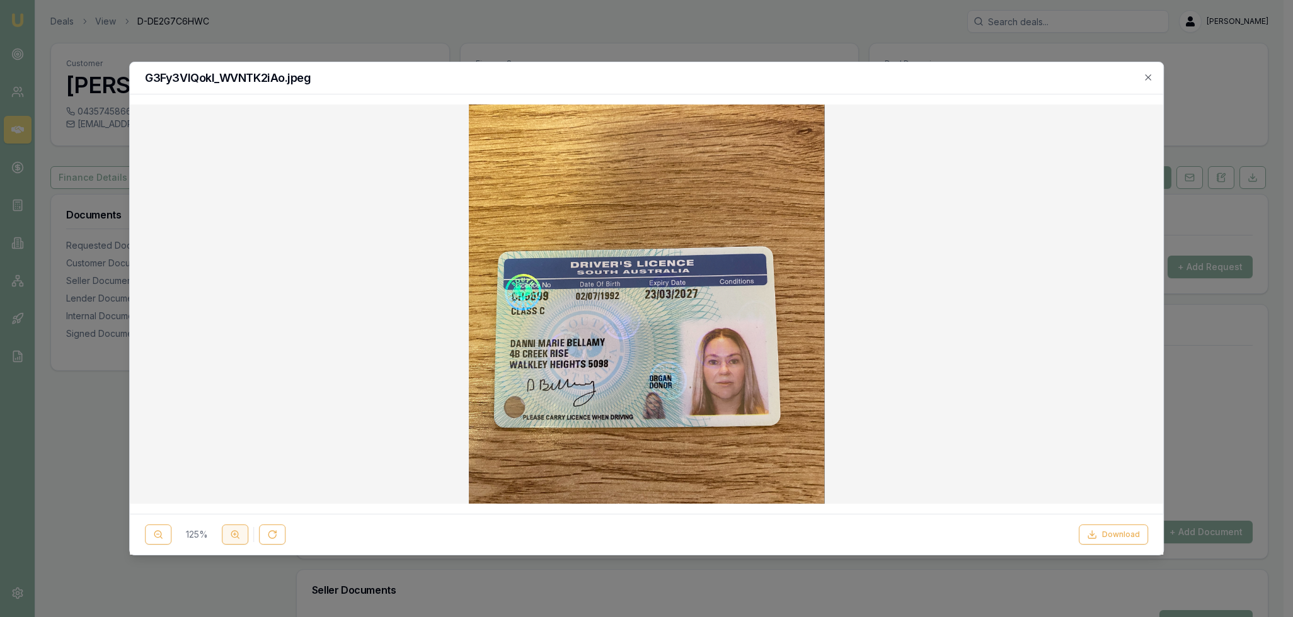
click at [241, 526] on button at bounding box center [235, 535] width 26 height 20
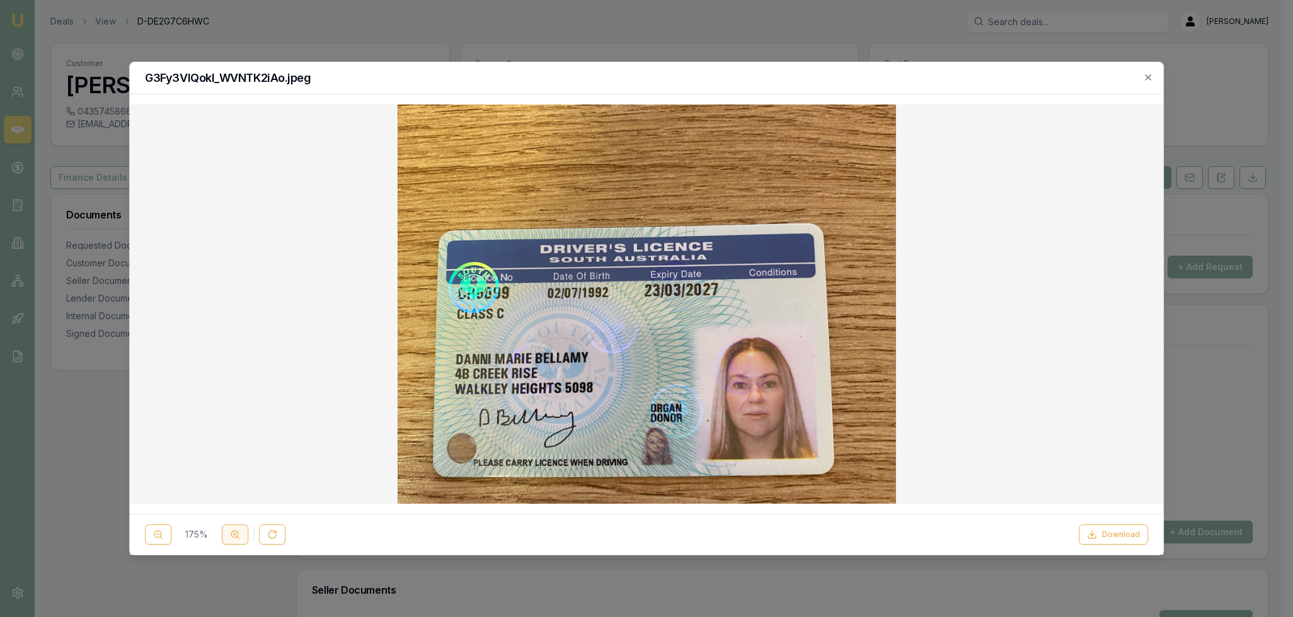
click at [241, 526] on button at bounding box center [235, 535] width 26 height 20
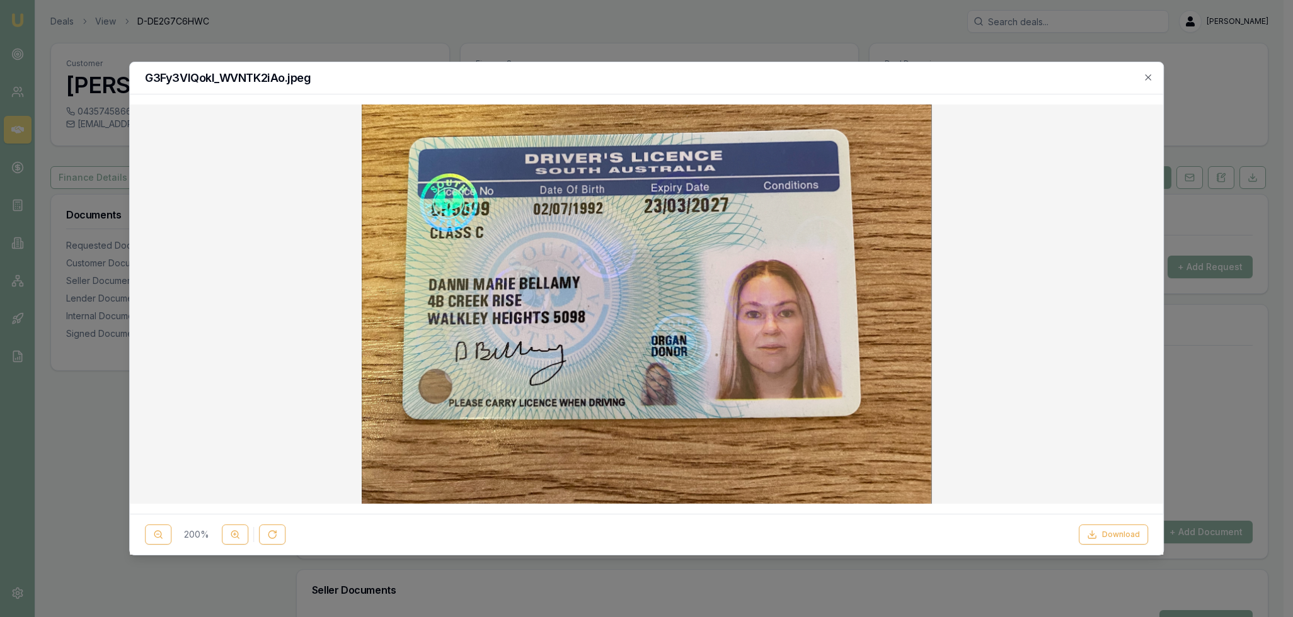
scroll to position [91, 0]
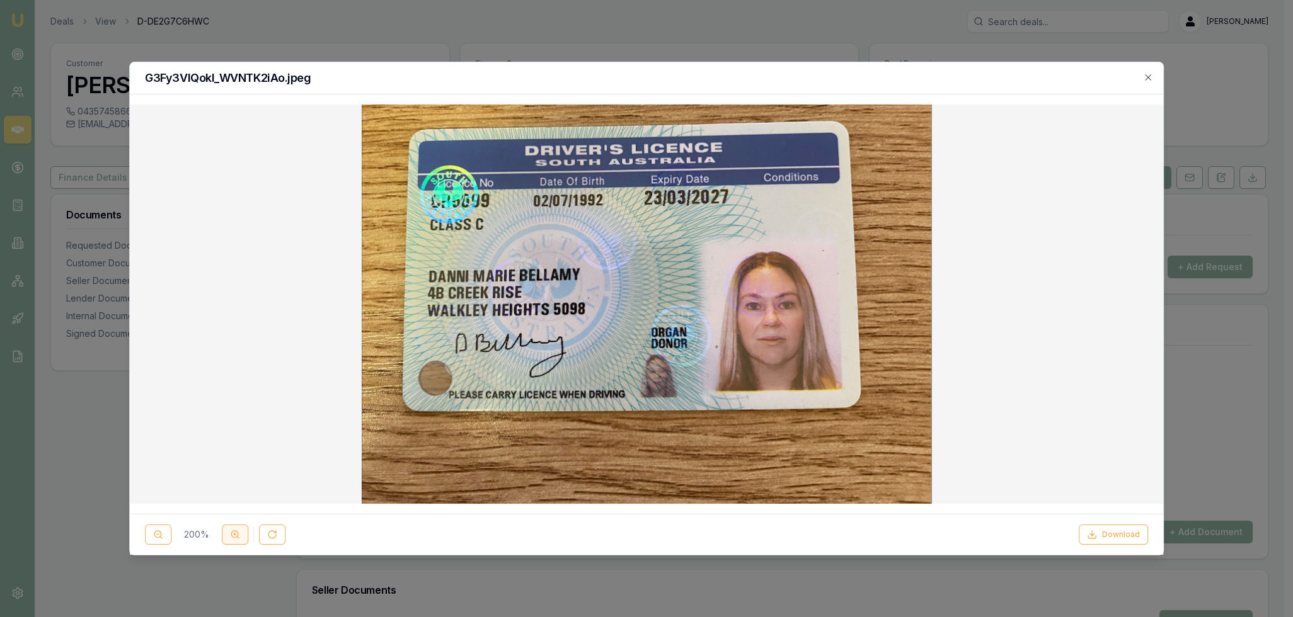
click at [237, 532] on icon at bounding box center [235, 535] width 10 height 10
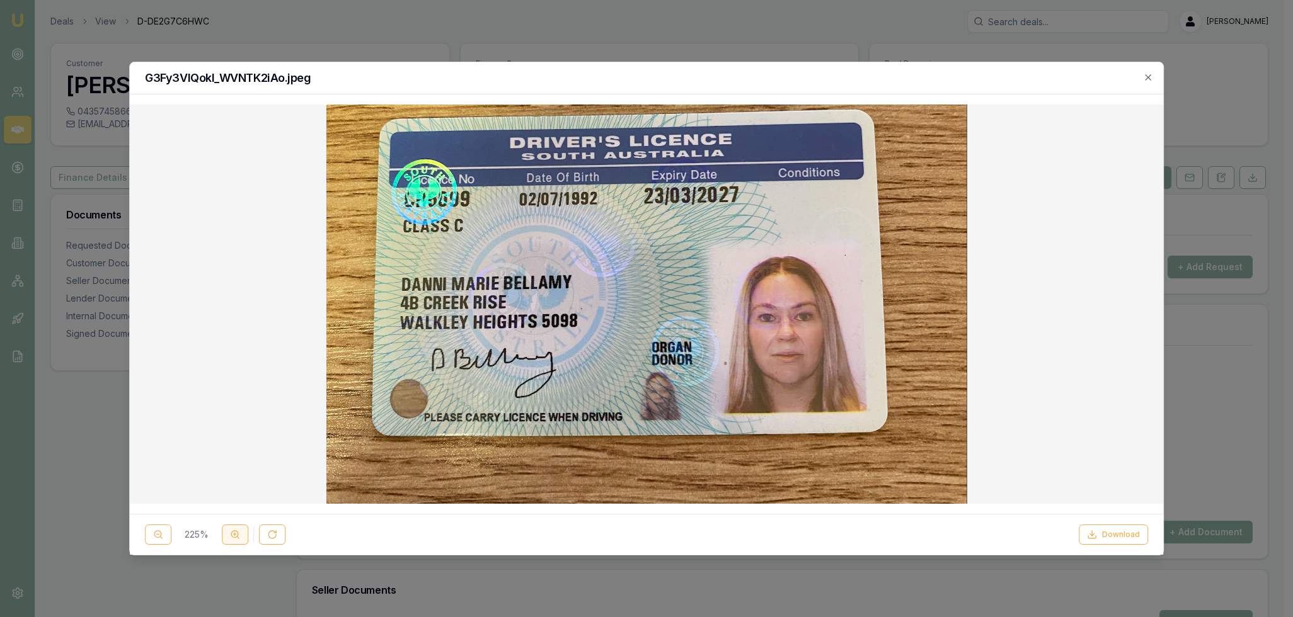
click at [234, 530] on icon at bounding box center [235, 535] width 10 height 10
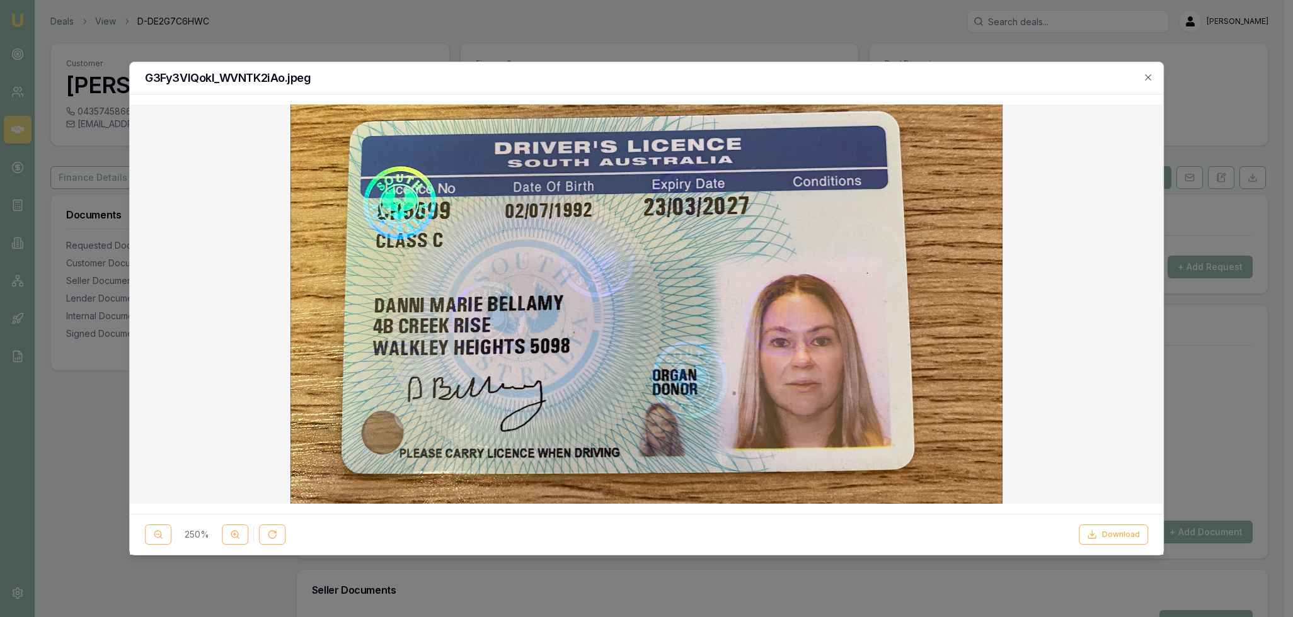
scroll to position [70, 0]
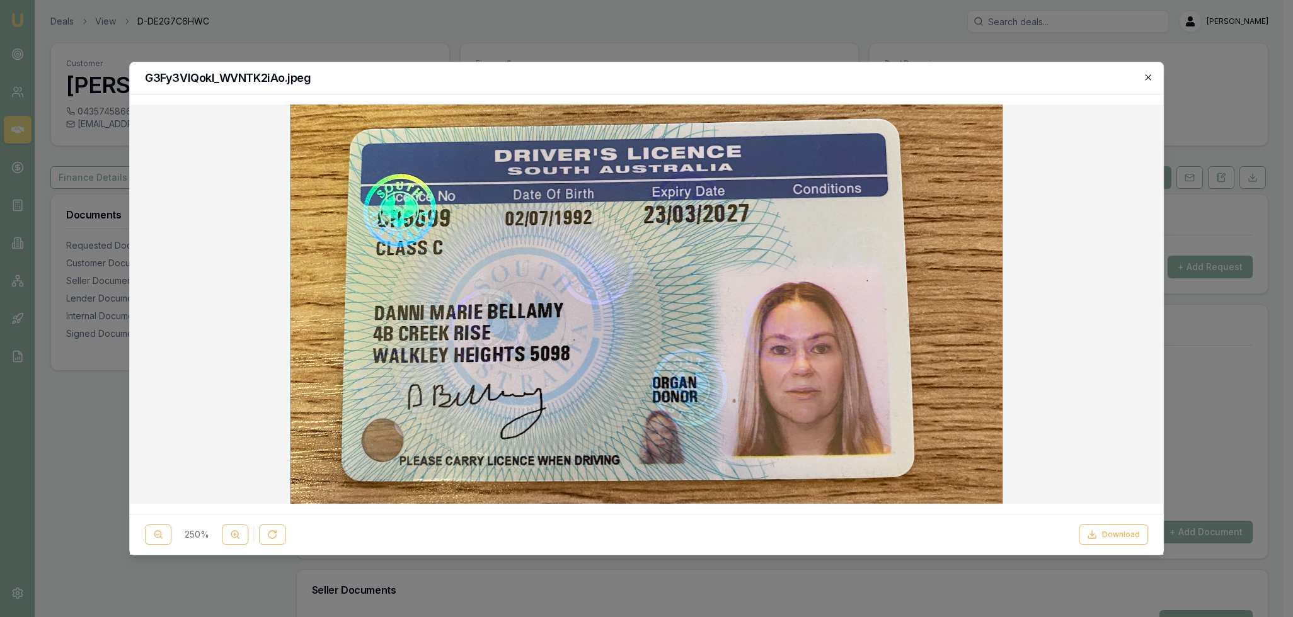
click at [1148, 76] on icon "button" at bounding box center [1148, 77] width 10 height 10
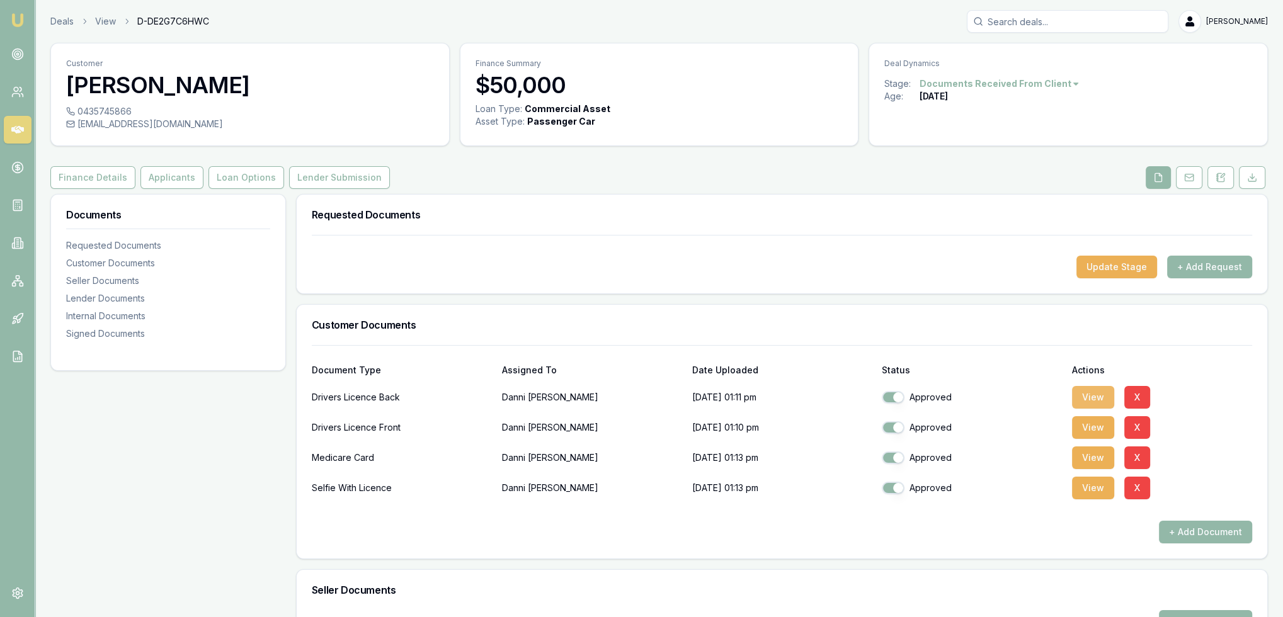
click at [1089, 393] on button "View" at bounding box center [1093, 397] width 42 height 23
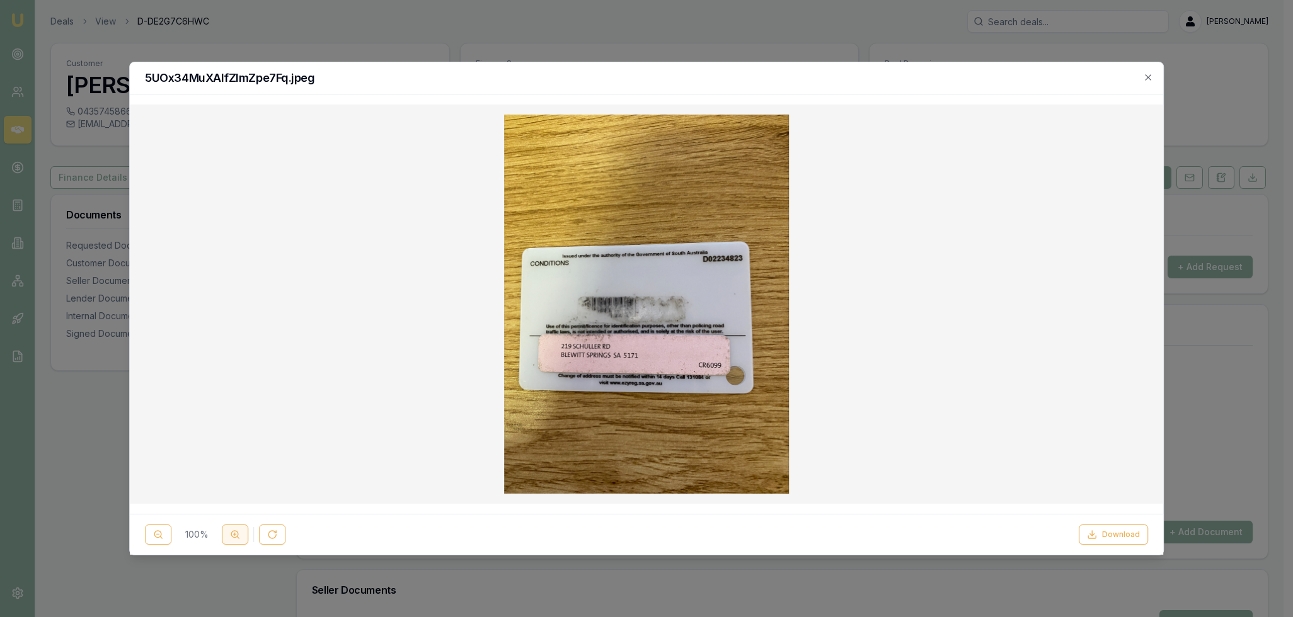
click at [237, 537] on line at bounding box center [238, 538] width 2 height 2
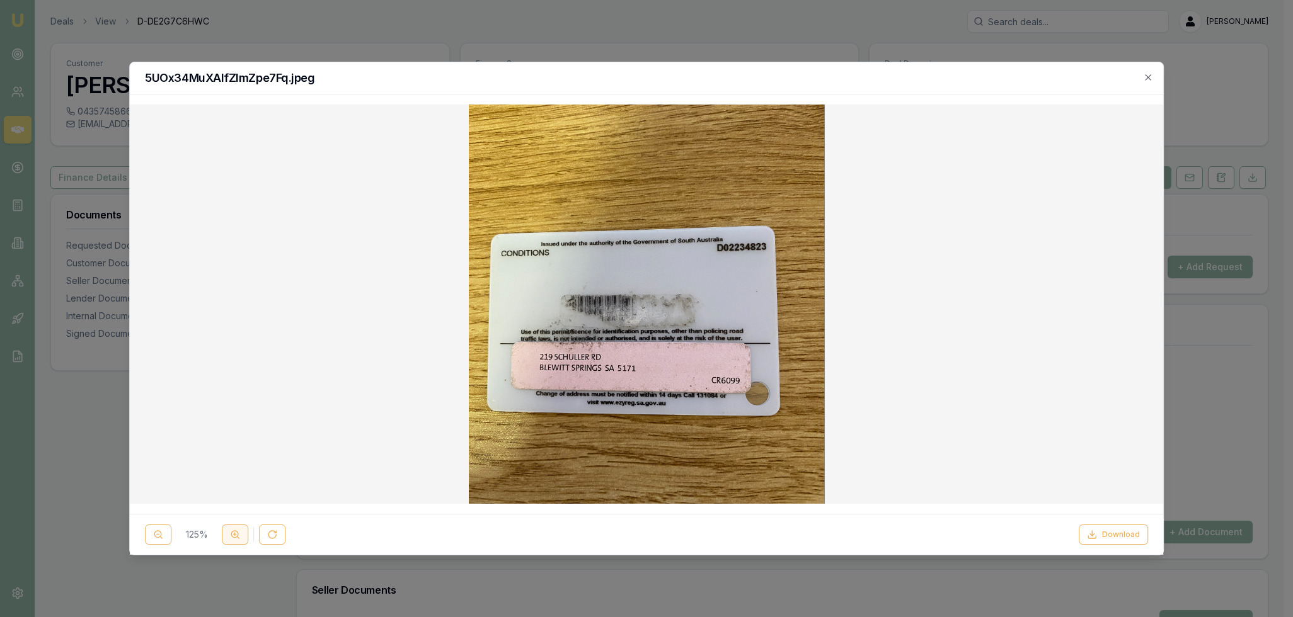
click at [237, 537] on line at bounding box center [238, 538] width 2 height 2
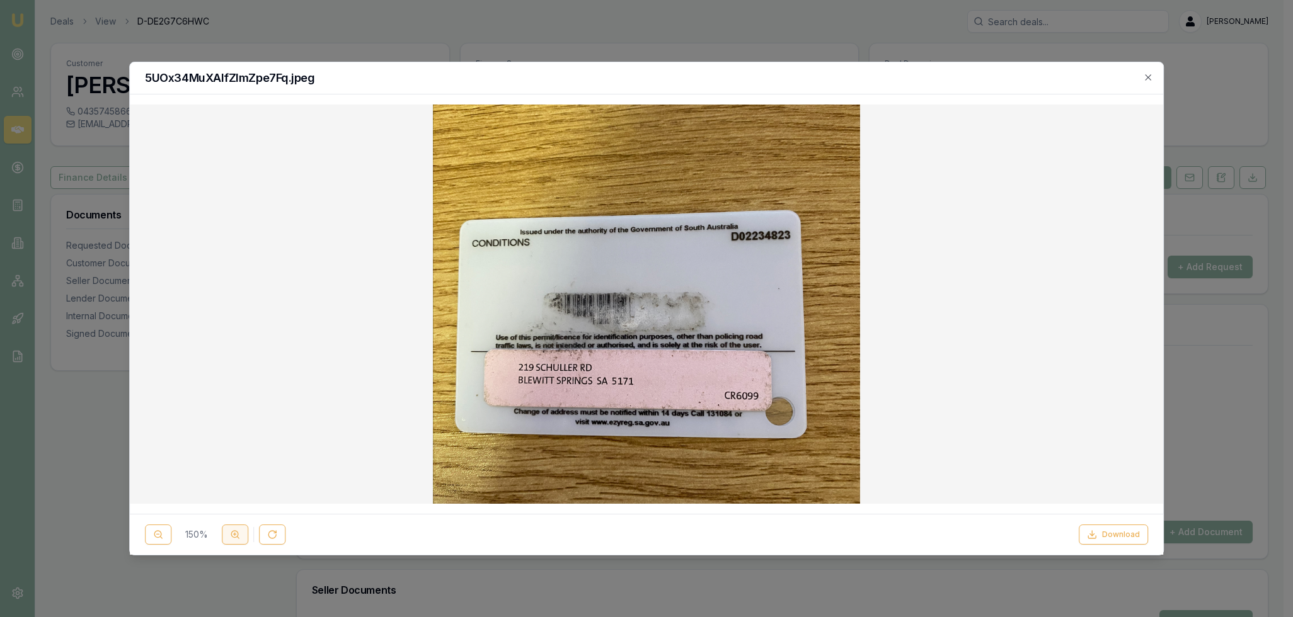
click at [237, 537] on line at bounding box center [238, 538] width 2 height 2
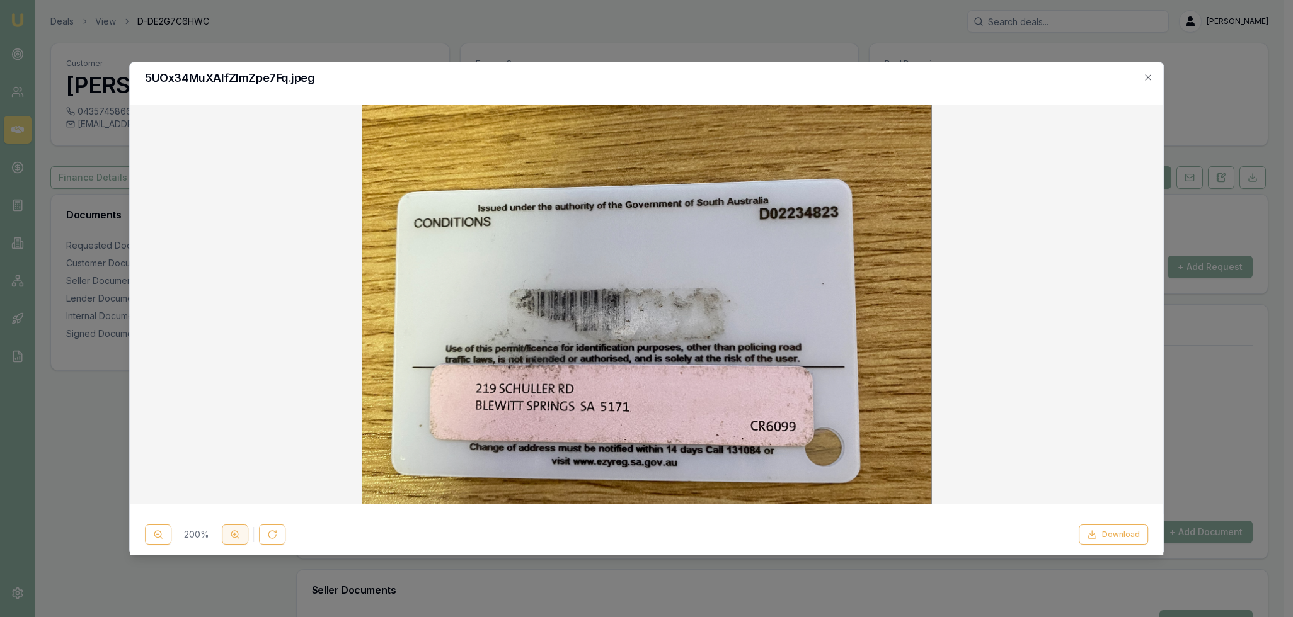
click at [237, 537] on line at bounding box center [238, 538] width 2 height 2
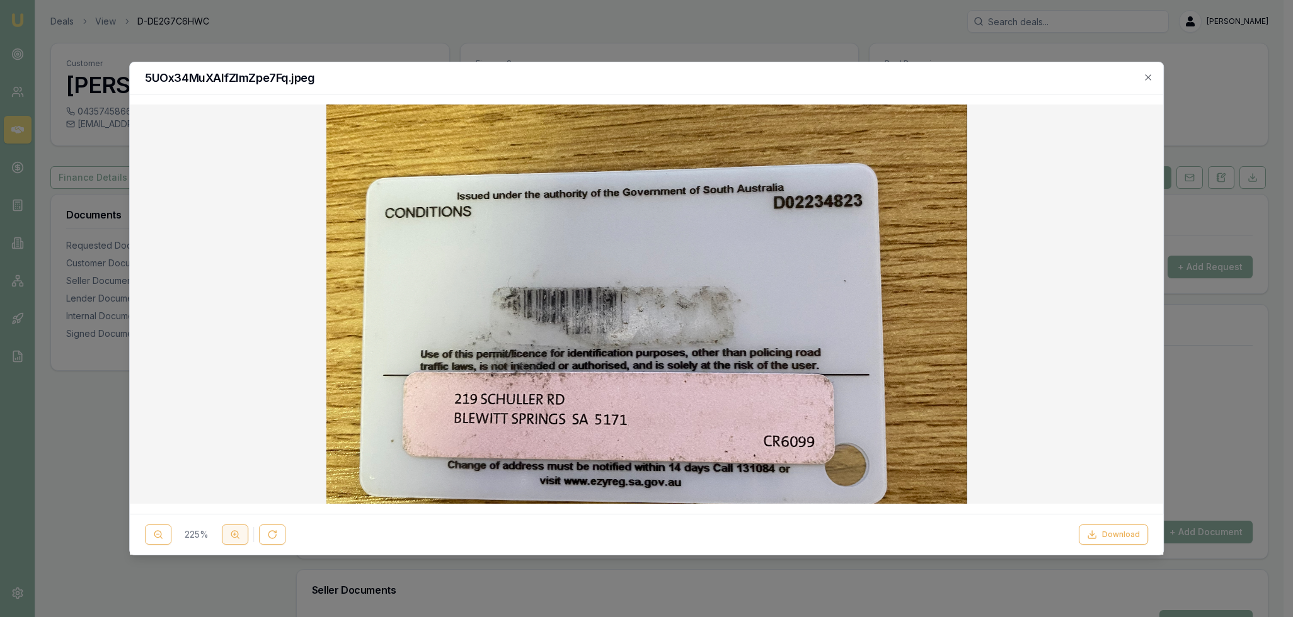
click at [234, 537] on icon at bounding box center [235, 535] width 10 height 10
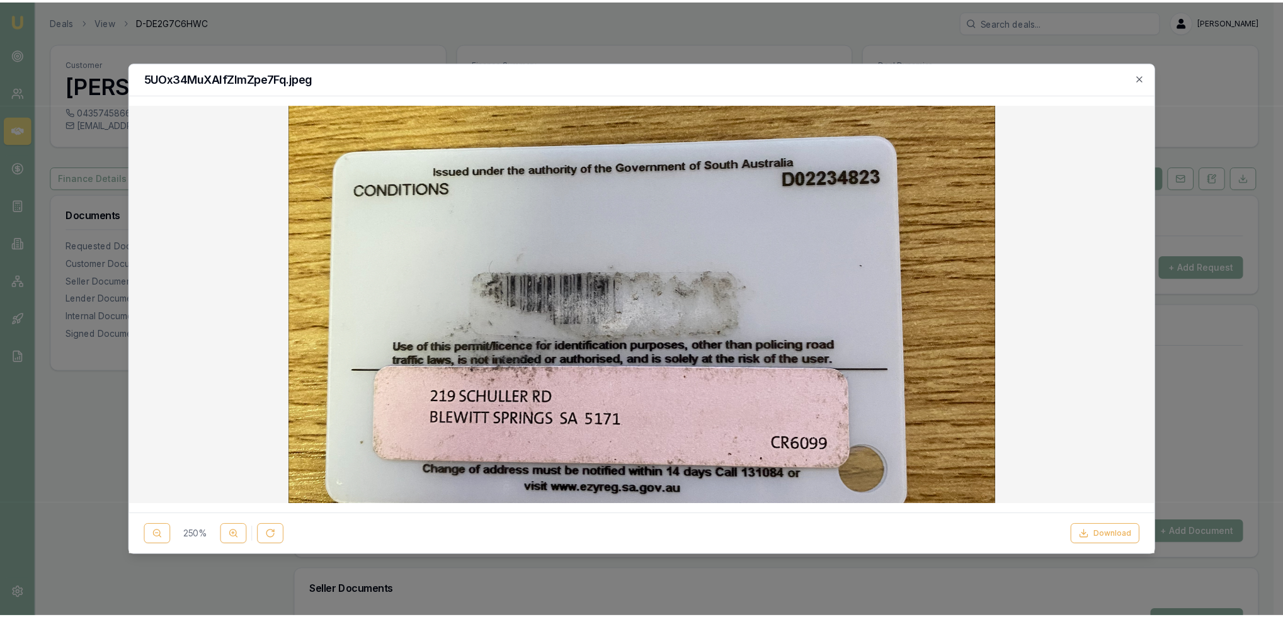
scroll to position [36, 0]
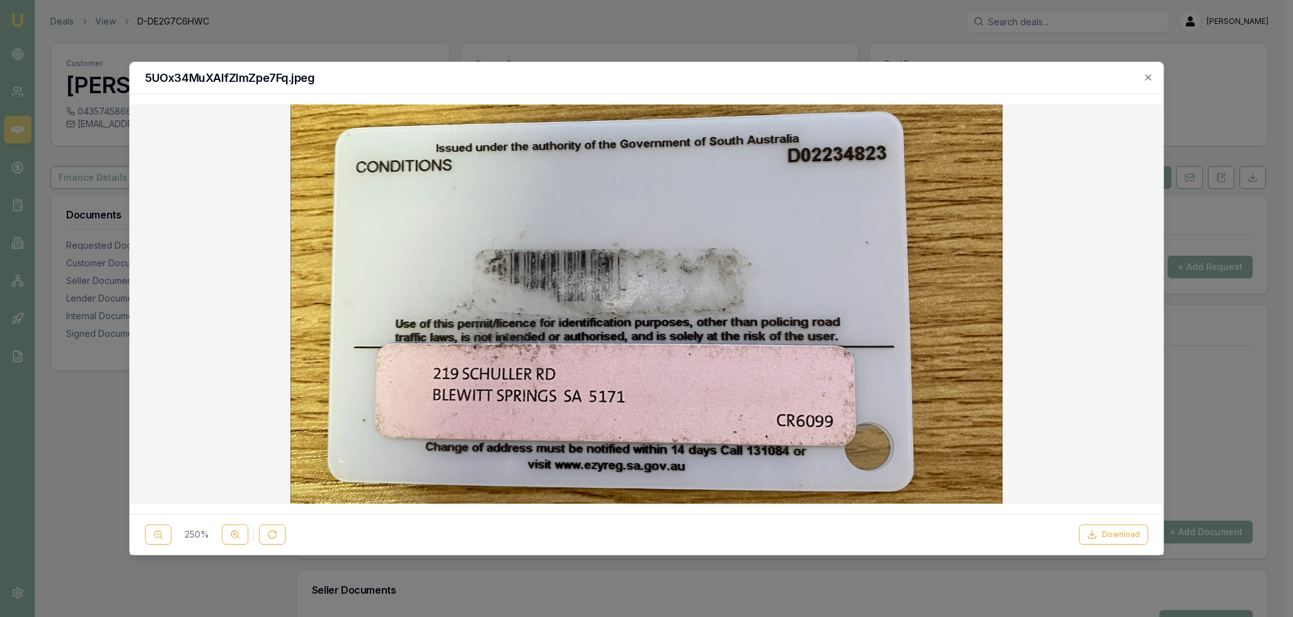
click at [1096, 396] on div at bounding box center [646, 268] width 1013 height 379
click at [1147, 77] on icon "button" at bounding box center [1148, 77] width 6 height 6
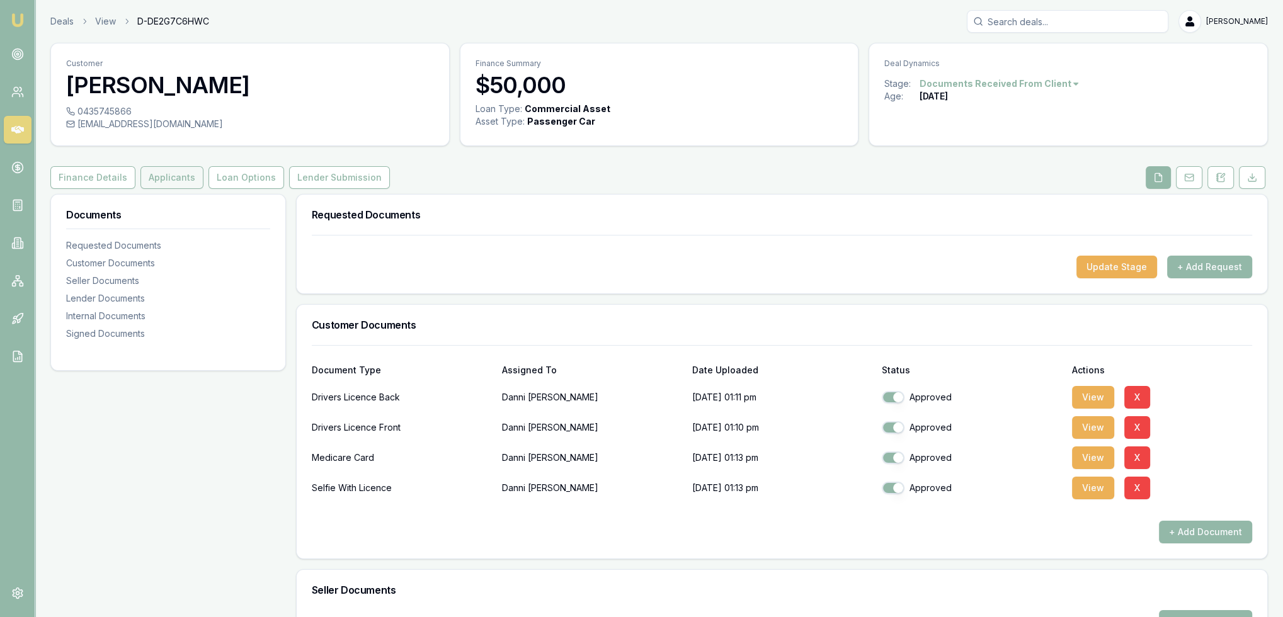
click at [164, 173] on button "Applicants" at bounding box center [171, 177] width 63 height 23
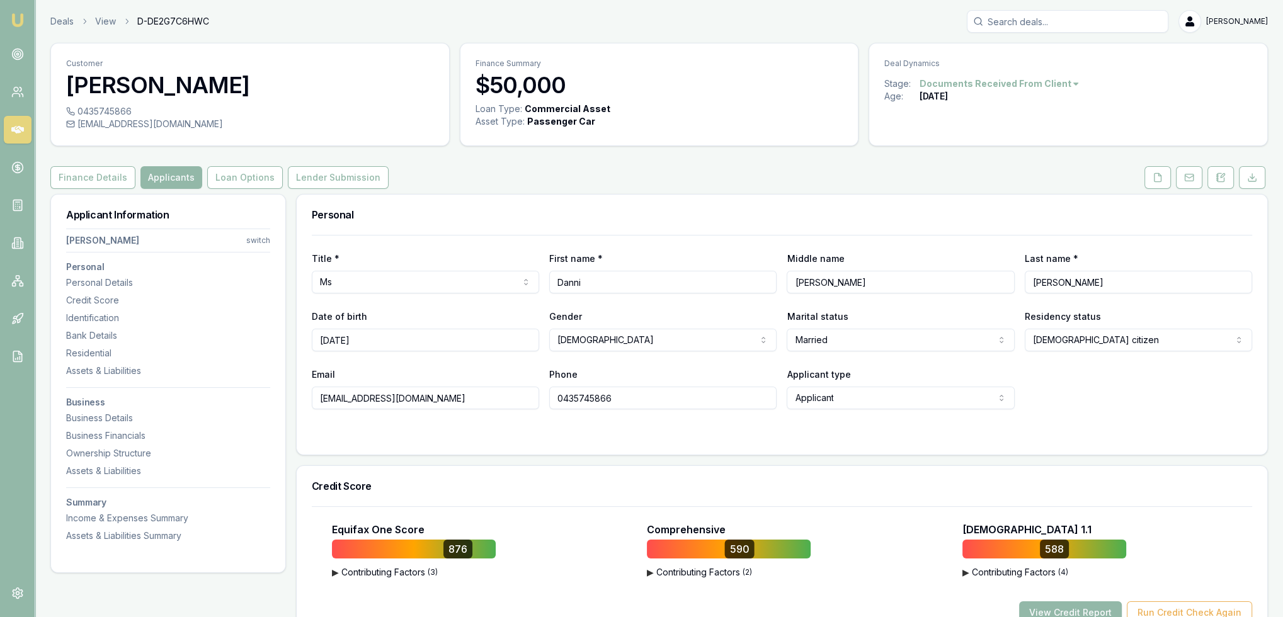
scroll to position [315, 0]
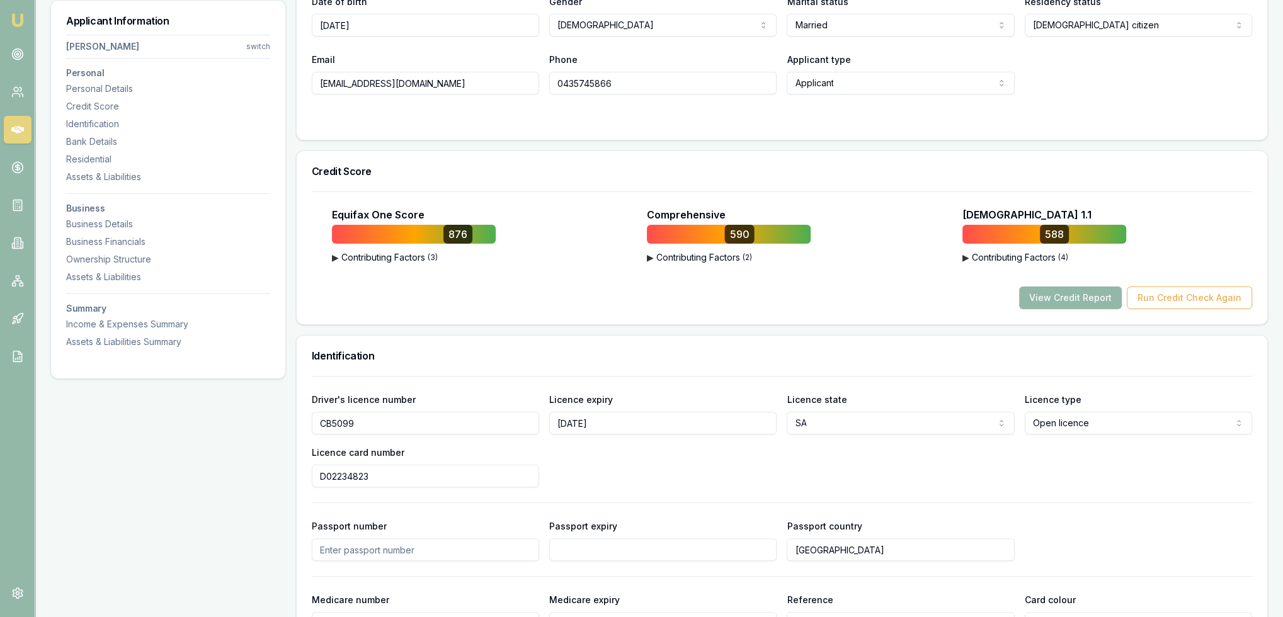
click at [329, 422] on input "CB5099" at bounding box center [425, 423] width 227 height 23
type input "CR6099"
click at [853, 474] on div "Driver's licence number CR6099 Licence expiry 23/03/2027 Licence state SA NSW V…" at bounding box center [782, 440] width 940 height 96
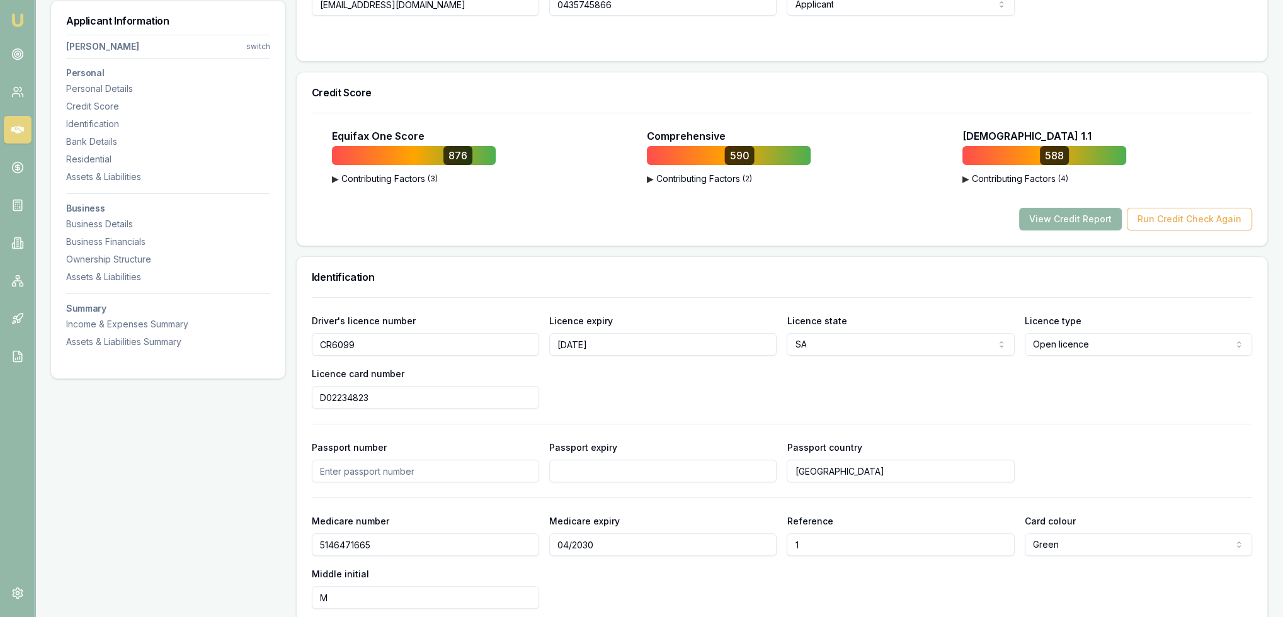
scroll to position [567, 0]
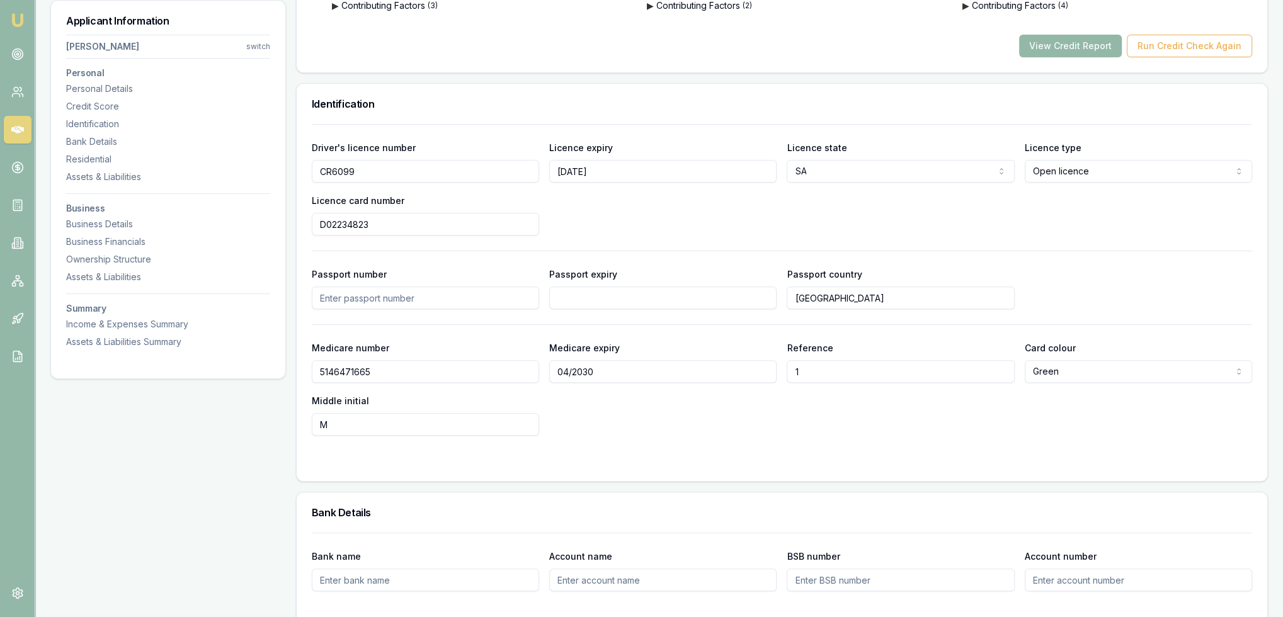
click at [888, 443] on form "Driver's licence number CR6099 Licence expiry 23/03/2027 Licence state SA NSW V…" at bounding box center [782, 295] width 940 height 342
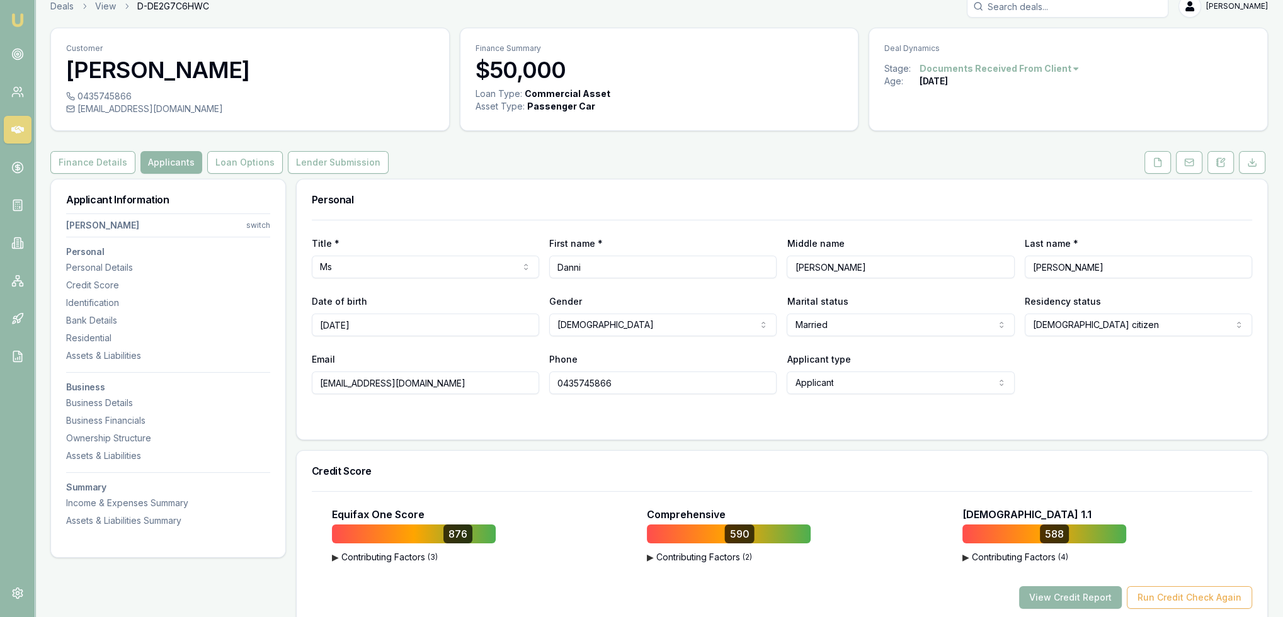
scroll to position [0, 0]
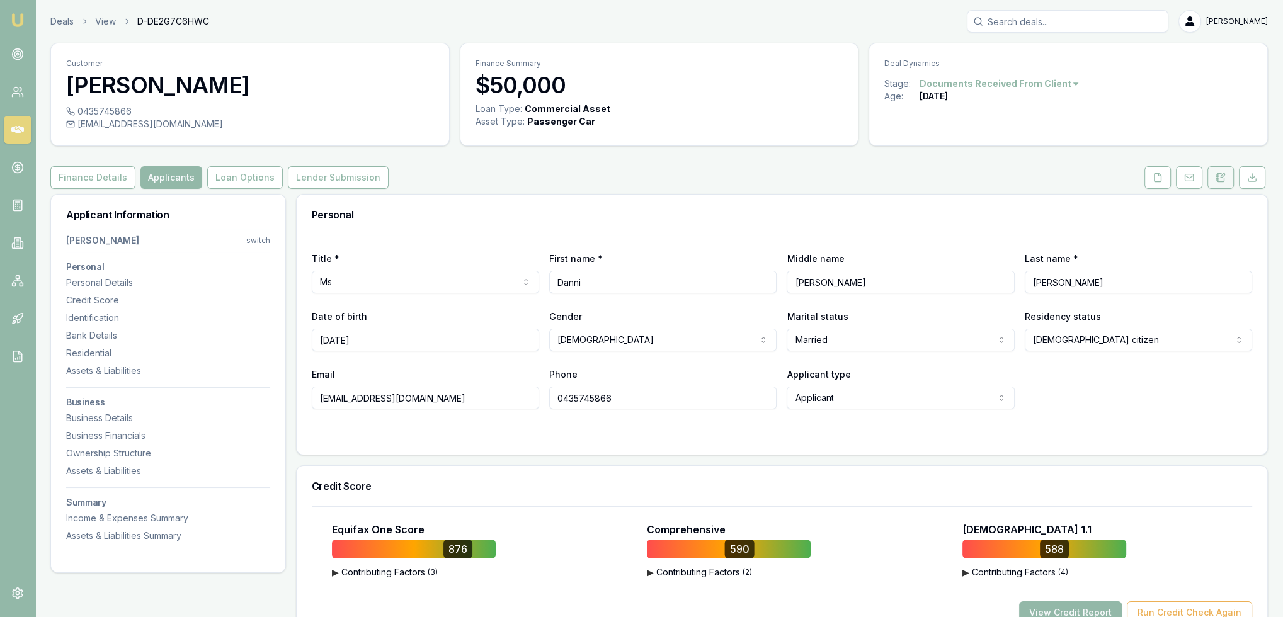
click at [1227, 180] on button at bounding box center [1221, 177] width 26 height 23
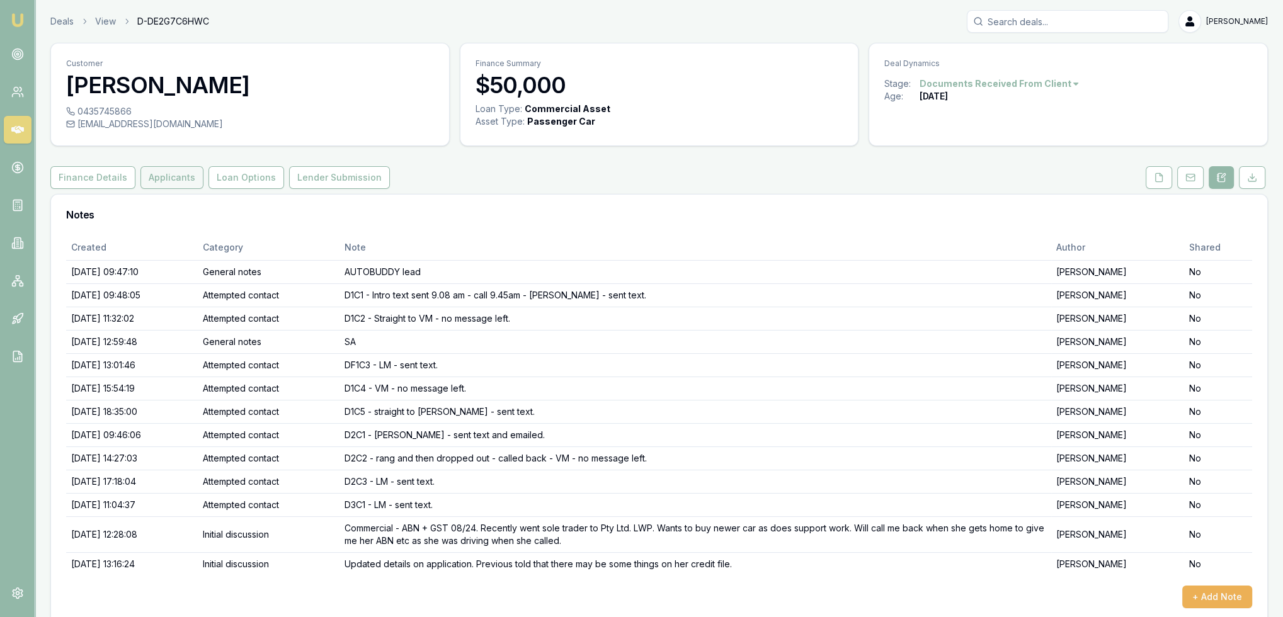
click at [154, 178] on button "Applicants" at bounding box center [171, 177] width 63 height 23
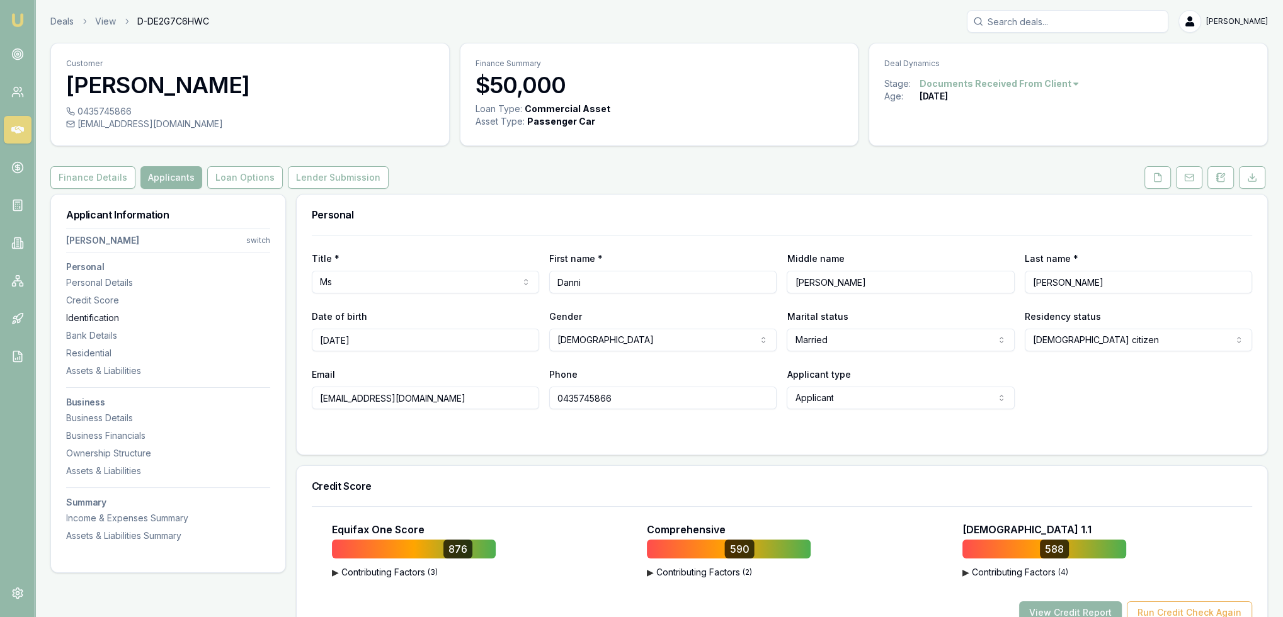
click at [96, 319] on div "Identification" at bounding box center [168, 318] width 204 height 13
click at [1151, 178] on button at bounding box center [1158, 177] width 26 height 23
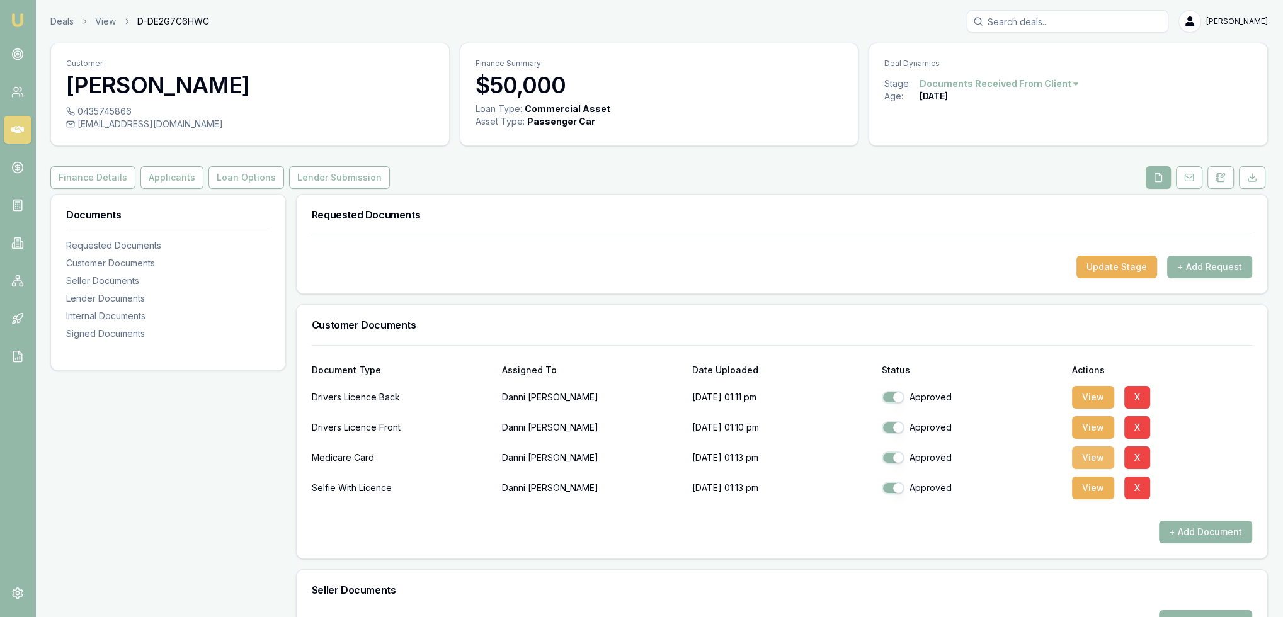
click at [1101, 455] on button "View" at bounding box center [1093, 458] width 42 height 23
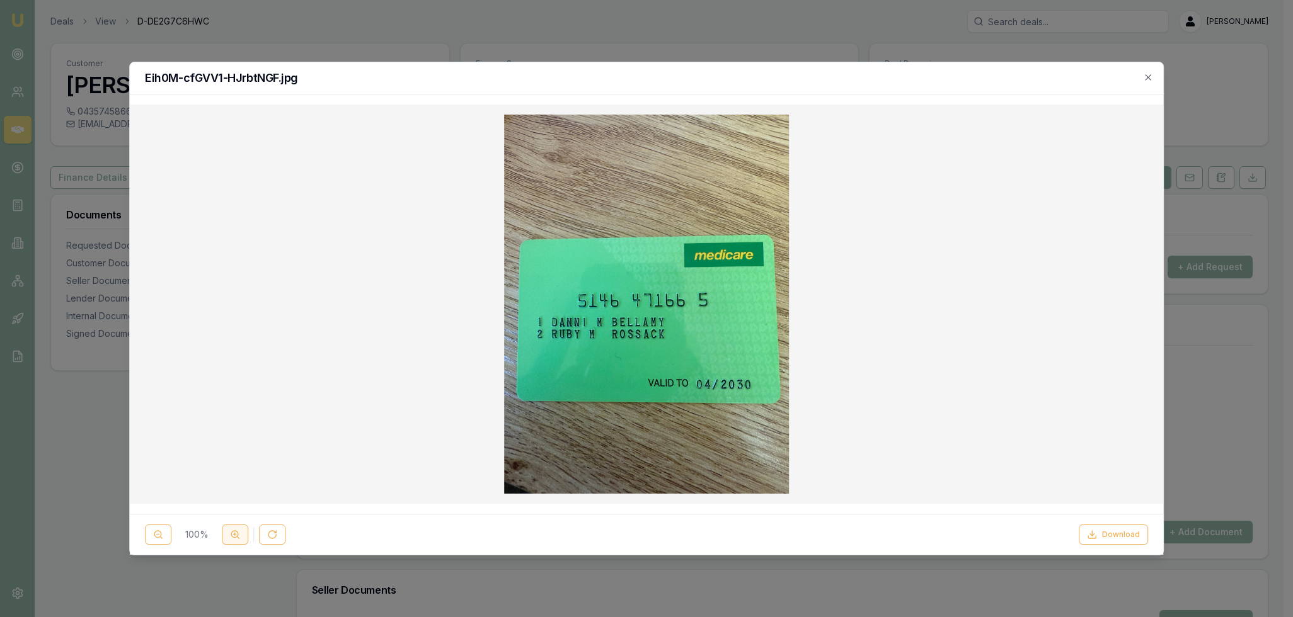
click at [232, 531] on icon at bounding box center [235, 535] width 10 height 10
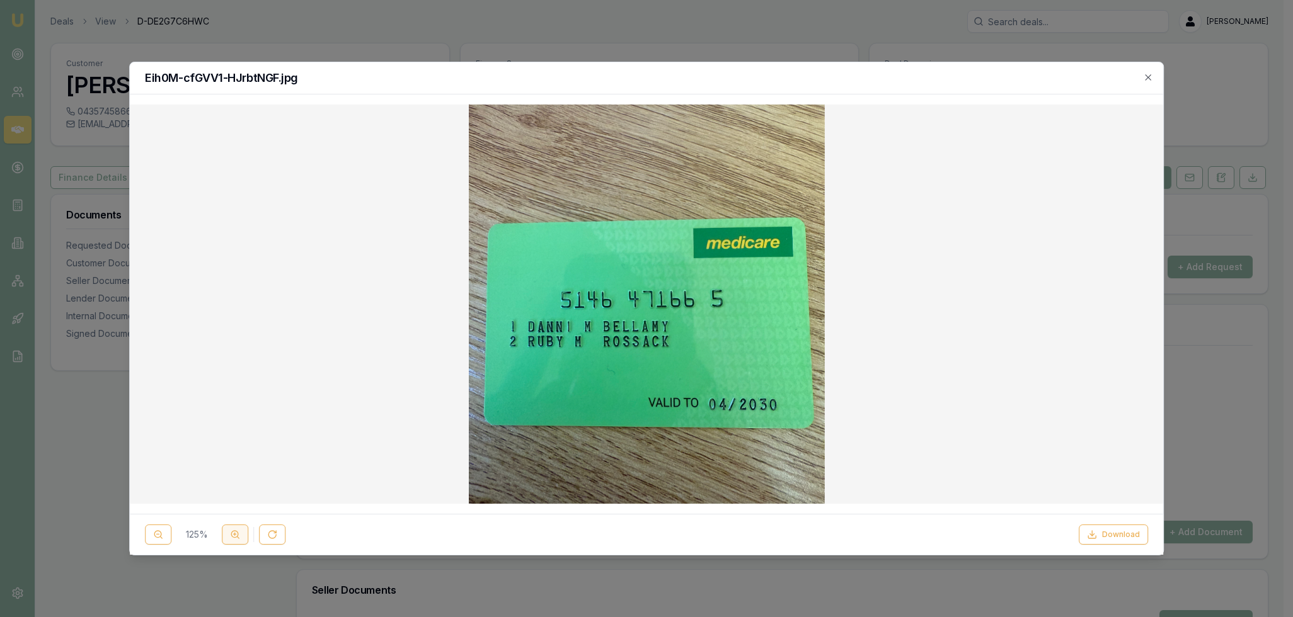
click at [232, 531] on icon at bounding box center [235, 535] width 10 height 10
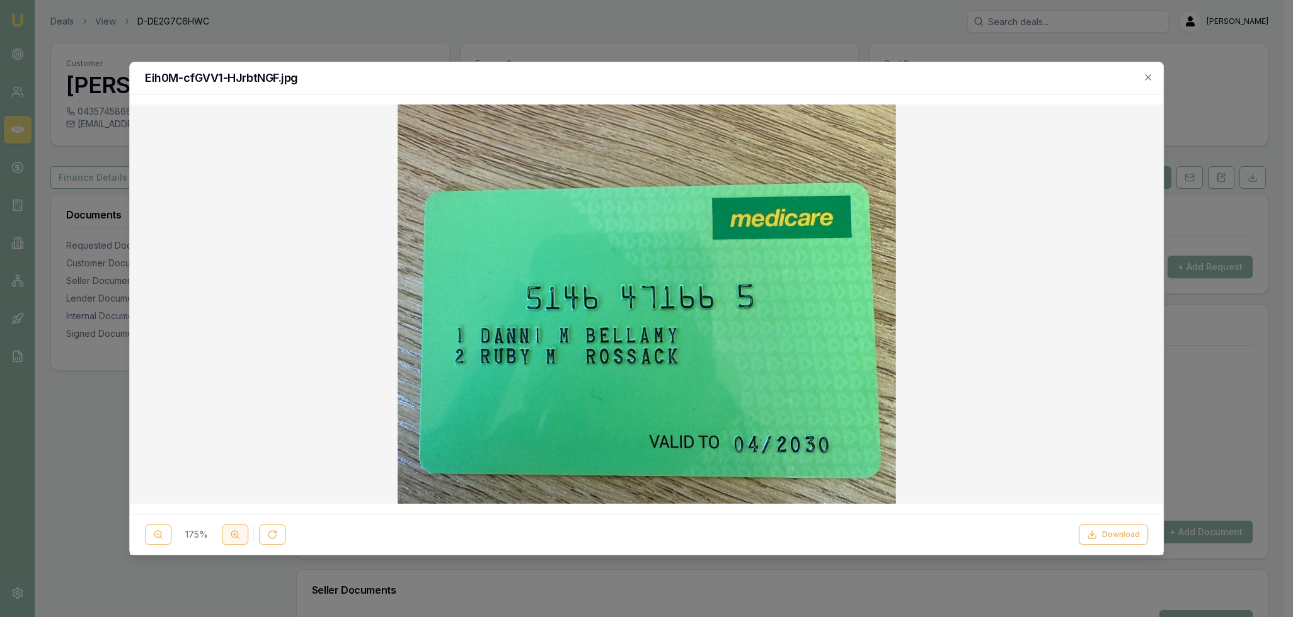
click at [232, 531] on icon at bounding box center [235, 535] width 10 height 10
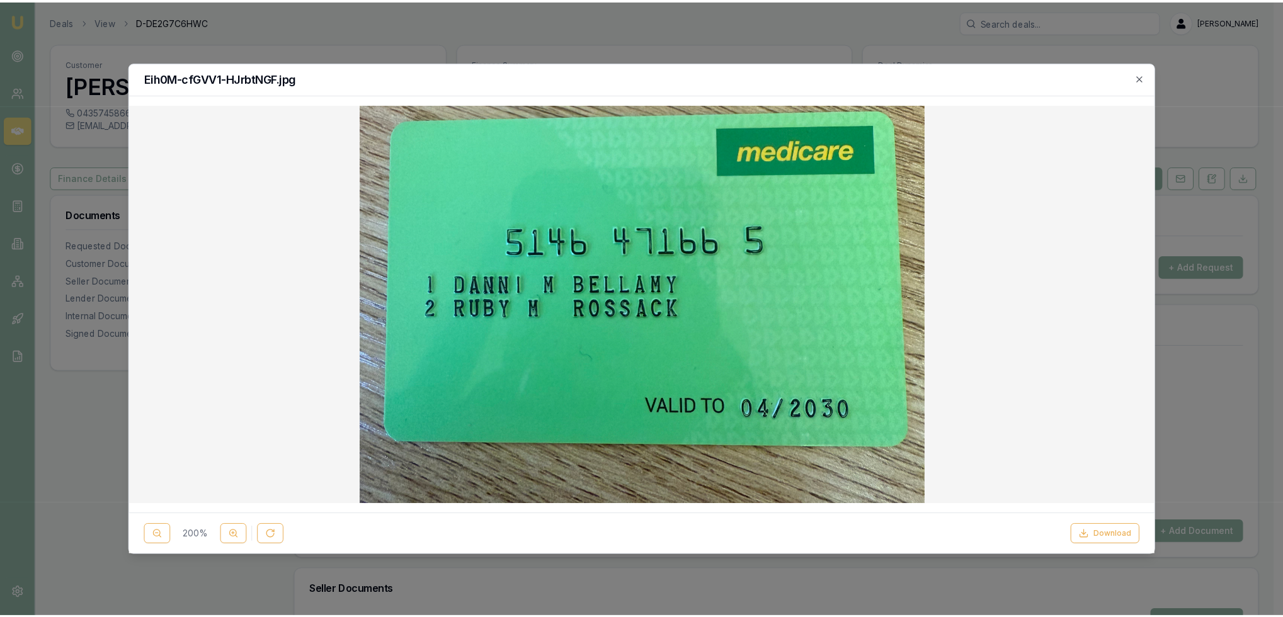
scroll to position [54, 0]
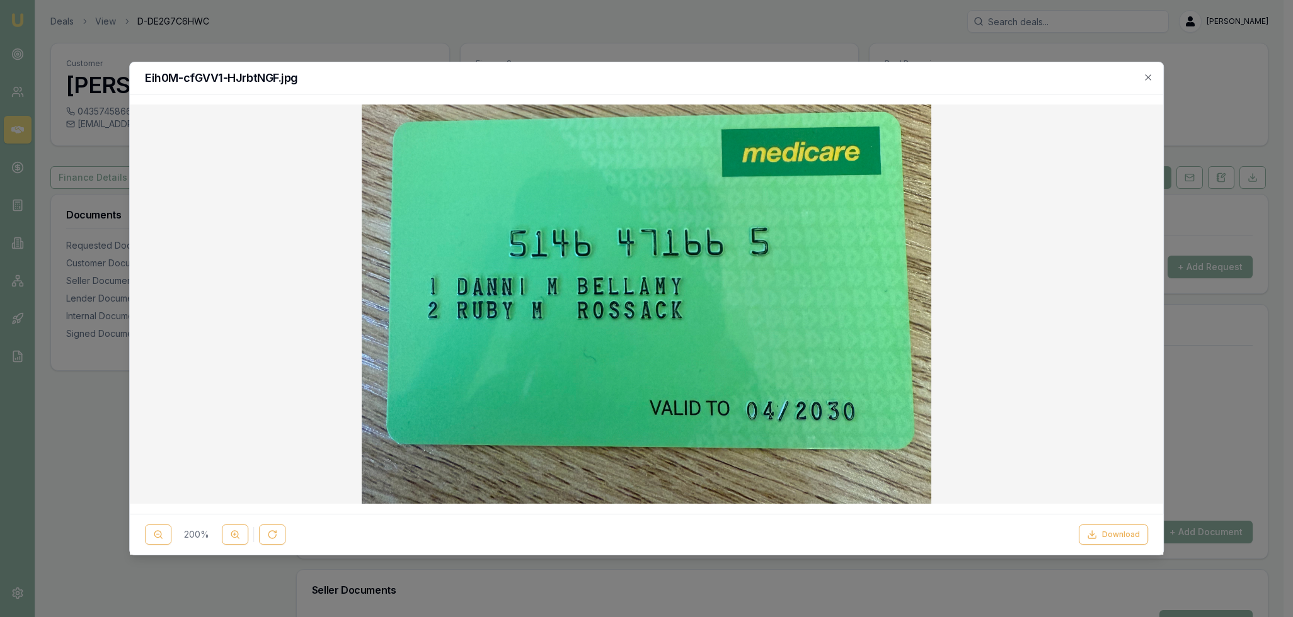
click at [1145, 72] on icon "button" at bounding box center [1148, 77] width 10 height 10
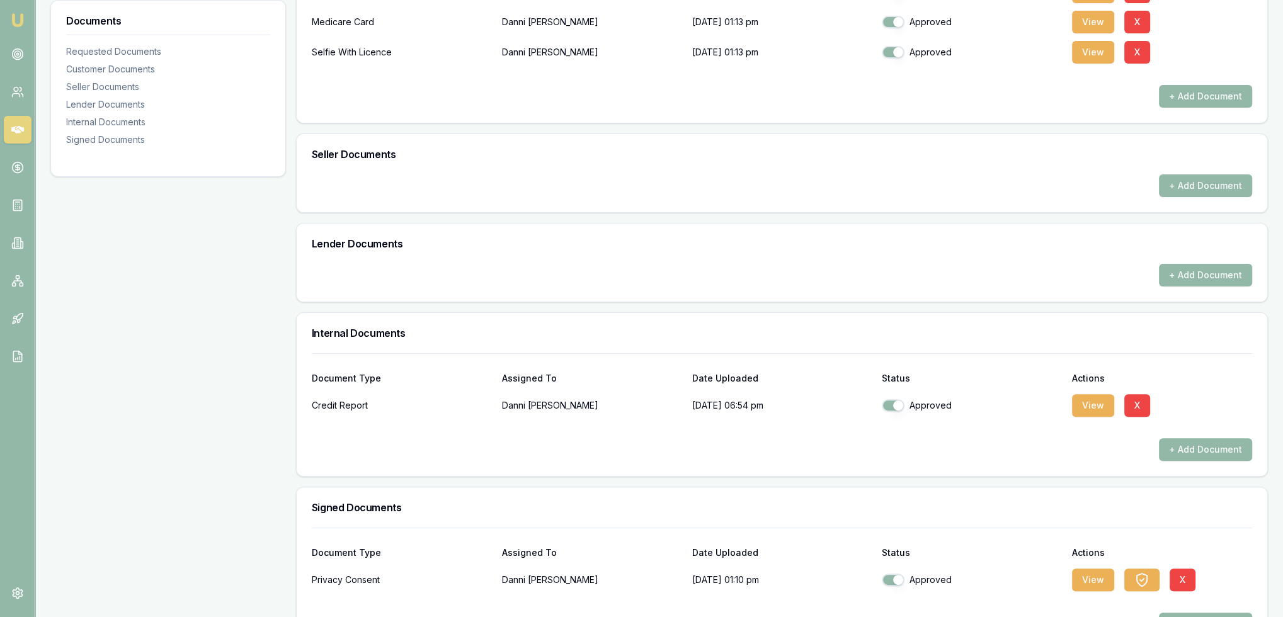
scroll to position [478, 0]
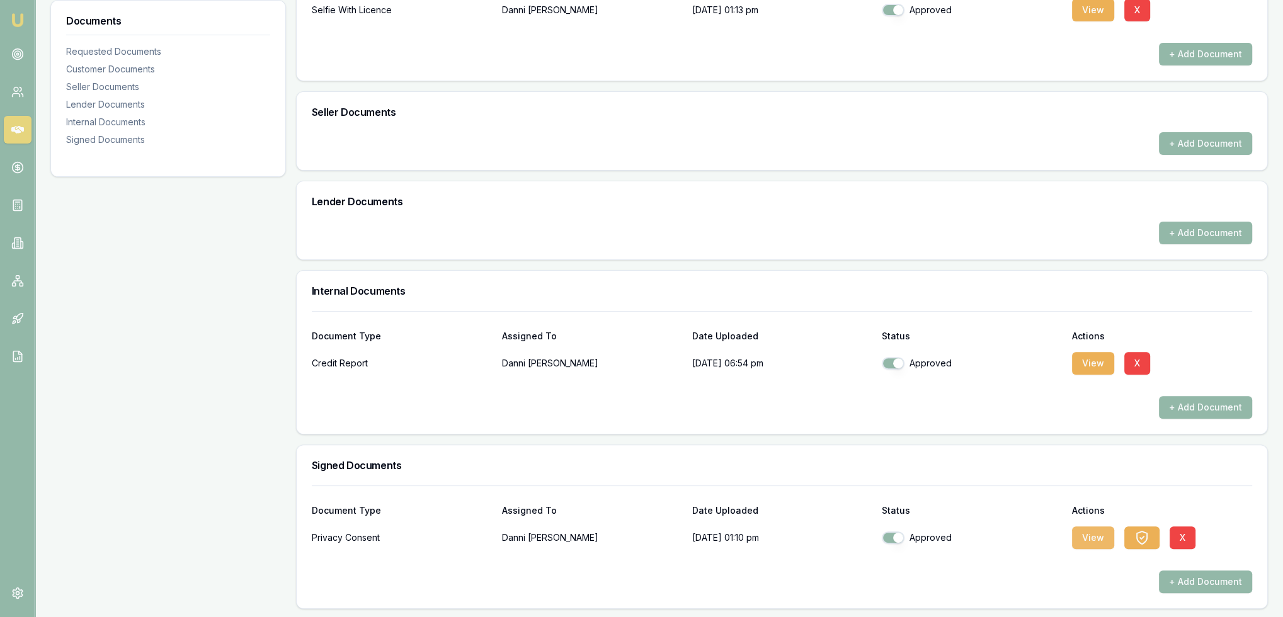
click at [1091, 544] on button "View" at bounding box center [1093, 538] width 42 height 23
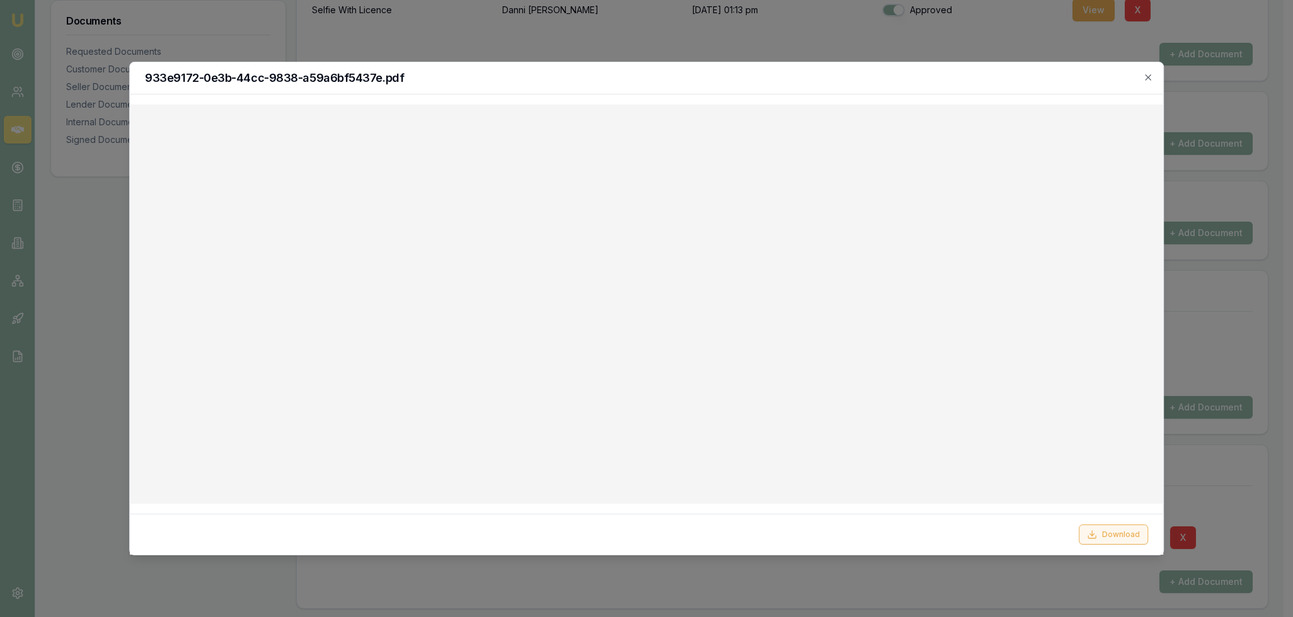
click at [1107, 538] on button "Download" at bounding box center [1112, 535] width 69 height 20
click at [1145, 79] on icon "button" at bounding box center [1148, 77] width 10 height 10
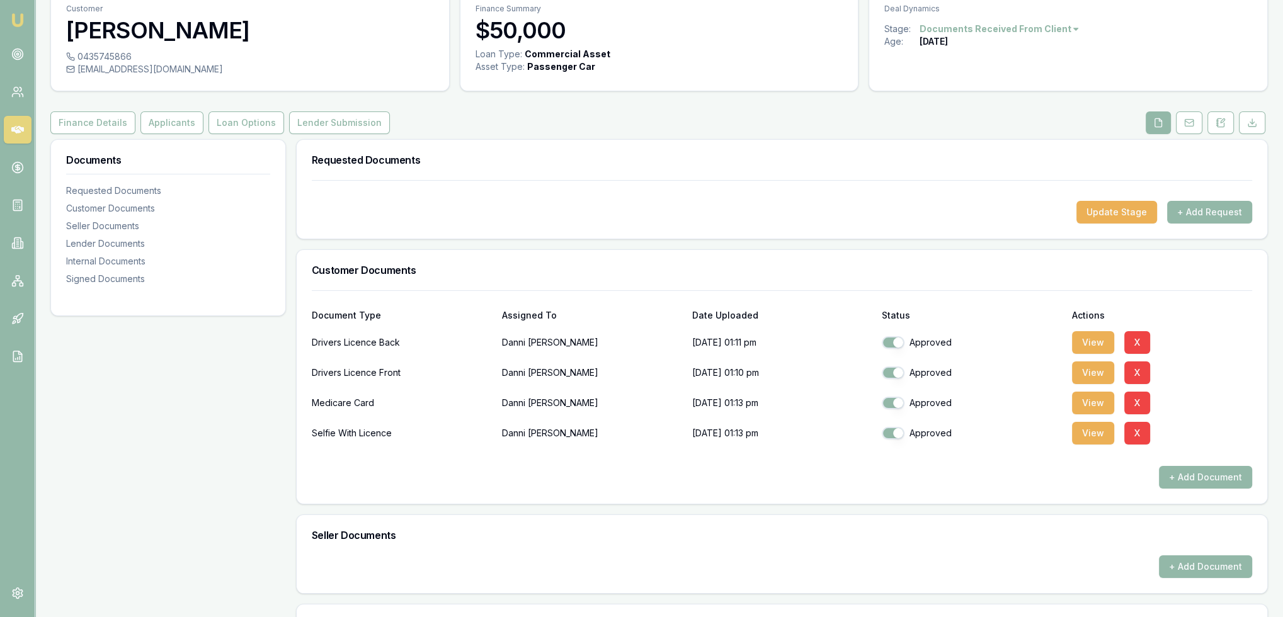
scroll to position [0, 0]
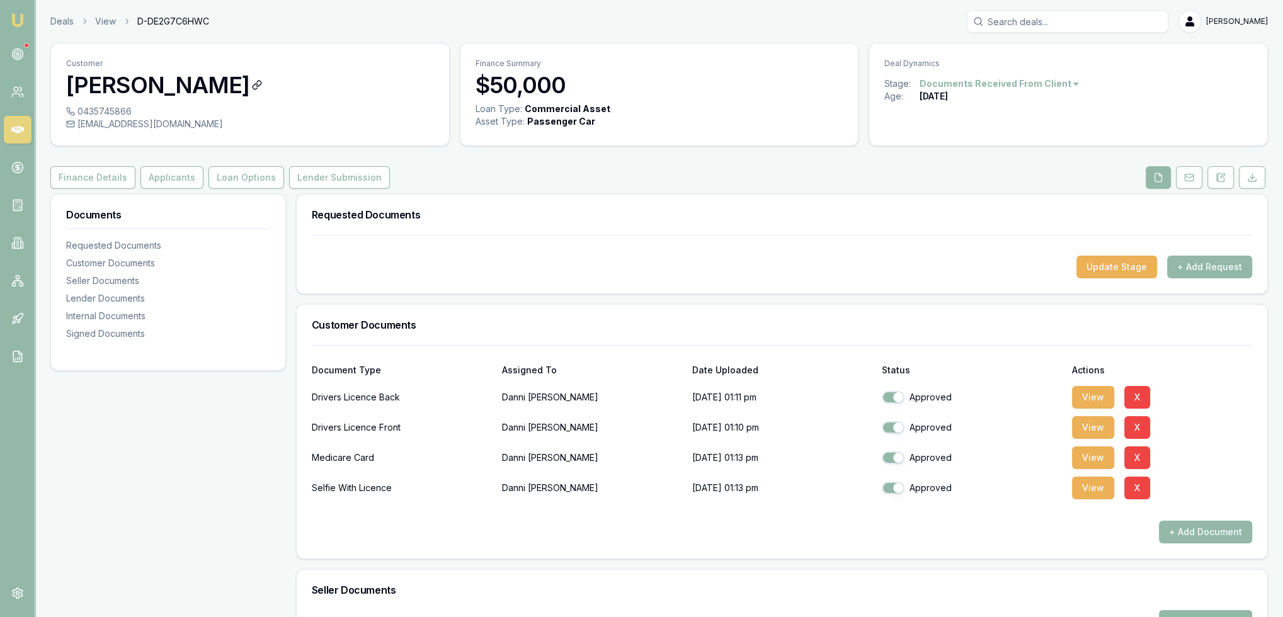
click at [264, 75] on h3 "Danni Bellamy" at bounding box center [250, 84] width 368 height 25
click at [1226, 174] on button at bounding box center [1221, 177] width 26 height 23
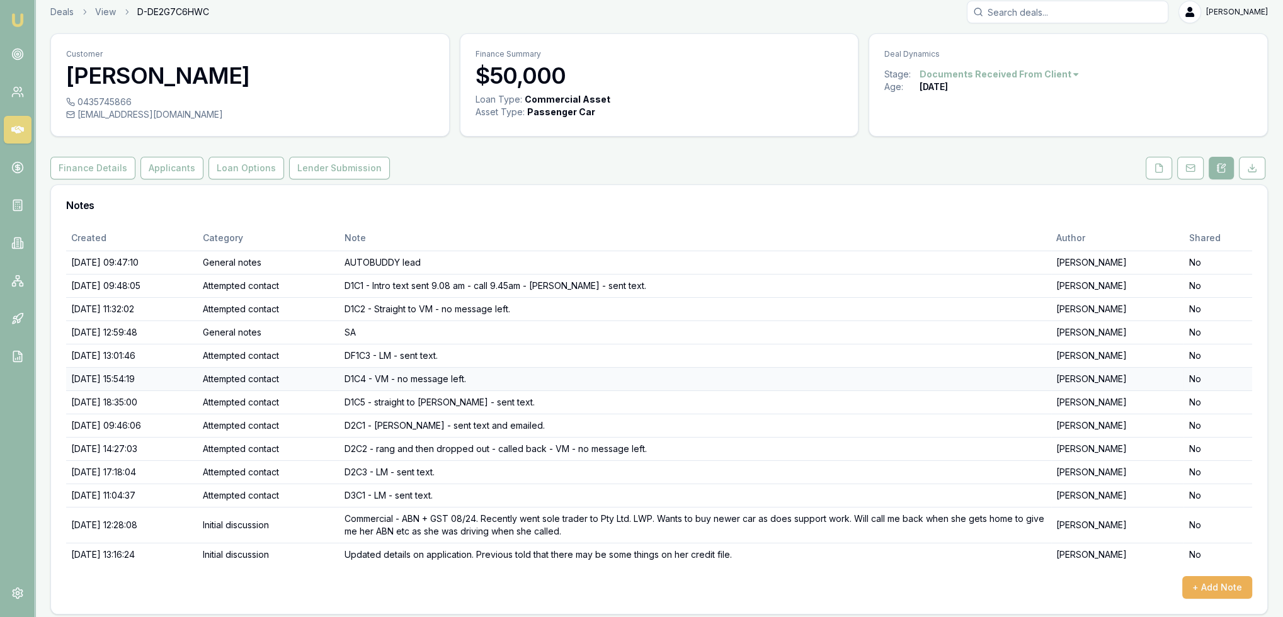
scroll to position [14, 0]
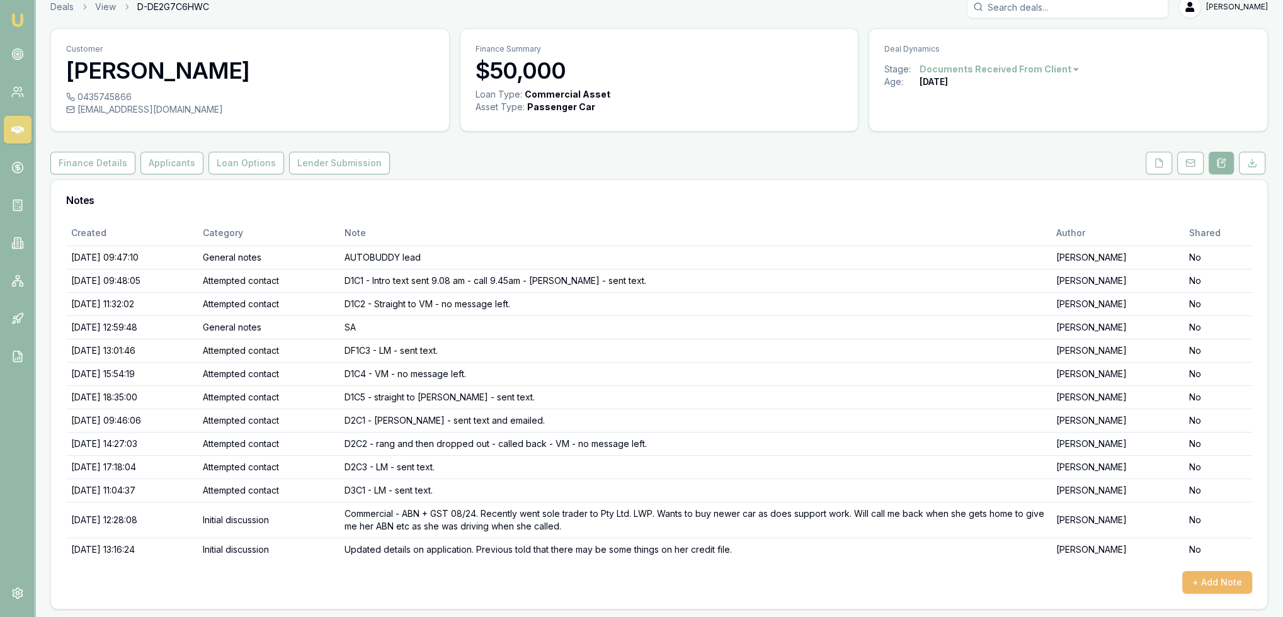
click at [1219, 582] on button "+ Add Note" at bounding box center [1217, 582] width 70 height 23
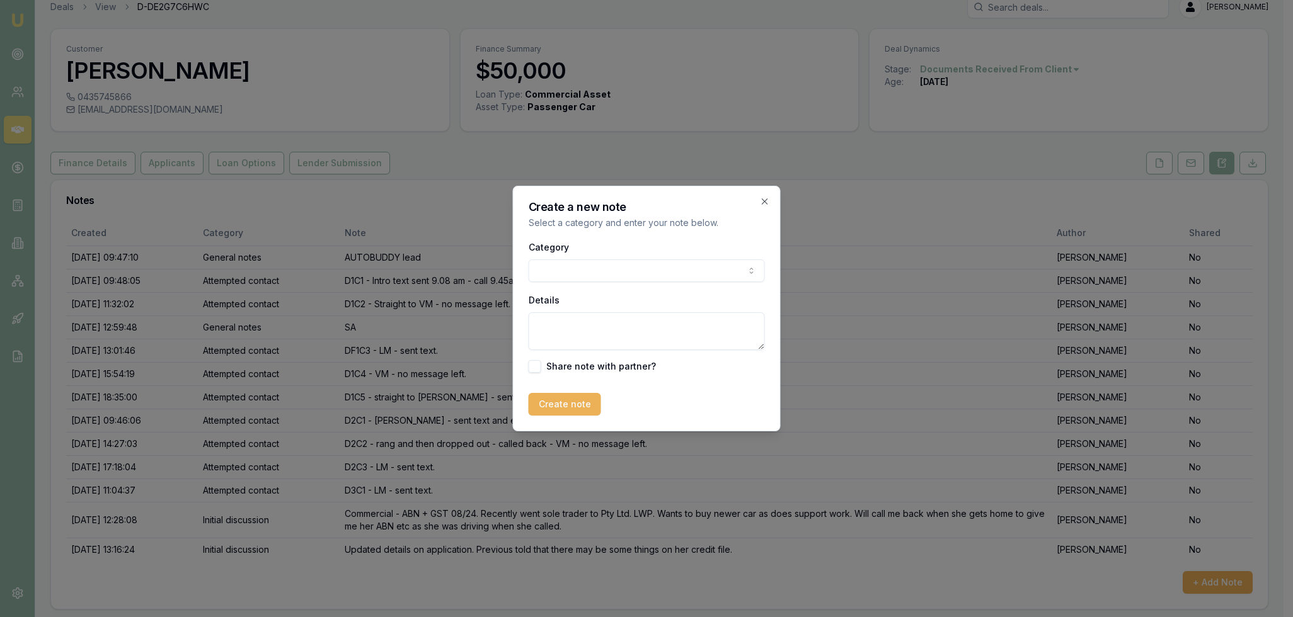
click at [569, 267] on body "Emu Broker Deals View D-DE2G7C6HWC Robyn Adams Toggle Menu Customer Danni Bella…" at bounding box center [641, 294] width 1283 height 617
drag, startPoint x: 608, startPoint y: 338, endPoint x: 615, endPoint y: 329, distance: 10.3
click at [610, 336] on textarea "Details" at bounding box center [641, 331] width 236 height 38
paste textarea "Financier investigation - Commercial - new - ABN + GST 12 months - LWP - $50K -…"
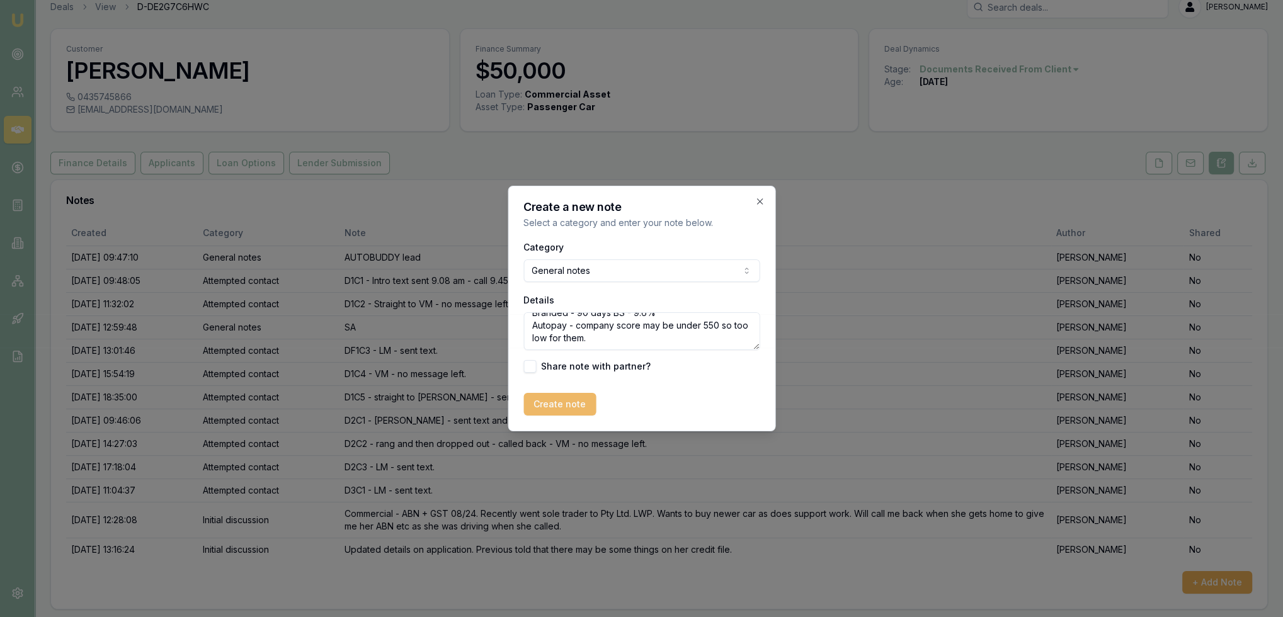
type textarea "Financier investigation - Commercial - new - ABN + GST 12 months - LWP - $50K -…"
click at [573, 397] on button "Create note" at bounding box center [559, 404] width 72 height 23
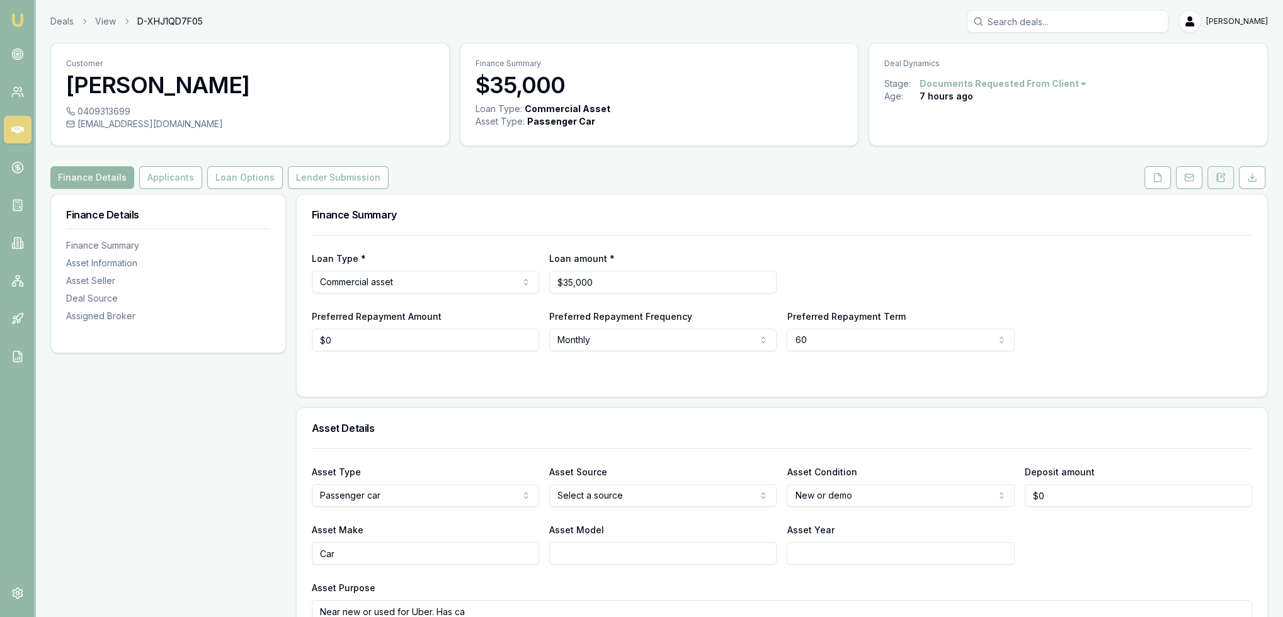
click at [1223, 179] on icon at bounding box center [1221, 178] width 10 height 10
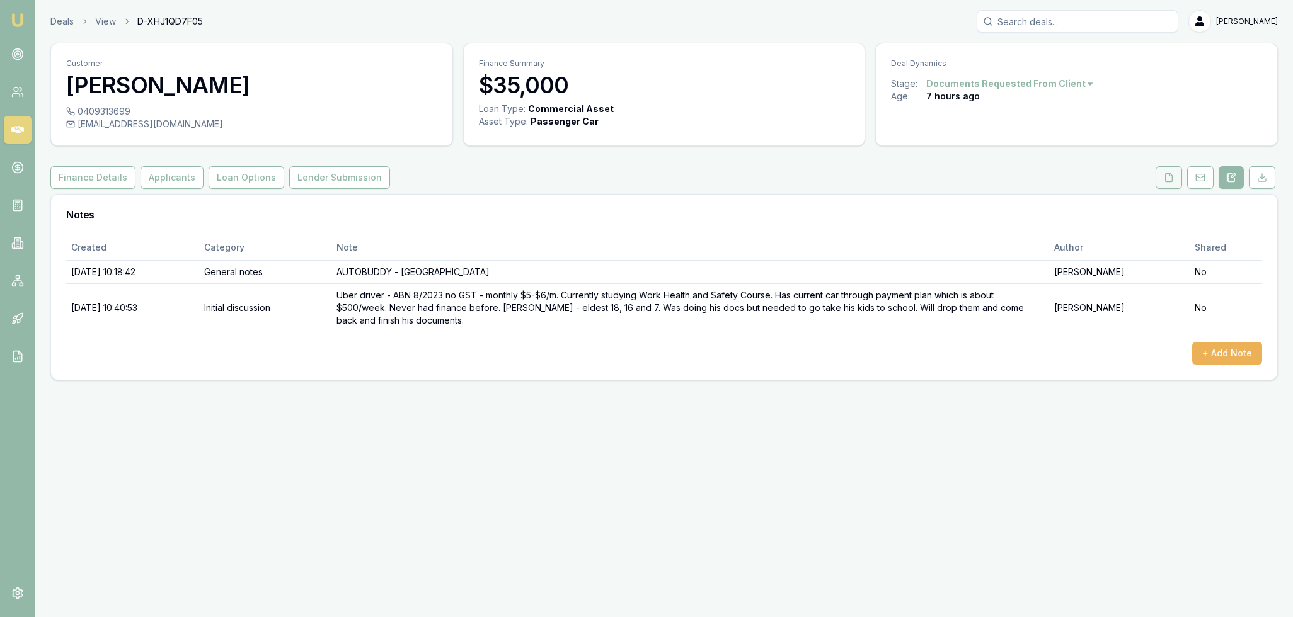
click at [1170, 171] on button at bounding box center [1168, 177] width 26 height 23
